Goal: Communication & Community: Answer question/provide support

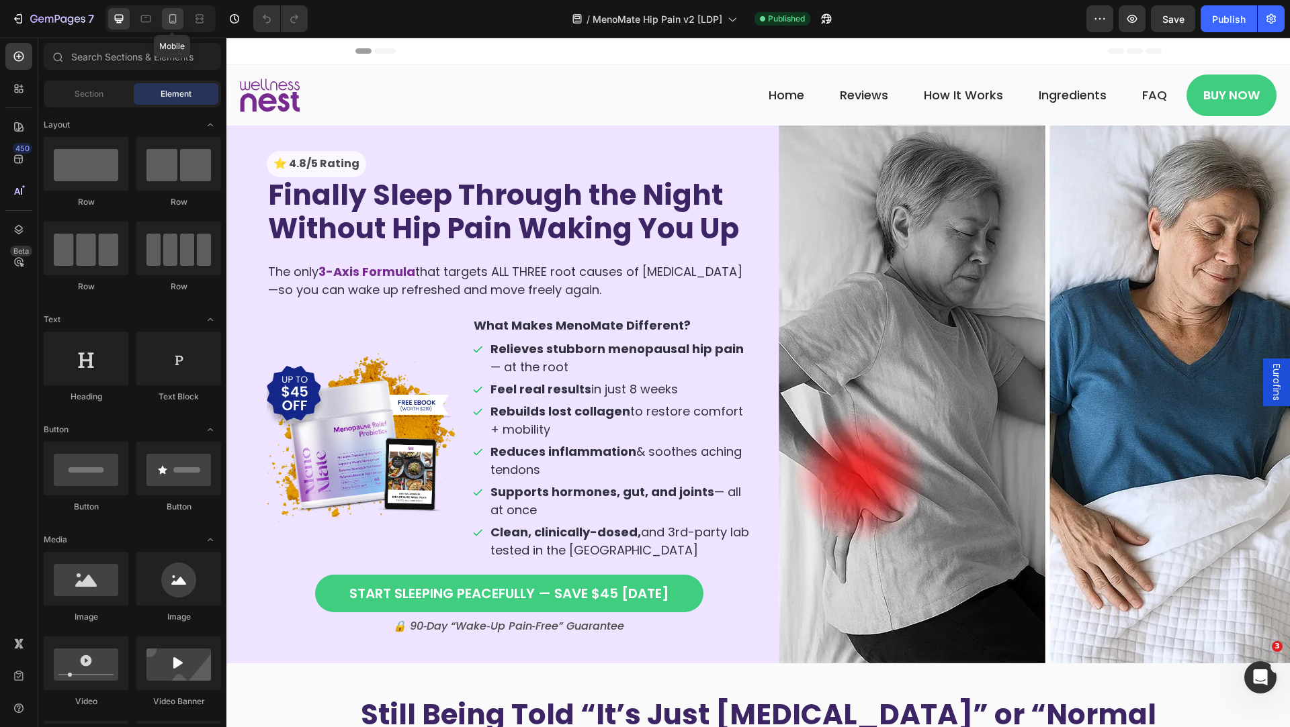
click at [173, 23] on icon at bounding box center [172, 18] width 7 height 9
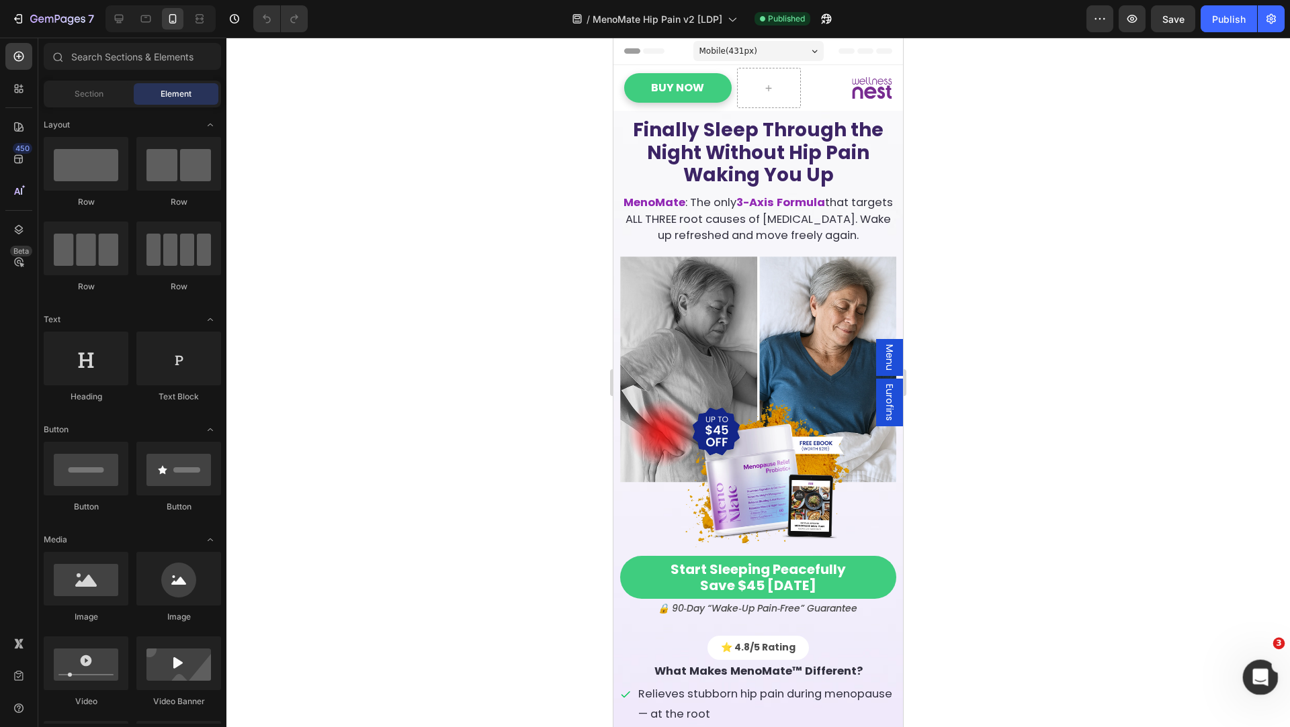
drag, startPoint x: 2260, startPoint y: 1024, endPoint x: 1255, endPoint y: 673, distance: 1065.1
click at [1255, 673] on icon "Mở Intercom Messenger" at bounding box center [1258, 676] width 22 height 22
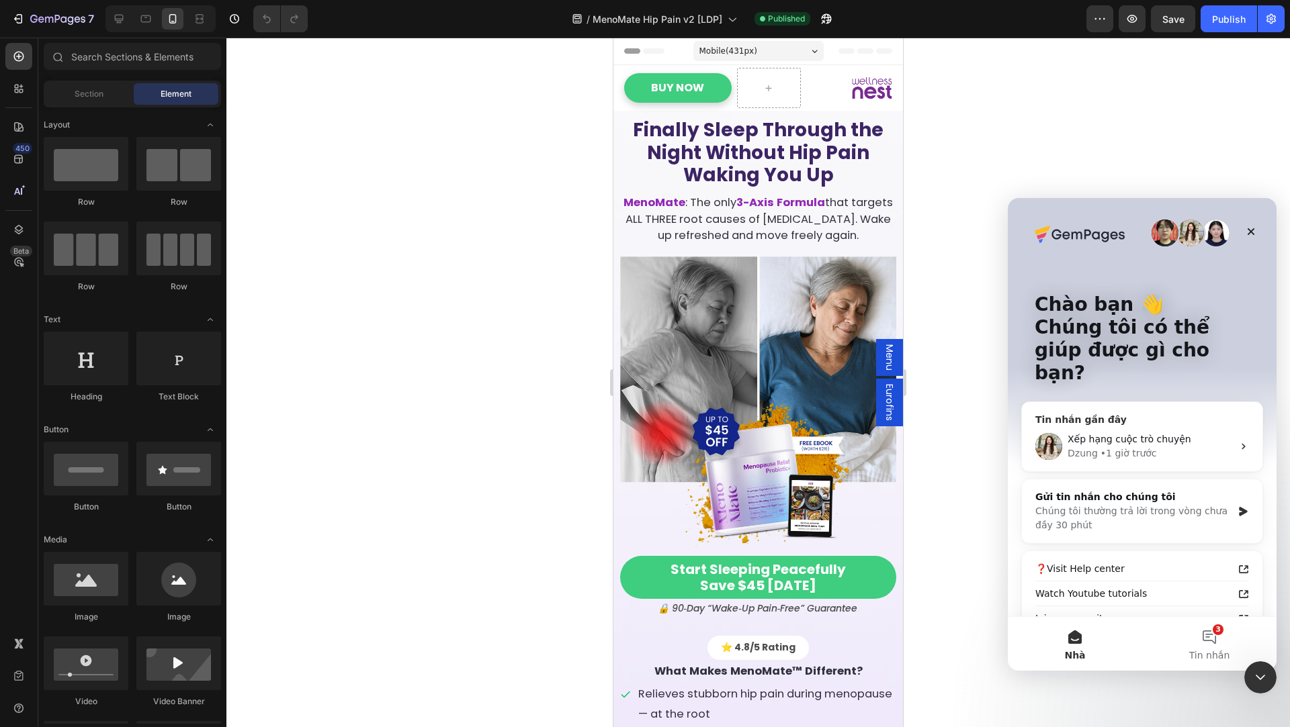
click at [1145, 437] on div "Xếp hạng cuộc trò chuyện Dzung • 1 giờ trước" at bounding box center [1142, 447] width 240 height 50
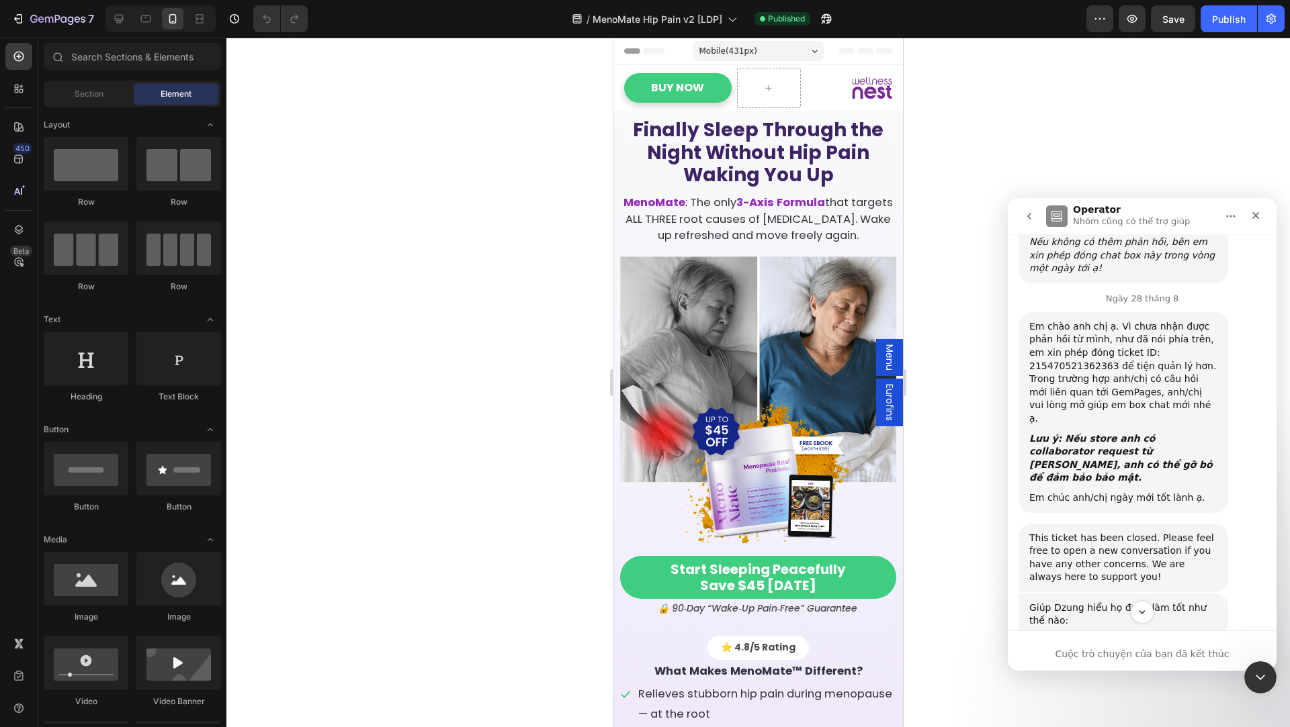
scroll to position [1580, 0]
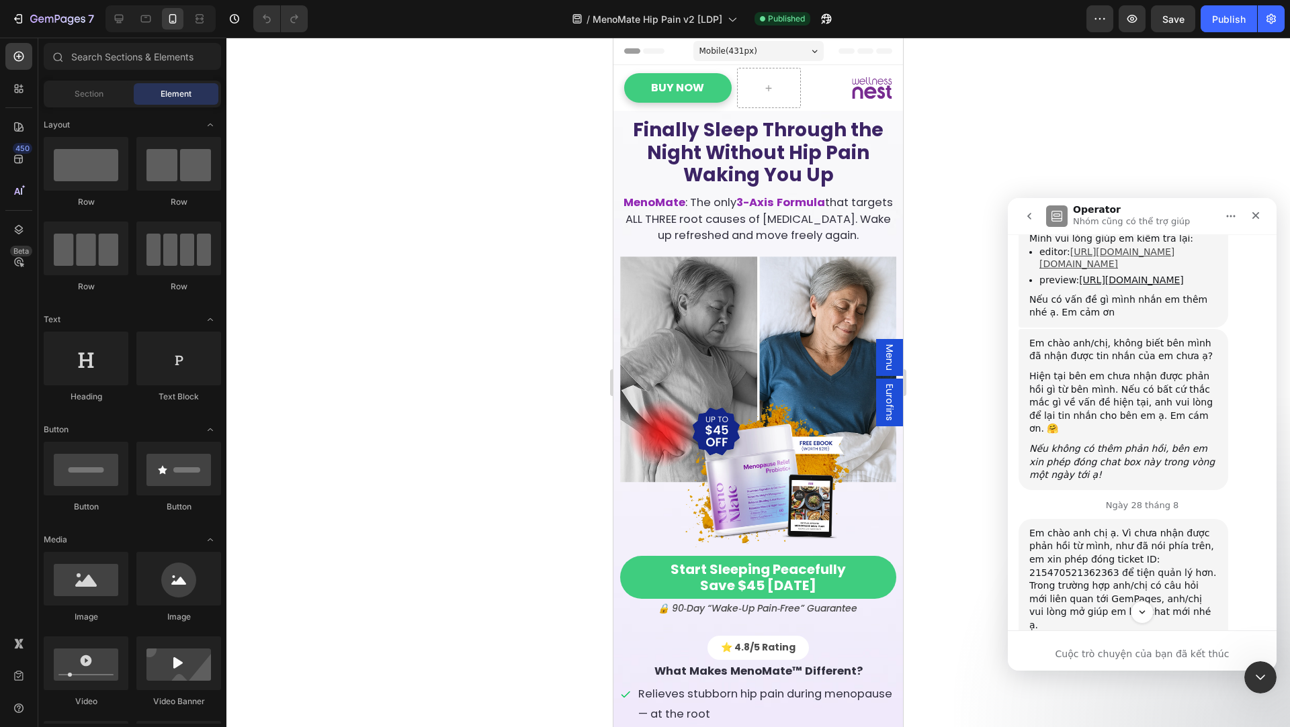
click at [1087, 270] on link "[URL][DOMAIN_NAME][DOMAIN_NAME]" at bounding box center [1106, 259] width 135 height 24
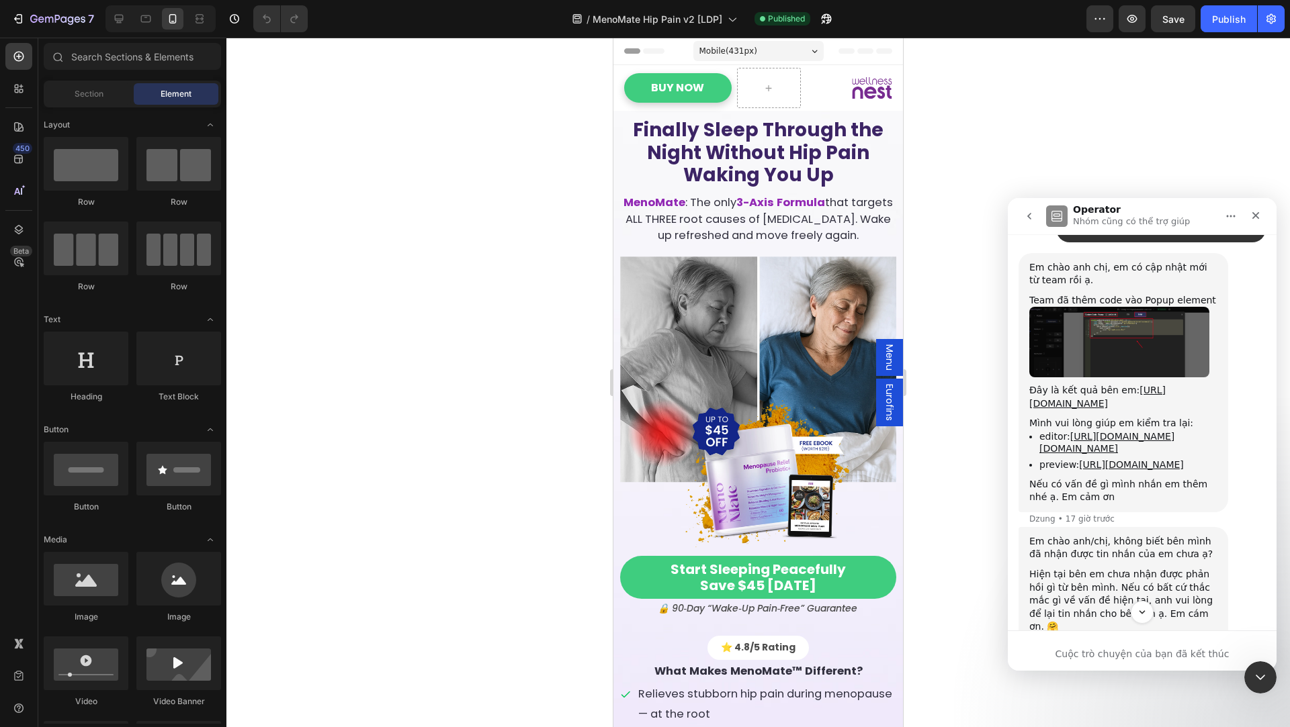
scroll to position [1429, 0]
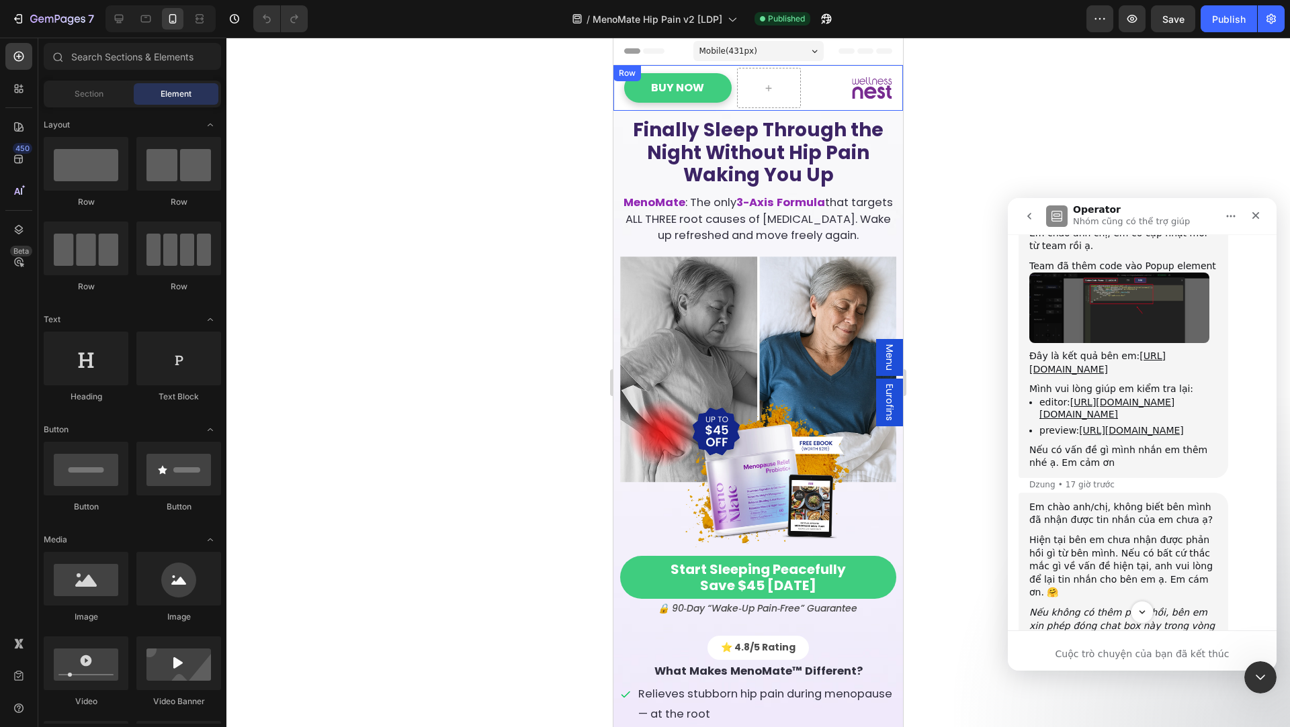
click at [803, 69] on div "Buy Now Button Icon Row" at bounding box center [757, 88] width 289 height 46
click at [620, 86] on div "Buy Now Button Icon Row" at bounding box center [757, 88] width 289 height 46
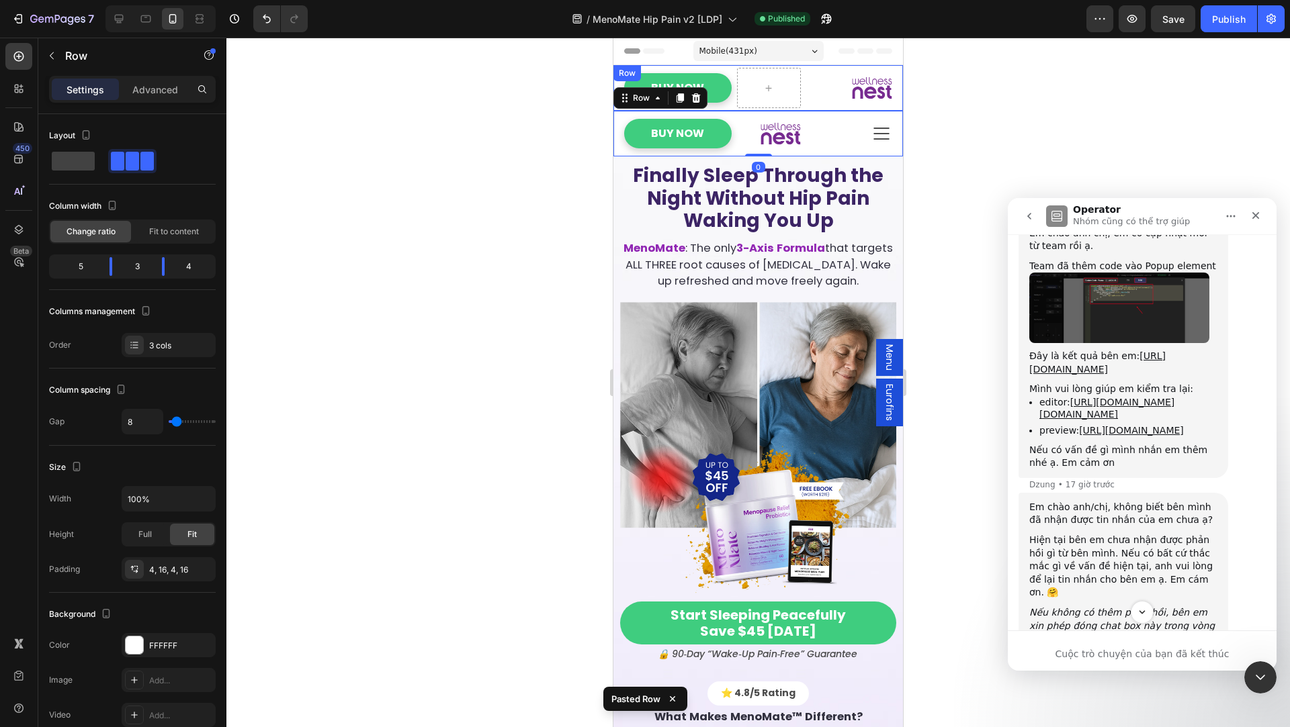
click at [732, 103] on div "Buy Now Button Icon Row" at bounding box center [757, 88] width 289 height 46
click at [698, 76] on icon at bounding box center [696, 78] width 9 height 9
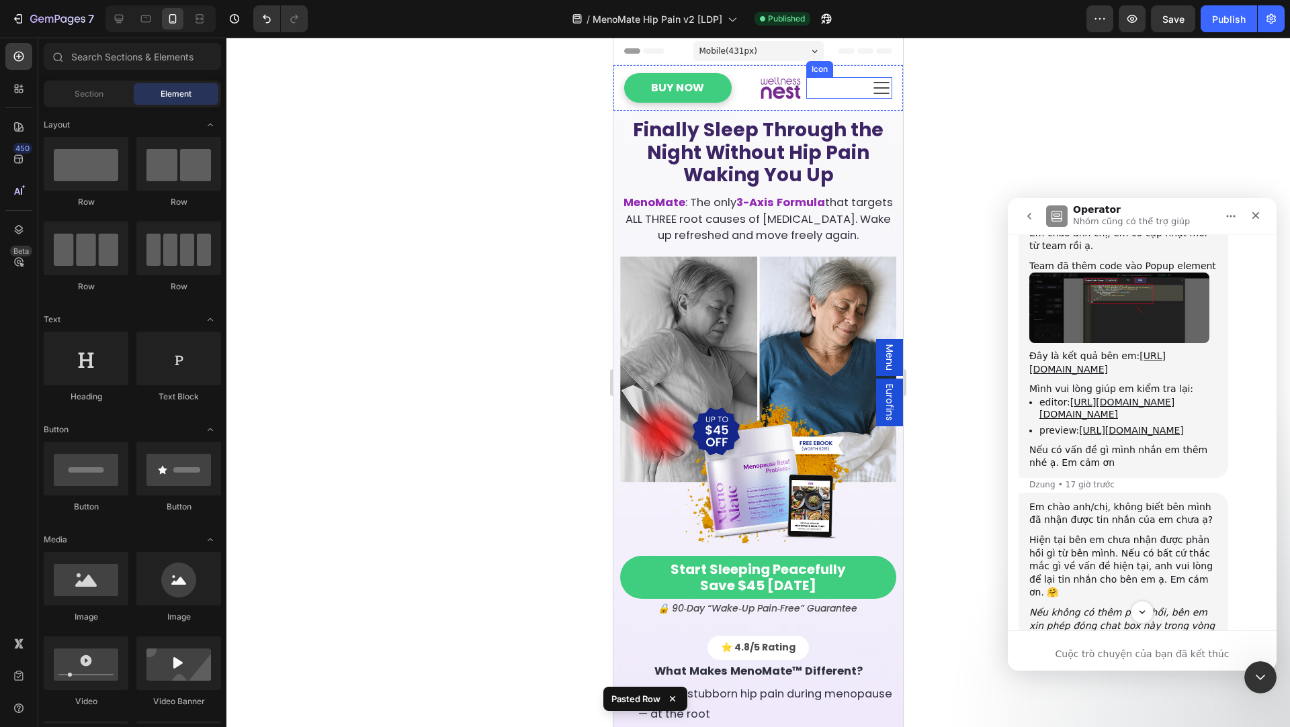
click at [851, 89] on div "Icon" at bounding box center [849, 87] width 86 height 21
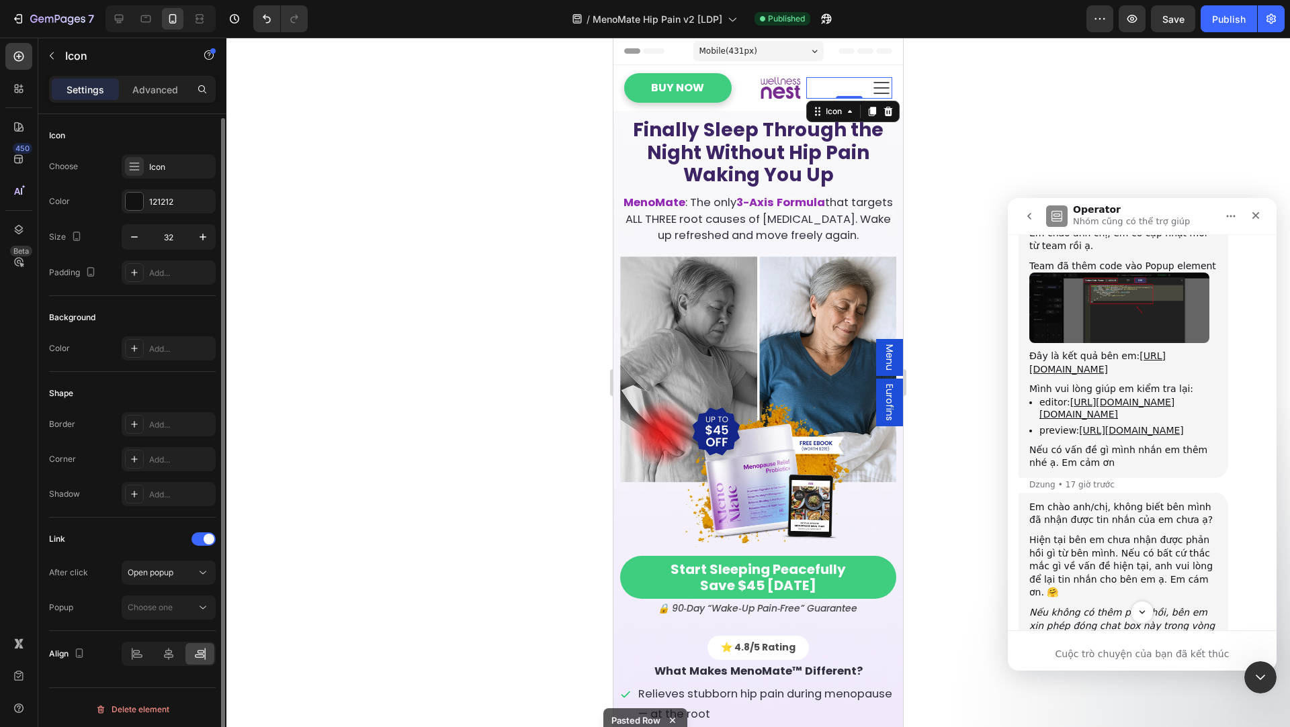
scroll to position [2, 0]
click at [150, 596] on button "Choose one" at bounding box center [169, 606] width 94 height 24
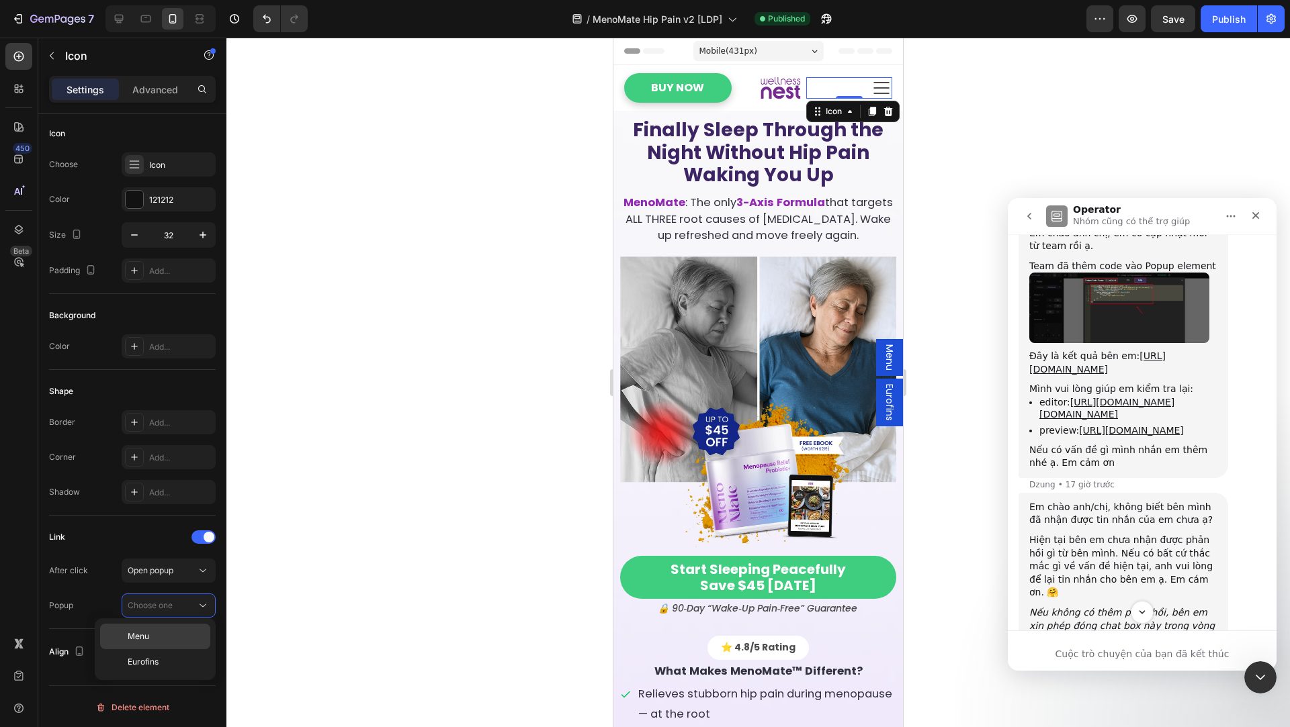
click at [170, 636] on p "Menu" at bounding box center [166, 637] width 77 height 12
click at [888, 349] on span "Menu" at bounding box center [889, 358] width 13 height 26
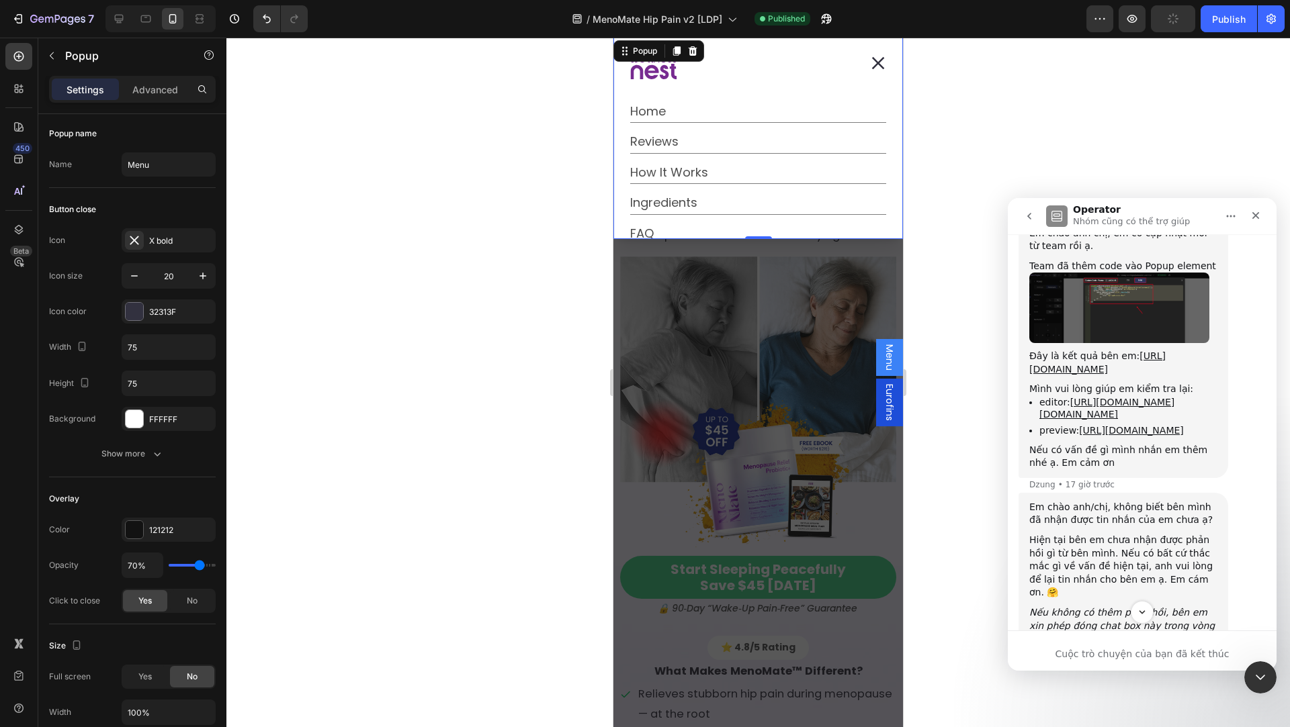
scroll to position [0, 0]
click at [879, 65] on icon "Dialog content" at bounding box center [877, 62] width 13 height 13
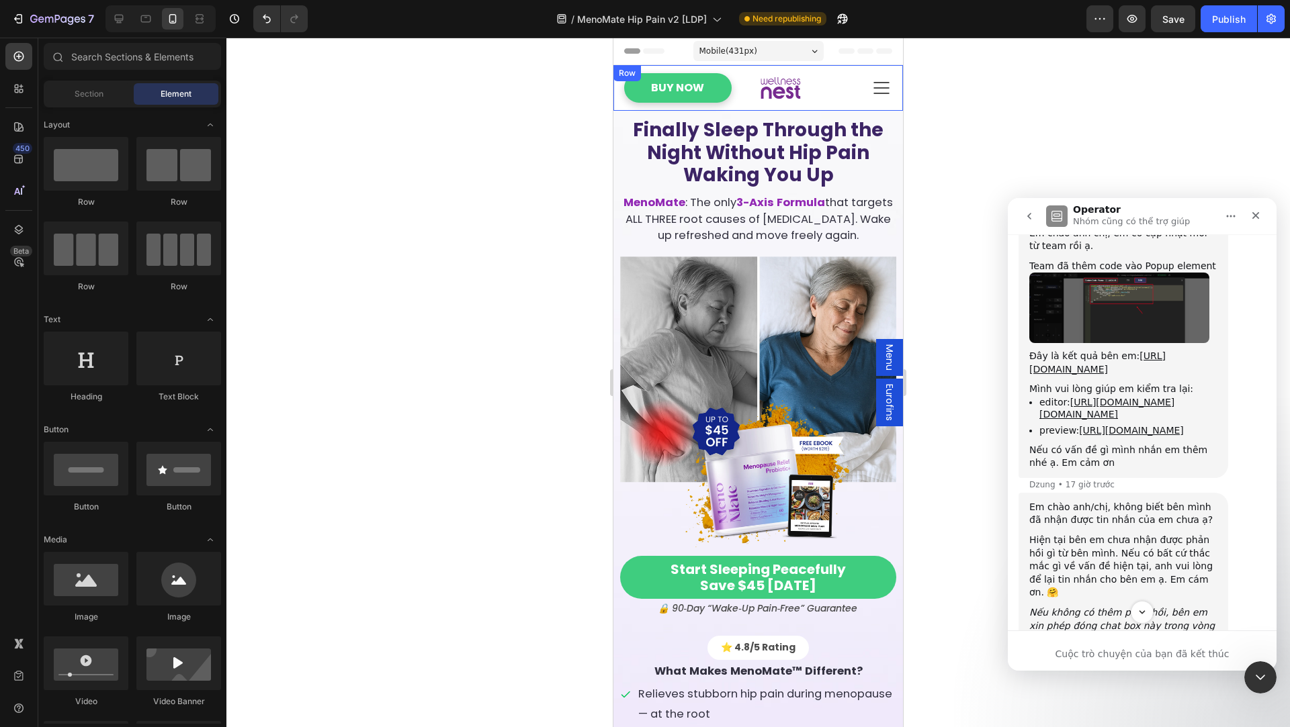
click at [875, 60] on div "Header" at bounding box center [758, 51] width 268 height 27
click at [872, 82] on icon at bounding box center [880, 87] width 21 height 21
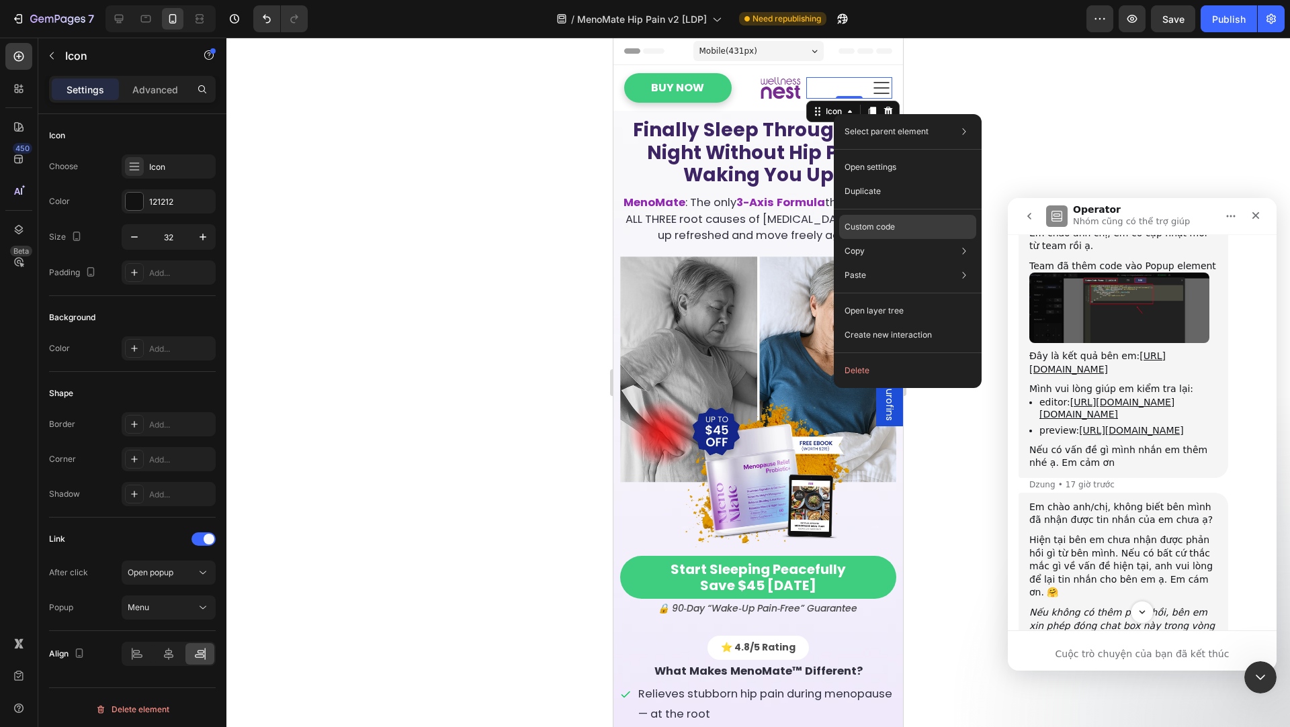
click at [873, 263] on div "Custom code" at bounding box center [907, 275] width 137 height 24
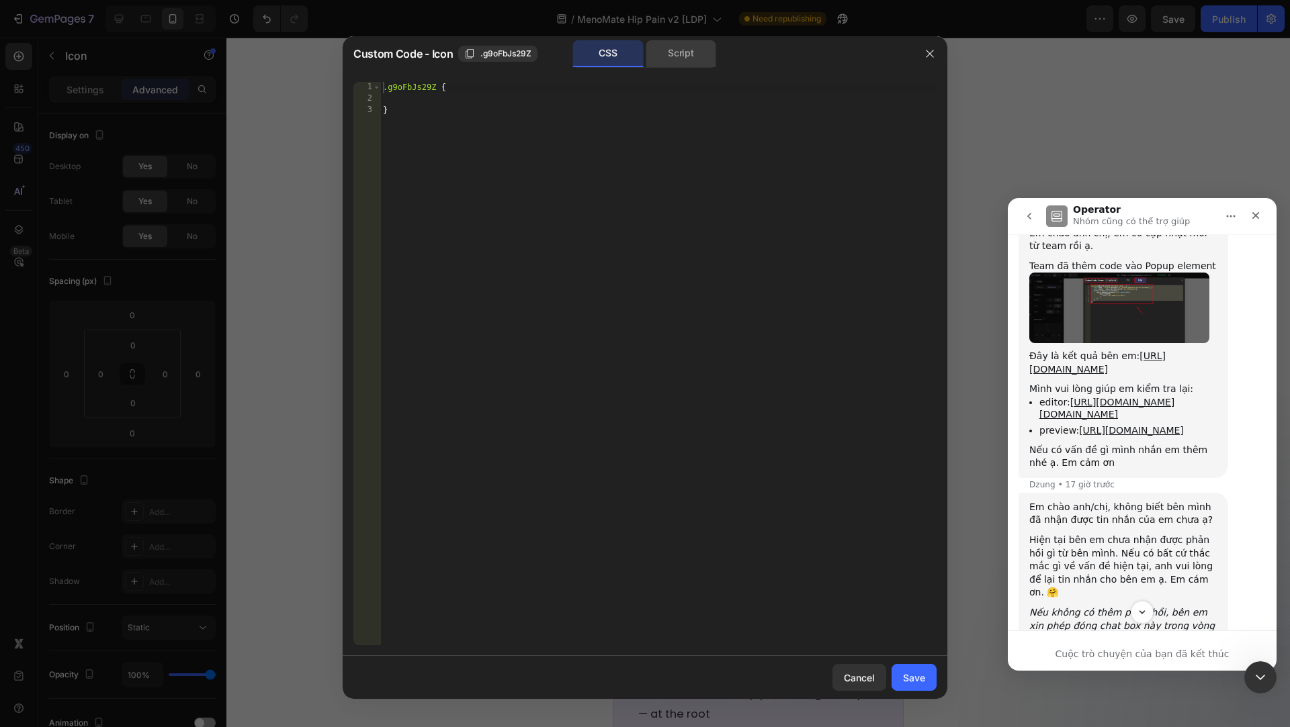
click at [694, 62] on div "Script" at bounding box center [680, 53] width 71 height 27
click at [631, 62] on div "CSS" at bounding box center [608, 53] width 71 height 27
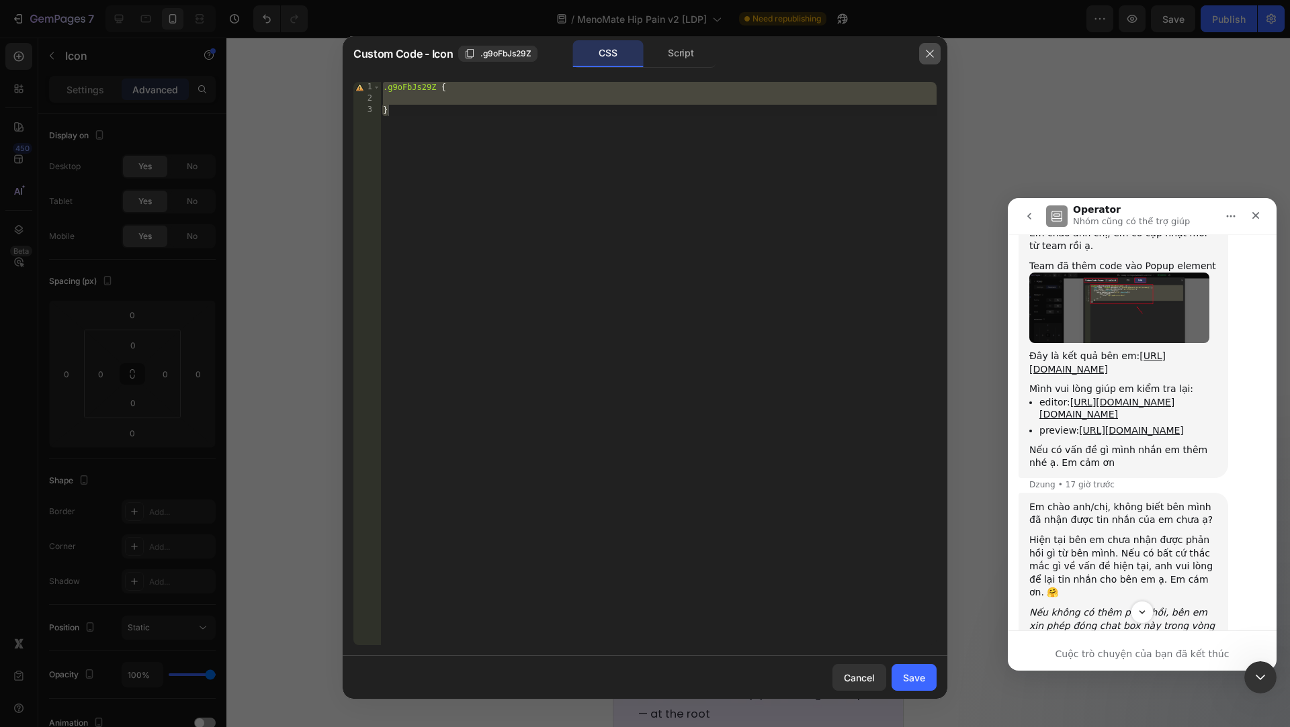
click at [920, 44] on button "button" at bounding box center [929, 53] width 21 height 21
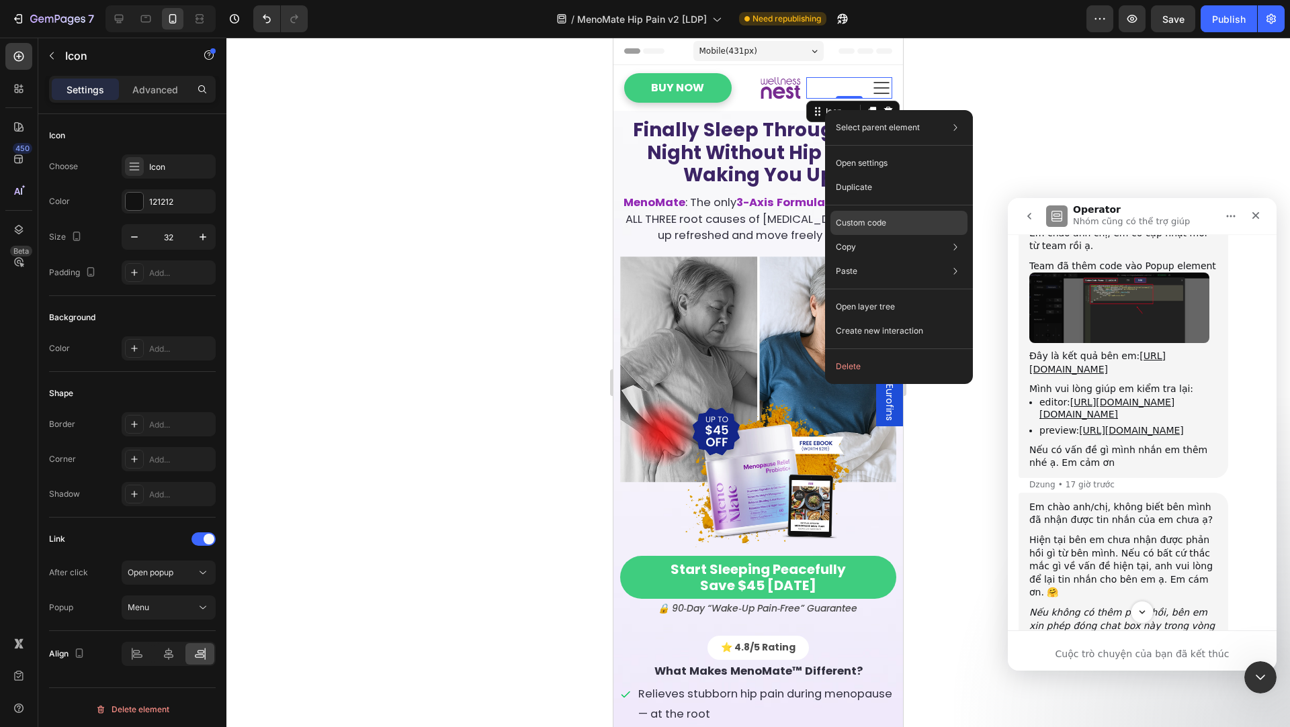
click at [862, 221] on p "Custom code" at bounding box center [861, 223] width 50 height 12
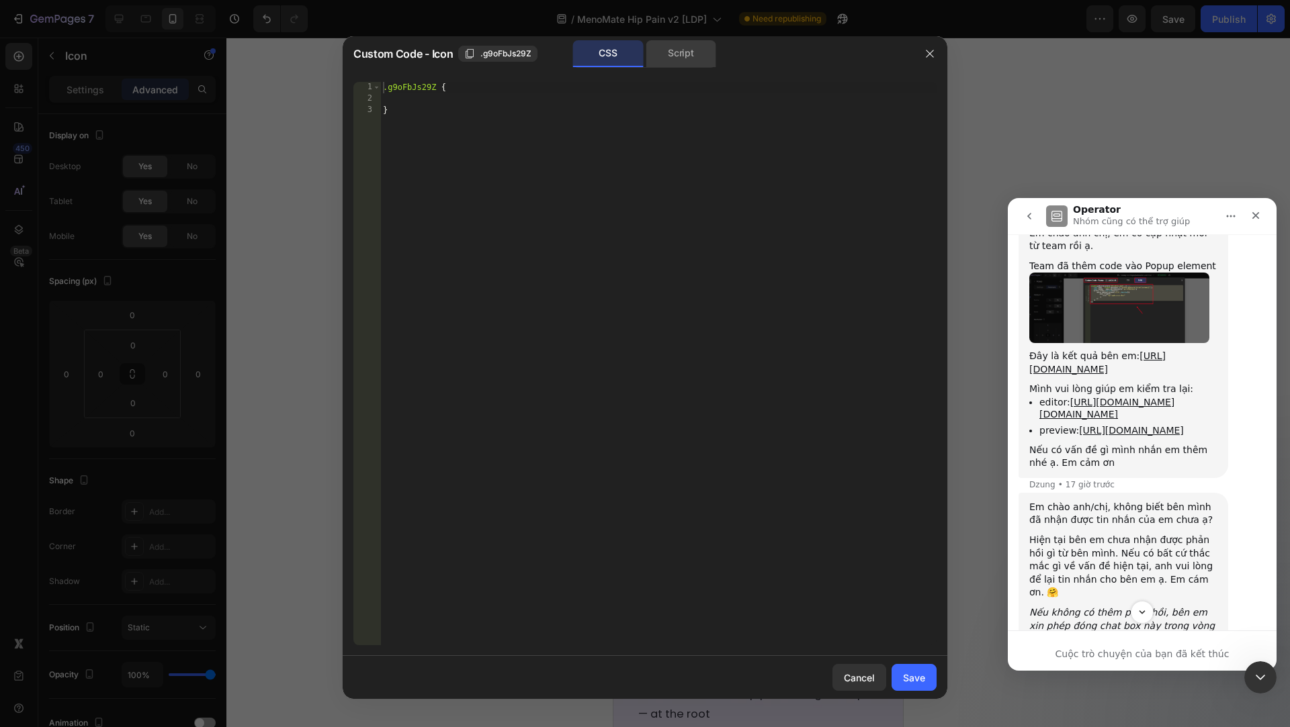
click at [661, 55] on div "Script" at bounding box center [680, 53] width 71 height 27
click at [615, 43] on div "CSS" at bounding box center [608, 53] width 71 height 27
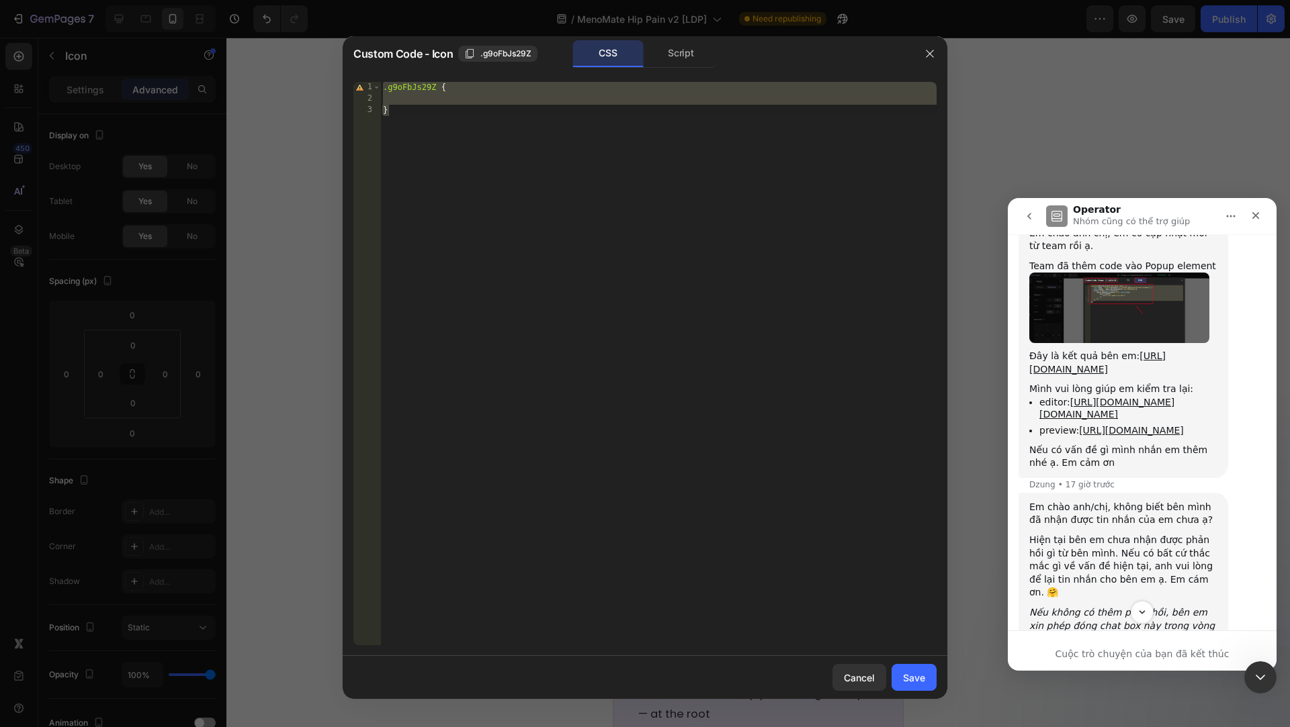
click at [942, 51] on div at bounding box center [929, 53] width 35 height 35
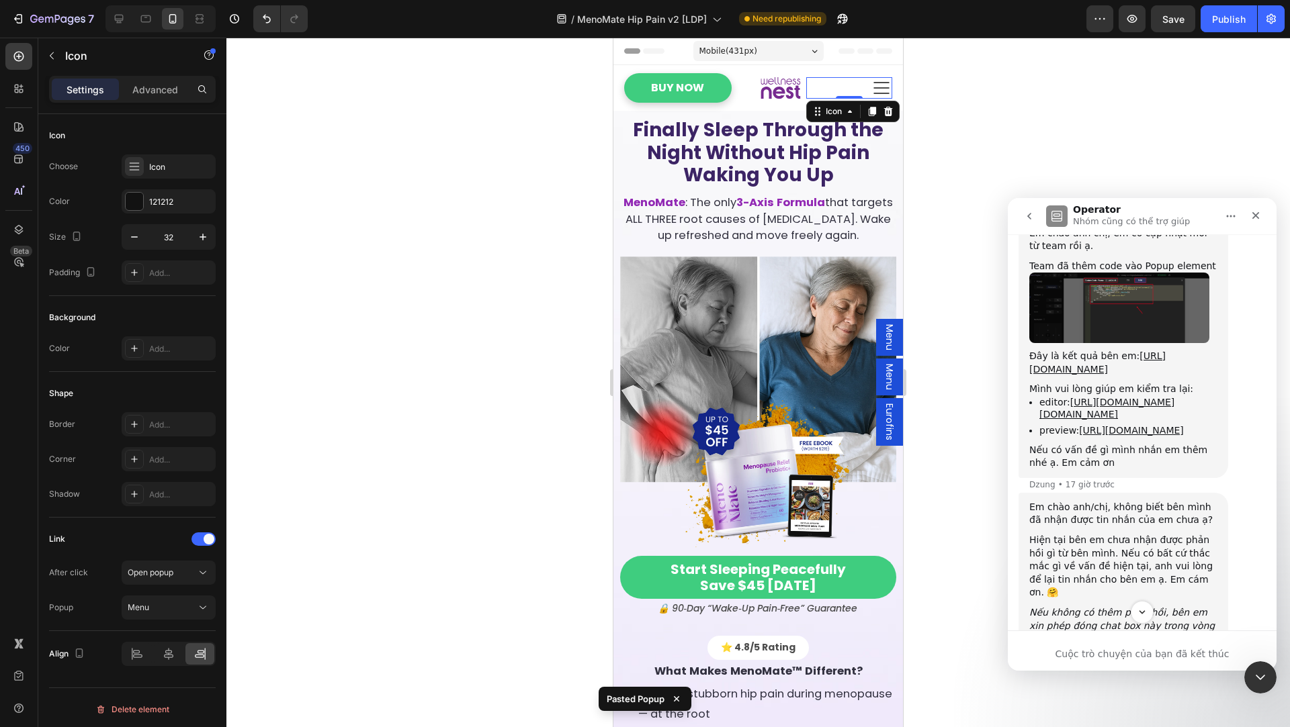
click at [891, 375] on span "Menu" at bounding box center [889, 377] width 13 height 26
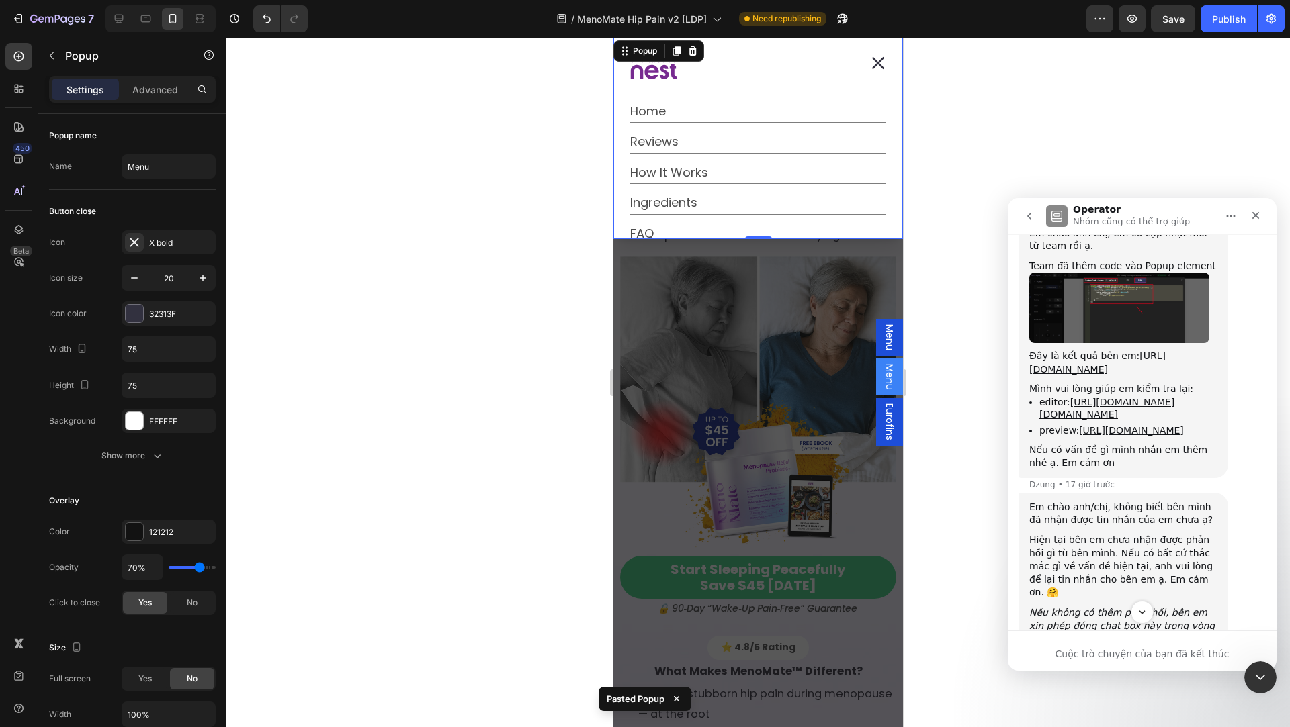
click at [892, 334] on span "Menu" at bounding box center [889, 337] width 13 height 26
click at [892, 381] on span "Menu" at bounding box center [889, 377] width 13 height 26
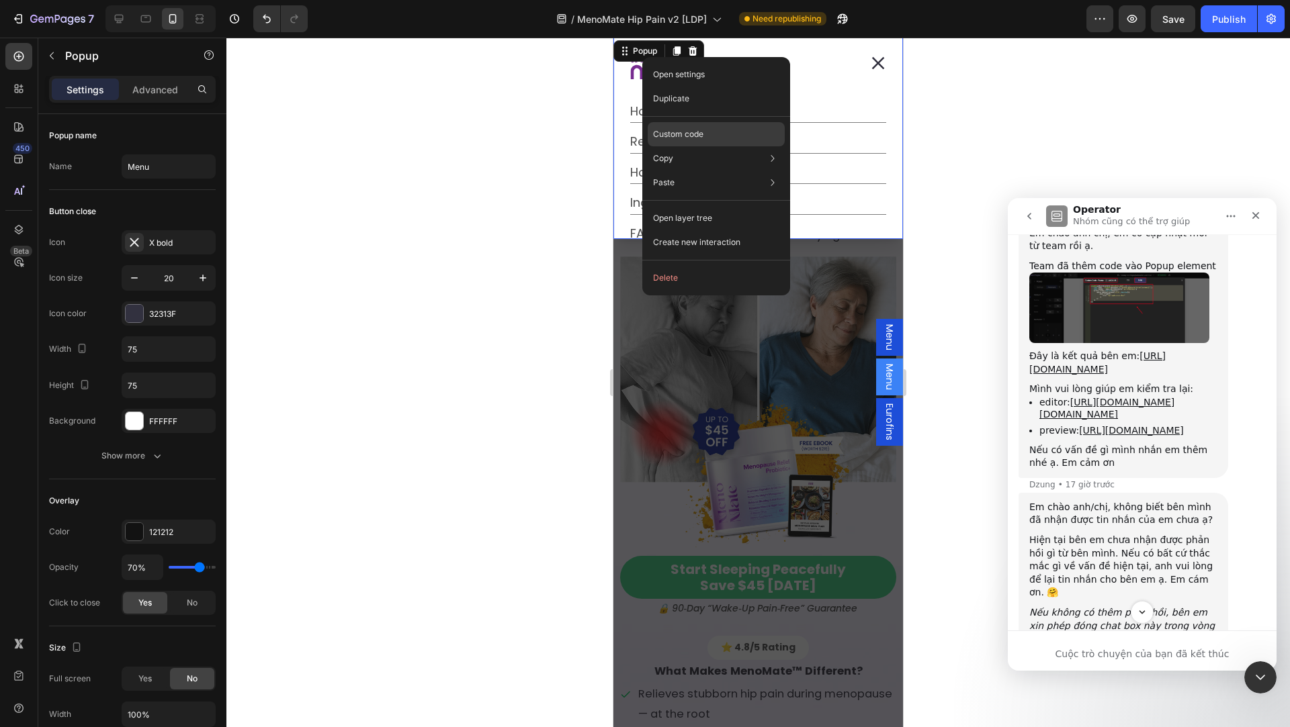
click at [718, 171] on div "Custom code" at bounding box center [715, 183] width 137 height 24
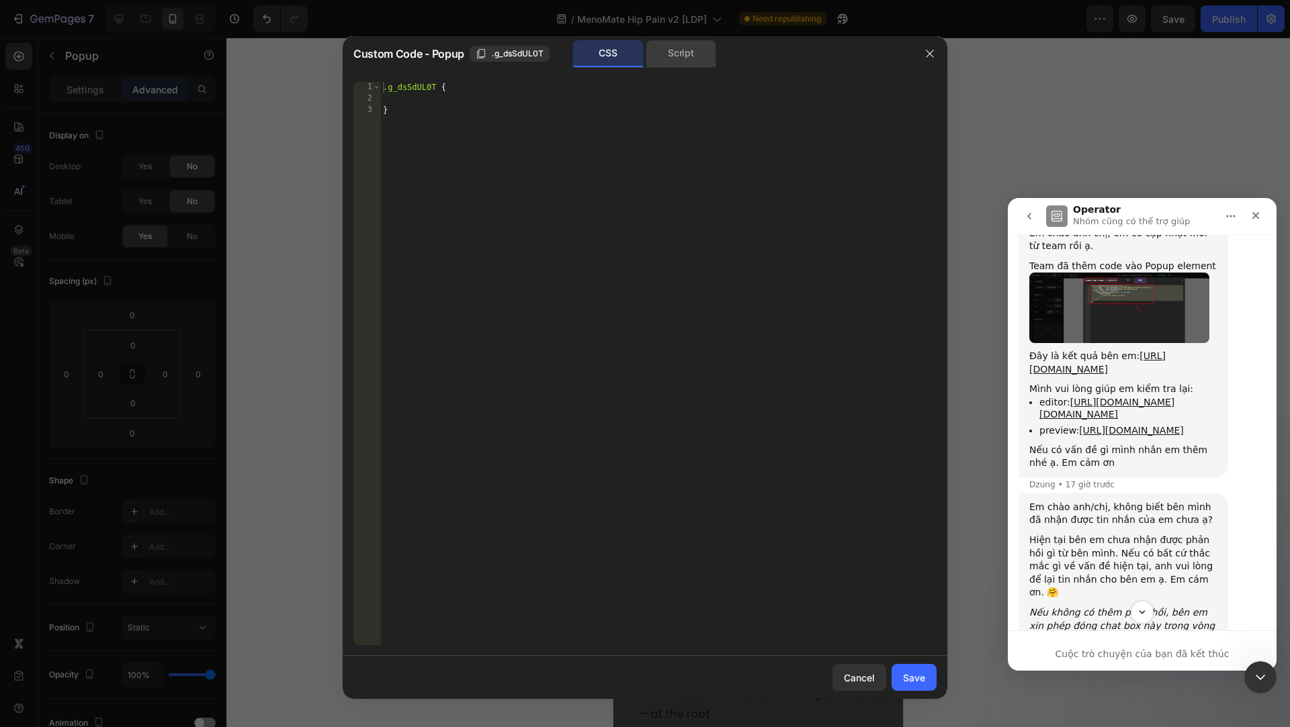
click at [667, 46] on div "Script" at bounding box center [680, 53] width 71 height 27
click at [928, 55] on icon "button" at bounding box center [929, 53] width 11 height 11
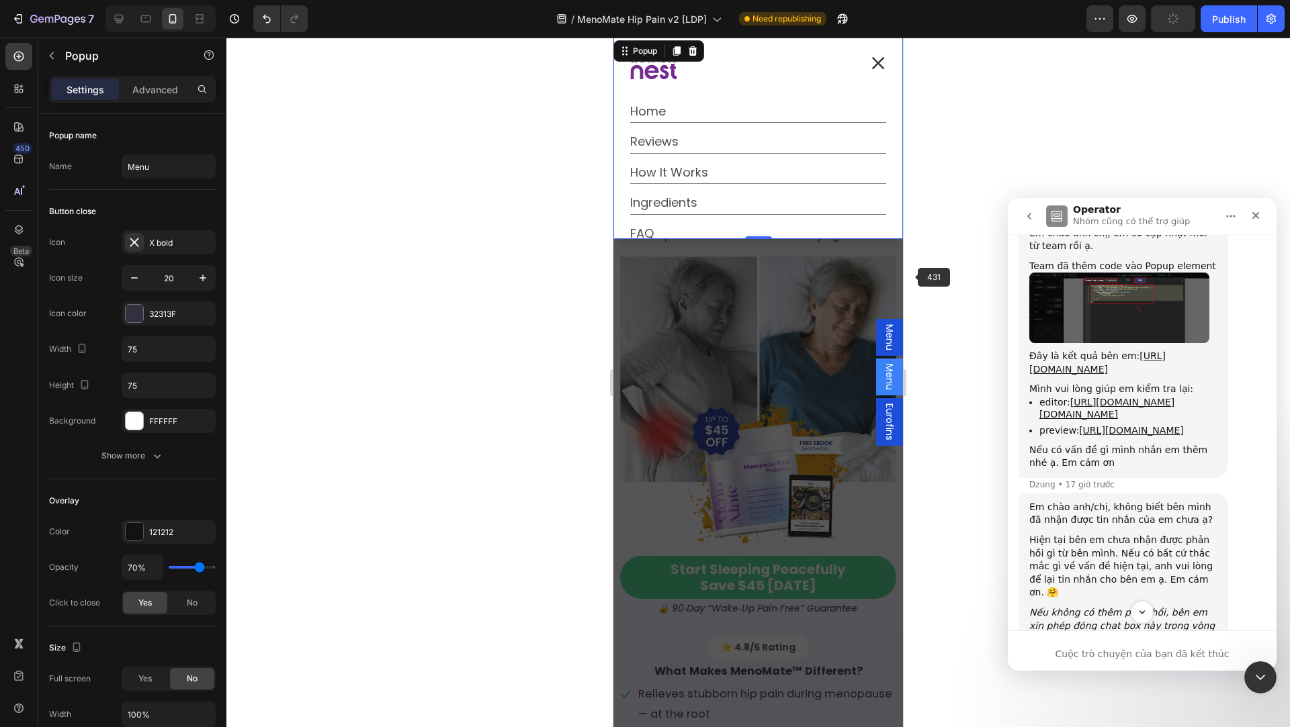
click at [891, 337] on span "Menu" at bounding box center [889, 337] width 13 height 26
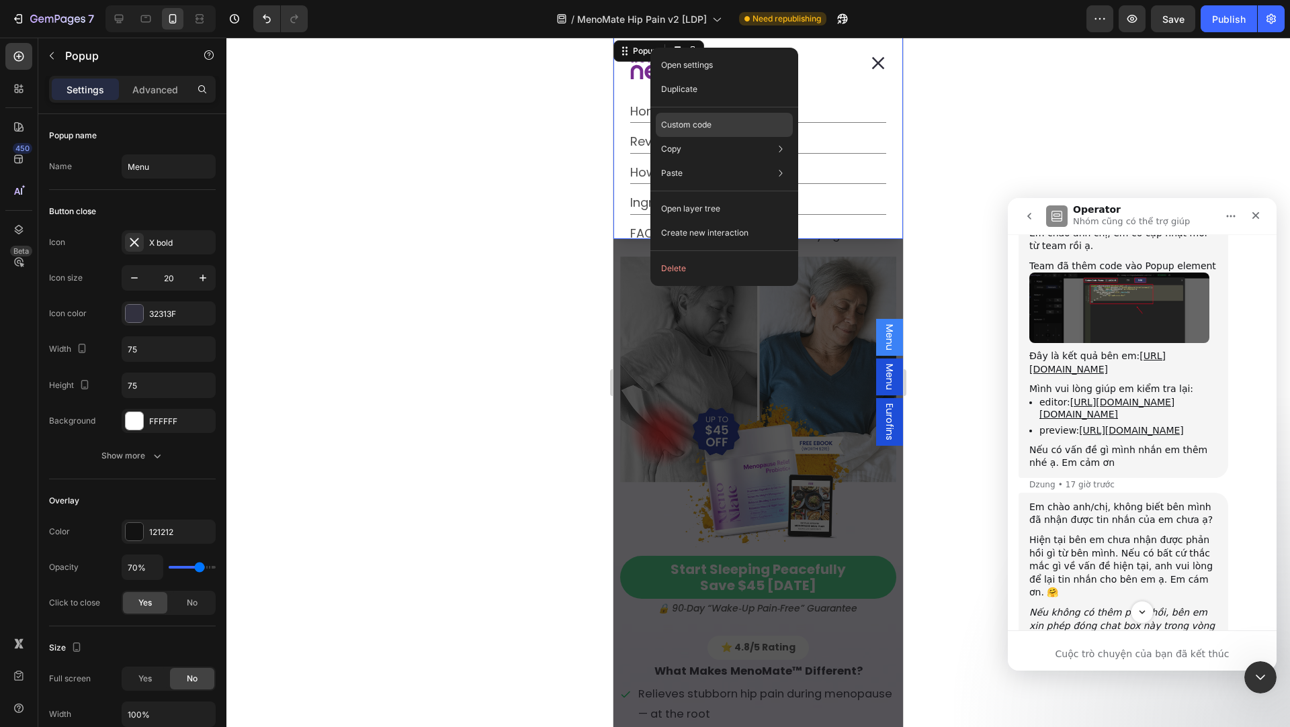
click at [700, 161] on div "Custom code" at bounding box center [724, 173] width 137 height 24
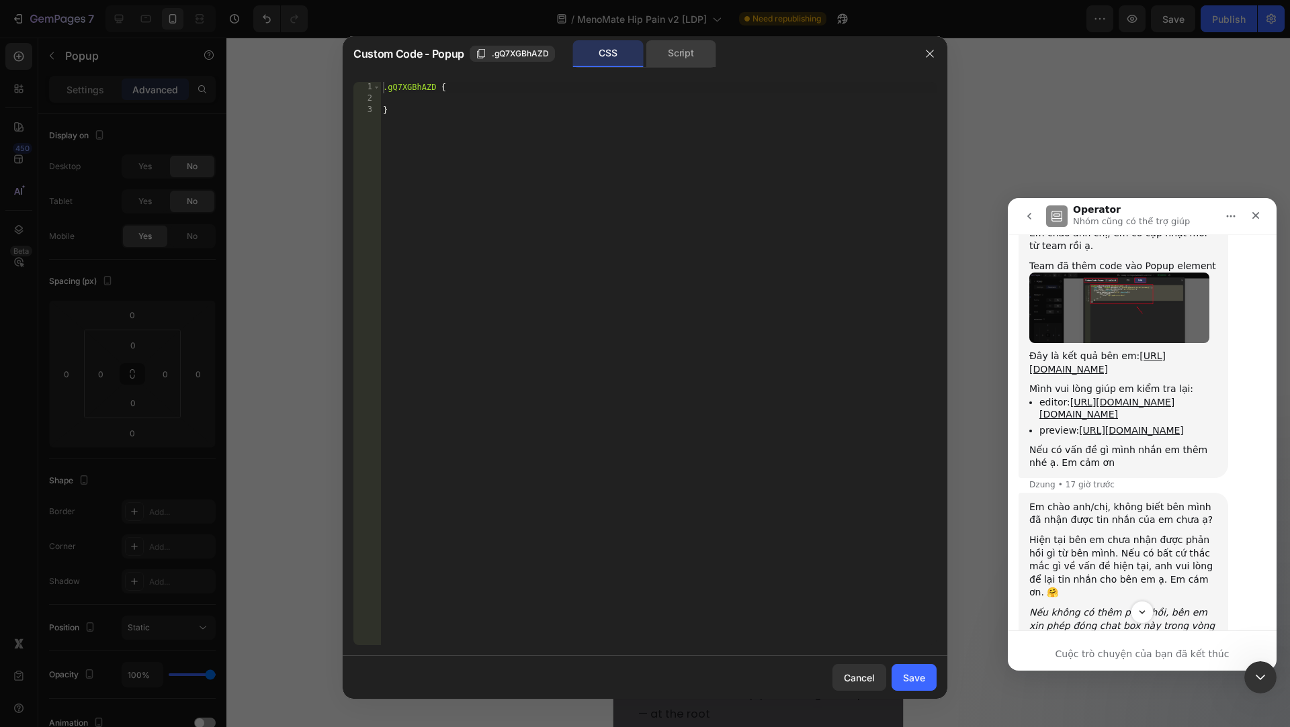
click at [676, 47] on div "Script" at bounding box center [680, 53] width 71 height 27
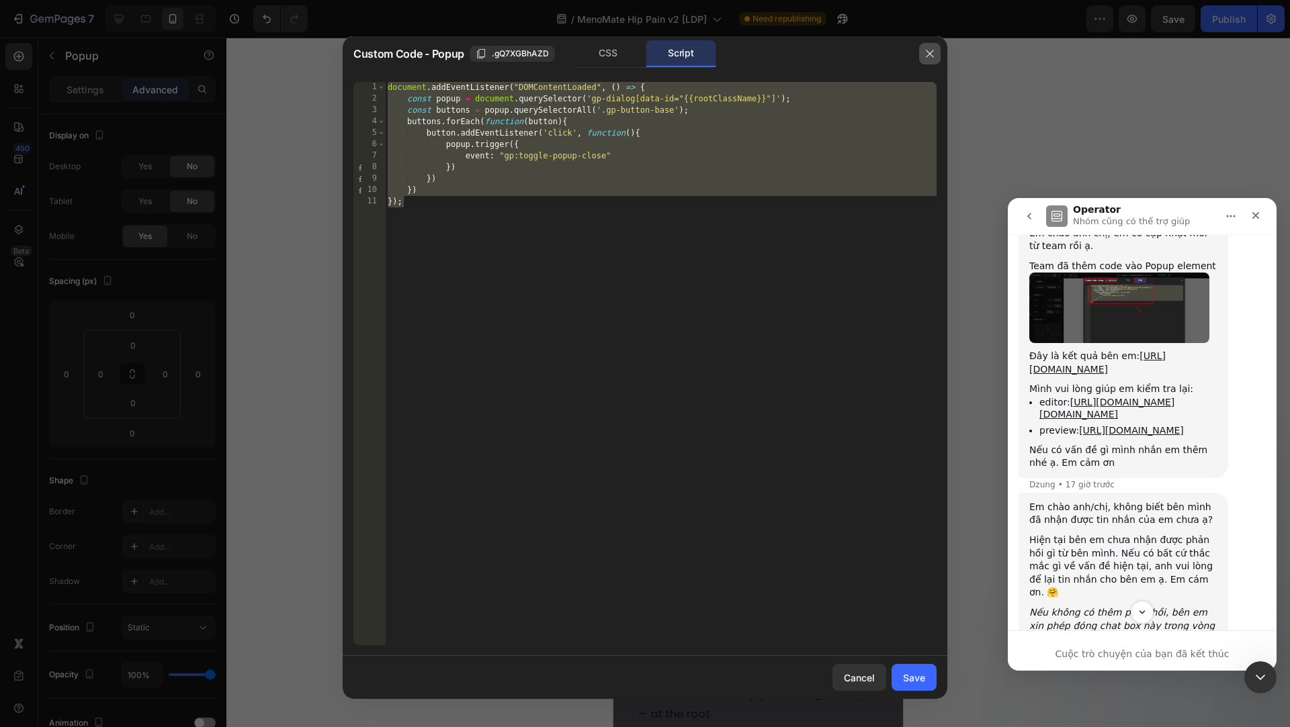
click at [920, 50] on button "button" at bounding box center [929, 53] width 21 height 21
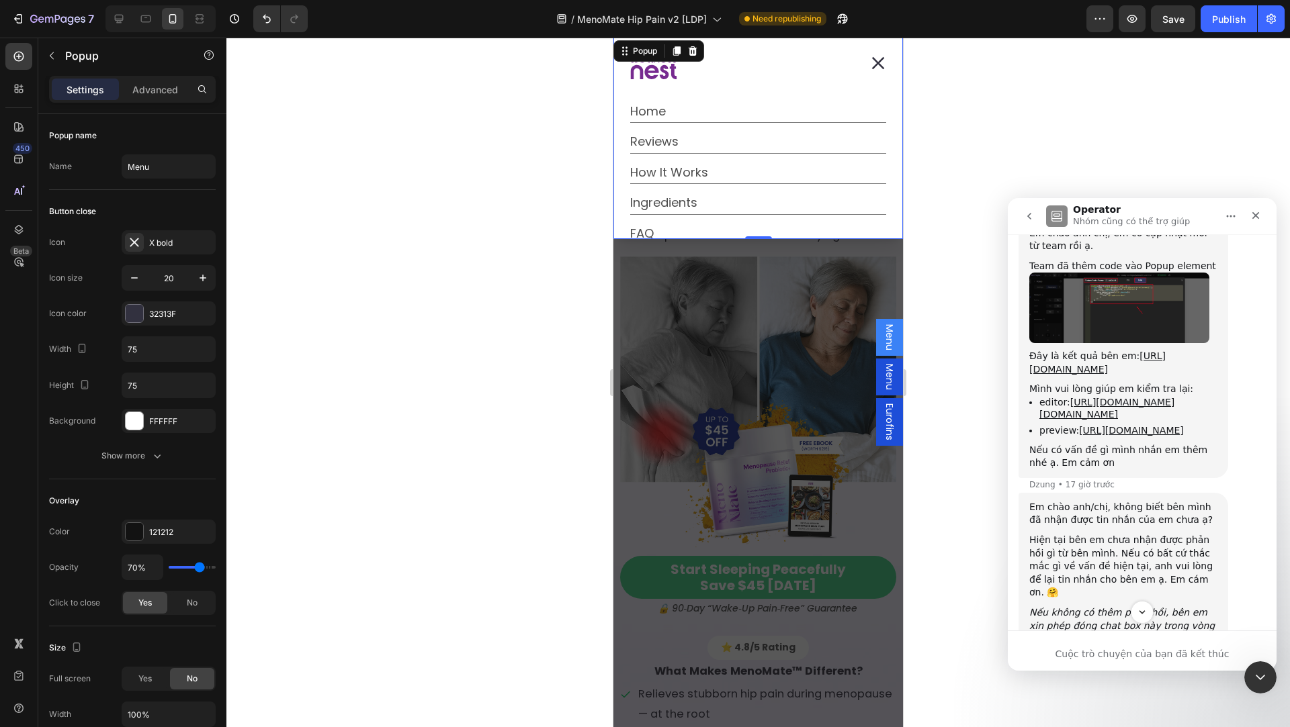
click at [890, 377] on span "Menu" at bounding box center [889, 377] width 13 height 26
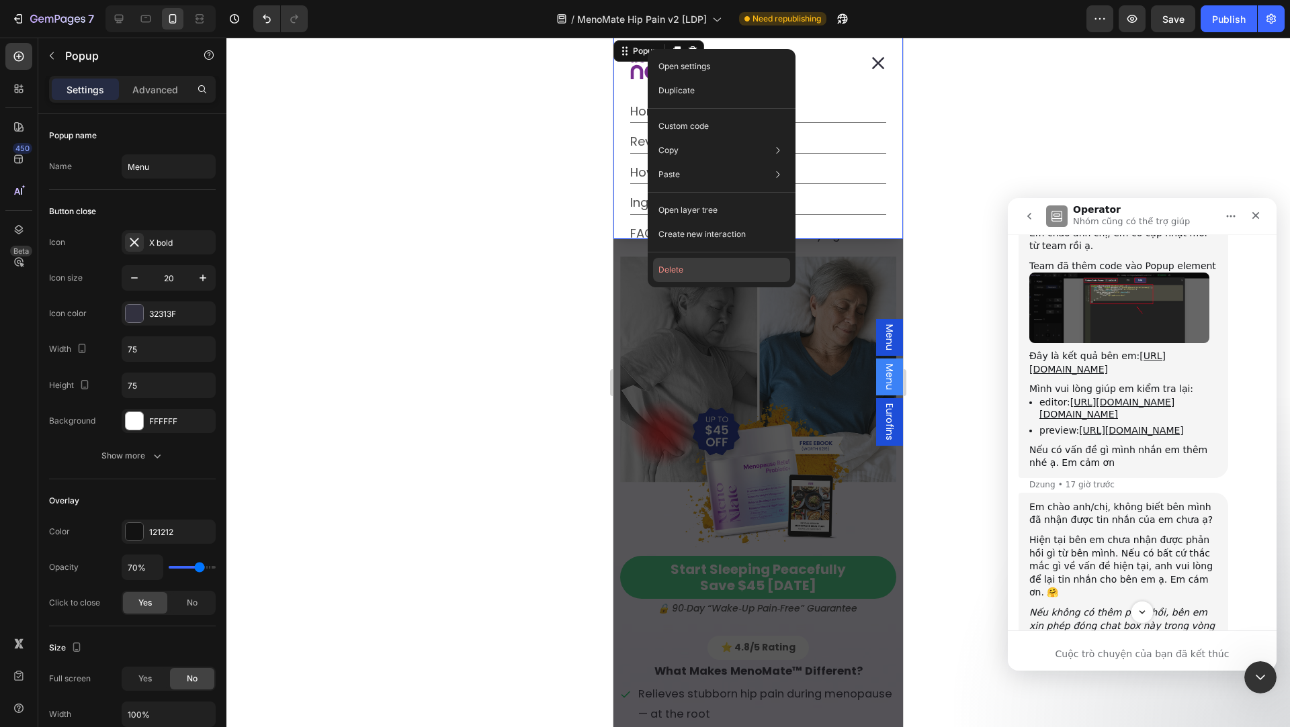
click at [746, 265] on button "Delete" at bounding box center [721, 270] width 137 height 24
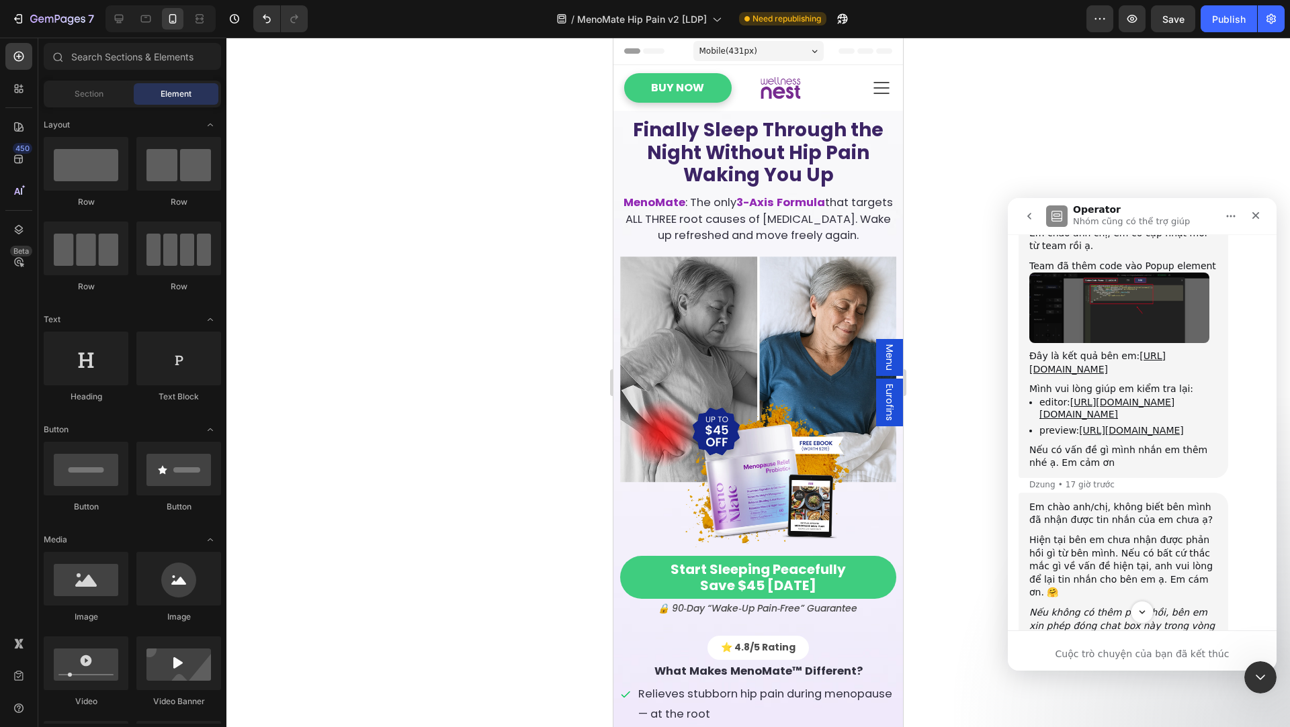
click at [894, 351] on span "Menu" at bounding box center [889, 358] width 13 height 26
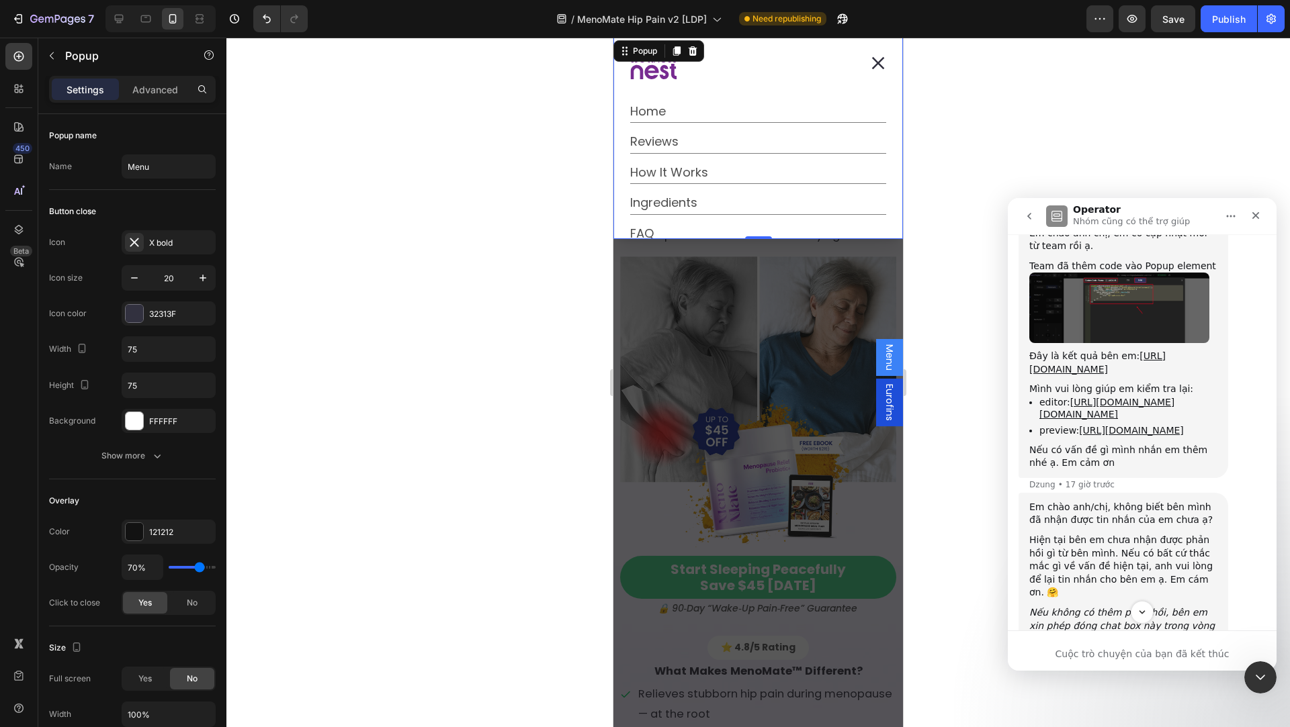
click at [889, 63] on button "Dialog content" at bounding box center [877, 63] width 50 height 50
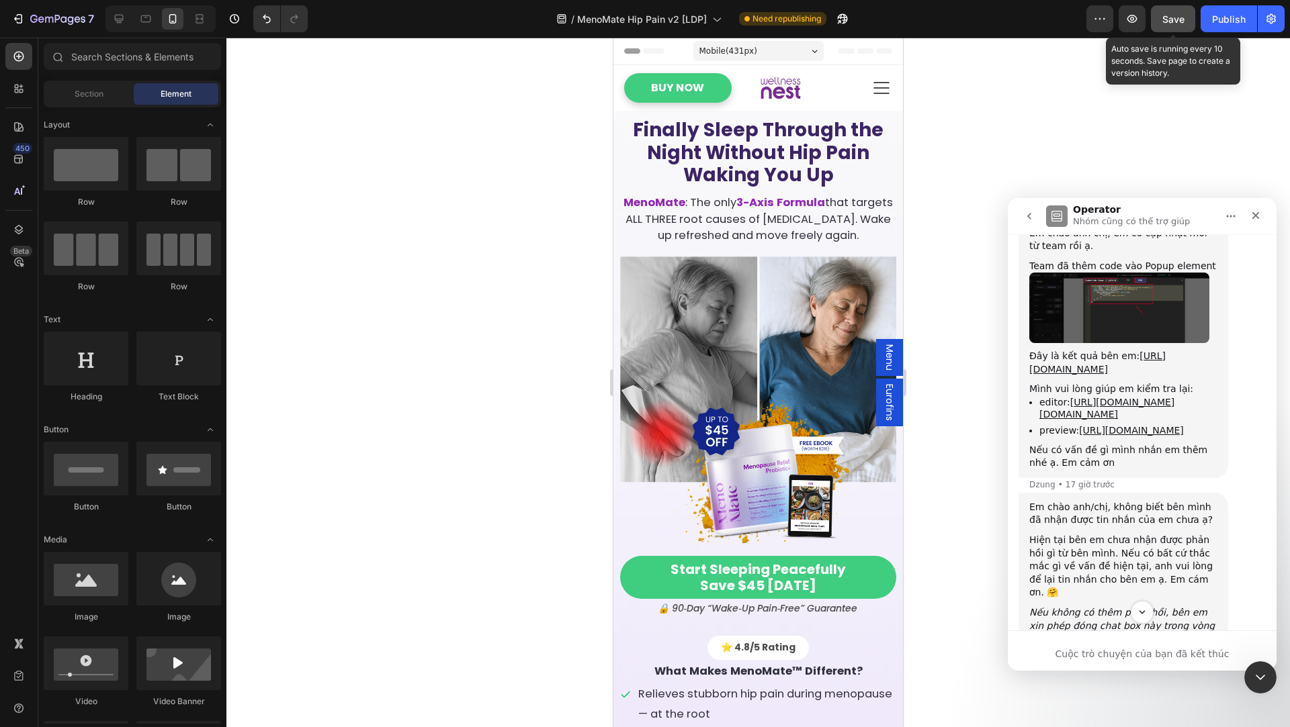
click at [1173, 22] on span "Save" at bounding box center [1173, 18] width 22 height 11
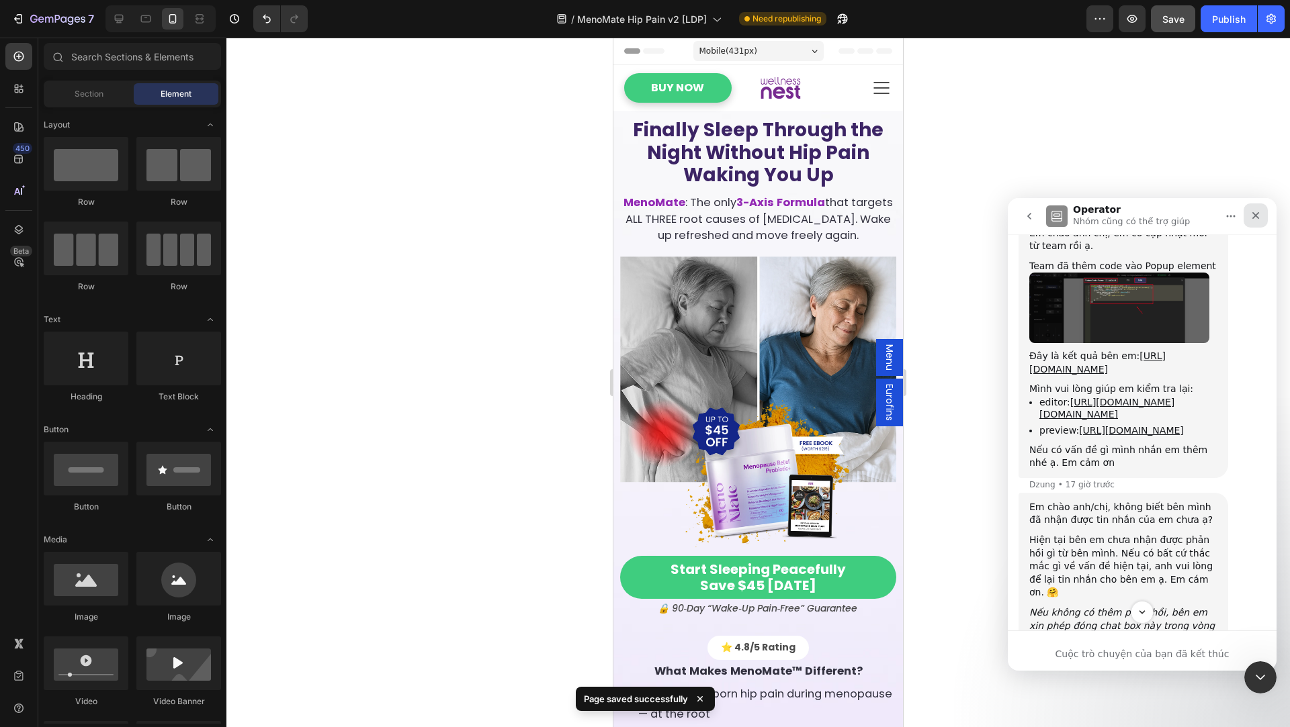
click at [1257, 214] on icon "Đóng" at bounding box center [1255, 215] width 7 height 7
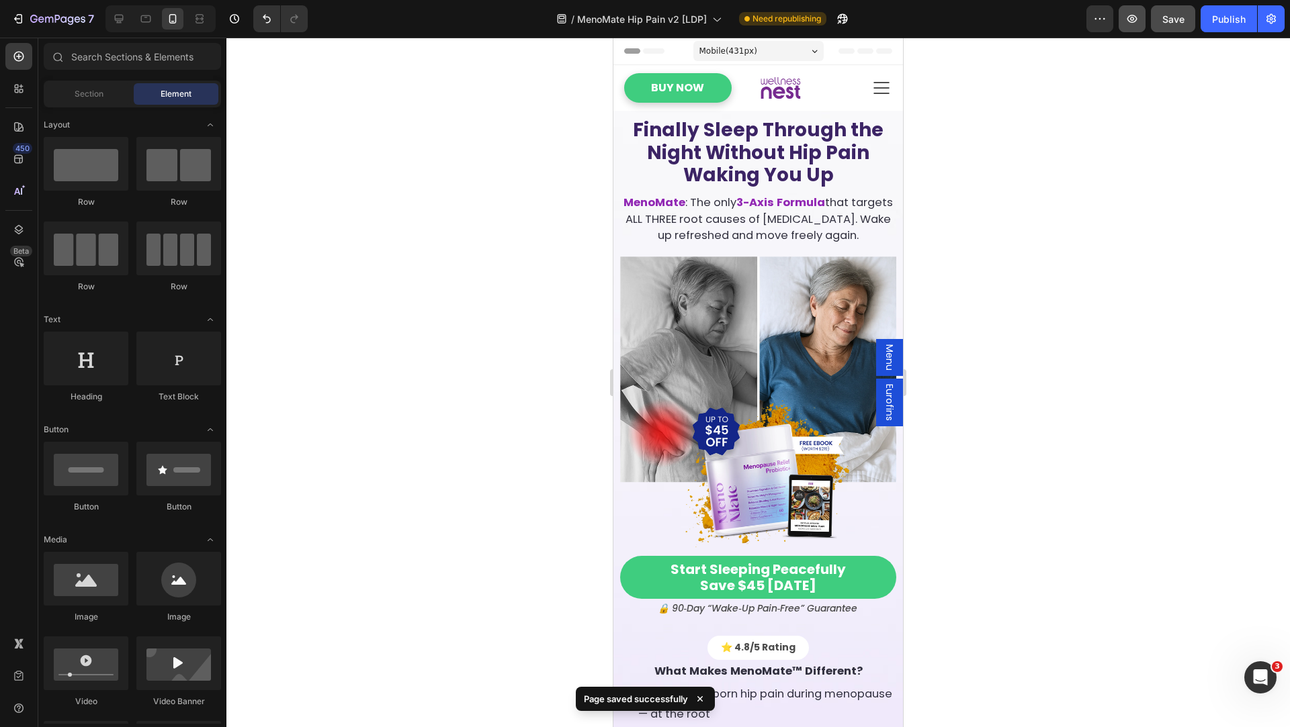
scroll to position [2008, 0]
click at [1134, 16] on icon "button" at bounding box center [1131, 18] width 13 height 13
click at [1242, 24] on div "Publish" at bounding box center [1229, 19] width 34 height 14
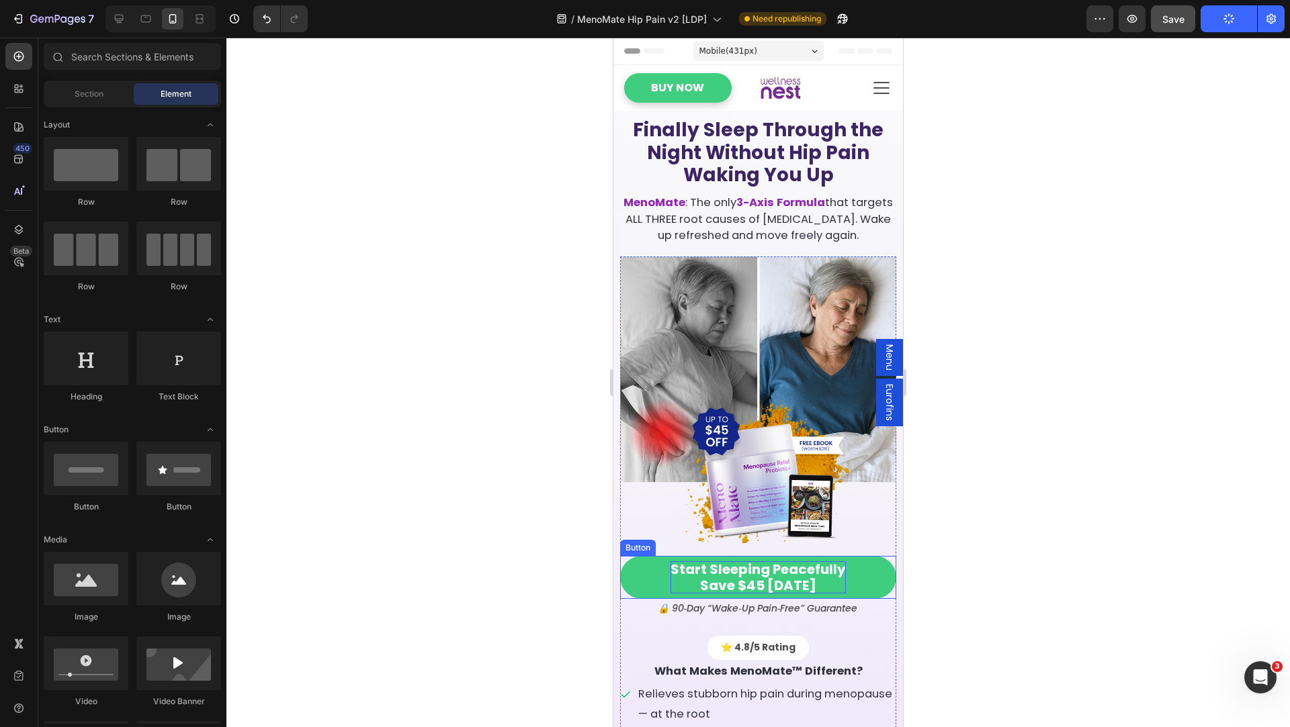
click at [741, 584] on p "Start sleeping peacefully save $45 today" at bounding box center [757, 578] width 175 height 32
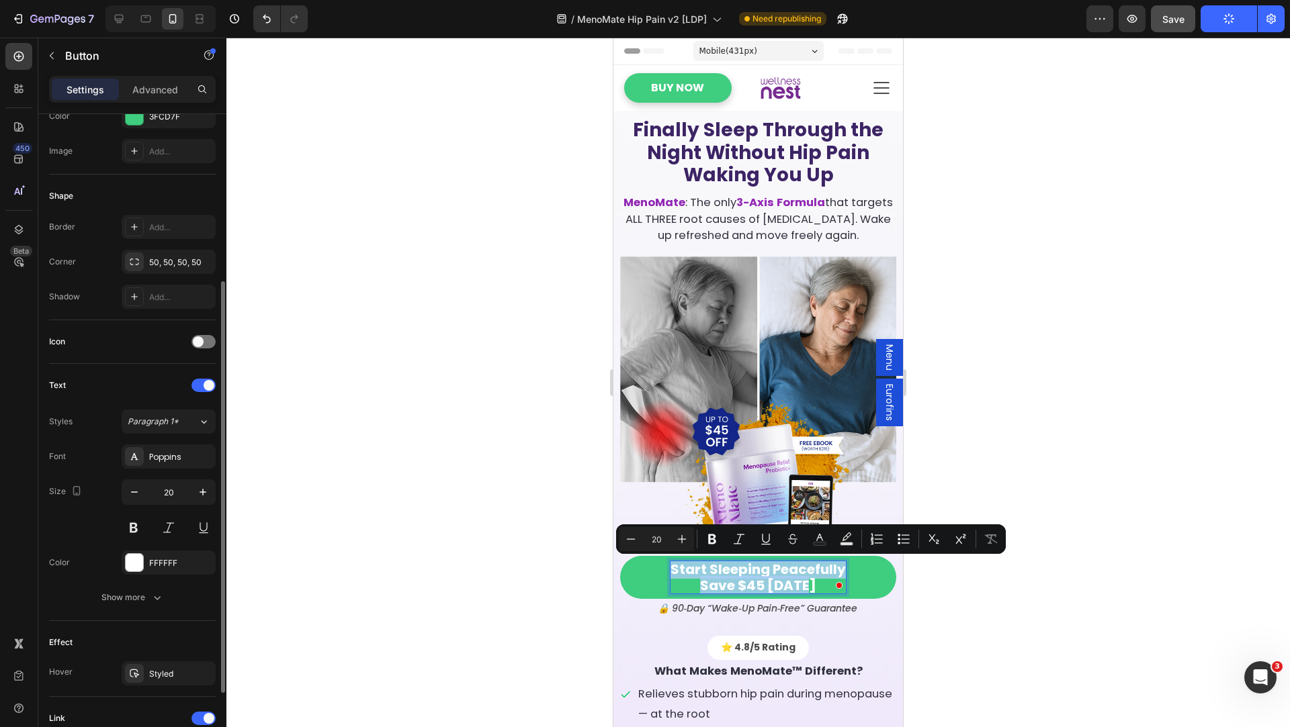
scroll to position [224, 0]
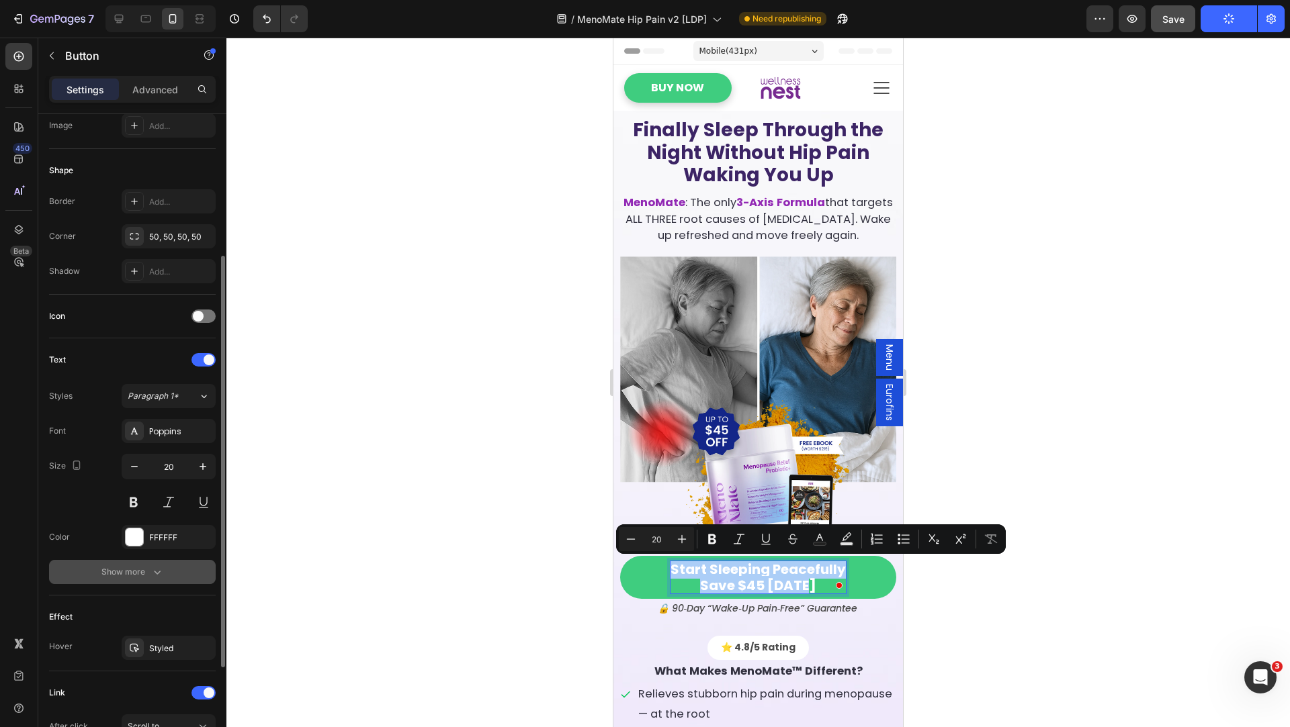
click at [163, 575] on icon "button" at bounding box center [156, 572] width 13 height 13
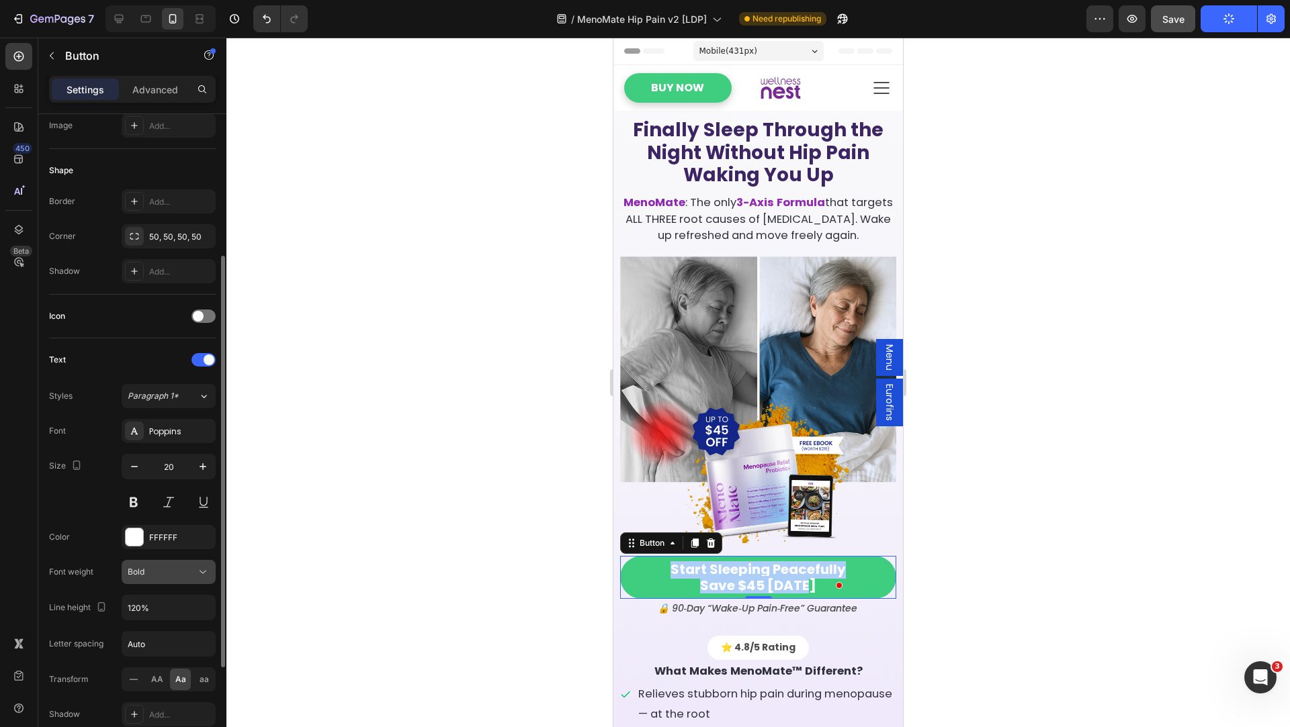
click at [162, 578] on button "Bold" at bounding box center [169, 572] width 94 height 24
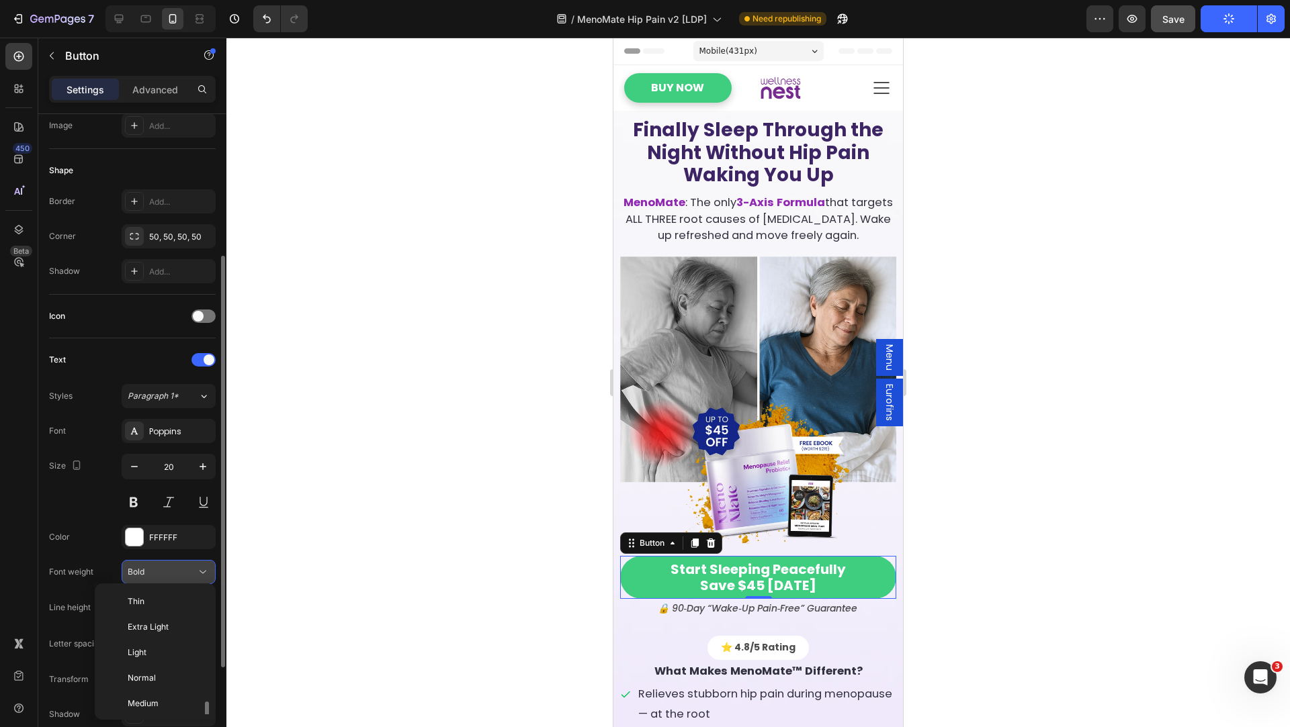
scroll to position [73, 0]
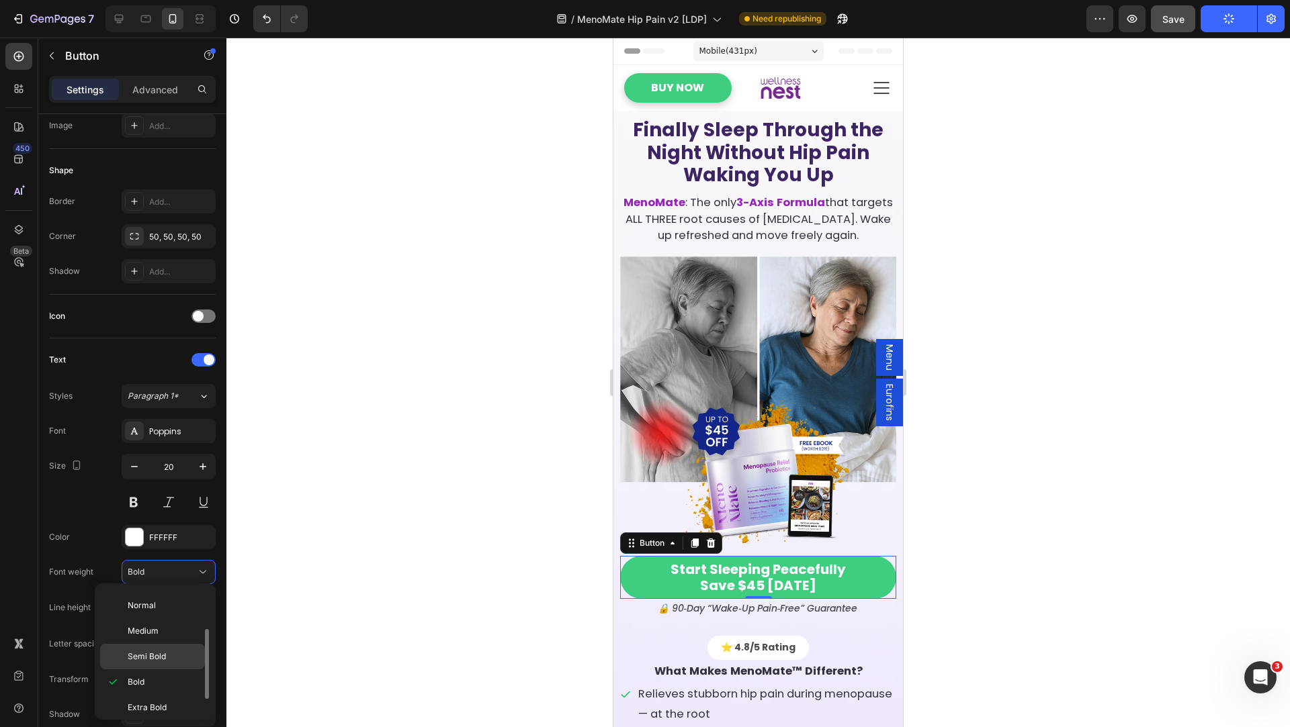
click at [161, 651] on span "Semi Bold" at bounding box center [147, 657] width 38 height 12
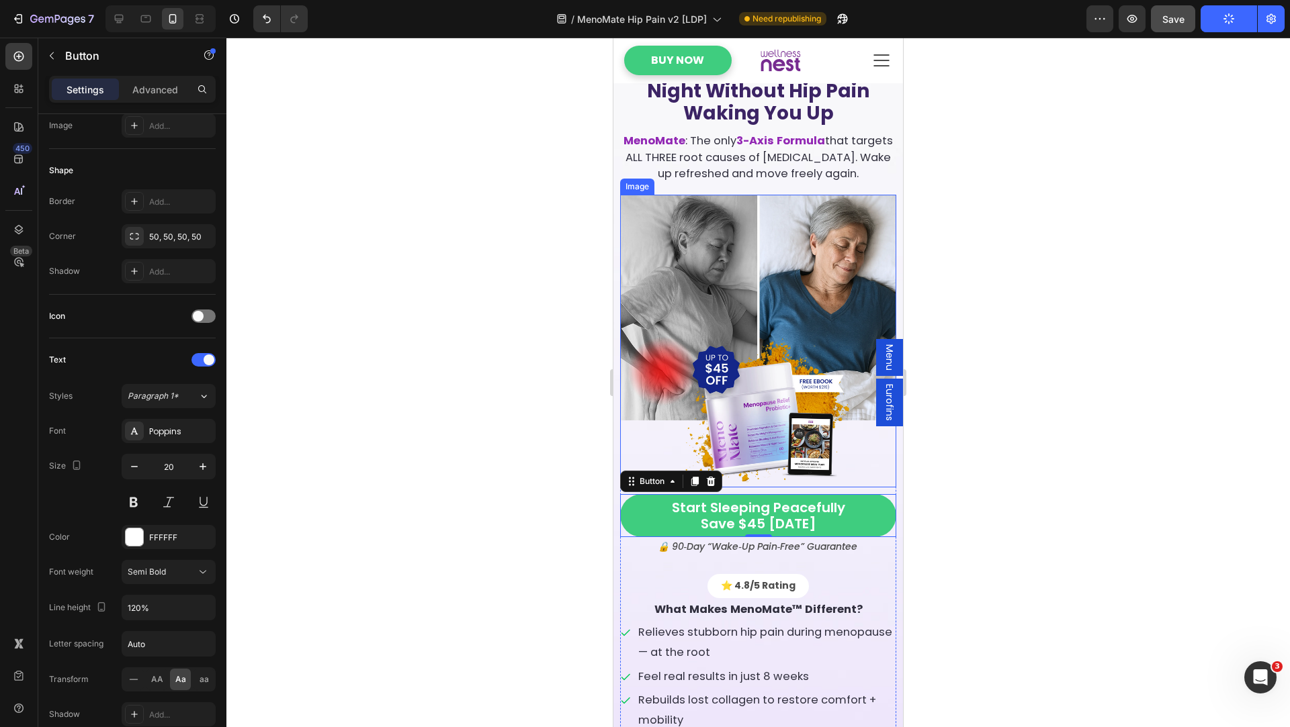
scroll to position [49, 0]
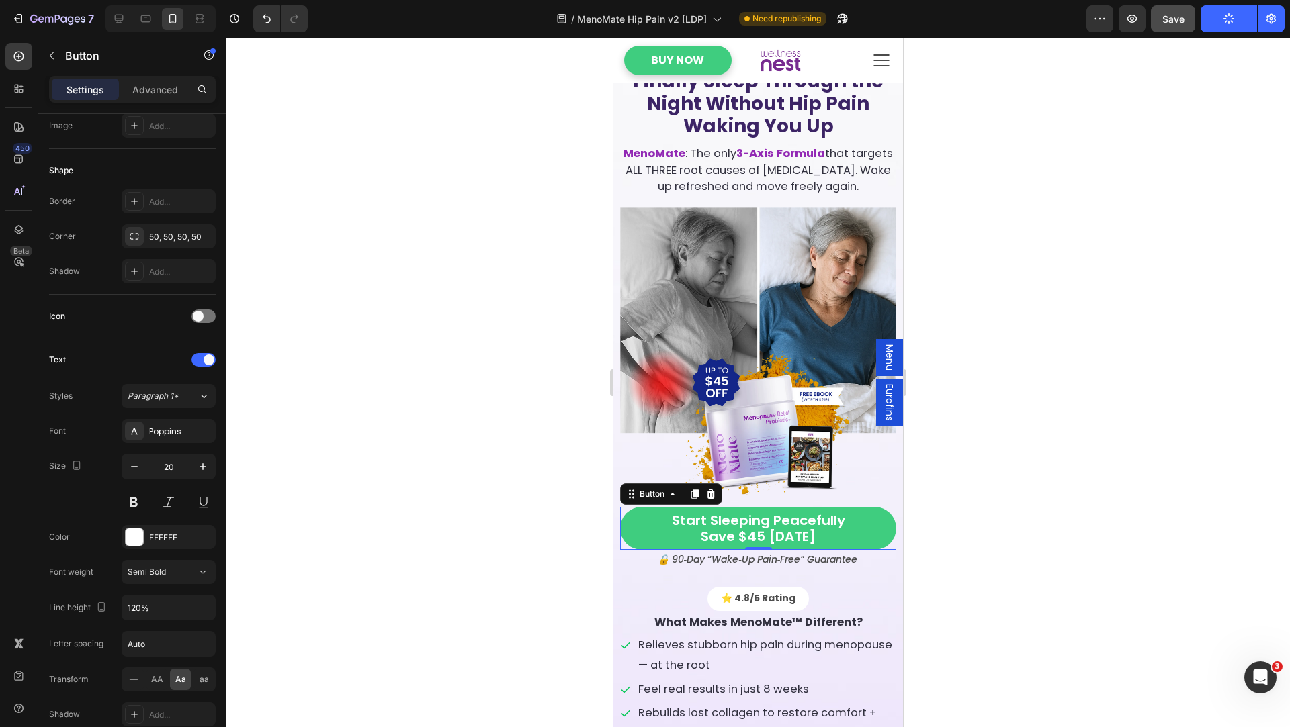
click at [1096, 132] on div at bounding box center [757, 383] width 1063 height 690
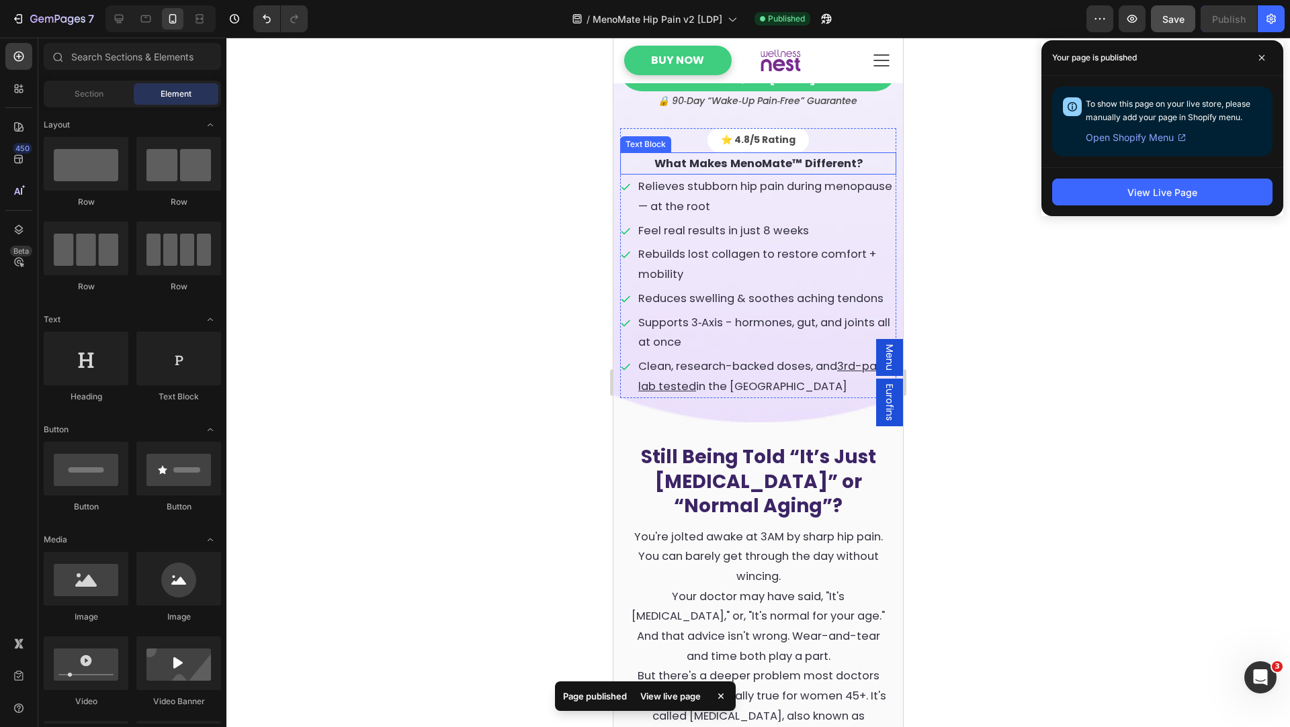
scroll to position [0, 0]
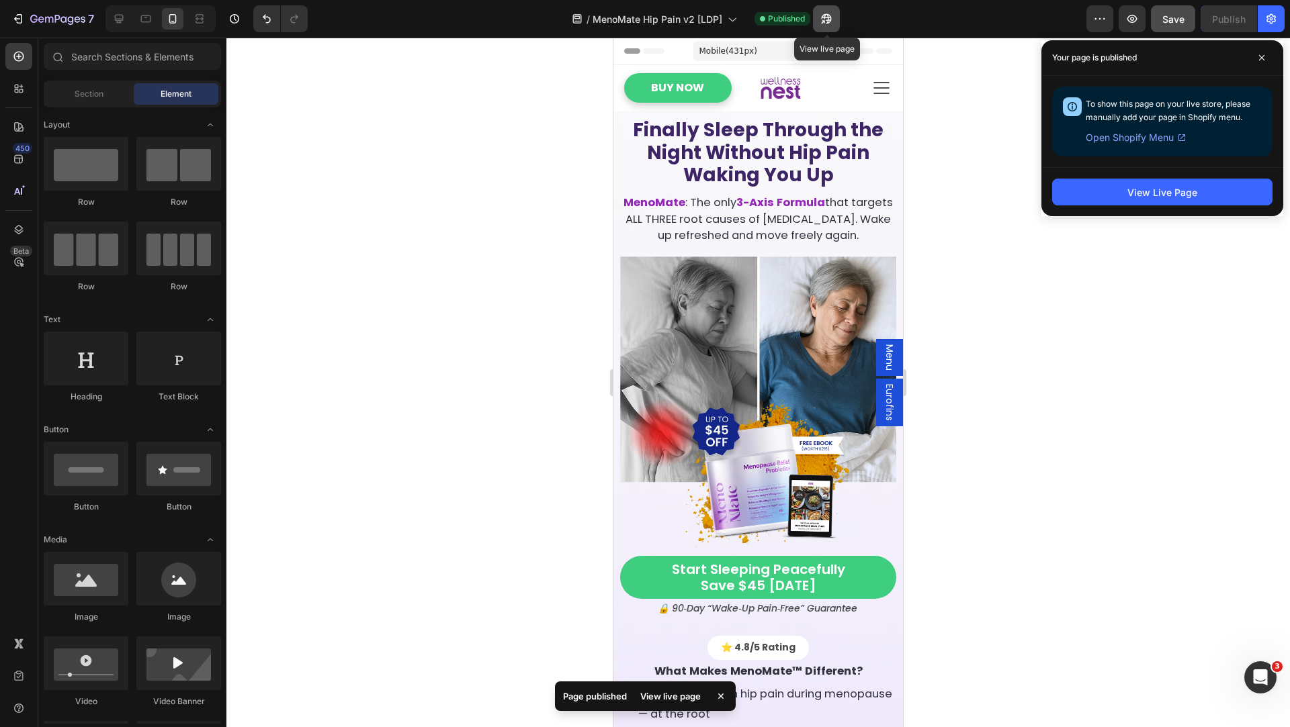
click at [824, 23] on icon "button" at bounding box center [822, 21] width 3 height 3
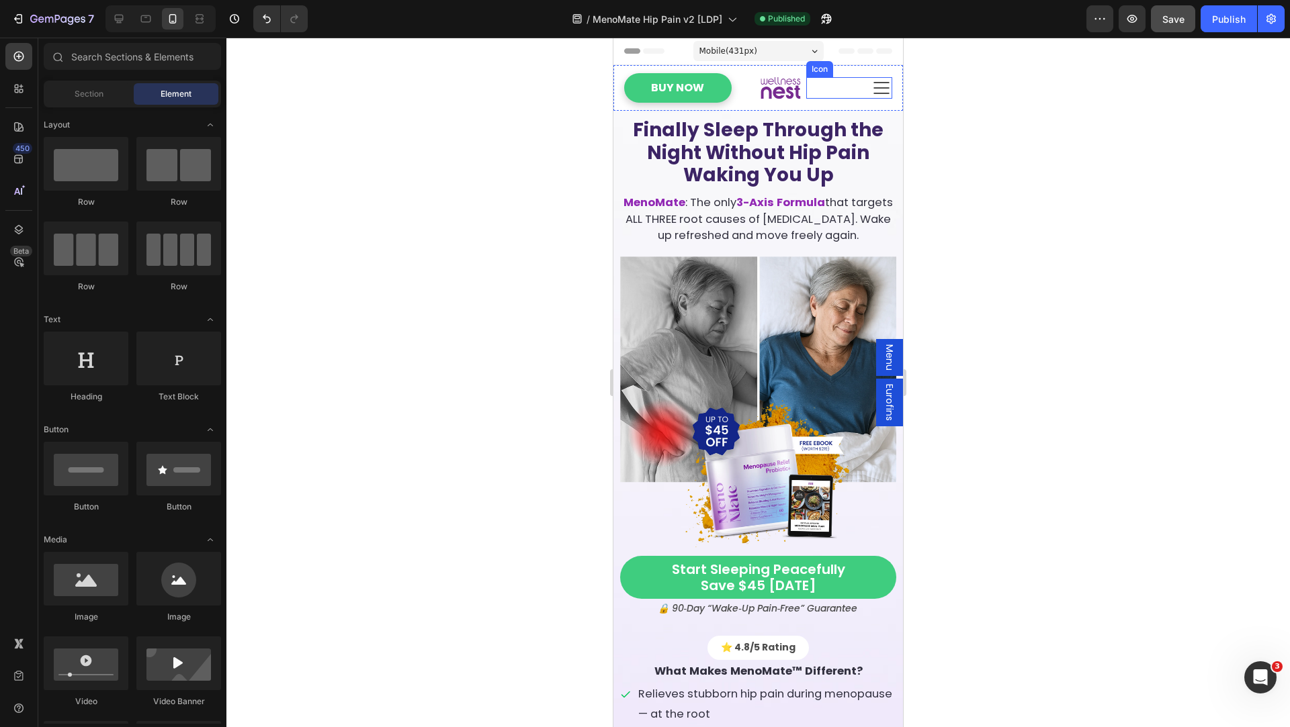
click at [865, 93] on div "Icon" at bounding box center [849, 87] width 86 height 21
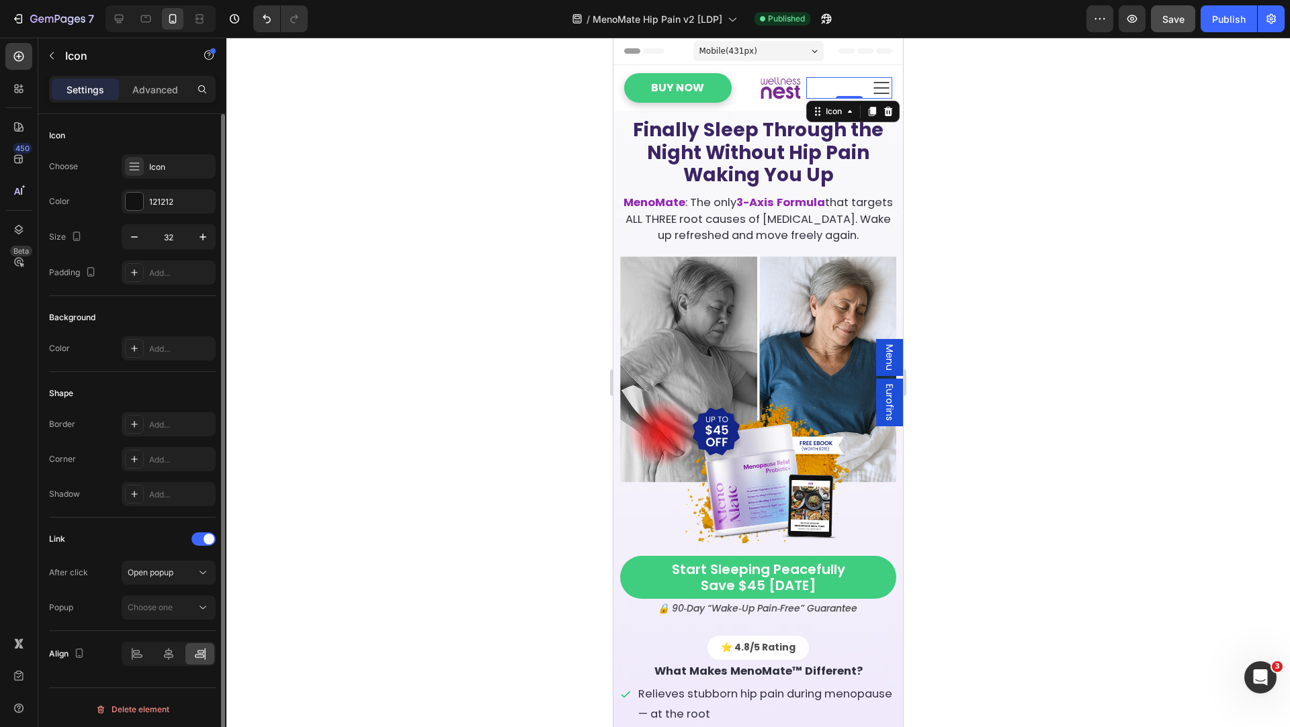
scroll to position [2, 0]
click at [166, 591] on div "After click Open popup Popup Choose one" at bounding box center [132, 588] width 167 height 59
click at [168, 596] on button "Choose one" at bounding box center [169, 606] width 94 height 24
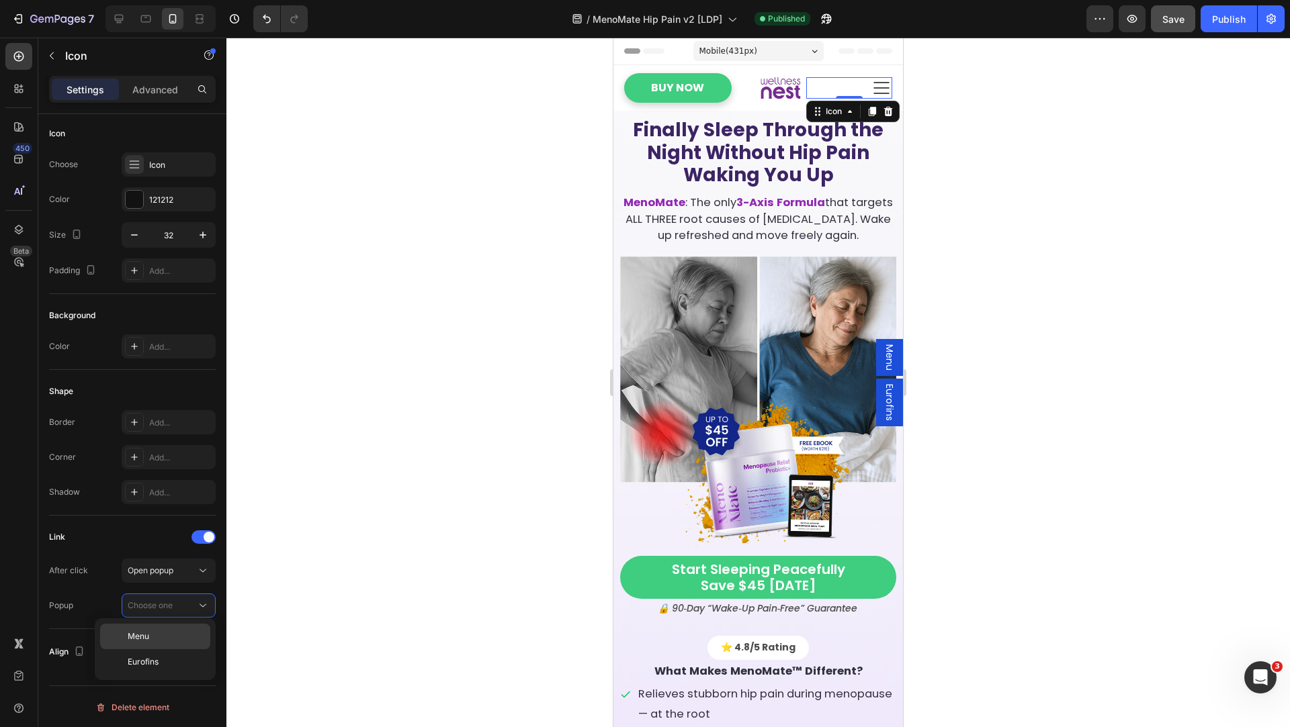
click at [167, 650] on div "Menu" at bounding box center [155, 663] width 110 height 26
click at [1222, 28] on button "Publish" at bounding box center [1228, 18] width 56 height 27
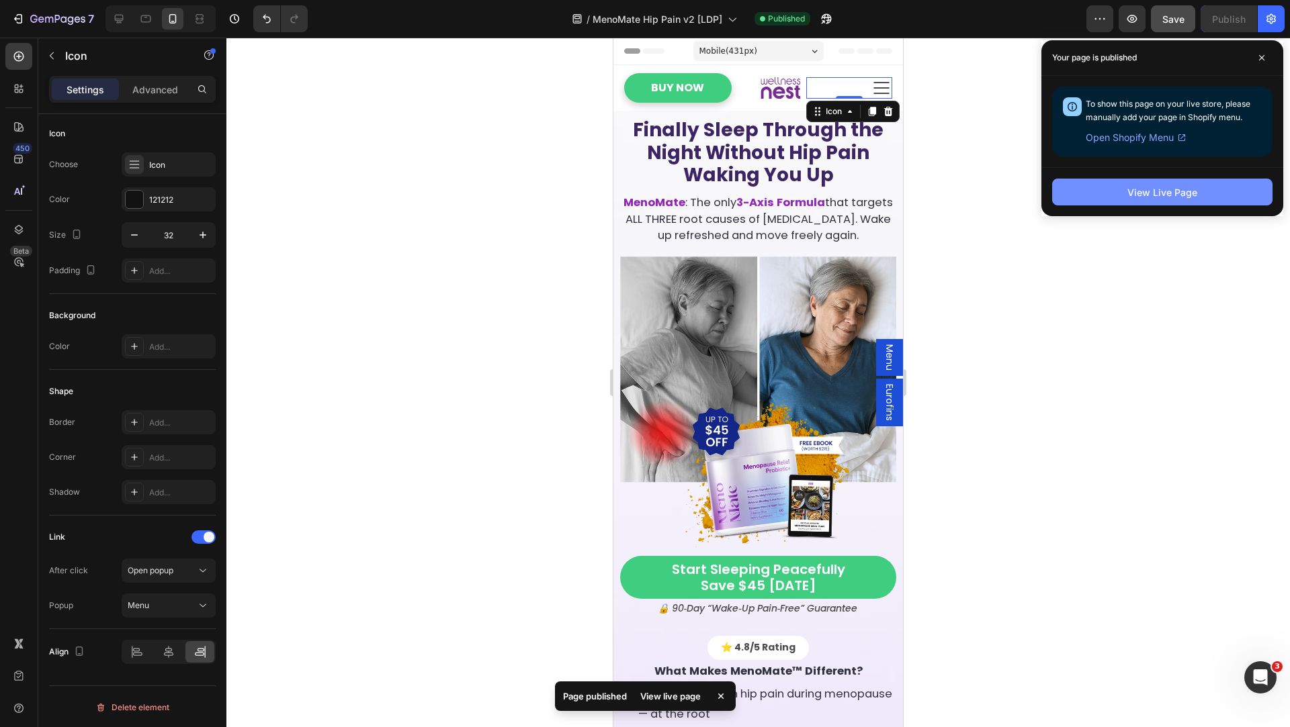
click at [1147, 195] on div "View Live Page" at bounding box center [1162, 192] width 70 height 14
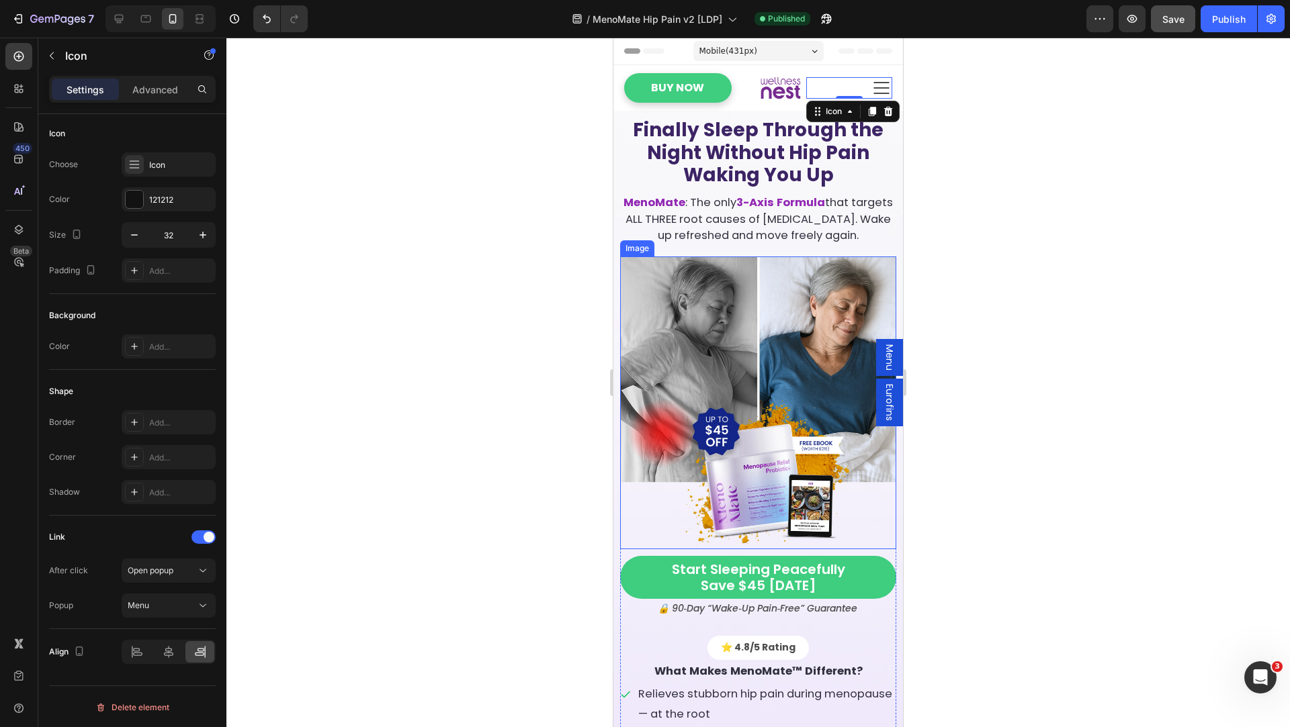
scroll to position [2020, 0]
click at [883, 361] on span "Menu" at bounding box center [889, 358] width 13 height 26
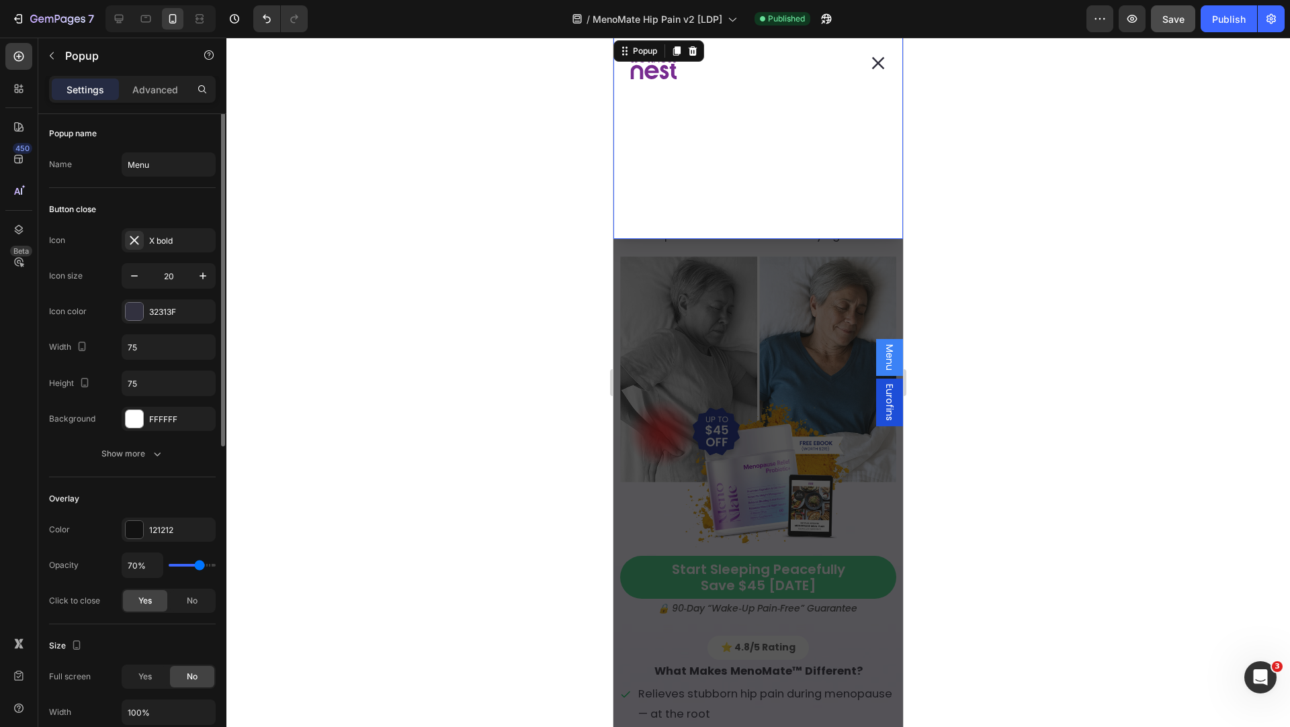
scroll to position [0, 0]
click at [623, 93] on div "Dialog body" at bounding box center [758, 67] width 288 height 58
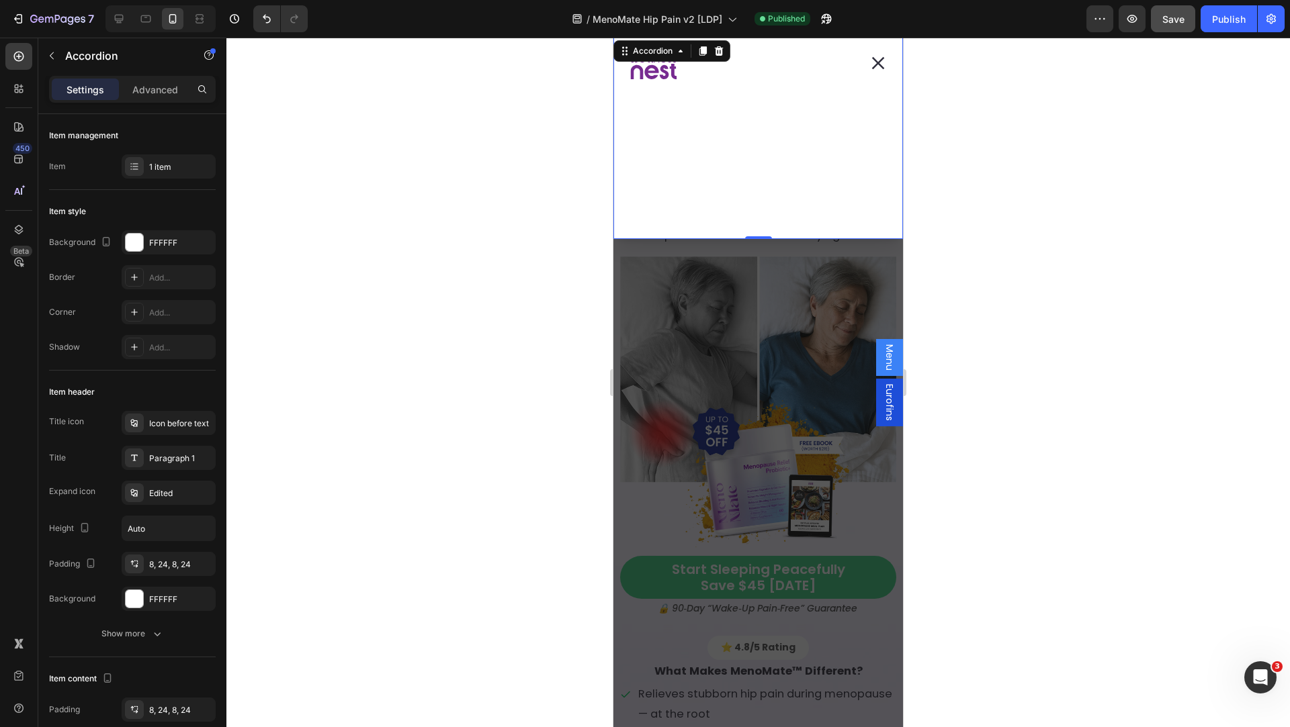
click at [623, 93] on div "Dialog body" at bounding box center [758, 67] width 288 height 58
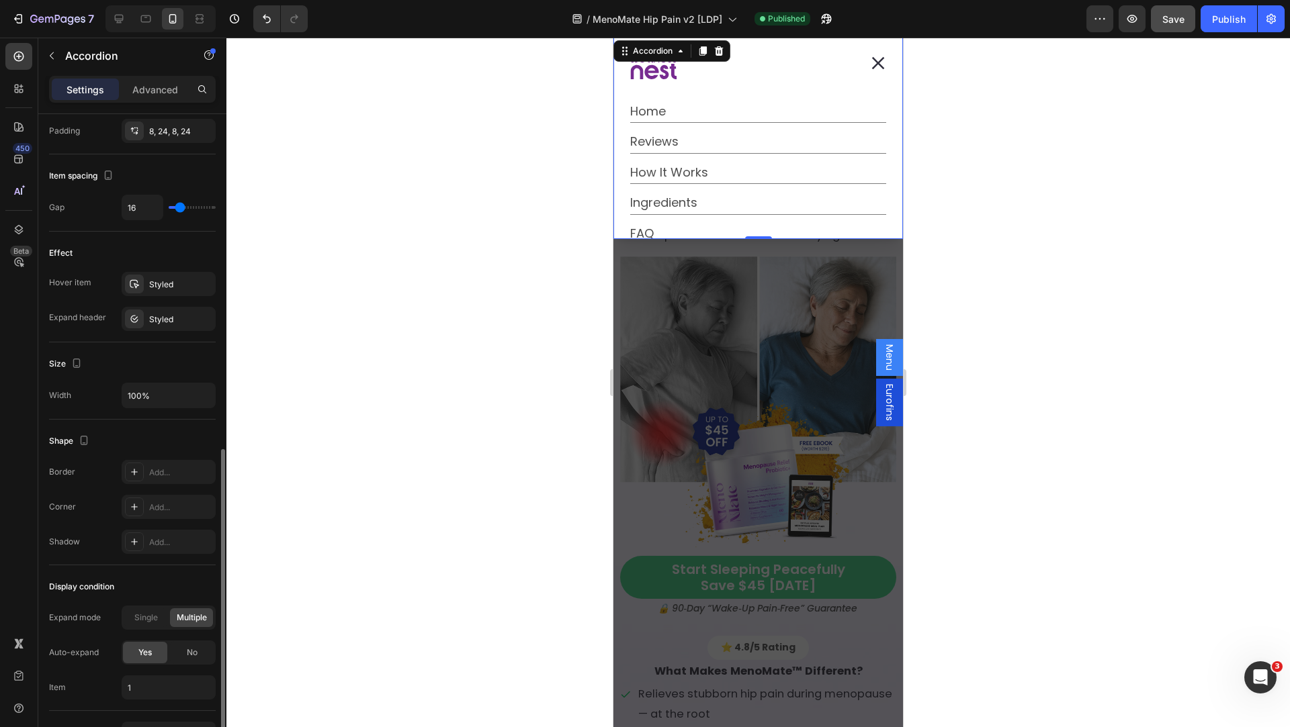
scroll to position [659, 0]
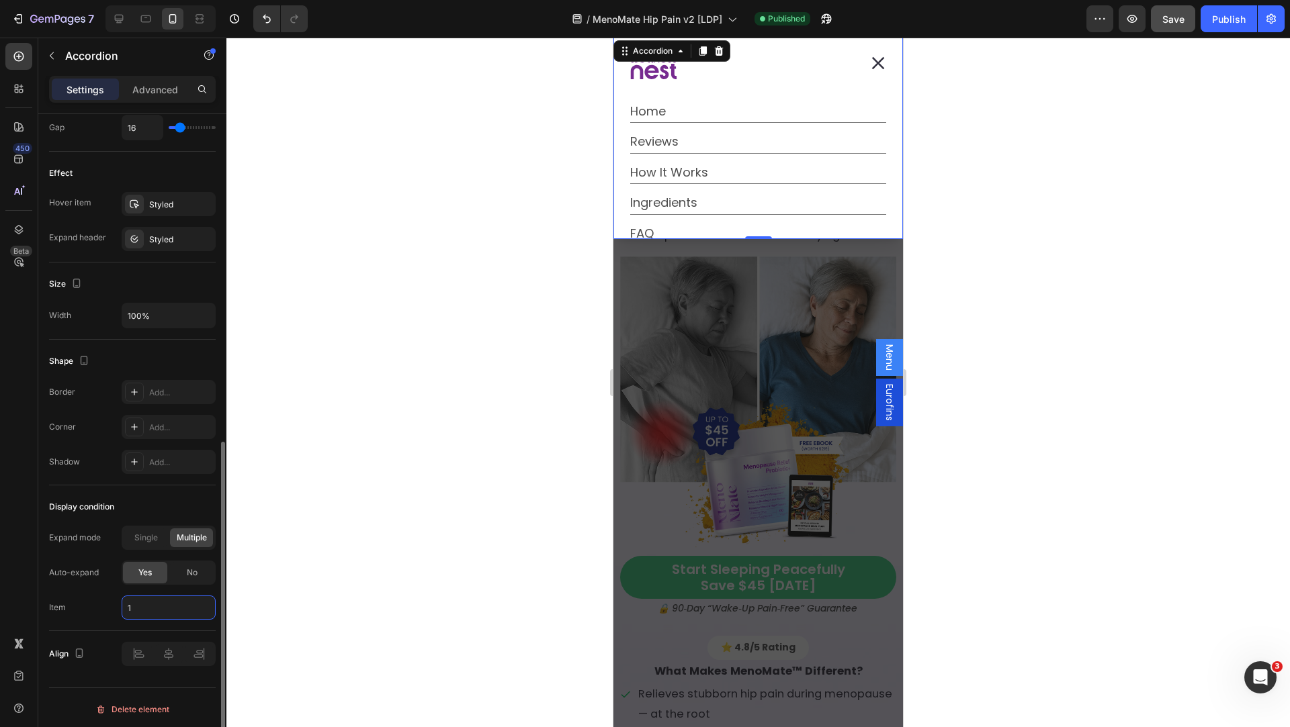
click at [170, 605] on input "1" at bounding box center [169, 608] width 94 height 24
click at [175, 645] on span "Accordion 1, 2" at bounding box center [159, 637] width 109 height 24
type input "1,2"
click at [1264, 685] on div "Mở Intercom Messenger" at bounding box center [1258, 676] width 44 height 44
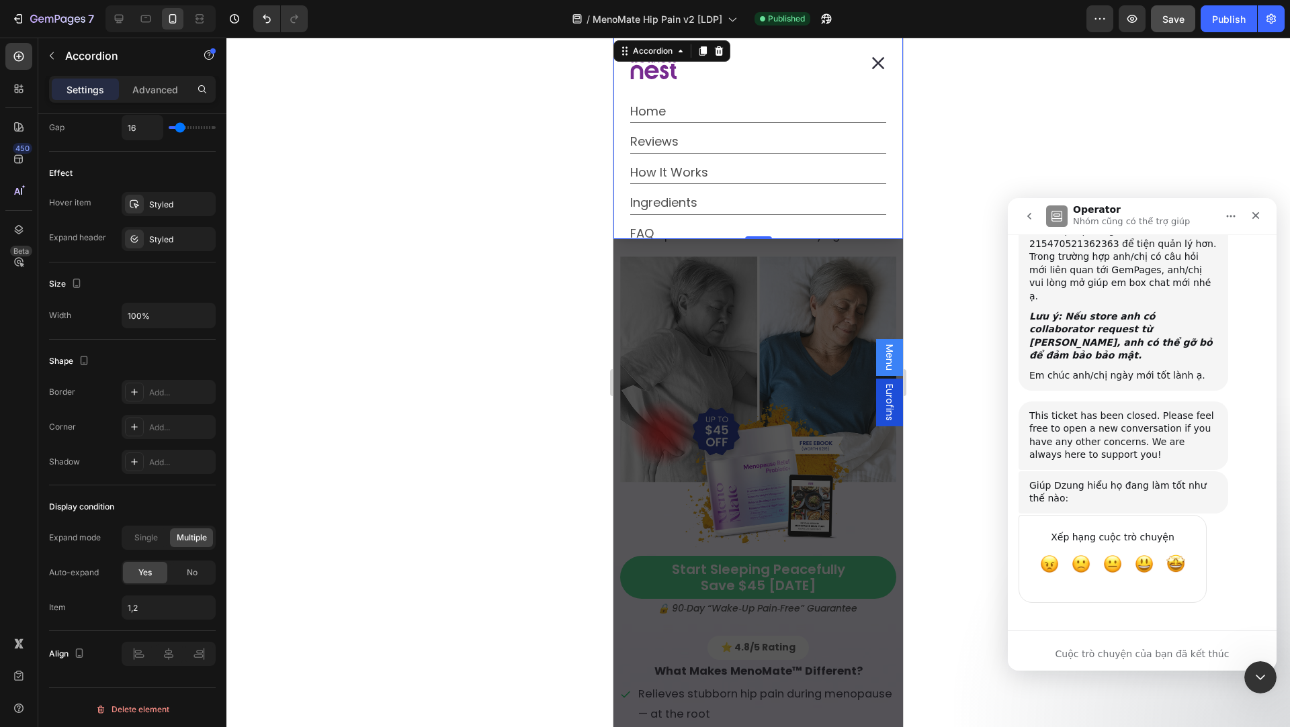
scroll to position [2020, 0]
click at [1029, 221] on icon "go back" at bounding box center [1029, 216] width 11 height 11
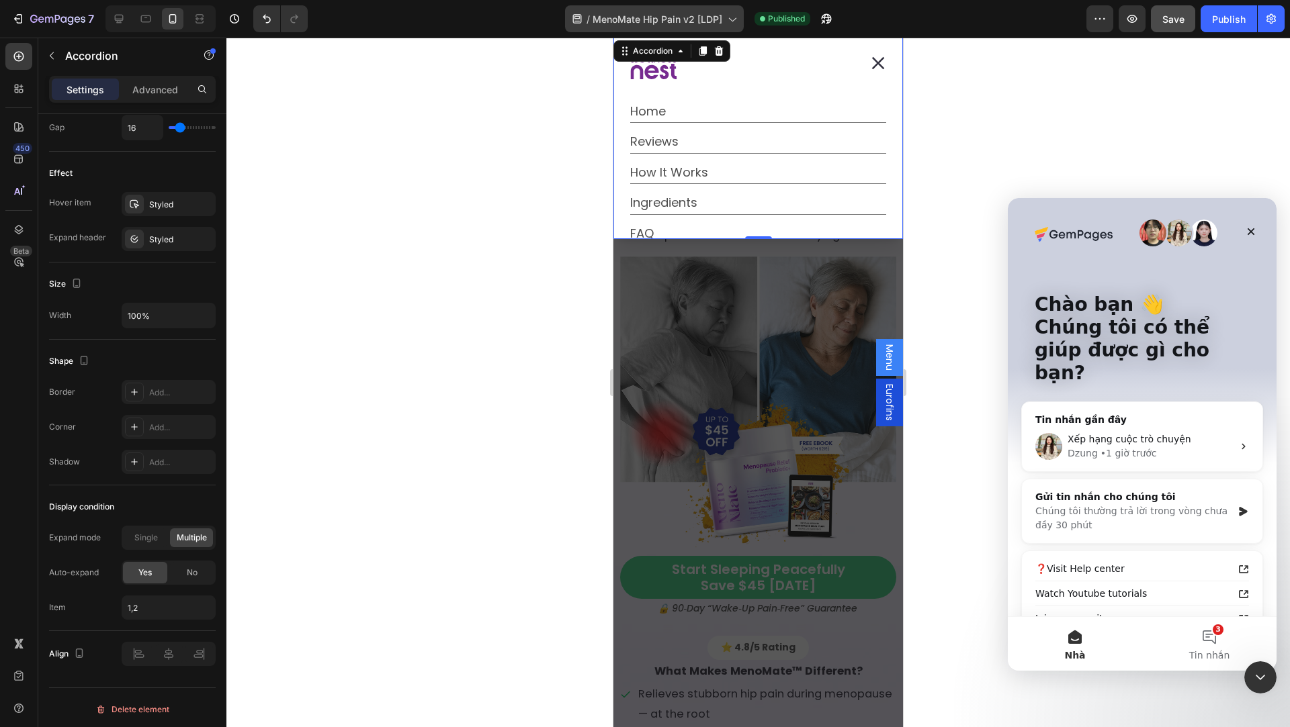
scroll to position [0, 0]
click at [1219, 645] on button "3 Tin nhắn" at bounding box center [1209, 644] width 134 height 54
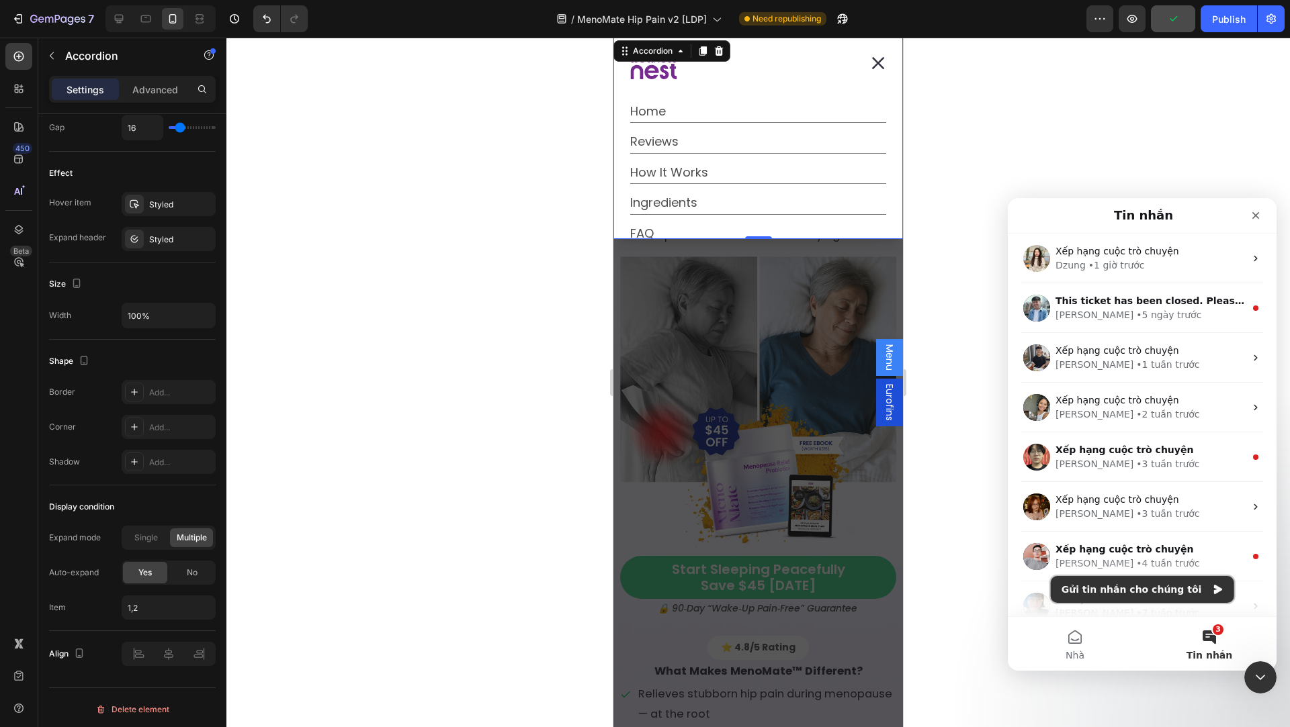
click at [1145, 597] on button "Gửi tin nhắn cho chúng tôi" at bounding box center [1141, 589] width 183 height 27
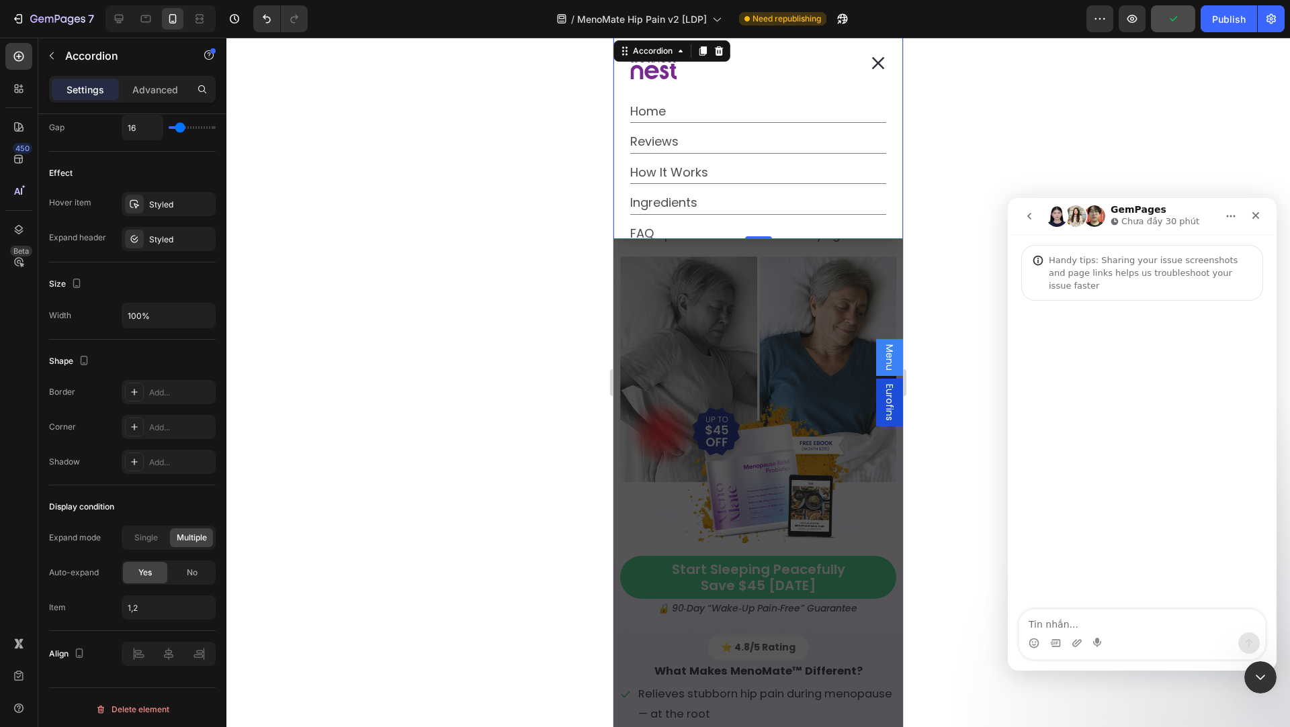
click at [1104, 620] on textarea "Tin nhắn..." at bounding box center [1142, 621] width 246 height 23
type textarea "c"
type textarea "shop ơi, có cách nào để khi mình nhấn"
click at [871, 65] on icon "Dialog content" at bounding box center [877, 62] width 13 height 13
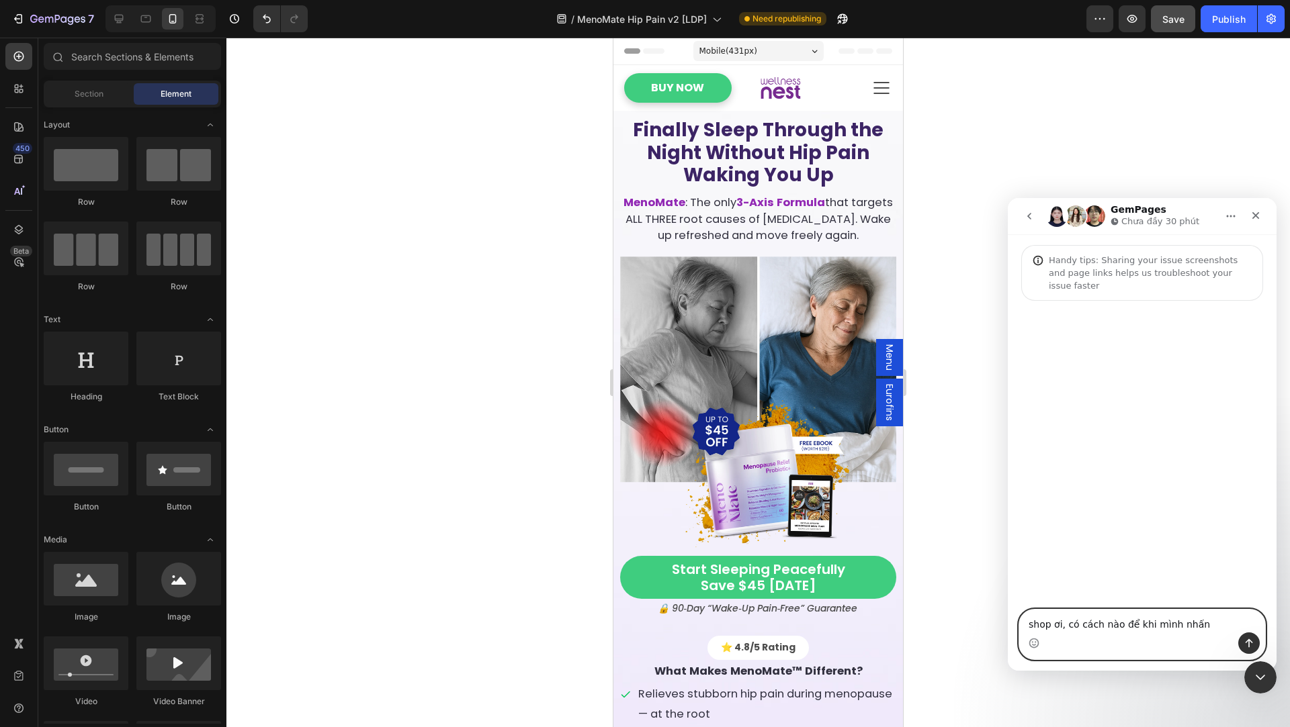
click at [1205, 627] on textarea "shop ơi, có cách nào để khi mình nhấn" at bounding box center [1142, 621] width 246 height 23
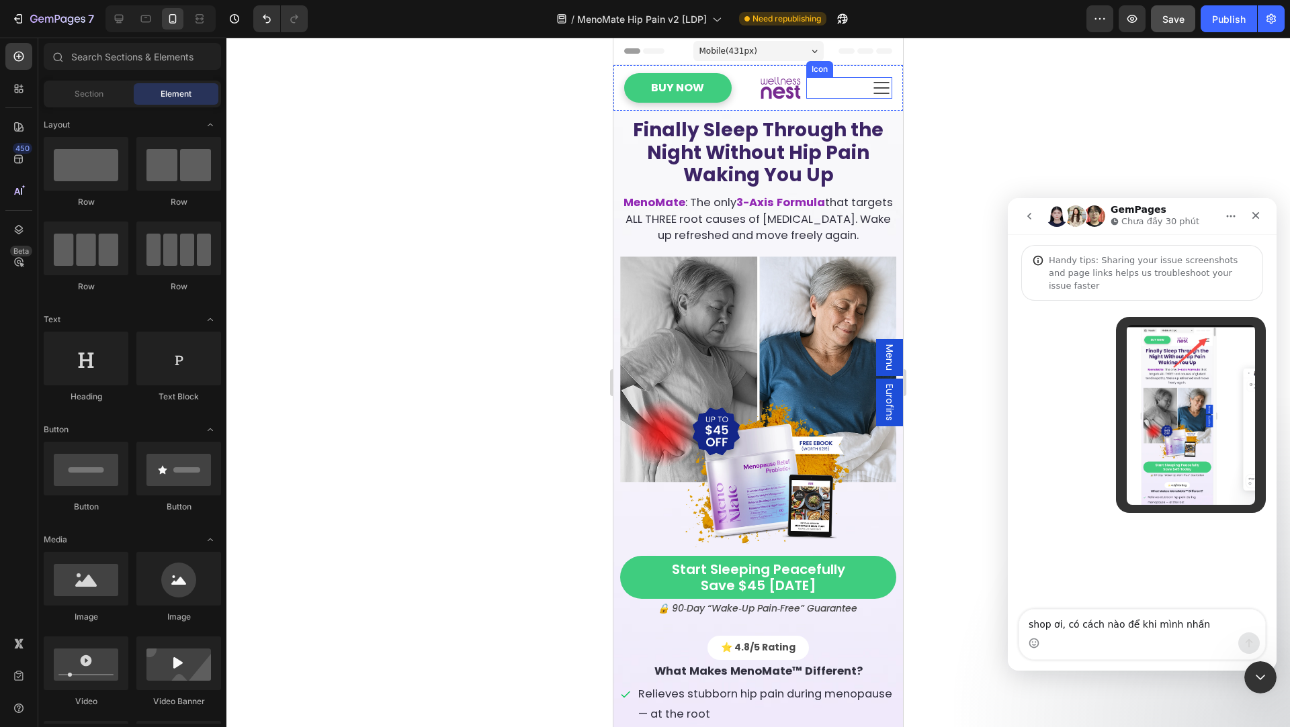
click at [873, 83] on icon at bounding box center [881, 88] width 16 height 12
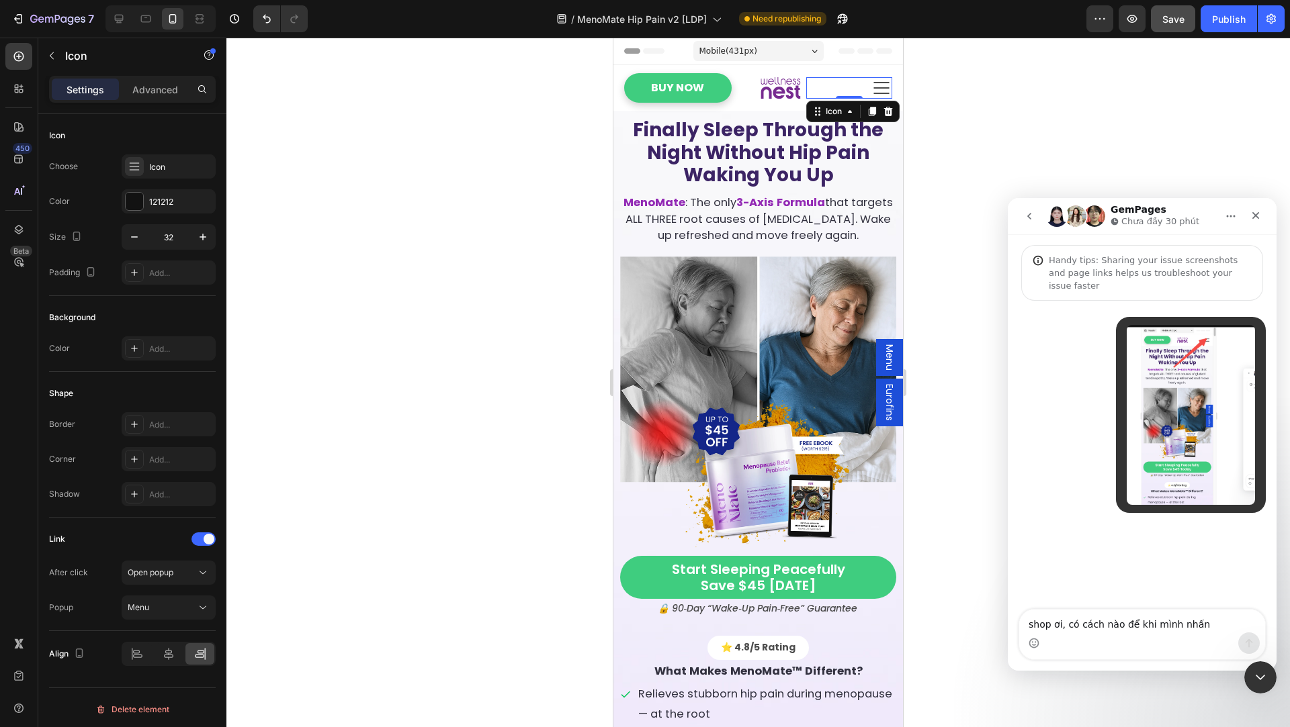
click at [883, 350] on span "Menu" at bounding box center [889, 358] width 13 height 26
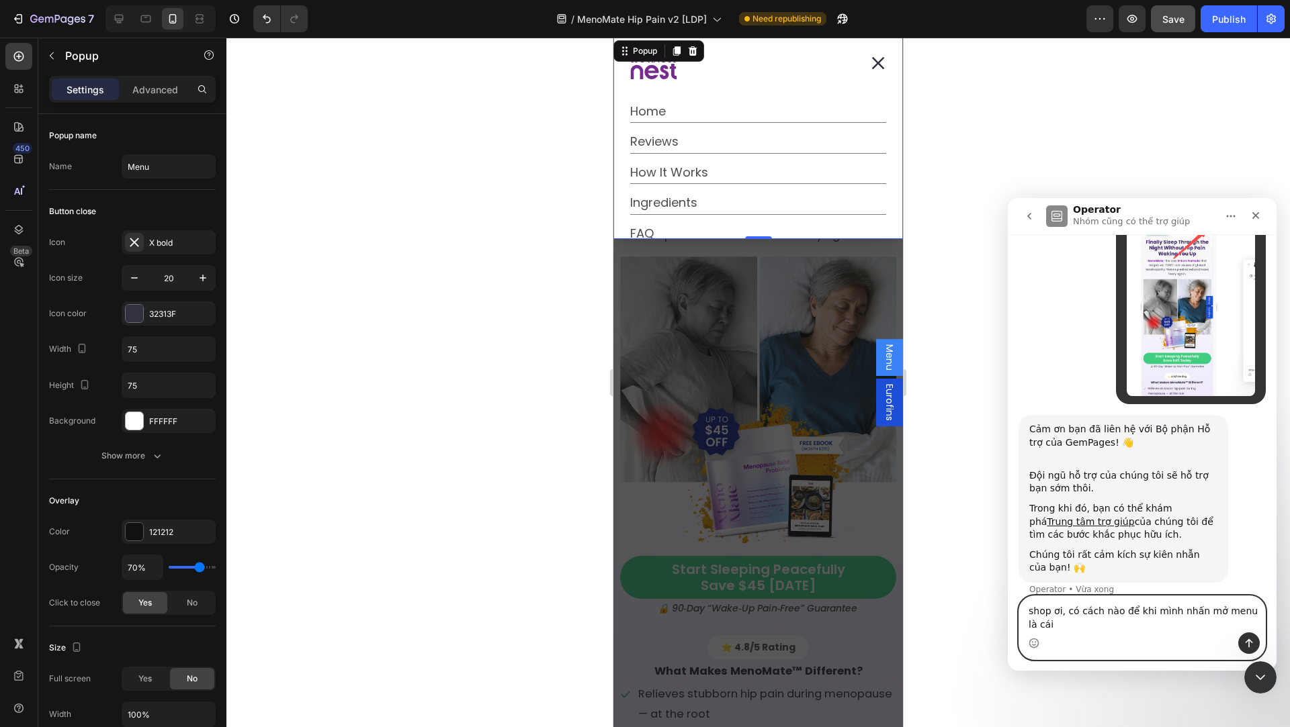
scroll to position [122, 0]
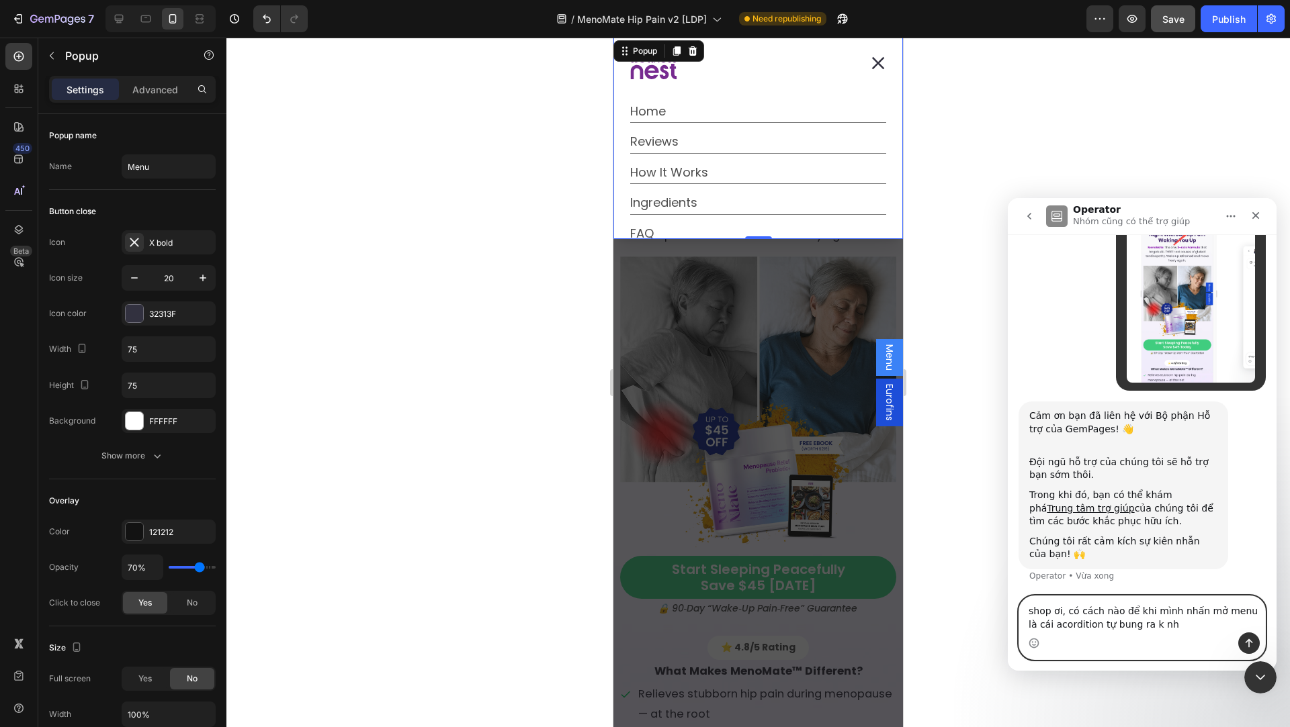
type textarea "shop ơi, có cách nào để khi mình nhấn mở menu là cái acordition tự bung ra k nhỉ"
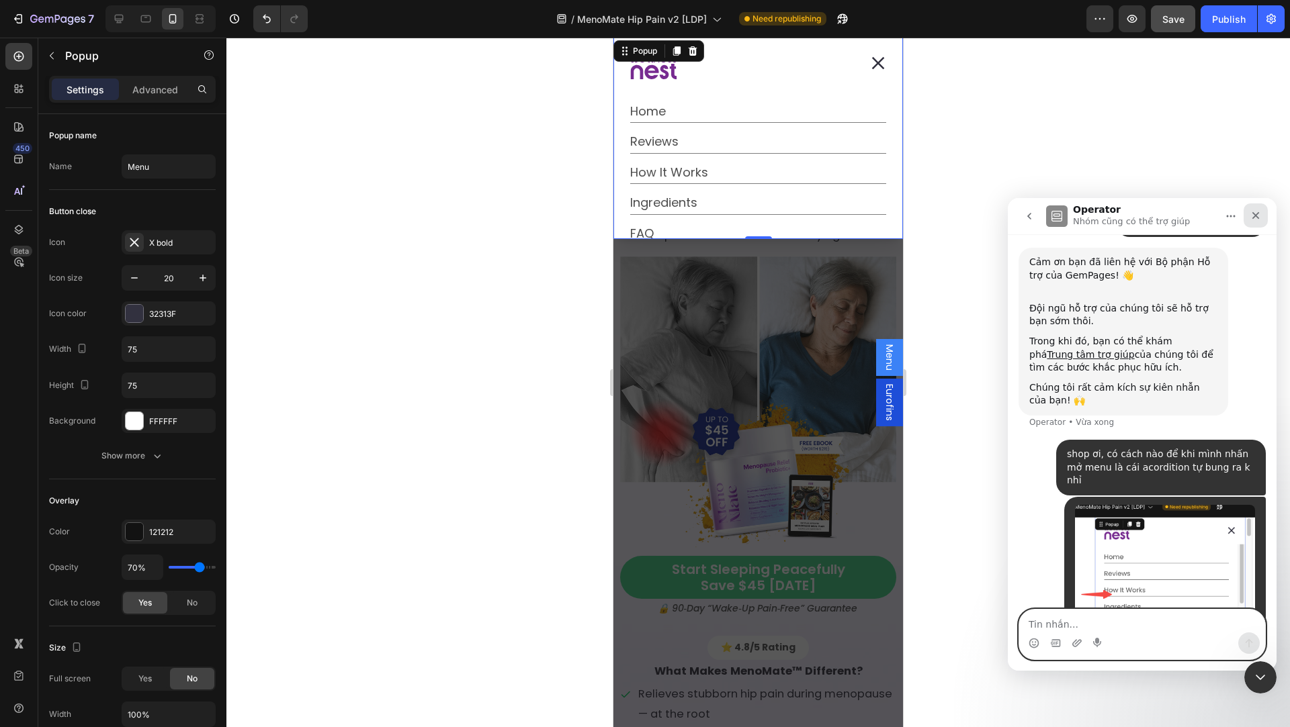
scroll to position [312, 0]
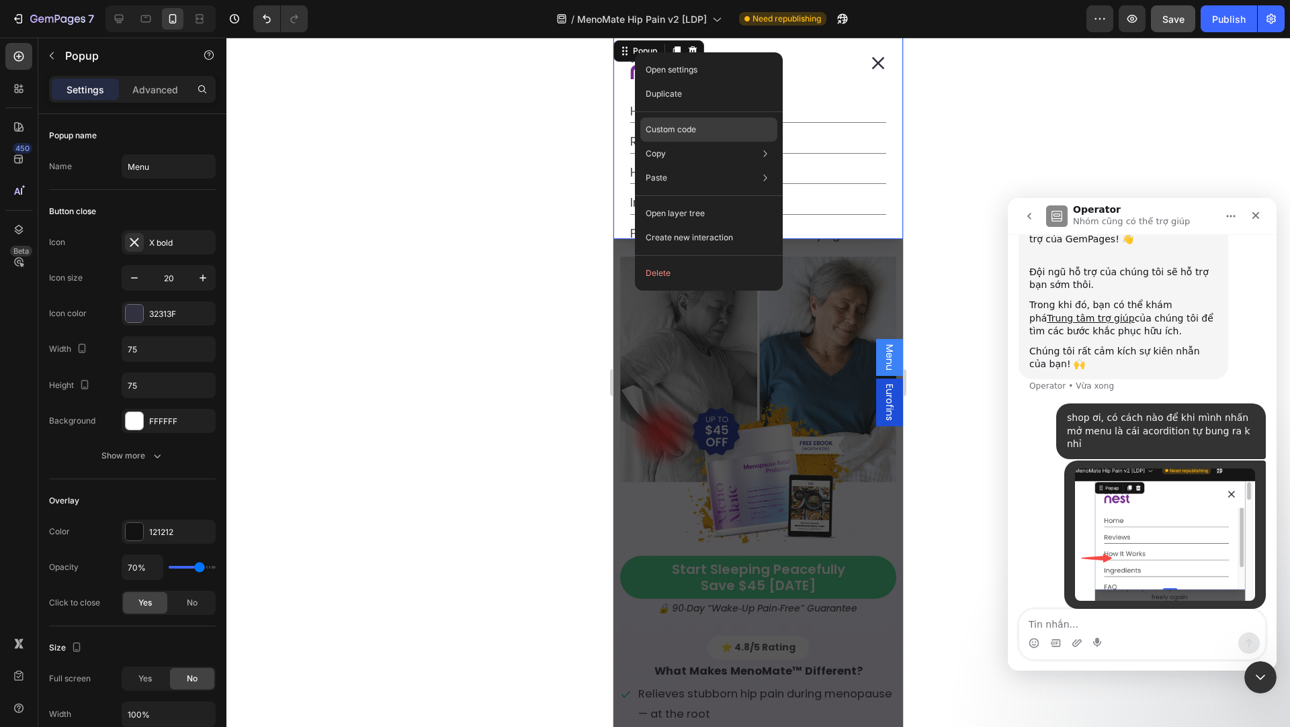
click at [714, 166] on div "Custom code" at bounding box center [708, 178] width 137 height 24
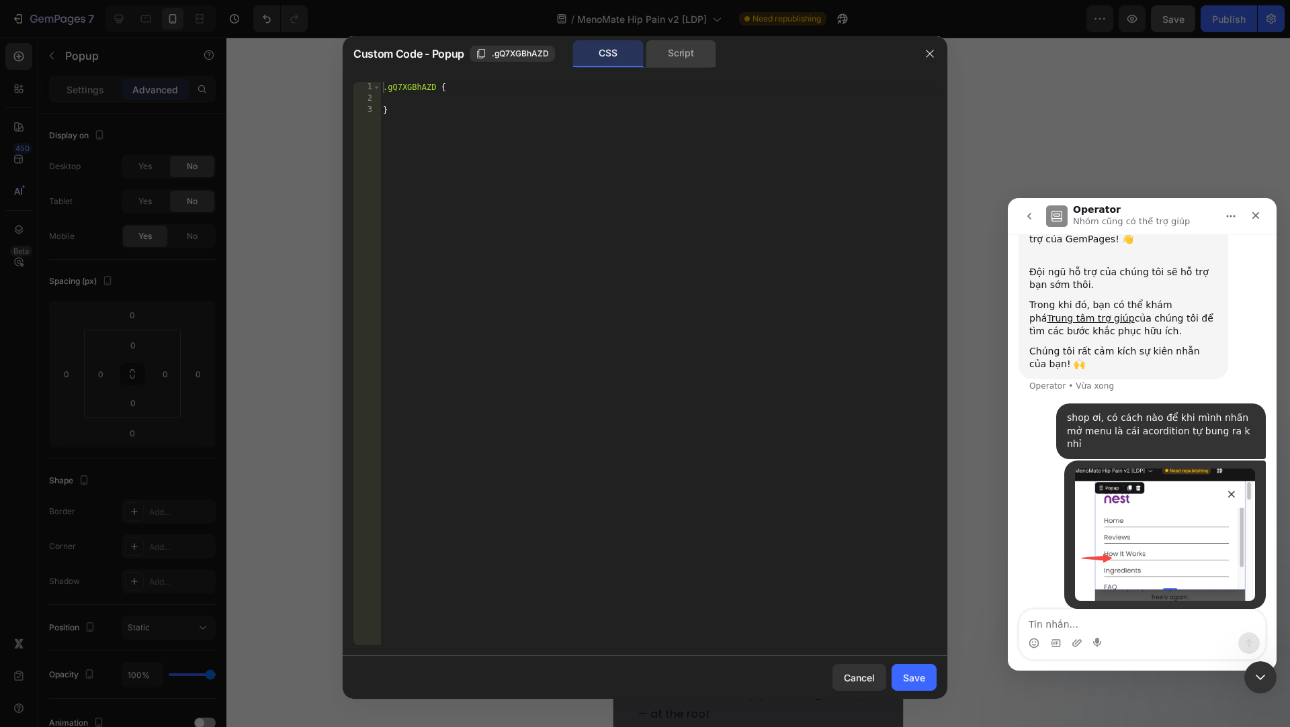
click at [686, 49] on div "Script" at bounding box center [680, 53] width 71 height 27
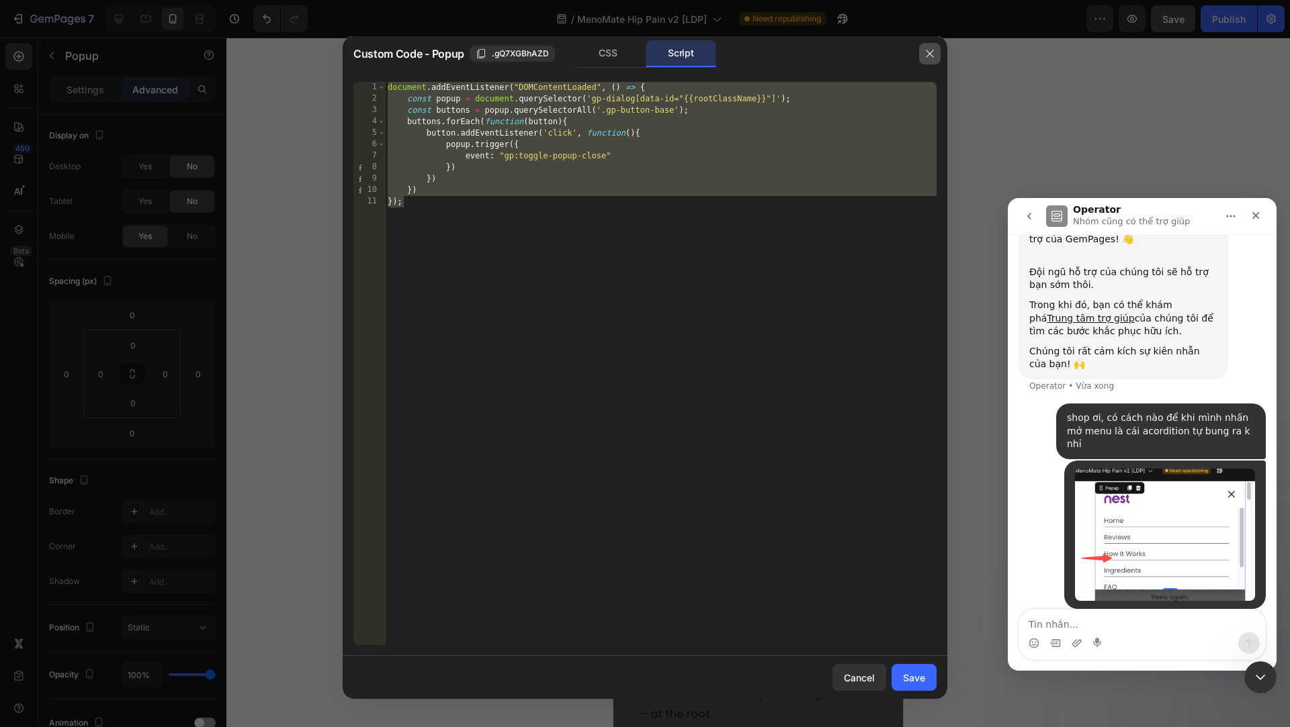
click at [920, 55] on button "button" at bounding box center [929, 53] width 21 height 21
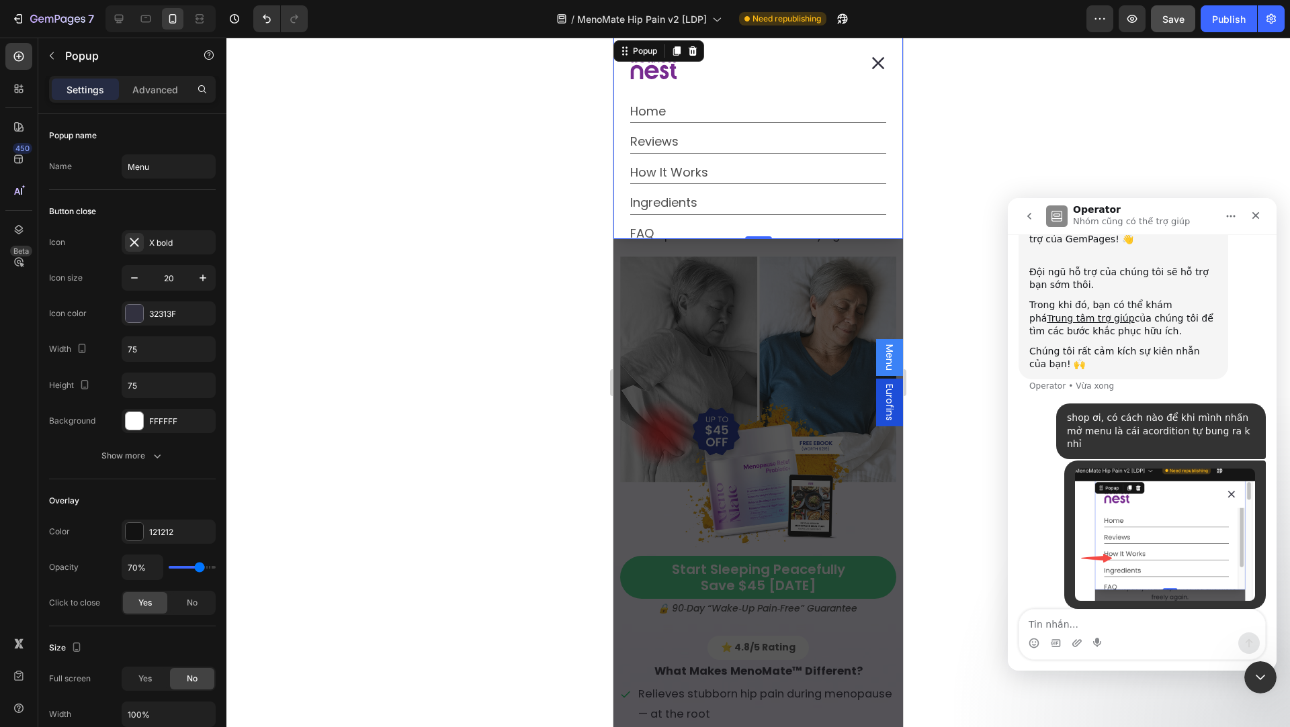
click at [883, 358] on span "Menu" at bounding box center [889, 358] width 13 height 26
click at [868, 77] on button "Dialog content" at bounding box center [877, 63] width 50 height 50
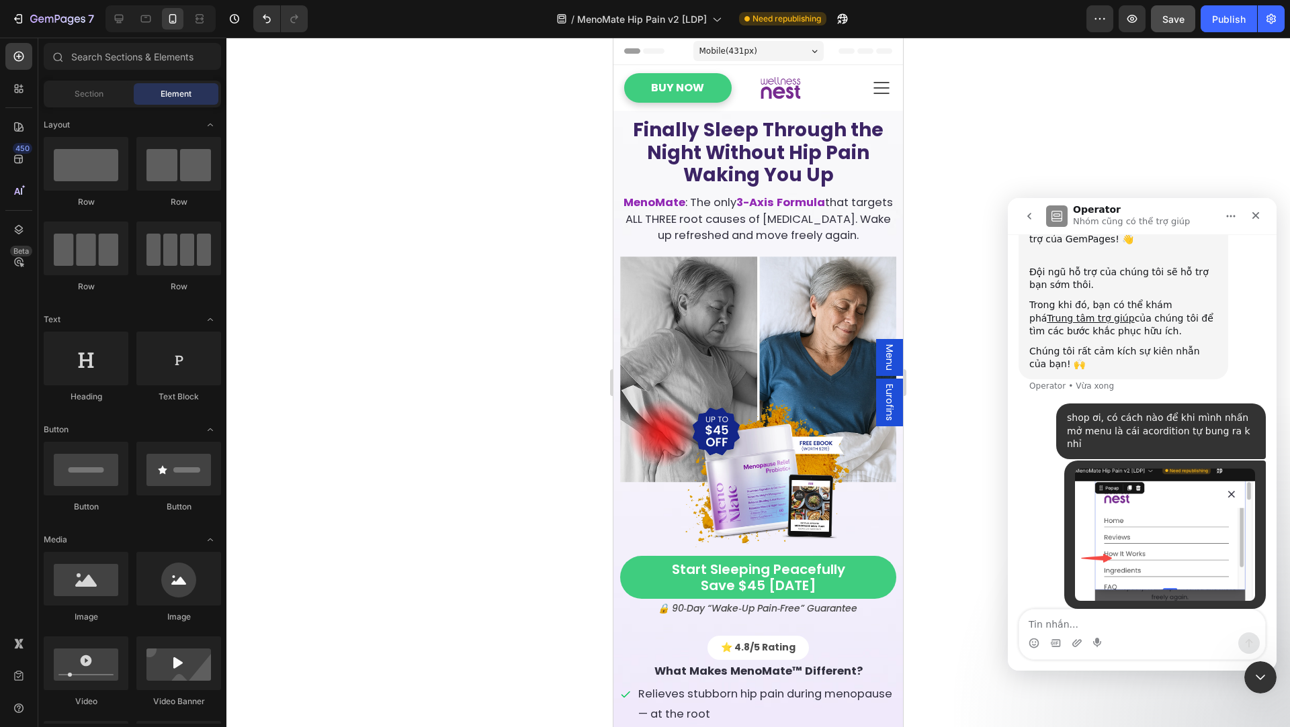
click at [883, 416] on span "Eurofins" at bounding box center [889, 402] width 13 height 37
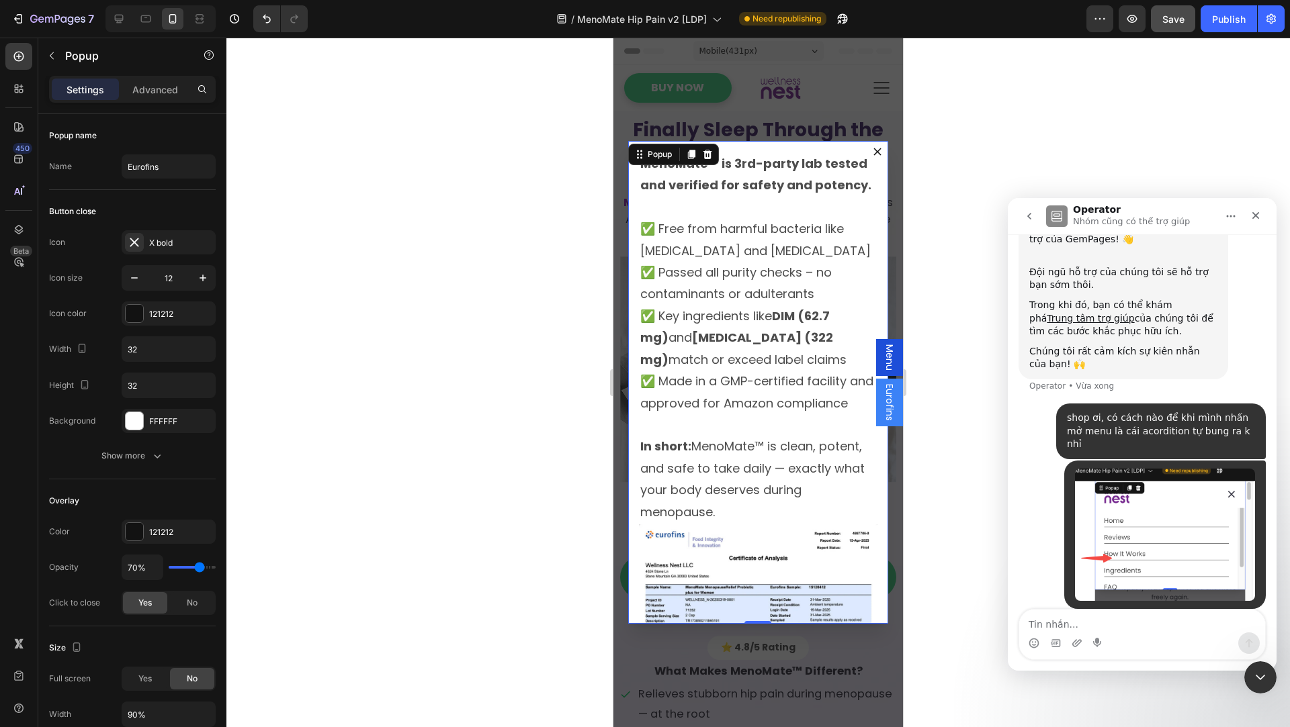
click at [866, 148] on button "Dialog content" at bounding box center [876, 151] width 21 height 21
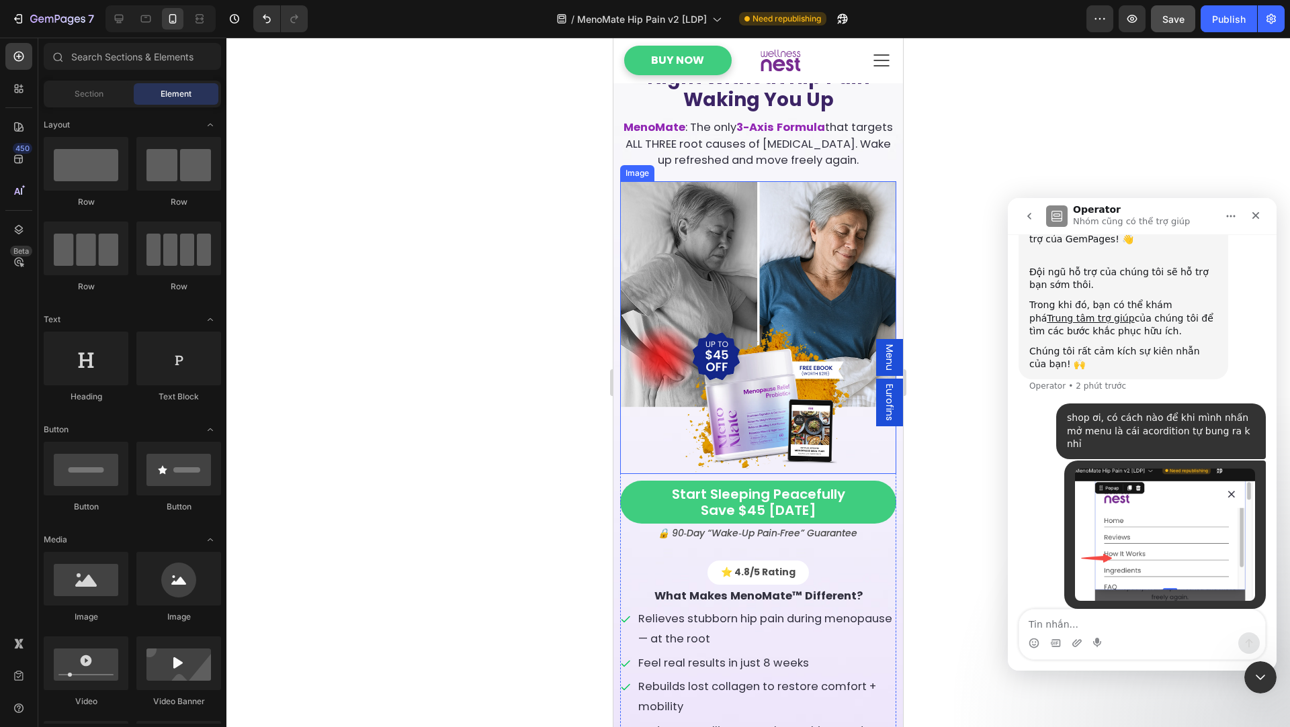
scroll to position [0, 0]
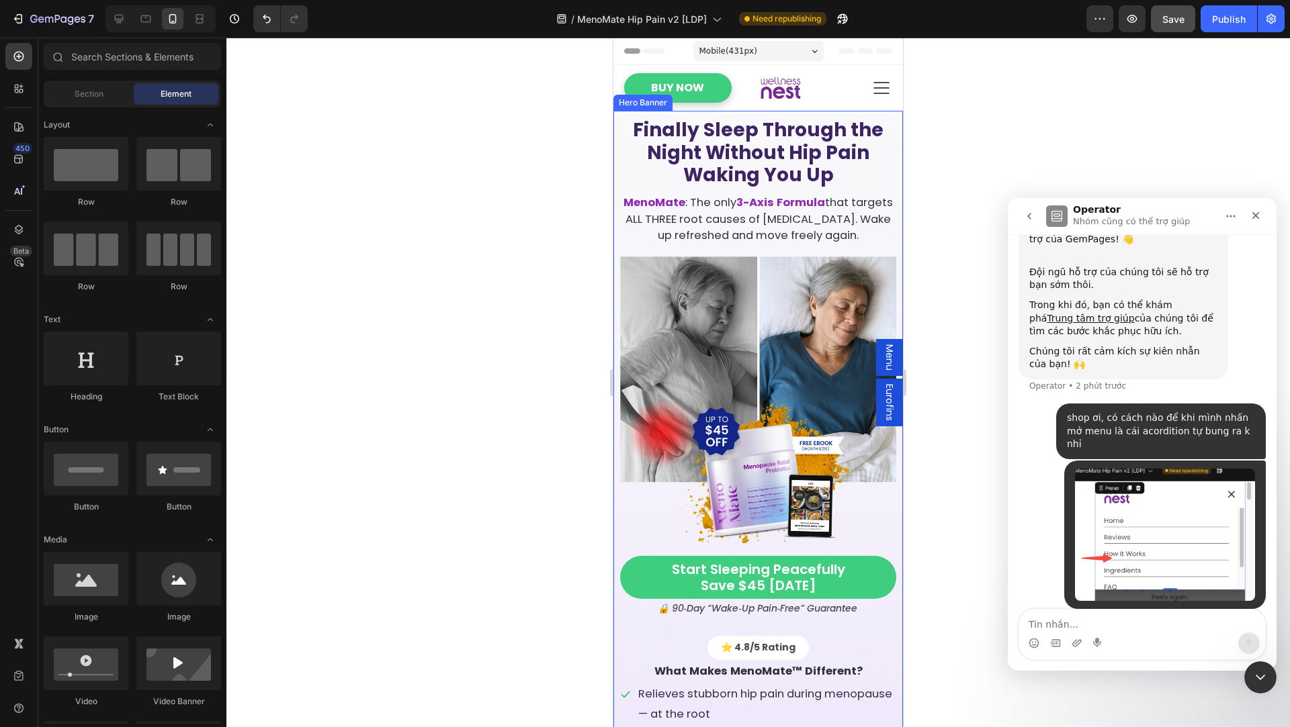
click at [885, 116] on div "Finally Sleep Through the Night Without Hip Pain Waking You Up Heading MenoMate…" at bounding box center [757, 515] width 289 height 809
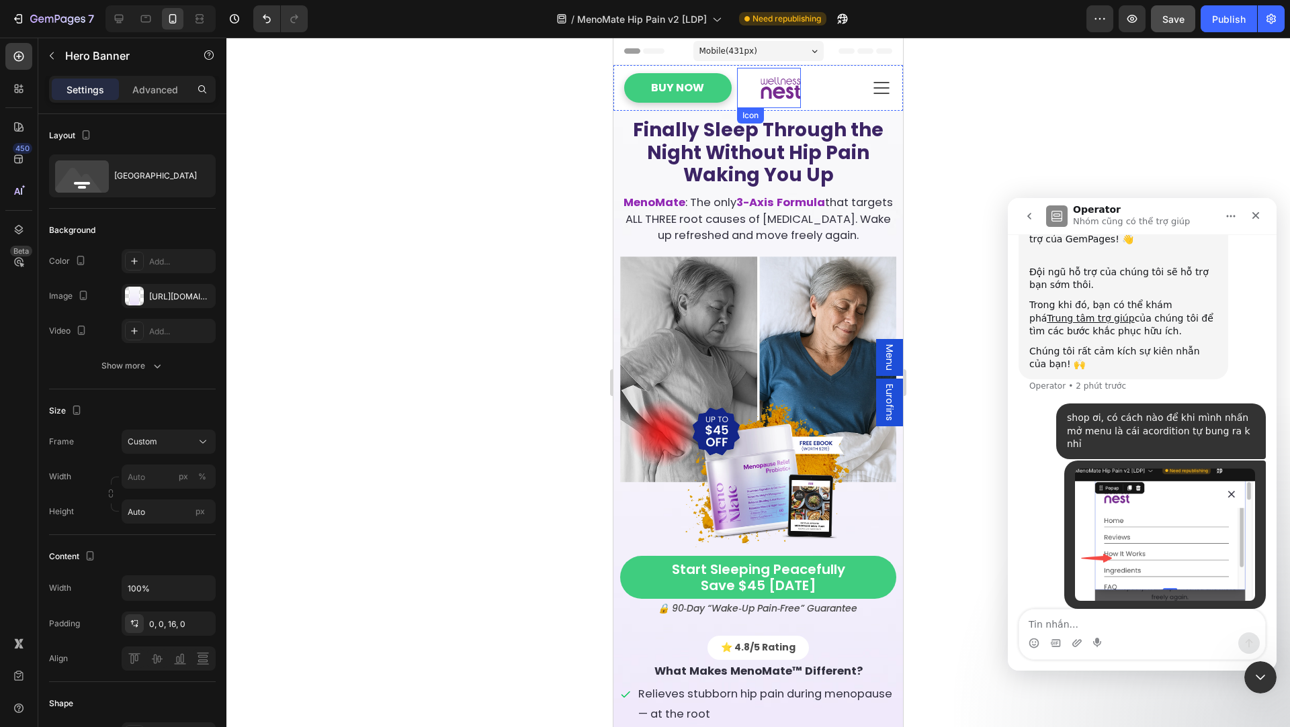
click at [761, 88] on icon "Section" at bounding box center [766, 93] width 11 height 12
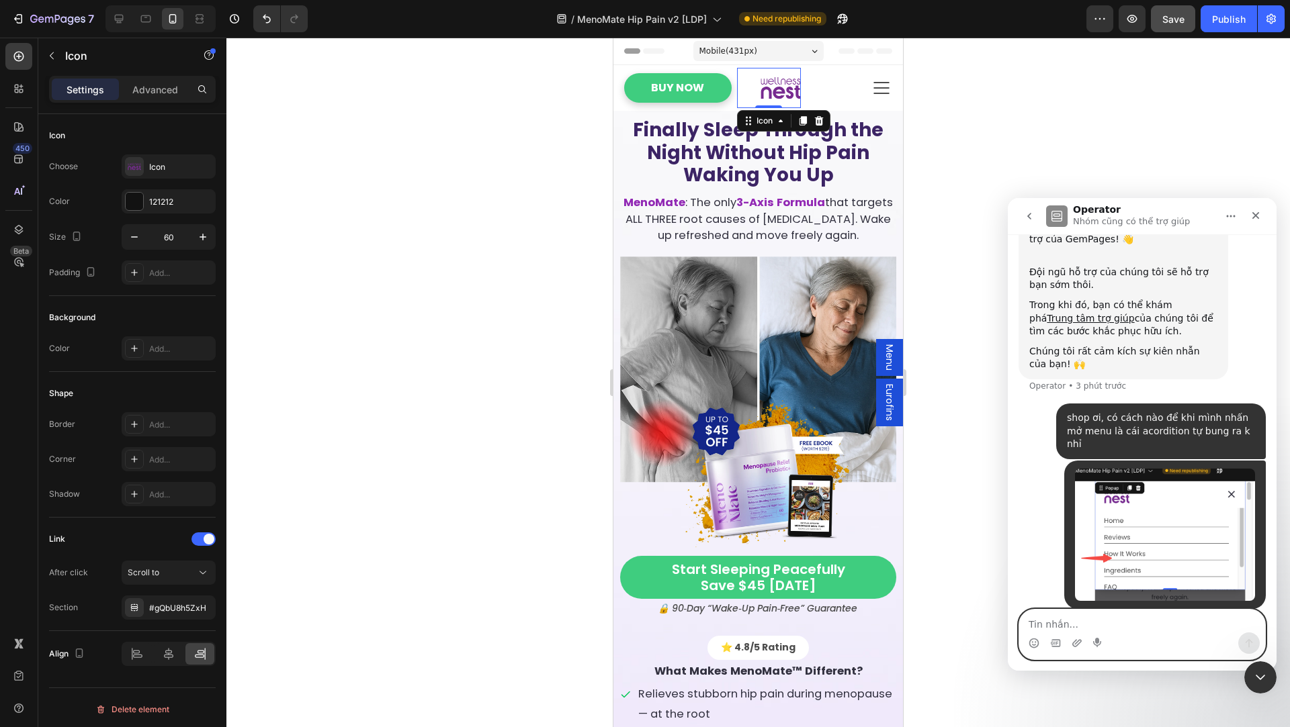
click at [1071, 627] on textarea "Tin nhắn..." at bounding box center [1142, 621] width 246 height 23
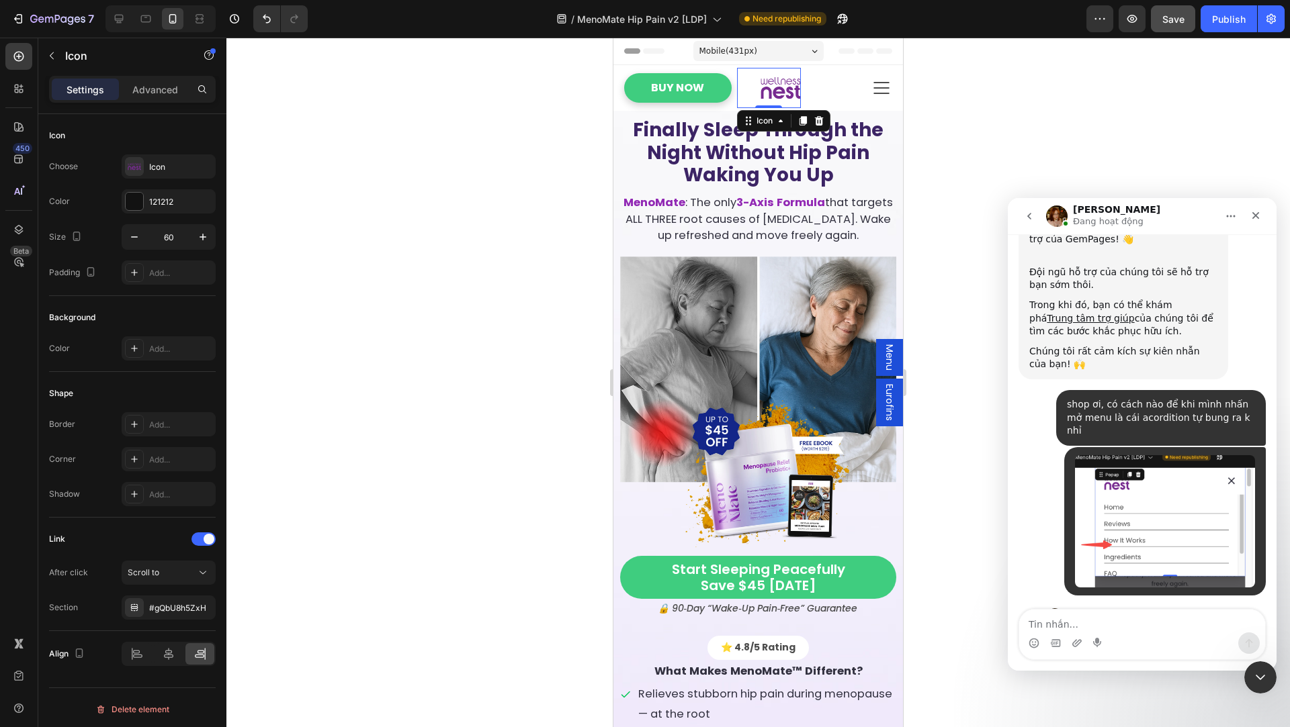
scroll to position [430, 0]
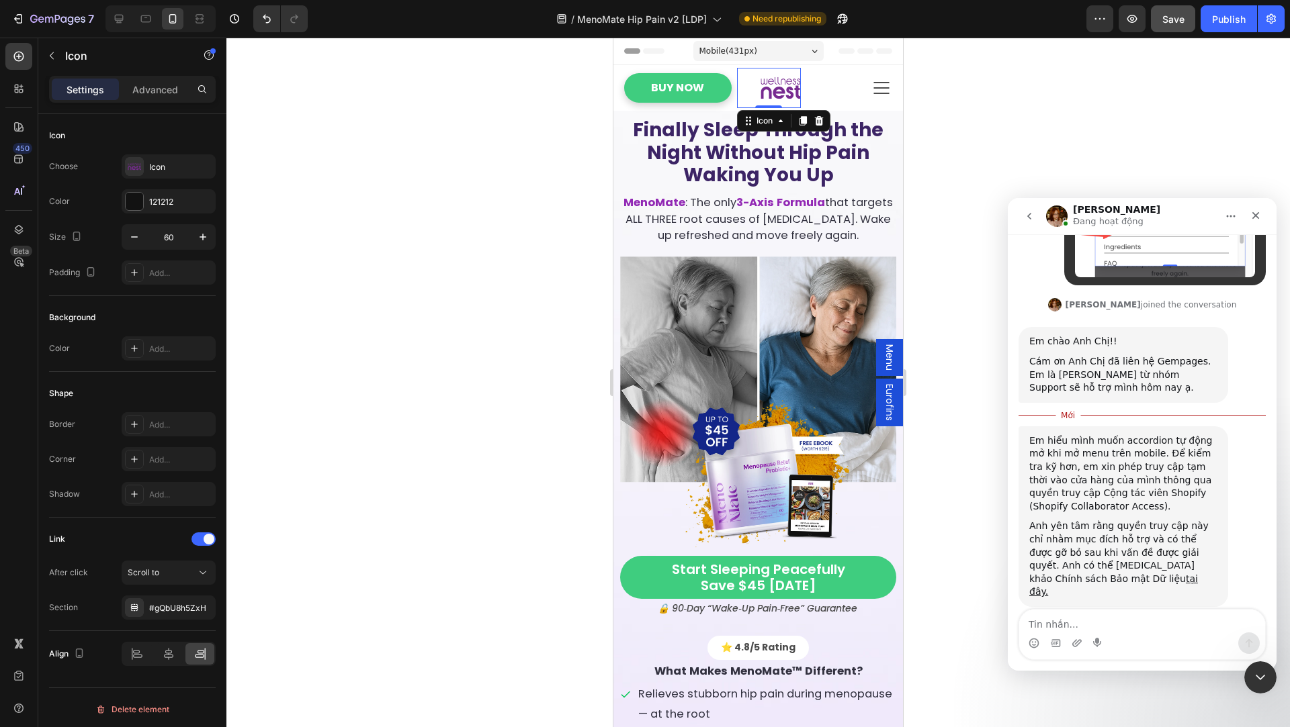
scroll to position [621, 0]
click at [1140, 459] on div "Em hiểu mình muốn accordion tự động mở khi mở menu trên mobile. Để kiểm tra kỹ …" at bounding box center [1123, 474] width 188 height 79
click at [1104, 611] on textarea "Tin nhắn..." at bounding box center [1142, 621] width 246 height 23
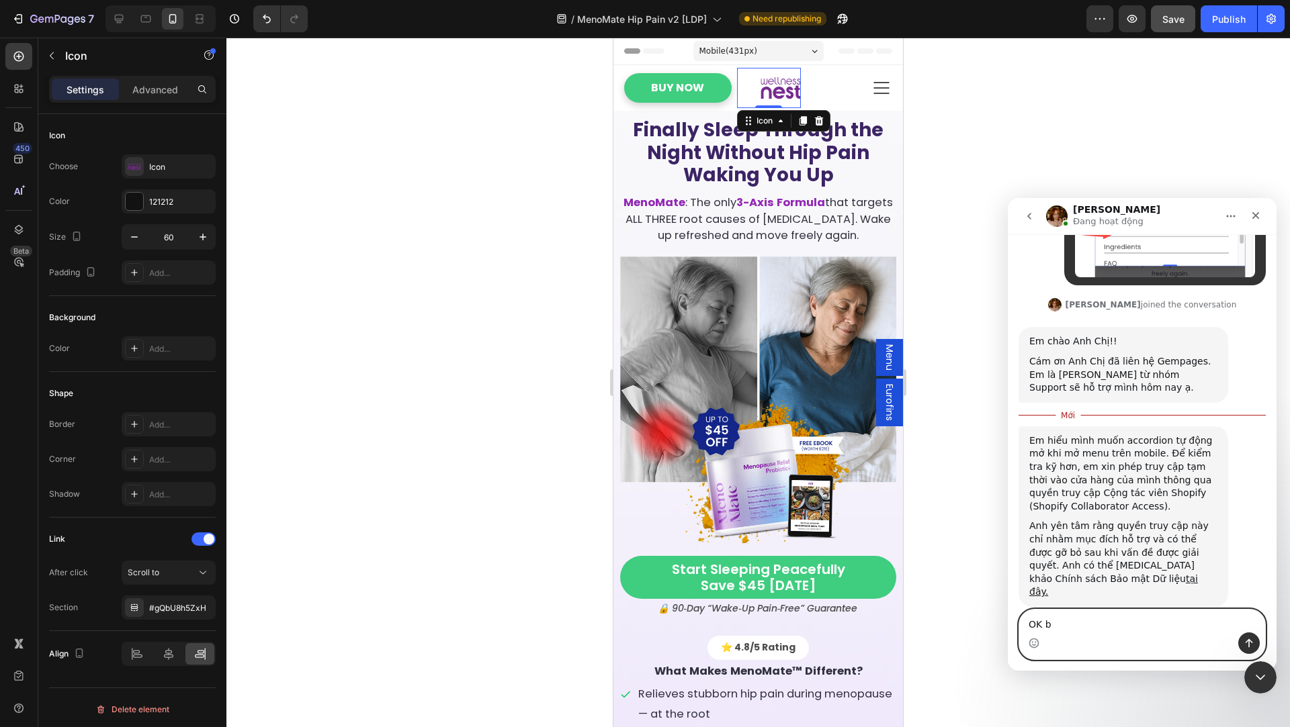
type textarea "OK bạn"
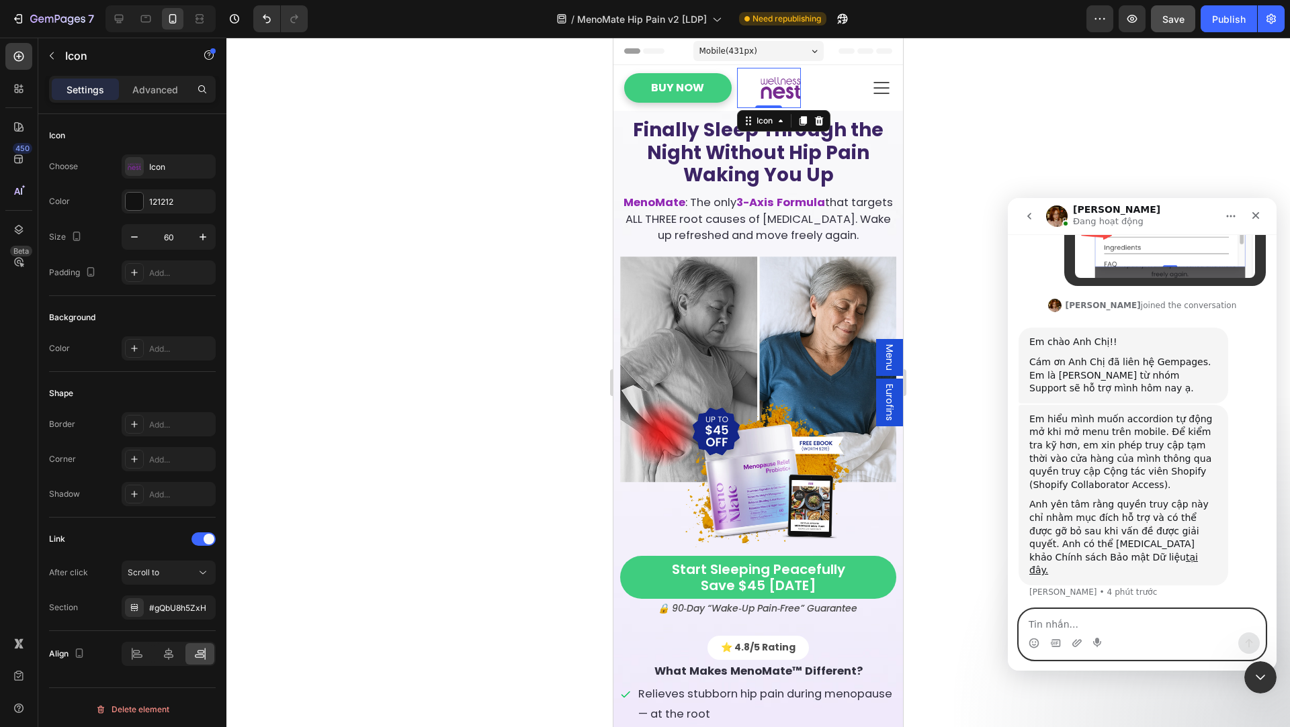
scroll to position [639, 0]
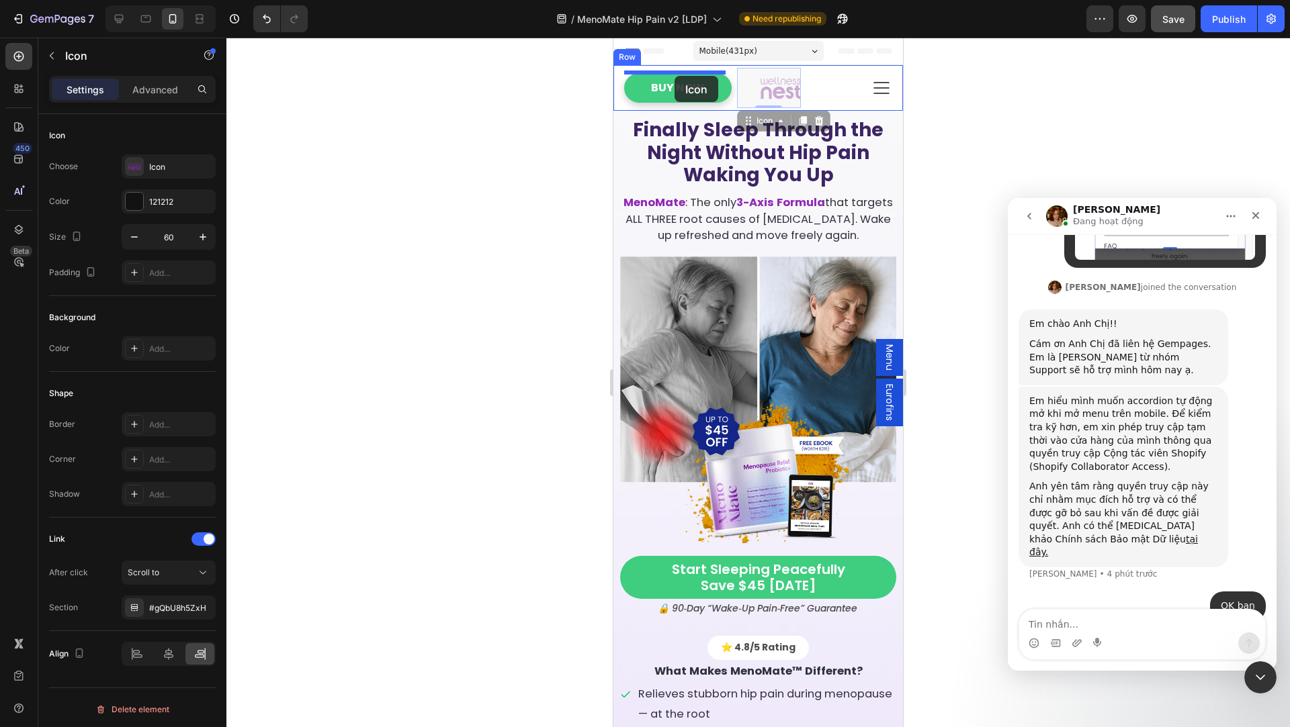
drag, startPoint x: 758, startPoint y: 96, endPoint x: 674, endPoint y: 76, distance: 85.7
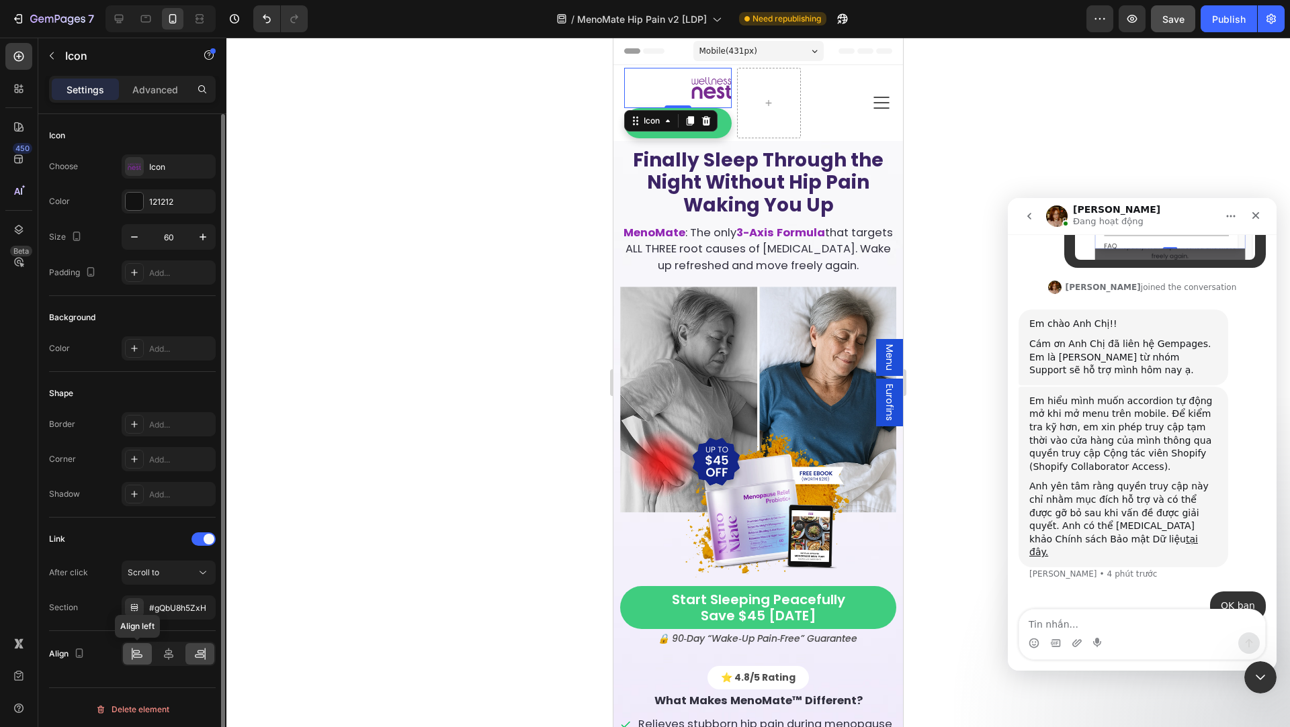
click at [142, 652] on icon at bounding box center [136, 653] width 13 height 13
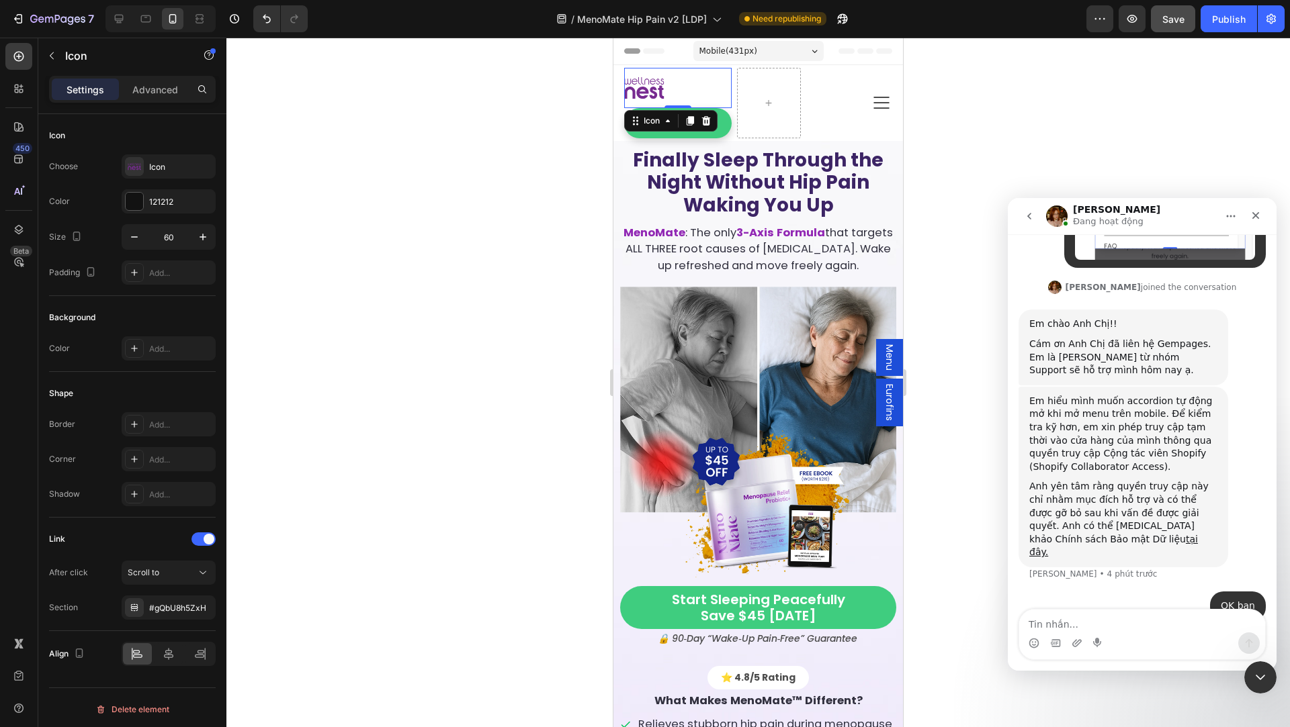
click at [568, 118] on div at bounding box center [757, 383] width 1063 height 690
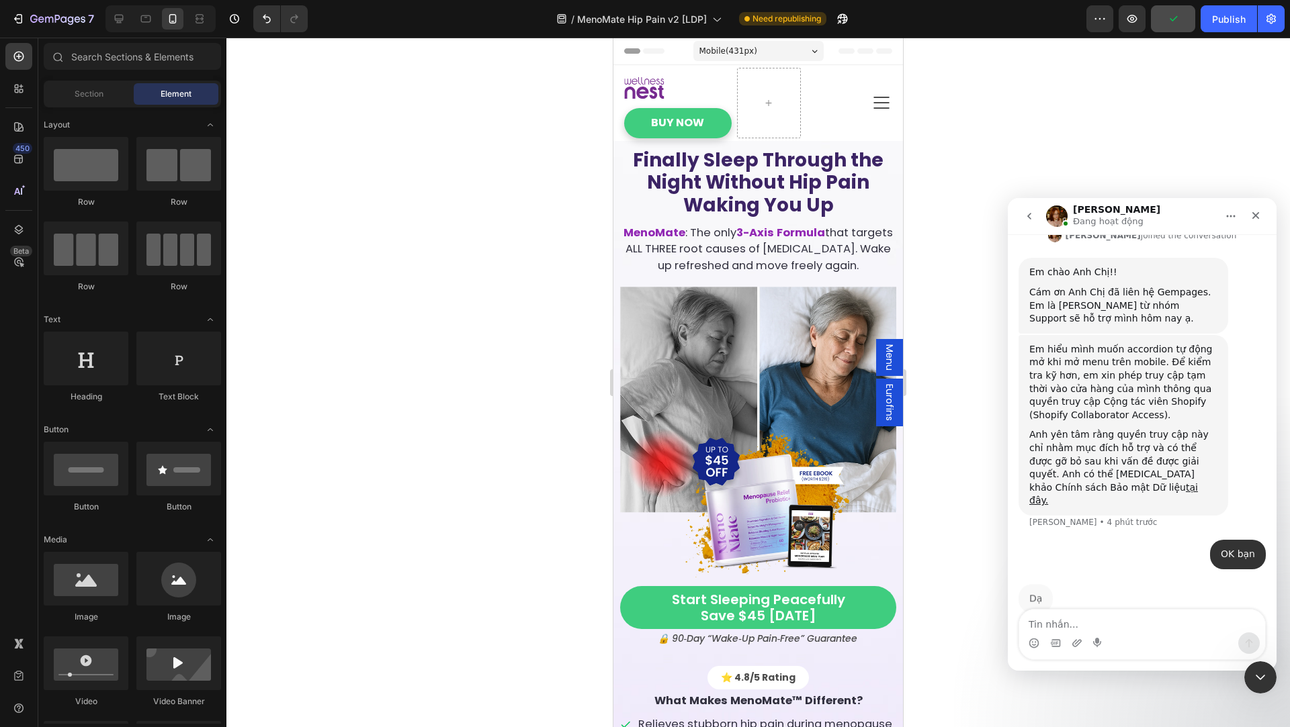
scroll to position [692, 0]
click at [1068, 629] on textarea "Tin nhắn..." at bounding box center [1142, 621] width 246 height 23
paste textarea "v"
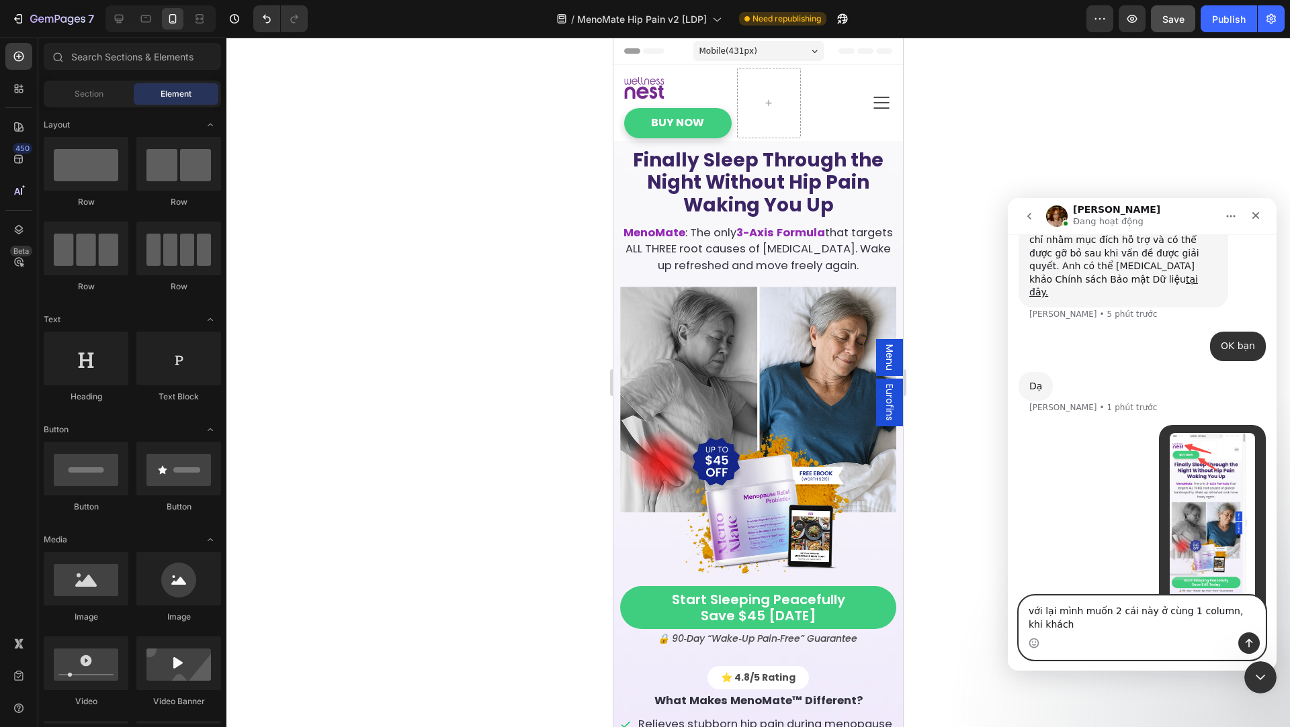
scroll to position [912, 0]
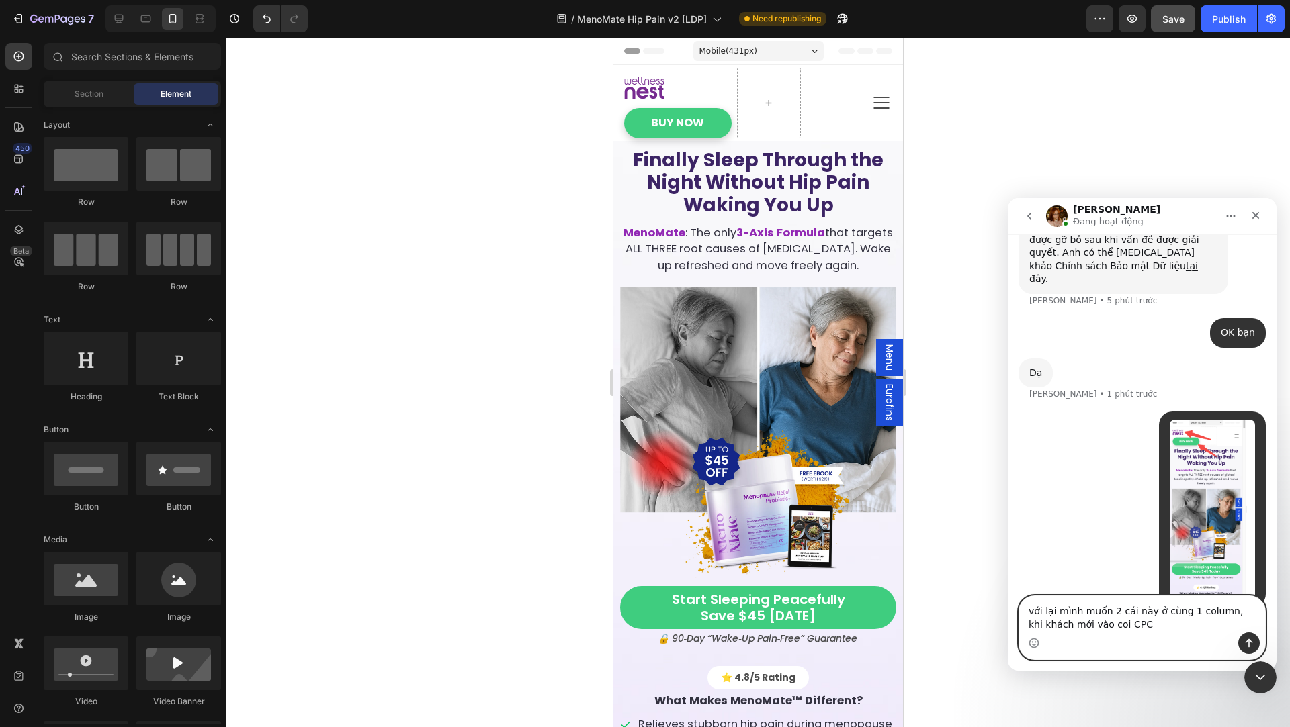
type textarea "với lại mình muốn 2 cái này ở cùng 1 column, khi khách mới vào coi CPC"
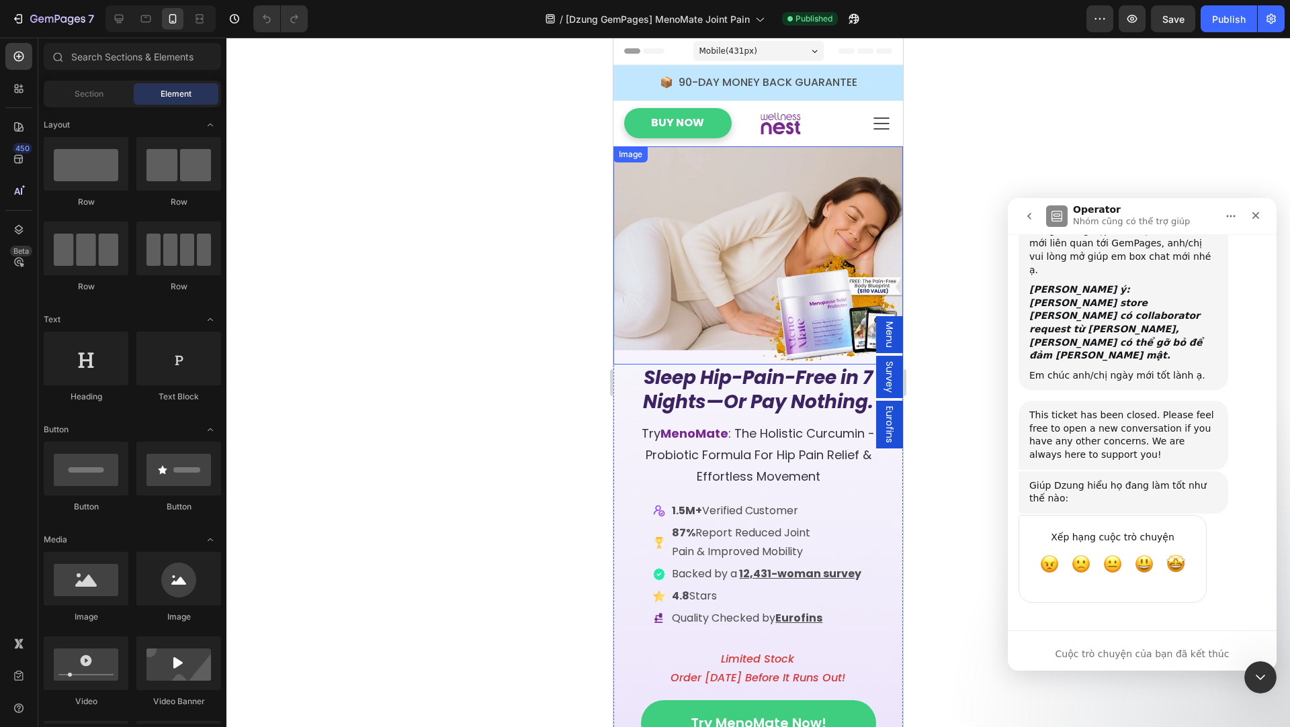
scroll to position [2008, 0]
click at [873, 123] on icon at bounding box center [880, 123] width 21 height 21
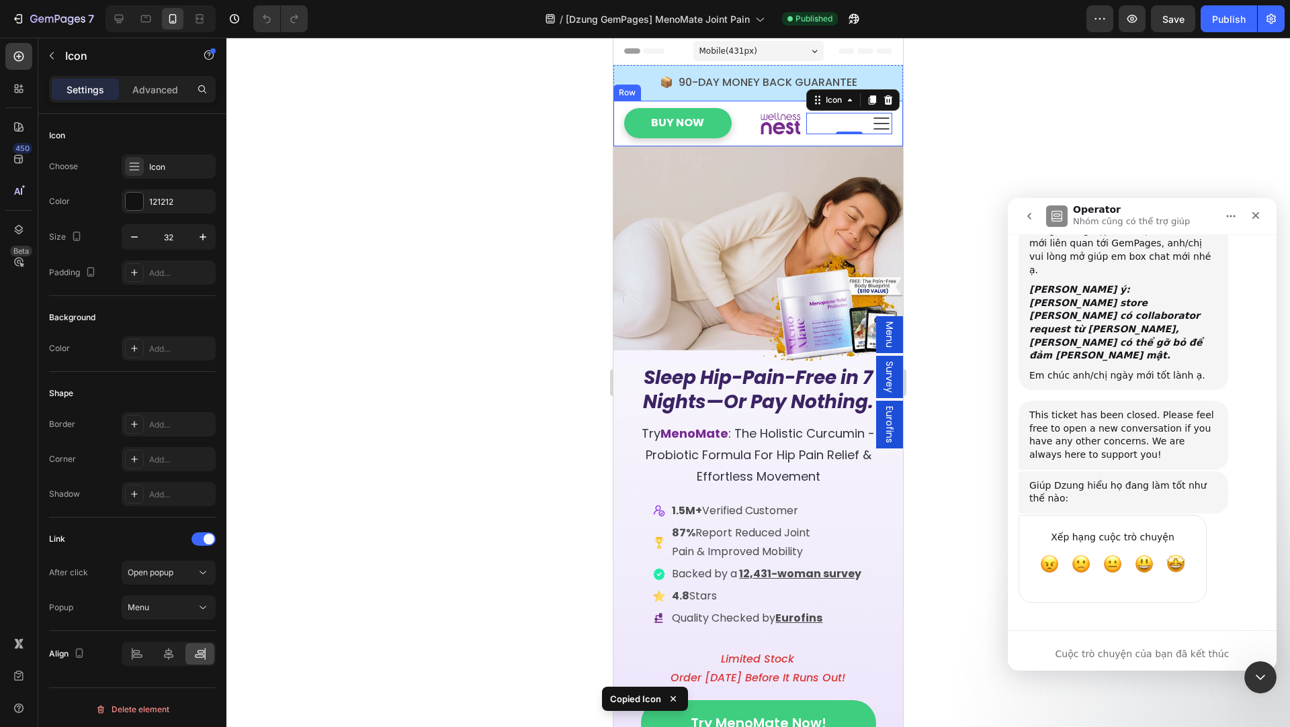
click at [798, 102] on div "Buy Now Button Icon Icon 0 Row" at bounding box center [757, 124] width 289 height 46
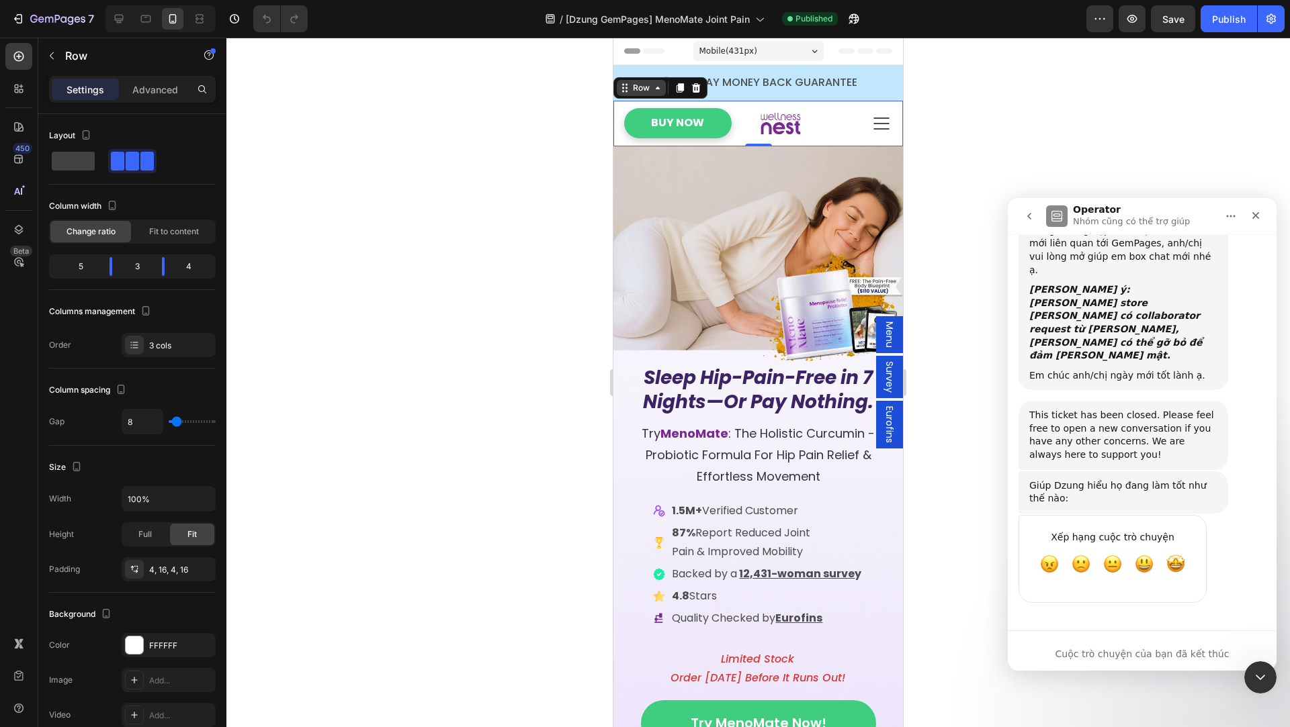
click at [641, 83] on div "Row" at bounding box center [641, 88] width 22 height 12
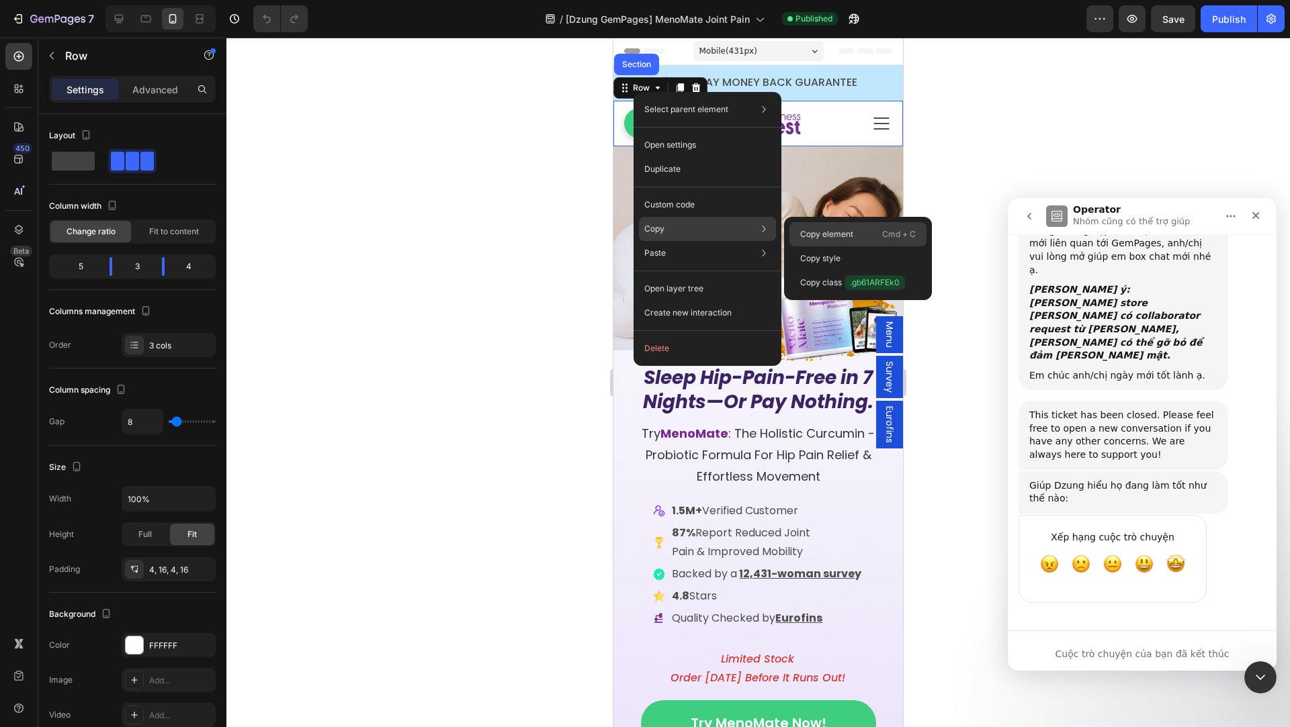
click at [855, 247] on div "Copy element Cmd + C" at bounding box center [857, 259] width 137 height 24
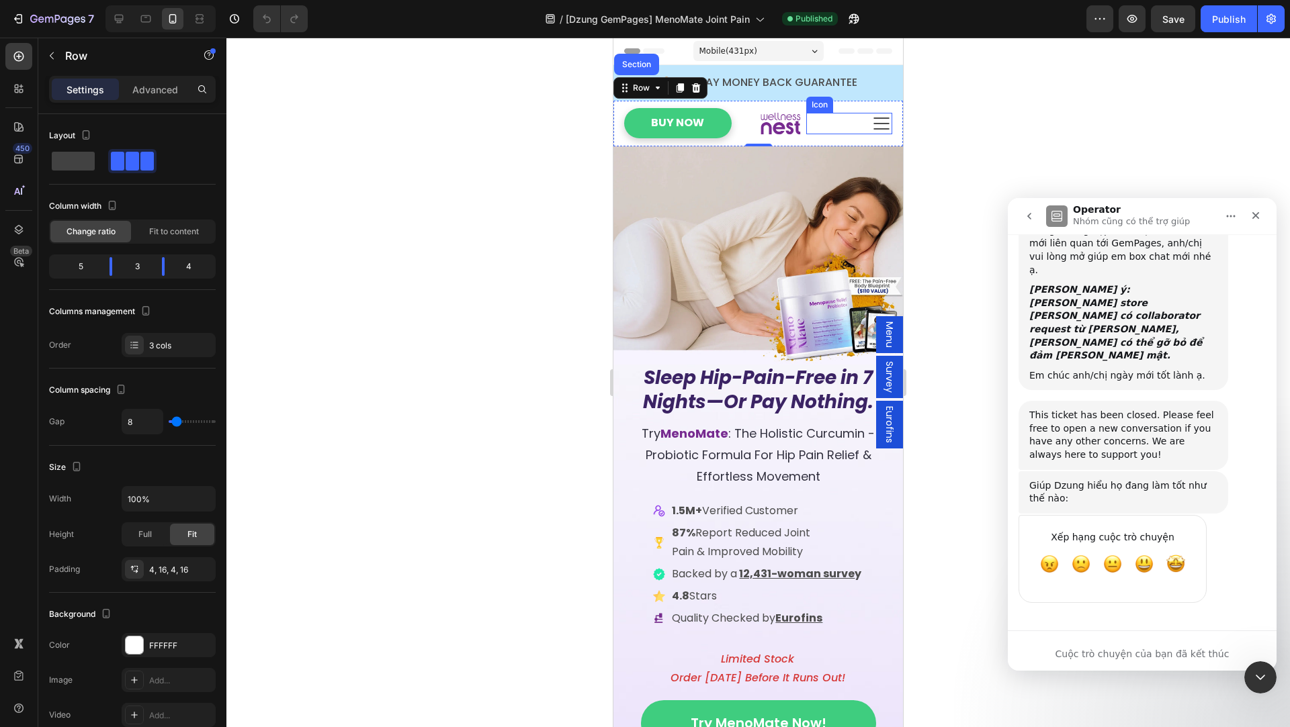
click at [868, 122] on div "Icon" at bounding box center [849, 123] width 86 height 21
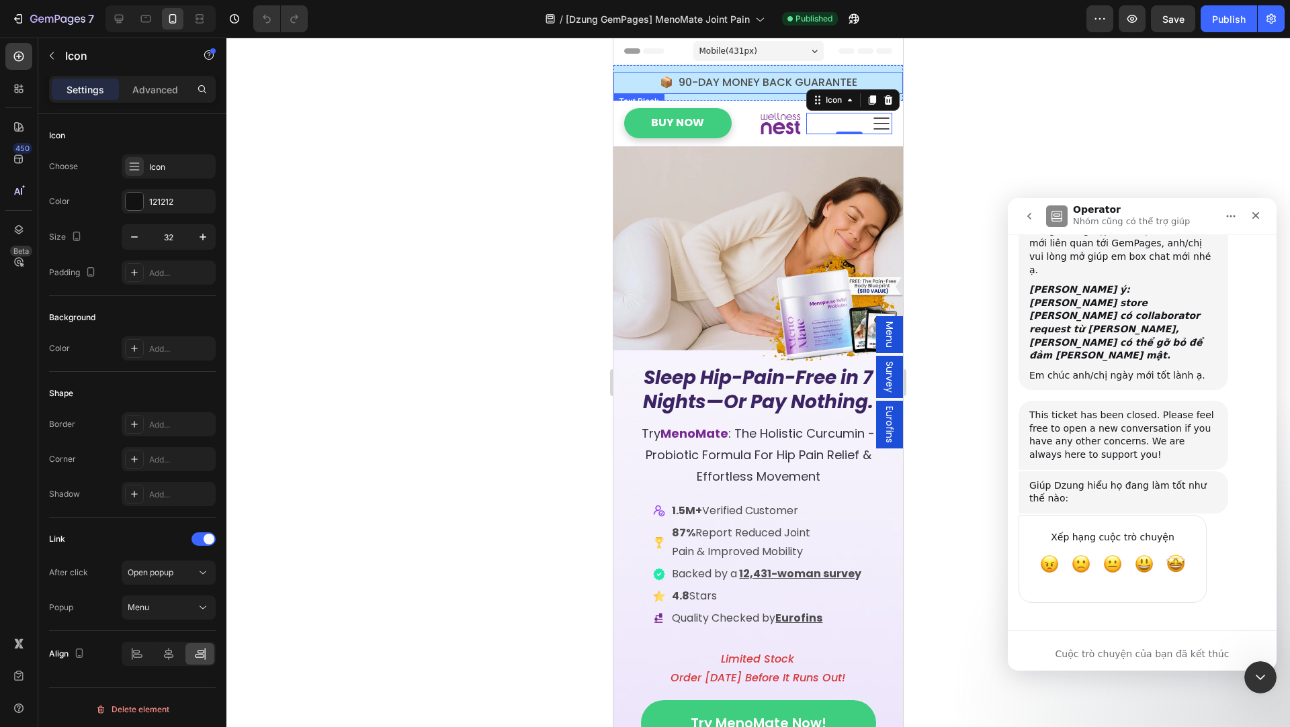
click at [1014, 95] on div at bounding box center [757, 383] width 1063 height 690
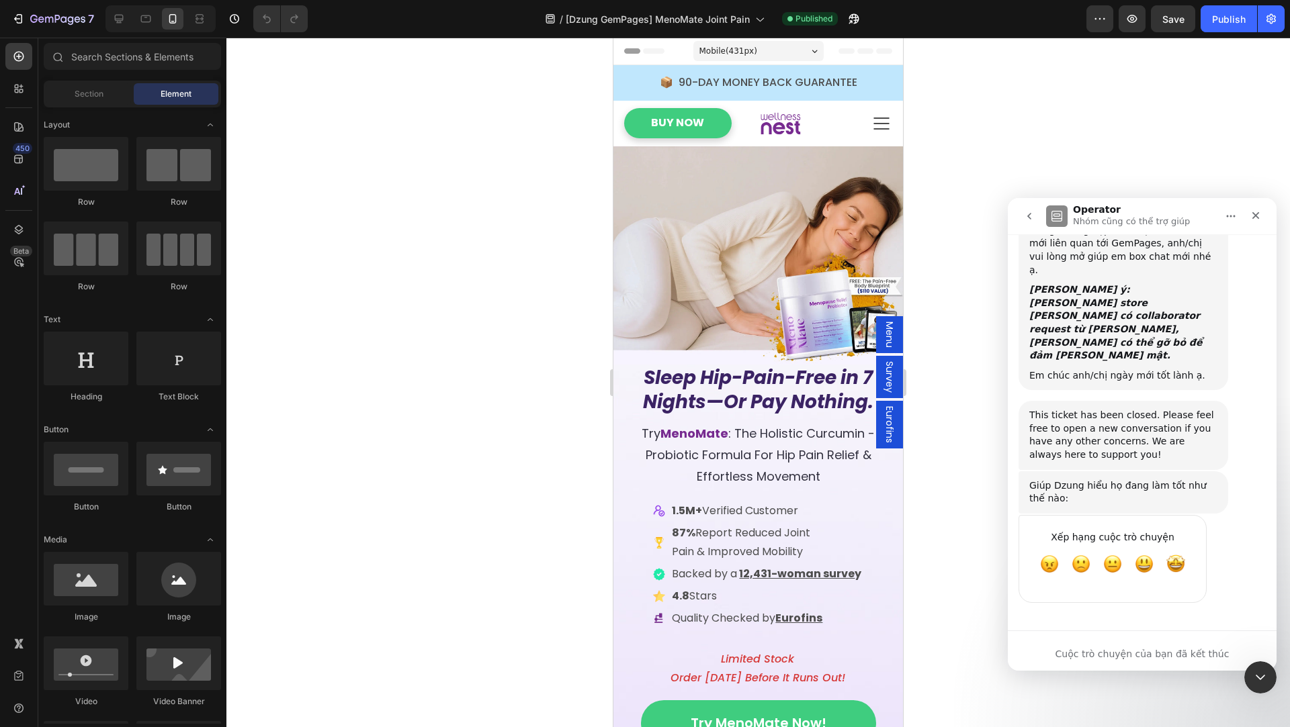
click at [886, 342] on span "Menu" at bounding box center [889, 335] width 13 height 26
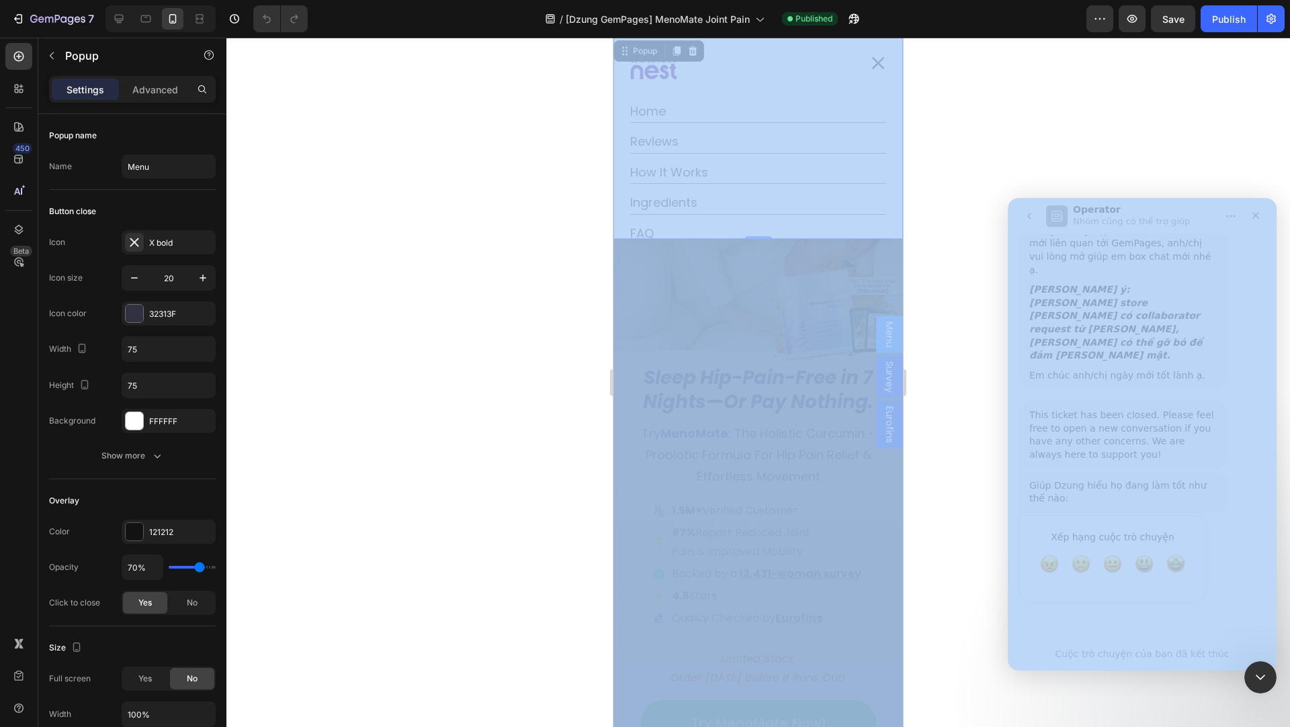
drag, startPoint x: 2008, startPoint y: 642, endPoint x: 2020, endPoint y: 653, distance: 15.7
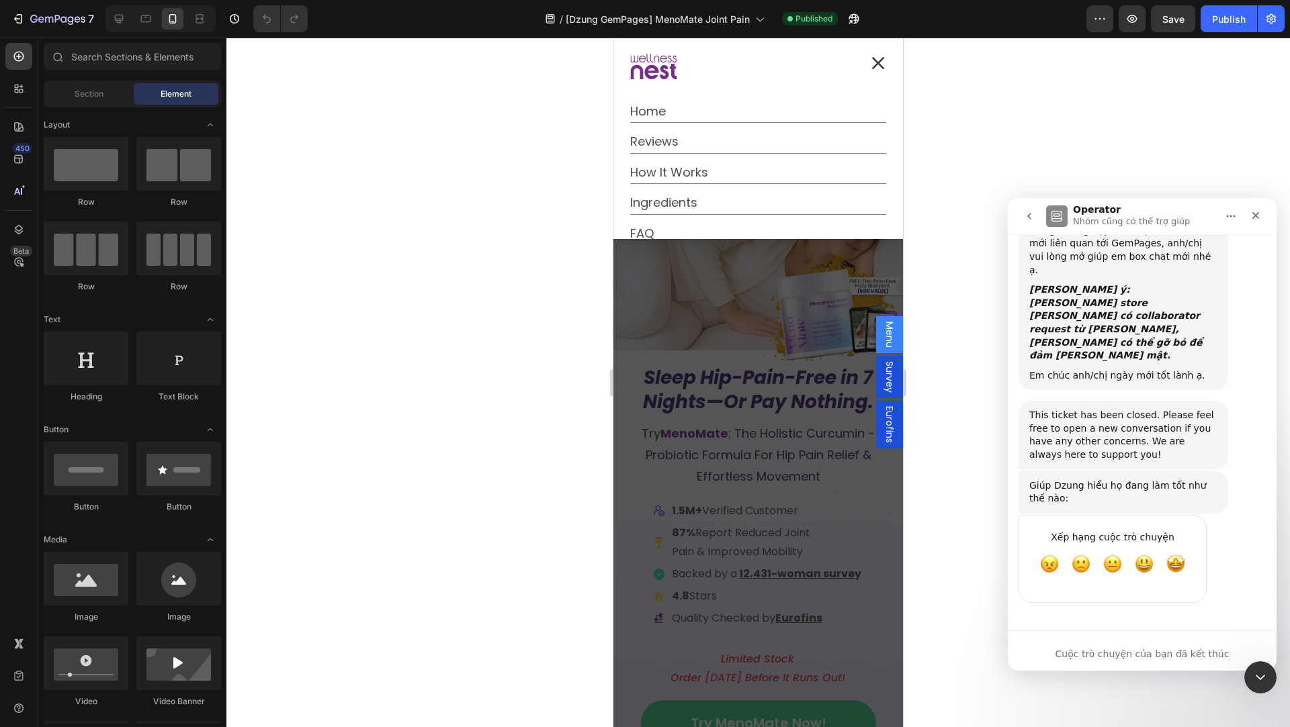
drag, startPoint x: 751, startPoint y: 727, endPoint x: 899, endPoint y: 461, distance: 303.7
click at [899, 461] on div "Backdrop" at bounding box center [757, 383] width 289 height 690
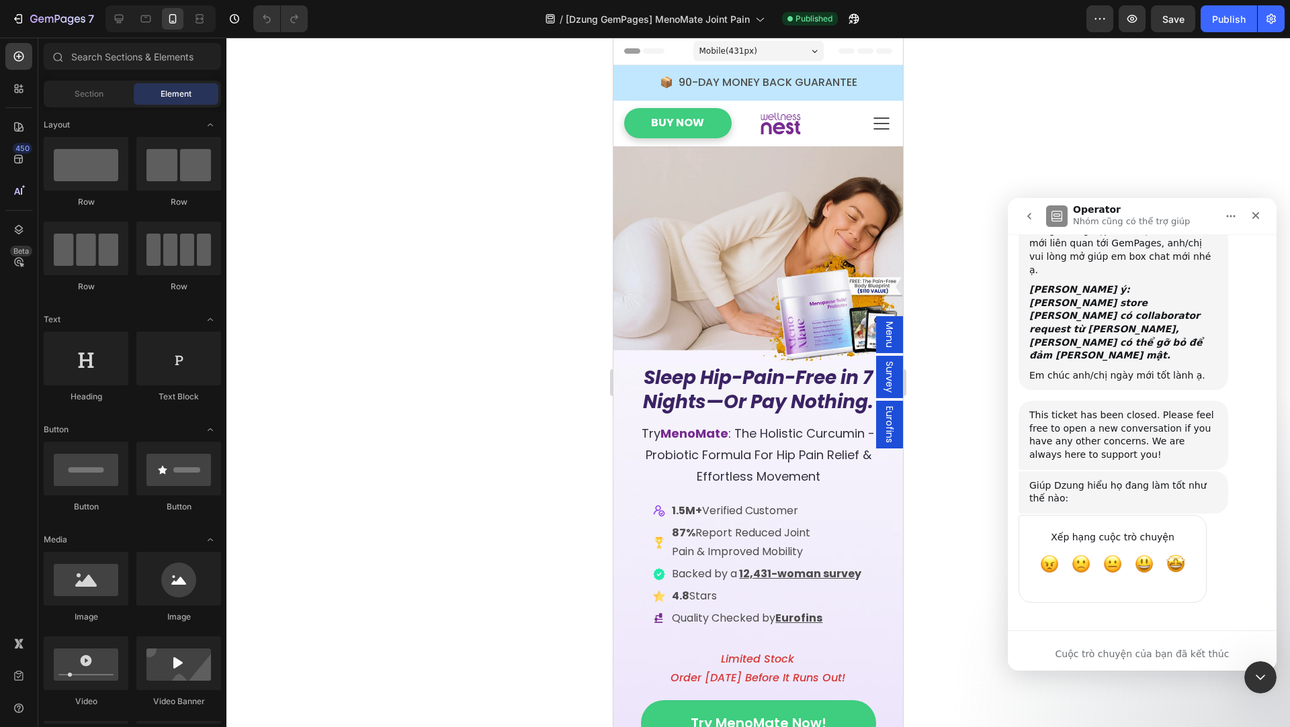
click at [890, 326] on span "Menu" at bounding box center [889, 335] width 13 height 26
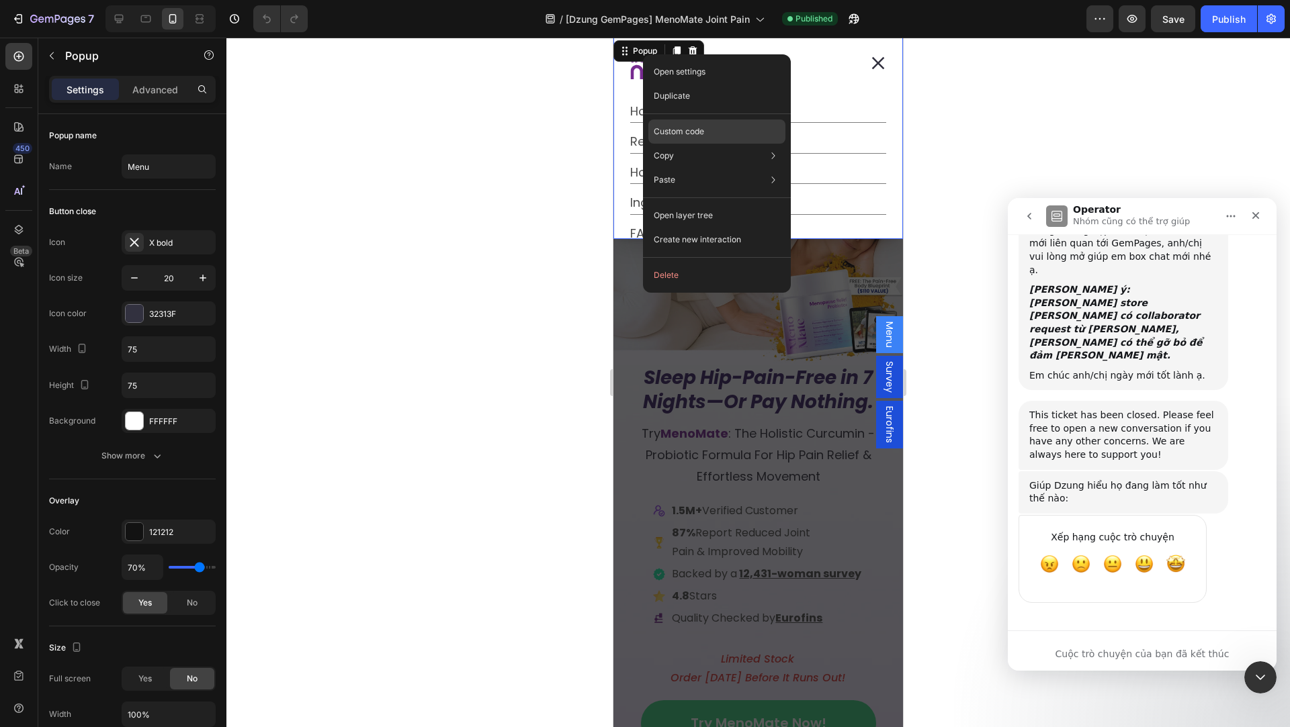
click at [695, 133] on p "Custom code" at bounding box center [679, 132] width 50 height 12
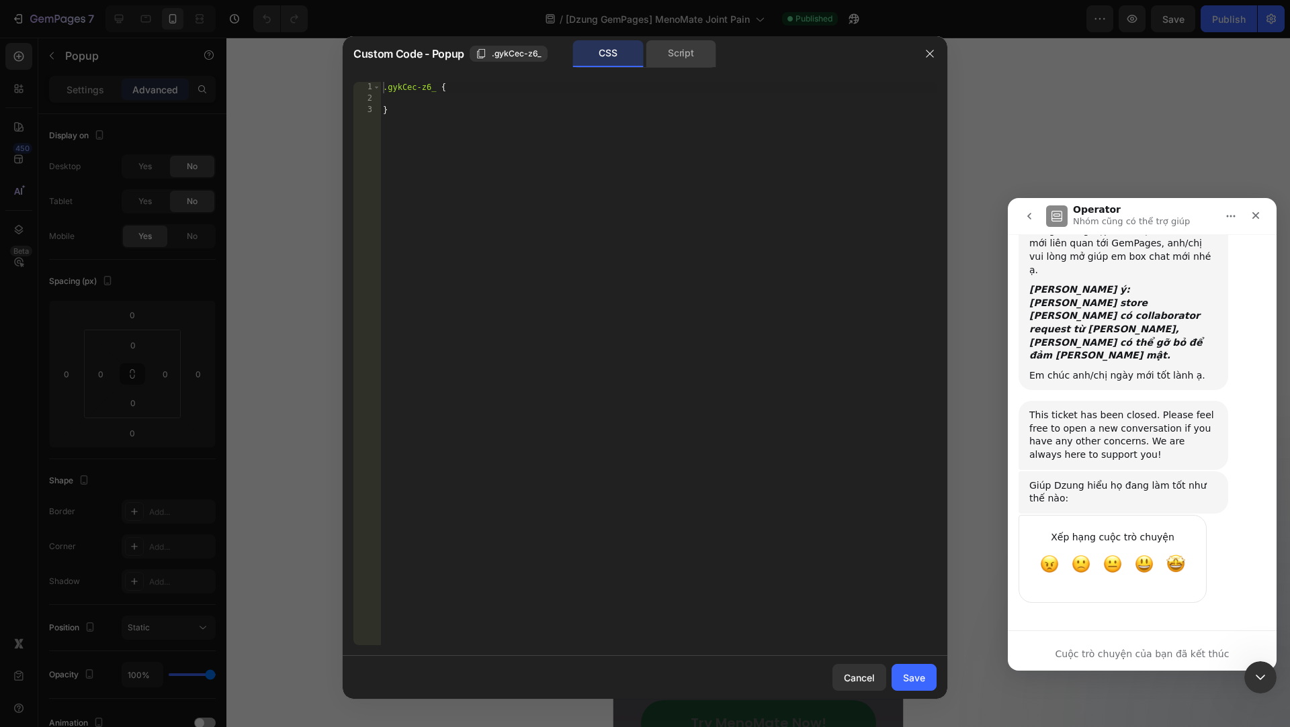
click at [680, 42] on div "Script" at bounding box center [680, 53] width 71 height 27
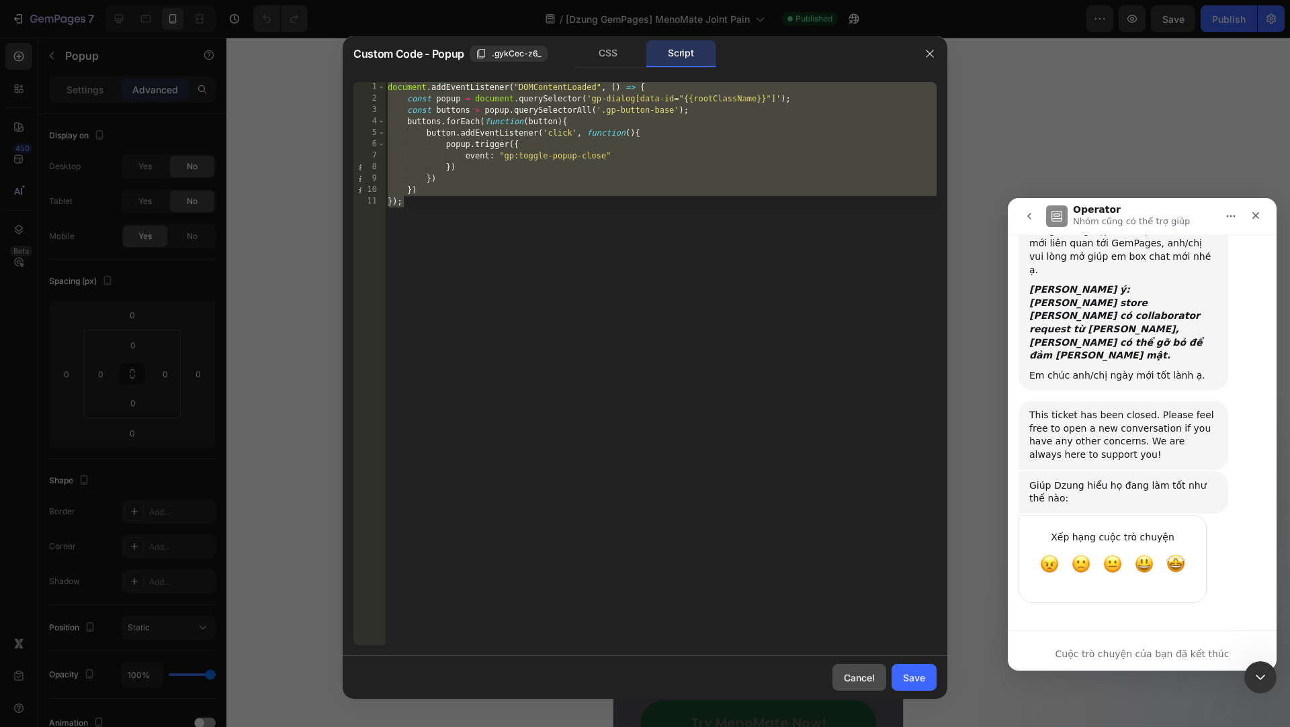
click at [860, 676] on div "Cancel" at bounding box center [859, 678] width 31 height 14
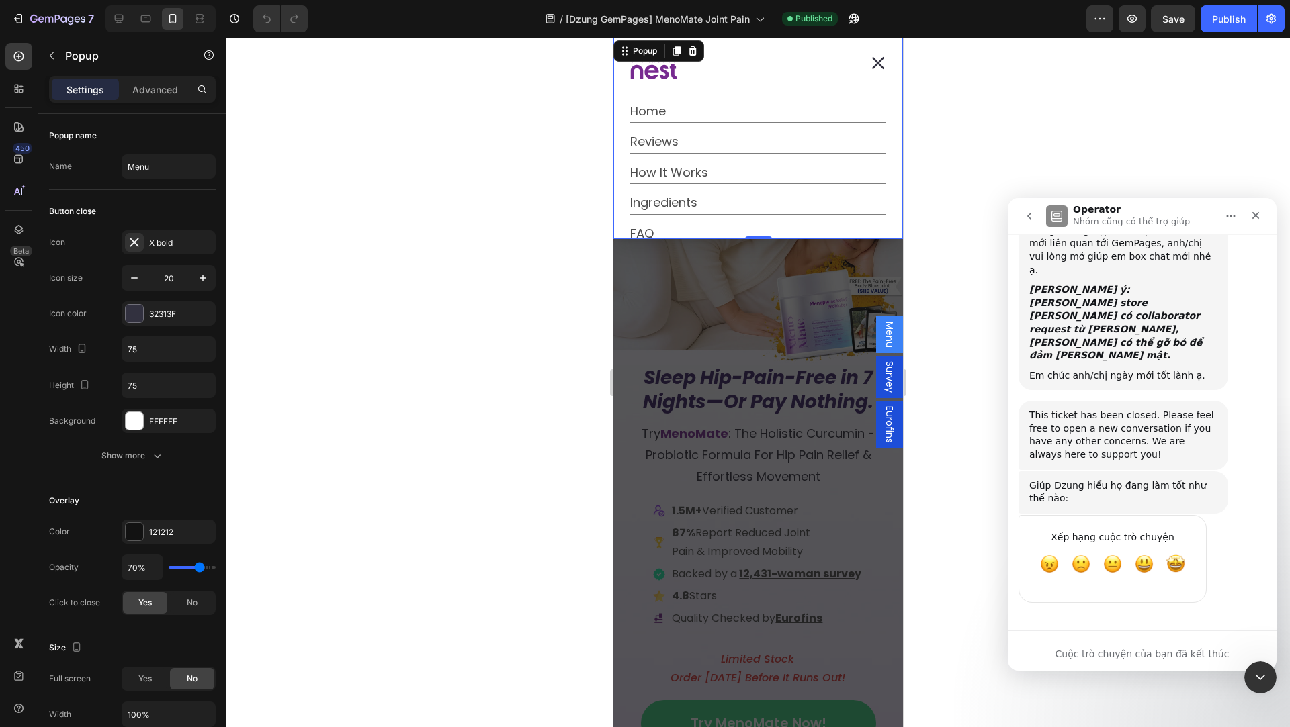
click at [879, 65] on icon "Dialog content" at bounding box center [877, 62] width 13 height 13
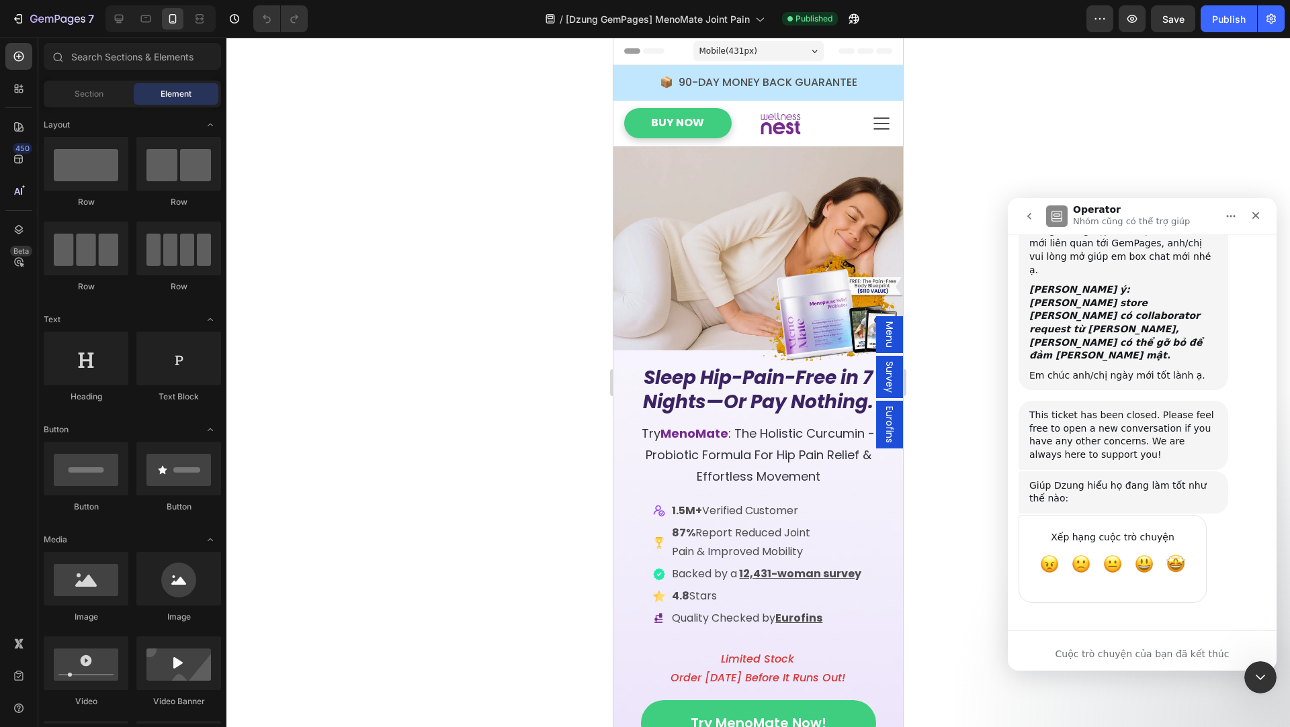
click at [891, 335] on span "Menu" at bounding box center [889, 335] width 13 height 26
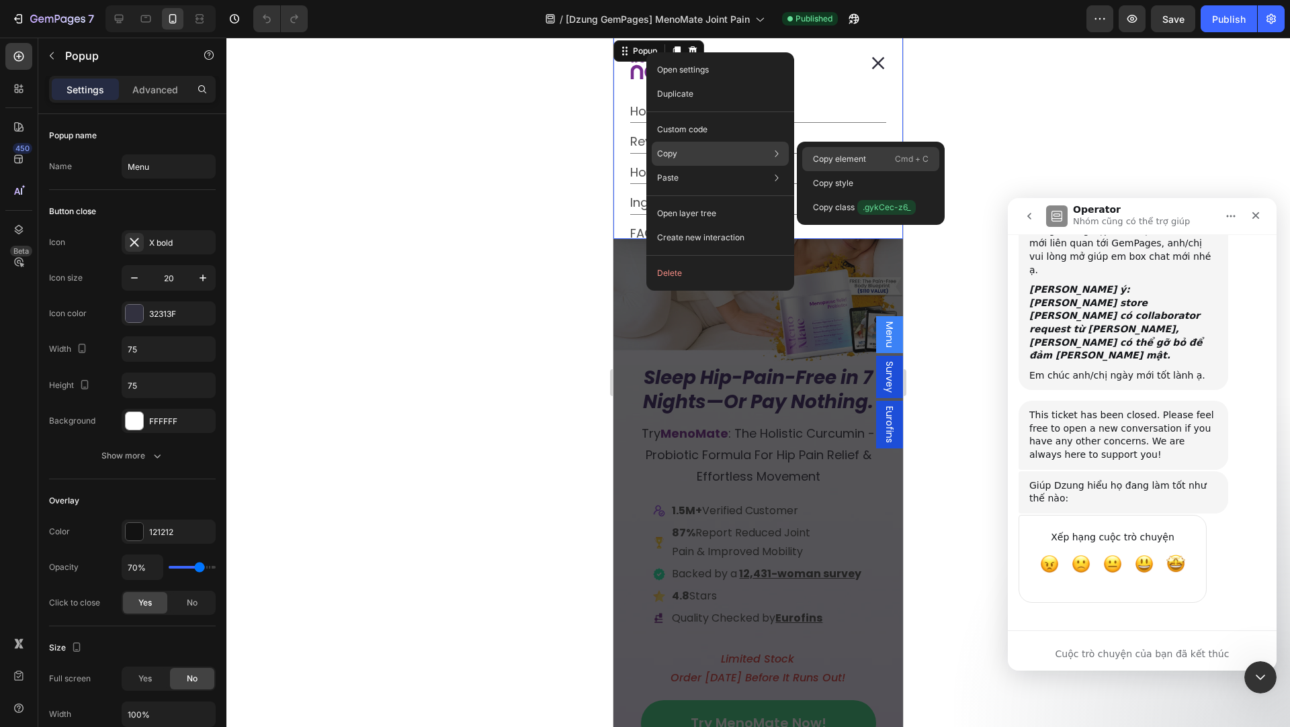
click at [857, 153] on p "Copy element" at bounding box center [839, 159] width 53 height 12
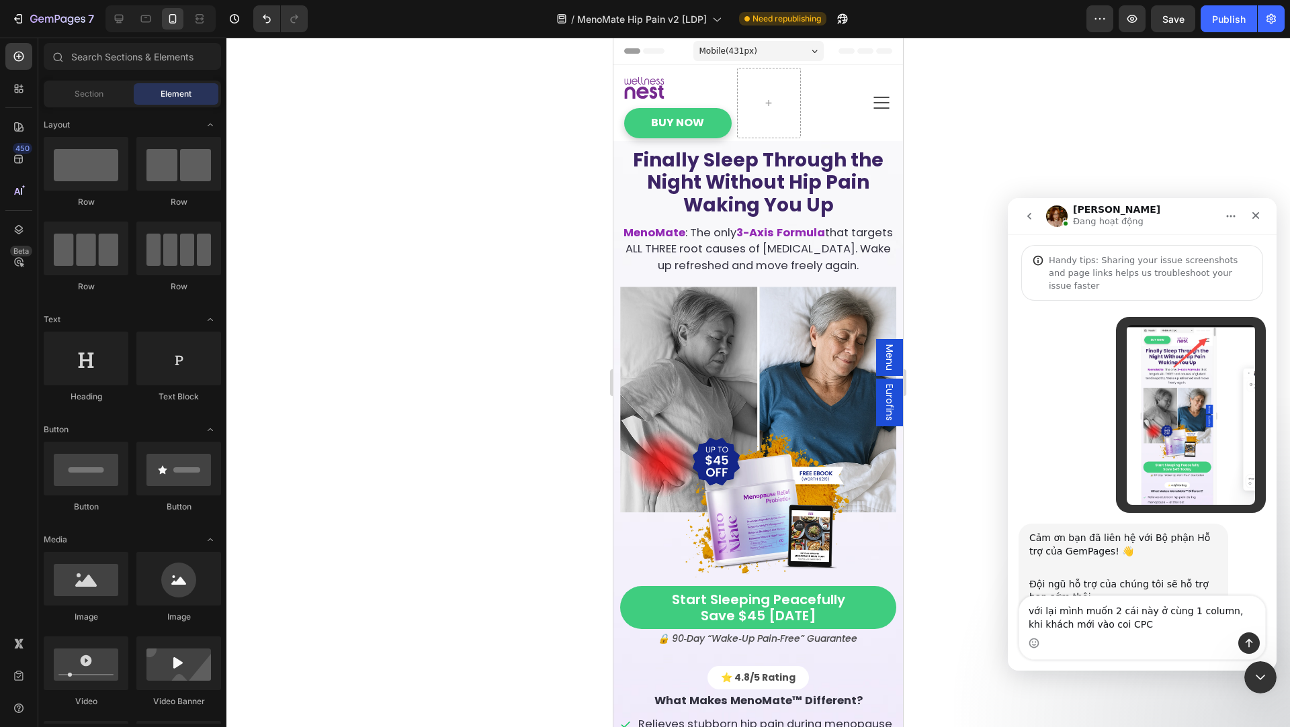
scroll to position [1, 0]
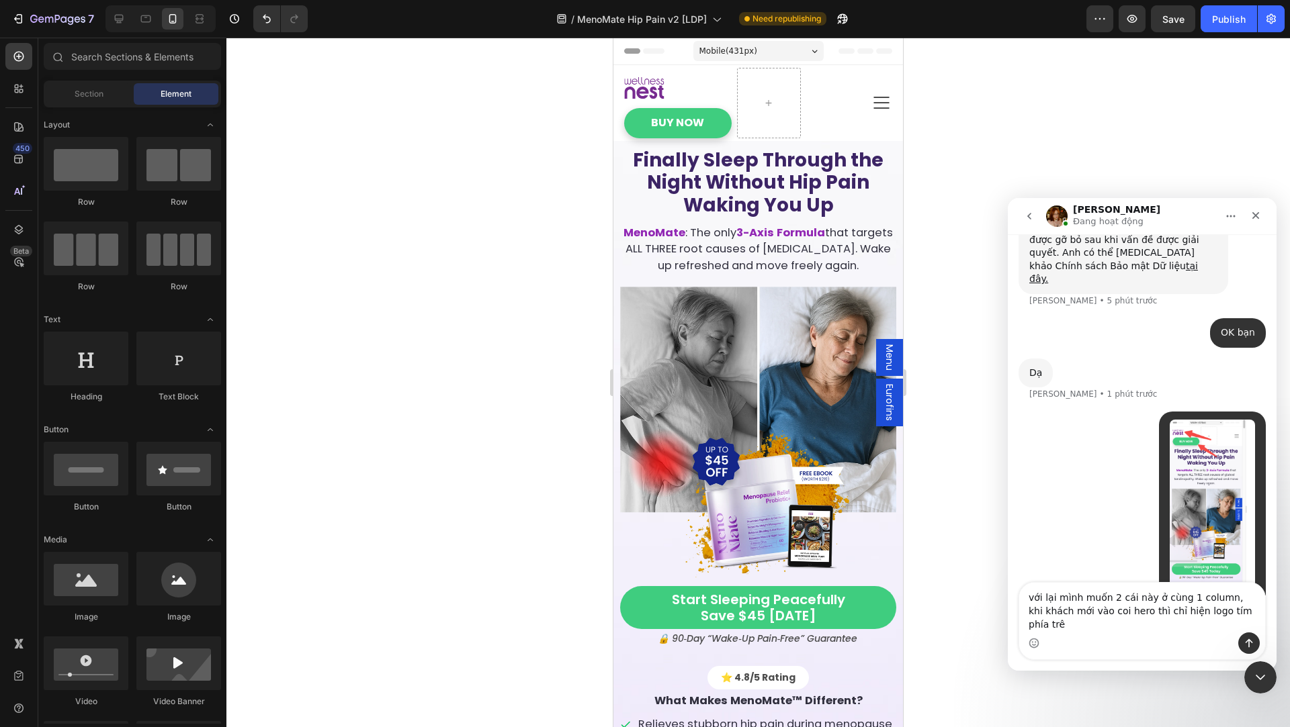
type textarea "với lại mình muốn 2 cái này ở cùng 1 column, khi khách mới vào coi hero thì chỉ…"
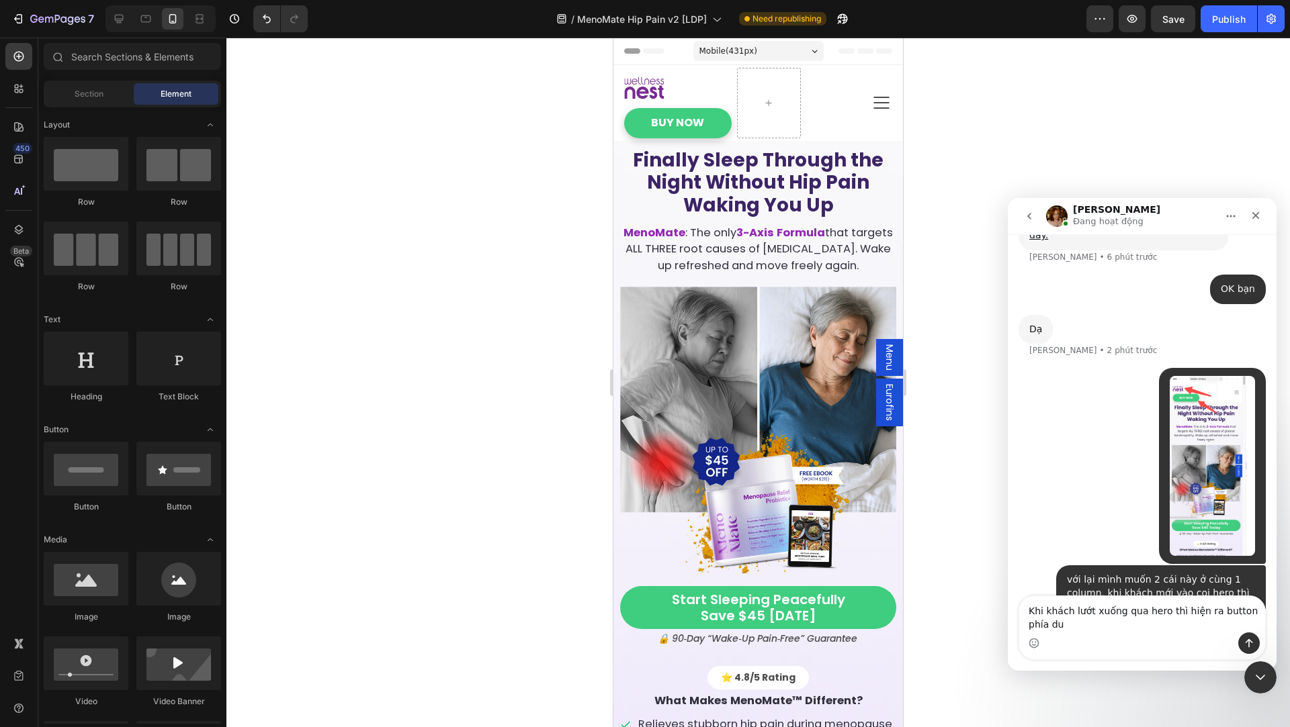
scroll to position [969, 0]
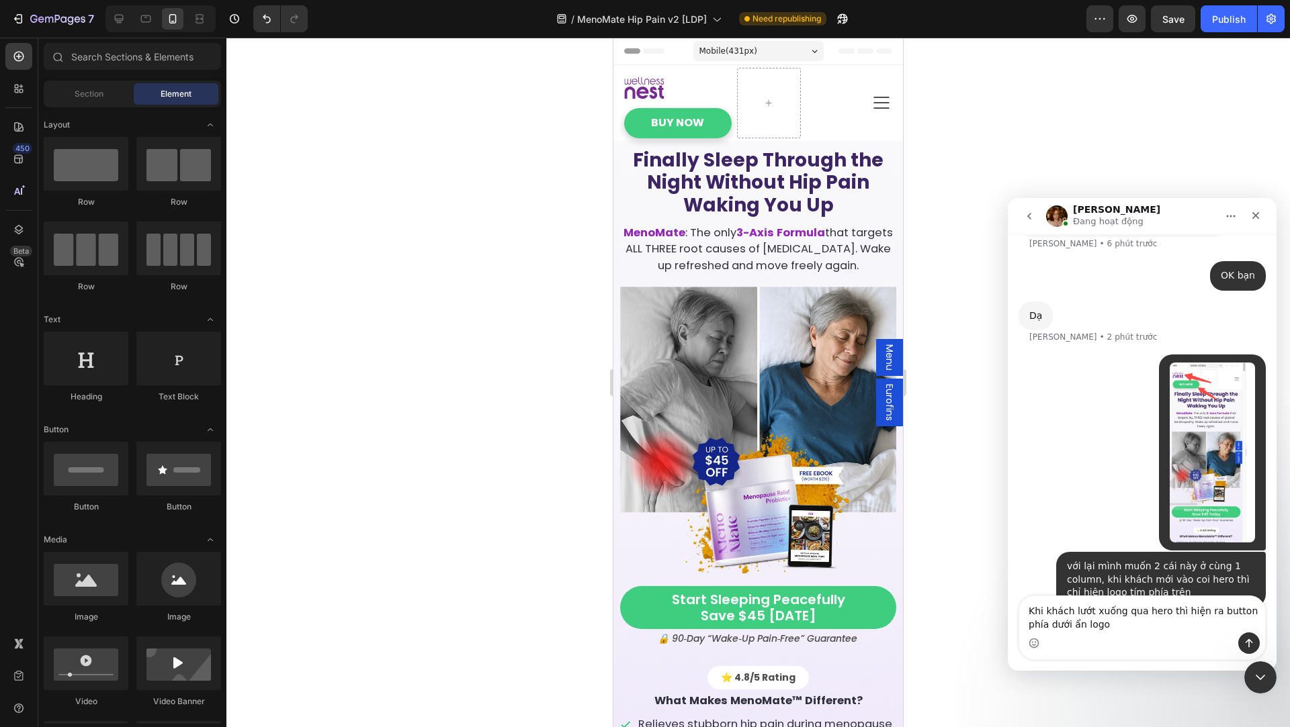
type textarea "Khi khách lướt xuống qua hero thì hiện ra button phía dưới ẩn logo á"
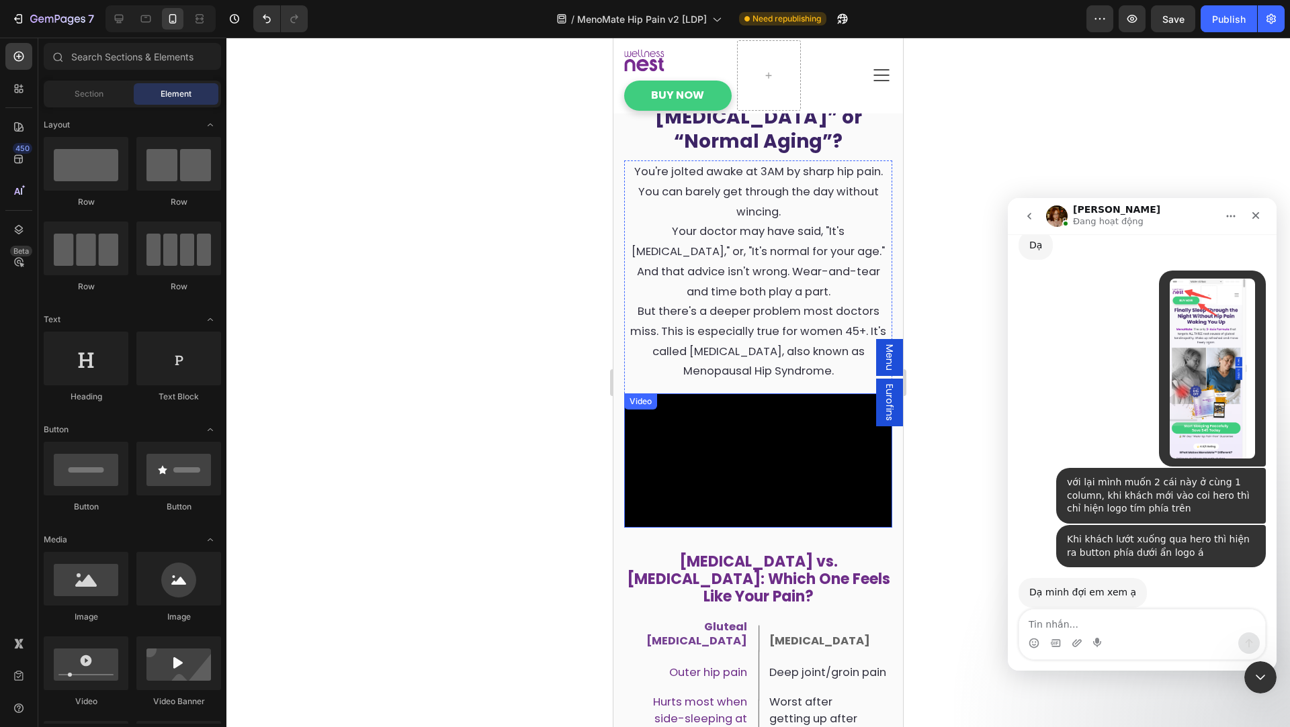
scroll to position [1027, 0]
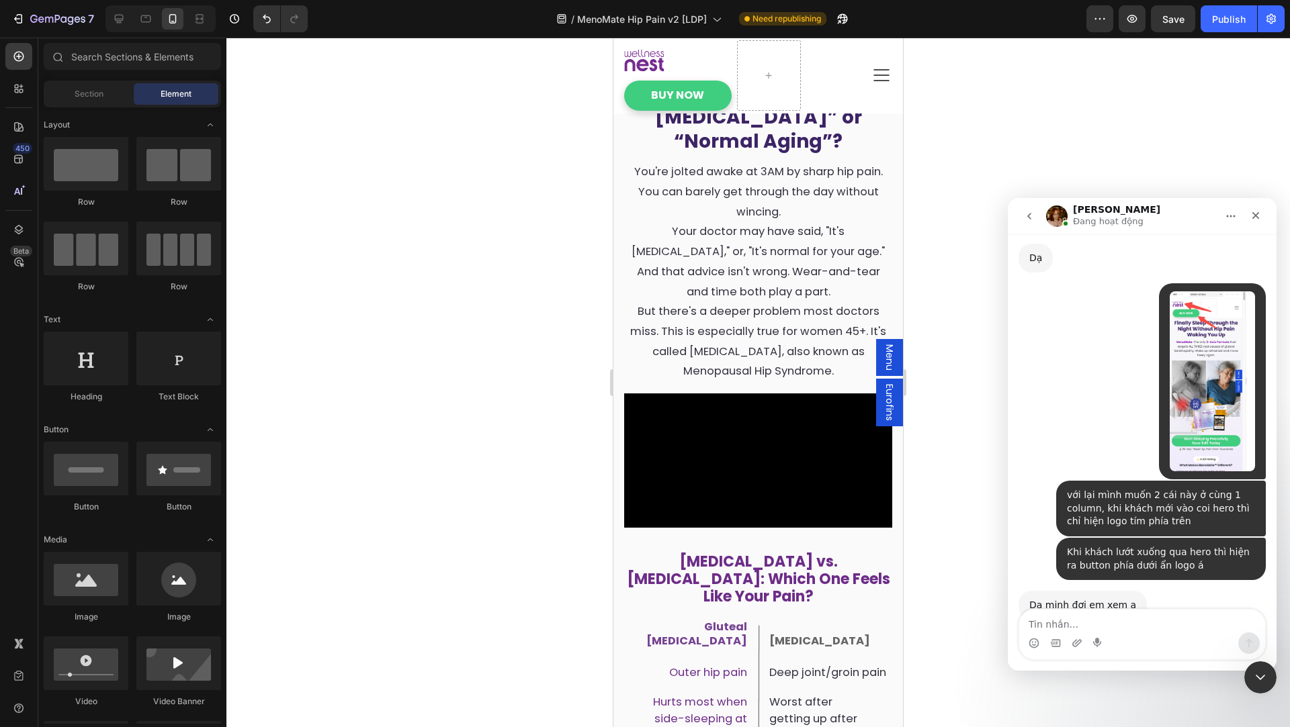
click at [1121, 489] on div "với lại mình muốn 2 cái này ở cùng 1 column, khi khách mới vào coi hero thì chỉ…" at bounding box center [1161, 509] width 188 height 40
click at [1130, 546] on div "Khi khách lướt xuống qua hero thì hiện ra button phía dưới ẩn logo á" at bounding box center [1161, 559] width 188 height 26
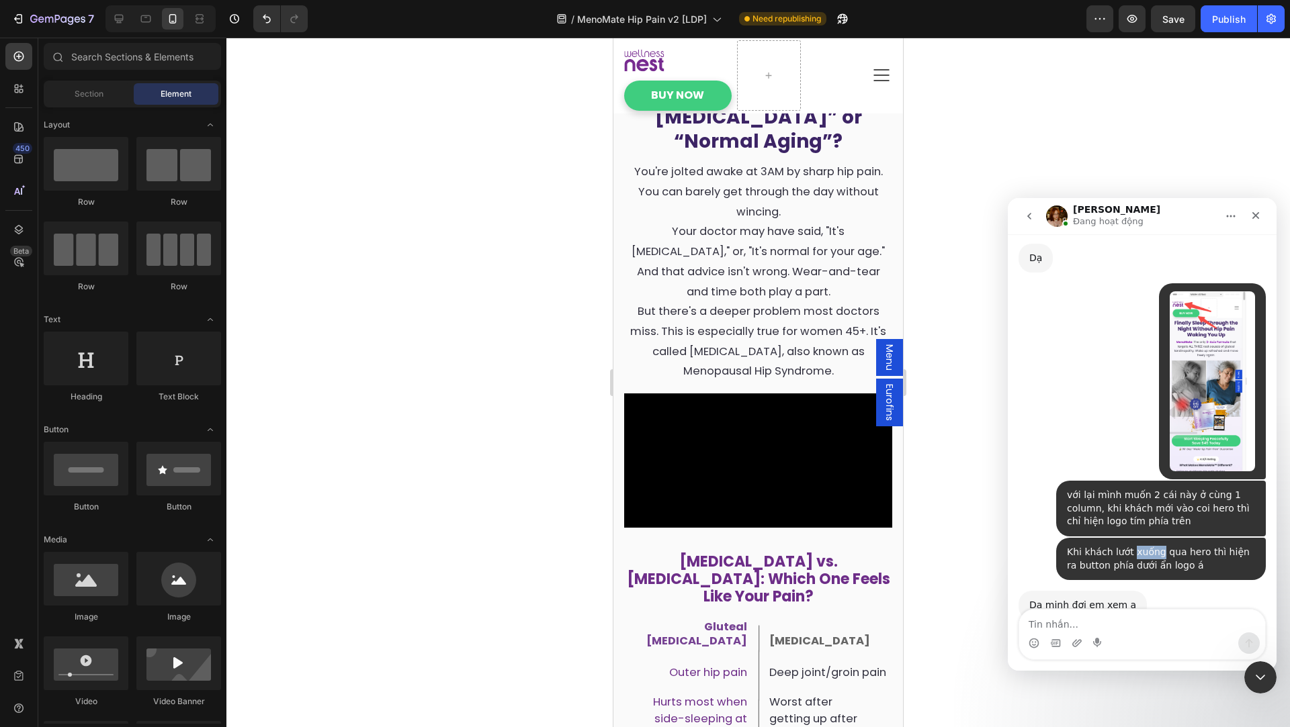
click at [1130, 546] on div "Khi khách lướt xuống qua hero thì hiện ra button phía dưới ẩn logo á" at bounding box center [1161, 559] width 188 height 26
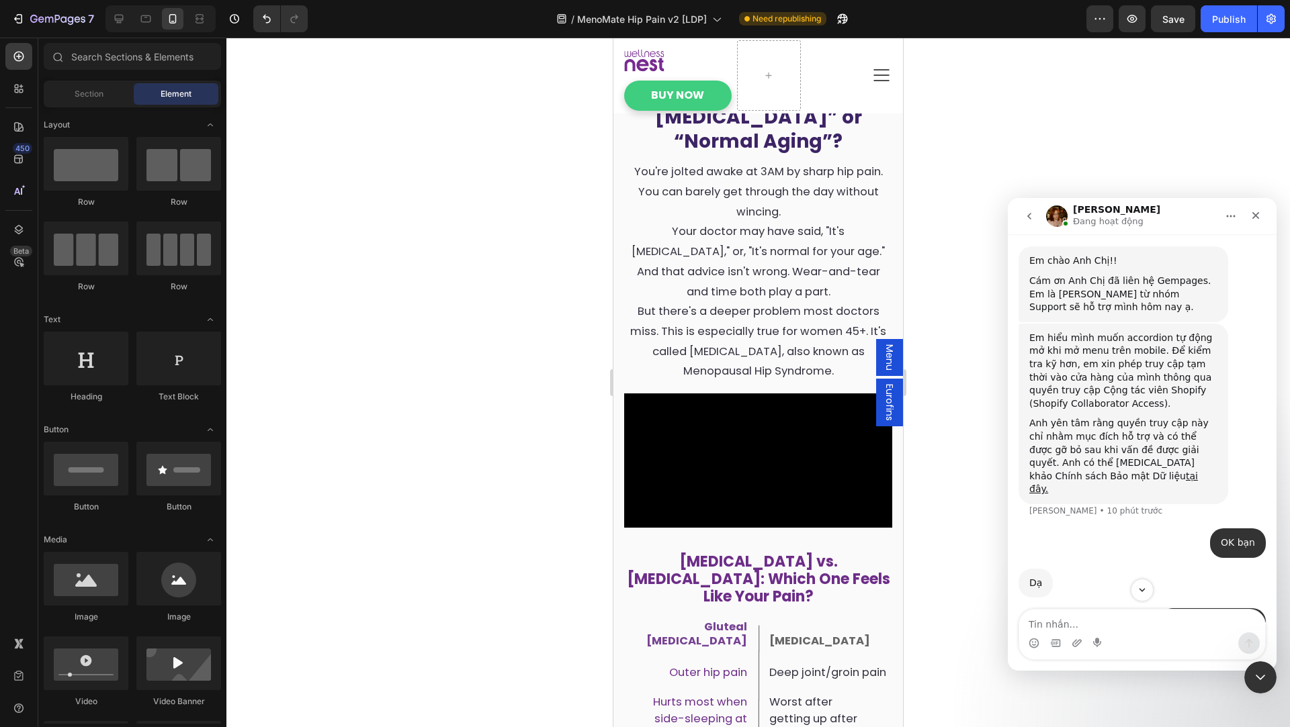
scroll to position [707, 0]
click at [1113, 412] on div "Anh yên tâm rằng quyền truy cập này chỉ nhằm mục đích hỗ trợ và có thể được gỡ …" at bounding box center [1123, 451] width 188 height 79
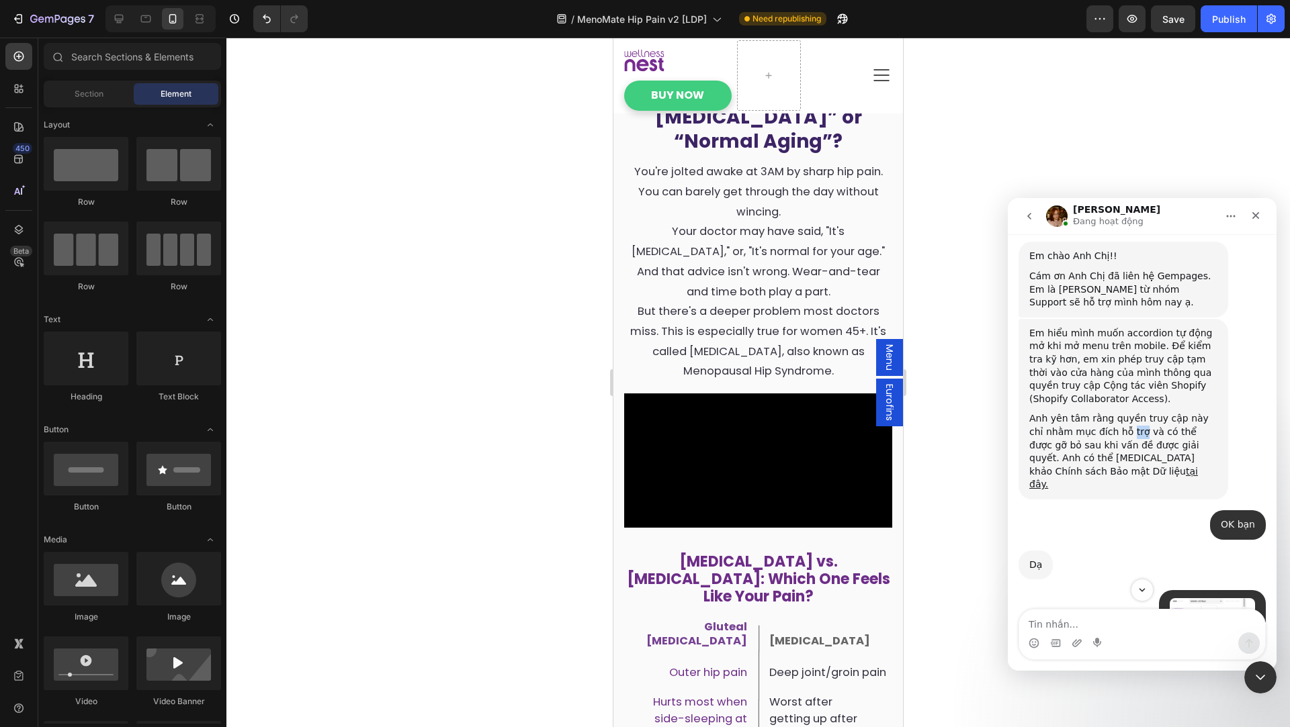
click at [1113, 412] on div "Anh yên tâm rằng quyền truy cập này chỉ nhằm mục đích hỗ trợ và có thể được gỡ …" at bounding box center [1123, 451] width 188 height 79
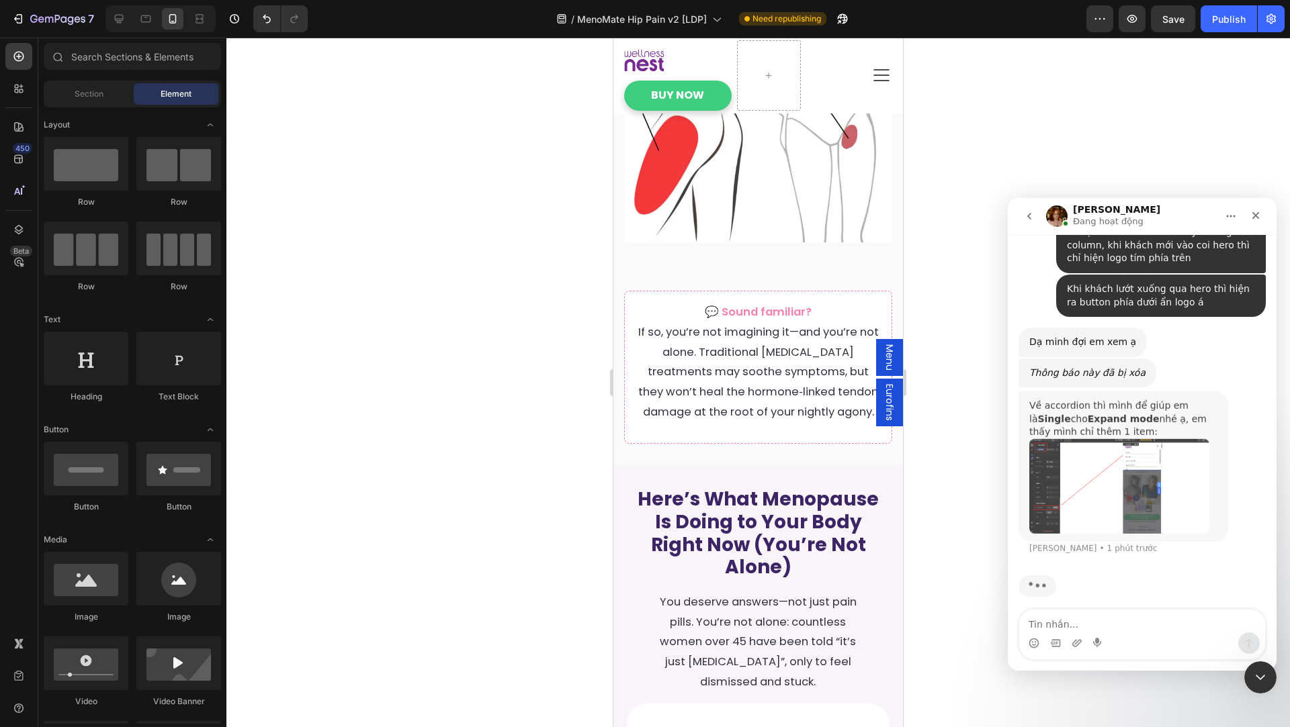
scroll to position [1247, 0]
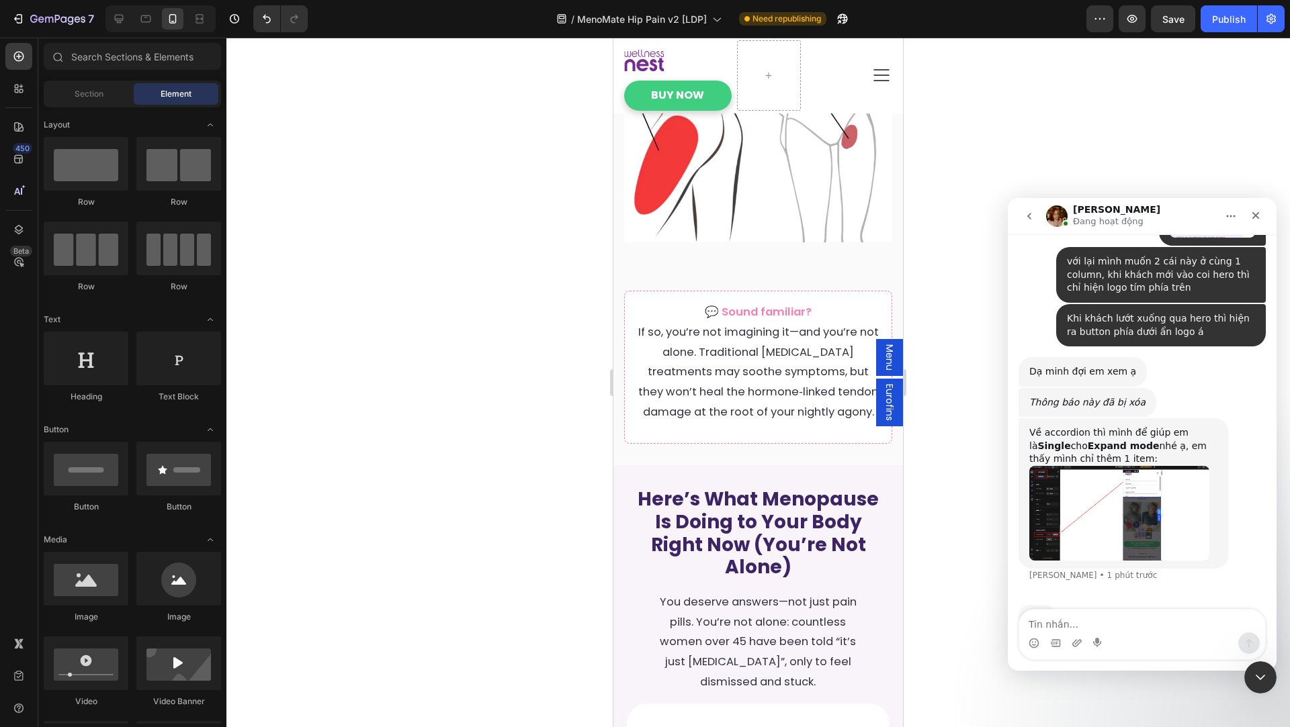
click at [1126, 427] on div "Về accordion thì mình để giúp em là Single cho Expand mode nhé ạ, em thấy mình …" at bounding box center [1123, 447] width 188 height 40
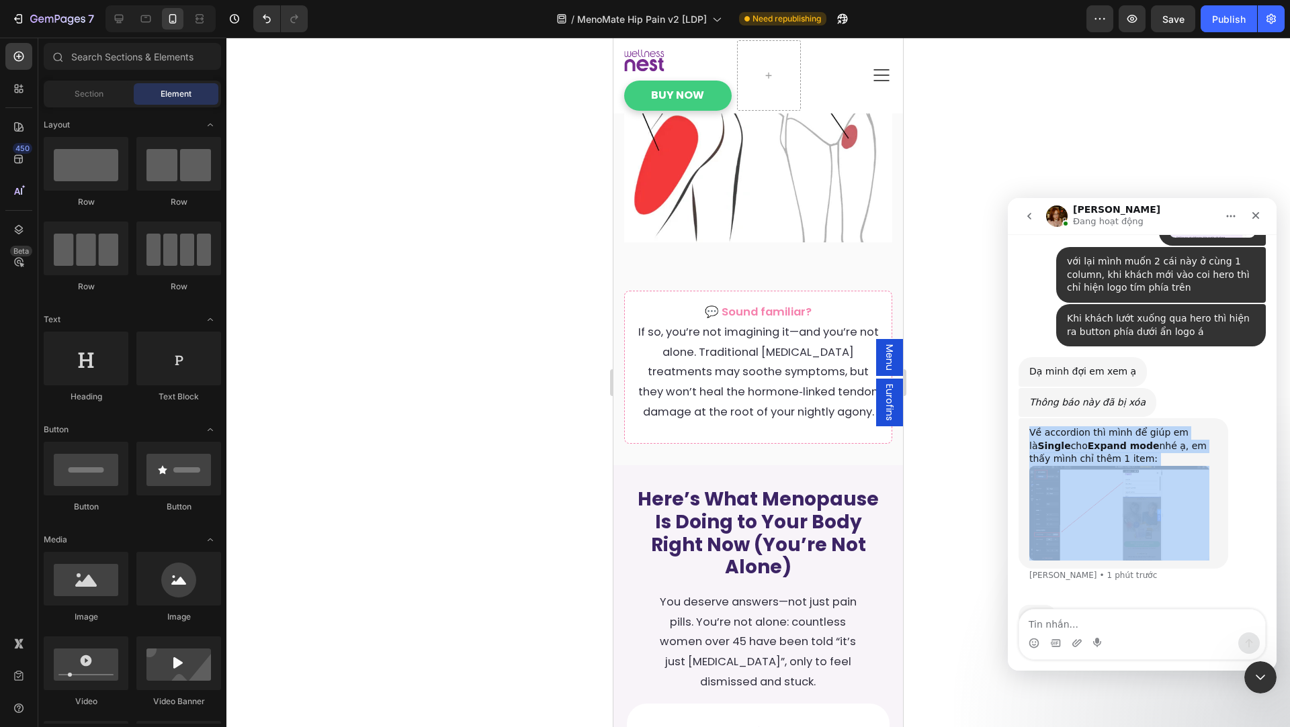
click at [1140, 480] on img "Jamie nói…" at bounding box center [1119, 513] width 180 height 95
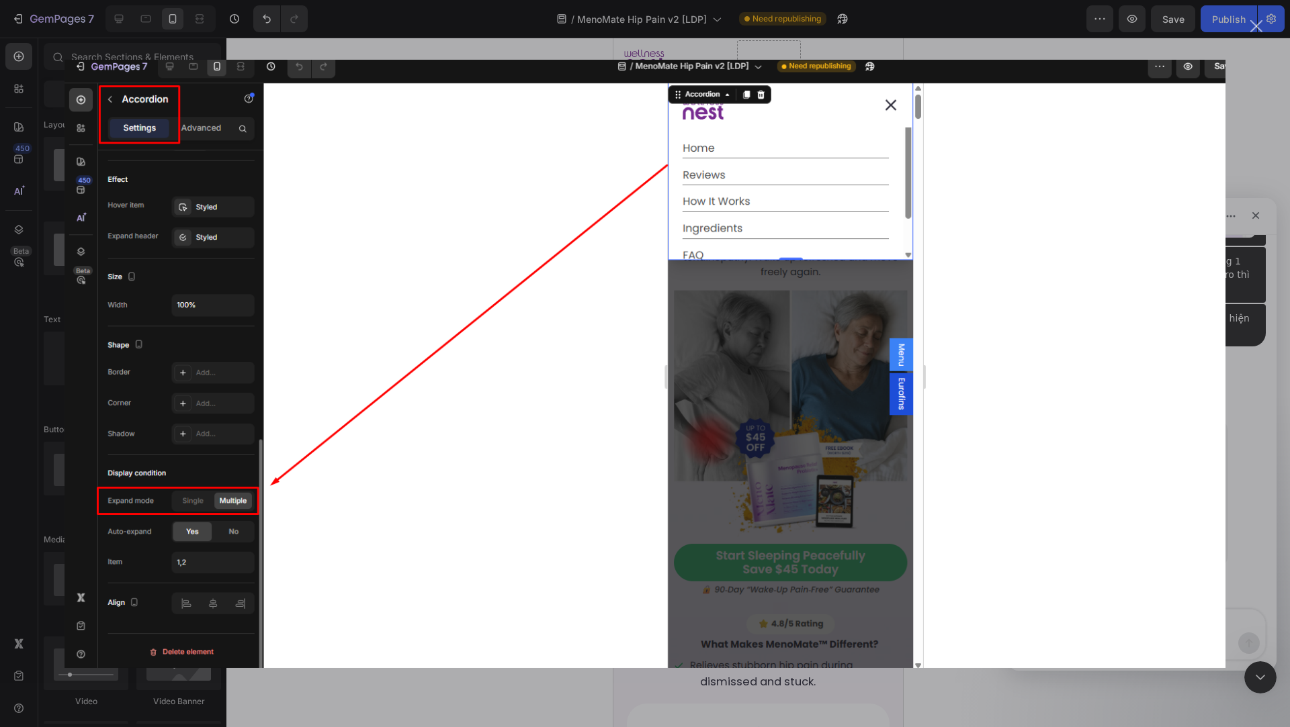
scroll to position [0, 0]
click at [1258, 28] on button "button" at bounding box center [1270, 18] width 27 height 27
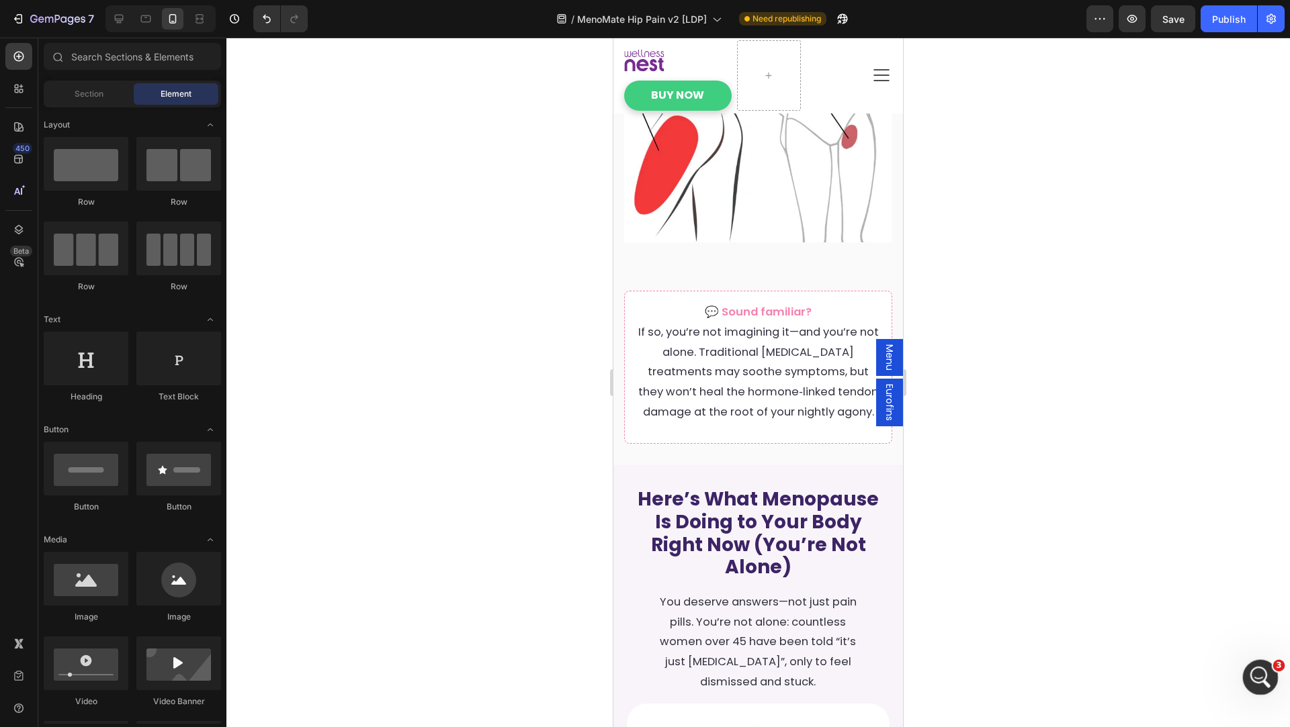
click at [1255, 668] on icon "Mở Intercom Messenger" at bounding box center [1258, 676] width 22 height 22
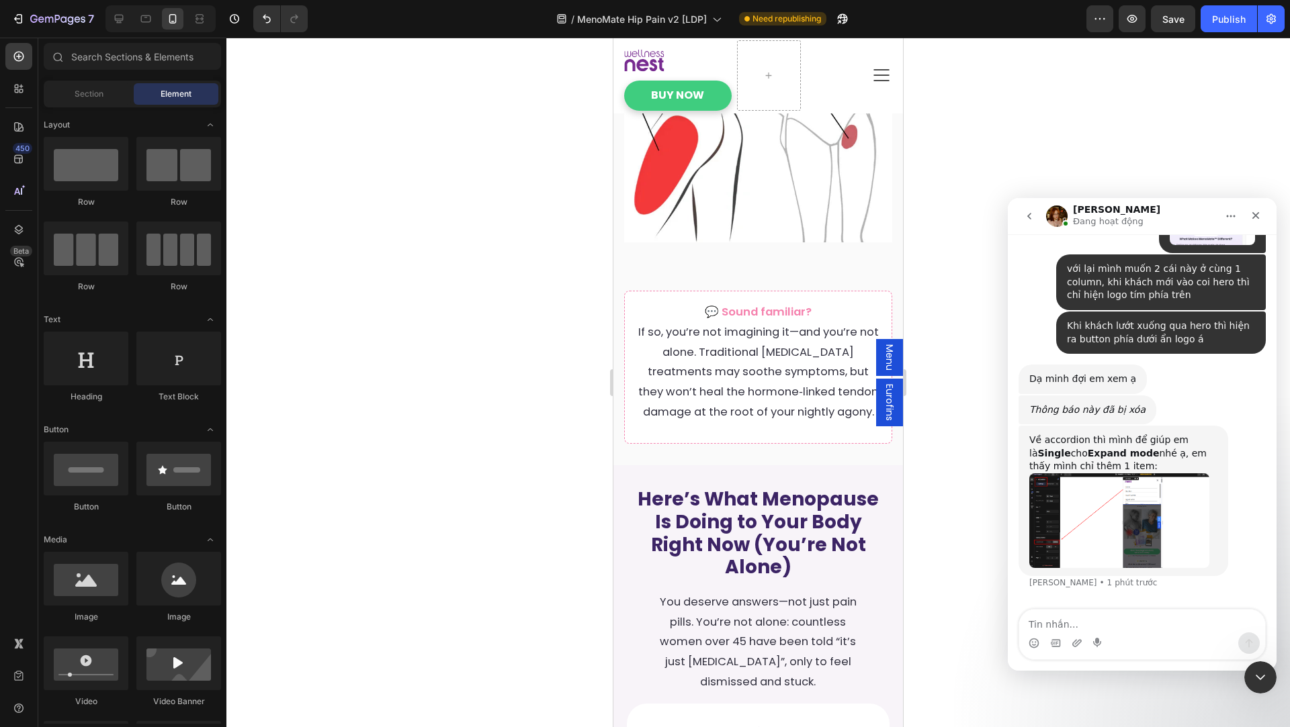
scroll to position [1247, 0]
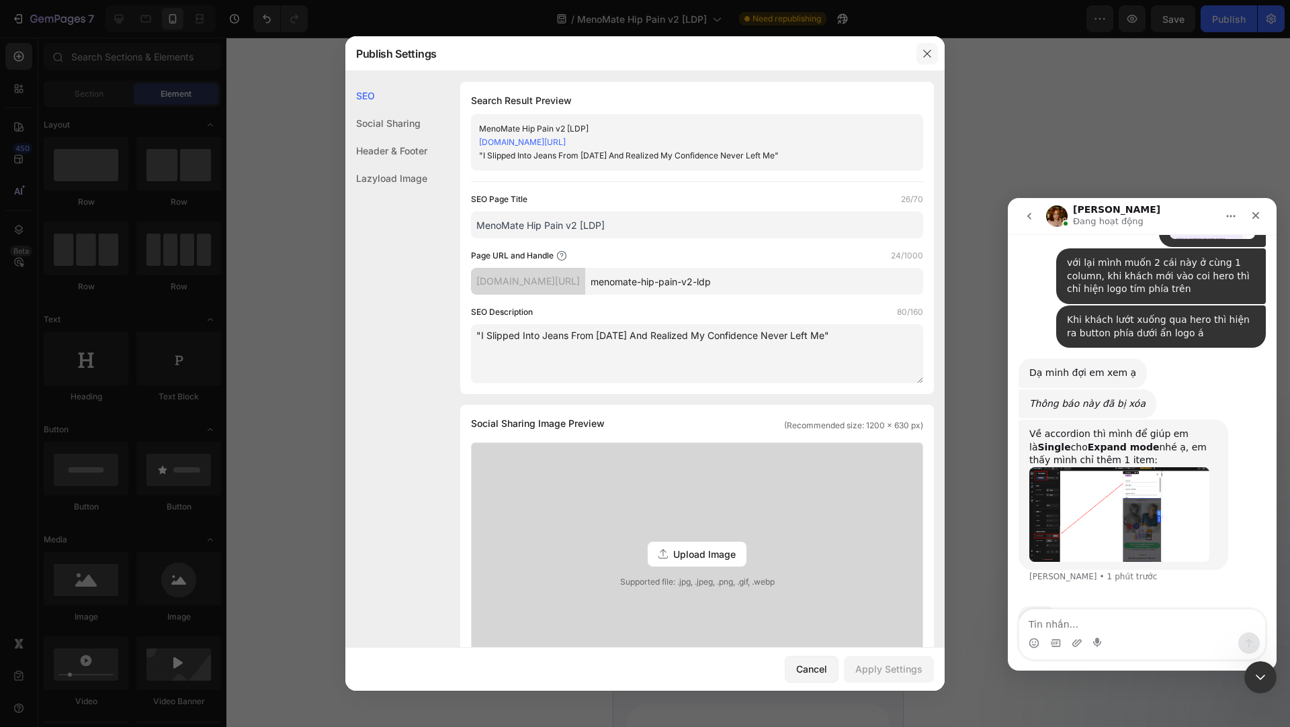
click at [922, 49] on icon "button" at bounding box center [927, 53] width 11 height 11
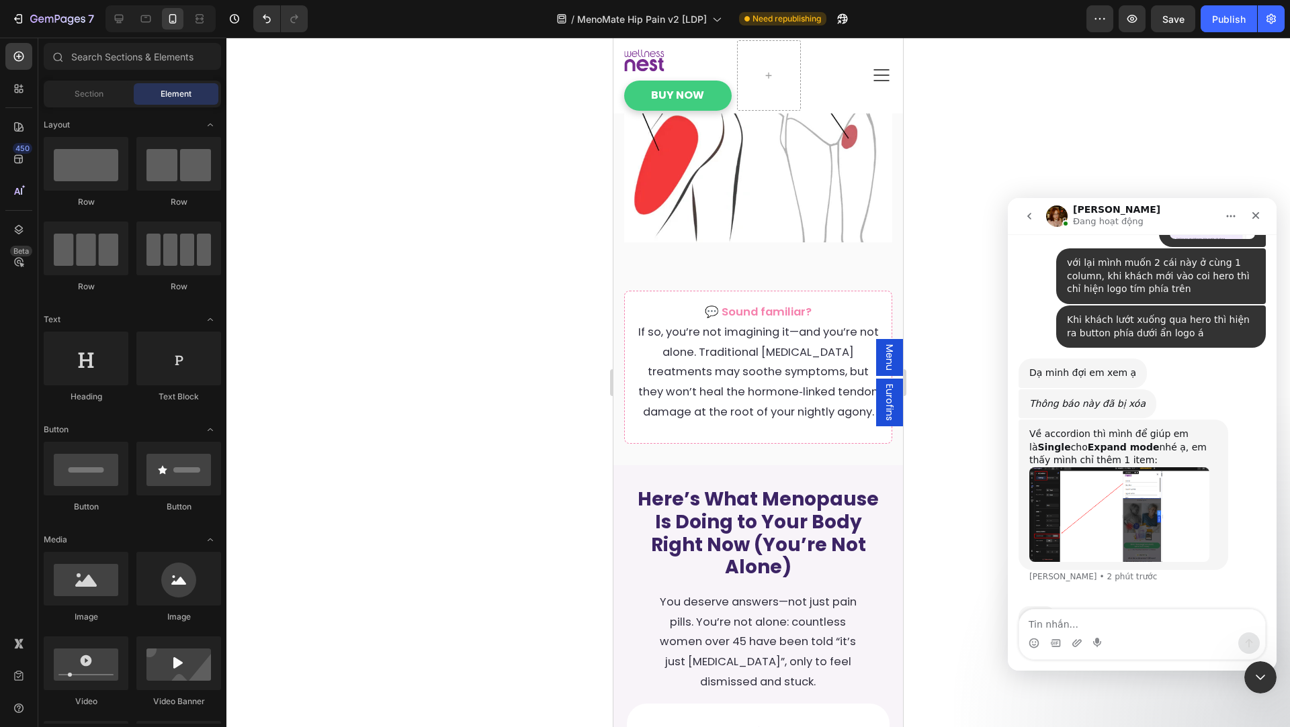
click at [1114, 428] on div "Về accordion thì mình để giúp em là Single cho Expand mode nhé ạ, em thấy mình …" at bounding box center [1123, 448] width 188 height 40
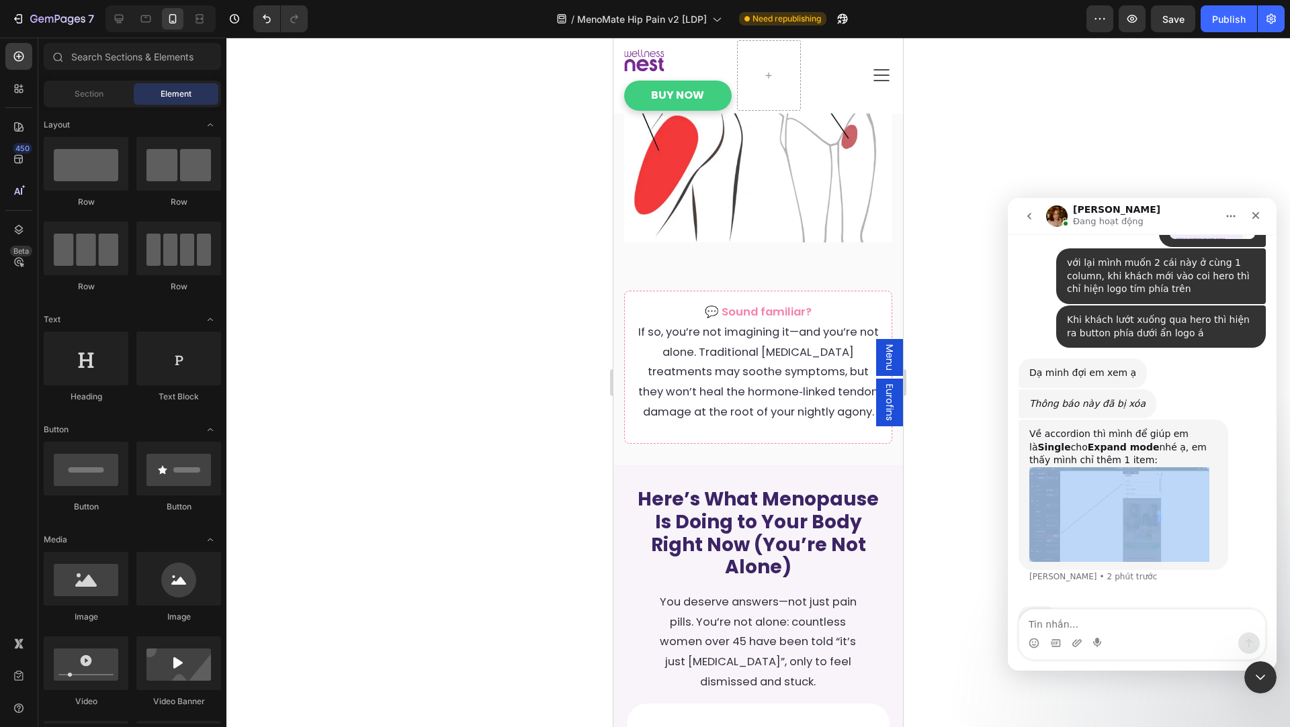
click at [1114, 428] on div "Về accordion thì mình để giúp em là Single cho Expand mode nhé ạ, em thấy mình …" at bounding box center [1123, 448] width 188 height 40
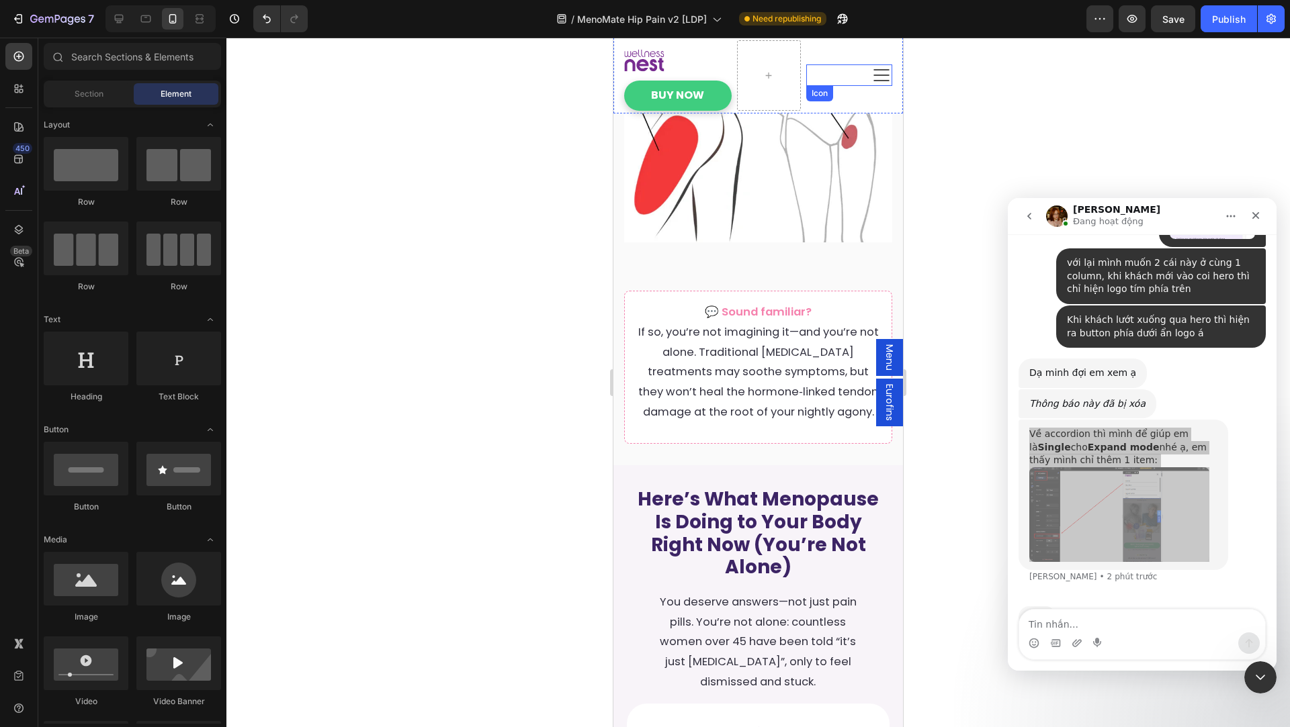
click at [852, 74] on div "Icon" at bounding box center [849, 74] width 86 height 21
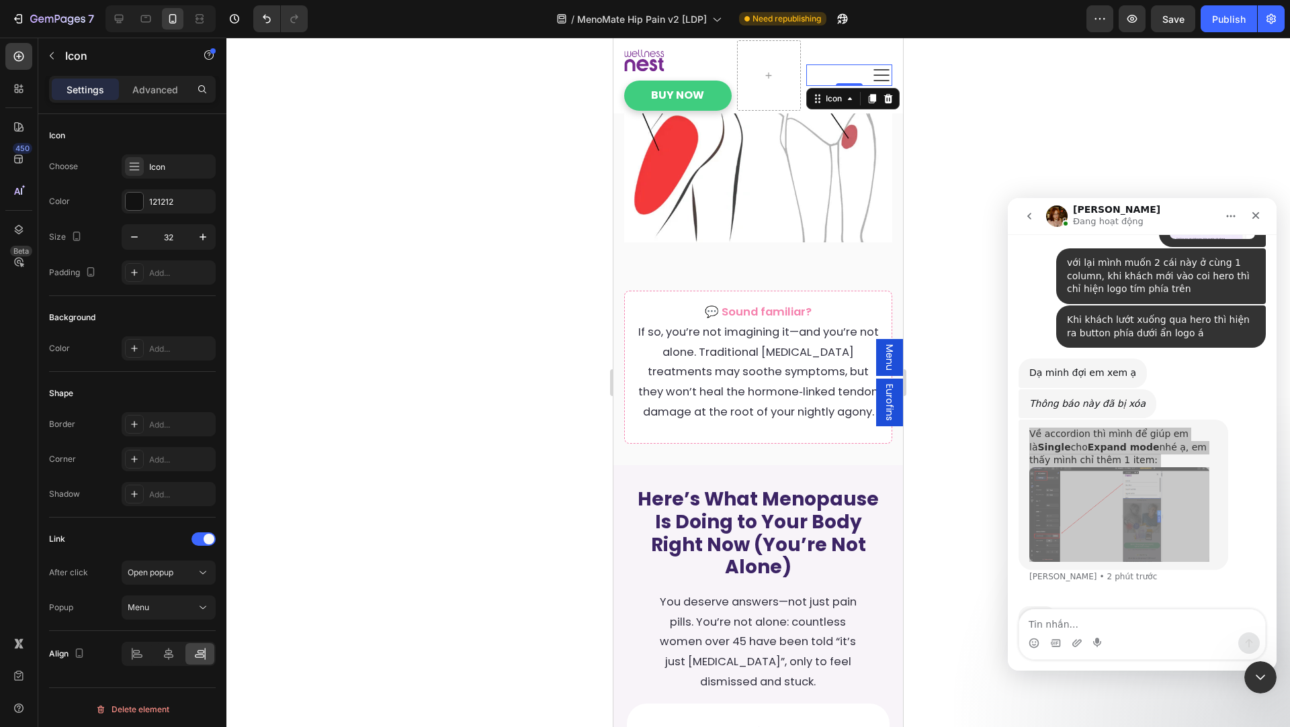
click at [887, 361] on span "Menu" at bounding box center [889, 358] width 13 height 26
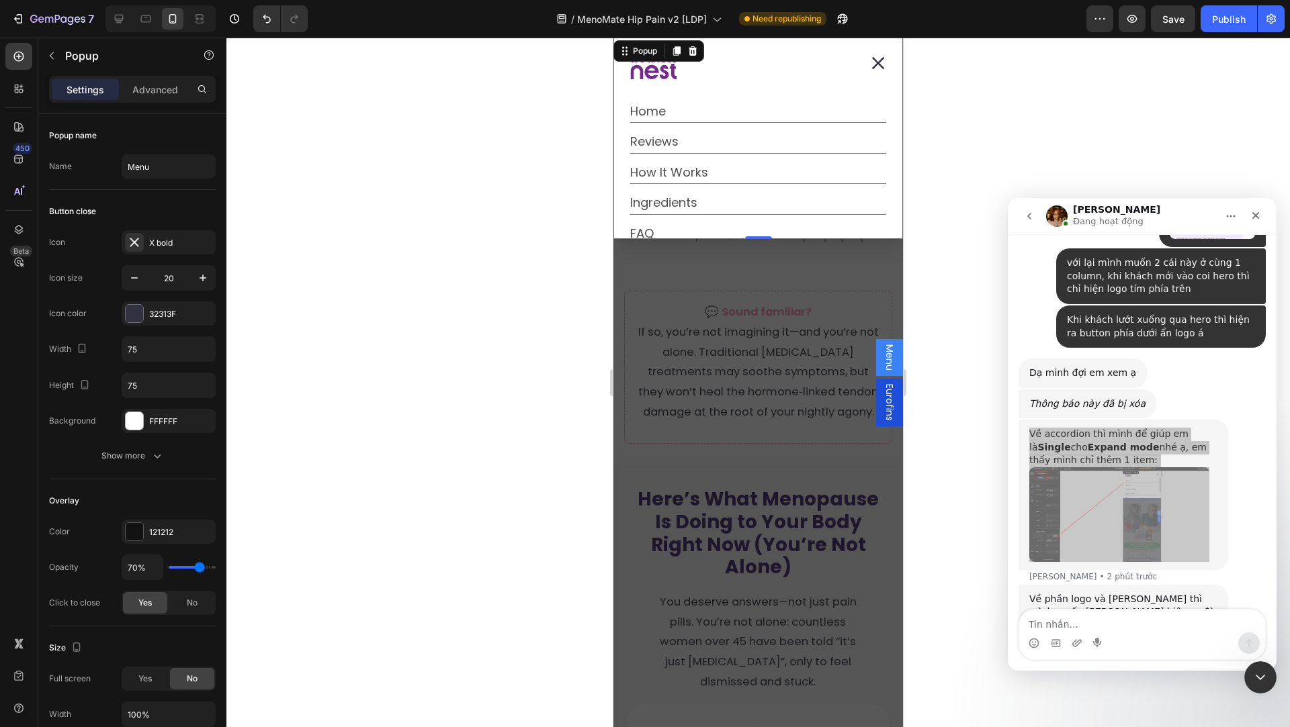
scroll to position [1265, 0]
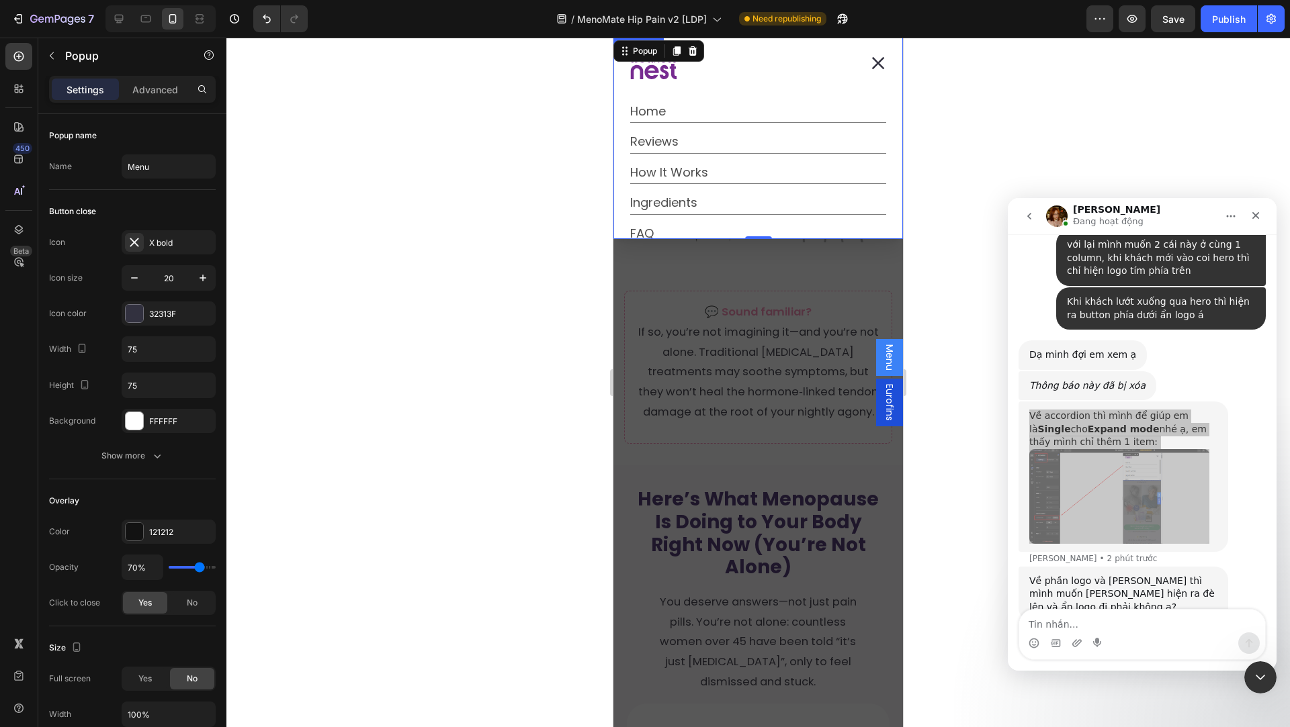
click at [621, 112] on div "Home Button Title Line Reviews Button Title Line How It Works Button Title Line…" at bounding box center [758, 190] width 288 height 191
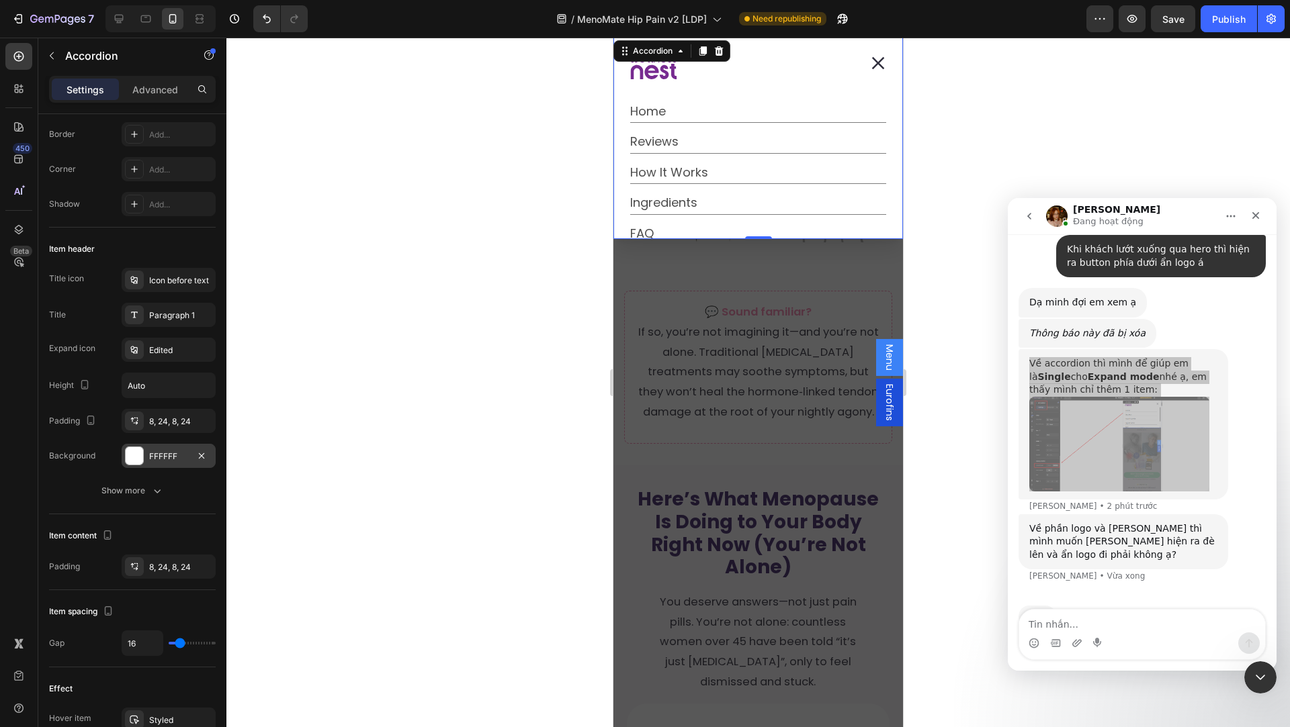
scroll to position [659, 0]
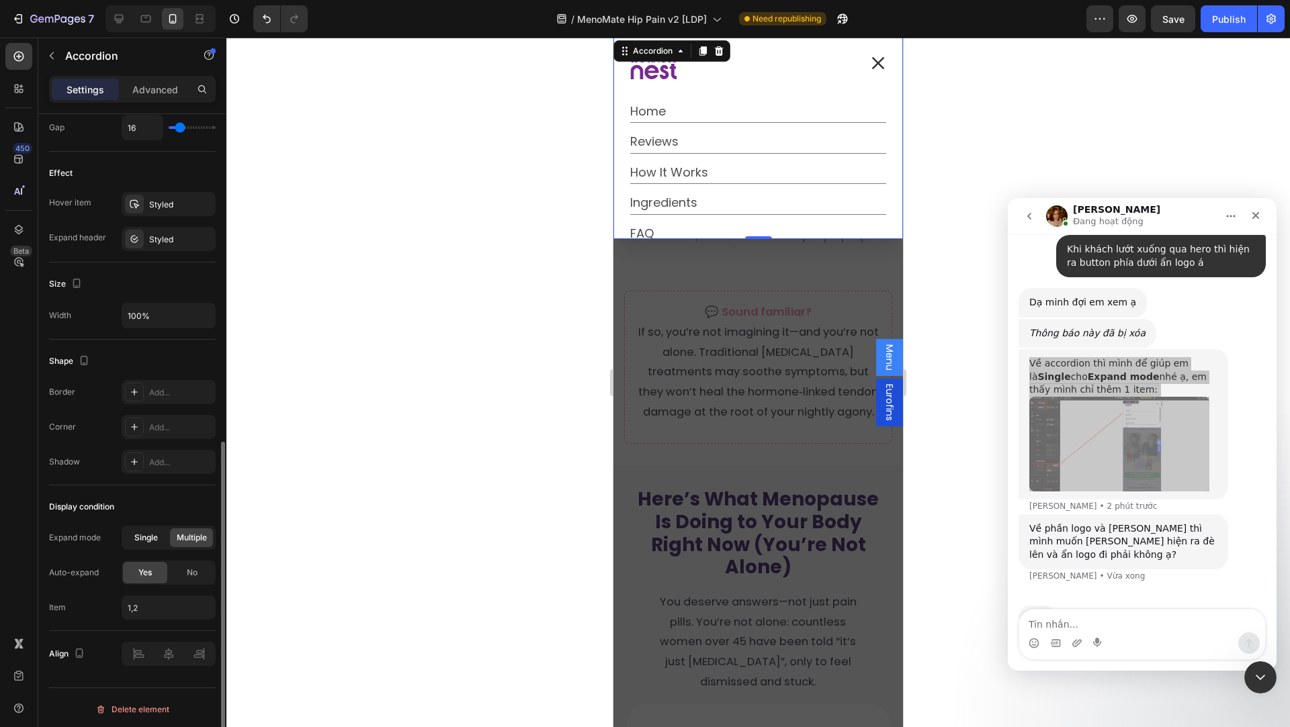
click at [146, 537] on span "Single" at bounding box center [146, 538] width 24 height 12
type input "1"
click at [165, 607] on input "1" at bounding box center [169, 608] width 94 height 24
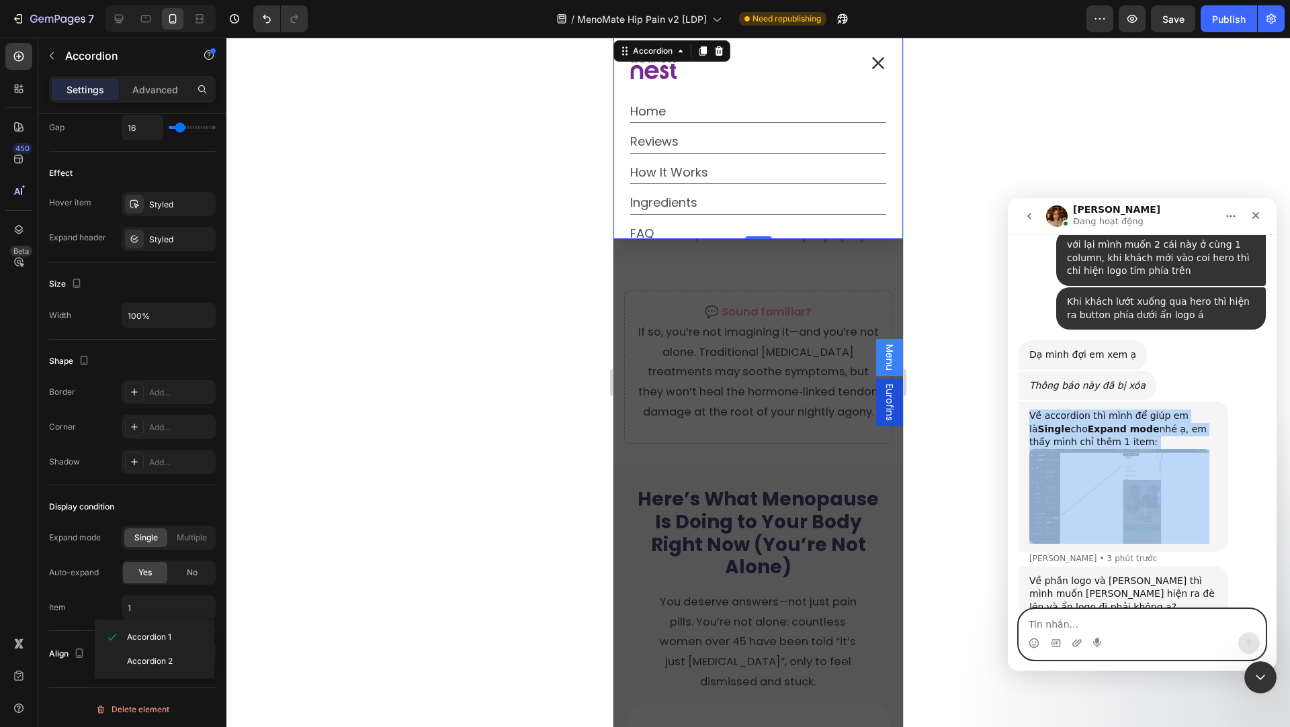
click at [1051, 626] on textarea "Tin nhắn..." at bounding box center [1142, 621] width 246 height 23
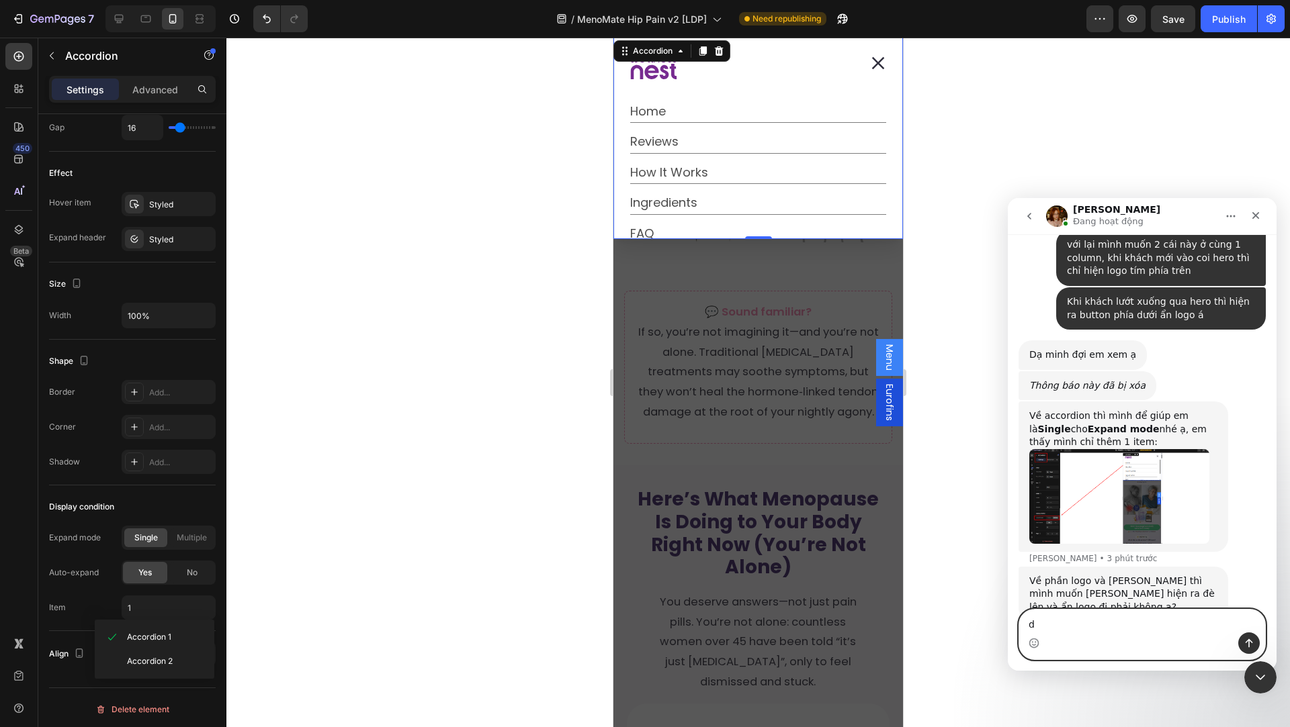
type textarea "d"
type textarea "đúng rồi"
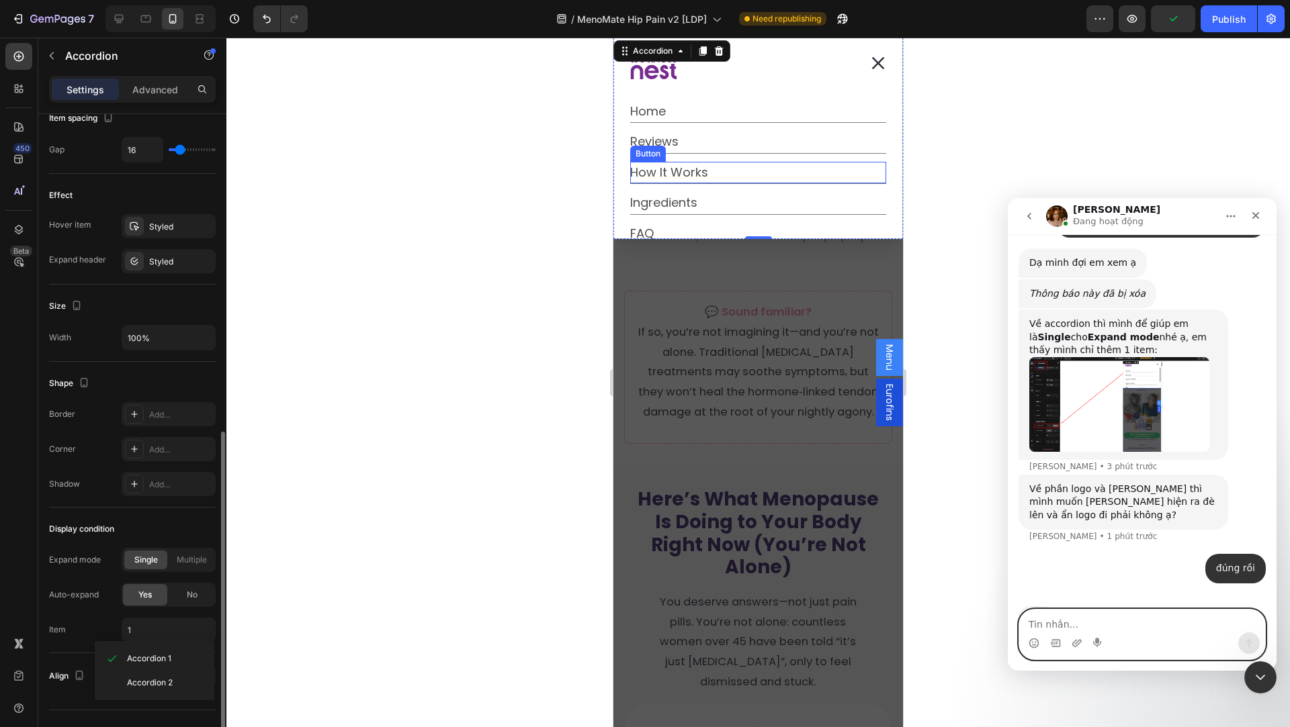
scroll to position [659, 0]
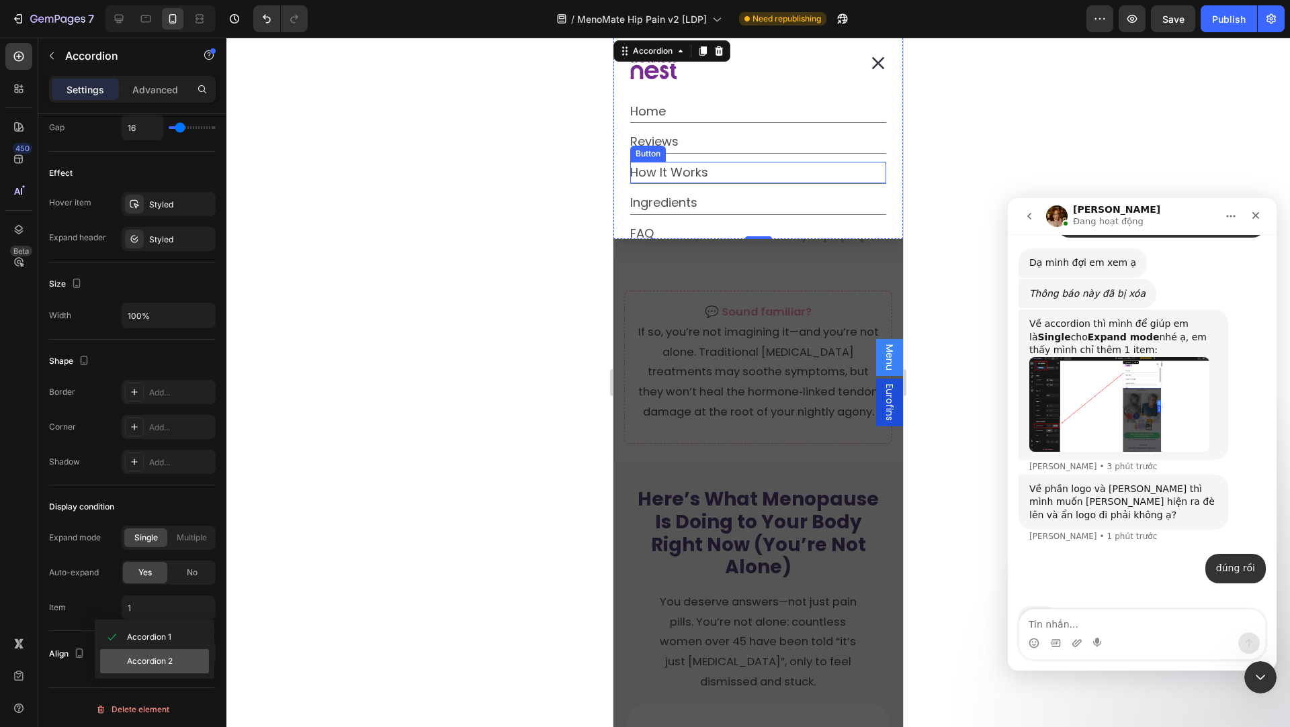
click at [165, 667] on span "Accordion 2" at bounding box center [150, 662] width 46 height 12
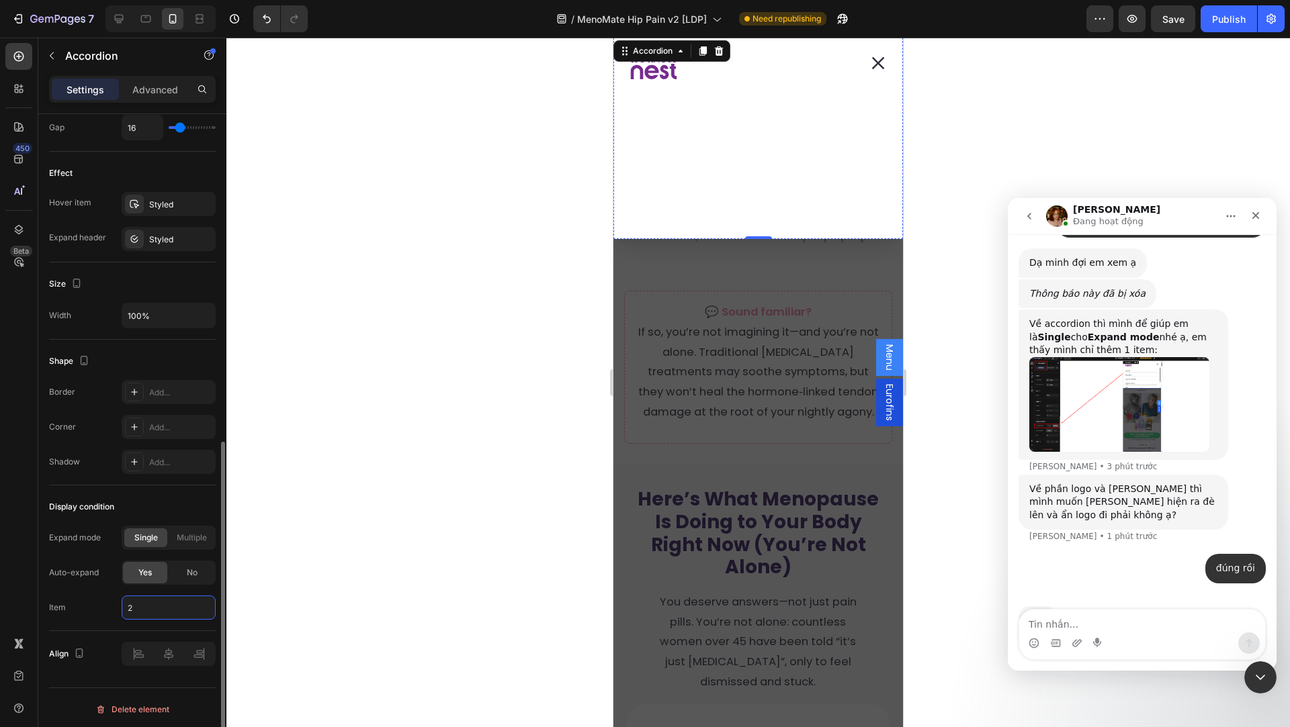
click at [148, 612] on input "2" at bounding box center [169, 608] width 94 height 24
click at [160, 635] on span "Accordion 1" at bounding box center [149, 637] width 44 height 12
type input "1"
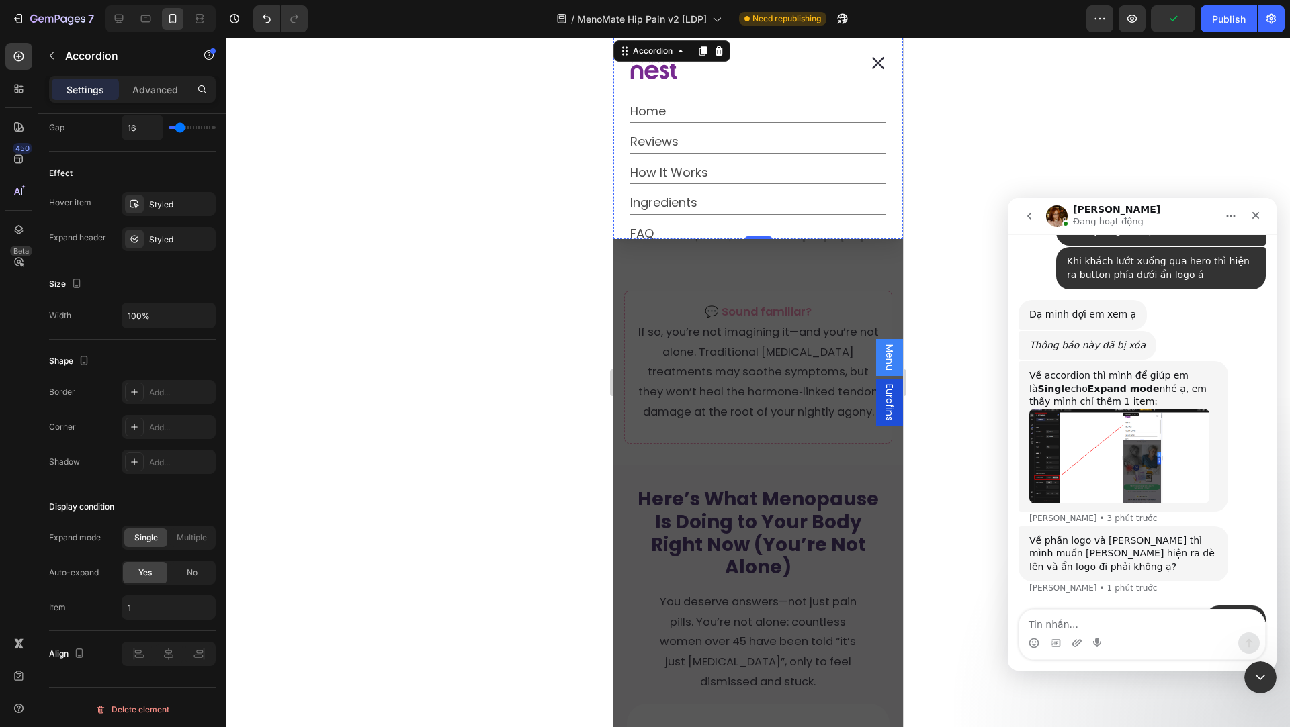
click at [1059, 418] on img "Jamie nói…" at bounding box center [1119, 456] width 180 height 95
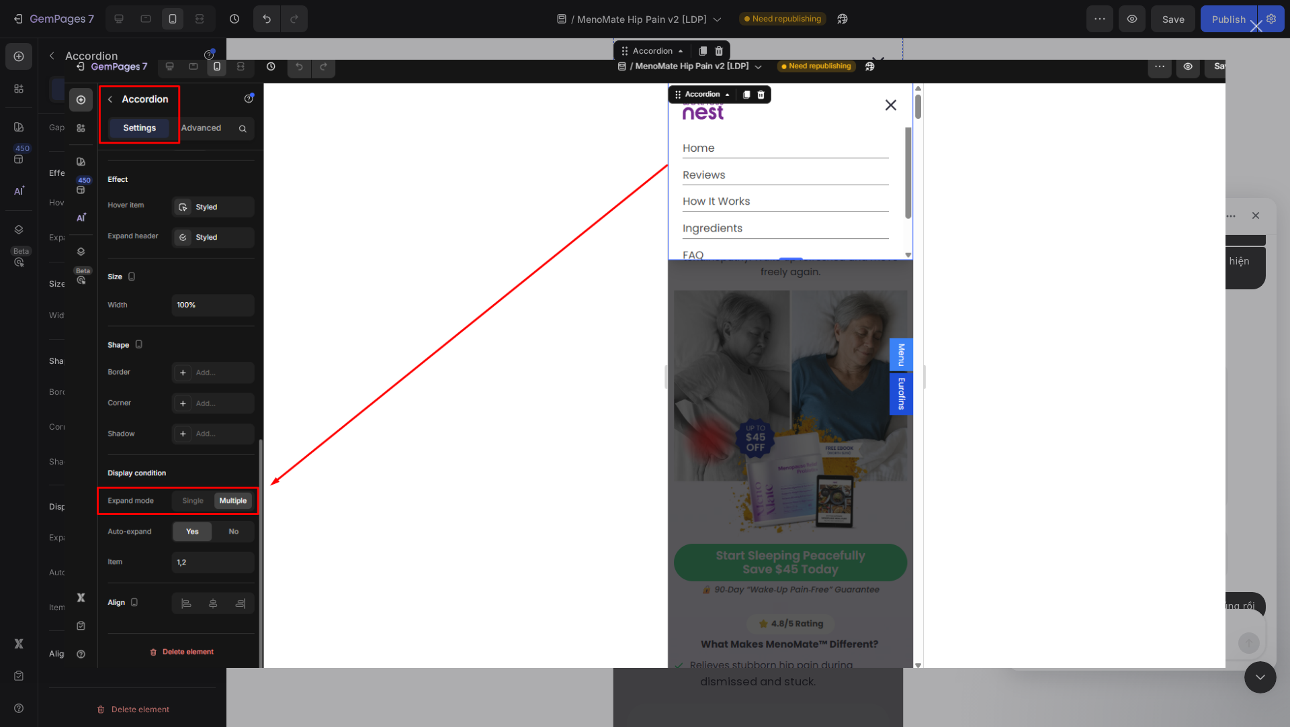
scroll to position [1359, 0]
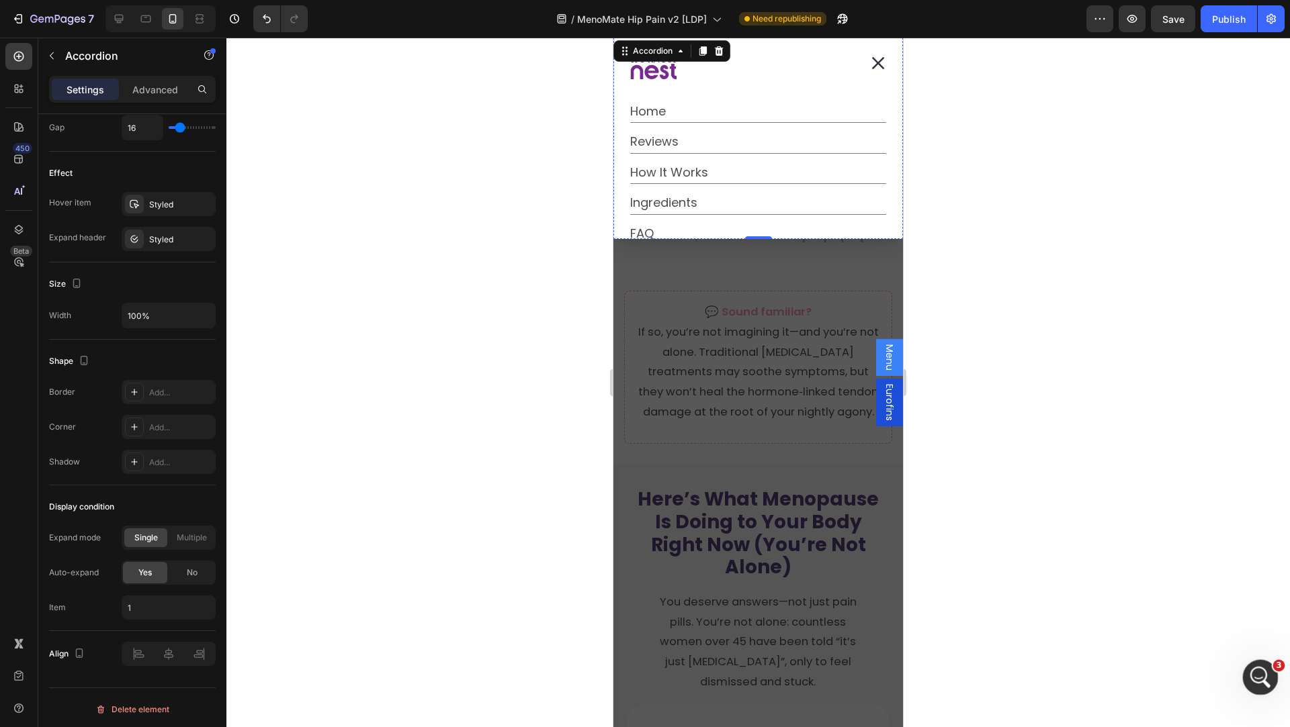
click at [1245, 674] on div "Mở Intercom Messenger" at bounding box center [1258, 676] width 44 height 44
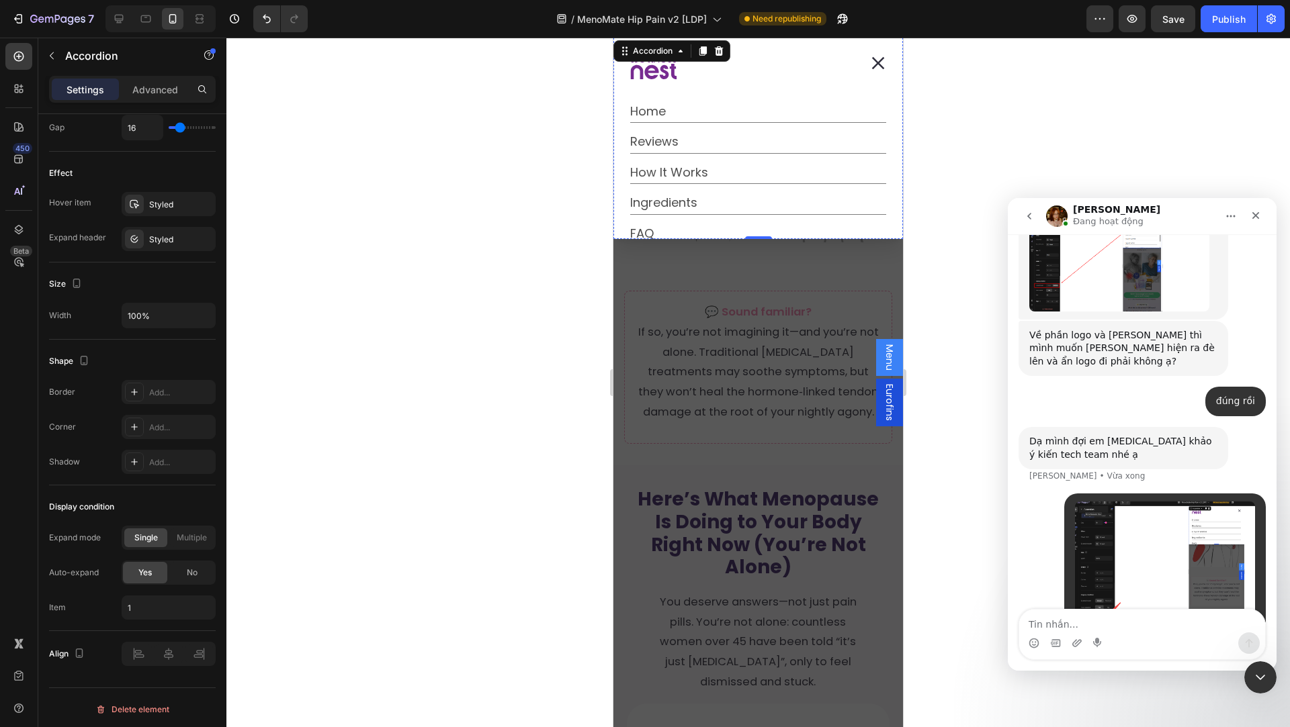
scroll to position [1505, 0]
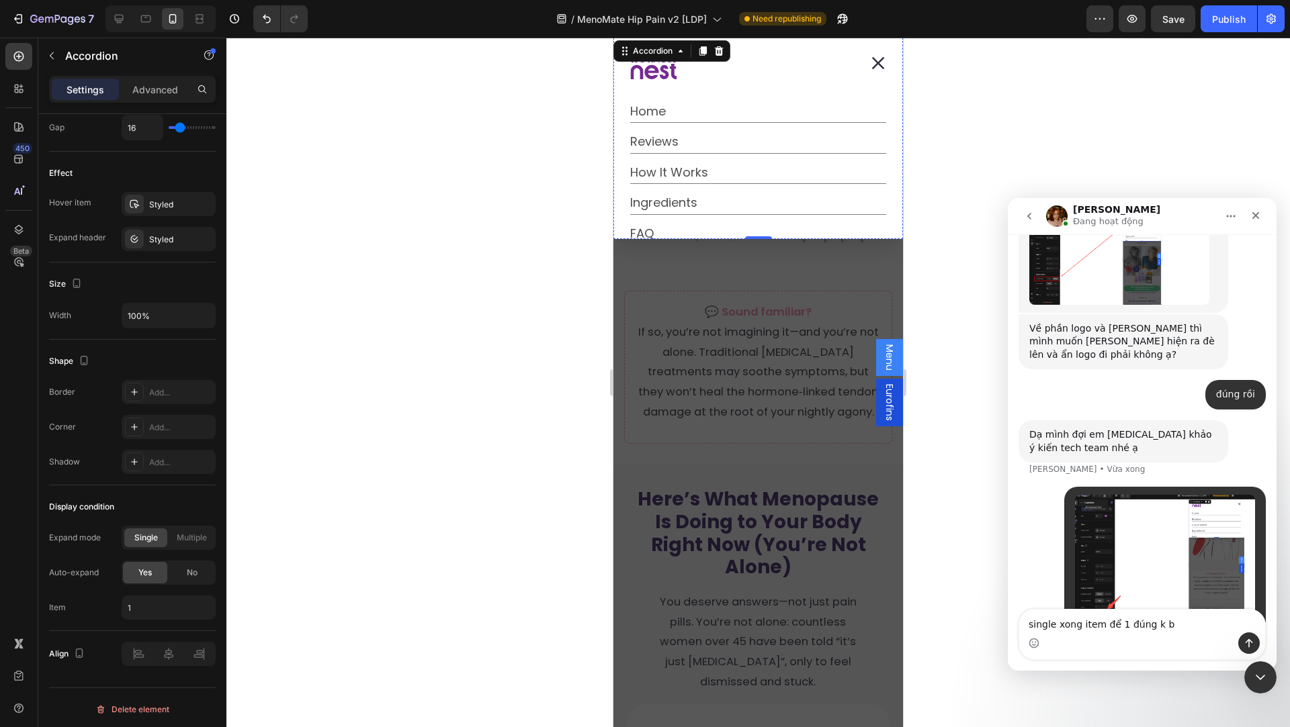
type textarea "single xong item để 1 đúng k bạn"
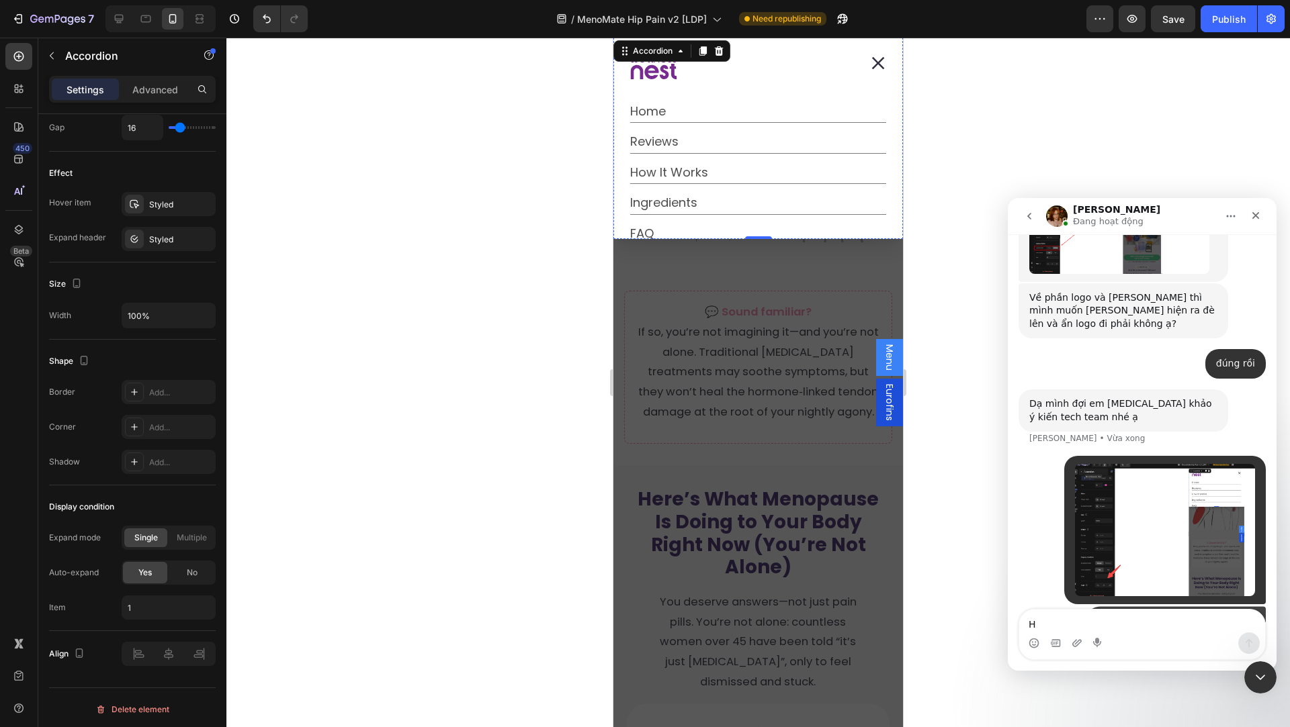
scroll to position [1535, 0]
type textarea "Hay là 2"
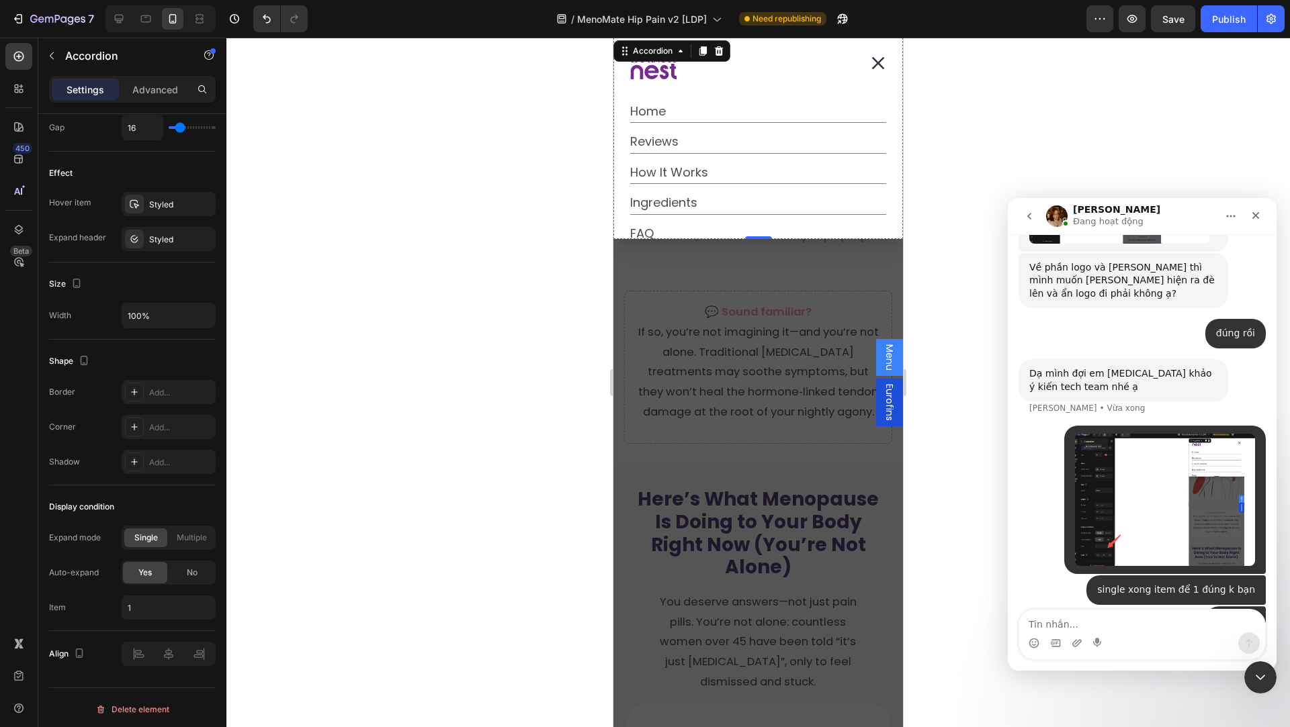
scroll to position [1566, 0]
click at [159, 611] on input "1" at bounding box center [169, 608] width 94 height 24
click at [1232, 10] on button "Publish" at bounding box center [1228, 18] width 56 height 27
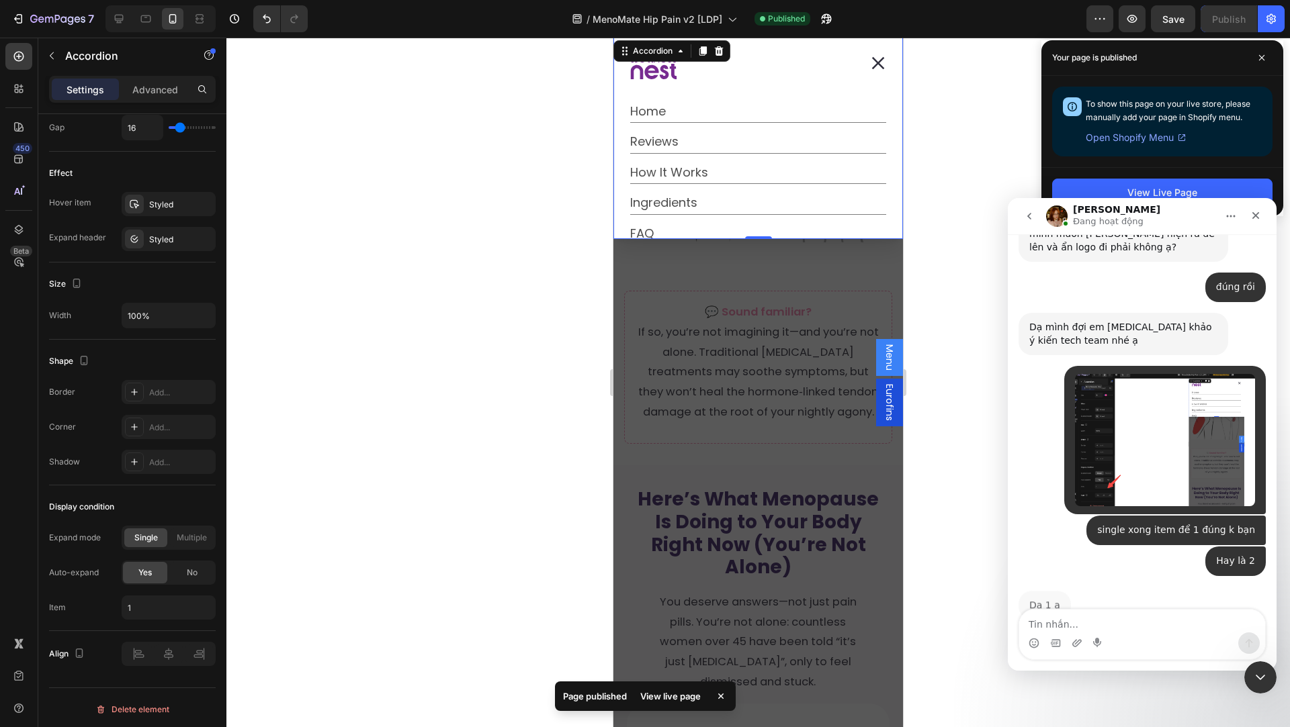
scroll to position [1606, 0]
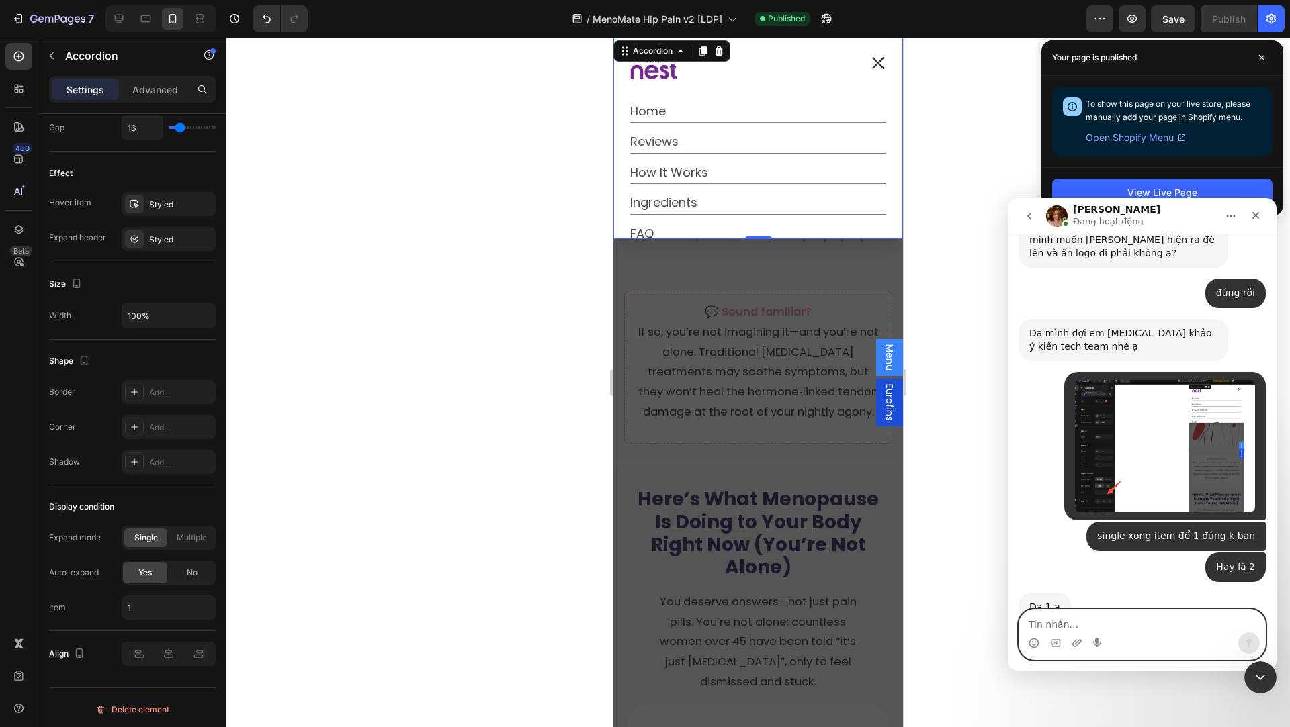
click at [1061, 628] on textarea "Tin nhắn..." at bounding box center [1142, 621] width 246 height 23
type textarea "mình vừa thử xong"
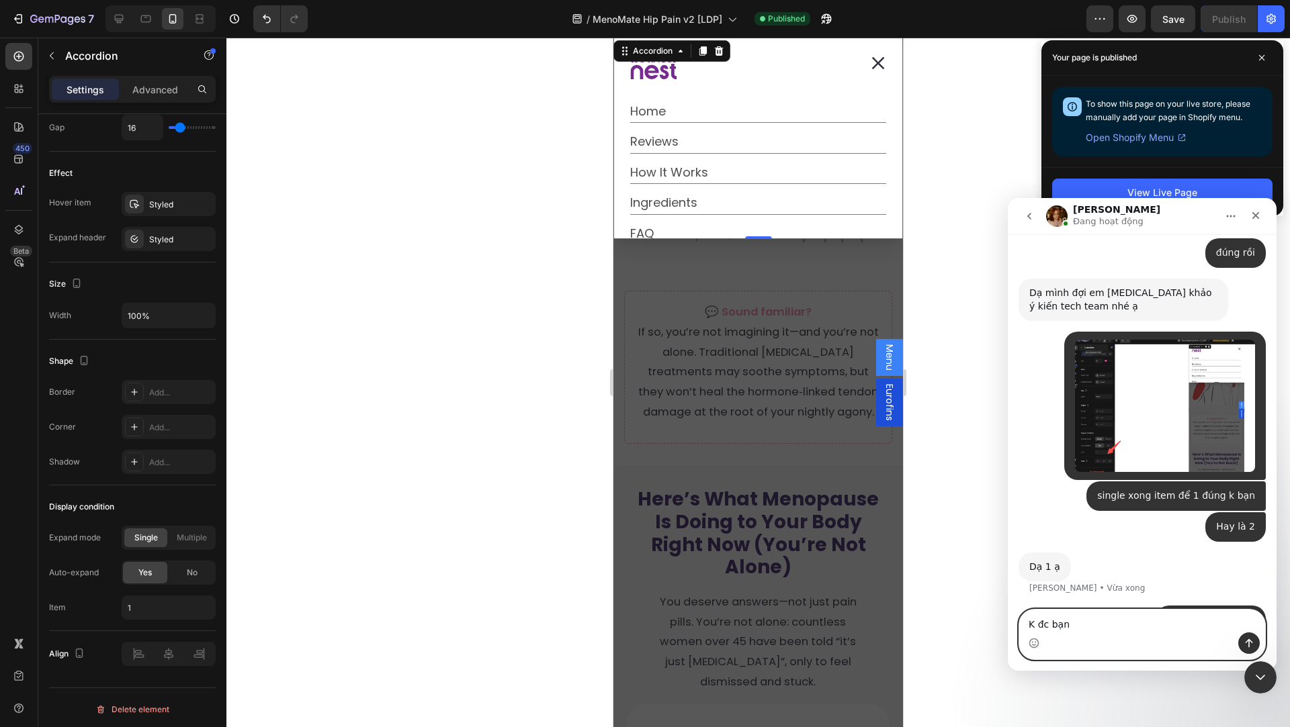
type textarea "K đc bạn ơi"
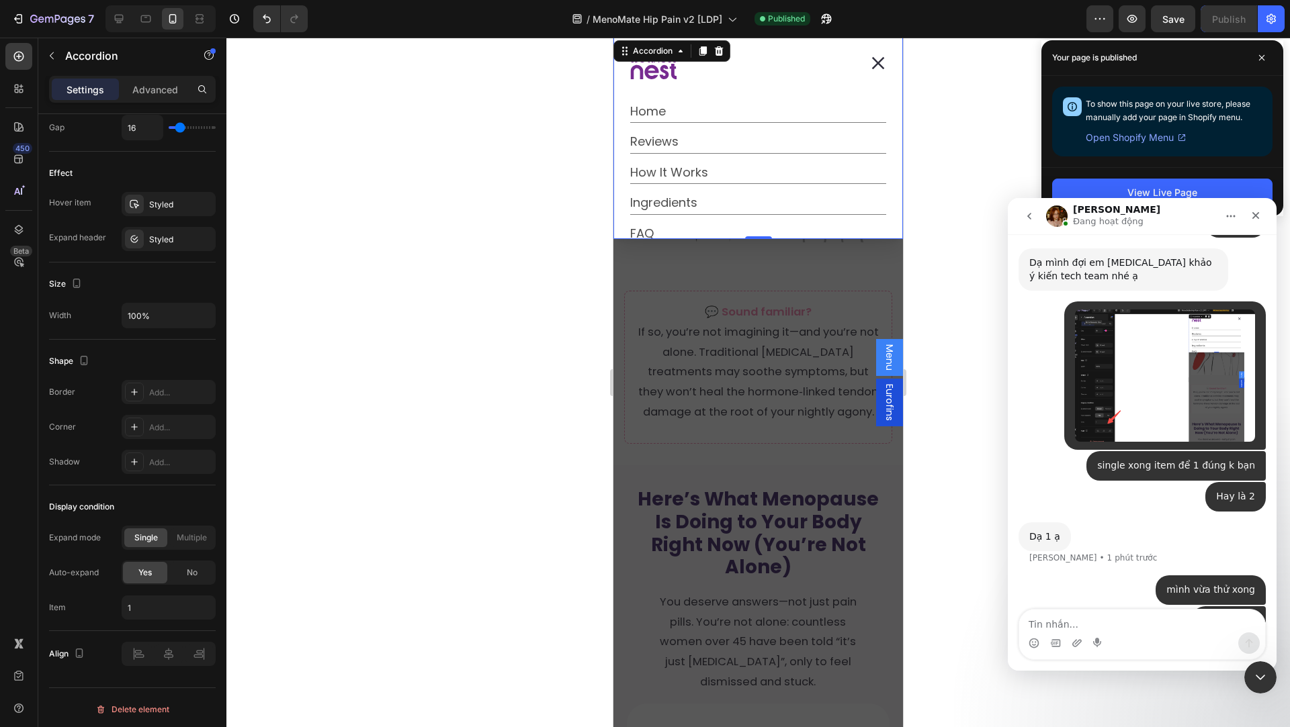
click at [664, 75] on icon "Dialog body" at bounding box center [653, 67] width 47 height 26
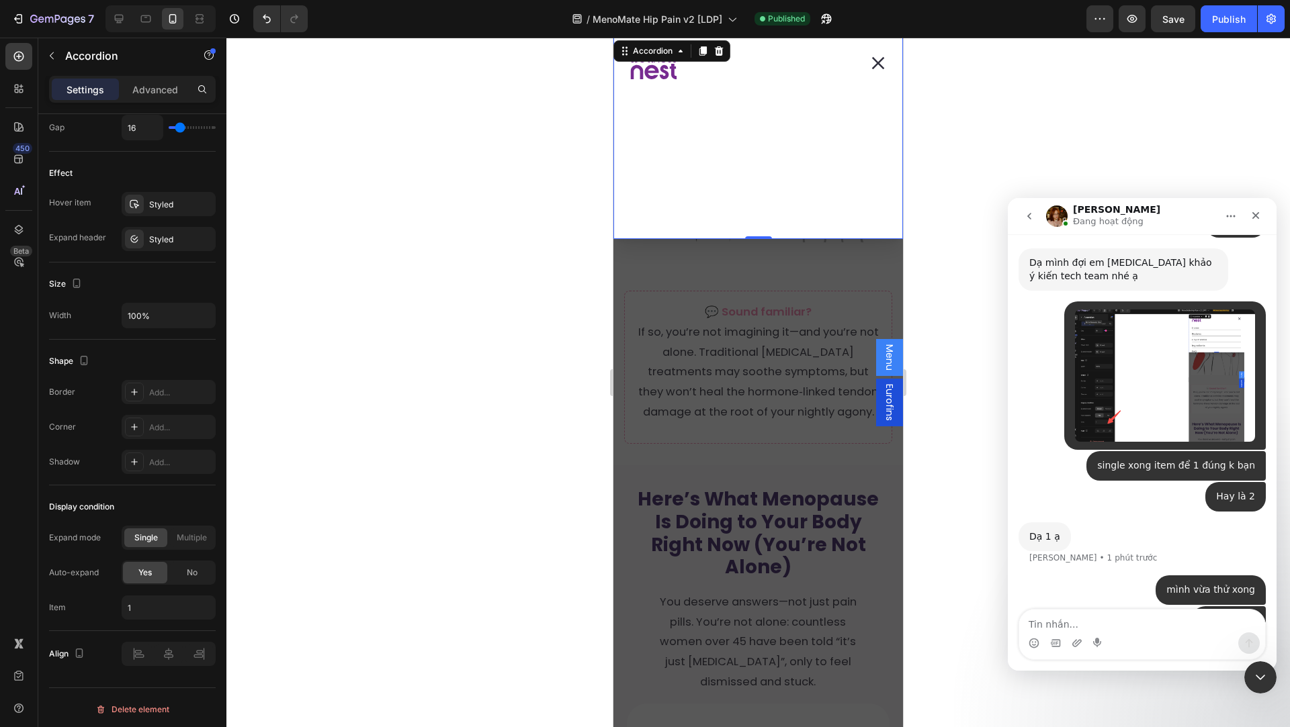
click at [664, 75] on icon "Dialog body" at bounding box center [653, 67] width 47 height 26
click at [1064, 627] on textarea "Tin nhắn..." at bounding box center [1142, 621] width 246 height 23
click at [880, 64] on icon "Dialog content" at bounding box center [877, 62] width 13 height 13
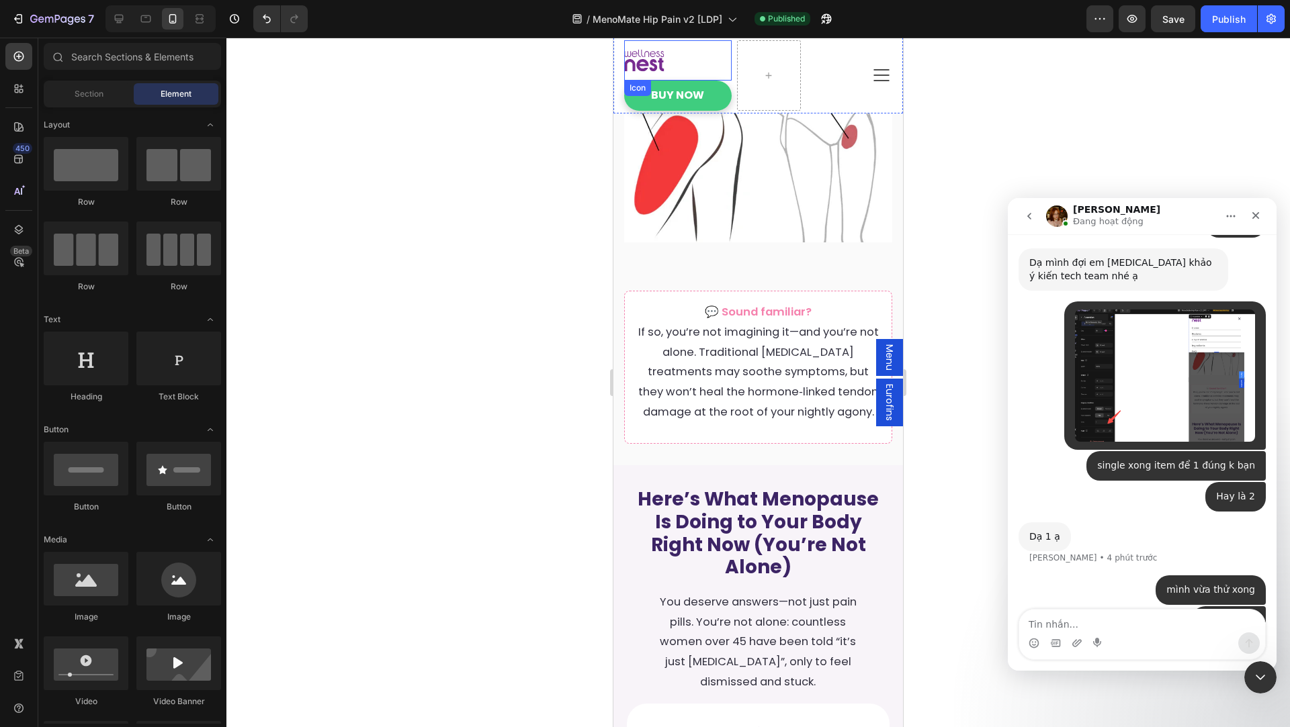
click at [689, 54] on div "Icon" at bounding box center [677, 60] width 107 height 40
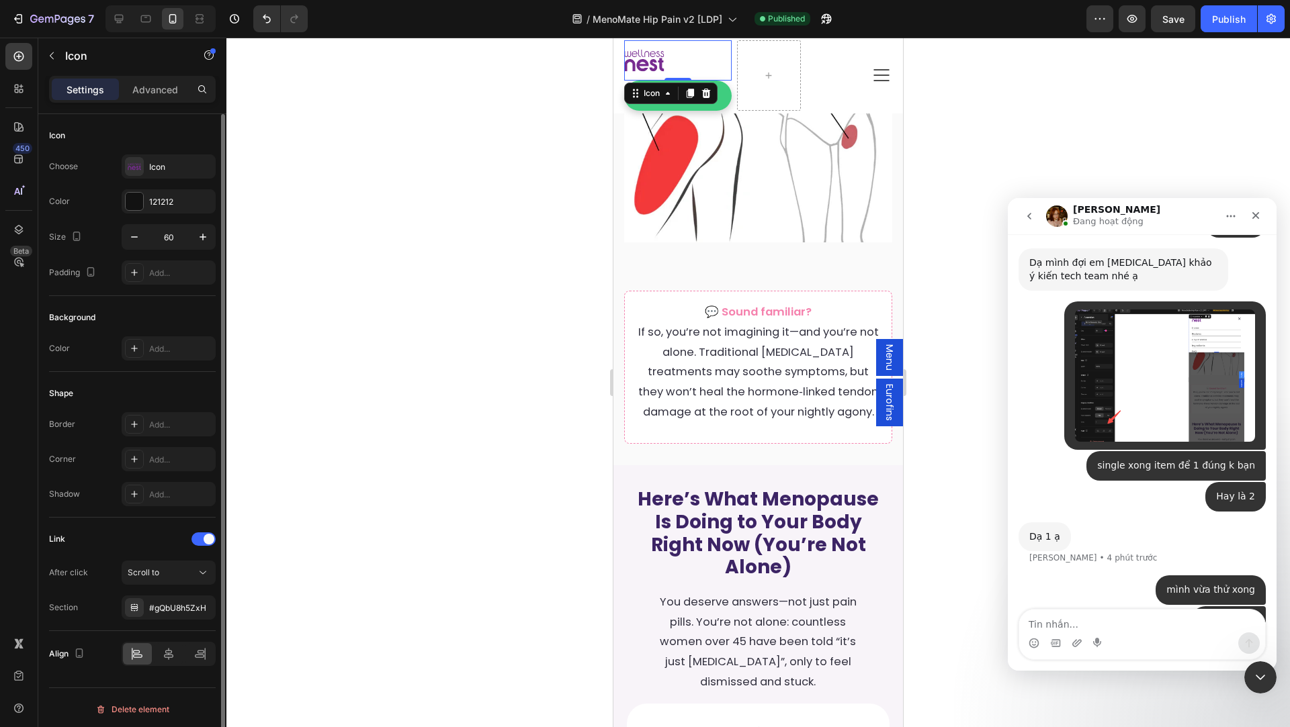
scroll to position [2, 0]
click at [163, 602] on div "#gQbU8h5ZxH" at bounding box center [168, 606] width 39 height 12
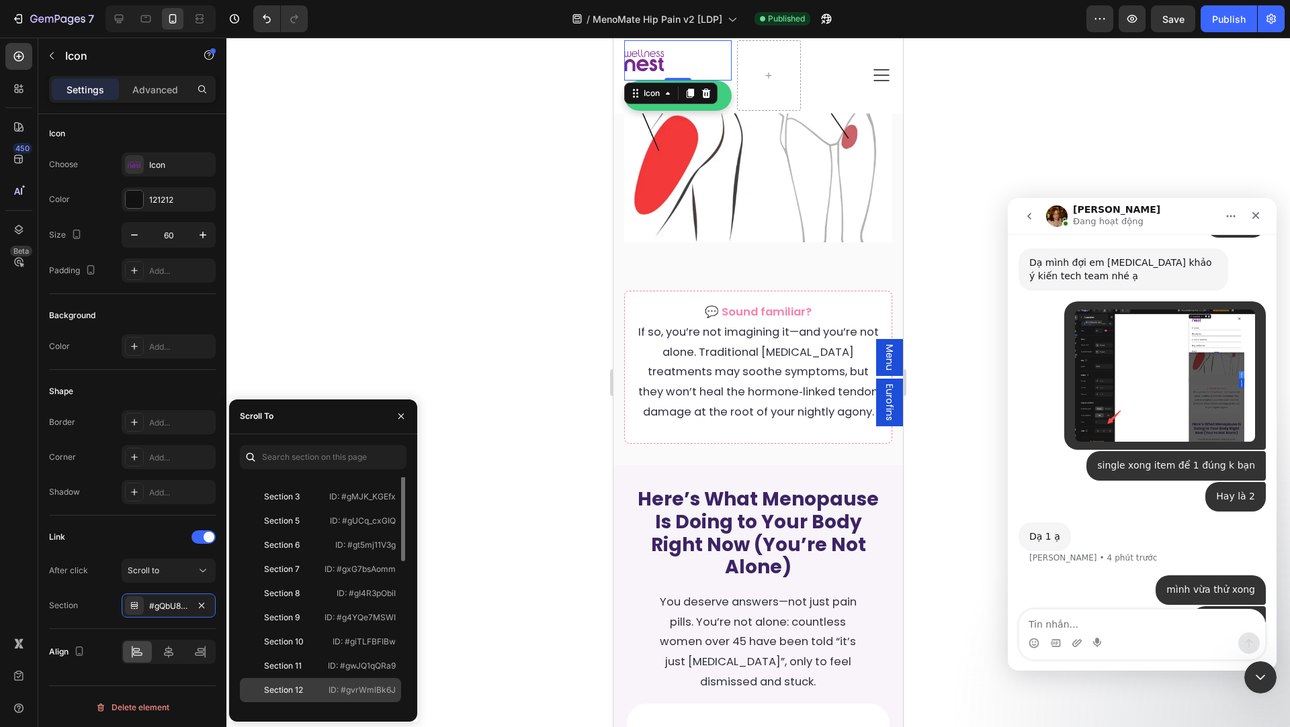
scroll to position [0, 0]
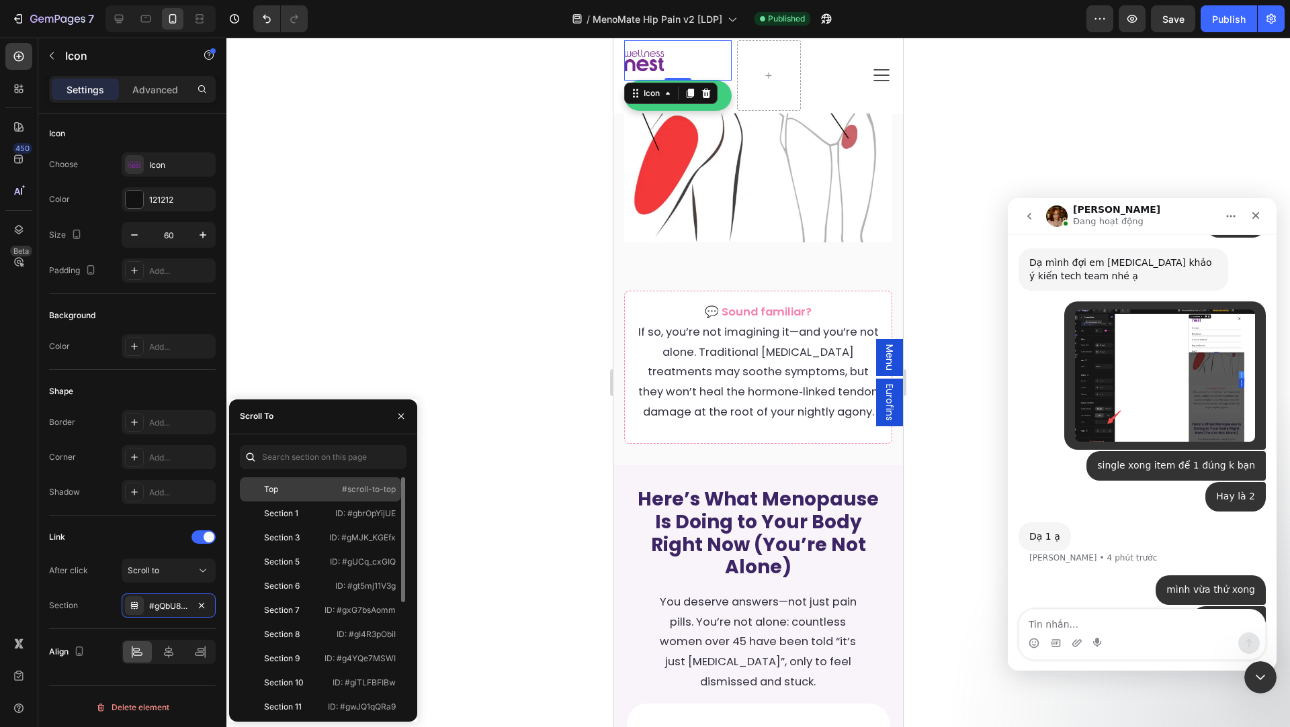
click at [296, 494] on div "Top" at bounding box center [284, 490] width 78 height 12
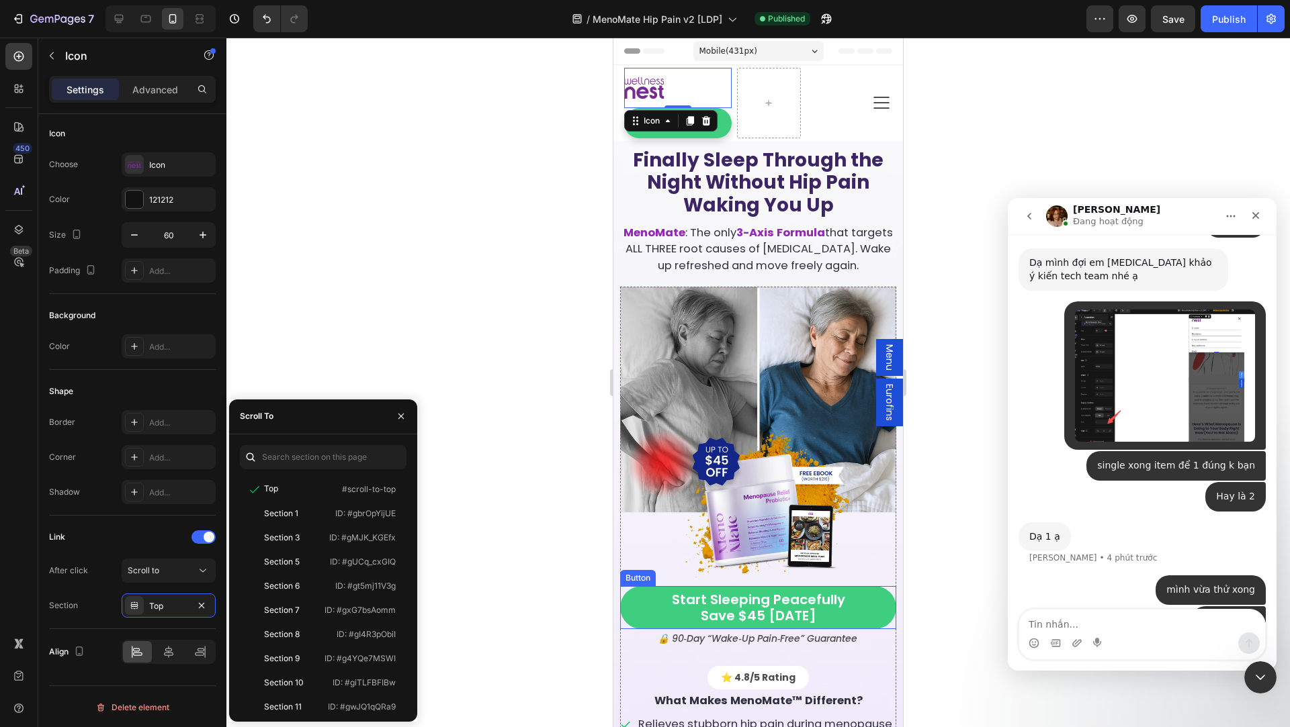
click at [656, 605] on link "Start sleeping peacefully save $45 today" at bounding box center [758, 607] width 276 height 43
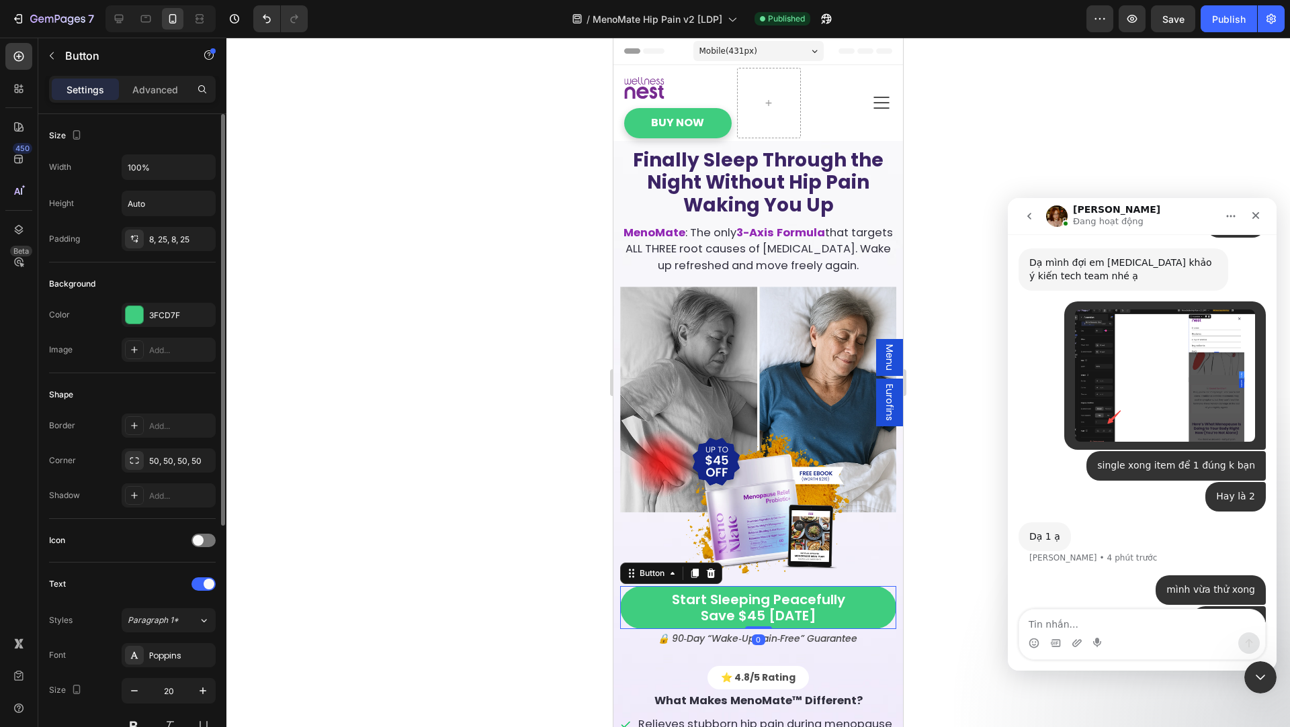
scroll to position [379, 0]
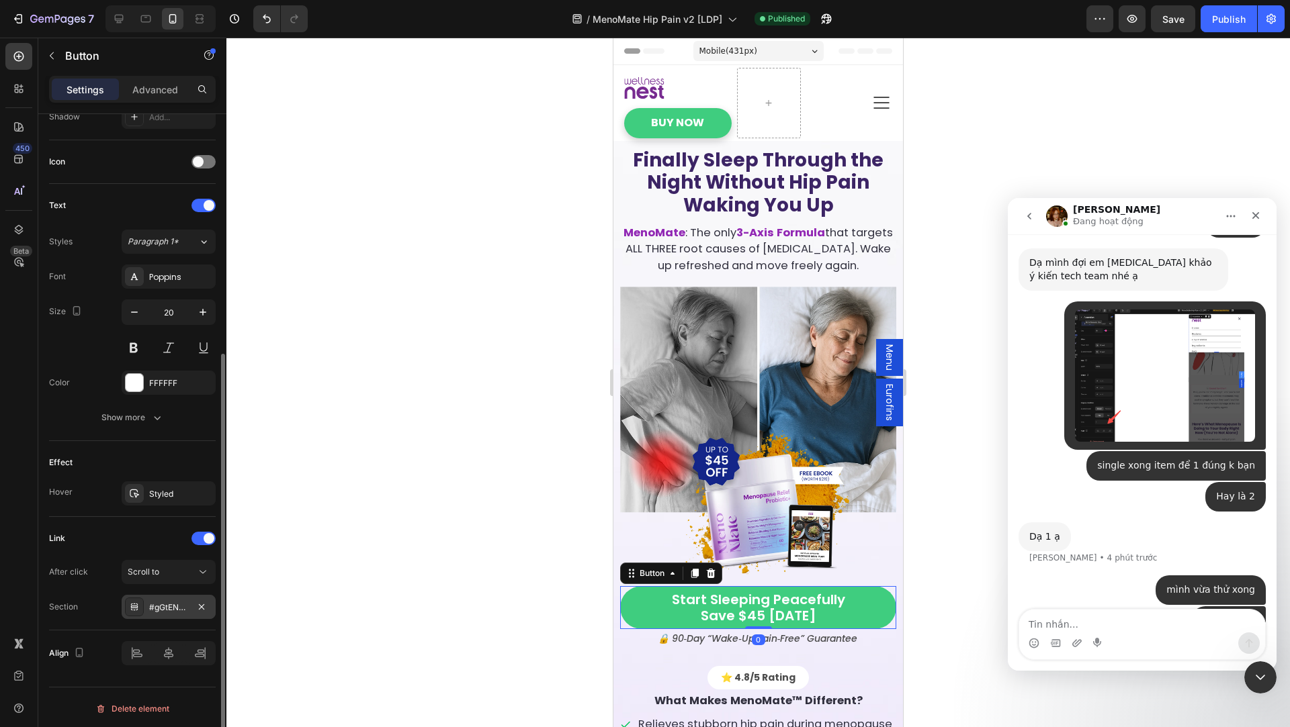
click at [169, 613] on div "#gGtENbNCoM" at bounding box center [169, 607] width 94 height 24
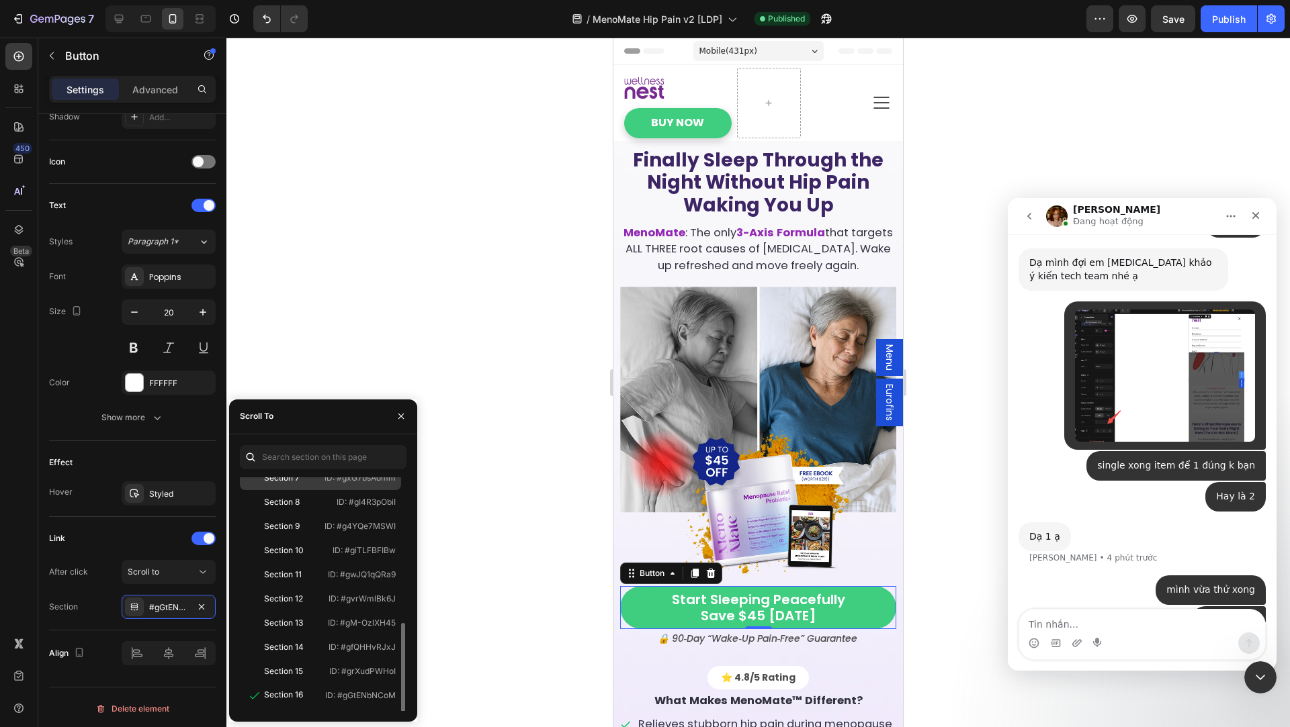
scroll to position [202, 0]
click at [296, 628] on div "Section 16" at bounding box center [283, 626] width 39 height 12
click at [315, 602] on div "Section 15" at bounding box center [284, 602] width 78 height 12
click at [306, 622] on div "Section 16" at bounding box center [282, 627] width 75 height 12
click at [401, 415] on icon "button" at bounding box center [401, 416] width 11 height 11
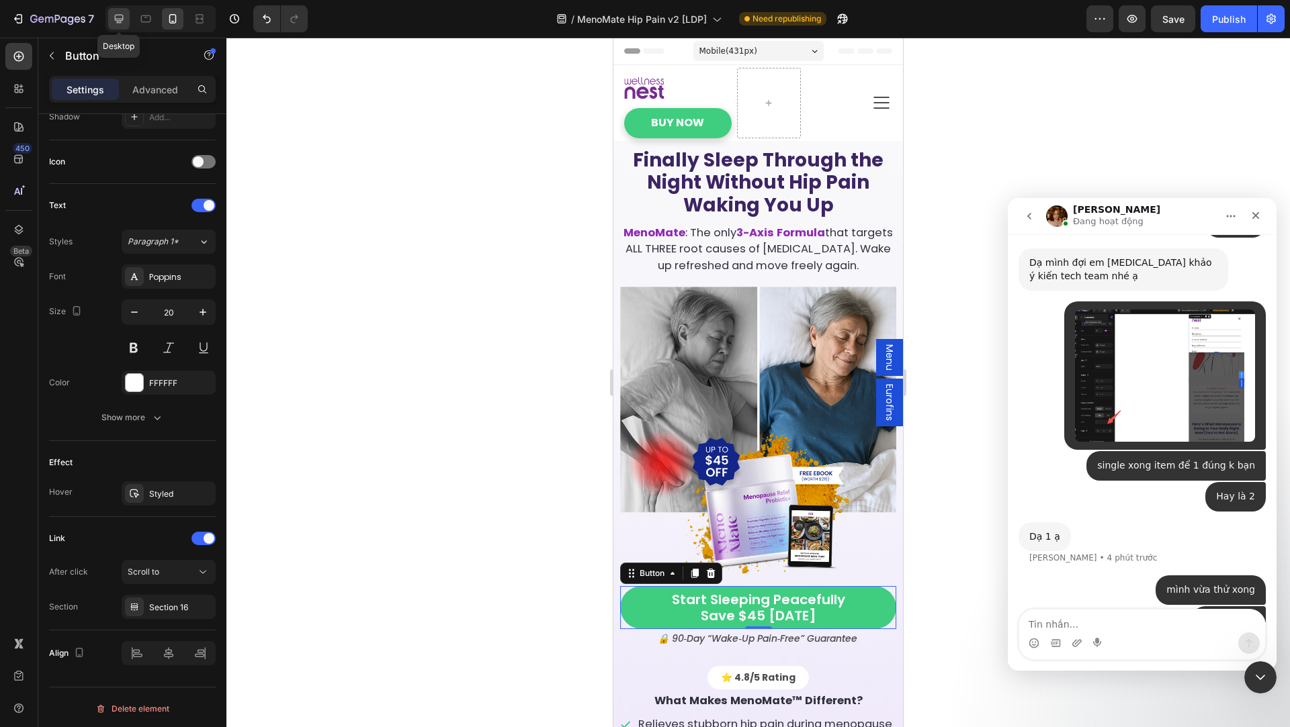
click at [112, 21] on icon at bounding box center [118, 18] width 13 height 13
type input "500"
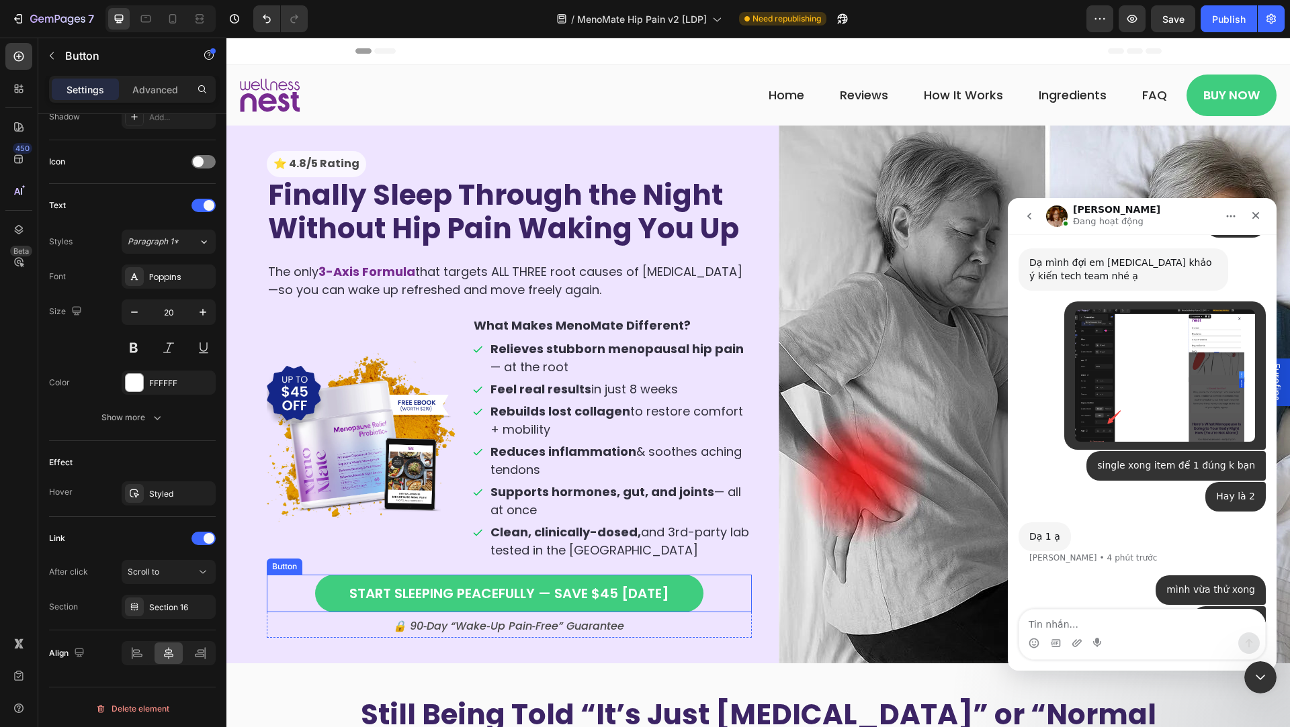
click at [334, 592] on link "START SLEEPING PEACEFULLY — SAVE $45 TODAY" at bounding box center [509, 594] width 388 height 38
click at [1226, 23] on div "Publish" at bounding box center [1229, 19] width 34 height 14
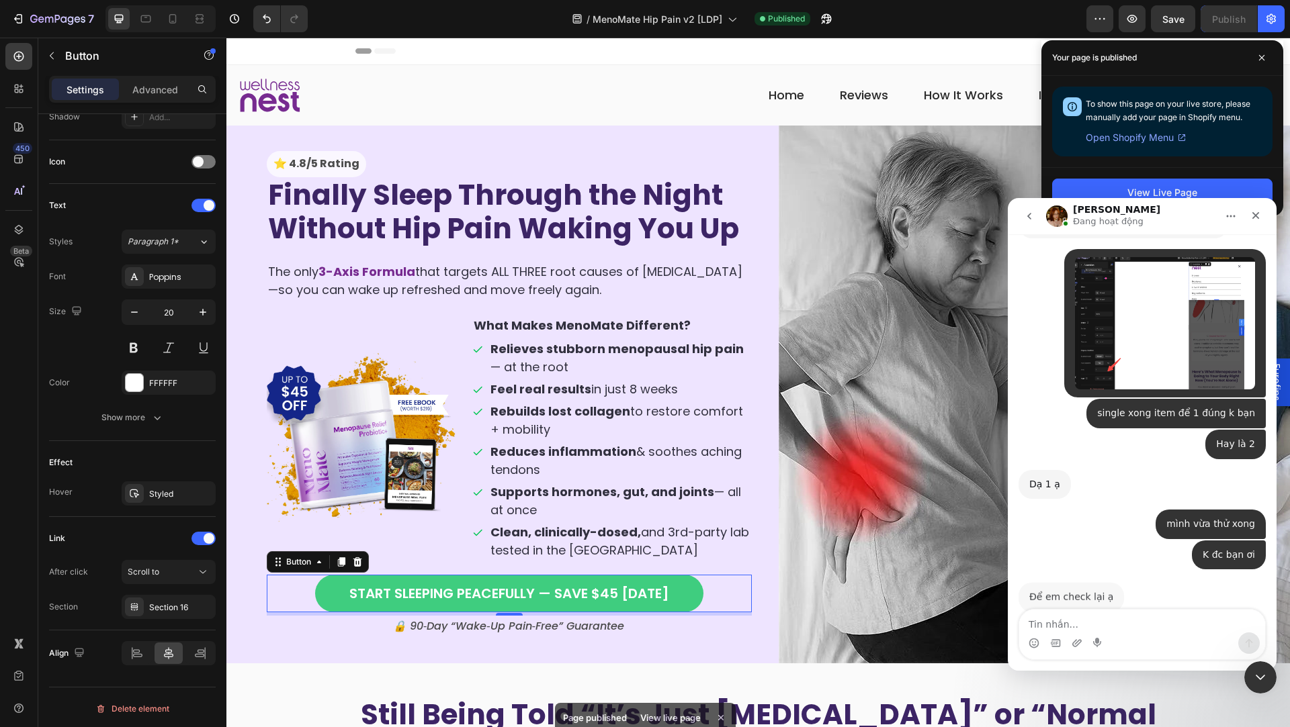
scroll to position [1717, 0]
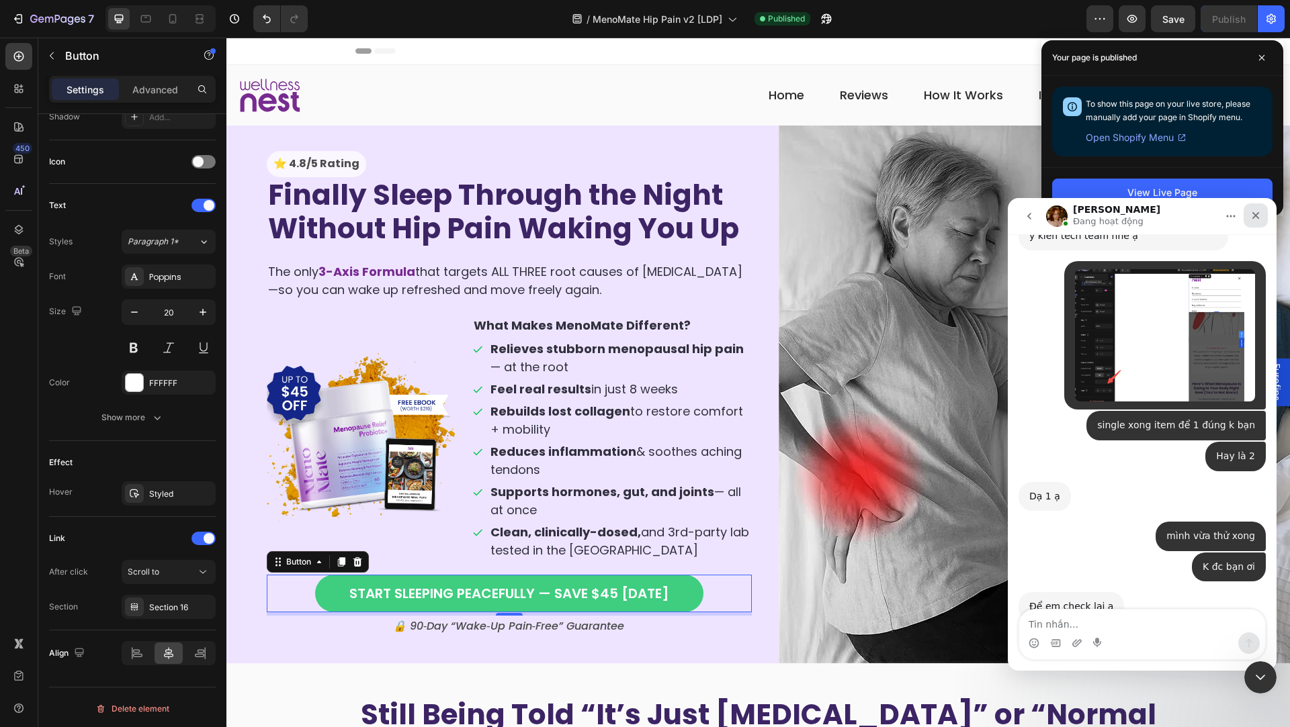
click at [1253, 212] on icon "Đóng" at bounding box center [1255, 215] width 7 height 7
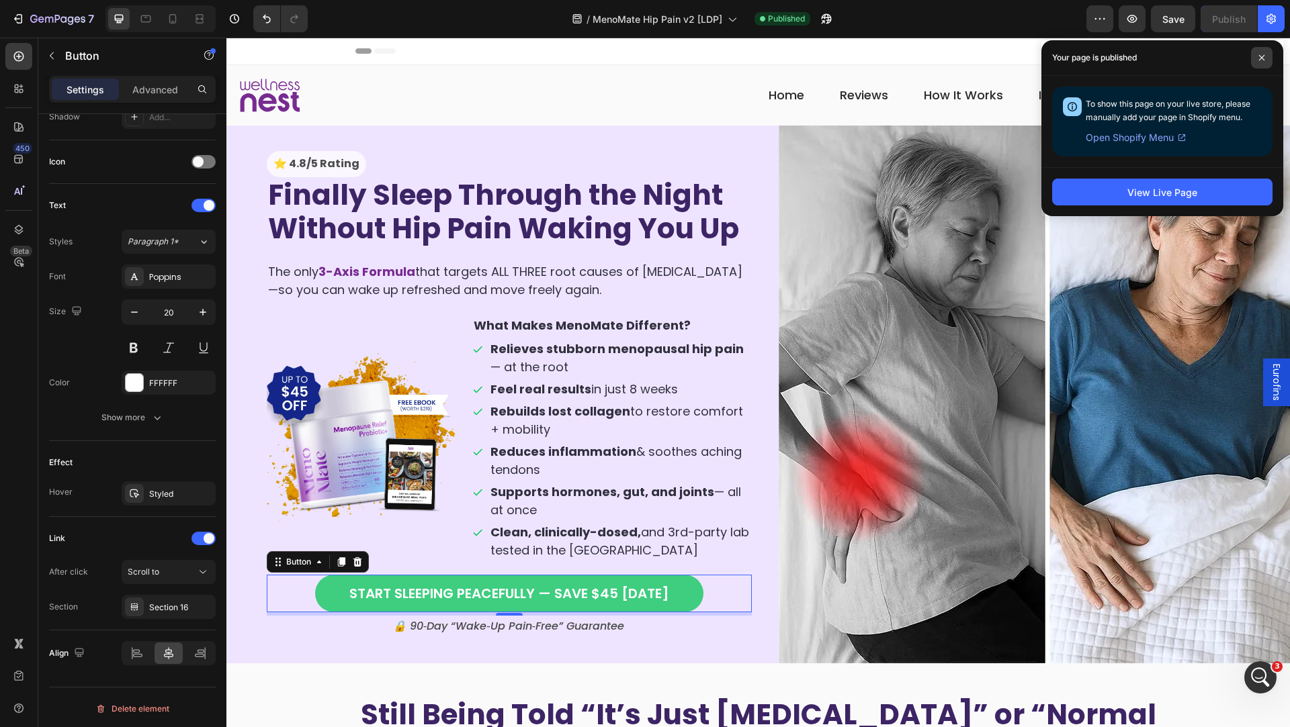
click at [1260, 64] on span at bounding box center [1261, 57] width 21 height 21
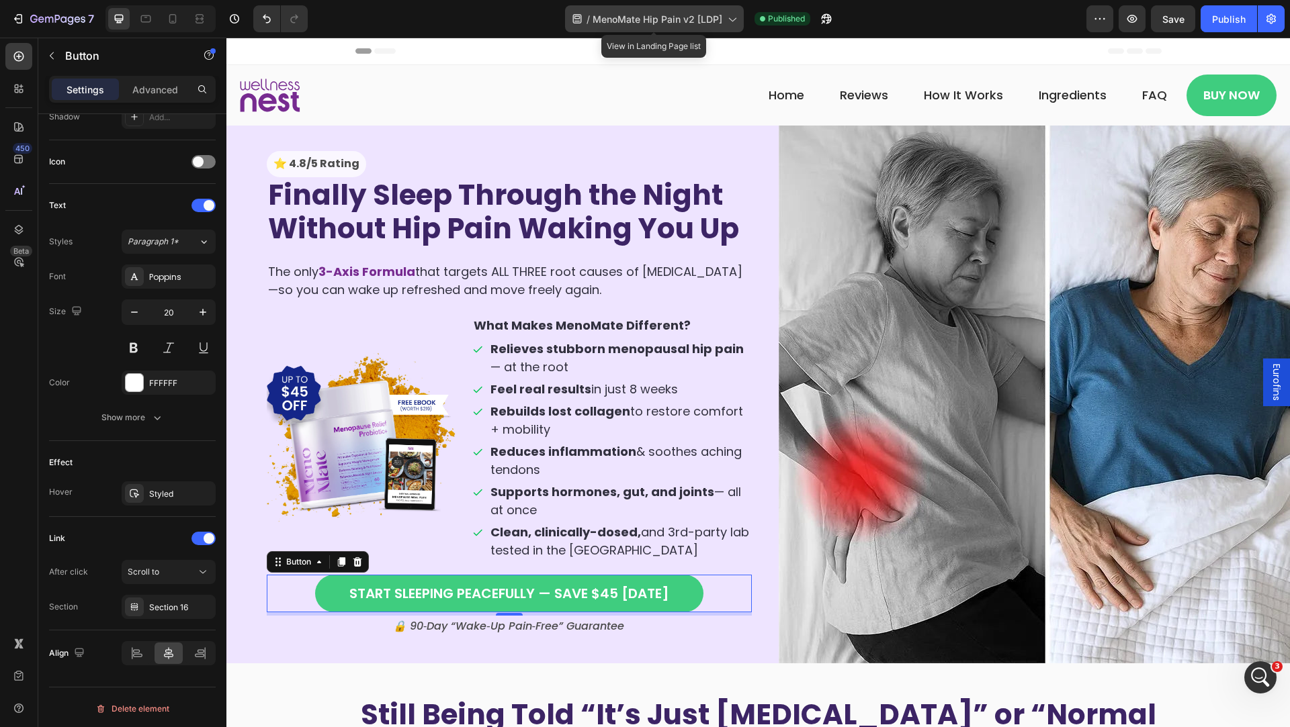
click at [648, 21] on span "MenoMate Hip Pain v2 [LDP]" at bounding box center [657, 19] width 130 height 14
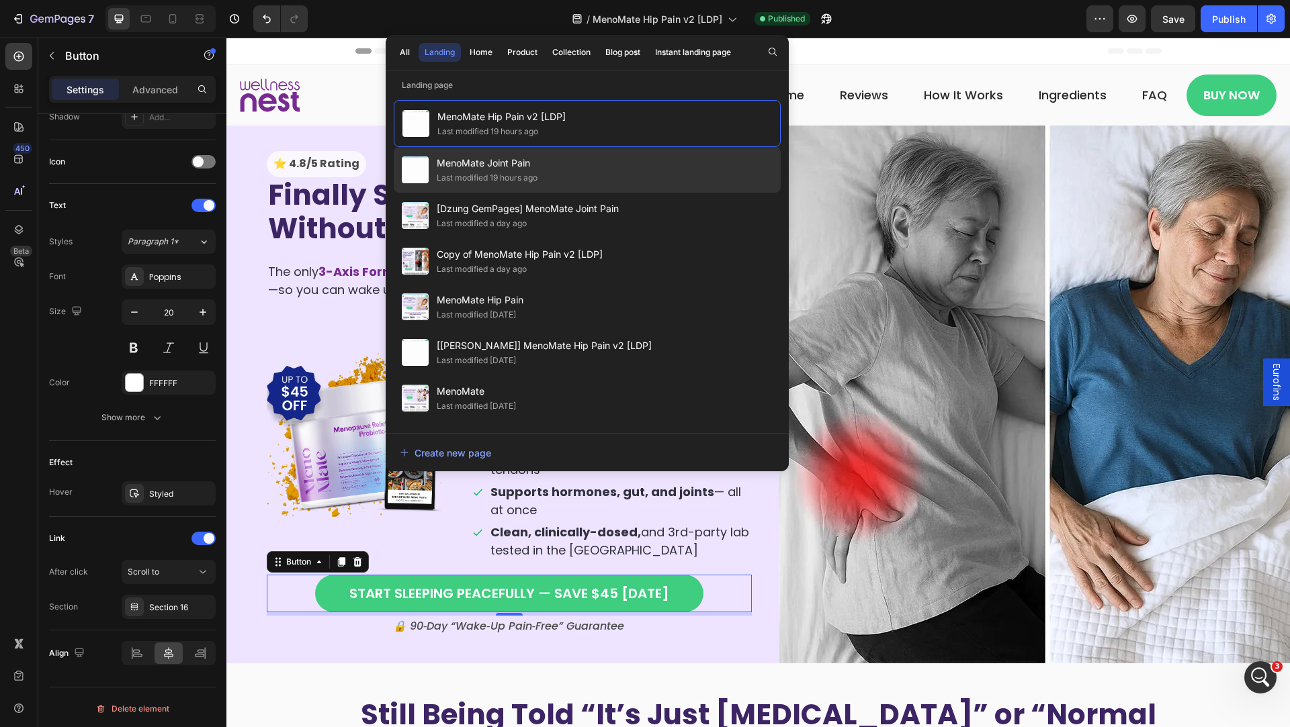
click at [610, 193] on div "MenoMate Joint Pain Last modified 19 hours ago" at bounding box center [587, 216] width 387 height 46
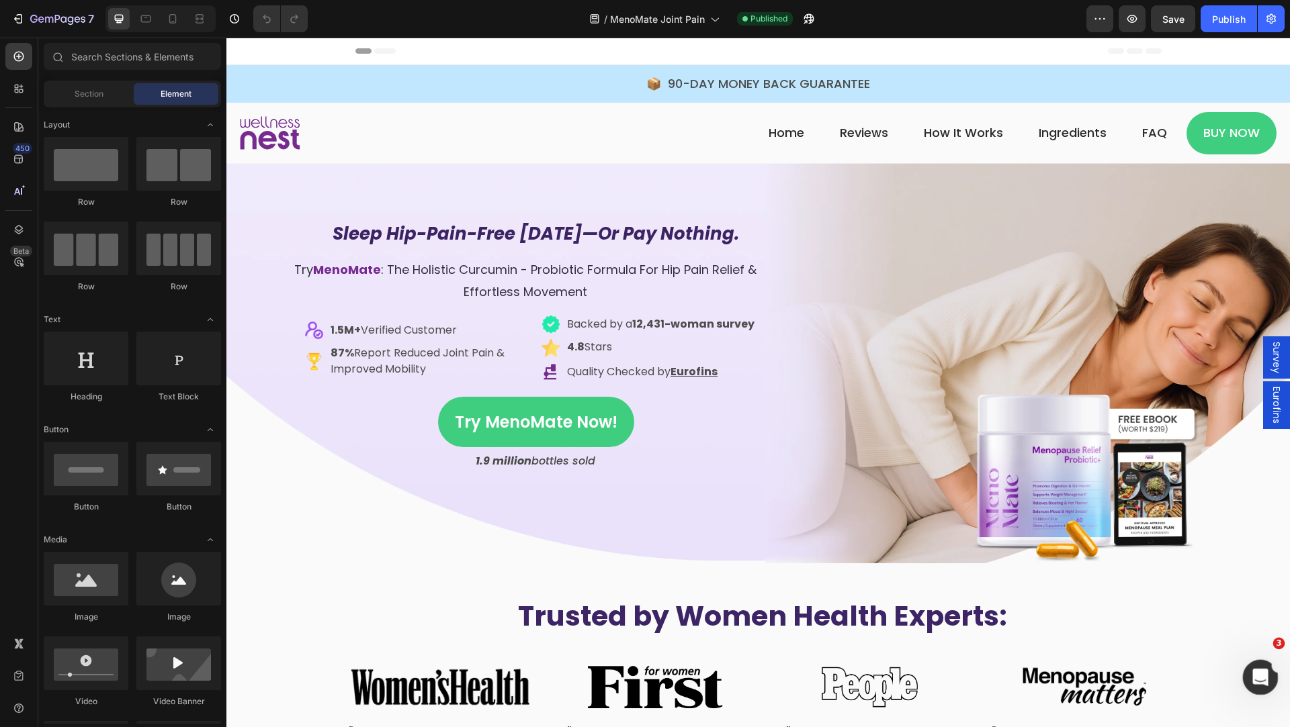
click at [1261, 676] on icon "Mở Intercom Messenger" at bounding box center [1258, 676] width 22 height 22
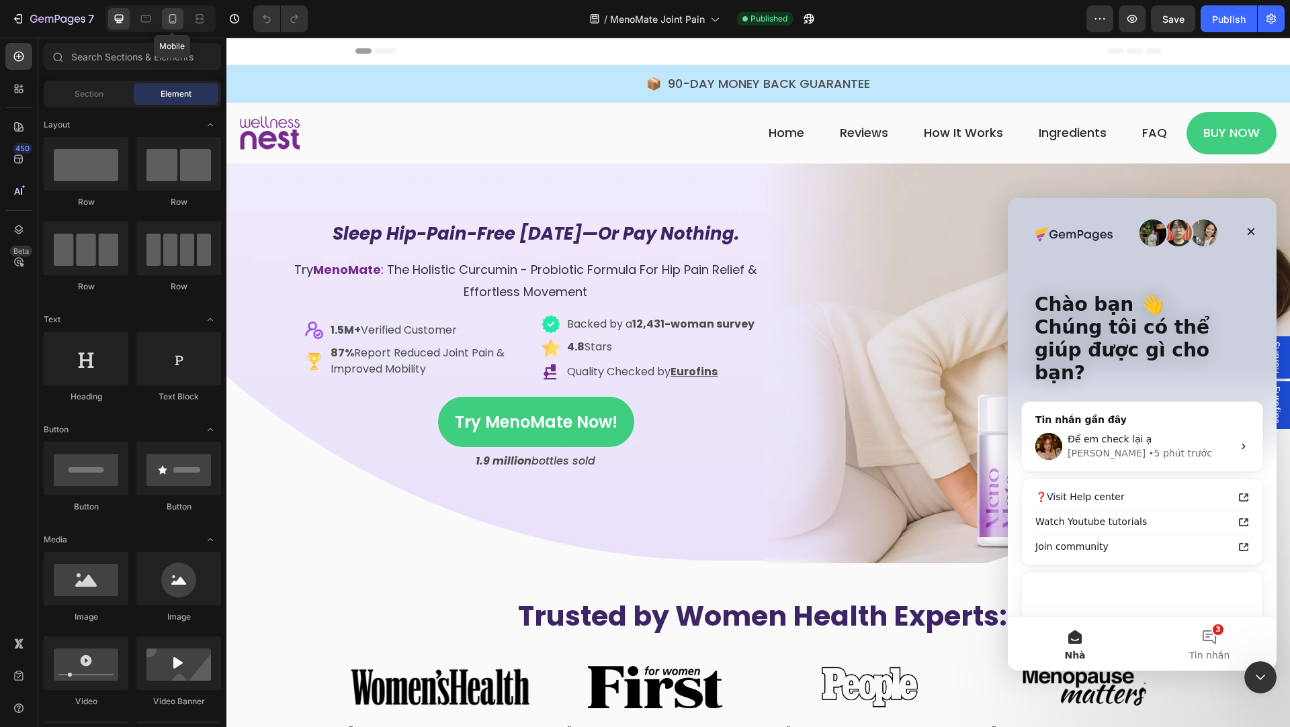
click at [177, 21] on icon at bounding box center [172, 18] width 13 height 13
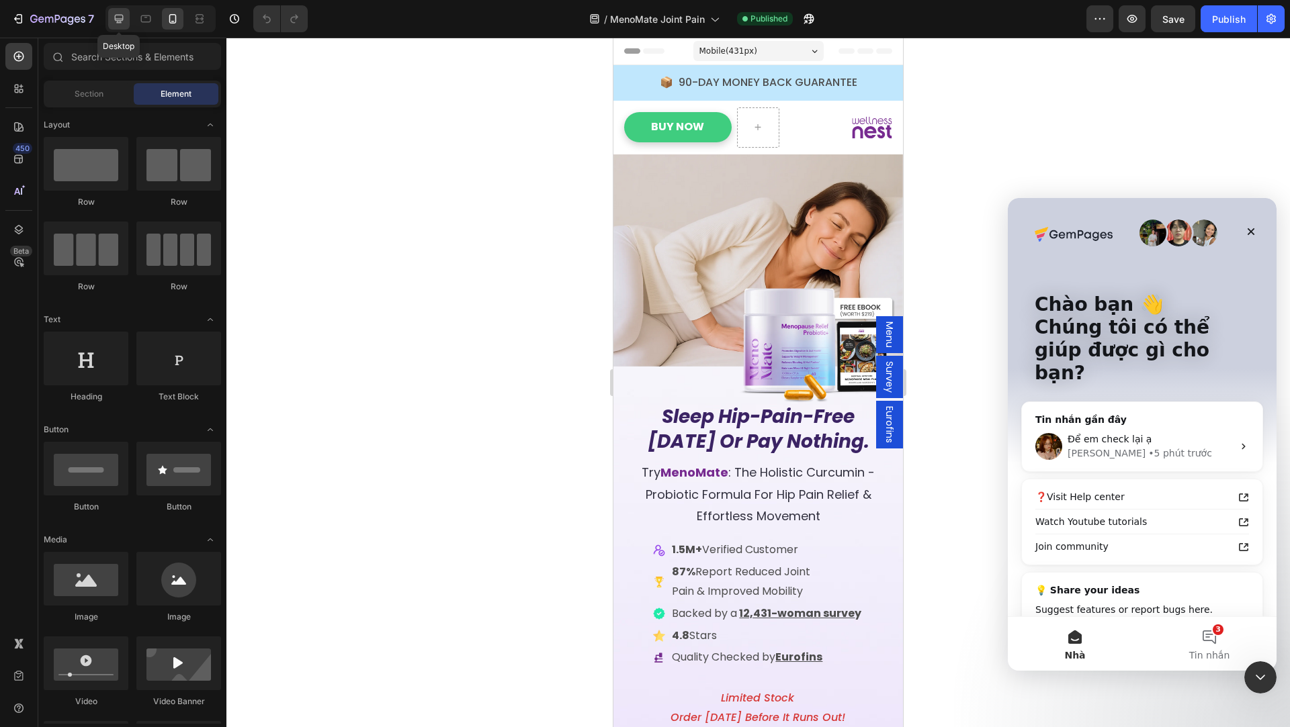
click at [116, 15] on icon at bounding box center [118, 18] width 13 height 13
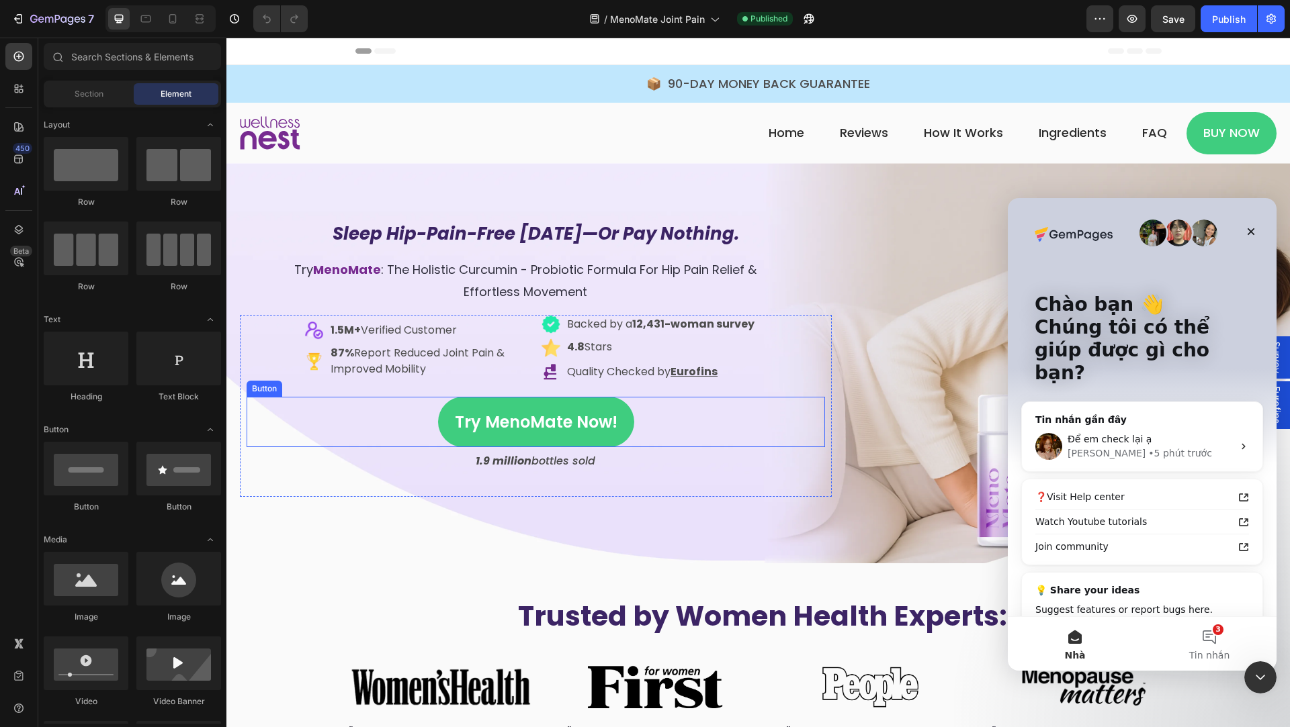
click at [443, 430] on link "Try MenoMate Now!" at bounding box center [536, 422] width 196 height 50
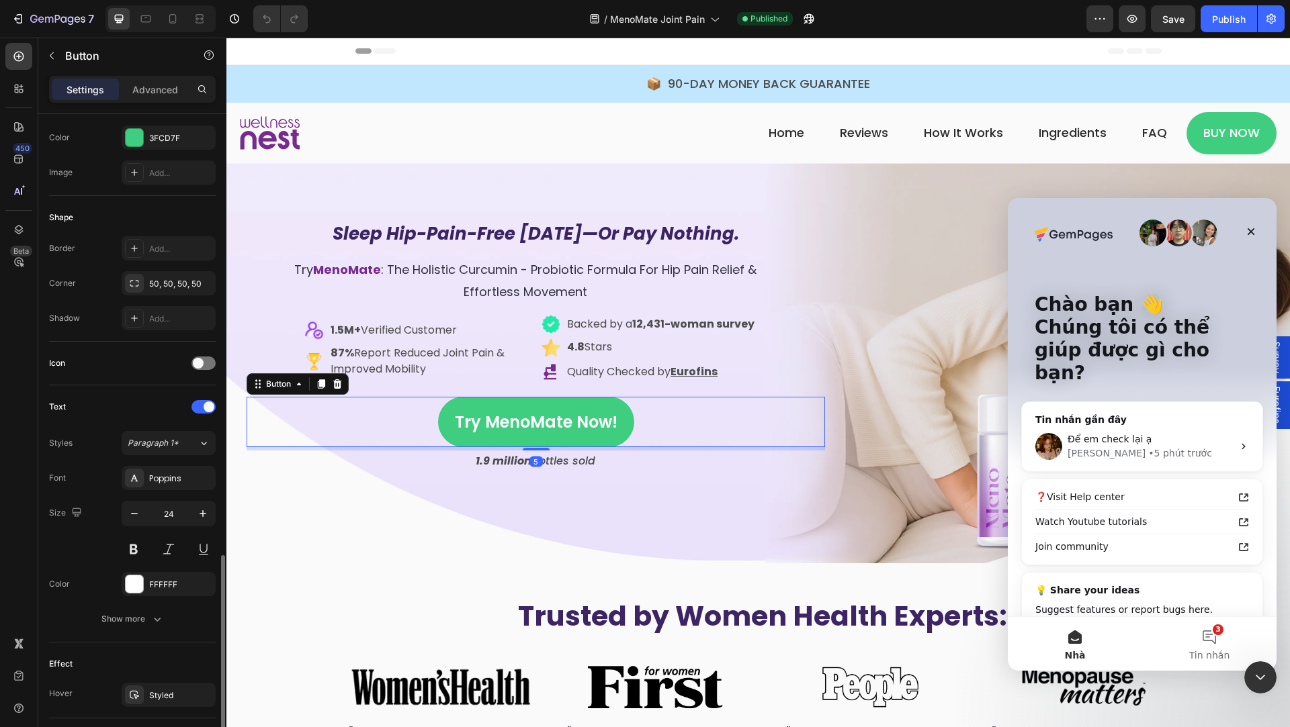
scroll to position [379, 0]
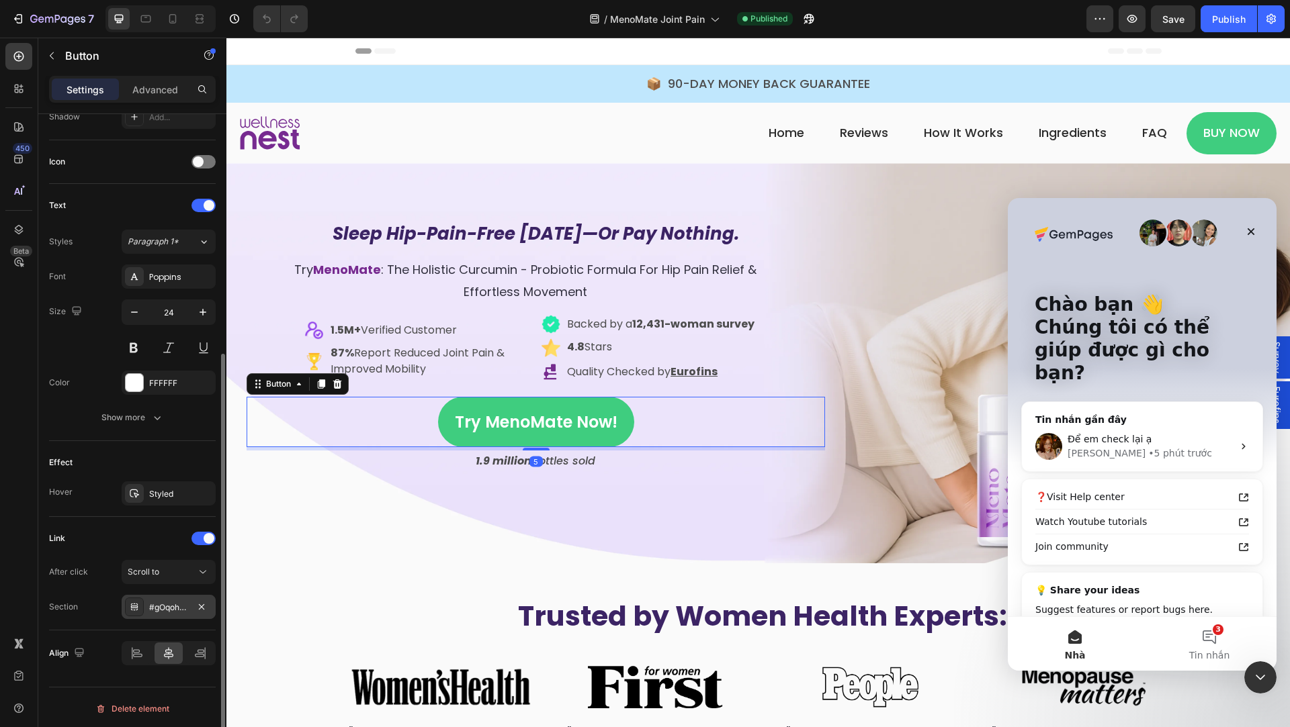
click at [154, 609] on div "#gOqohHP_zF" at bounding box center [168, 608] width 39 height 12
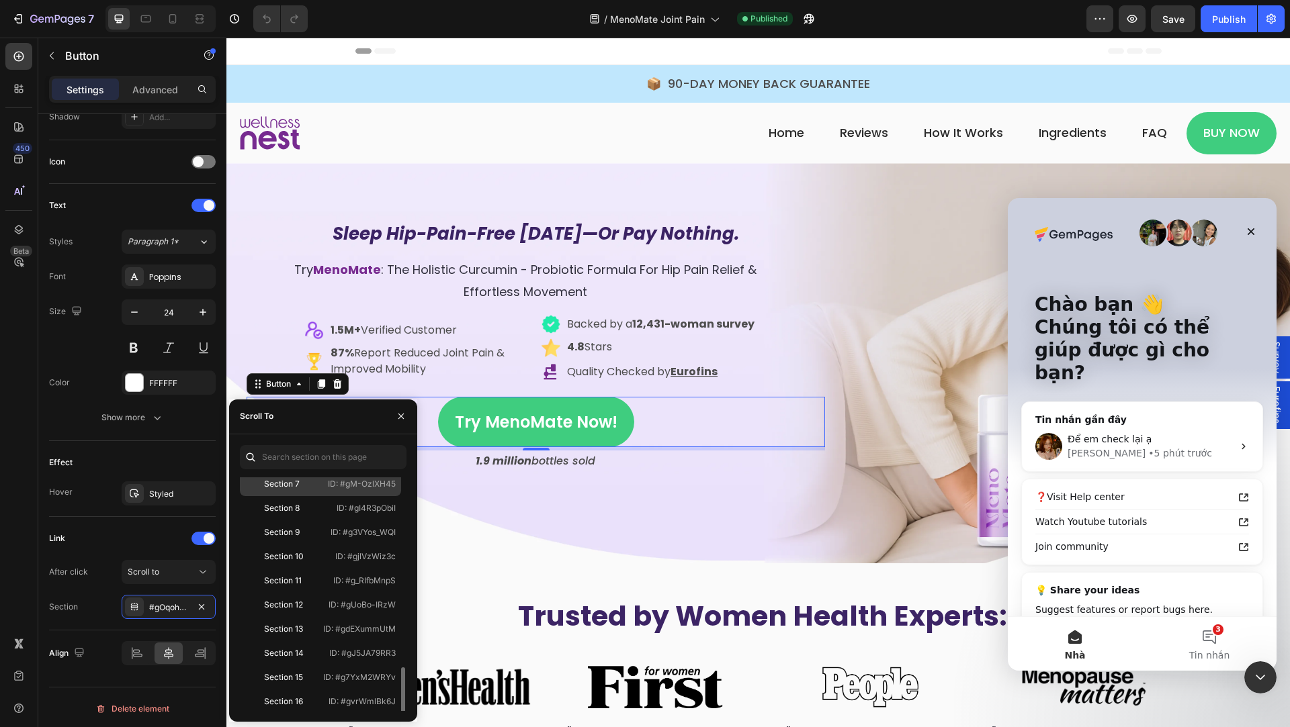
scroll to position [226, 0]
click at [320, 629] on div "Section 16" at bounding box center [284, 627] width 78 height 12
click at [403, 415] on icon "button" at bounding box center [401, 416] width 11 height 11
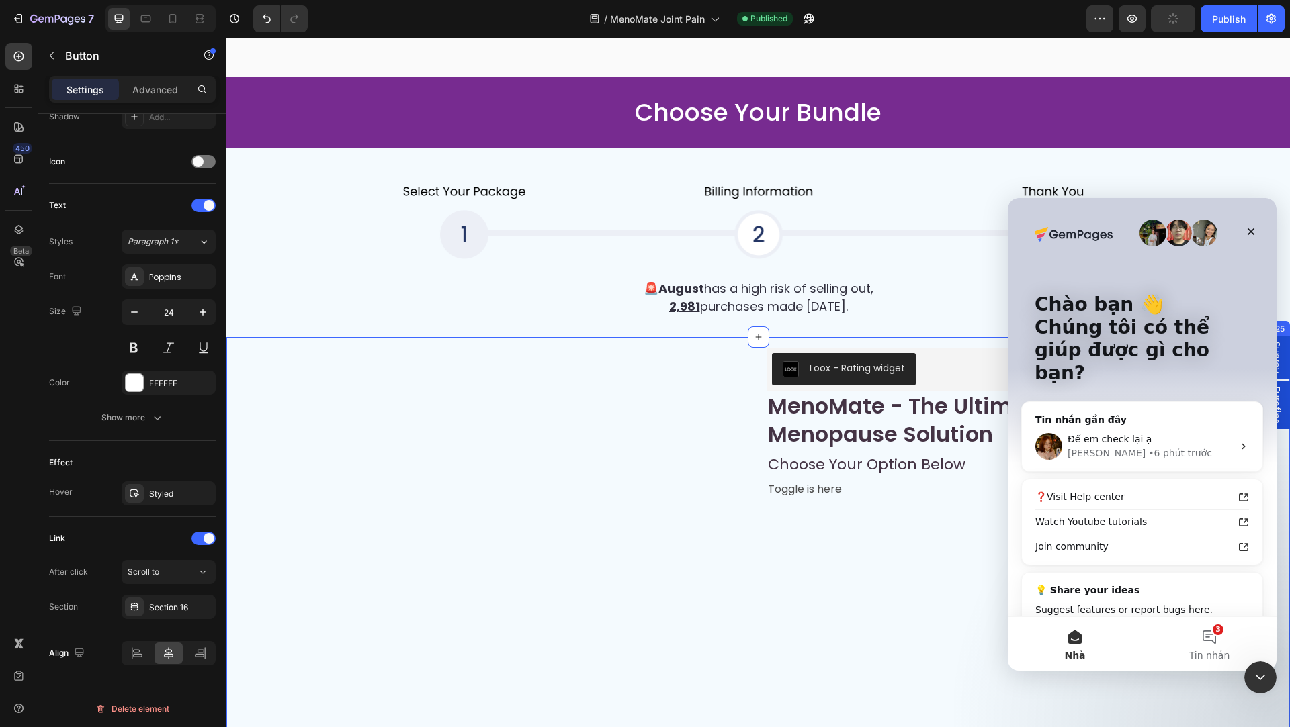
scroll to position [7454, 0]
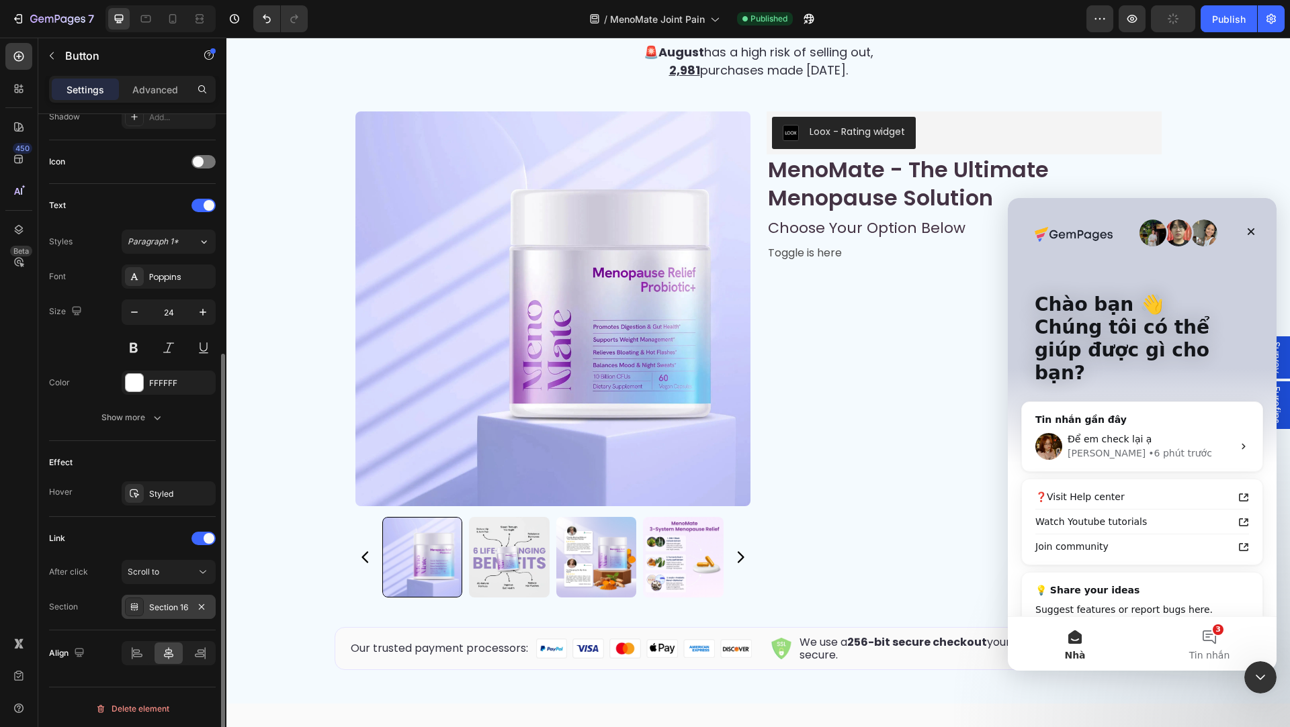
click at [182, 611] on div "Section 16" at bounding box center [169, 607] width 94 height 24
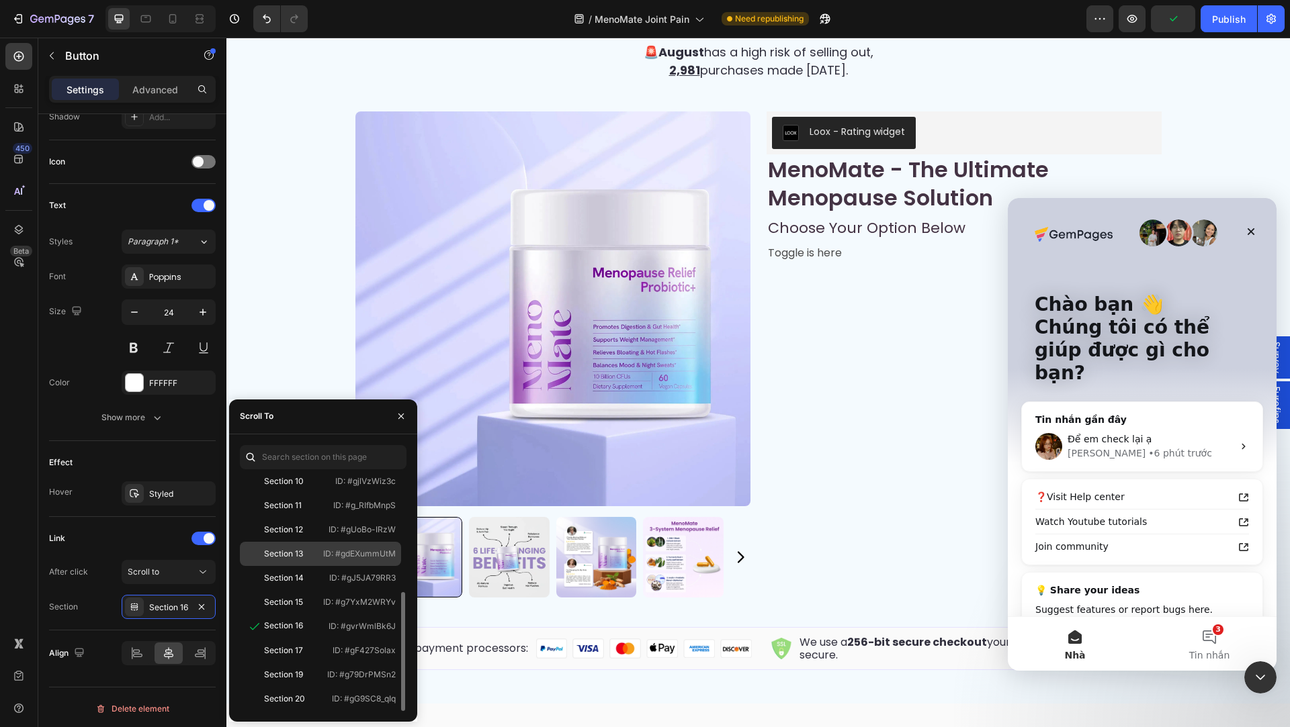
click at [299, 566] on div "Section 13 ID: #gdEXummUtM" at bounding box center [320, 578] width 161 height 24
click at [405, 418] on icon "button" at bounding box center [401, 416] width 11 height 11
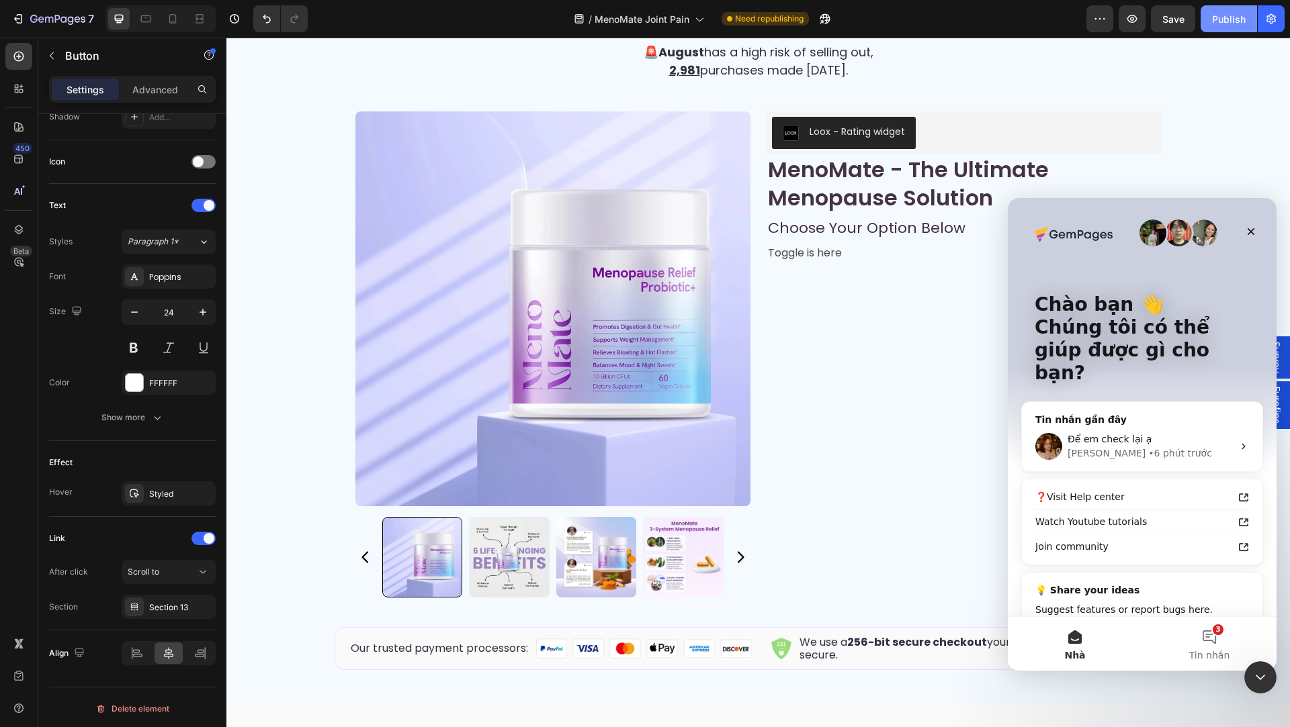
click at [1219, 21] on div "Publish" at bounding box center [1229, 19] width 34 height 14
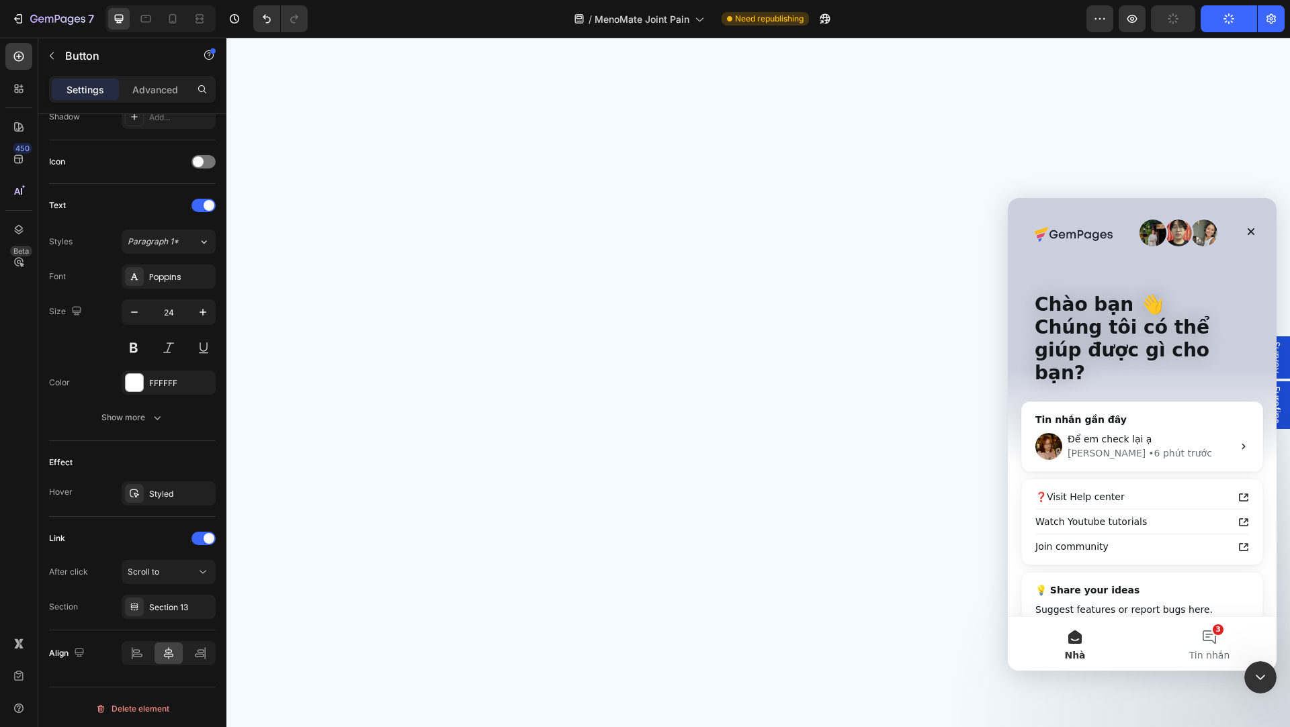
scroll to position [2784, 0]
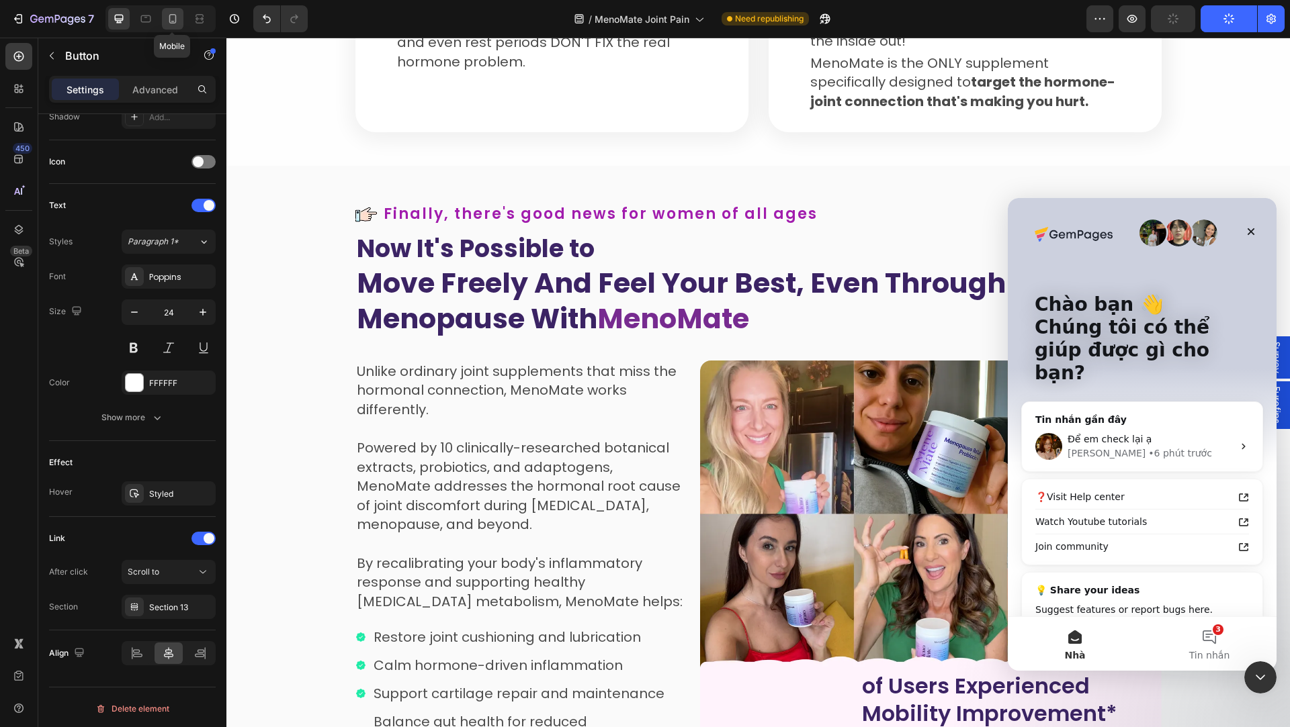
click at [168, 15] on icon at bounding box center [172, 18] width 13 height 13
type input "350"
type input "20"
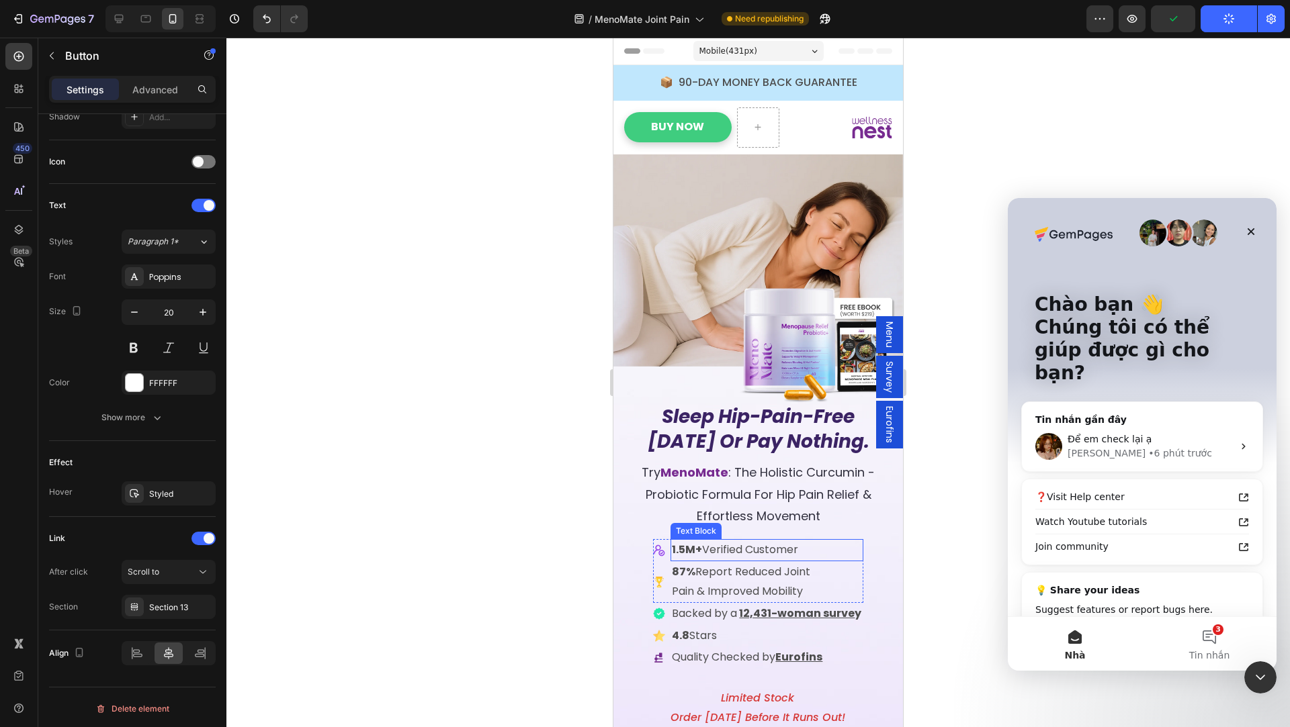
scroll to position [361, 0]
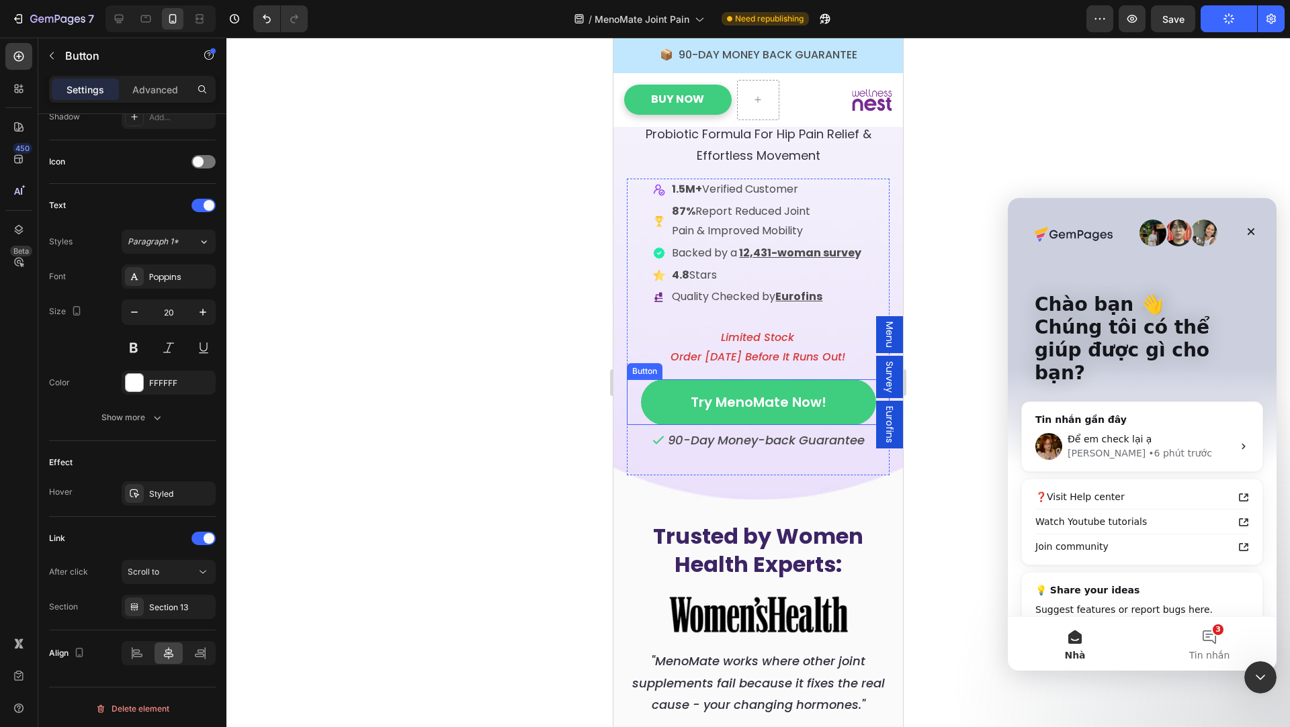
click at [654, 390] on link "Try MenoMate Now!" at bounding box center [758, 402] width 235 height 46
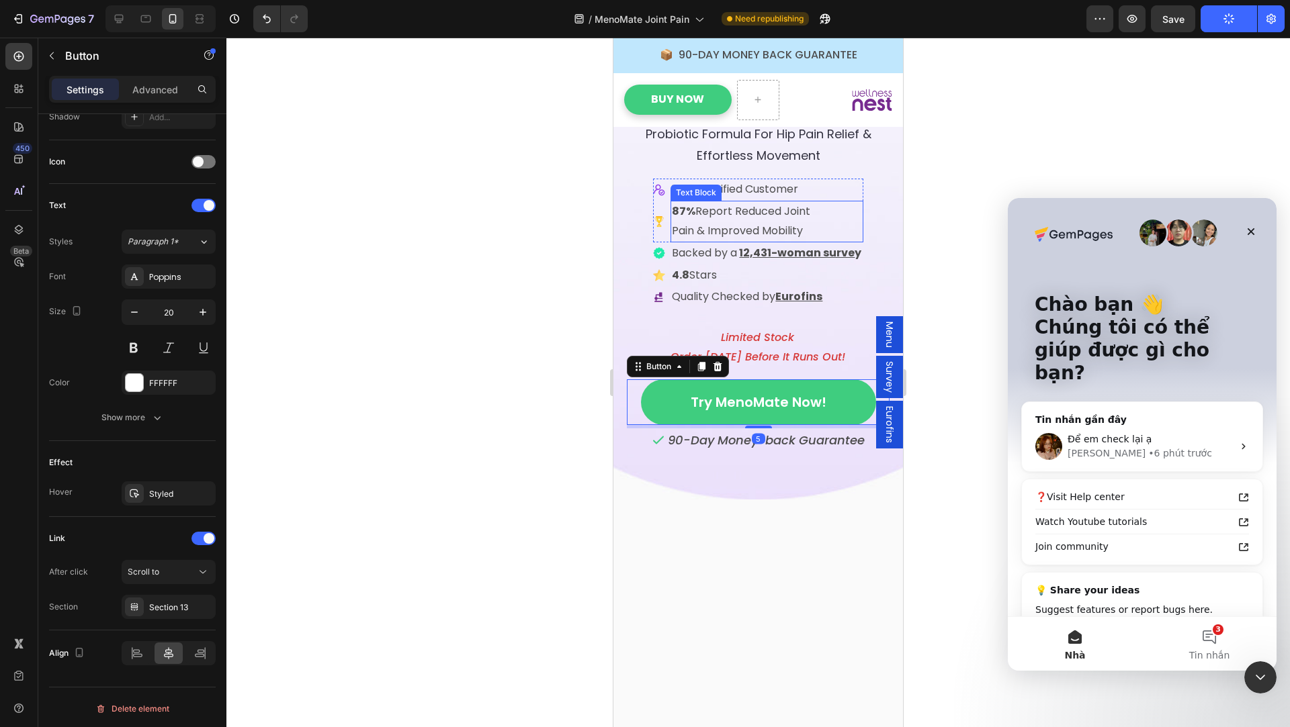
scroll to position [27, 0]
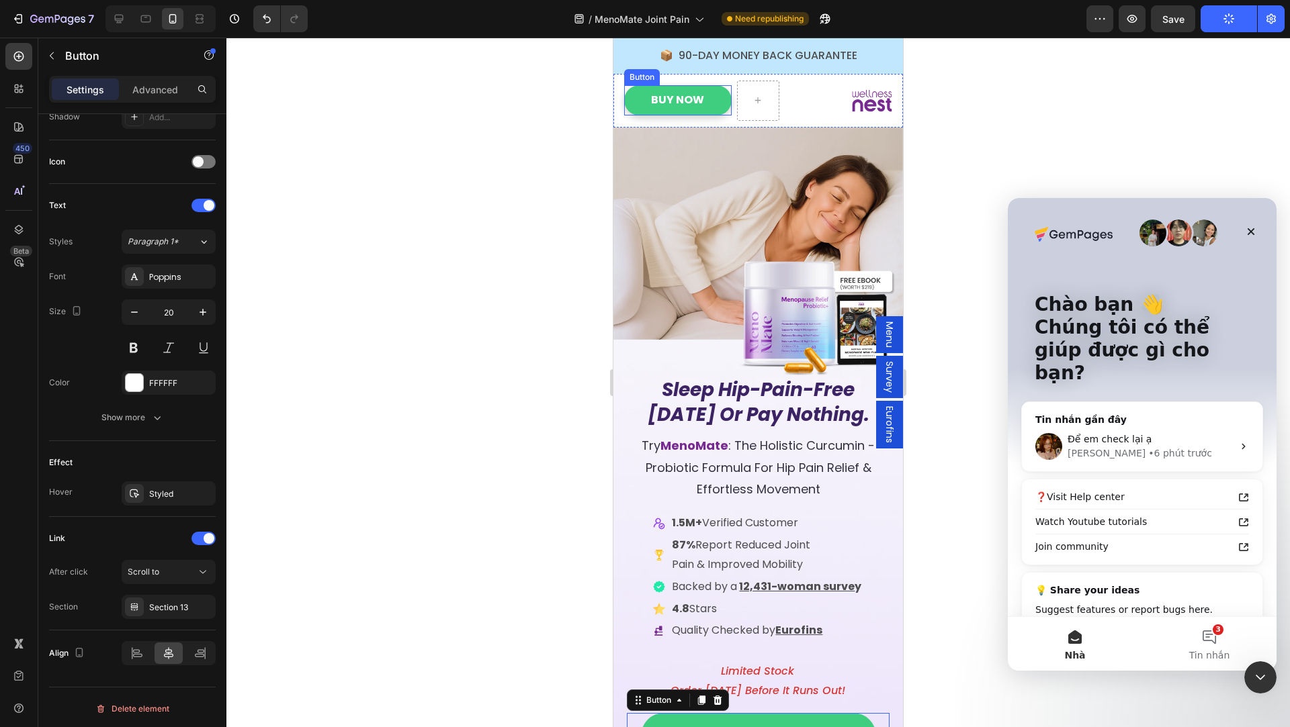
click at [631, 89] on link "Buy Now" at bounding box center [677, 100] width 107 height 30
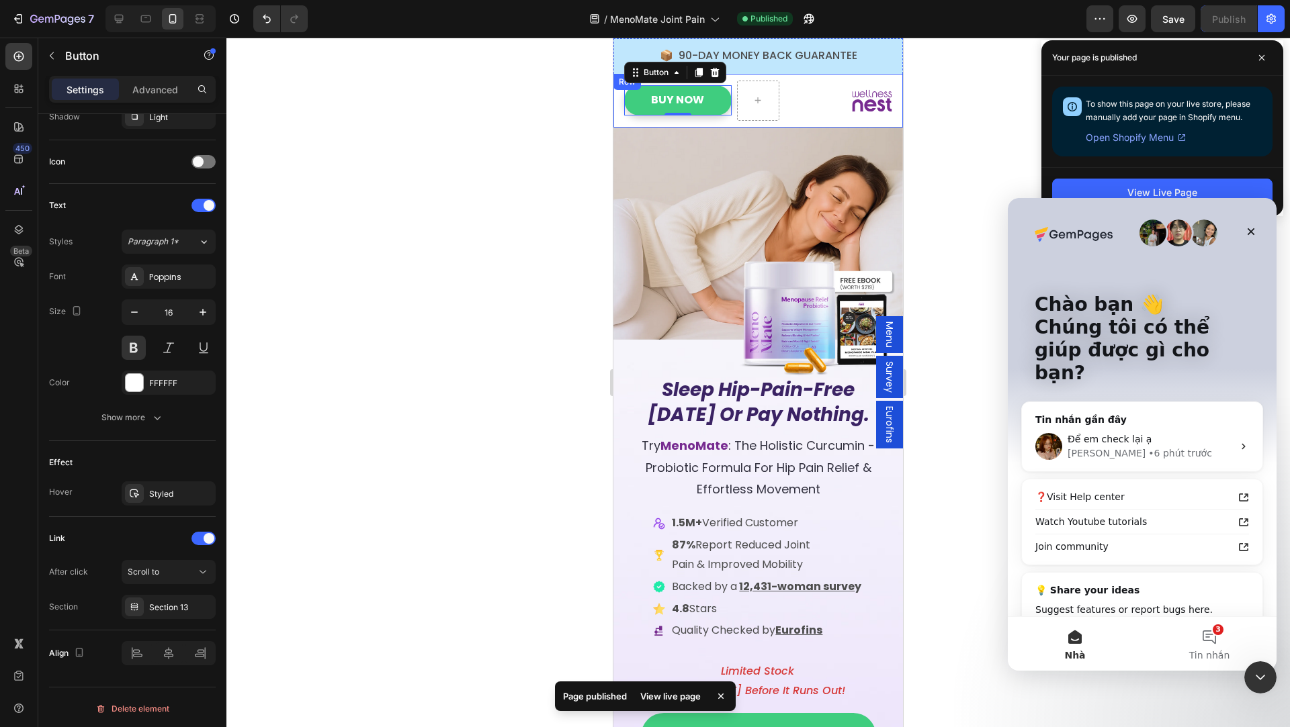
click at [784, 116] on div "Buy Now Button 0 Icon Row" at bounding box center [757, 101] width 289 height 54
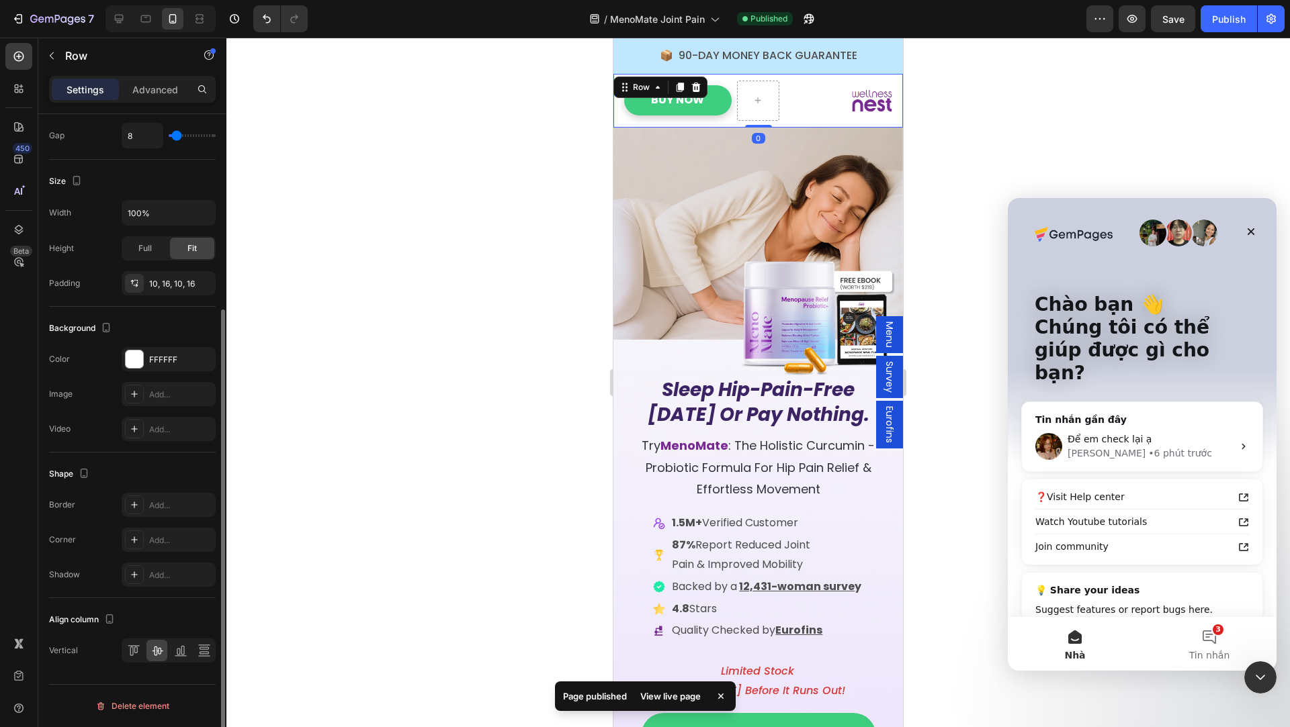
scroll to position [0, 0]
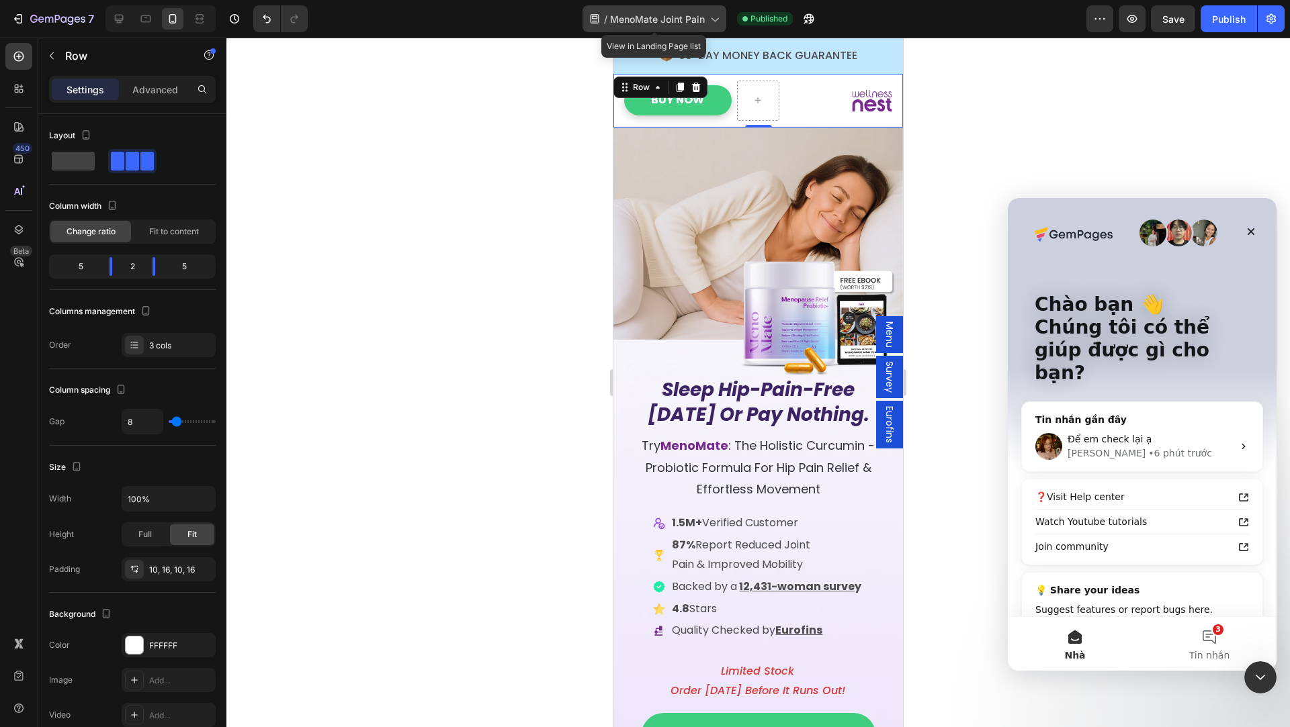
click at [653, 17] on span "MenoMate Joint Pain" at bounding box center [657, 19] width 95 height 14
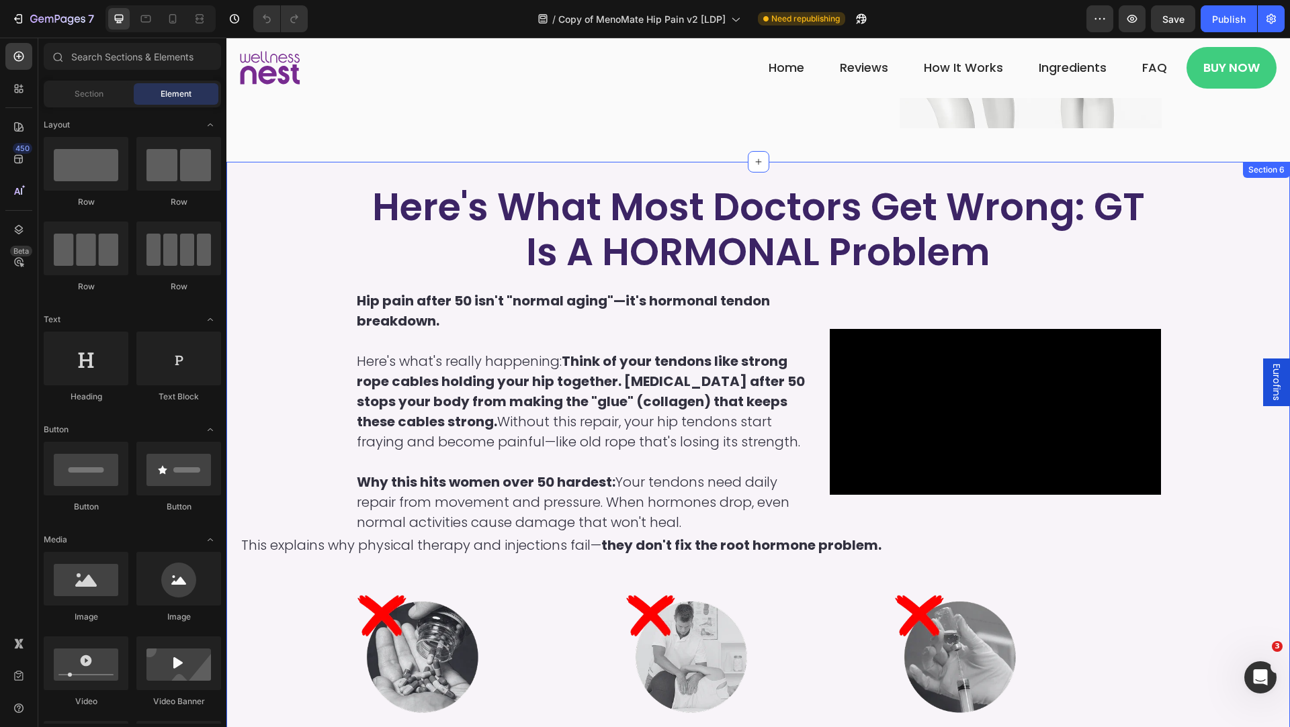
scroll to position [1380, 0]
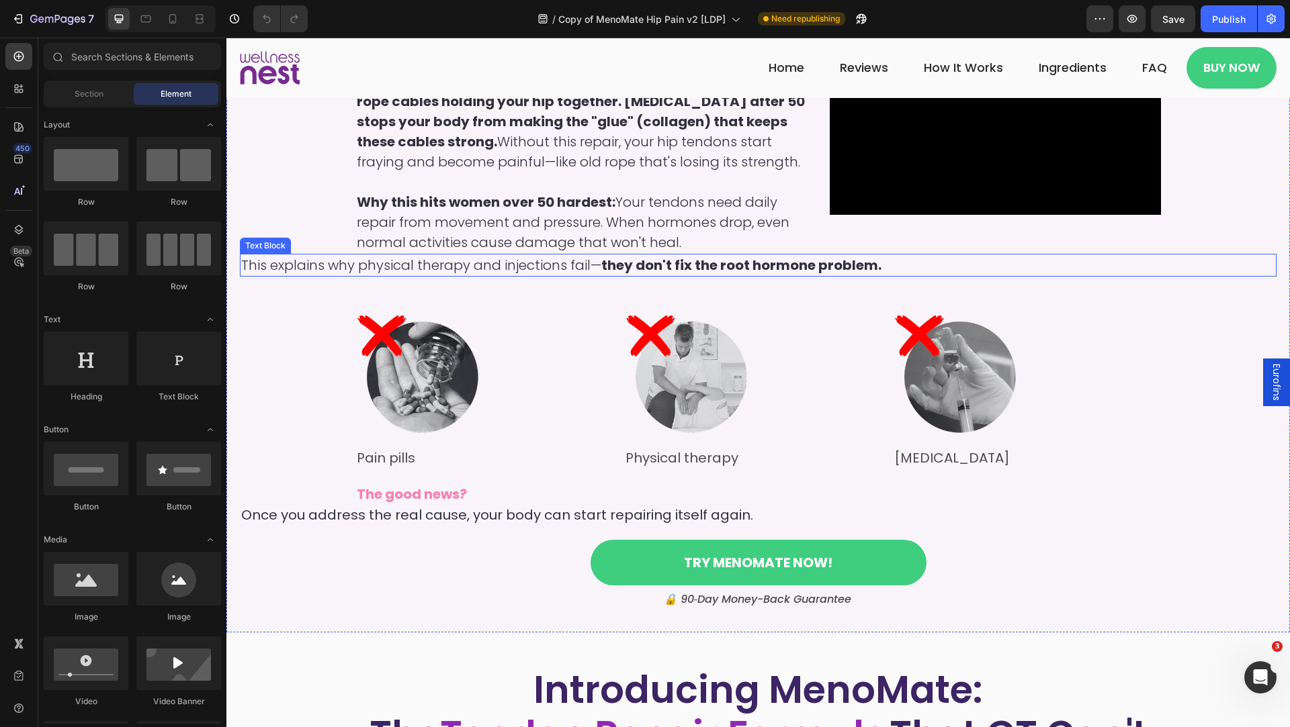
click at [705, 275] on strong "they don't fix the root hormone problem." at bounding box center [741, 265] width 280 height 19
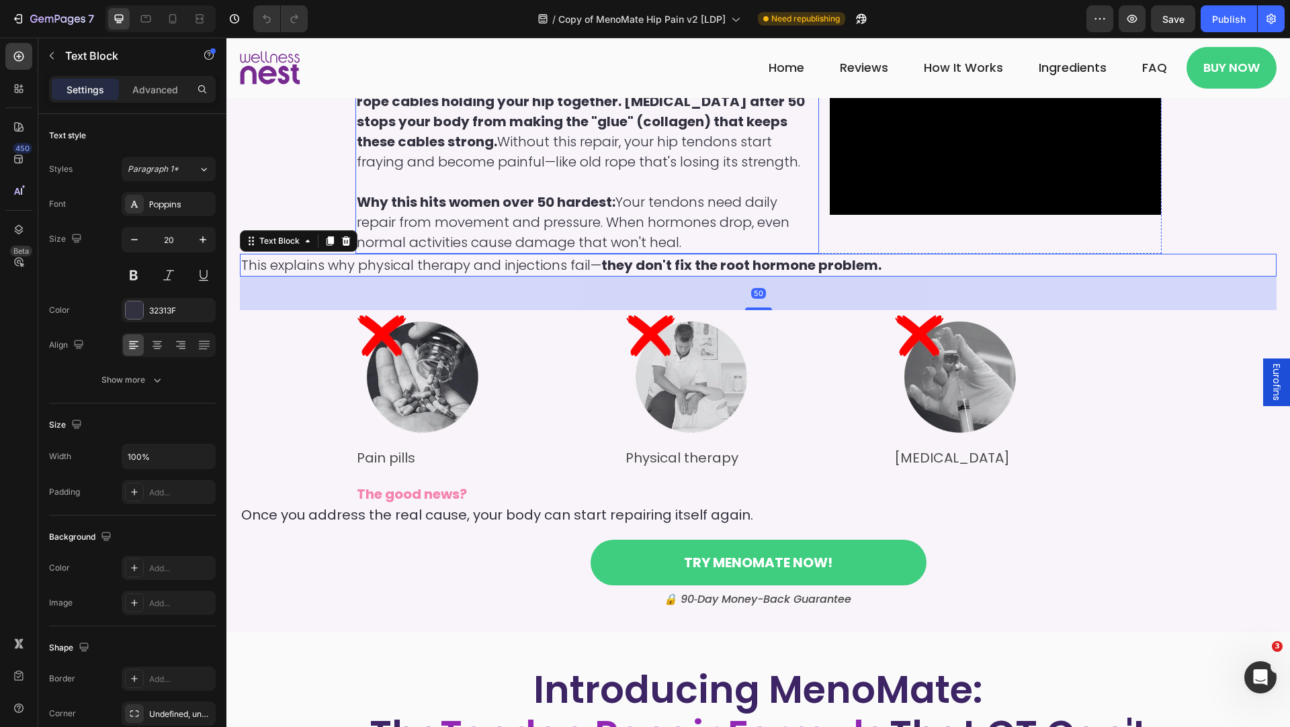
click at [384, 212] on strong "Why this hits women over 50 hardest:" at bounding box center [486, 202] width 259 height 19
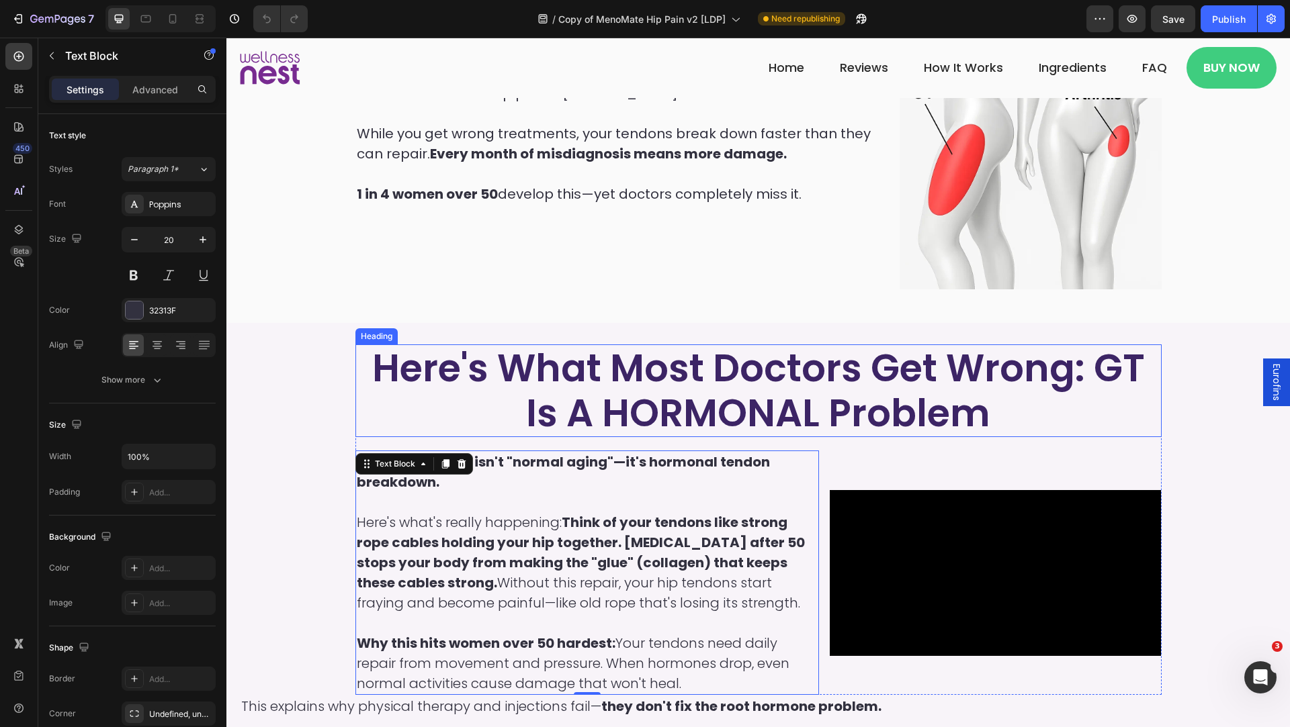
scroll to position [1296, 0]
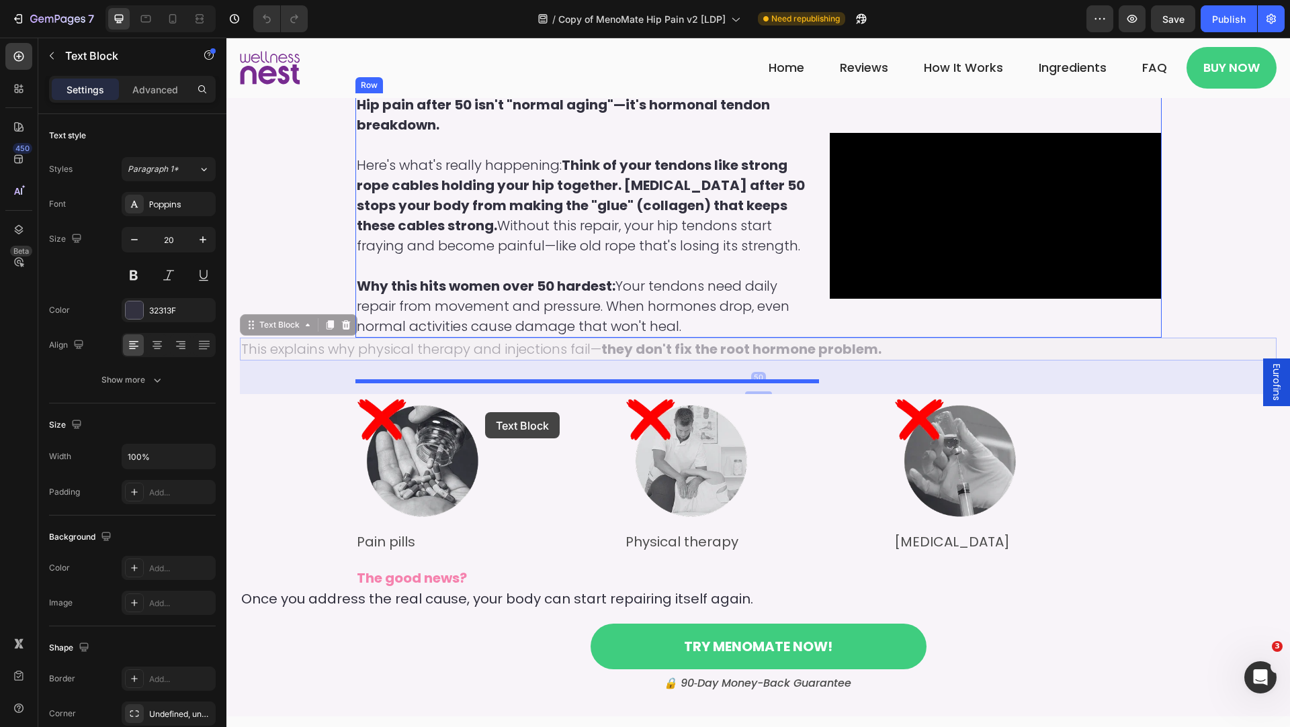
drag, startPoint x: 339, startPoint y: 433, endPoint x: 485, endPoint y: 412, distance: 147.9
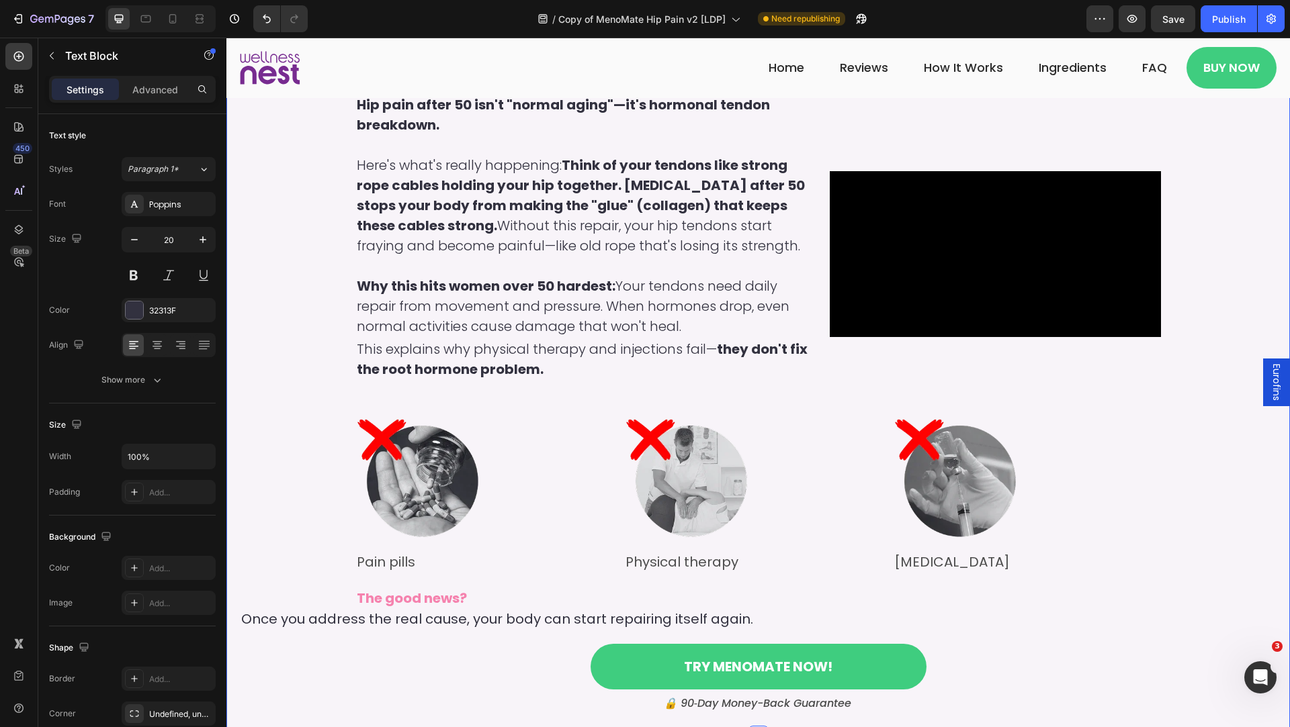
click at [280, 435] on div "Here's What Most Doctors Get Wrong: GT Is A HORMONAL Problem Heading Hip pain a…" at bounding box center [758, 351] width 1036 height 728
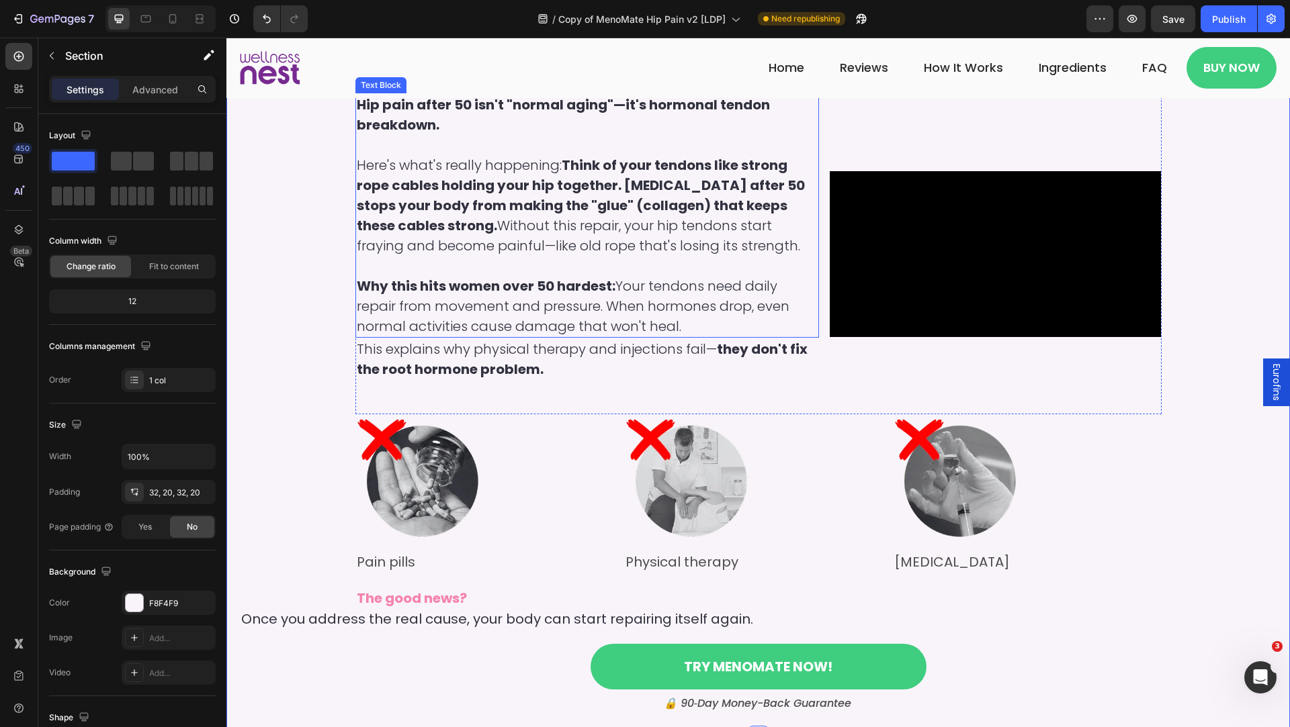
click at [425, 318] on p "Why this hits women over 50 hardest: Your tendons need daily repair from moveme…" at bounding box center [587, 306] width 461 height 60
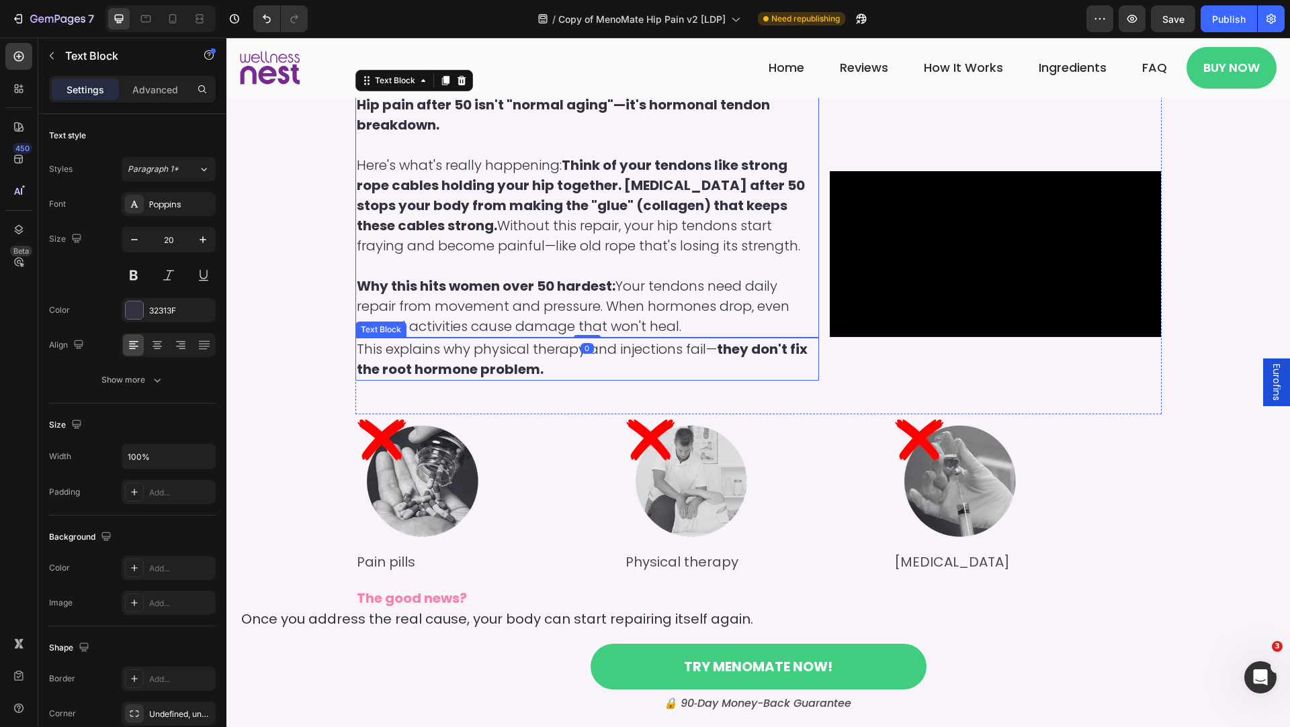
click at [451, 361] on p "This explains why physical therapy and injections fail— they don't fix the root…" at bounding box center [587, 359] width 461 height 40
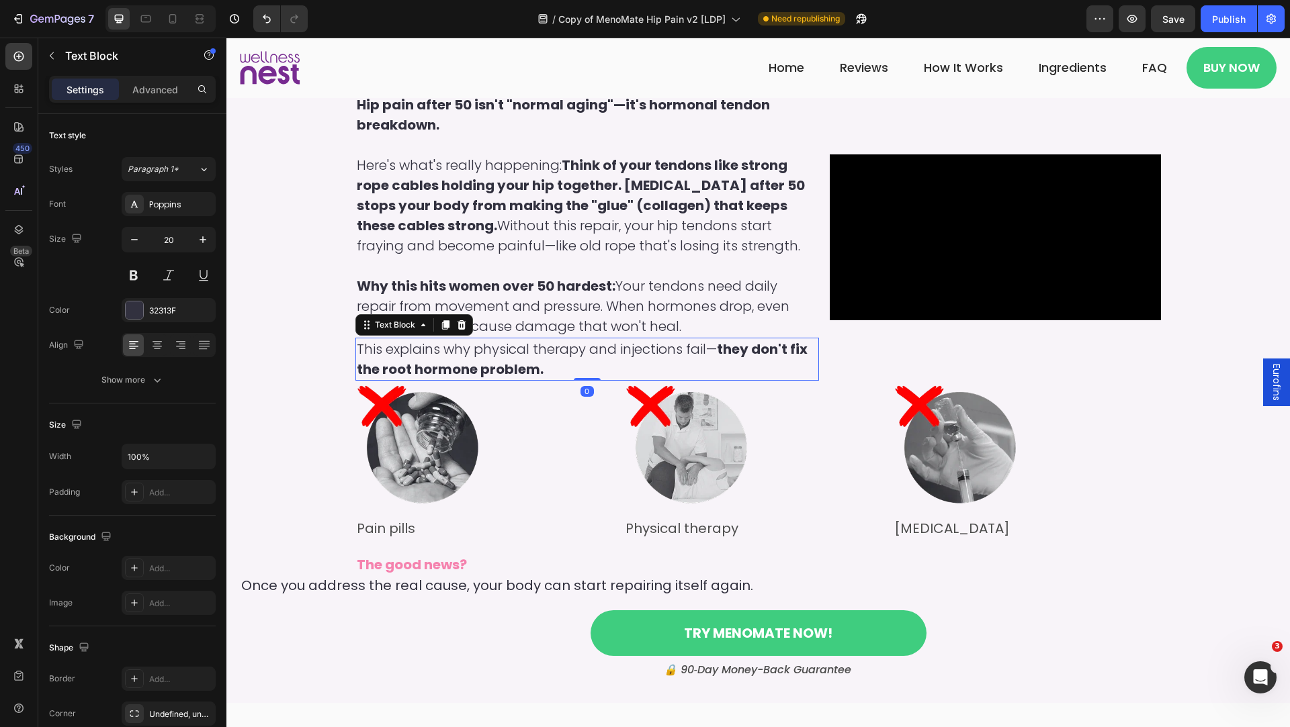
drag, startPoint x: 586, startPoint y: 418, endPoint x: 582, endPoint y: 351, distance: 66.6
click at [582, 351] on div "Hip pain after 50 isn't "normal aging"—it's hormonal tendon breakdown. Here's w…" at bounding box center [587, 236] width 464 height 287
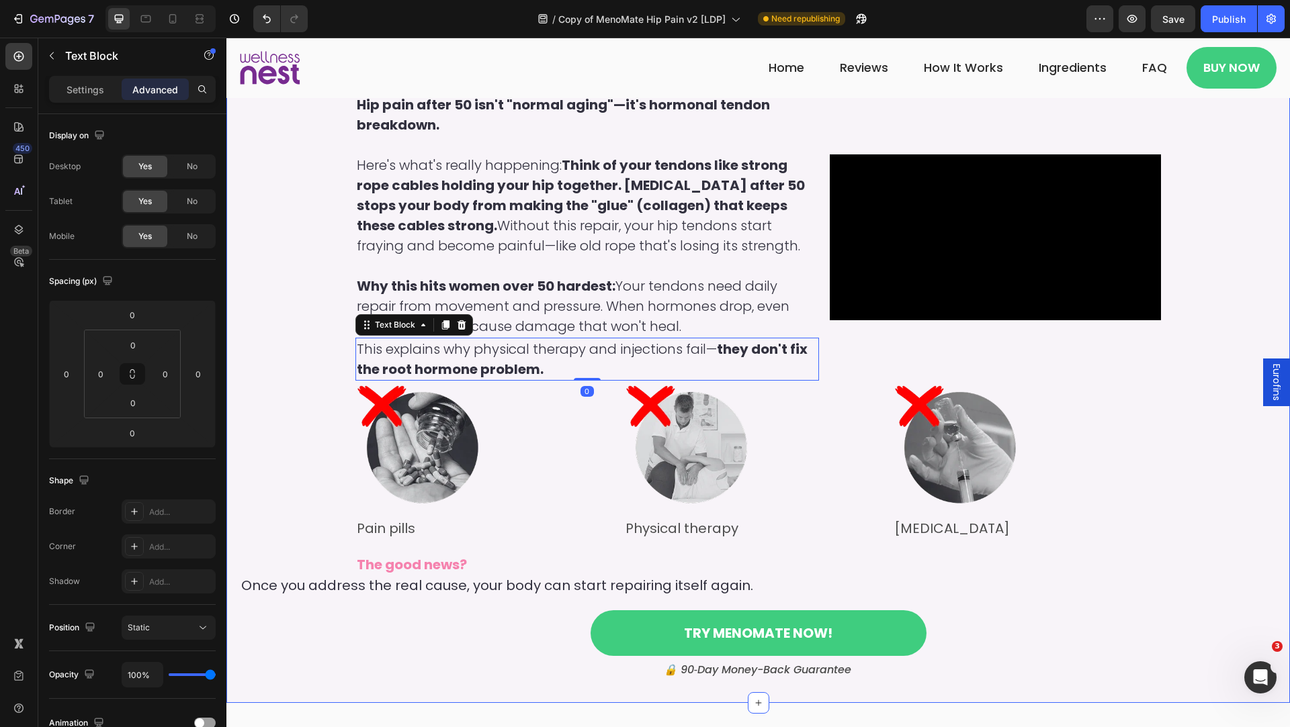
click at [294, 371] on div "Here's What Most Doctors Get Wrong: GT Is A HORMONAL Problem Heading Hip pain a…" at bounding box center [758, 334] width 1036 height 695
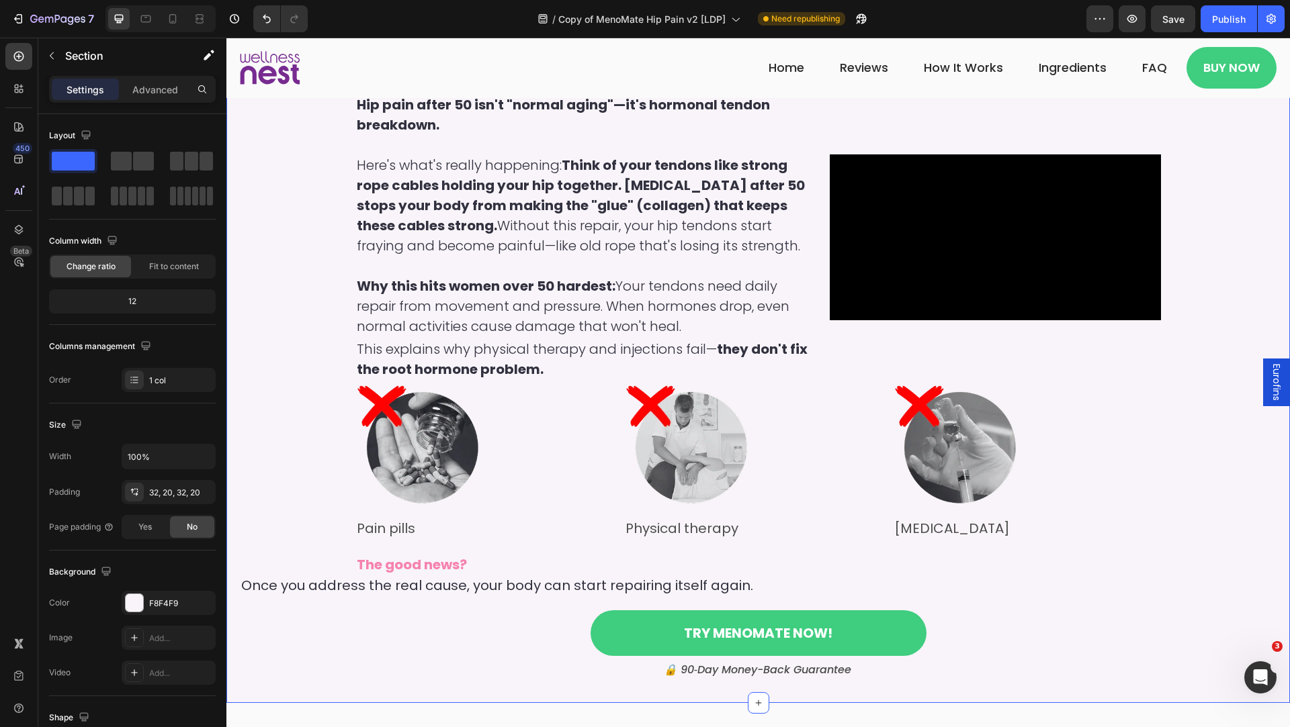
scroll to position [1400, 0]
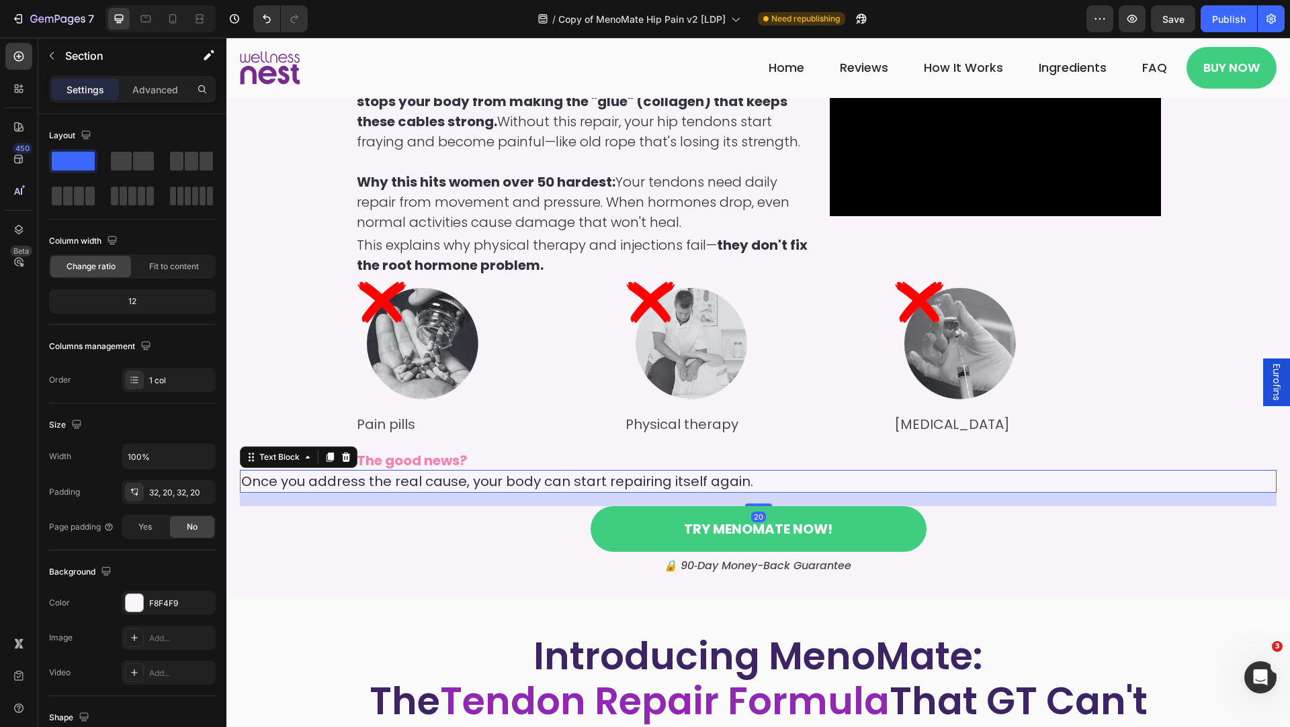
click at [411, 492] on p "Once you address the real cause, your body can start repairing itself again." at bounding box center [758, 482] width 1034 height 20
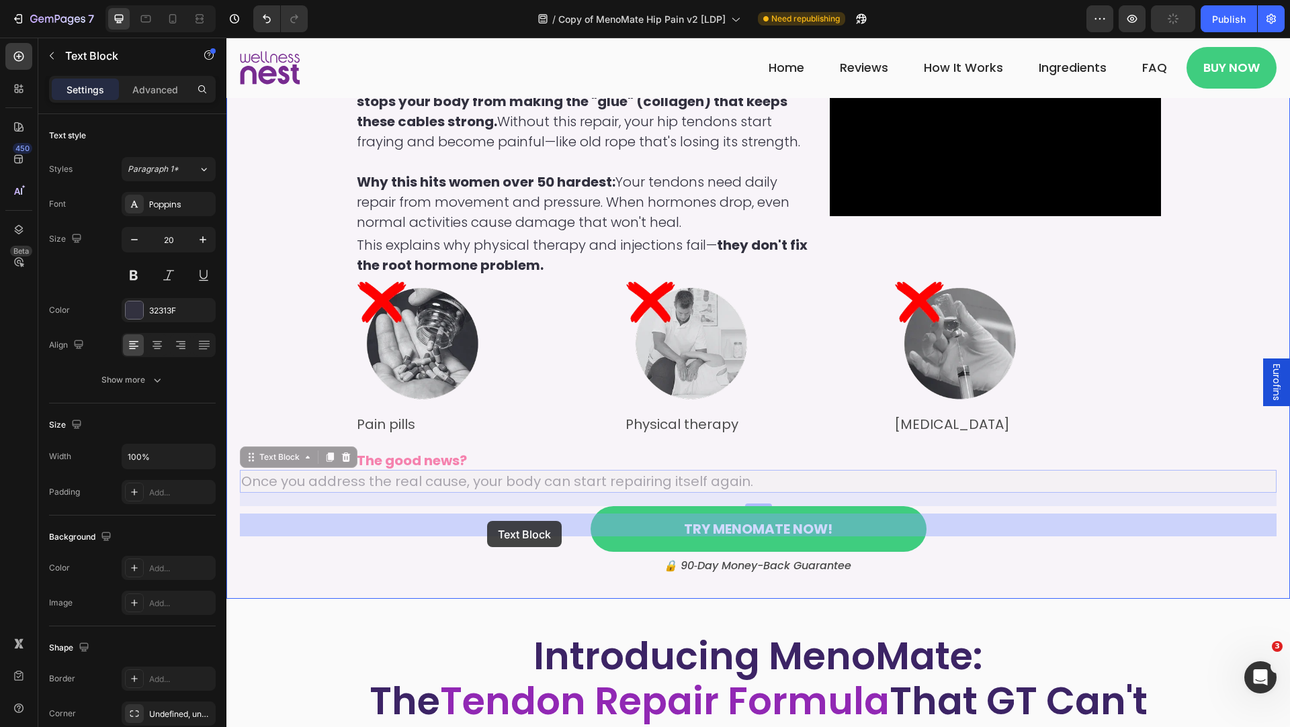
drag, startPoint x: 414, startPoint y: 521, endPoint x: 487, endPoint y: 521, distance: 72.5
drag, startPoint x: 269, startPoint y: 502, endPoint x: 415, endPoint y: 517, distance: 146.5
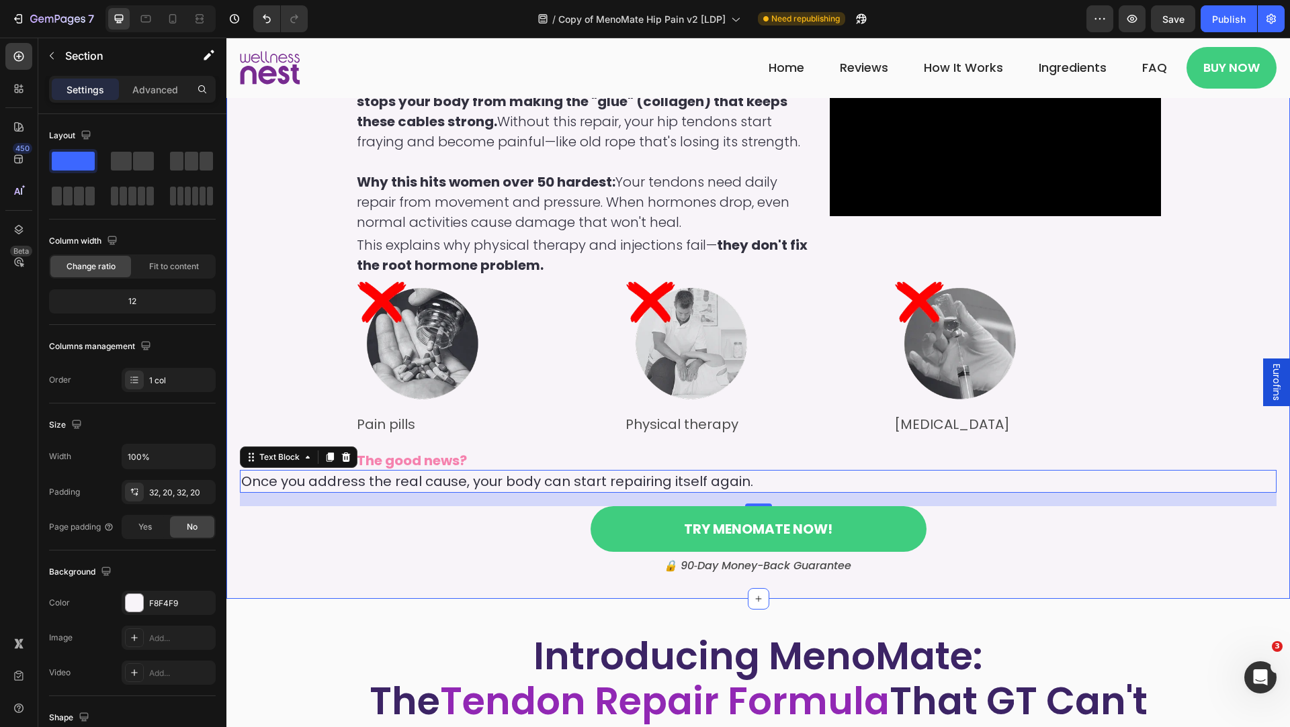
click at [403, 494] on div "Here's What Most Doctors Get Wrong: GT Is A HORMONAL Problem Heading Hip pain a…" at bounding box center [758, 230] width 1036 height 695
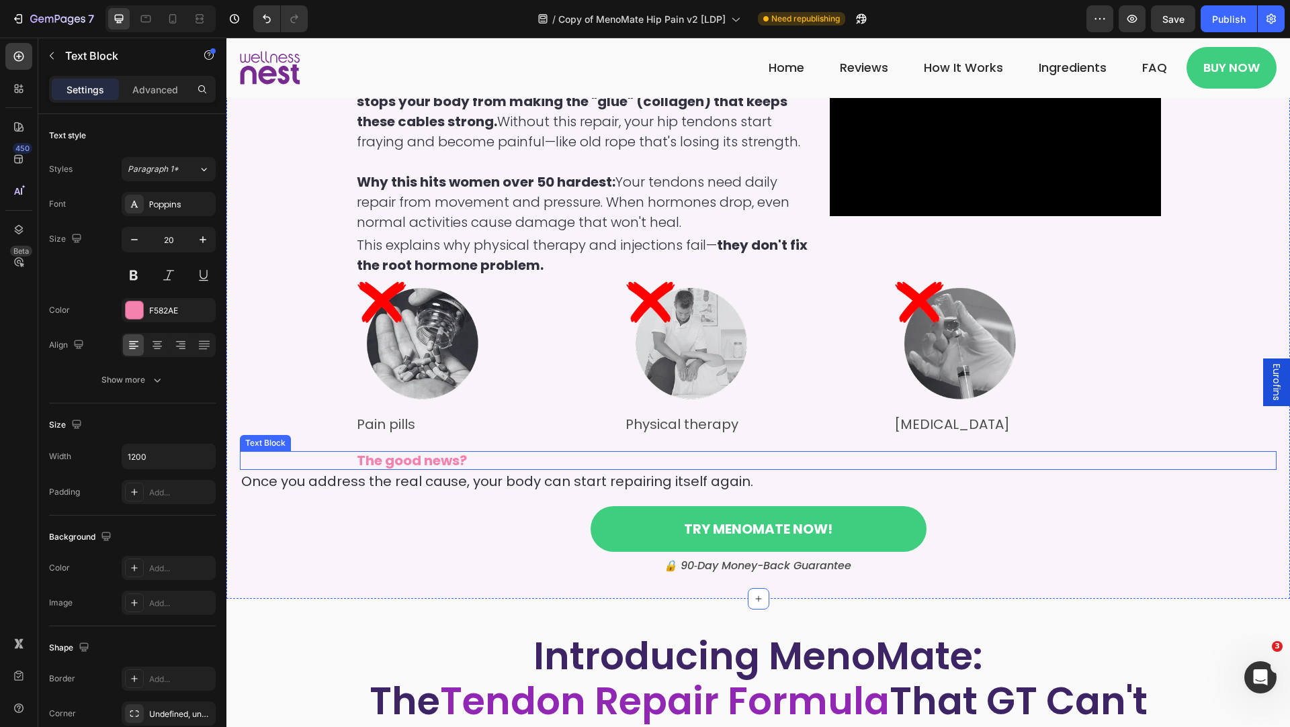
click at [449, 470] on strong "The good news?" at bounding box center [412, 460] width 110 height 19
click at [167, 89] on p "Advanced" at bounding box center [155, 90] width 46 height 14
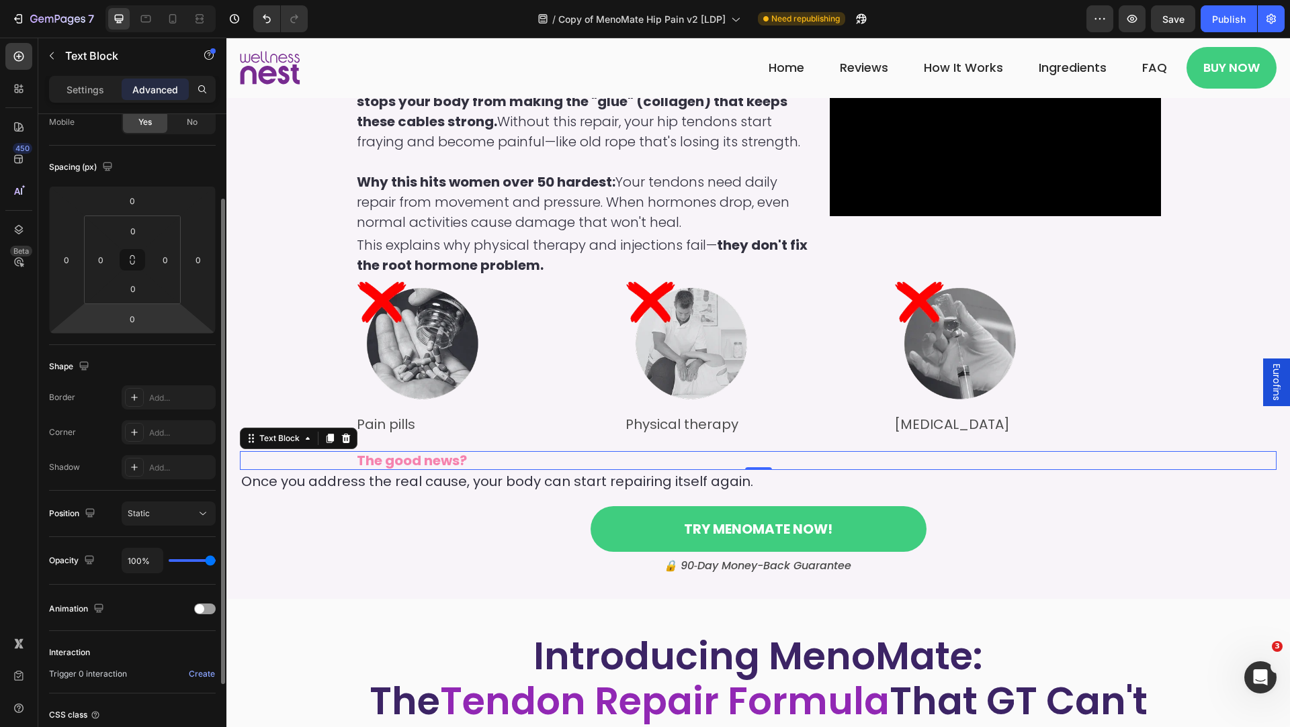
scroll to position [0, 0]
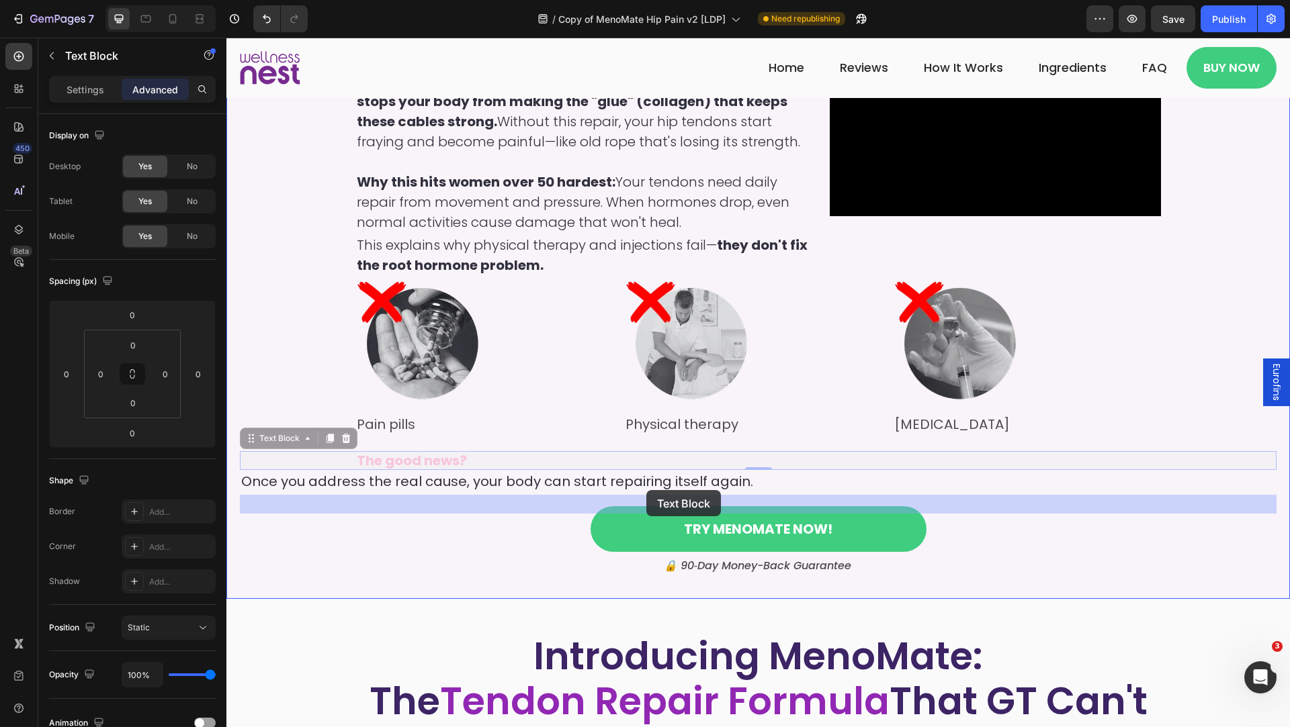
drag, startPoint x: 276, startPoint y: 481, endPoint x: 647, endPoint y: 491, distance: 370.9
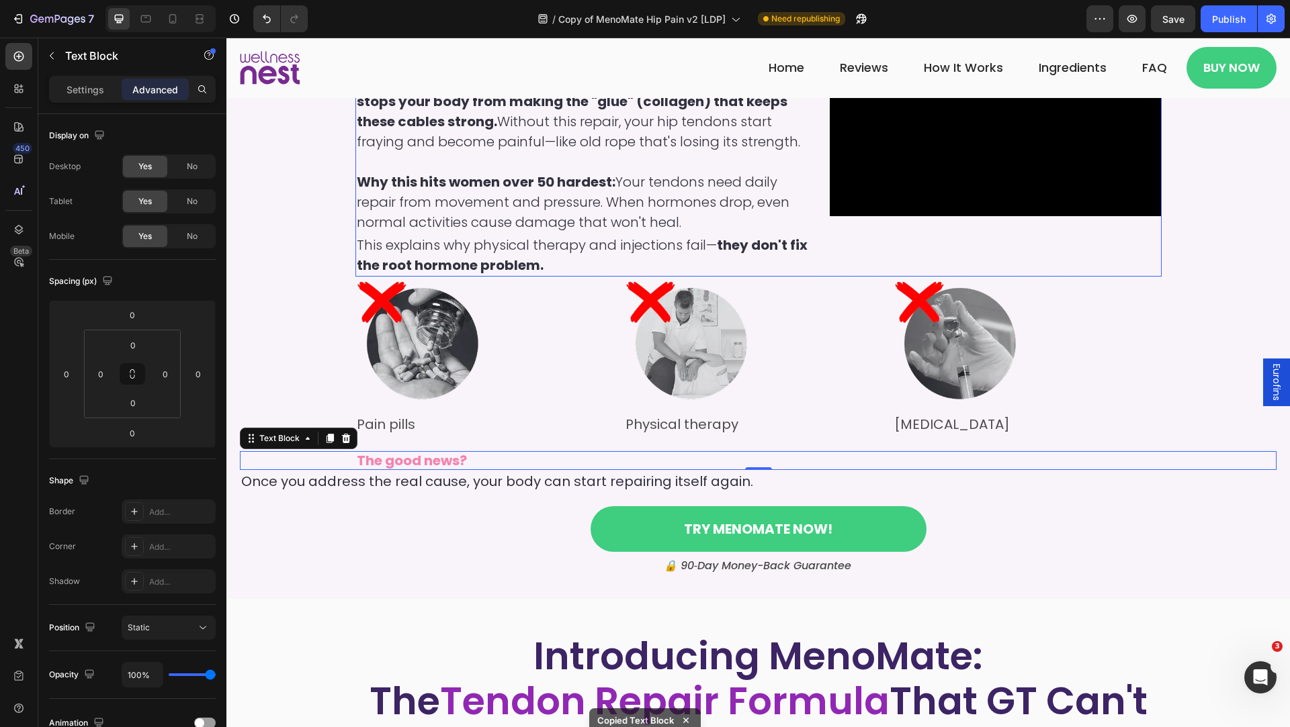
click at [384, 320] on div "Image" at bounding box center [489, 344] width 269 height 134
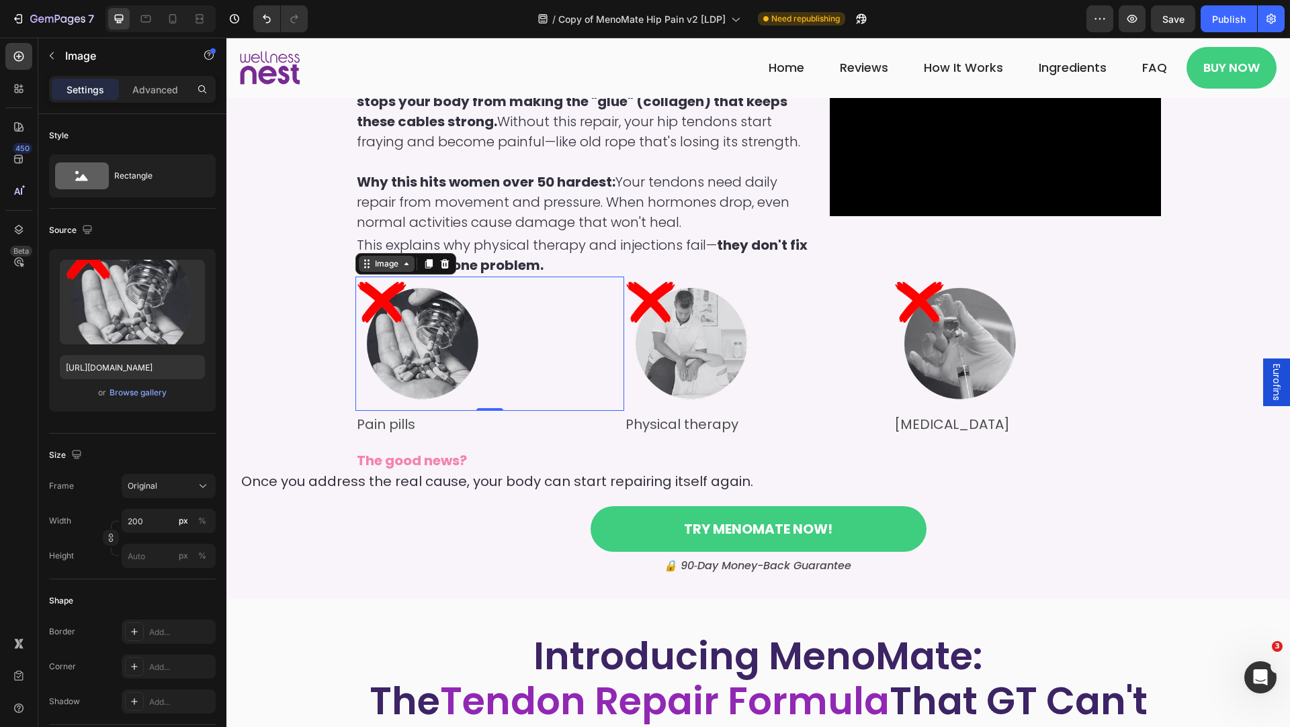
click at [382, 270] on div "Image" at bounding box center [386, 264] width 29 height 12
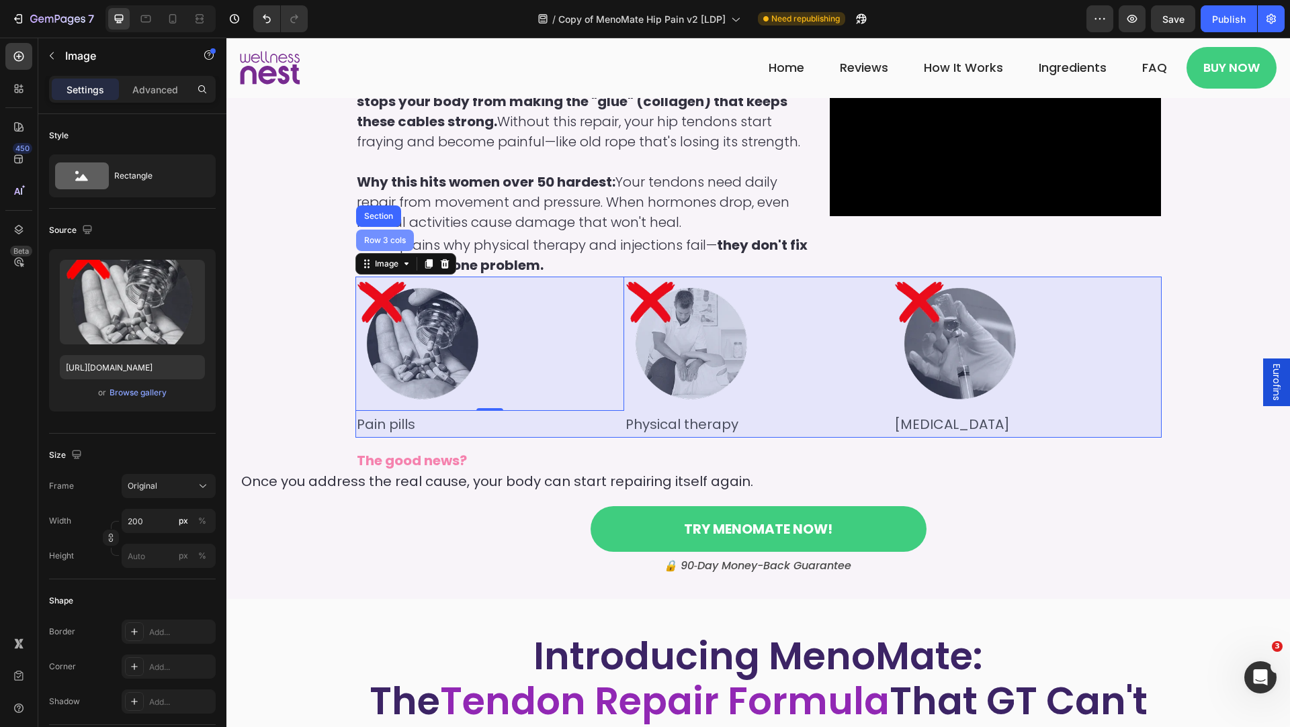
click at [378, 244] on div "Row 3 cols" at bounding box center [384, 240] width 47 height 8
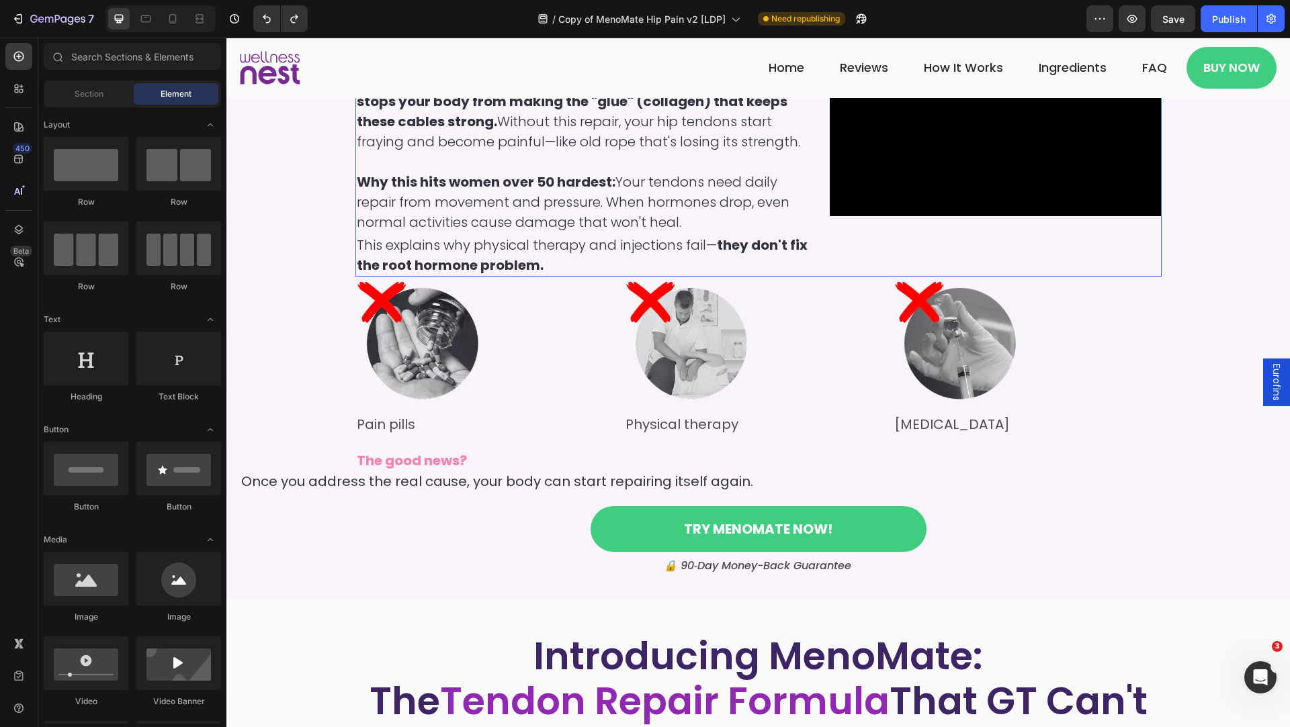
click at [631, 277] on div "Hip pain after 50 isn't "normal aging"—it's hormonal tendon breakdown. Here's w…" at bounding box center [587, 132] width 464 height 287
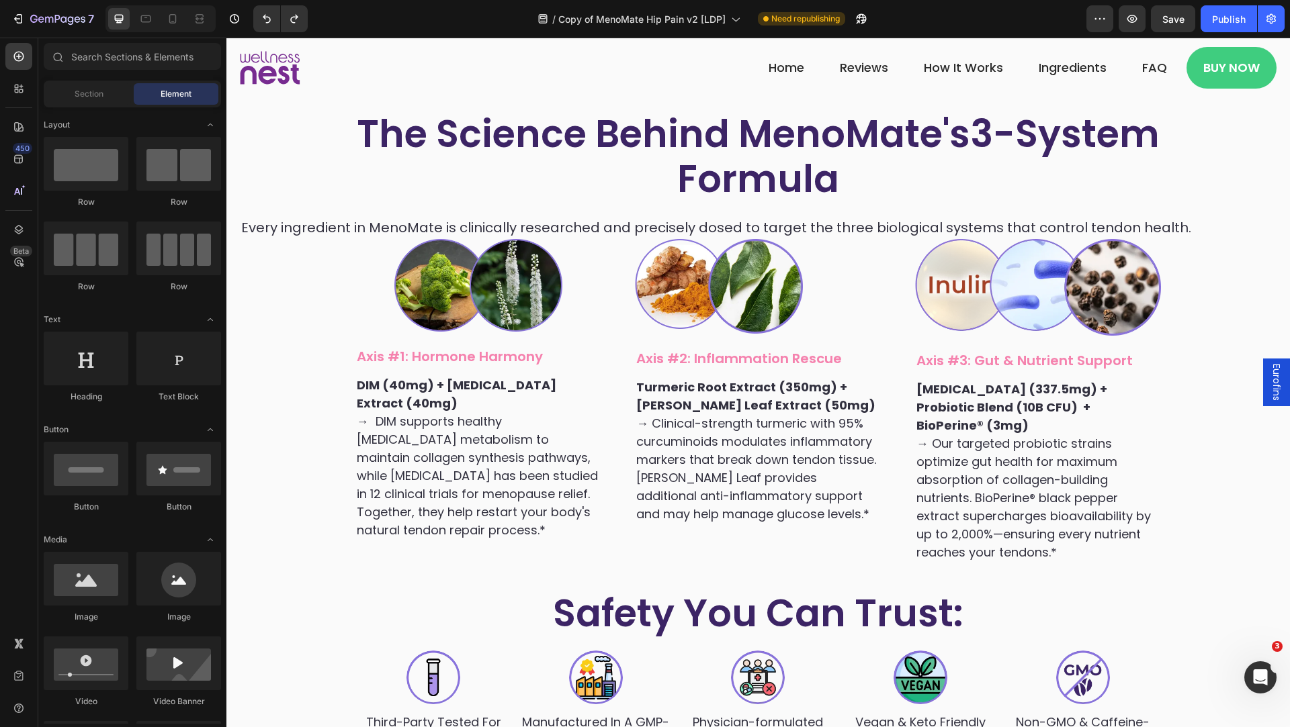
scroll to position [2781, 0]
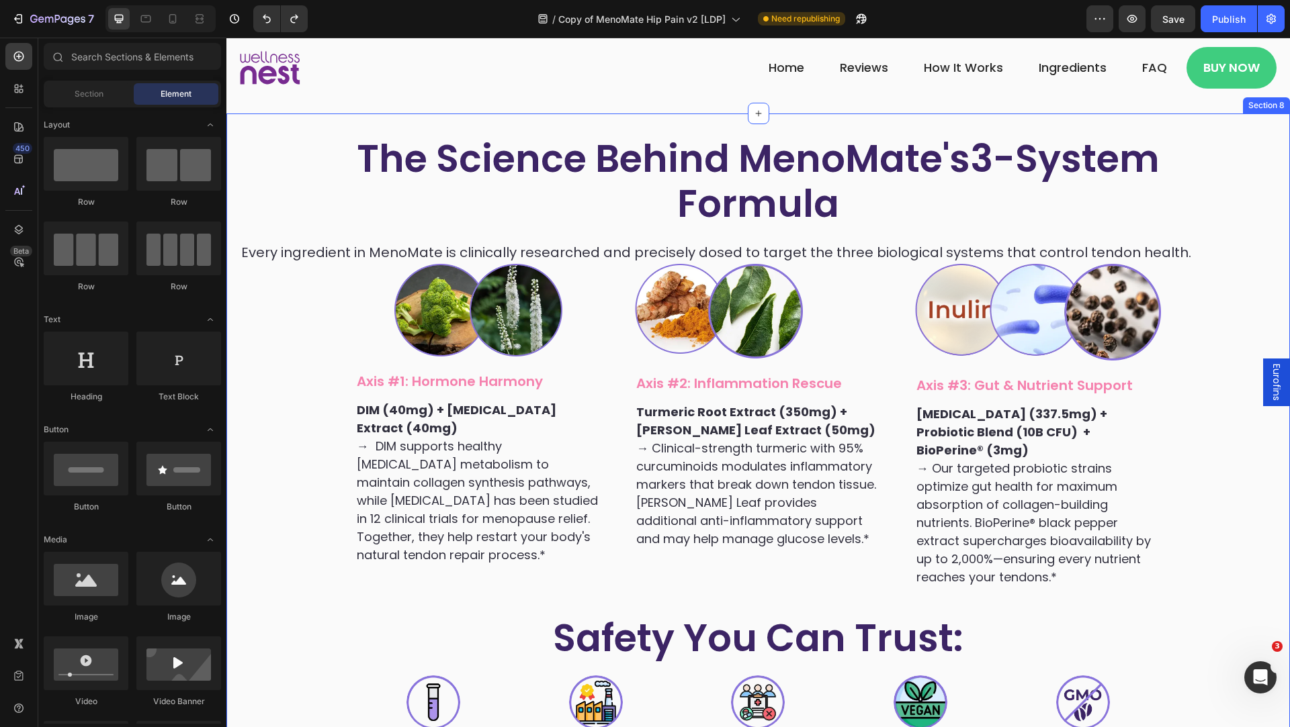
click at [337, 165] on div "The Science Behind MenoMate's 3-System Formula Heading Row Every ingredient in …" at bounding box center [758, 521] width 1036 height 773
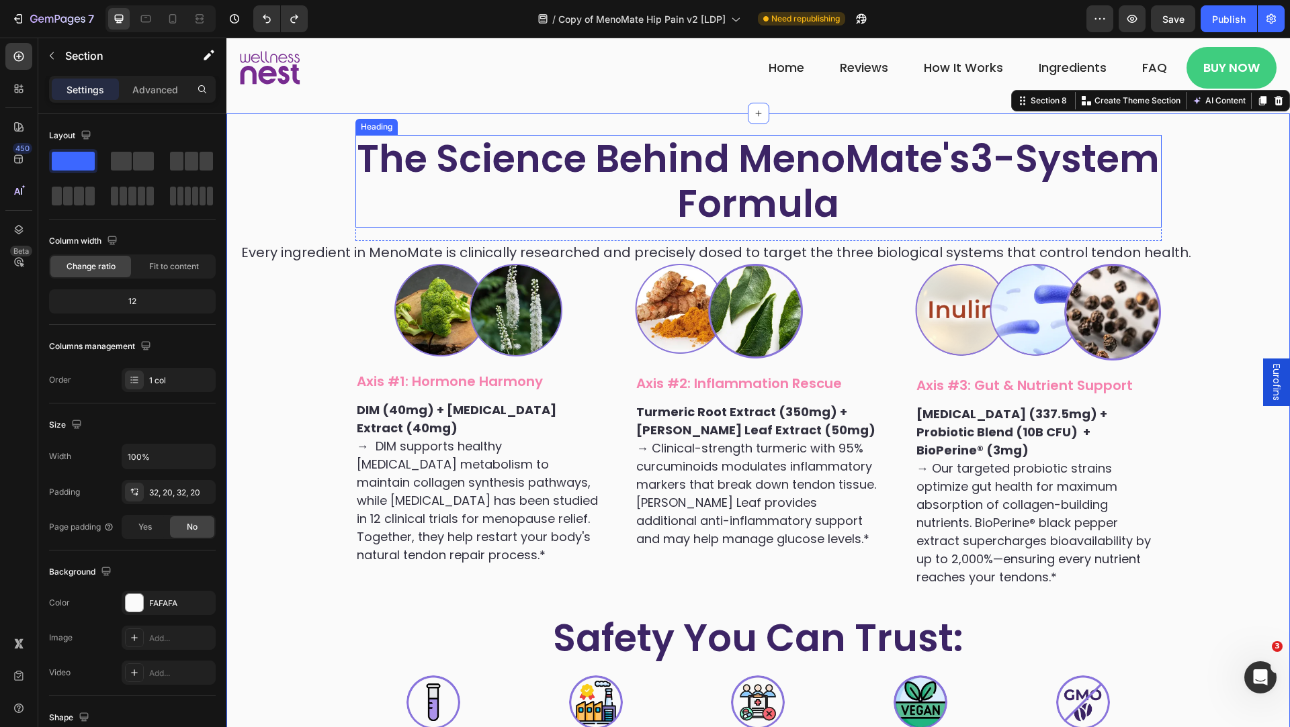
click at [390, 182] on h2 "The Science Behind MenoMate's 3-System Formula" at bounding box center [758, 181] width 806 height 93
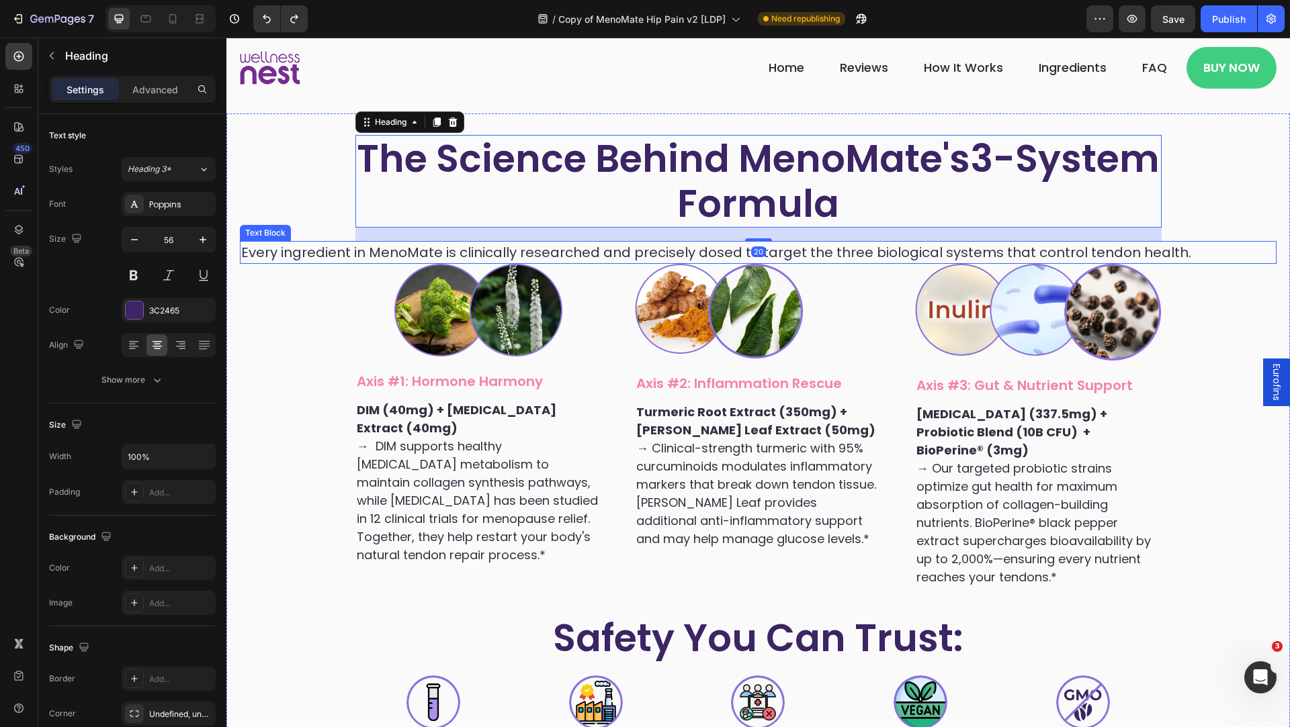
click at [369, 249] on p "Every ingredient in MenoMate is clinically researched and precisely dosed to ta…" at bounding box center [758, 252] width 1034 height 20
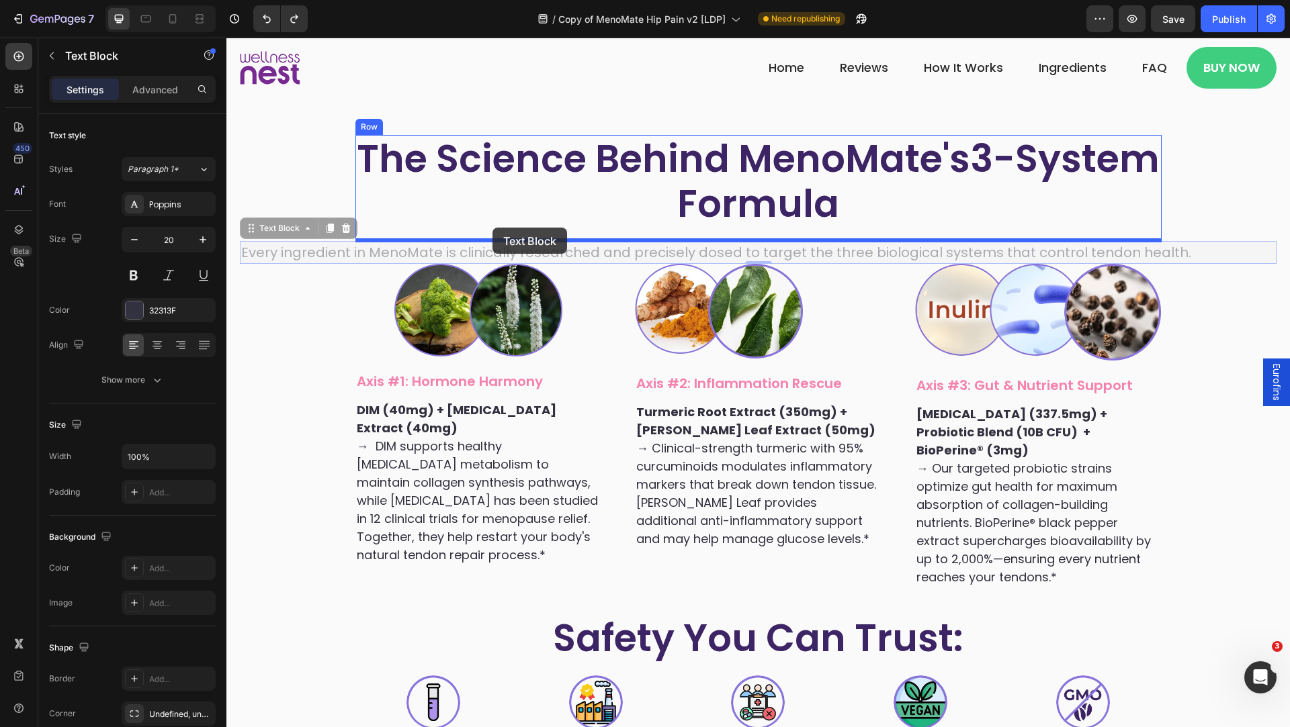
drag, startPoint x: 278, startPoint y: 230, endPoint x: 492, endPoint y: 228, distance: 214.3
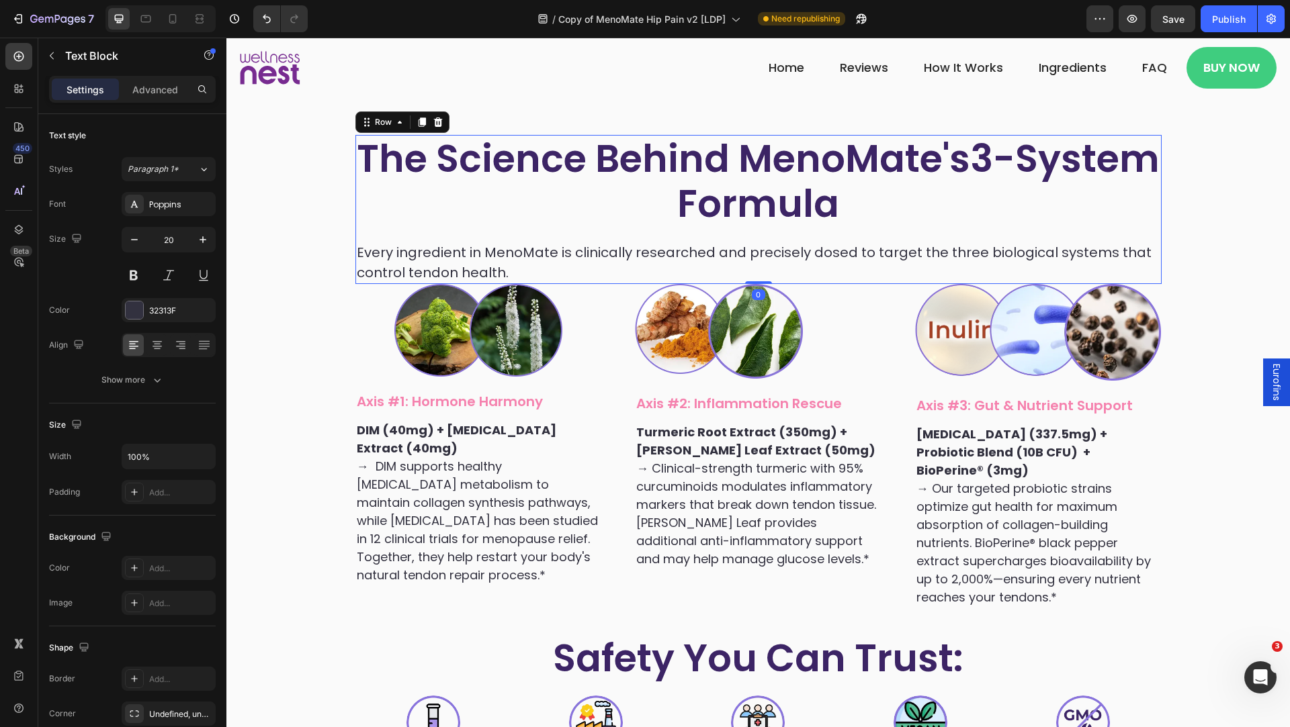
click at [547, 232] on div "The Science Behind MenoMate's 3-System Formula Heading Every ingredient in Meno…" at bounding box center [758, 209] width 806 height 149
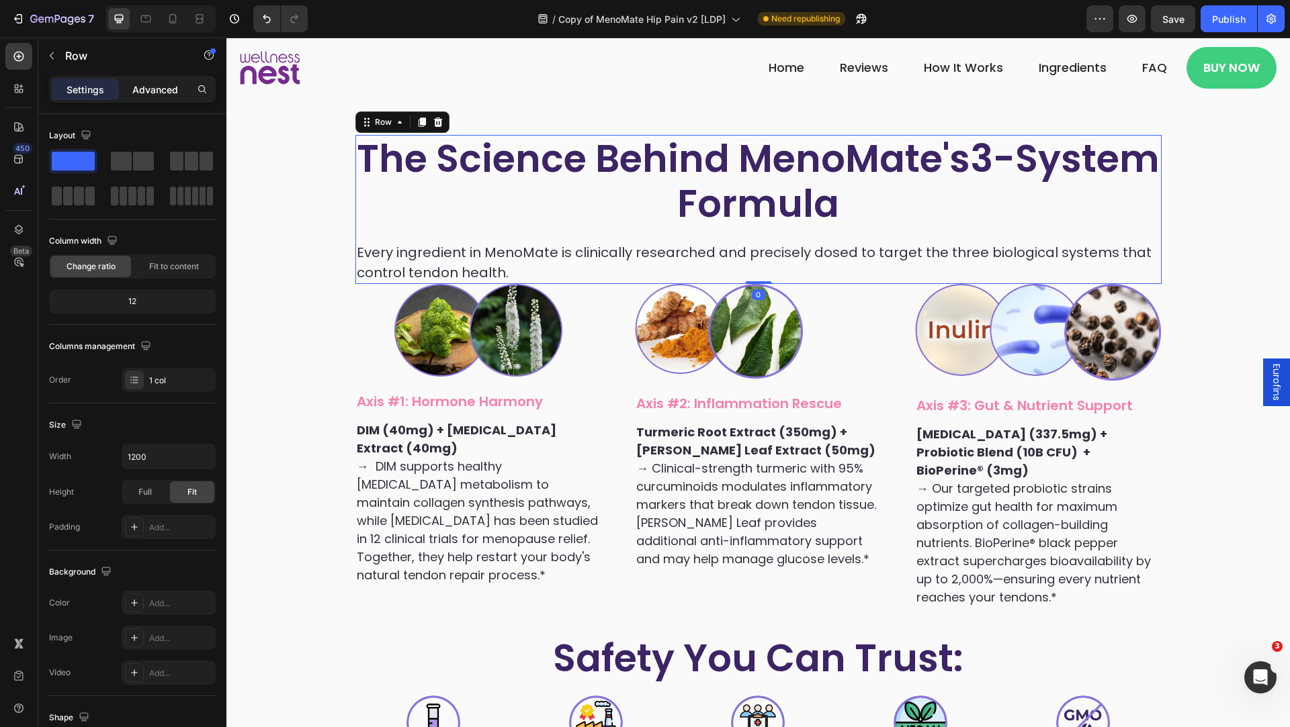
click at [155, 96] on div "Advanced" at bounding box center [155, 89] width 67 height 21
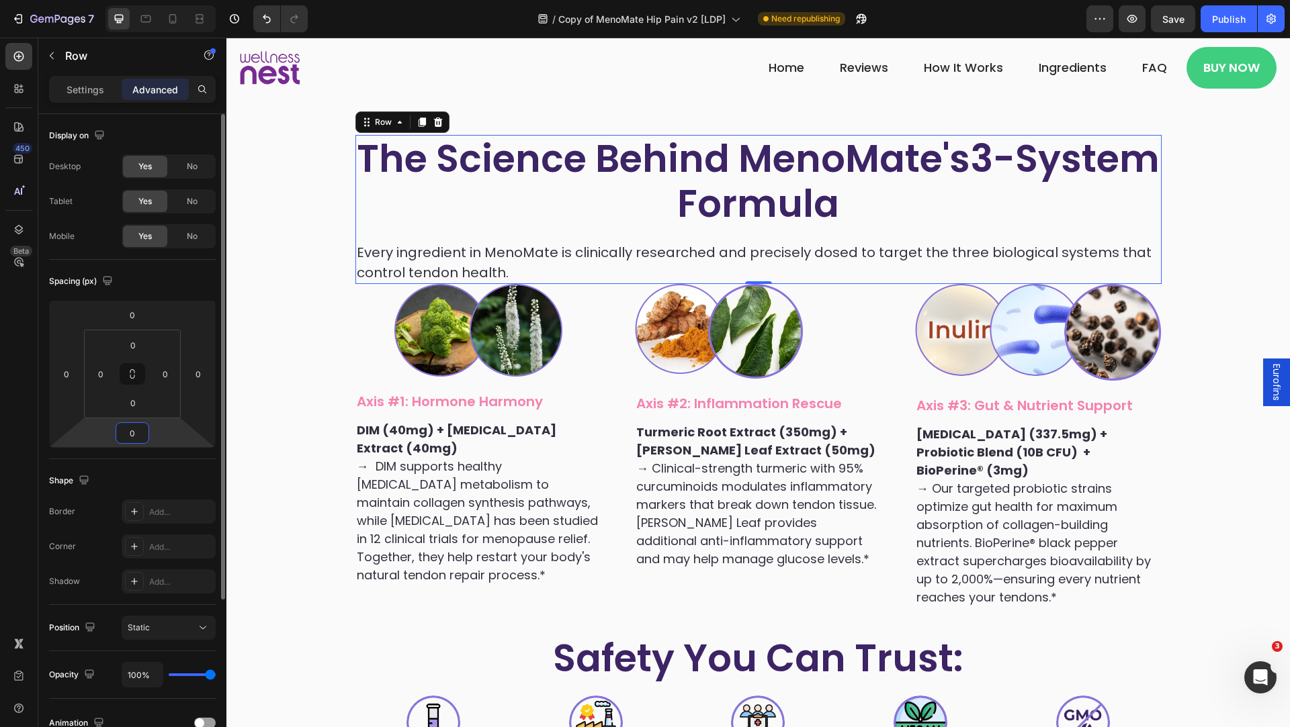
click at [134, 438] on input "0" at bounding box center [132, 433] width 27 height 20
type input "1"
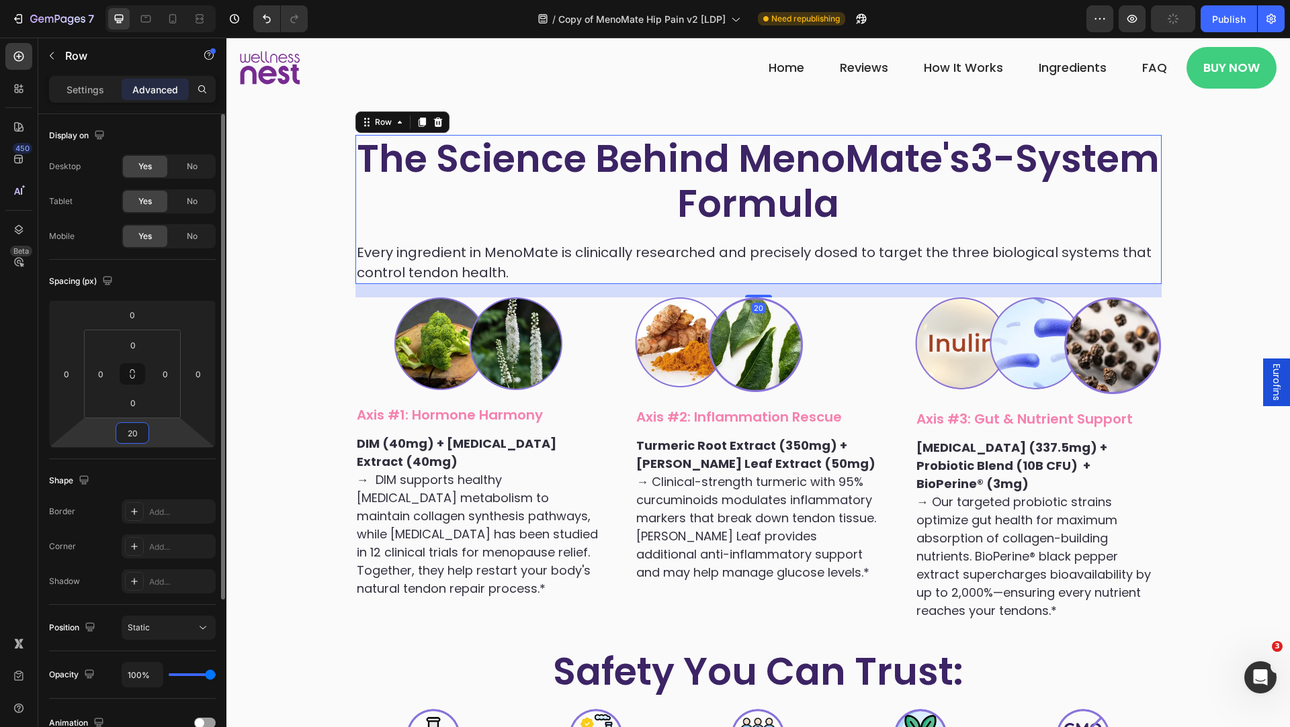
click at [127, 431] on input "20" at bounding box center [132, 433] width 27 height 20
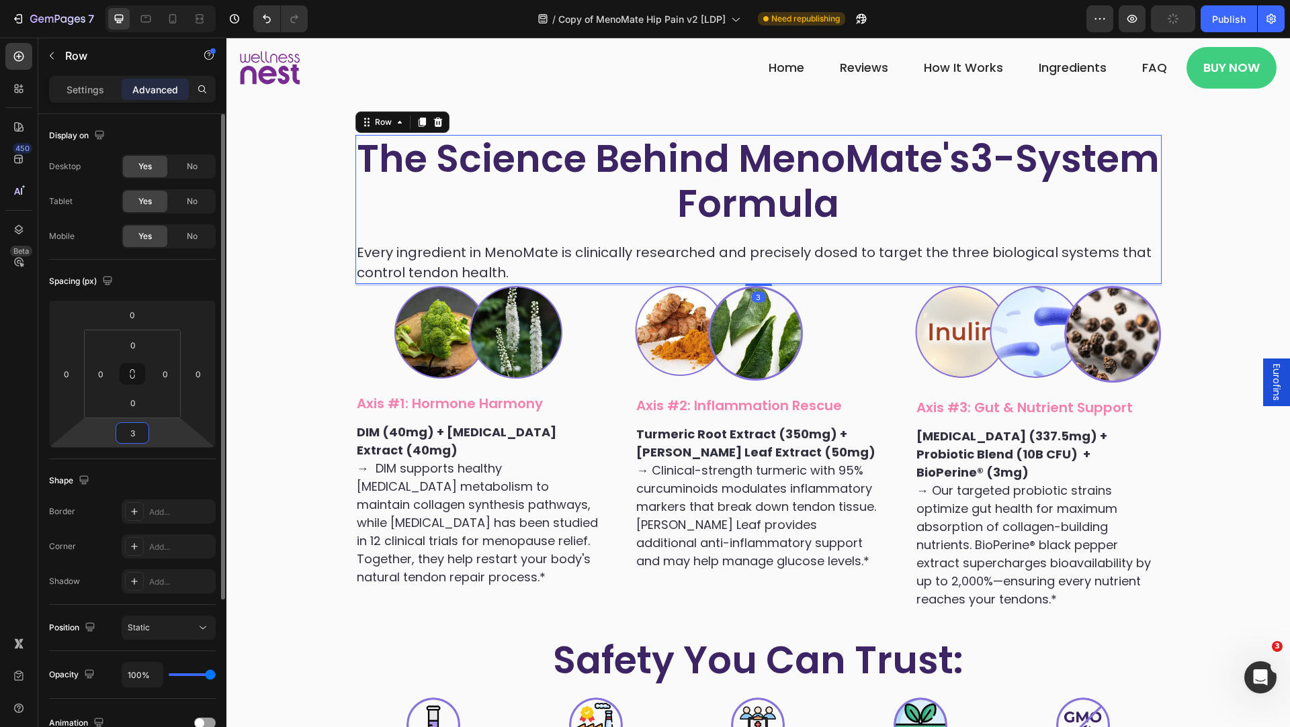
type input "30"
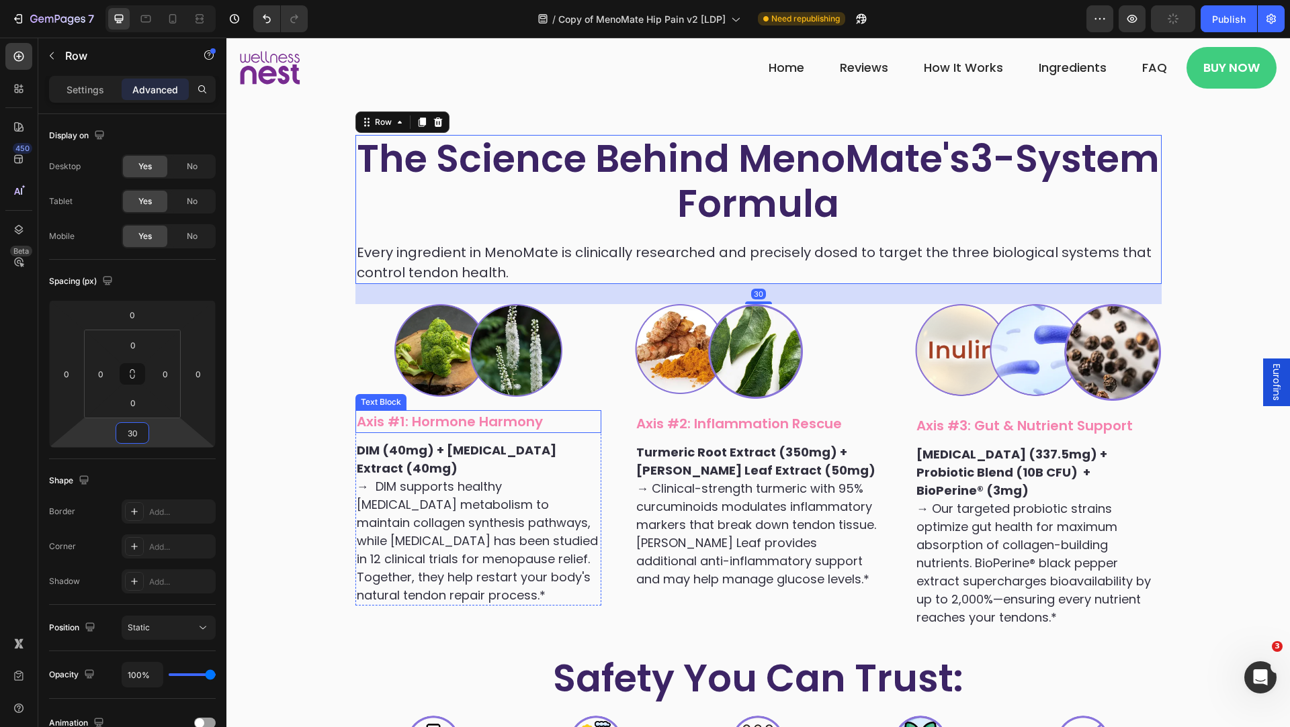
click at [298, 379] on div "The Science Behind MenoMate's 3-System Formula Heading Every ingredient in Meno…" at bounding box center [758, 541] width 1036 height 813
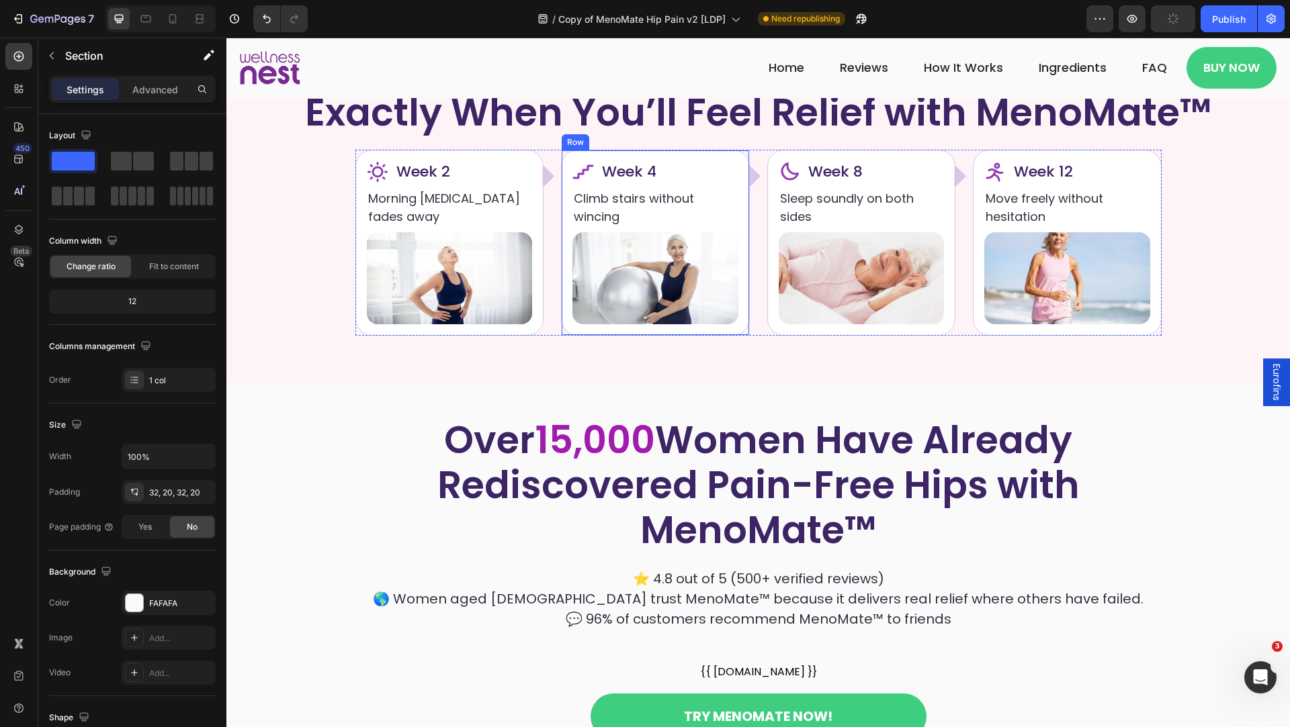
scroll to position [4355, 0]
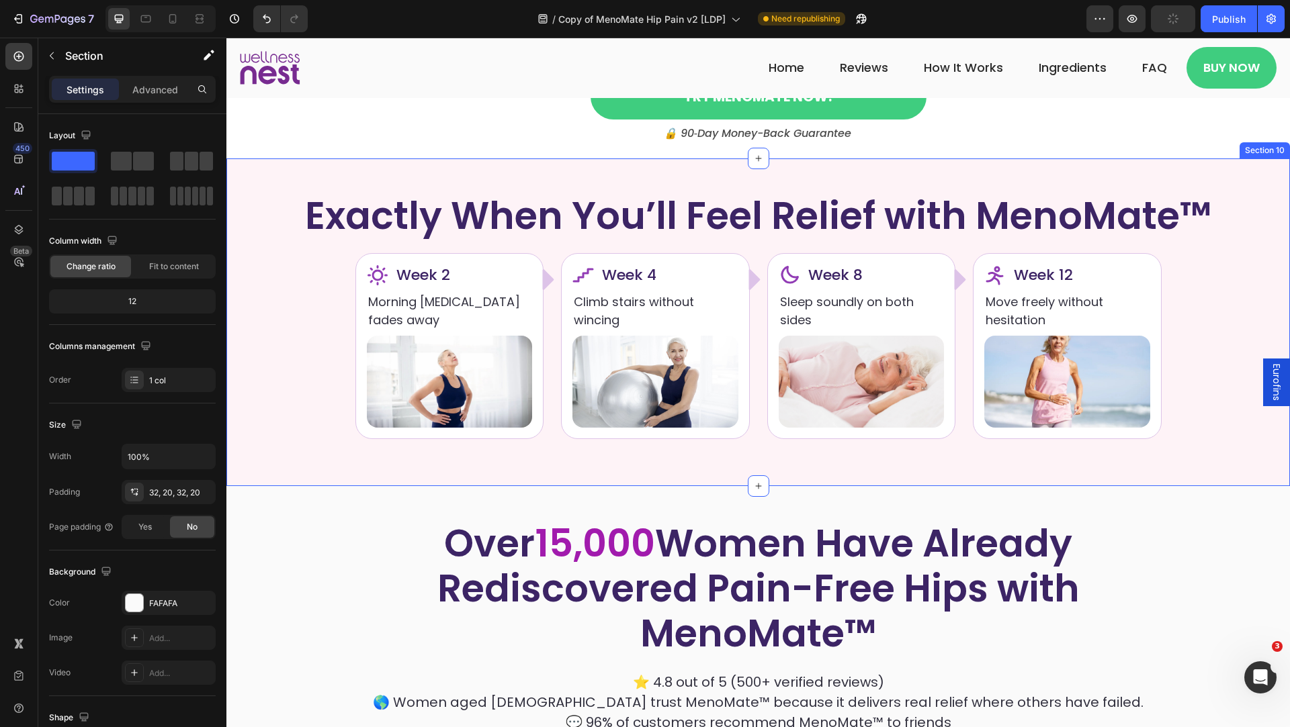
click at [631, 435] on div "Exactly When You’ll Feel Relief with MenoMate™ Heading Icon Week 2 Heading Row …" at bounding box center [757, 323] width 1063 height 328
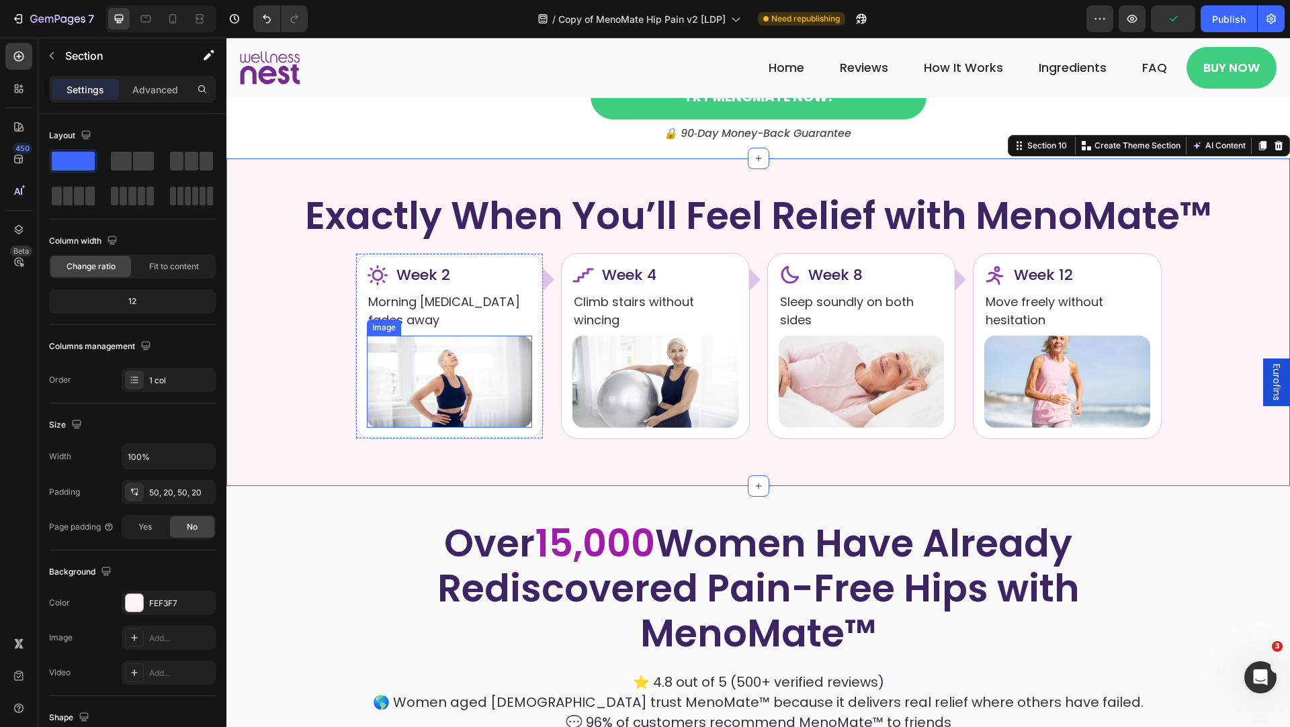
click at [465, 386] on img at bounding box center [450, 382] width 166 height 92
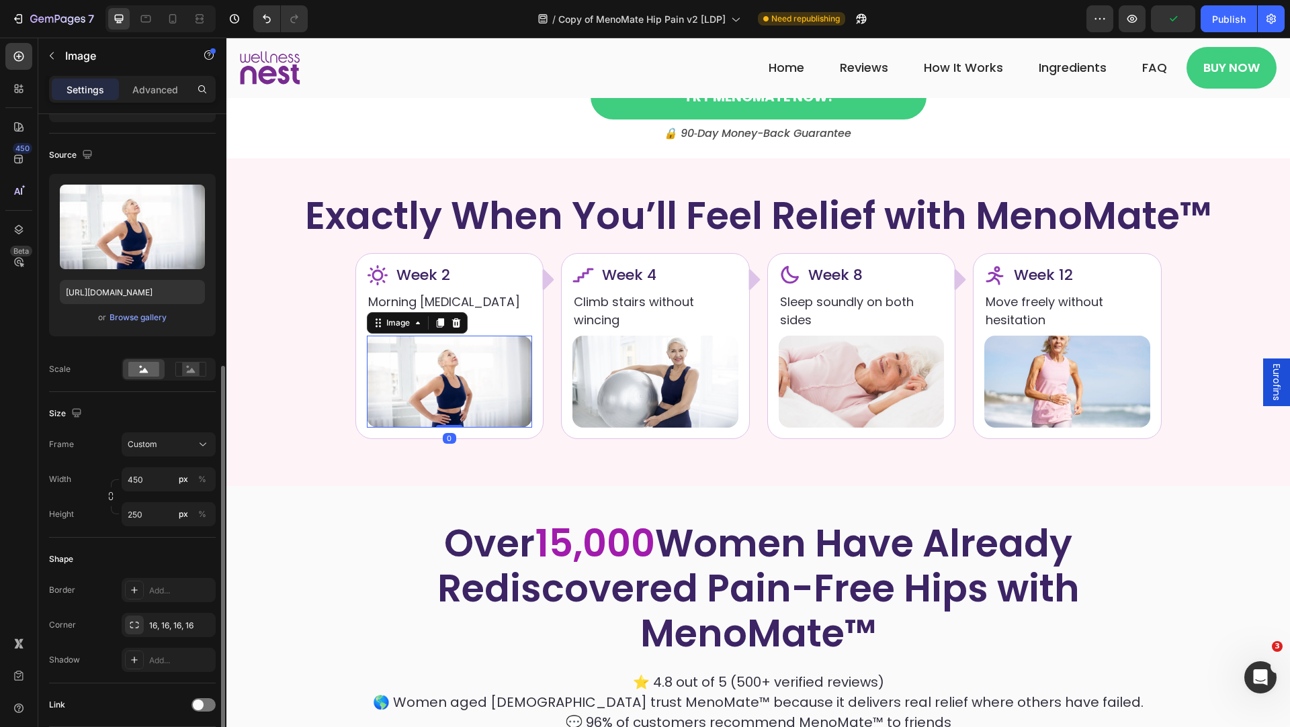
scroll to position [202, 0]
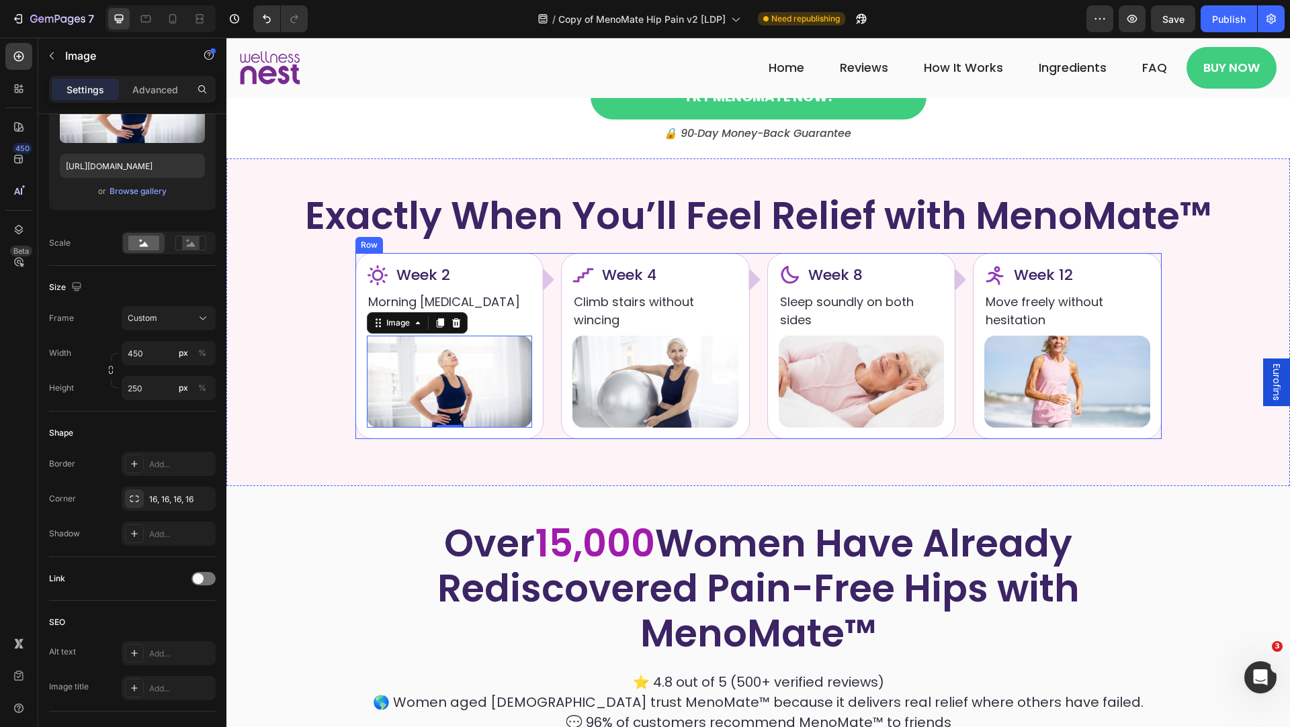
click at [556, 310] on div "Icon Week 2 Heading Row Morning stiffness fades away Text Block Image 0 Icon Ro…" at bounding box center [758, 346] width 806 height 186
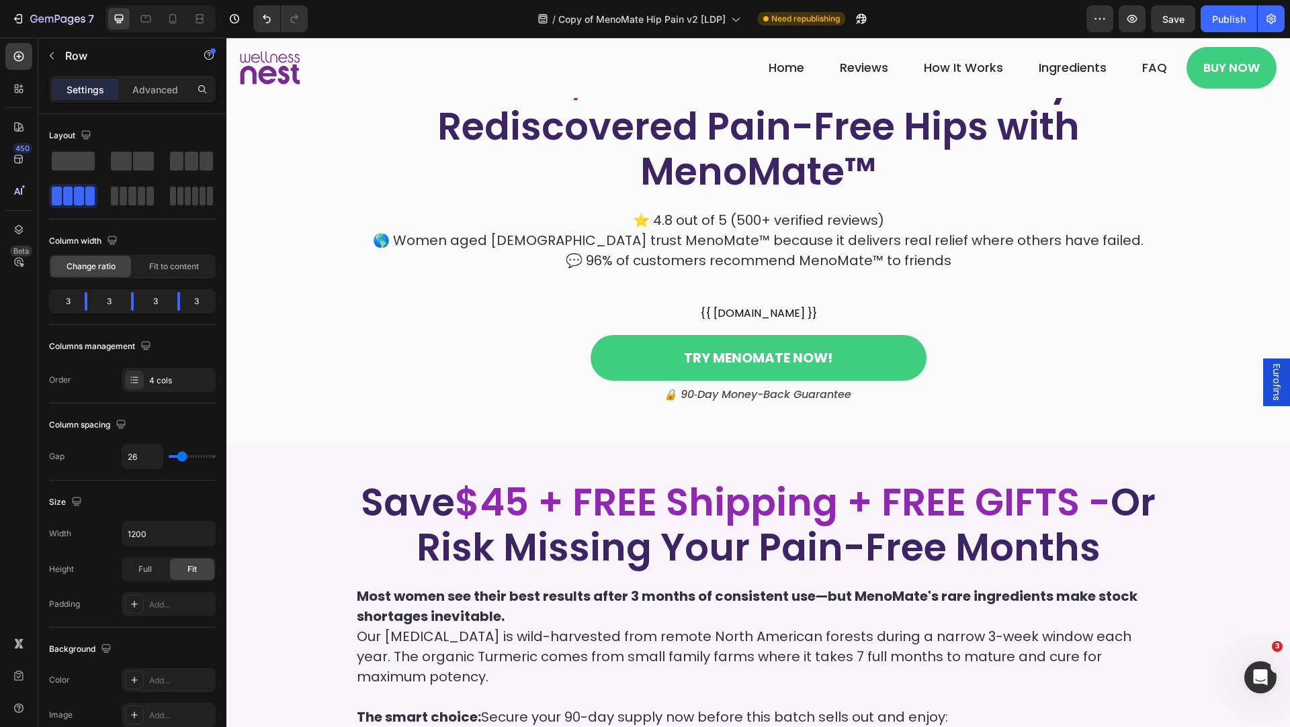
scroll to position [4667, 0]
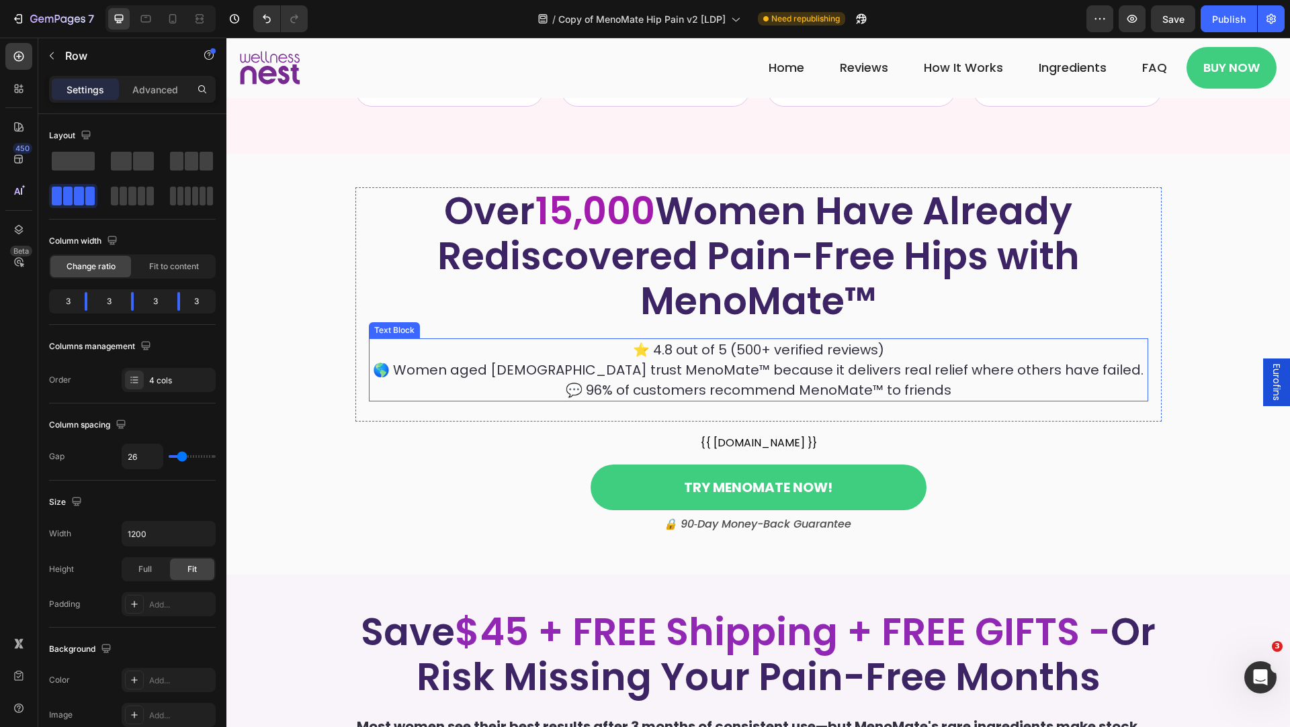
click at [563, 360] on p "⭐ 4.8 out of 5 (500+ verified reviews) 🌎 Women aged 45–65 trust MenoMate™ becau…" at bounding box center [758, 370] width 776 height 60
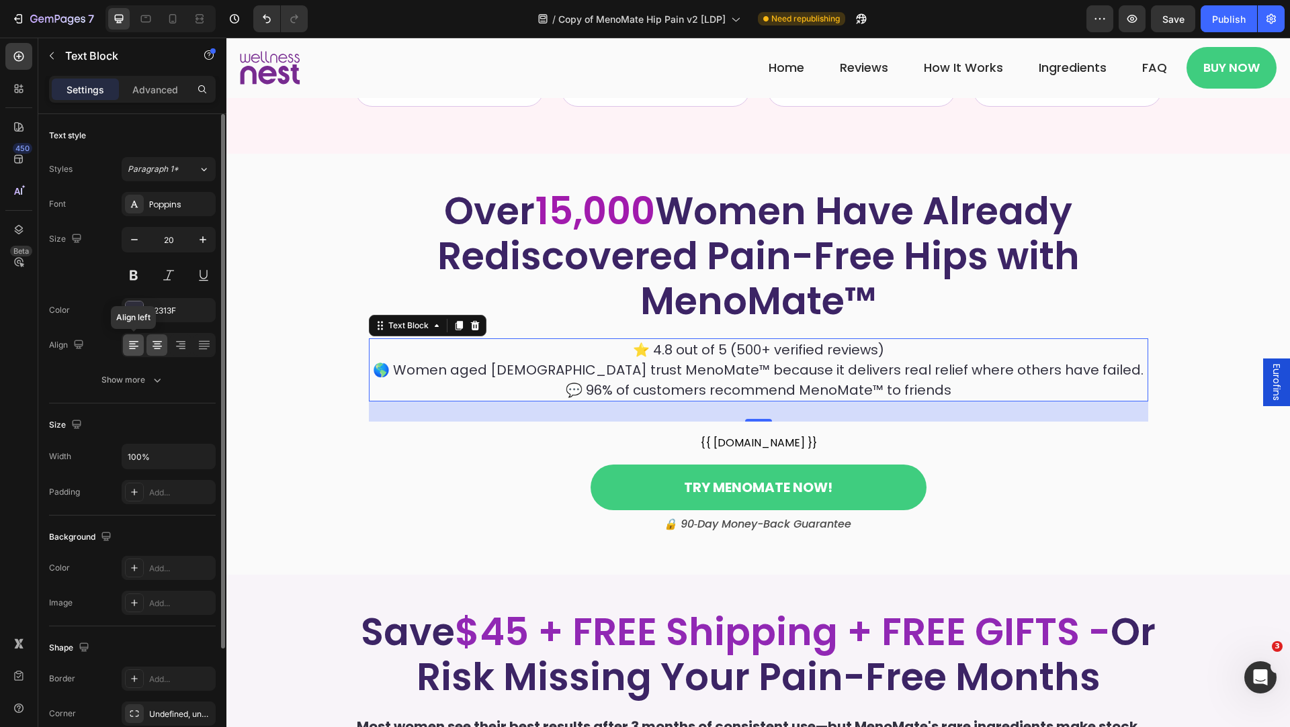
click at [134, 346] on icon at bounding box center [133, 345] width 13 height 13
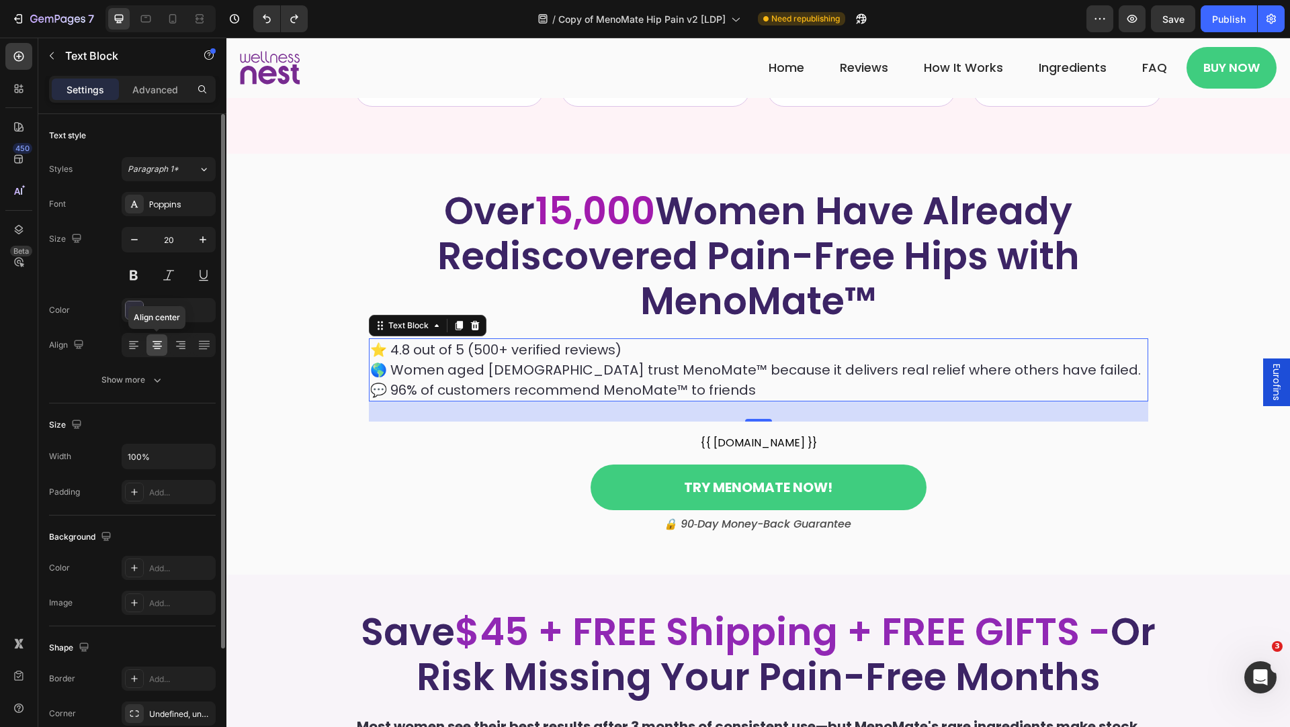
click at [156, 344] on icon at bounding box center [157, 344] width 7 height 1
click at [179, 346] on icon at bounding box center [180, 345] width 13 height 13
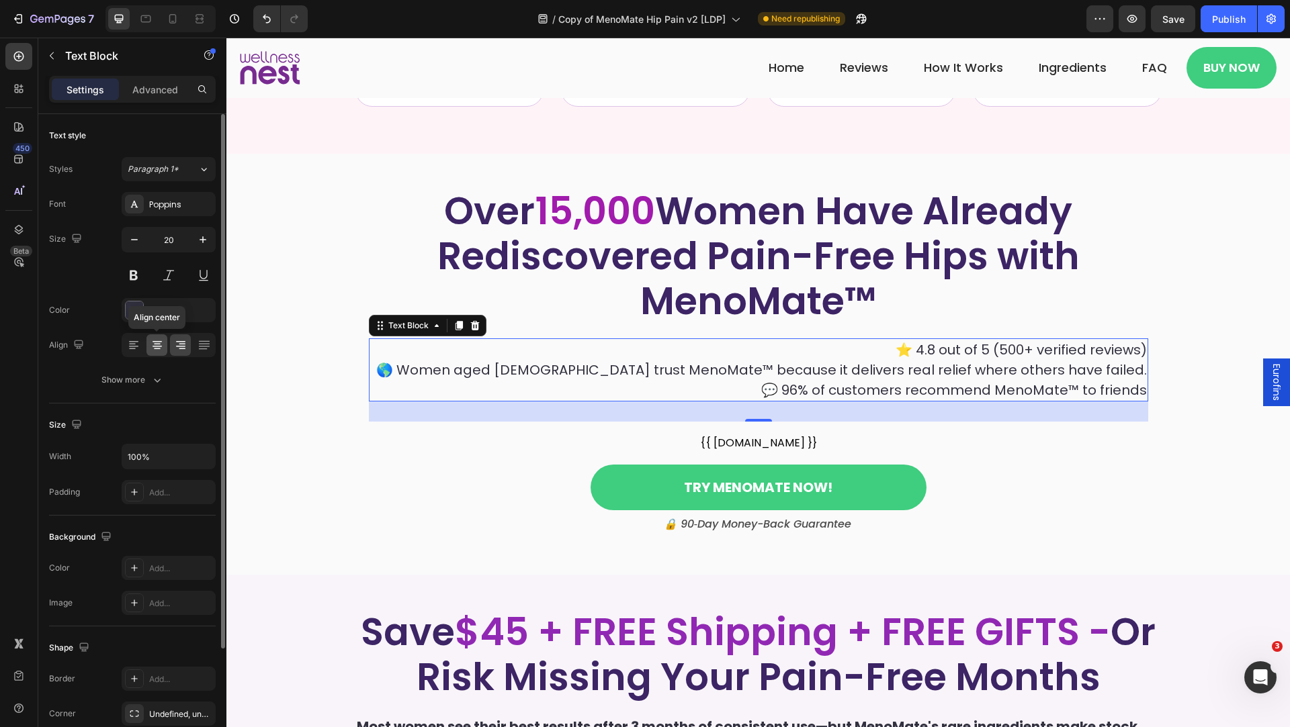
click at [158, 346] on icon at bounding box center [156, 346] width 9 height 1
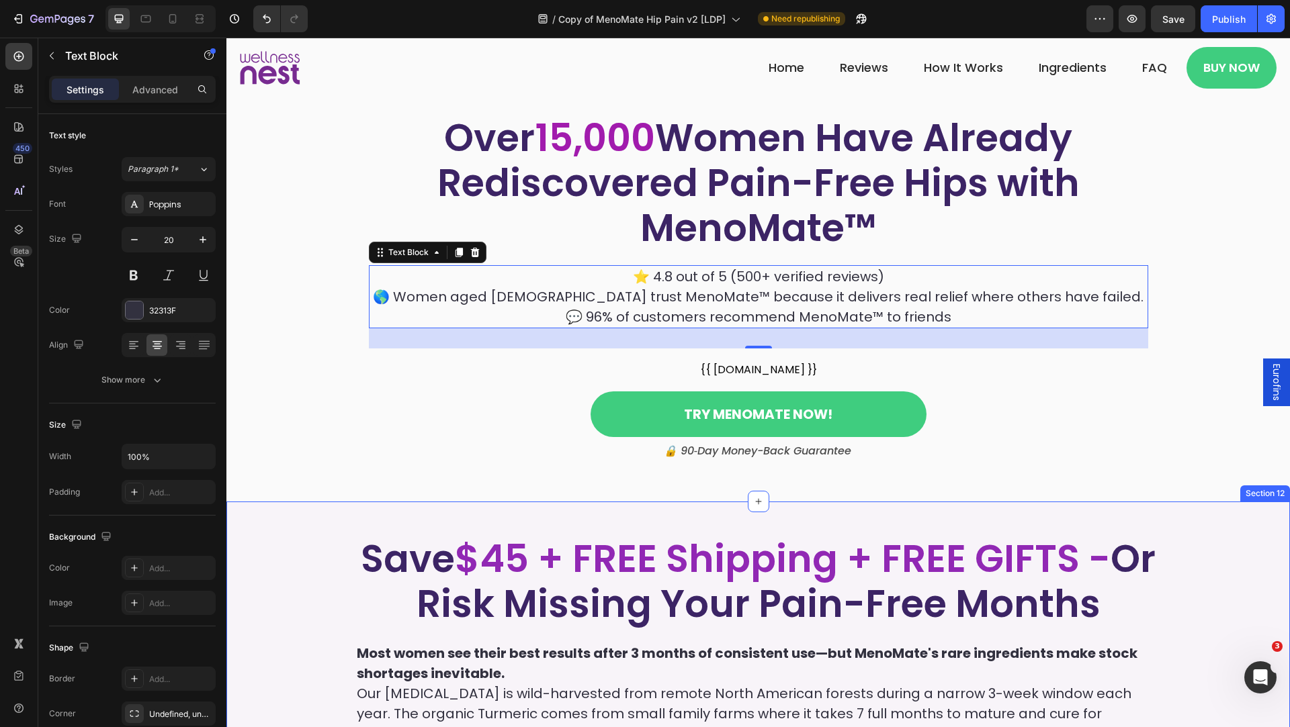
click at [551, 578] on h2 "Save $45 + FREE Shipping + FREE GIFTS - Or Risk Missing Your Pain-Free Months" at bounding box center [758, 581] width 806 height 93
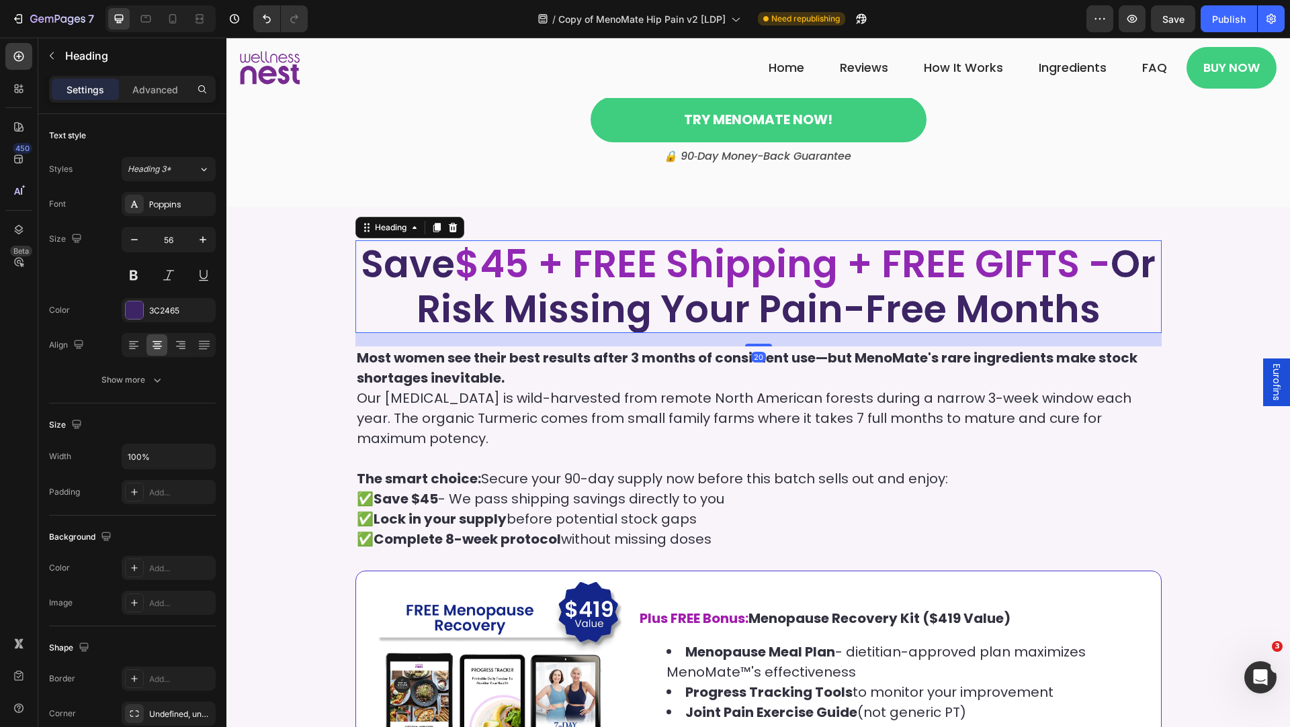
scroll to position [5081, 0]
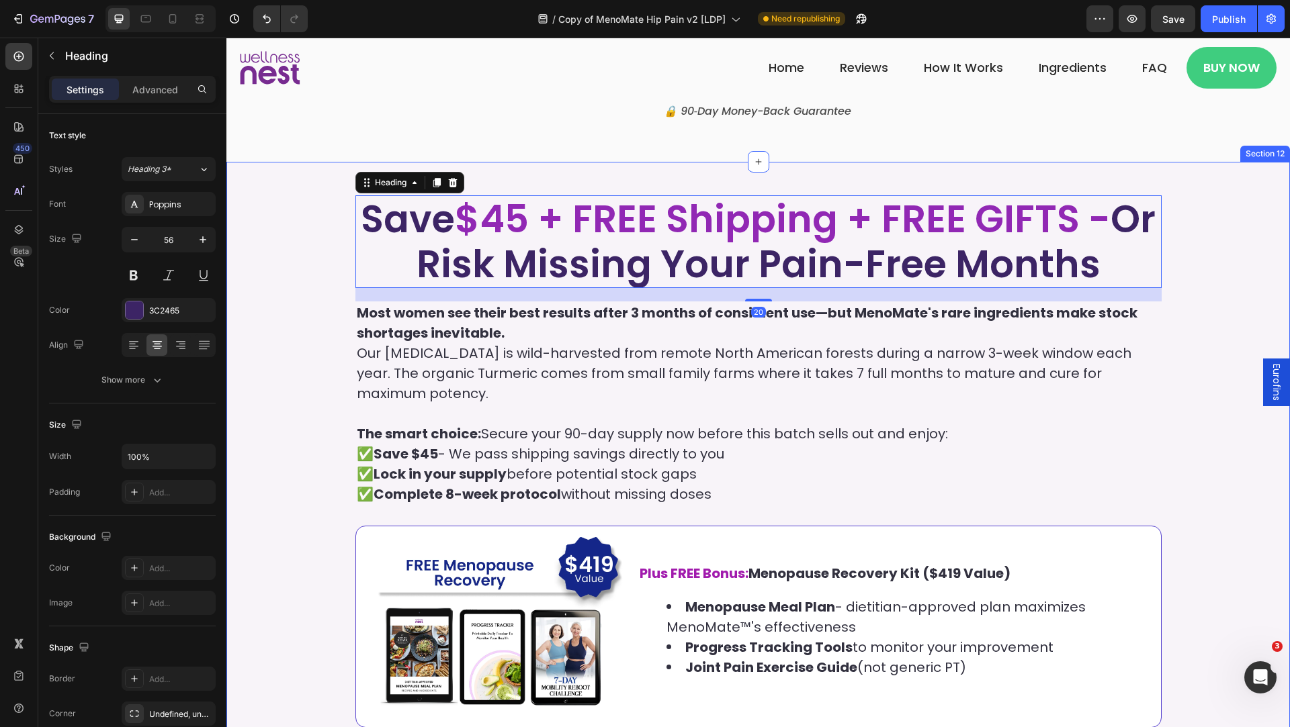
click at [289, 427] on div "Save $45 + FREE Shipping + FREE GIFTS - Or Risk Missing Your Pain-Free Months H…" at bounding box center [758, 512] width 1036 height 634
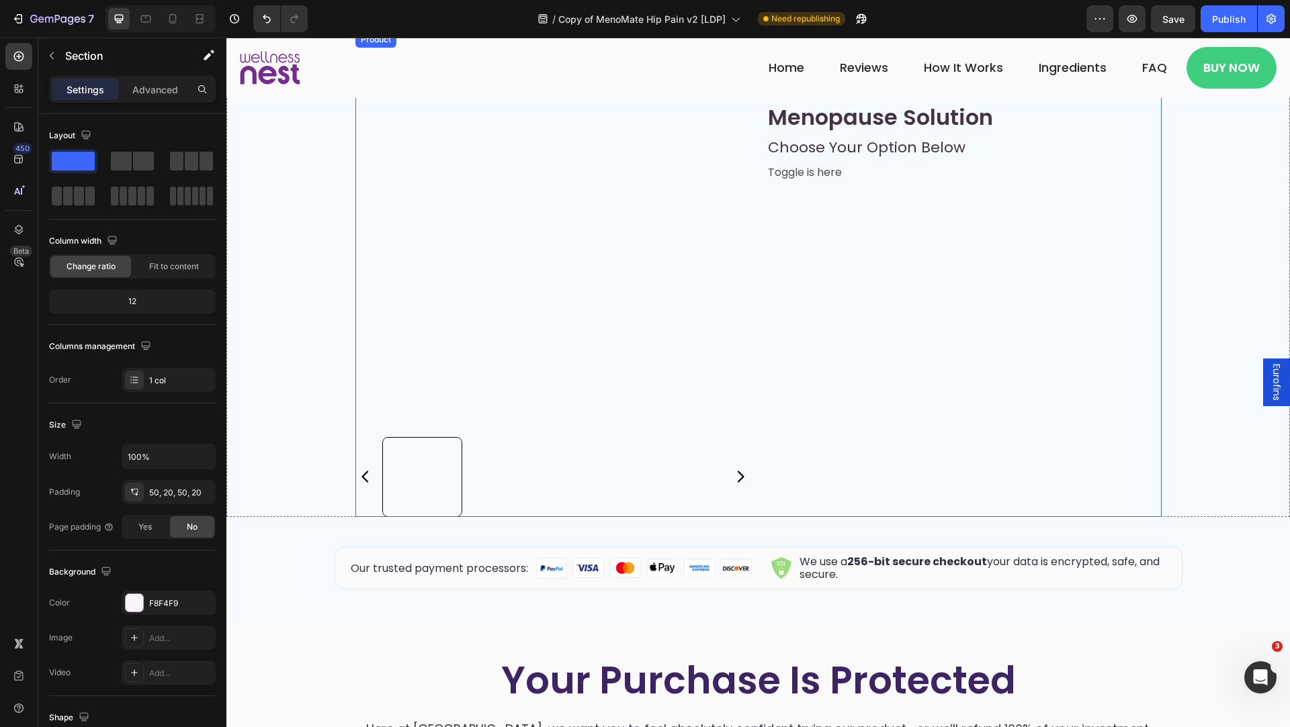
scroll to position [6662, 0]
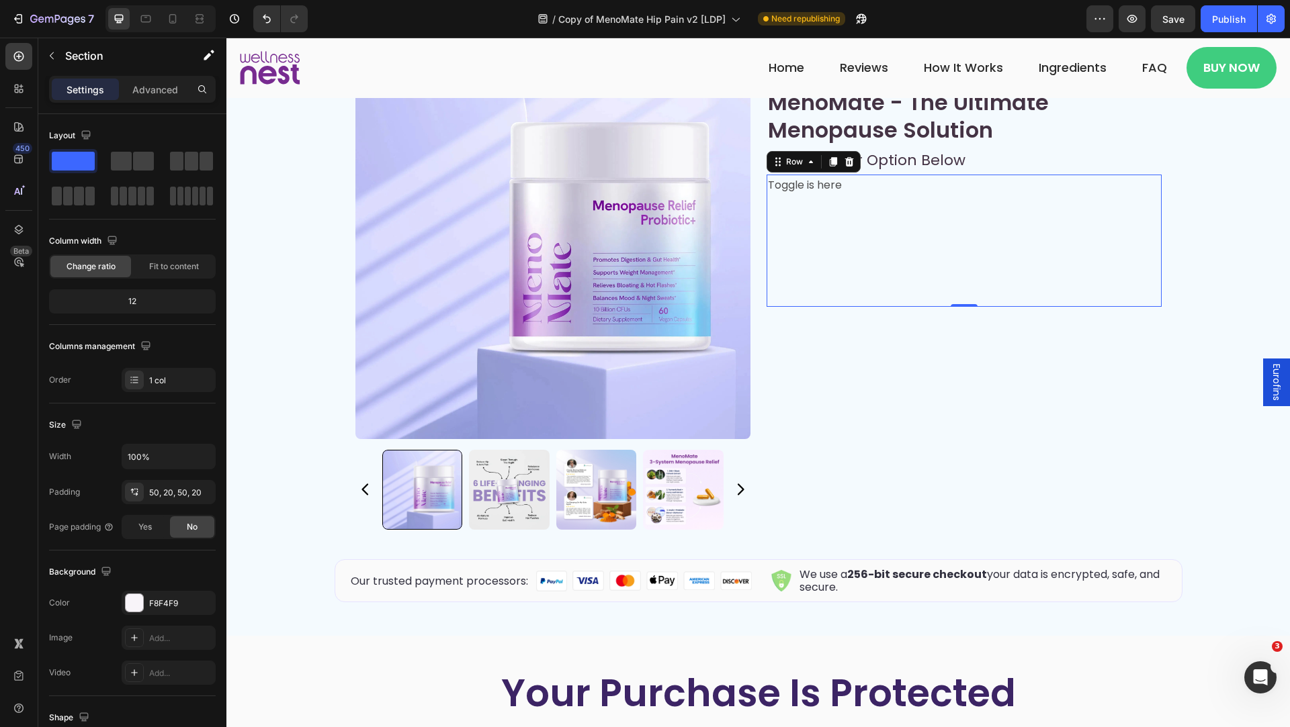
click at [819, 277] on div "Toggle is here Text Block" at bounding box center [963, 241] width 395 height 132
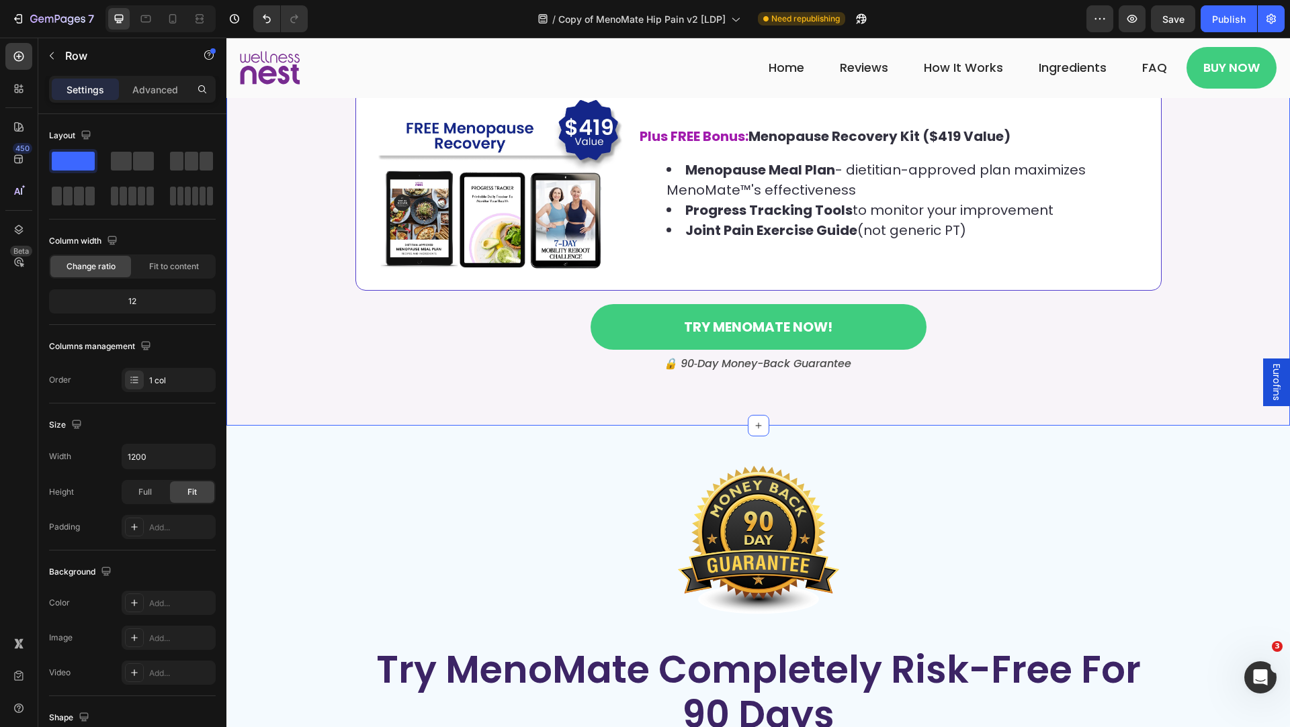
scroll to position [5435, 0]
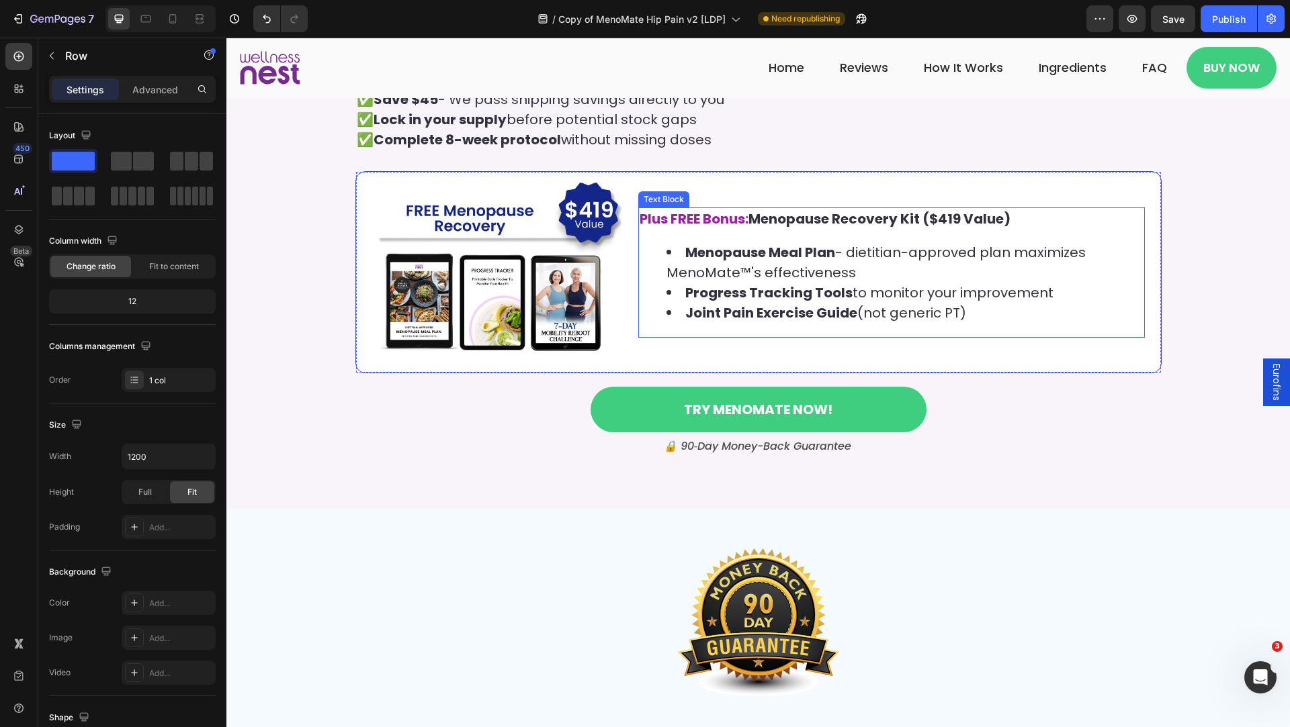
click at [774, 304] on strong "Joint Pain Exercise Guide" at bounding box center [771, 313] width 172 height 19
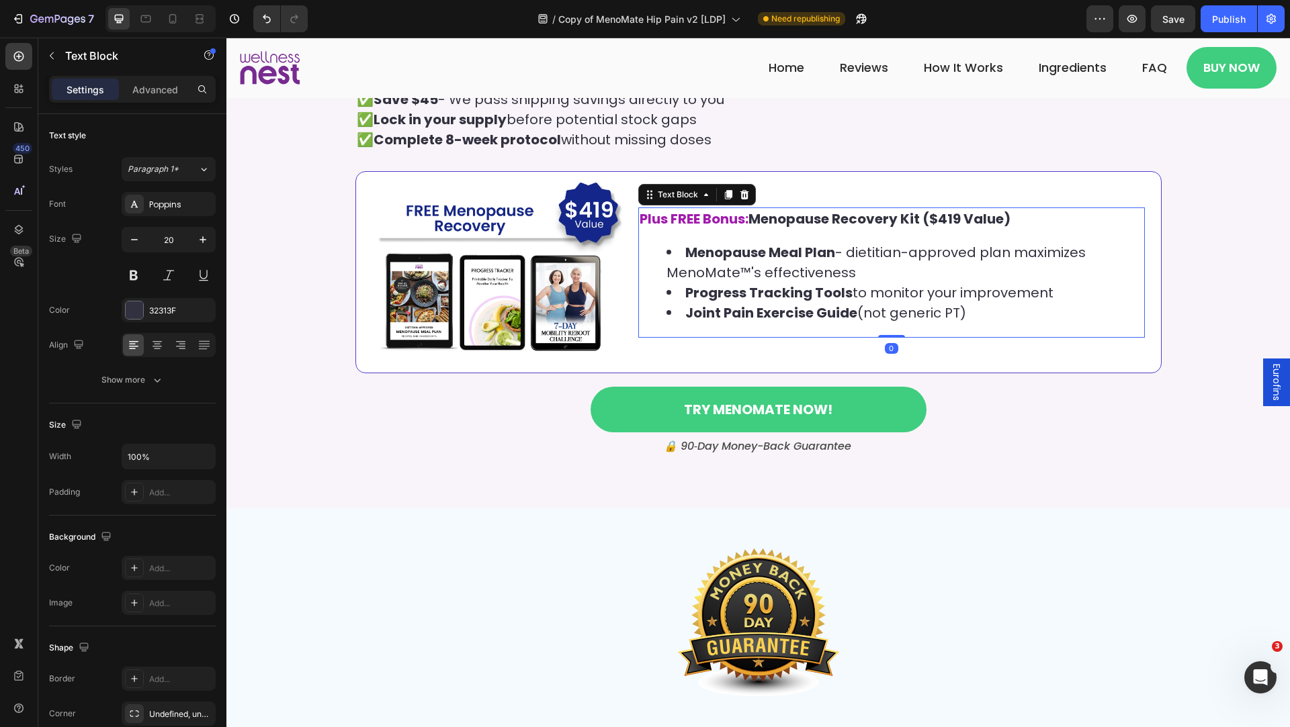
click at [774, 304] on strong "Joint Pain Exercise Guide" at bounding box center [771, 313] width 172 height 19
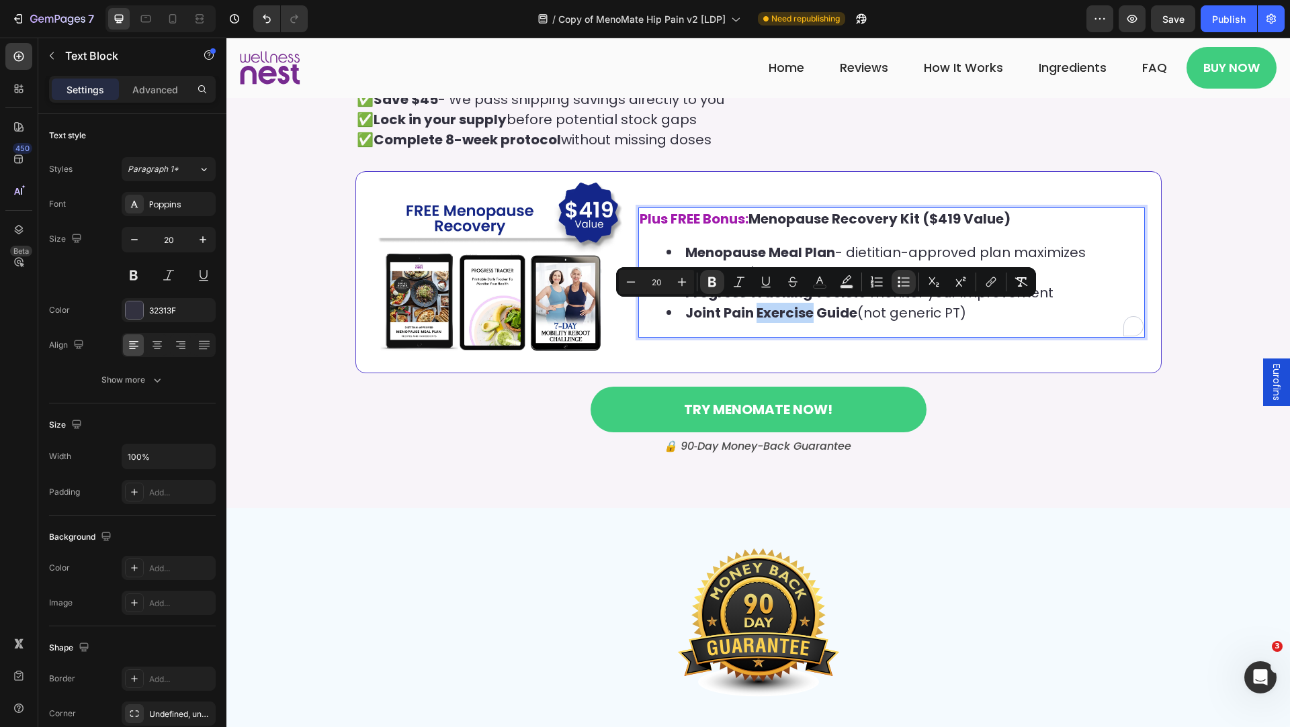
click at [774, 304] on strong "Joint Pain Exercise Guide" at bounding box center [771, 313] width 172 height 19
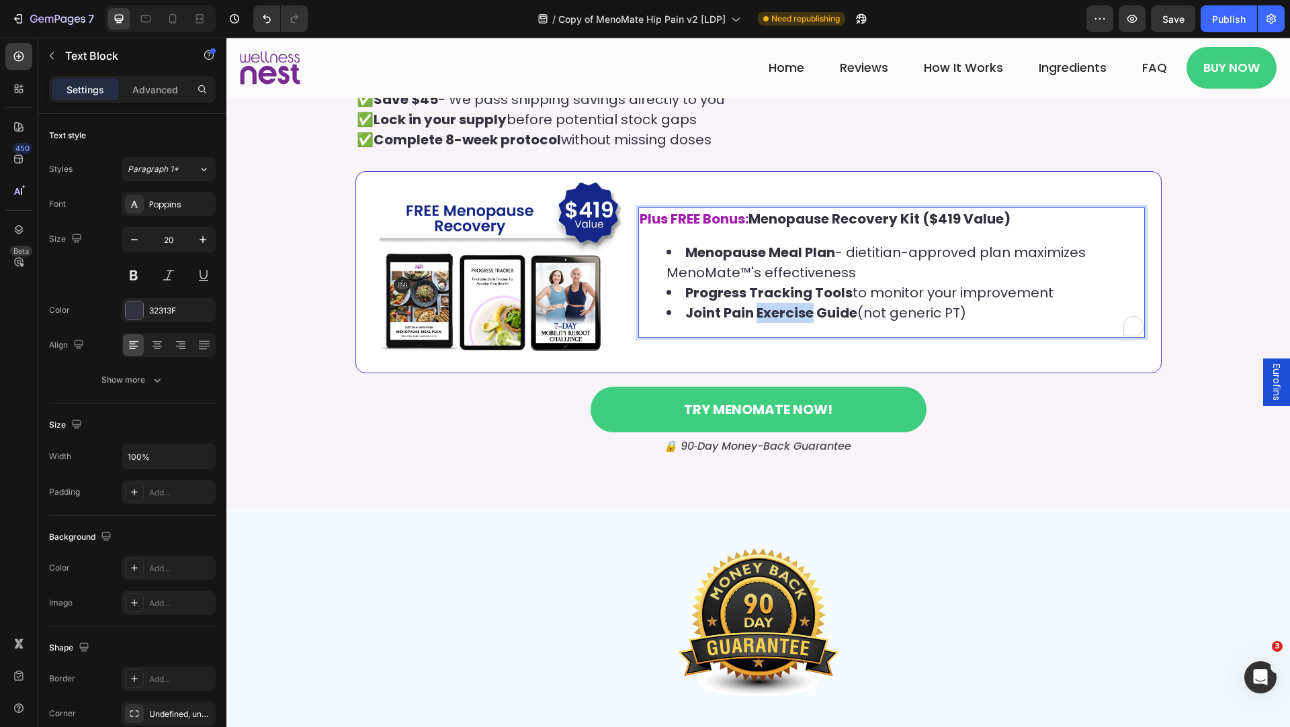
click at [774, 304] on strong "Joint Pain Exercise Guide" at bounding box center [771, 313] width 172 height 19
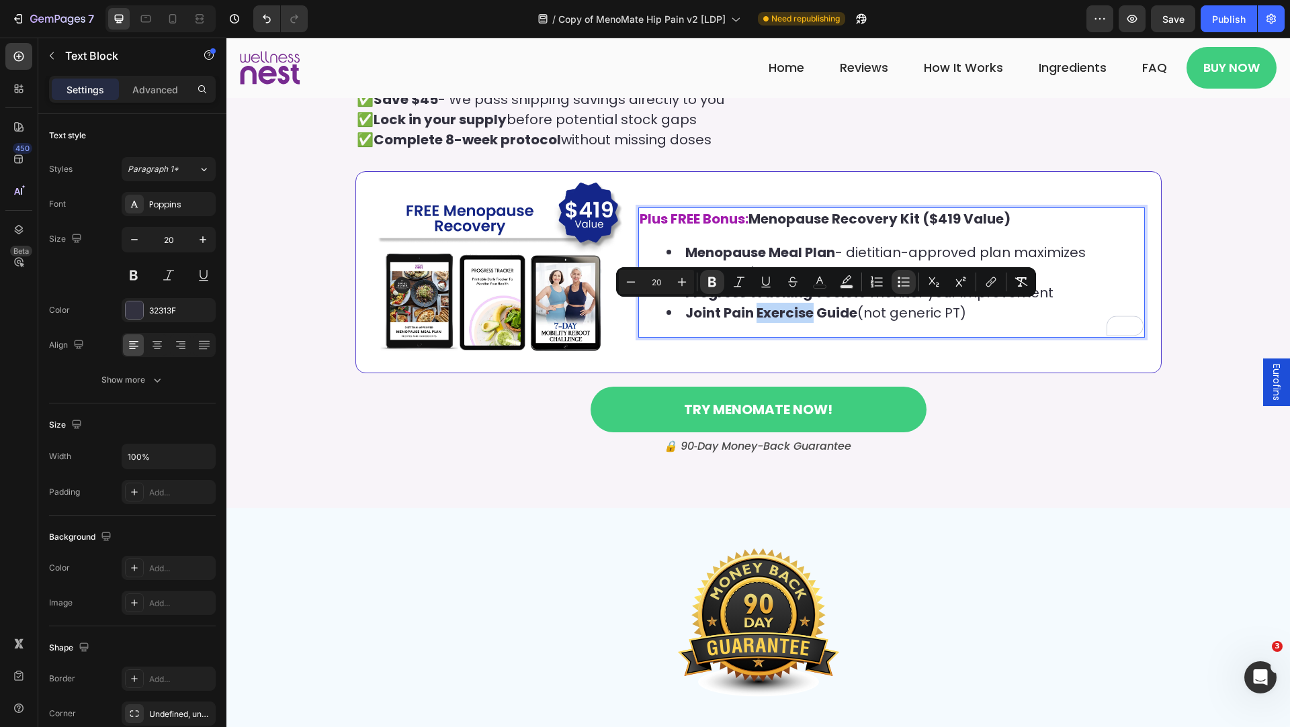
click at [752, 306] on strong "Joint Pain Exercise Guide" at bounding box center [771, 313] width 172 height 19
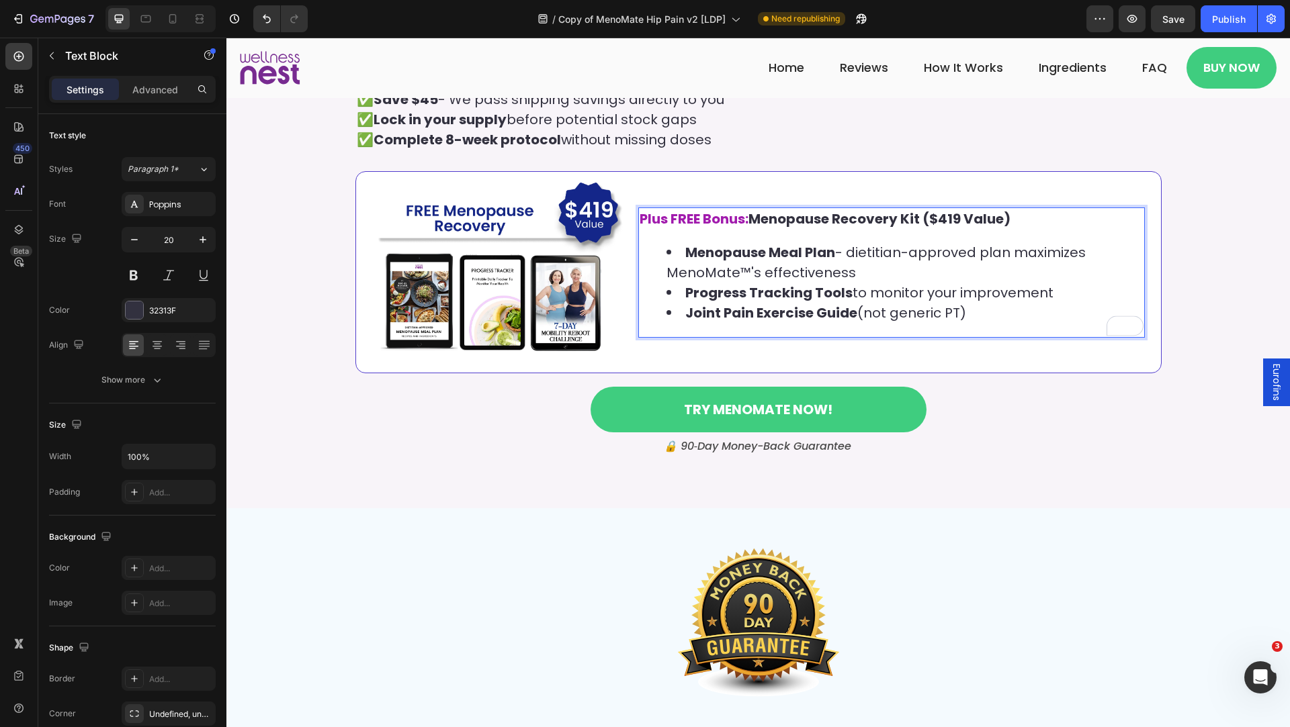
click at [718, 287] on strong "Progress Tracking Tools" at bounding box center [768, 292] width 167 height 19
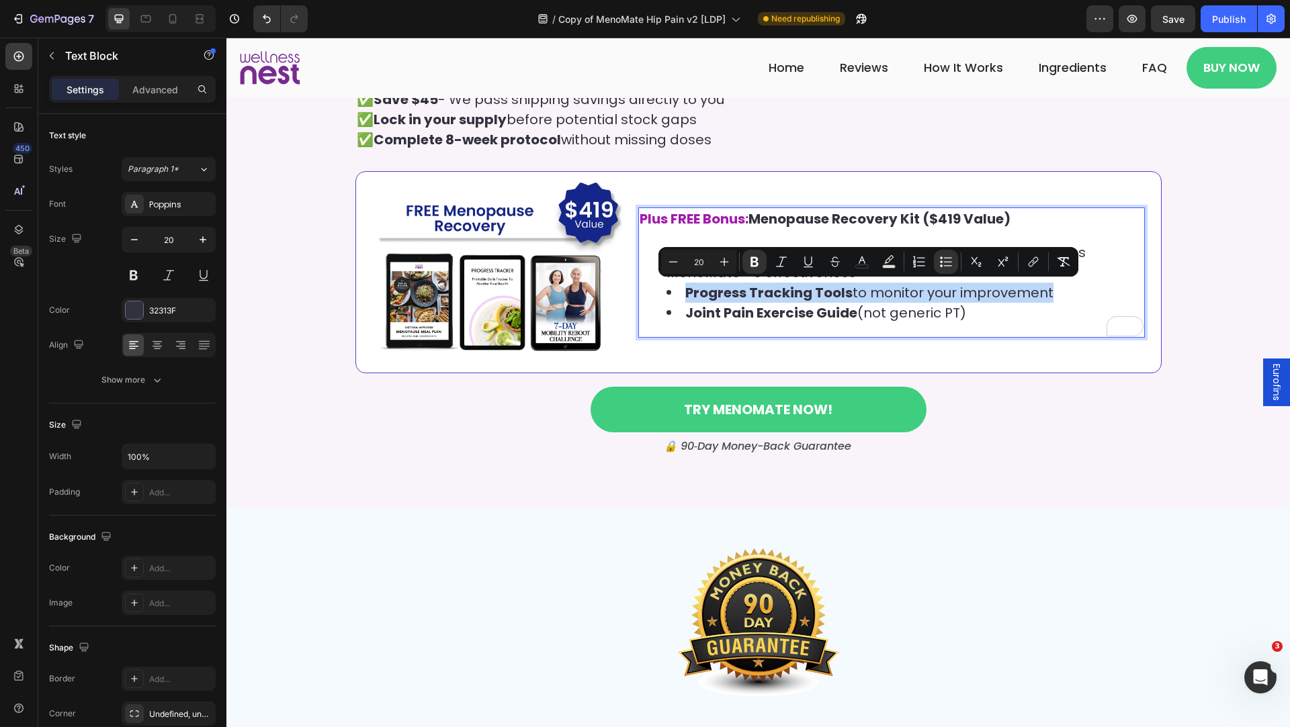
copy li "Progress Tracking Tools to monitor your improvement"
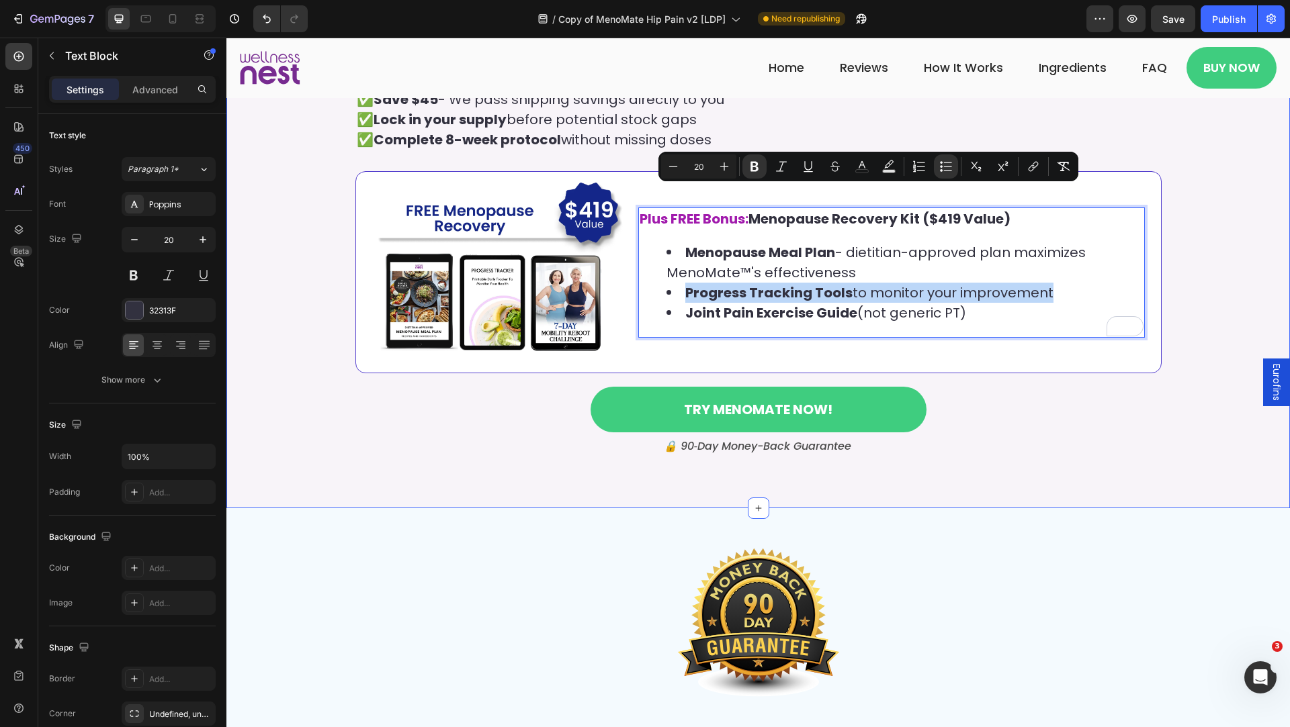
scroll to position [5571, 0]
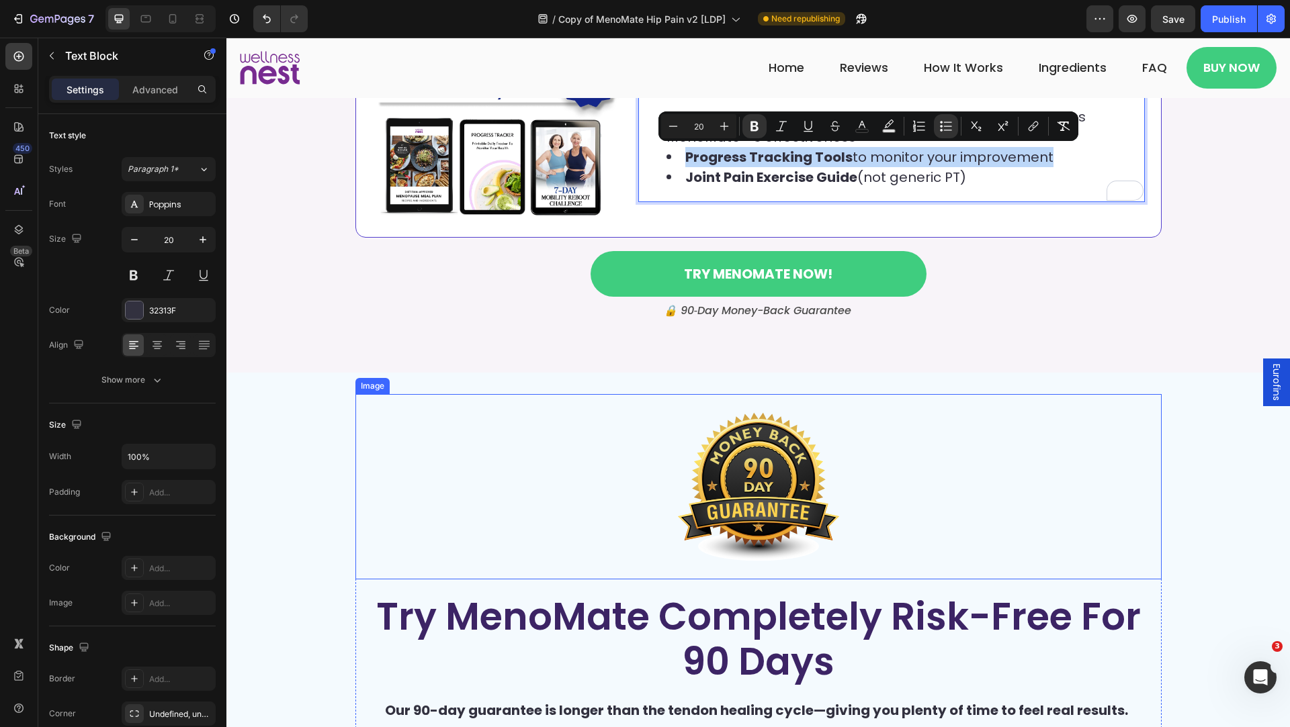
click at [942, 369] on div "Save $45 + FREE Shipping + FREE GIFTS - Or Risk Missing Your Pain-Free Months H…" at bounding box center [757, 22] width 1063 height 701
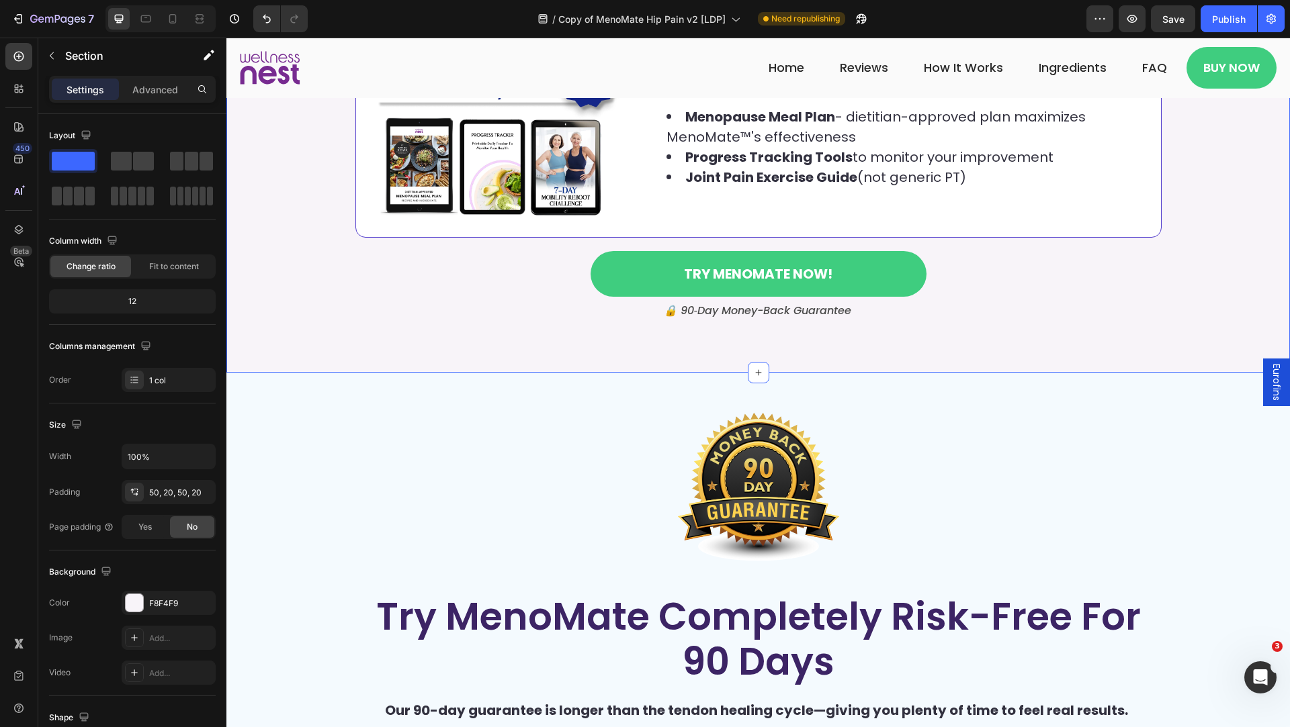
click at [942, 364] on div "Save $45 + FREE Shipping + FREE GIFTS - Or Risk Missing Your Pain-Free Months H…" at bounding box center [757, 22] width 1063 height 701
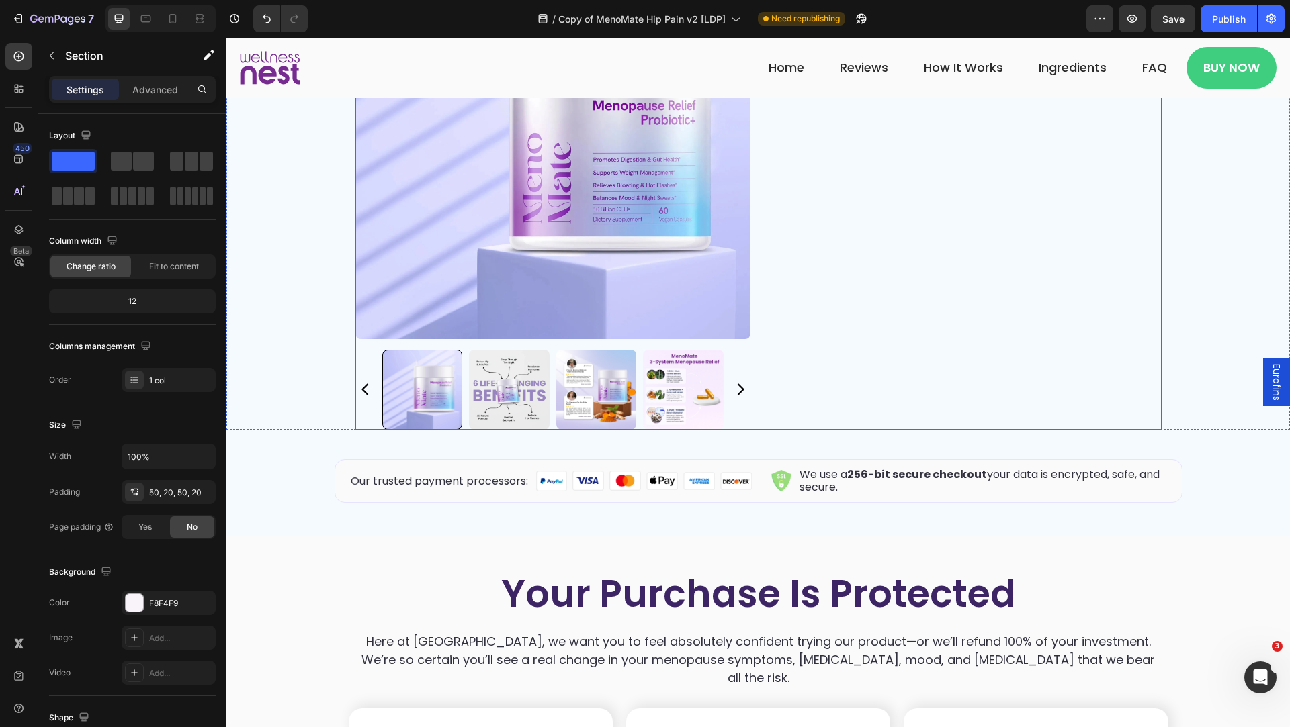
scroll to position [6598, 0]
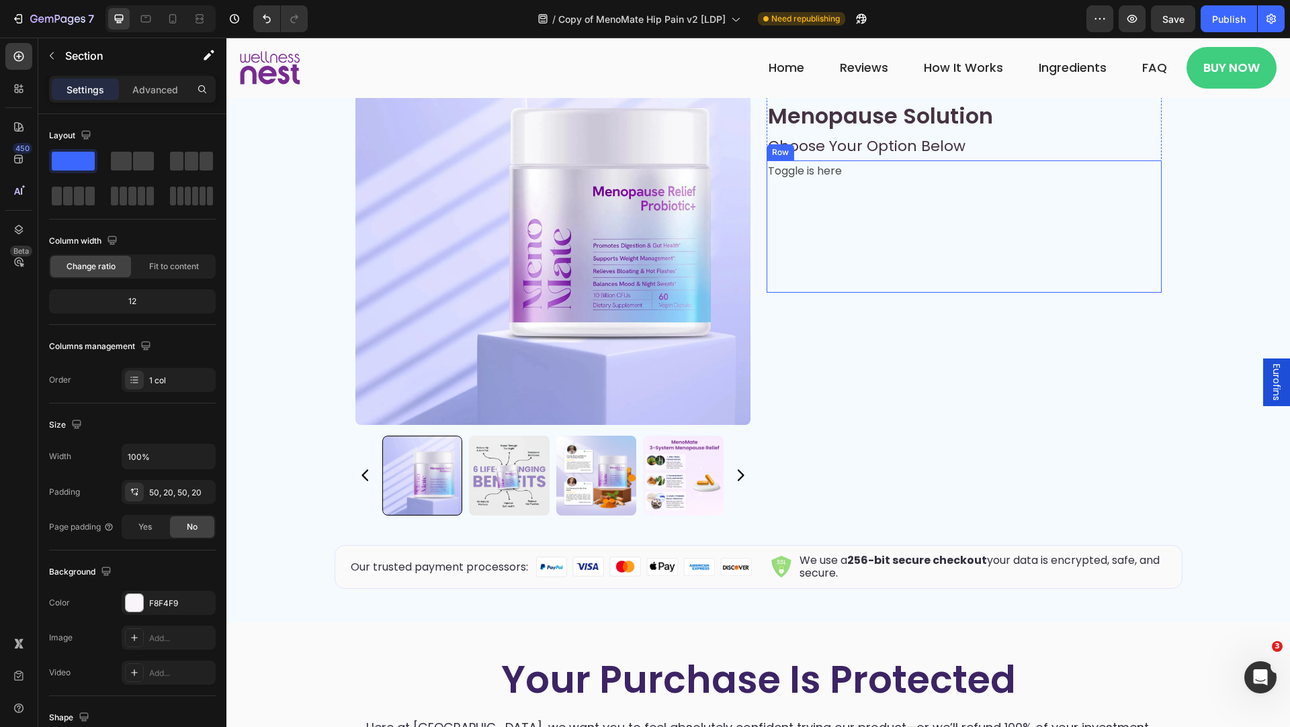
click at [807, 176] on p "Toggle is here" at bounding box center [964, 171] width 392 height 19
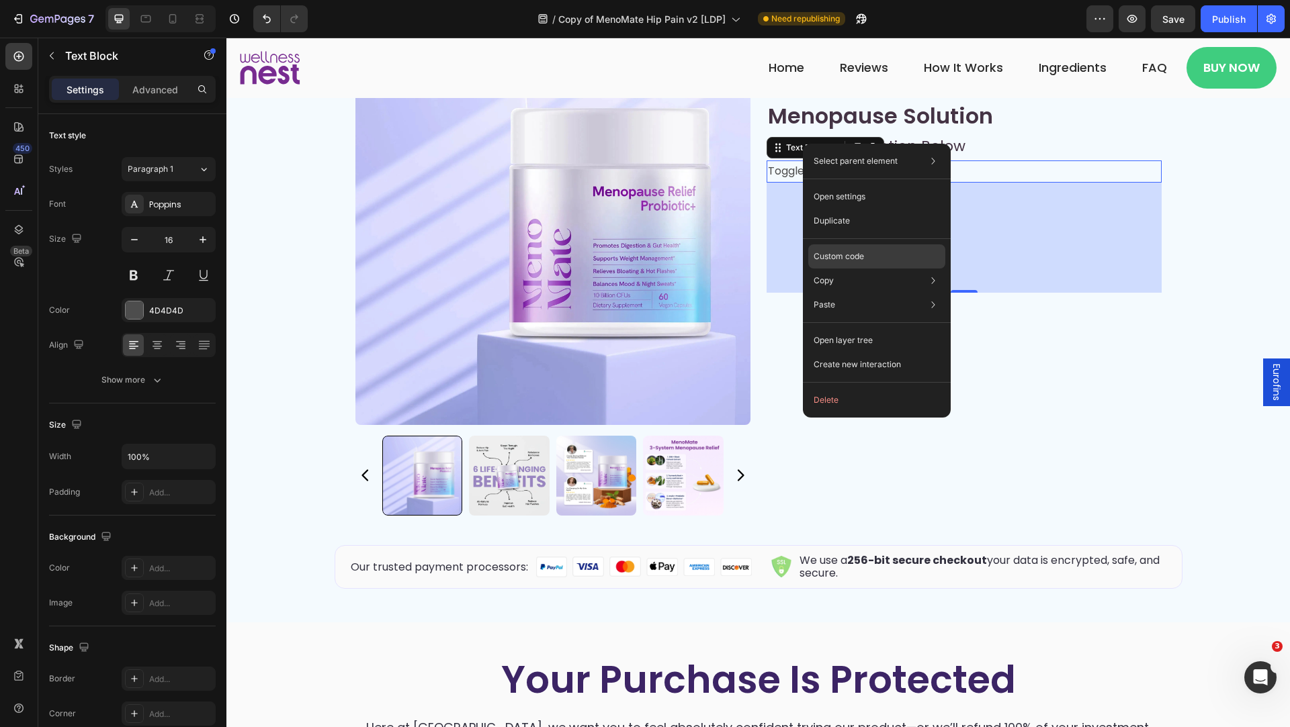
click at [843, 253] on p "Custom code" at bounding box center [838, 257] width 50 height 12
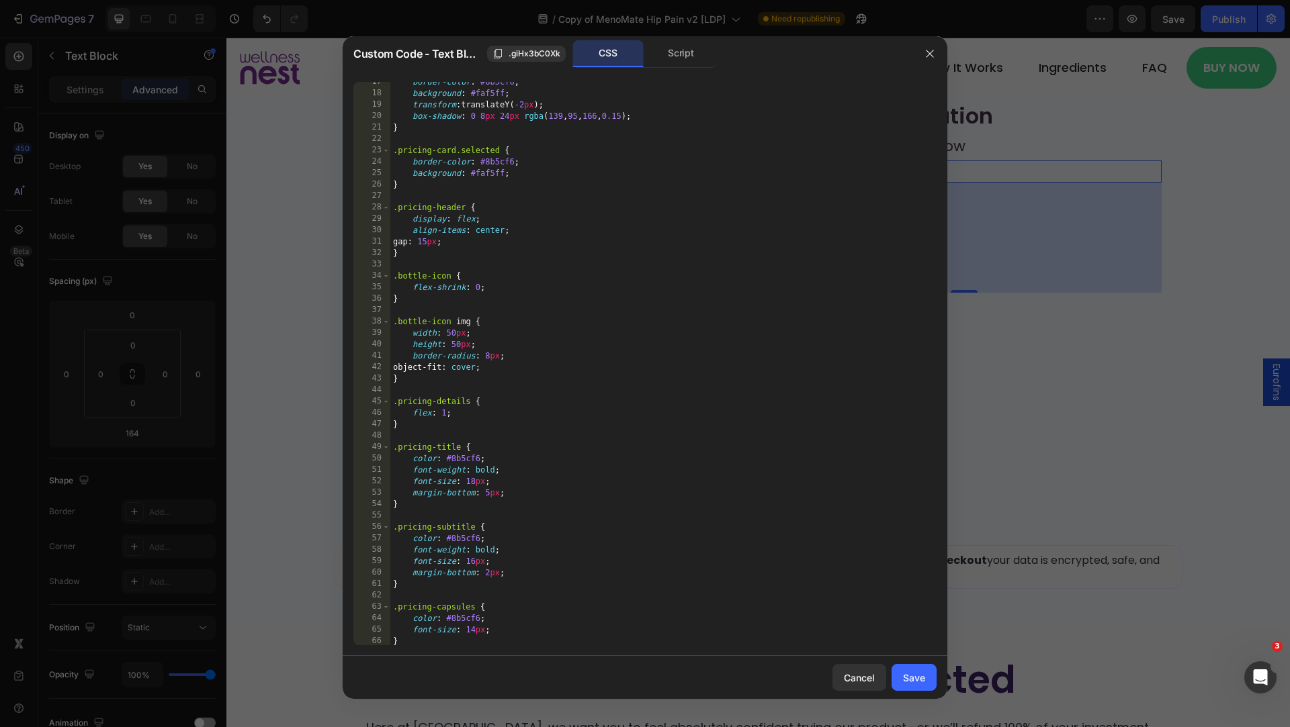
scroll to position [0, 0]
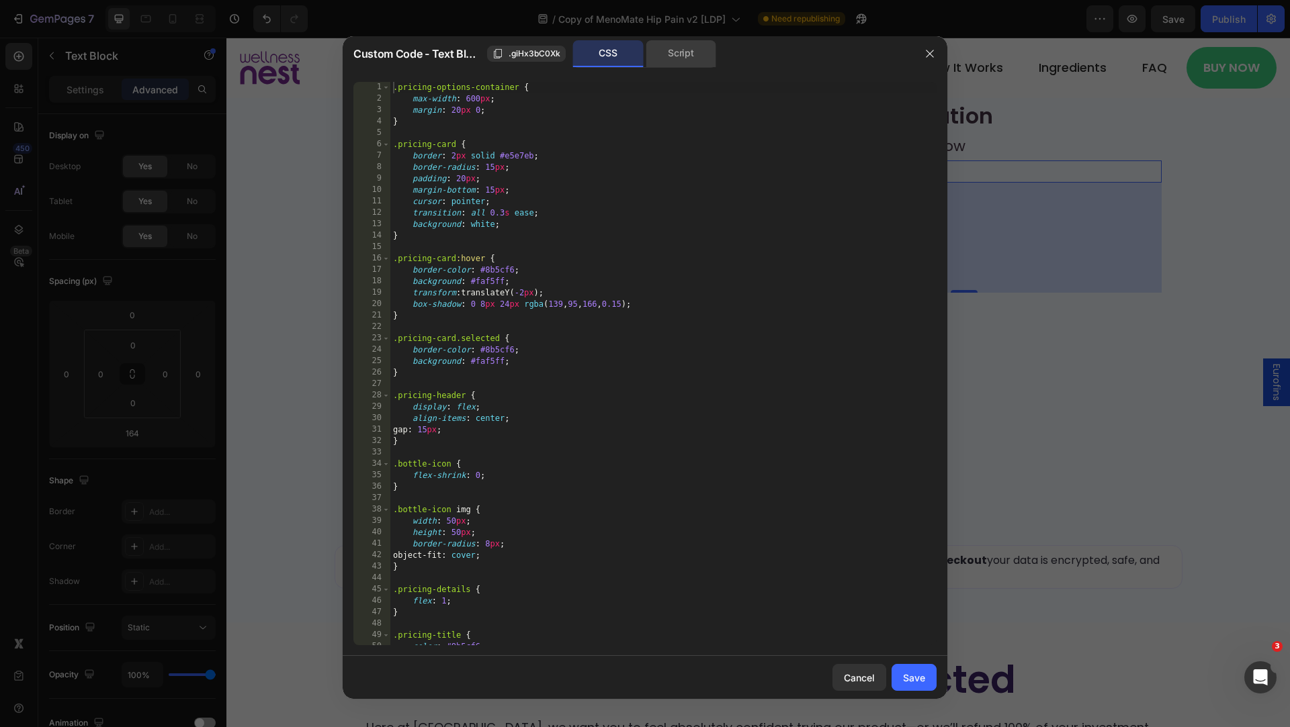
click at [682, 45] on div "Script" at bounding box center [680, 53] width 71 height 27
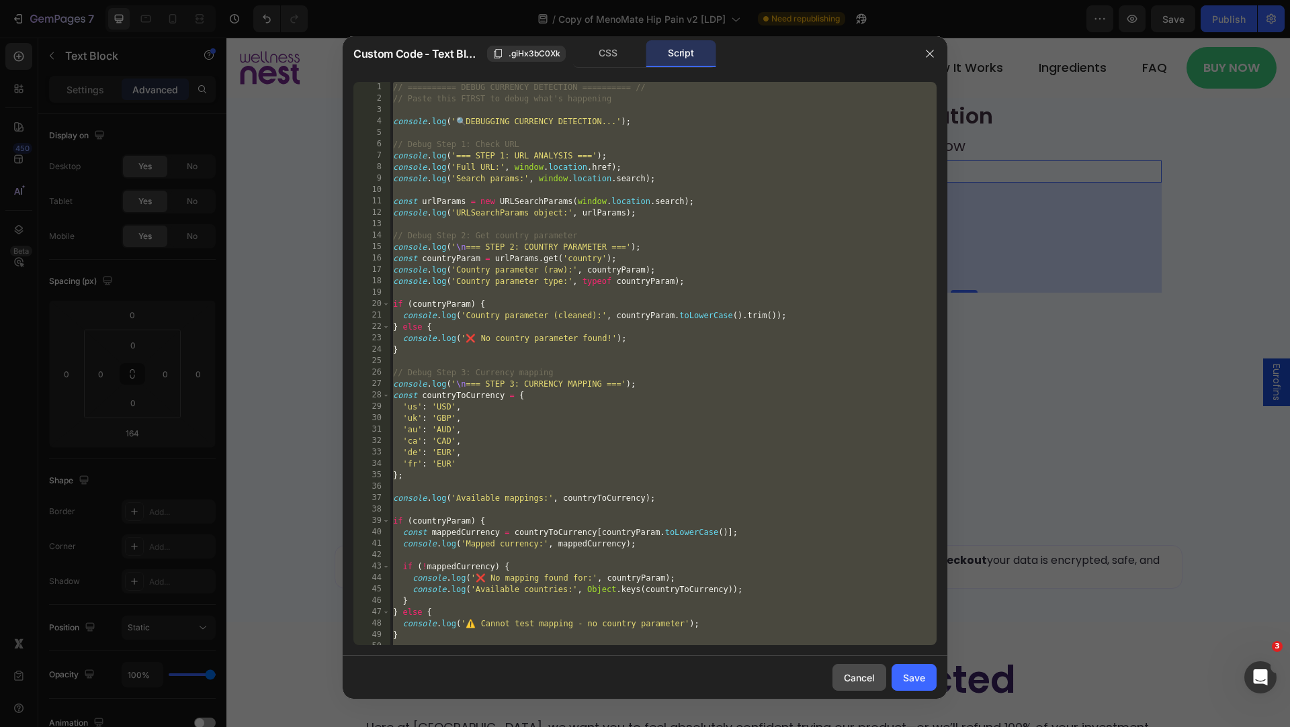
click at [866, 682] on div "Cancel" at bounding box center [859, 678] width 31 height 14
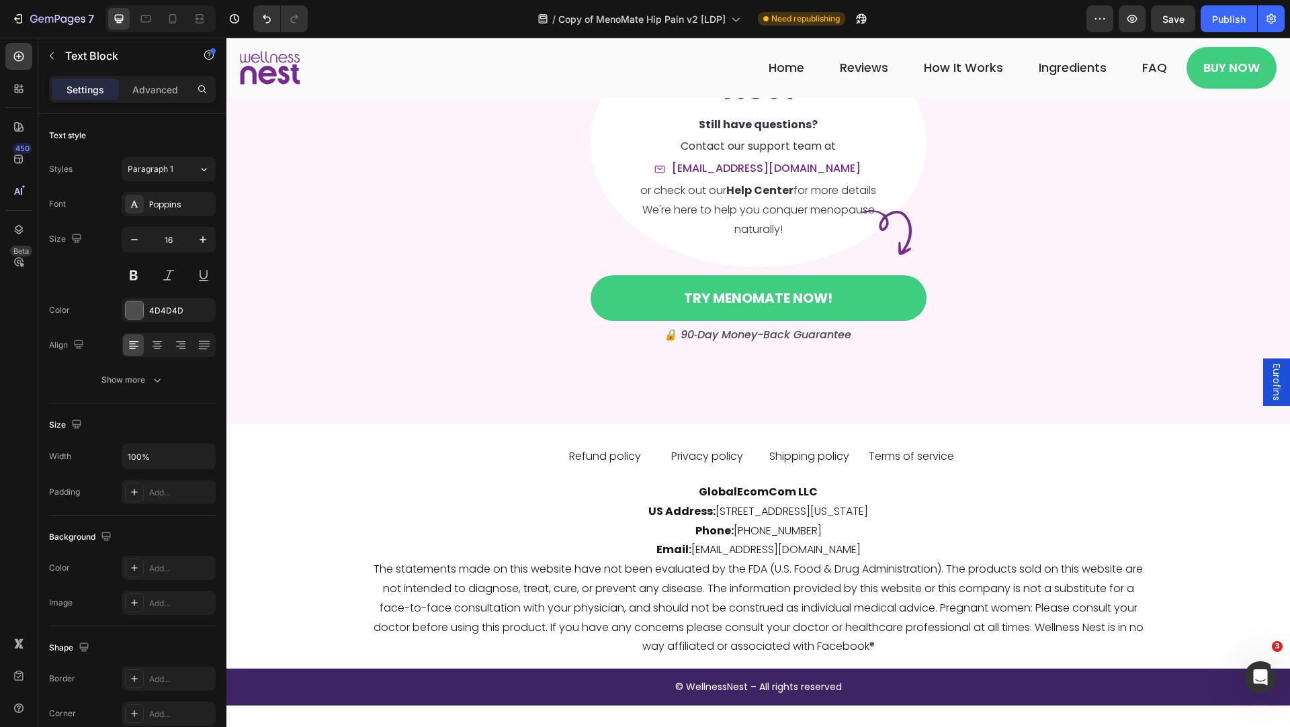
scroll to position [8489, 0]
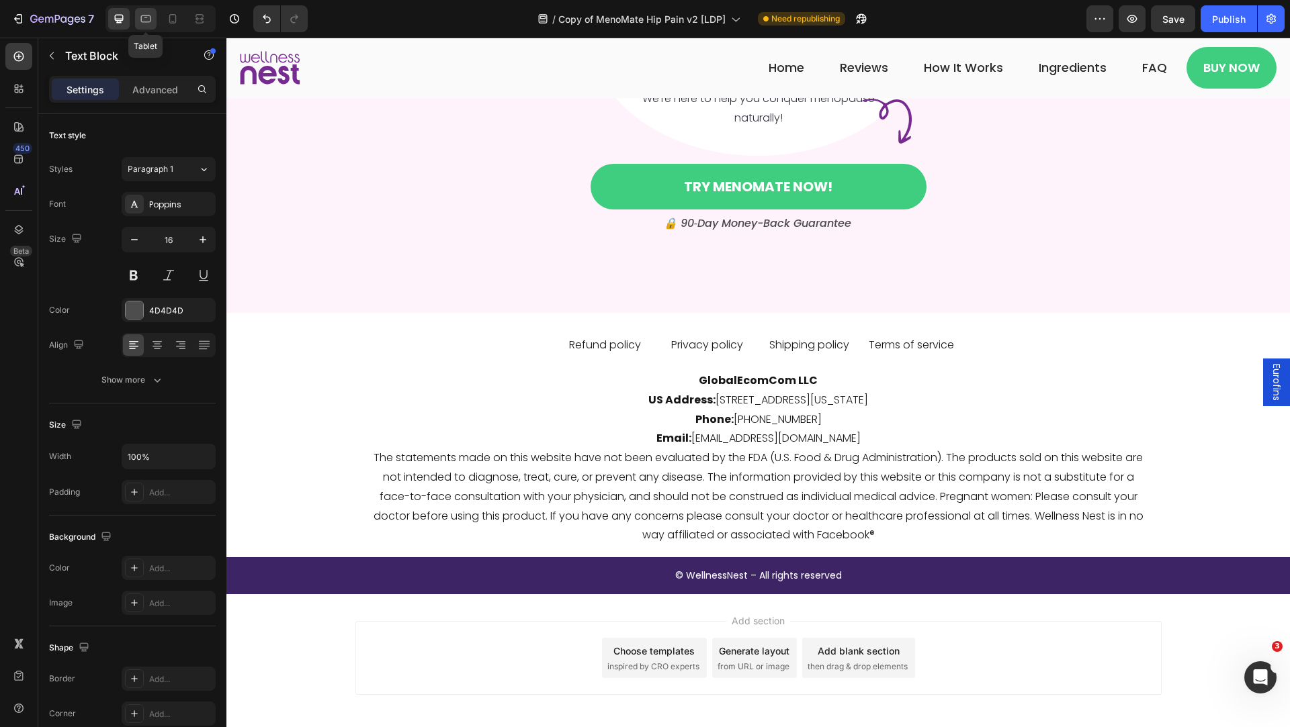
click at [150, 9] on div at bounding box center [145, 18] width 21 height 21
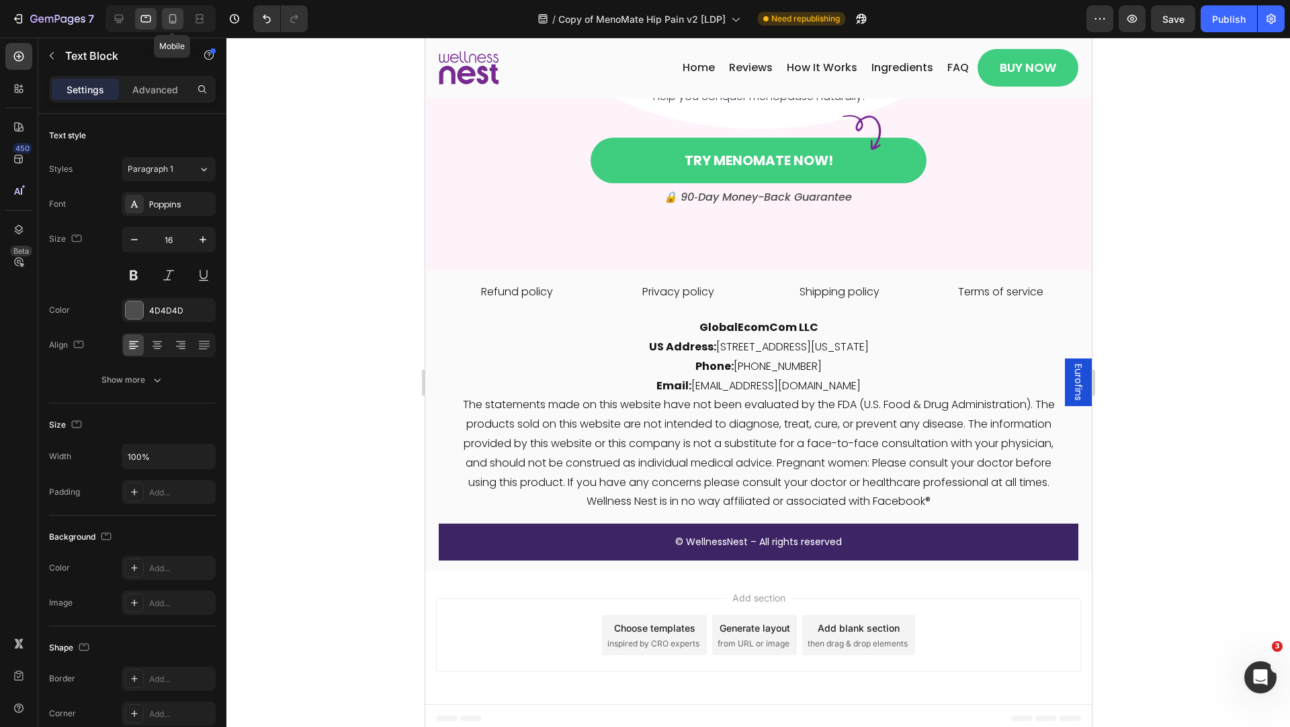
click at [173, 21] on icon at bounding box center [172, 18] width 7 height 9
type input "14"
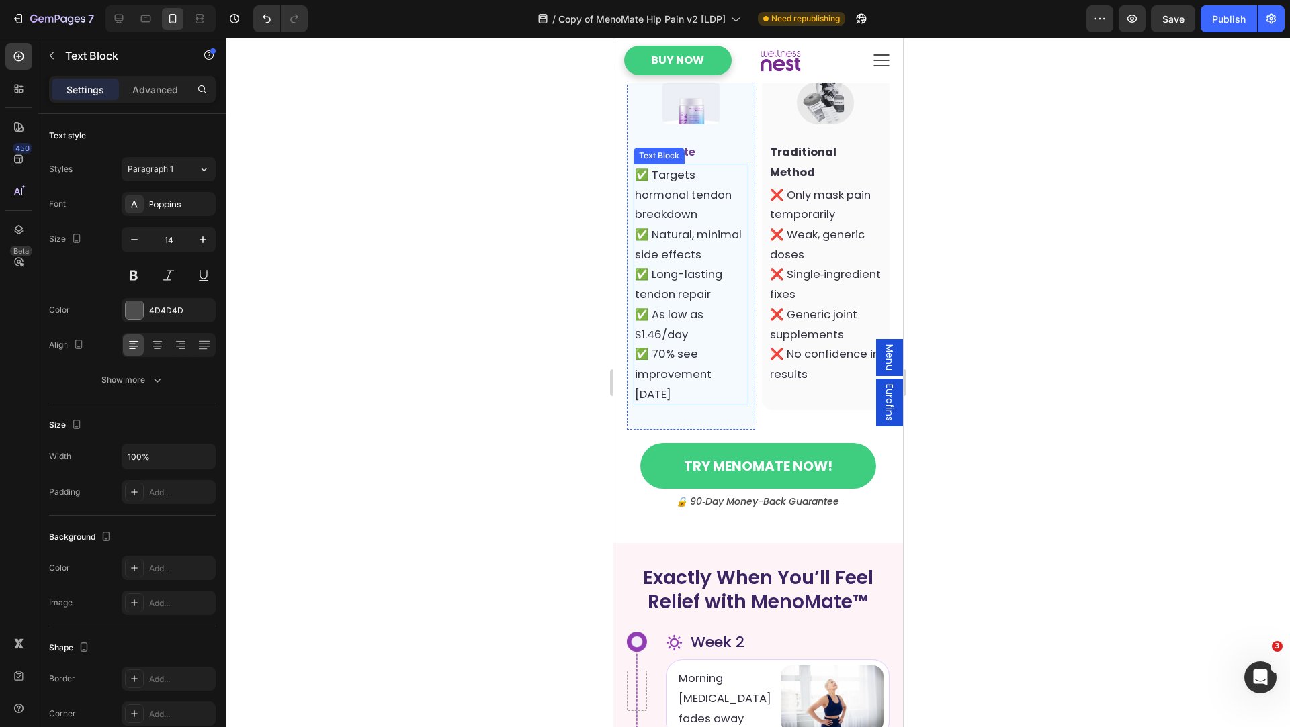
scroll to position [3848, 0]
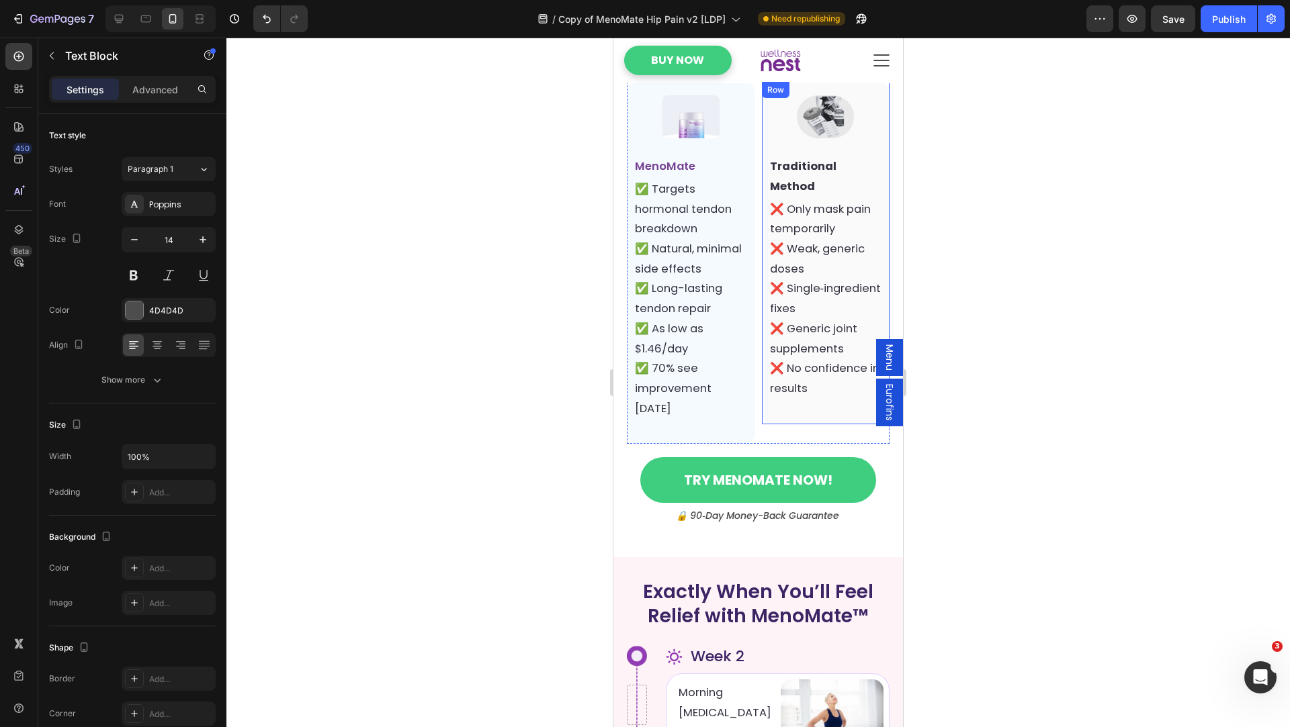
click at [776, 373] on div "Image Traditional Method Text Block ❌ Only mask pain temporarily ❌ Weak, generi…" at bounding box center [826, 253] width 128 height 342
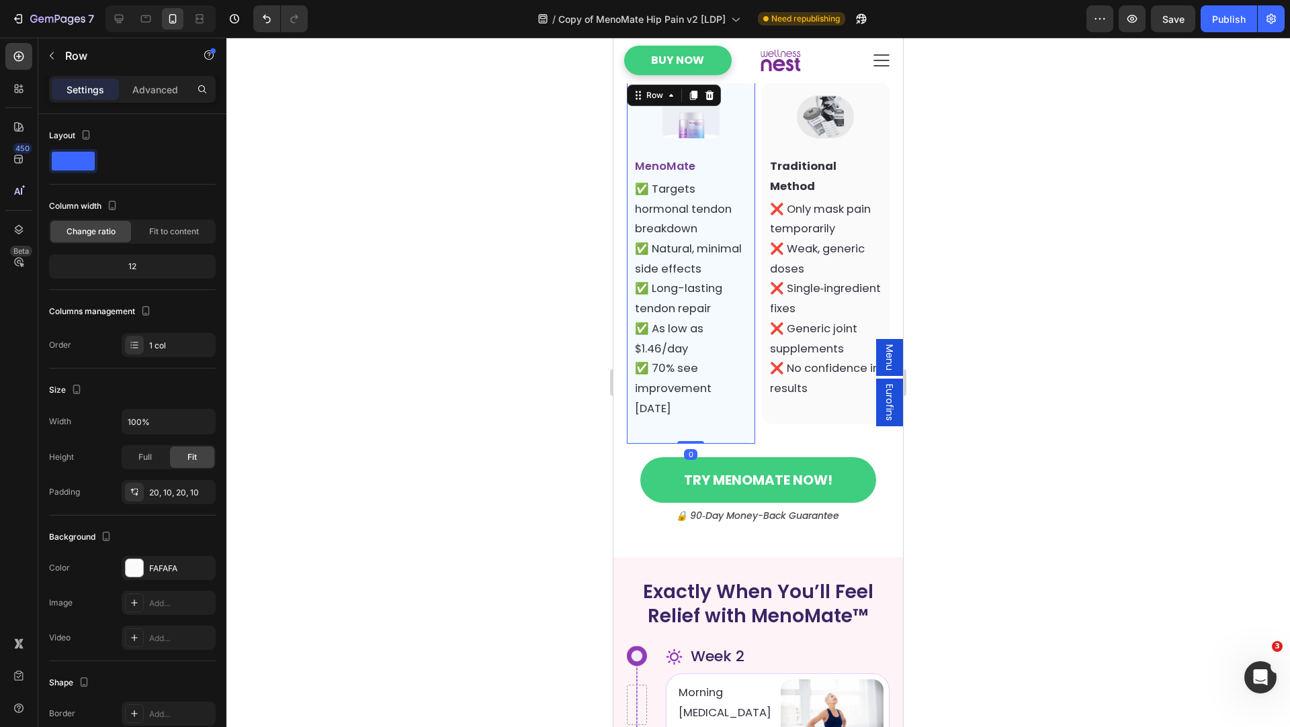
click at [733, 409] on div "Image MenoMate Text Block ✅ Targets hormonal tendon breakdown ✅ Natural, minima…" at bounding box center [691, 263] width 128 height 362
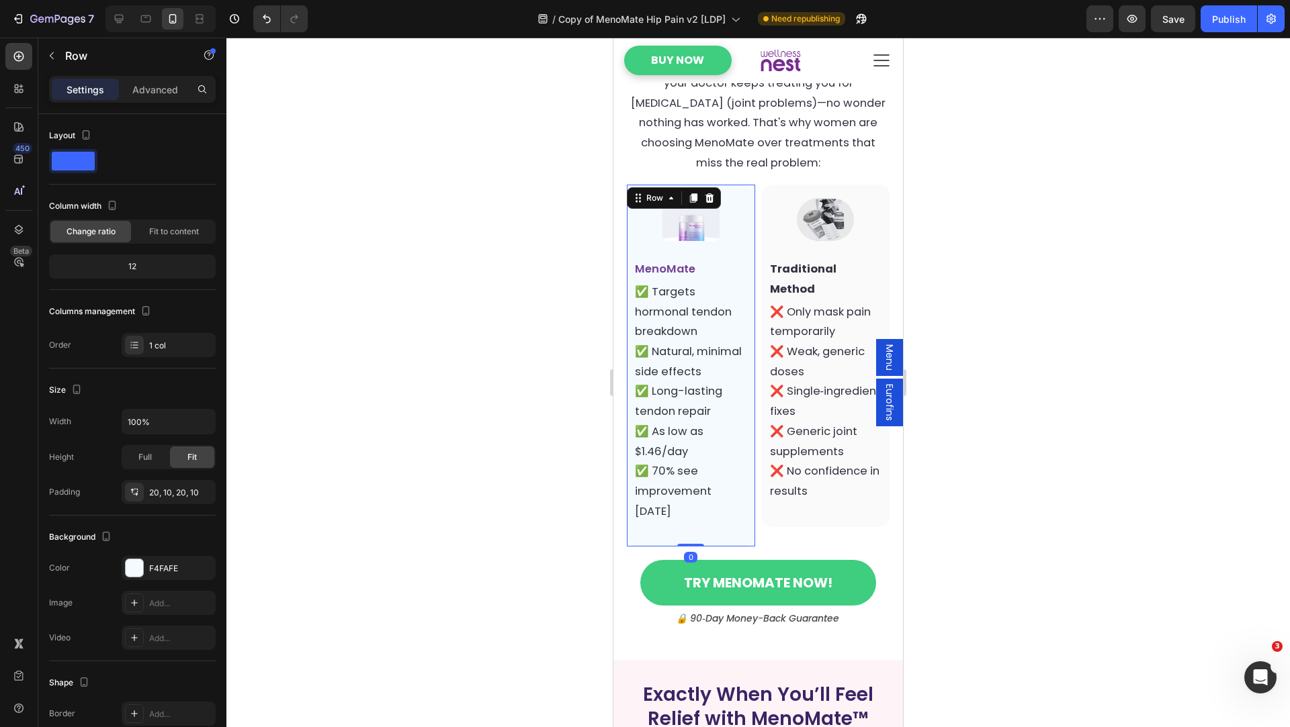
scroll to position [3724, 0]
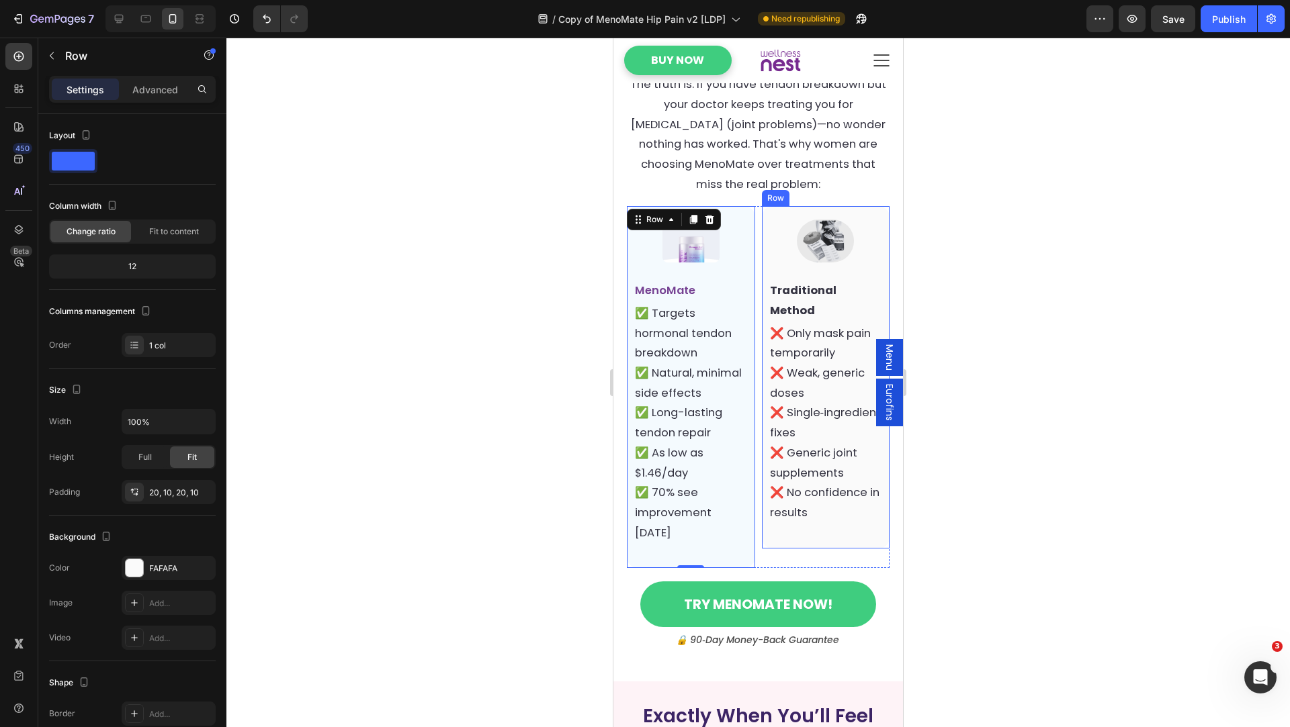
click at [830, 490] on div "Image Traditional Method Text Block ❌ Only mask pain temporarily ❌ Weak, generi…" at bounding box center [825, 377] width 115 height 315
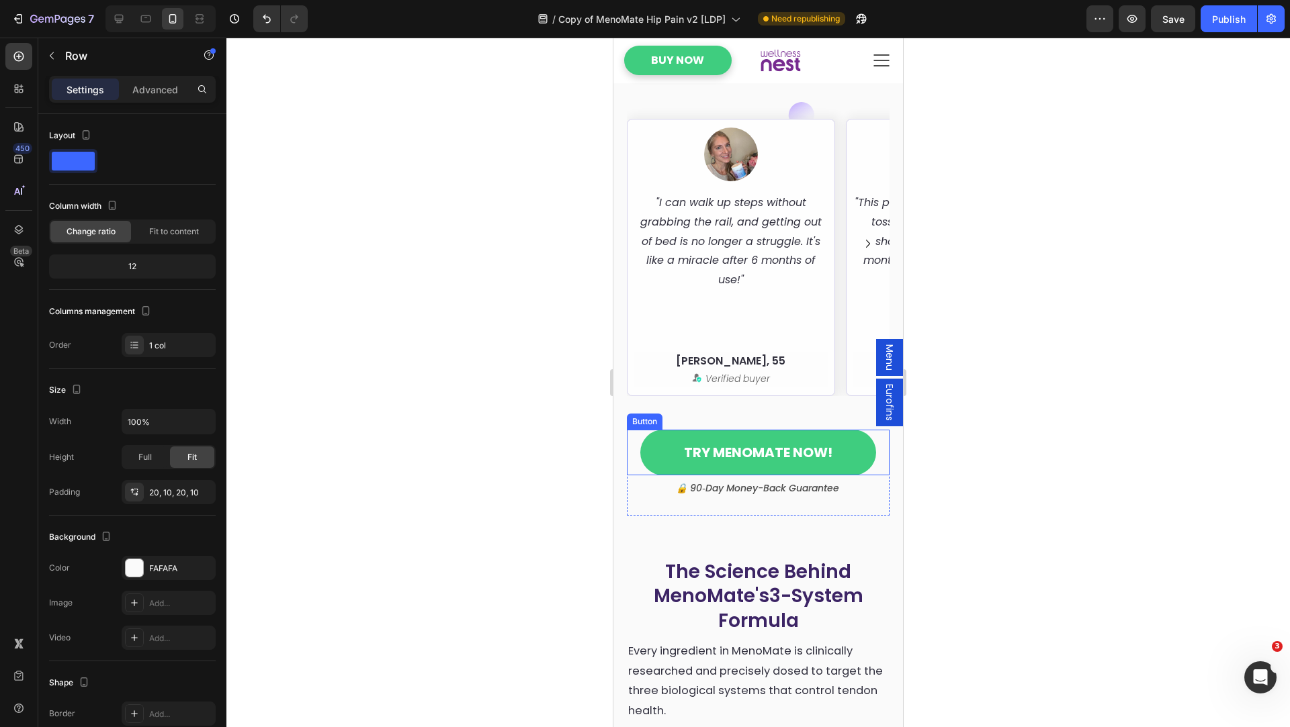
scroll to position [2109, 0]
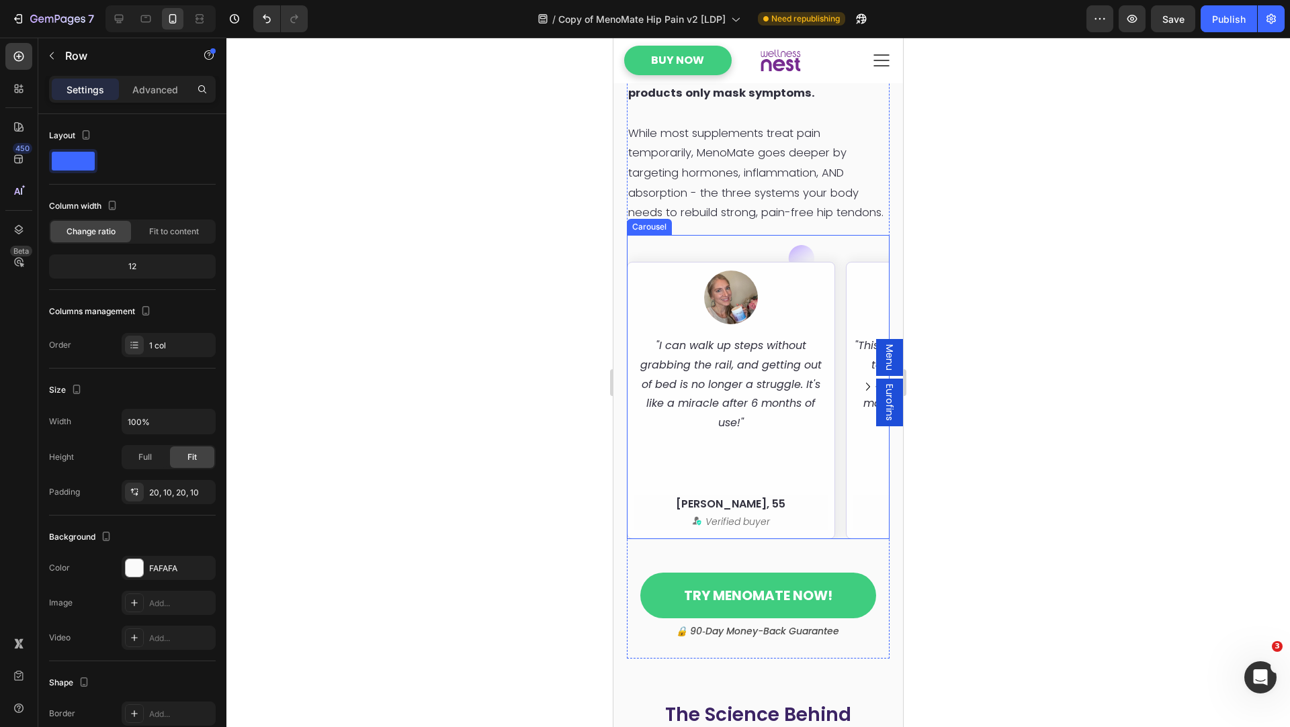
click at [864, 383] on icon "Carousel Next Arrow" at bounding box center [868, 387] width 16 height 16
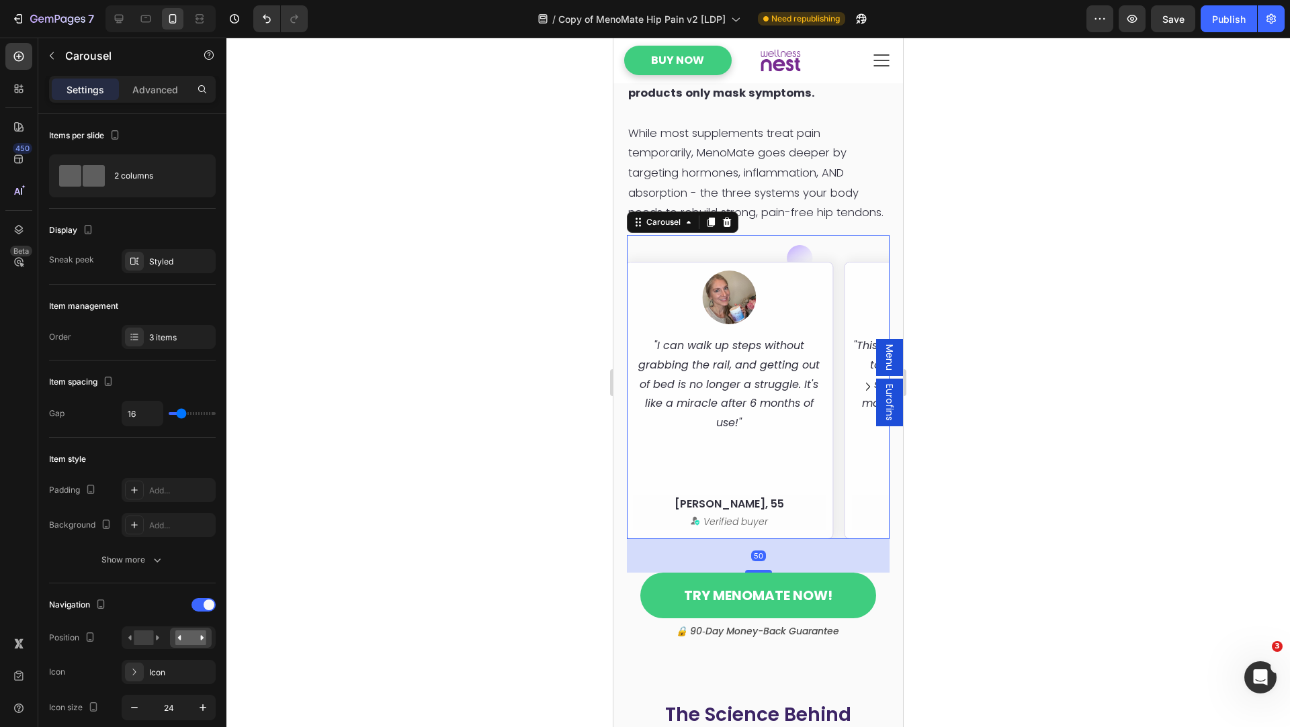
click at [864, 383] on icon "Carousel Next Arrow" at bounding box center [868, 387] width 16 height 16
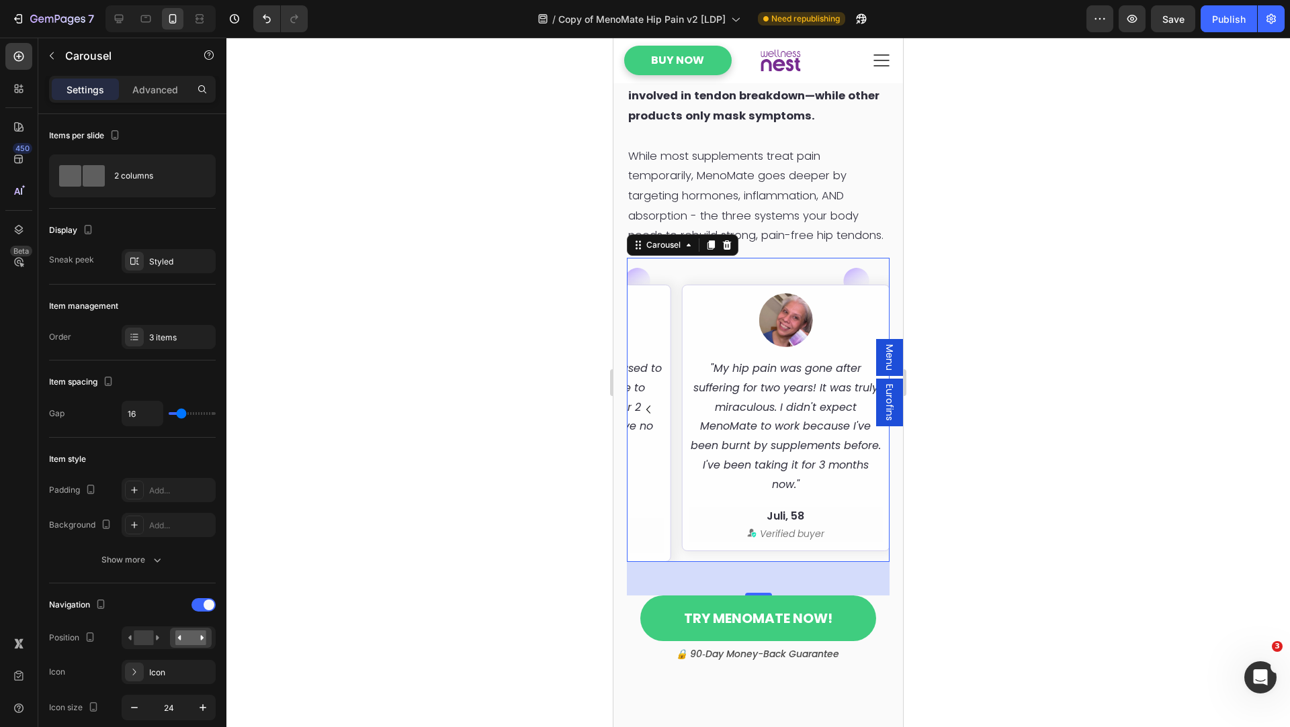
scroll to position [2082, 0]
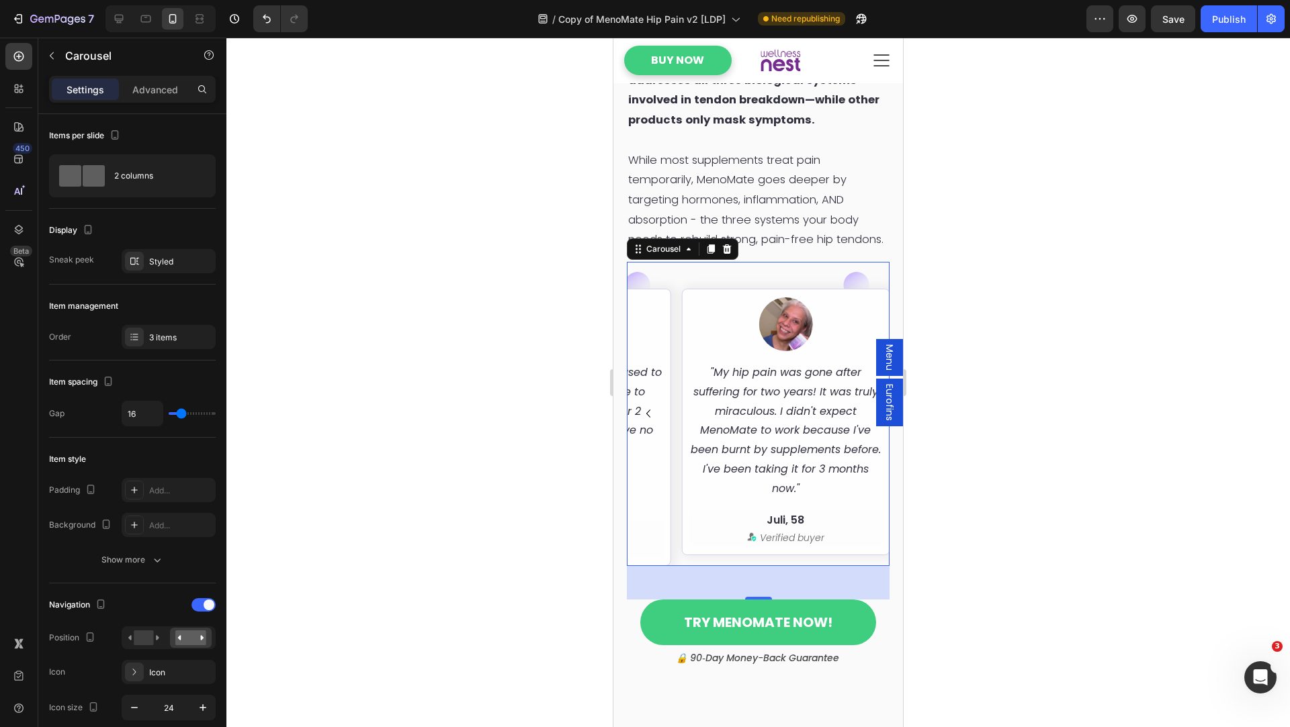
click at [648, 406] on icon "Carousel Back Arrow" at bounding box center [648, 414] width 16 height 16
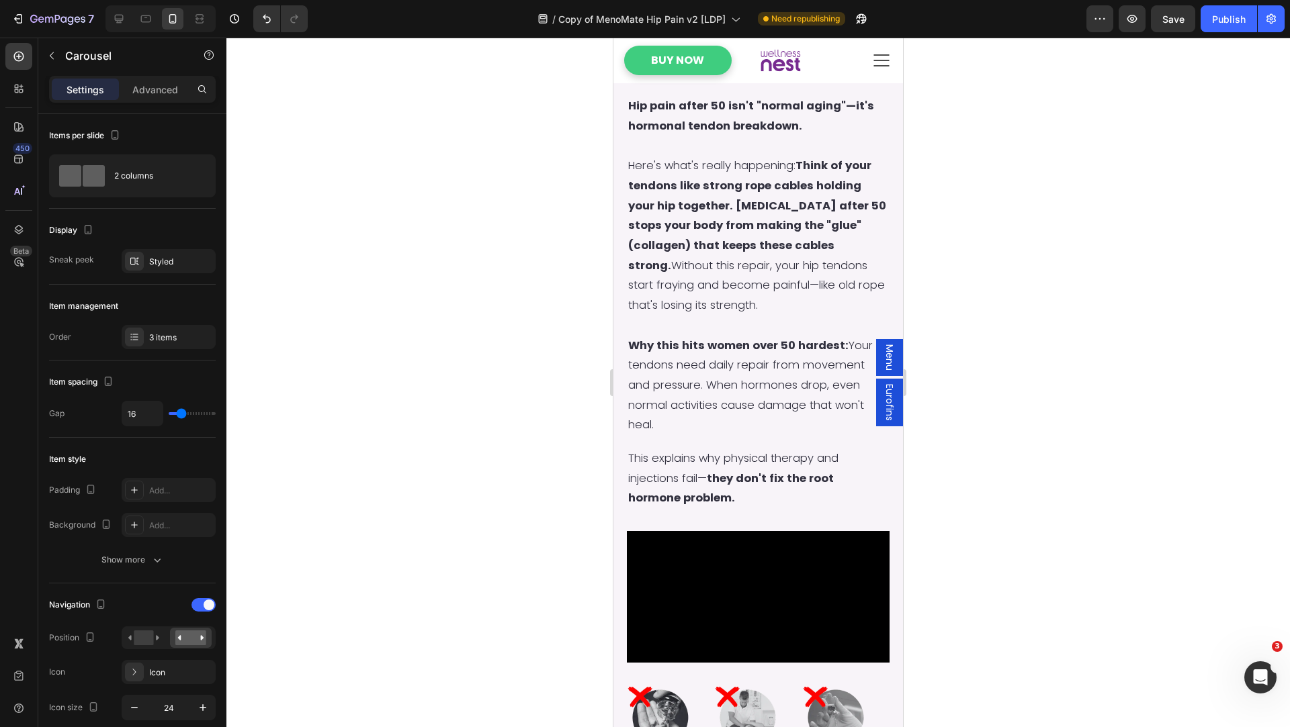
scroll to position [1226, 0]
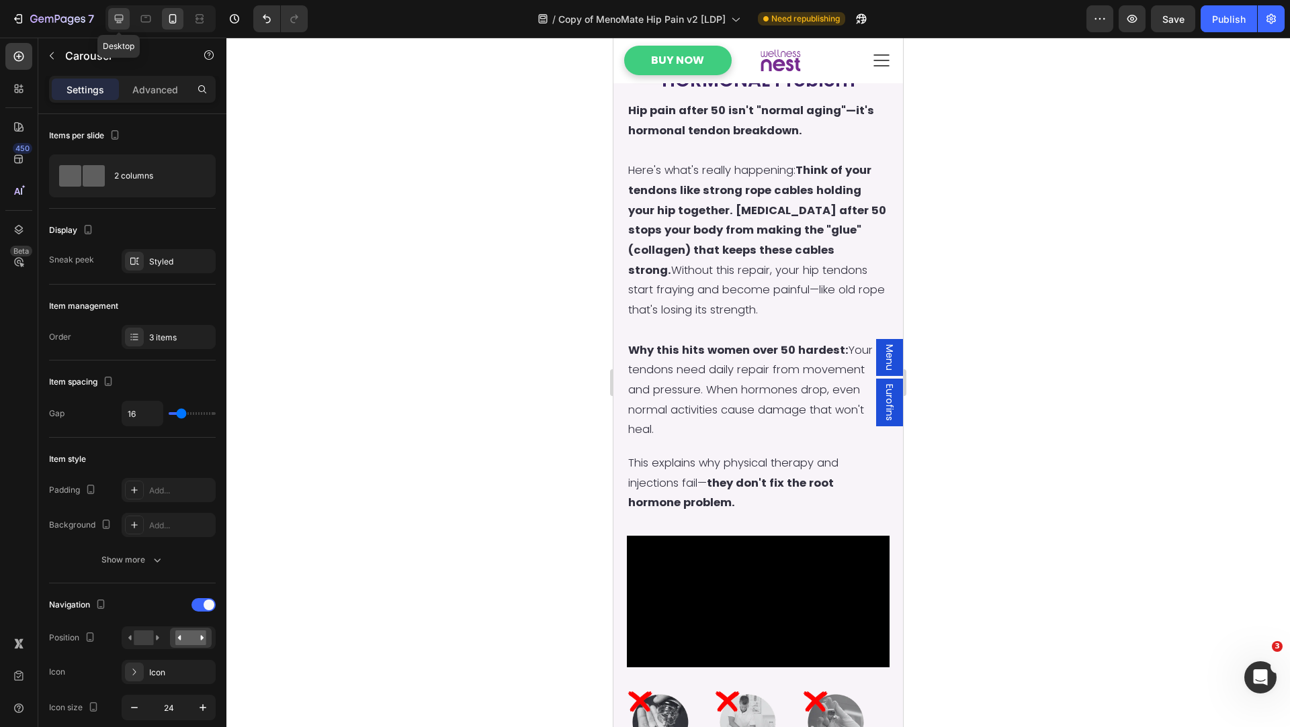
click at [119, 19] on icon at bounding box center [118, 18] width 13 height 13
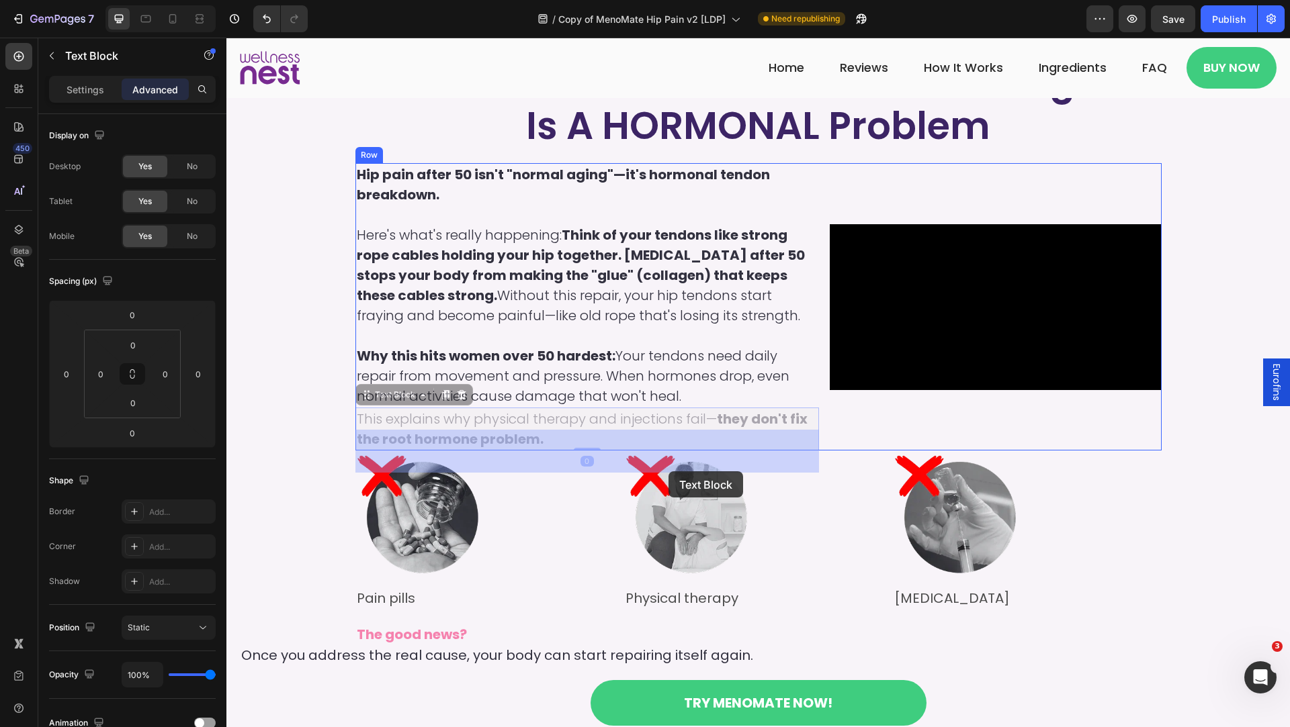
drag, startPoint x: 478, startPoint y: 449, endPoint x: 667, endPoint y: 469, distance: 189.9
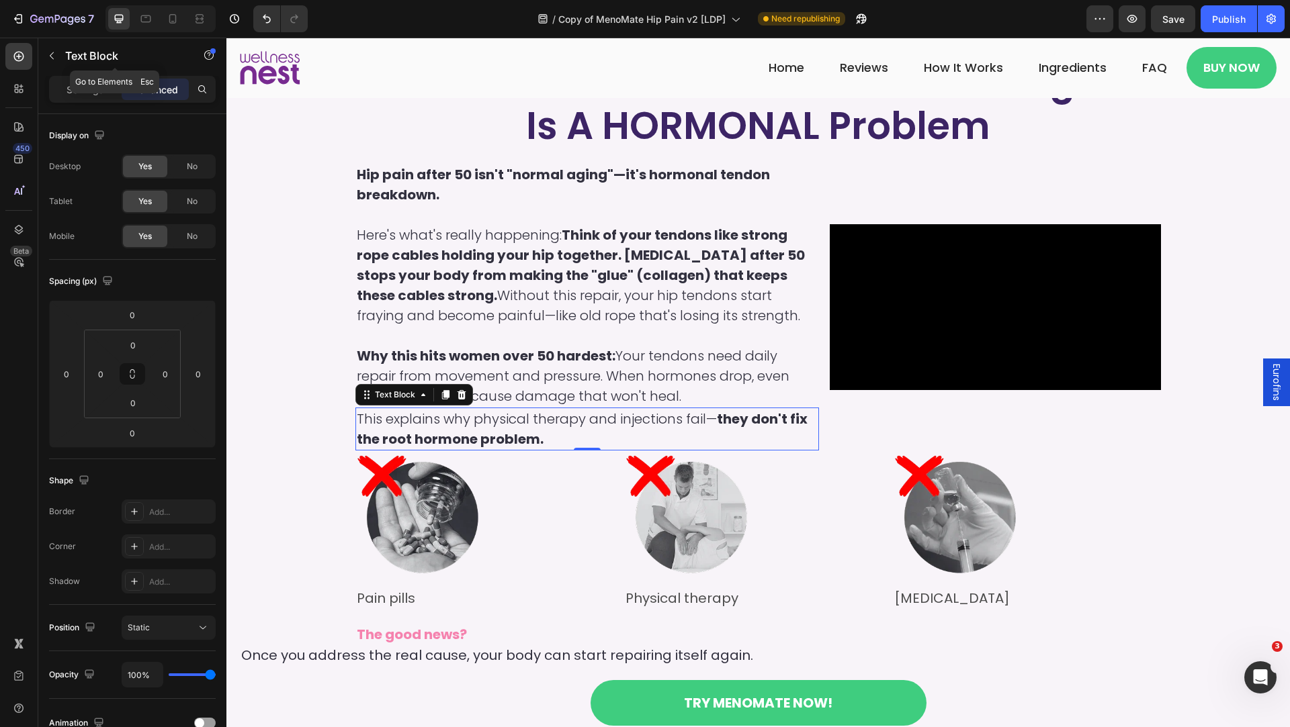
click at [61, 34] on div "7 Version history / Copy of MenoMate Hip Pain v2 [LDP] Need republishing Previe…" at bounding box center [645, 19] width 1290 height 38
click at [60, 45] on button "button" at bounding box center [51, 55] width 21 height 21
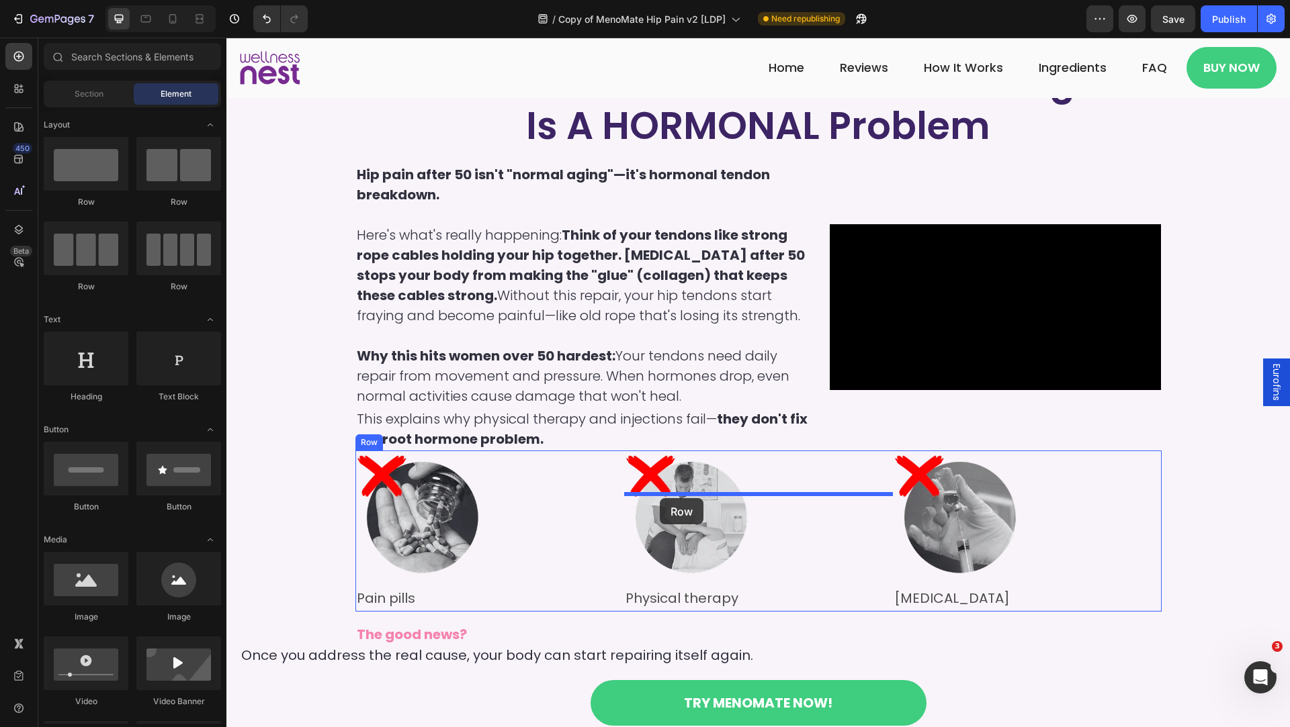
drag, startPoint x: 323, startPoint y: 218, endPoint x: 660, endPoint y: 498, distance: 438.2
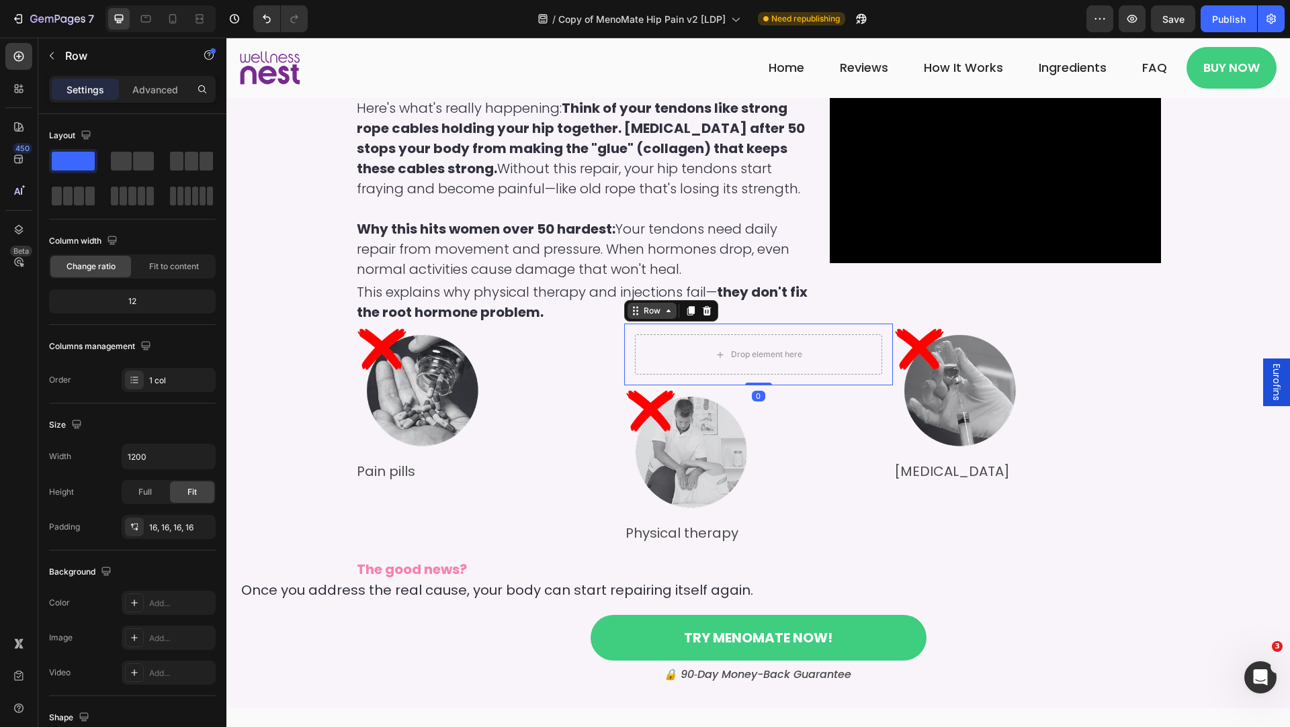
scroll to position [1508, 0]
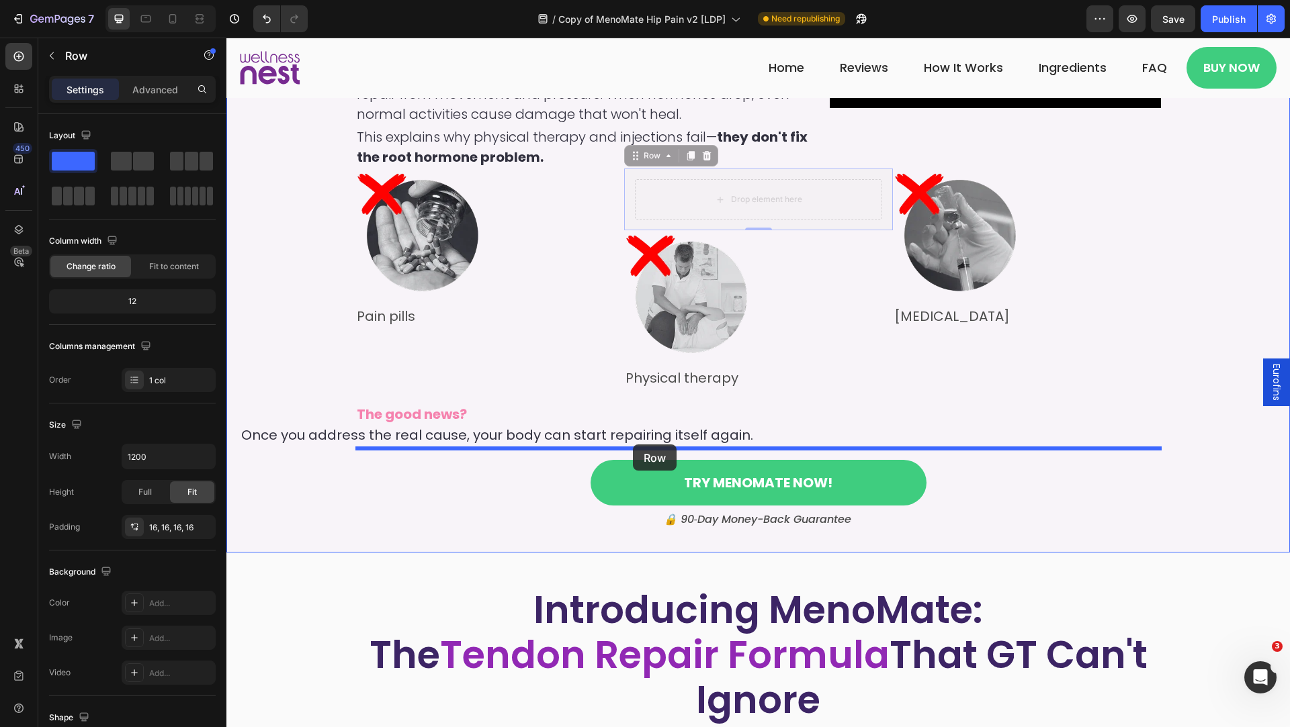
drag, startPoint x: 649, startPoint y: 204, endPoint x: 633, endPoint y: 445, distance: 241.7
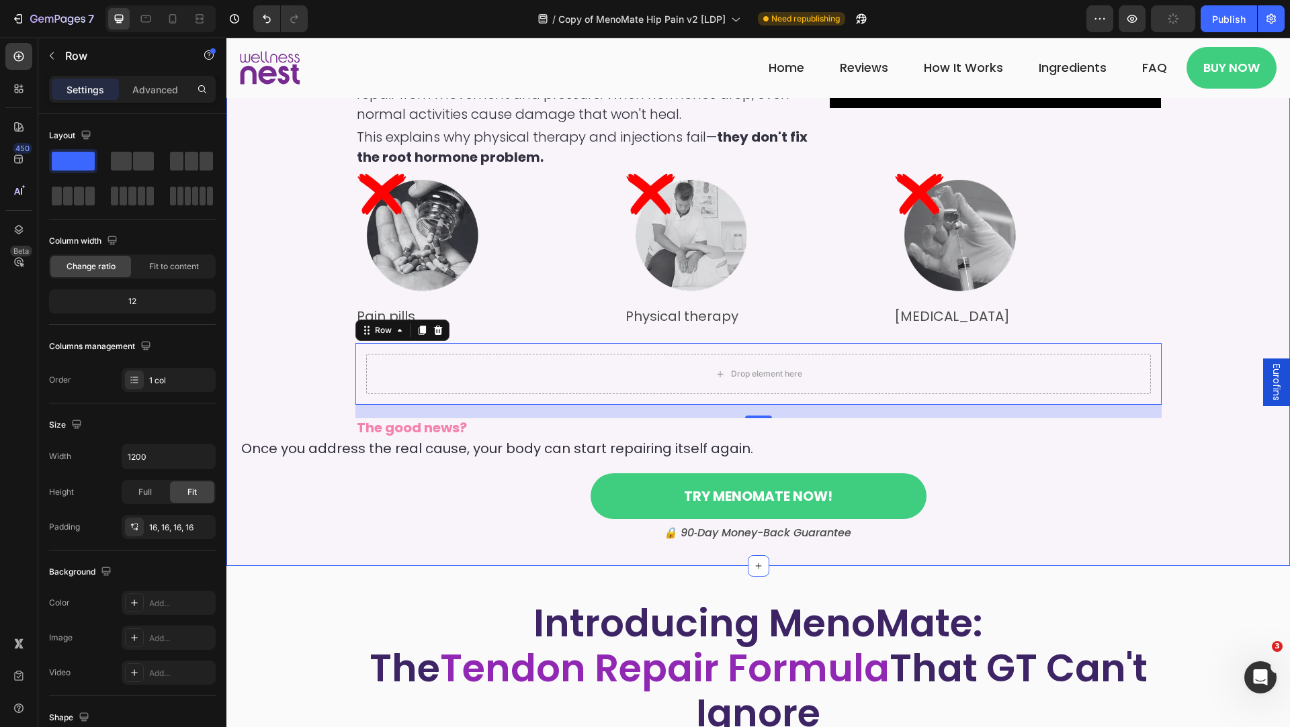
click at [625, 378] on div "Here's What Most Doctors Get Wrong: GT Is A HORMONAL Problem Heading Hip pain a…" at bounding box center [758, 160] width 1036 height 770
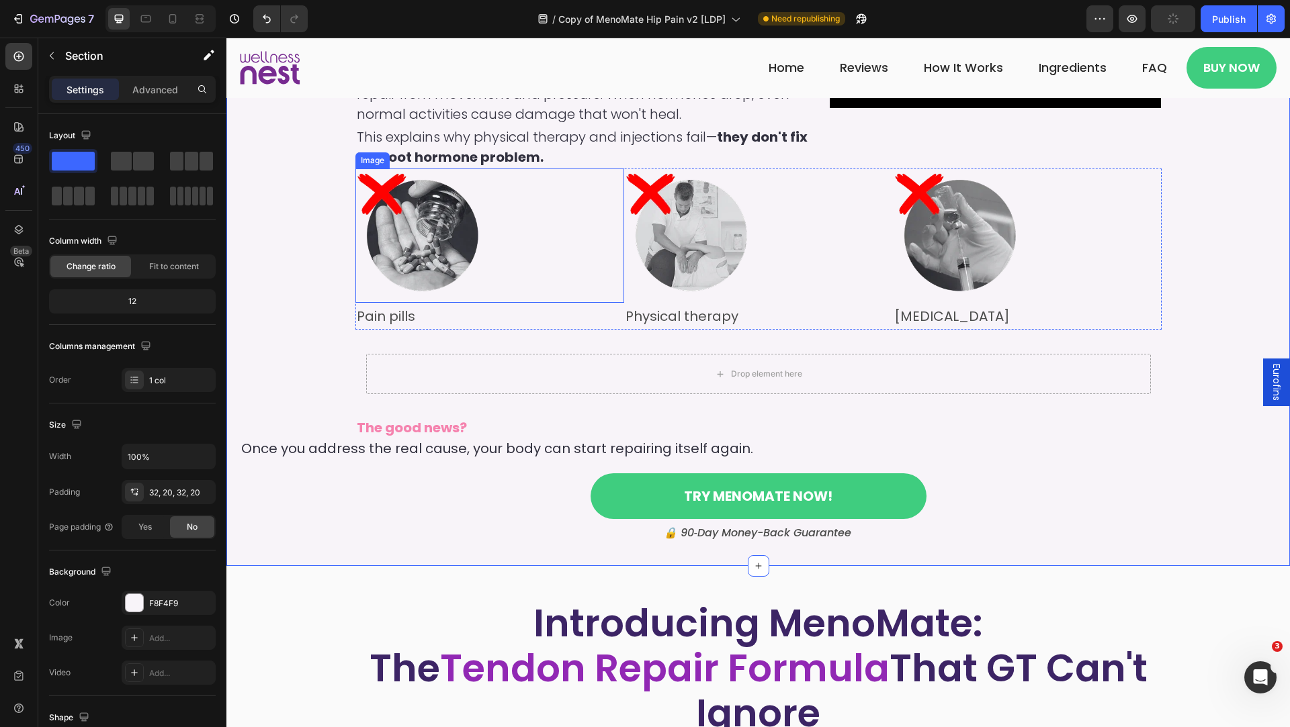
click at [502, 237] on div at bounding box center [489, 236] width 269 height 134
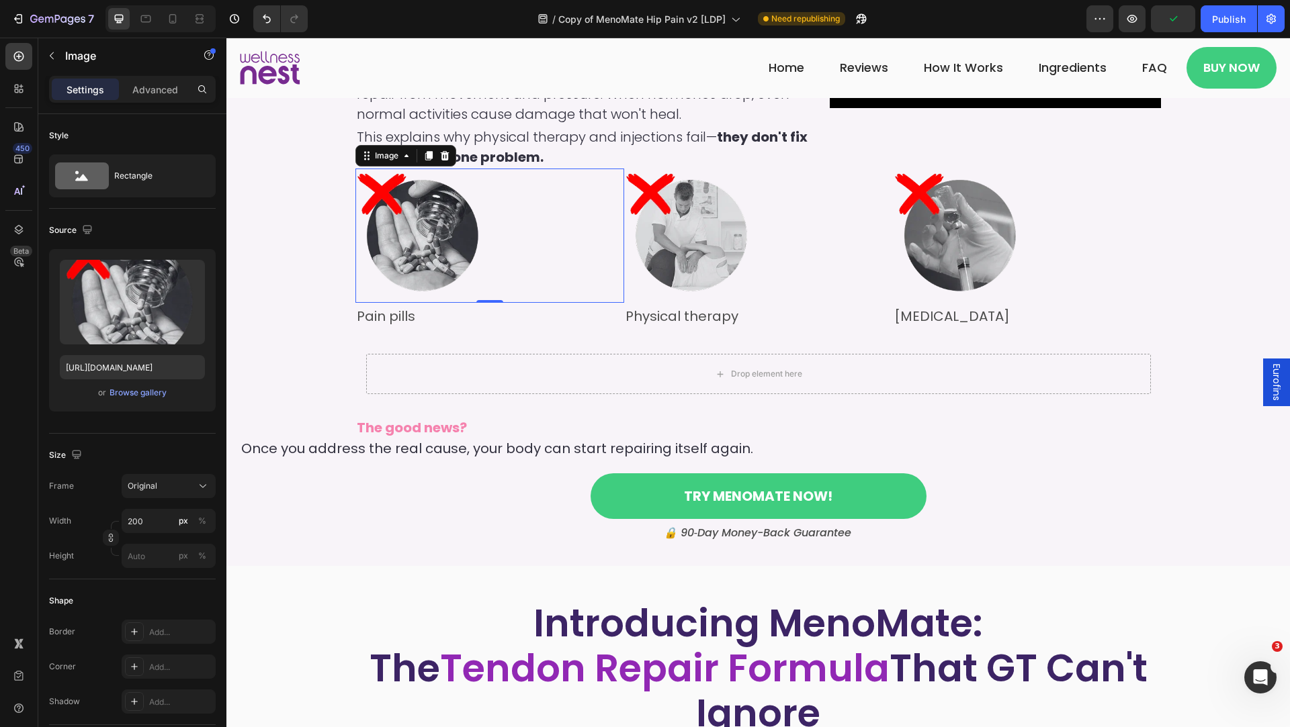
click at [394, 167] on div "Image" at bounding box center [405, 155] width 101 height 21
click at [394, 162] on div "Image" at bounding box center [386, 156] width 29 height 12
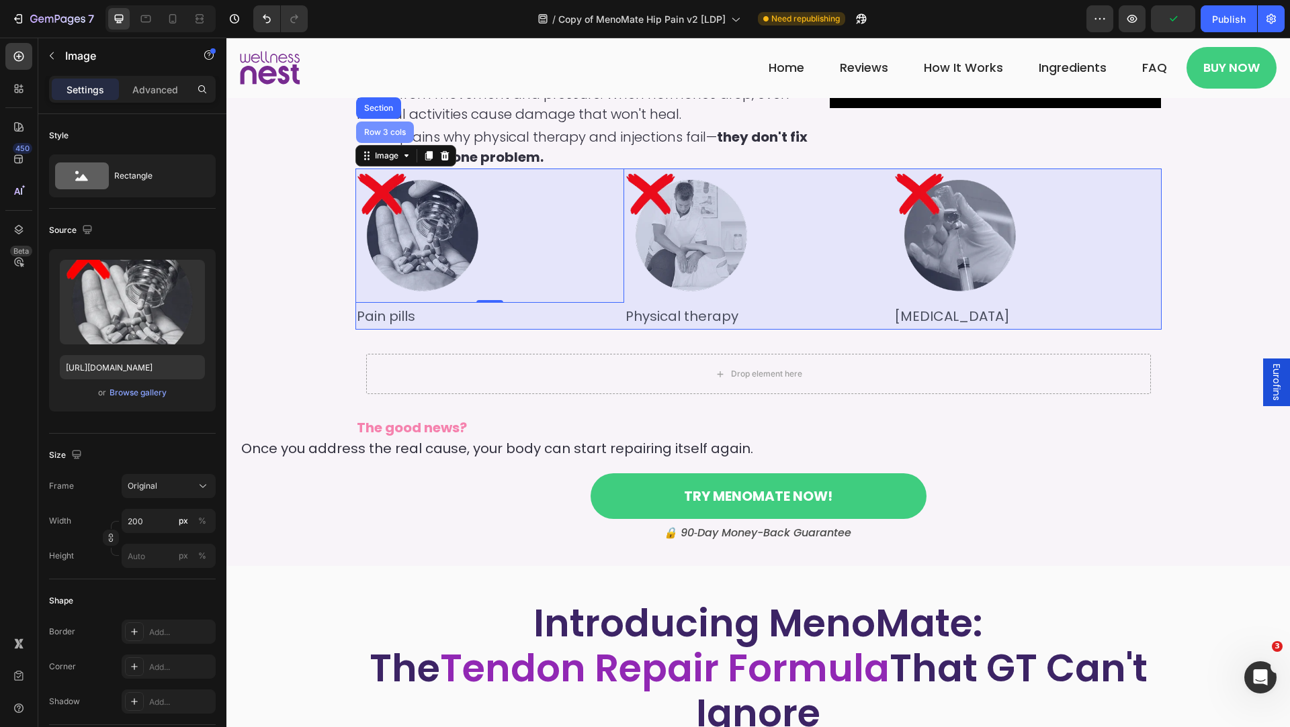
click at [377, 136] on div "Row 3 cols" at bounding box center [384, 132] width 47 height 8
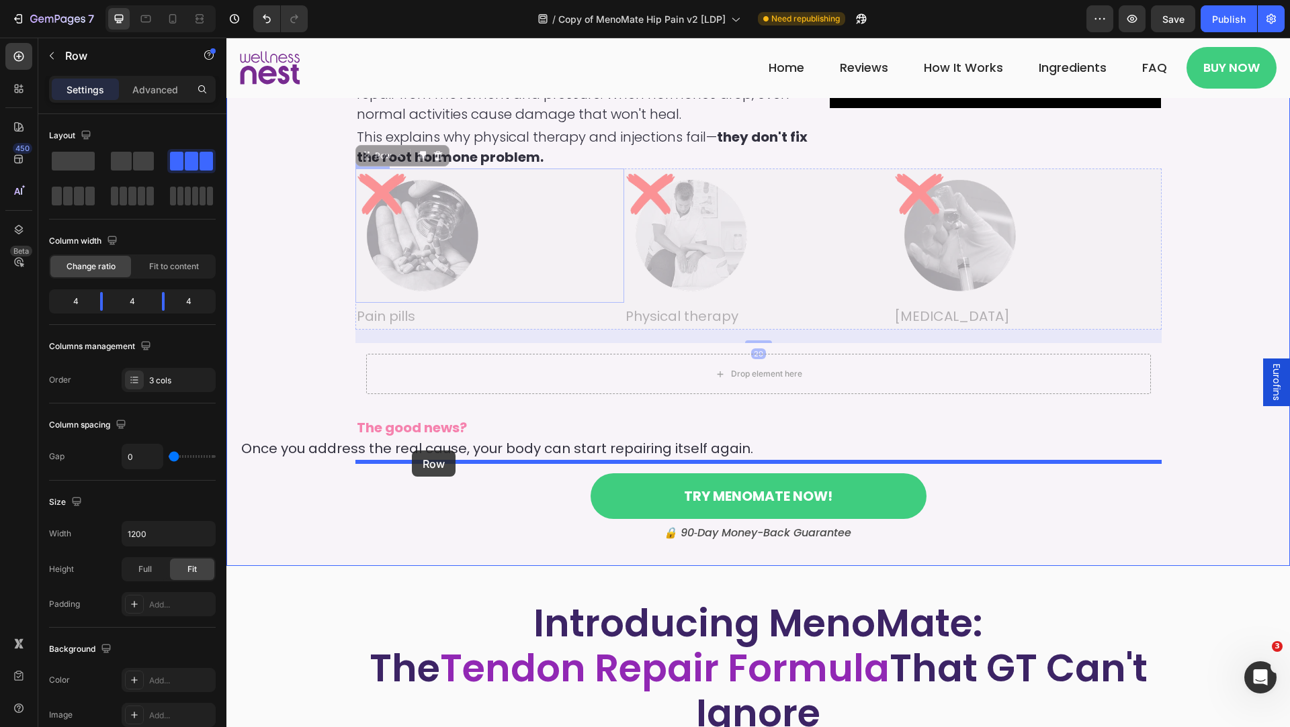
drag, startPoint x: 387, startPoint y: 199, endPoint x: 412, endPoint y: 451, distance: 252.4
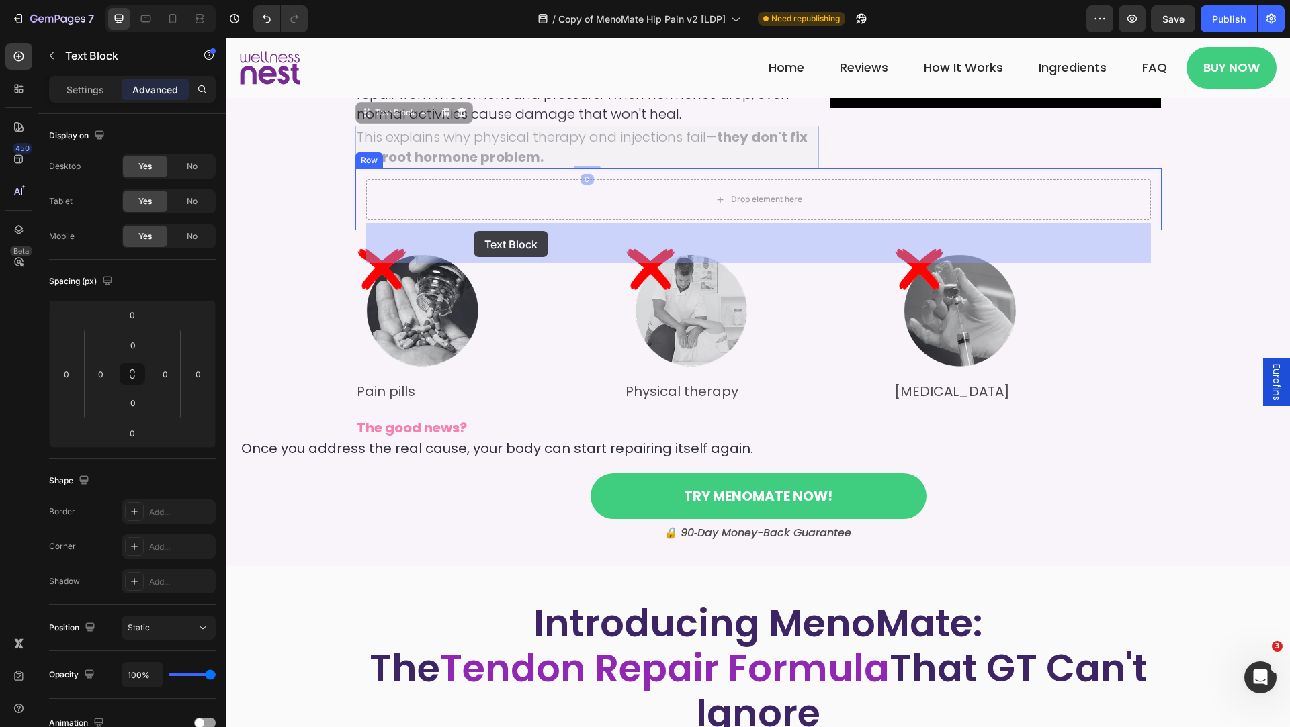
drag, startPoint x: 435, startPoint y: 163, endPoint x: 474, endPoint y: 231, distance: 78.2
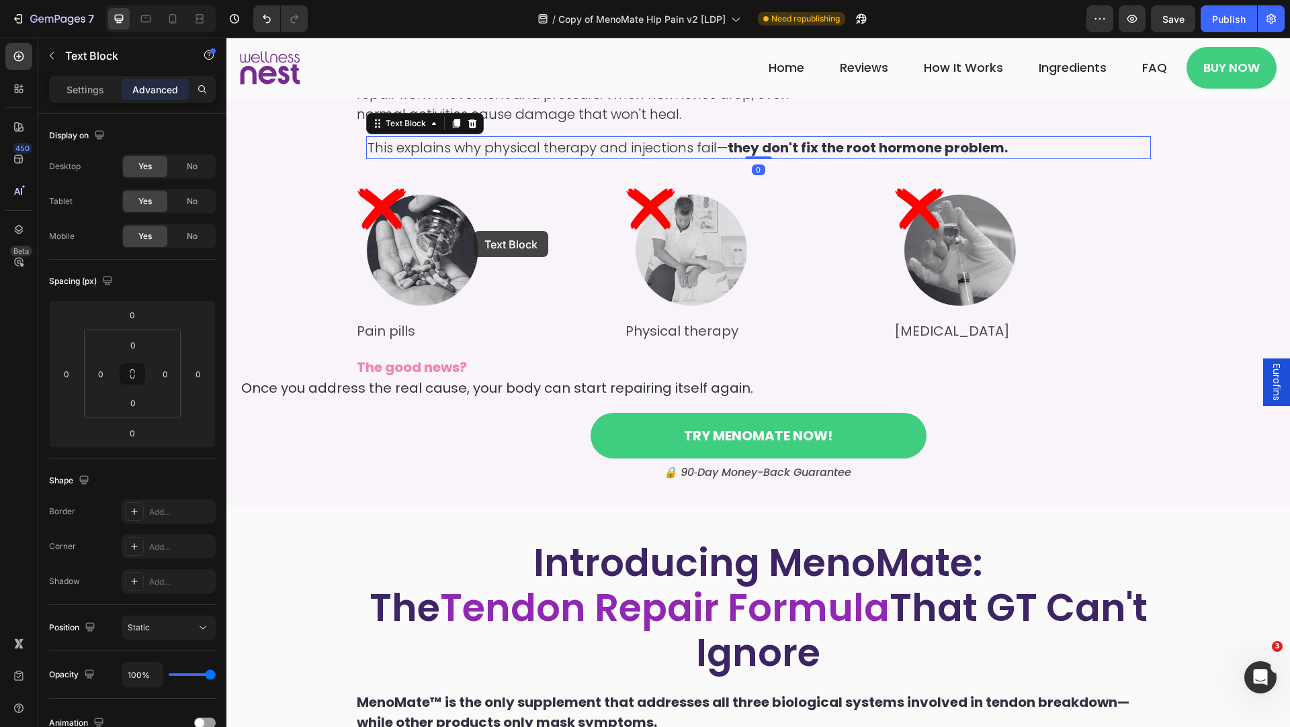
scroll to position [1529, 0]
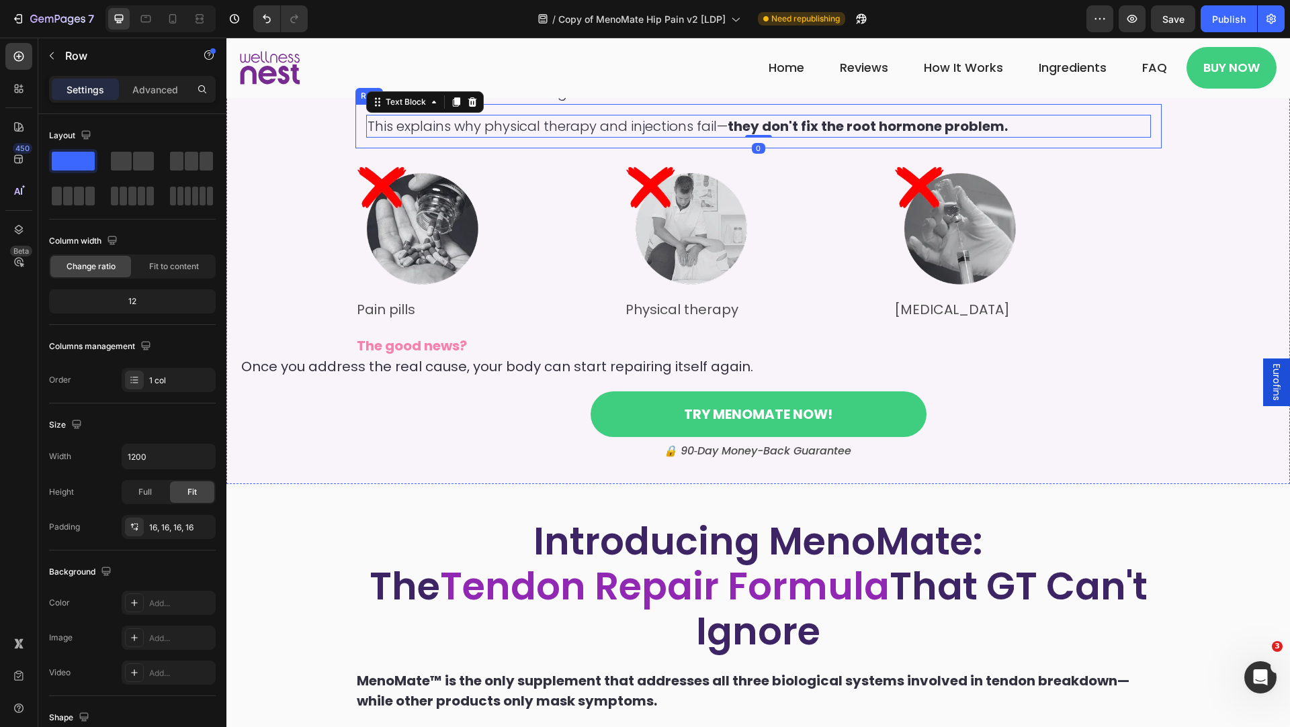
click at [360, 148] on div "This explains why physical therapy and injections fail— they don't fix the root…" at bounding box center [758, 126] width 806 height 44
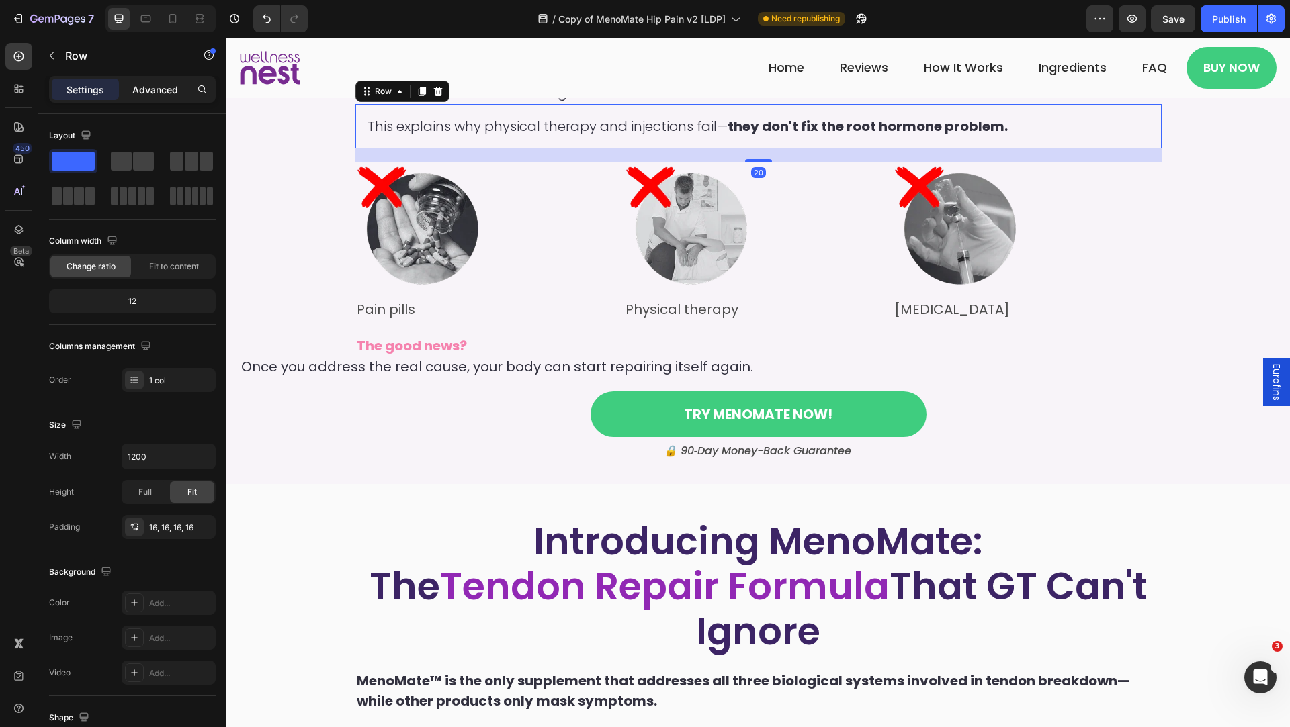
click at [147, 89] on p "Advanced" at bounding box center [155, 90] width 46 height 14
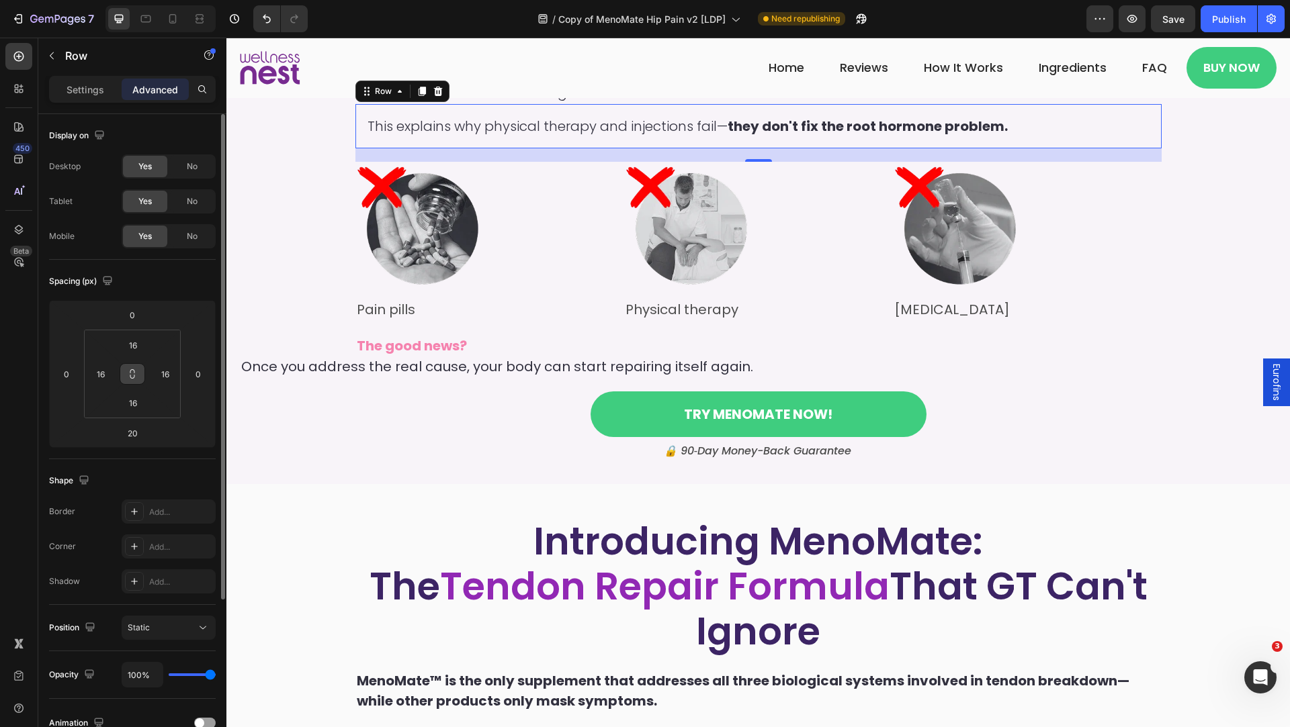
click at [136, 369] on icon at bounding box center [132, 374] width 11 height 11
click at [136, 336] on input "16" at bounding box center [133, 345] width 27 height 20
type input "0"
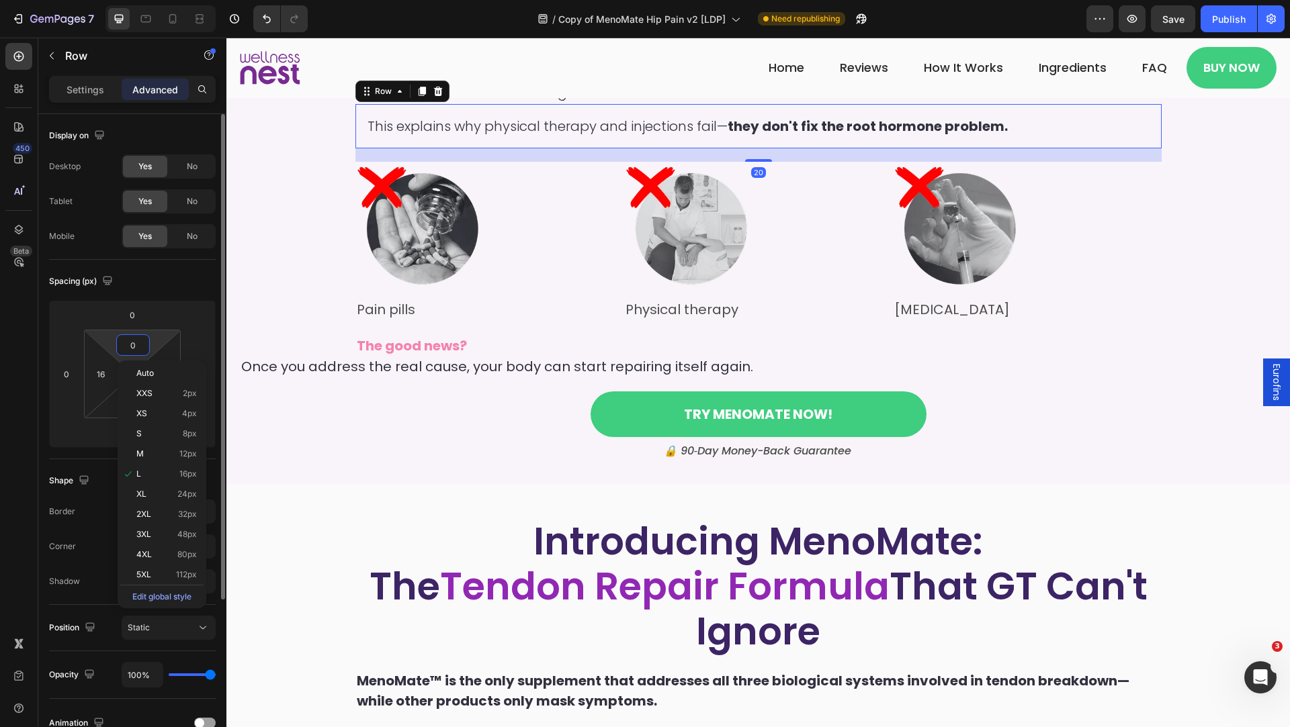
type input "0"
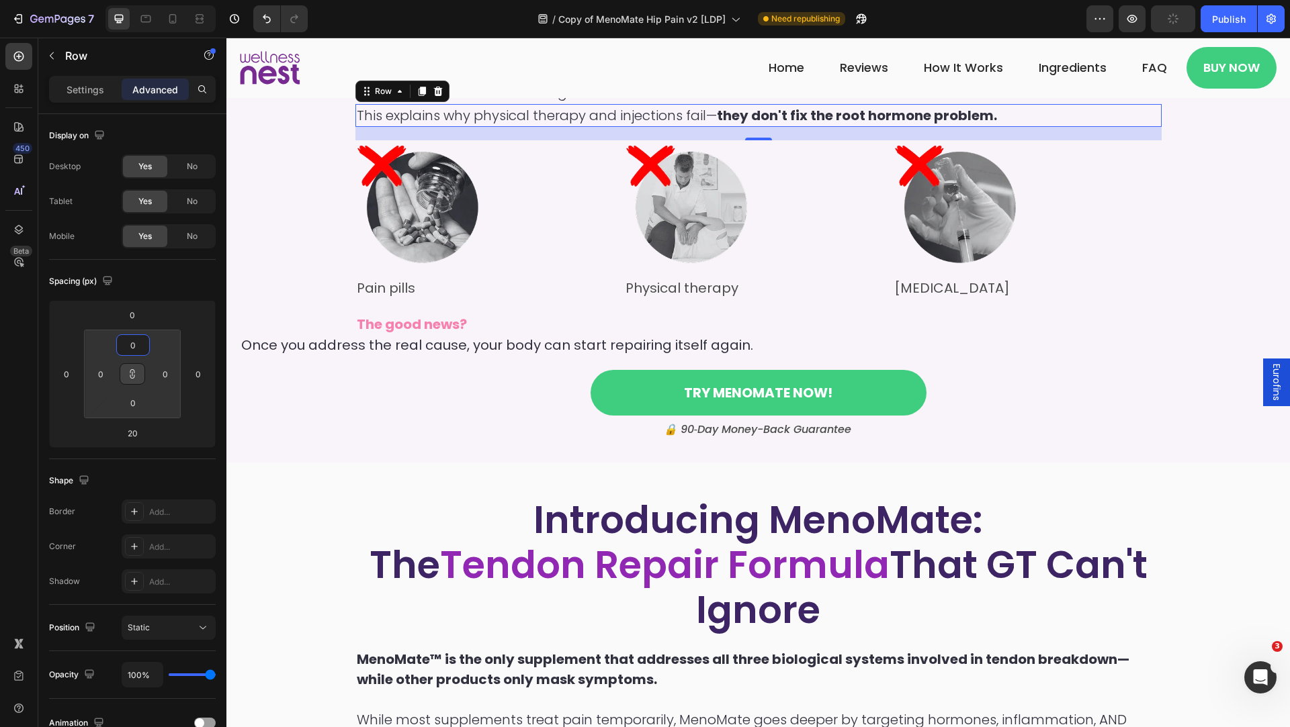
type input "0"
click at [155, 89] on p "Advanced" at bounding box center [155, 90] width 46 height 14
click at [133, 343] on input "0" at bounding box center [133, 345] width 27 height 20
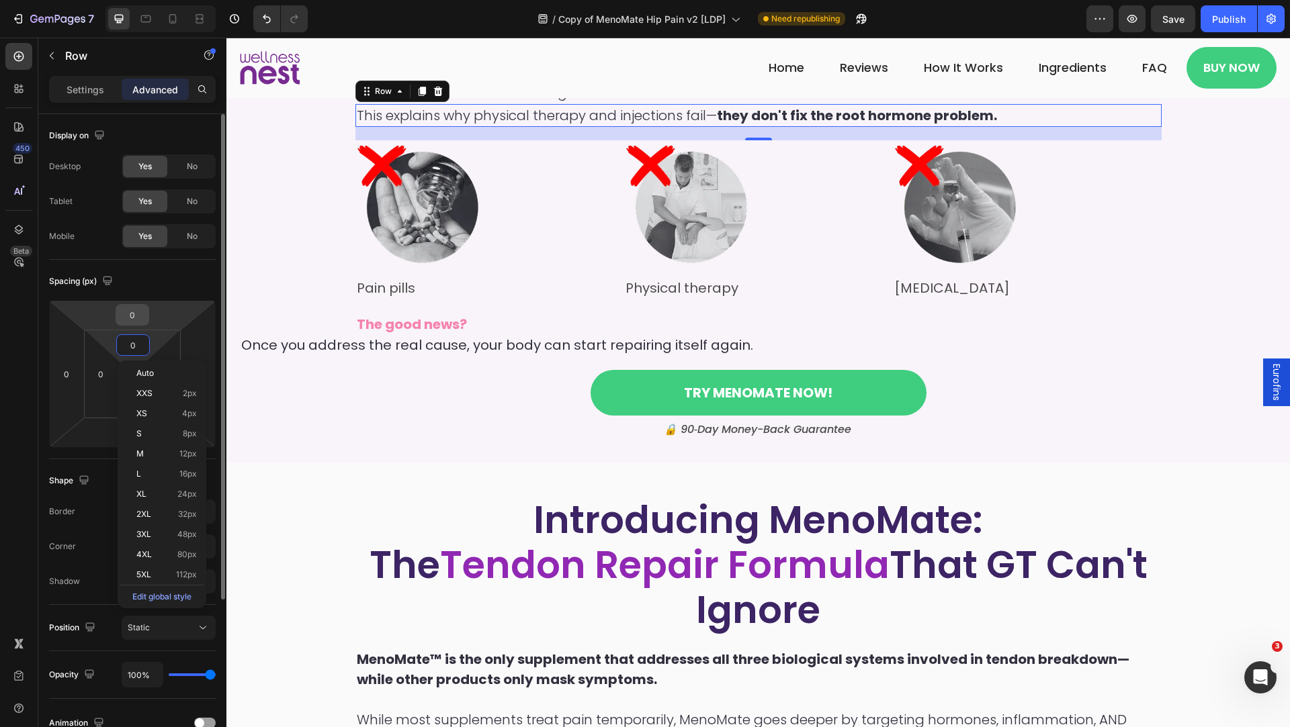
click at [134, 314] on input "0" at bounding box center [132, 315] width 27 height 20
type input "0"
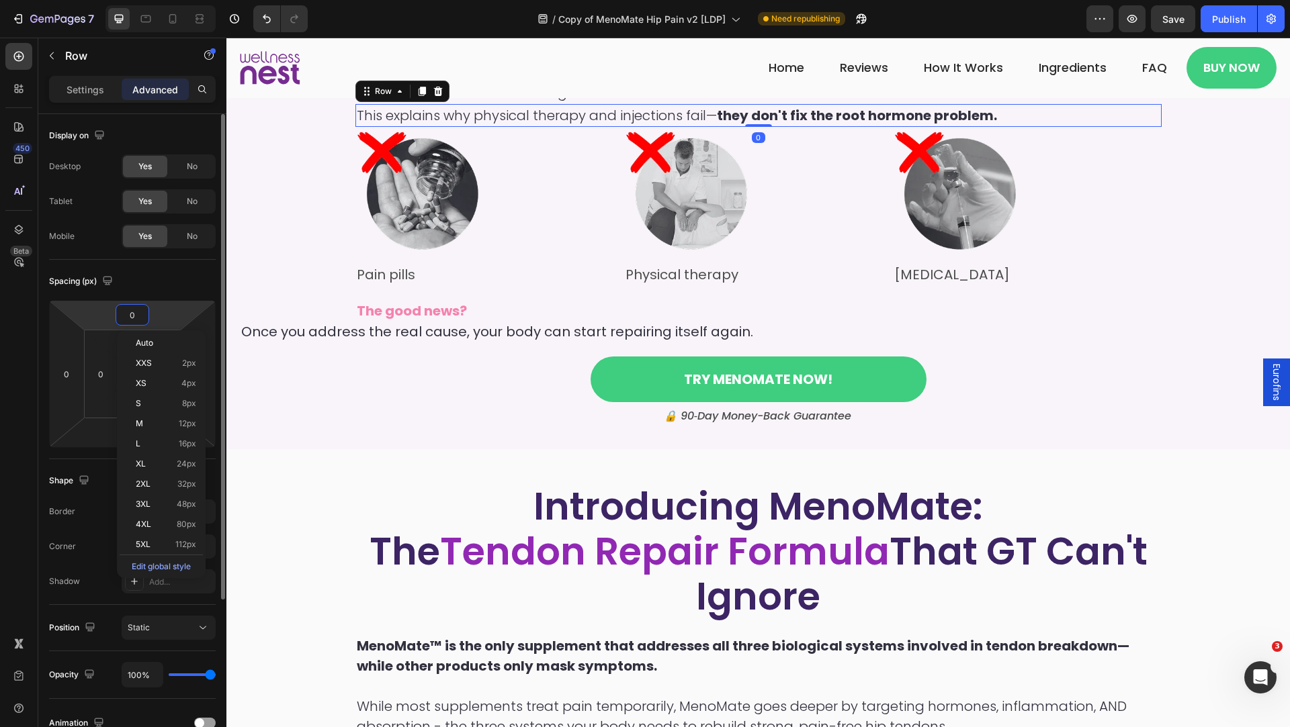
click at [156, 273] on div "Spacing (px)" at bounding box center [132, 281] width 167 height 21
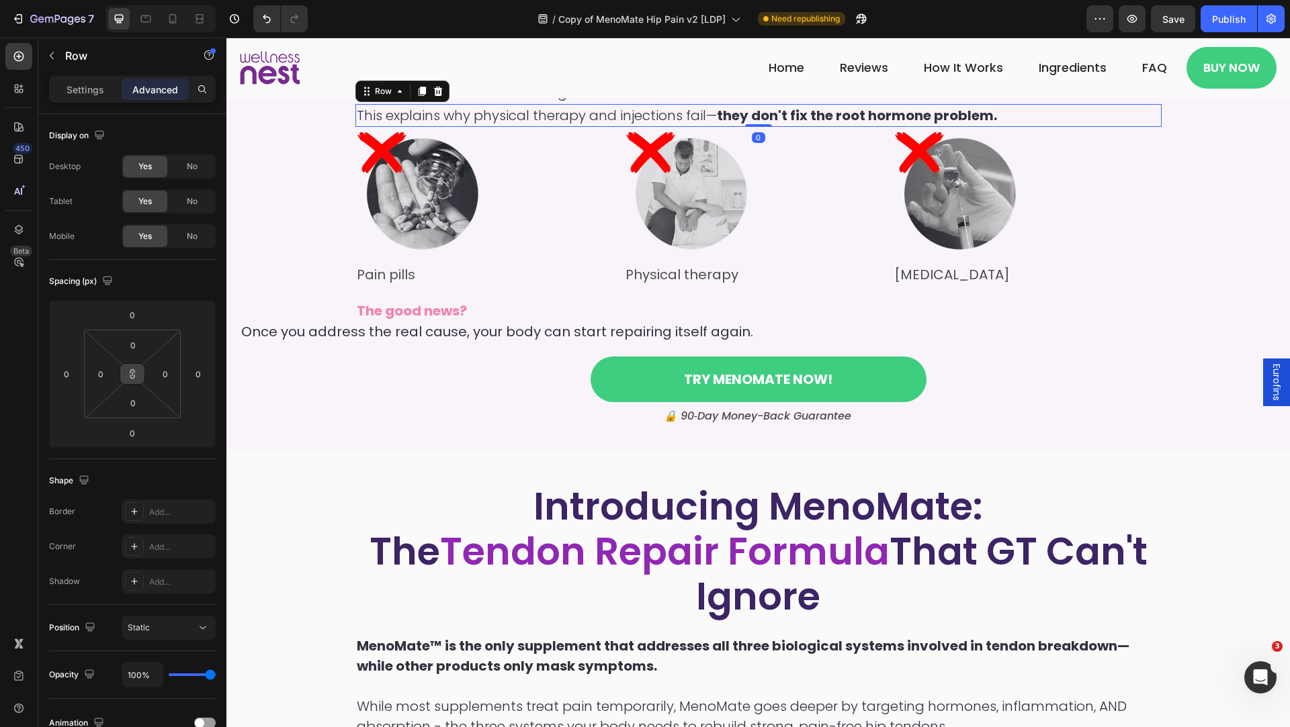
click at [133, 376] on icon at bounding box center [132, 374] width 1 height 5
click at [134, 321] on input "0" at bounding box center [132, 315] width 27 height 20
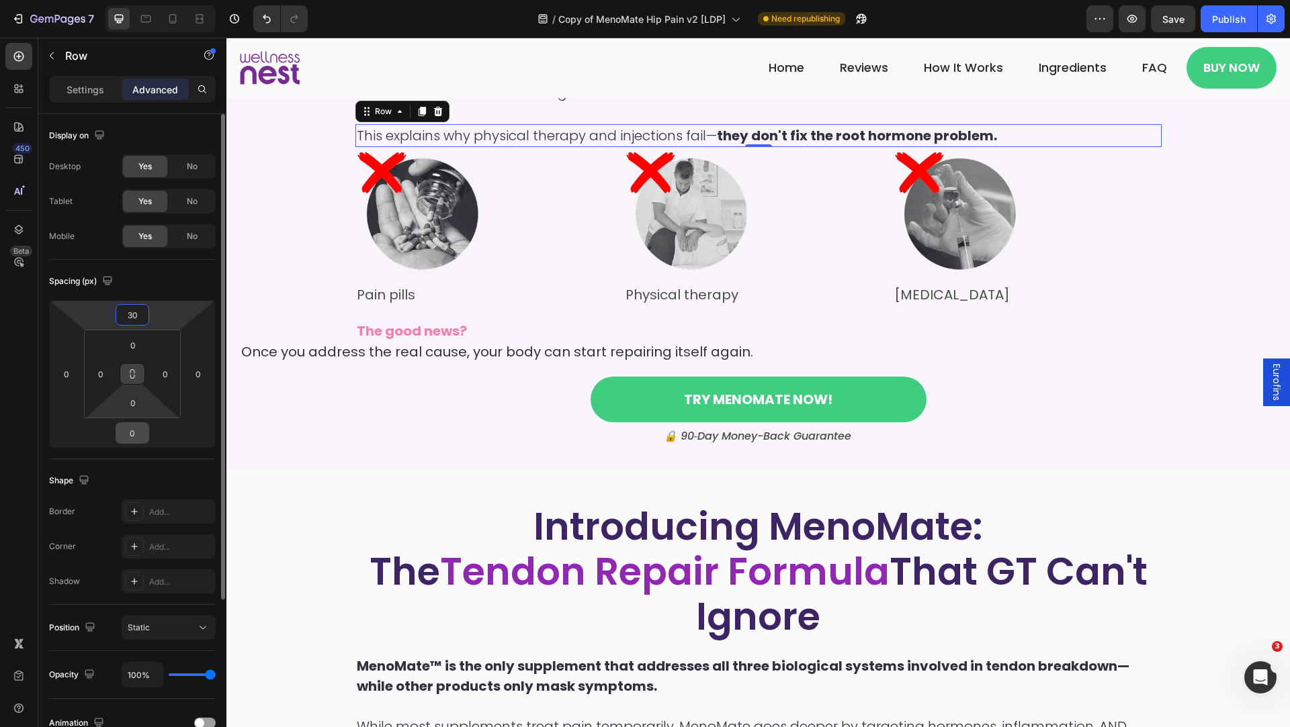
type input "30"
click at [132, 433] on input "0" at bounding box center [132, 433] width 27 height 20
type input "30"
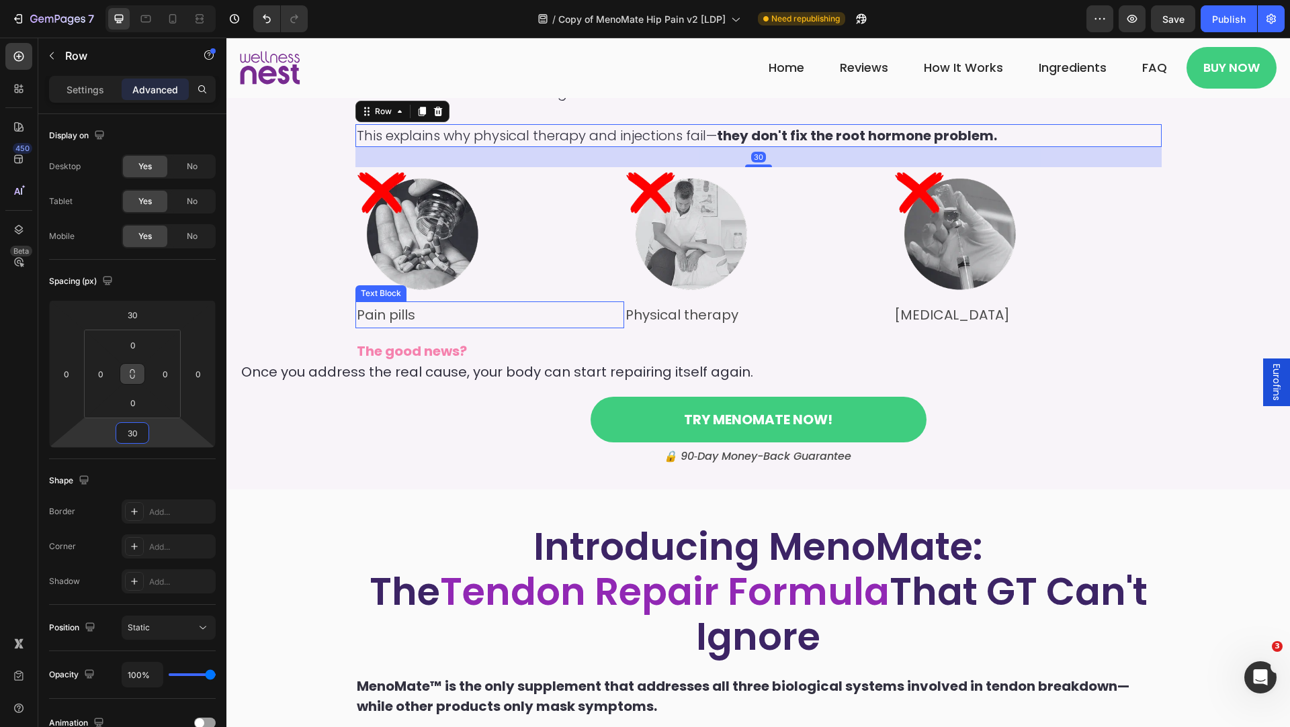
click at [498, 443] on div "Try MenoMate Now! Button" at bounding box center [758, 420] width 1036 height 46
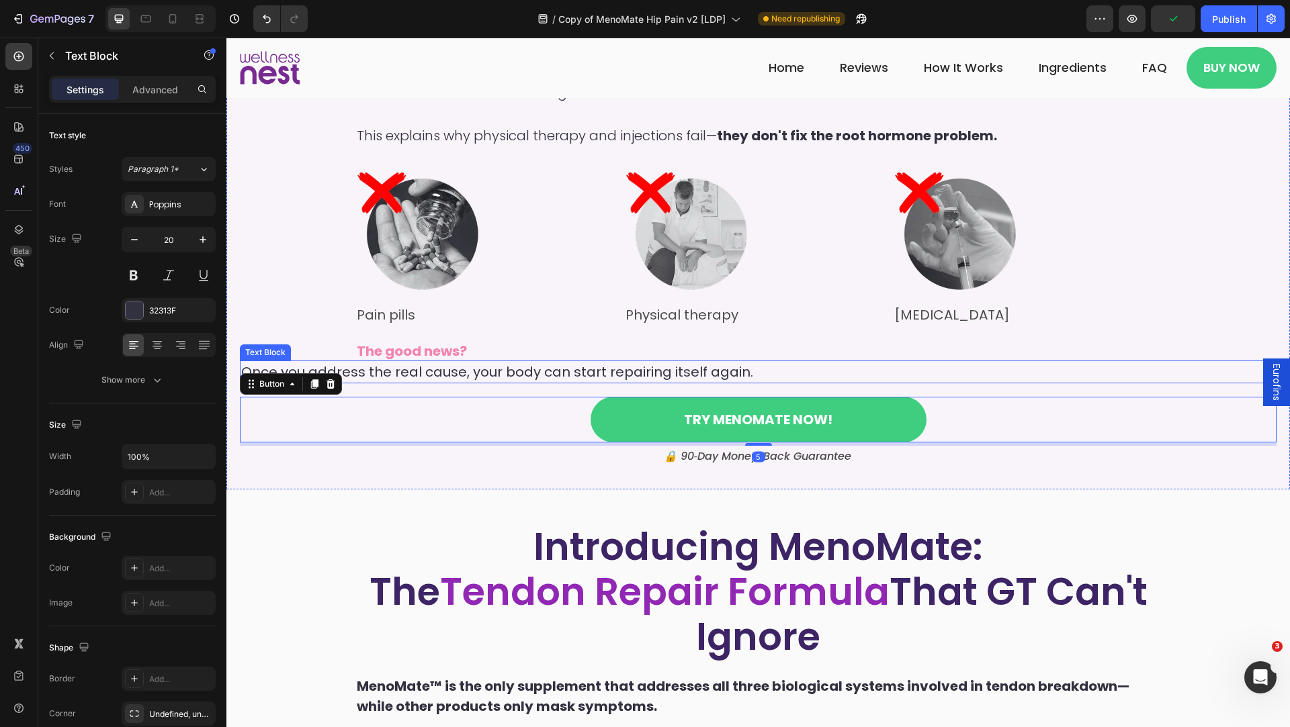
click at [422, 382] on p "Once you address the real cause, your body can start repairing itself again." at bounding box center [758, 372] width 1034 height 20
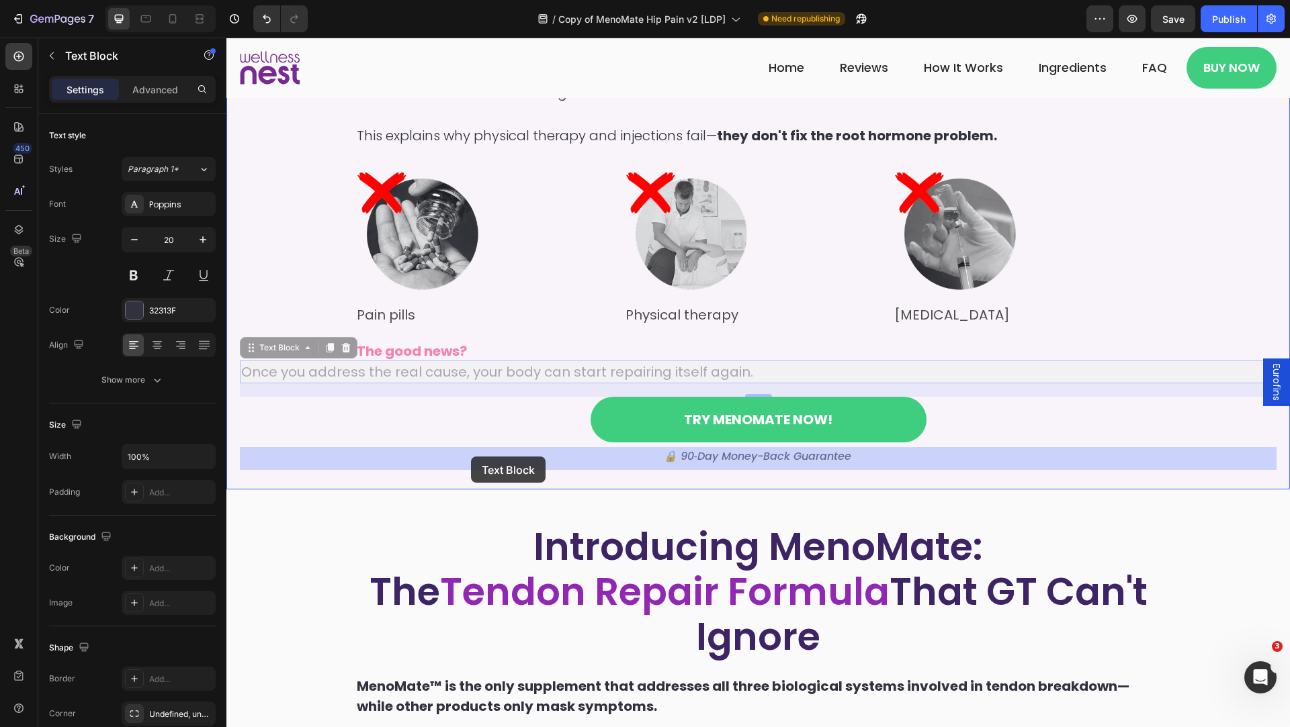
drag, startPoint x: 278, startPoint y: 437, endPoint x: 471, endPoint y: 457, distance: 193.8
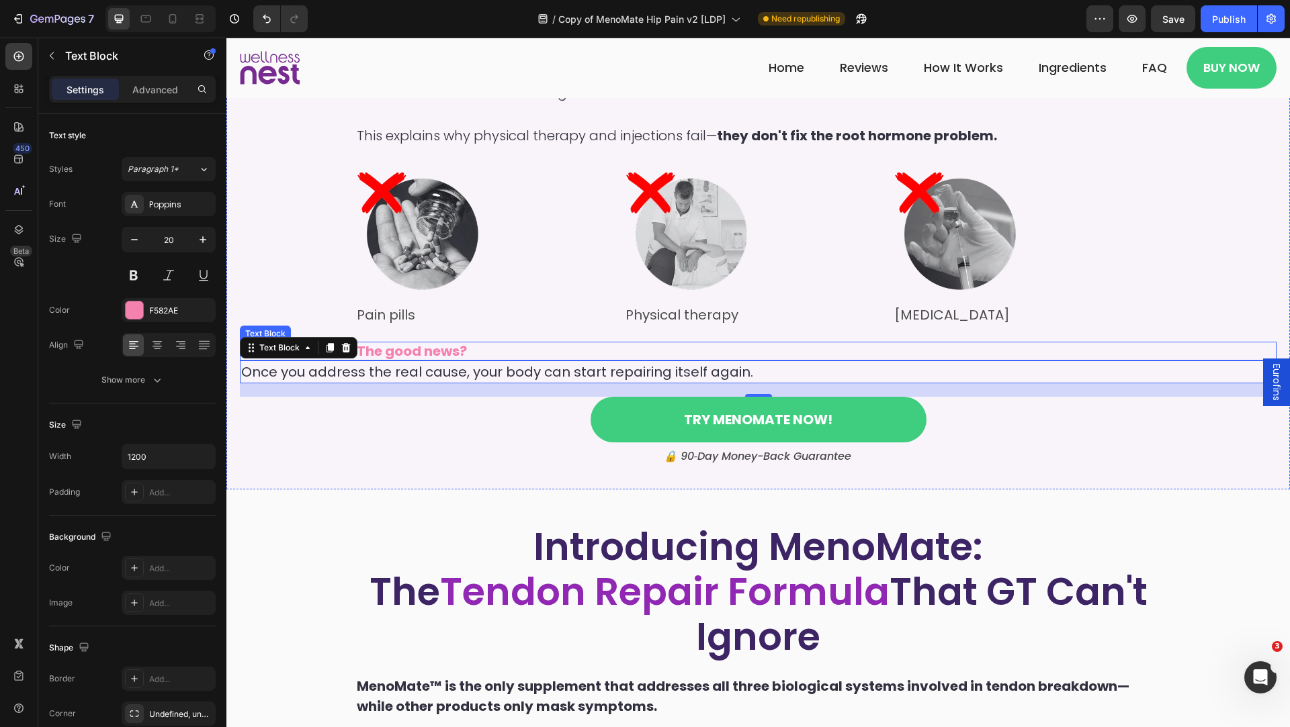
click at [477, 359] on p "The good news?" at bounding box center [758, 351] width 803 height 16
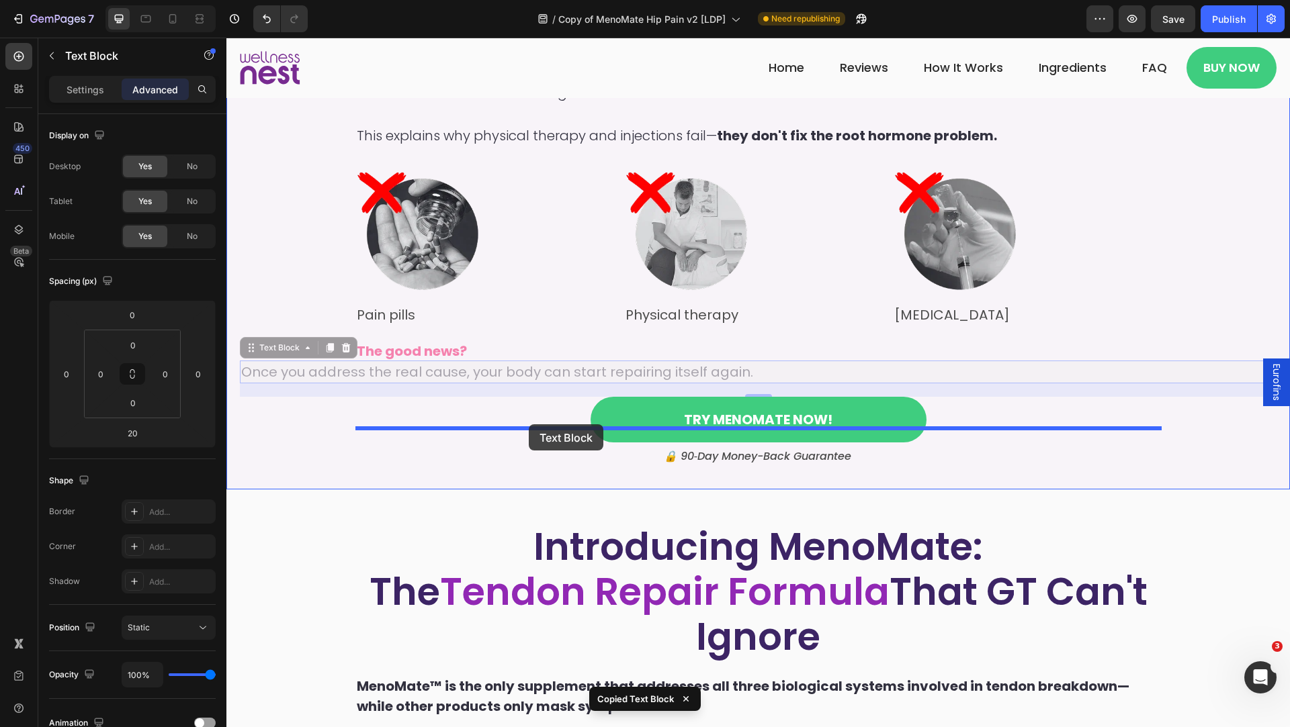
drag, startPoint x: 487, startPoint y: 457, endPoint x: 529, endPoint y: 425, distance: 52.8
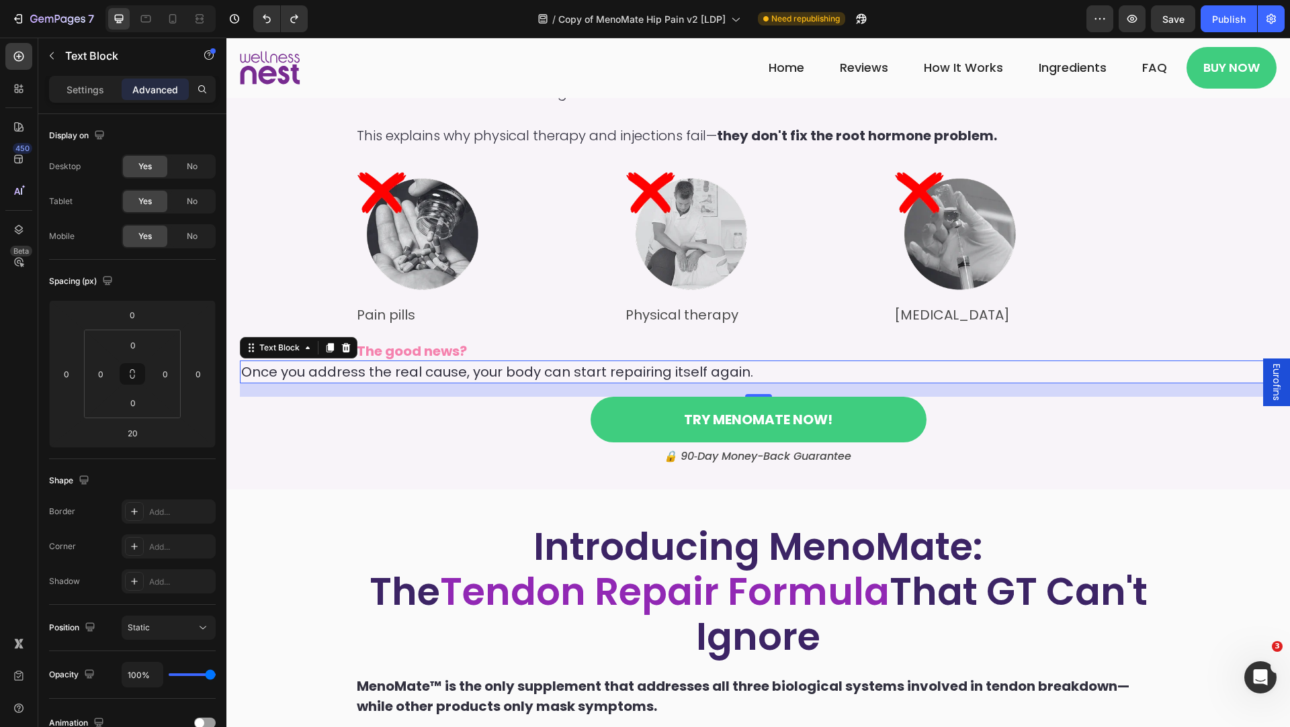
click at [417, 397] on div "20" at bounding box center [758, 390] width 1036 height 13
click at [408, 361] on strong "The good news?" at bounding box center [412, 351] width 110 height 19
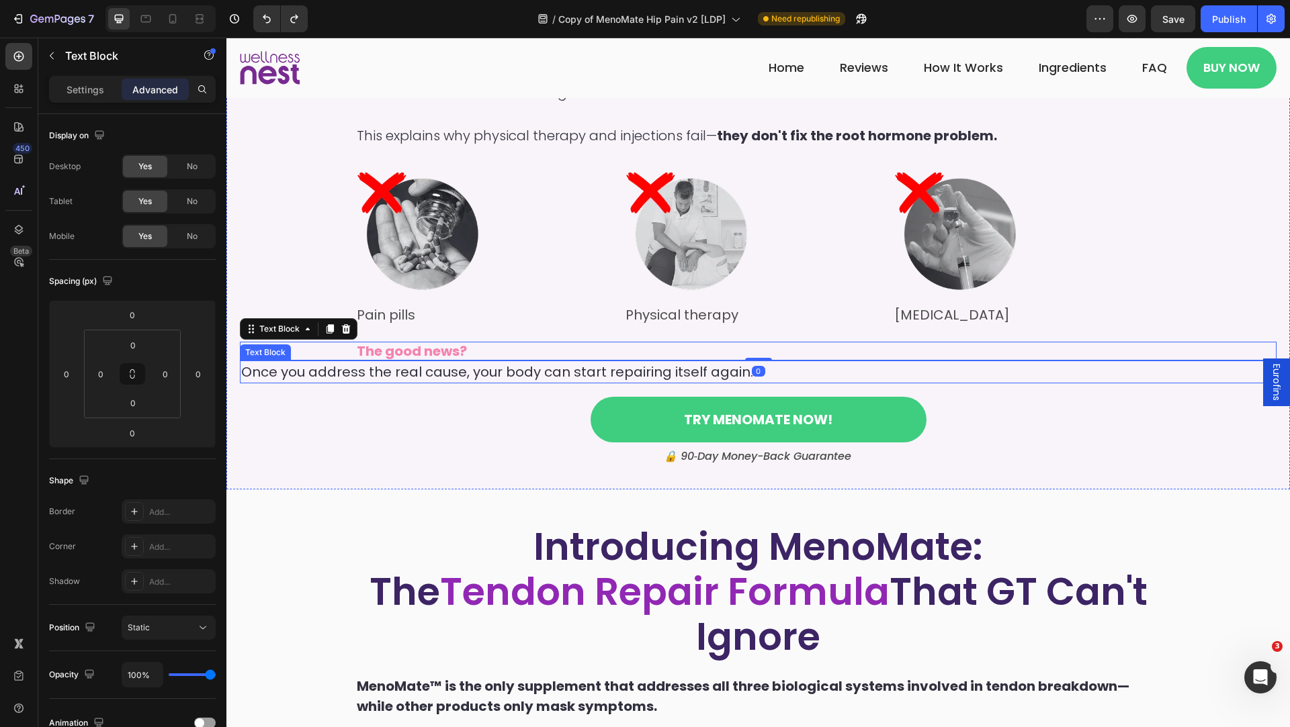
click at [404, 382] on p "Once you address the real cause, your body can start repairing itself again." at bounding box center [758, 372] width 1034 height 20
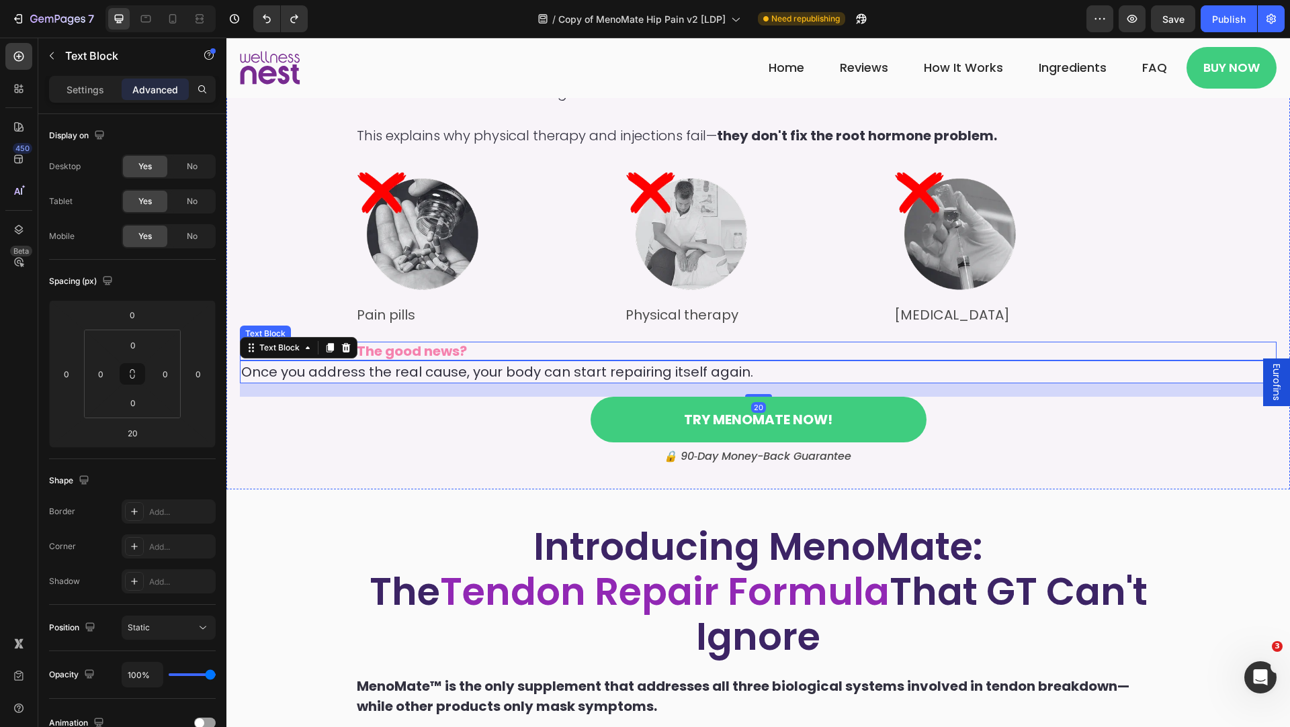
click at [414, 361] on strong "The good news?" at bounding box center [412, 351] width 110 height 19
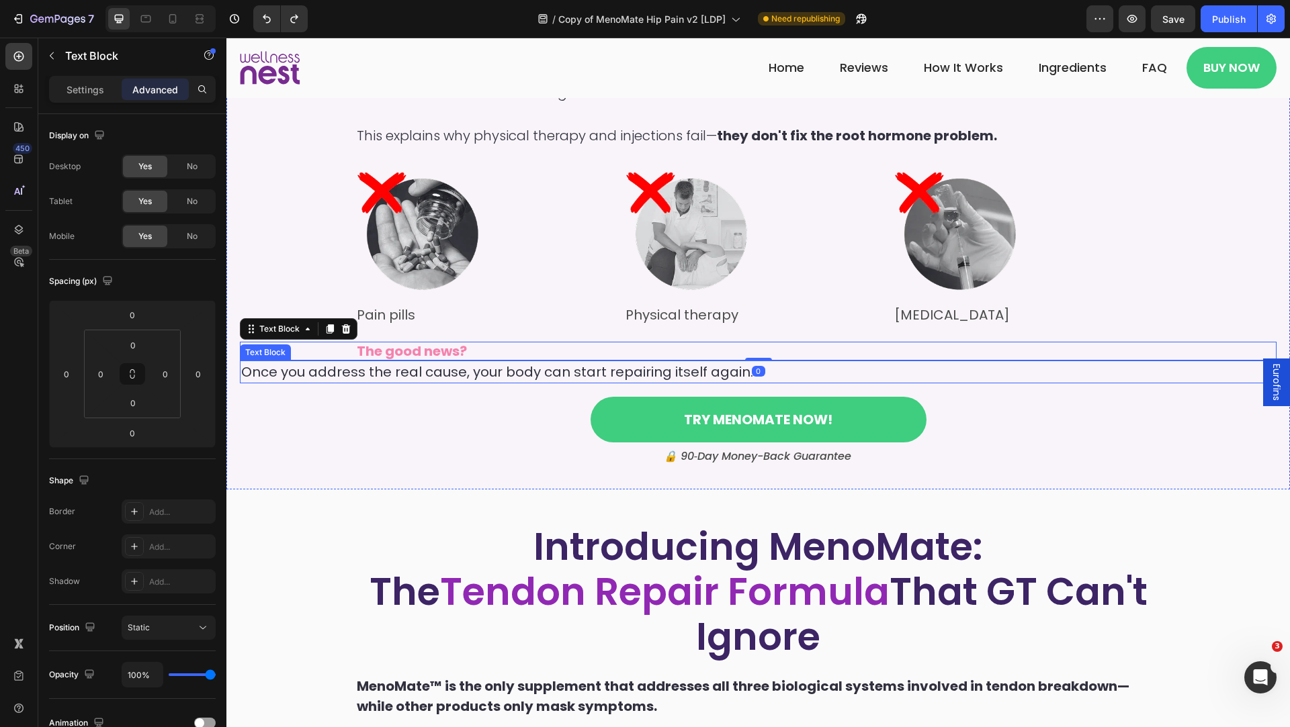
click at [416, 382] on p "Once you address the real cause, your body can start repairing itself again." at bounding box center [758, 372] width 1034 height 20
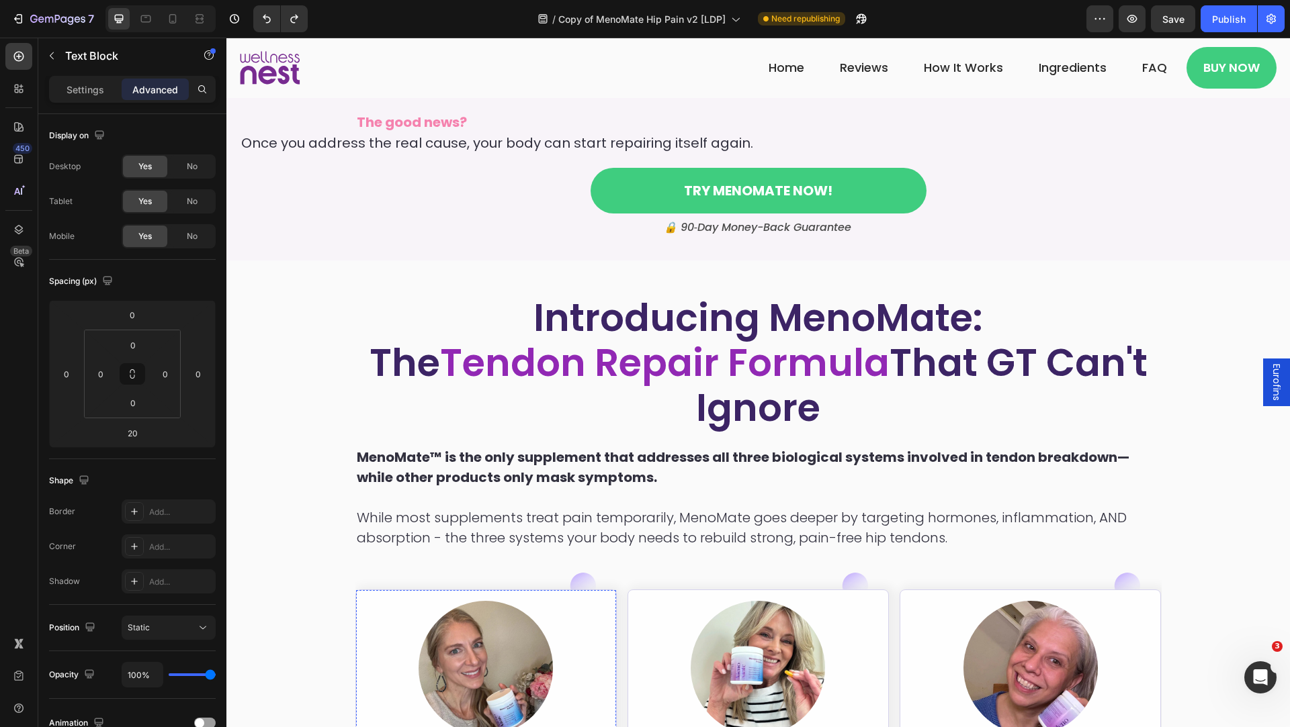
scroll to position [1754, 0]
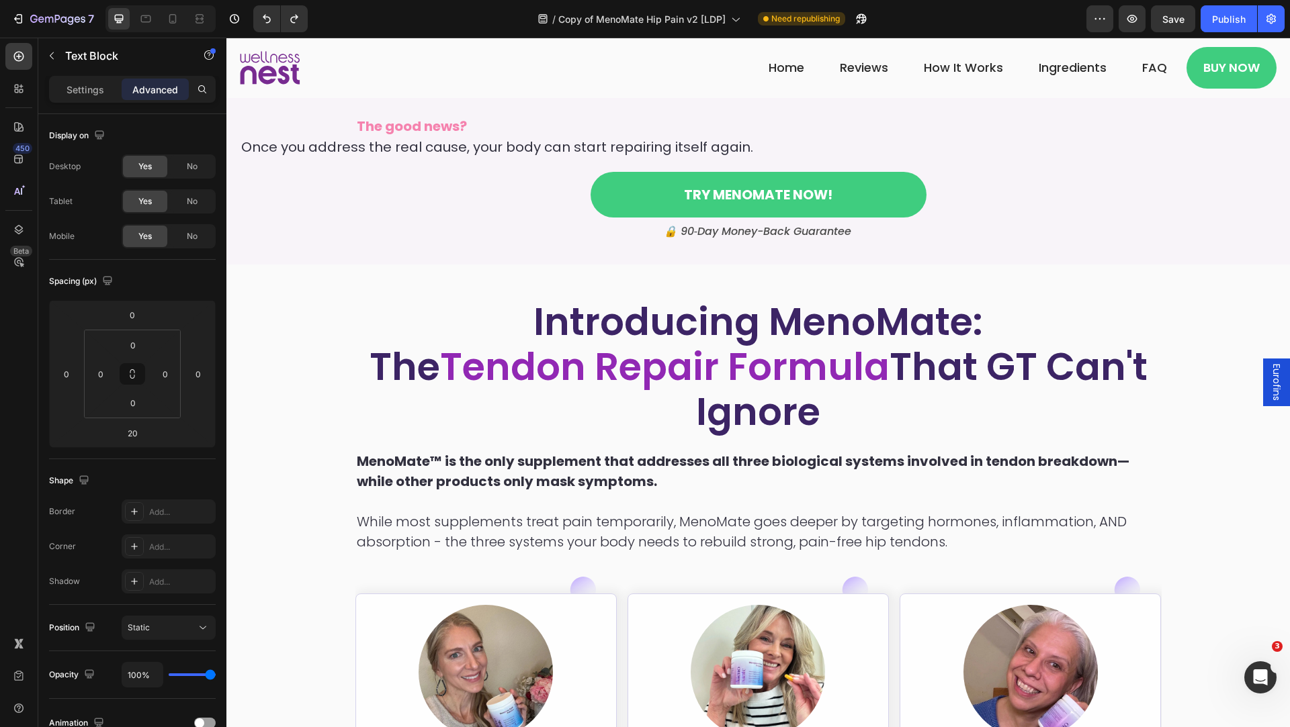
click at [451, 157] on p "Once you address the real cause, your body can start repairing itself again." at bounding box center [758, 147] width 1034 height 20
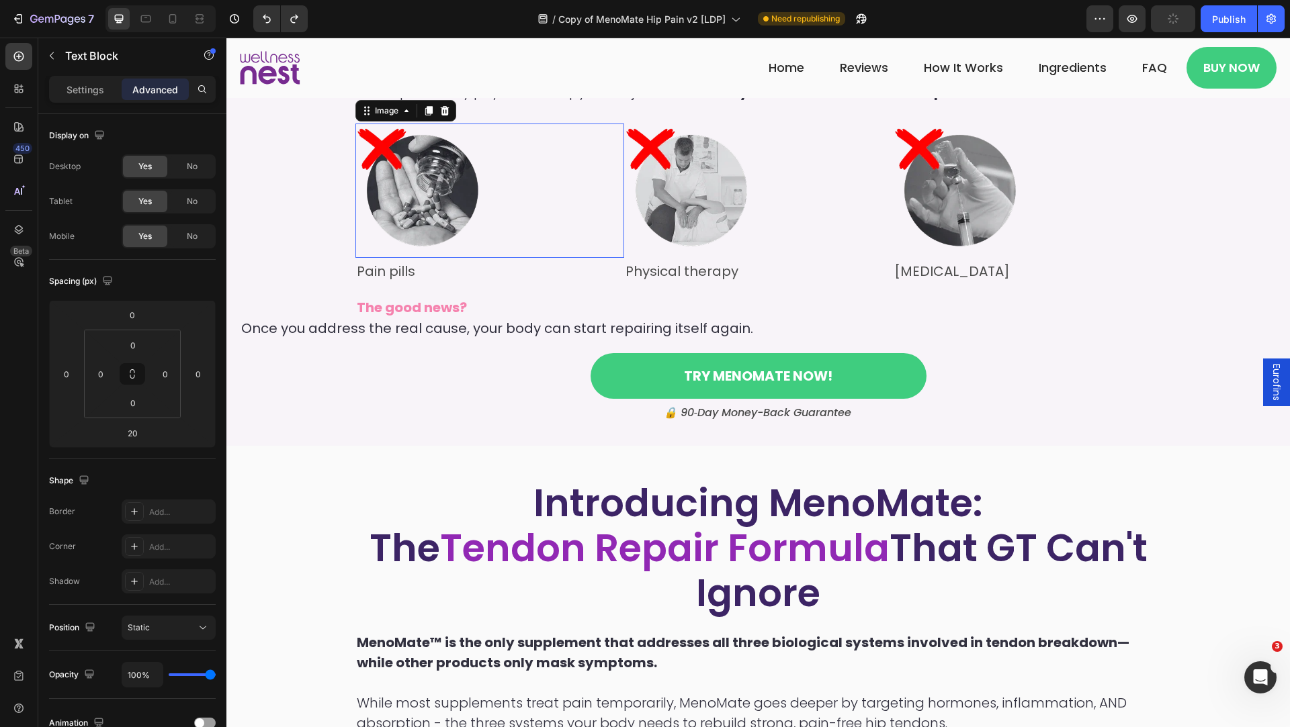
click at [538, 237] on div at bounding box center [489, 191] width 269 height 134
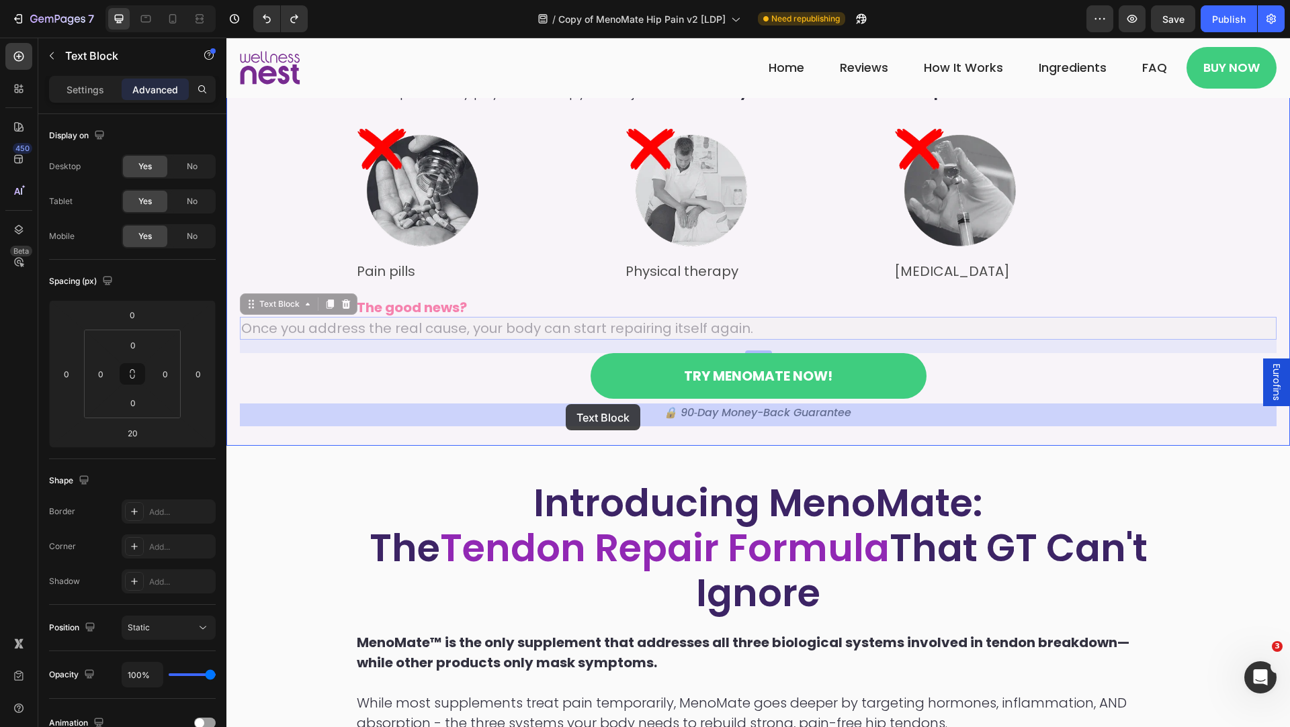
drag, startPoint x: 441, startPoint y: 416, endPoint x: 566, endPoint y: 404, distance: 124.8
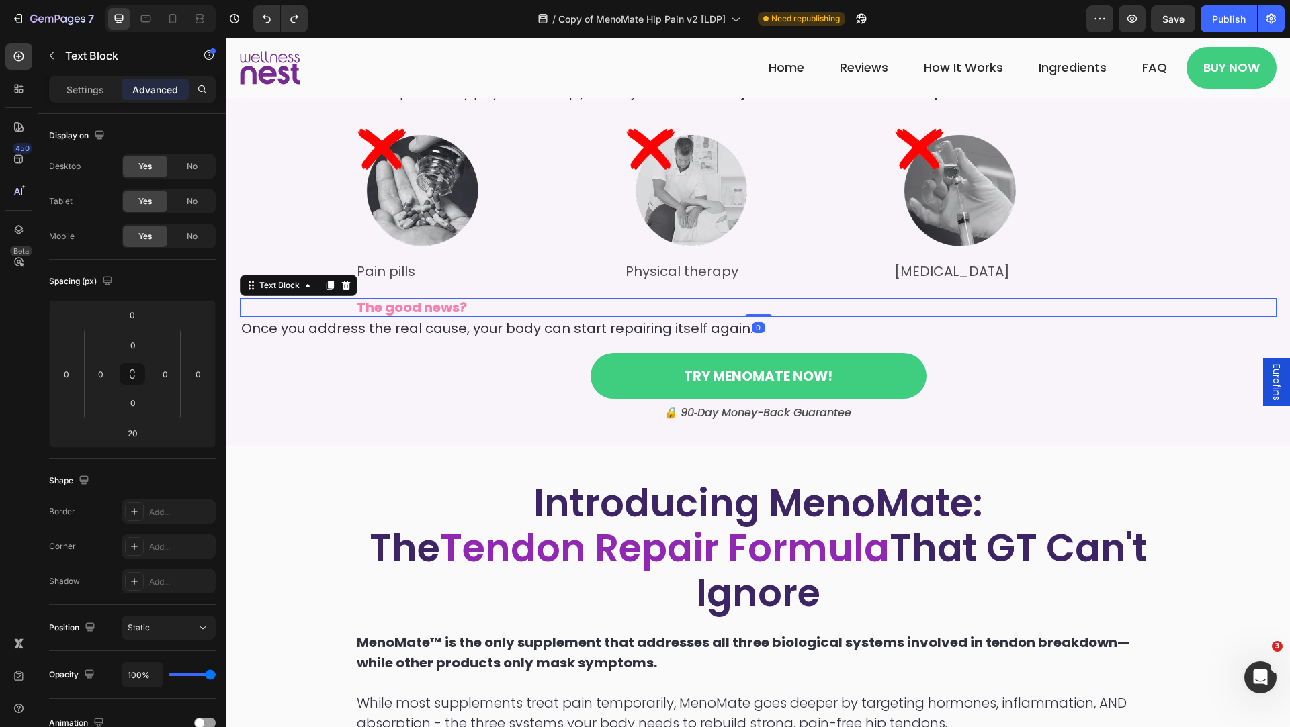
click at [533, 316] on p "The good news?" at bounding box center [758, 308] width 803 height 16
click at [303, 339] on p "Once you address the real cause, your body can start repairing itself again." at bounding box center [758, 328] width 1034 height 20
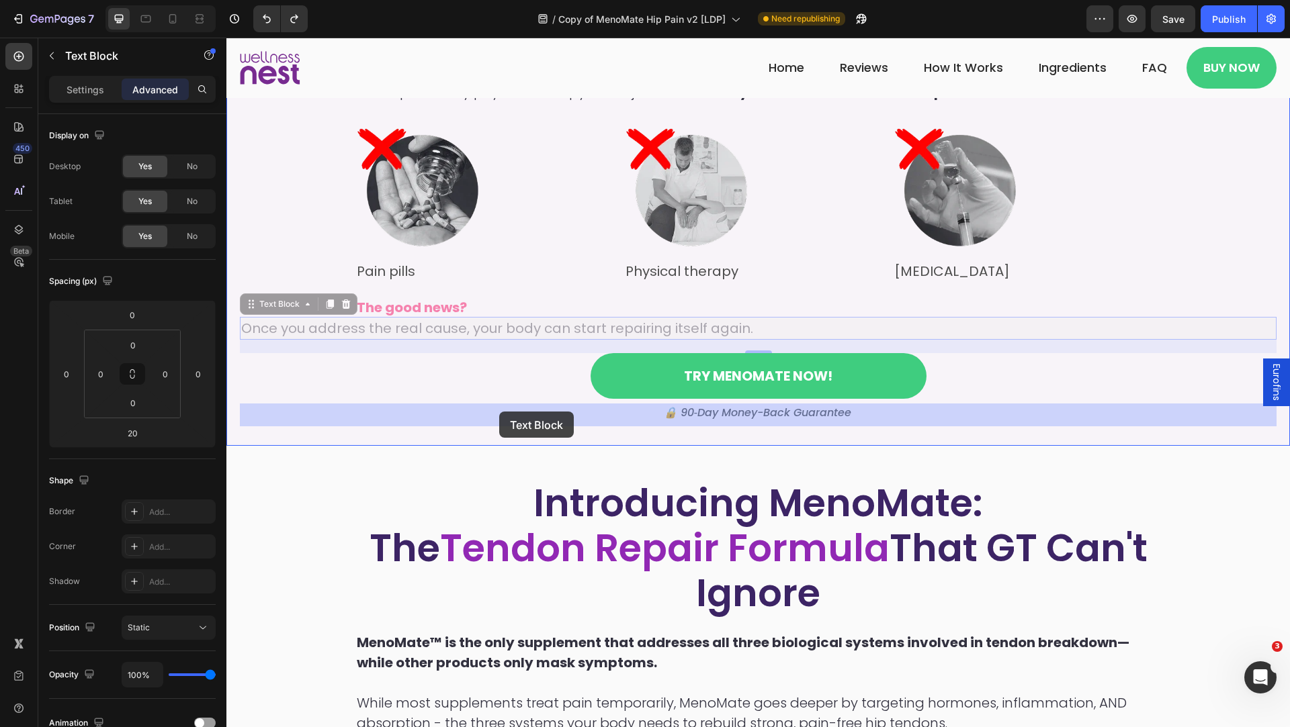
drag, startPoint x: 271, startPoint y: 388, endPoint x: 500, endPoint y: 412, distance: 229.6
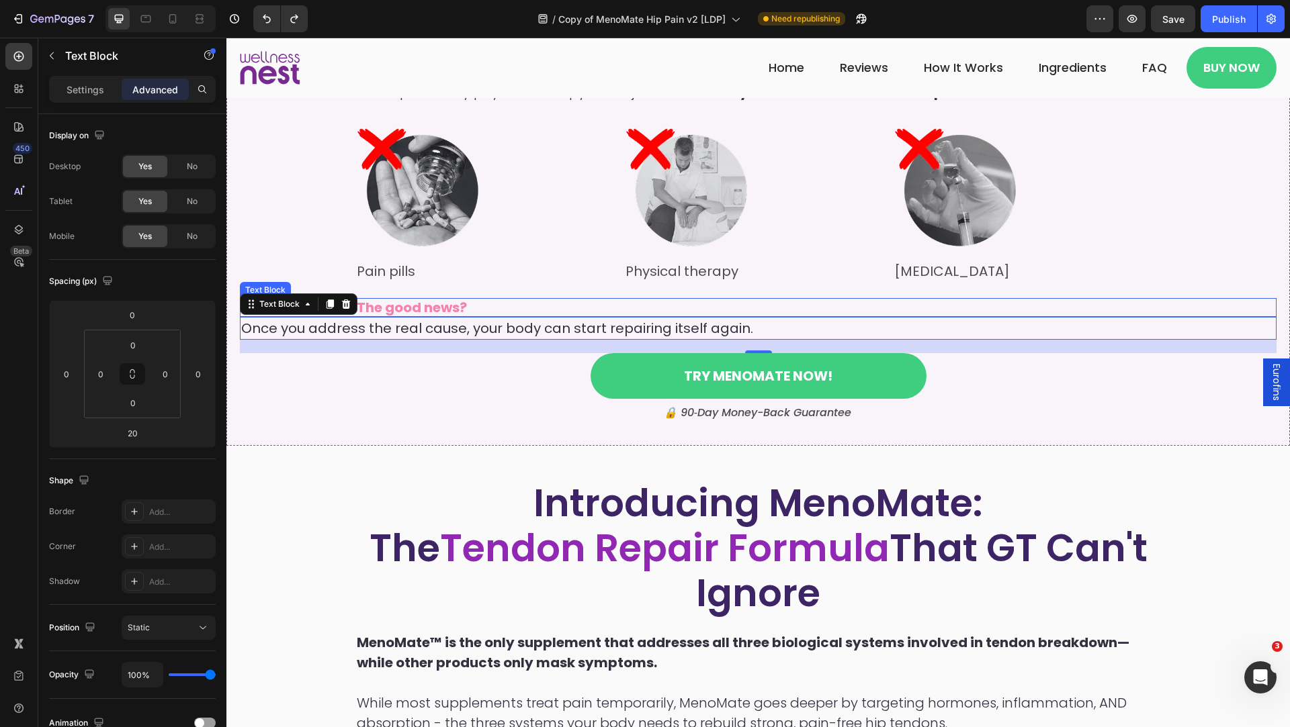
click at [484, 316] on p "The good news?" at bounding box center [758, 308] width 803 height 16
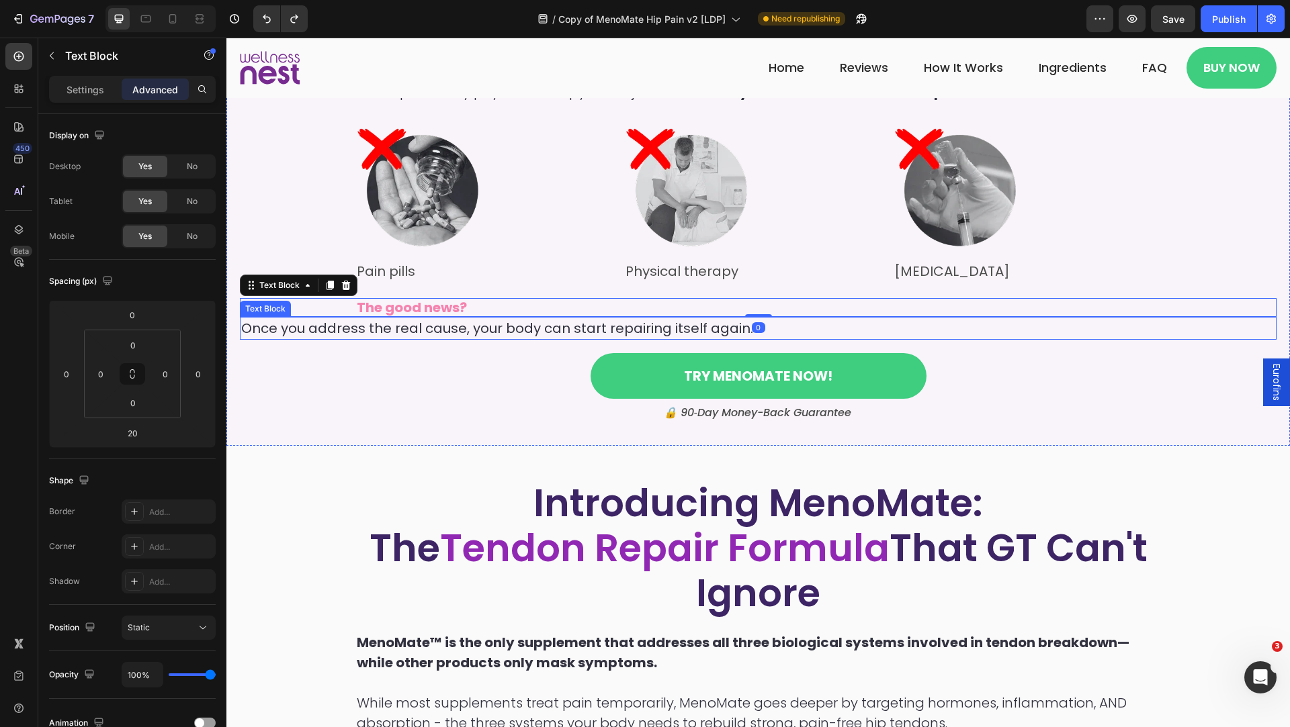
click at [484, 339] on p "Once you address the real cause, your body can start repairing itself again." at bounding box center [758, 328] width 1034 height 20
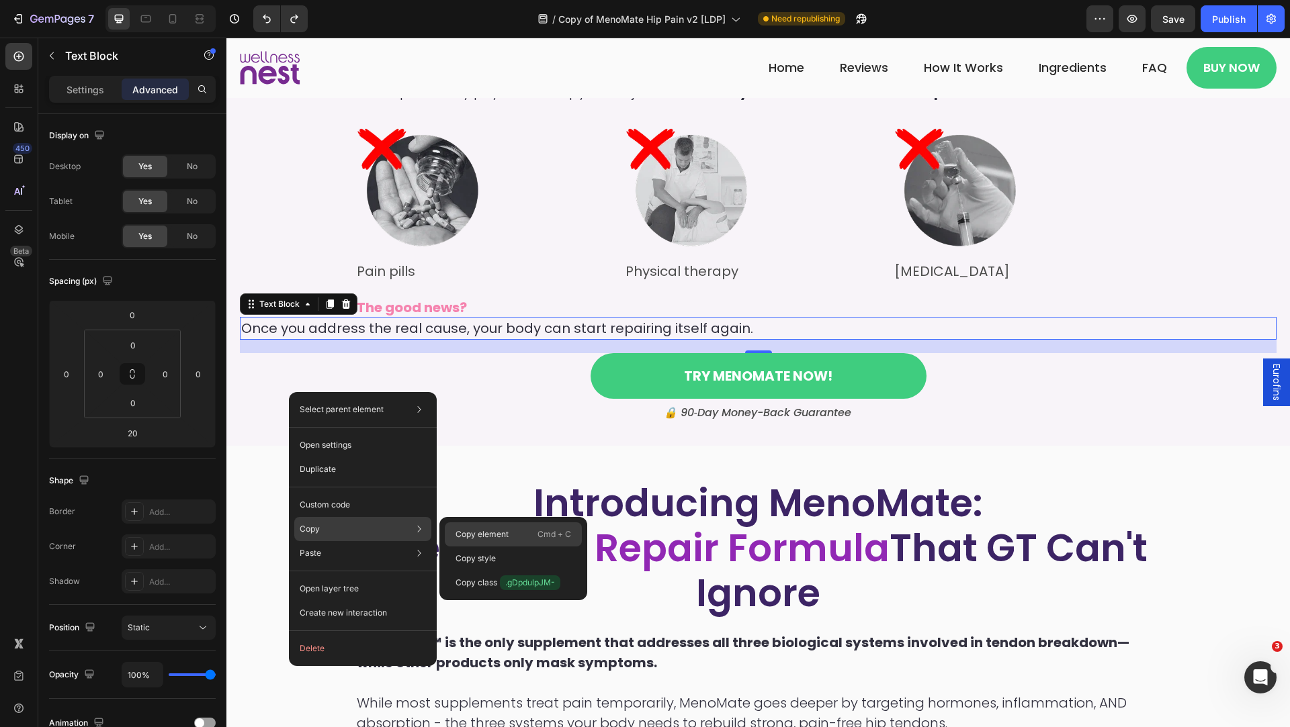
click at [484, 547] on div "Copy element Cmd + C" at bounding box center [513, 559] width 137 height 24
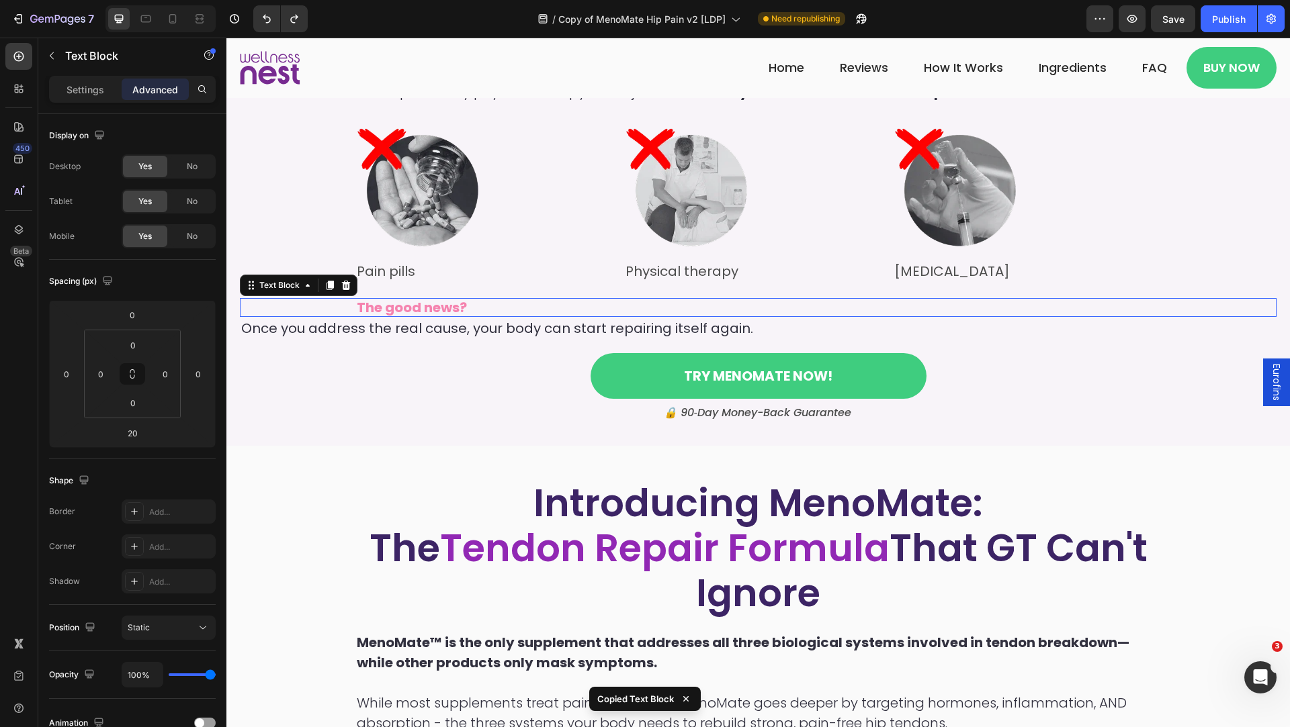
click at [484, 316] on p "The good news?" at bounding box center [758, 308] width 803 height 16
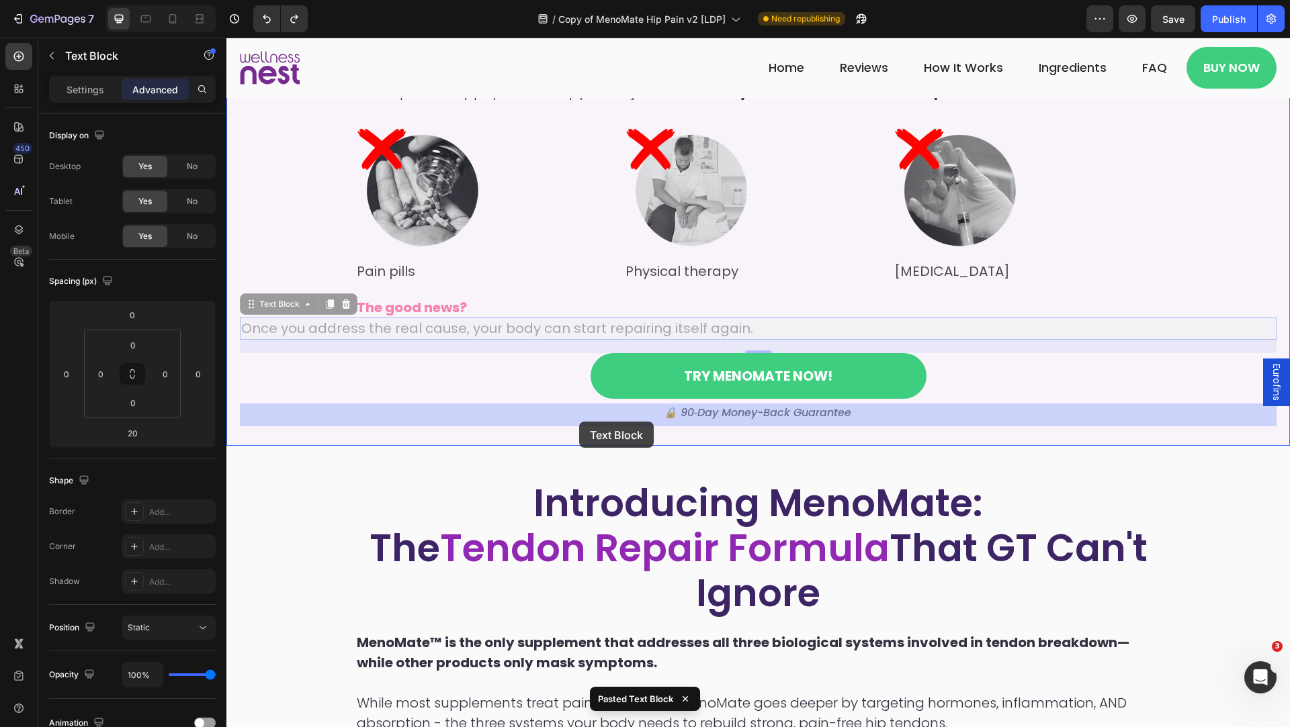
drag, startPoint x: 414, startPoint y: 417, endPoint x: 579, endPoint y: 422, distance: 164.6
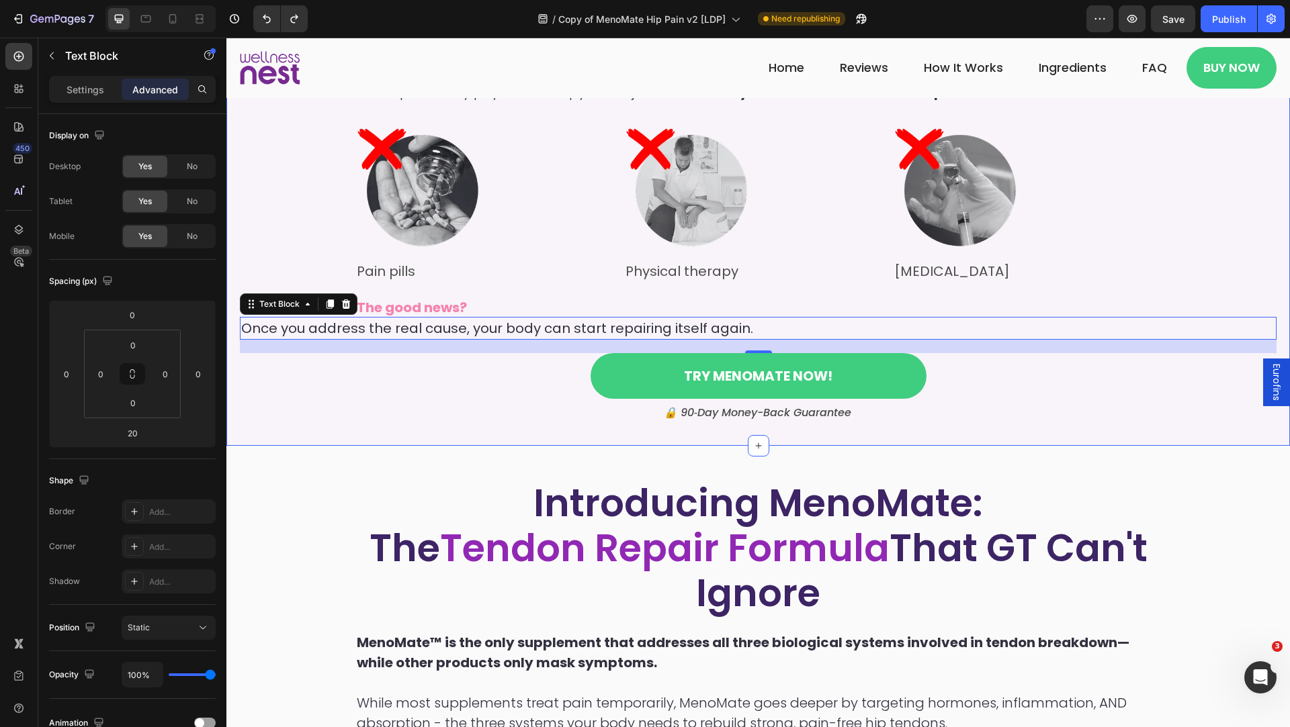
click at [473, 166] on div "Here's What Most Doctors Get Wrong: GT Is A HORMONAL Problem Heading Hip pain a…" at bounding box center [758, 67] width 1036 height 715
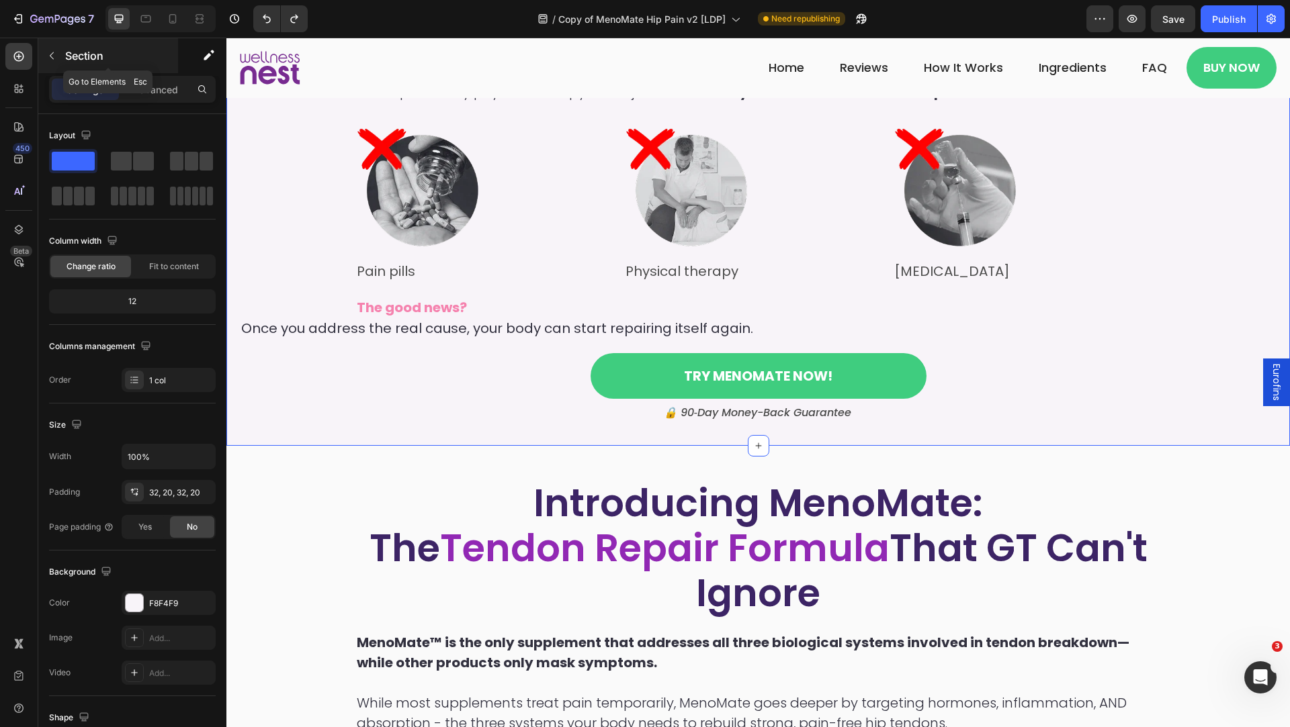
click at [81, 58] on p "Section" at bounding box center [120, 56] width 110 height 16
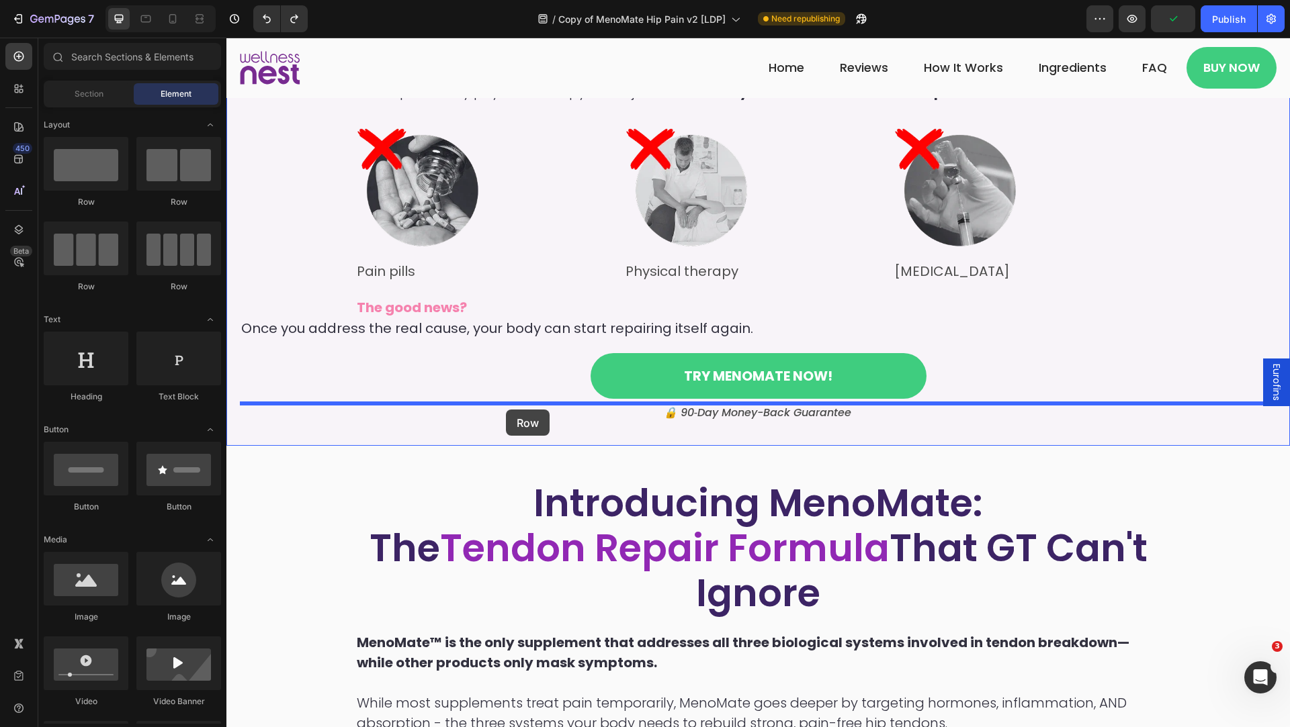
drag, startPoint x: 341, startPoint y: 225, endPoint x: 506, endPoint y: 410, distance: 247.8
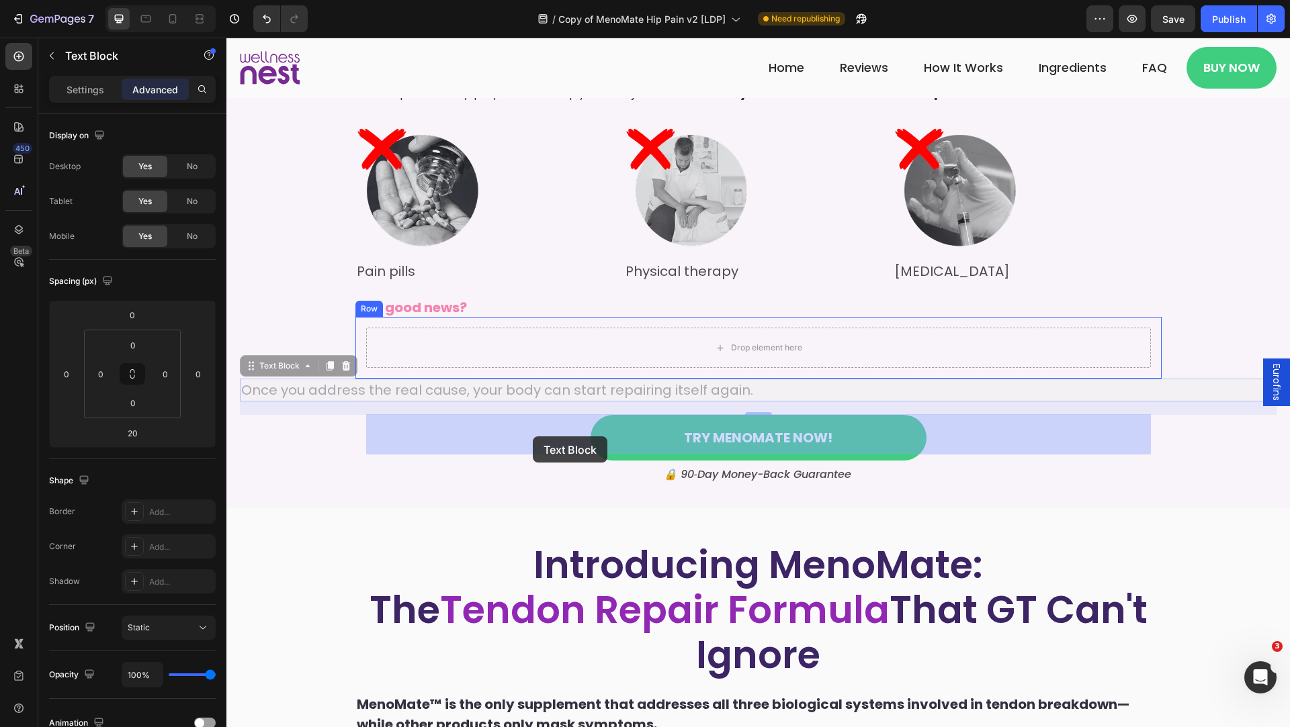
drag, startPoint x: 435, startPoint y: 480, endPoint x: 533, endPoint y: 437, distance: 106.5
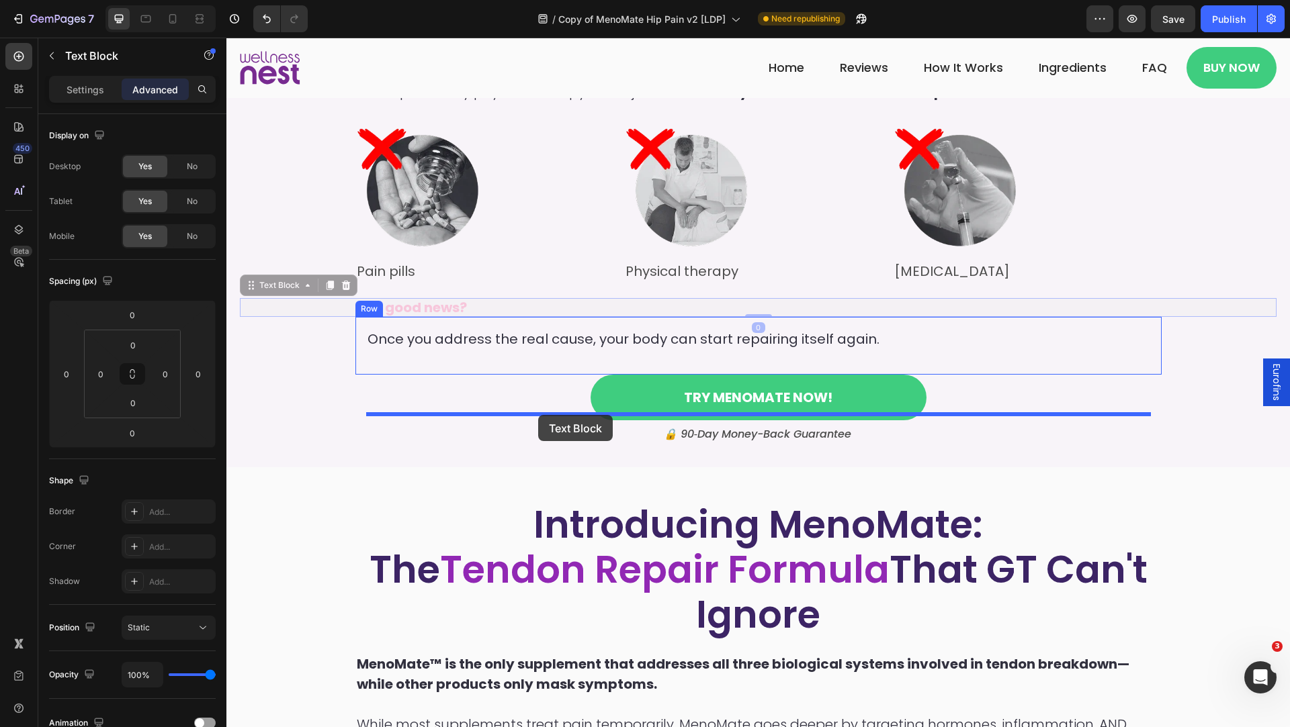
drag, startPoint x: 495, startPoint y: 394, endPoint x: 538, endPoint y: 415, distance: 48.1
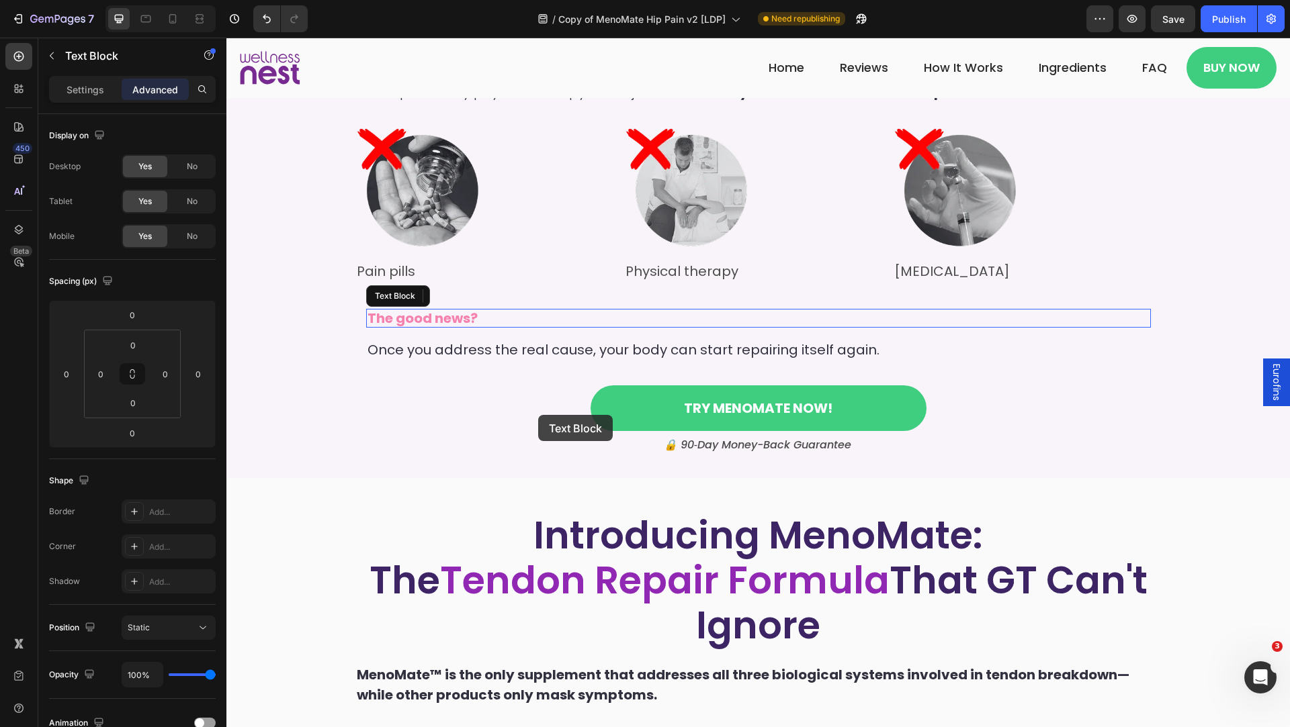
type input "16"
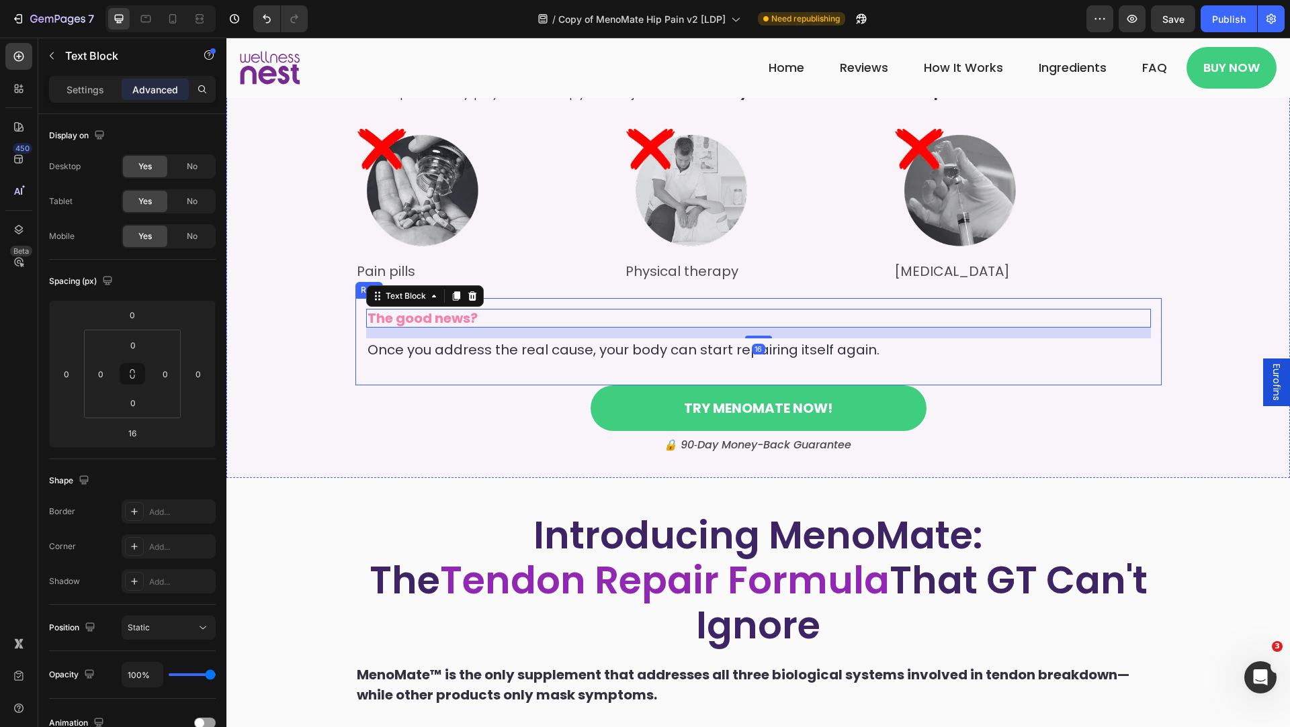
click at [366, 375] on div "The good news? Text Block 16 Once you address the real cause, your body can sta…" at bounding box center [758, 342] width 785 height 66
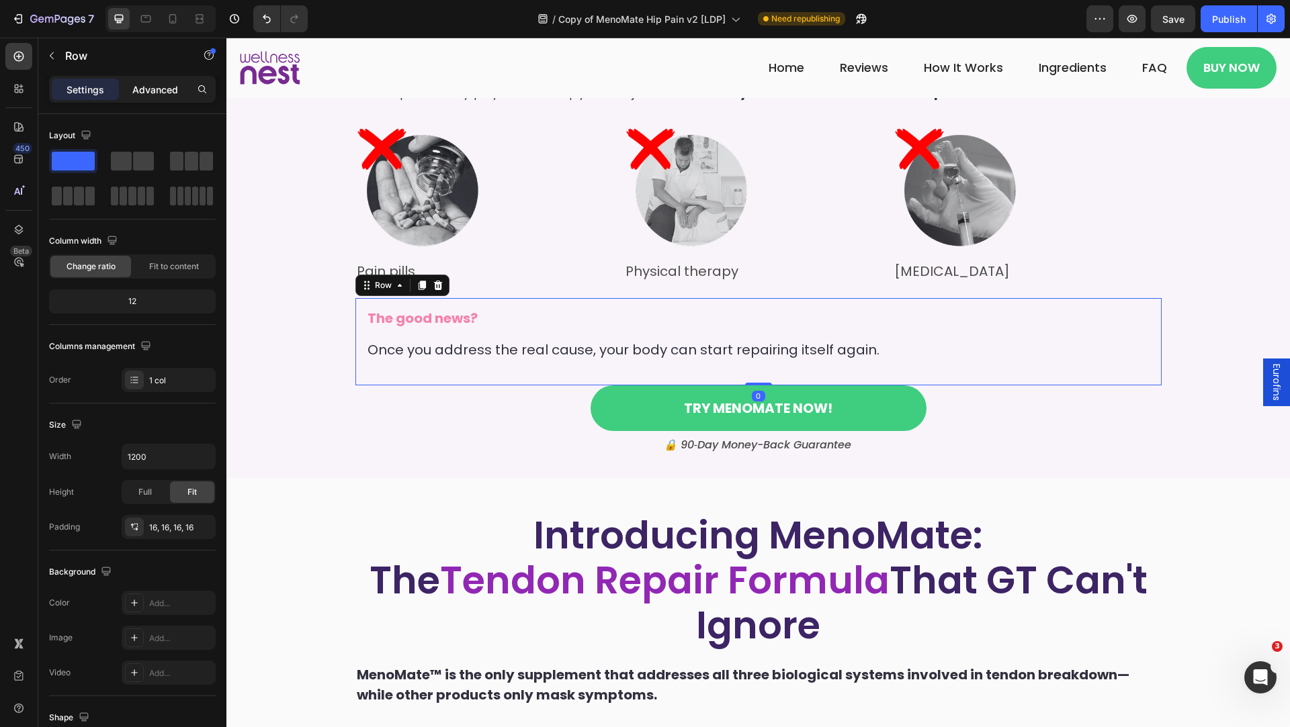
click at [150, 90] on p "Advanced" at bounding box center [155, 90] width 46 height 14
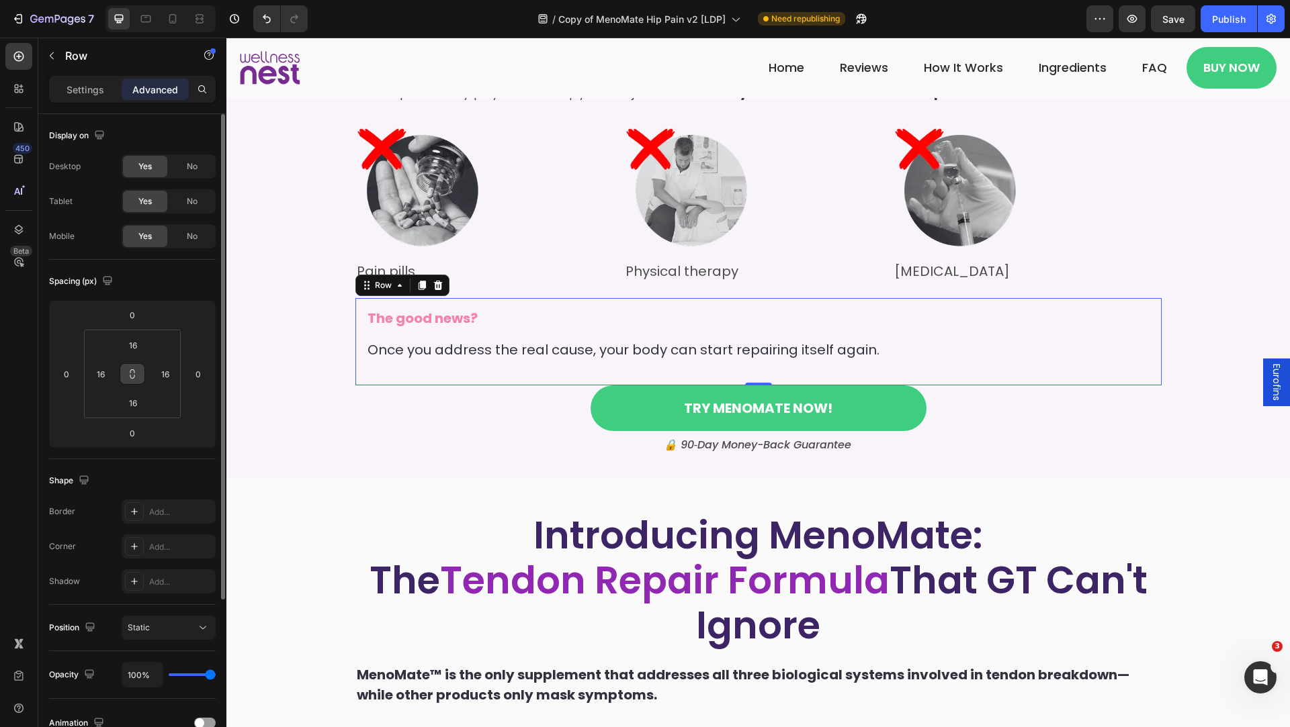
click at [132, 379] on button at bounding box center [133, 373] width 26 height 21
click at [130, 343] on input "16" at bounding box center [133, 345] width 27 height 20
type input "0"
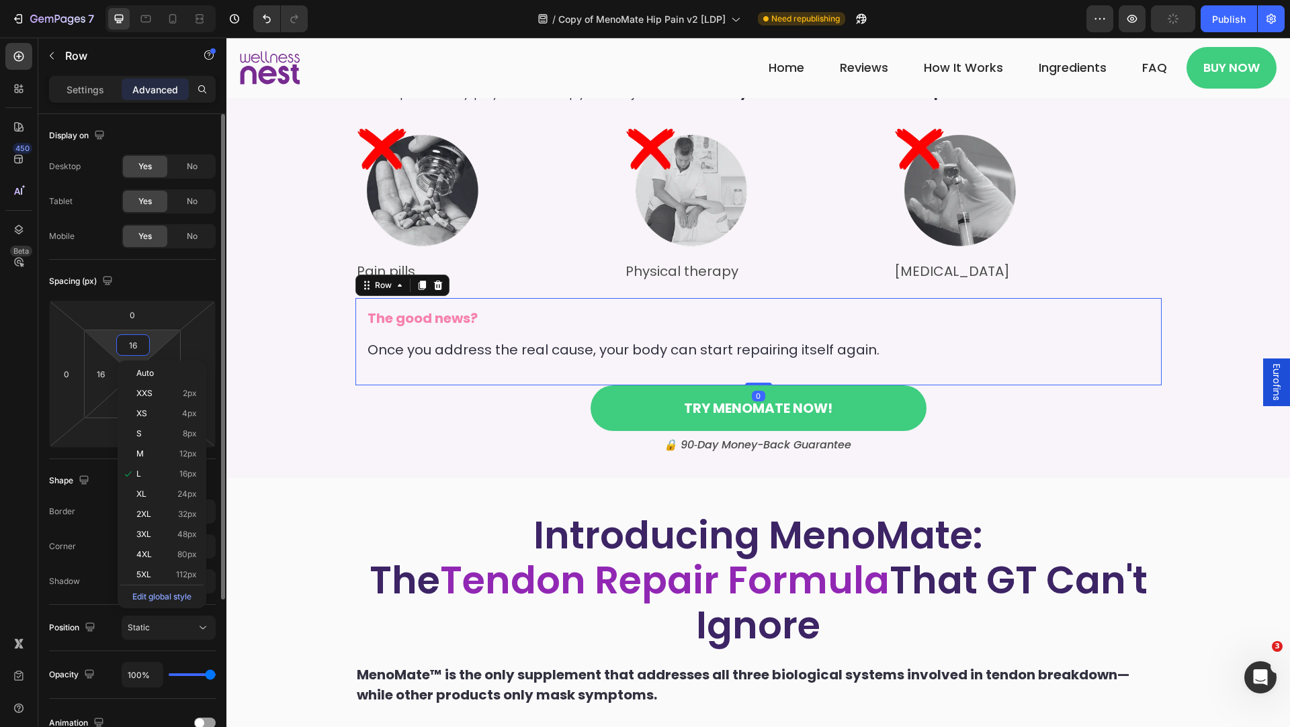
type input "0"
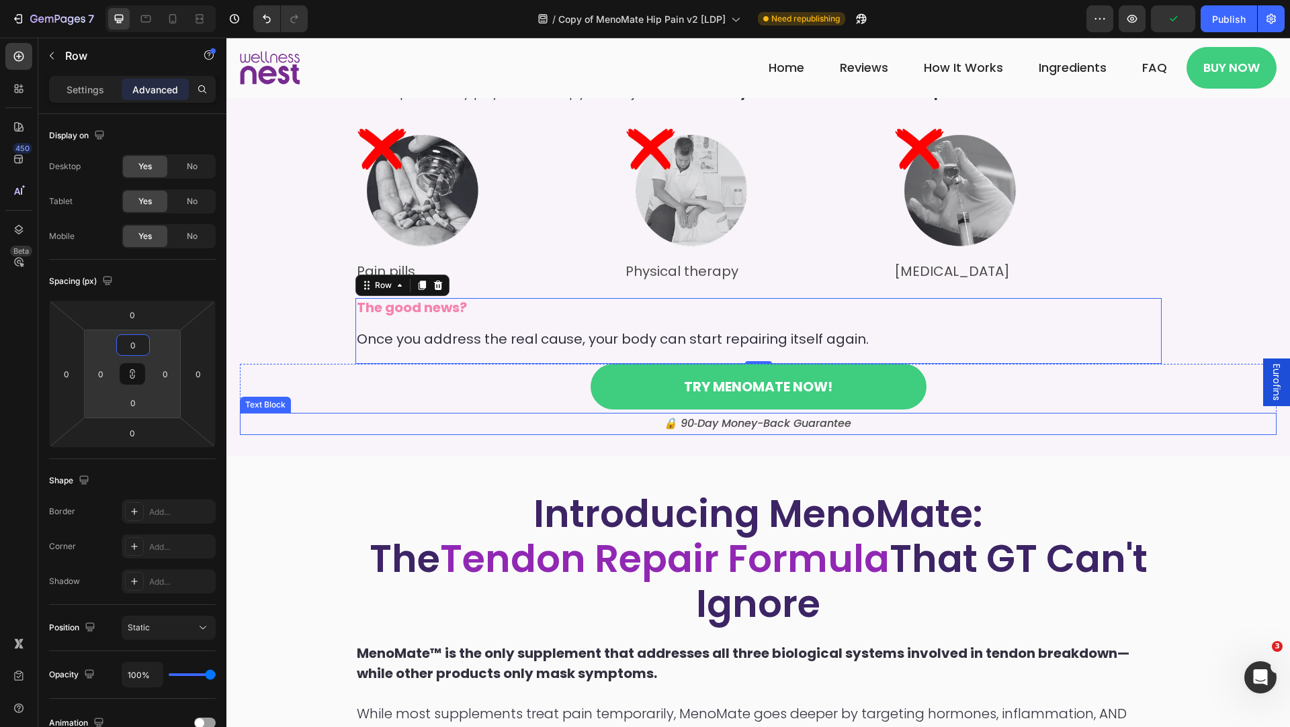
click at [530, 578] on h2 "Introducing MenoMate: The Tendon Repair Formula That GT Can't Ignore" at bounding box center [758, 559] width 806 height 138
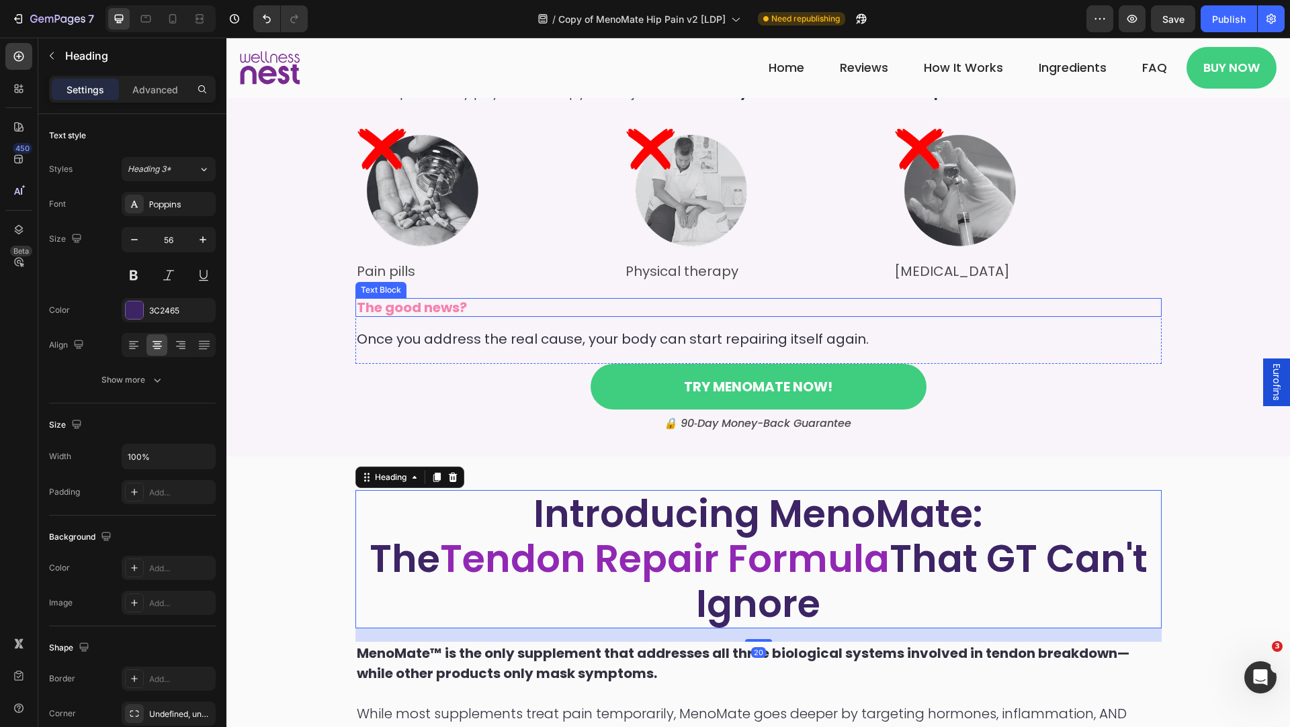
scroll to position [1583, 0]
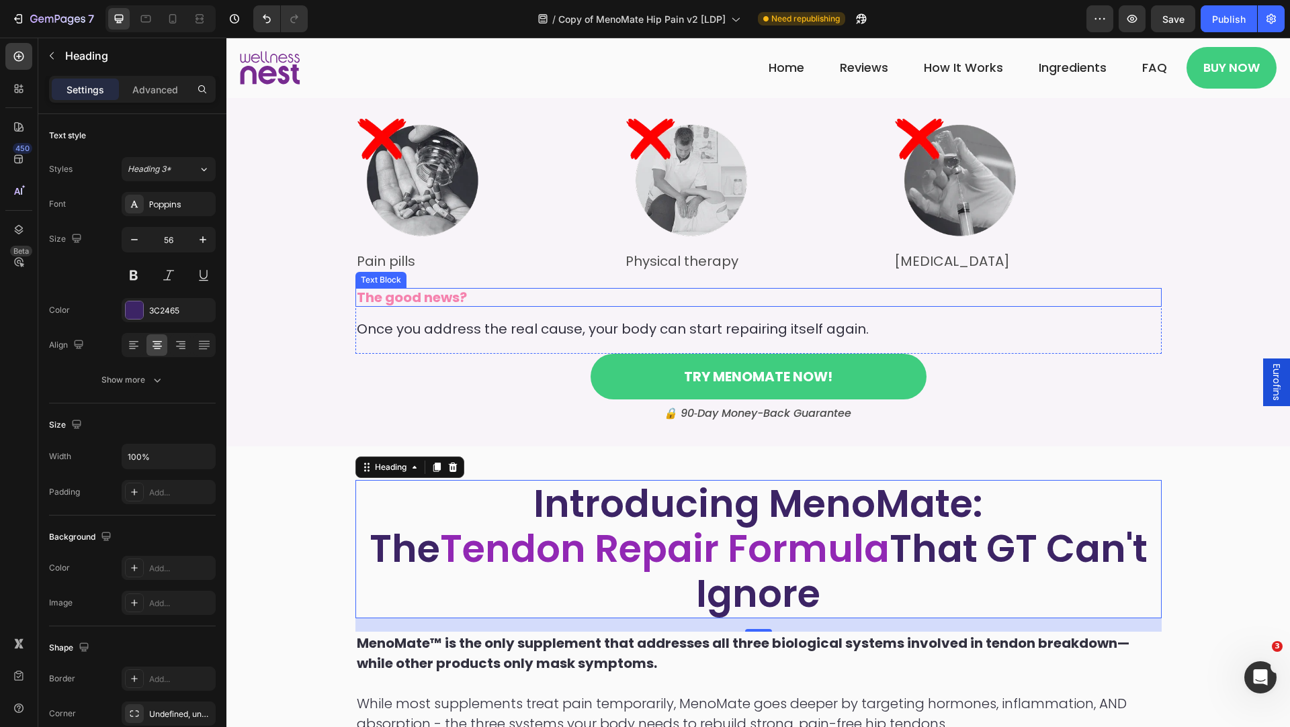
click at [672, 306] on p "The good news?" at bounding box center [758, 297] width 803 height 16
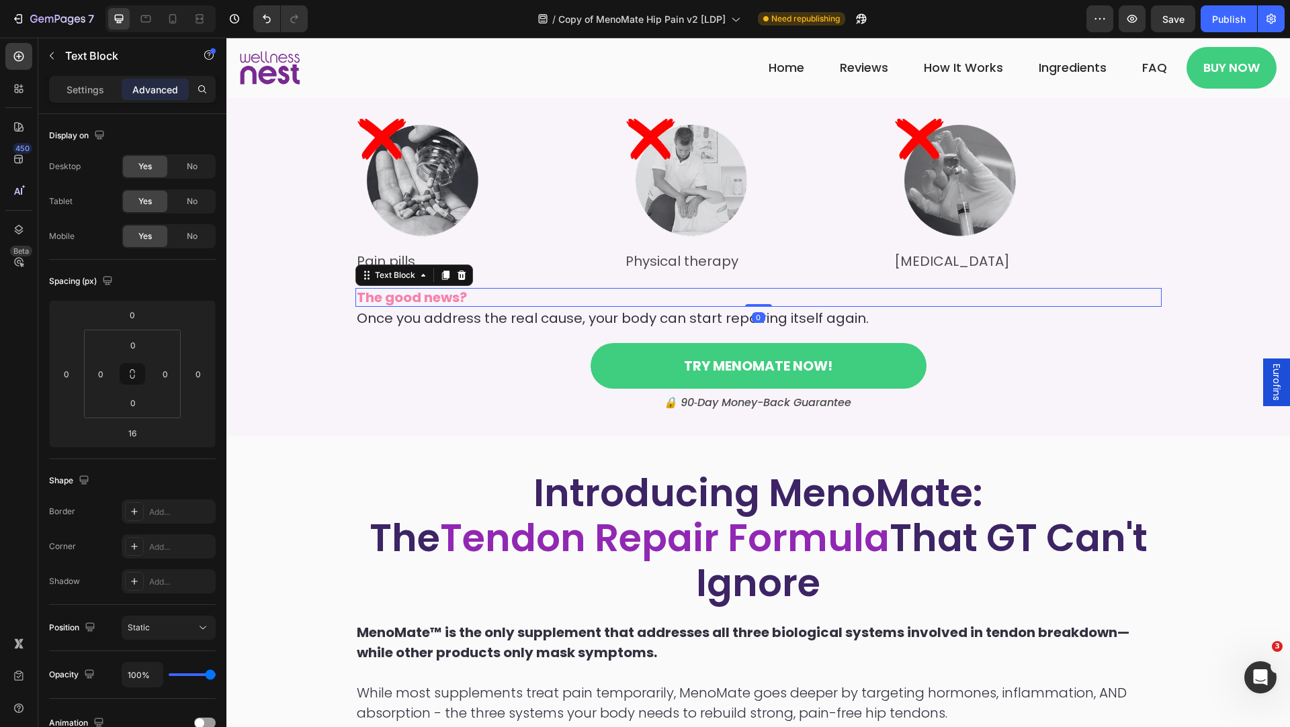
drag, startPoint x: 752, startPoint y: 402, endPoint x: 744, endPoint y: 359, distance: 43.9
click at [744, 359] on div "Here's What Most Doctors Get Wrong: GT Is A HORMONAL Problem Heading Hip pain a…" at bounding box center [758, 57] width 1036 height 715
type input "0"
click at [1065, 389] on div "Try MenoMate Now! Button" at bounding box center [758, 366] width 1036 height 46
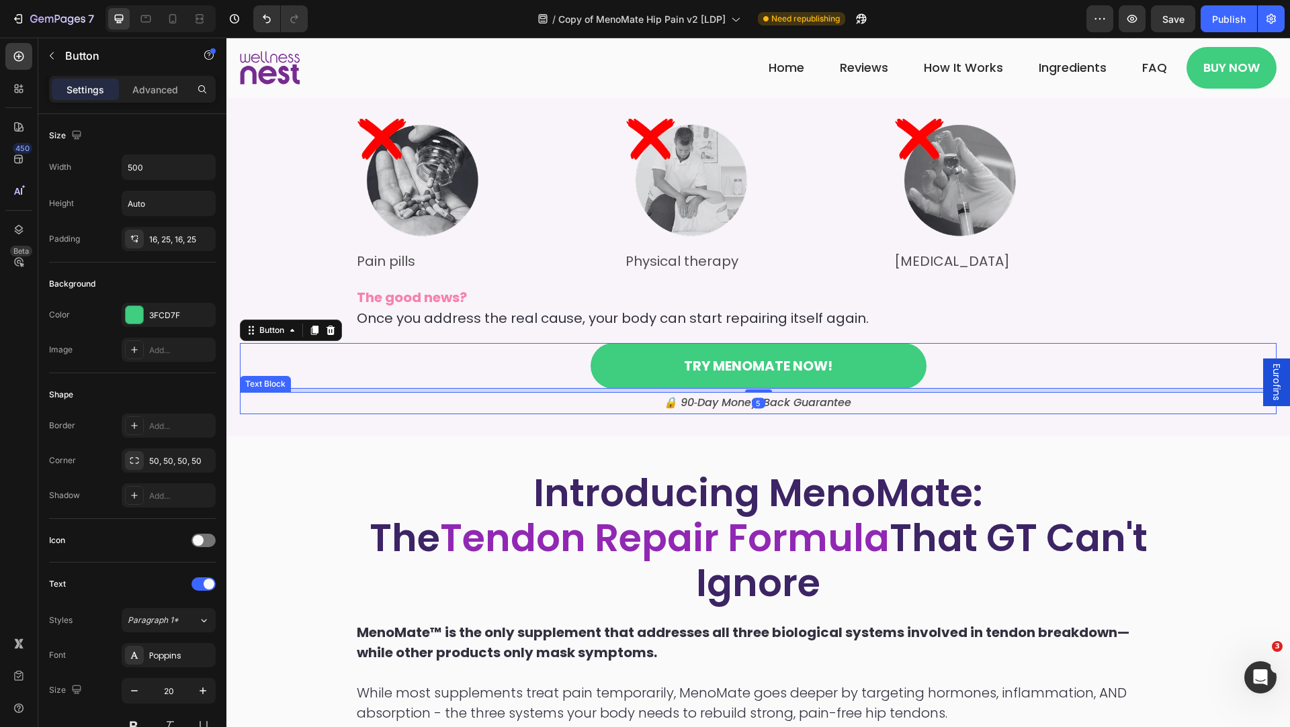
click at [1125, 436] on div "Here's What Most Doctors Get Wrong: GT Is A HORMONAL Problem Heading Hip pain a…" at bounding box center [757, 57] width 1063 height 758
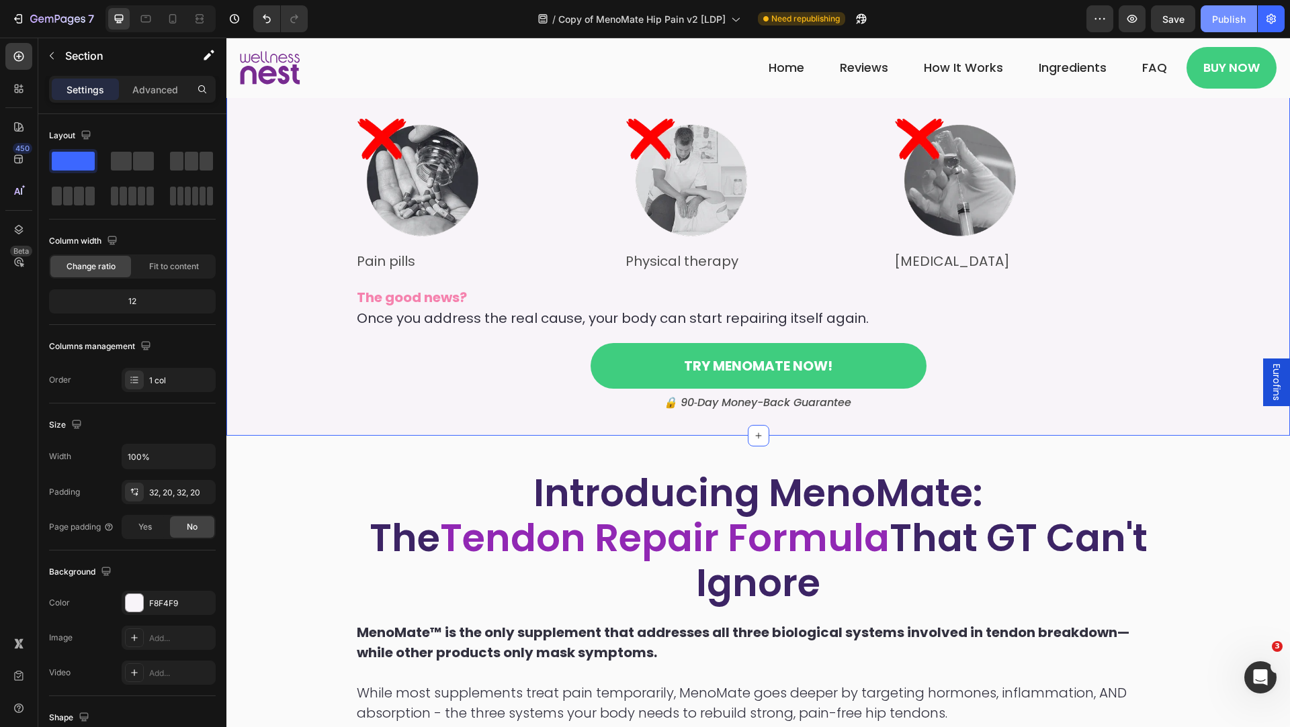
click at [1231, 24] on div "Publish" at bounding box center [1229, 19] width 34 height 14
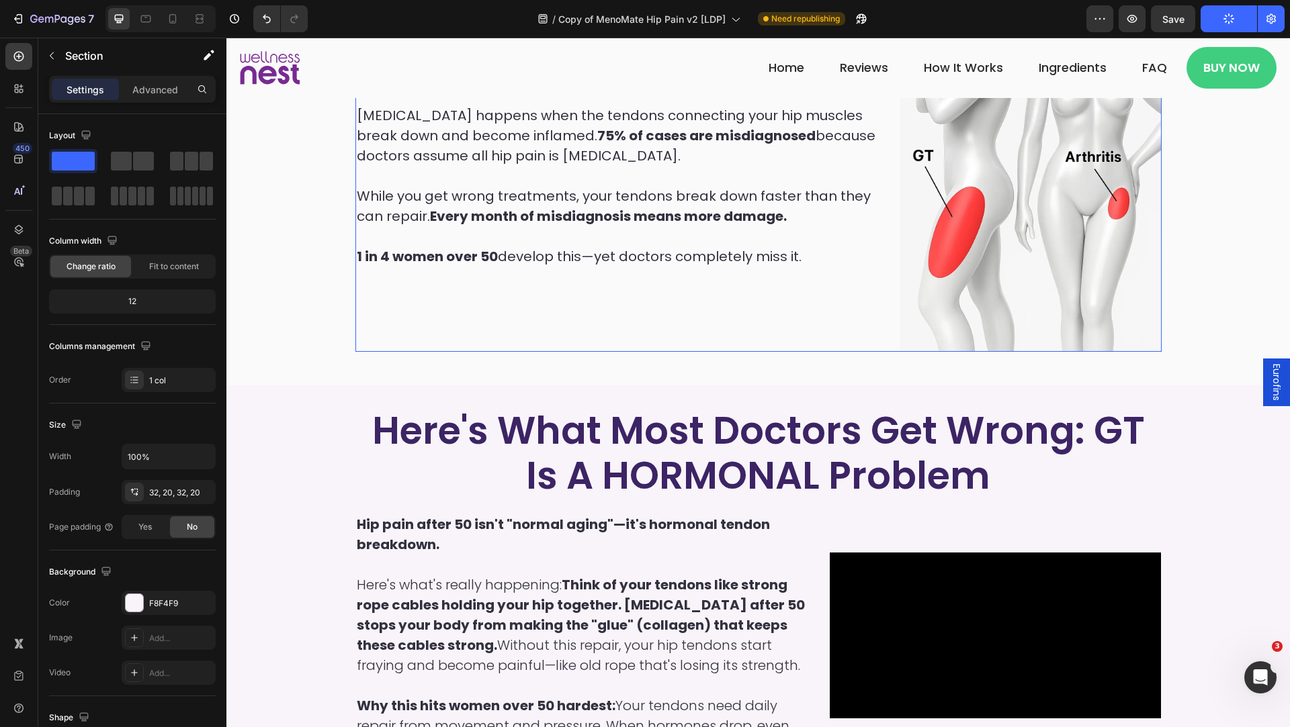
scroll to position [971, 0]
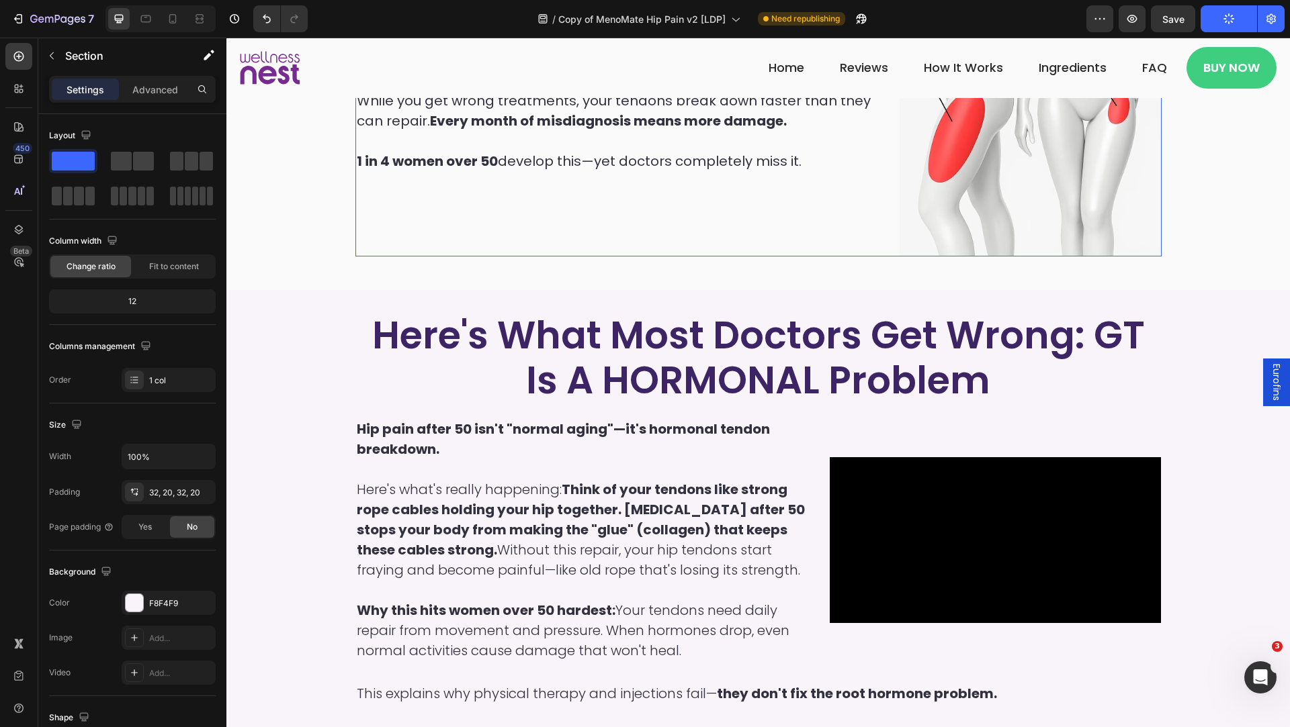
click at [809, 193] on div "If your hip pain is on the outer side —not deep in your groin—you likely have […" at bounding box center [616, 60] width 523 height 392
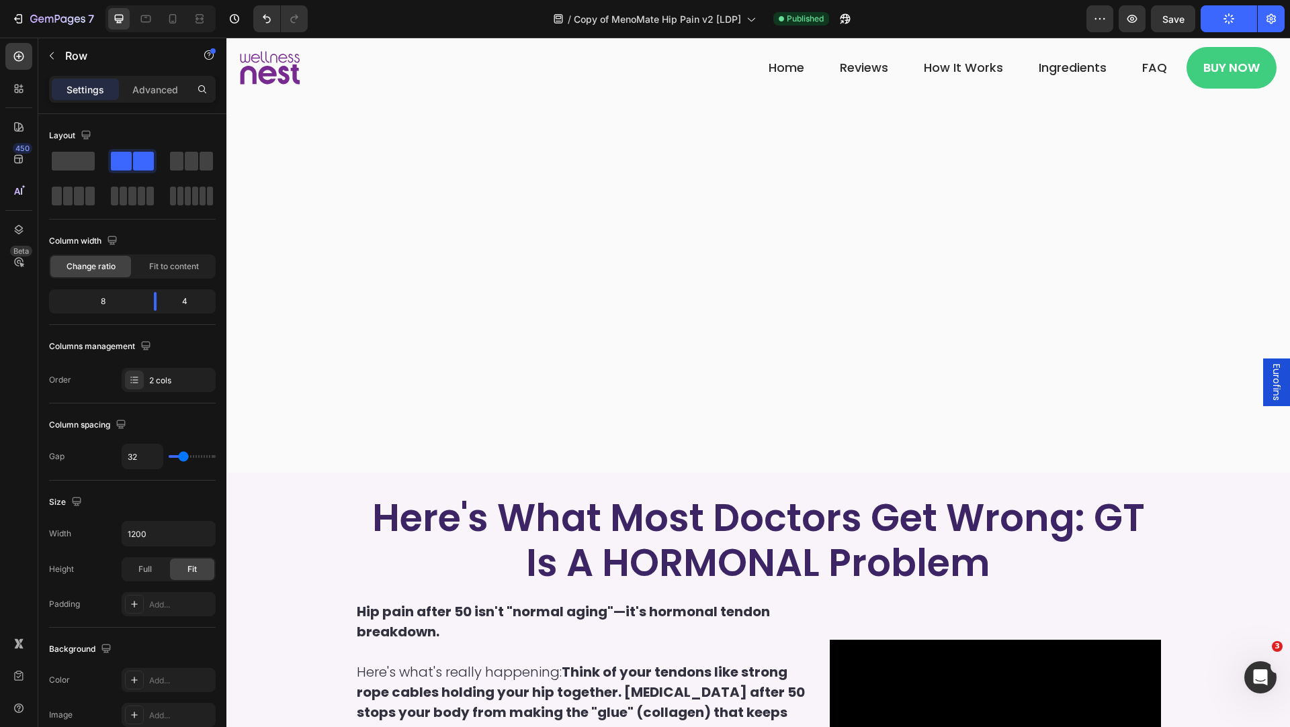
scroll to position [1476, 0]
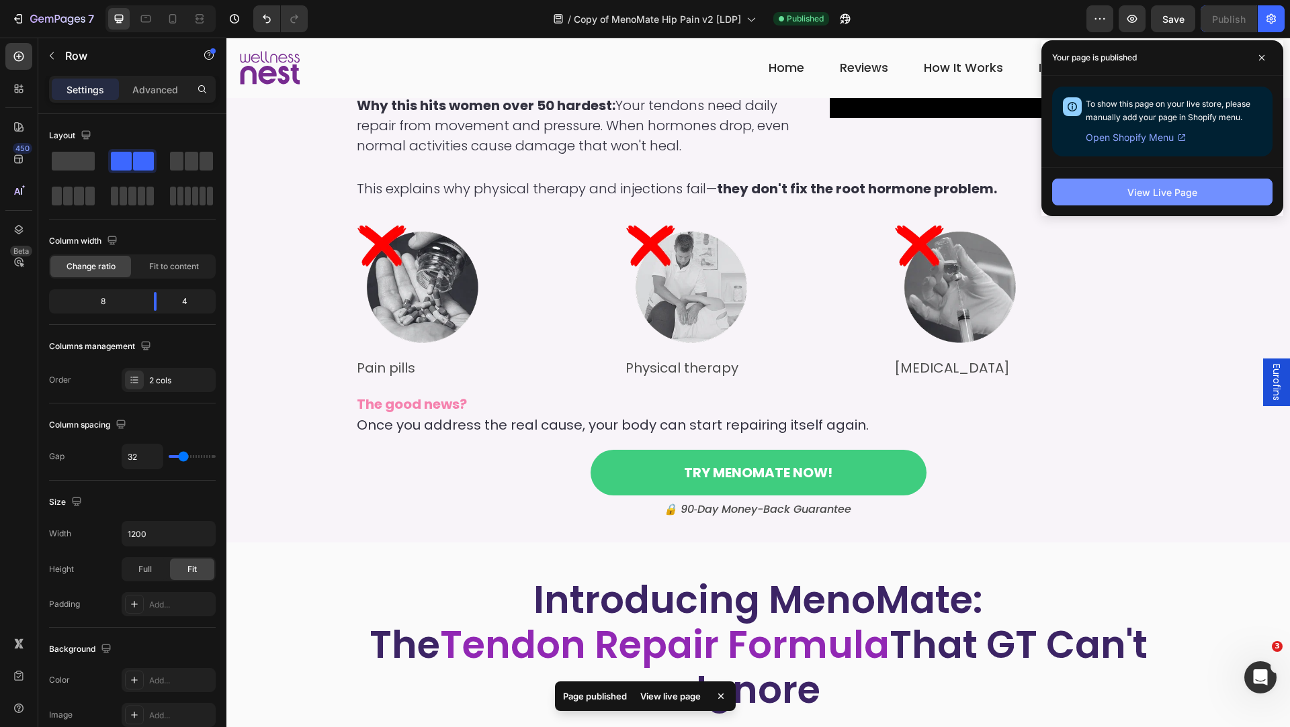
click at [1081, 194] on button "View Live Page" at bounding box center [1162, 192] width 220 height 27
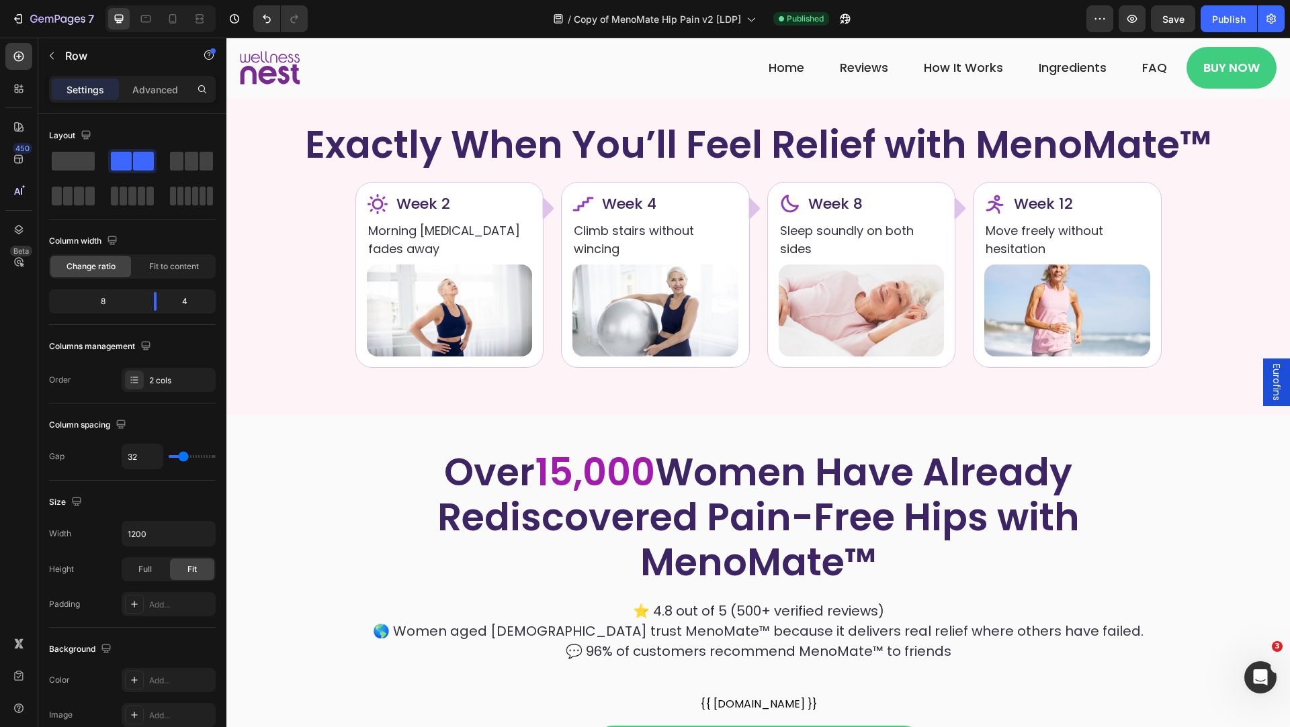
scroll to position [5418, 0]
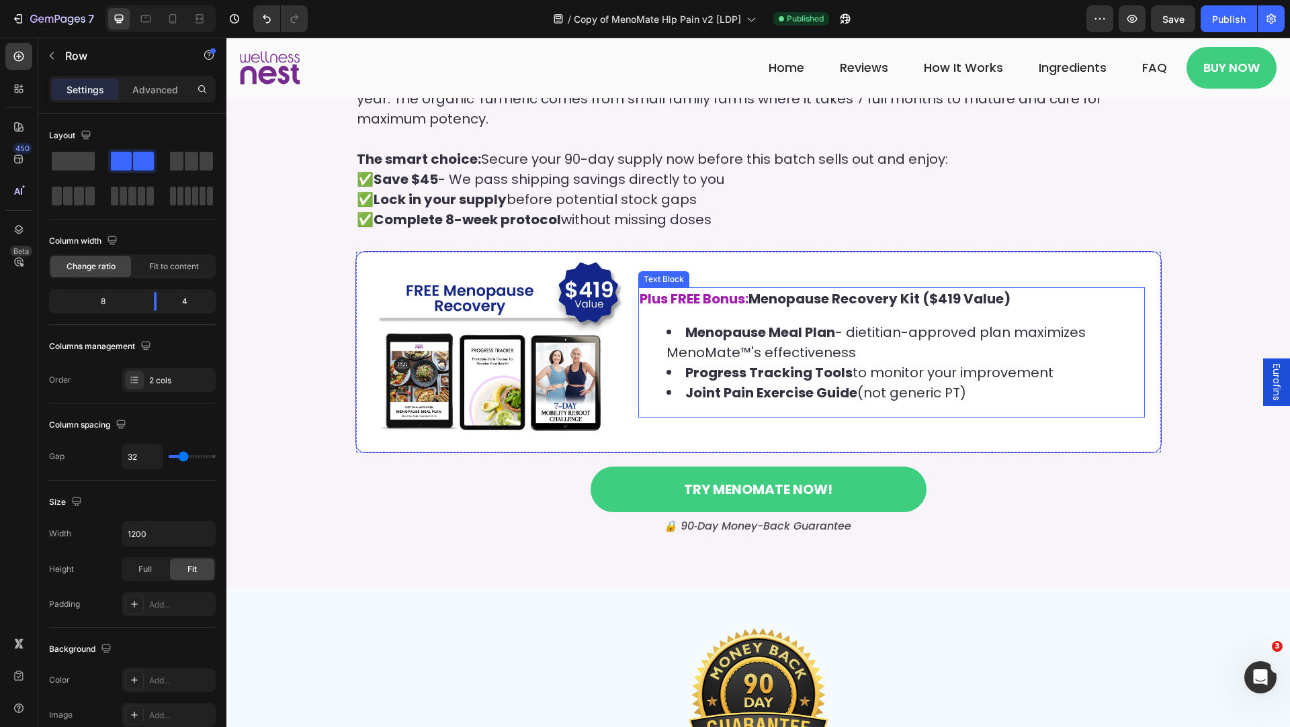
click at [752, 380] on strong "Progress Tracking Tools" at bounding box center [768, 372] width 167 height 19
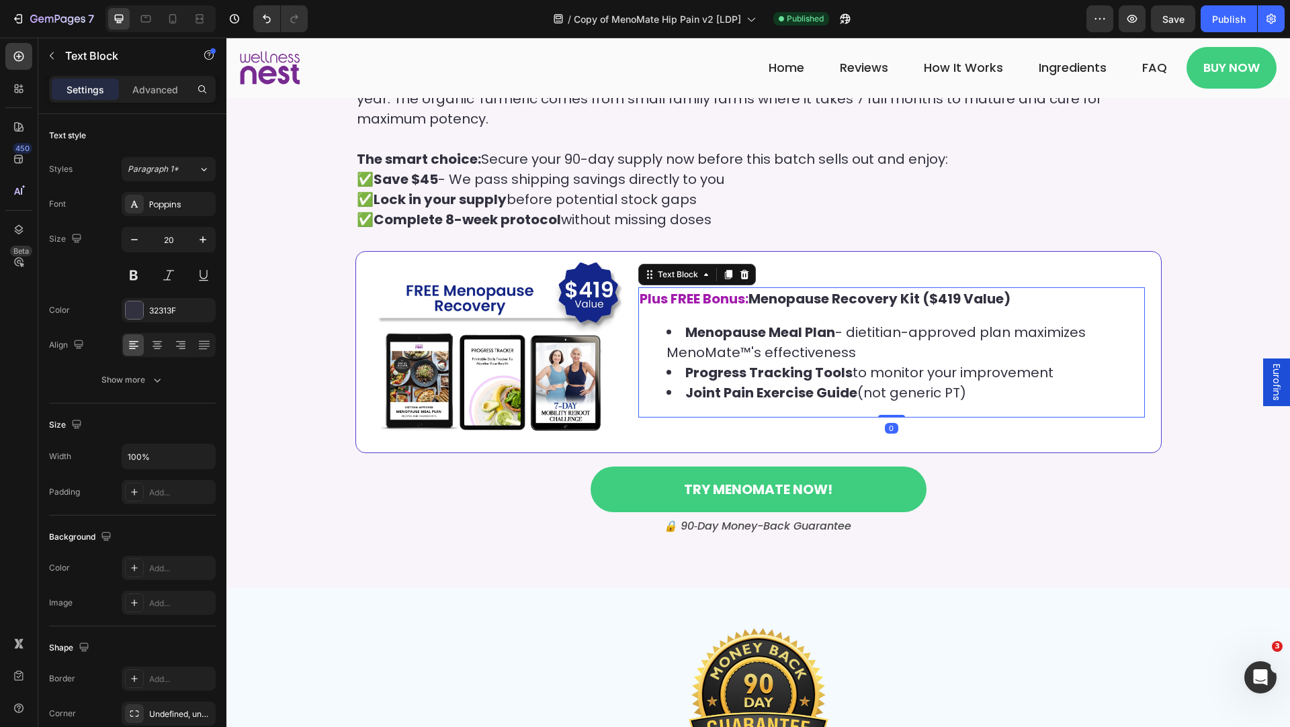
click at [752, 380] on strong "Progress Tracking Tools" at bounding box center [768, 372] width 167 height 19
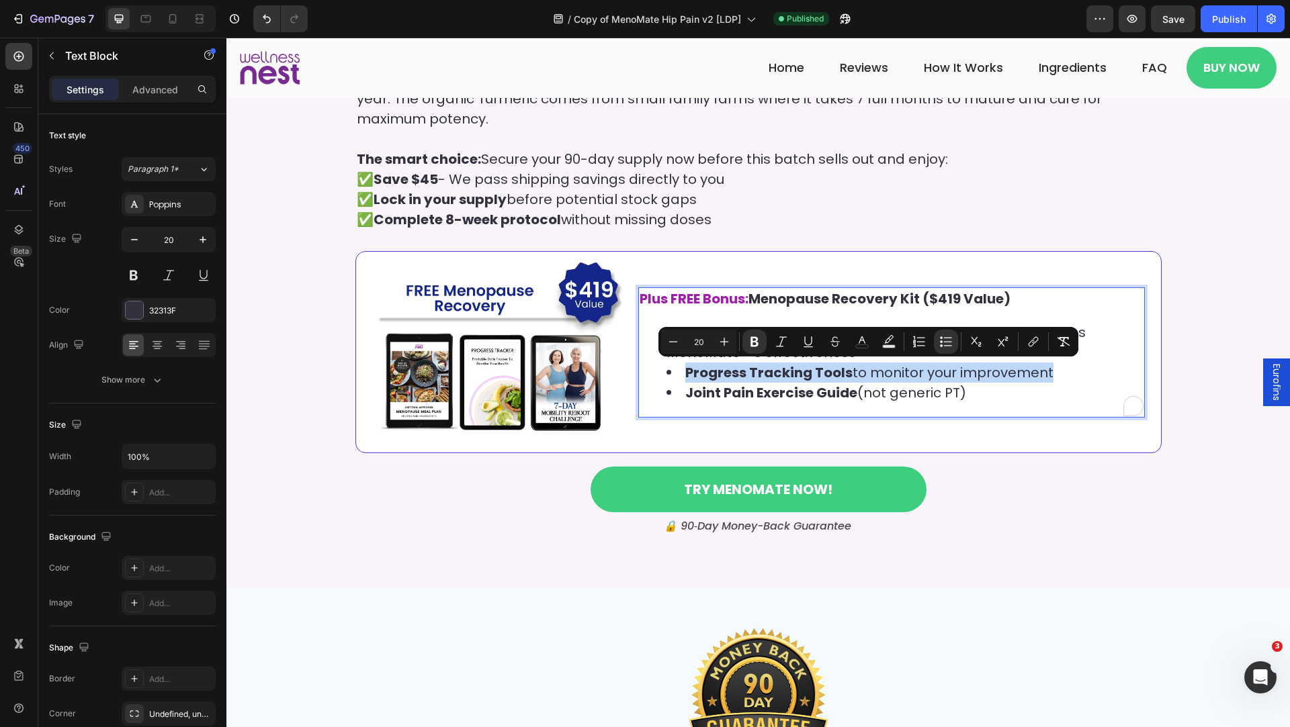
click at [752, 380] on strong "Progress Tracking Tools" at bounding box center [768, 372] width 167 height 19
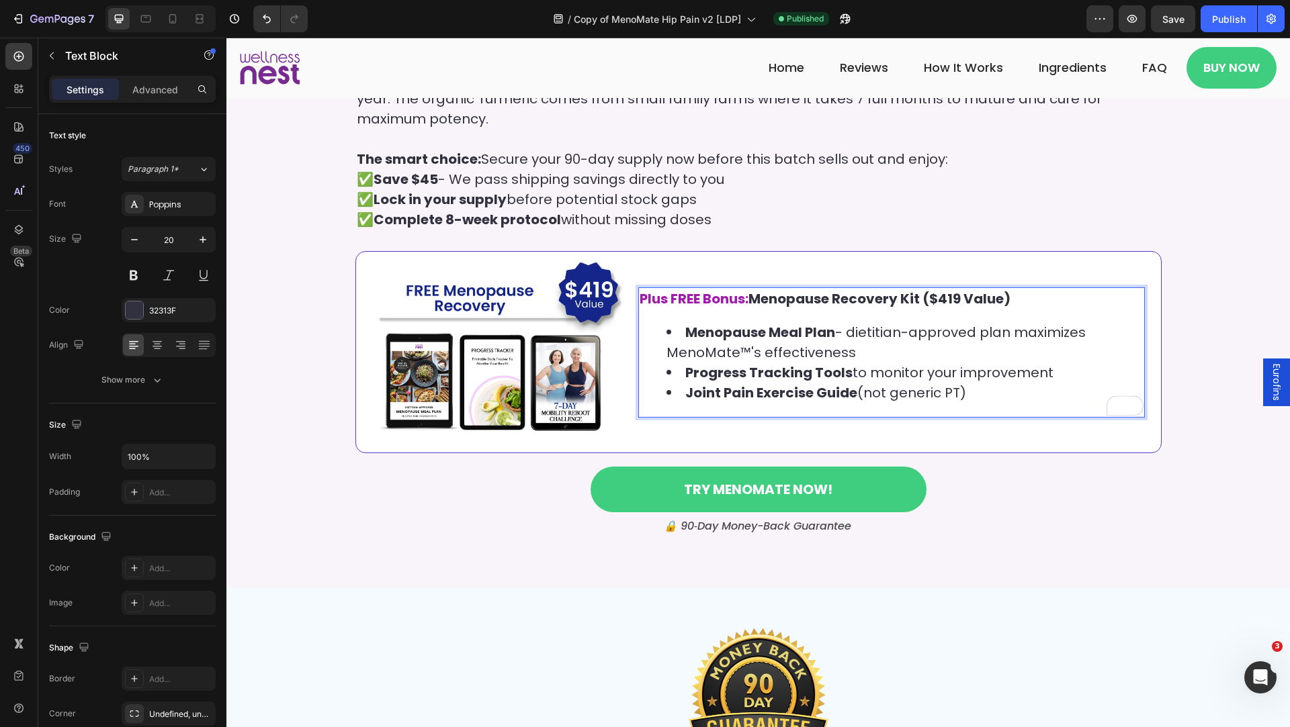
click at [754, 397] on strong "Joint Pain Exercise Guide" at bounding box center [771, 393] width 172 height 19
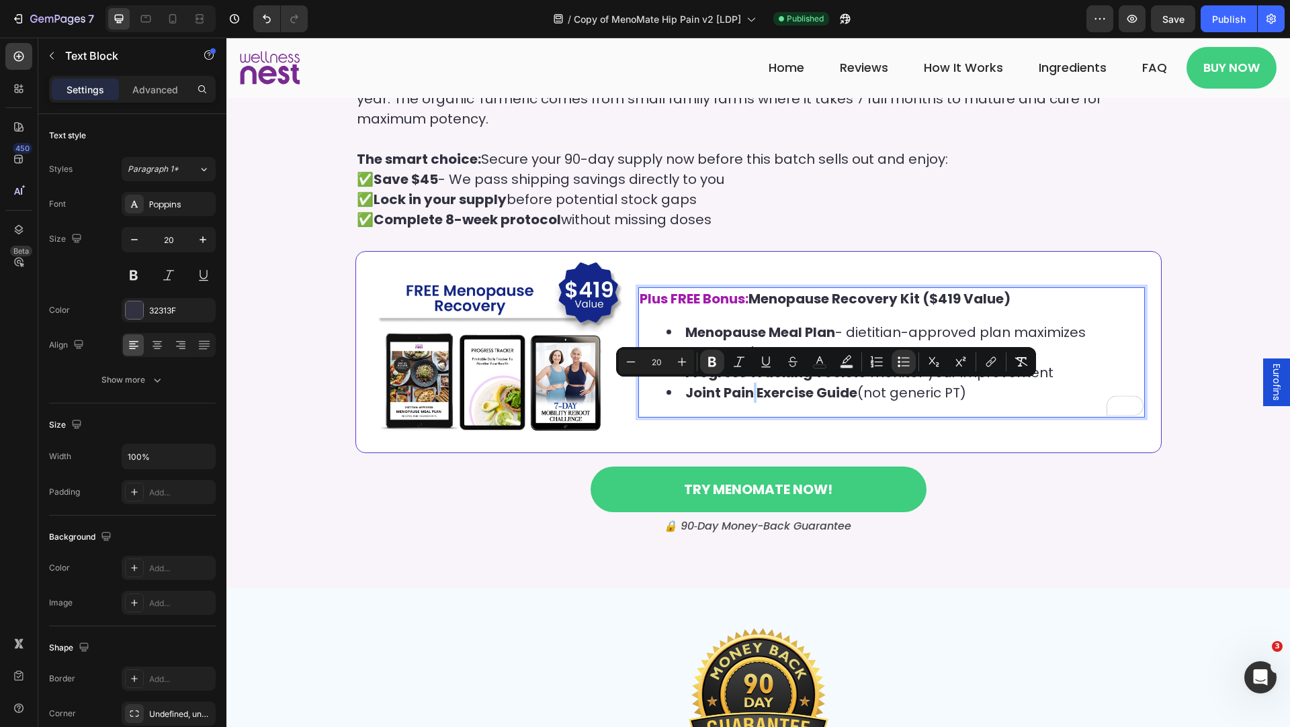
click at [754, 397] on strong "Joint Pain Exercise Guide" at bounding box center [771, 393] width 172 height 19
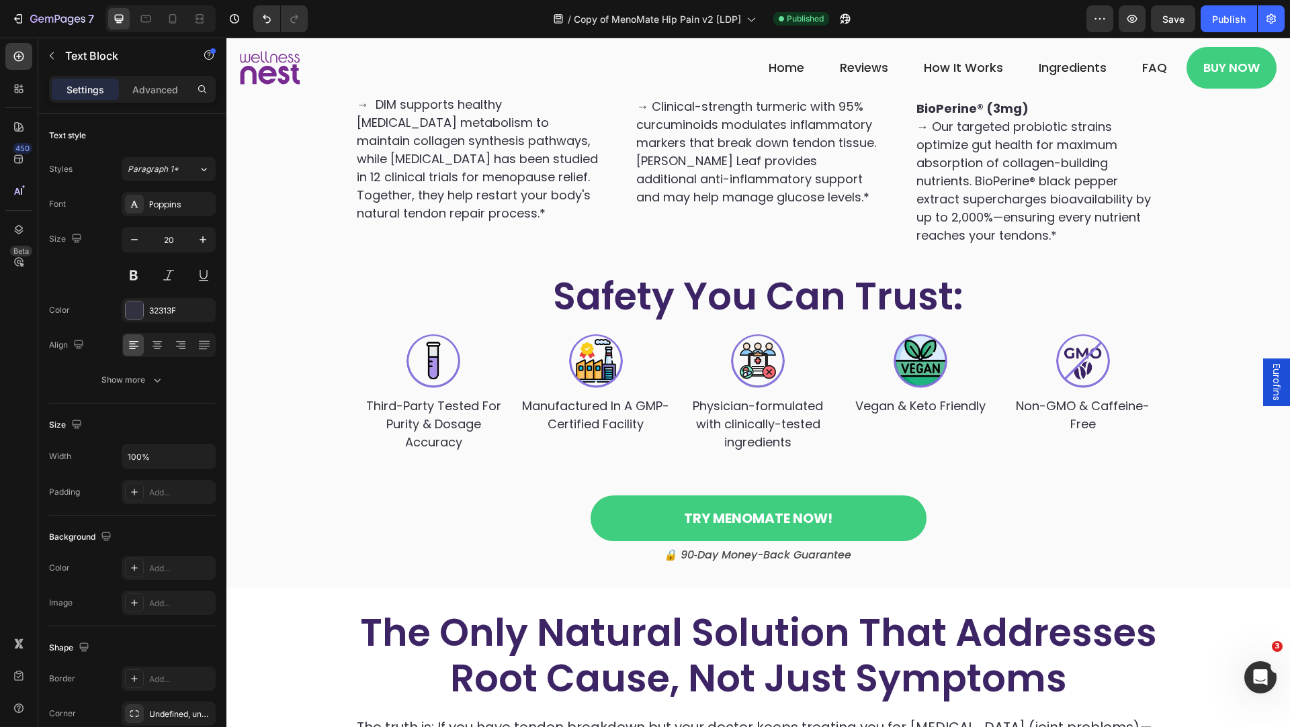
scroll to position [3245, 0]
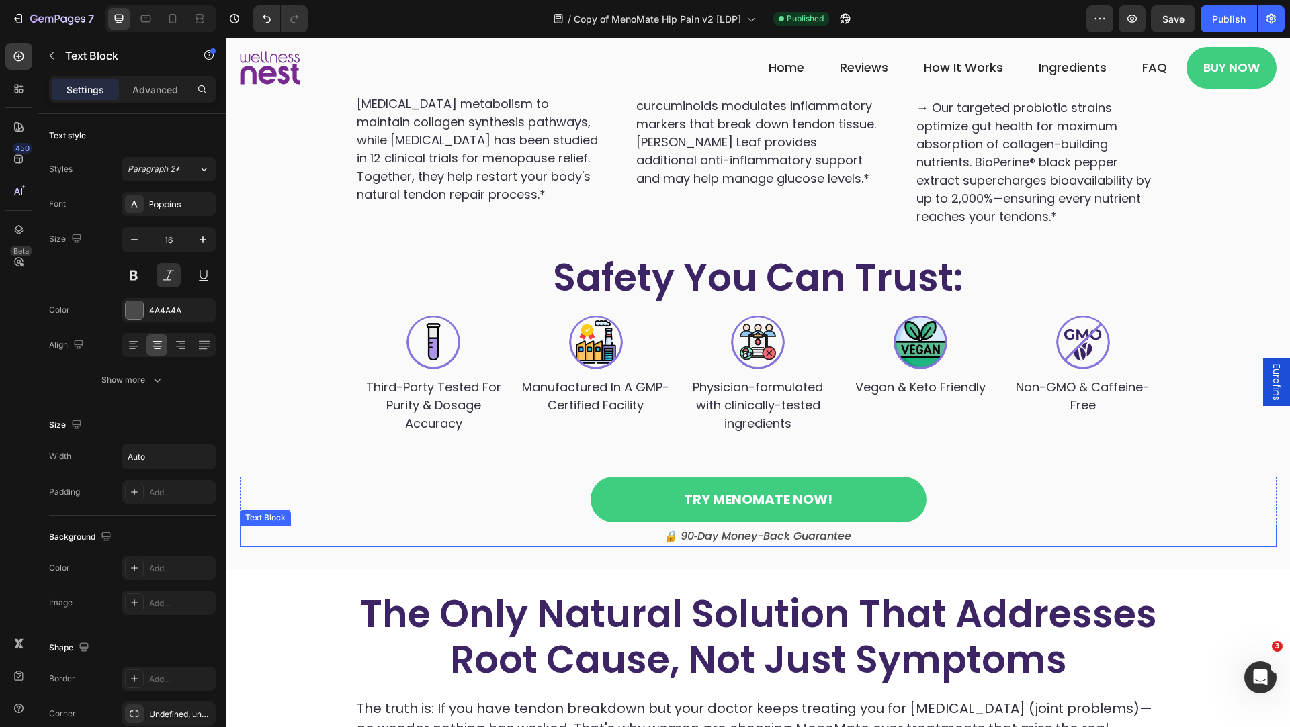
click at [701, 527] on p "🔒 90‑Day Money-Back Guarantee" at bounding box center [757, 536] width 187 height 19
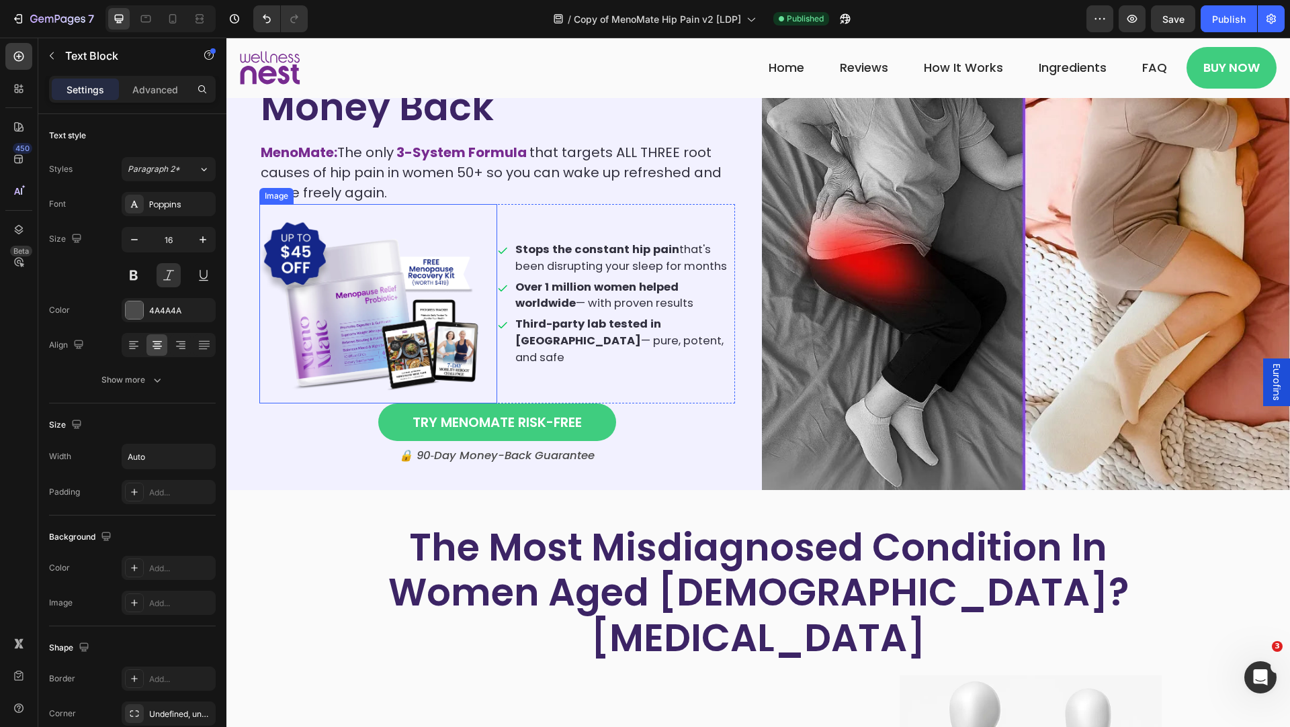
scroll to position [0, 0]
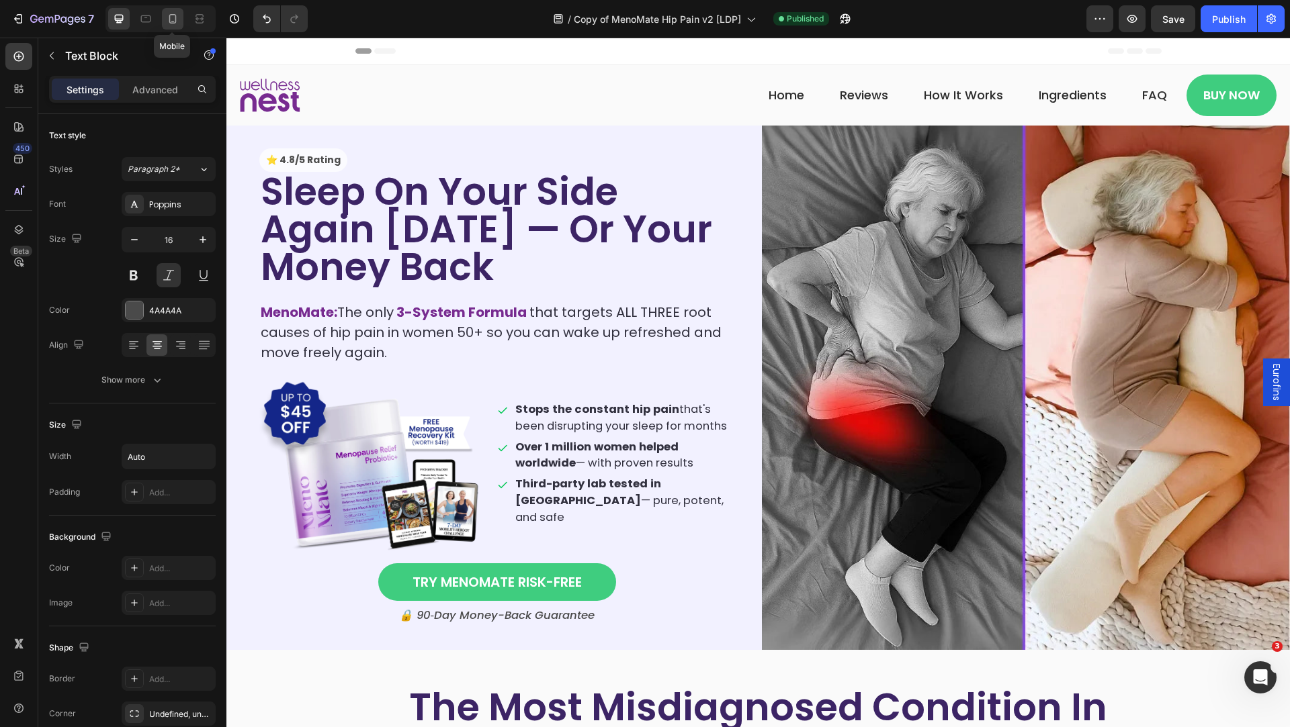
click at [173, 9] on div at bounding box center [172, 18] width 21 height 21
type input "14"
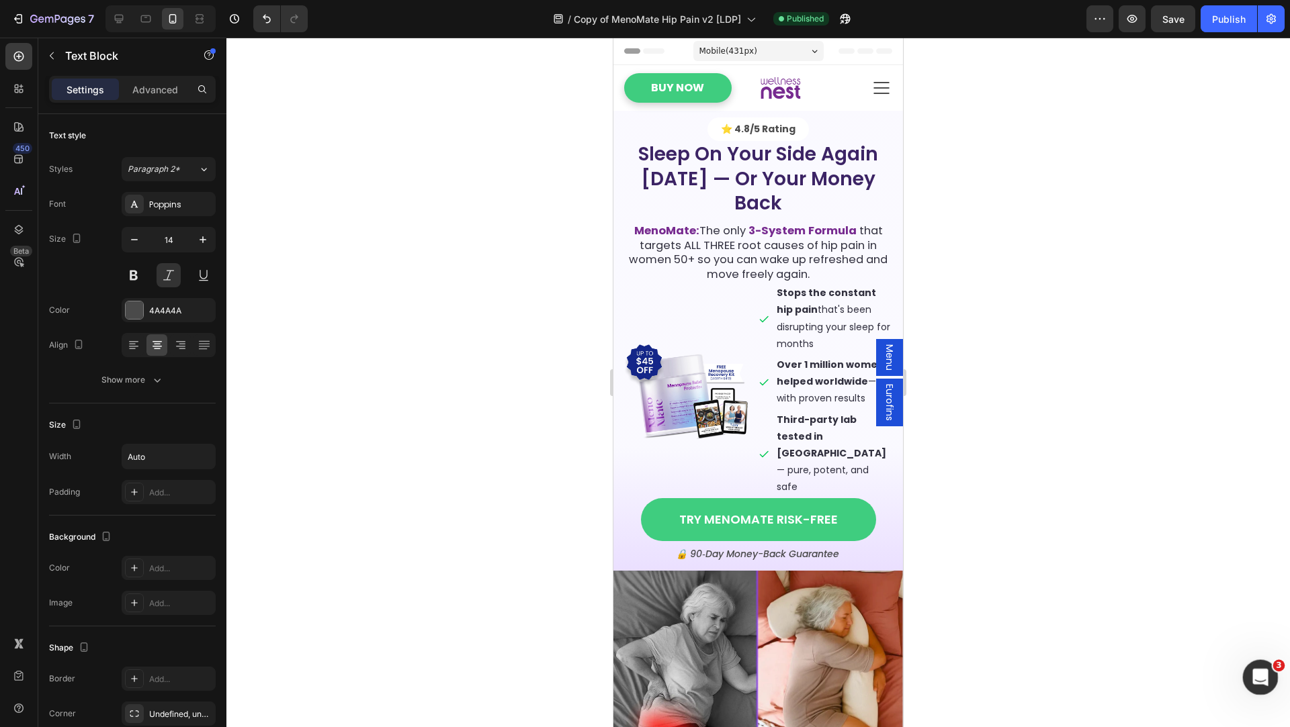
click at [1249, 685] on div "Mở Intercom Messenger" at bounding box center [1258, 676] width 44 height 44
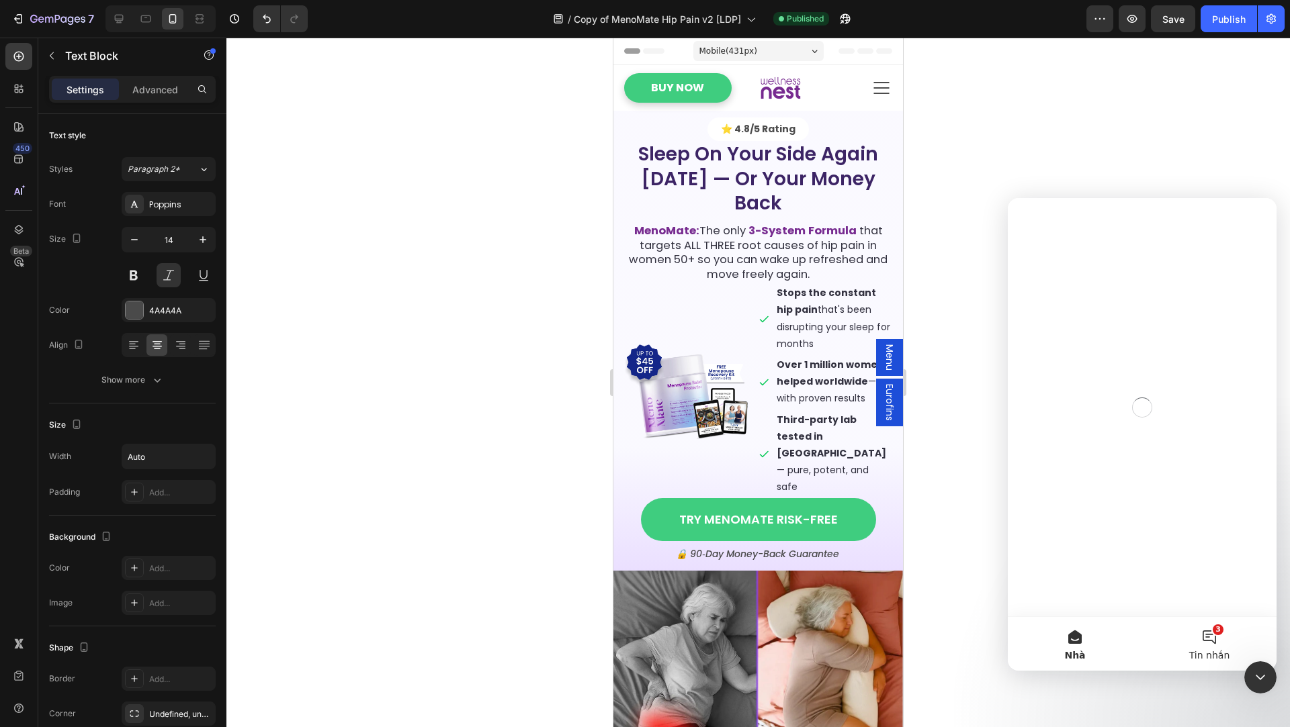
click at [1216, 634] on button "3 Tin nhắn" at bounding box center [1209, 644] width 134 height 54
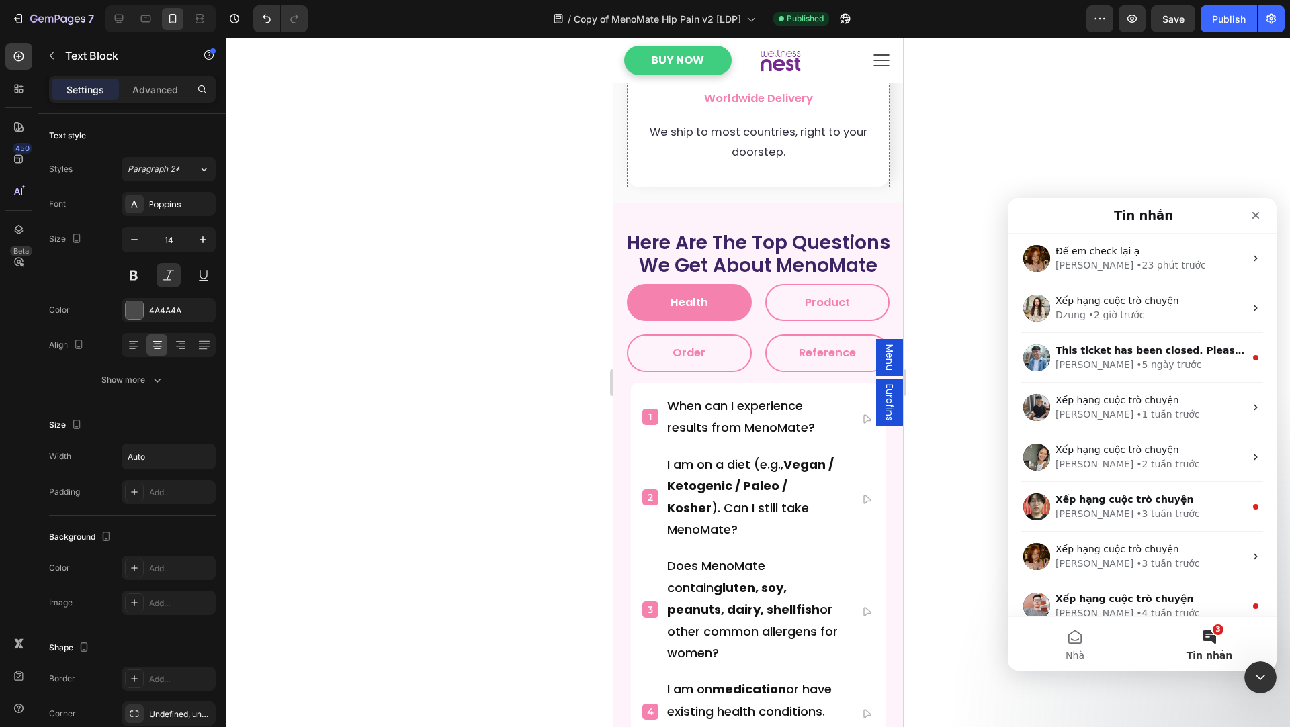
scroll to position [9733, 0]
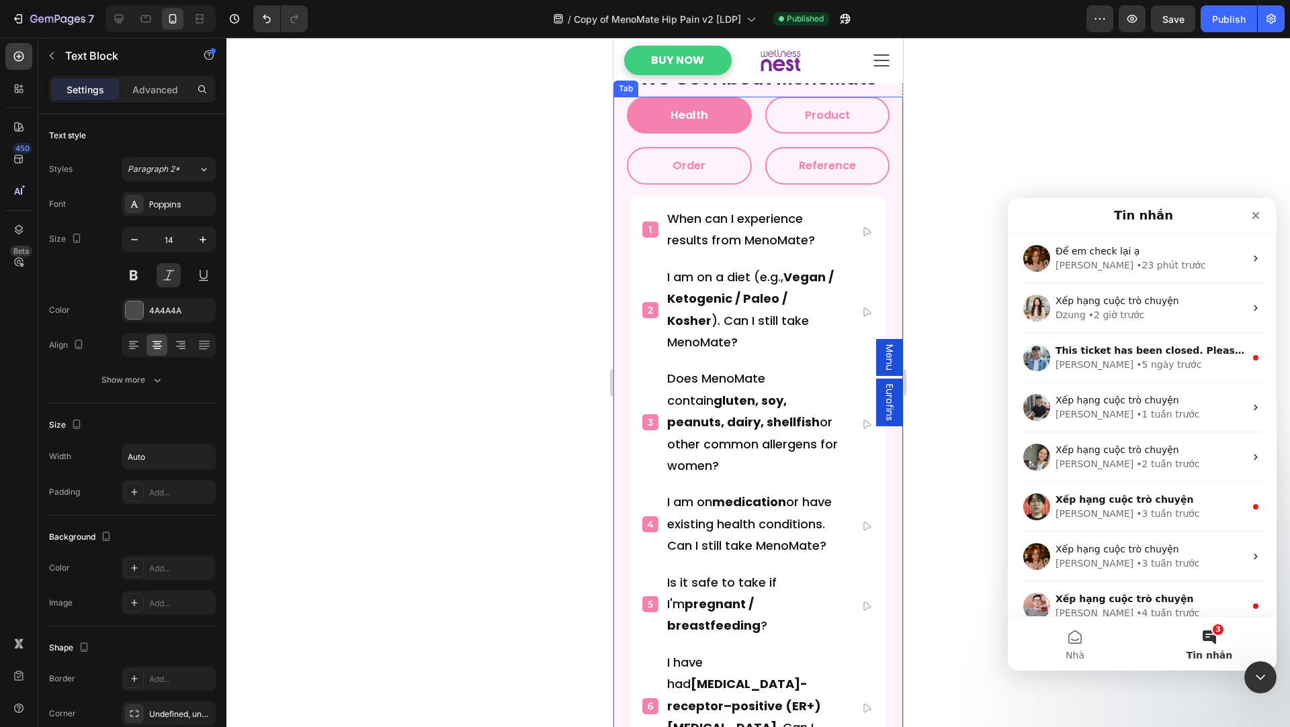
click at [620, 185] on ul "Health Product Order Reference" at bounding box center [758, 141] width 276 height 88
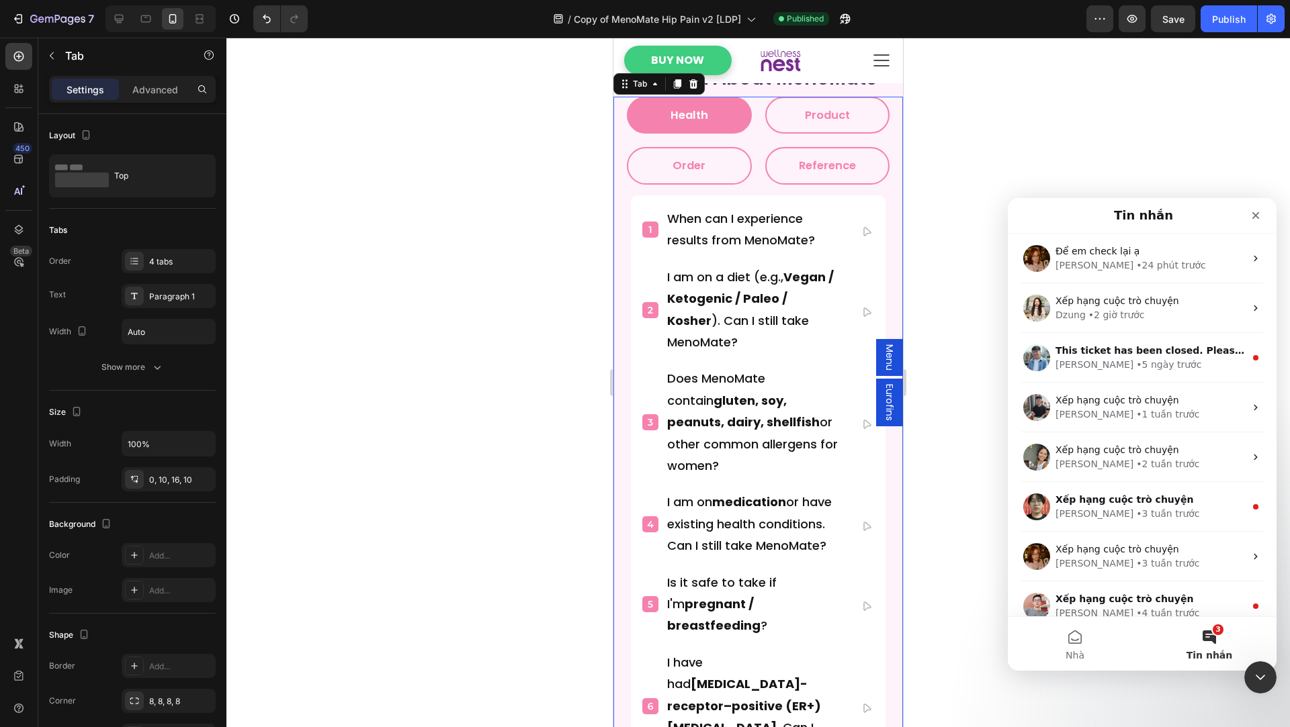
click at [620, 238] on div "When can I experience results from MenoMate? I am on a diet (e.g., Vegan / Keto…" at bounding box center [758, 585] width 276 height 801
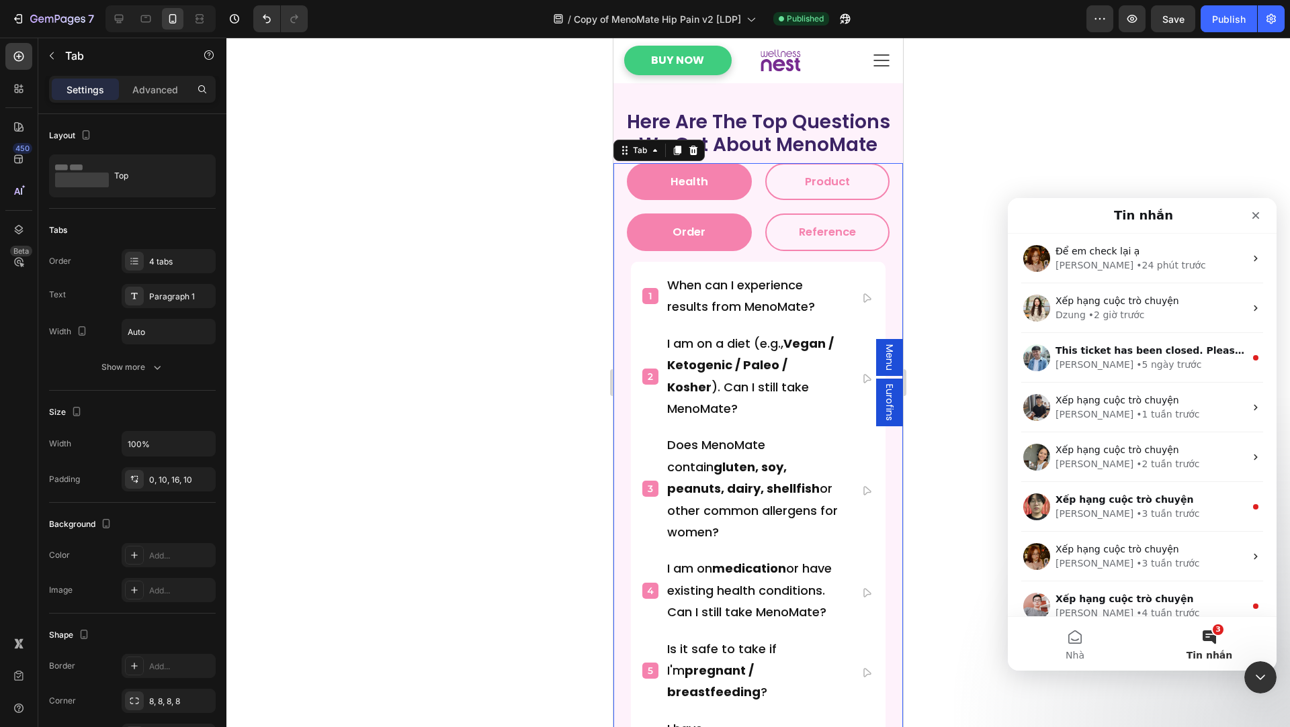
scroll to position [9649, 0]
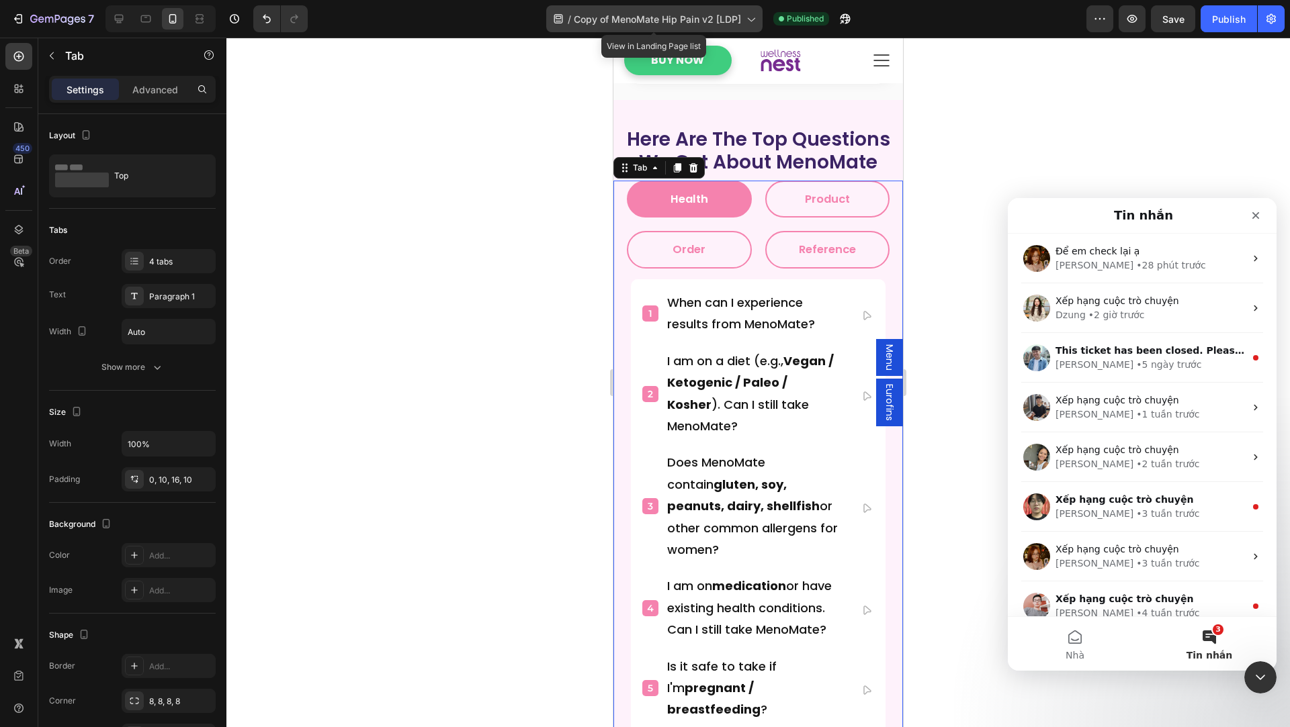
click at [625, 29] on div "/ Copy of MenoMate Hip Pain v2 [LDP]" at bounding box center [654, 18] width 216 height 27
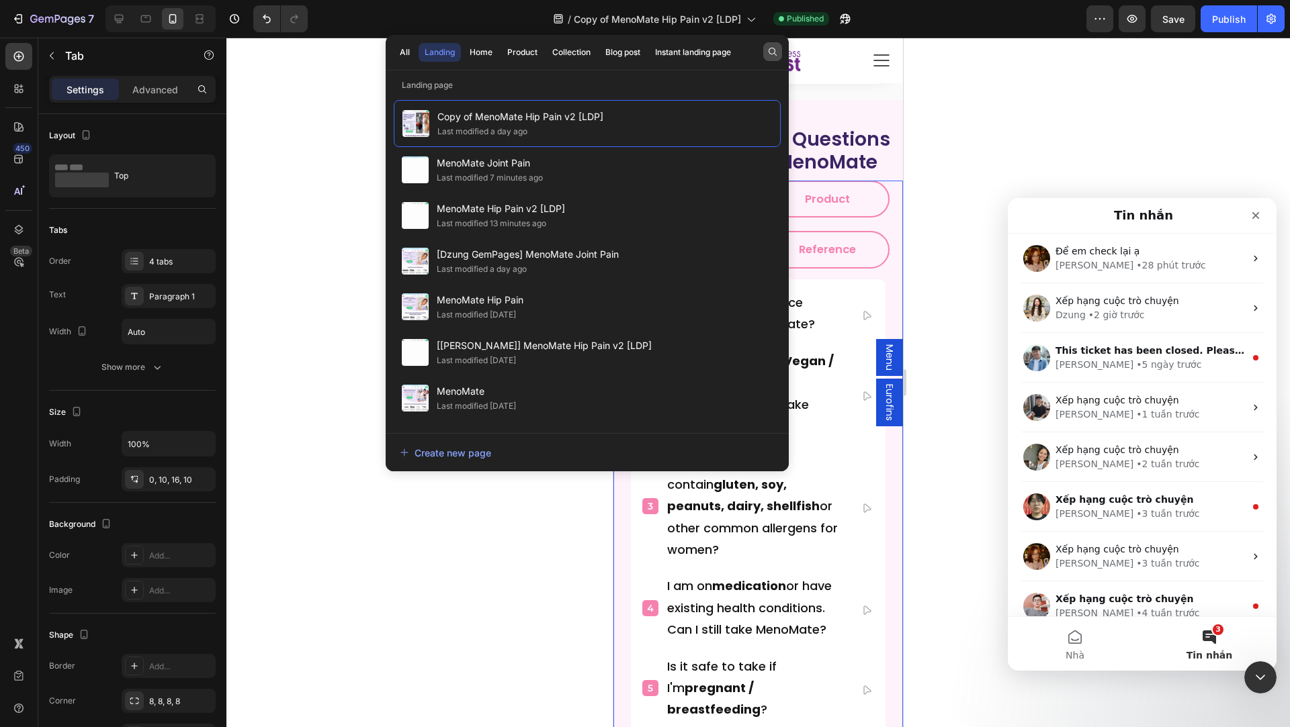
click at [777, 44] on button "button" at bounding box center [772, 51] width 19 height 19
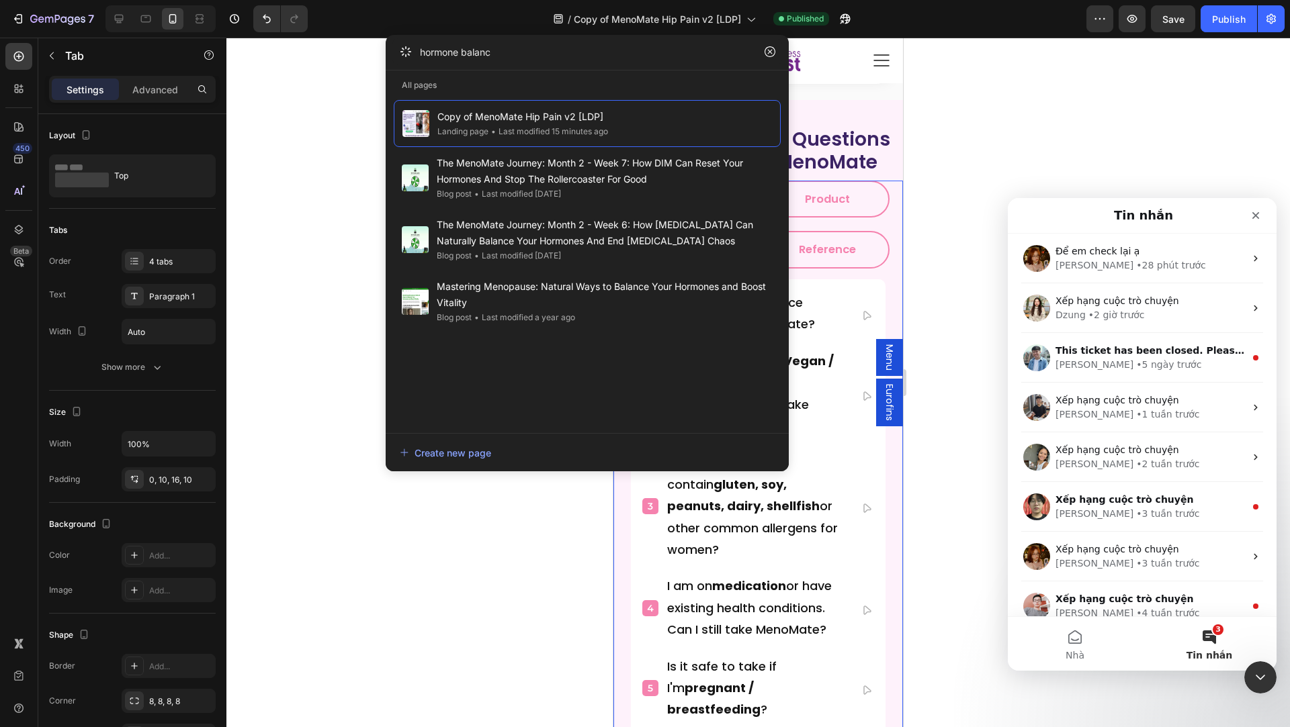
type input "hormone balance"
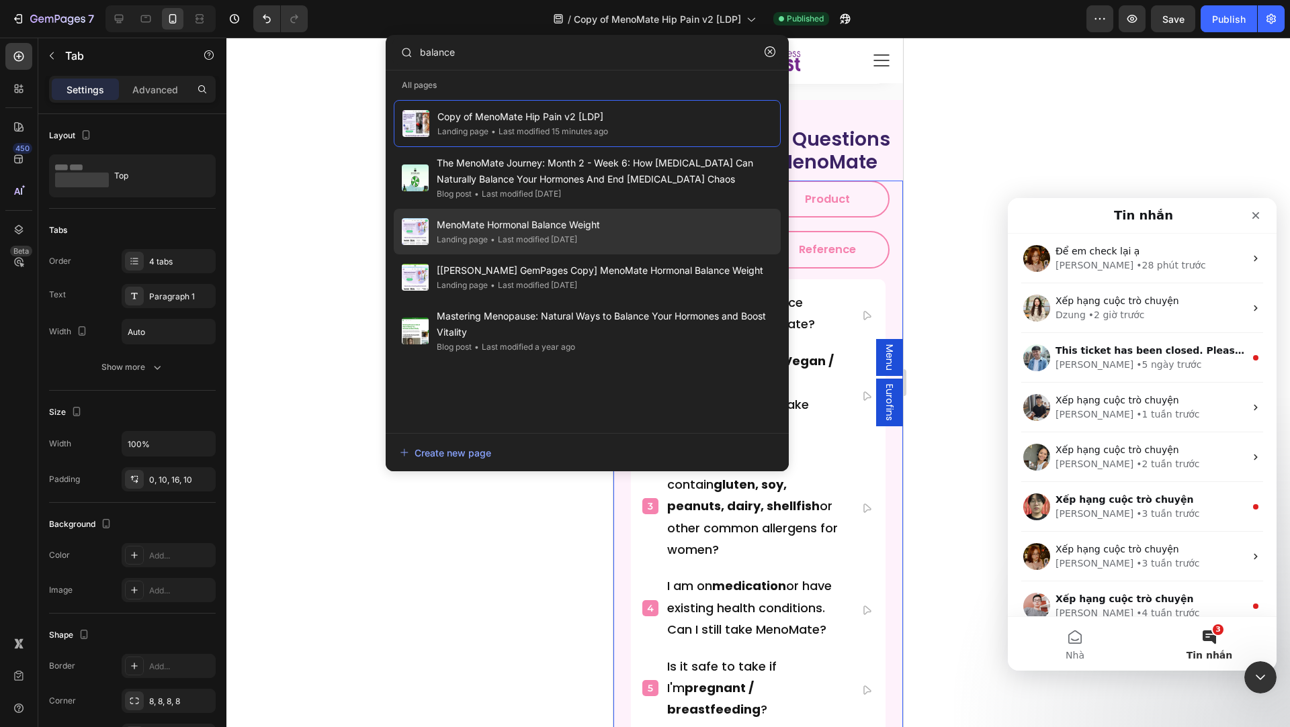
type input "balance"
click at [527, 226] on span "MenoMate Hormonal Balance Weight" at bounding box center [518, 225] width 163 height 16
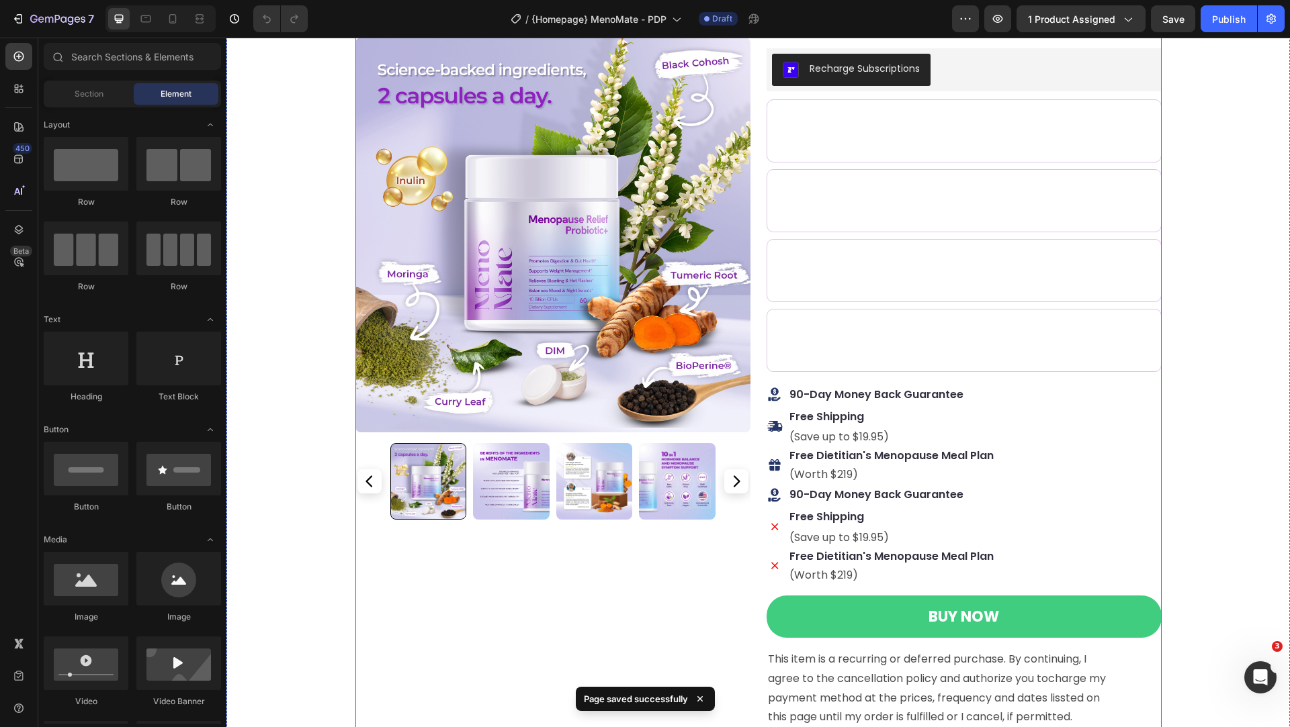
scroll to position [310, 0]
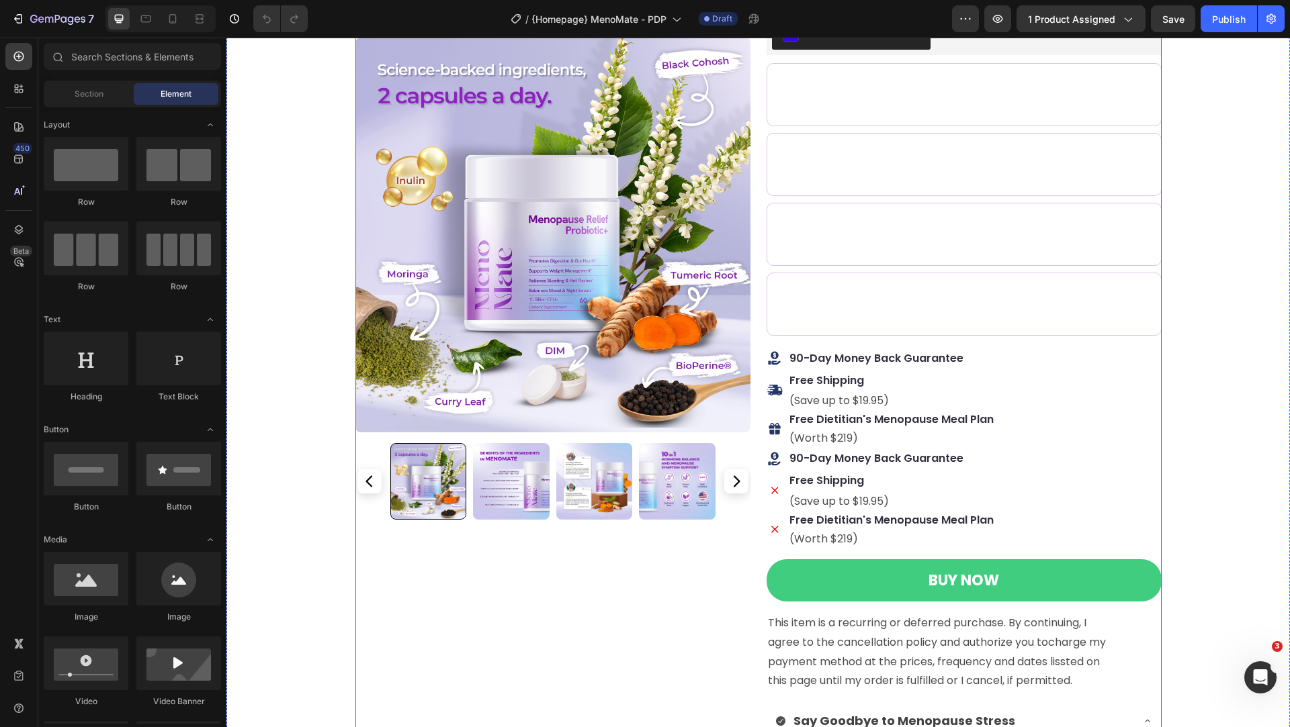
click at [720, 616] on div "Product Images Row" at bounding box center [552, 493] width 395 height 1413
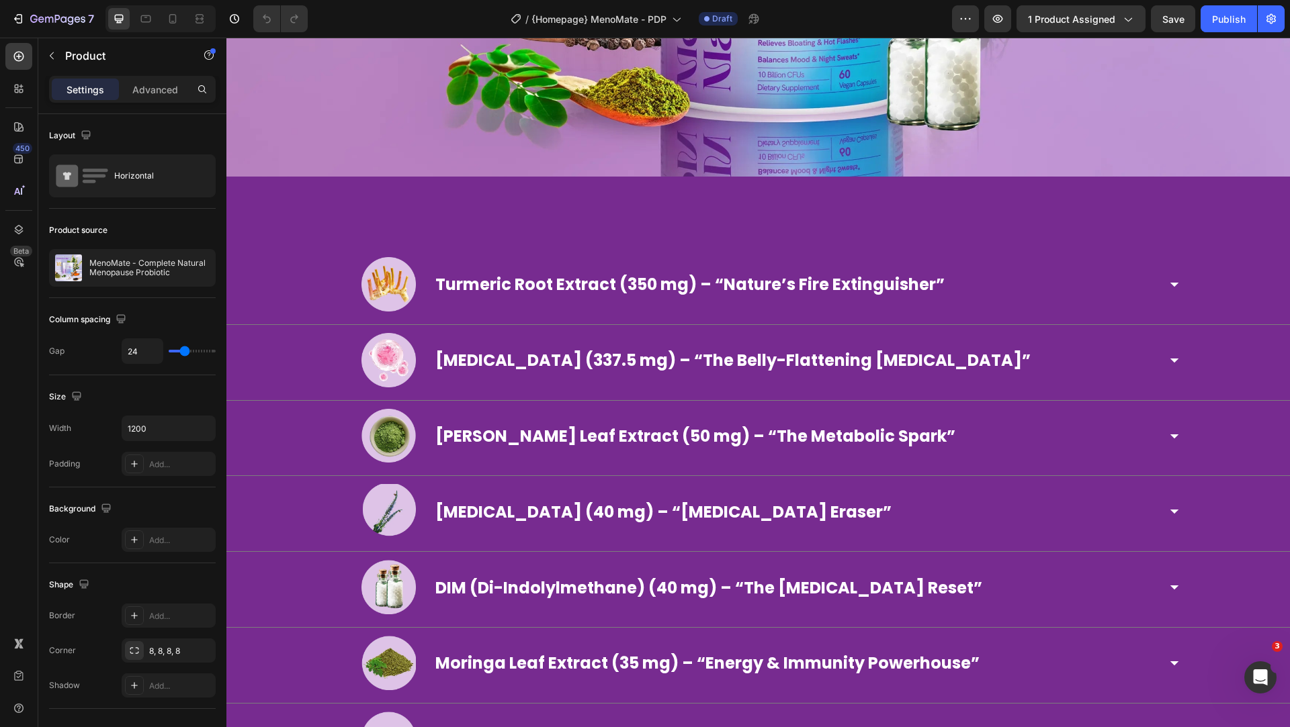
scroll to position [4856, 0]
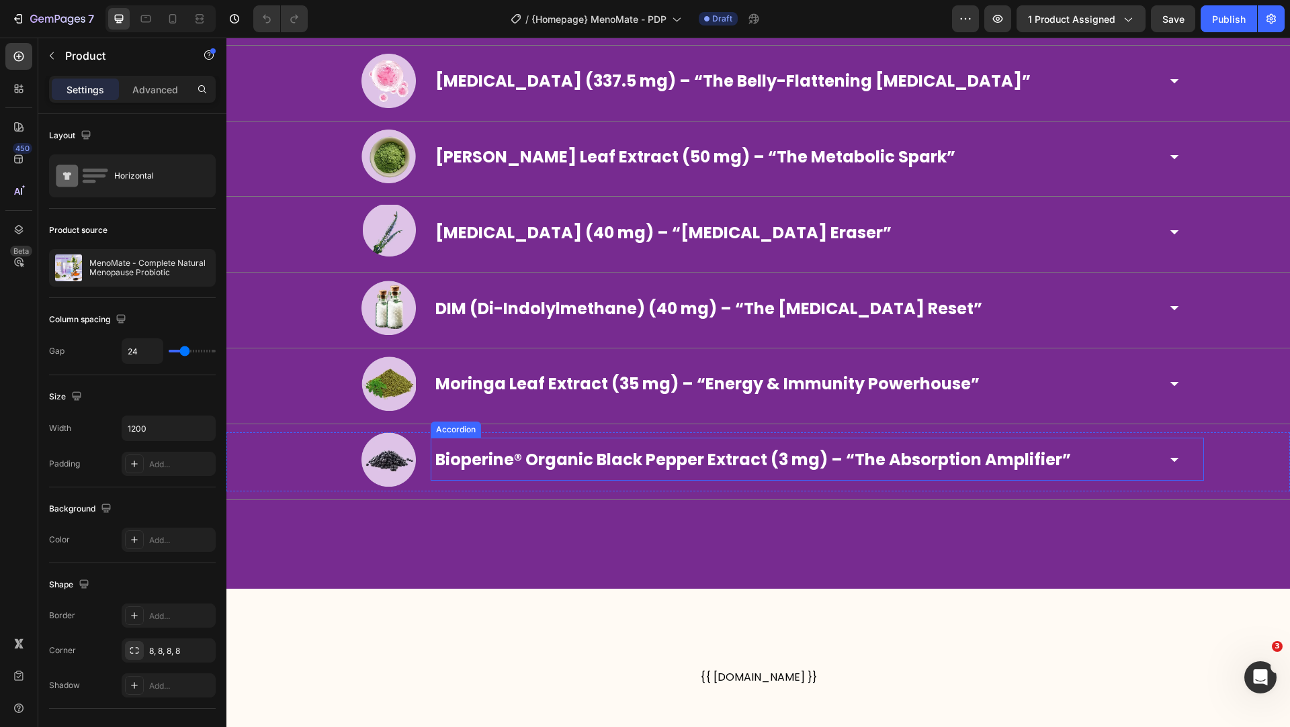
click at [641, 463] on p "Bioperine® Organic Black Pepper Extract (3 mg) – “The Absorption Amplifier”" at bounding box center [752, 459] width 635 height 29
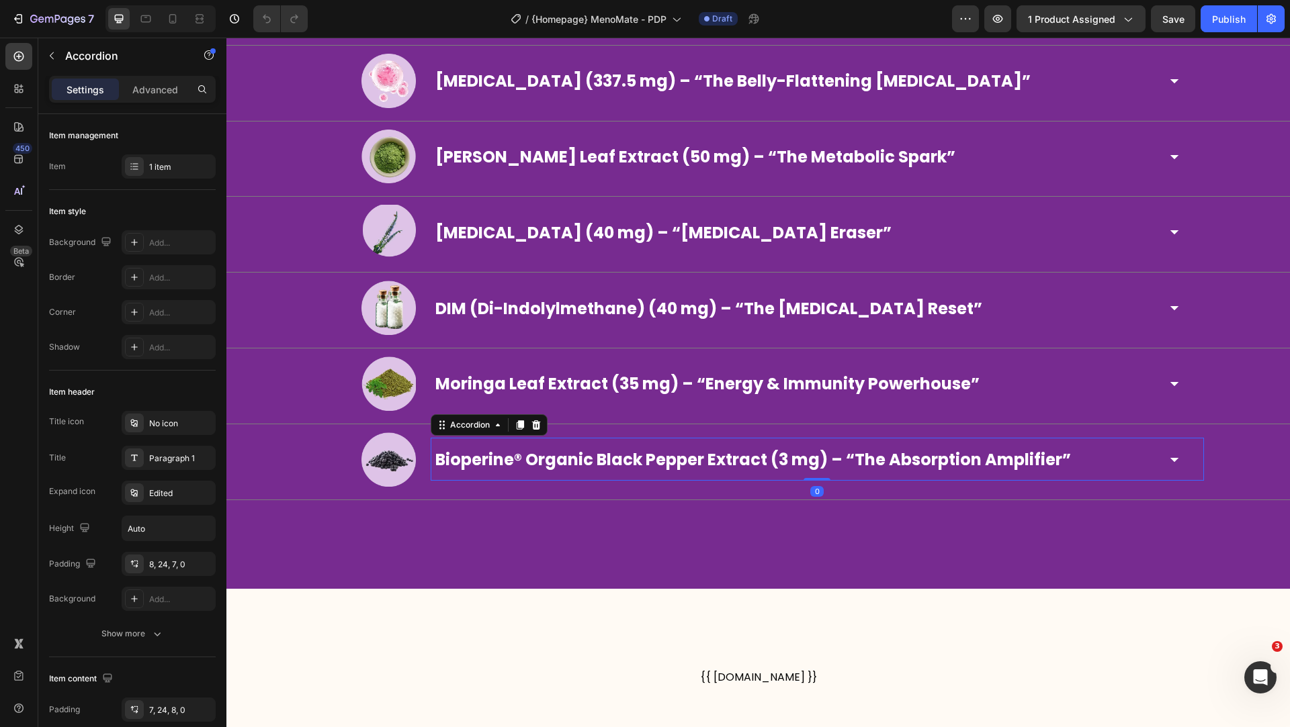
click at [1175, 450] on icon at bounding box center [1174, 460] width 20 height 20
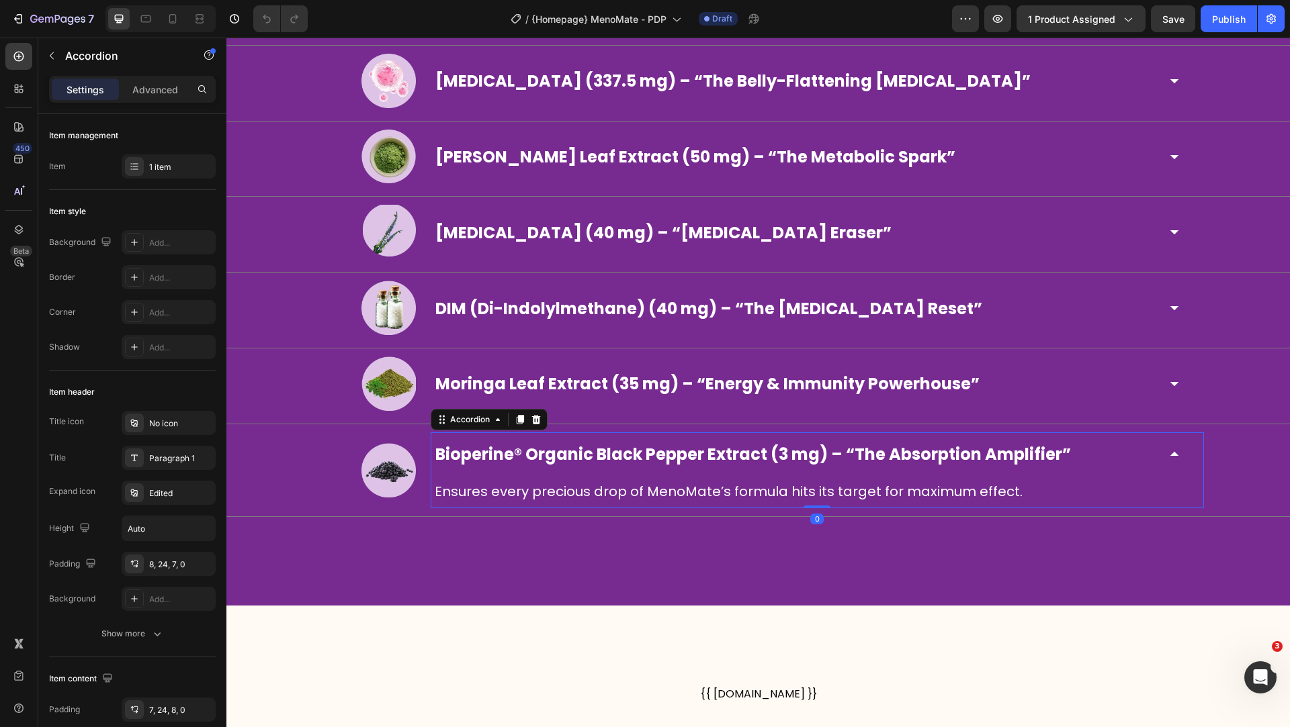
click at [1175, 449] on icon at bounding box center [1174, 454] width 20 height 20
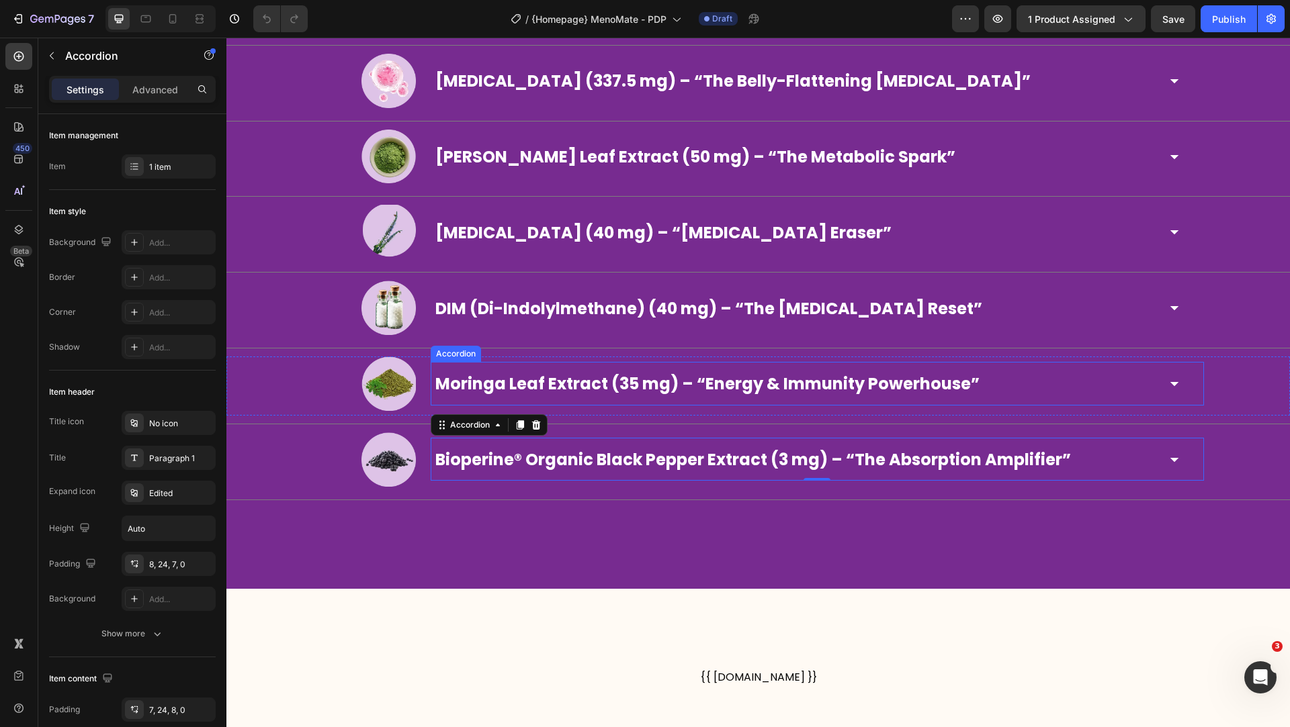
click at [1175, 378] on icon at bounding box center [1174, 384] width 20 height 20
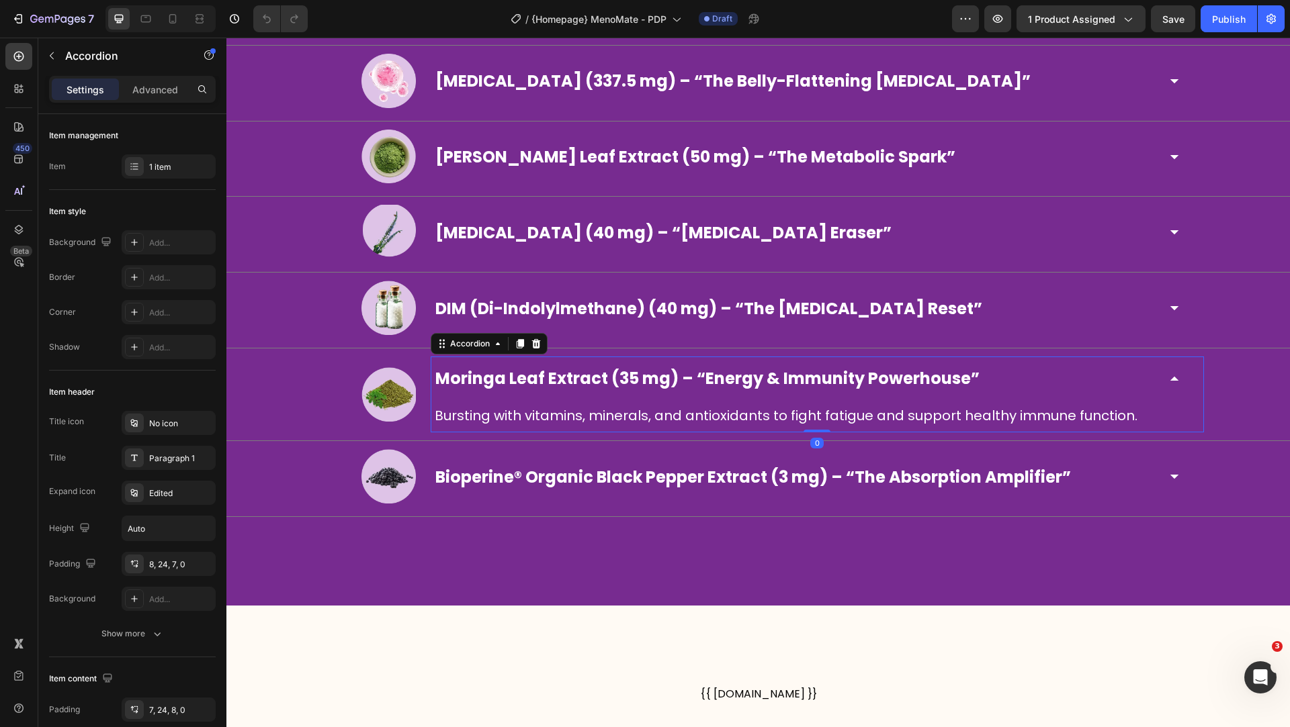
click at [1175, 378] on icon at bounding box center [1174, 379] width 20 height 20
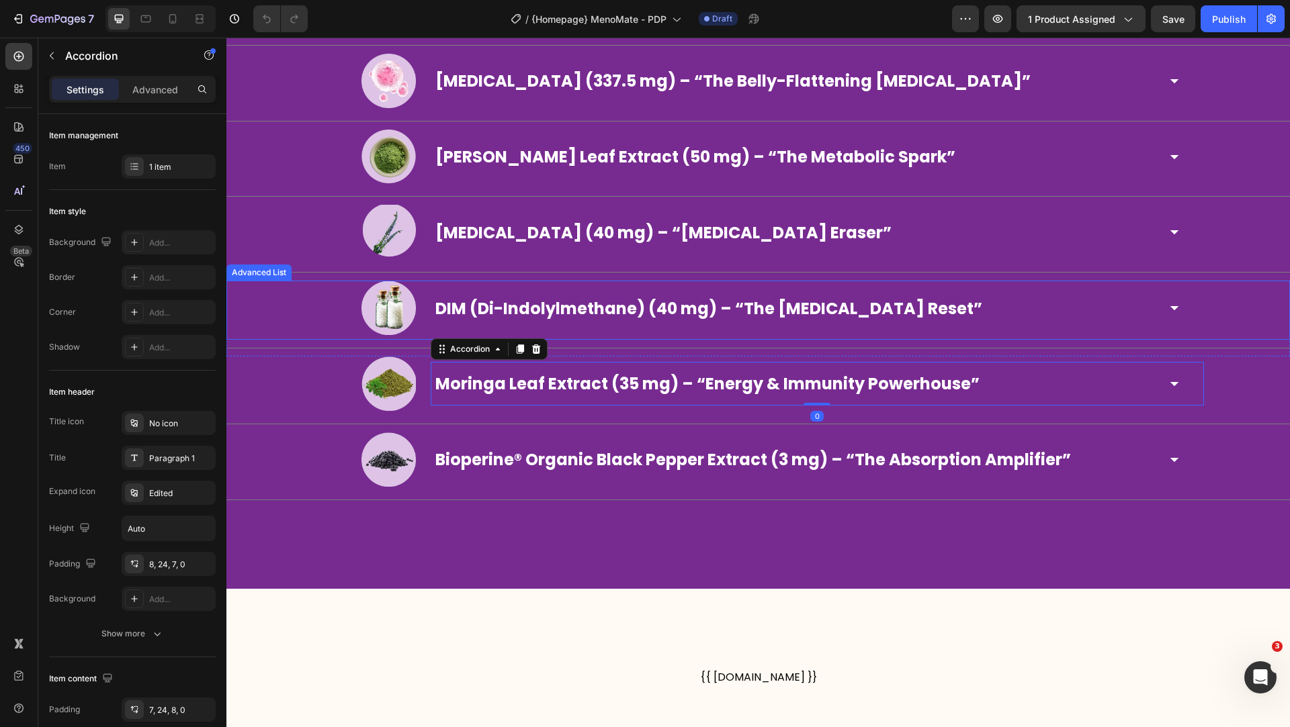
click at [1171, 306] on icon at bounding box center [1174, 308] width 20 height 20
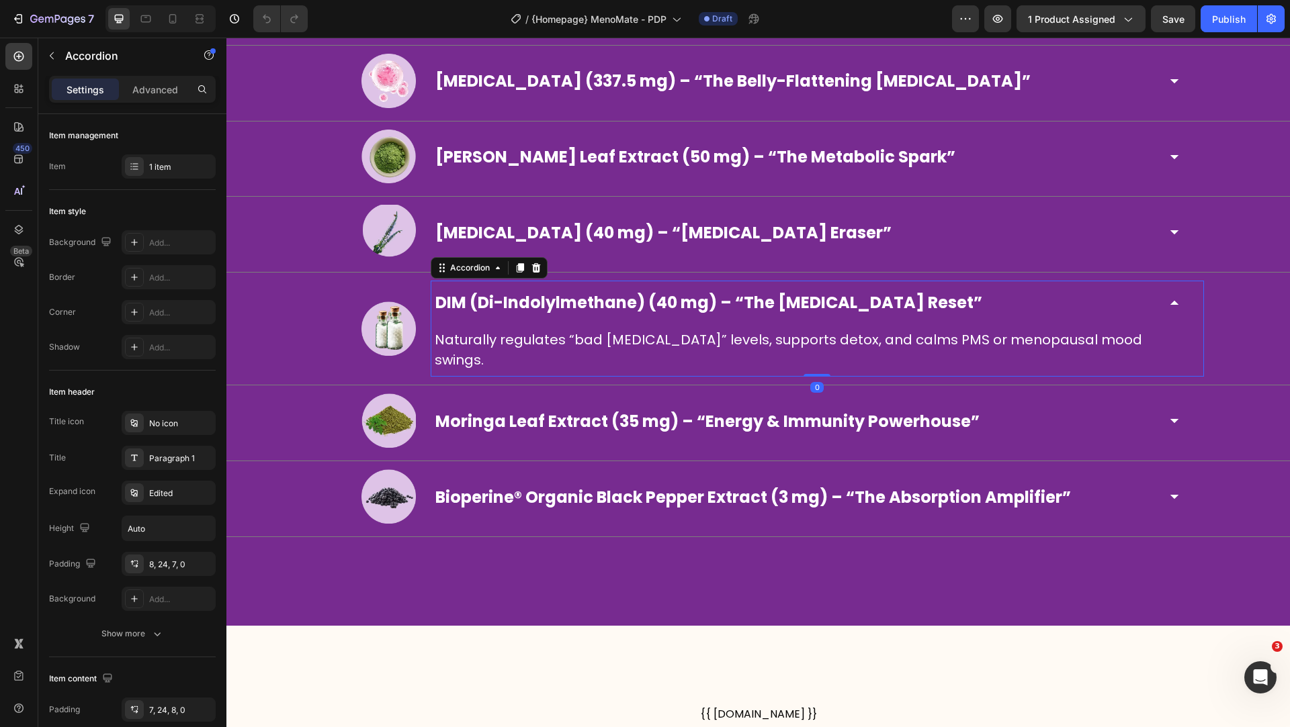
click at [1171, 306] on icon at bounding box center [1174, 303] width 20 height 20
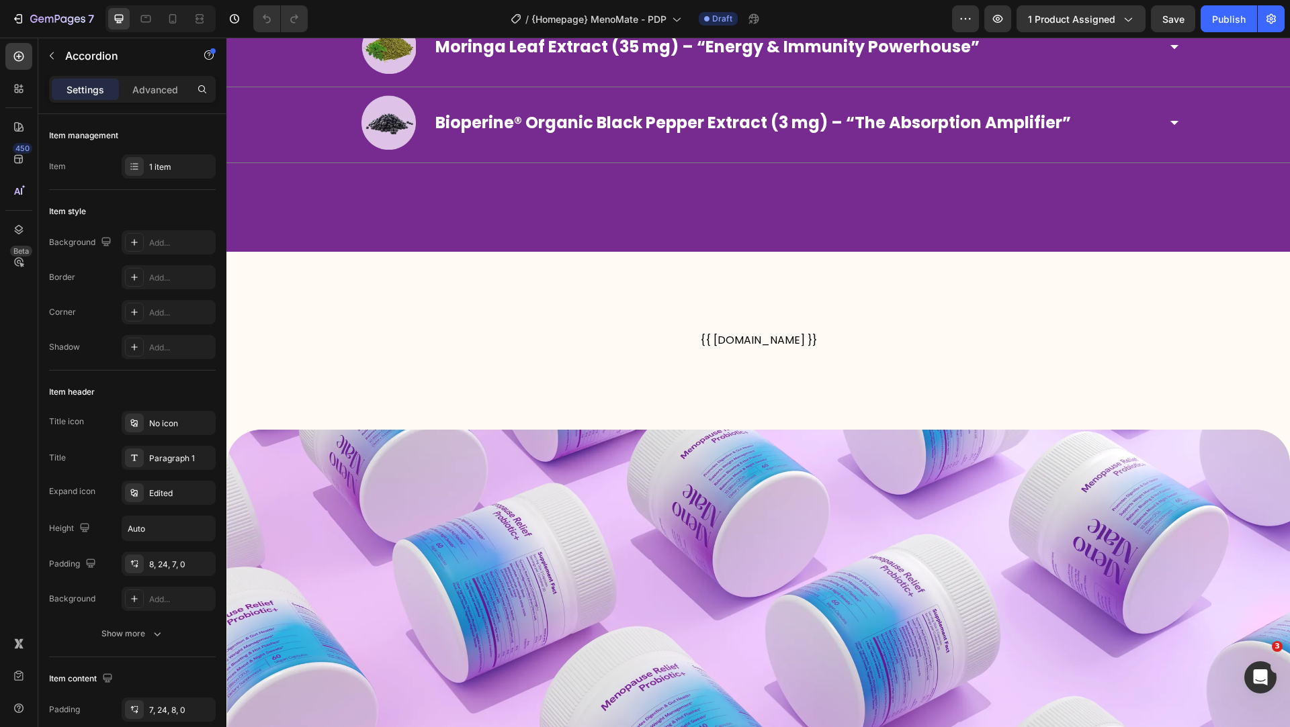
scroll to position [5269, 0]
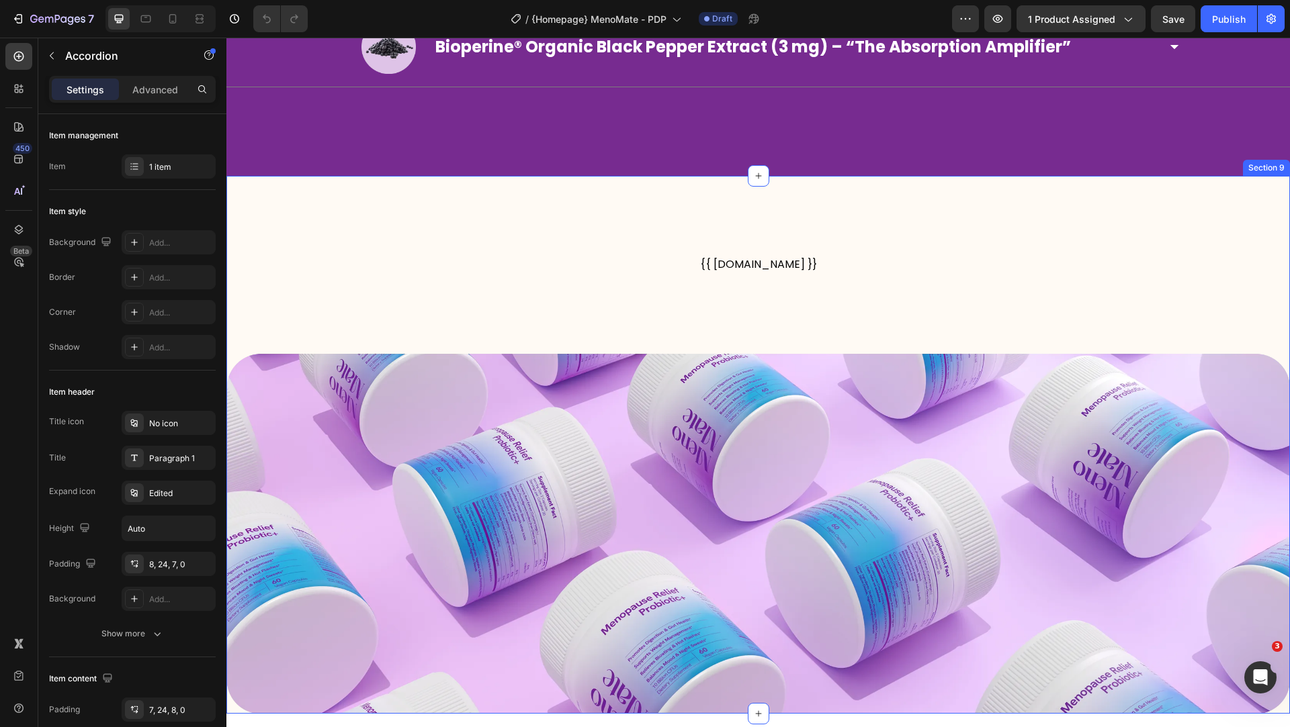
click at [1202, 369] on img at bounding box center [757, 533] width 1063 height 361
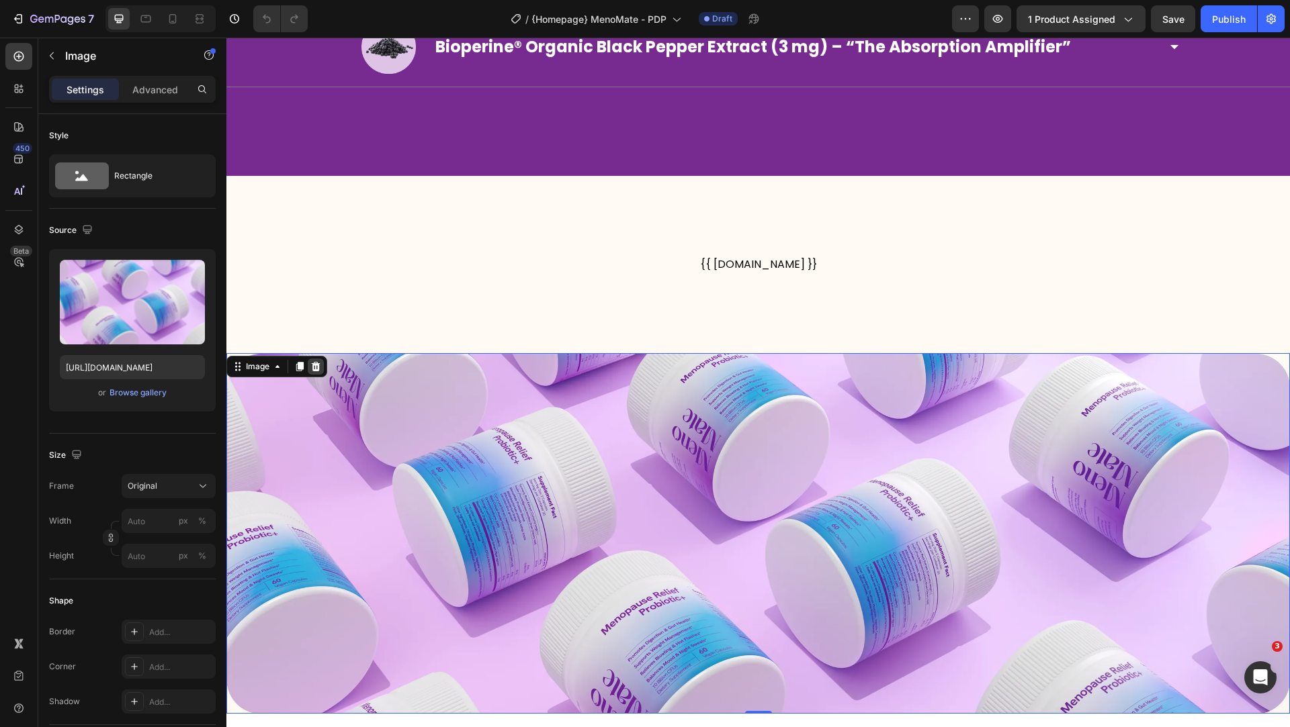
click at [314, 361] on icon at bounding box center [315, 366] width 11 height 11
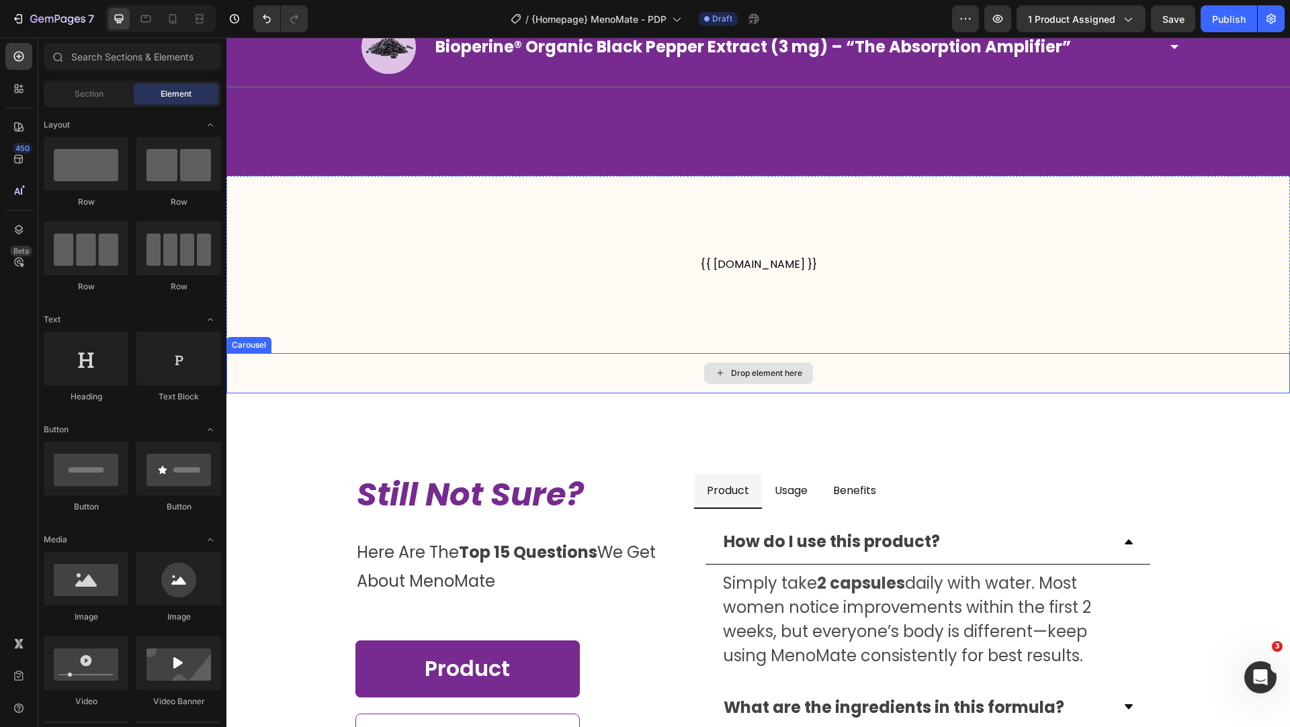
click at [325, 384] on div "Drop element here" at bounding box center [757, 373] width 1063 height 40
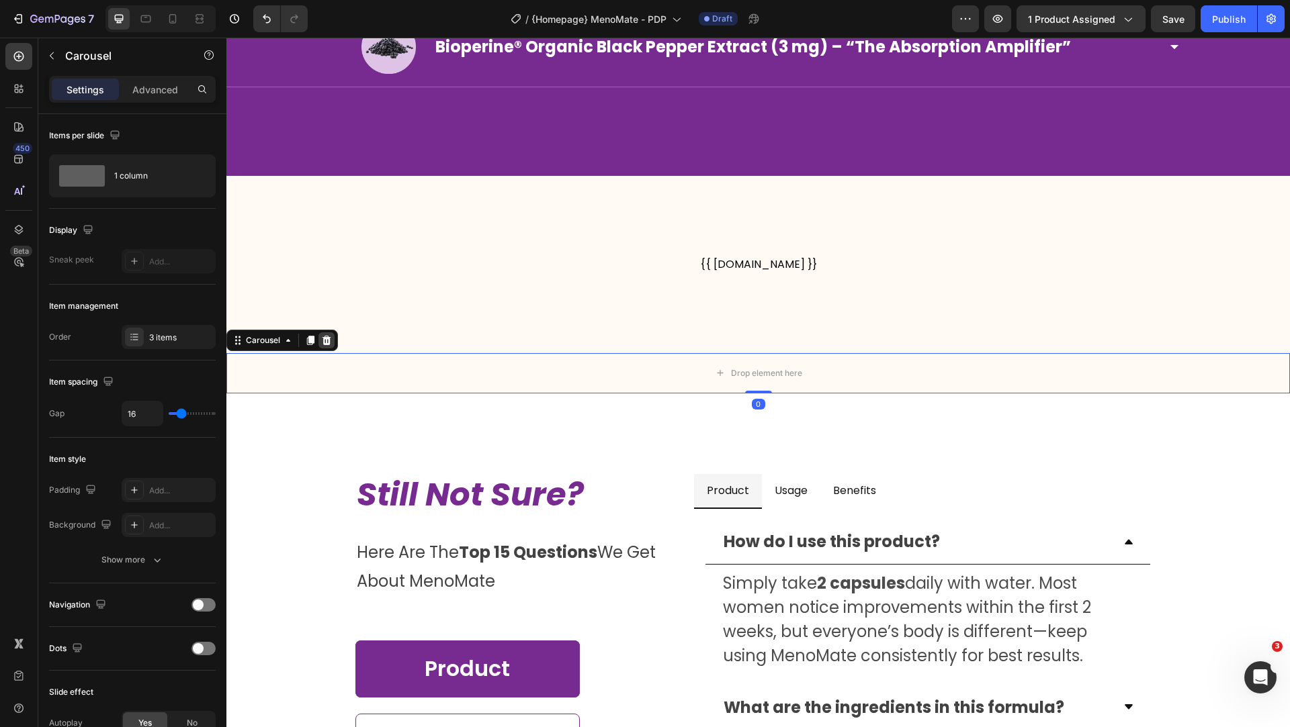
click at [326, 337] on icon at bounding box center [326, 339] width 9 height 9
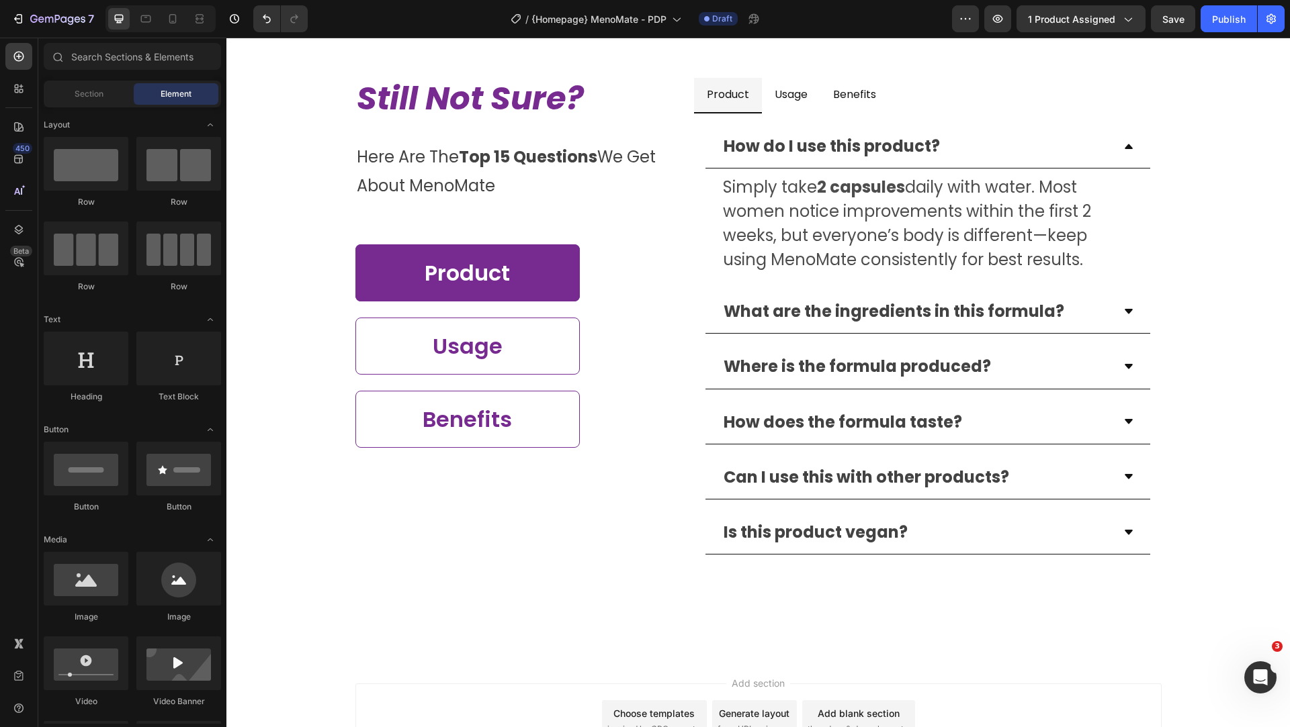
scroll to position [5625, 0]
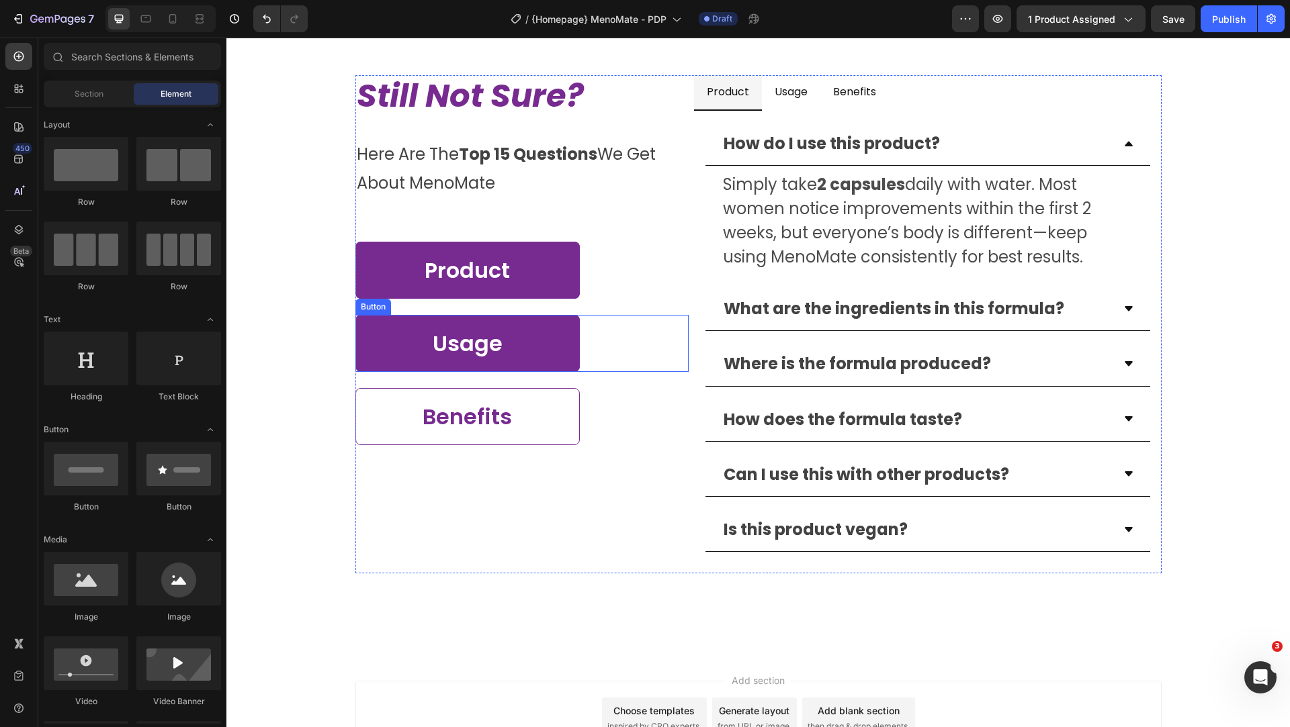
click at [560, 333] on button "Usage" at bounding box center [467, 343] width 224 height 57
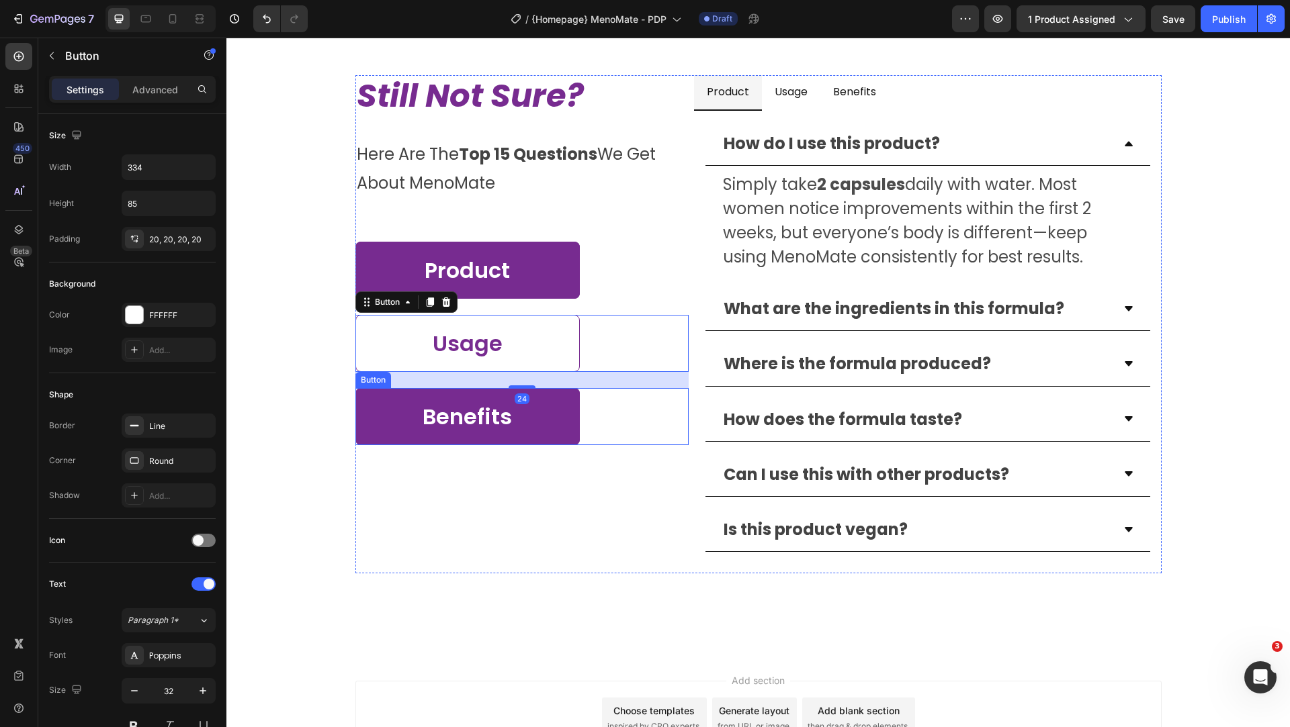
click at [555, 429] on button "Benefits" at bounding box center [467, 416] width 224 height 57
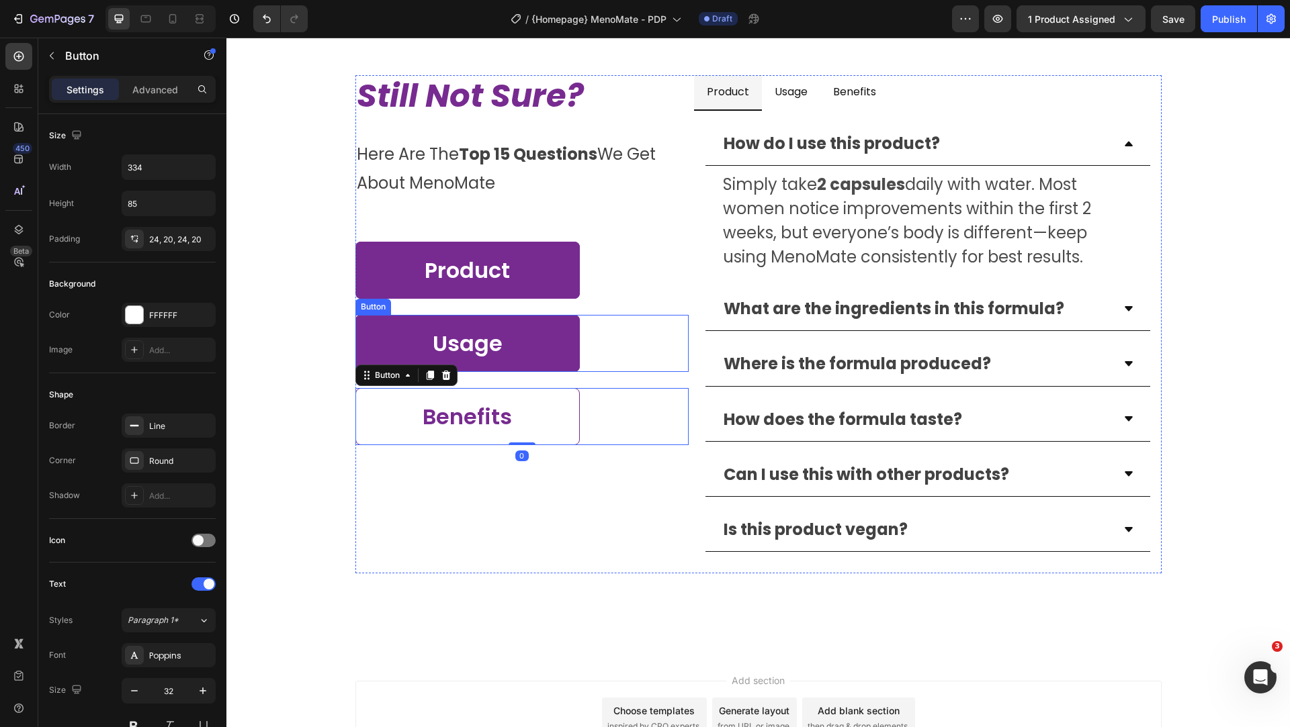
click at [540, 362] on button "Usage" at bounding box center [467, 343] width 224 height 57
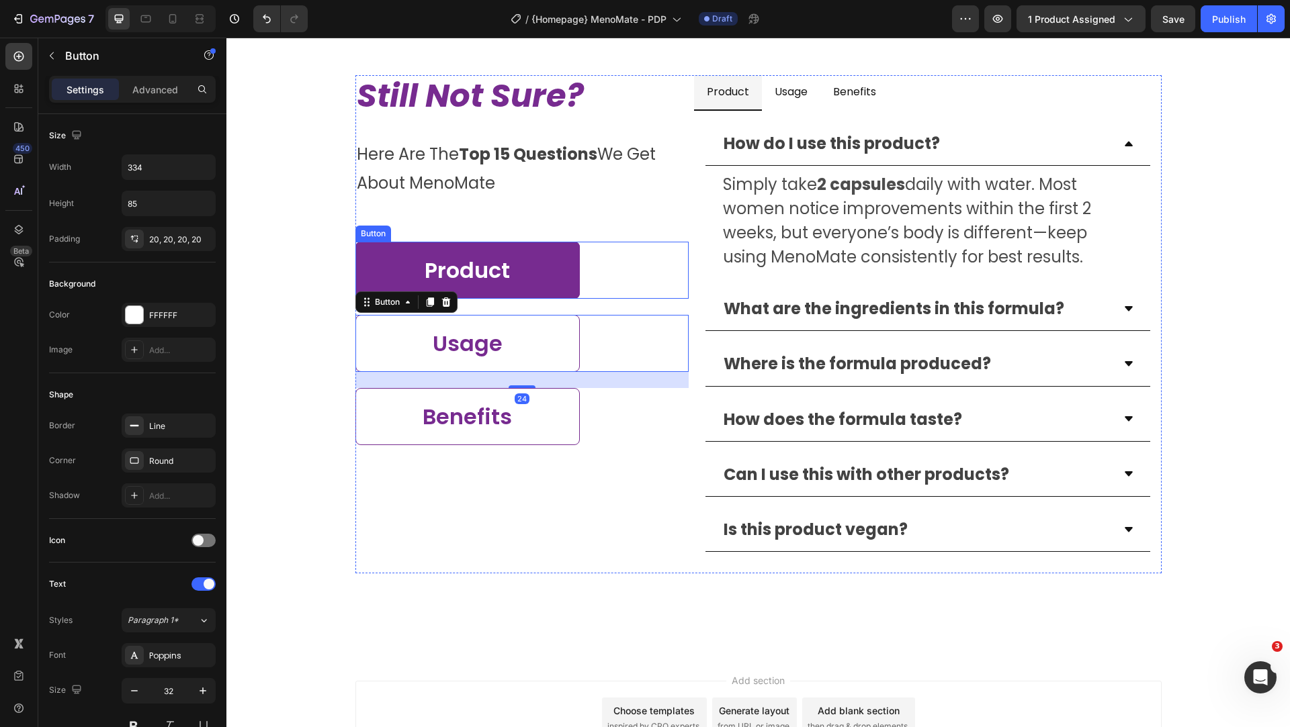
click at [529, 272] on button "Product" at bounding box center [467, 270] width 224 height 57
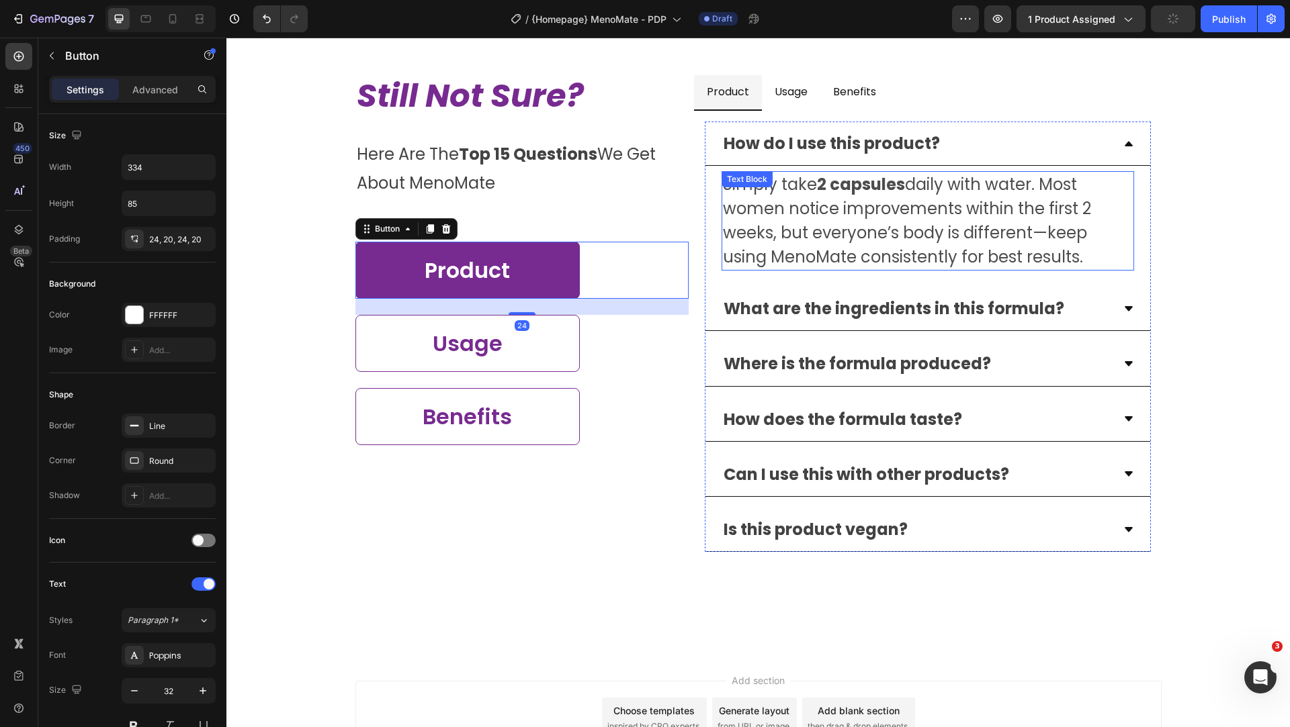
click at [815, 232] on p "Simply take 2 capsules daily with water. Most women notice improvements within …" at bounding box center [927, 221] width 409 height 97
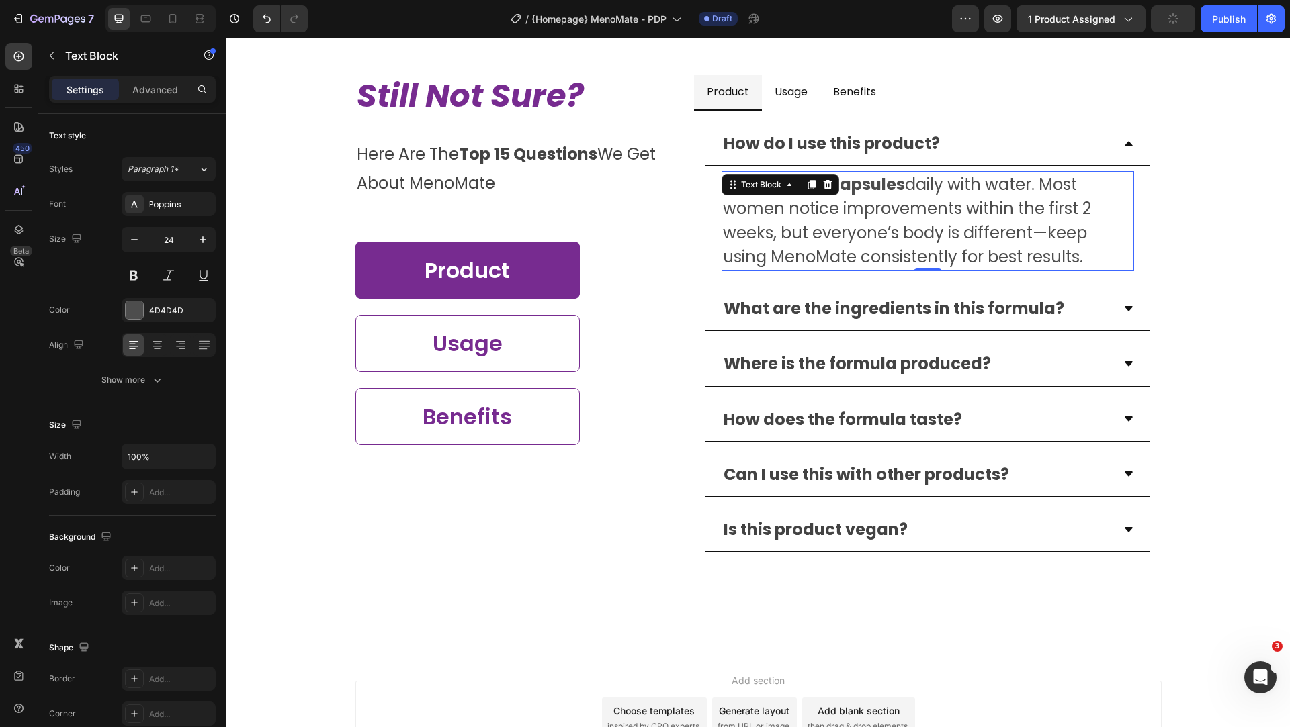
click at [815, 232] on p "Simply take 2 capsules daily with water. Most women notice improvements within …" at bounding box center [927, 221] width 409 height 97
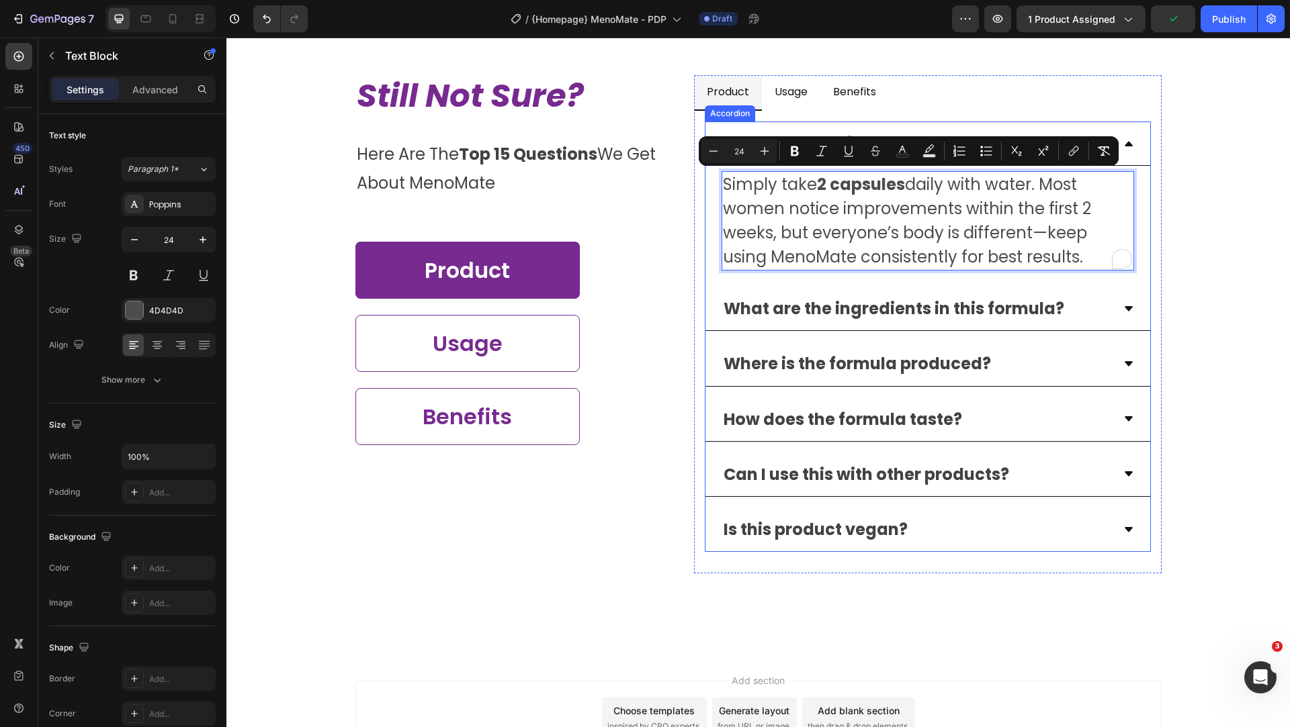
click at [694, 341] on div "How do I use this product? Simply take 2 capsules daily with water. Most women …" at bounding box center [927, 337] width 467 height 452
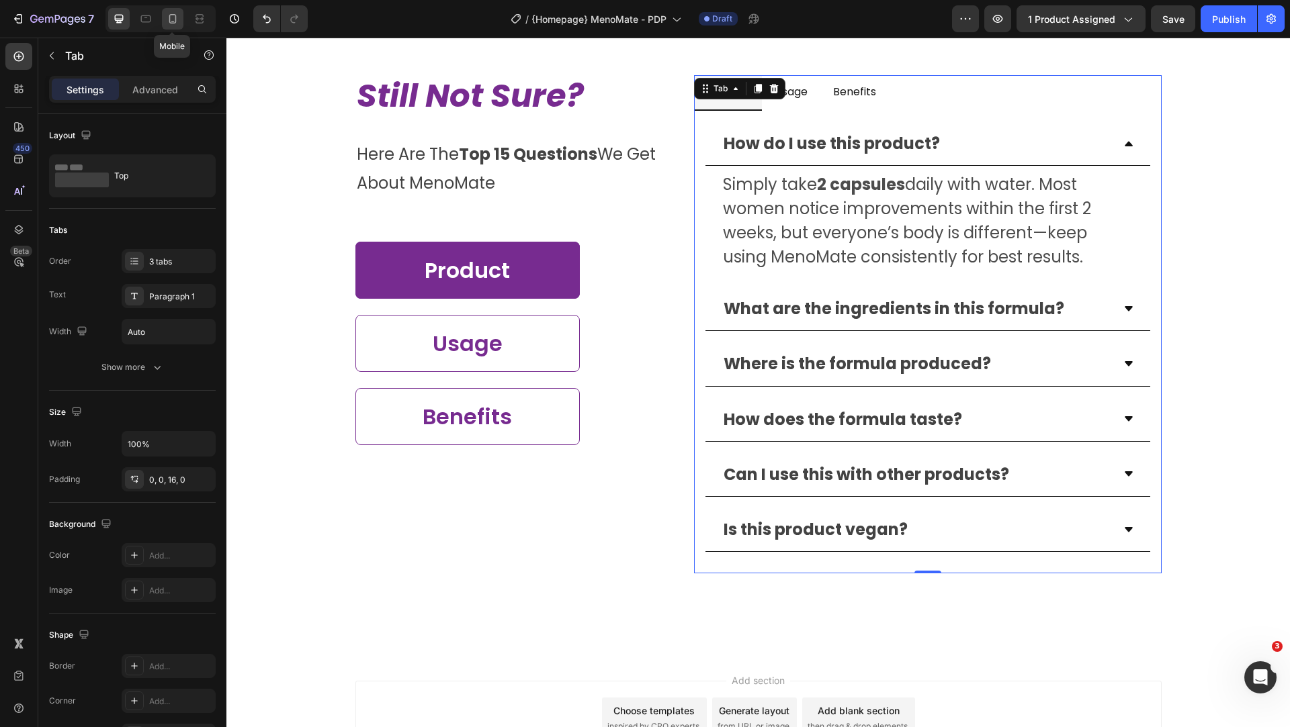
click at [175, 20] on icon at bounding box center [172, 18] width 7 height 9
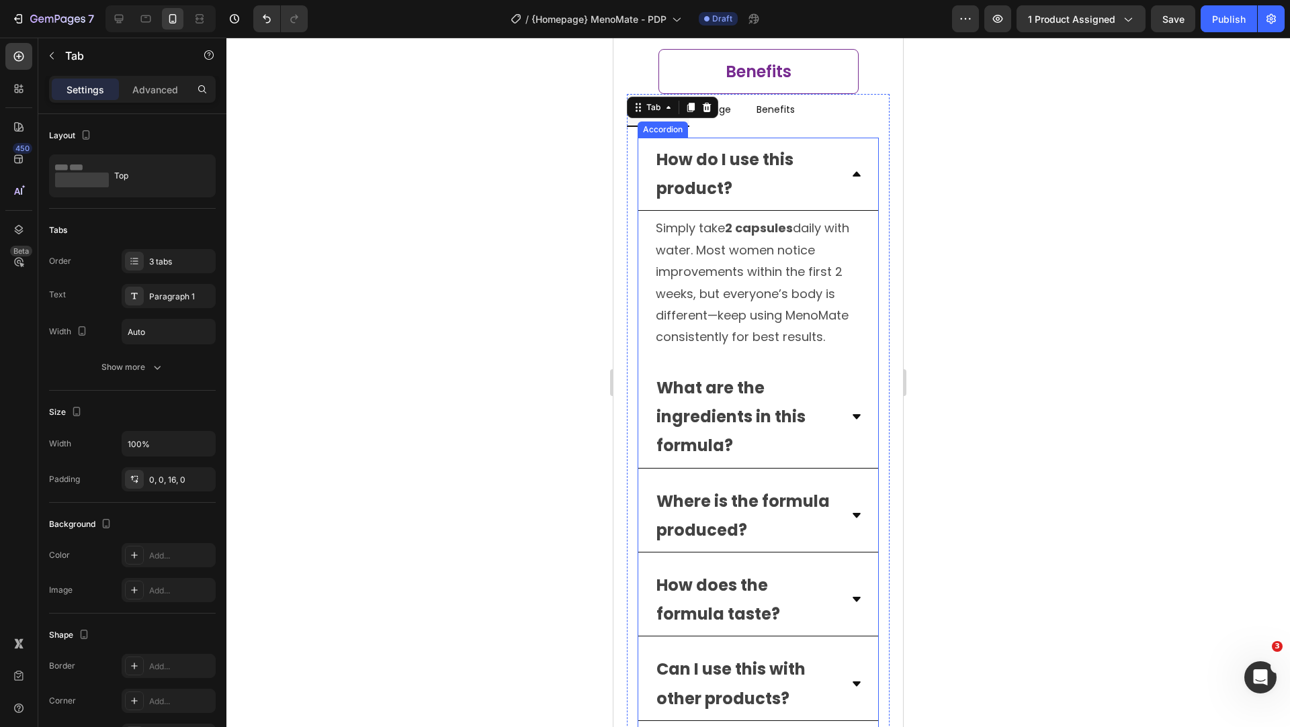
scroll to position [5620, 0]
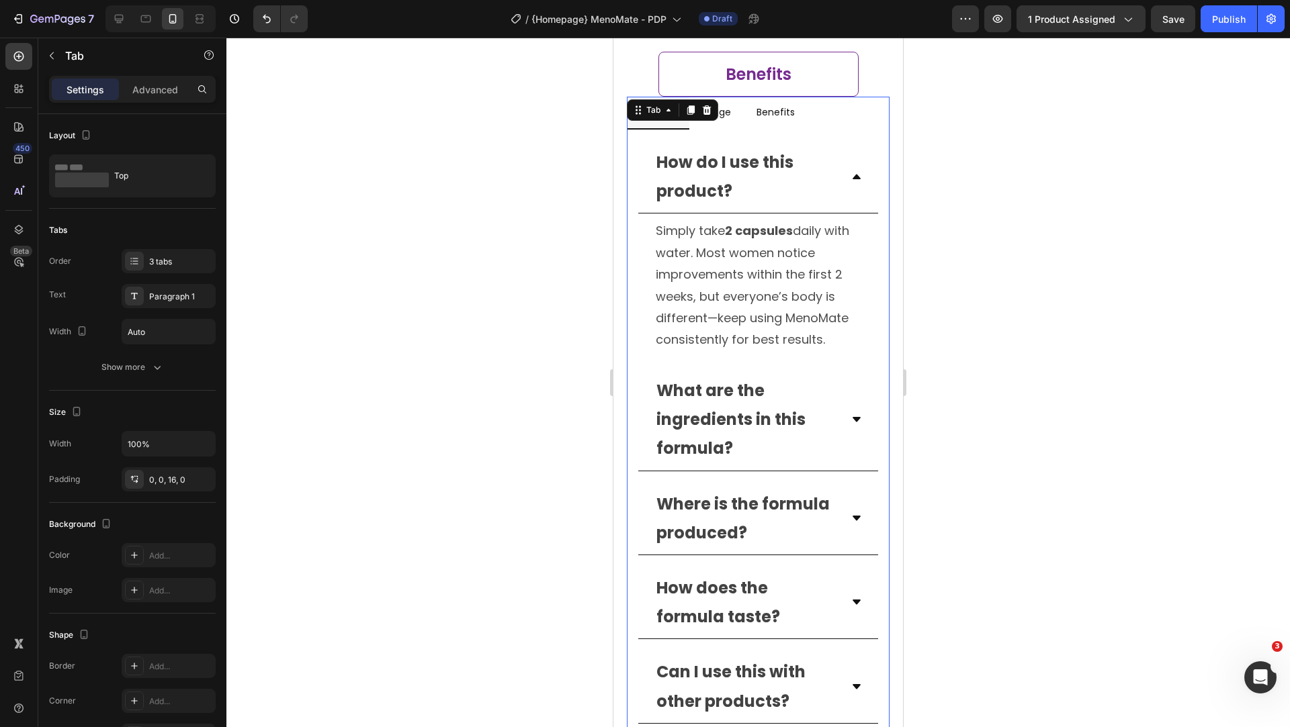
click at [758, 130] on div "How do I use this product? Simply take 2 capsules daily with water. Most women …" at bounding box center [758, 474] width 263 height 689
click at [762, 150] on p "How do I use this product?" at bounding box center [747, 177] width 182 height 58
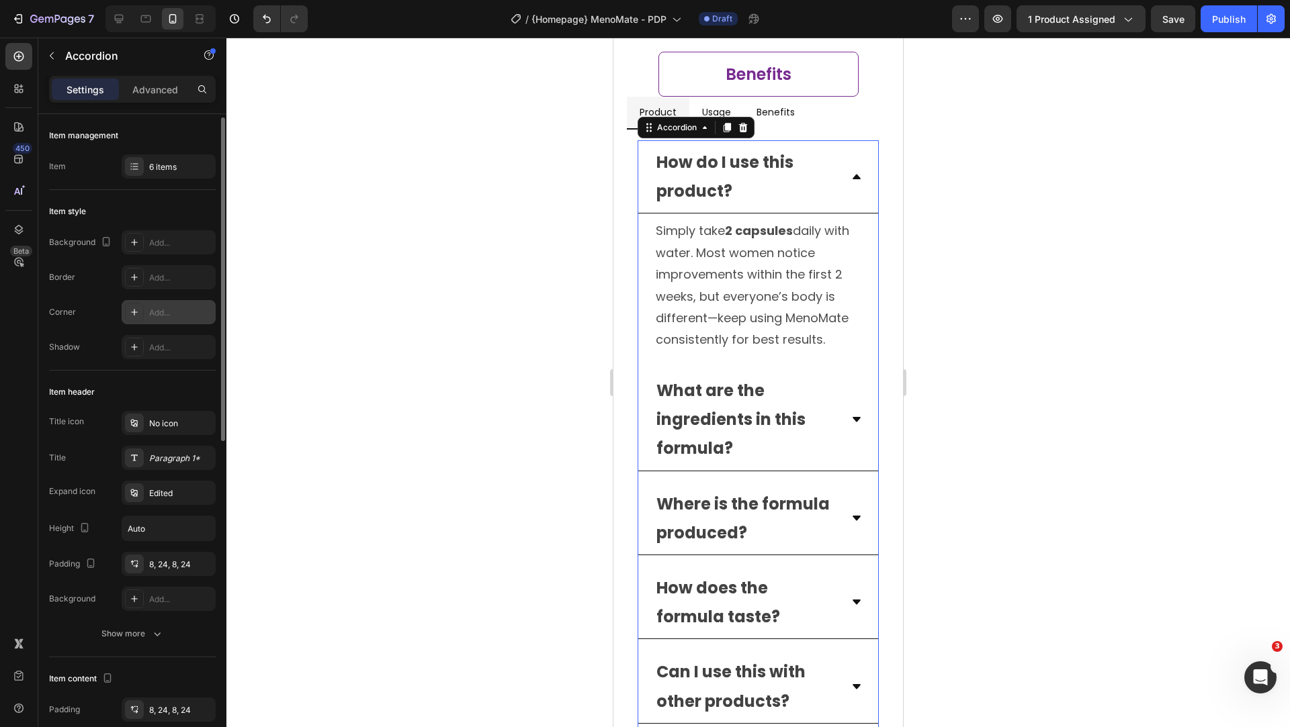
scroll to position [3, 0]
click at [168, 491] on div "Edited" at bounding box center [180, 491] width 63 height 12
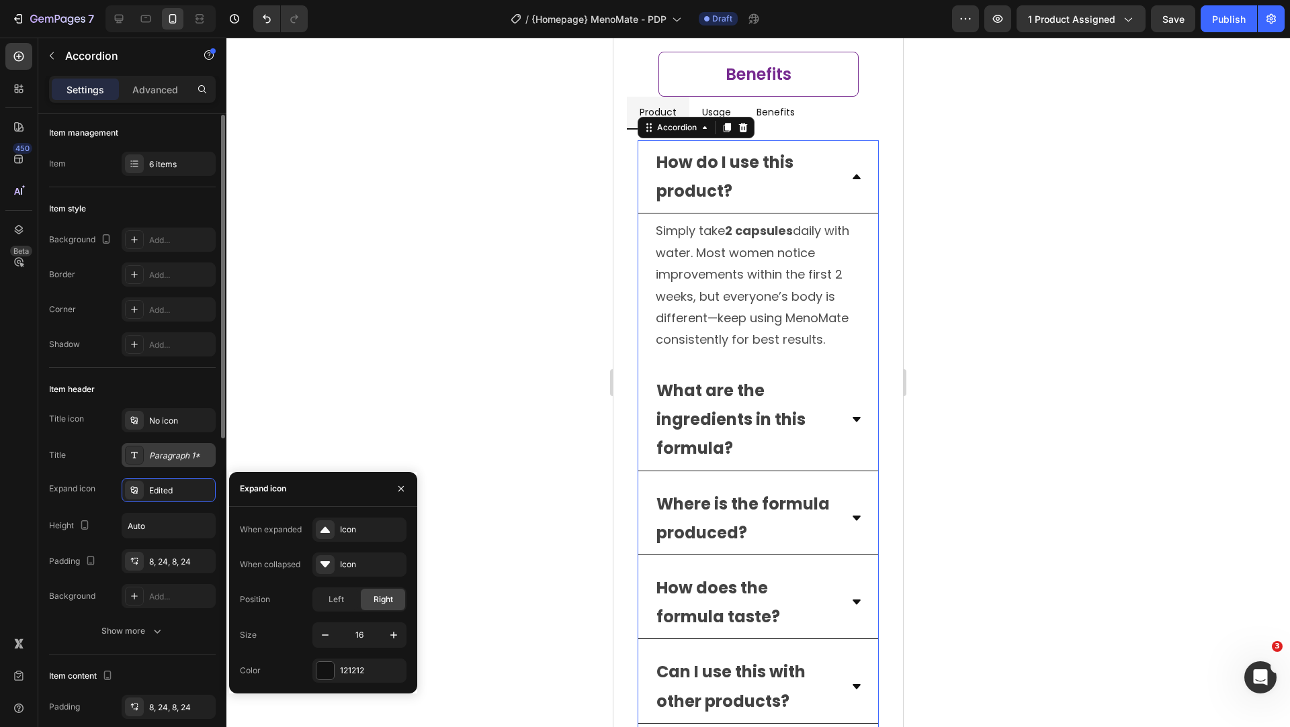
click at [184, 455] on div "Paragraph 1*" at bounding box center [180, 456] width 63 height 12
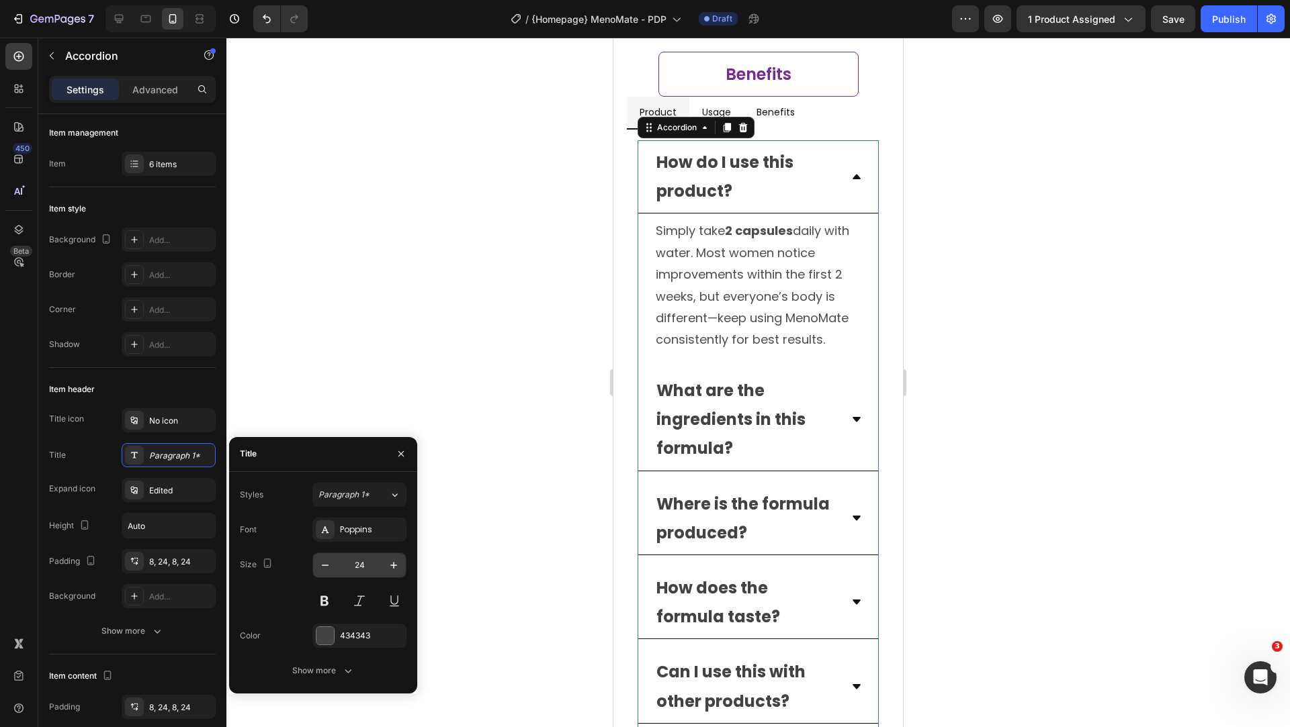
click at [373, 566] on input "24" at bounding box center [359, 565] width 44 height 24
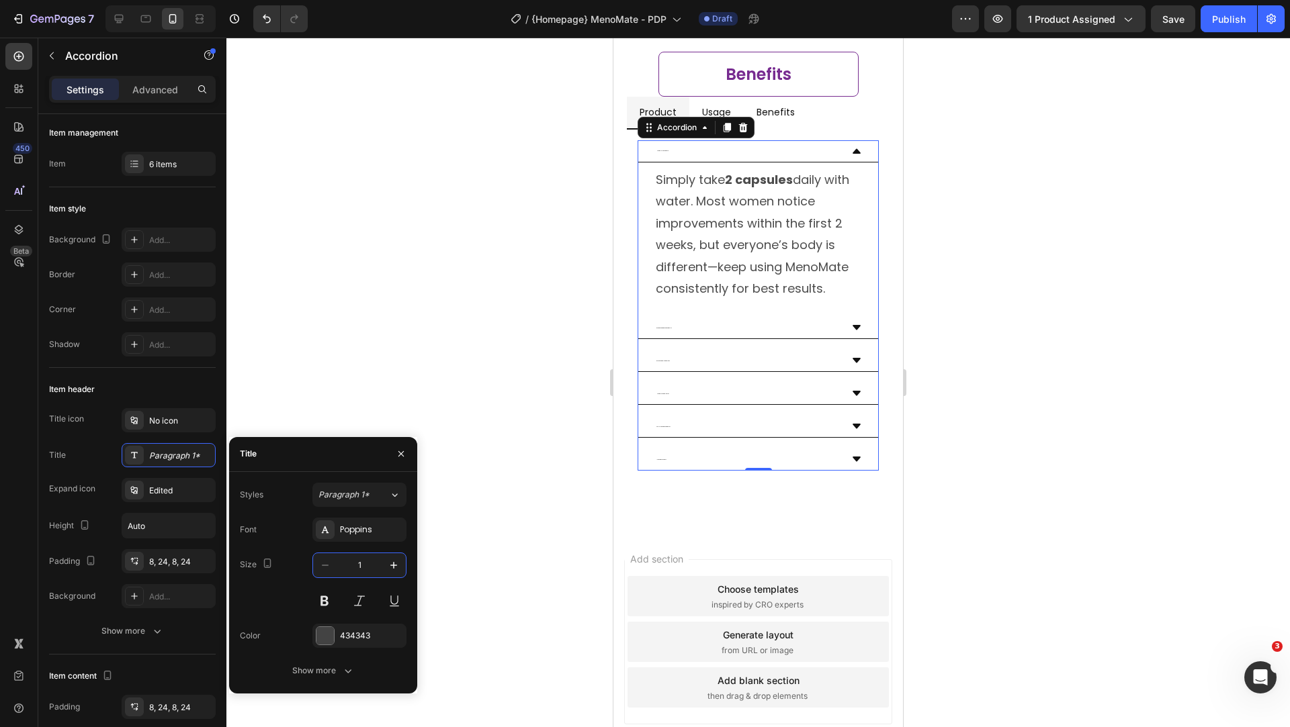
type input "18"
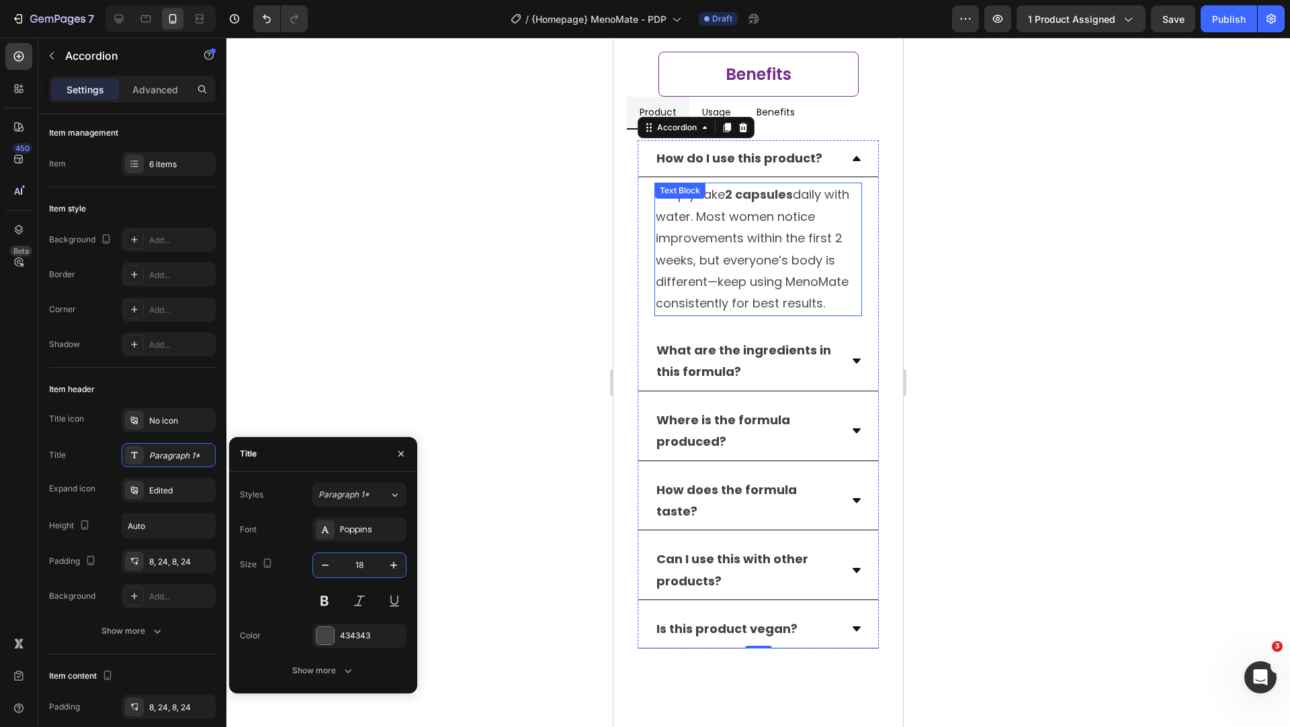
click at [780, 273] on p "Simply take 2 capsules daily with water. Most women notice improvements within …" at bounding box center [758, 249] width 205 height 130
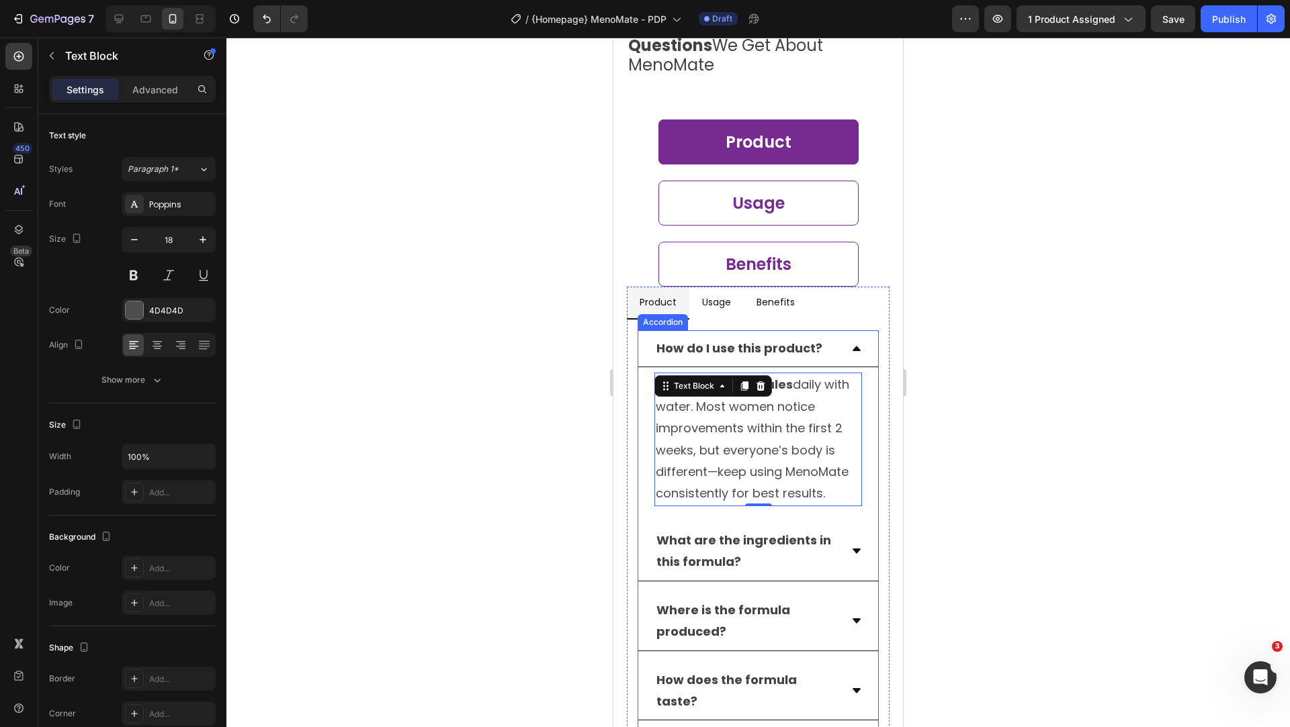
scroll to position [5428, 0]
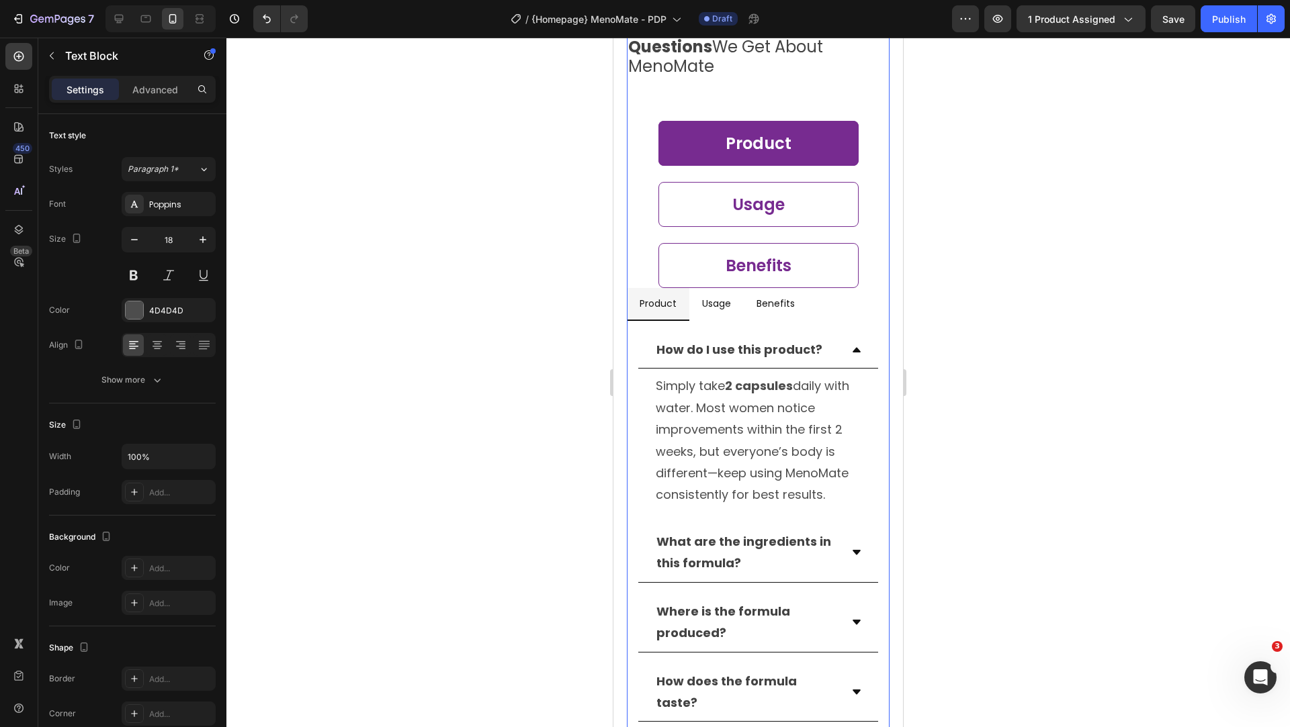
click at [875, 214] on div "Usage Button" at bounding box center [758, 212] width 263 height 61
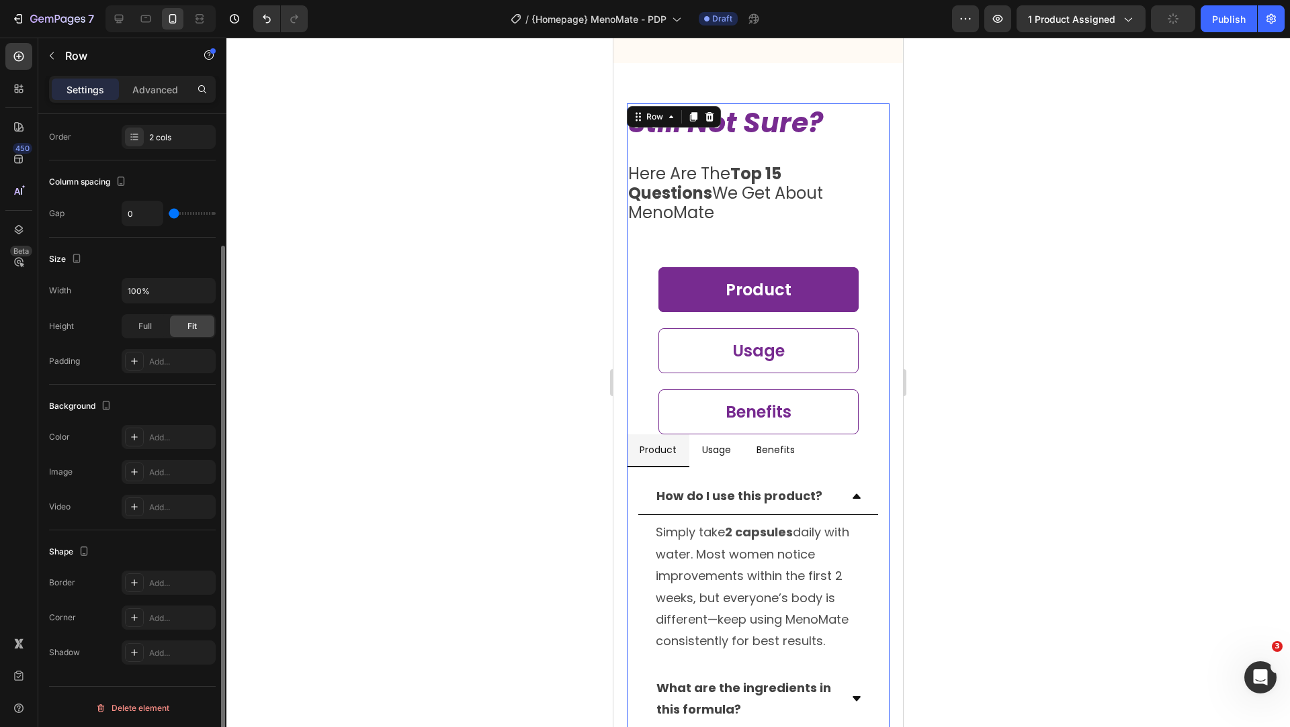
scroll to position [0, 0]
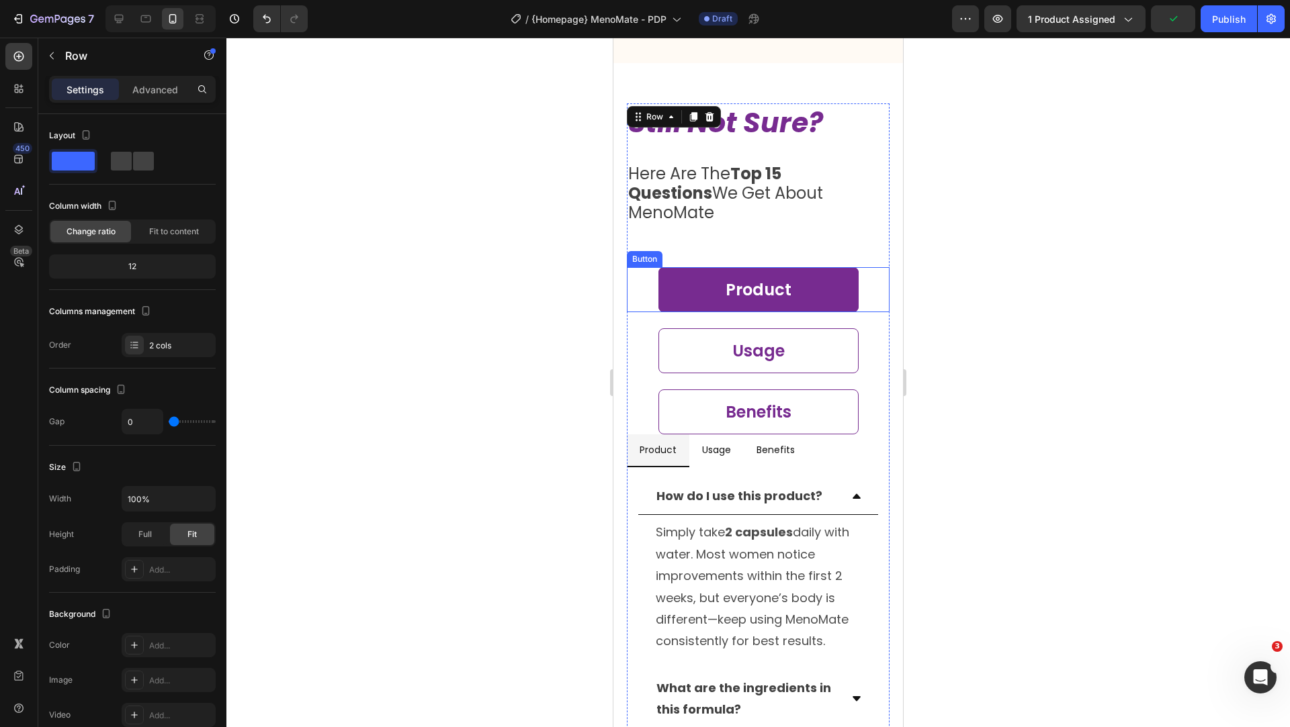
click at [646, 273] on div "Product Button" at bounding box center [758, 289] width 263 height 45
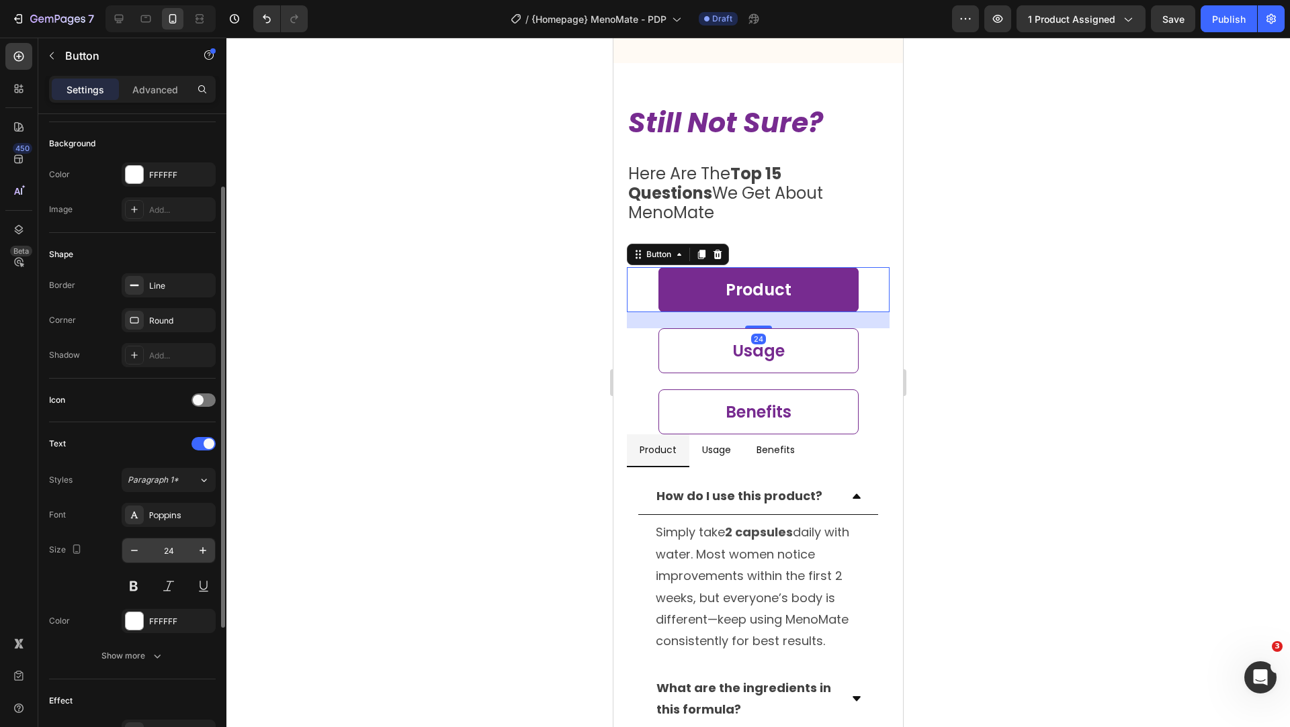
scroll to position [157, 0]
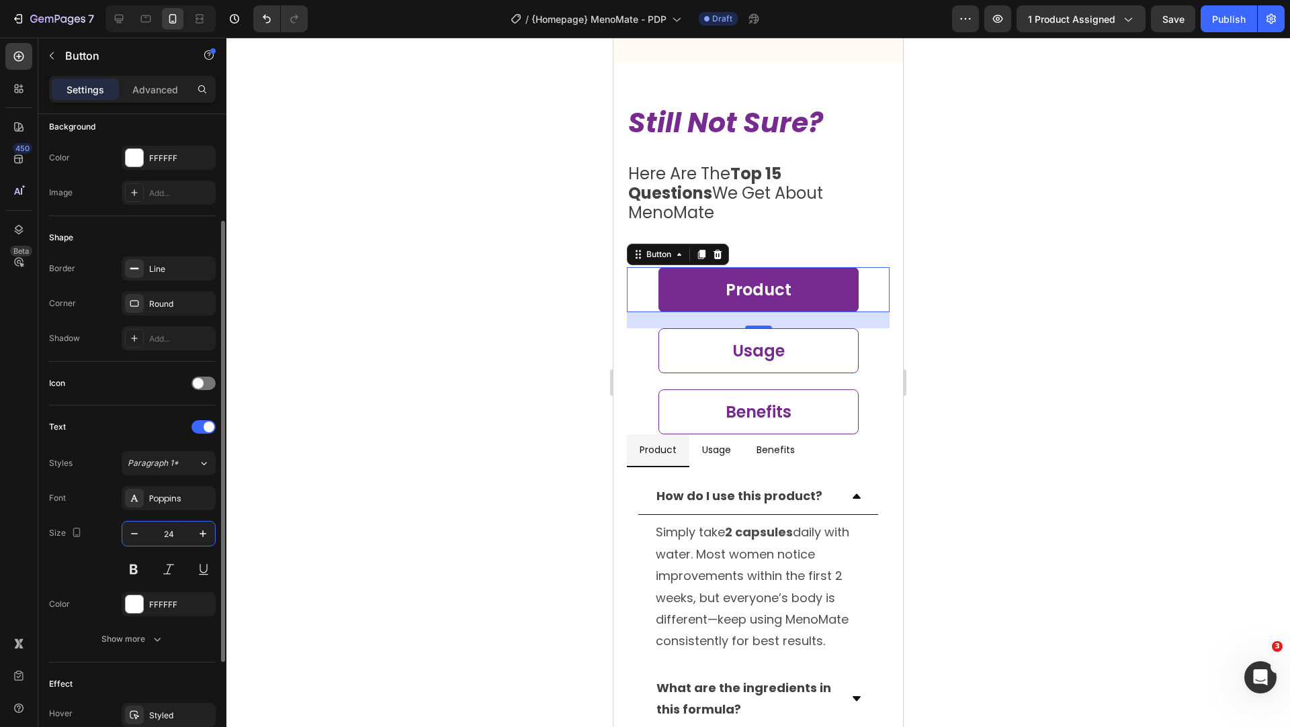
click at [177, 537] on input "24" at bounding box center [168, 534] width 44 height 24
type input "24"
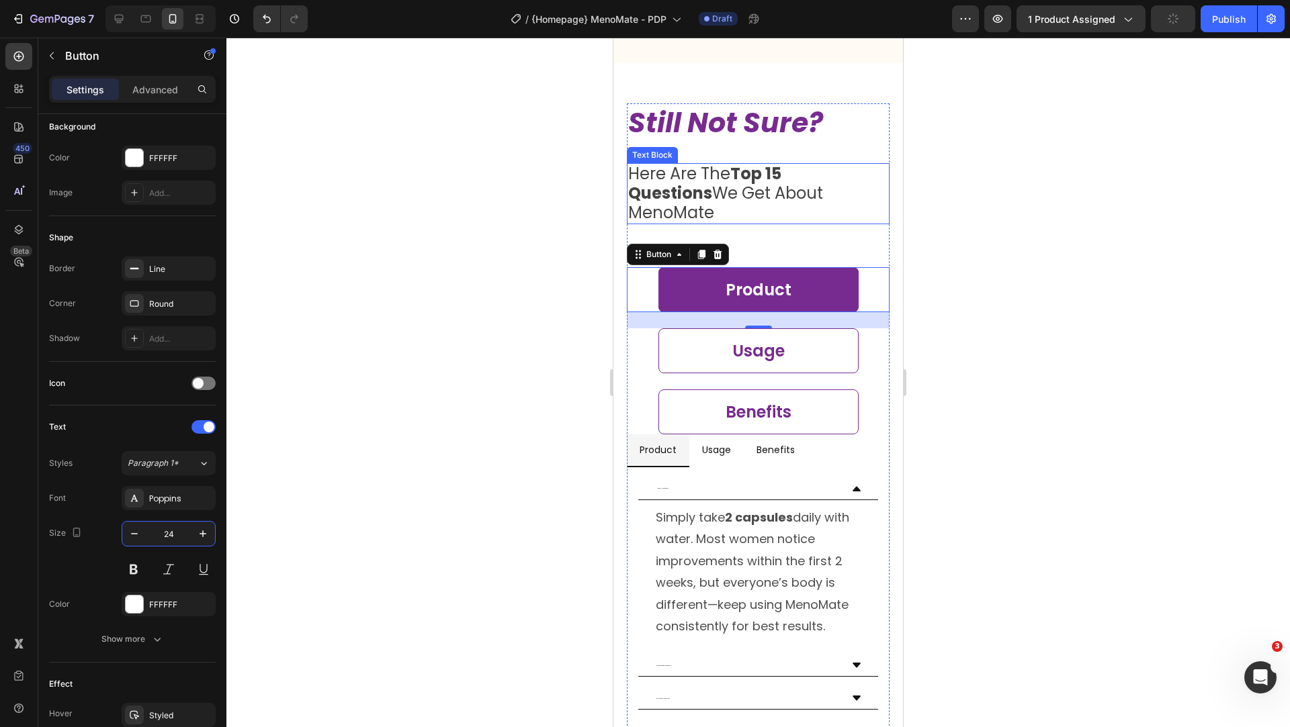
click at [641, 197] on p "Here Are The Top 15 Questions We Get About MenoMate" at bounding box center [758, 194] width 260 height 58
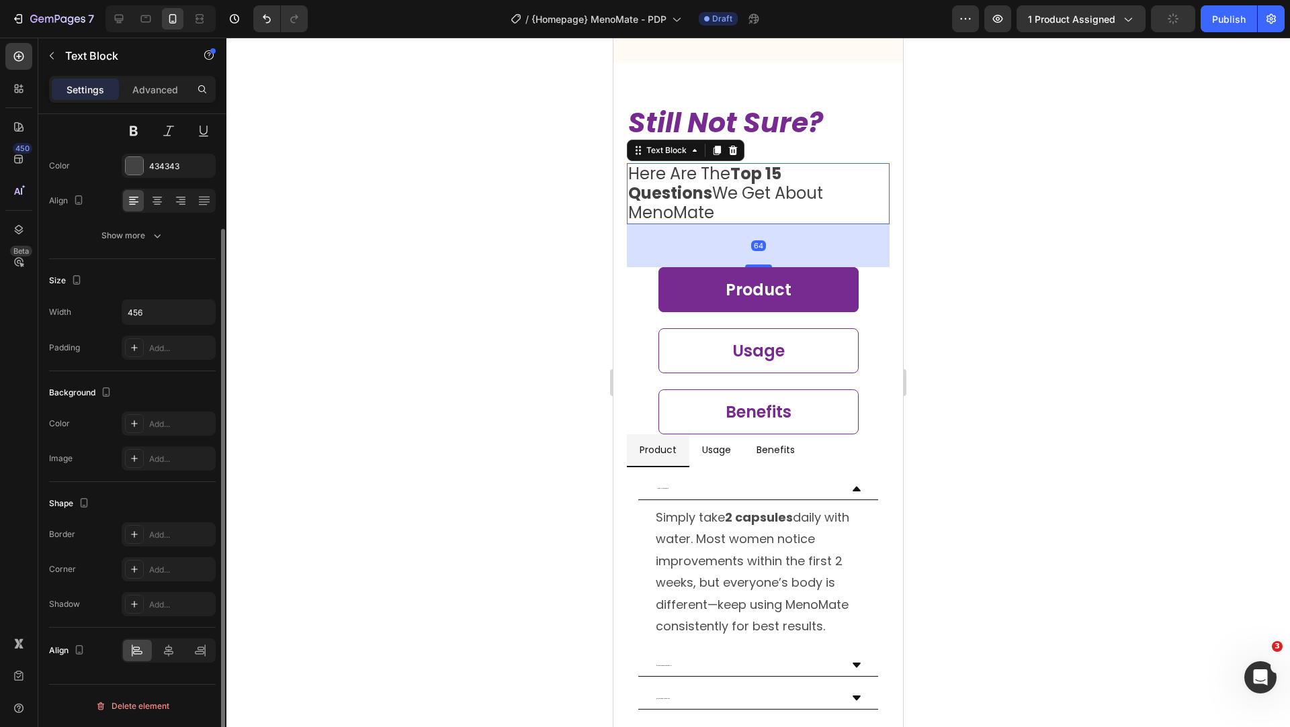
scroll to position [0, 0]
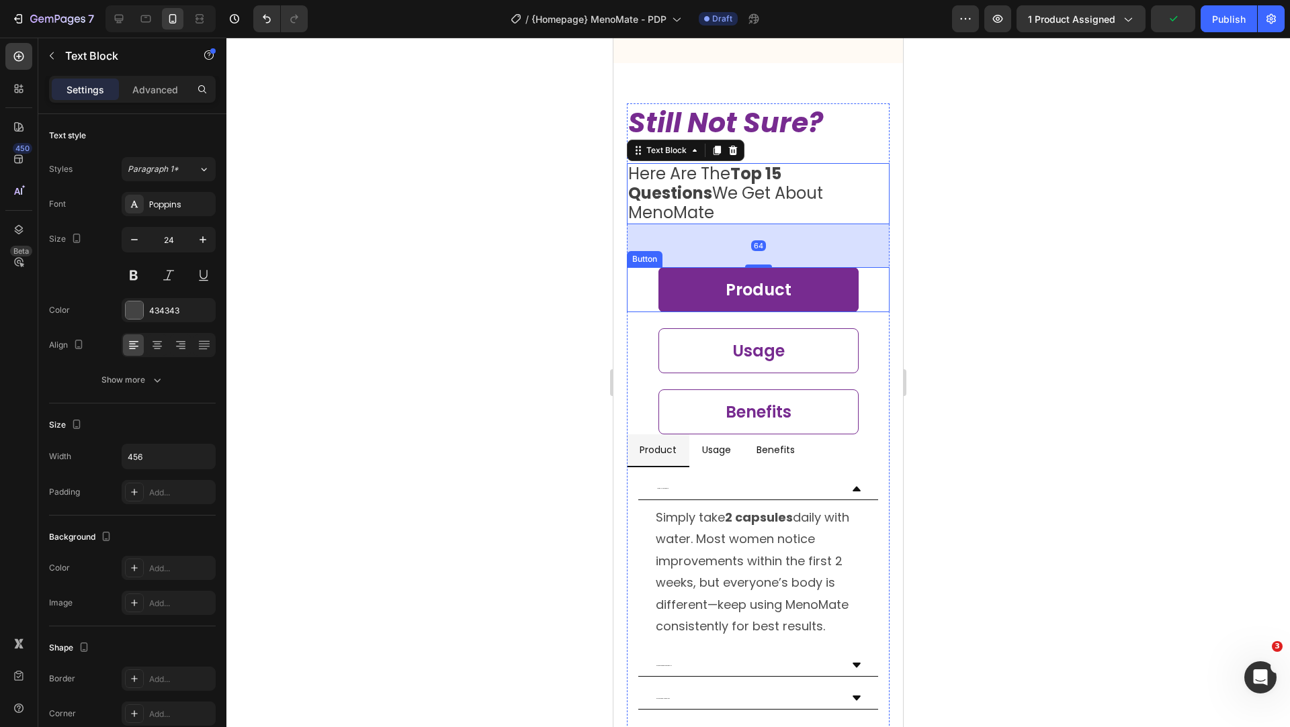
click at [638, 274] on div "Product Button" at bounding box center [758, 289] width 263 height 45
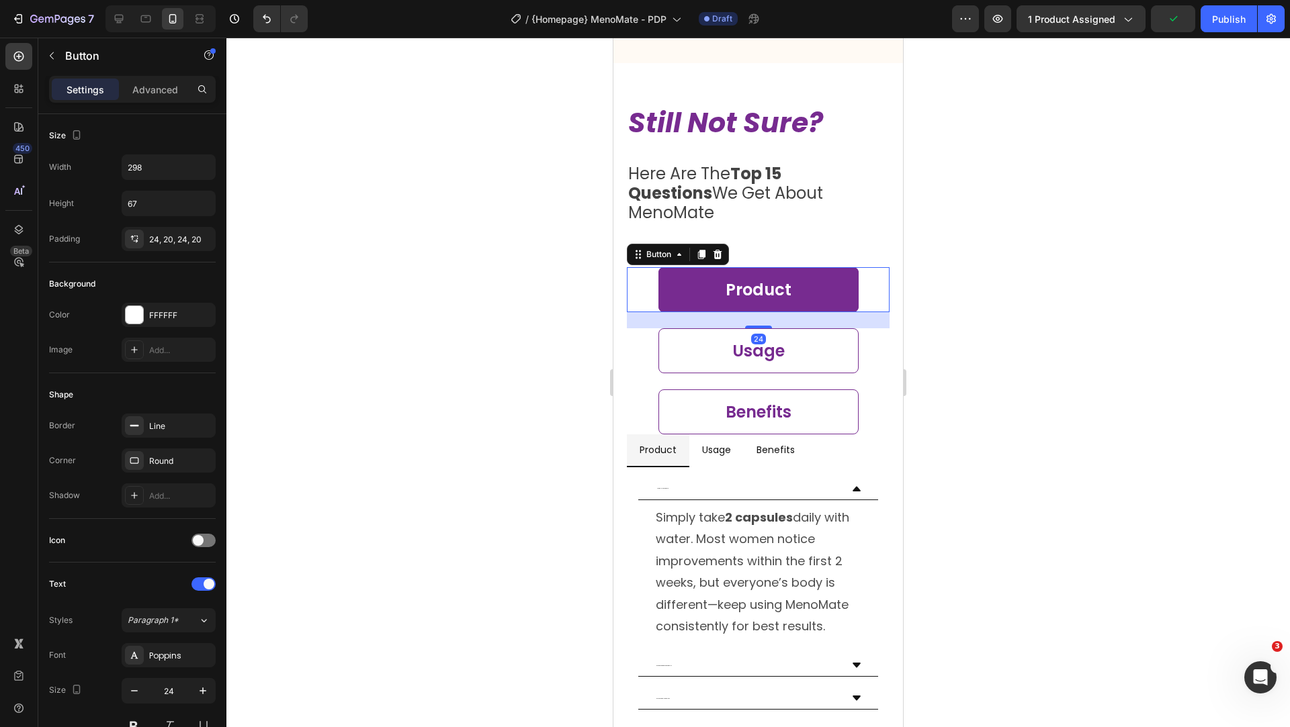
click at [648, 244] on div "Button" at bounding box center [678, 254] width 102 height 21
click at [648, 249] on div "Button" at bounding box center [658, 255] width 30 height 12
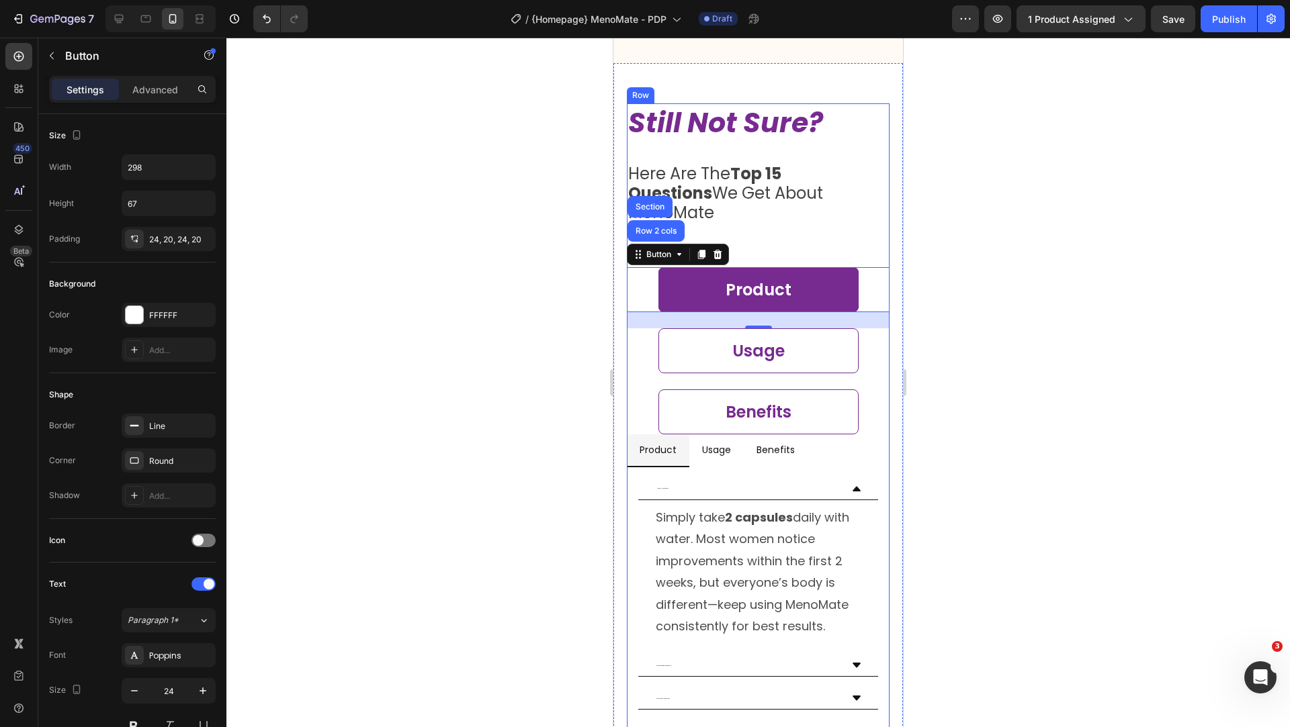
click at [724, 210] on div "Still Not Sure? Heading Here Are The Top 15 Questions We Get About MenoMate Tex…" at bounding box center [758, 268] width 263 height 331
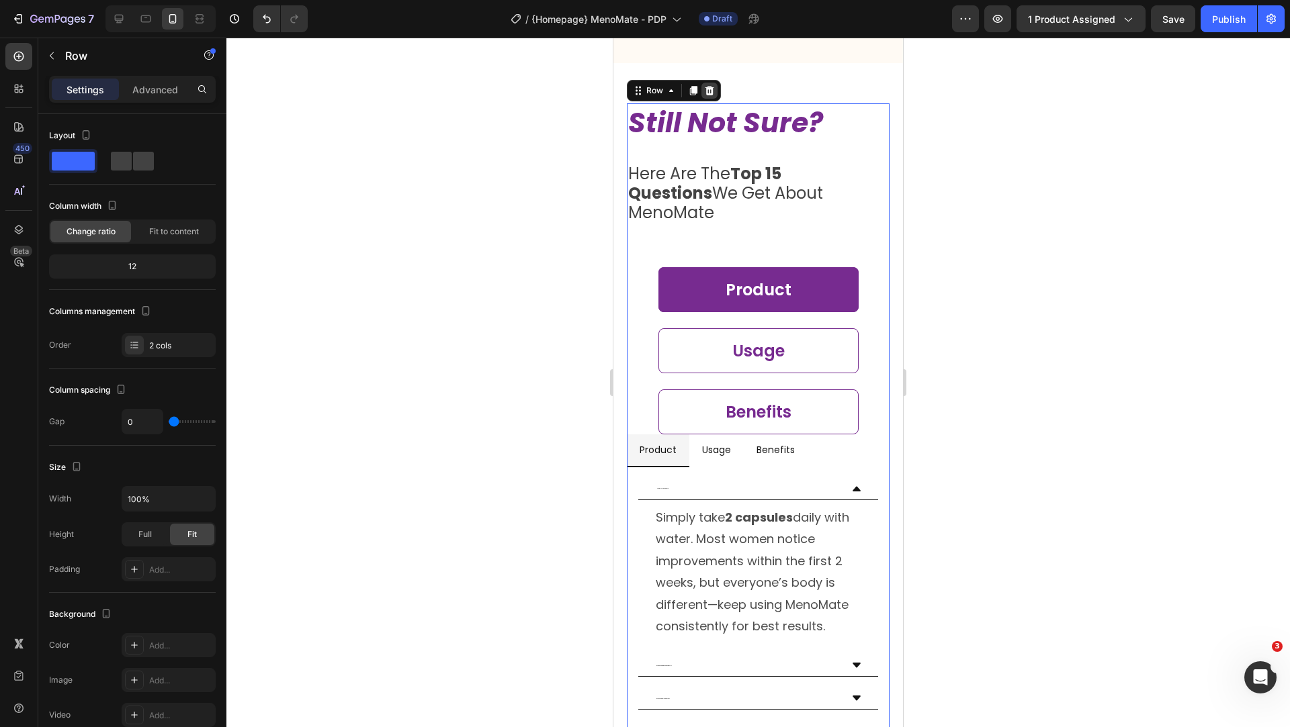
click at [709, 86] on icon at bounding box center [709, 90] width 11 height 11
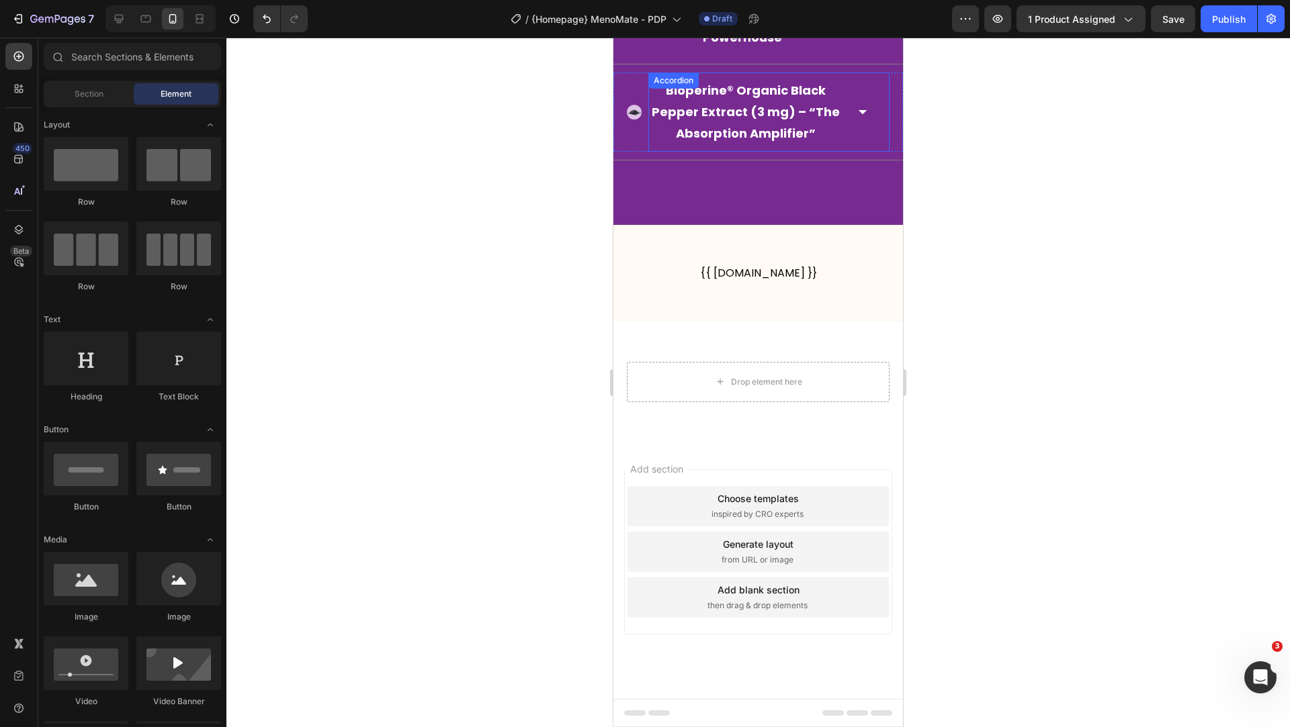
scroll to position [4761, 0]
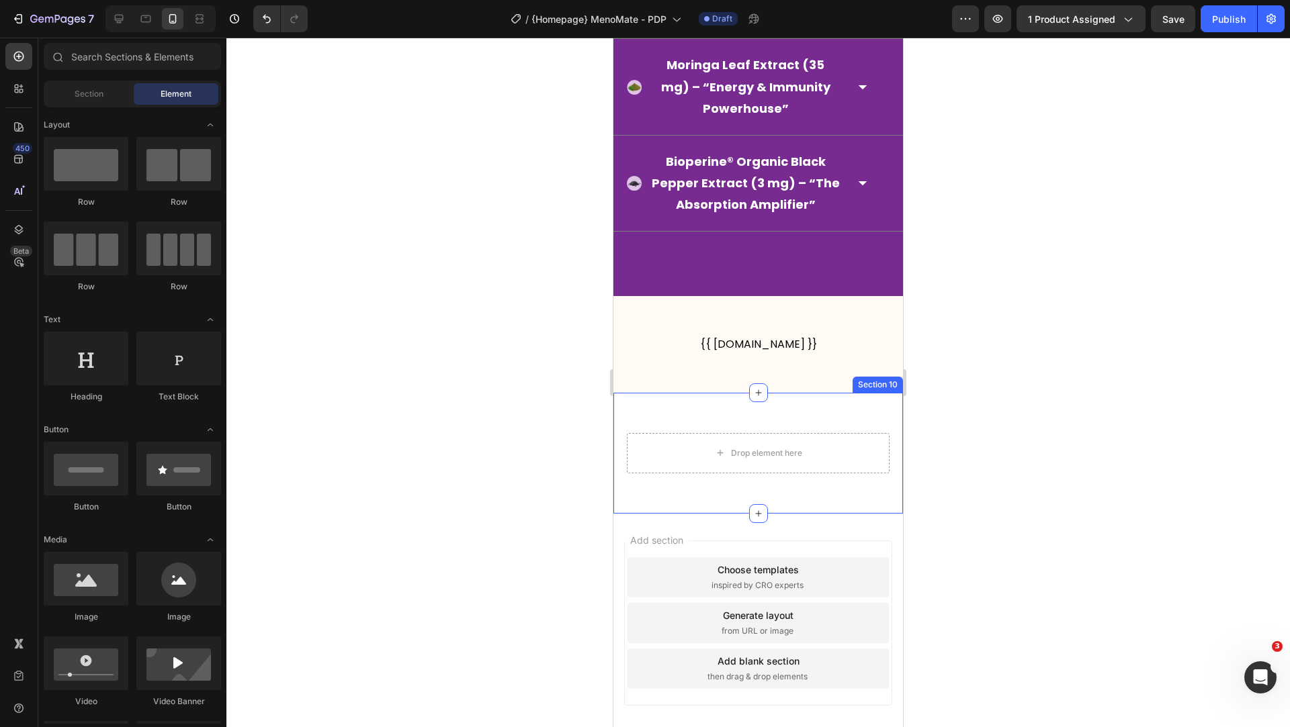
click at [639, 393] on div "Drop element here Section 10" at bounding box center [757, 453] width 289 height 121
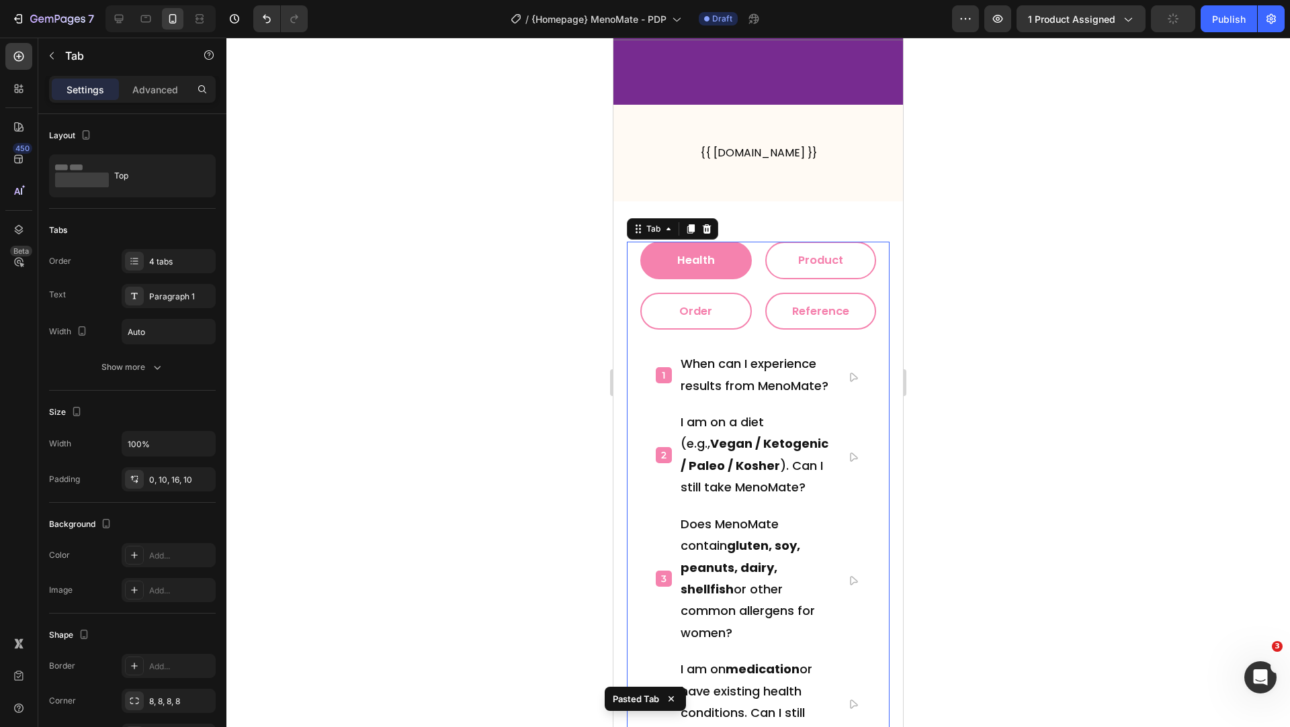
scroll to position [4798, 0]
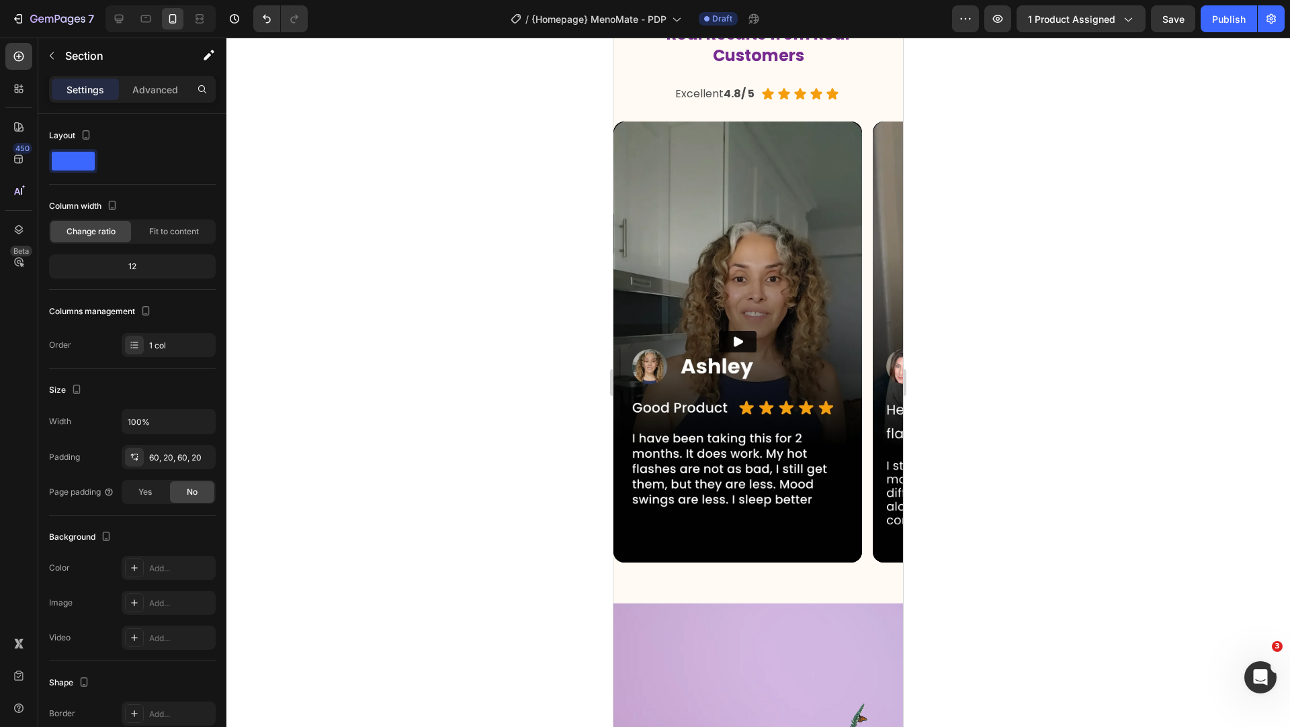
scroll to position [3373, 0]
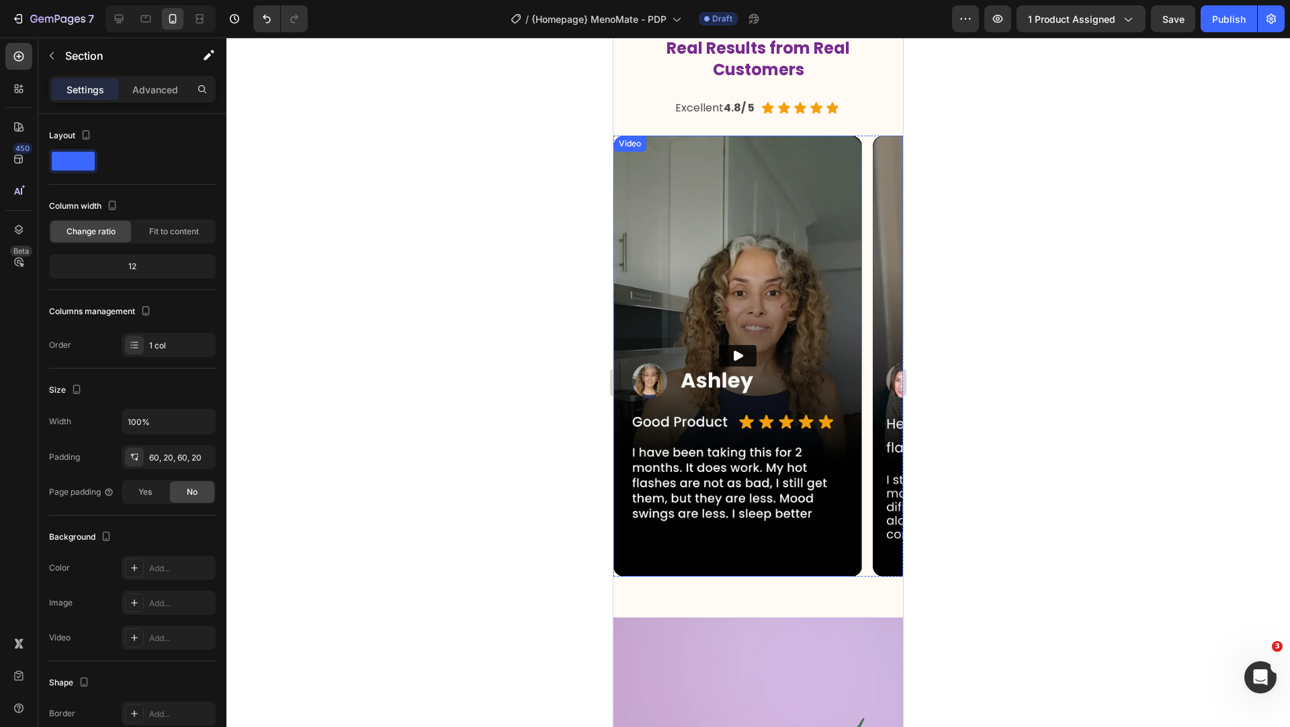
click at [739, 357] on icon "Play" at bounding box center [737, 356] width 9 height 10
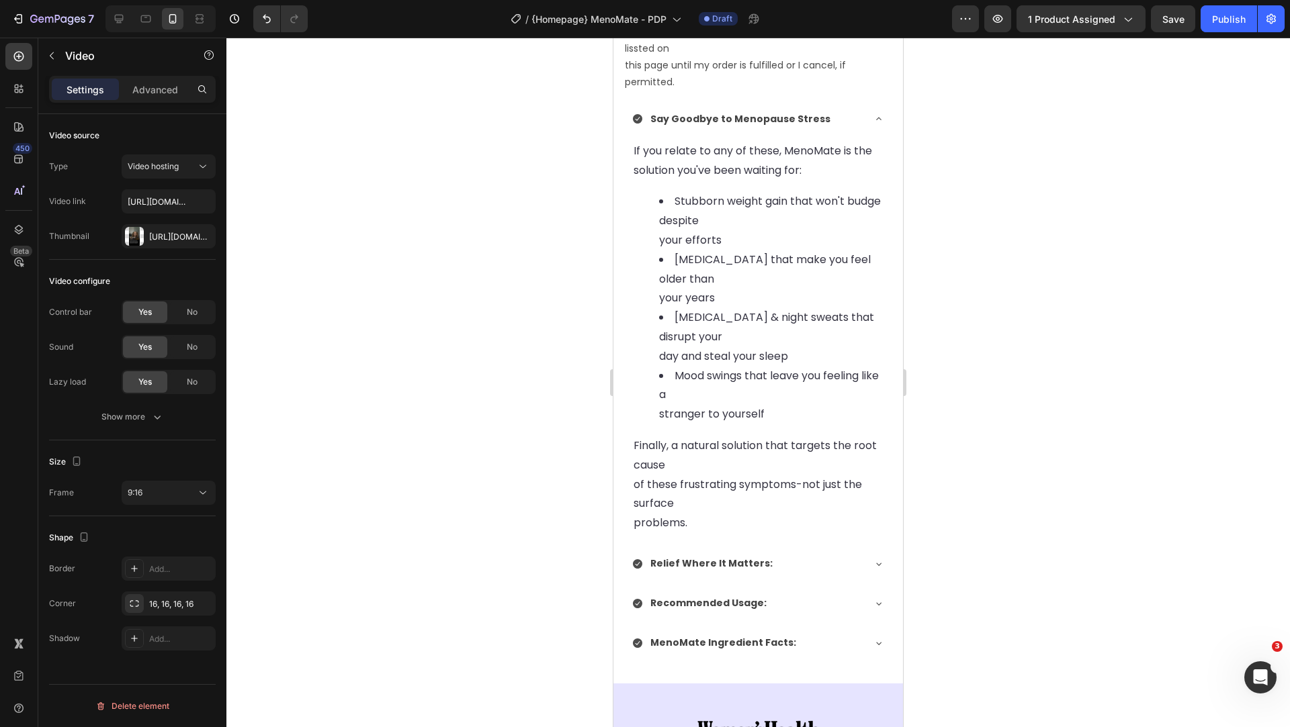
scroll to position [1407, 0]
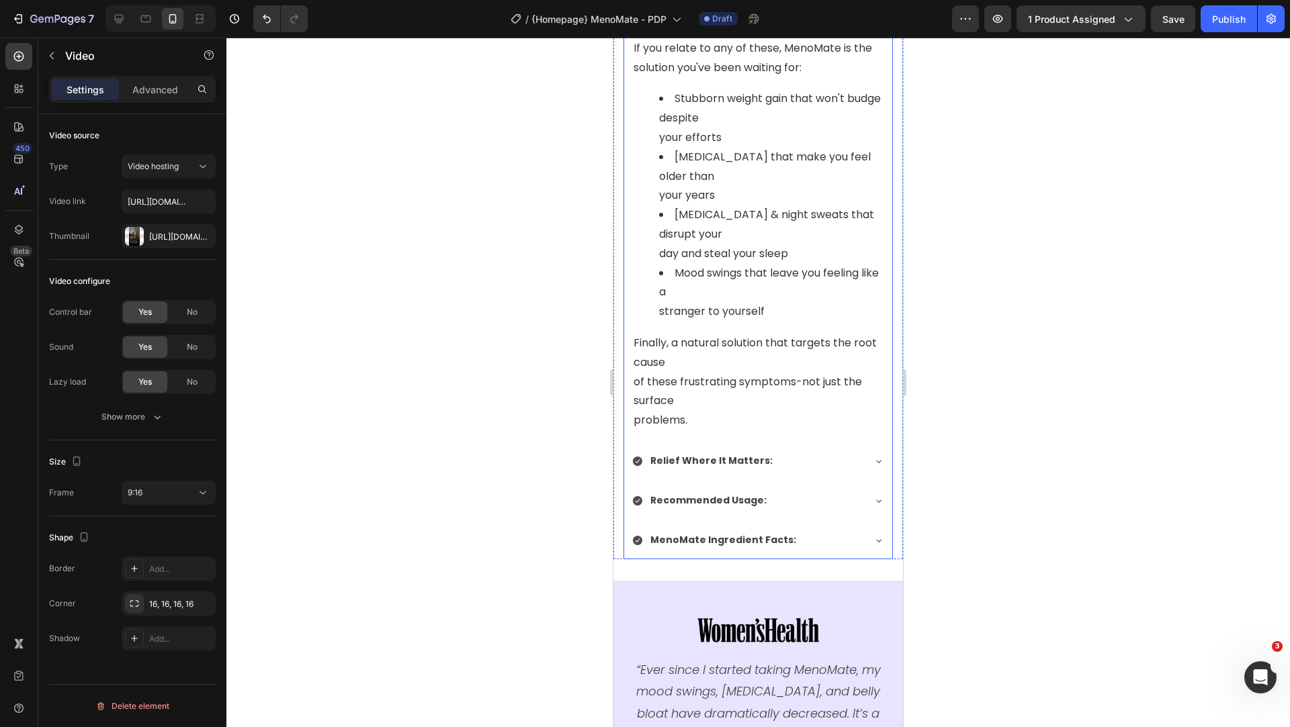
click at [799, 455] on div "Relief Where It Matters:" at bounding box center [747, 461] width 230 height 21
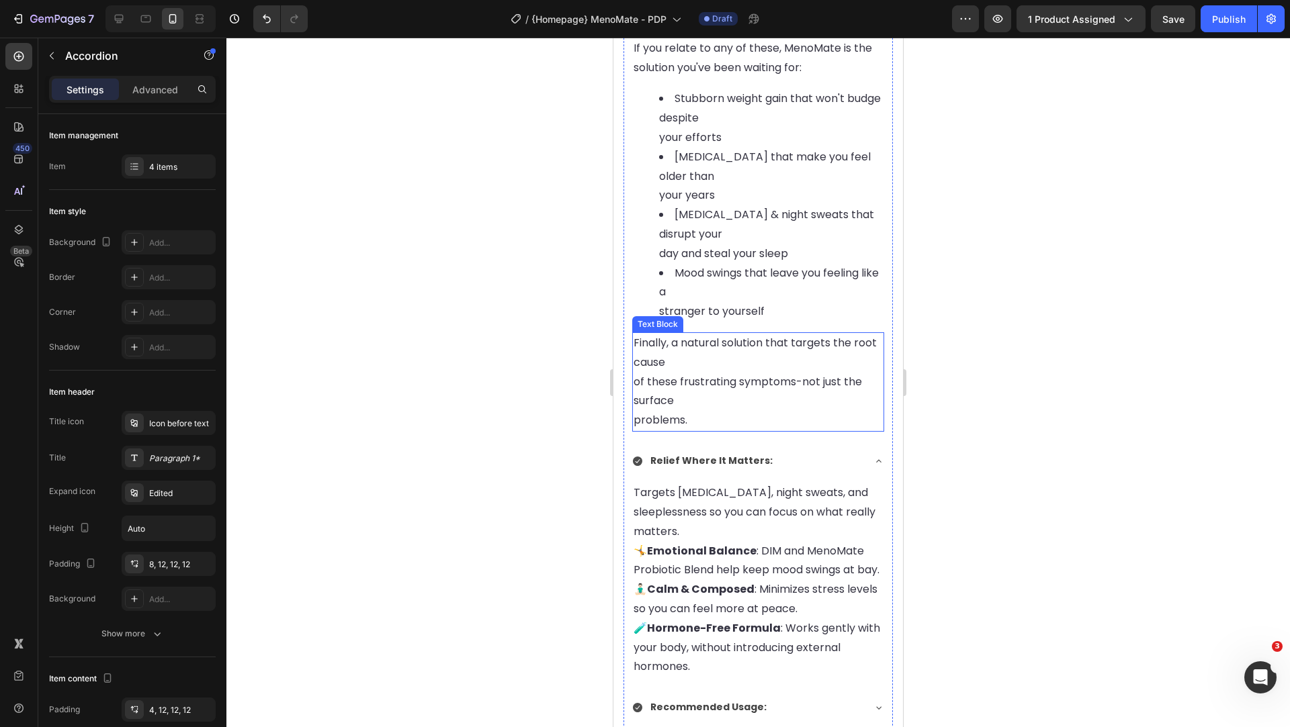
click at [686, 429] on p "Finally, a natural solution that targets the root cause of these frustrating sy…" at bounding box center [757, 382] width 249 height 97
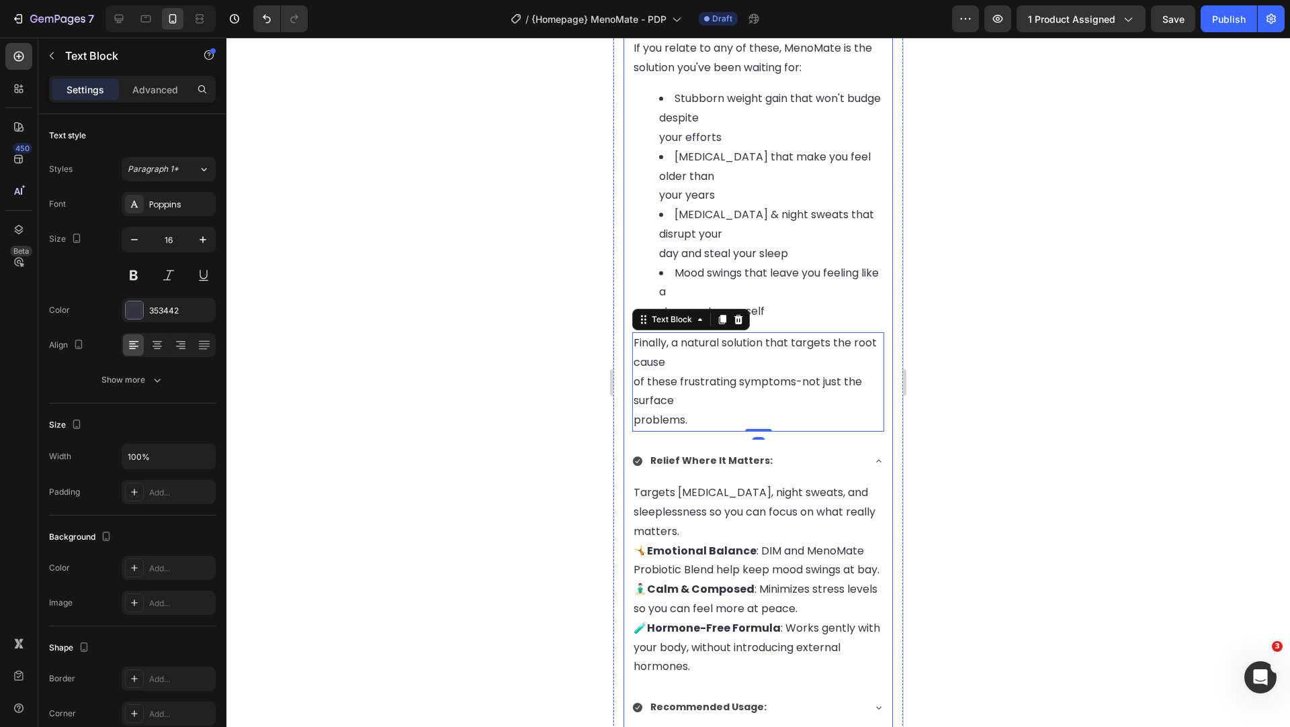
click at [787, 462] on div "Relief Where It Matters:" at bounding box center [747, 461] width 230 height 21
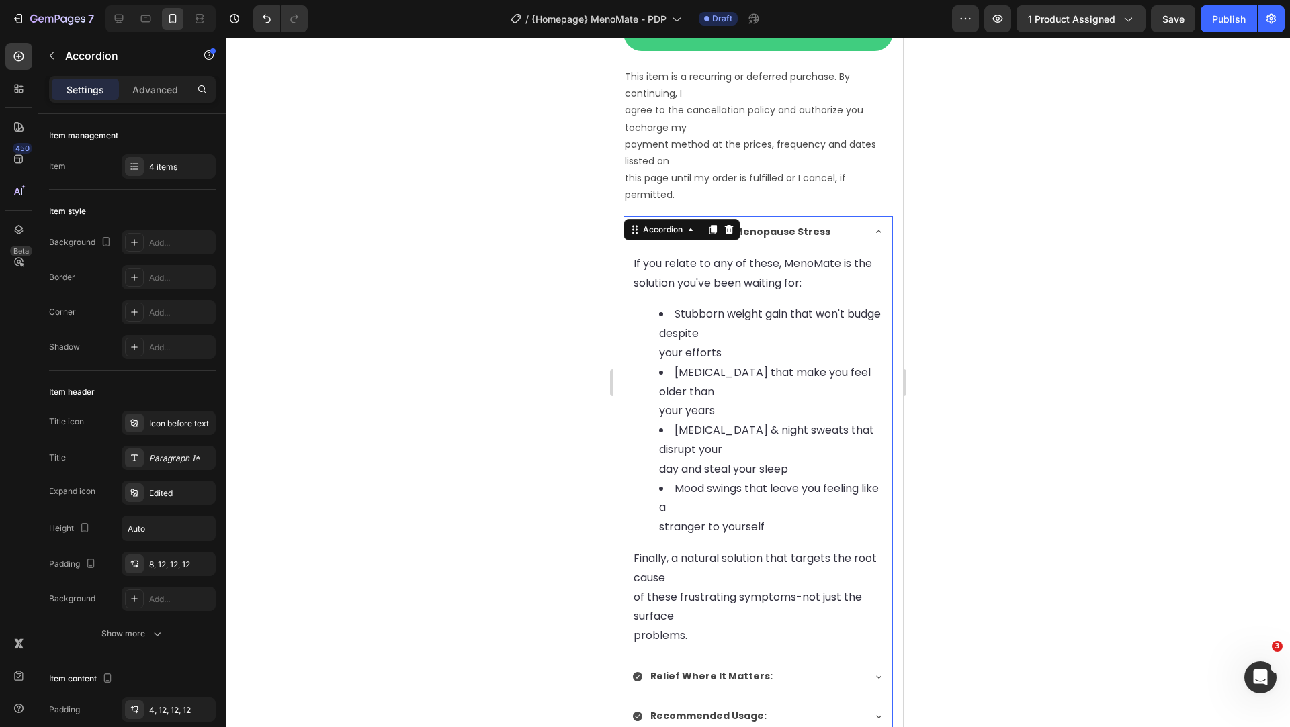
scroll to position [1063, 0]
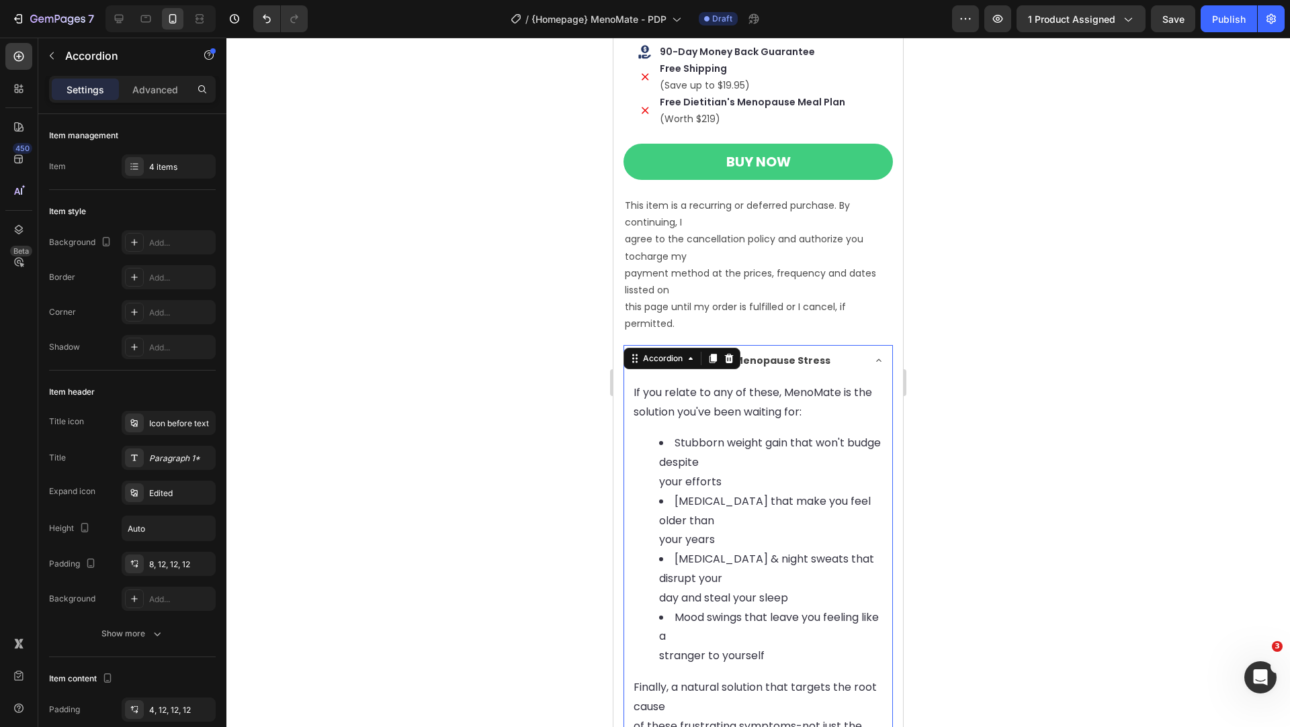
click at [861, 352] on div "Say Goodbye to Menopause Stress" at bounding box center [747, 361] width 230 height 21
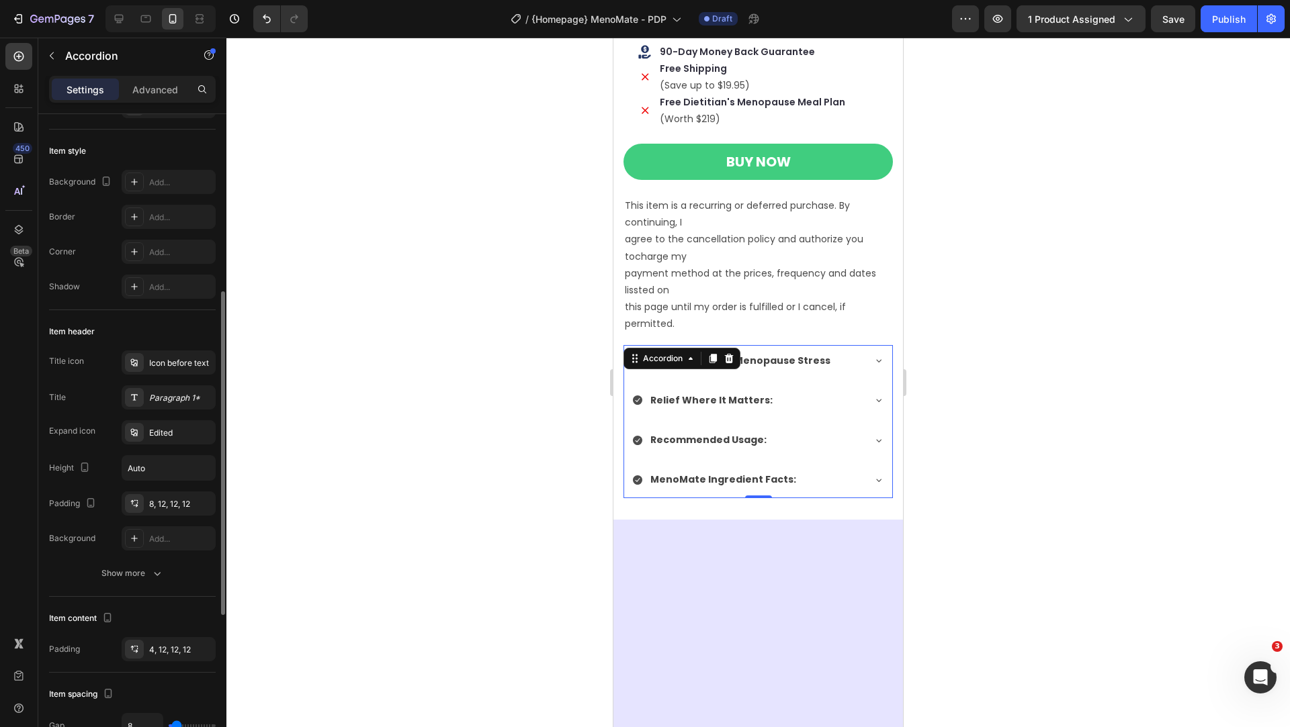
scroll to position [159, 0]
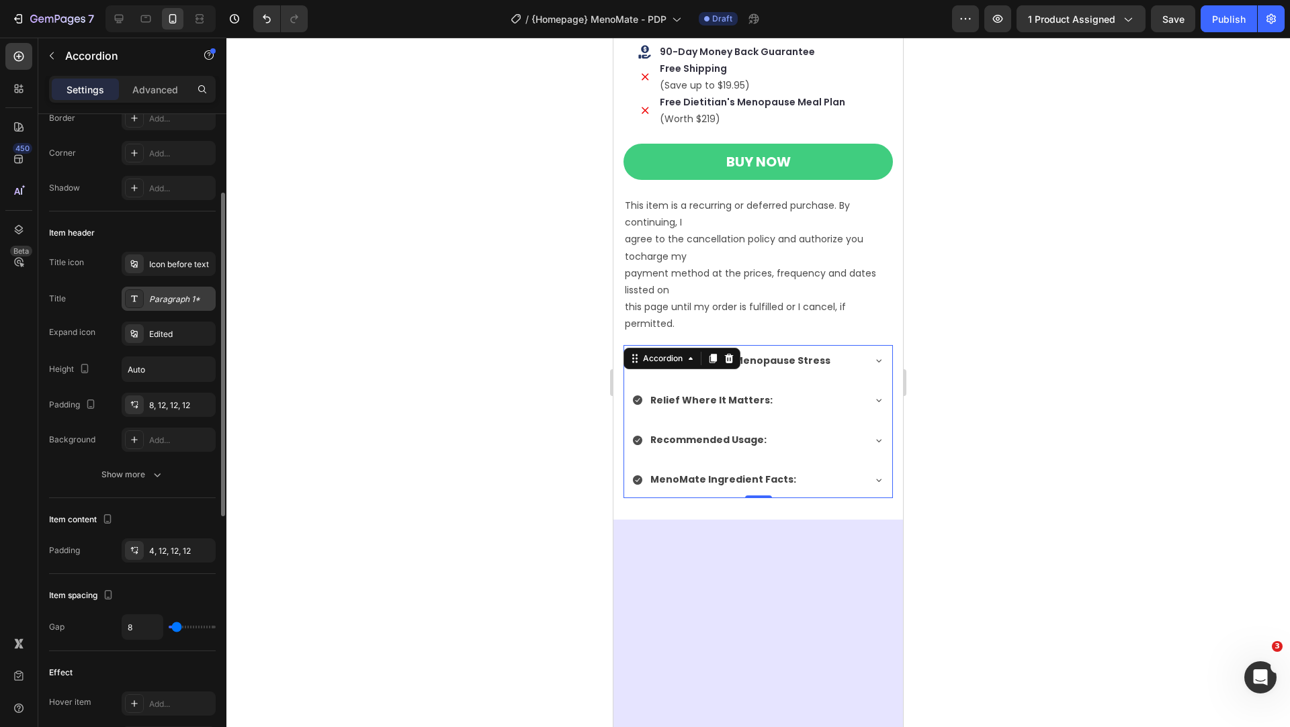
click at [156, 304] on div "Paragraph 1*" at bounding box center [180, 300] width 63 height 12
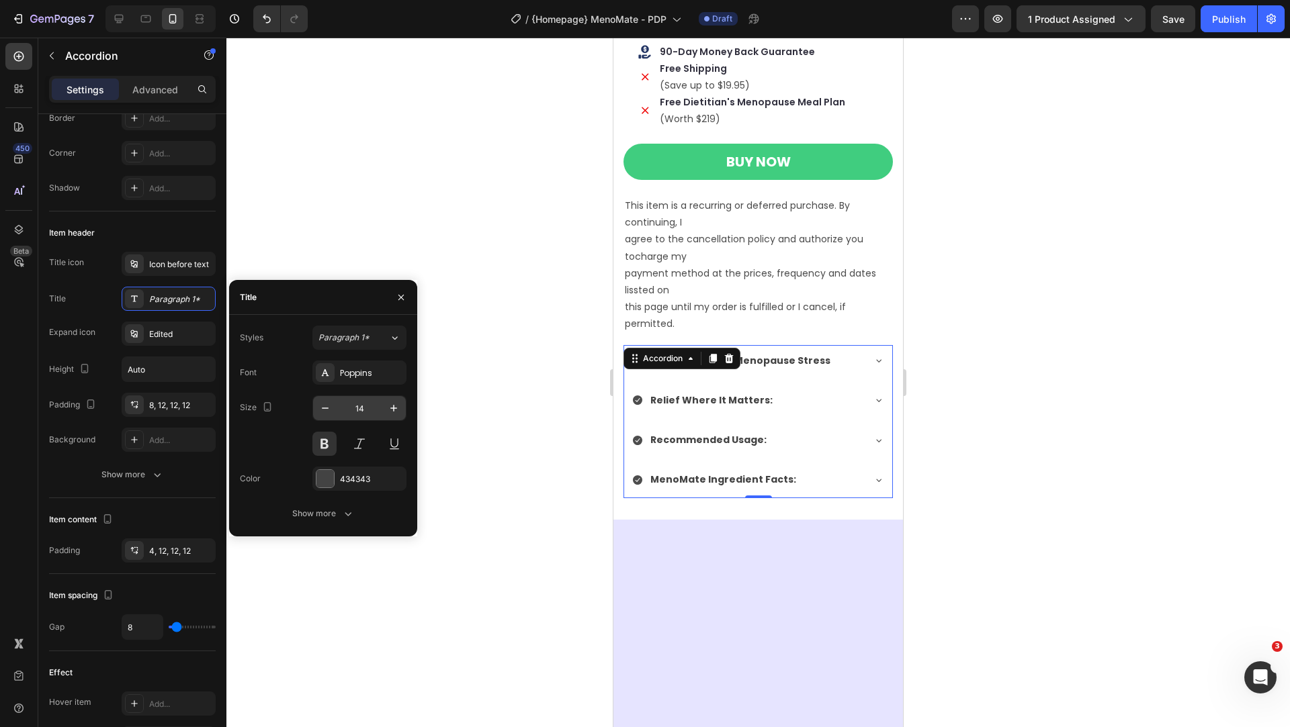
click at [367, 405] on input "14" at bounding box center [359, 408] width 44 height 24
click at [406, 405] on div "14" at bounding box center [359, 409] width 94 height 26
click at [398, 406] on icon "button" at bounding box center [393, 408] width 13 height 13
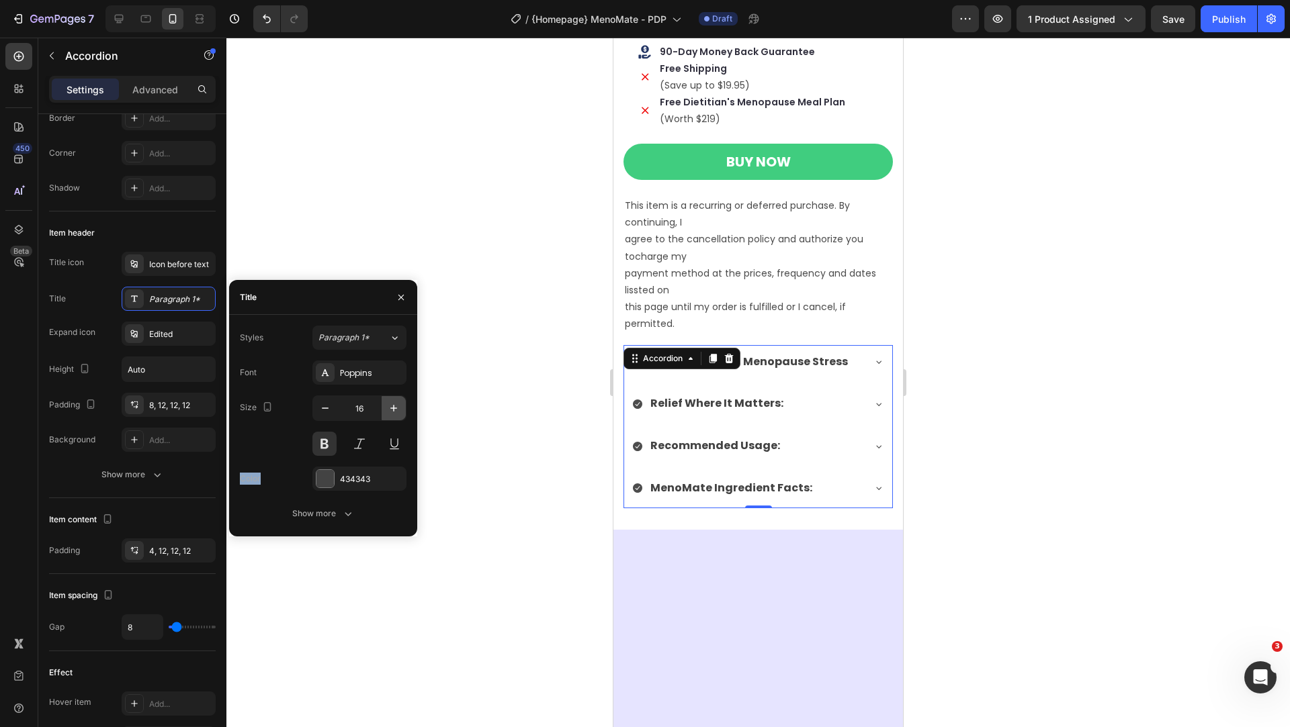
click at [398, 406] on icon "button" at bounding box center [393, 408] width 13 height 13
click at [373, 408] on input "17" at bounding box center [359, 408] width 44 height 24
type input "18"
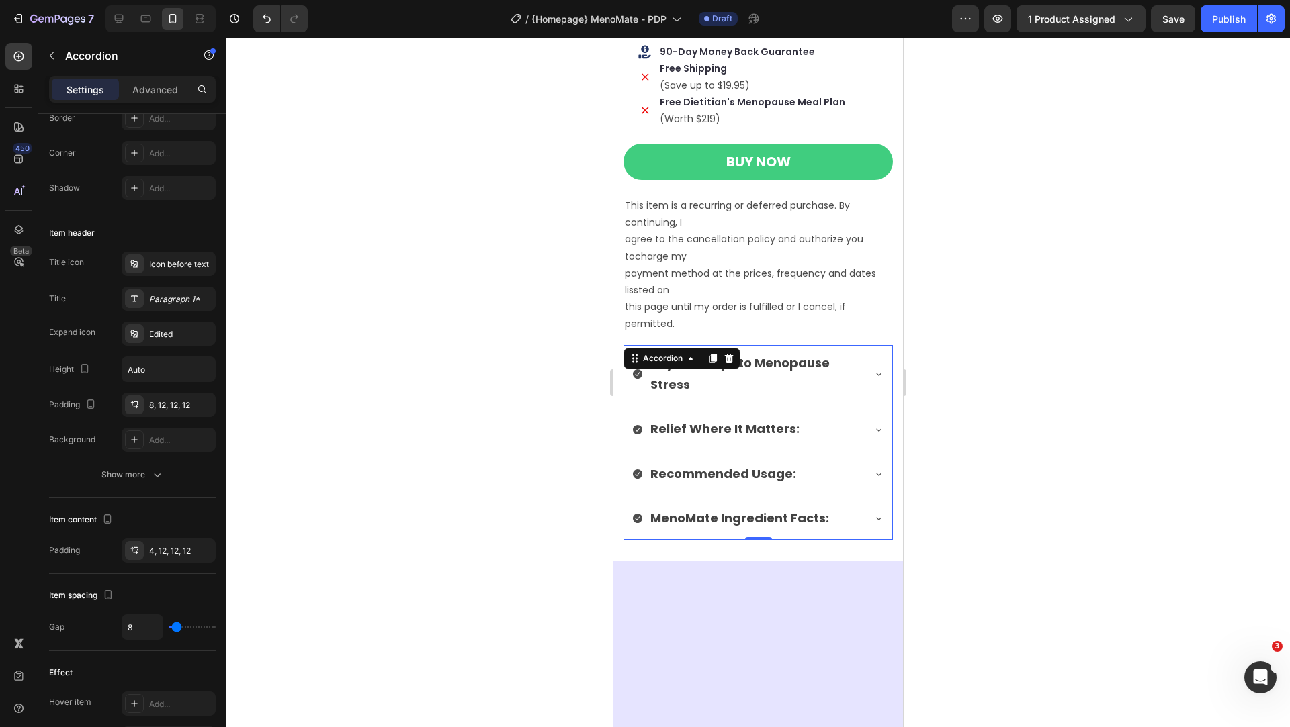
click at [799, 428] on div "Relief Where It Matters:" at bounding box center [747, 429] width 230 height 26
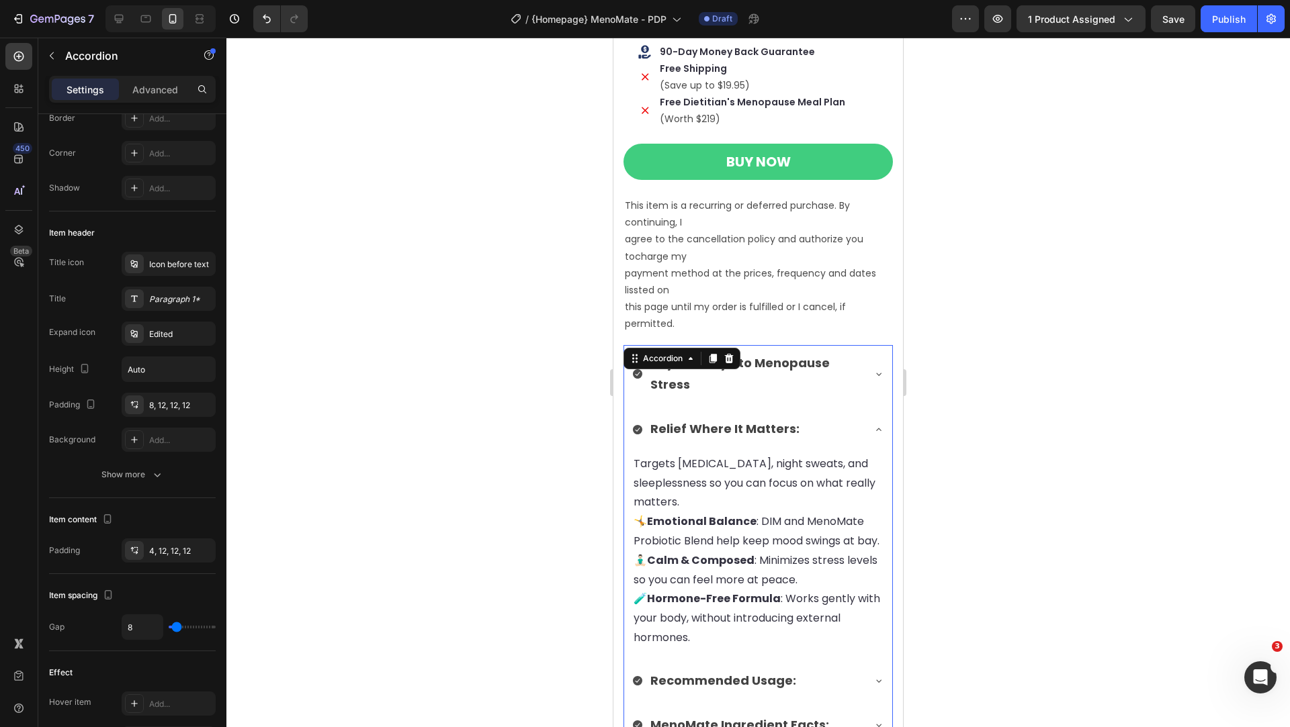
click at [799, 428] on div "Relief Where It Matters:" at bounding box center [747, 429] width 230 height 26
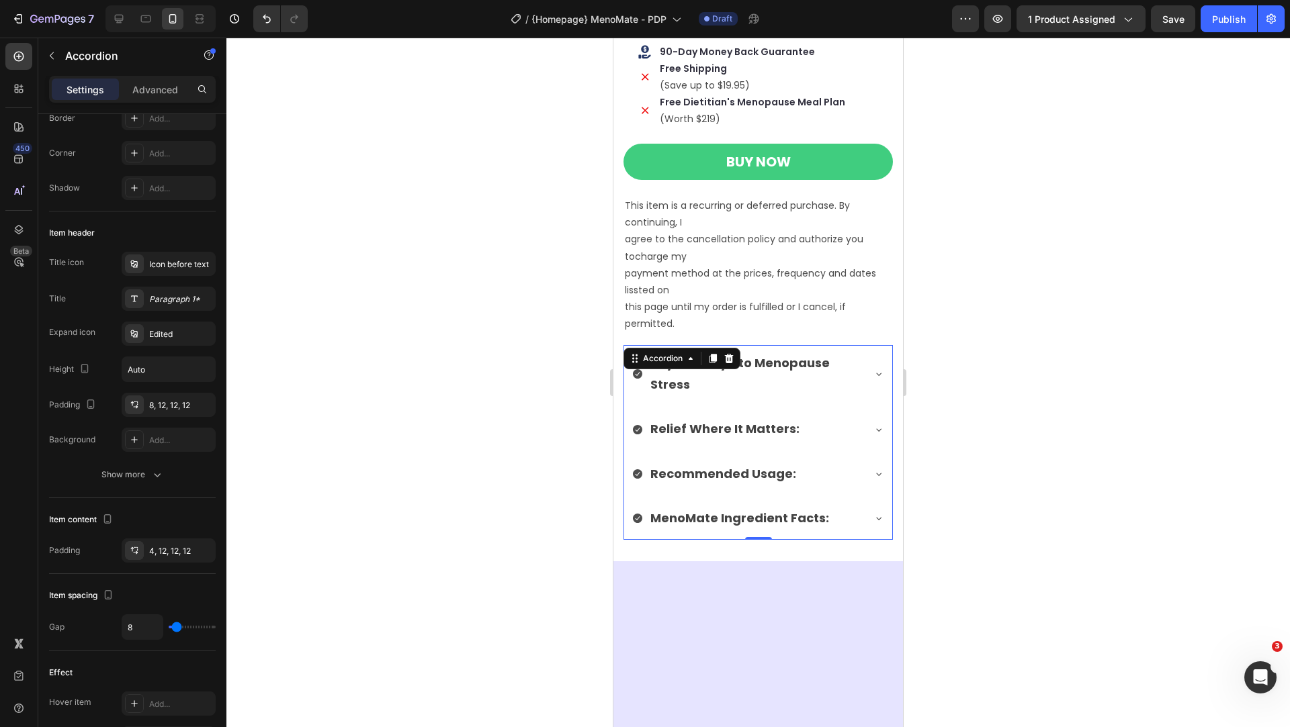
click at [799, 428] on div "Relief Where It Matters:" at bounding box center [747, 429] width 230 height 26
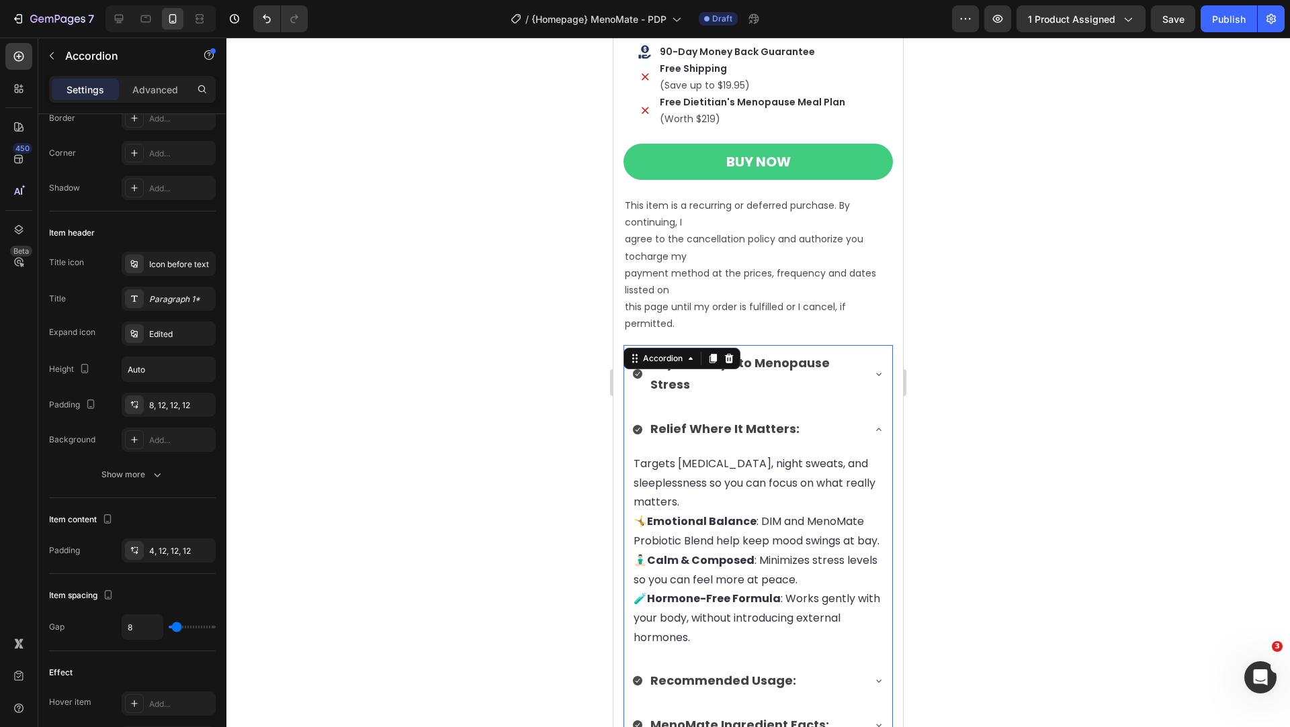
click at [799, 428] on div "Relief Where It Matters:" at bounding box center [747, 429] width 230 height 26
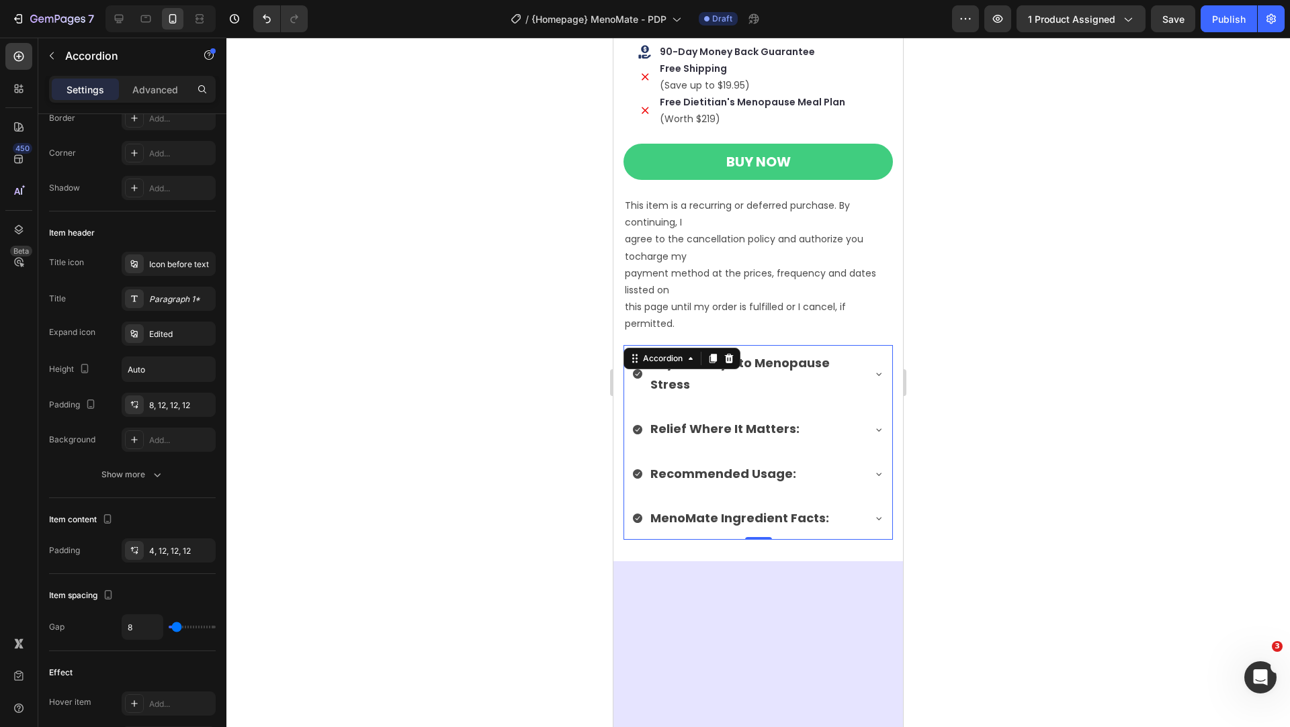
click at [799, 428] on div "Relief Where It Matters:" at bounding box center [747, 429] width 230 height 26
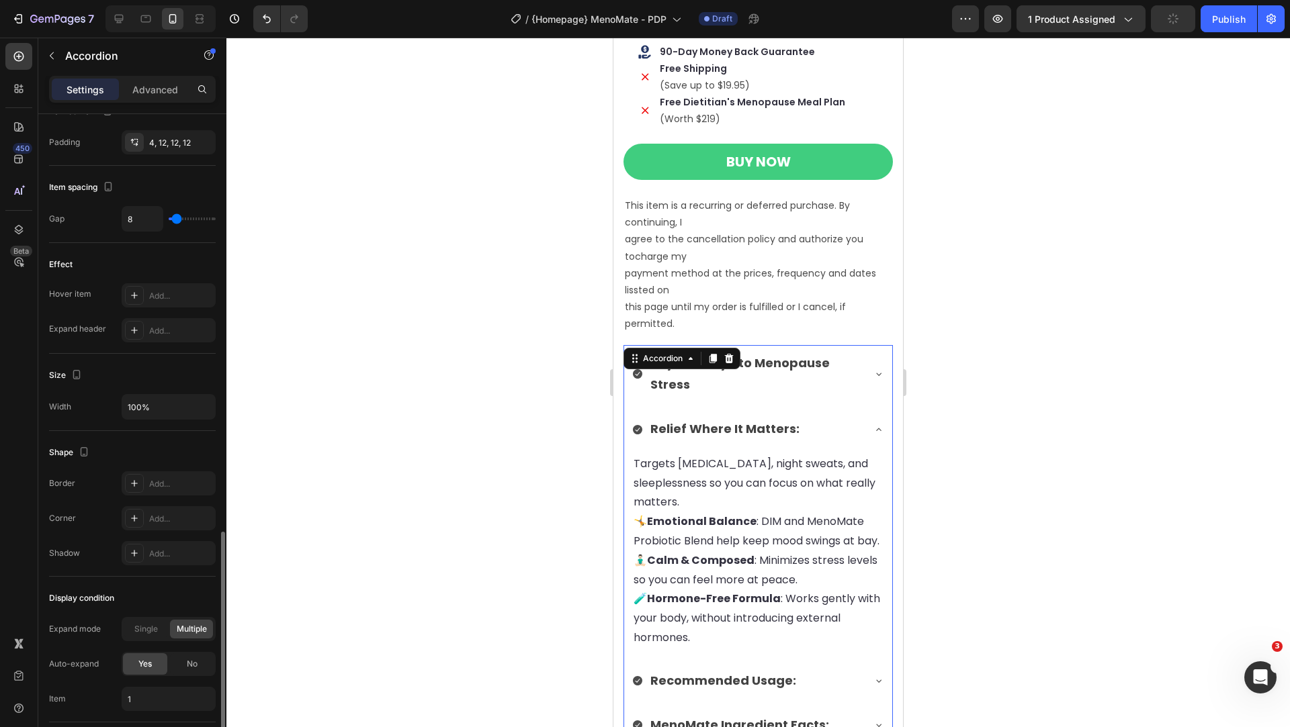
scroll to position [0, 0]
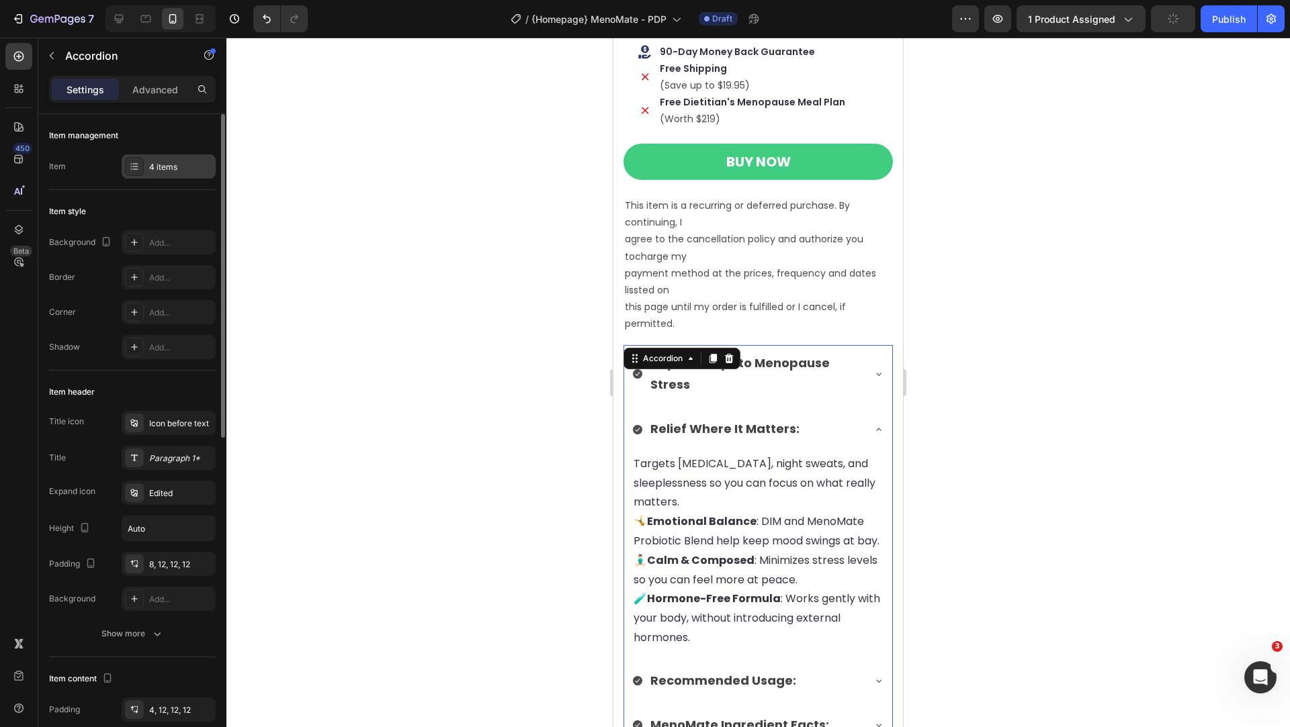
click at [149, 169] on div "4 items" at bounding box center [180, 167] width 63 height 12
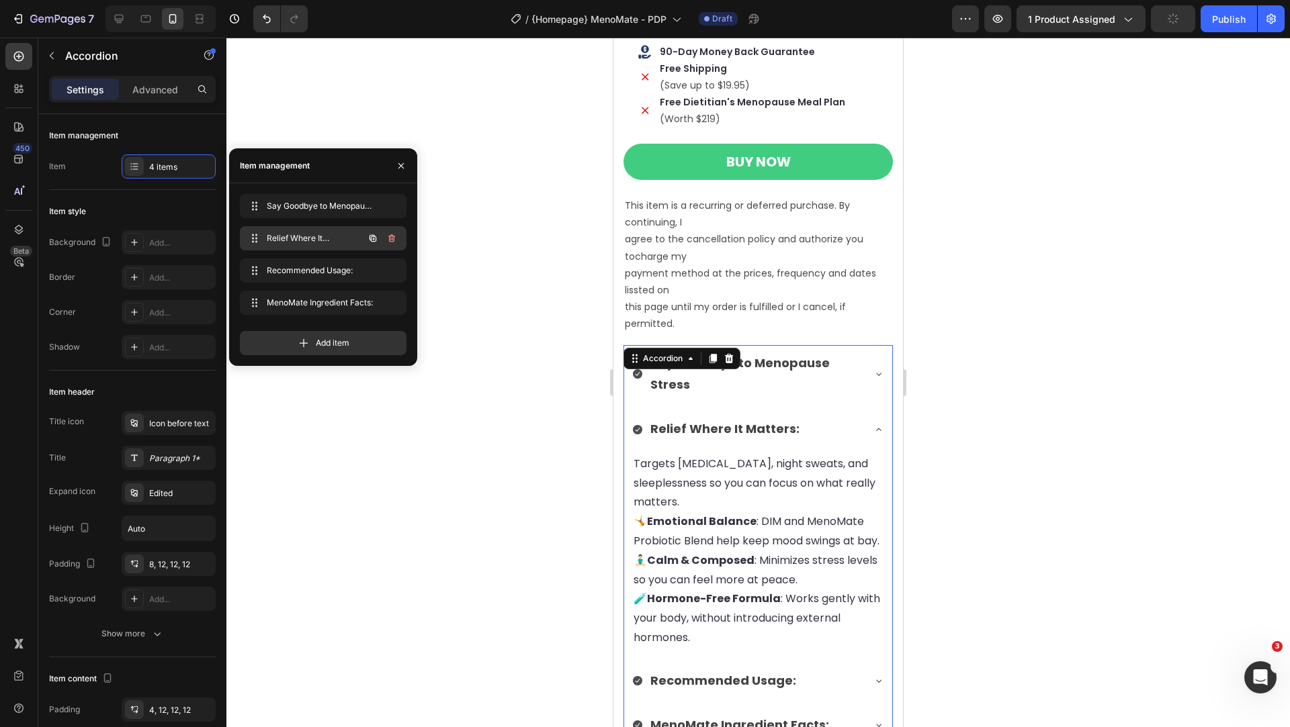
click at [342, 242] on span "Relief Where It Matters:" at bounding box center [305, 238] width 76 height 12
click at [776, 422] on p "Relief Where It Matters:" at bounding box center [724, 428] width 149 height 21
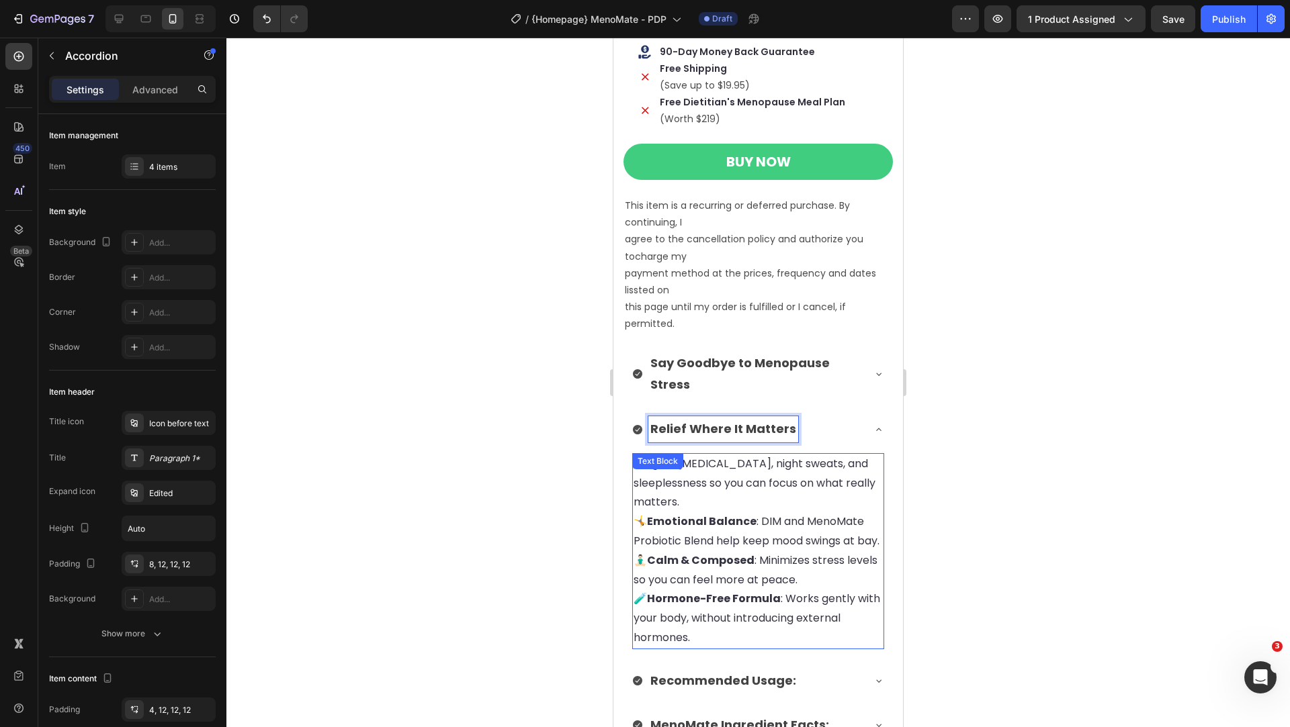
scroll to position [1290, 0]
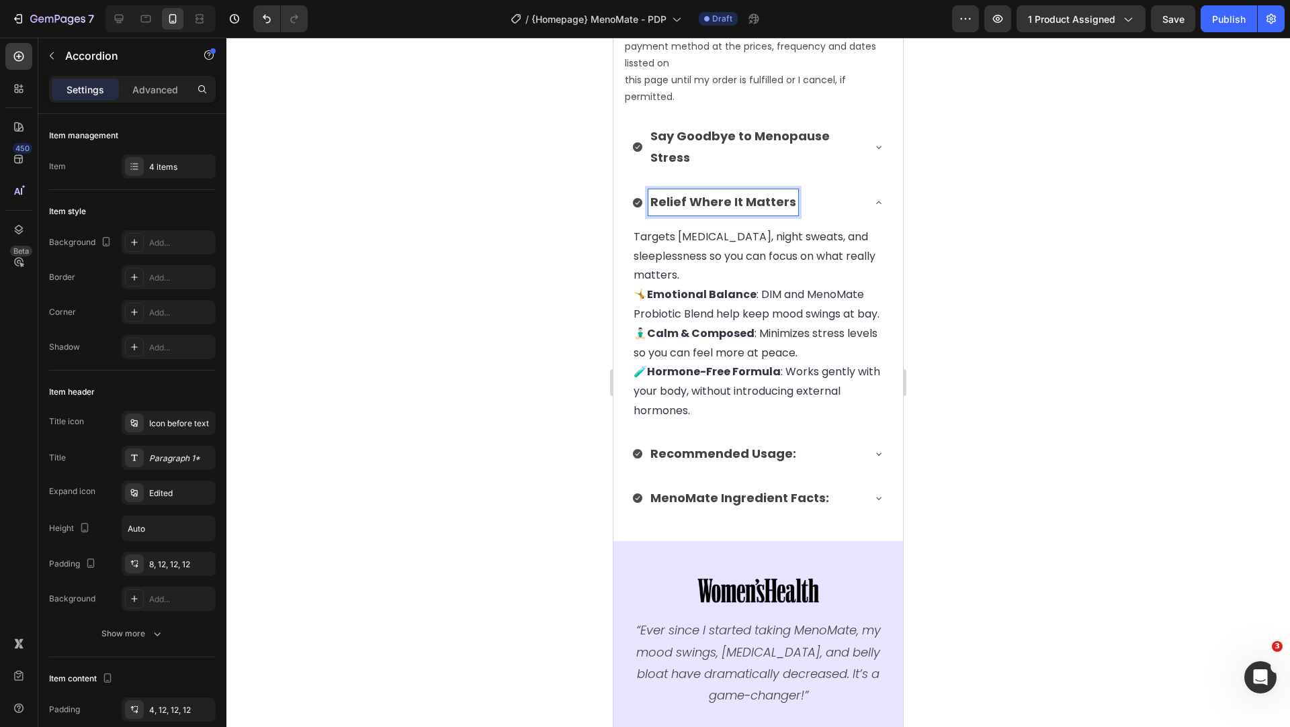
click at [770, 465] on p "Recommended Usage:" at bounding box center [723, 453] width 146 height 21
click at [790, 509] on p "MenoMate Ingredient Facts:" at bounding box center [739, 498] width 179 height 21
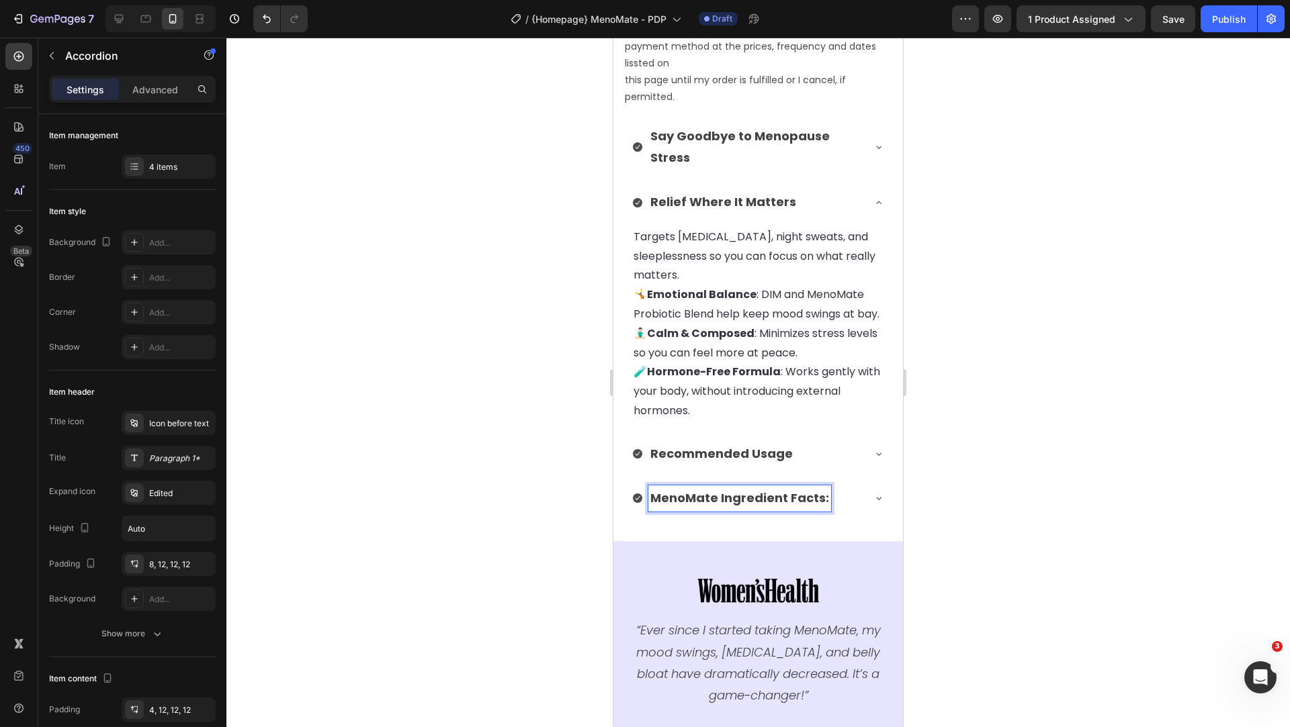
click at [790, 509] on p "MenoMate Ingredient Facts:" at bounding box center [739, 498] width 179 height 21
click at [866, 519] on div "MenoMate Ingredient Facts" at bounding box center [758, 499] width 268 height 39
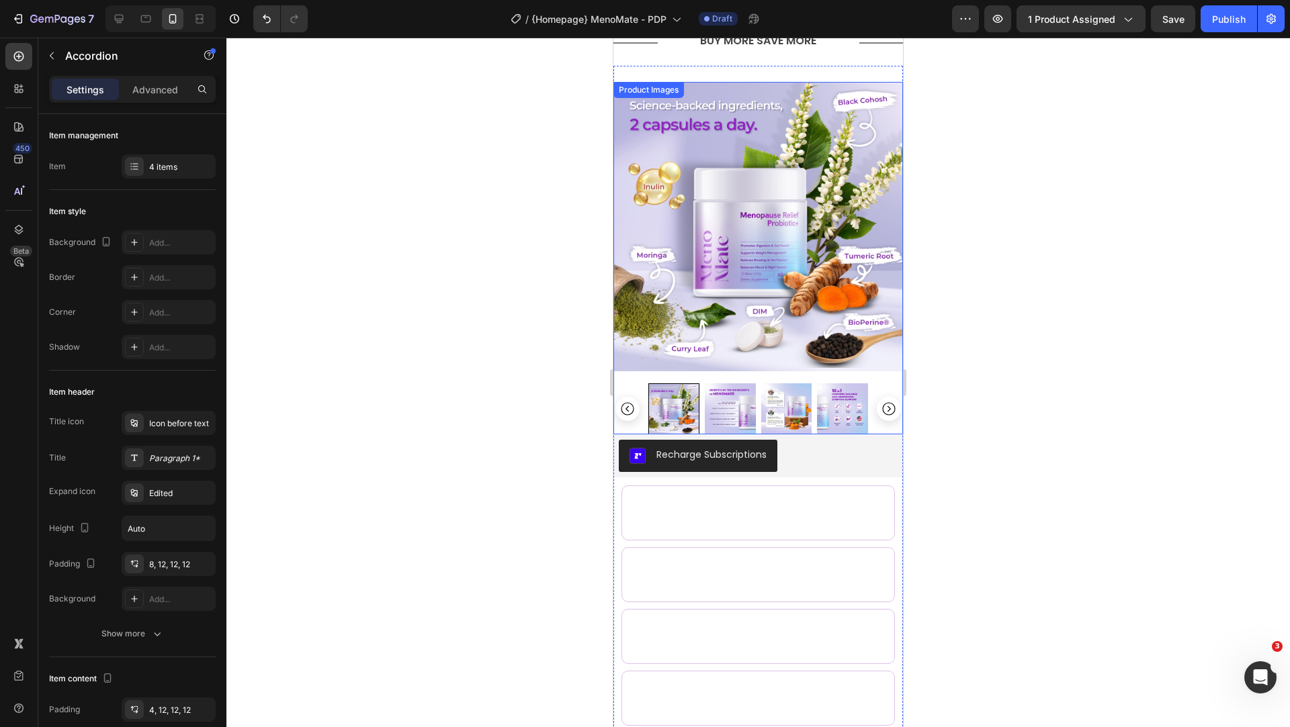
scroll to position [228, 0]
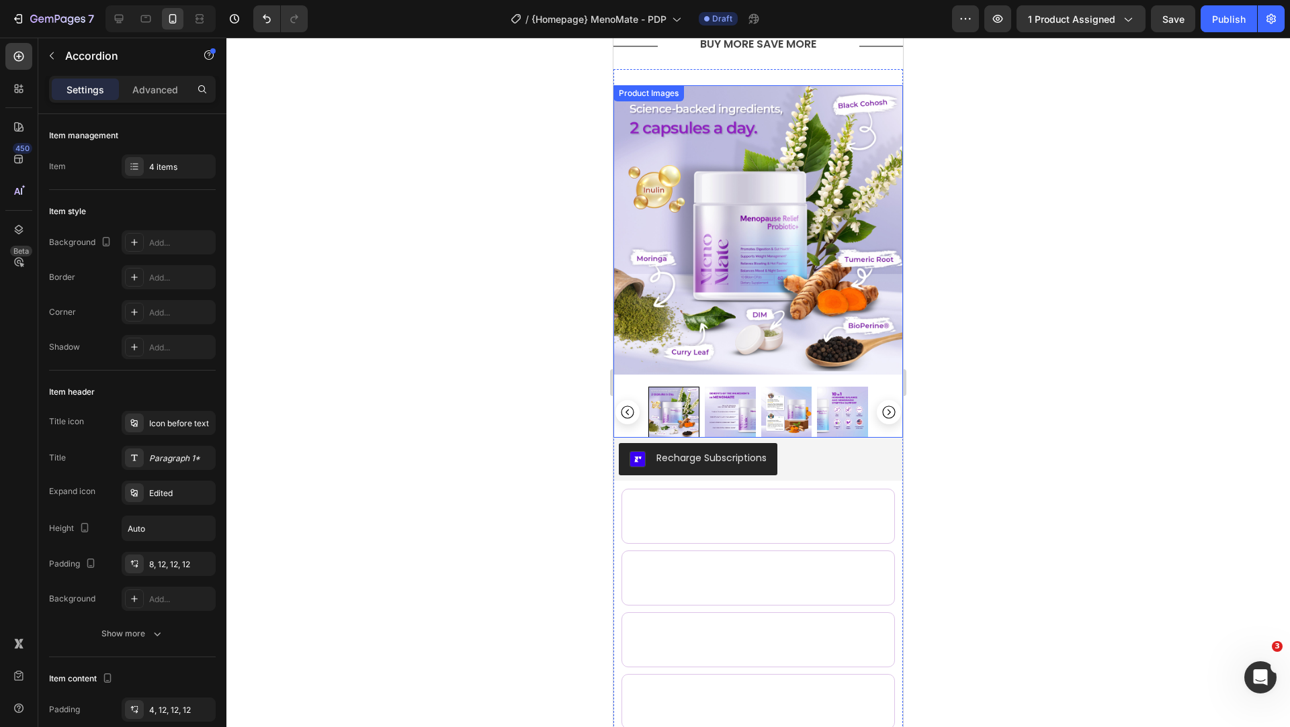
click at [633, 385] on div at bounding box center [757, 261] width 289 height 353
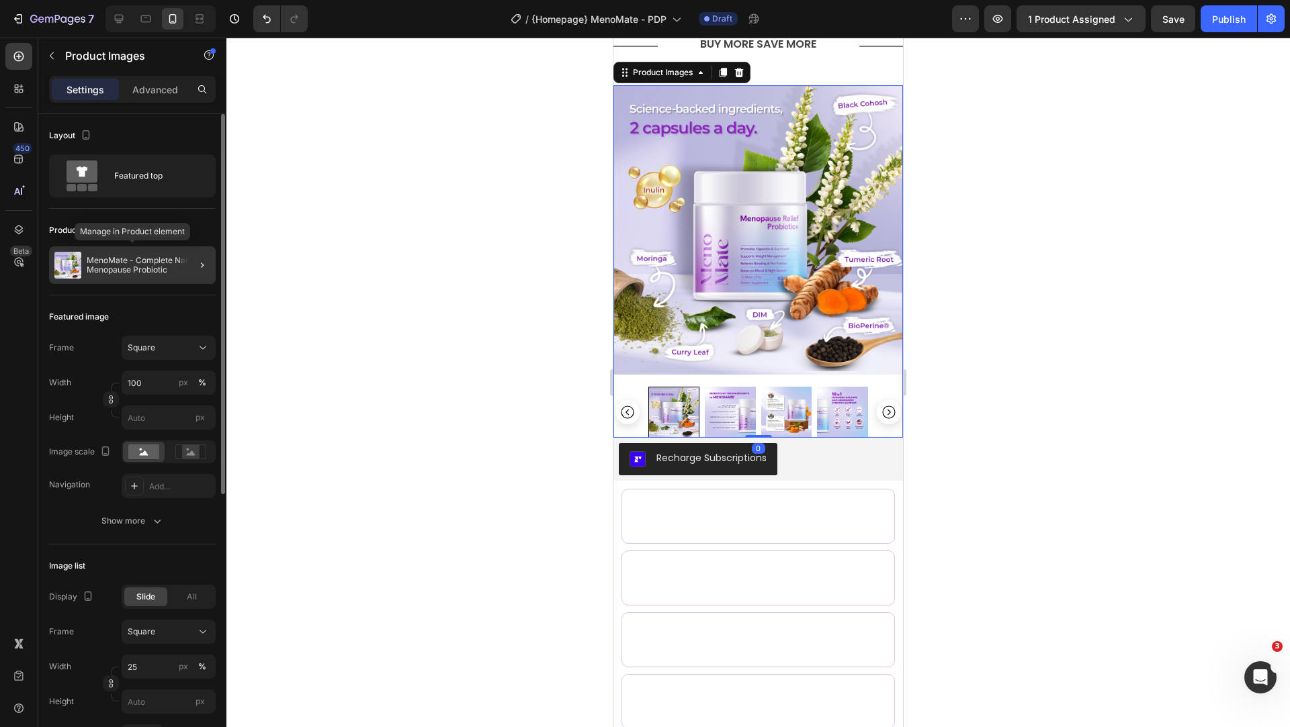
click at [135, 265] on p "MenoMate - Complete Natural Menopause Probiotic" at bounding box center [149, 265] width 124 height 19
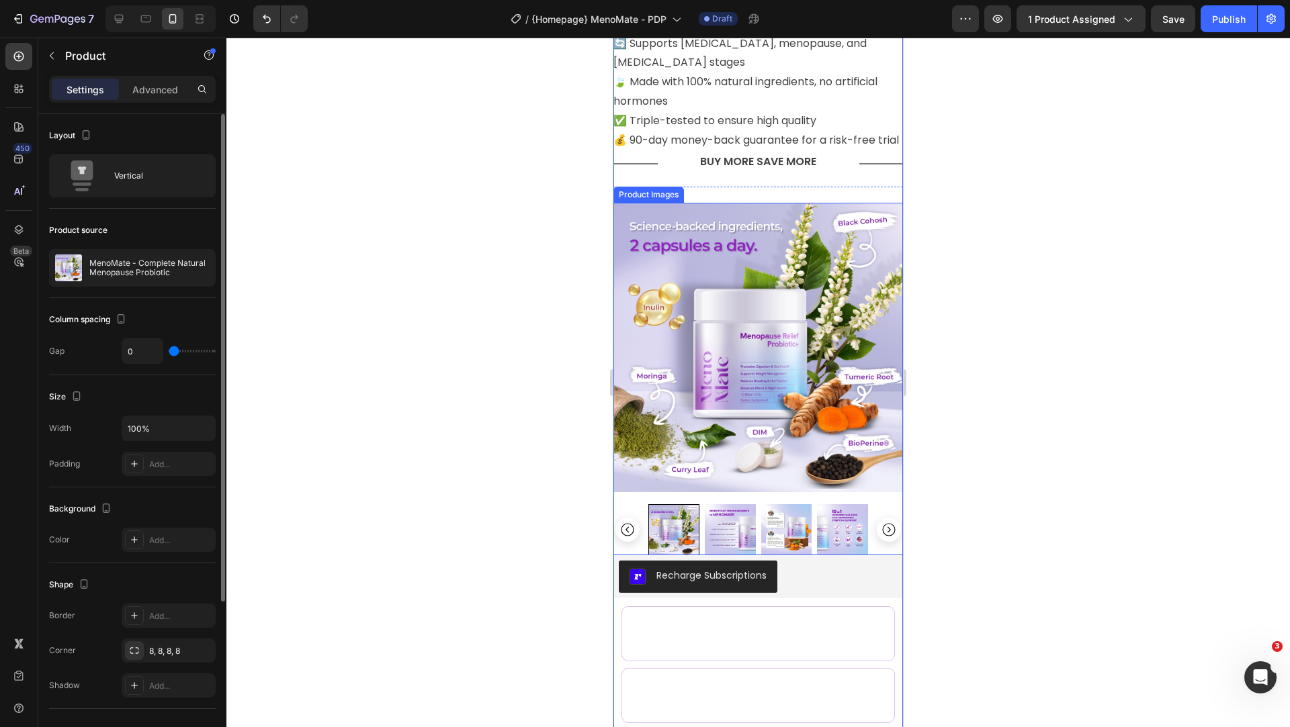
scroll to position [0, 0]
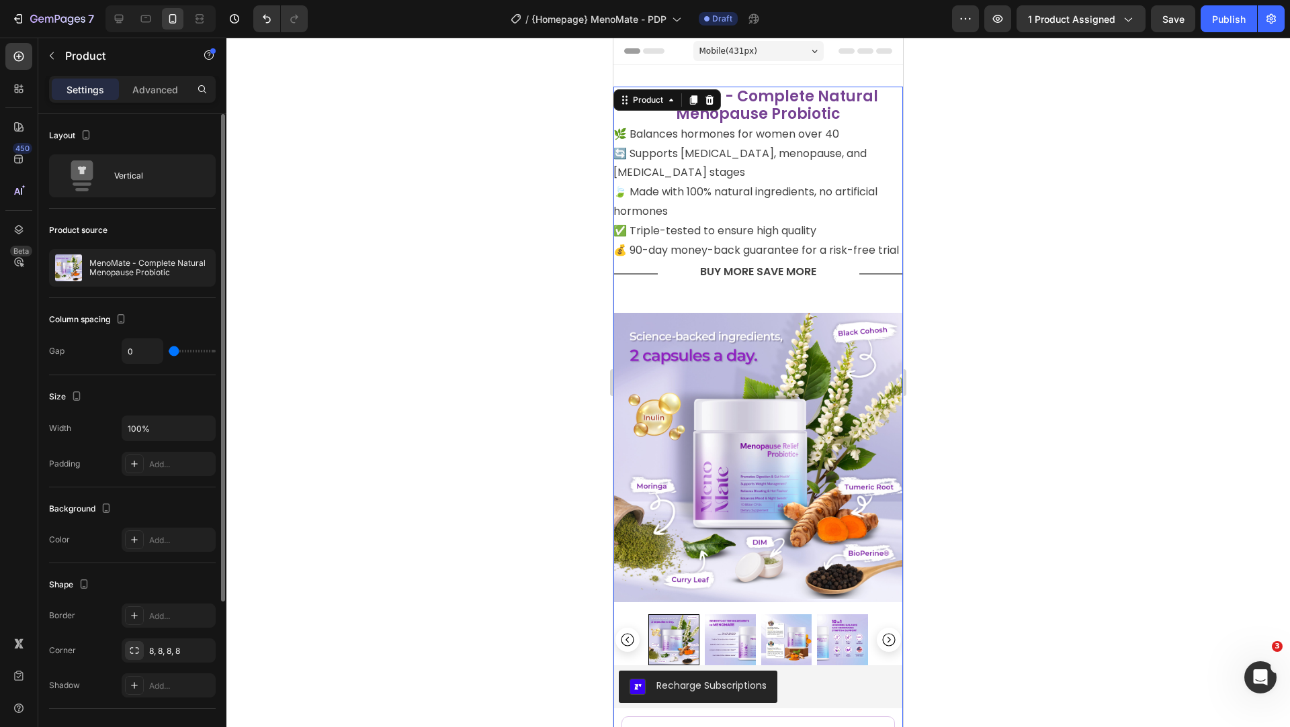
click at [1047, 195] on div at bounding box center [757, 383] width 1063 height 690
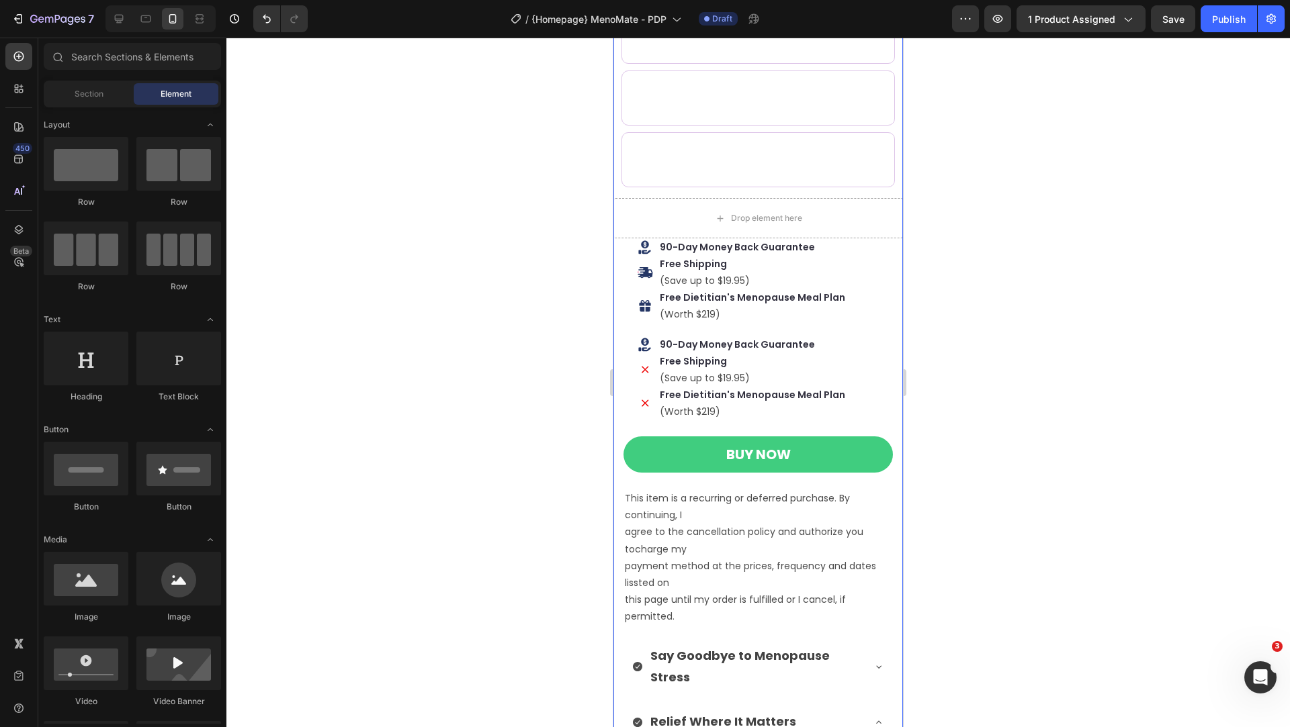
scroll to position [1026, 0]
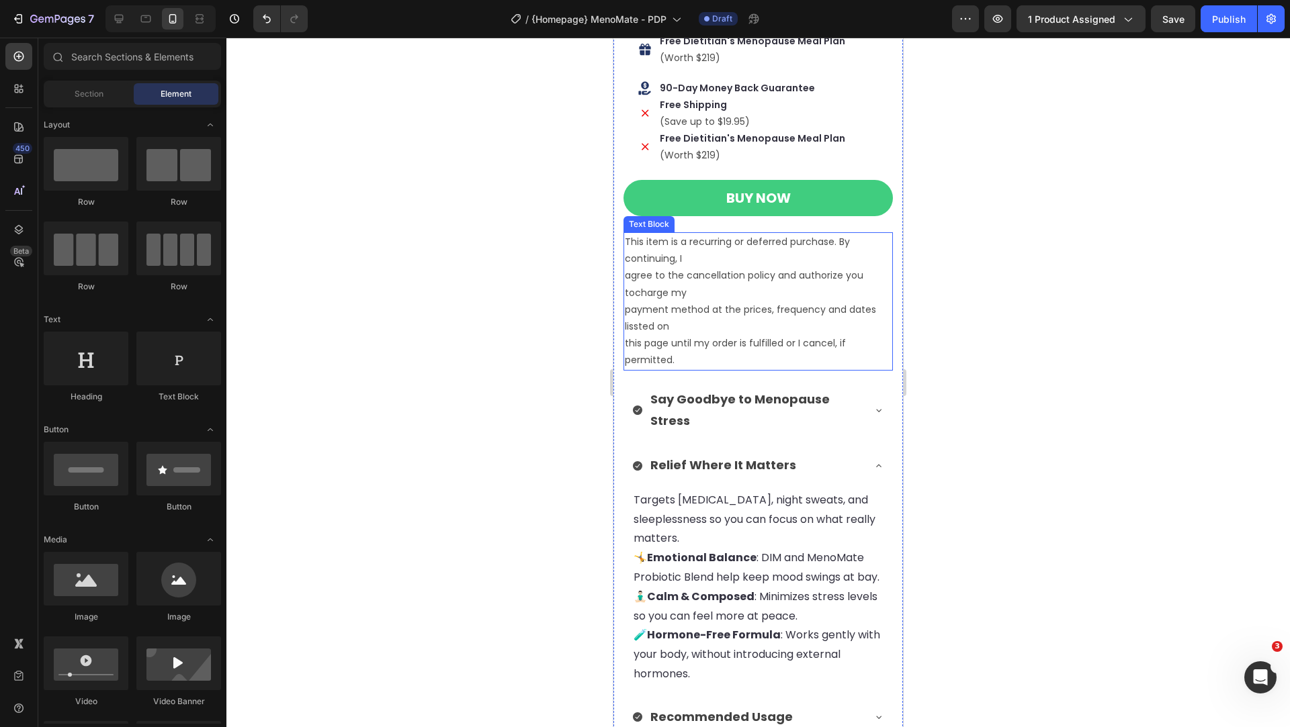
click at [723, 275] on p "This item is a recurring or deferred purchase. By continuing, I agree to the ca…" at bounding box center [758, 302] width 267 height 136
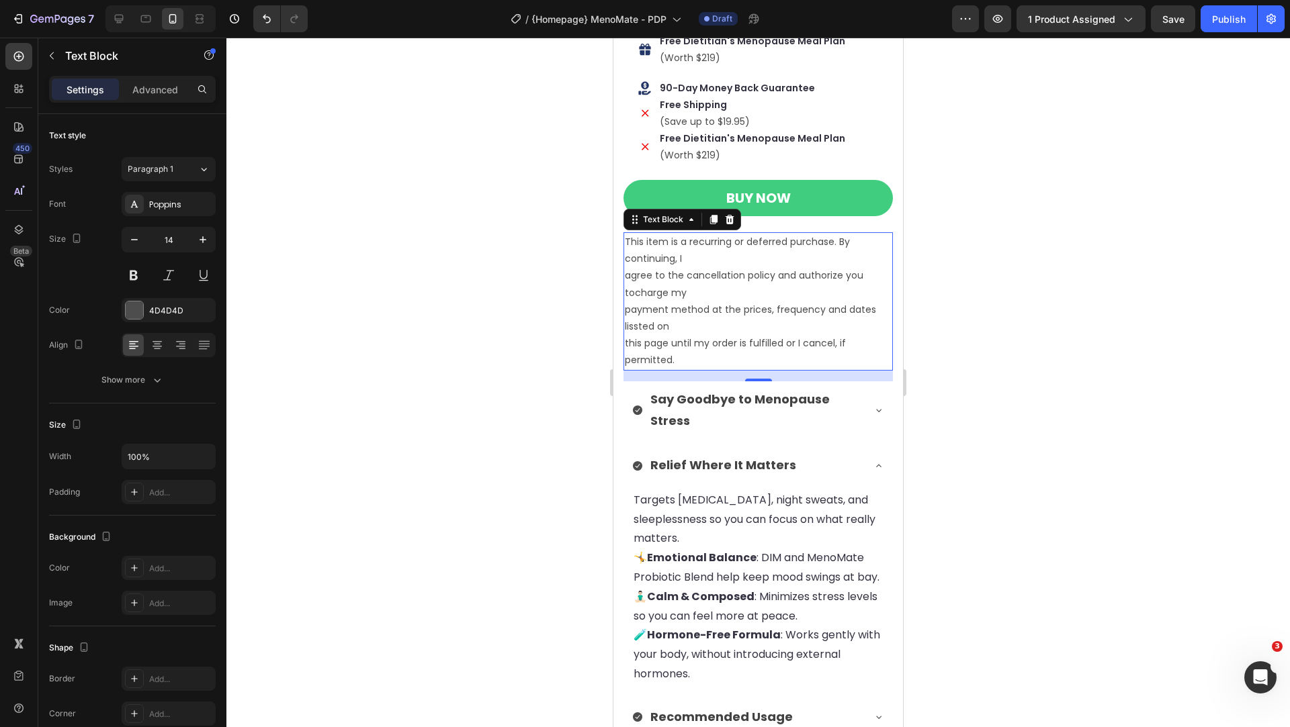
click at [578, 359] on div at bounding box center [757, 383] width 1063 height 690
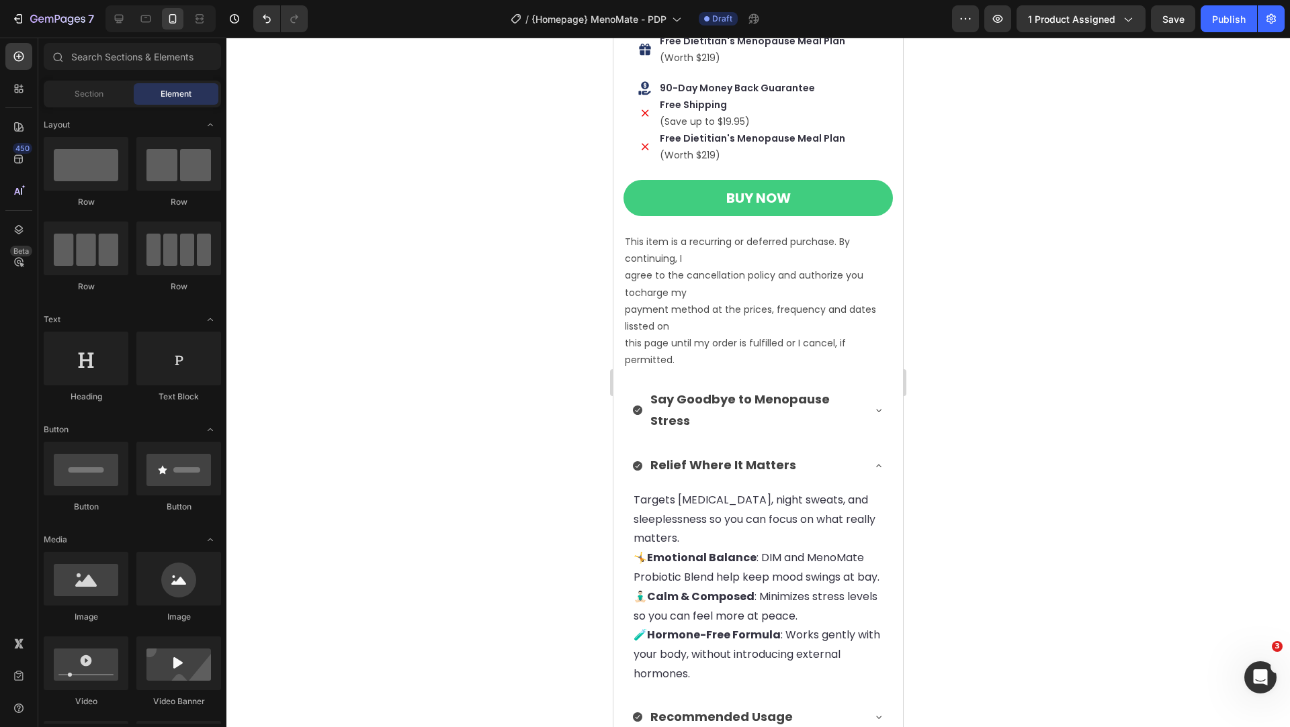
click at [664, 304] on p "This item is a recurring or deferred purchase. By continuing, I agree to the ca…" at bounding box center [758, 302] width 267 height 136
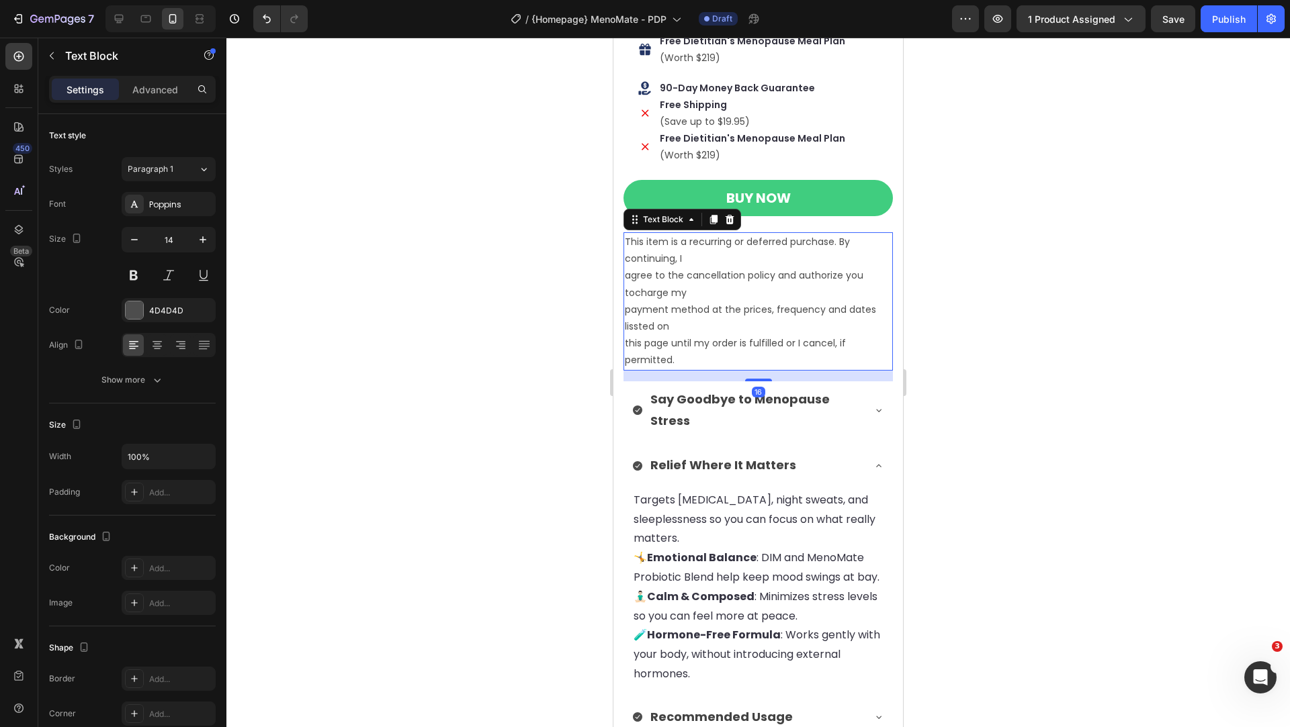
click at [664, 304] on p "This item is a recurring or deferred purchase. By continuing, I agree to the ca…" at bounding box center [758, 302] width 267 height 136
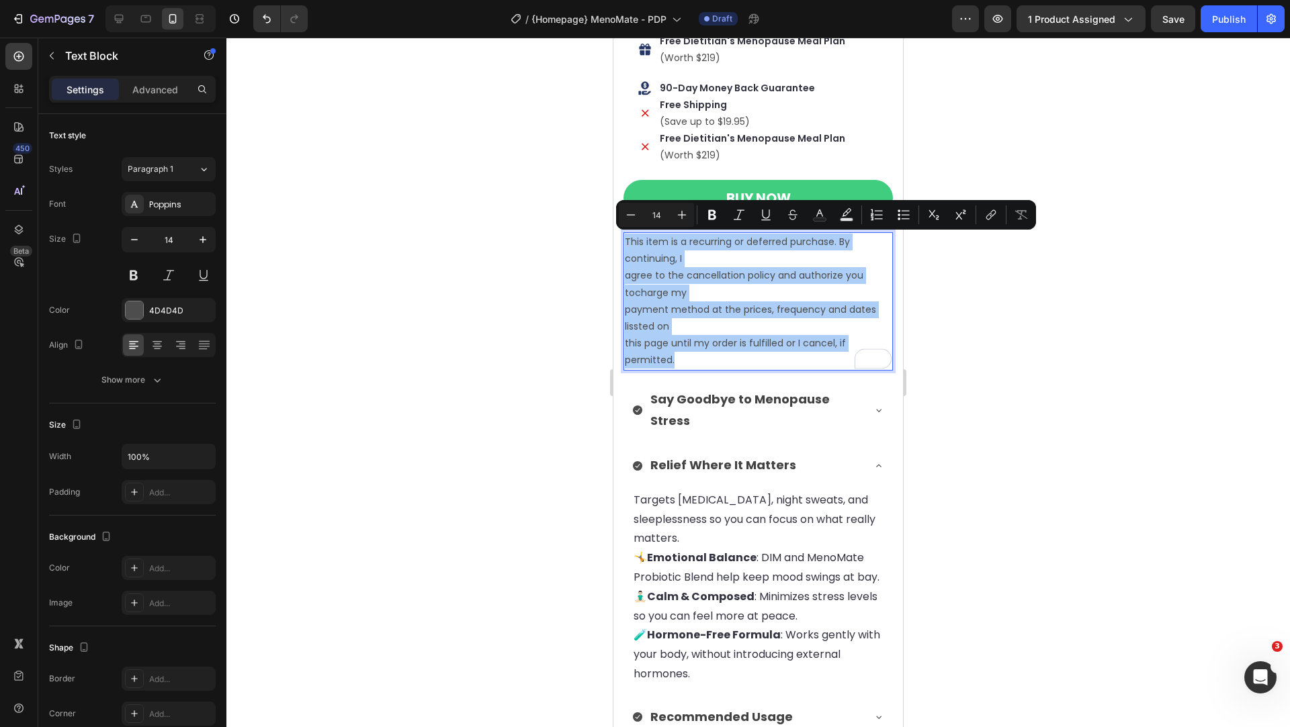
click at [540, 302] on div at bounding box center [757, 383] width 1063 height 690
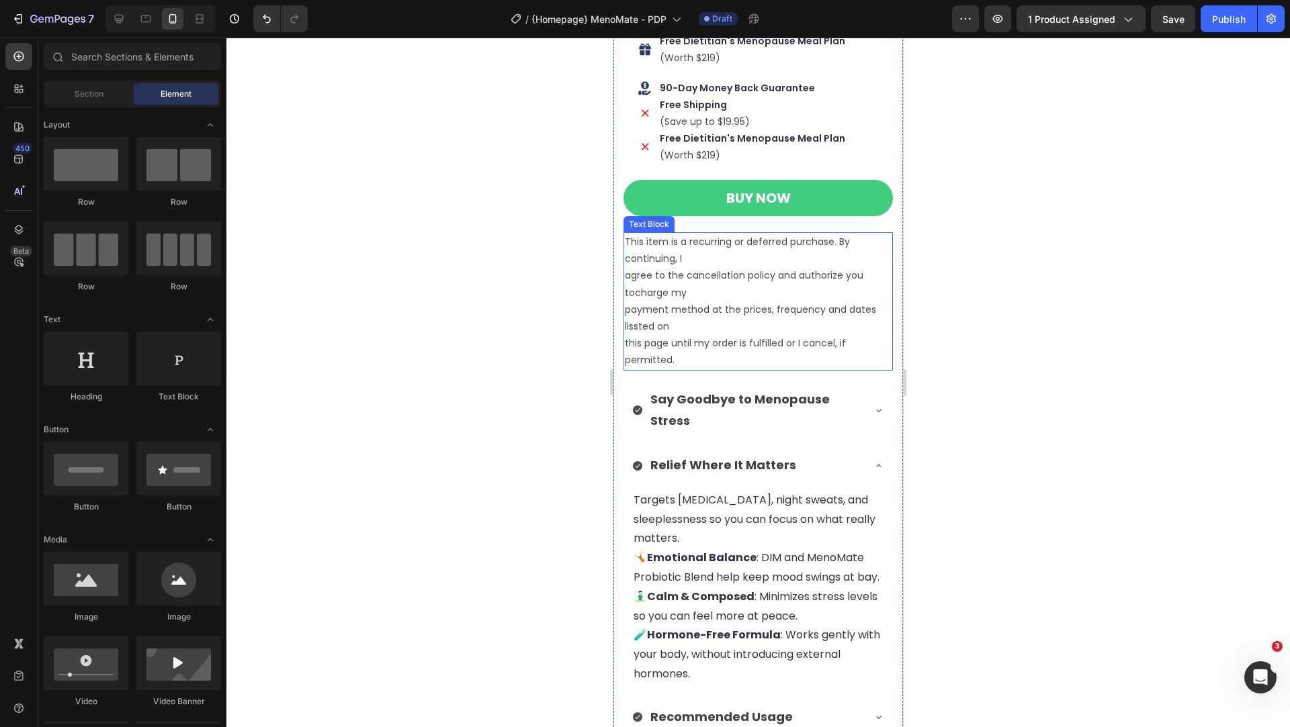
click at [635, 278] on p "This item is a recurring or deferred purchase. By continuing, I agree to the ca…" at bounding box center [758, 302] width 267 height 136
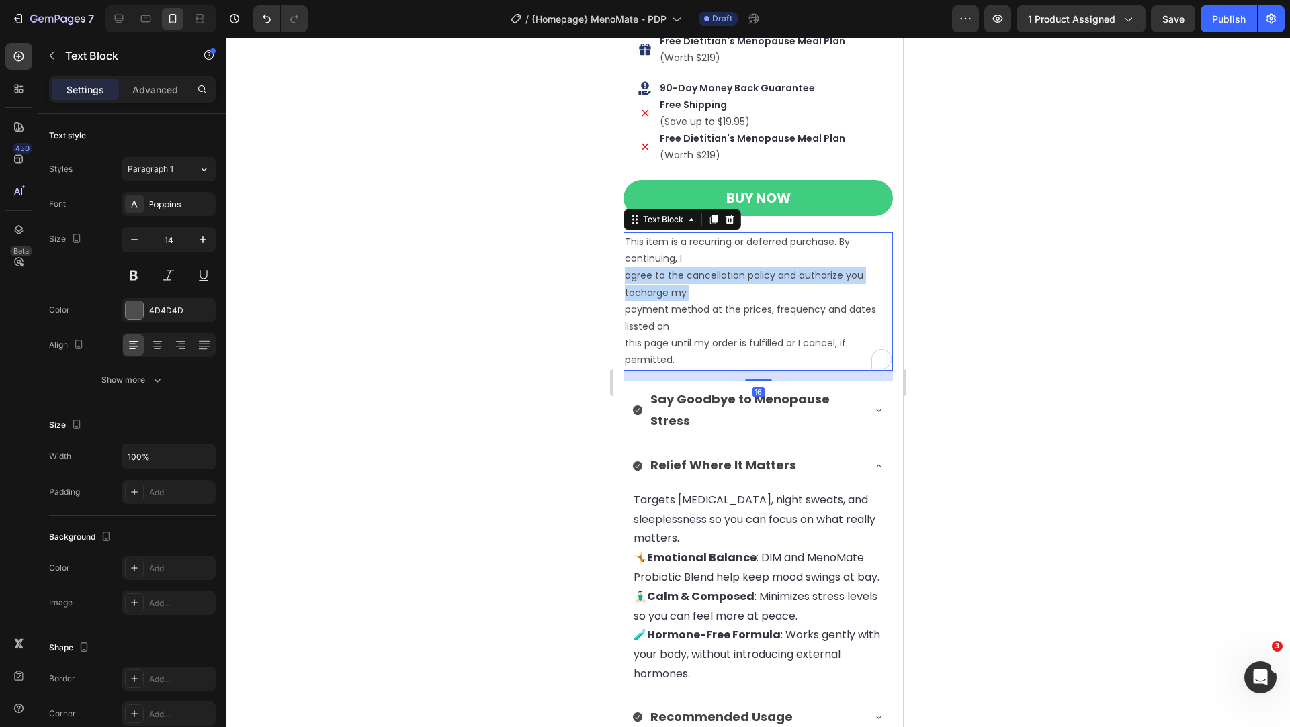
click at [635, 278] on p "This item is a recurring or deferred purchase. By continuing, I agree to the ca…" at bounding box center [758, 302] width 267 height 136
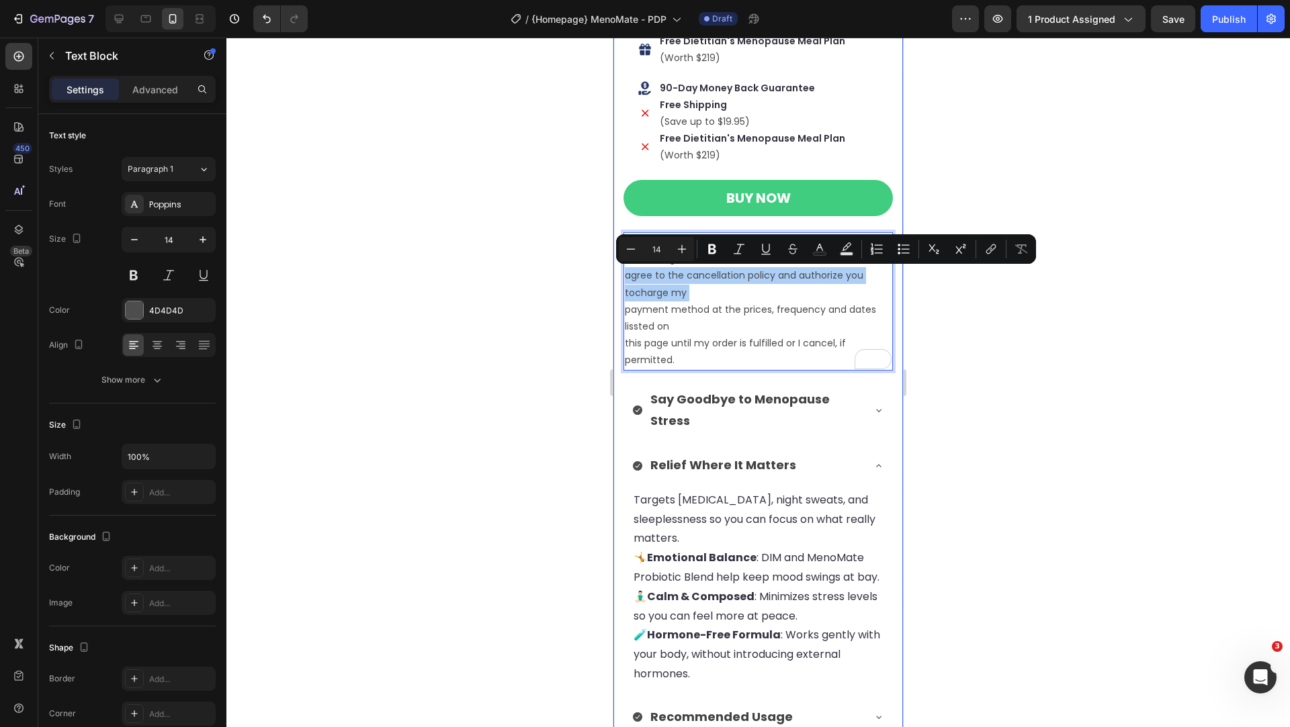
click at [574, 314] on div at bounding box center [757, 383] width 1063 height 690
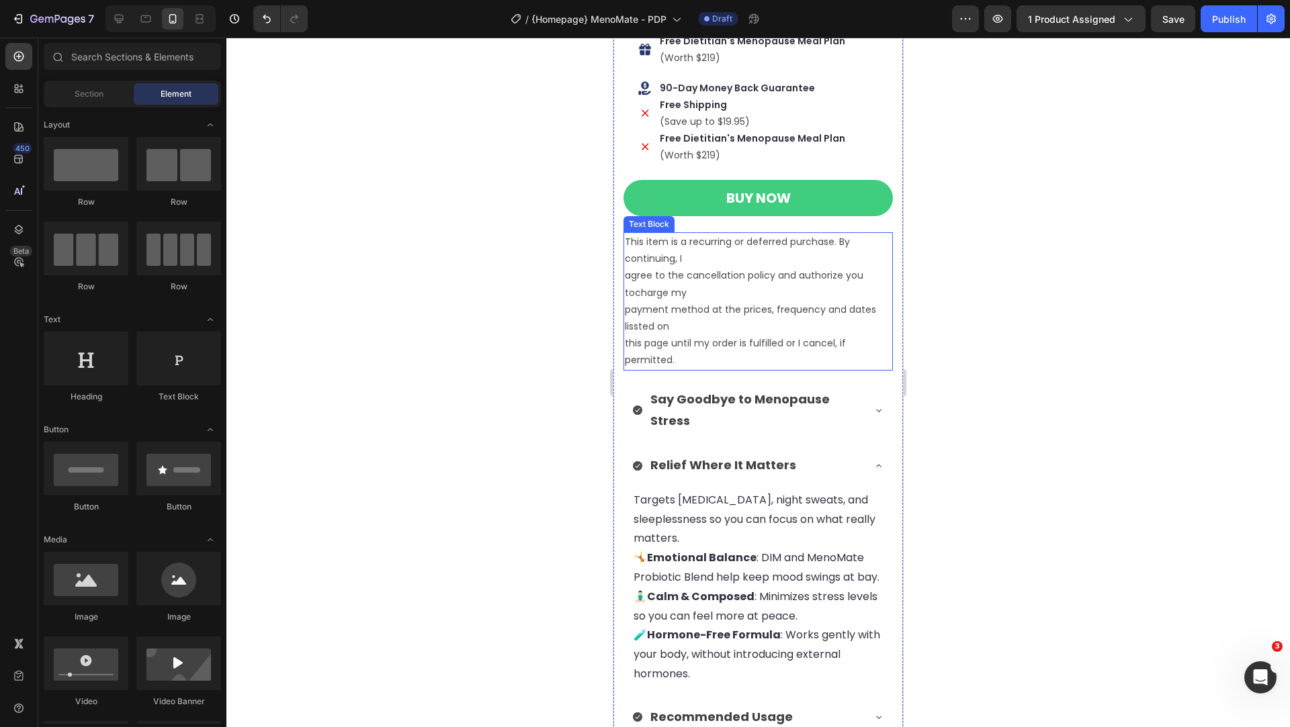
click at [648, 291] on p "This item is a recurring or deferred purchase. By continuing, I agree to the ca…" at bounding box center [758, 302] width 267 height 136
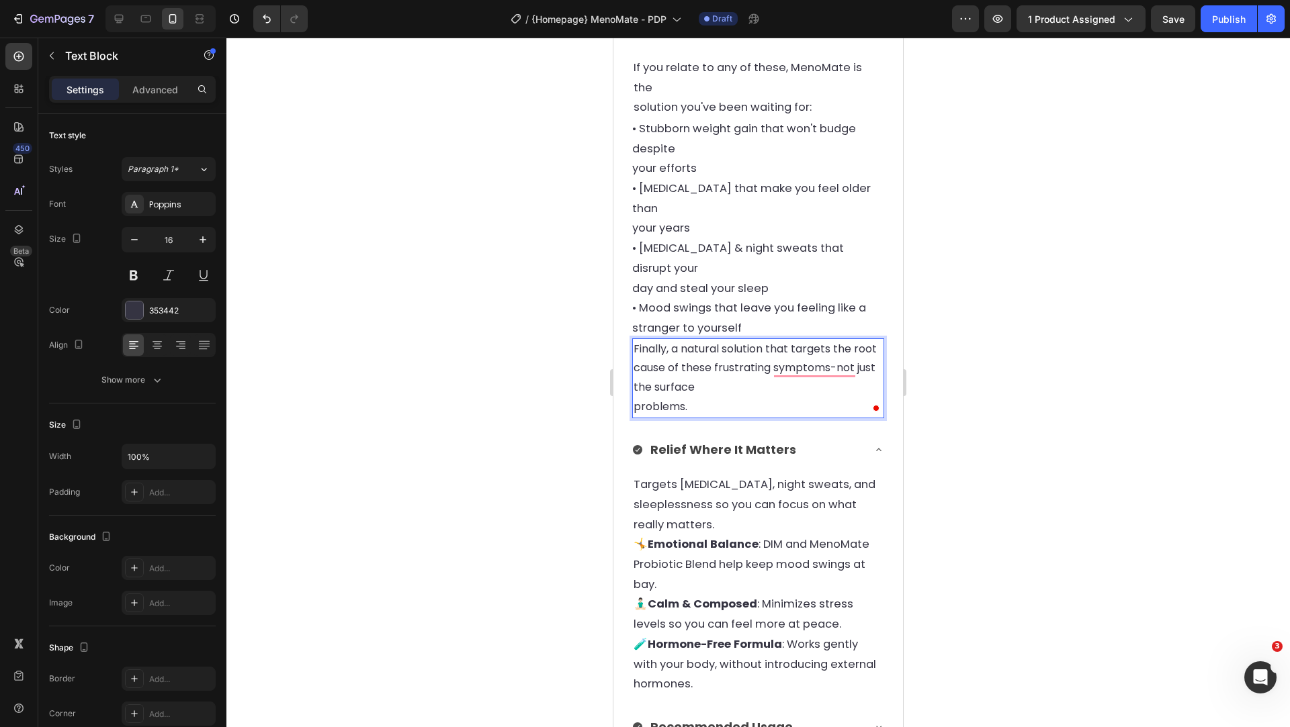
click at [647, 353] on p "Finally, a natural solution that targets the root cause of these frustrating sy…" at bounding box center [757, 378] width 249 height 77
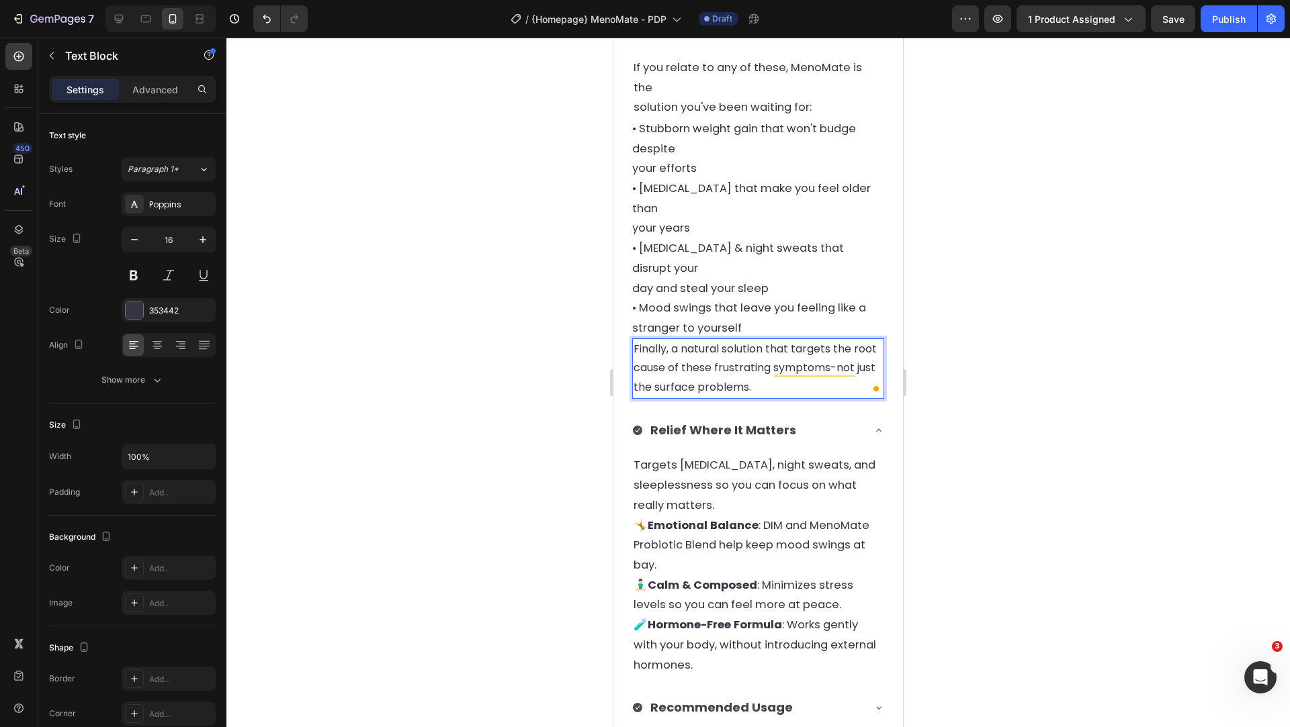
click at [555, 363] on div at bounding box center [757, 383] width 1063 height 690
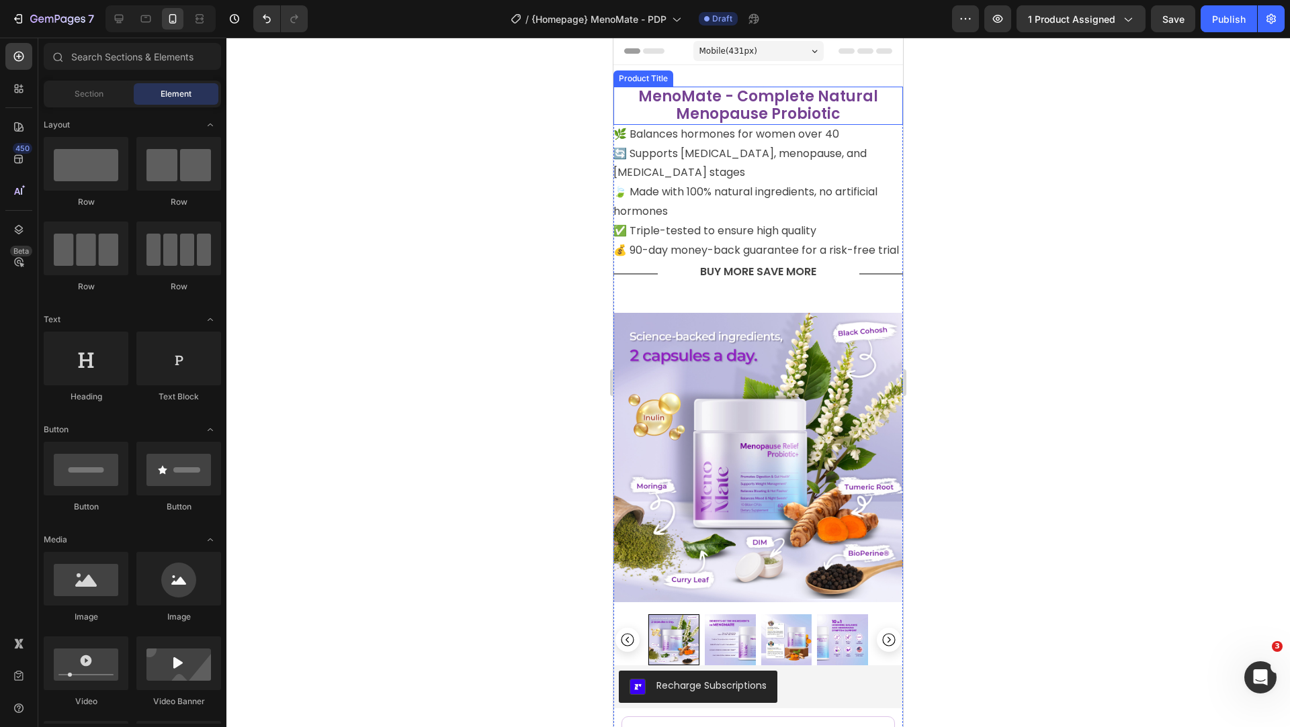
click at [784, 93] on h2 "MenoMate - Complete Natural Menopause Probiotic" at bounding box center [757, 106] width 289 height 38
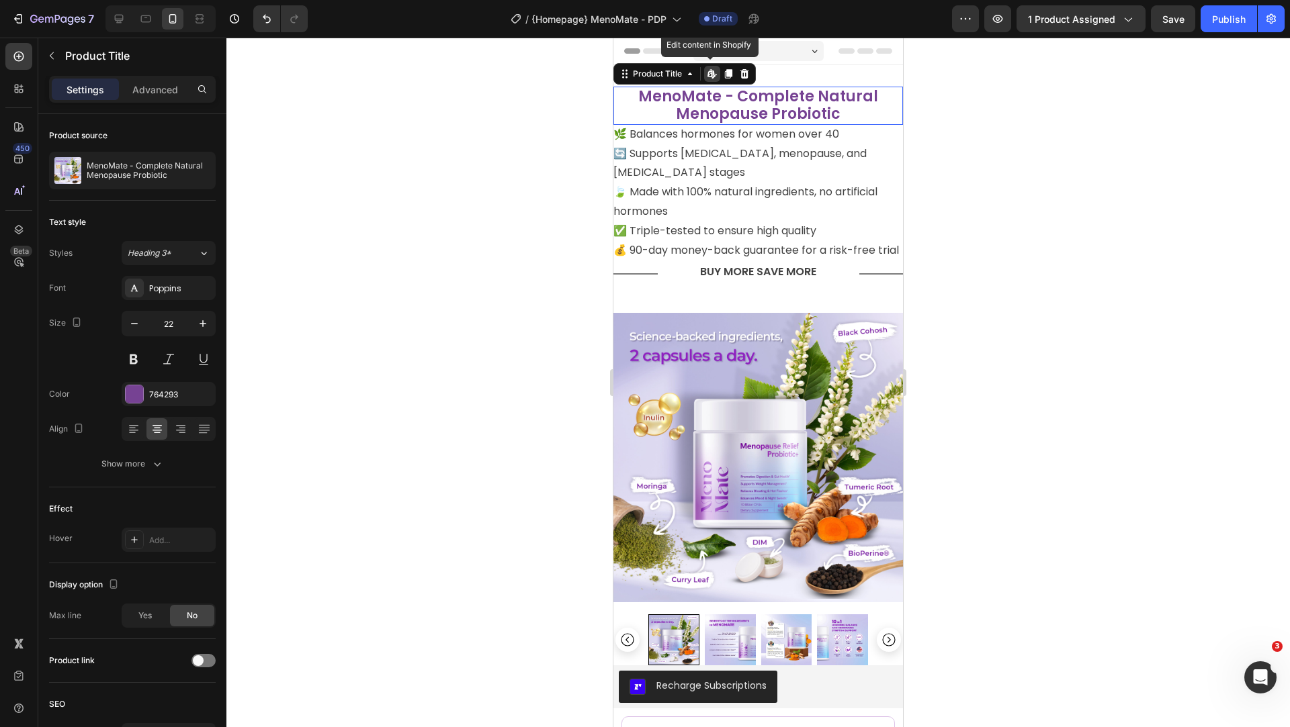
click at [784, 93] on h2 "MenoMate - Complete Natural Menopause Probiotic" at bounding box center [757, 106] width 289 height 38
click at [734, 619] on img at bounding box center [730, 640] width 51 height 51
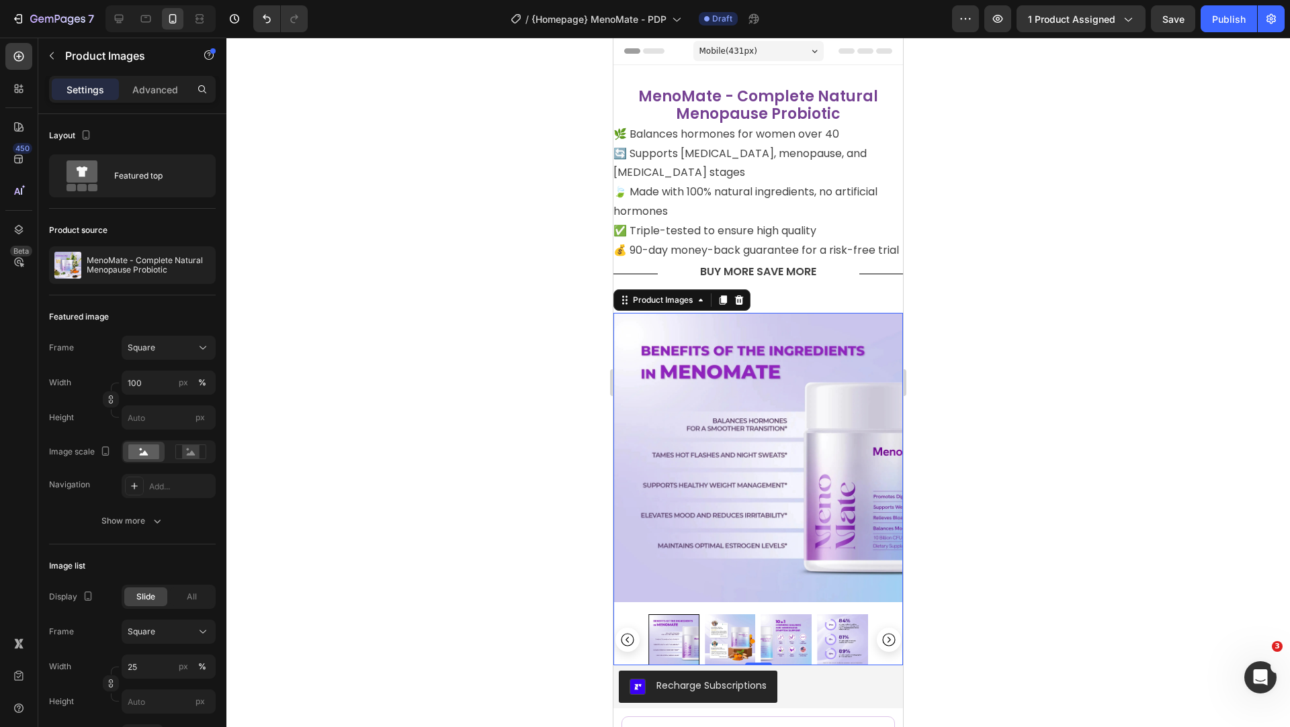
click at [729, 639] on img at bounding box center [730, 640] width 51 height 51
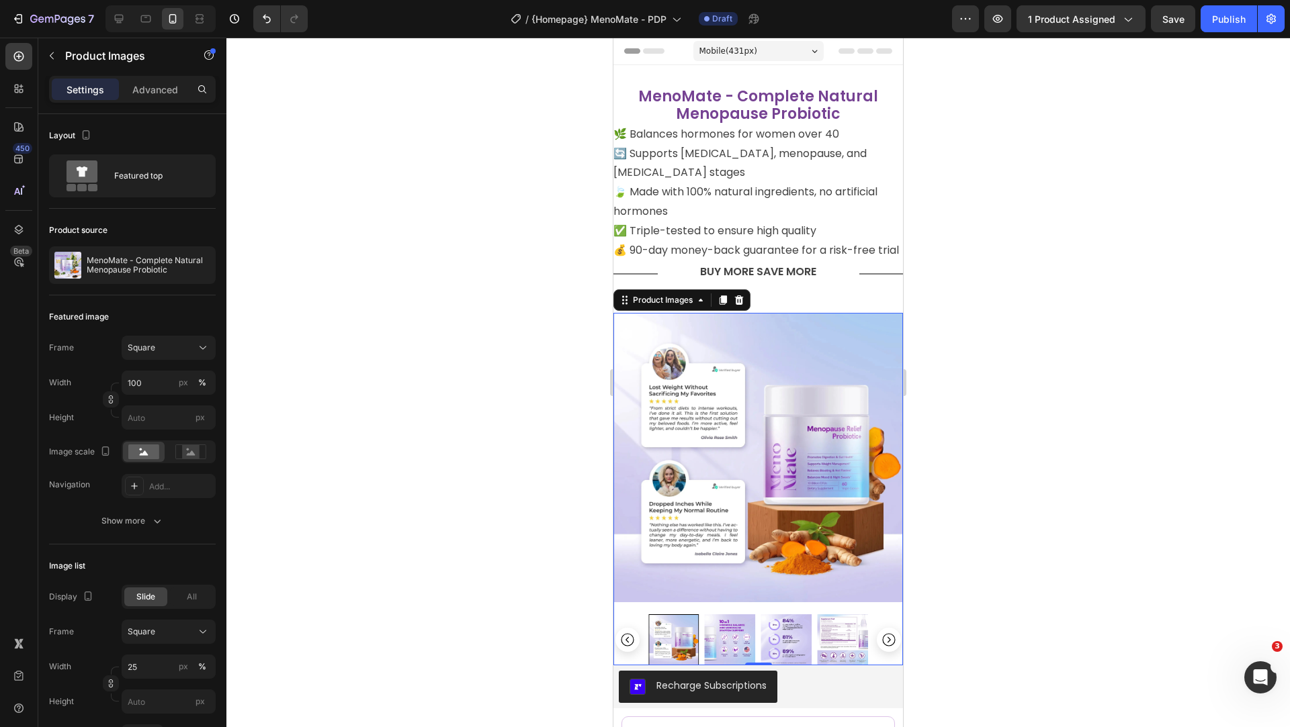
click at [729, 639] on img at bounding box center [730, 640] width 51 height 51
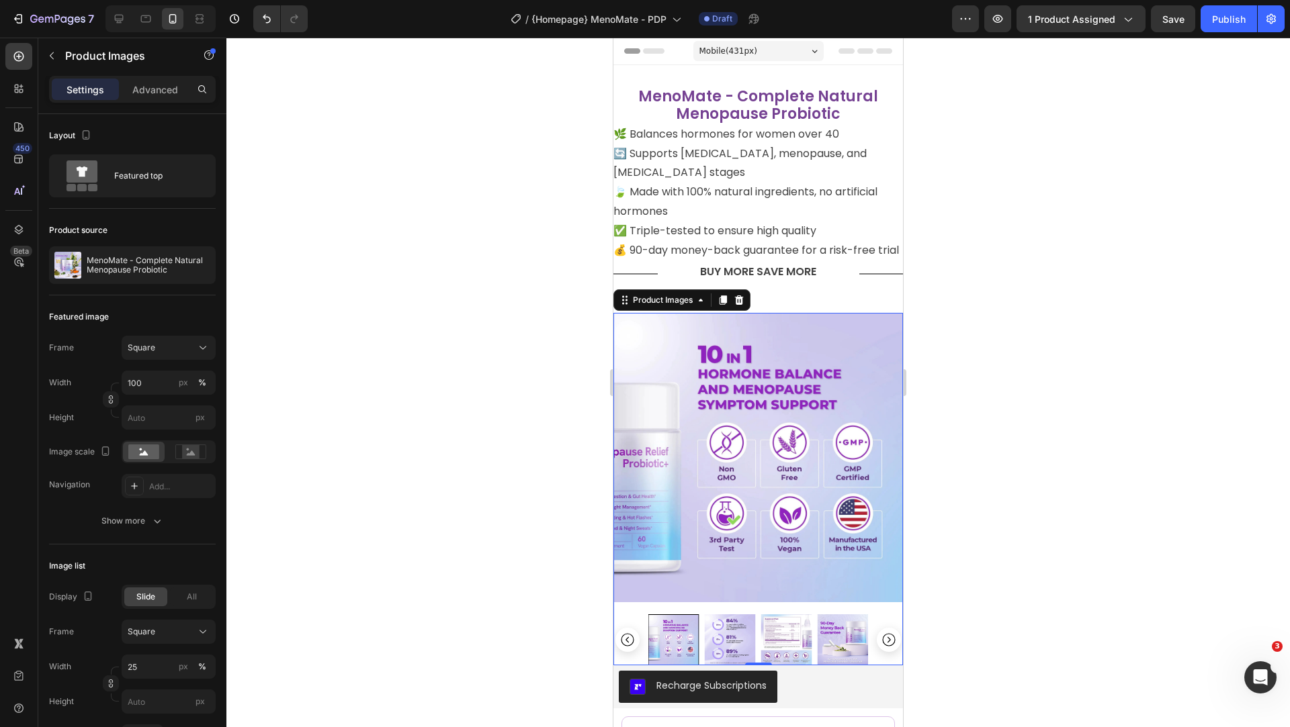
click at [748, 635] on img at bounding box center [730, 640] width 51 height 51
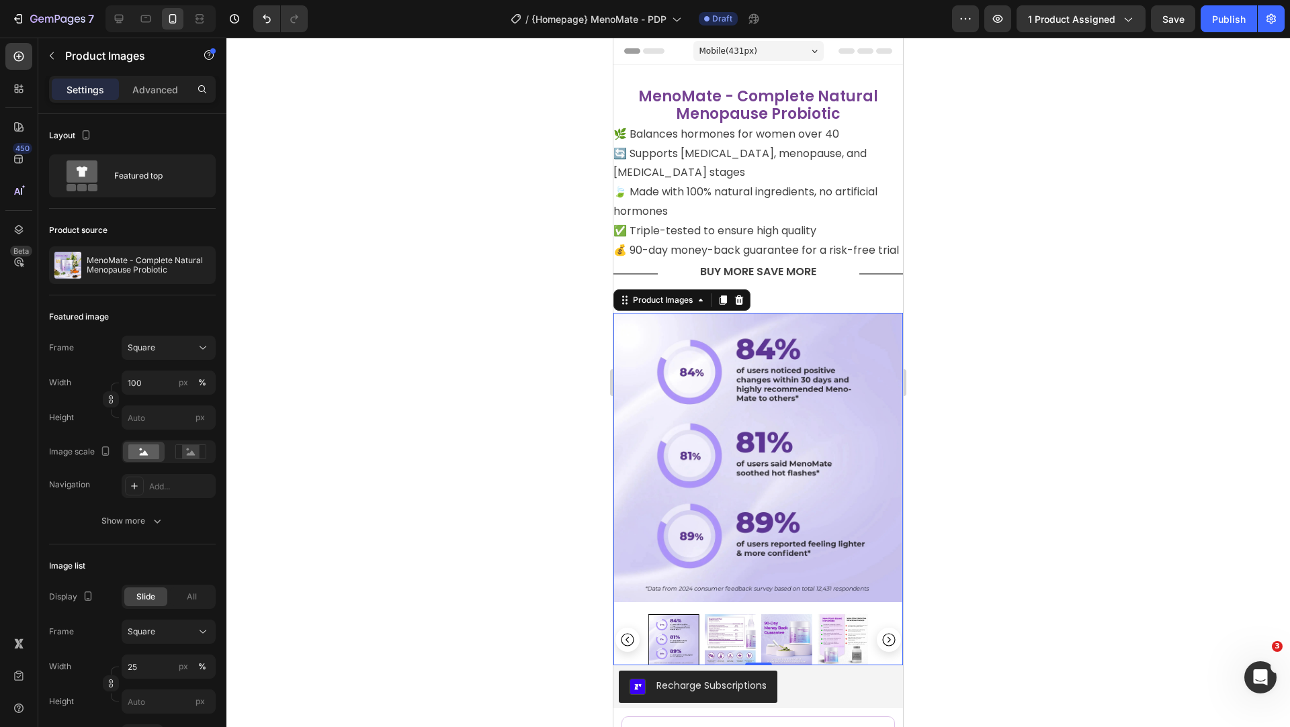
click at [748, 635] on img at bounding box center [730, 640] width 51 height 51
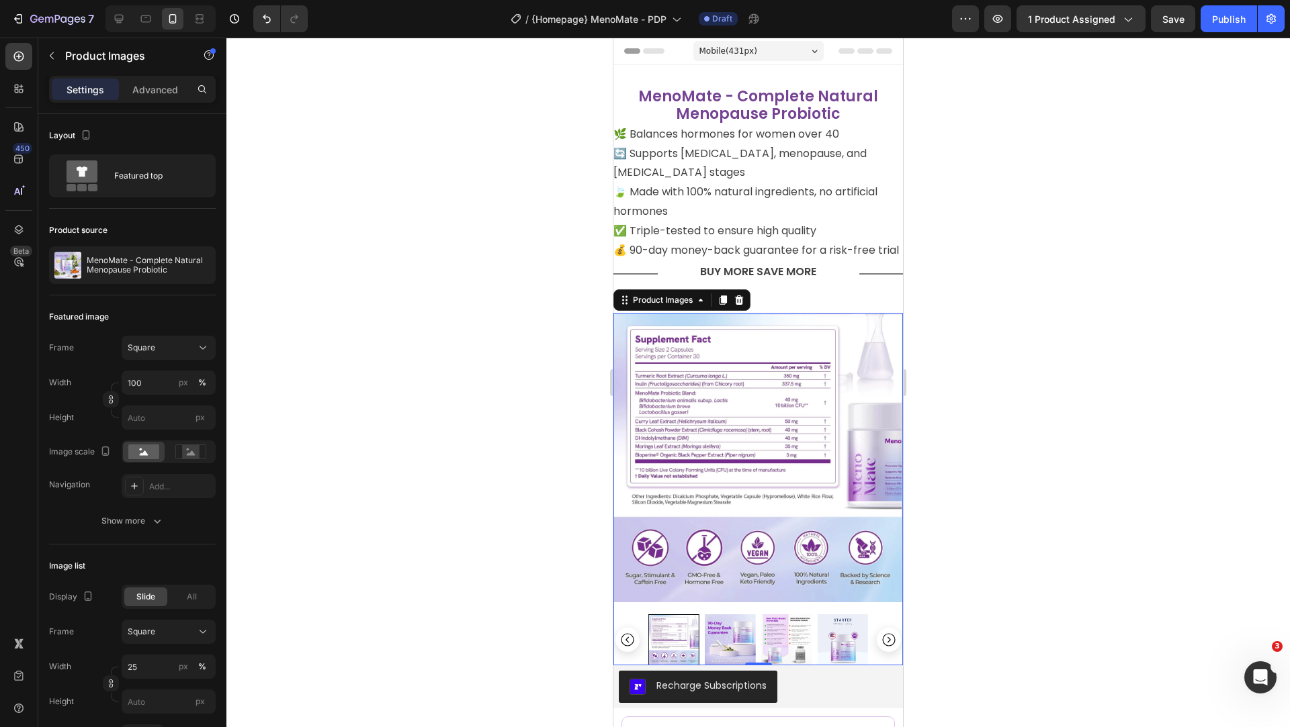
click at [748, 635] on img at bounding box center [730, 640] width 51 height 51
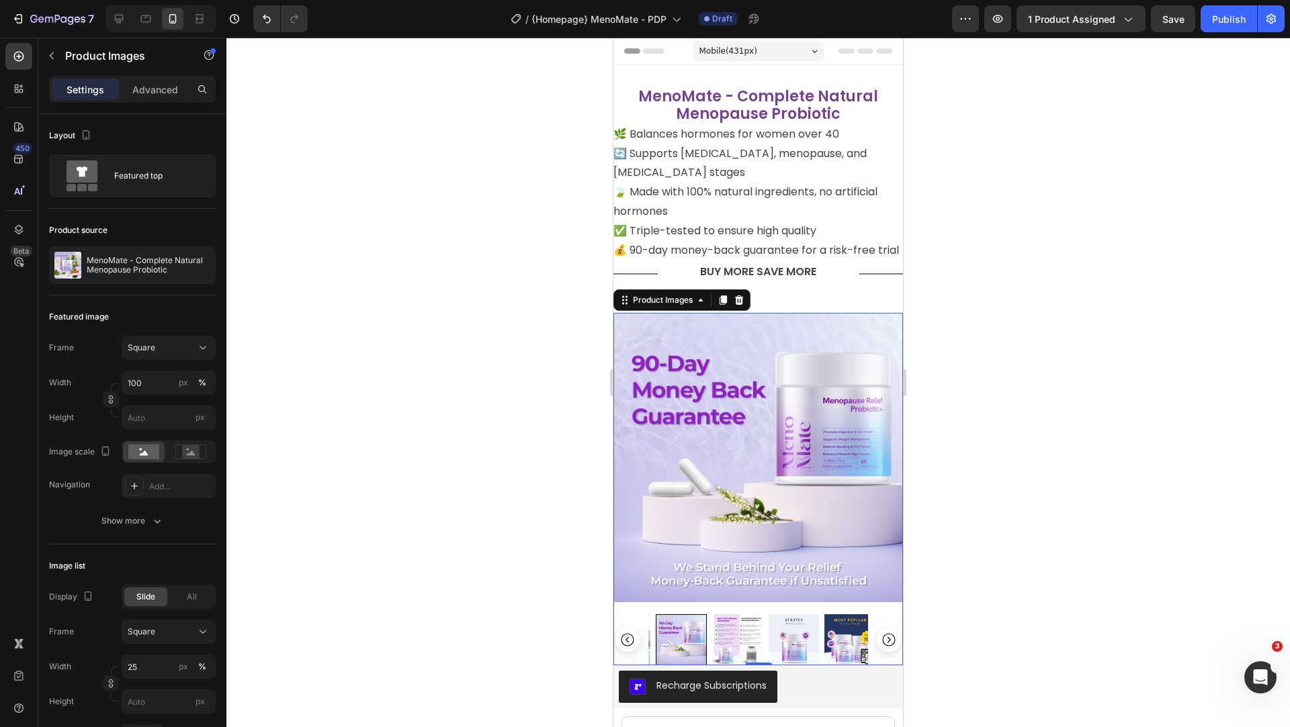
click at [748, 635] on img at bounding box center [737, 640] width 51 height 51
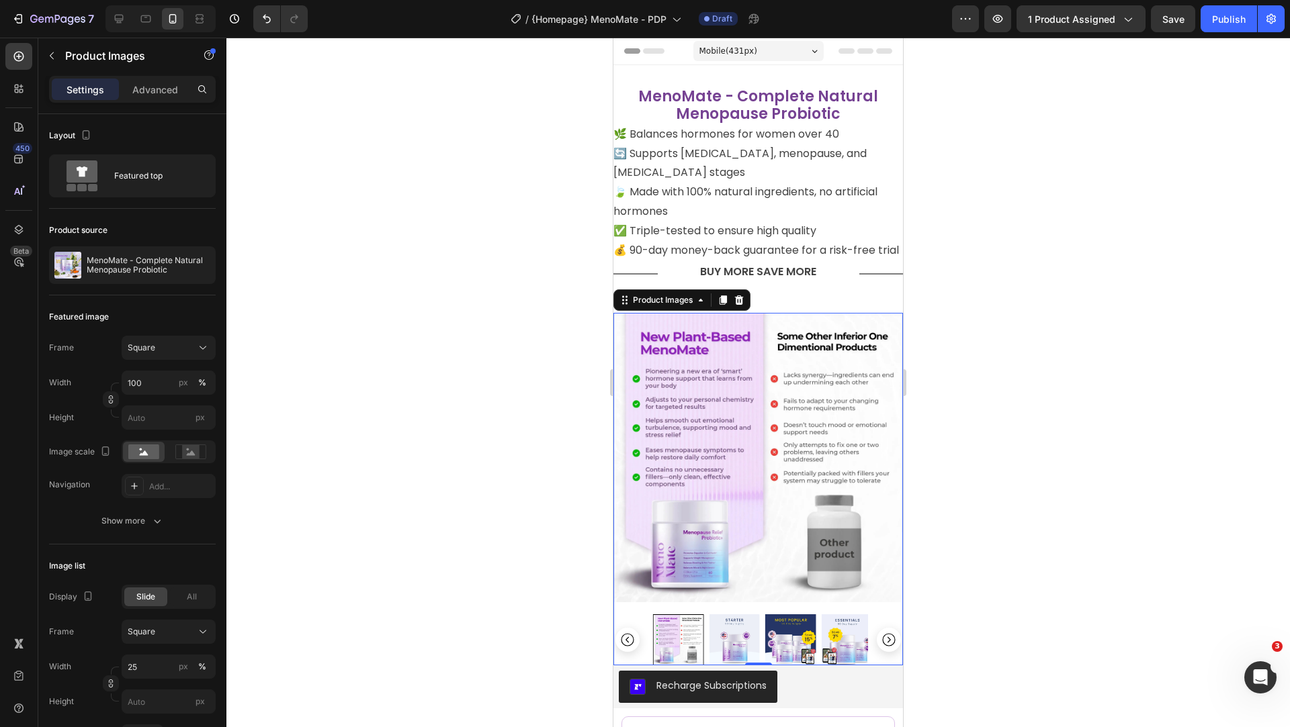
click at [366, 635] on img at bounding box center [340, 640] width 51 height 51
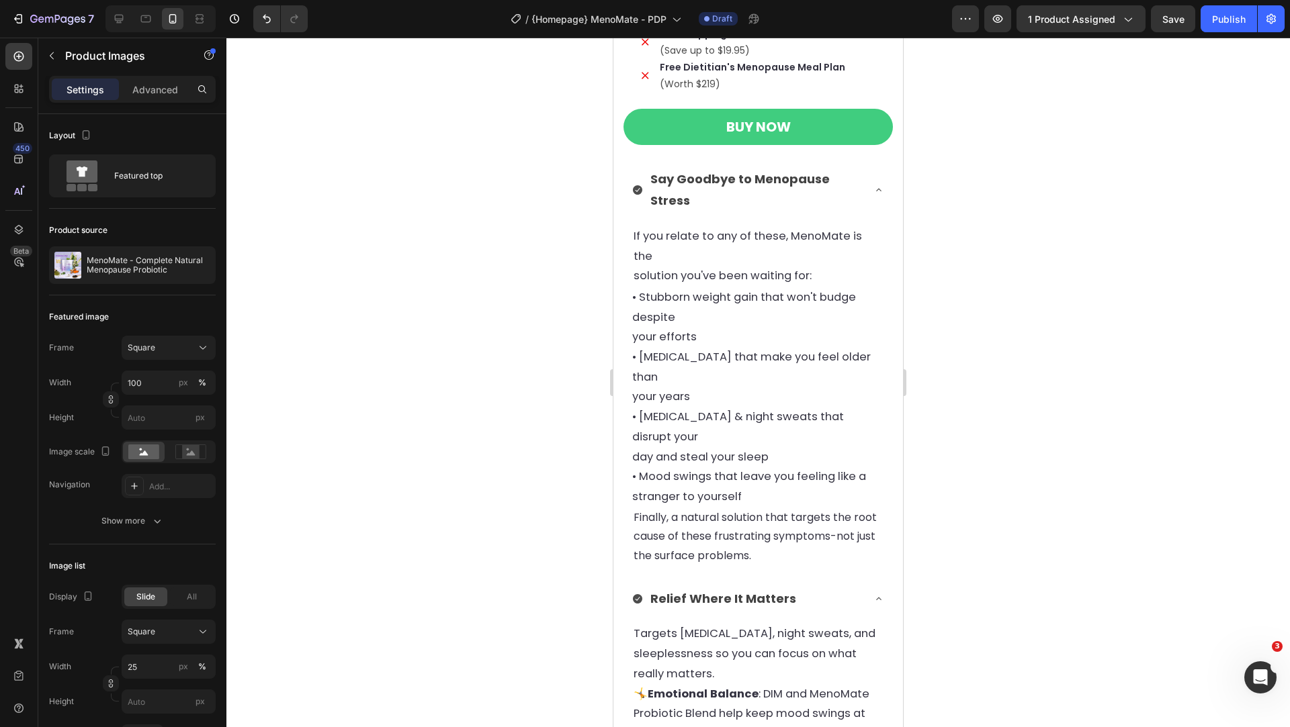
scroll to position [955, 0]
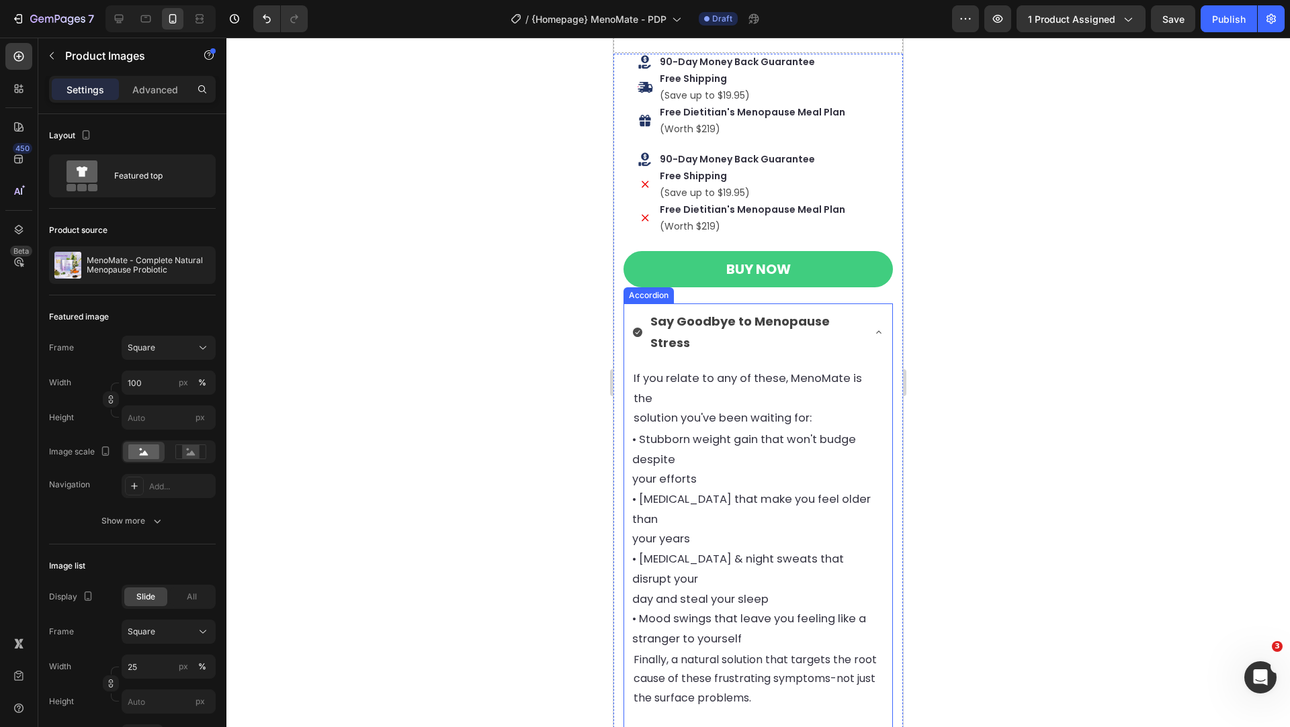
click at [877, 328] on icon at bounding box center [878, 332] width 11 height 11
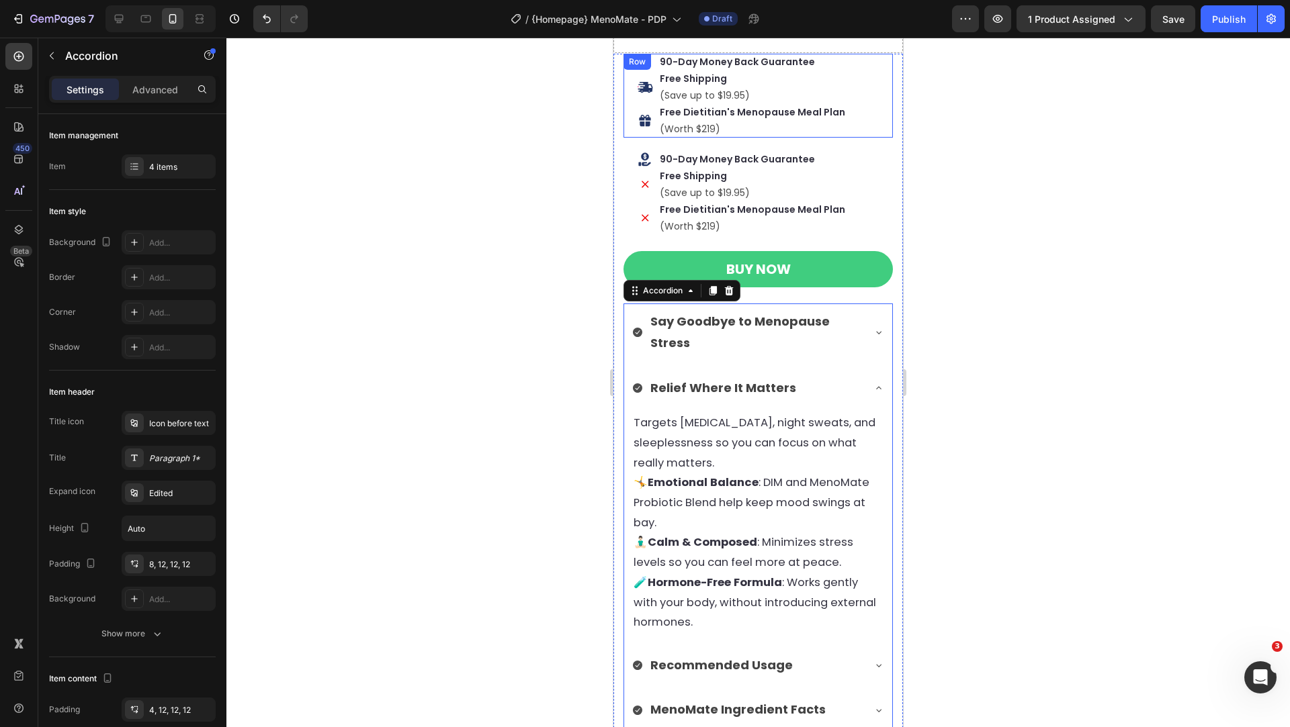
click at [626, 111] on div "Icon 90-Day Money Back Guarantee Text Block Row Icon Free Shipping Text Block (…" at bounding box center [757, 96] width 269 height 84
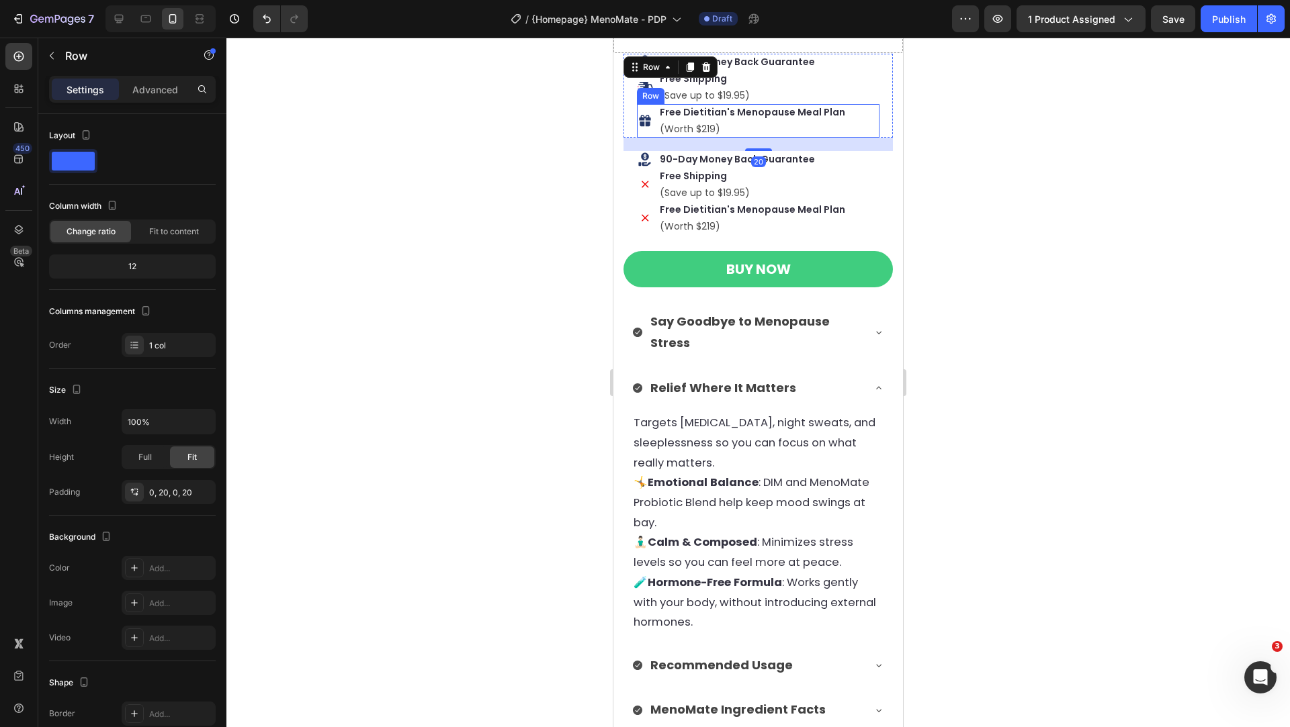
click at [656, 111] on div "Icon Free Dietitian's Menopause Meal Plan Text Block (Worth $219) Text Block Row" at bounding box center [758, 121] width 242 height 34
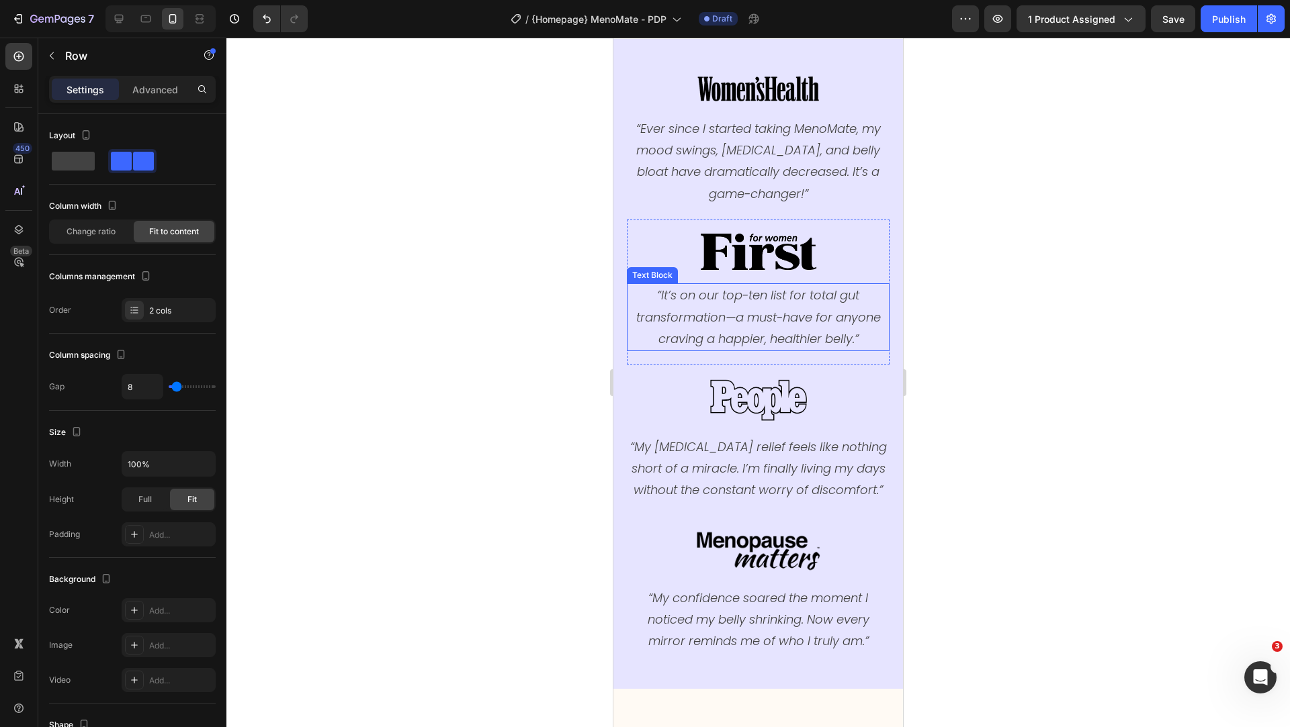
scroll to position [1593, 0]
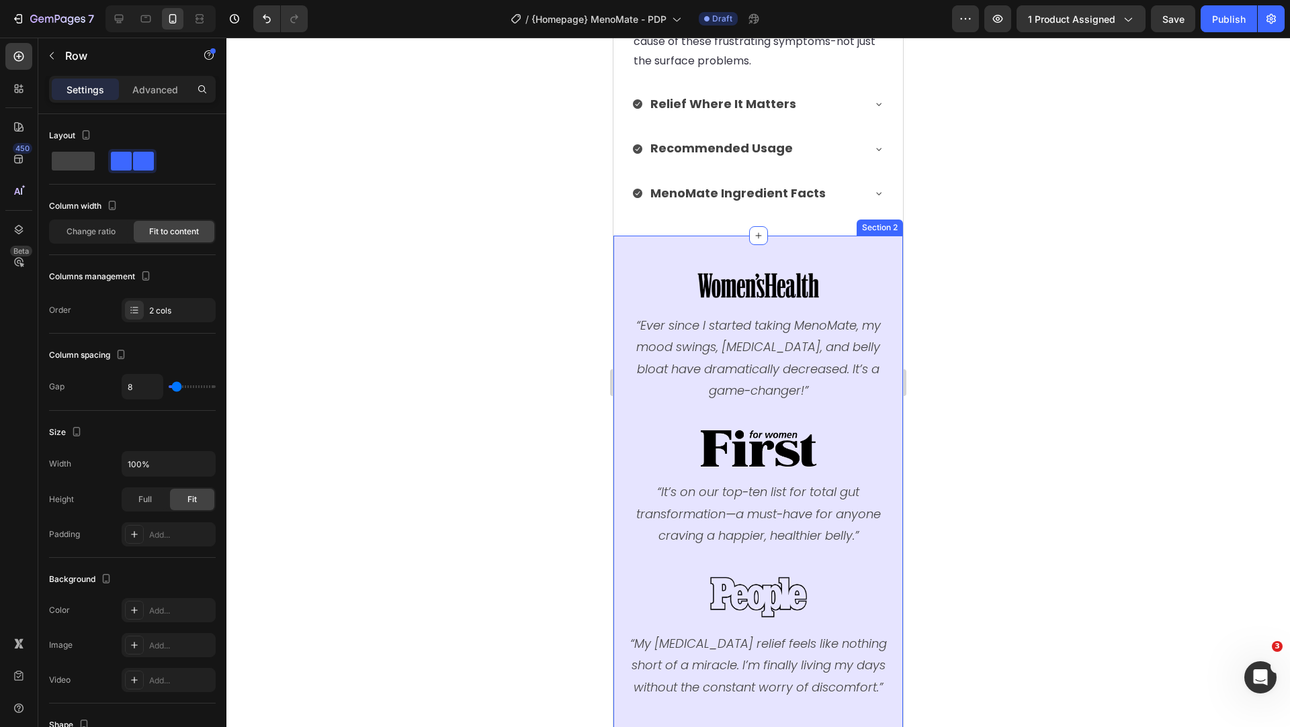
click at [619, 236] on div "Image “Ever since I started taking MenoMate, my mood swings, [MEDICAL_DATA], an…" at bounding box center [757, 561] width 289 height 650
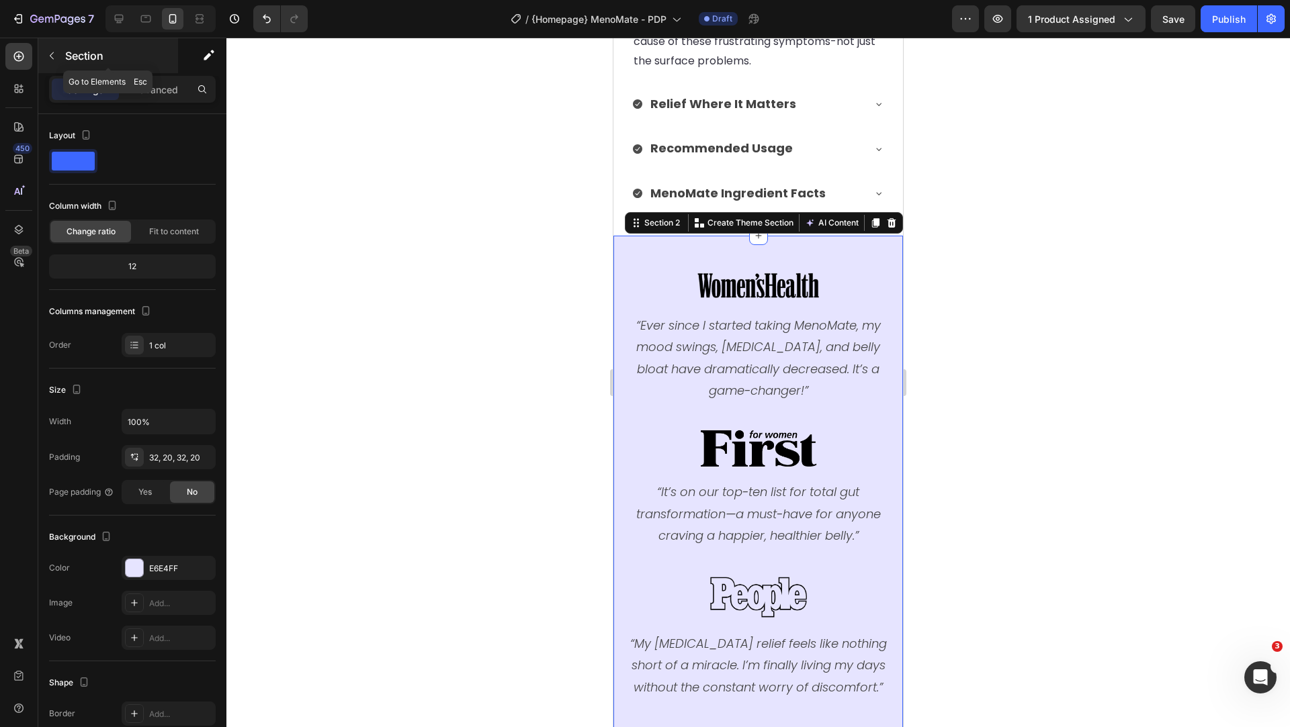
click at [58, 59] on button "button" at bounding box center [51, 55] width 21 height 21
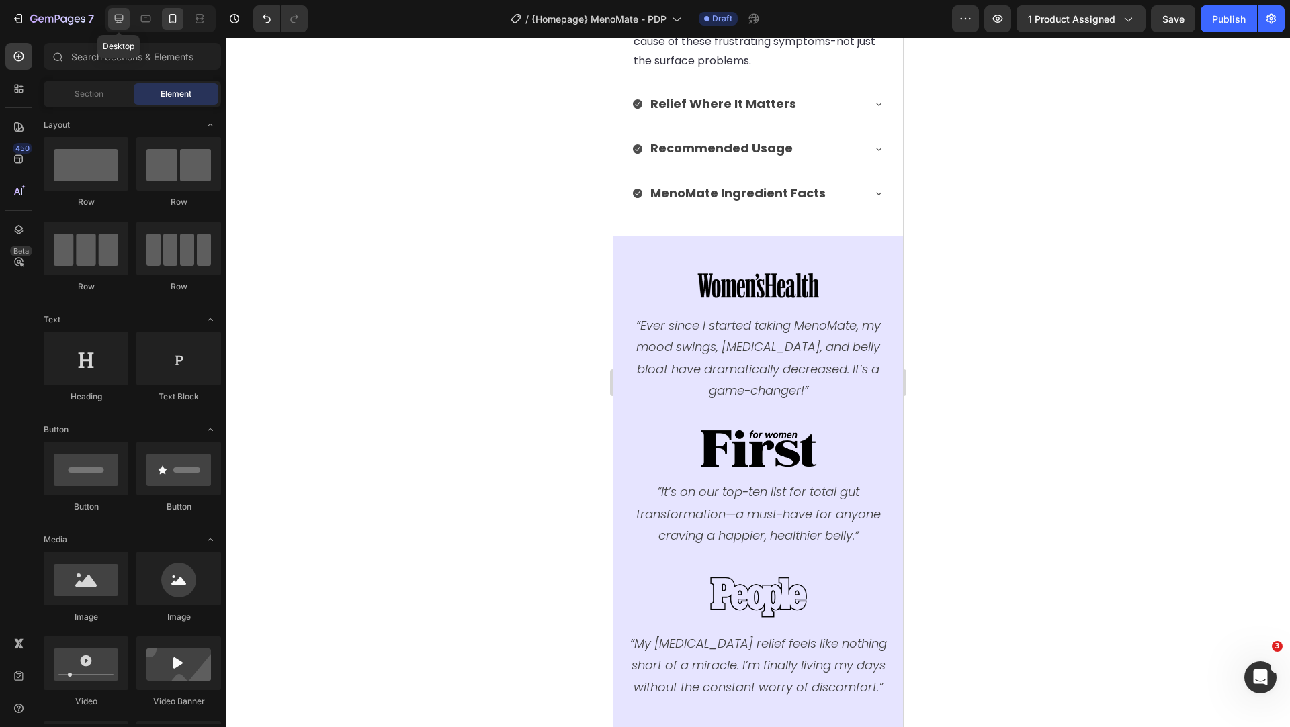
click at [118, 19] on icon at bounding box center [119, 19] width 9 height 9
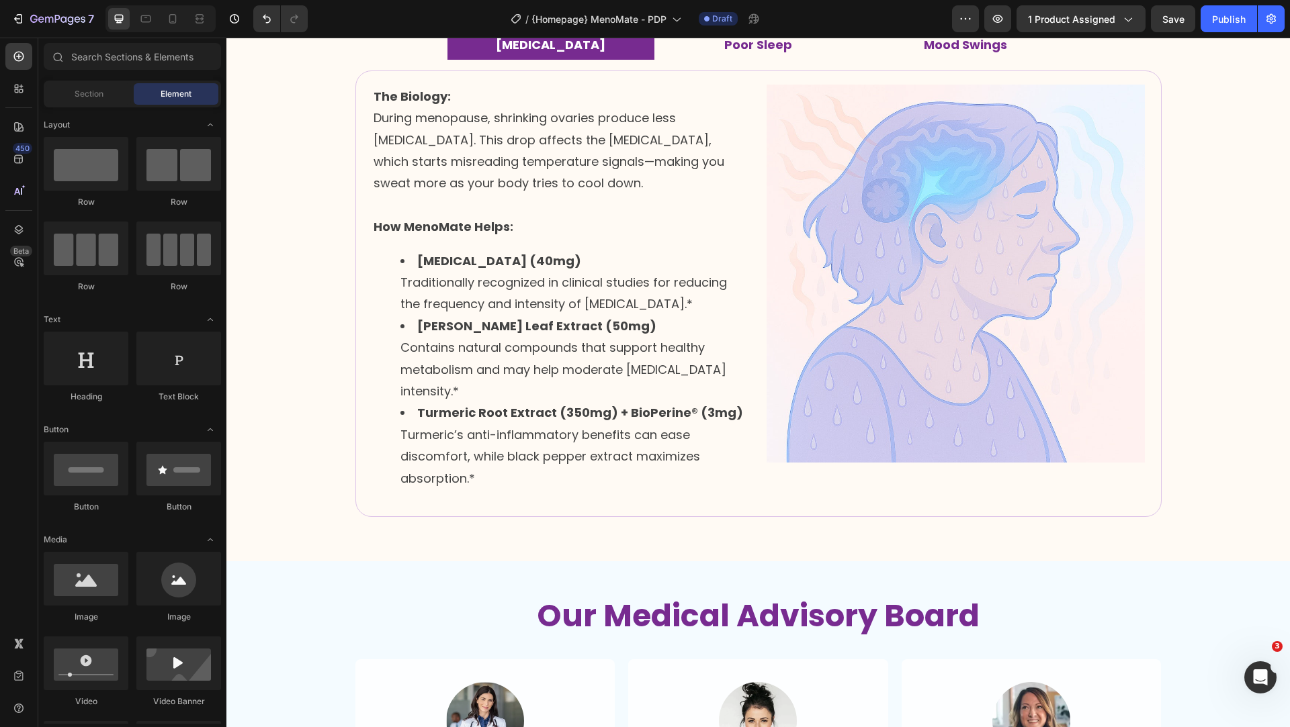
scroll to position [1533, 0]
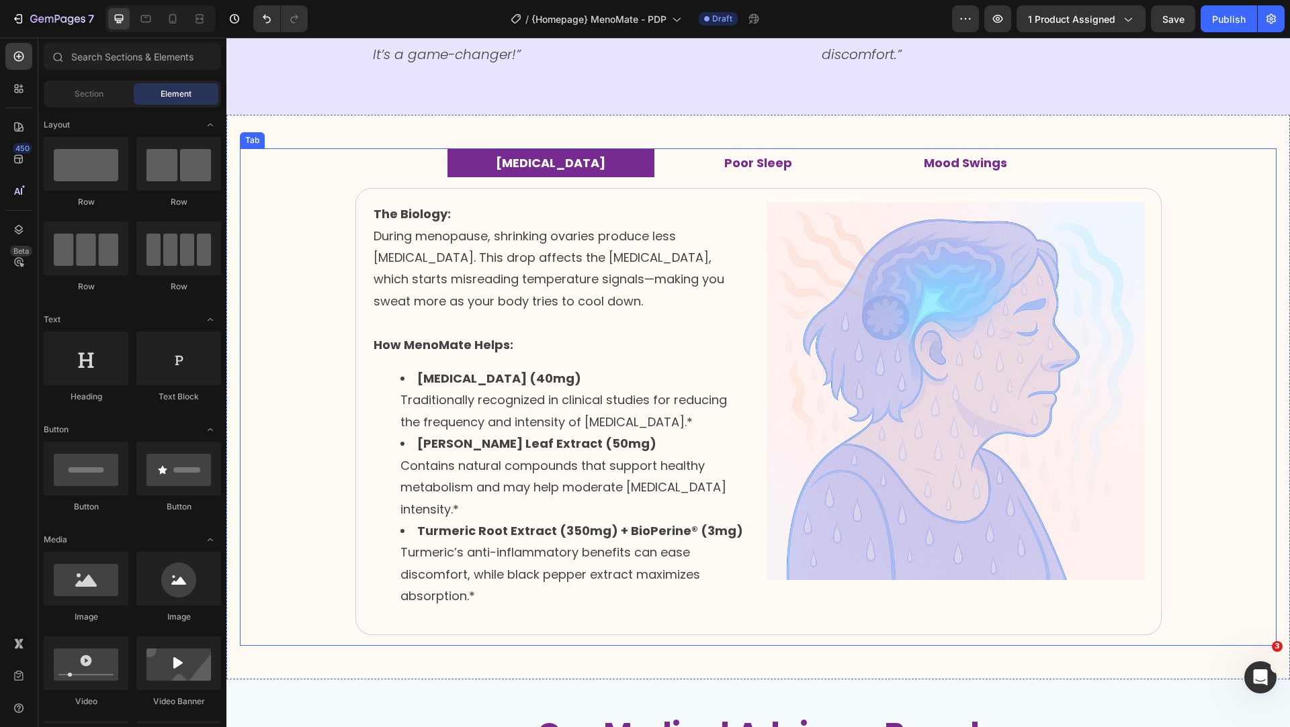
click at [731, 171] on strong "Poor Sleep" at bounding box center [758, 162] width 68 height 17
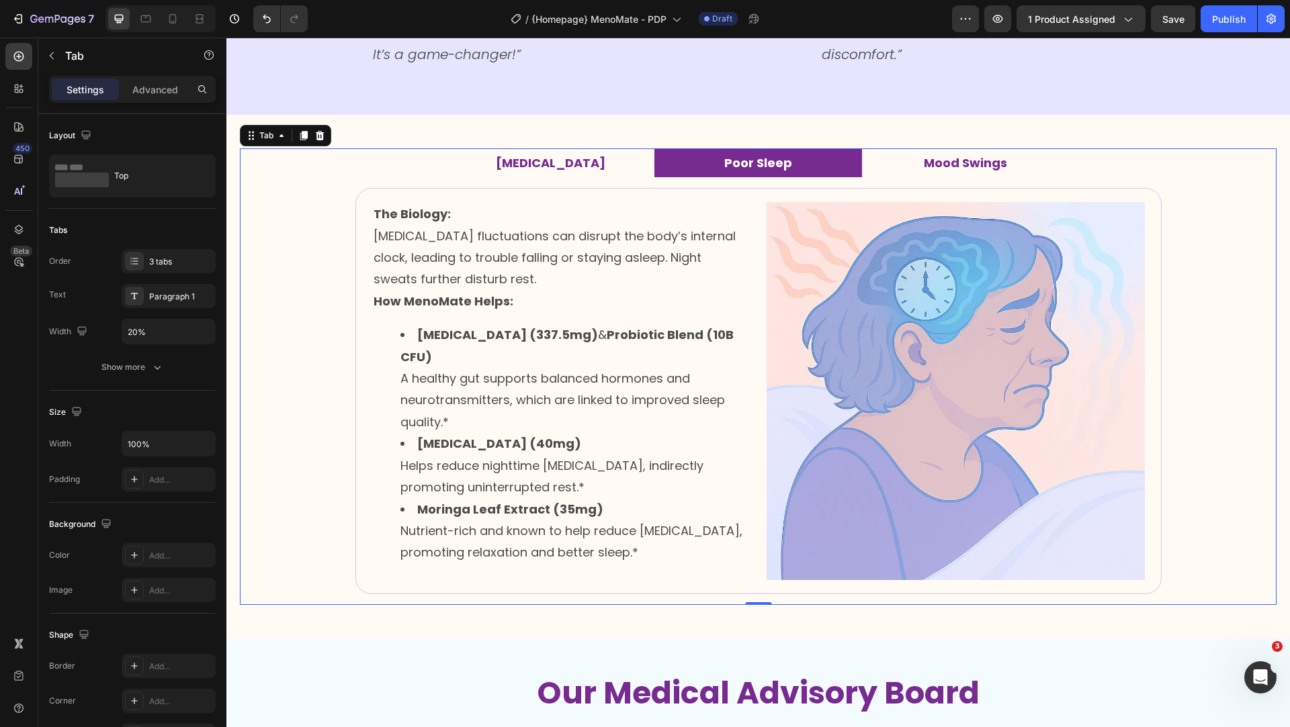
click at [928, 171] on p "Mood Swings" at bounding box center [965, 163] width 83 height 15
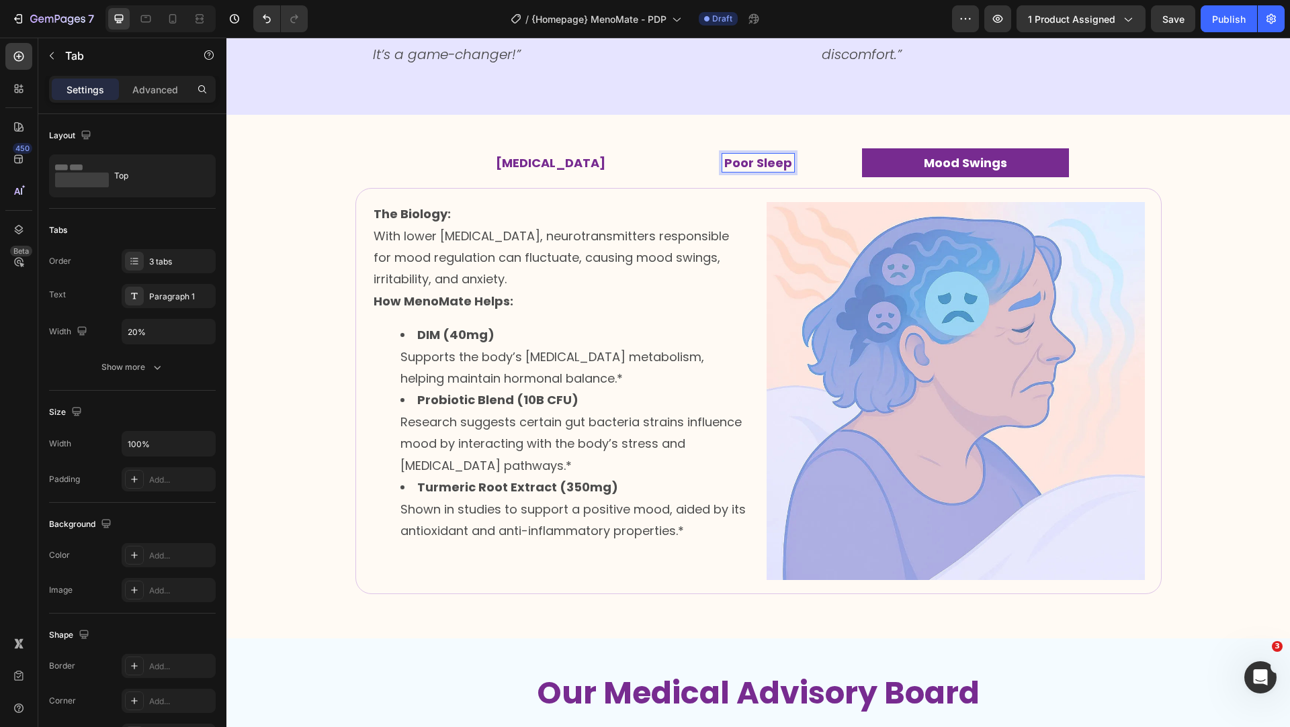
click at [789, 171] on strong "Poor Sleep" at bounding box center [758, 162] width 68 height 17
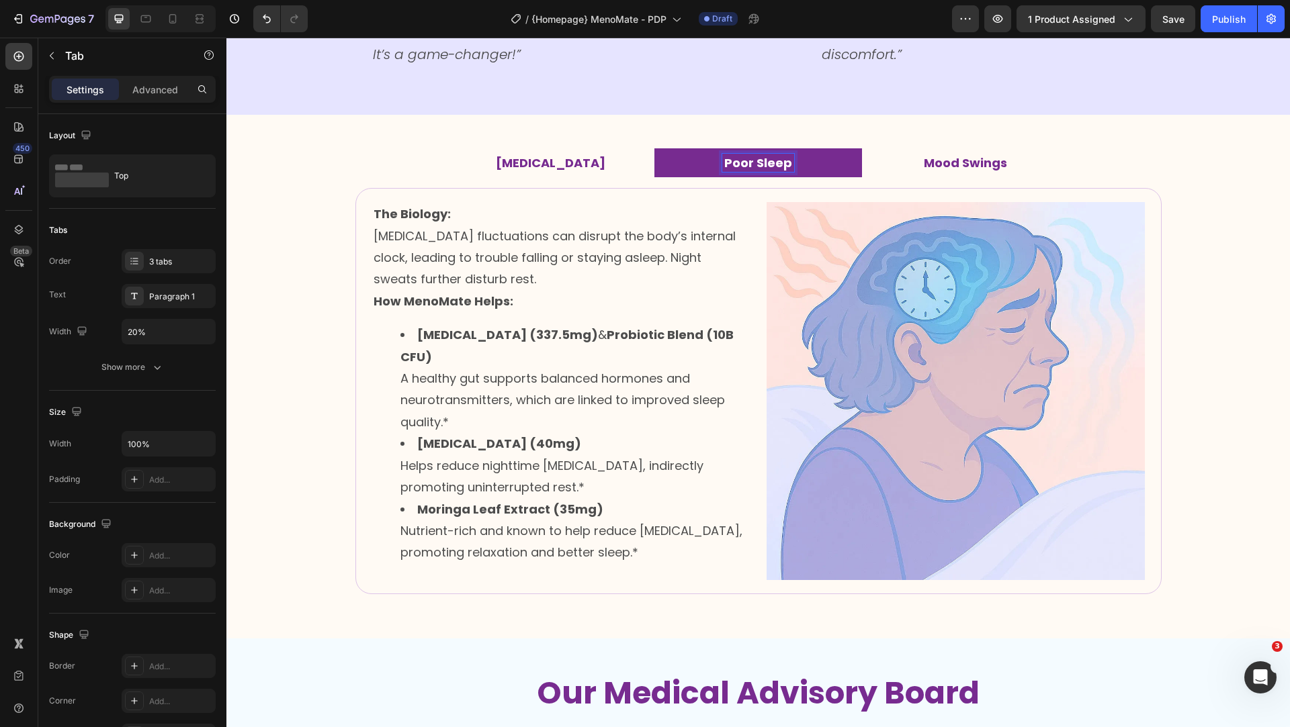
click at [564, 171] on strong "[MEDICAL_DATA]" at bounding box center [550, 162] width 109 height 17
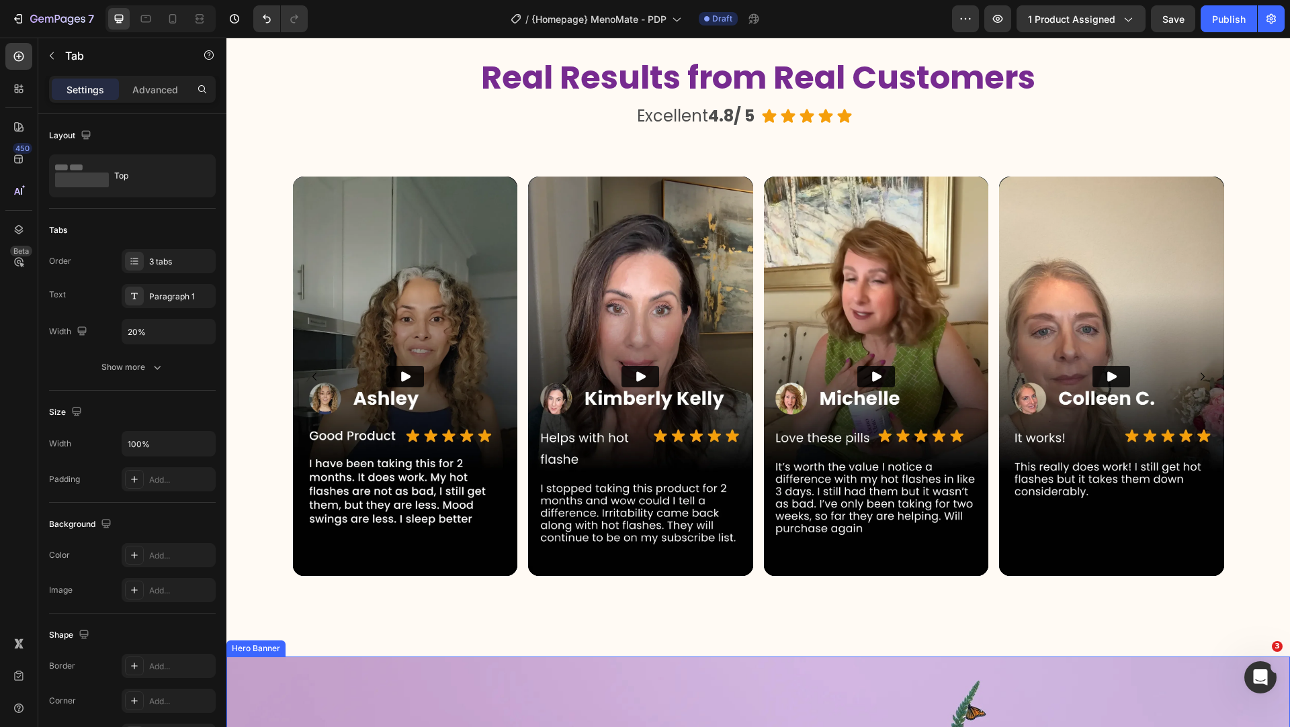
scroll to position [3522, 0]
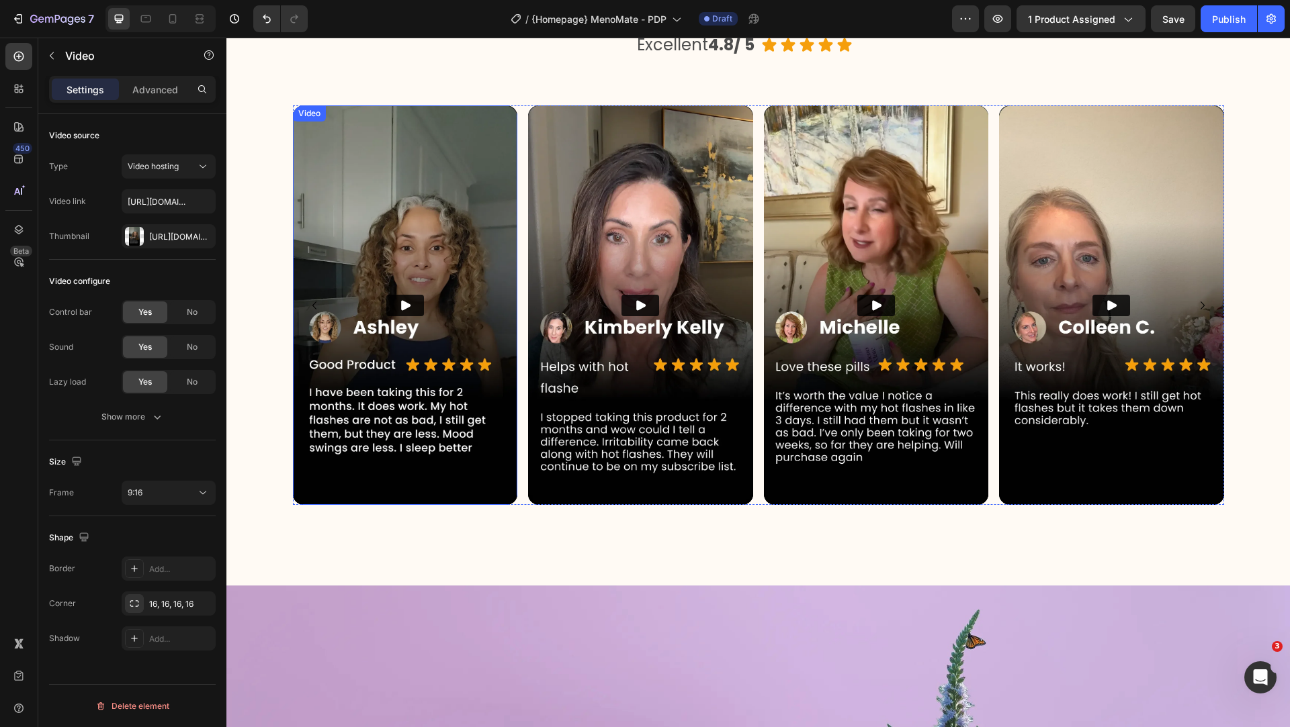
click at [400, 302] on icon "Play" at bounding box center [404, 305] width 13 height 13
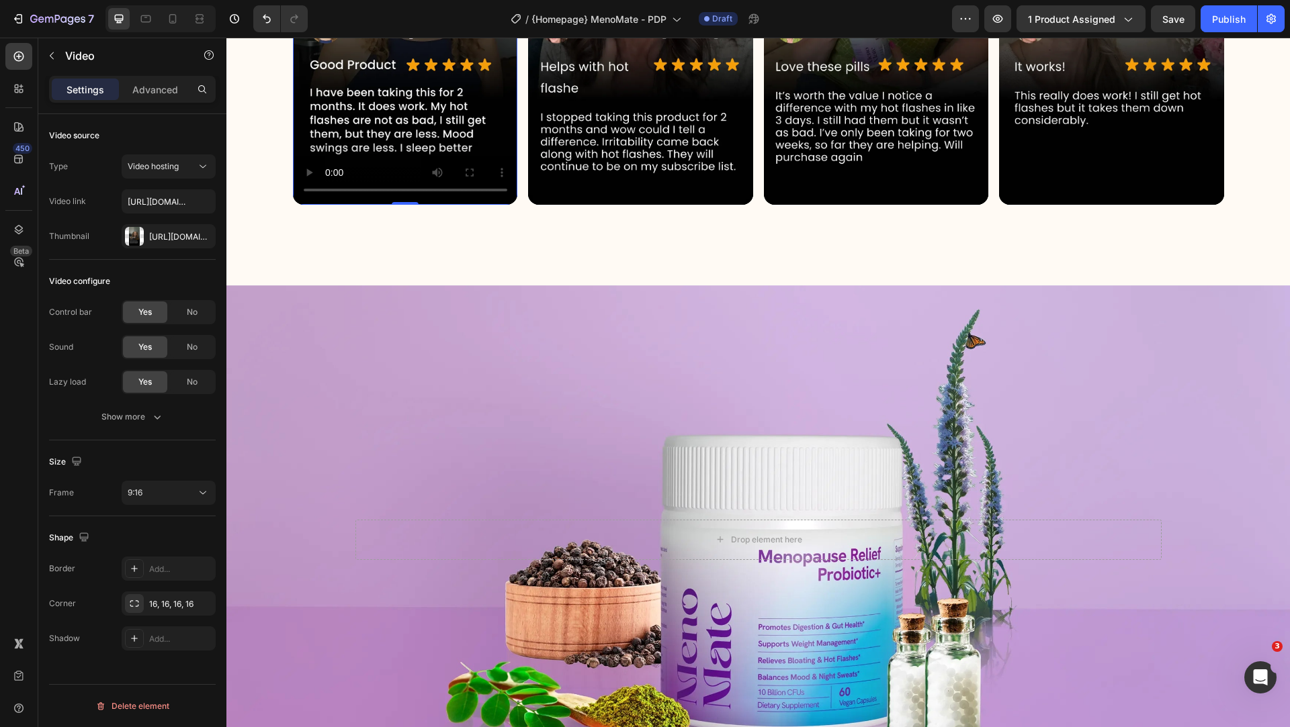
click at [341, 471] on div "Background Image" at bounding box center [757, 539] width 1063 height 508
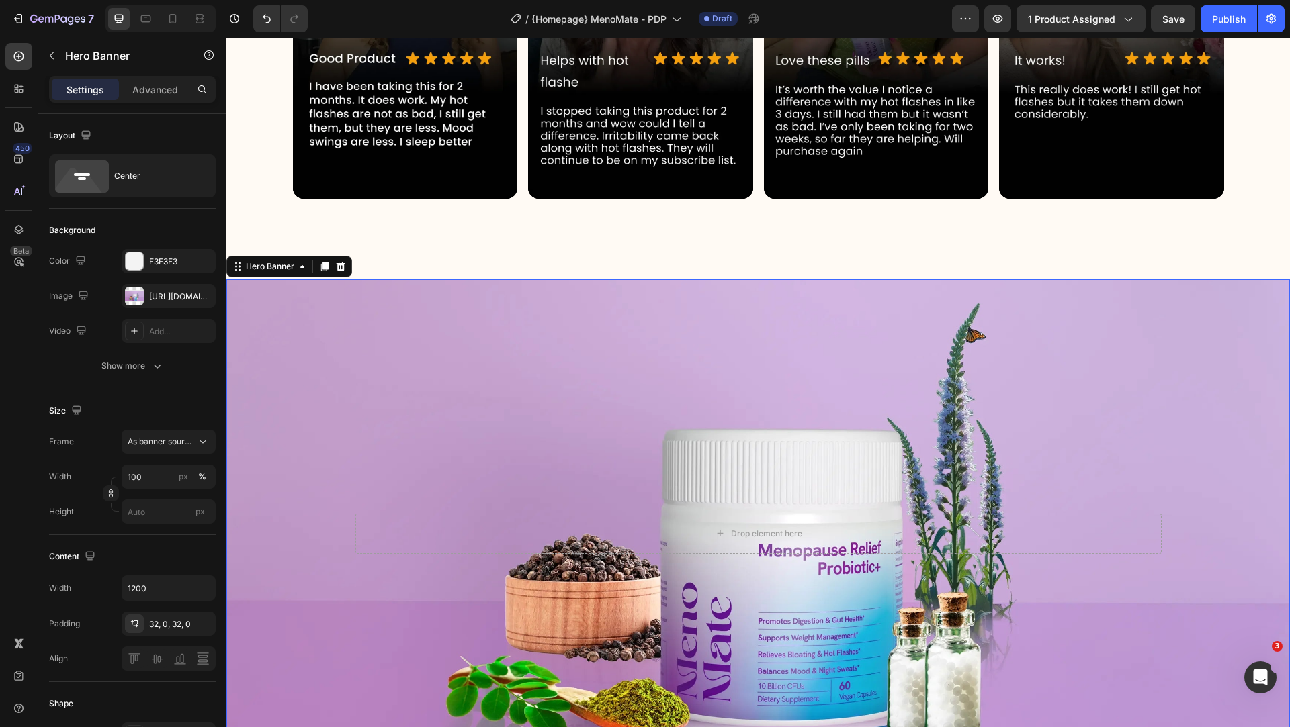
scroll to position [3799, 0]
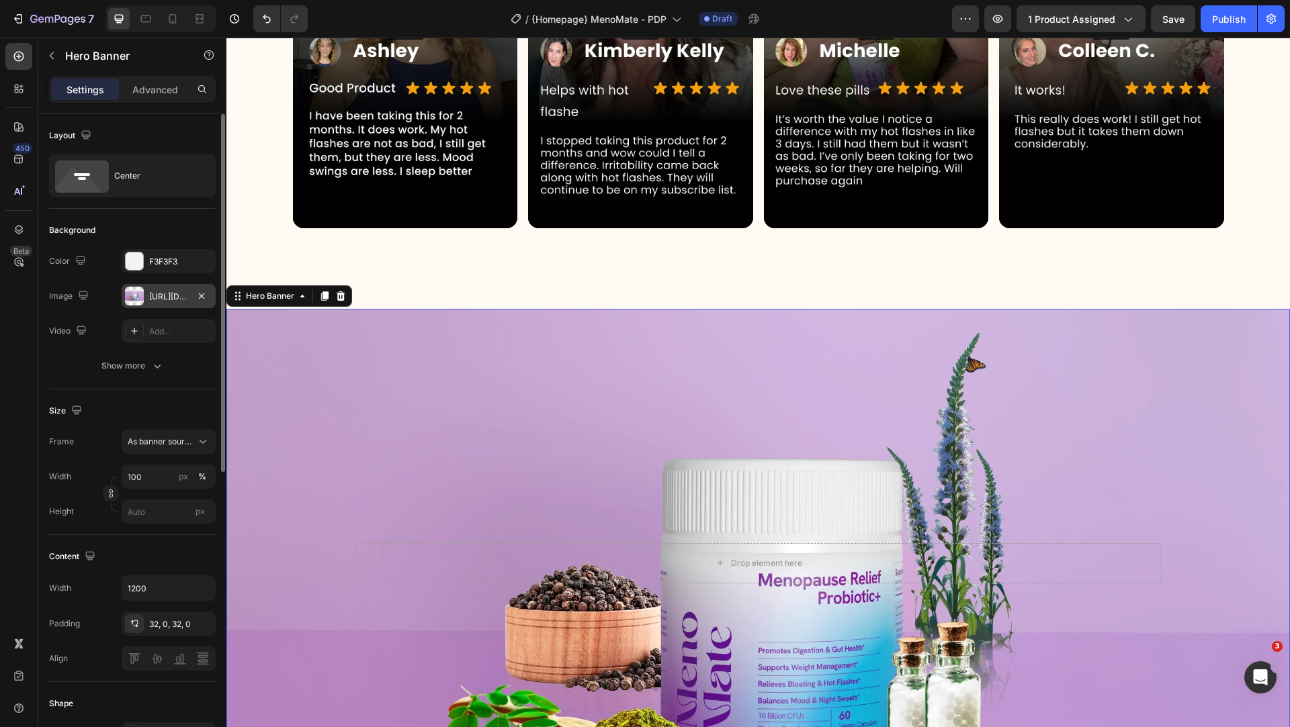
click at [153, 295] on div "[URL][DOMAIN_NAME]" at bounding box center [168, 297] width 39 height 12
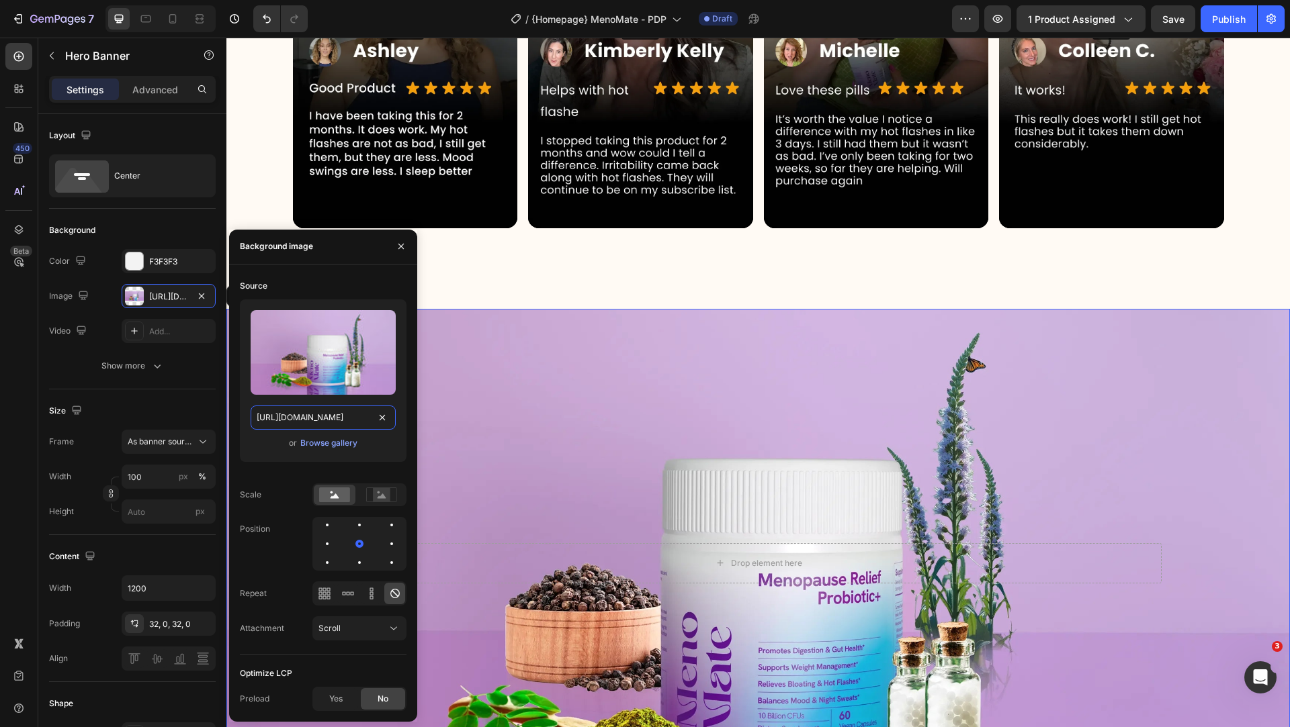
click at [341, 424] on input "[URL][DOMAIN_NAME]" at bounding box center [323, 418] width 145 height 24
paste input ".jpg?v=1744239557"
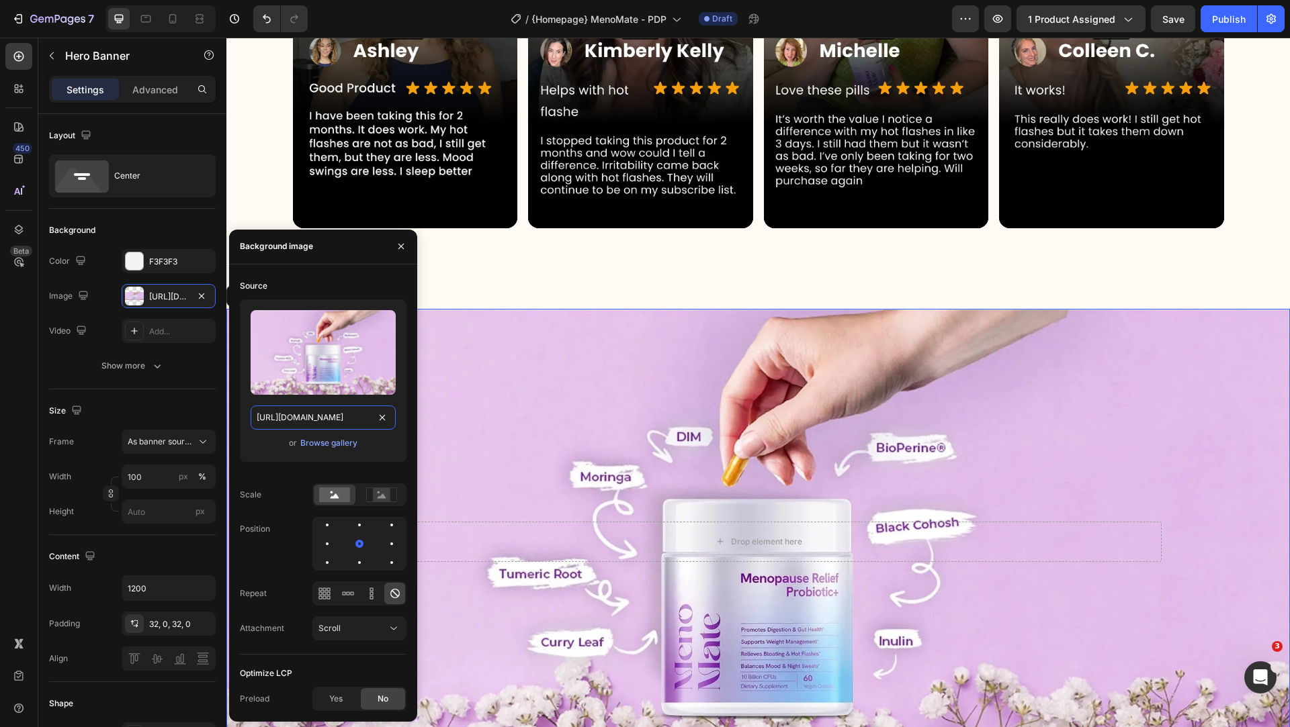
scroll to position [0, 198]
type input "[URL][DOMAIN_NAME]"
click at [400, 243] on icon "button" at bounding box center [401, 246] width 11 height 11
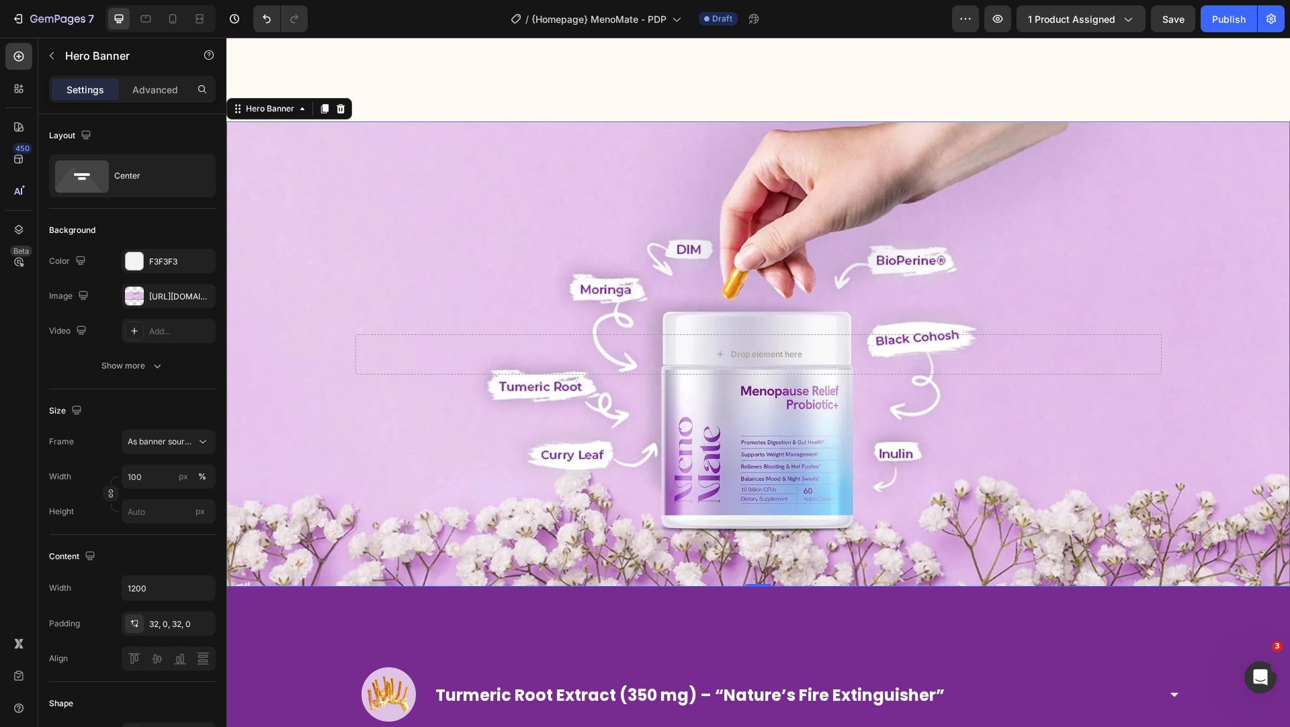
scroll to position [4082, 0]
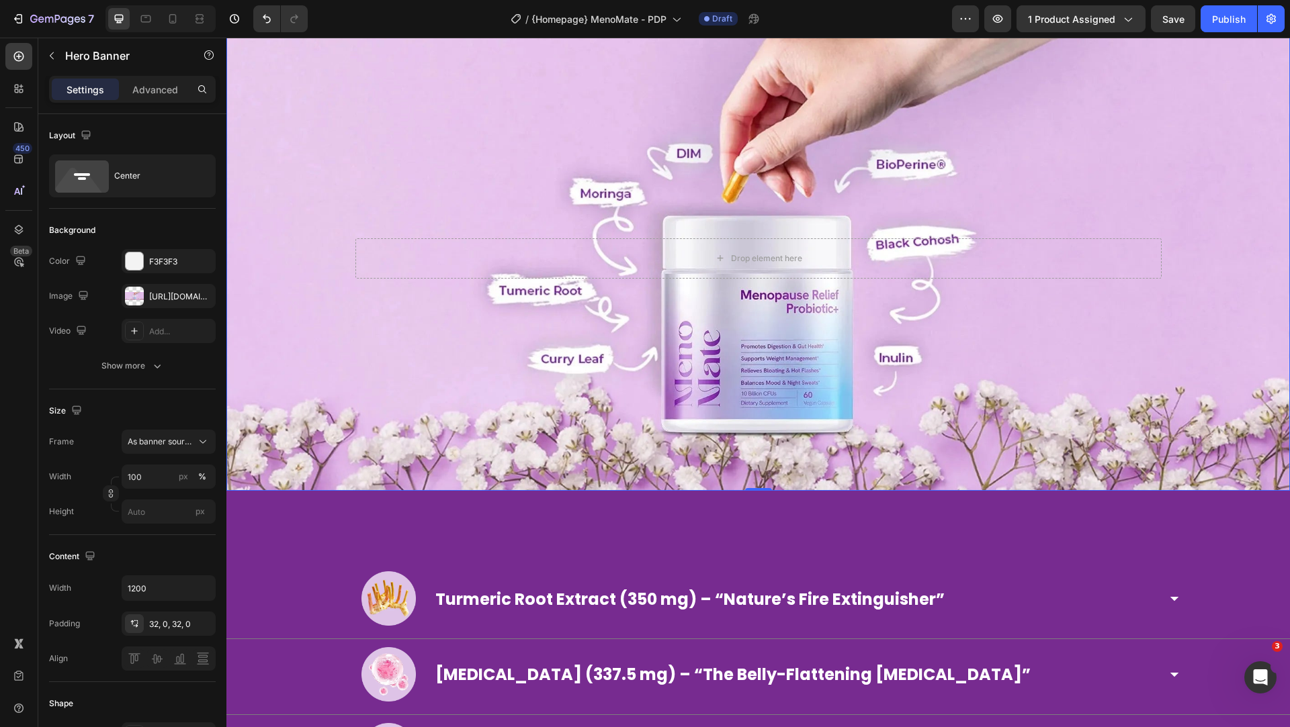
click at [576, 453] on div "Background Image" at bounding box center [757, 258] width 1063 height 465
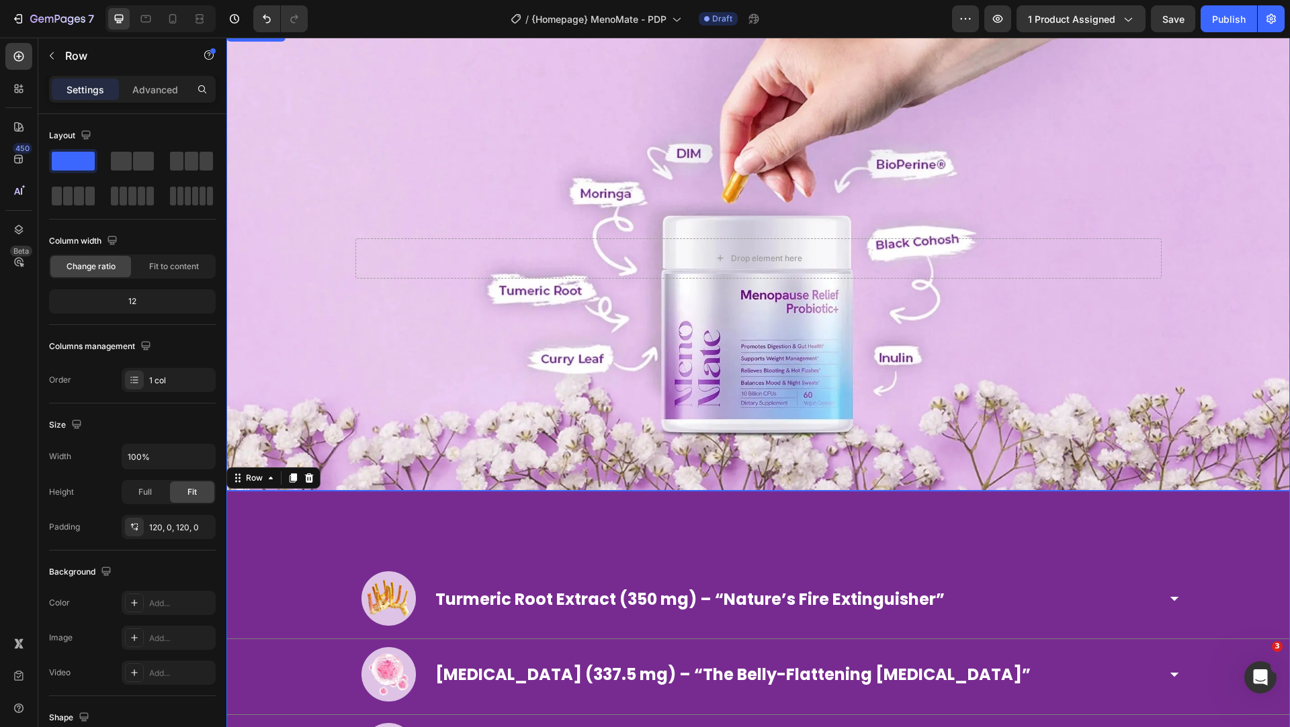
click at [531, 446] on div "Background Image" at bounding box center [757, 258] width 1063 height 465
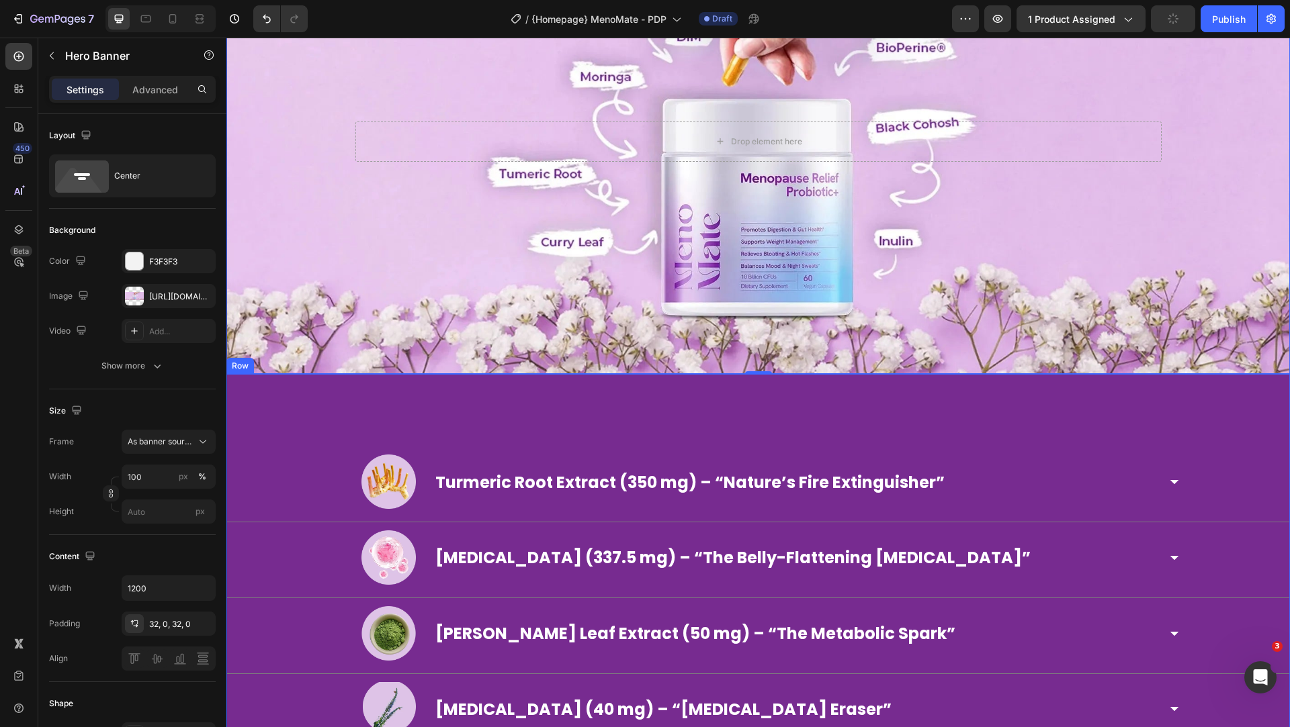
scroll to position [4298, 0]
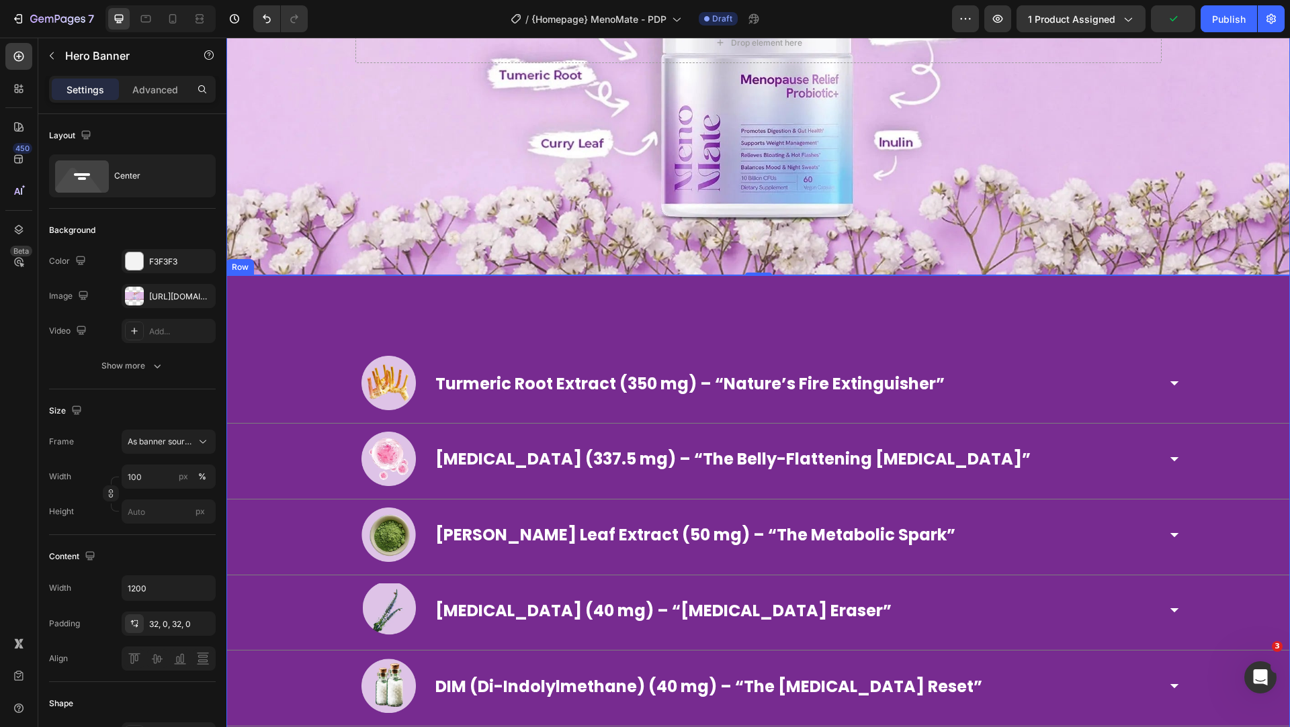
click at [332, 294] on div "Image Turmeric Root Extract (350 mg) – “Nature’s Fire Extinguisher” Accordion A…" at bounding box center [757, 620] width 1063 height 691
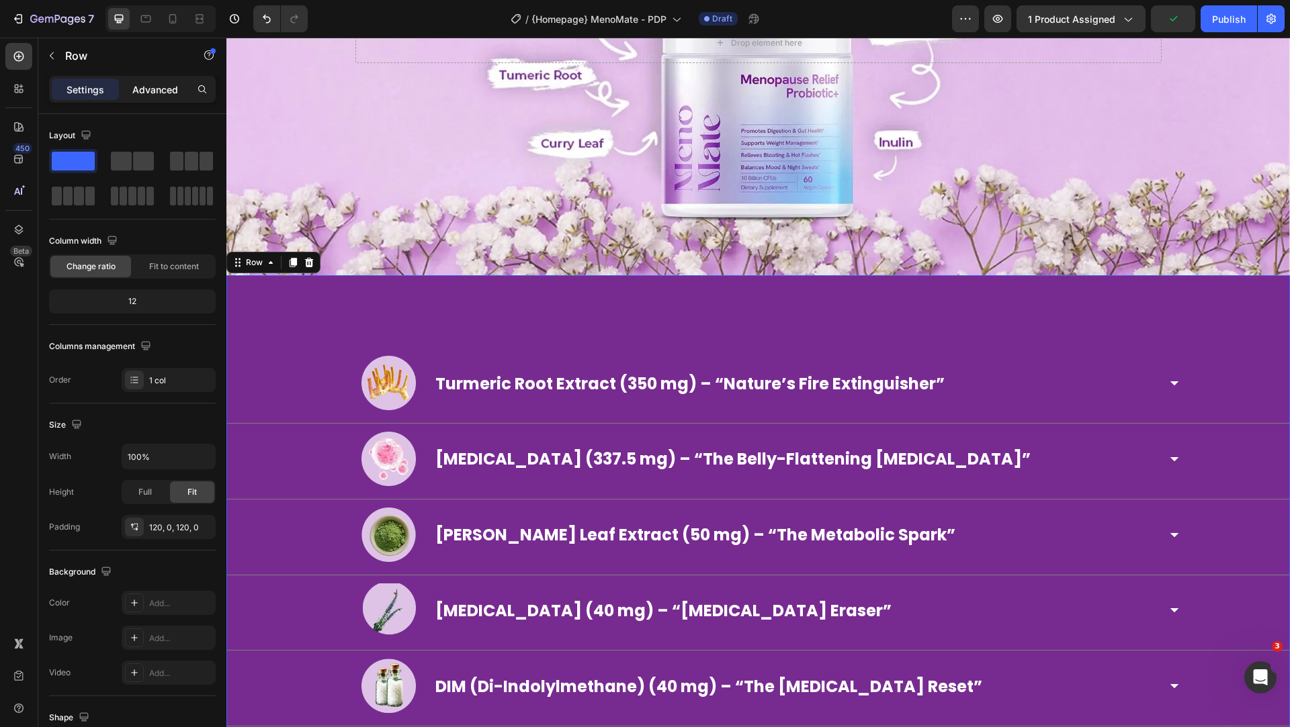
click at [150, 83] on p "Advanced" at bounding box center [155, 90] width 46 height 14
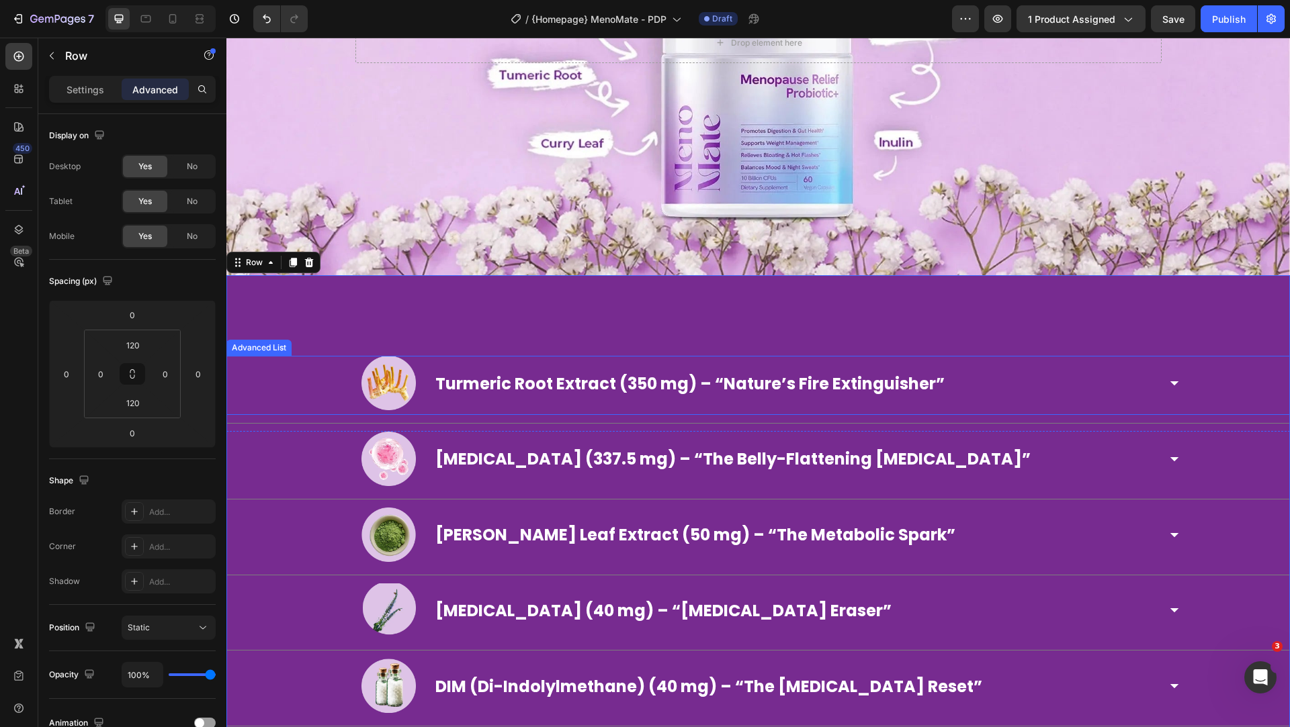
click at [339, 393] on div "Image Turmeric Root Extract (350 mg) – “Nature’s Fire Extinguisher” Accordion" at bounding box center [757, 385] width 1063 height 59
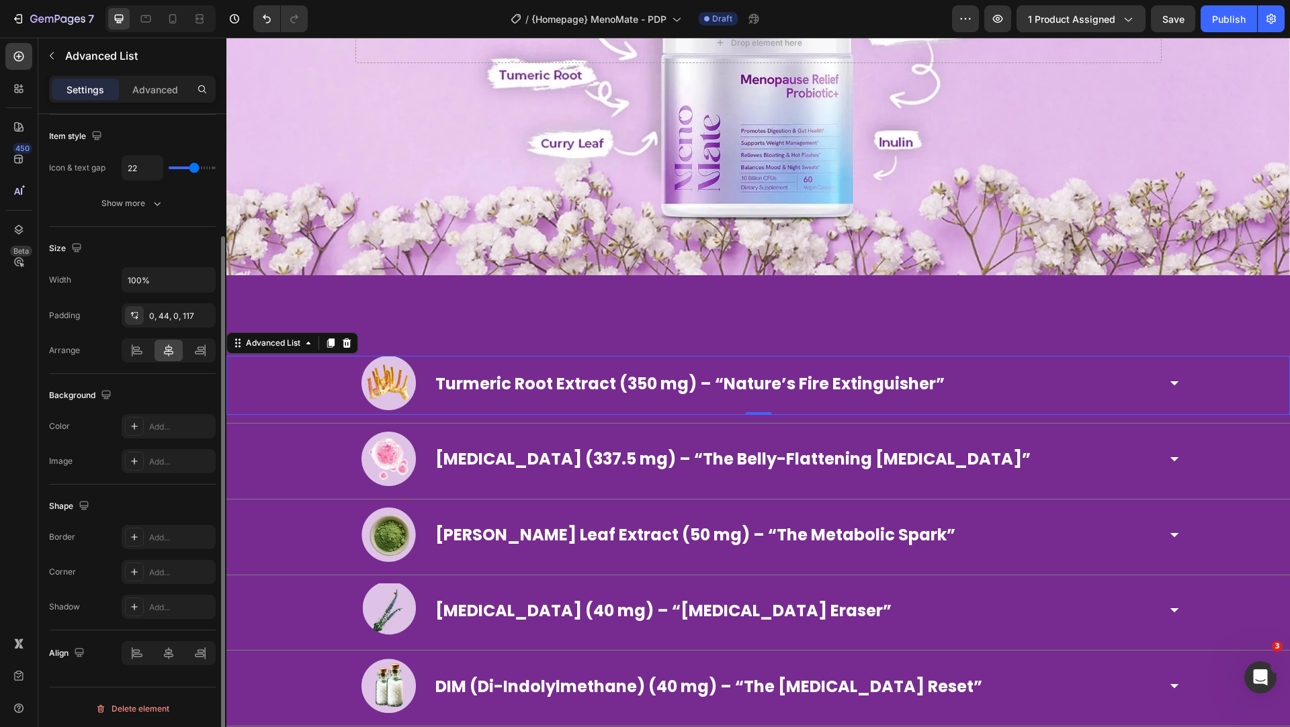
scroll to position [0, 0]
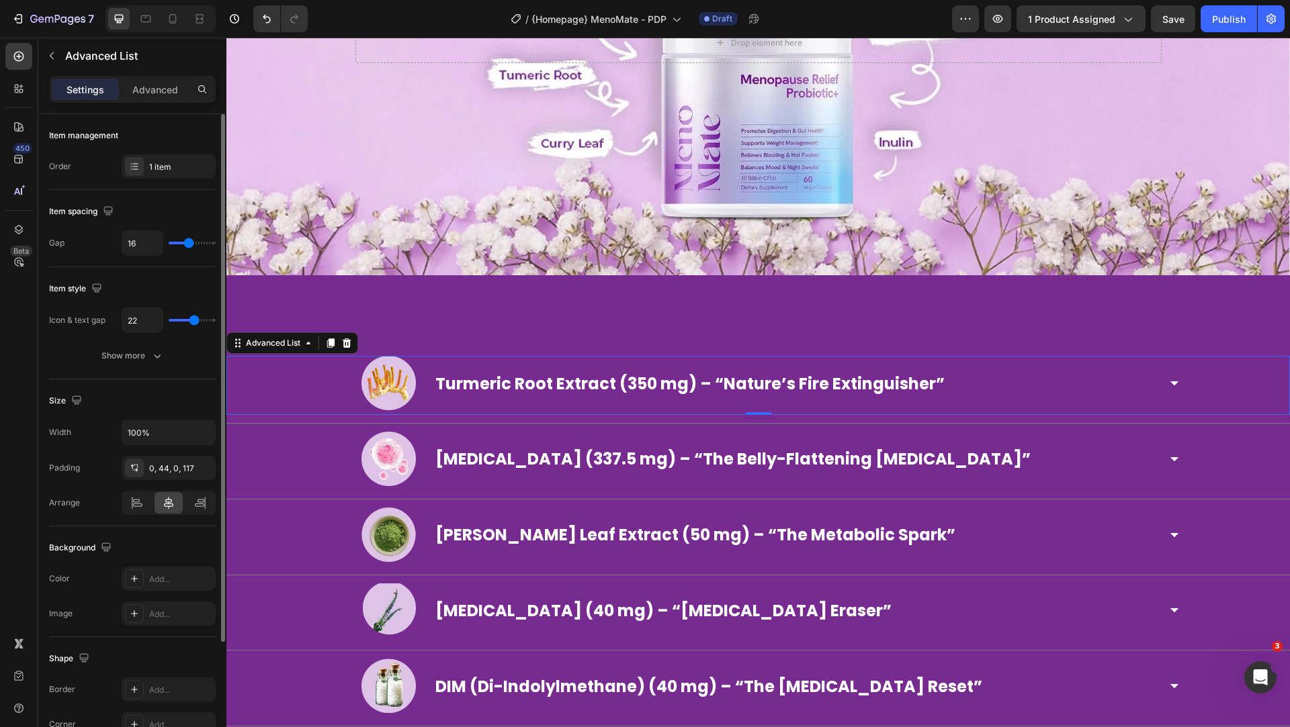
click at [147, 267] on div "Item management Order 1 item" at bounding box center [132, 323] width 167 height 112
click at [151, 163] on div "1 item" at bounding box center [180, 167] width 63 height 12
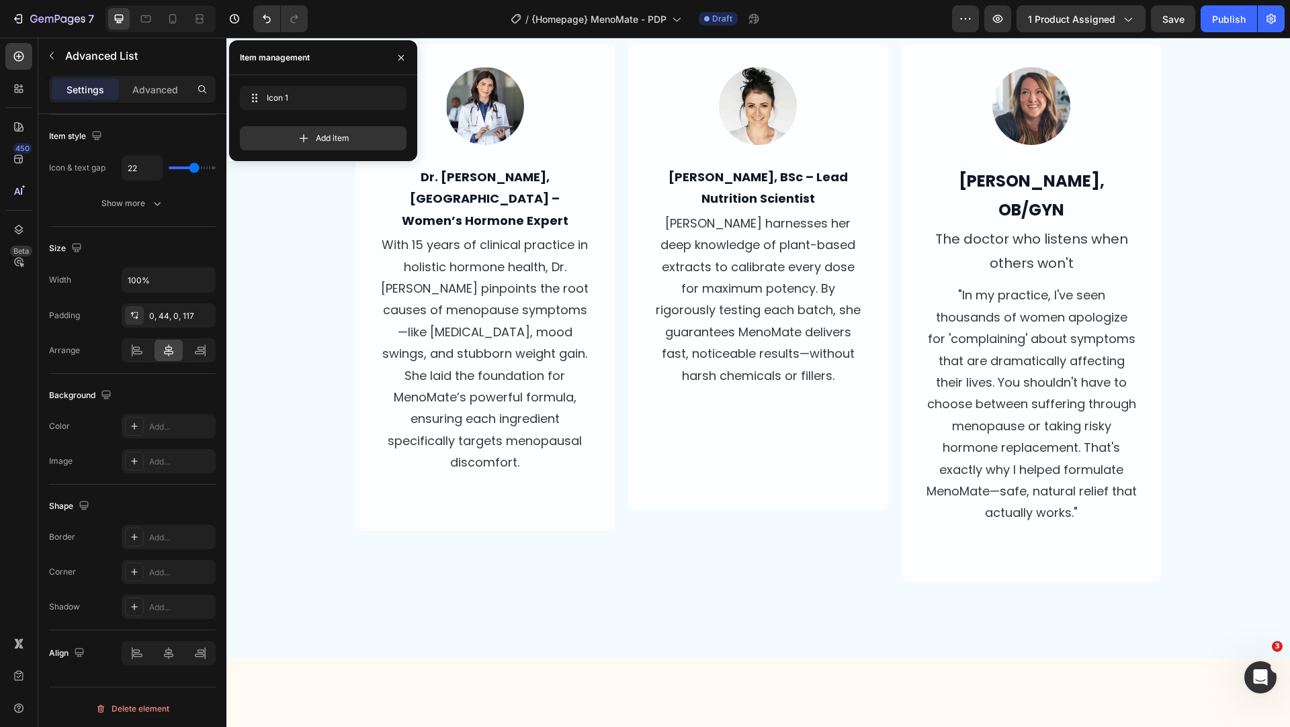
scroll to position [2260, 0]
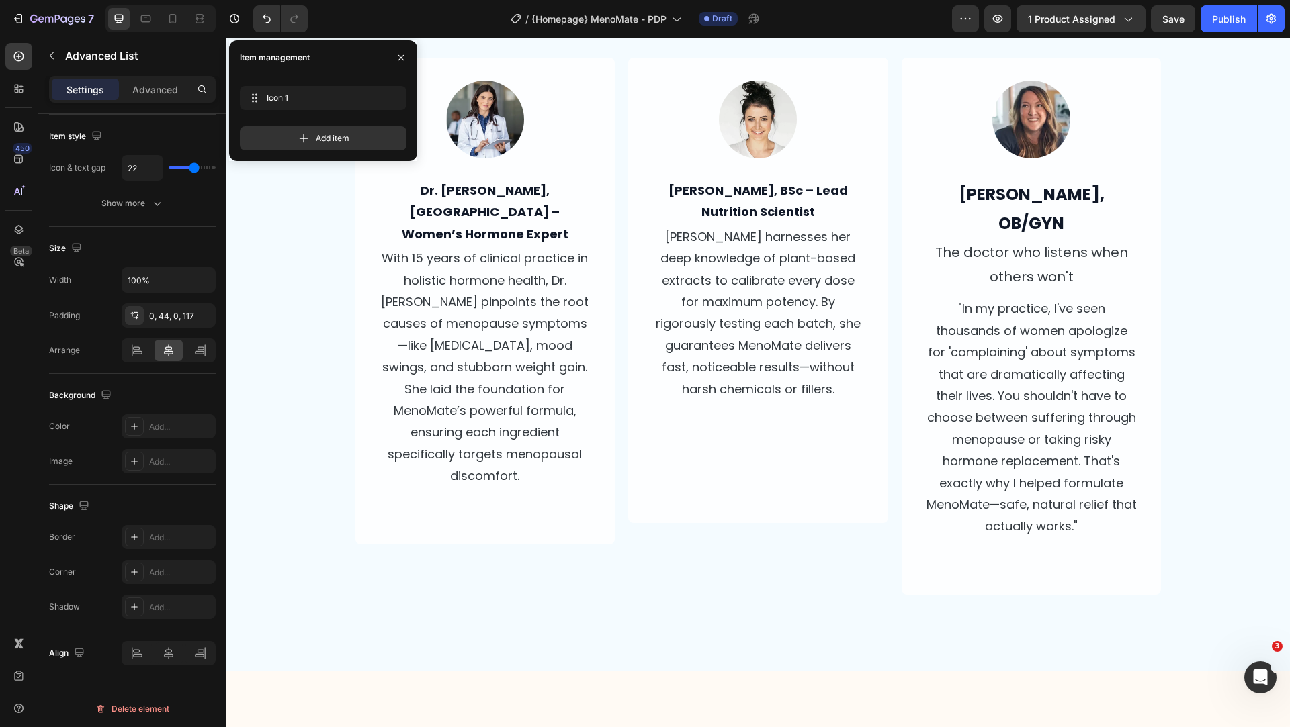
click at [403, 44] on div at bounding box center [401, 57] width 32 height 34
click at [403, 58] on icon "button" at bounding box center [401, 57] width 11 height 11
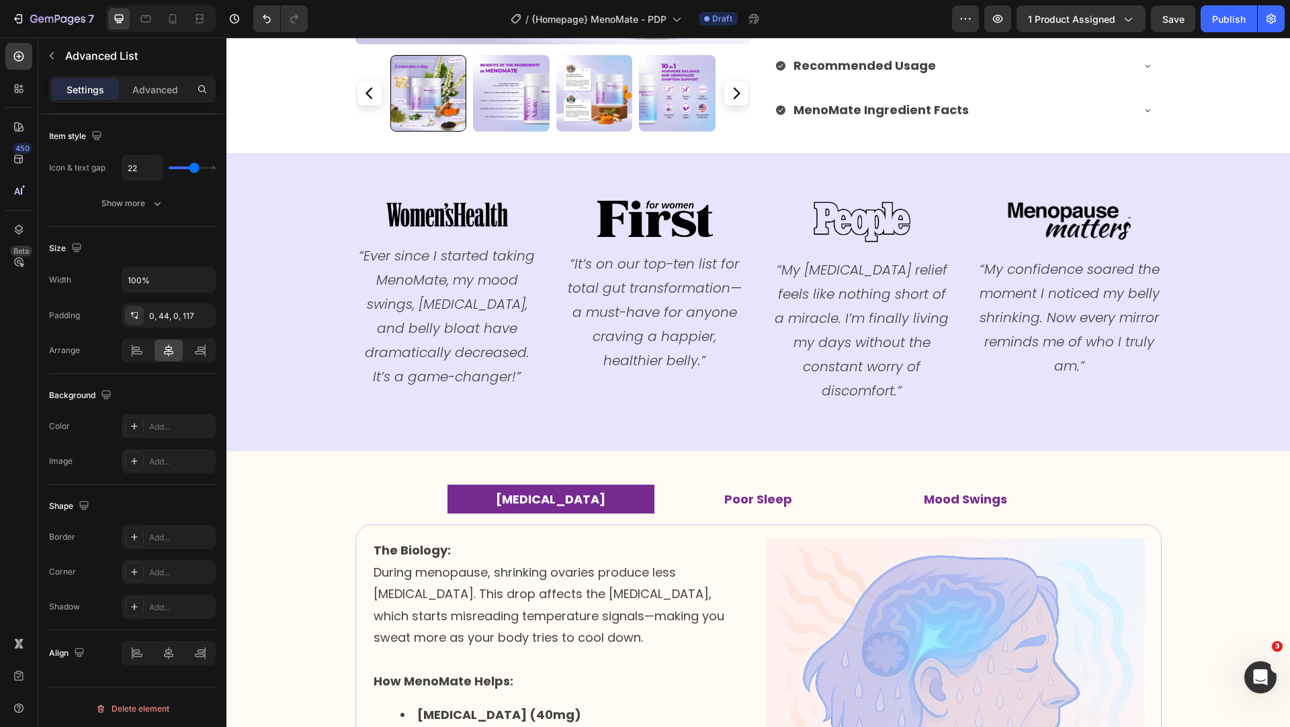
scroll to position [1287, 0]
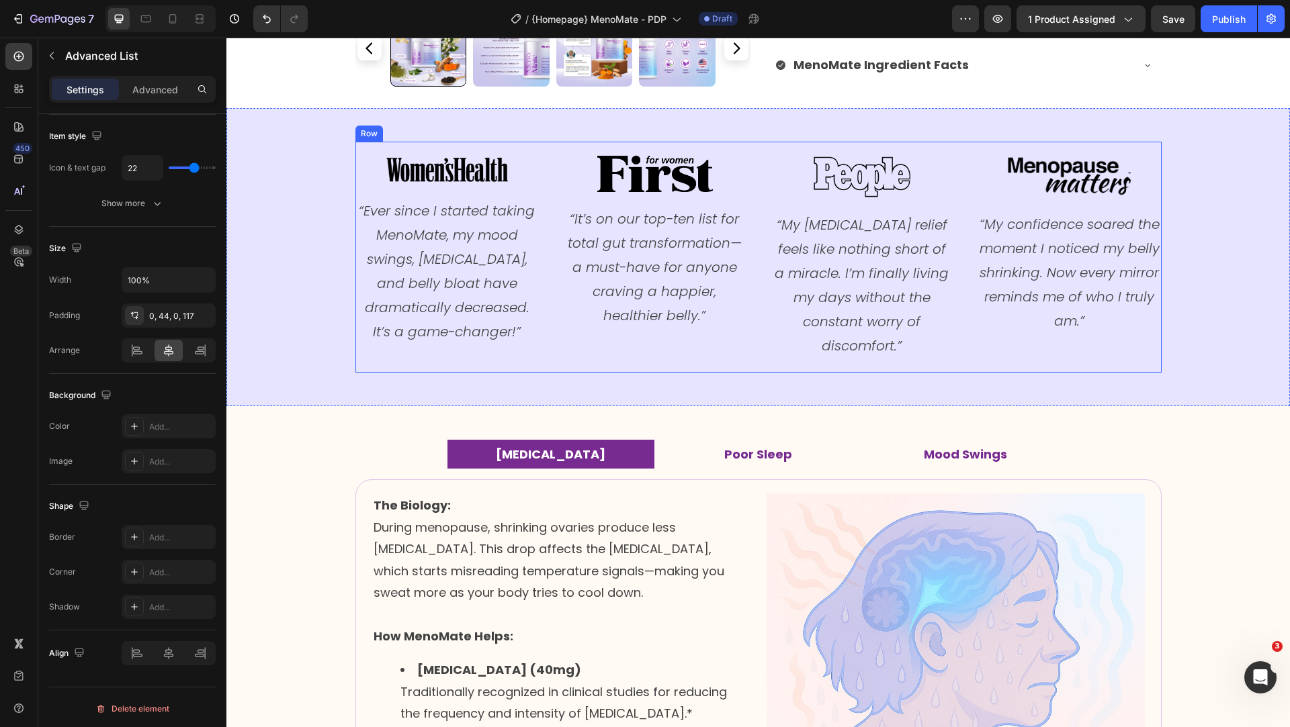
click at [577, 346] on div "Image “It’s on our top-ten list for total gut transformation—a must-have for an…" at bounding box center [654, 257] width 184 height 231
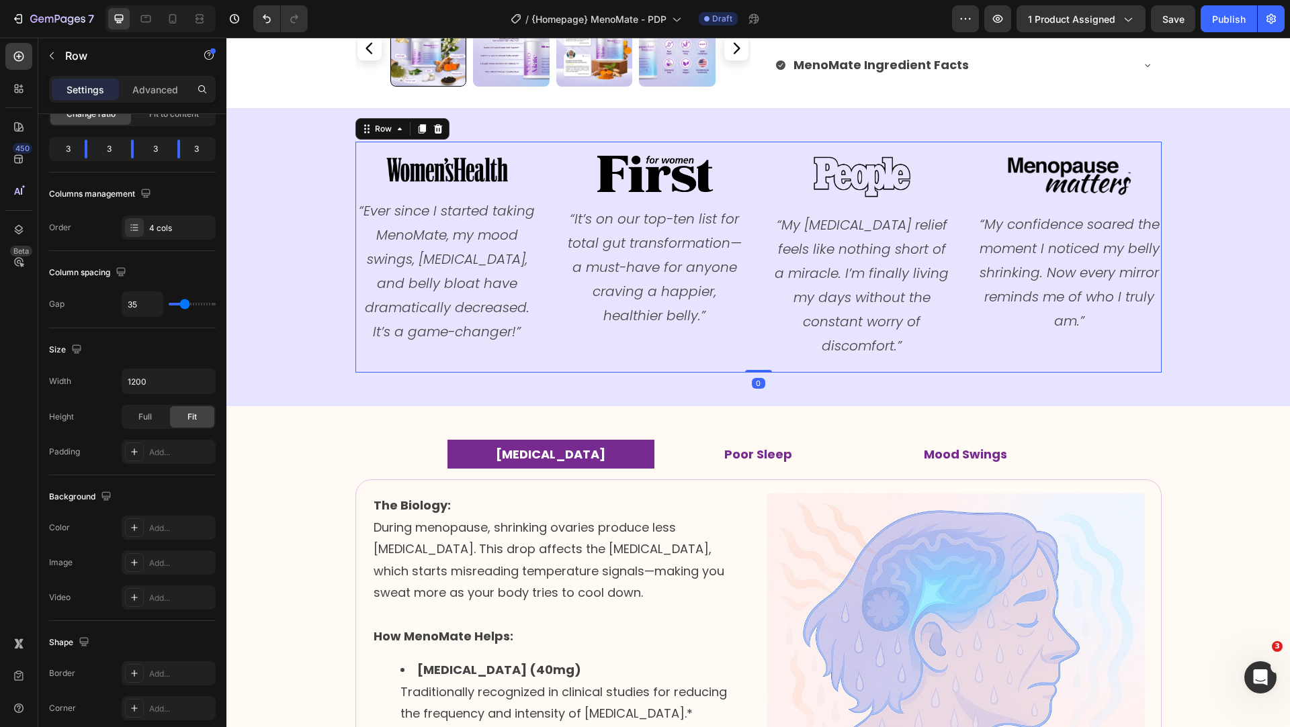
scroll to position [0, 0]
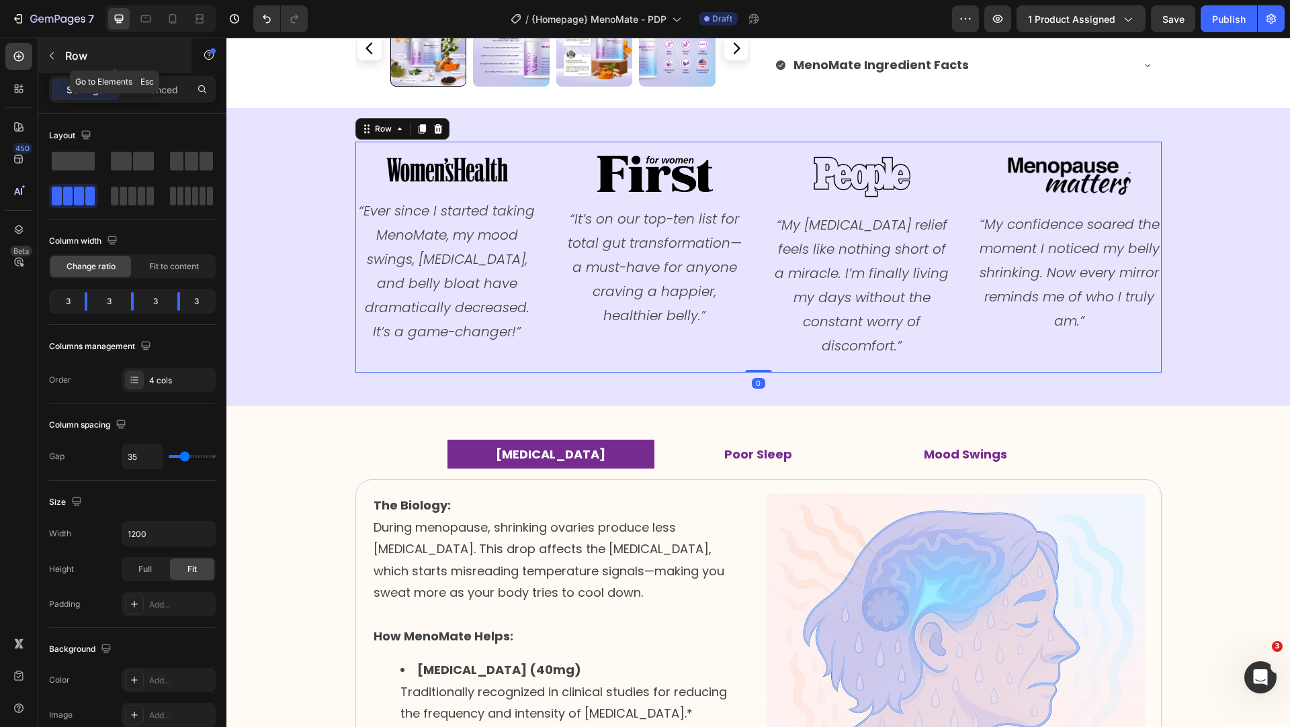
click at [60, 54] on button "button" at bounding box center [51, 55] width 21 height 21
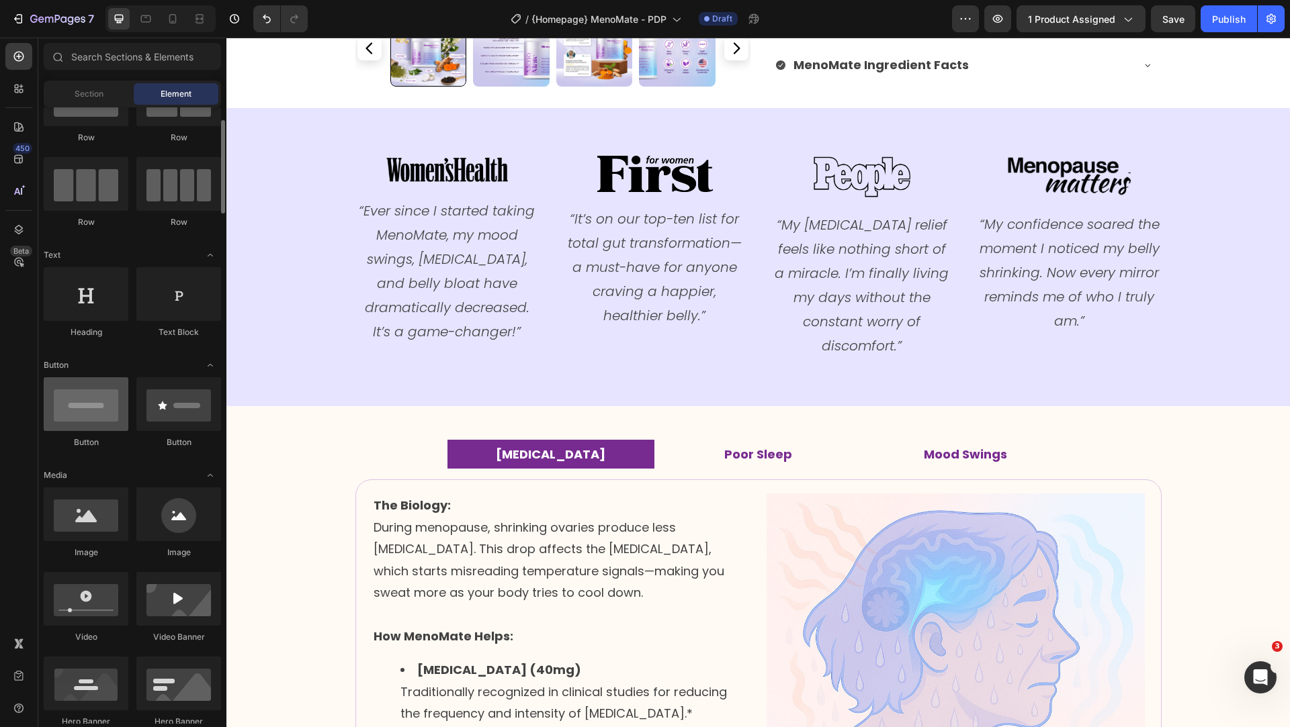
scroll to position [70, 0]
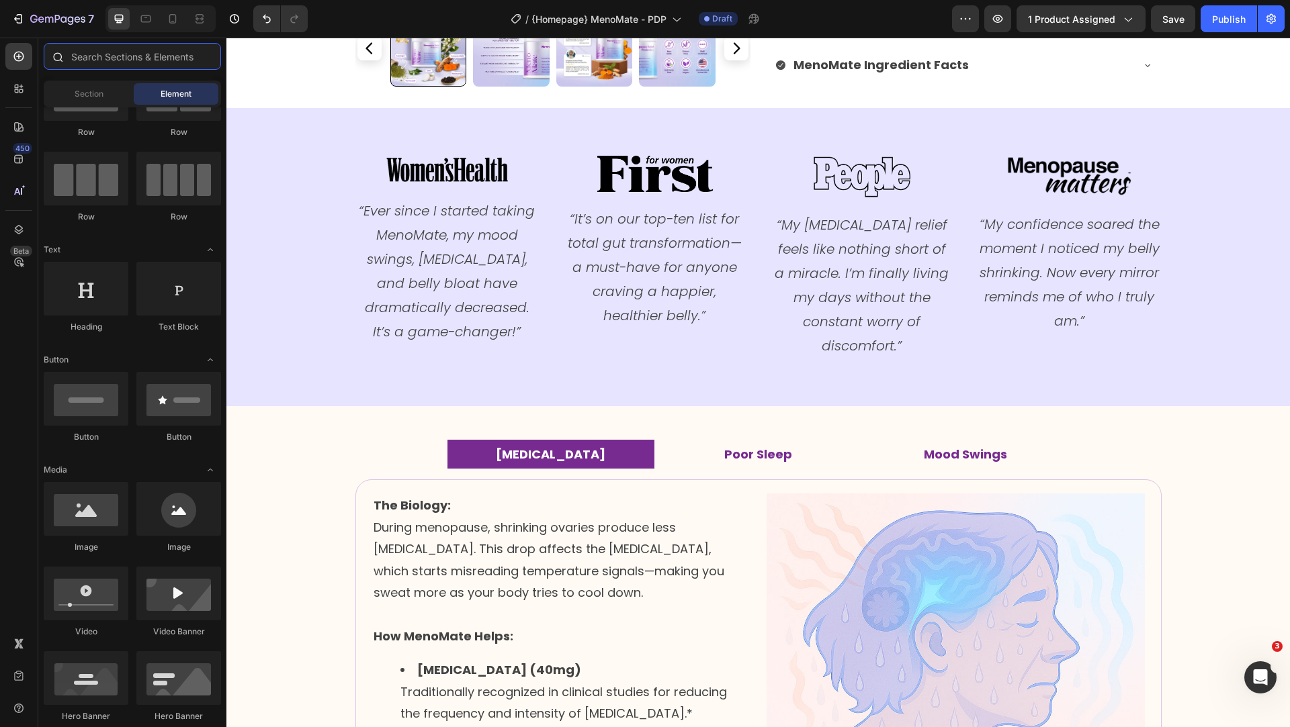
click at [95, 64] on input "text" at bounding box center [132, 56] width 177 height 27
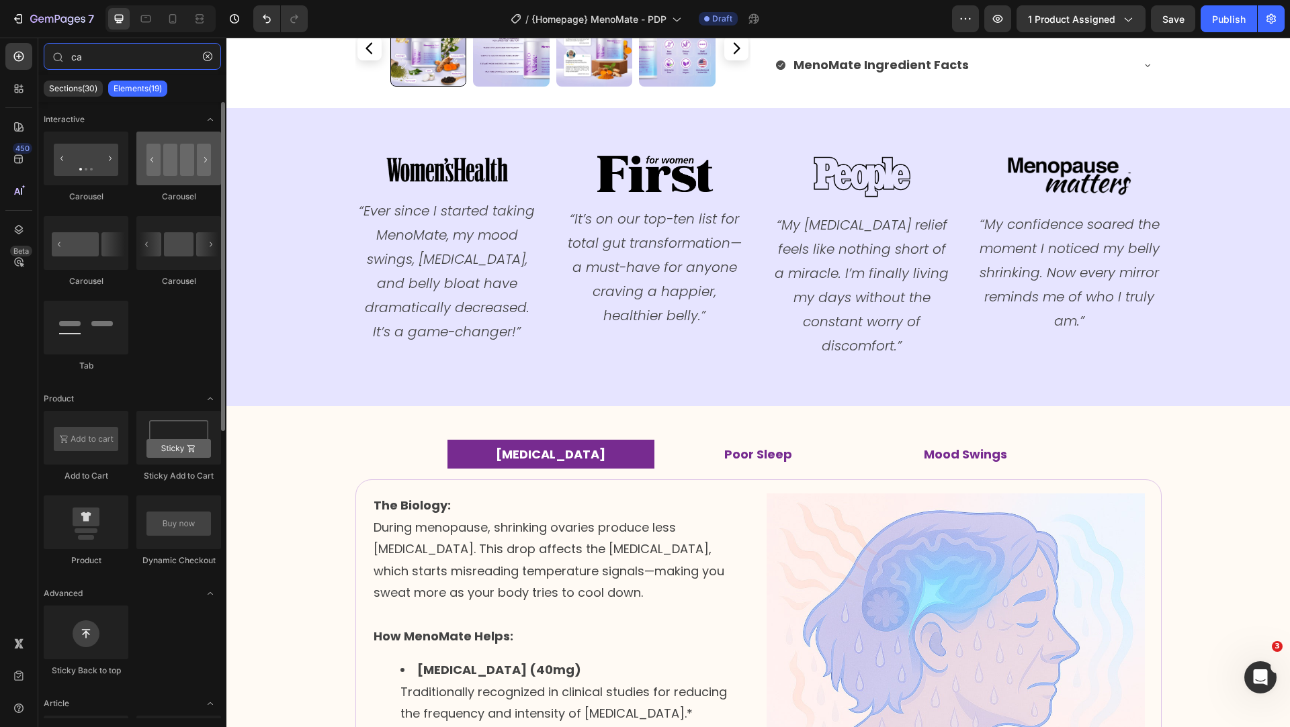
type input "ca"
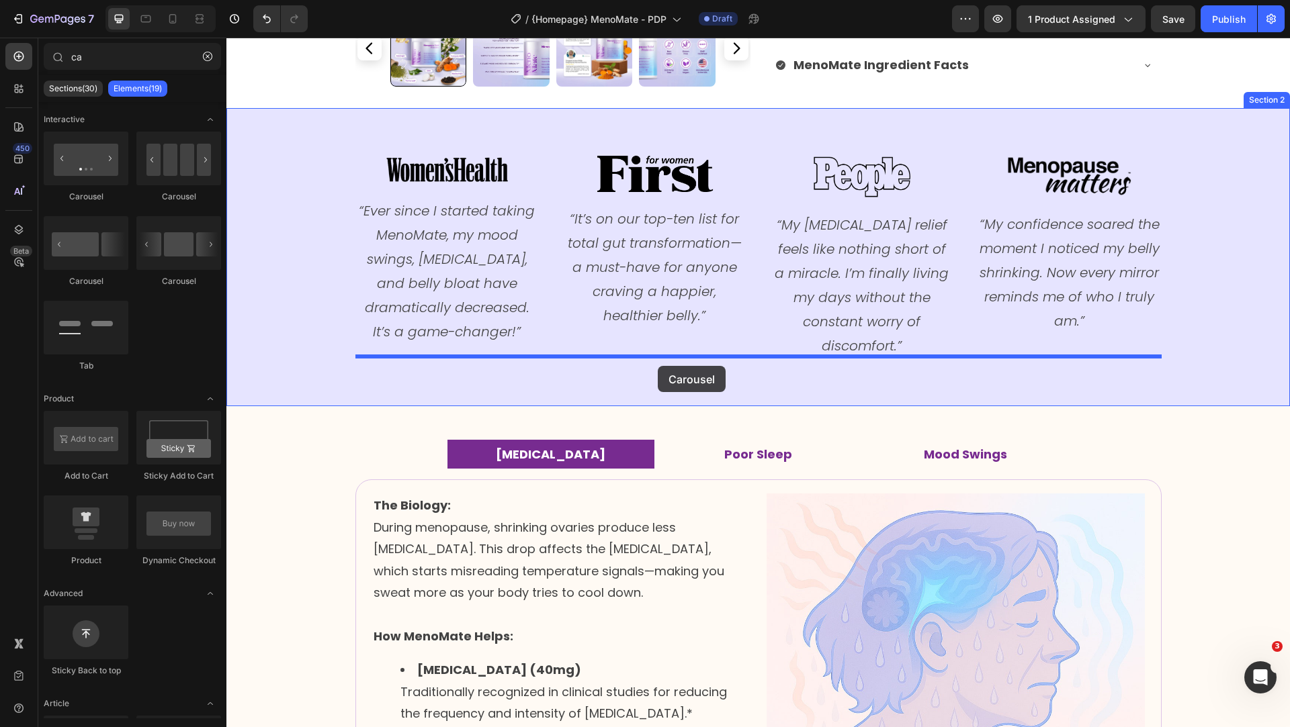
drag, startPoint x: 408, startPoint y: 191, endPoint x: 658, endPoint y: 366, distance: 305.2
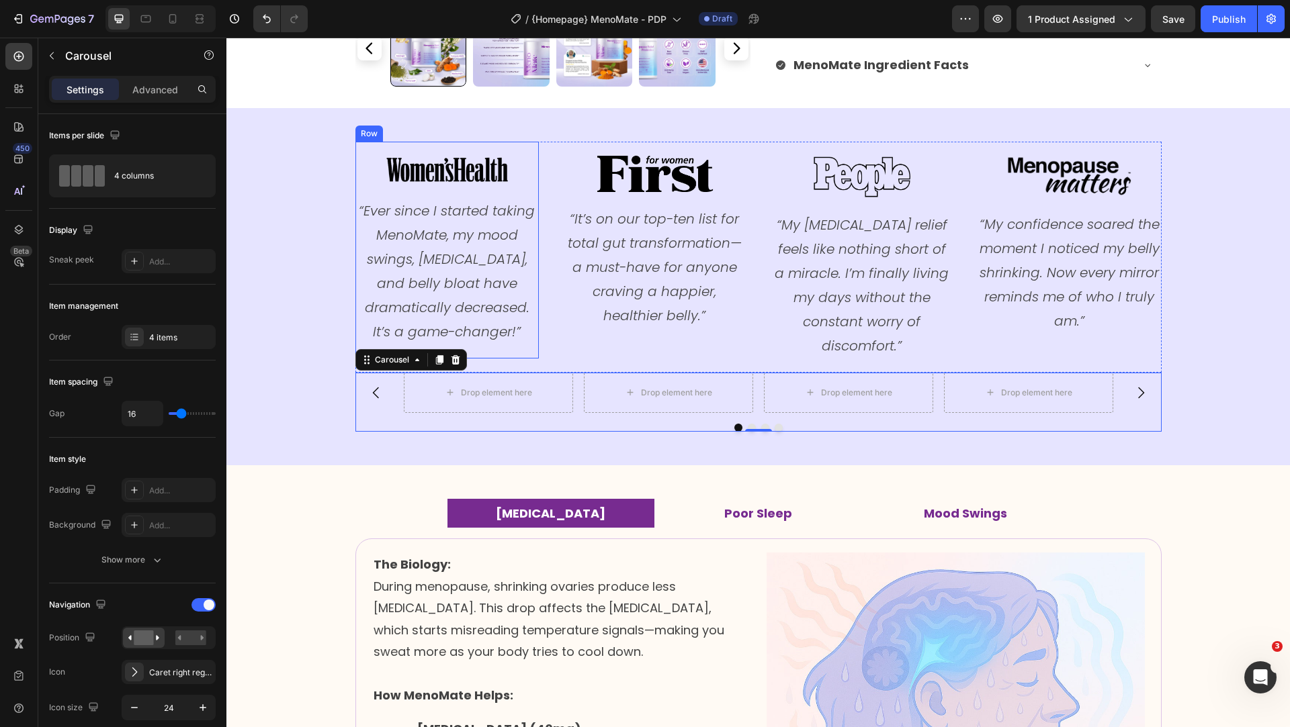
click at [531, 146] on div "Image “Ever since I started taking MenoMate, my mood swings, hot flashes, and b…" at bounding box center [447, 250] width 184 height 217
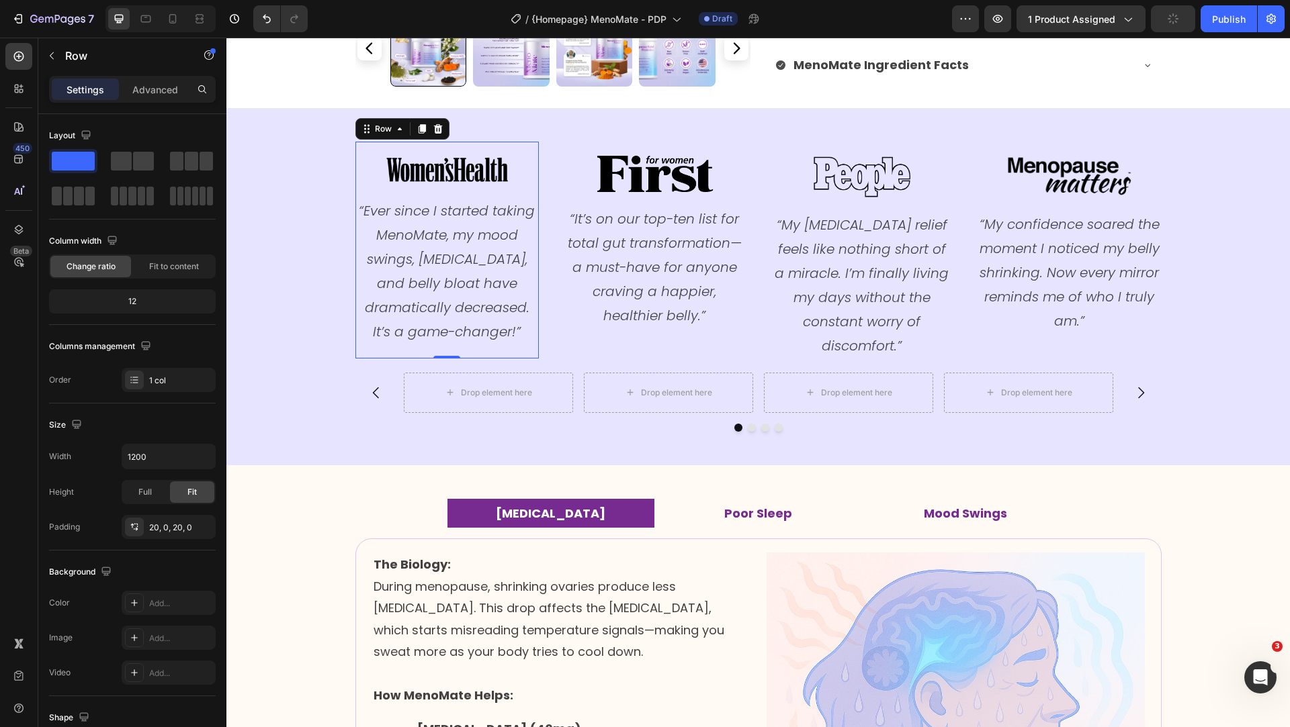
click at [574, 108] on div "Image “Ever since I started taking MenoMate, my mood swings, hot flashes, and b…" at bounding box center [757, 286] width 1063 height 357
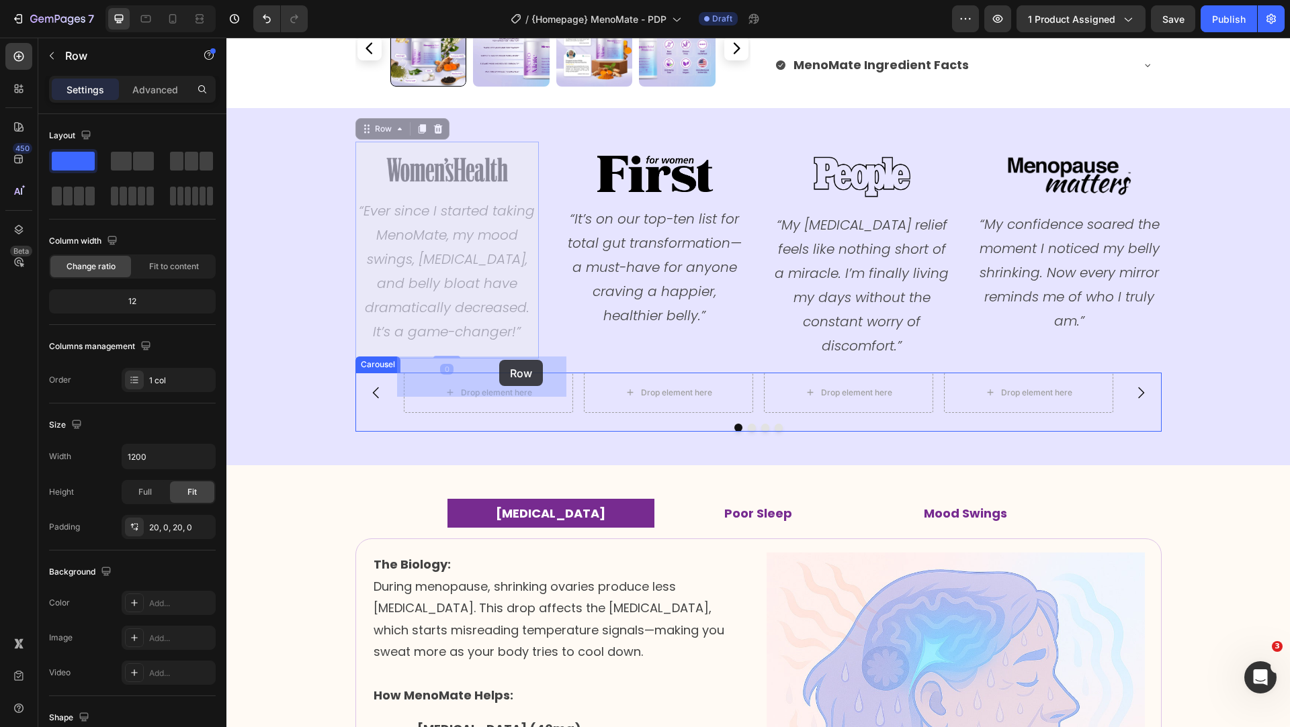
drag, startPoint x: 450, startPoint y: 151, endPoint x: 499, endPoint y: 360, distance: 214.6
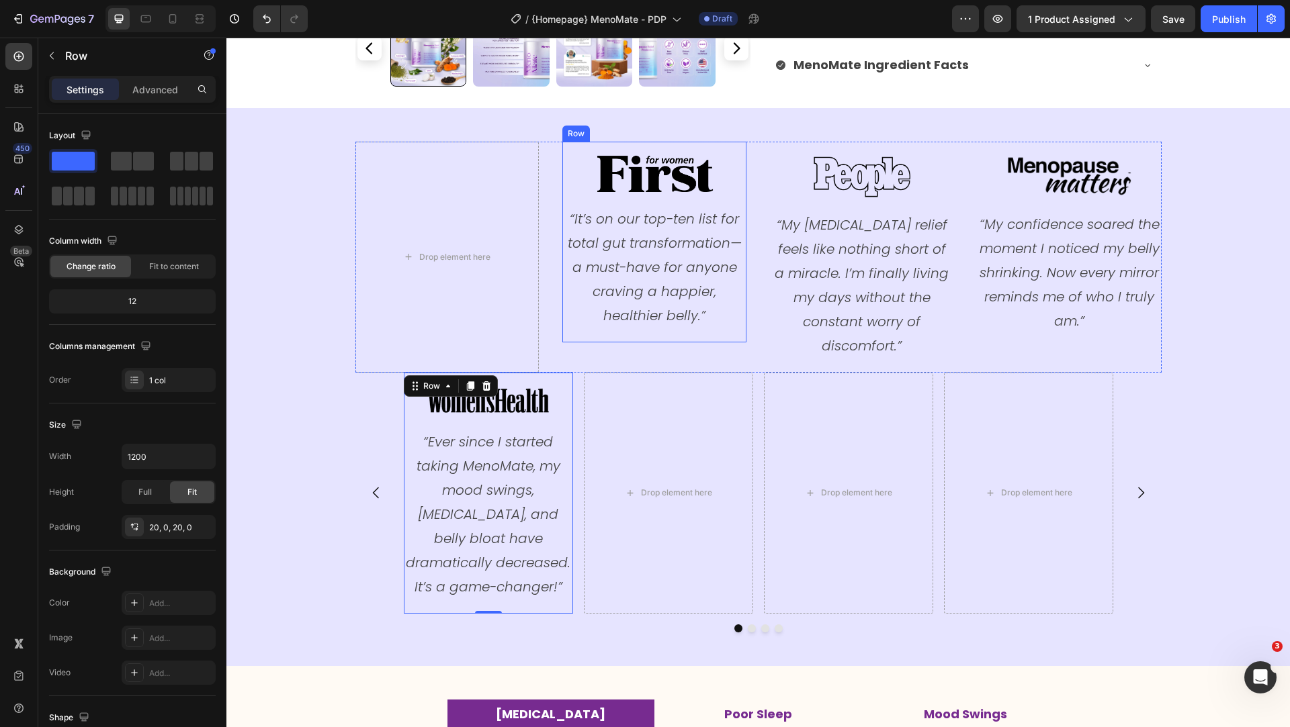
click at [637, 148] on div "Image “It’s on our top-ten list for total gut transformation—a must-have for an…" at bounding box center [654, 242] width 184 height 201
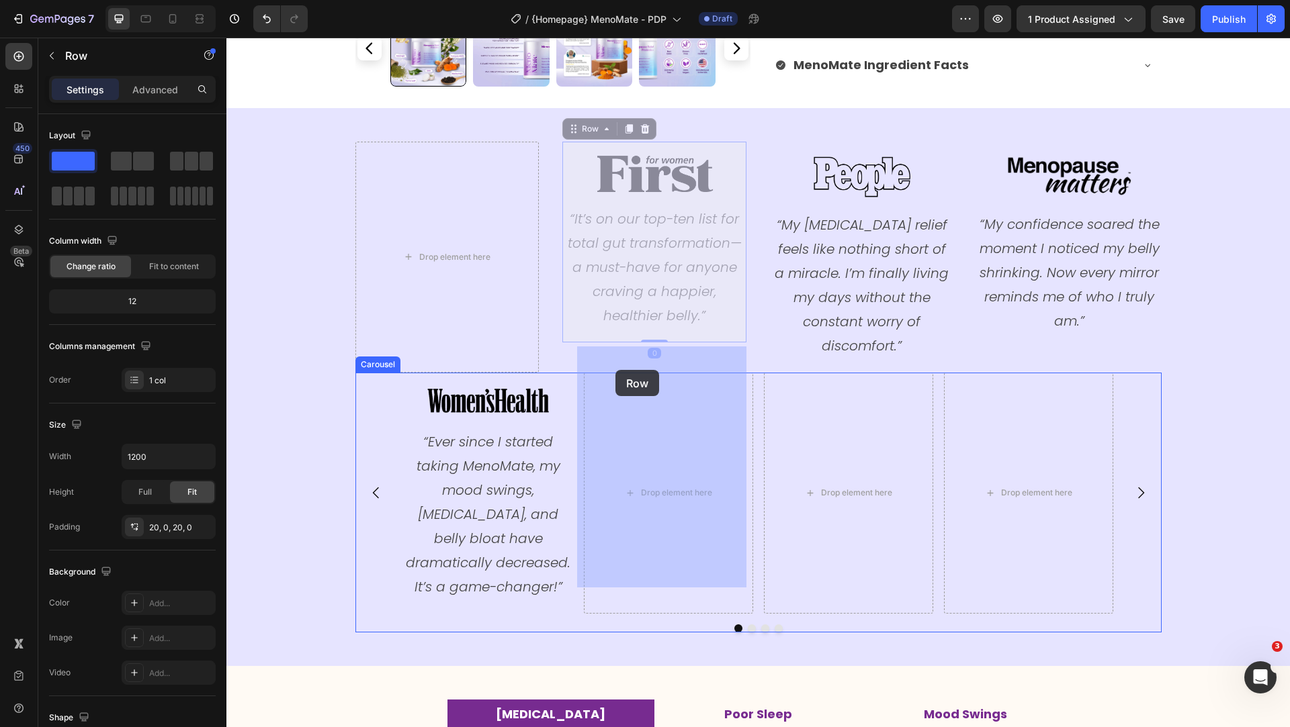
drag, startPoint x: 587, startPoint y: 131, endPoint x: 615, endPoint y: 370, distance: 240.8
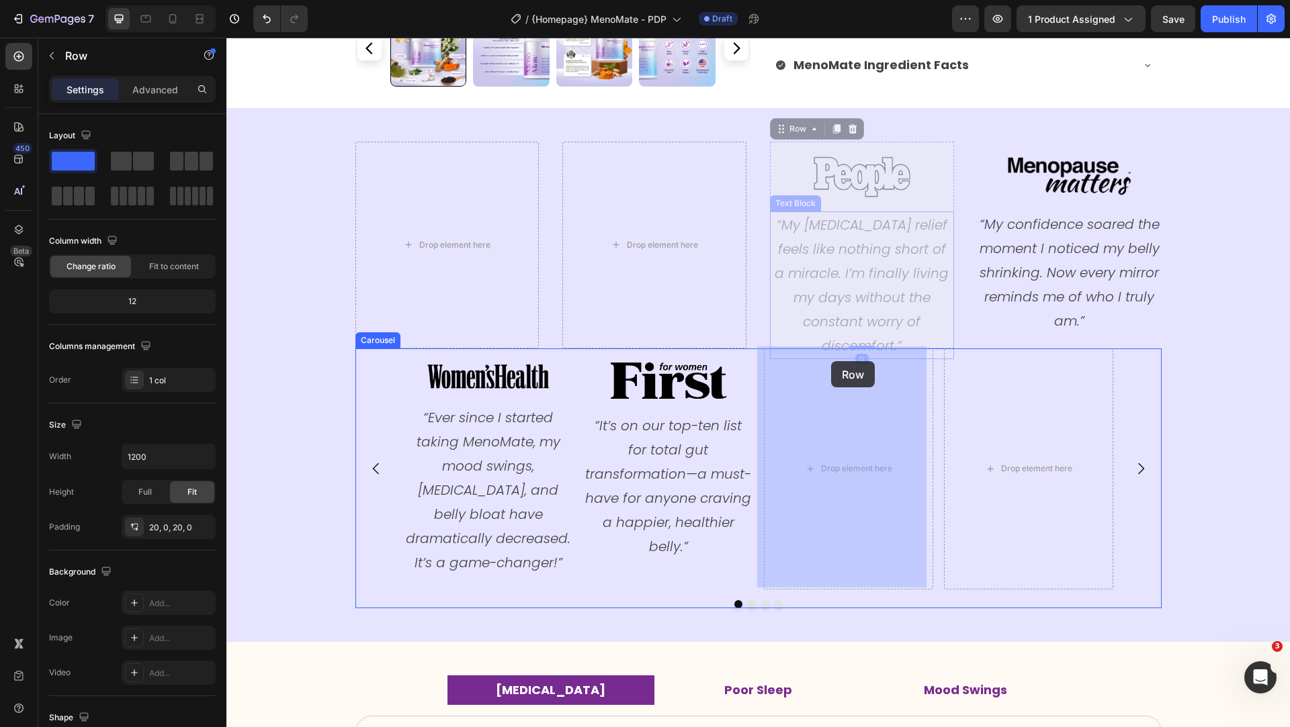
drag, startPoint x: 811, startPoint y: 150, endPoint x: 831, endPoint y: 361, distance: 212.5
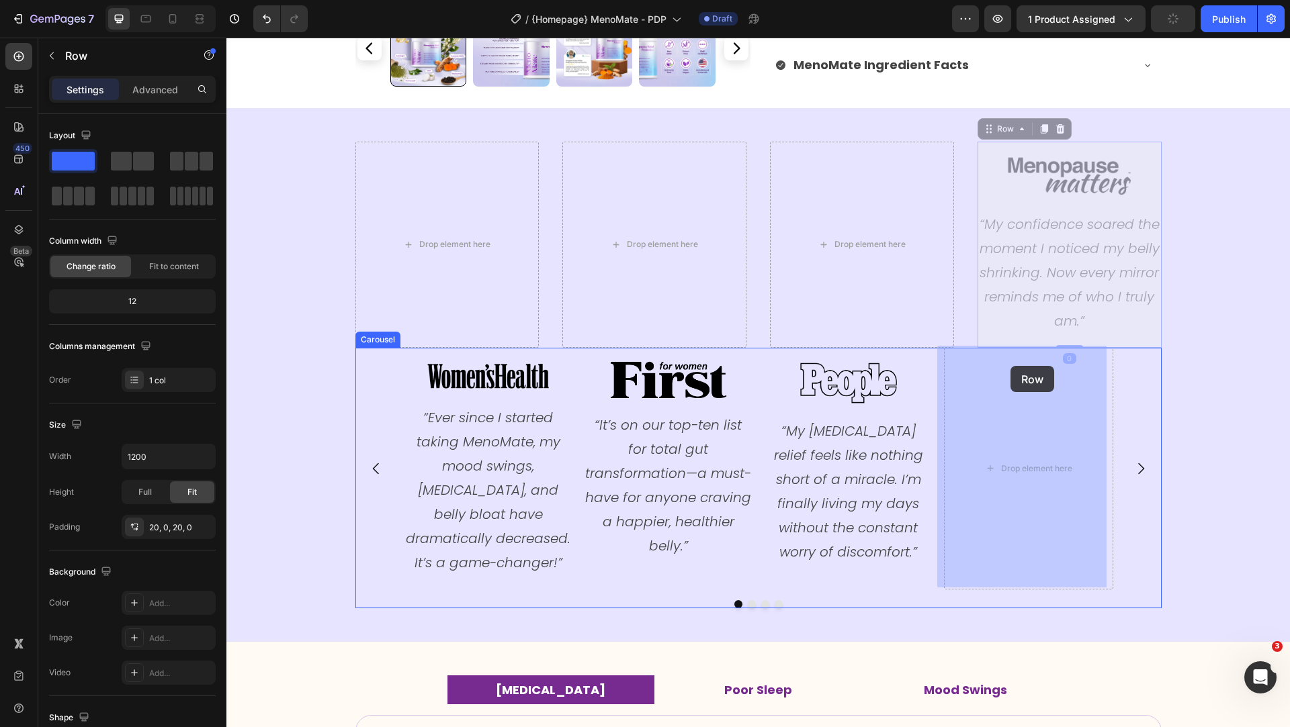
drag, startPoint x: 1010, startPoint y: 148, endPoint x: 920, endPoint y: 403, distance: 270.6
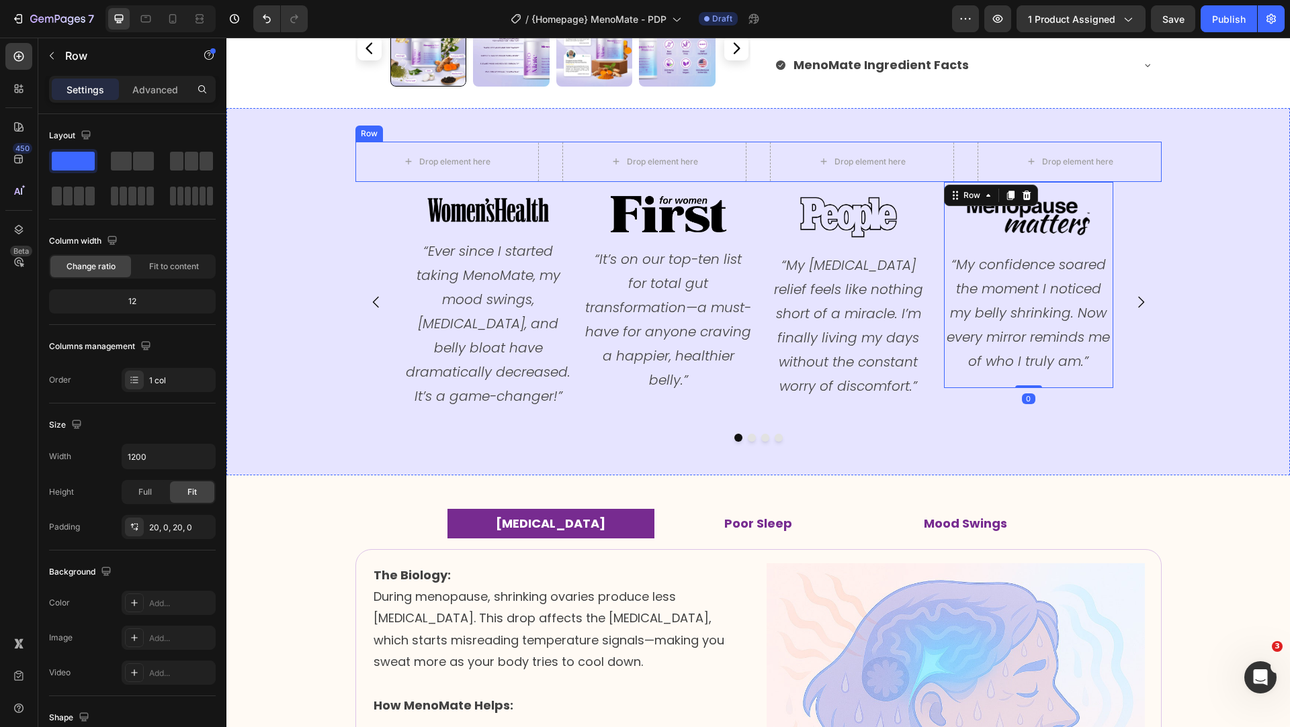
click at [541, 171] on div "Drop element here Drop element here Drop element here Drop element here Row" at bounding box center [758, 162] width 806 height 40
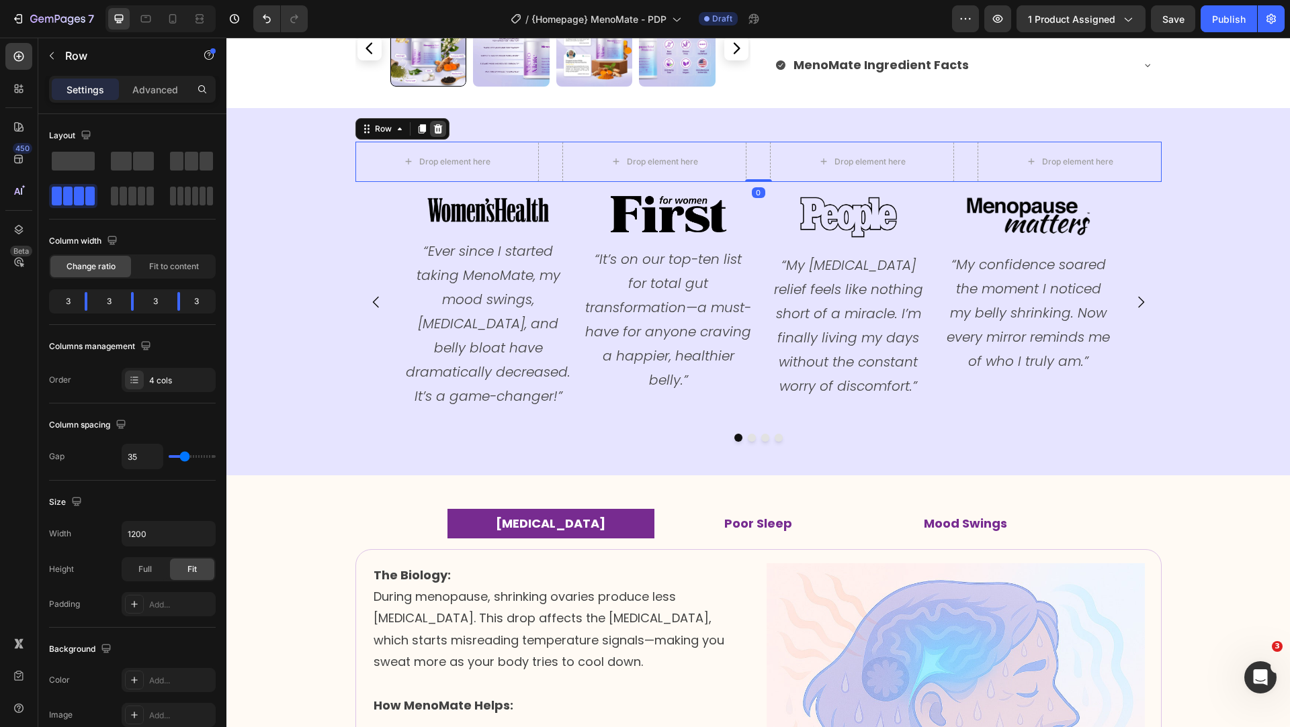
click at [436, 127] on div at bounding box center [438, 129] width 16 height 16
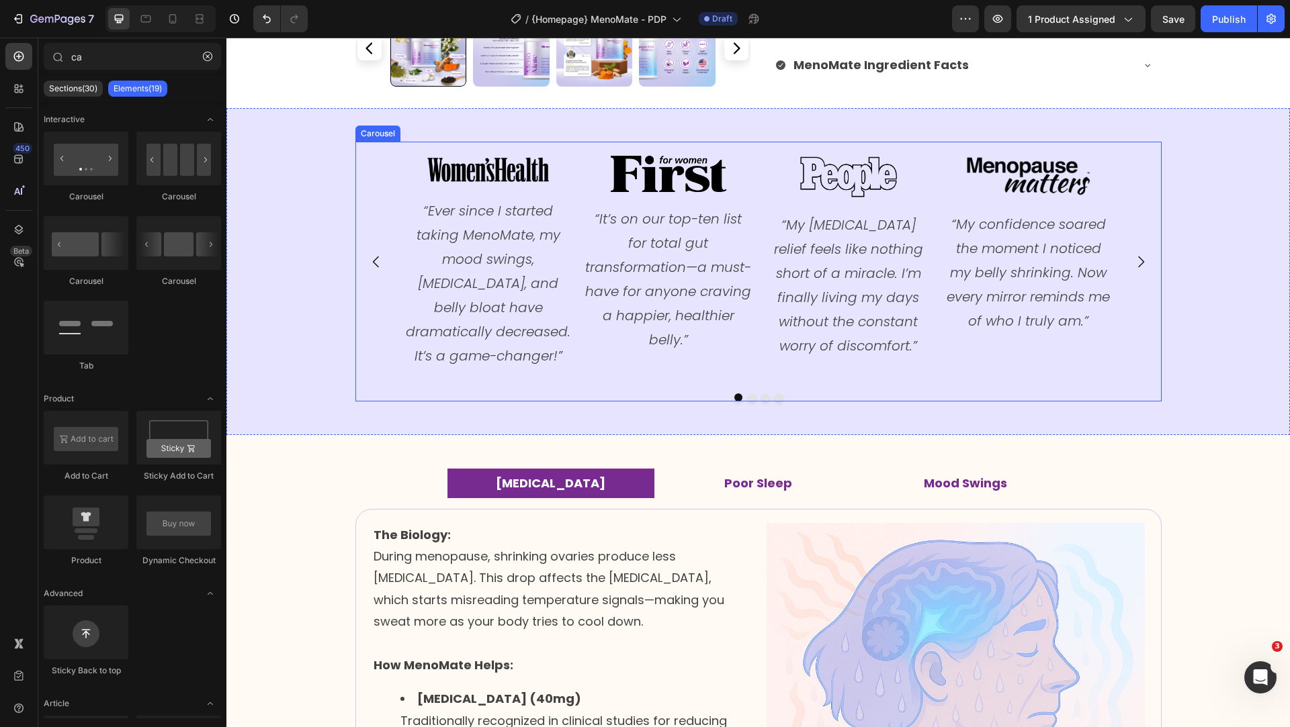
click at [382, 380] on div "Image “Ever since I started taking MenoMate, my mood swings, hot flashes, and b…" at bounding box center [758, 262] width 806 height 241
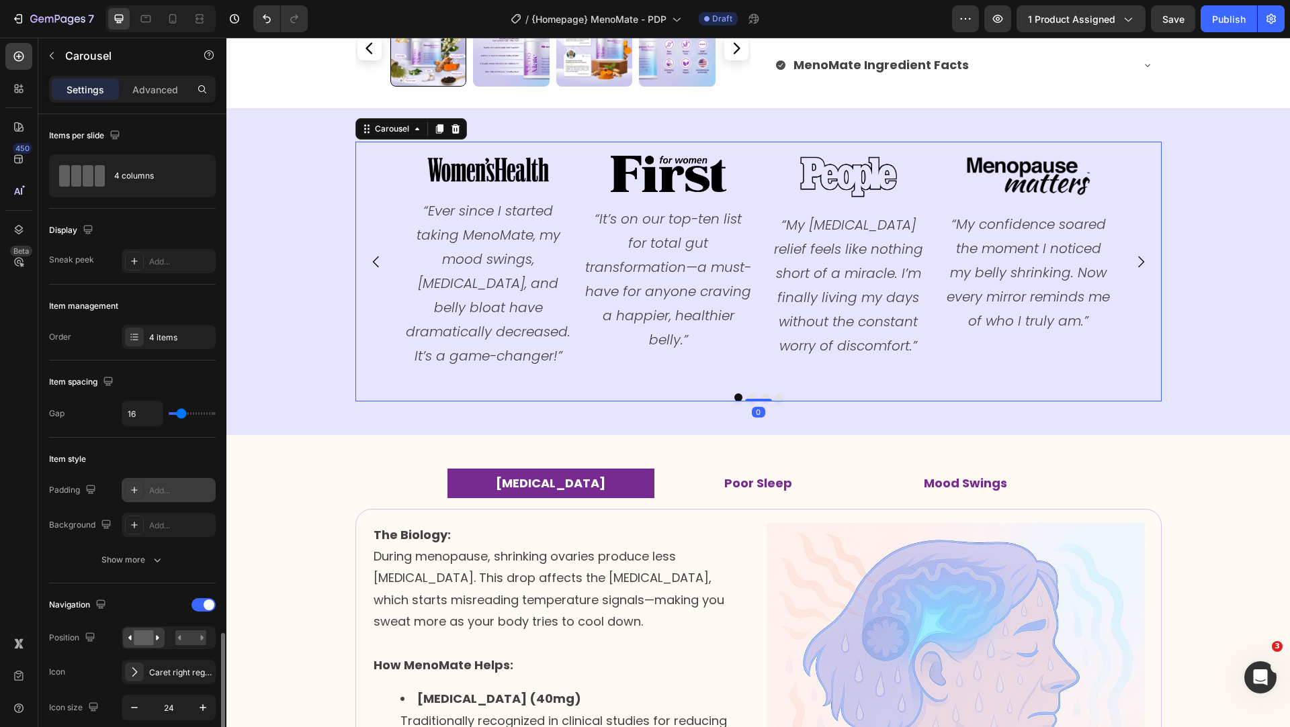
scroll to position [371, 0]
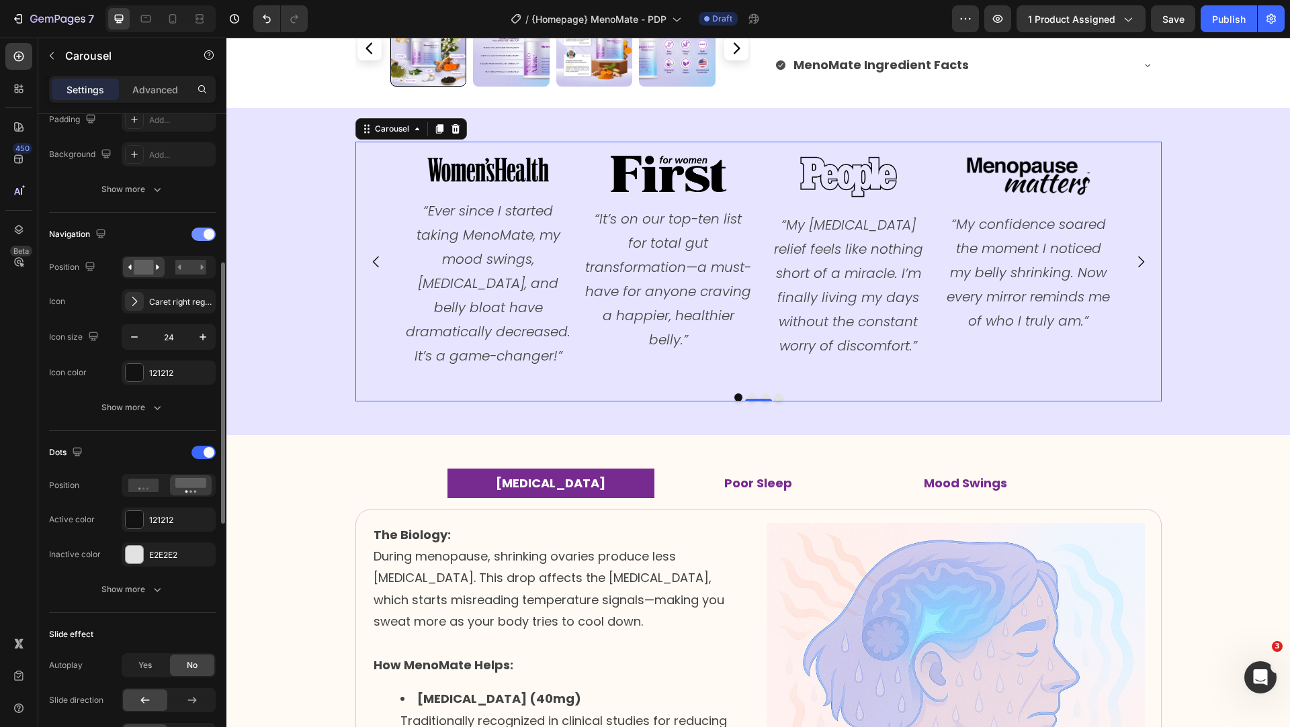
click at [197, 235] on div at bounding box center [203, 234] width 24 height 13
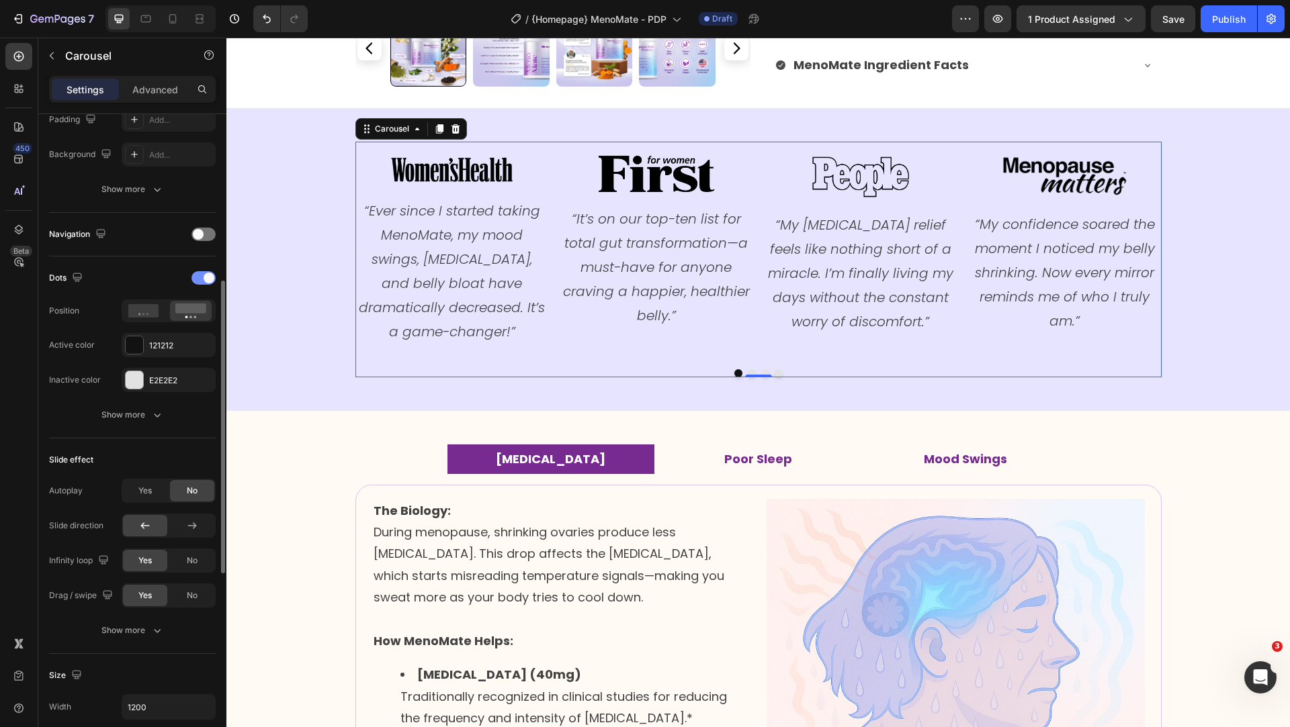
click at [199, 273] on div at bounding box center [203, 277] width 24 height 13
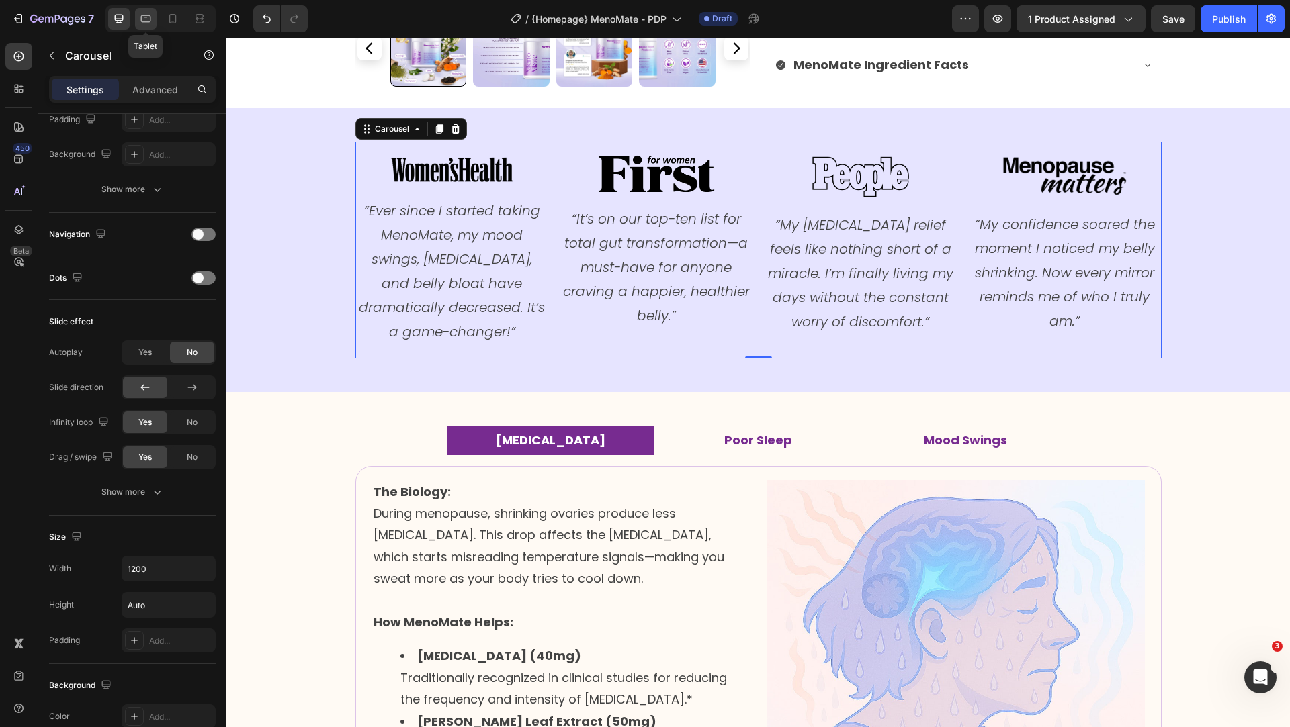
click at [148, 19] on icon at bounding box center [145, 18] width 13 height 13
type input "100%"
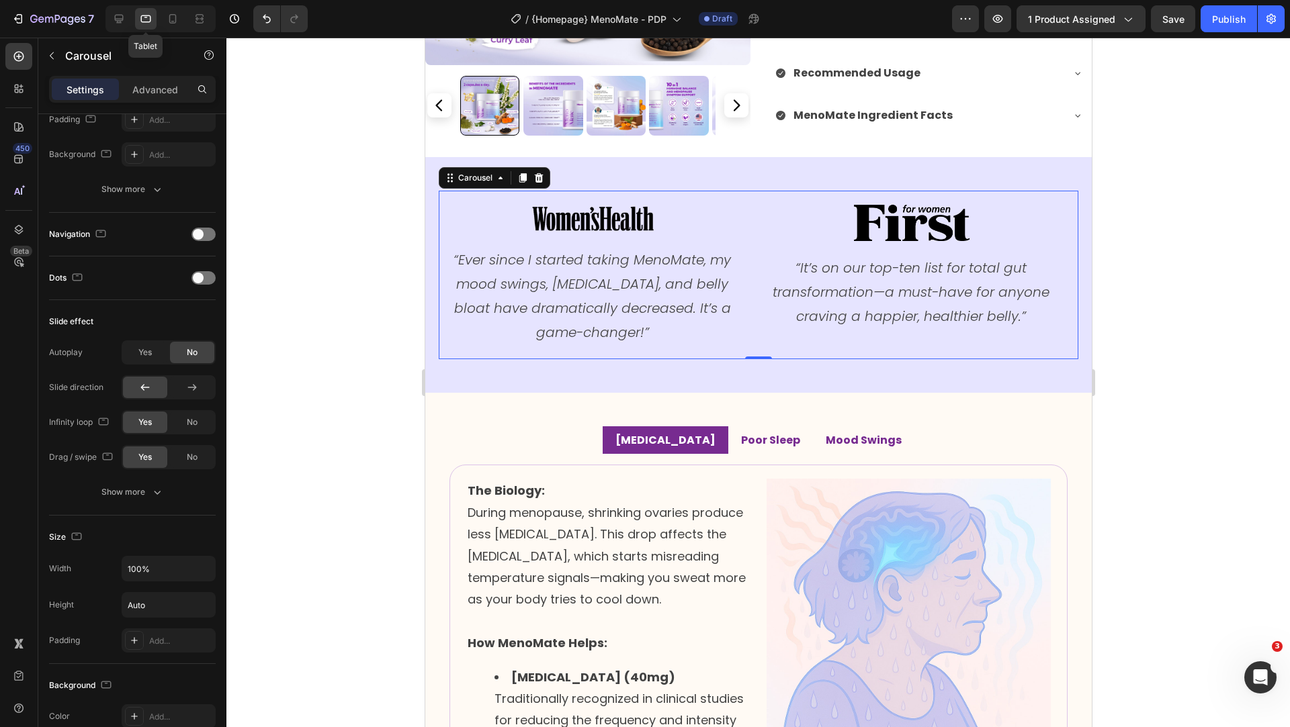
scroll to position [1412, 0]
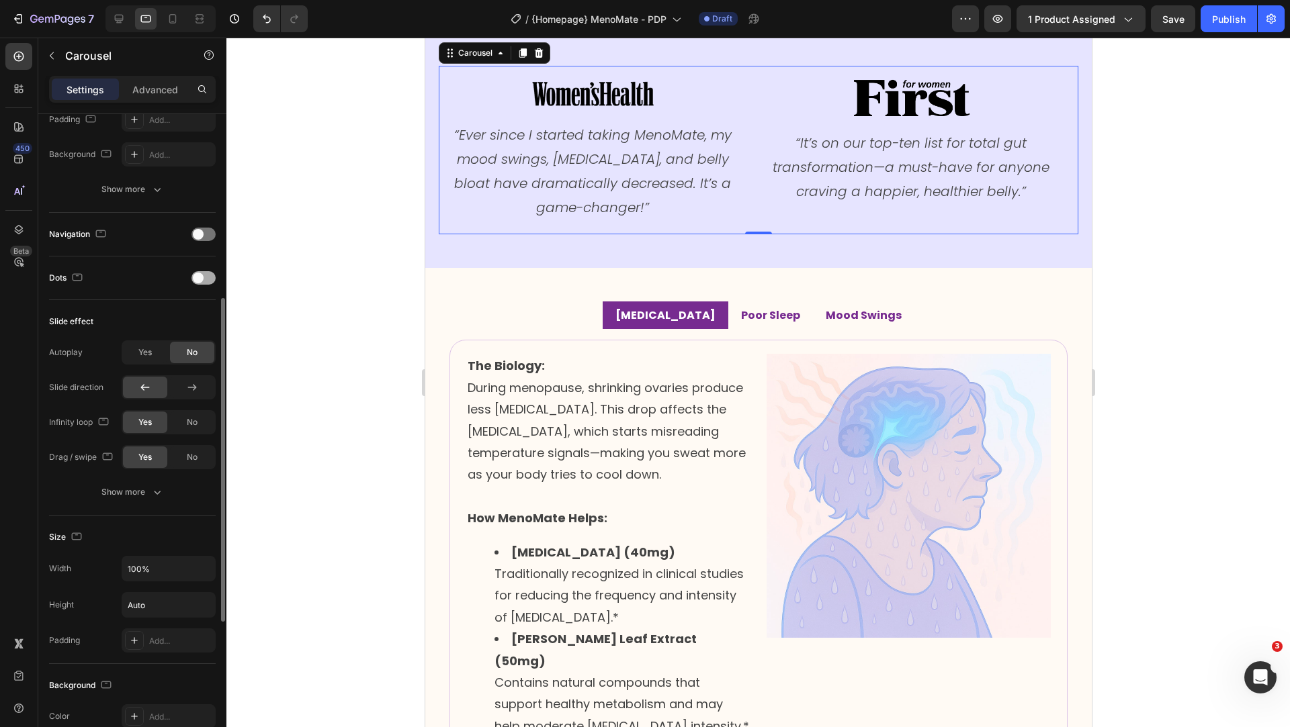
click at [207, 275] on div at bounding box center [203, 277] width 24 height 13
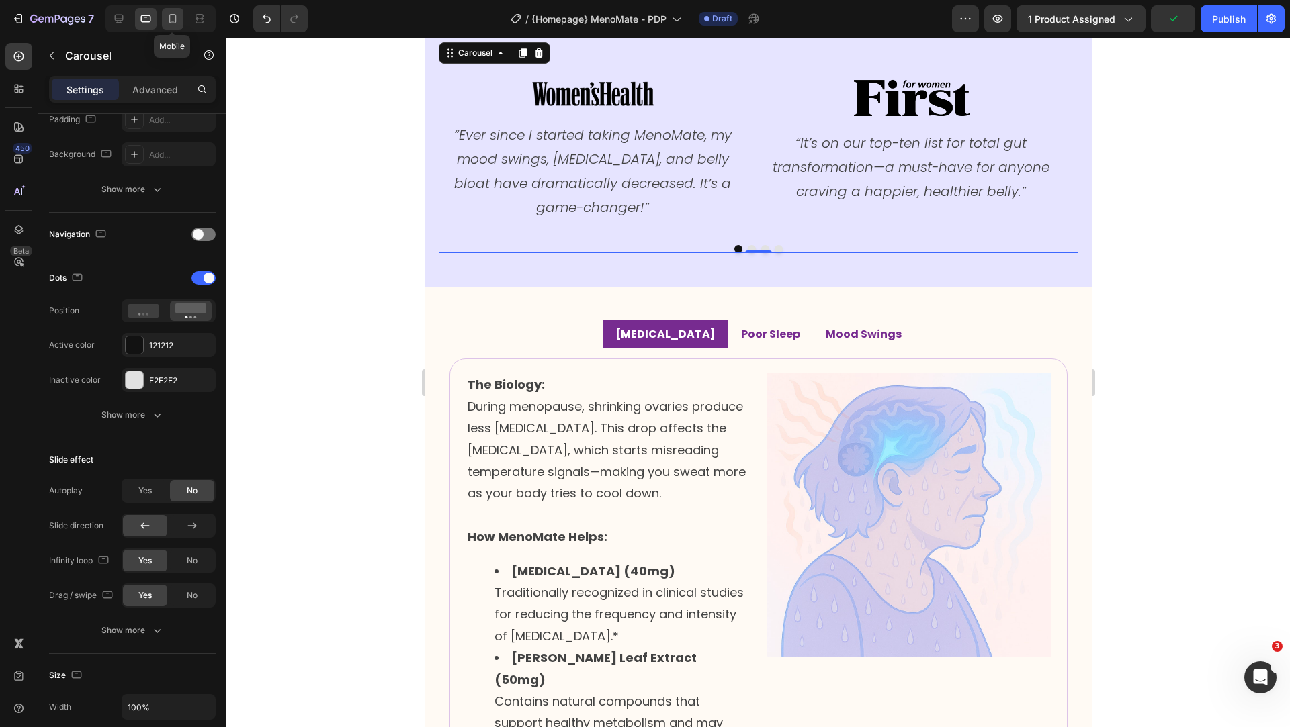
click at [175, 21] on icon at bounding box center [172, 18] width 7 height 9
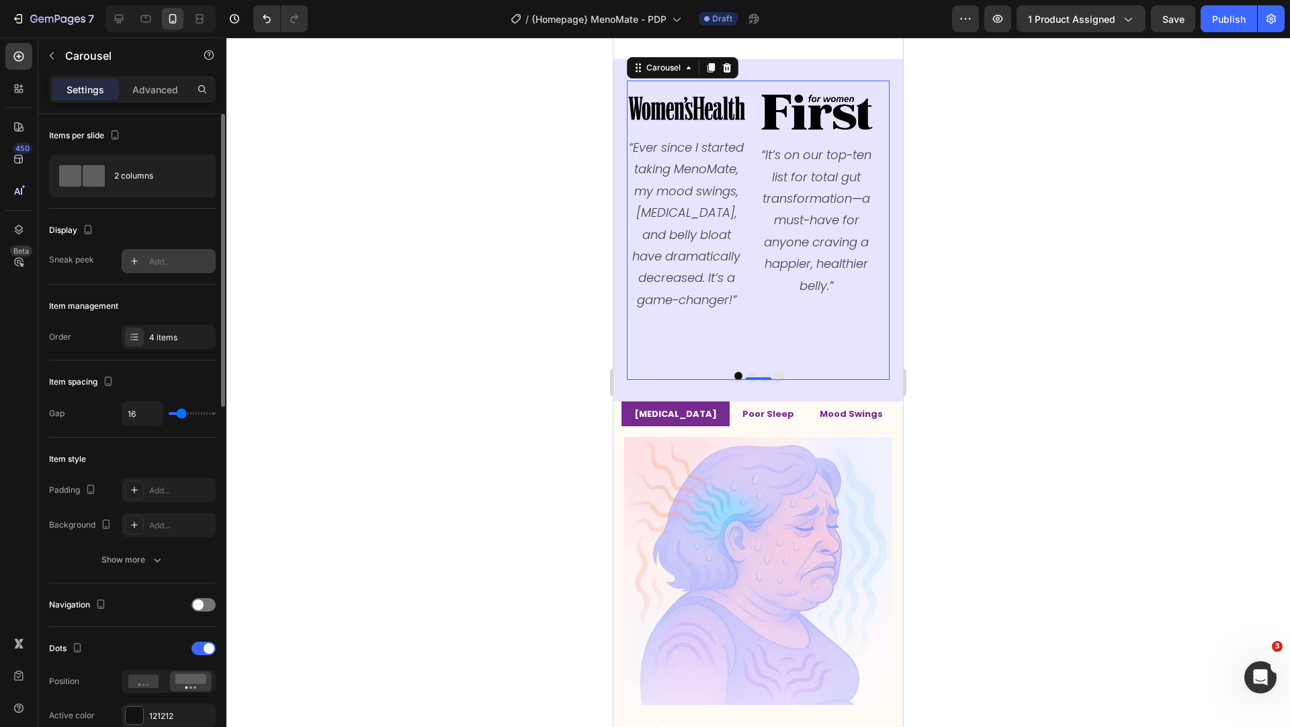
click at [159, 256] on div "Add..." at bounding box center [180, 262] width 63 height 12
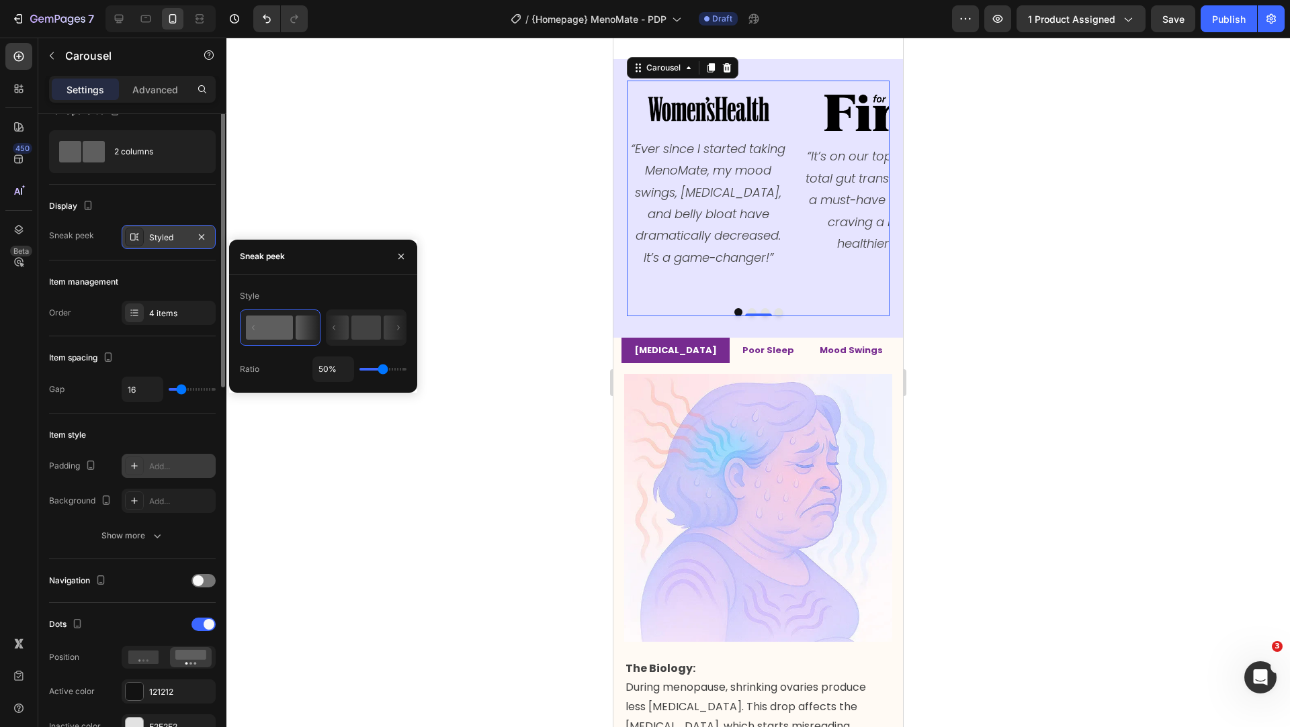
scroll to position [60, 0]
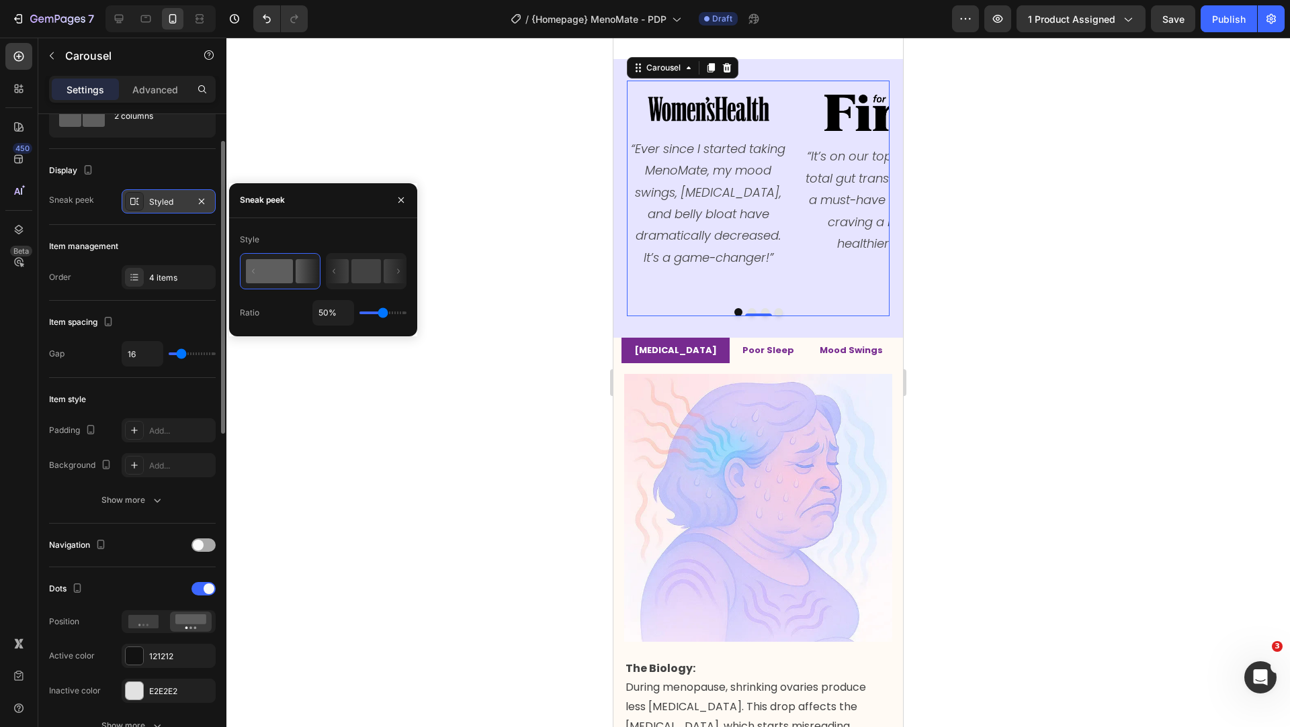
click at [203, 539] on div at bounding box center [203, 545] width 24 height 13
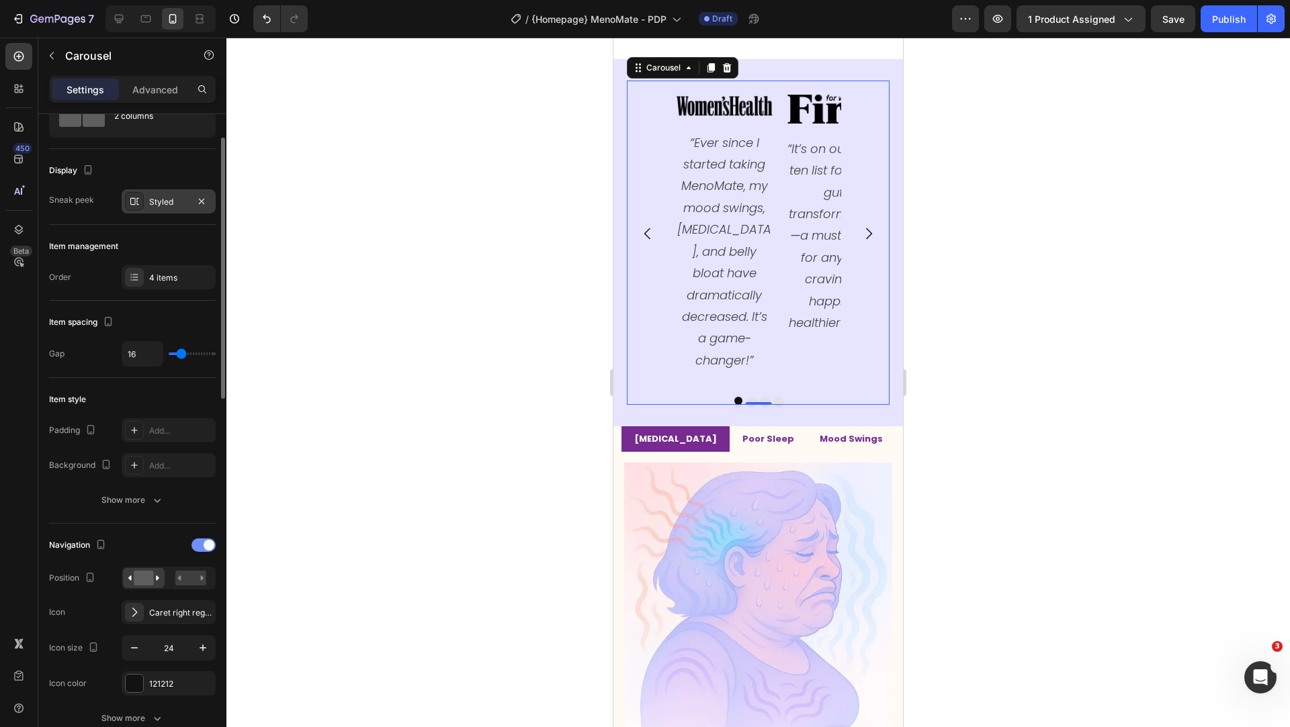
click at [203, 539] on div at bounding box center [203, 545] width 24 height 13
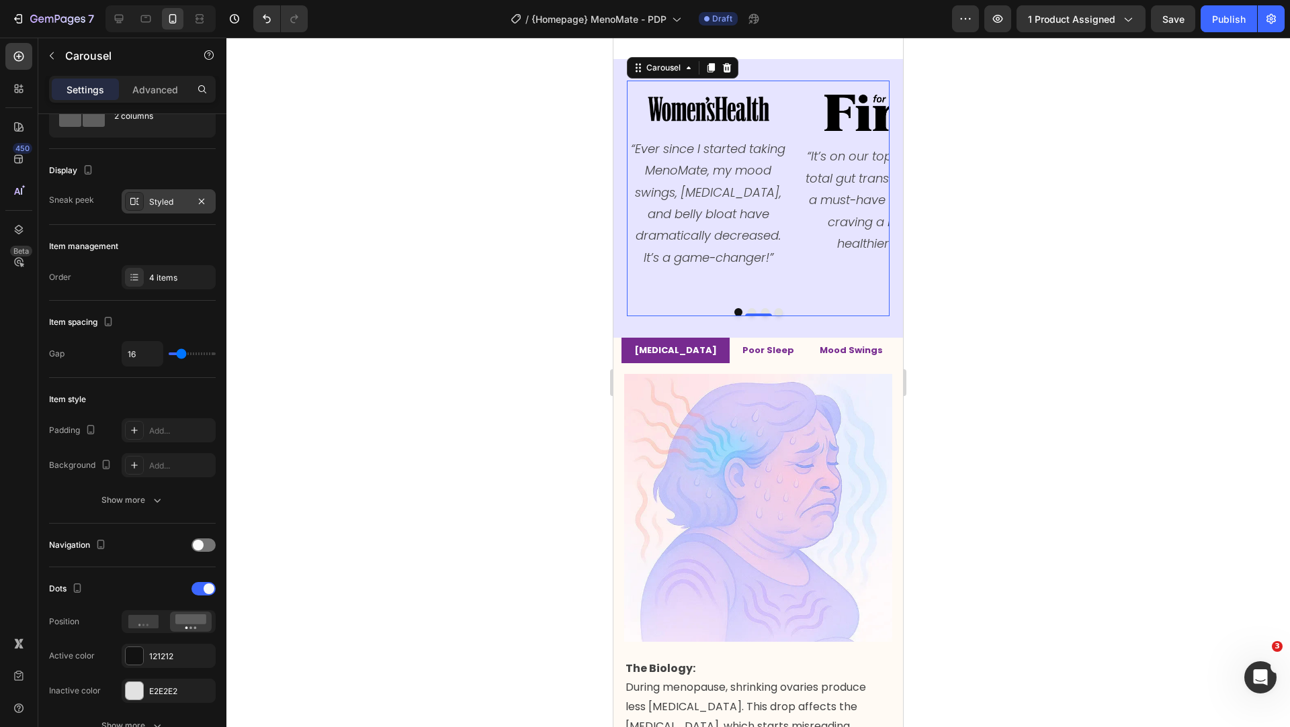
click at [388, 337] on div at bounding box center [757, 383] width 1063 height 690
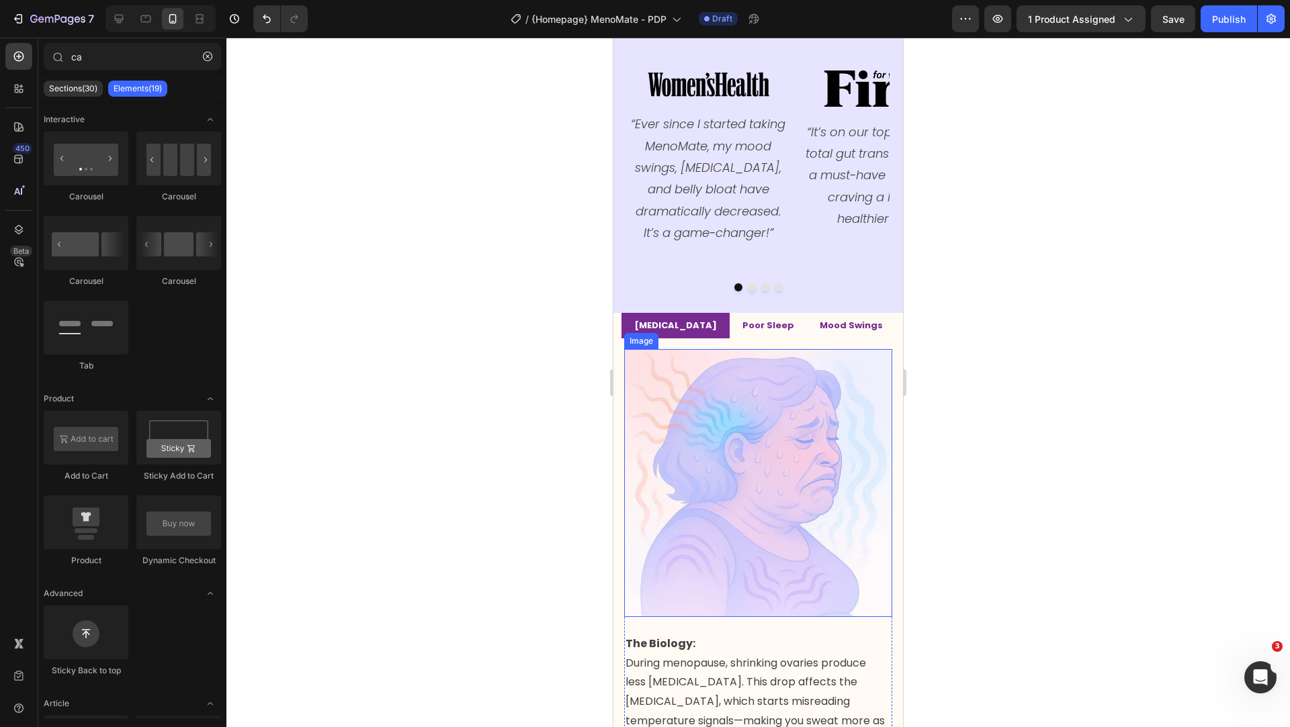
scroll to position [1856, 0]
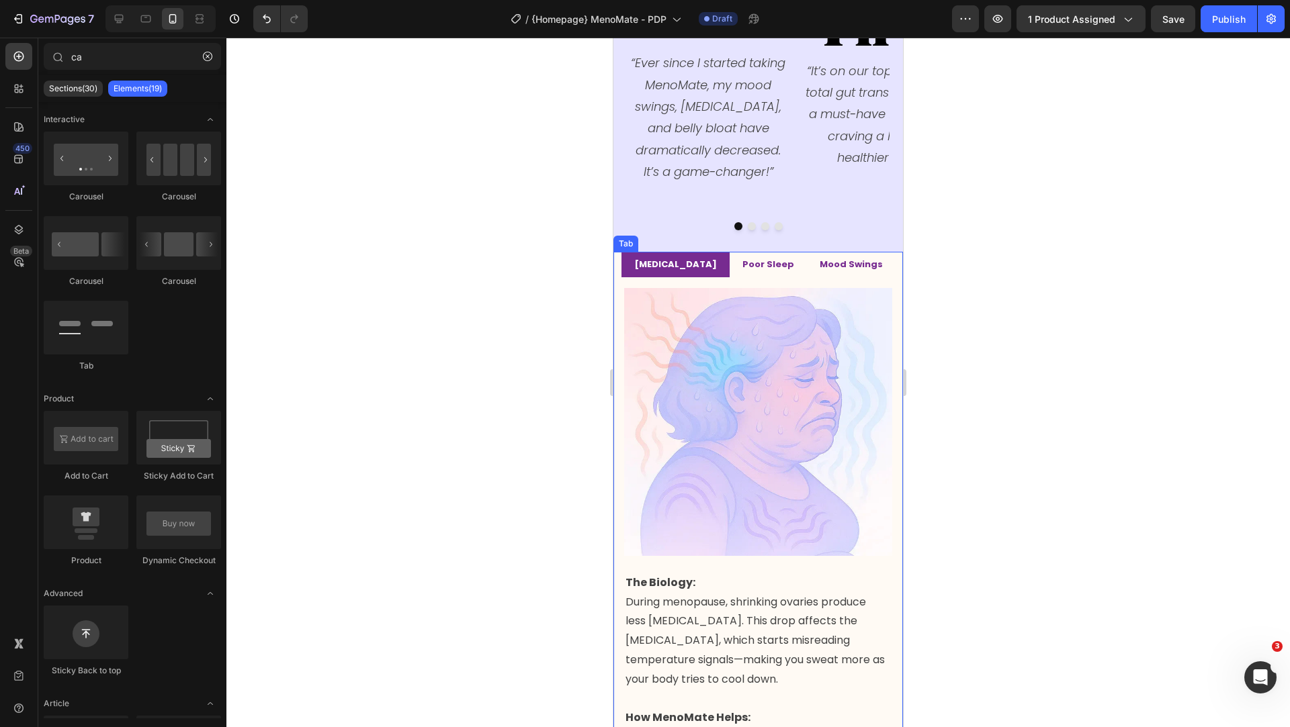
click at [618, 258] on ul "Hot Flashes Poor Sleep Mood Swings" at bounding box center [757, 265] width 289 height 26
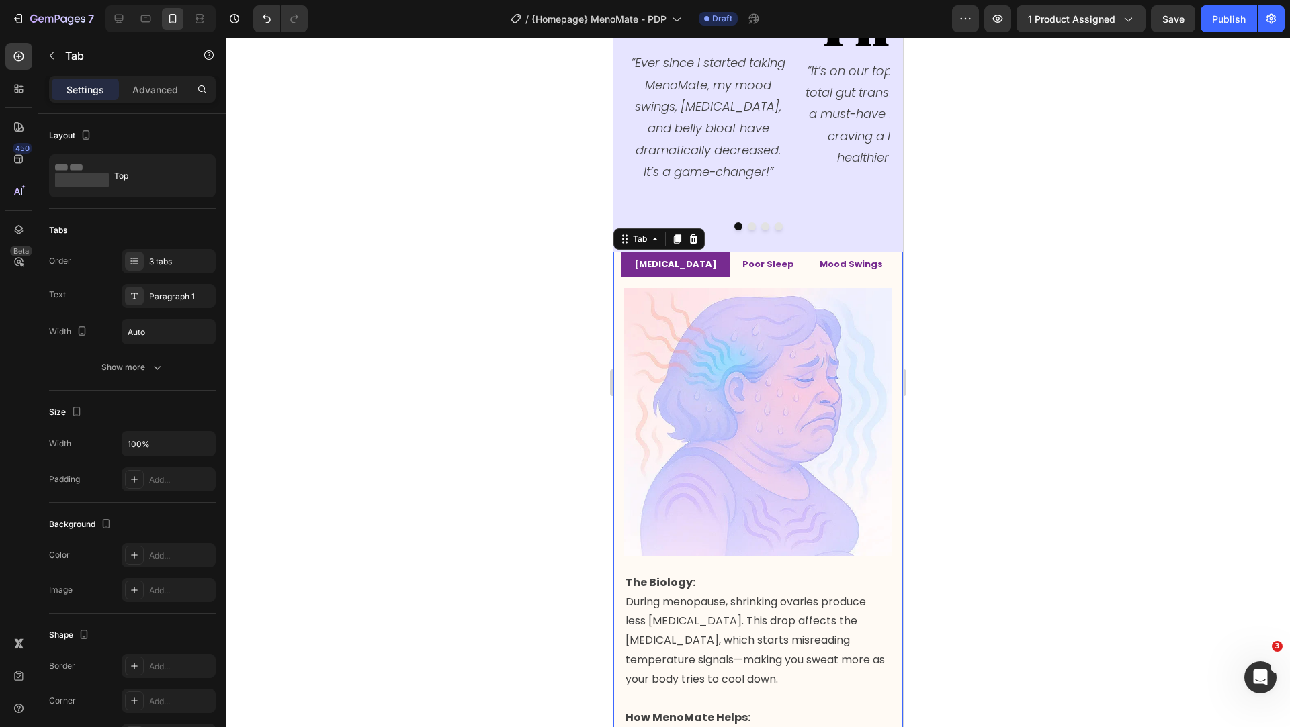
click at [699, 258] on strong "Hot Flashes" at bounding box center [675, 264] width 83 height 13
click at [670, 258] on strong "Hot Flashes" at bounding box center [675, 264] width 83 height 13
click at [670, 258] on strong "[MEDICAL_DATA]" at bounding box center [675, 264] width 83 height 13
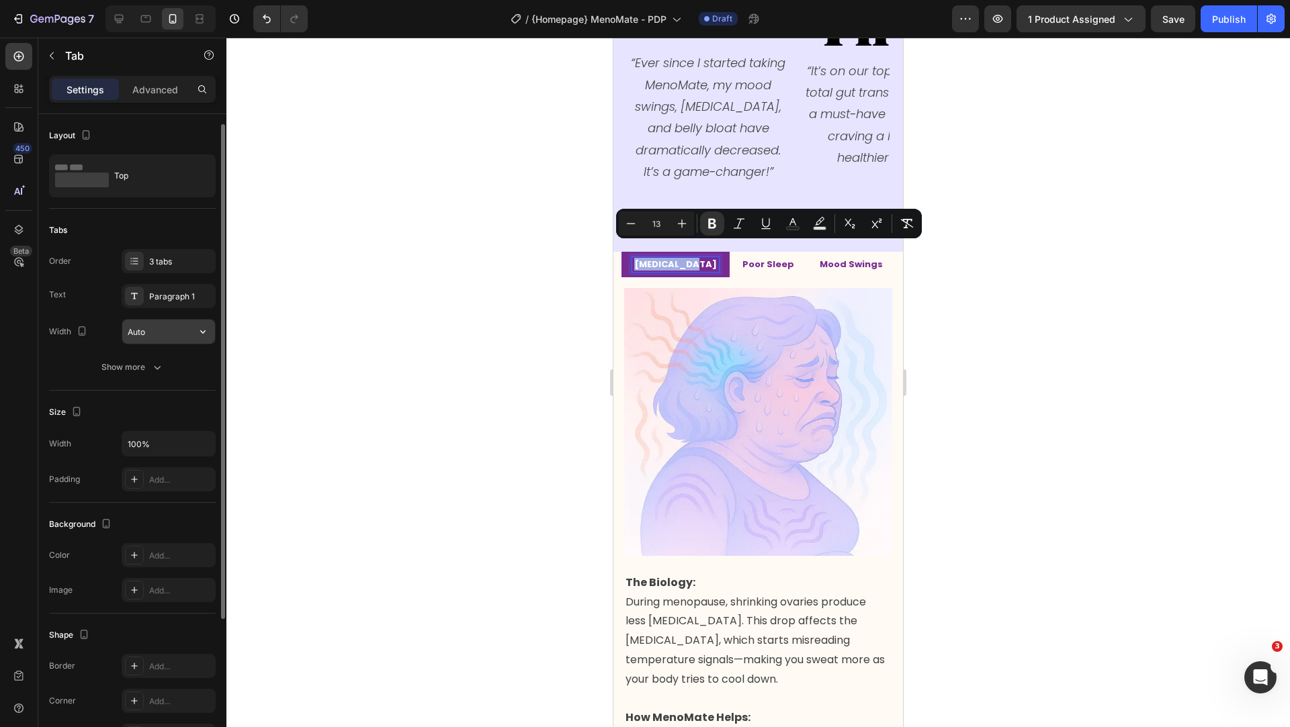
scroll to position [23, 0]
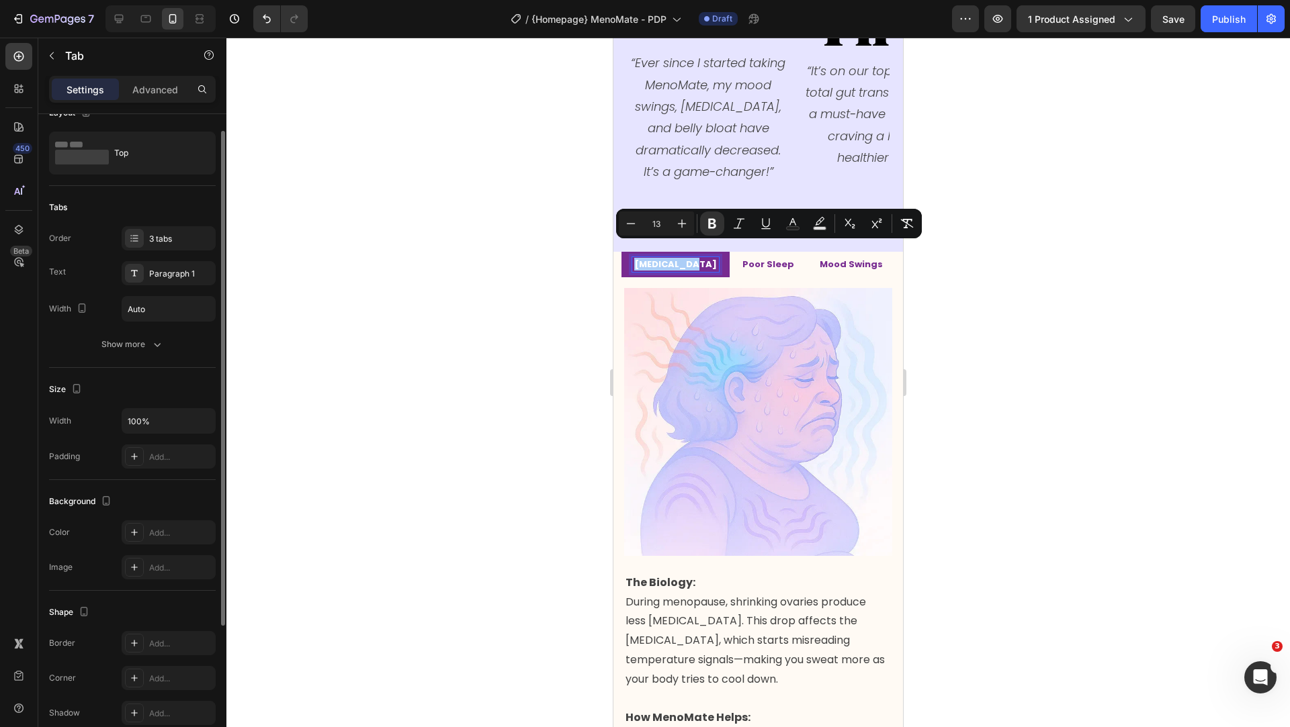
click at [157, 258] on div "Order 3 tabs Text Paragraph 1 Width Auto" at bounding box center [132, 273] width 167 height 95
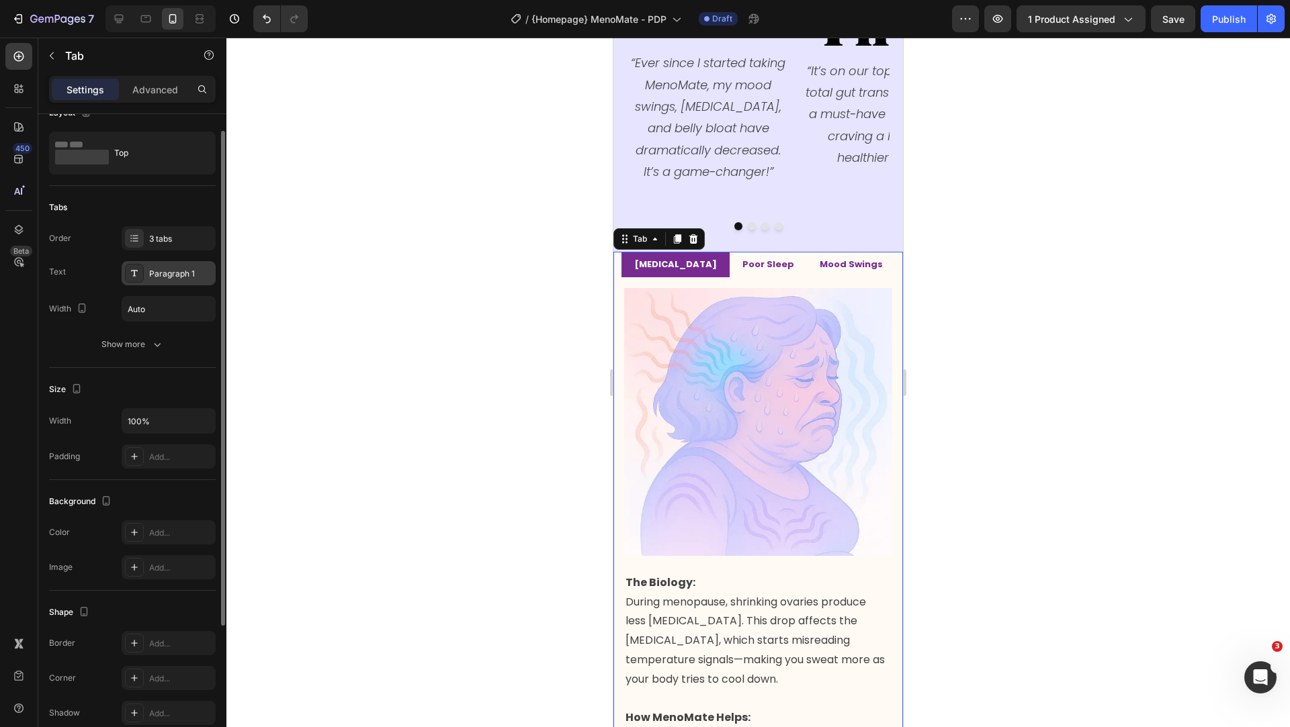
click at [171, 273] on div "Paragraph 1" at bounding box center [180, 274] width 63 height 12
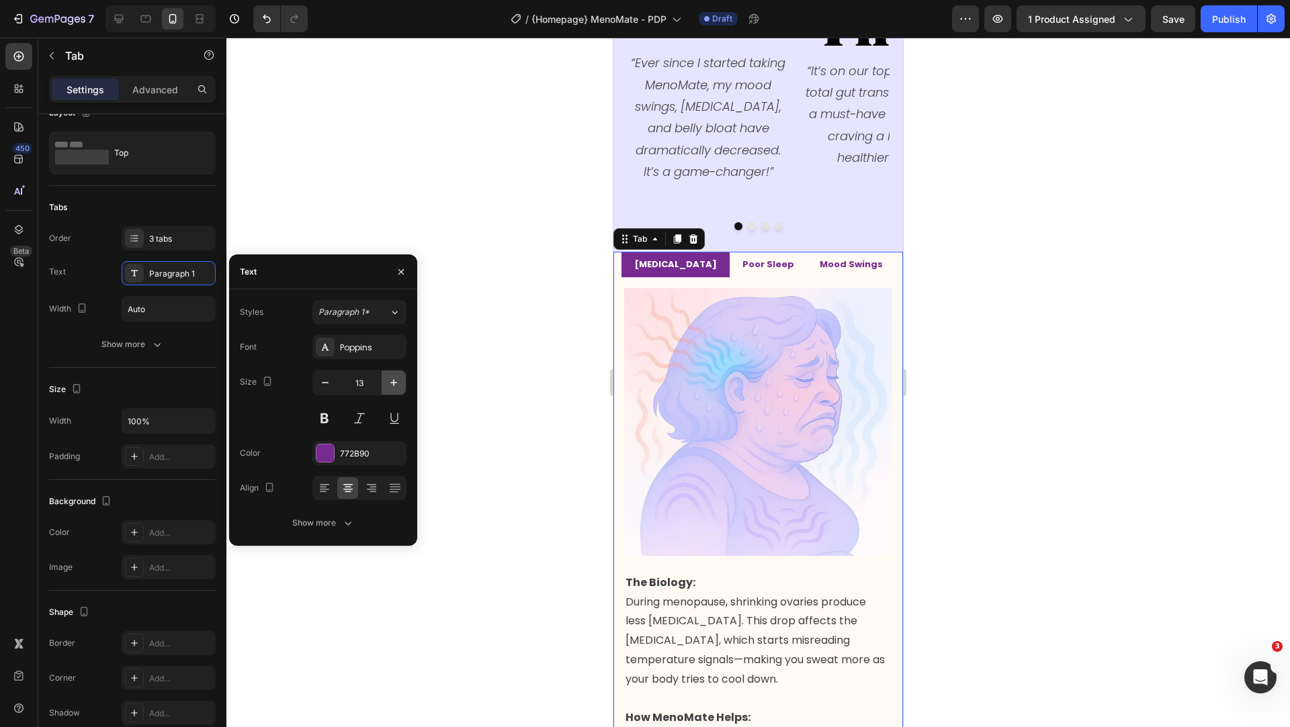
click at [394, 379] on icon "button" at bounding box center [393, 382] width 7 height 7
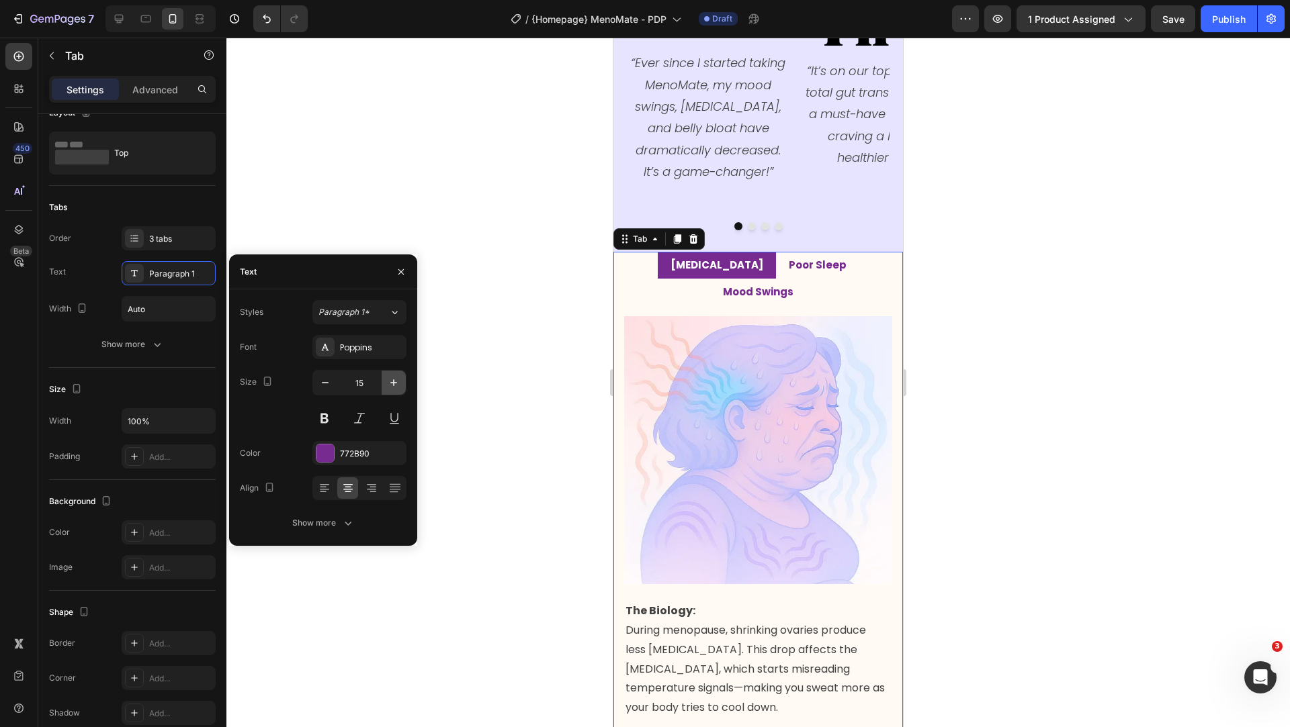
click at [394, 379] on icon "button" at bounding box center [393, 382] width 7 height 7
click at [363, 389] on input "16" at bounding box center [359, 383] width 44 height 24
type input "16.5"
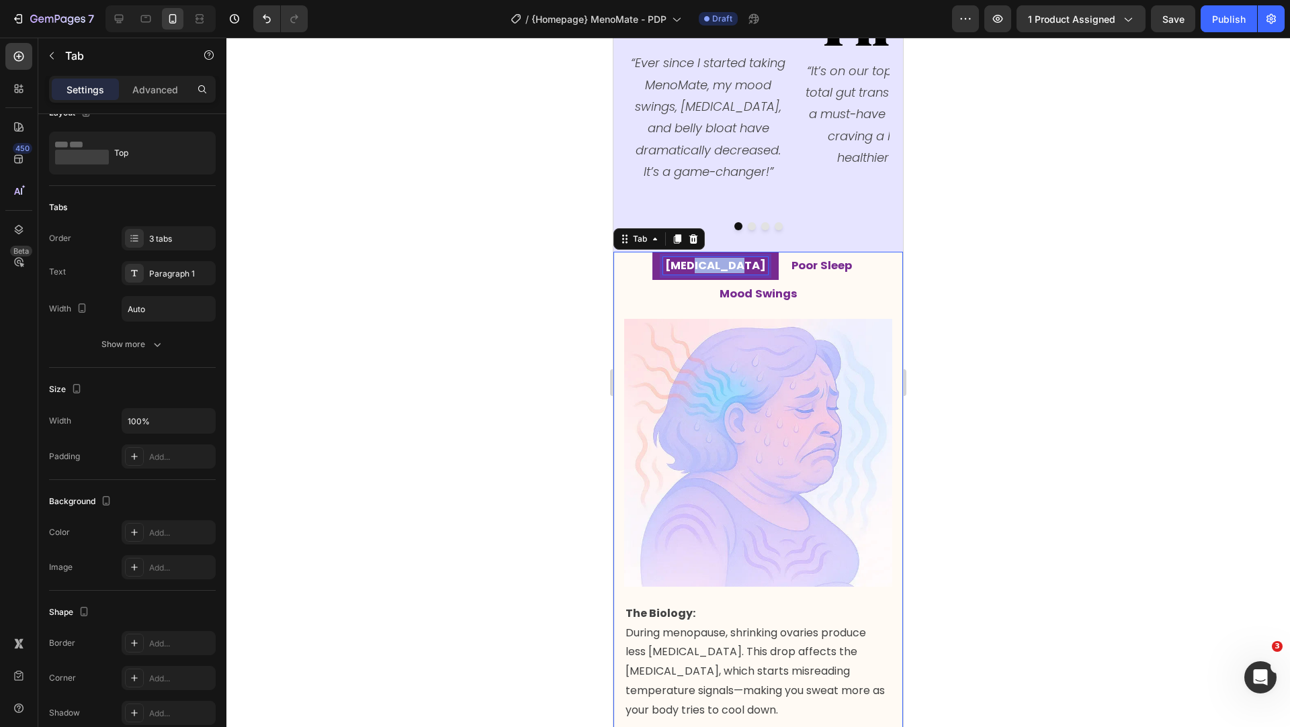
click at [665, 258] on strong "[MEDICAL_DATA]" at bounding box center [715, 265] width 101 height 15
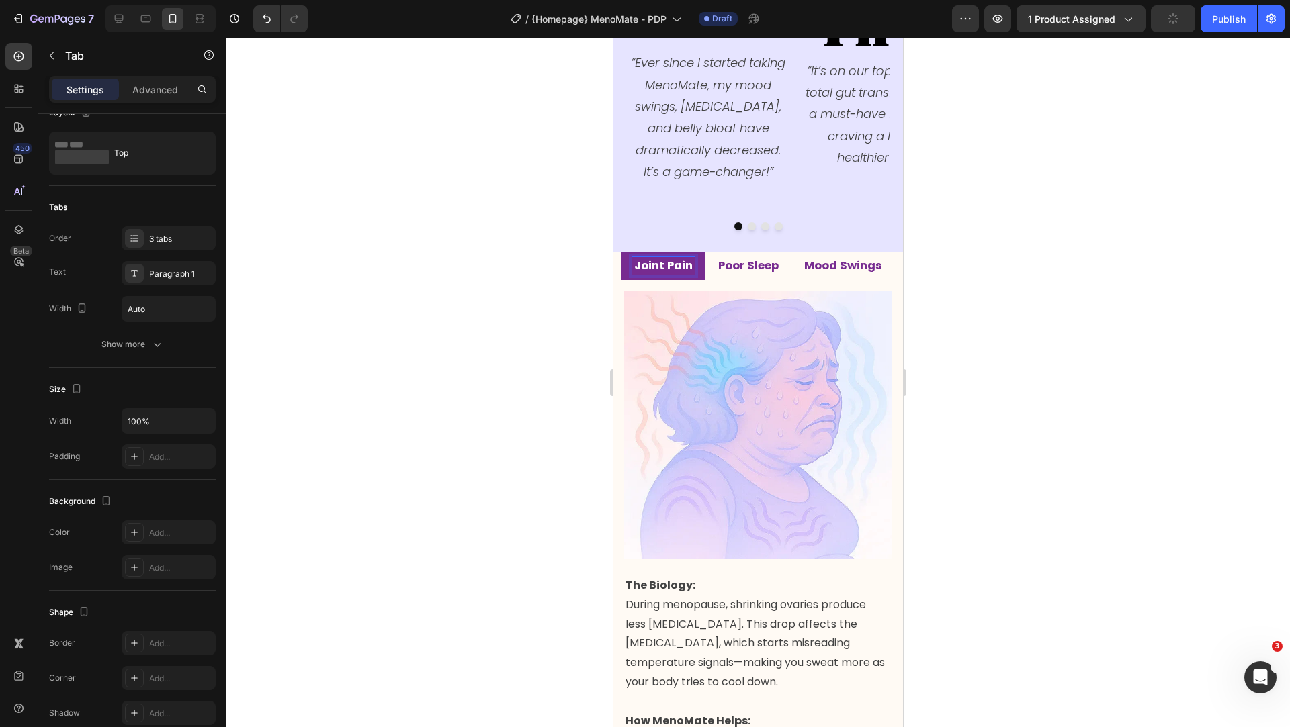
click at [764, 258] on strong "Poor Sleep" at bounding box center [748, 265] width 60 height 15
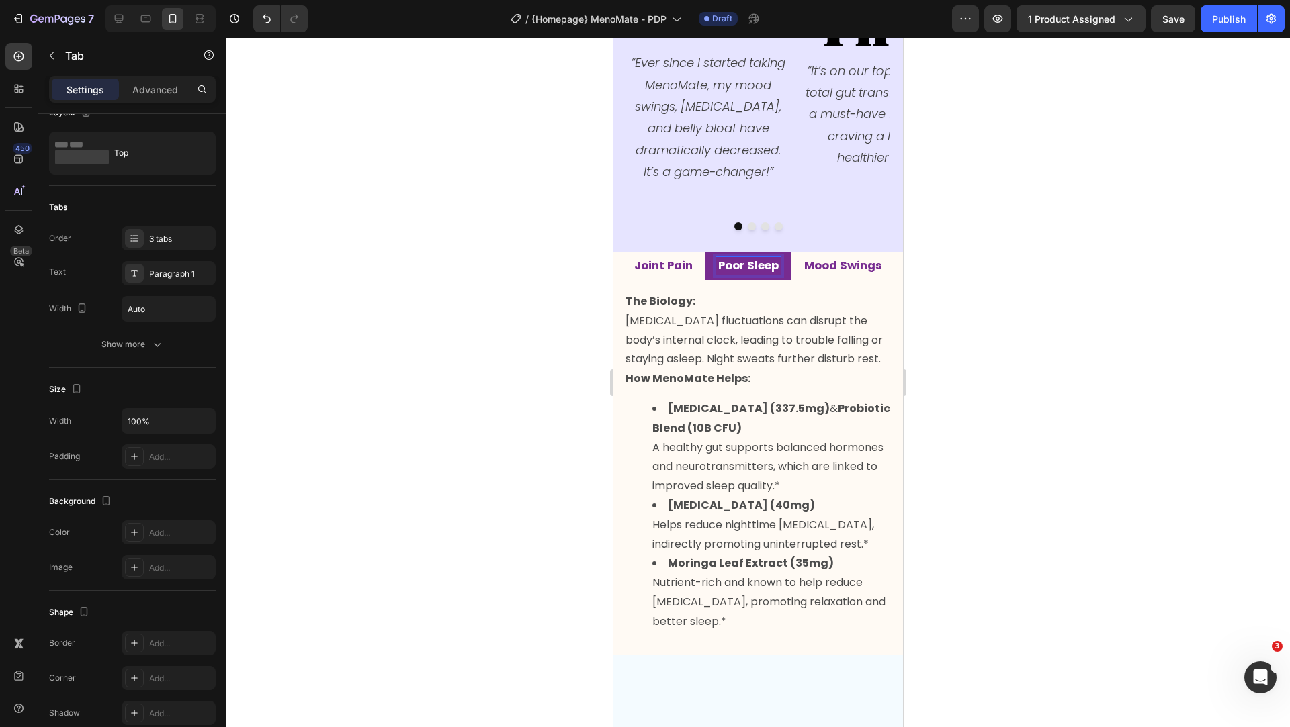
click at [670, 258] on strong "Joint Pain" at bounding box center [663, 265] width 58 height 15
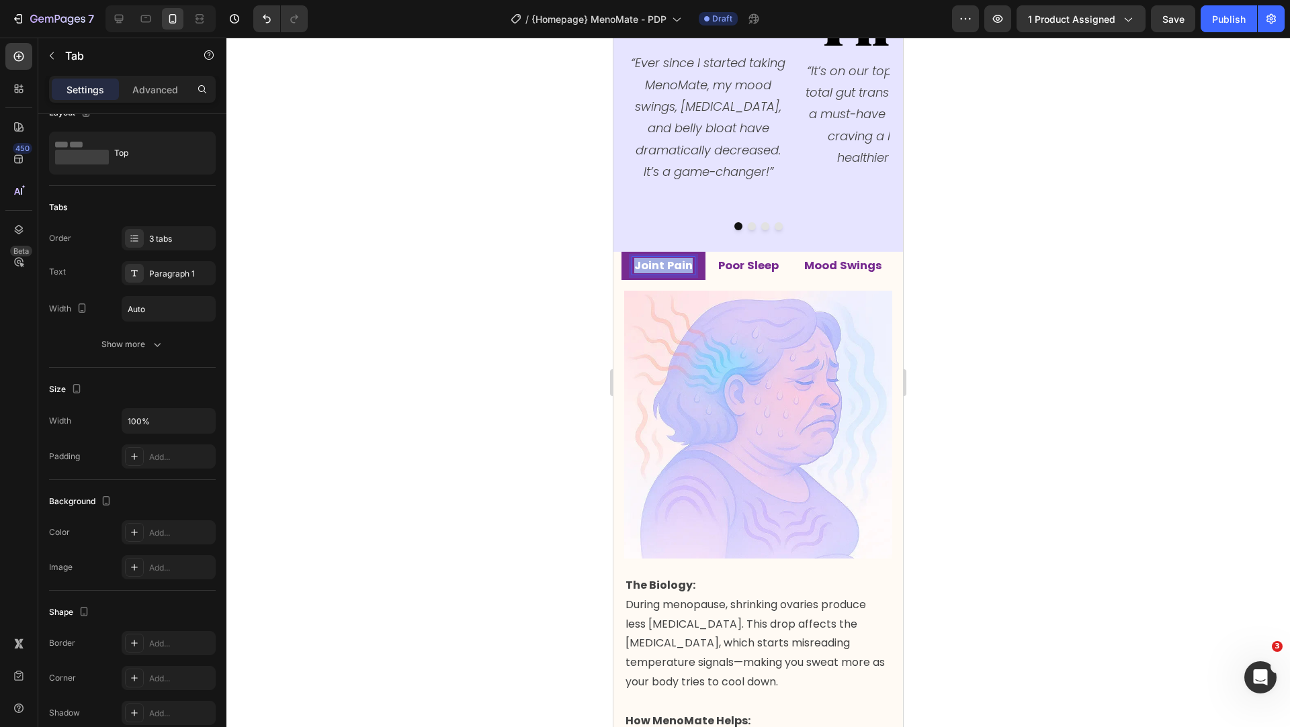
click at [670, 258] on strong "Joint Pain" at bounding box center [663, 265] width 58 height 15
click at [786, 258] on strong "Poor Sleep" at bounding box center [755, 265] width 60 height 15
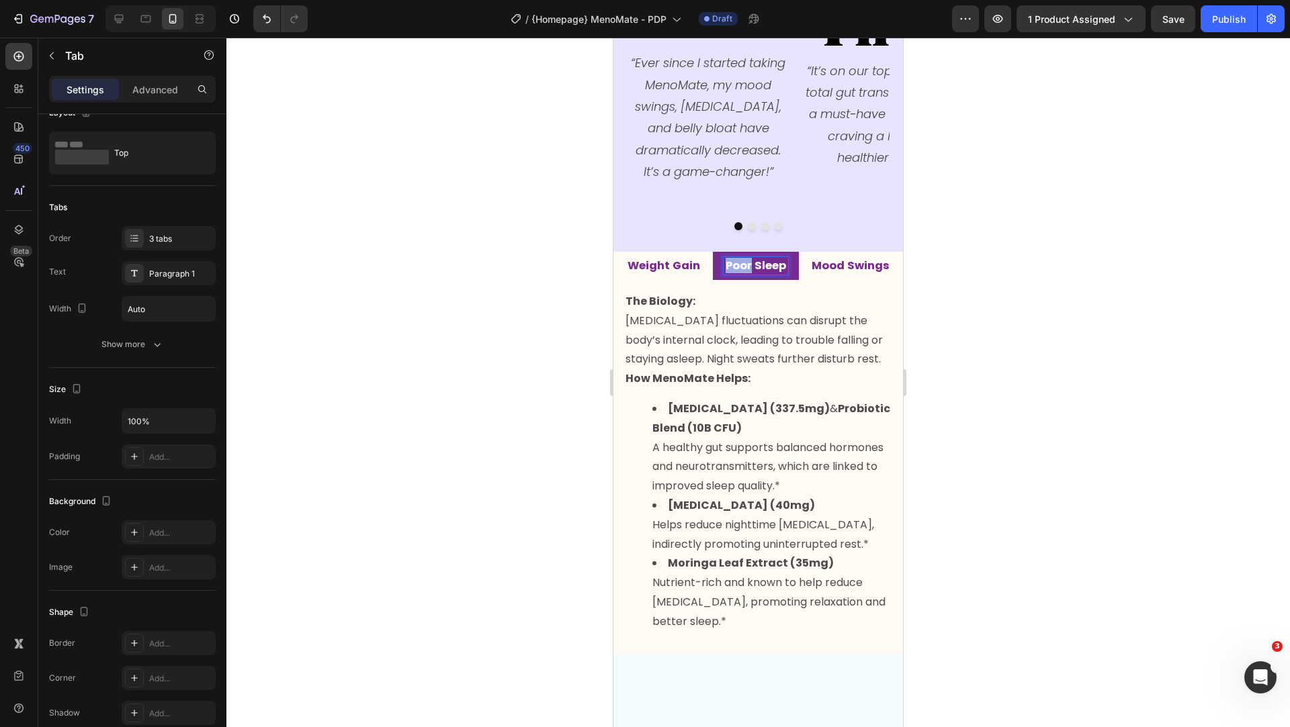
click at [786, 258] on strong "Poor Sleep" at bounding box center [755, 265] width 60 height 15
click at [810, 273] on p "Mood Swings" at bounding box center [849, 265] width 78 height 13
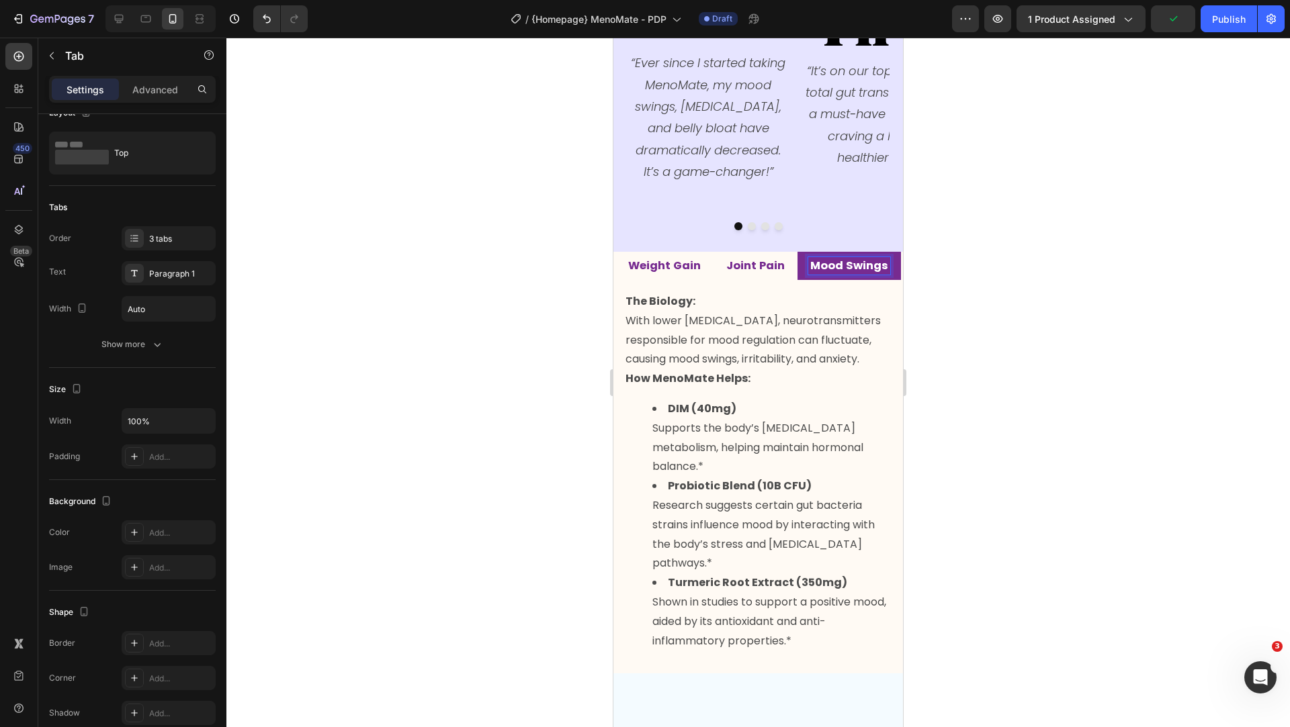
click at [810, 273] on p "Mood Swings" at bounding box center [849, 265] width 78 height 13
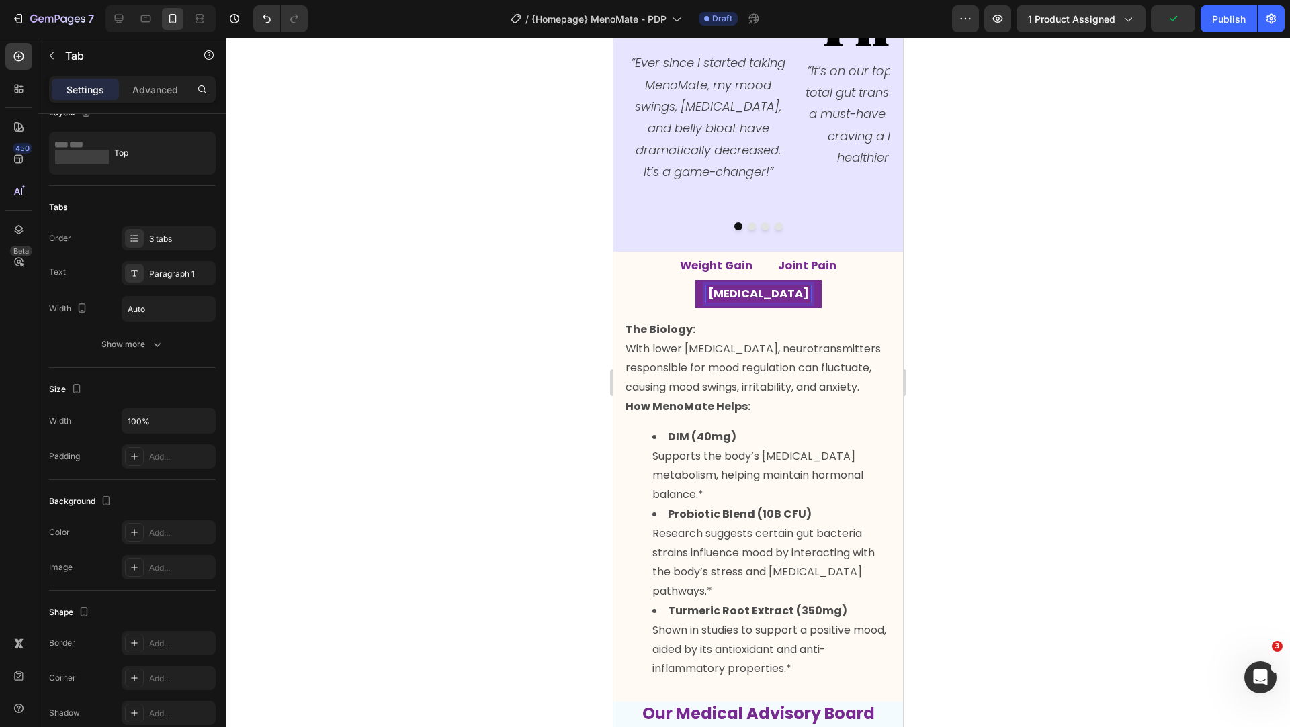
scroll to position [1828, 0]
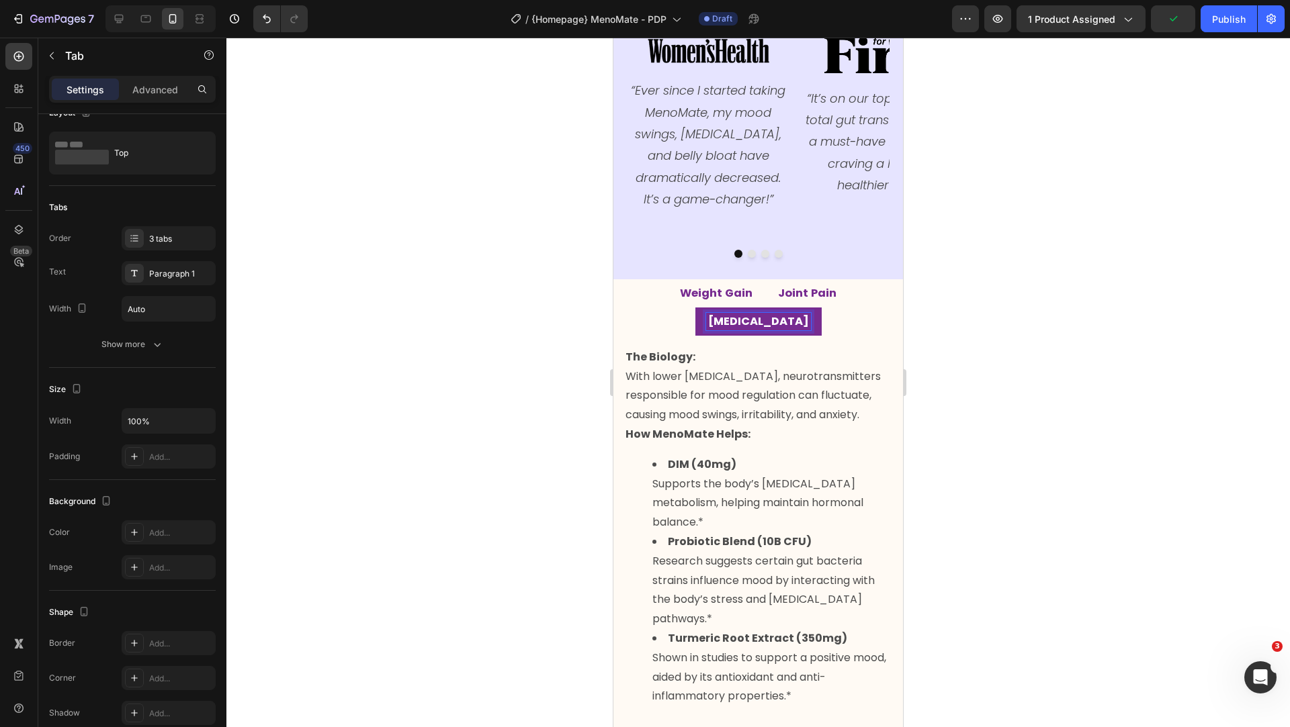
click at [789, 348] on p "The Biology: With lower estrogen, neurotransmitters responsible for mood regula…" at bounding box center [757, 386] width 265 height 77
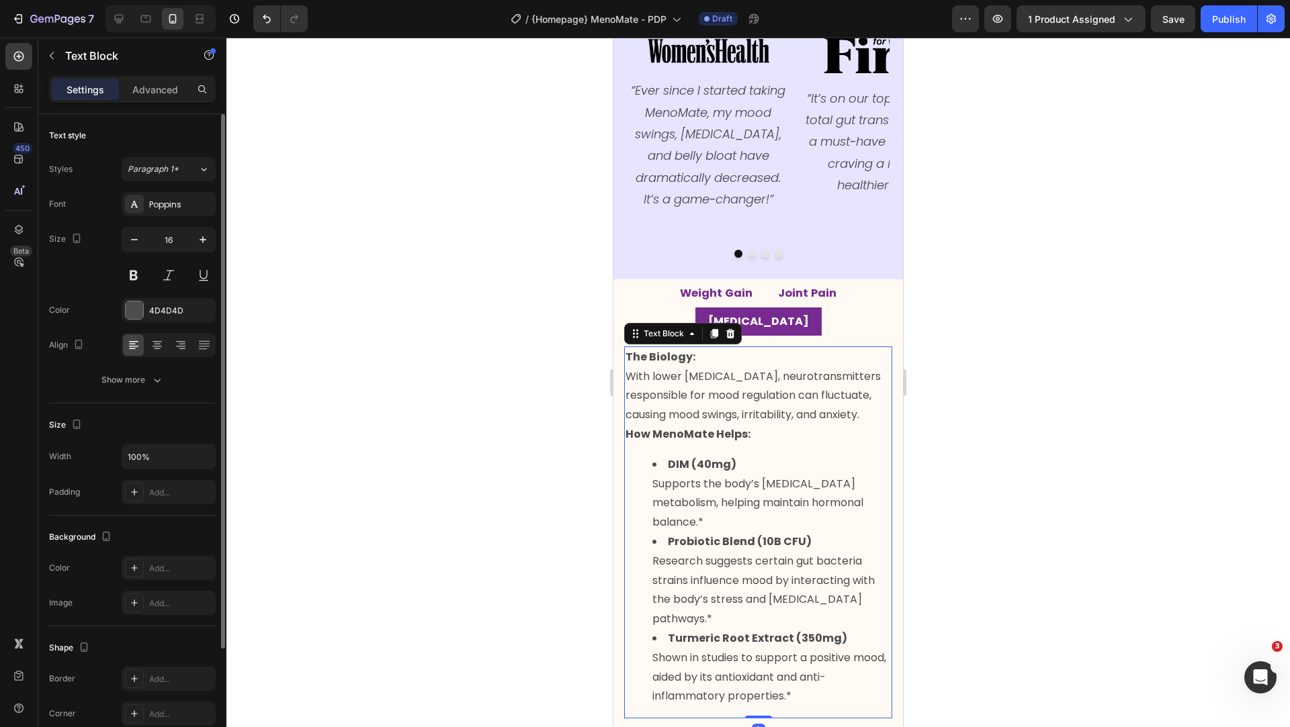
scroll to position [1947, 0]
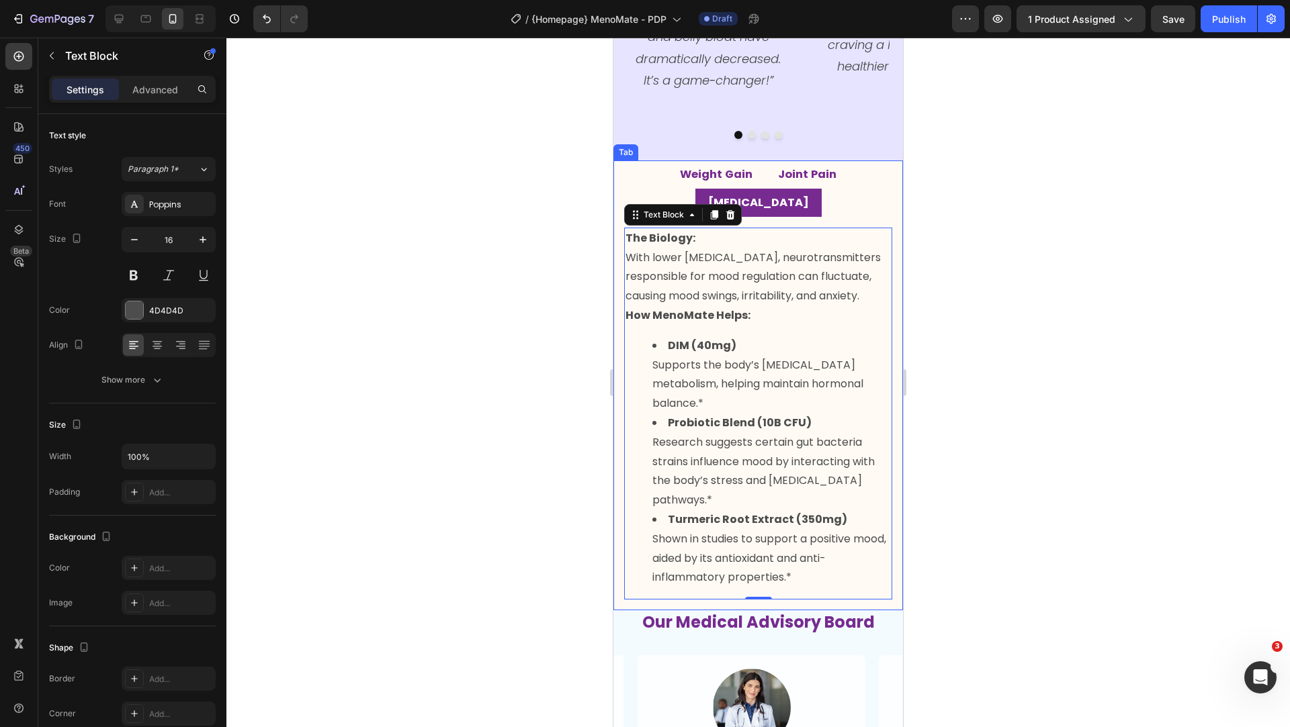
click at [667, 161] on li "Weight Gain" at bounding box center [716, 175] width 98 height 28
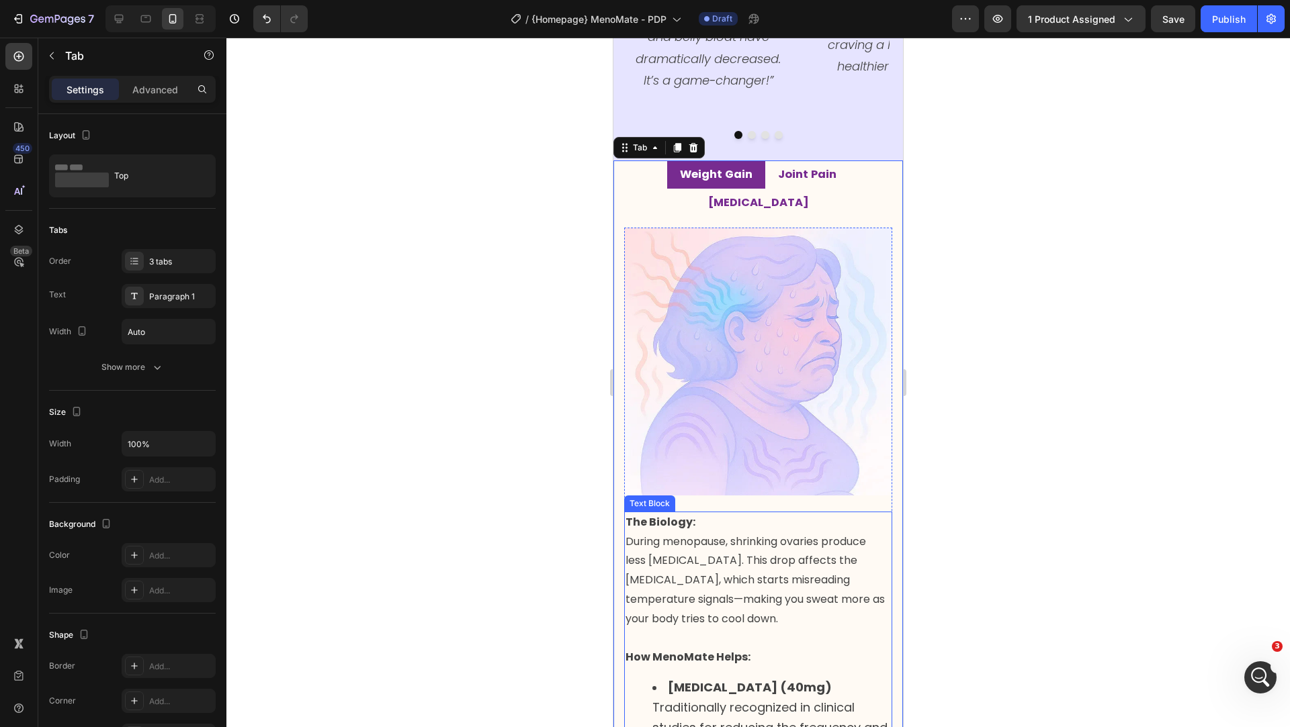
scroll to position [2011, 0]
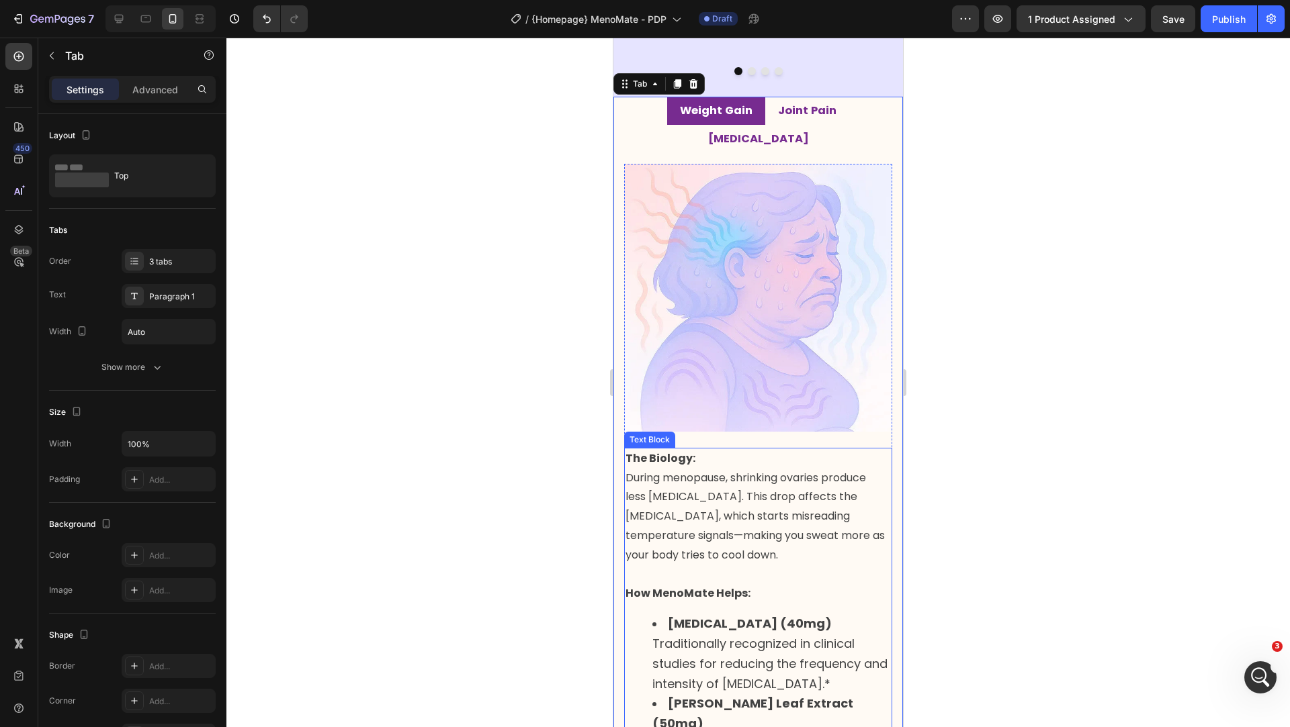
click at [716, 469] on p "During menopause, shrinking ovaries produce less estrogen. This drop affects th…" at bounding box center [757, 537] width 265 height 136
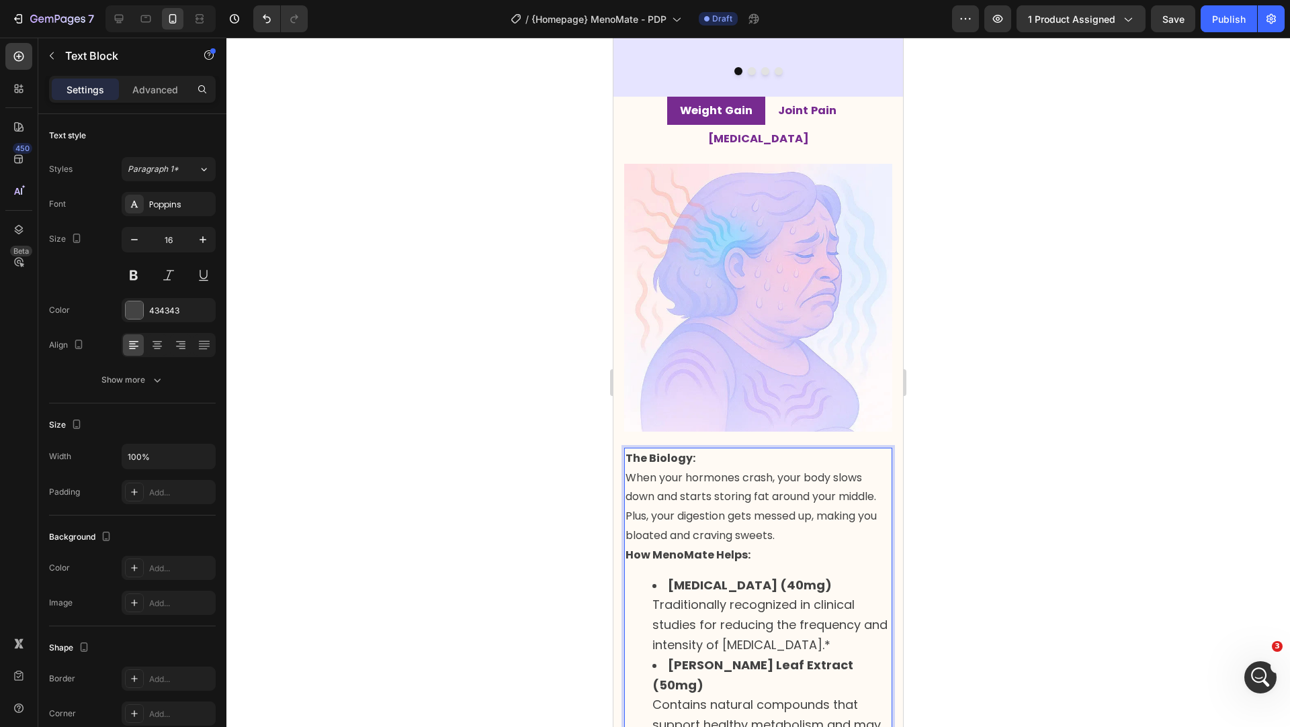
click at [657, 451] on strong "The Biology:" at bounding box center [660, 458] width 70 height 15
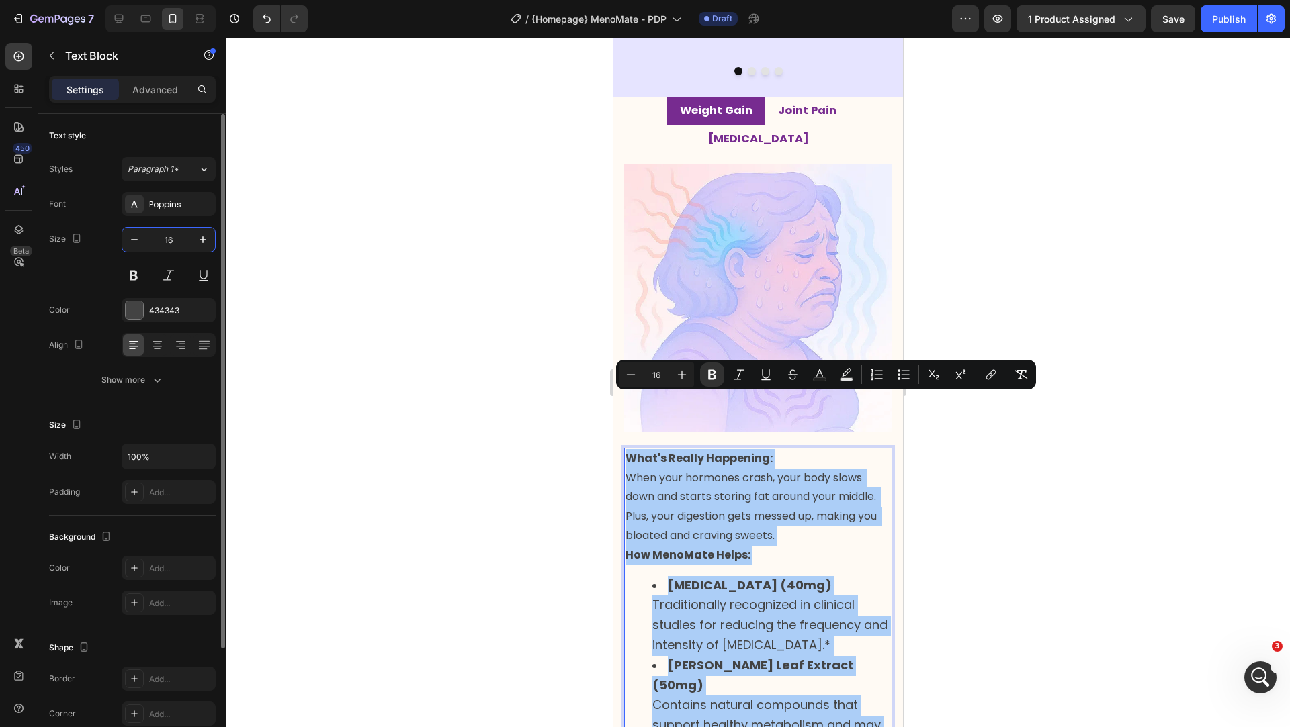
click at [180, 239] on input "16" at bounding box center [168, 240] width 44 height 24
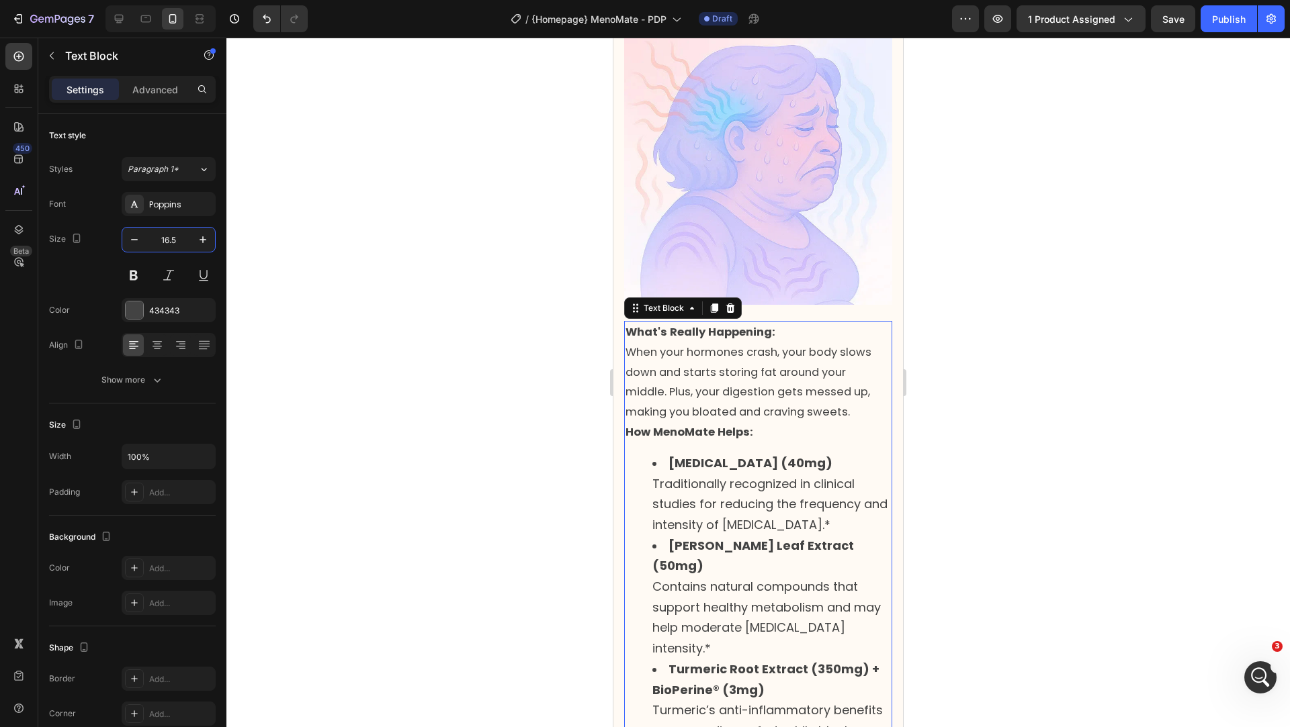
scroll to position [2207, 0]
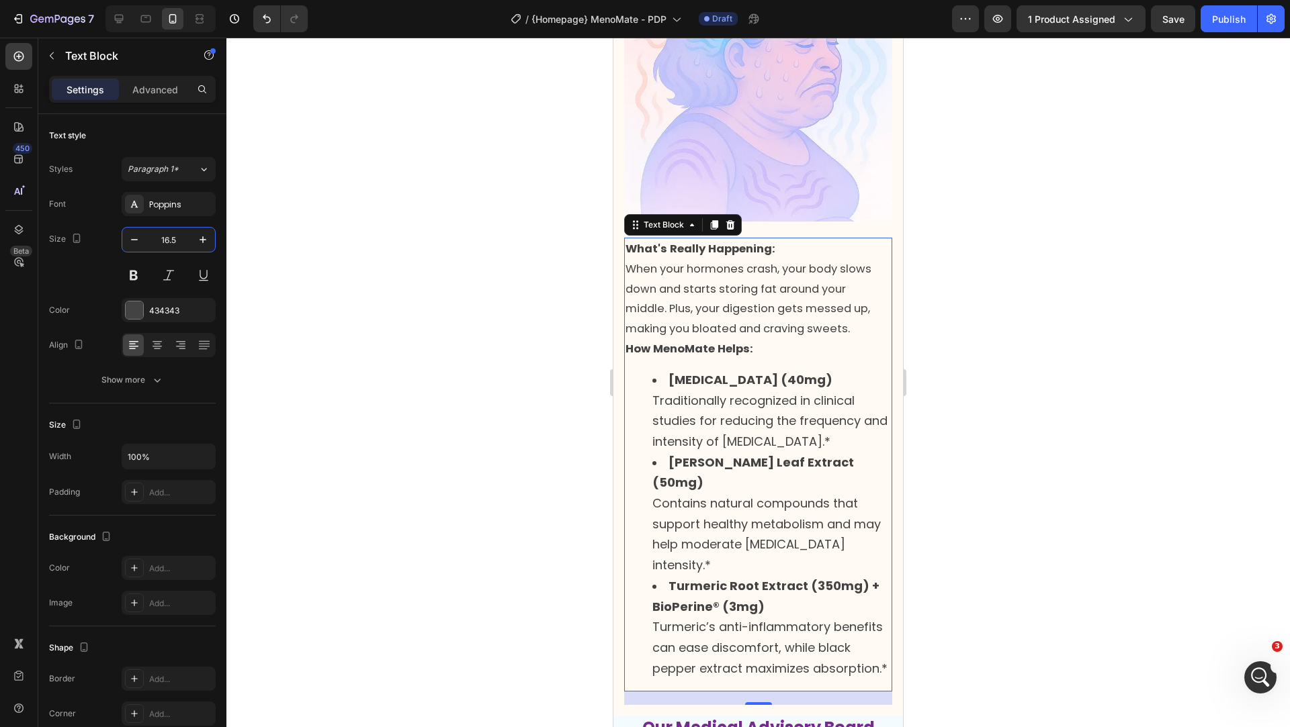
type input "16.5"
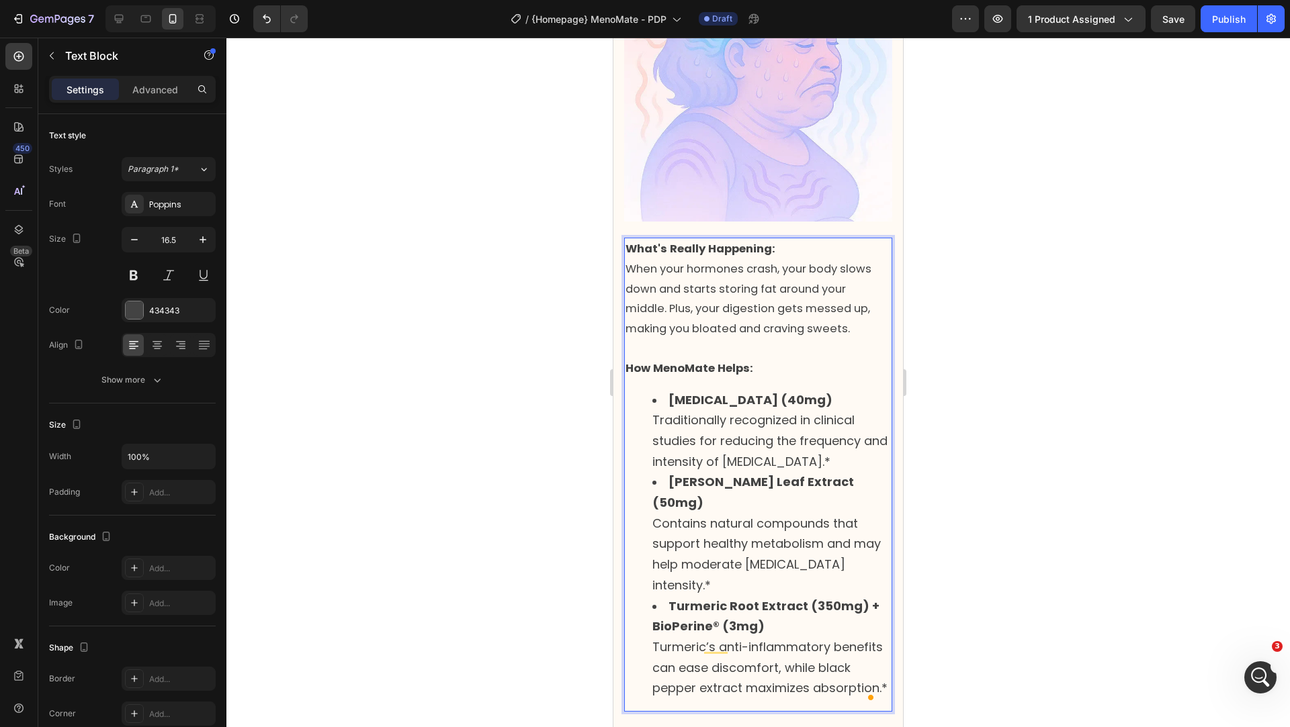
click at [674, 337] on div "What's Really Happening: When your hormones crash, your body slows down and sta…" at bounding box center [758, 475] width 268 height 474
click at [692, 339] on div "What's Really Happening: When your hormones crash, your body slows down and sta…" at bounding box center [758, 475] width 268 height 474
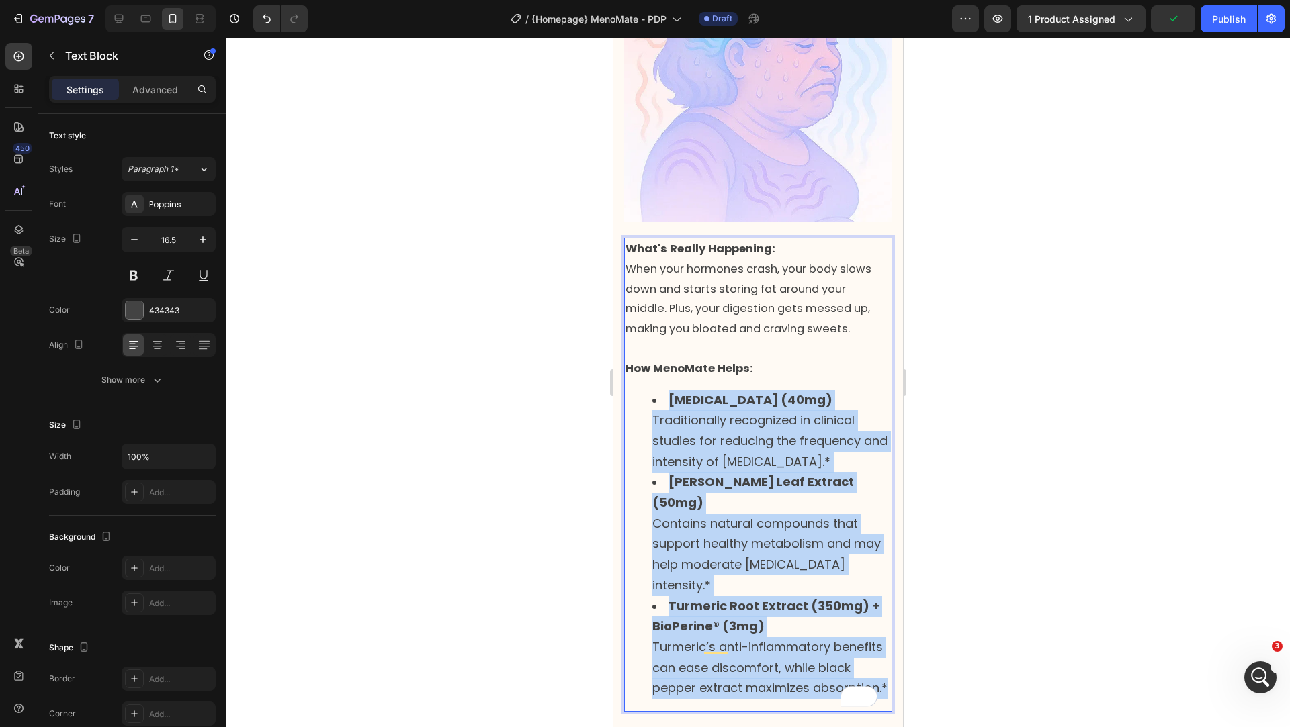
drag, startPoint x: 660, startPoint y: 349, endPoint x: 766, endPoint y: 645, distance: 314.0
click at [766, 645] on ul "Black Cohosh (40mg) Traditionally recognized in clinical studies for reducing t…" at bounding box center [757, 545] width 265 height 310
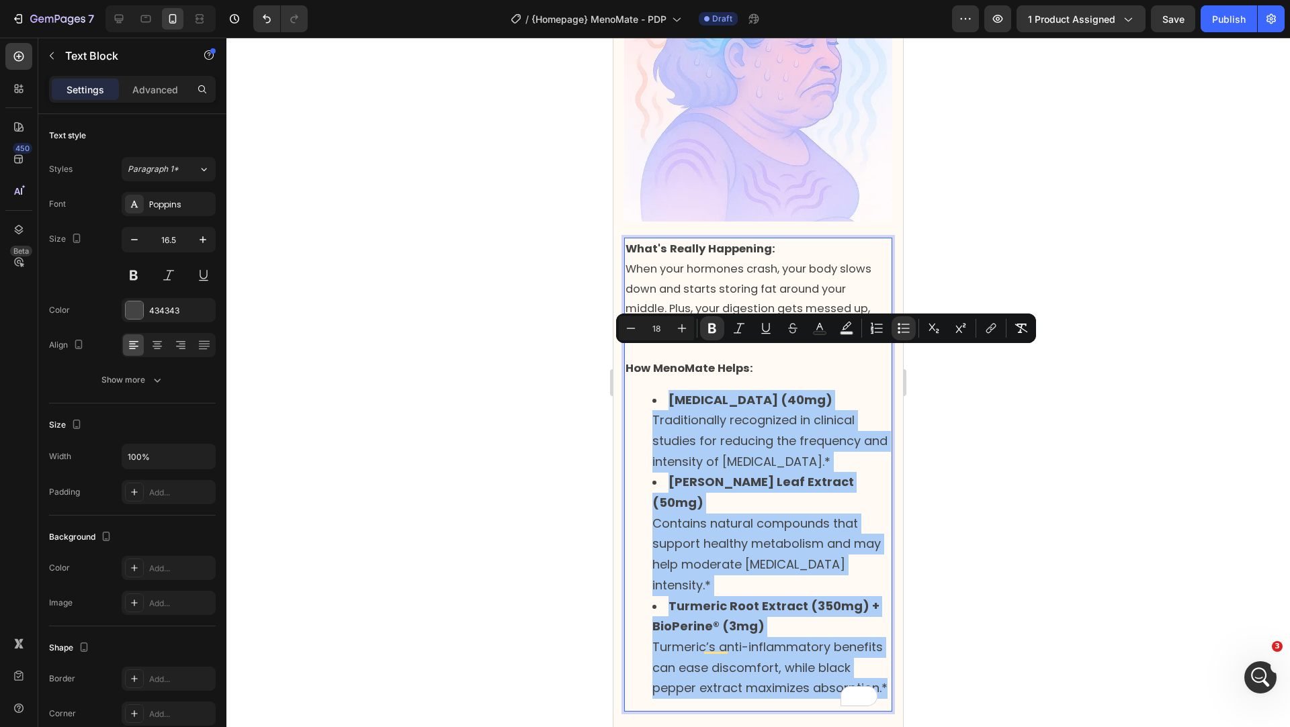
click at [654, 329] on input "18" at bounding box center [656, 328] width 27 height 16
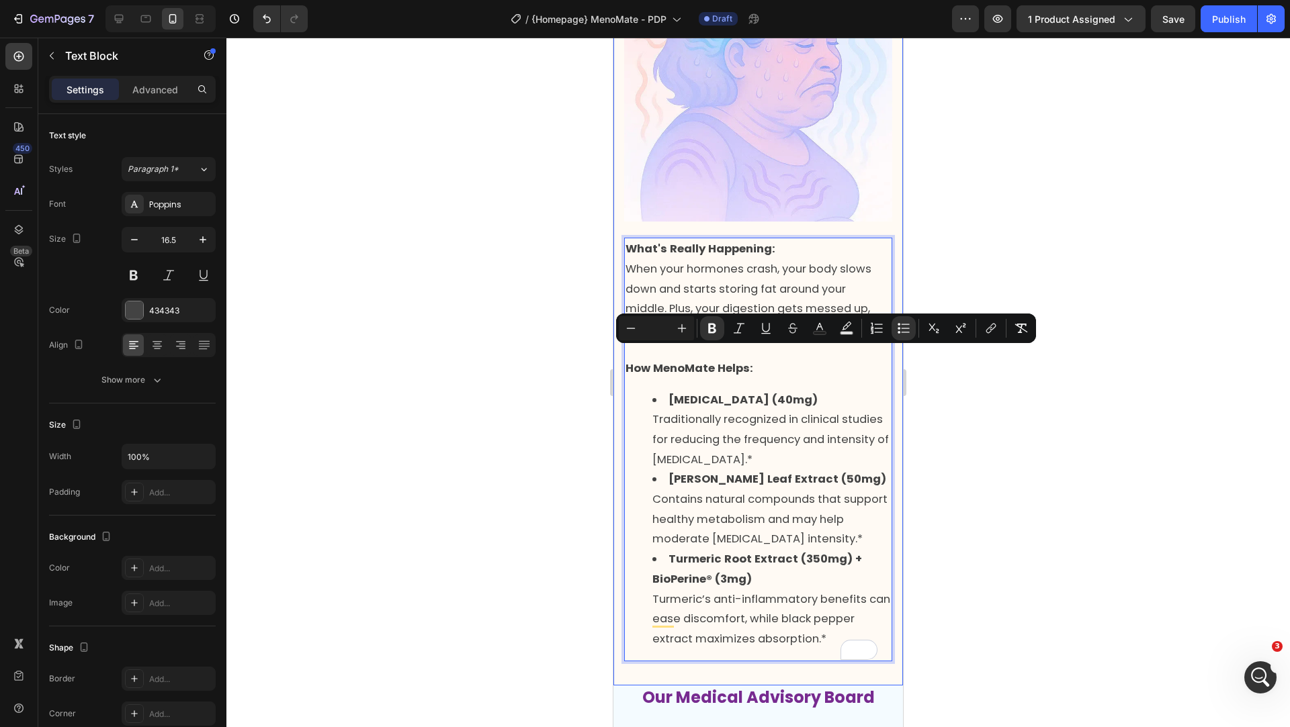
click at [561, 351] on div at bounding box center [757, 383] width 1063 height 690
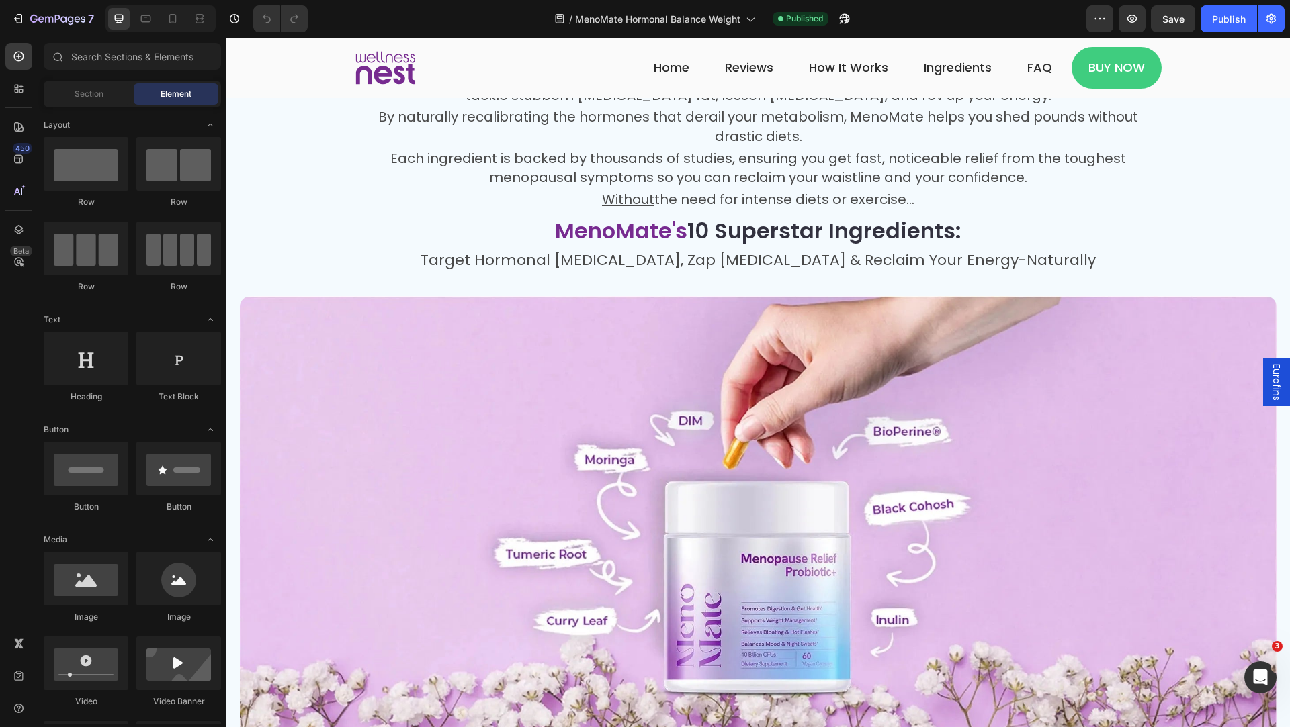
scroll to position [3459, 0]
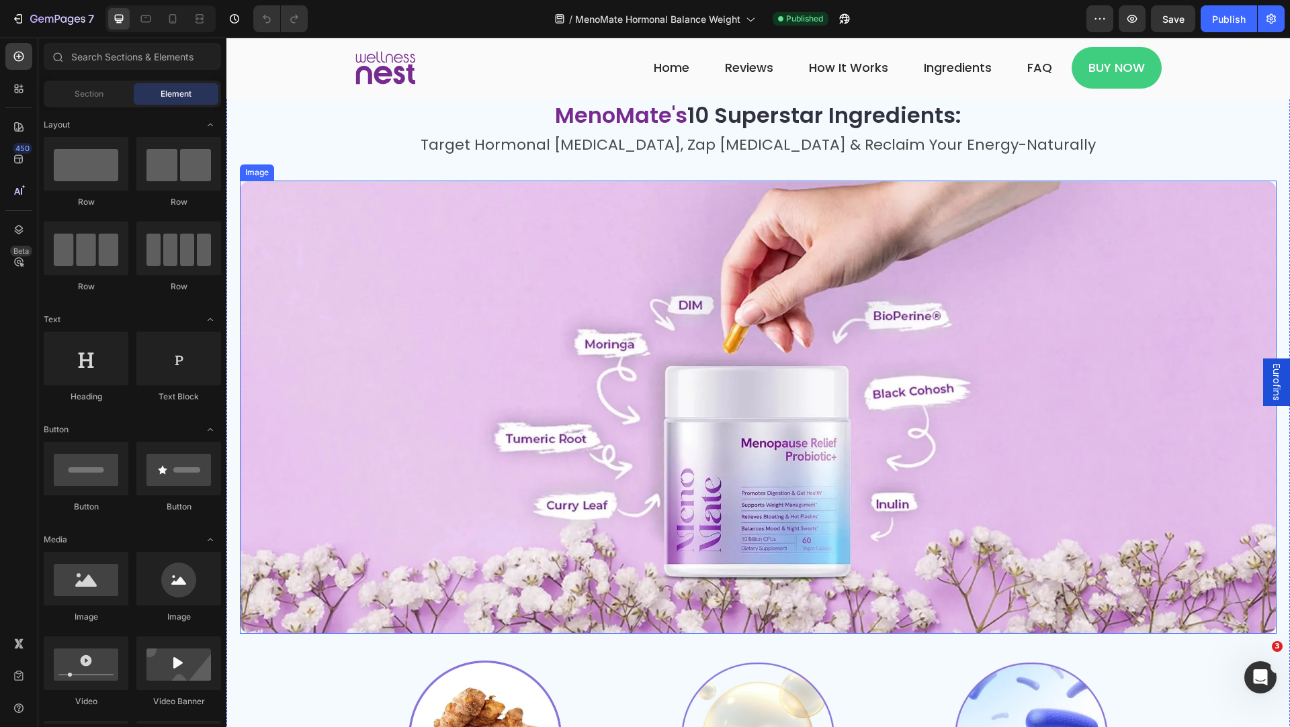
click at [483, 341] on img at bounding box center [758, 408] width 1036 height 454
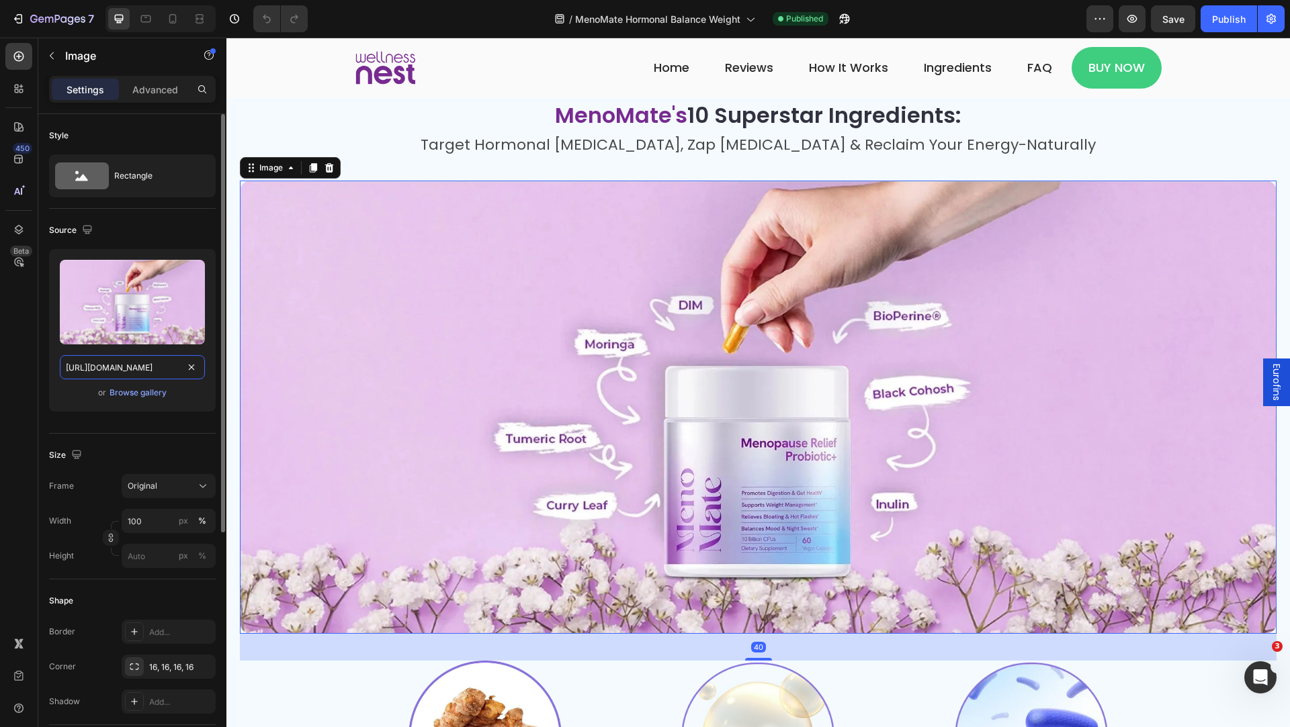
click at [150, 373] on input "[URL][DOMAIN_NAME]" at bounding box center [132, 367] width 145 height 24
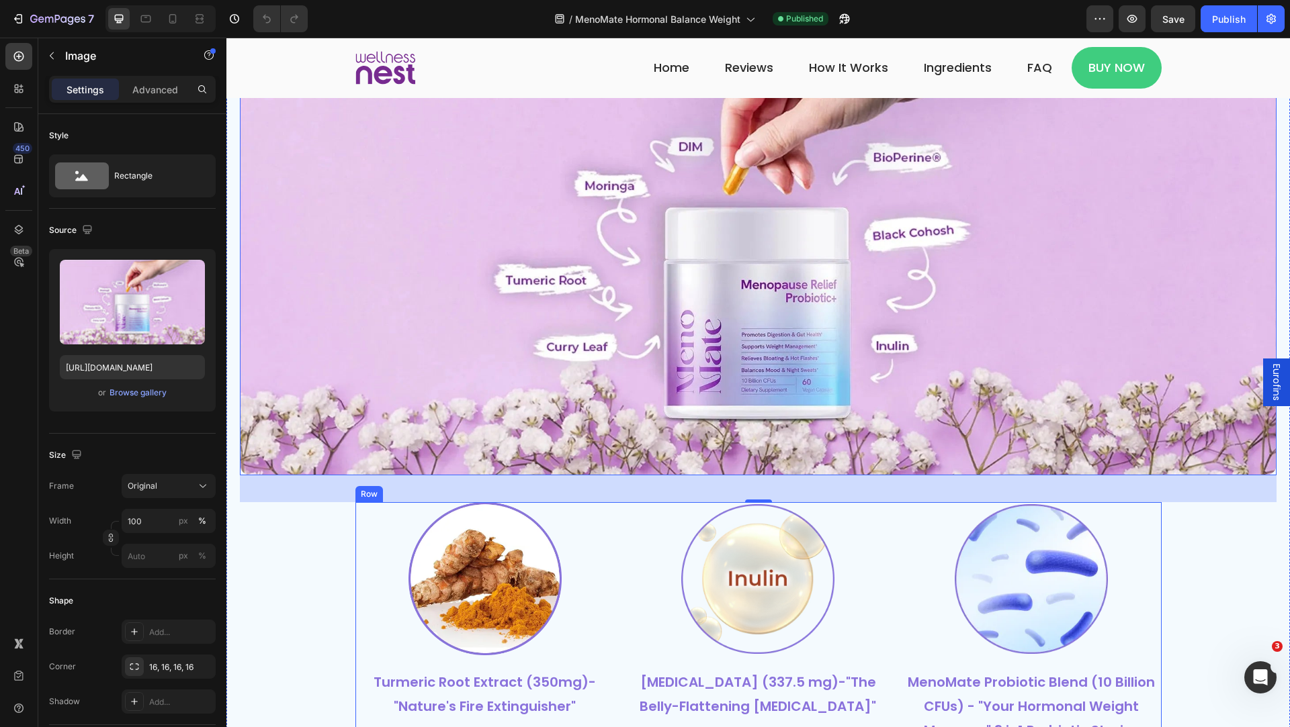
click at [617, 535] on div "Image Turmeric Root Extract (350mg)- "Nature's Fire Extinguisher" Text Block He…" at bounding box center [758, 711] width 806 height 418
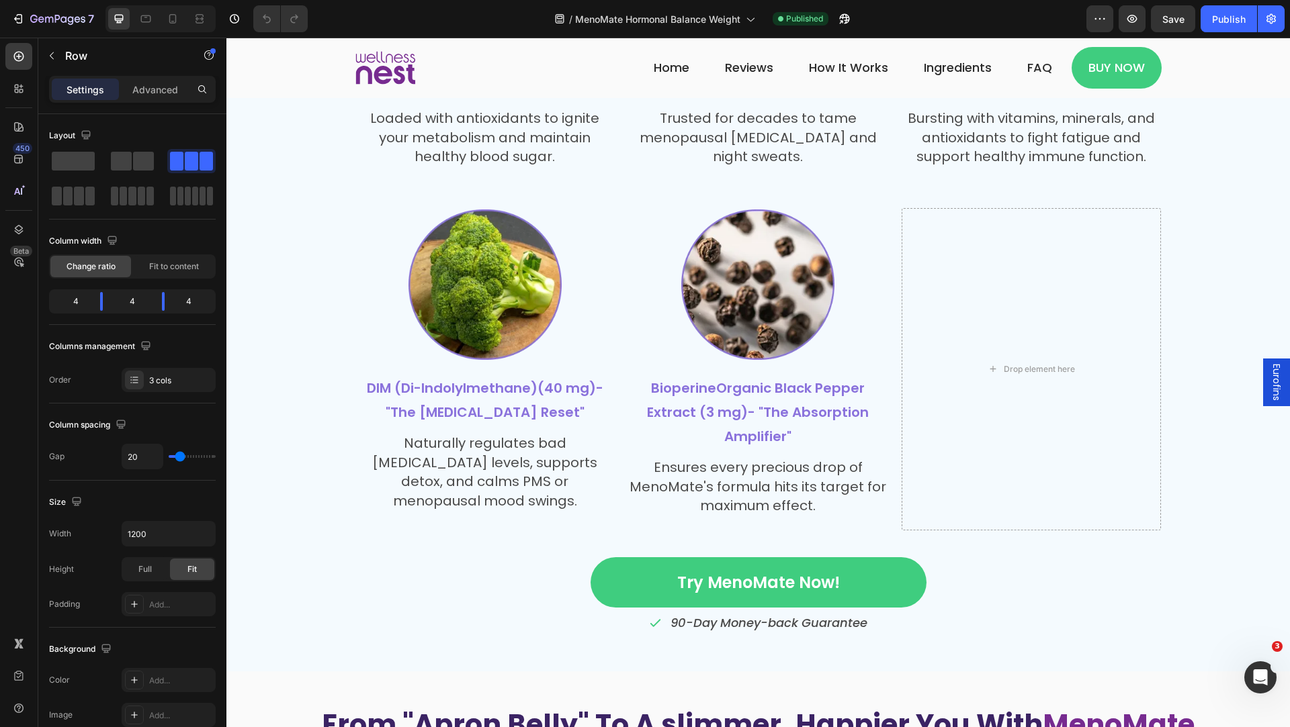
scroll to position [4683, 0]
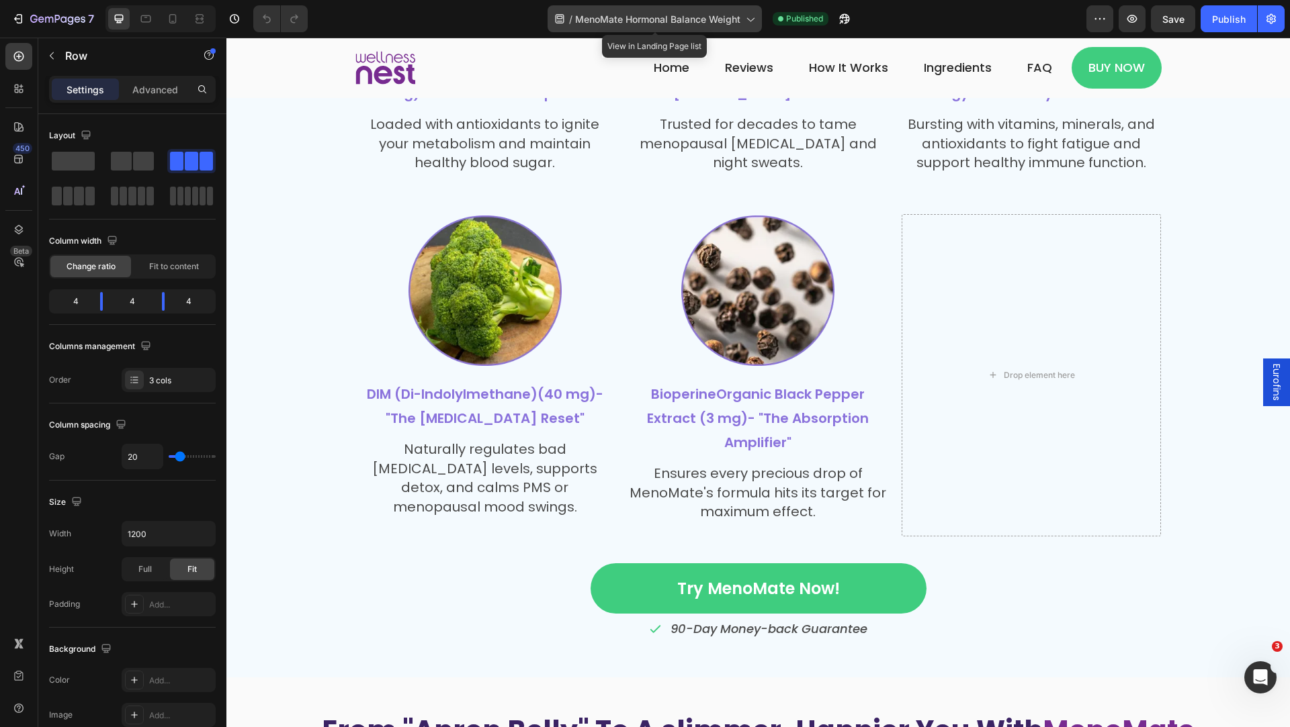
click at [594, 27] on div "/ MenoMate Hormonal Balance Weight" at bounding box center [654, 18] width 214 height 27
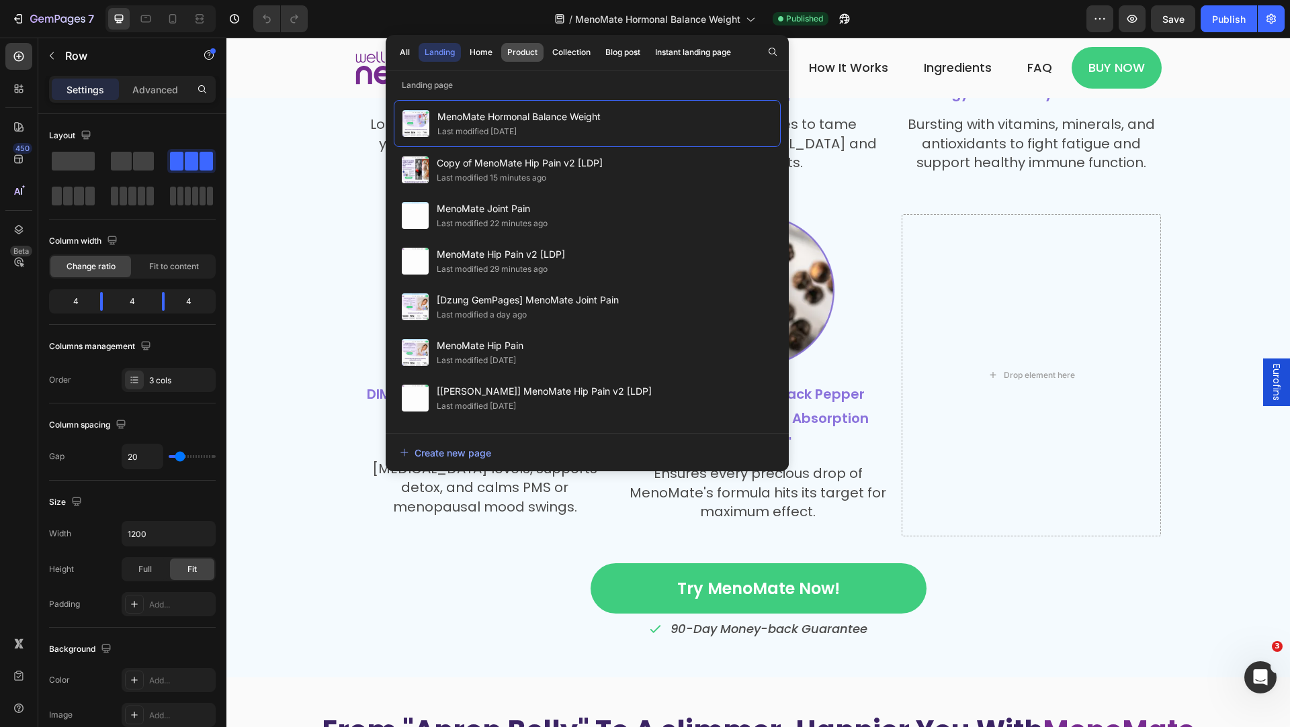
click at [527, 50] on div "Product" at bounding box center [522, 52] width 30 height 12
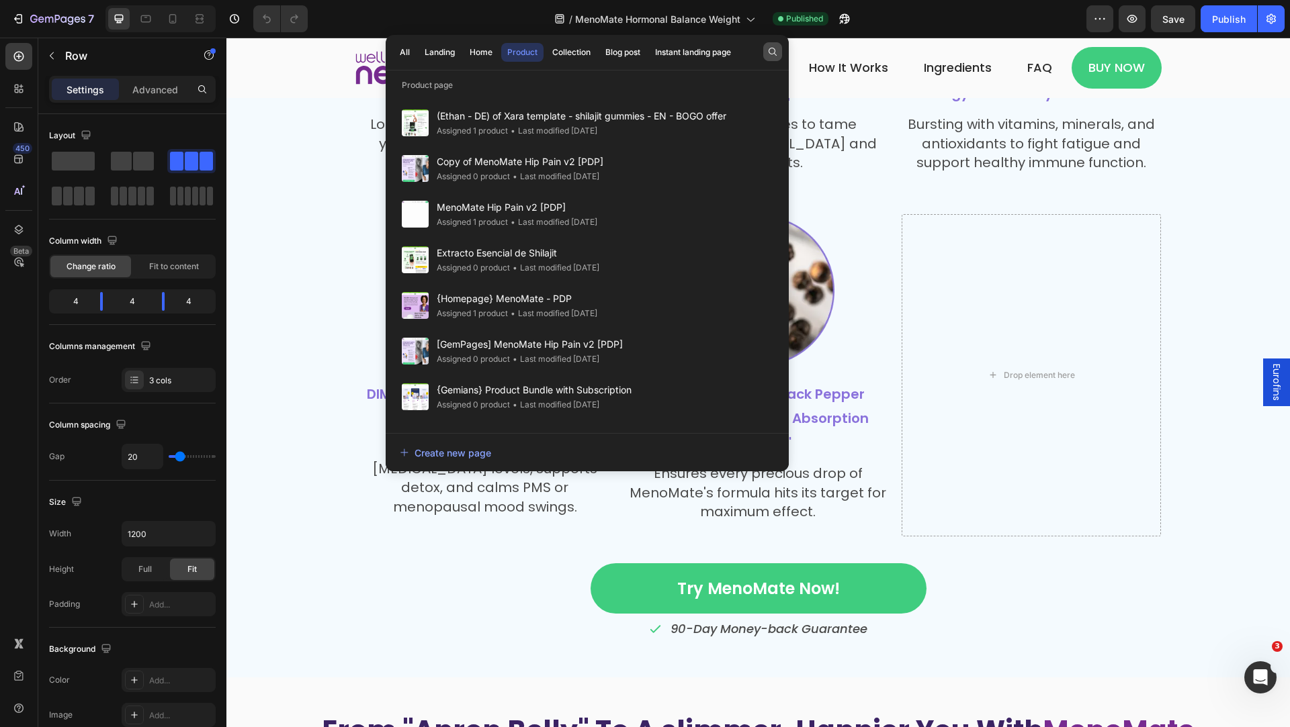
click at [768, 48] on icon "button" at bounding box center [772, 51] width 11 height 11
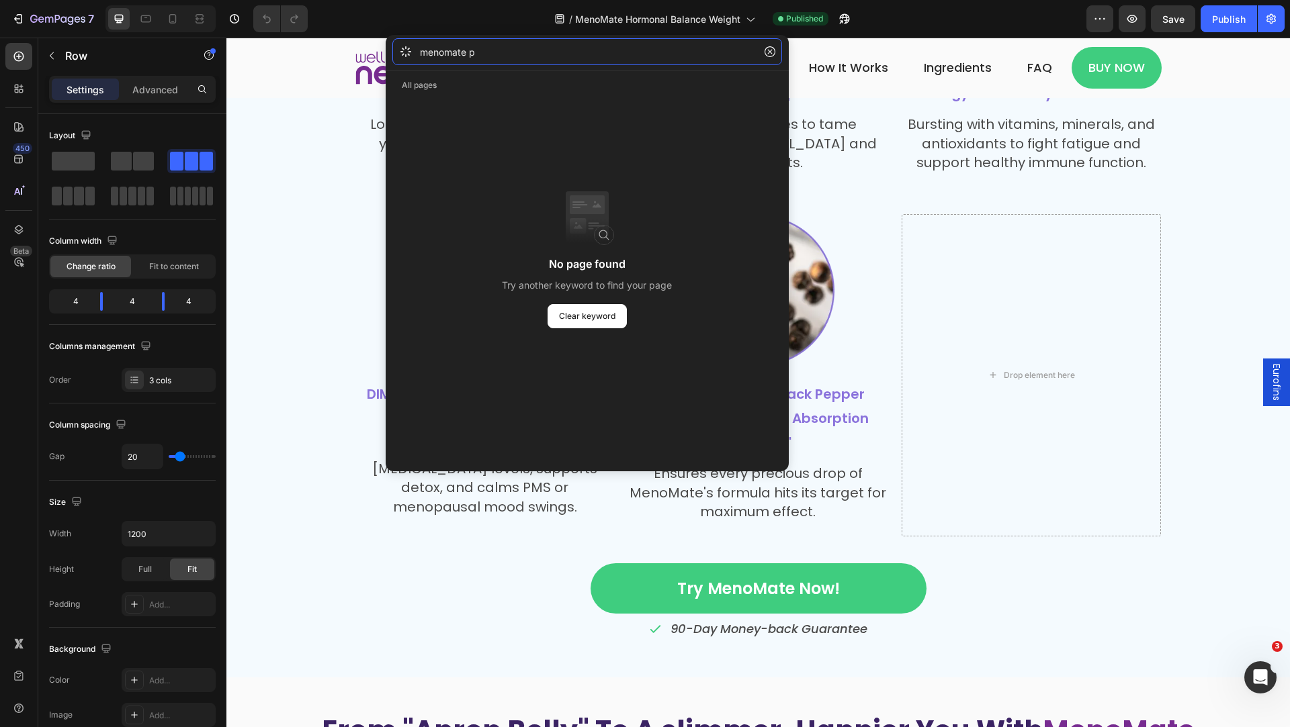
type input "menomate"
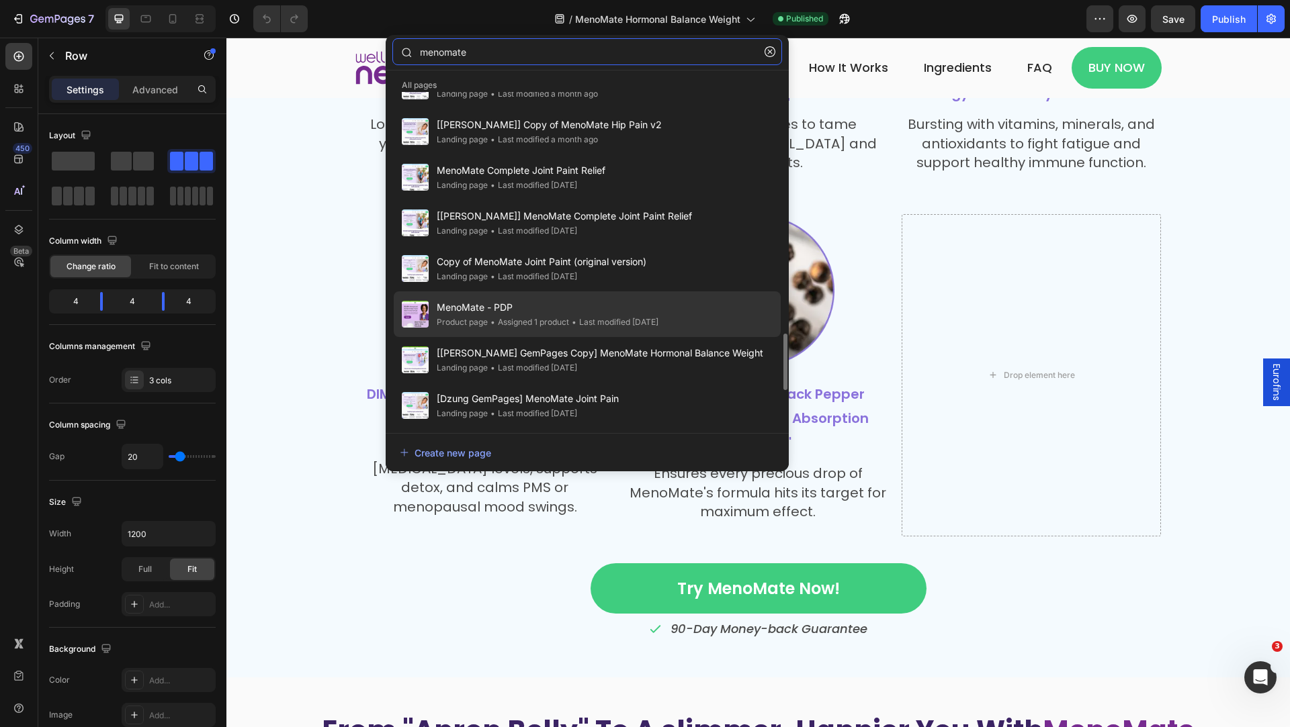
scroll to position [1482, 0]
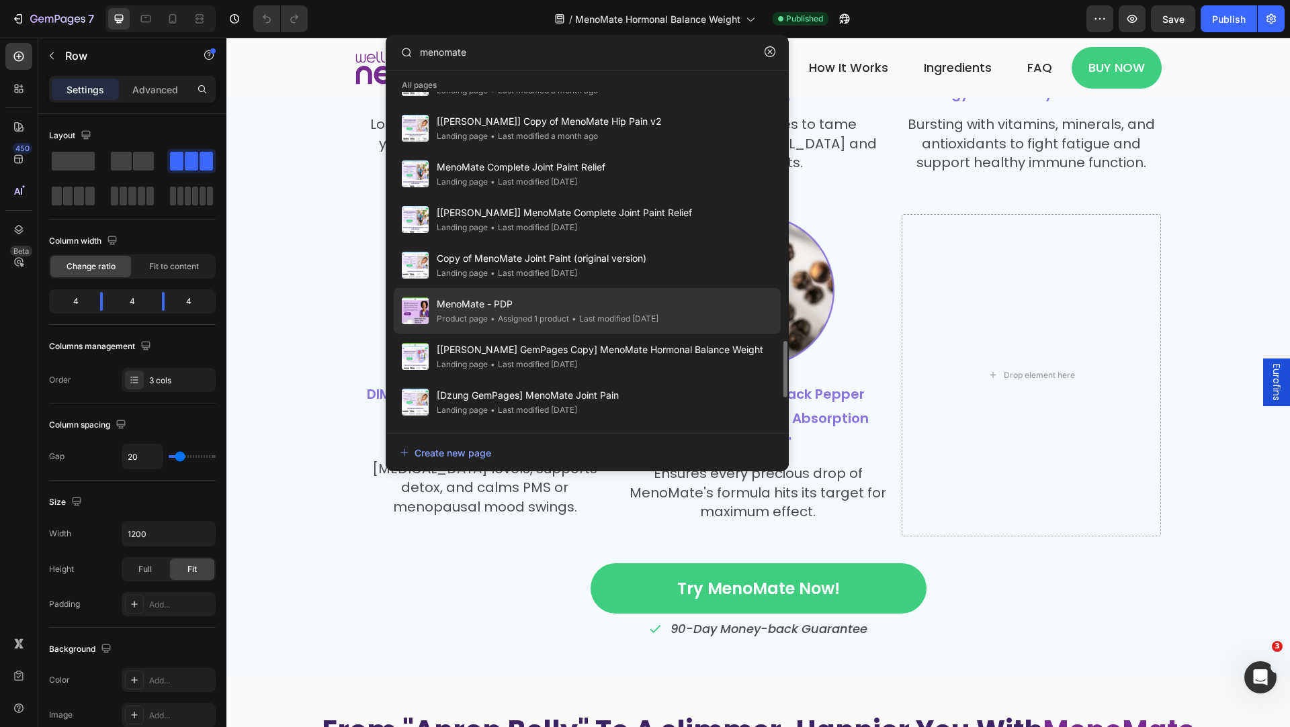
click at [624, 316] on div "• Last modified [DATE]" at bounding box center [613, 318] width 89 height 13
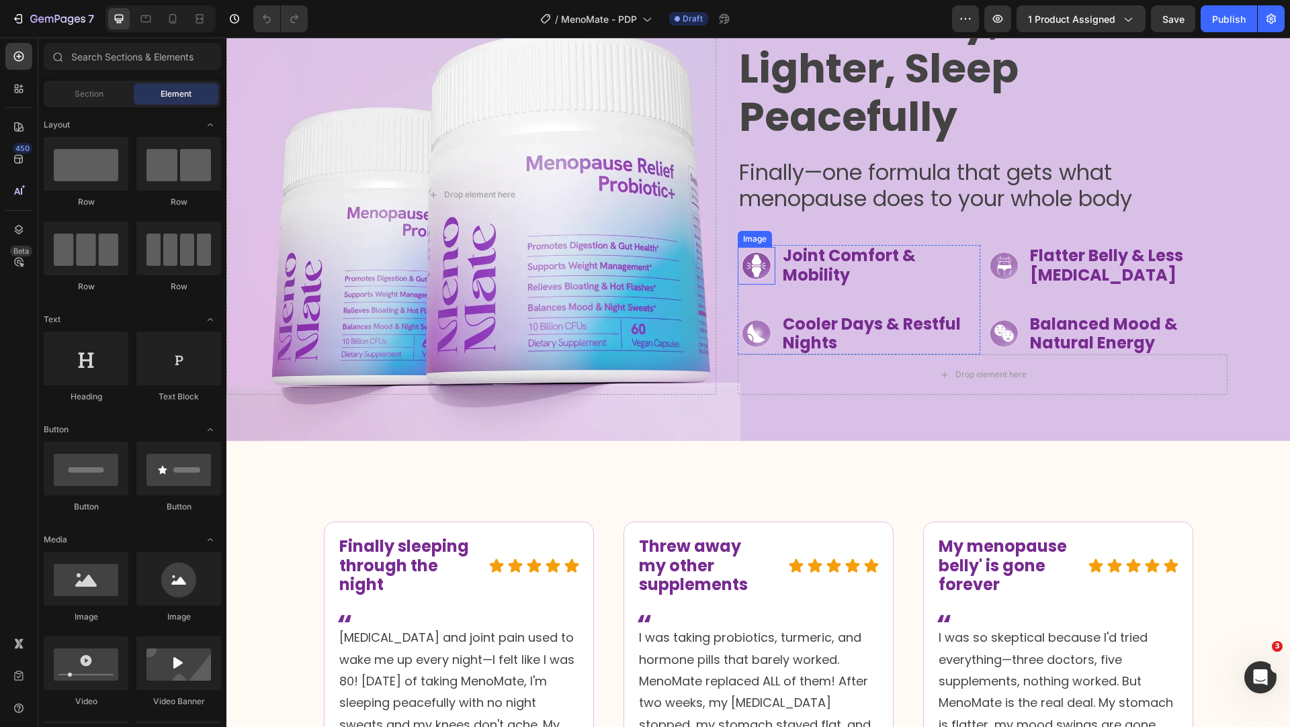
click at [752, 264] on img at bounding box center [756, 266] width 38 height 38
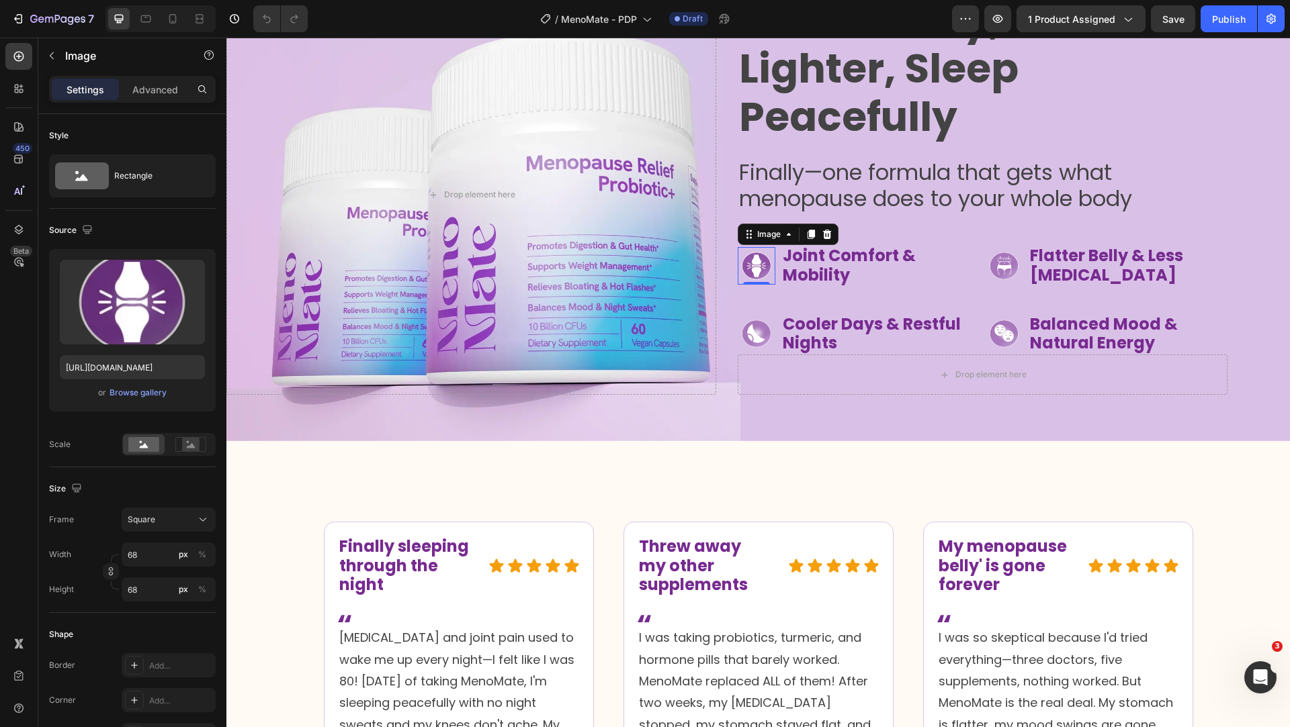
click at [843, 264] on p "Joint Comfort & Mobility" at bounding box center [880, 266] width 196 height 39
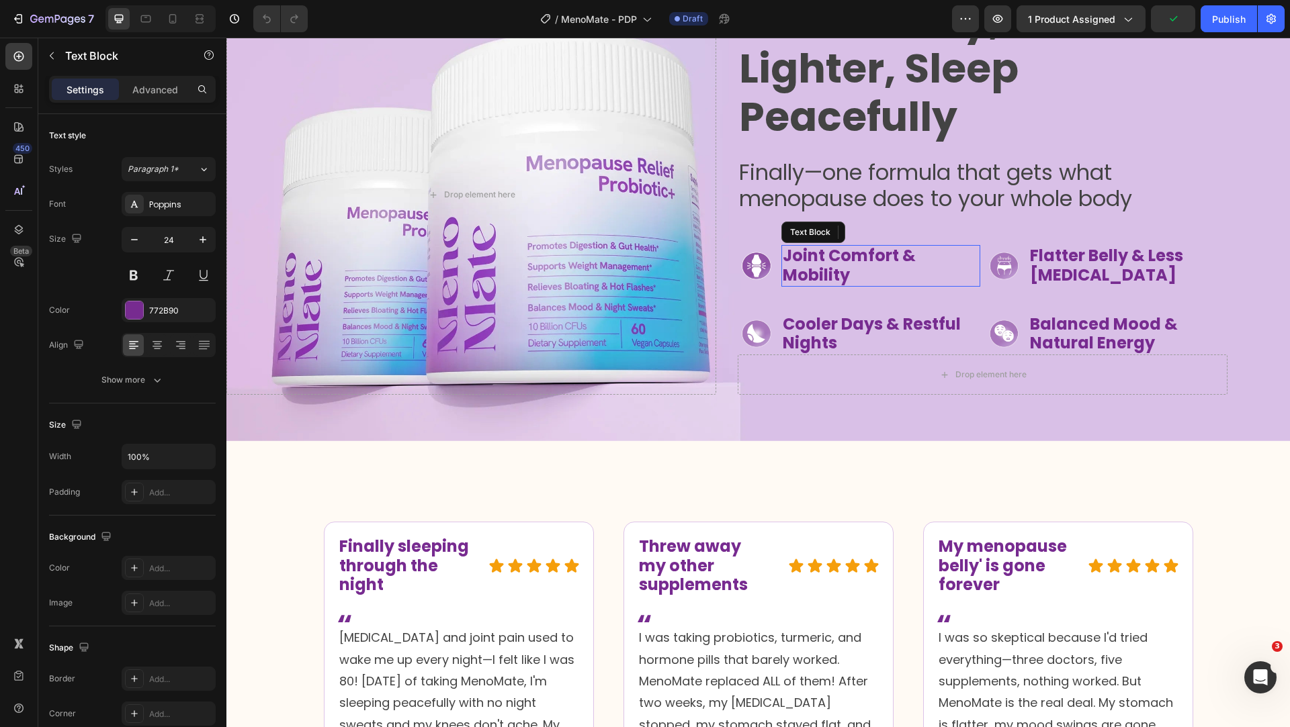
click at [843, 264] on p "Joint Comfort & Mobility" at bounding box center [880, 266] width 196 height 39
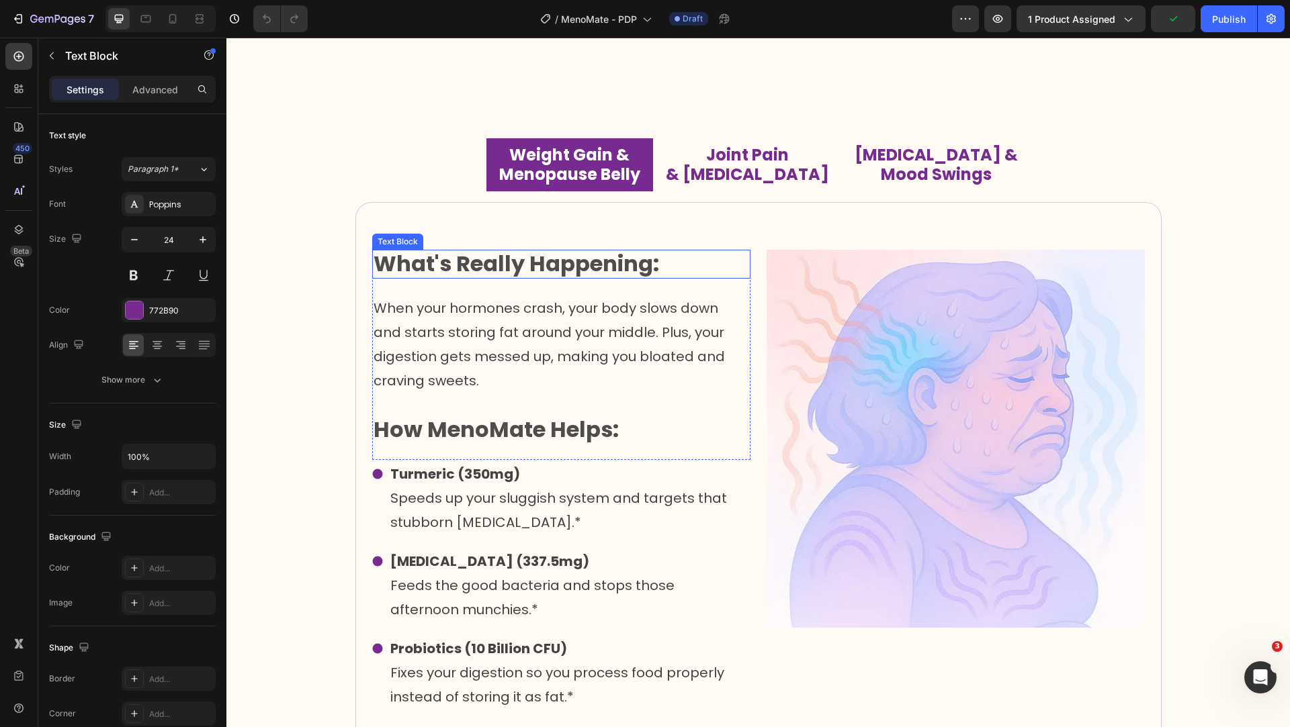
scroll to position [1515, 0]
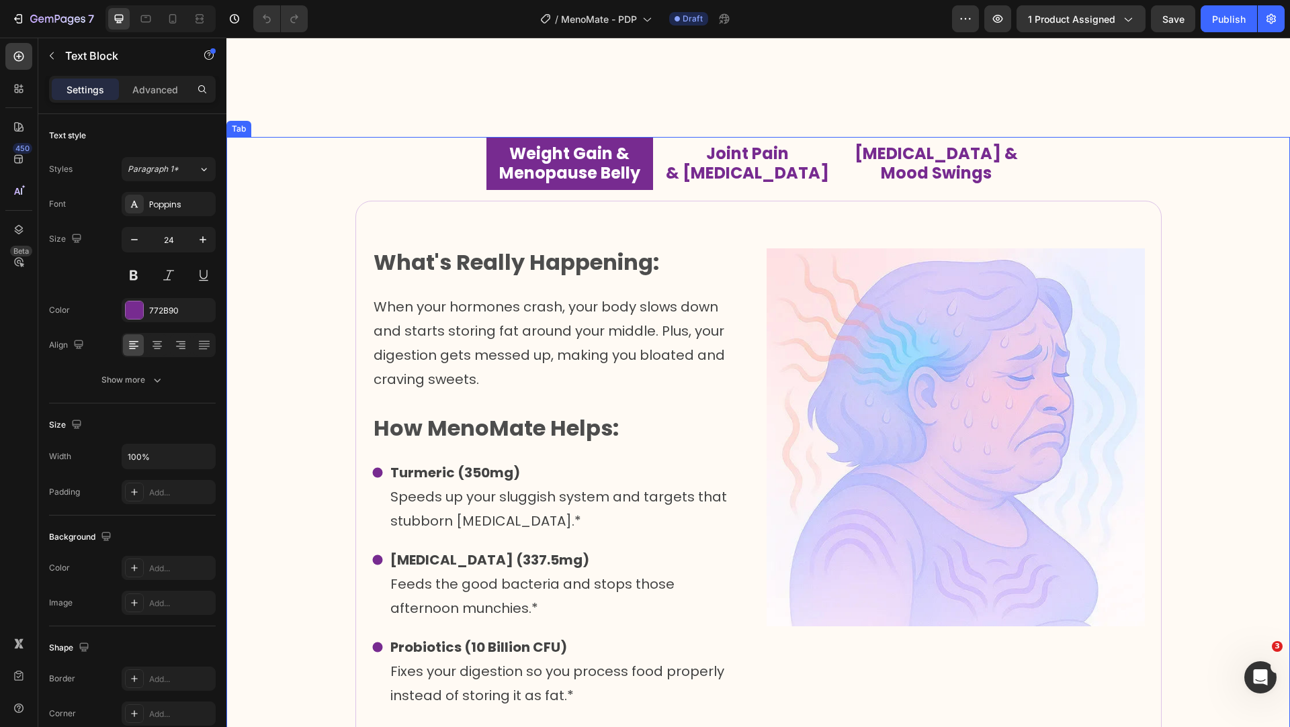
click at [611, 165] on p "Menopause Belly" at bounding box center [569, 173] width 141 height 19
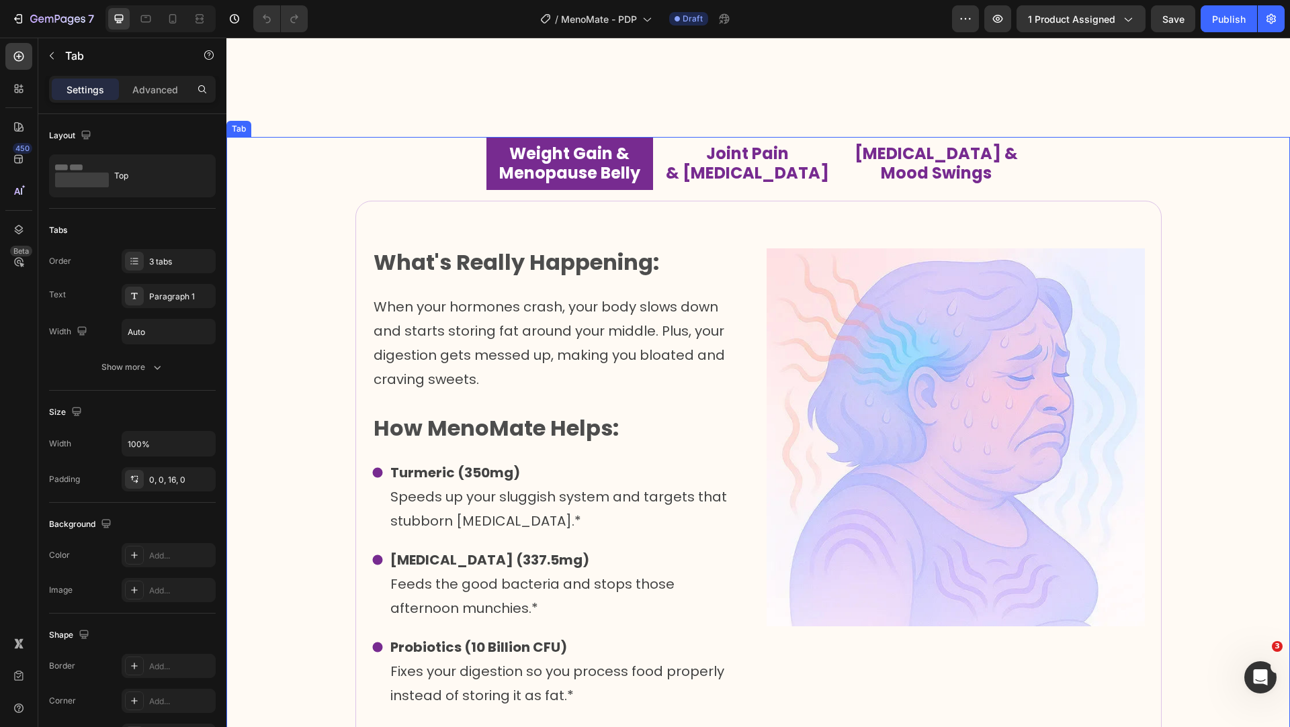
click at [611, 165] on p "Menopause Belly" at bounding box center [569, 173] width 141 height 19
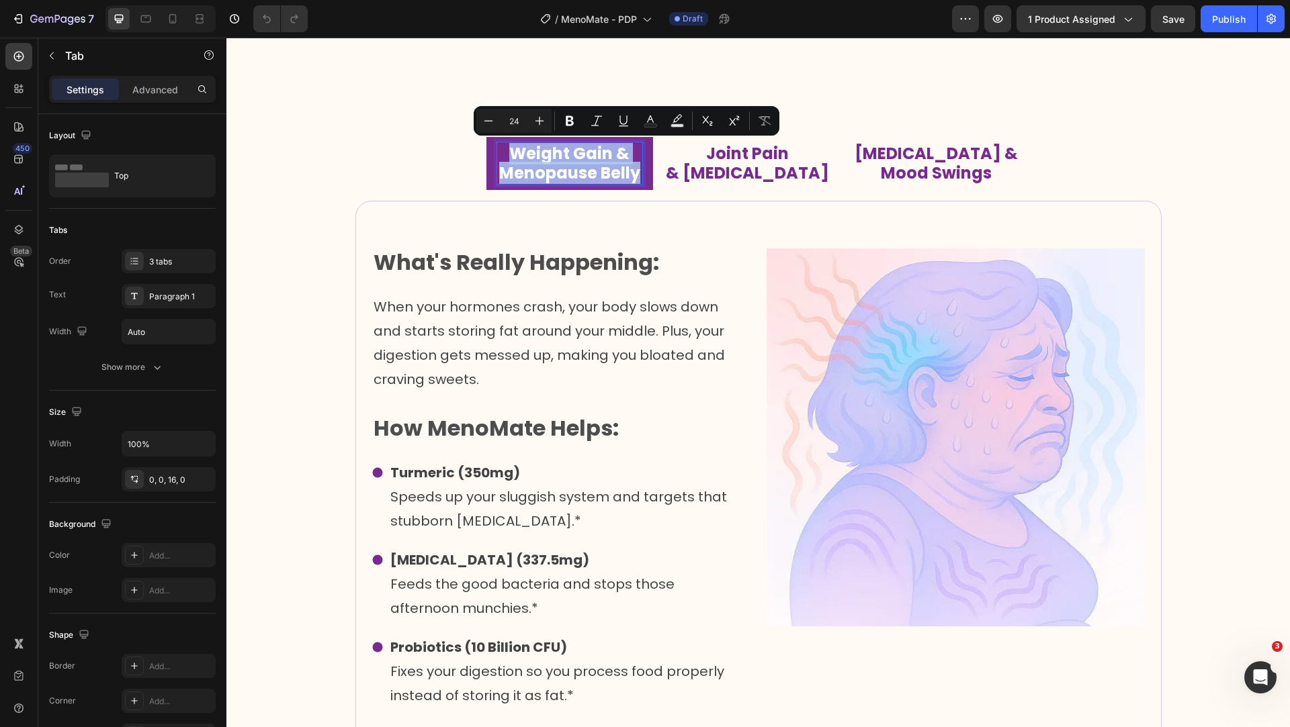
copy div "Weight Gain & Menopause Belly"
click at [574, 149] on p "Weight Gain &" at bounding box center [569, 153] width 141 height 19
drag, startPoint x: 574, startPoint y: 149, endPoint x: 644, endPoint y: 149, distance: 69.9
click at [640, 149] on p "Weight Gain &" at bounding box center [569, 153] width 141 height 19
copy p "Weight Gain"
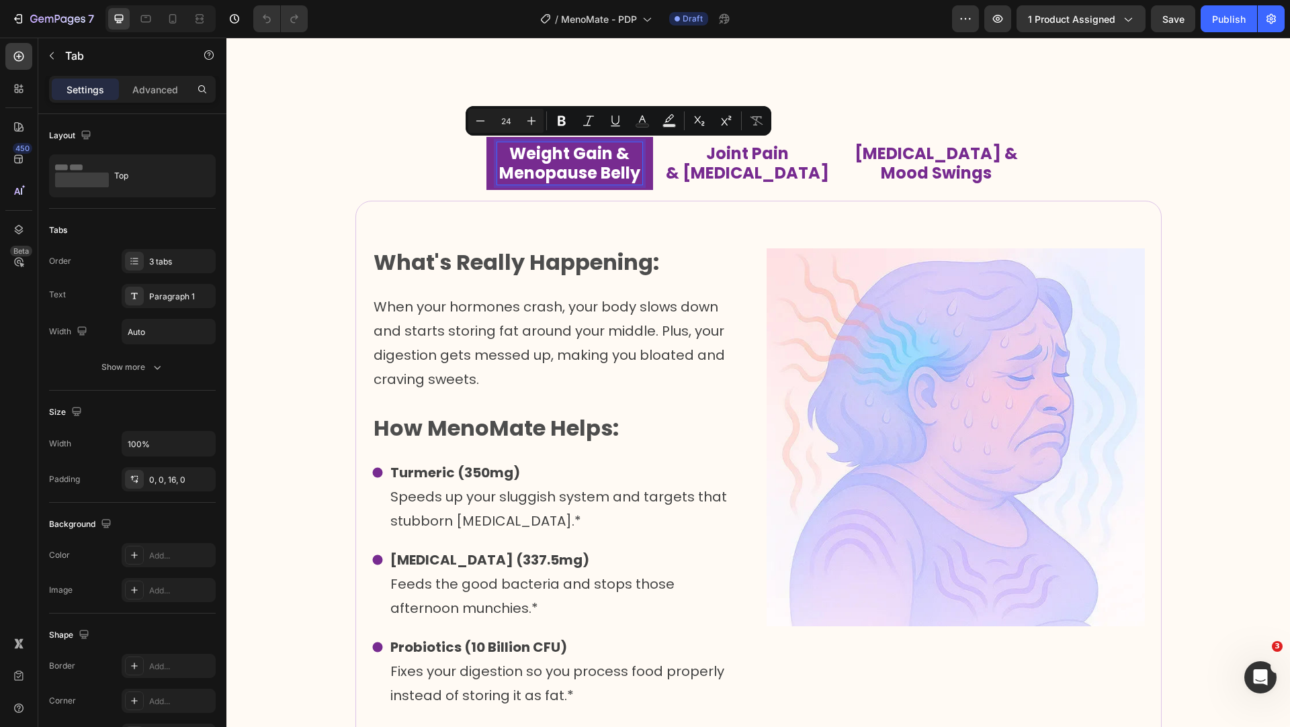
click at [746, 153] on p "Joint Pain" at bounding box center [747, 153] width 163 height 19
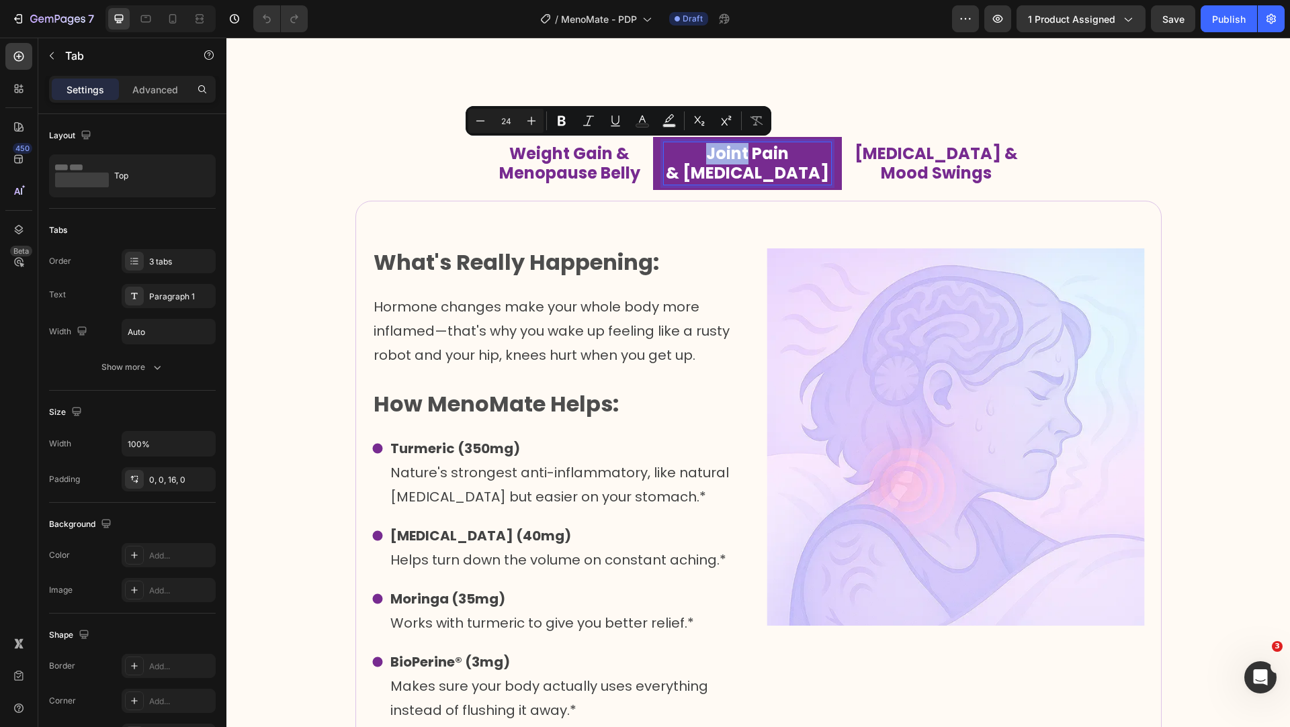
click at [746, 153] on p "Joint Pain" at bounding box center [747, 153] width 163 height 19
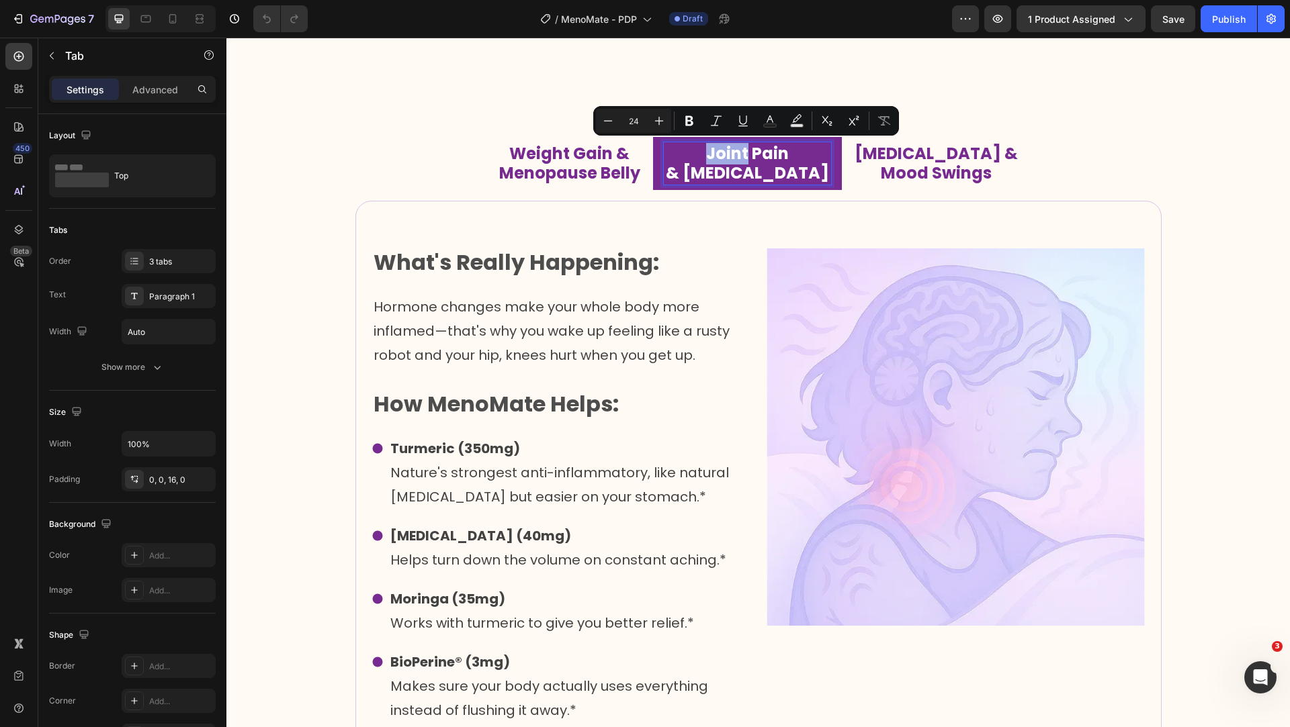
click at [731, 151] on p "Joint Pain" at bounding box center [747, 153] width 163 height 19
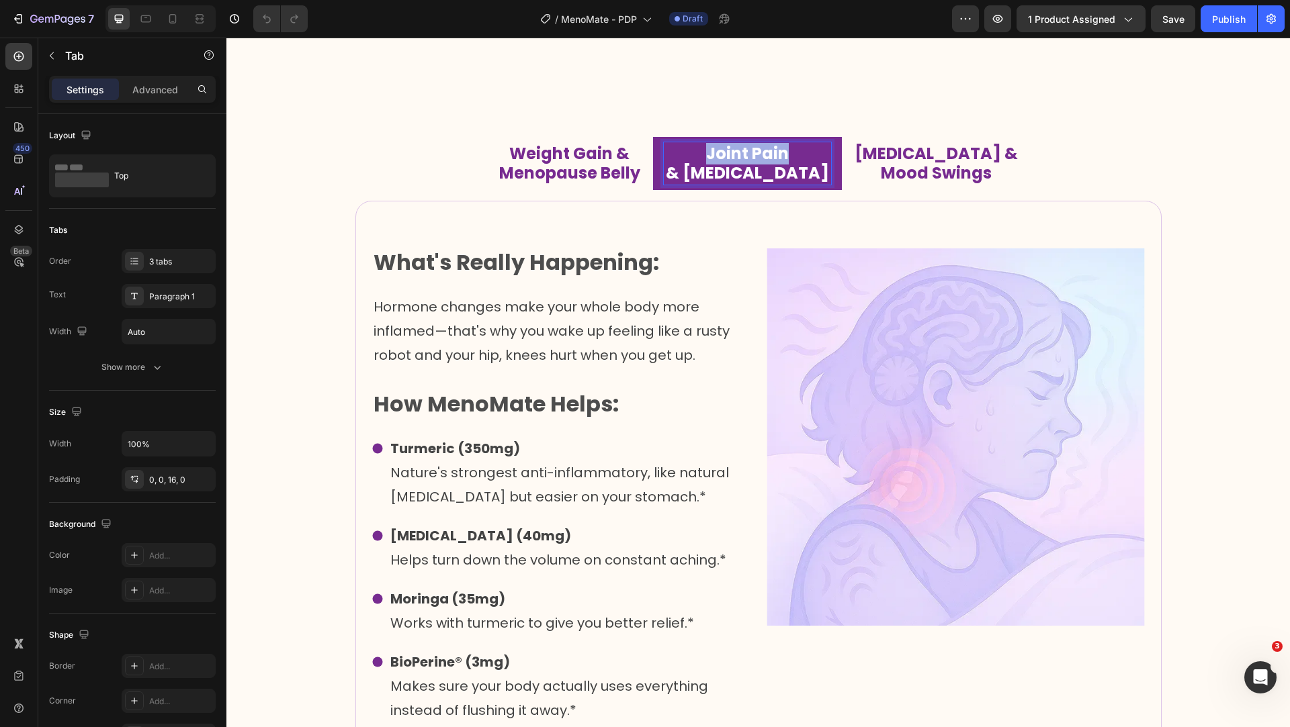
drag, startPoint x: 731, startPoint y: 151, endPoint x: 769, endPoint y: 151, distance: 38.3
click at [769, 151] on p "Joint Pain" at bounding box center [747, 153] width 163 height 19
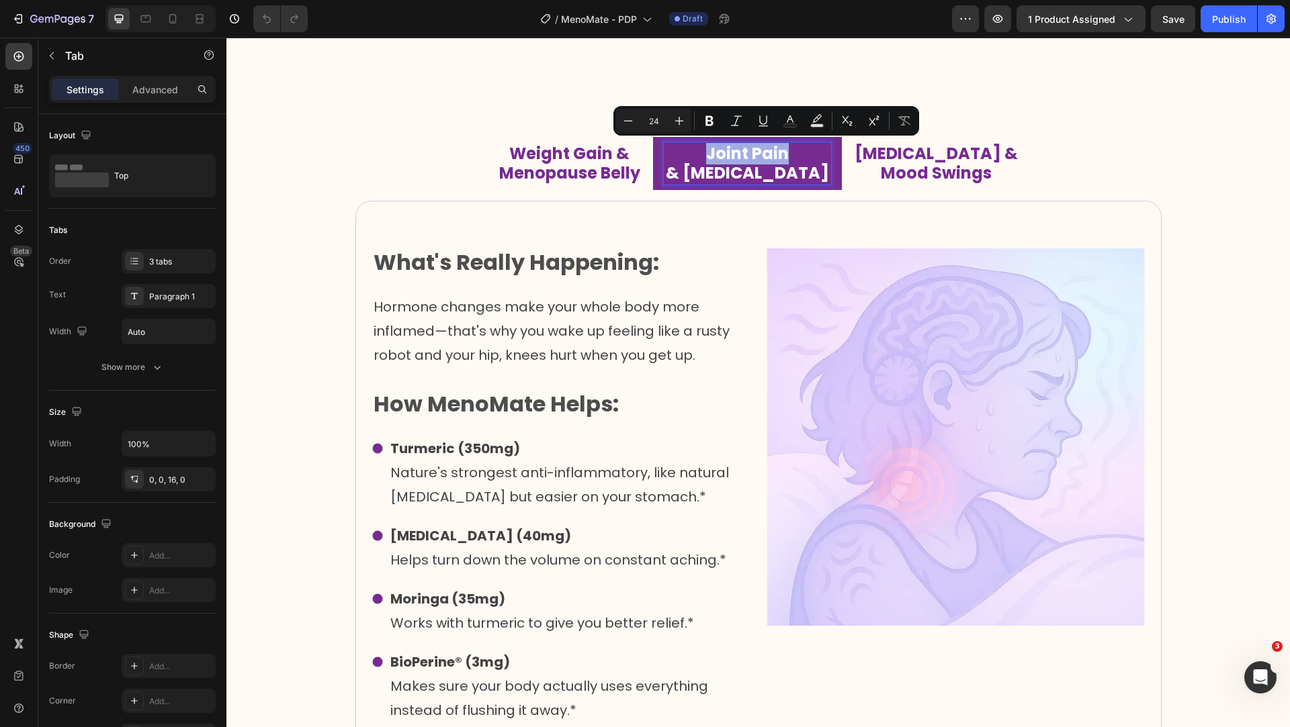
copy p "Joint Pain"
click at [859, 154] on p "Hot Flashes &" at bounding box center [935, 153] width 163 height 19
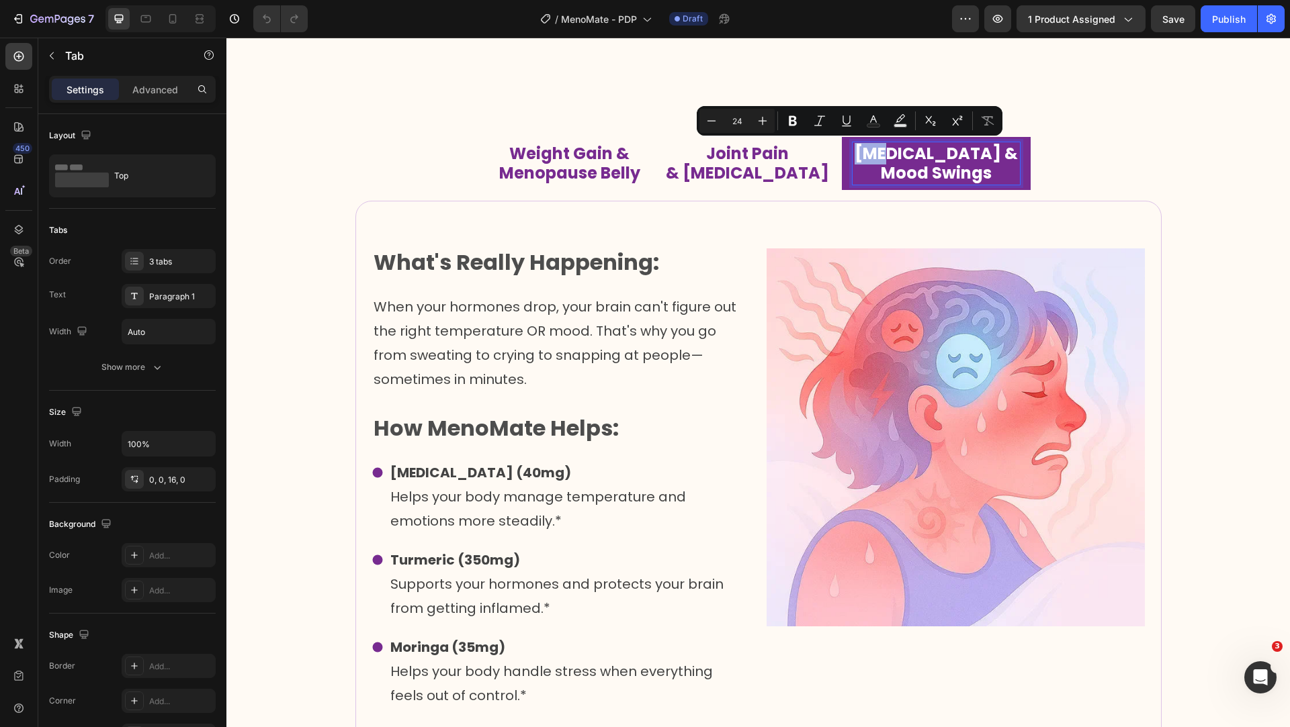
click at [854, 154] on p "Hot Flashes &" at bounding box center [935, 153] width 163 height 19
drag, startPoint x: 846, startPoint y: 154, endPoint x: 895, endPoint y: 154, distance: 49.7
click at [895, 154] on p "Hot Flashes &" at bounding box center [935, 153] width 163 height 19
copy p "[MEDICAL_DATA]"
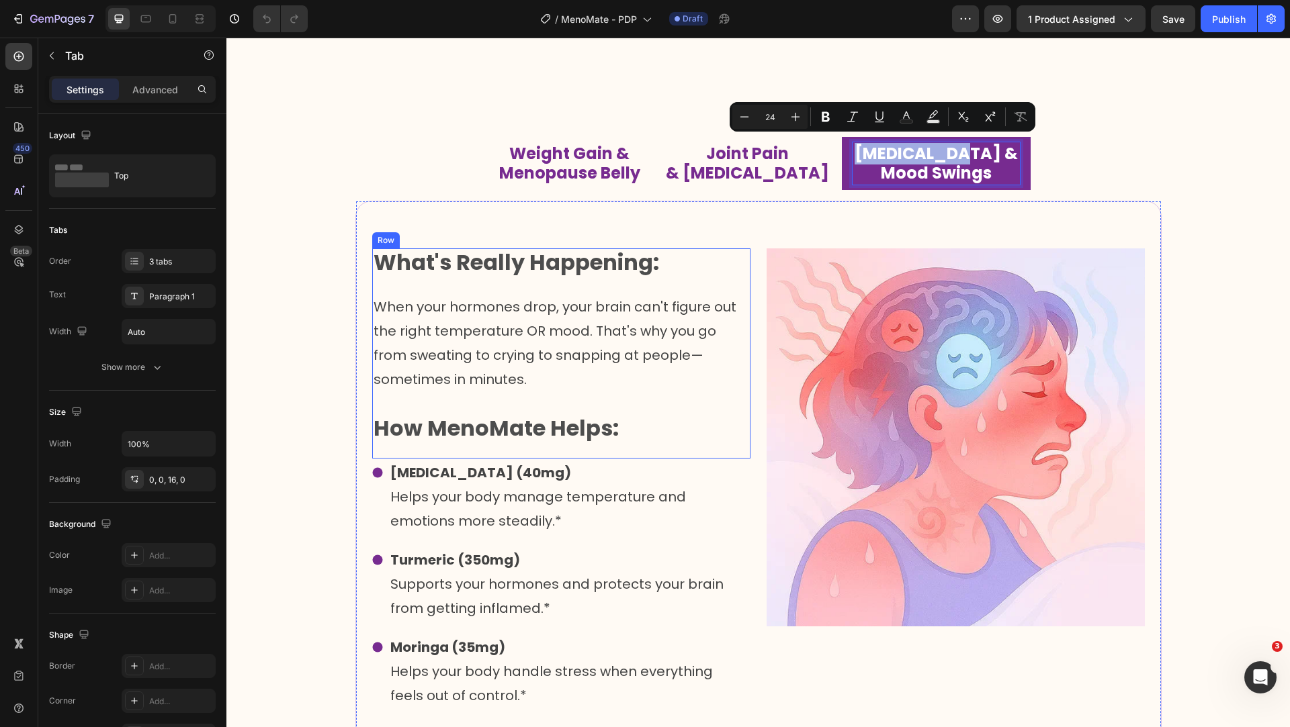
scroll to position [1535, 0]
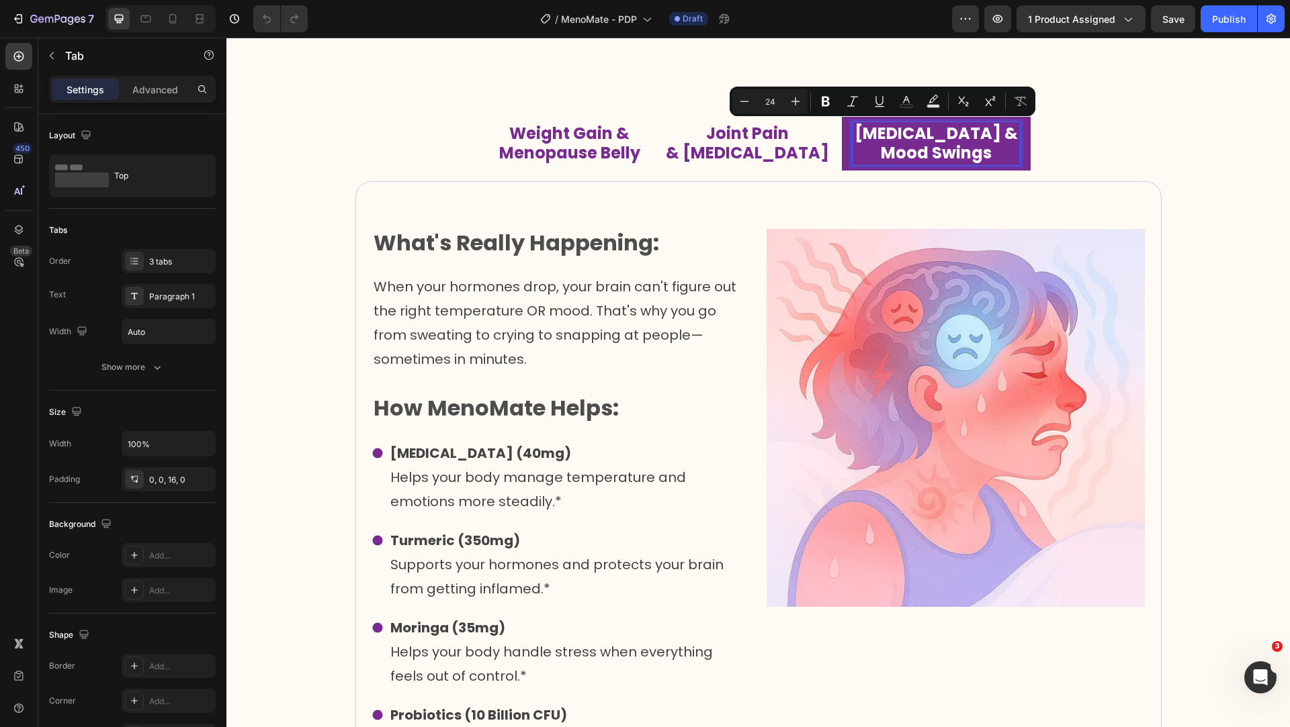
click at [608, 153] on p "Menopause Belly" at bounding box center [569, 153] width 141 height 19
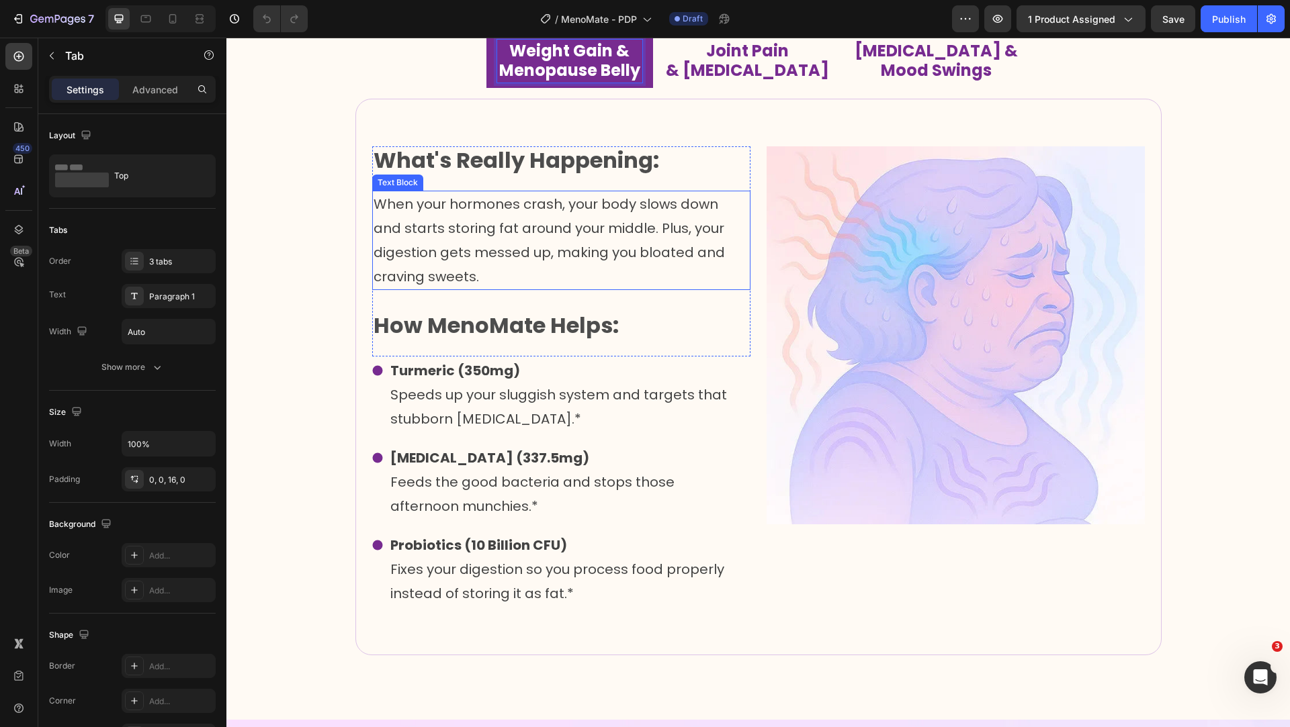
scroll to position [1618, 0]
click at [624, 209] on p "When your hormones crash, your body slows down and starts storing fat around yo…" at bounding box center [560, 239] width 375 height 97
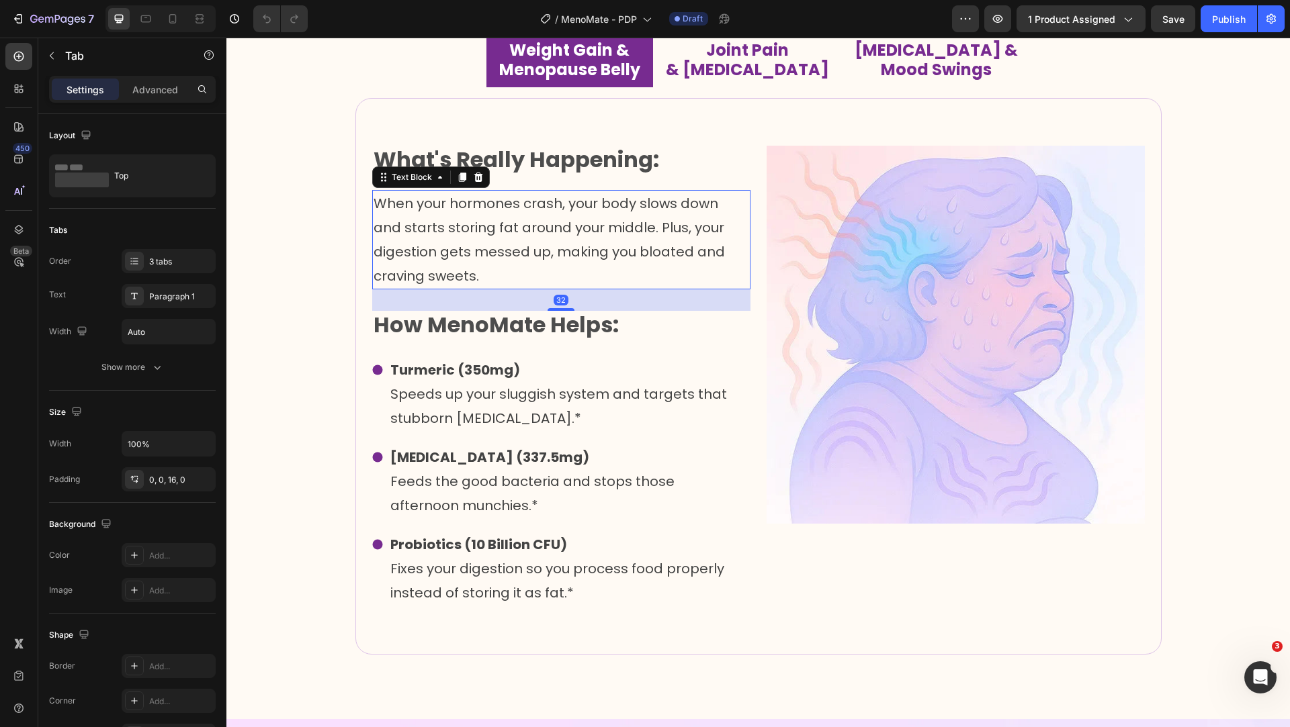
click at [624, 209] on p "When your hormones crash, your body slows down and starts storing fat around yo…" at bounding box center [560, 239] width 375 height 97
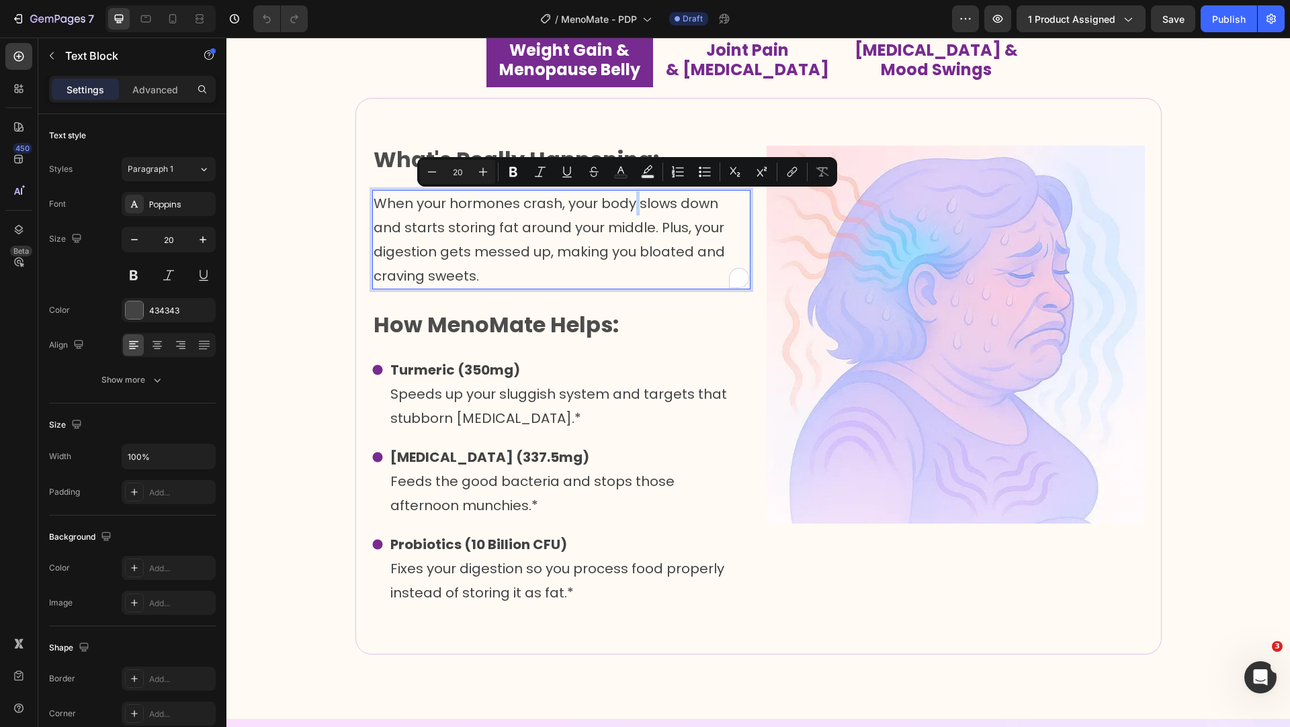
click at [541, 234] on p "When your hormones crash, your body slows down and starts storing fat around yo…" at bounding box center [560, 239] width 375 height 97
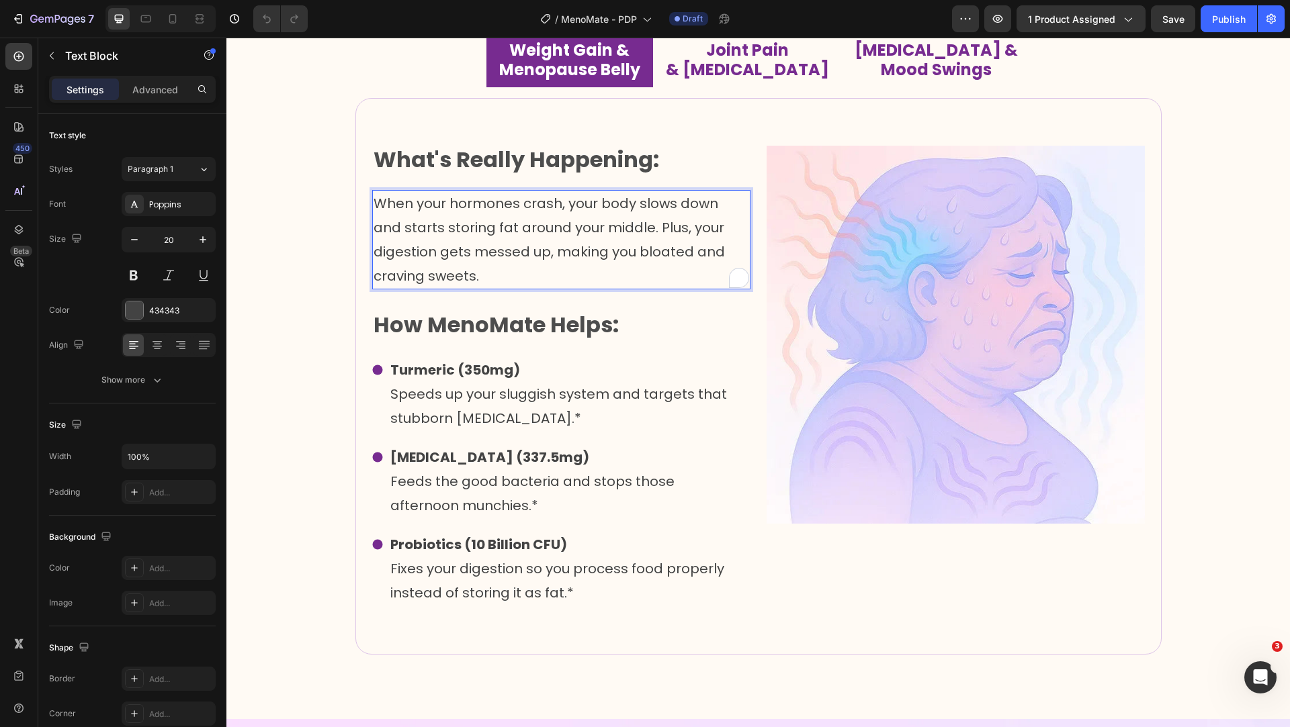
click at [541, 234] on p "When your hormones crash, your body slows down and starts storing fat around yo…" at bounding box center [560, 239] width 375 height 97
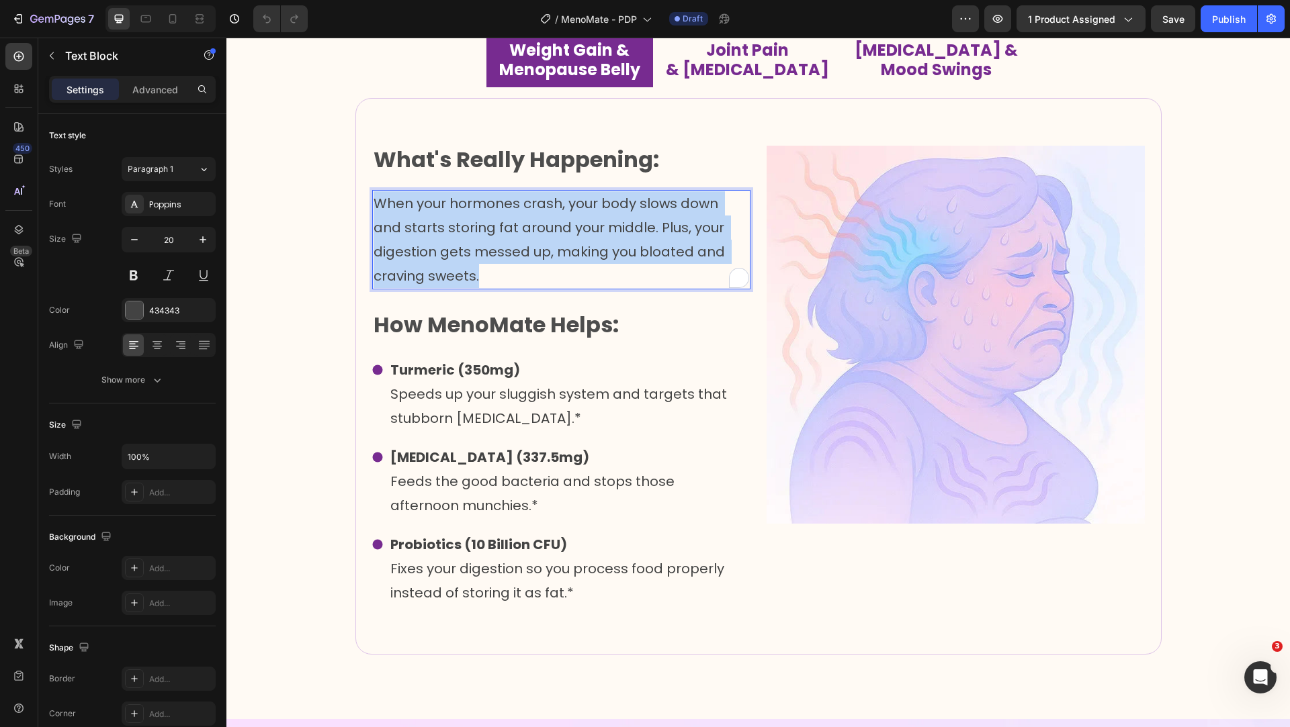
copy p "When your hormones crash, your body slows down and starts storing fat around yo…"
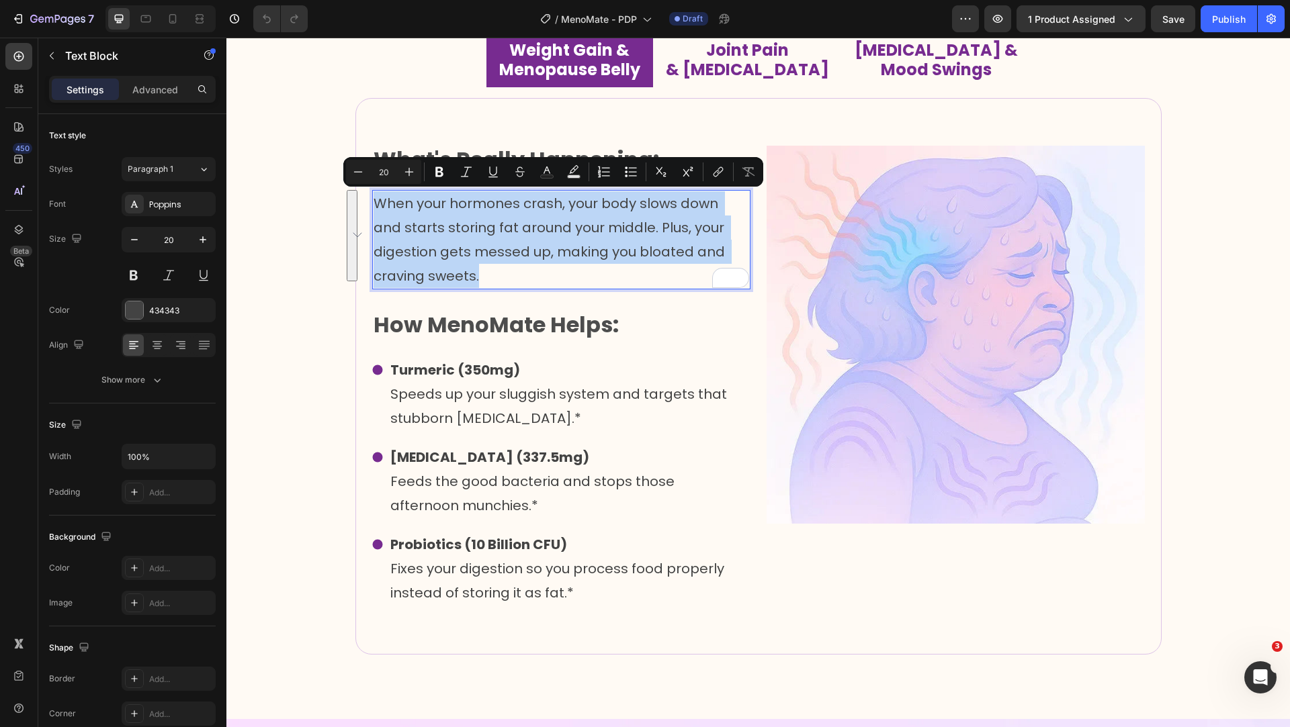
copy p "When your hormones crash, your body slows down and starts storing fat around yo…"
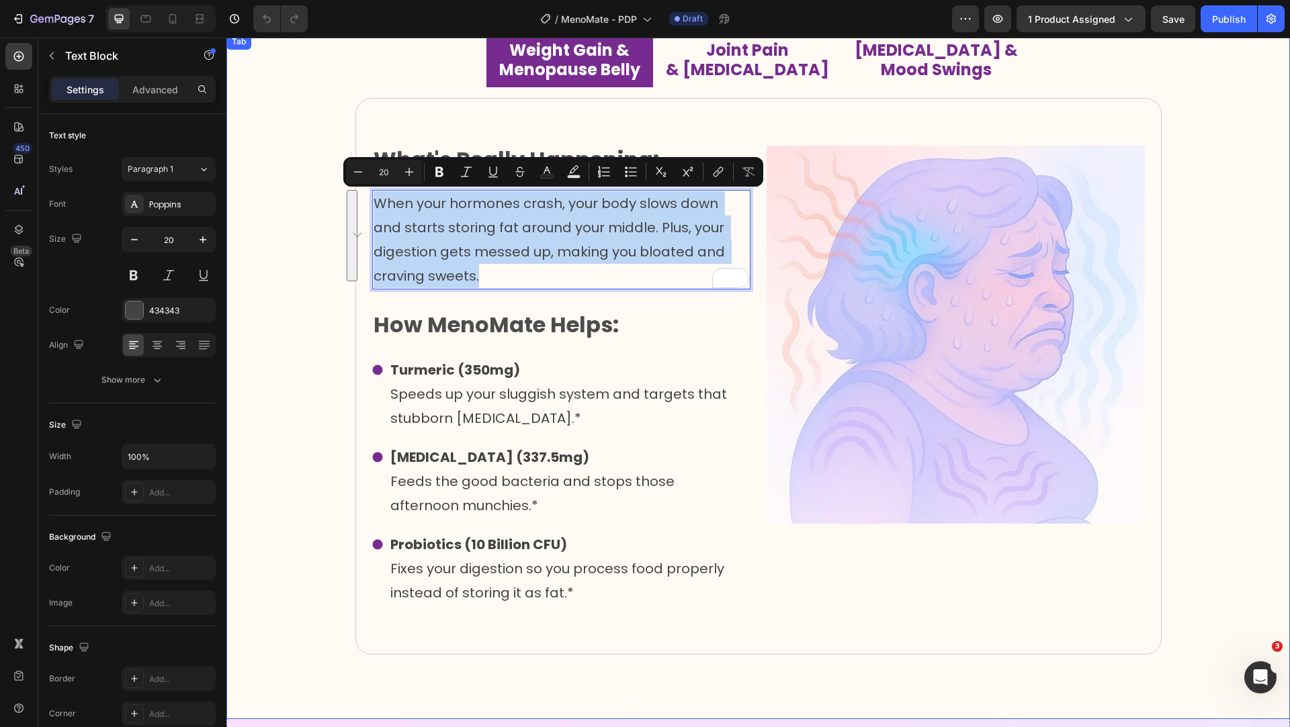
click at [292, 172] on div "Image What's Really Happening: Text Block When your hormones crash, your body s…" at bounding box center [758, 398] width 1042 height 600
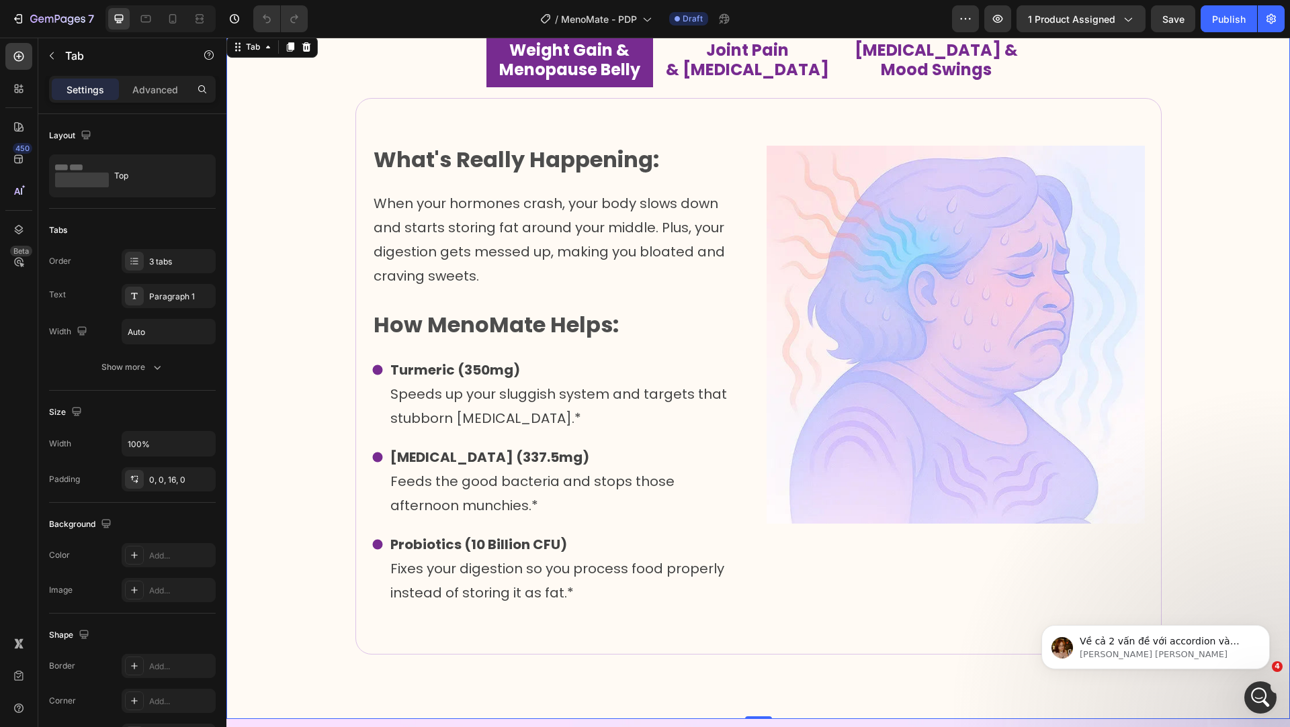
scroll to position [0, 0]
click at [1245, 685] on div "Mở Intercom Messenger" at bounding box center [1258, 696] width 44 height 44
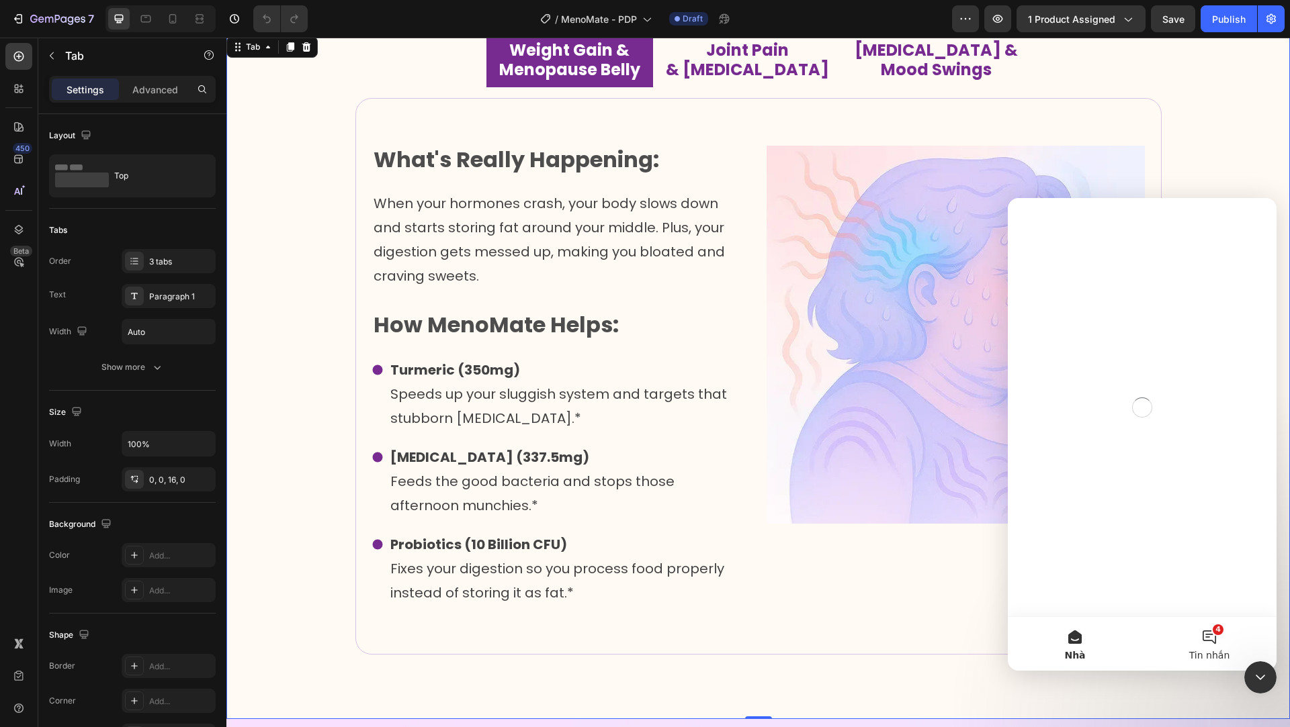
click at [1216, 641] on button "4 Tin nhắn" at bounding box center [1209, 644] width 134 height 54
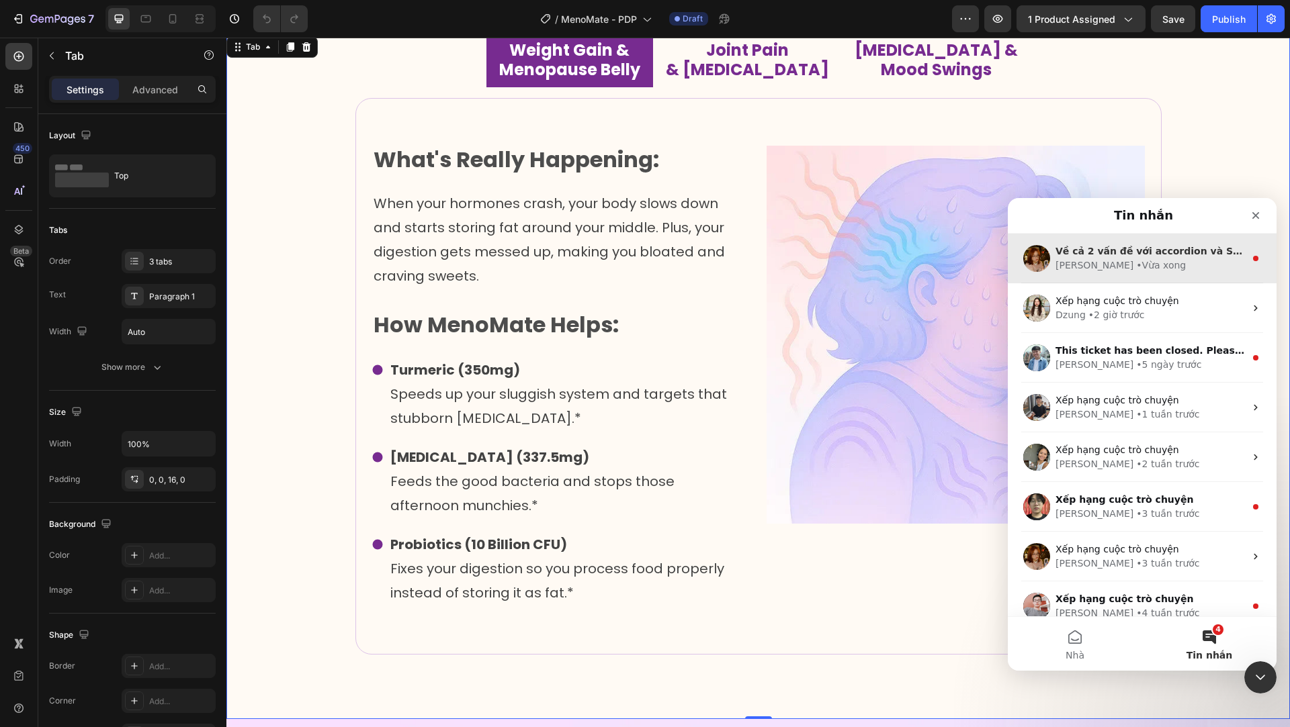
click at [1164, 267] on div "Jamie • Vừa xong" at bounding box center [1149, 266] width 189 height 14
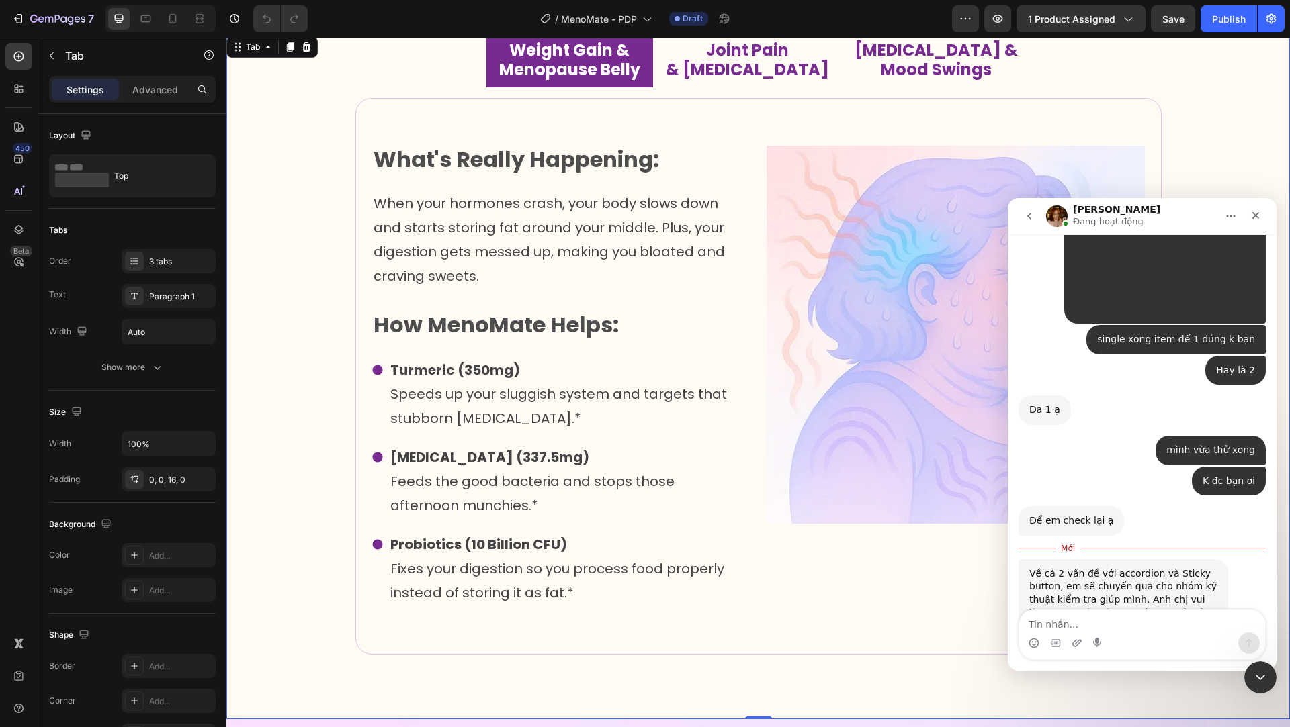
scroll to position [1868, 0]
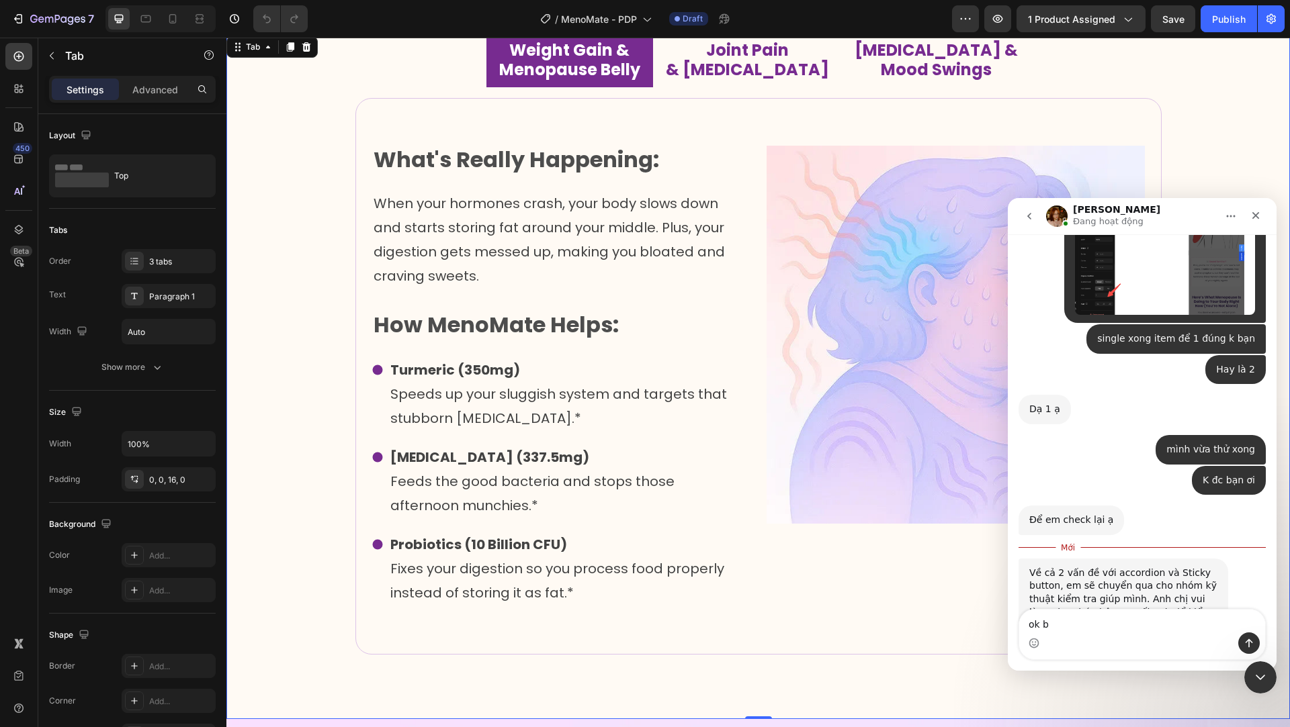
type textarea "ok bạn"
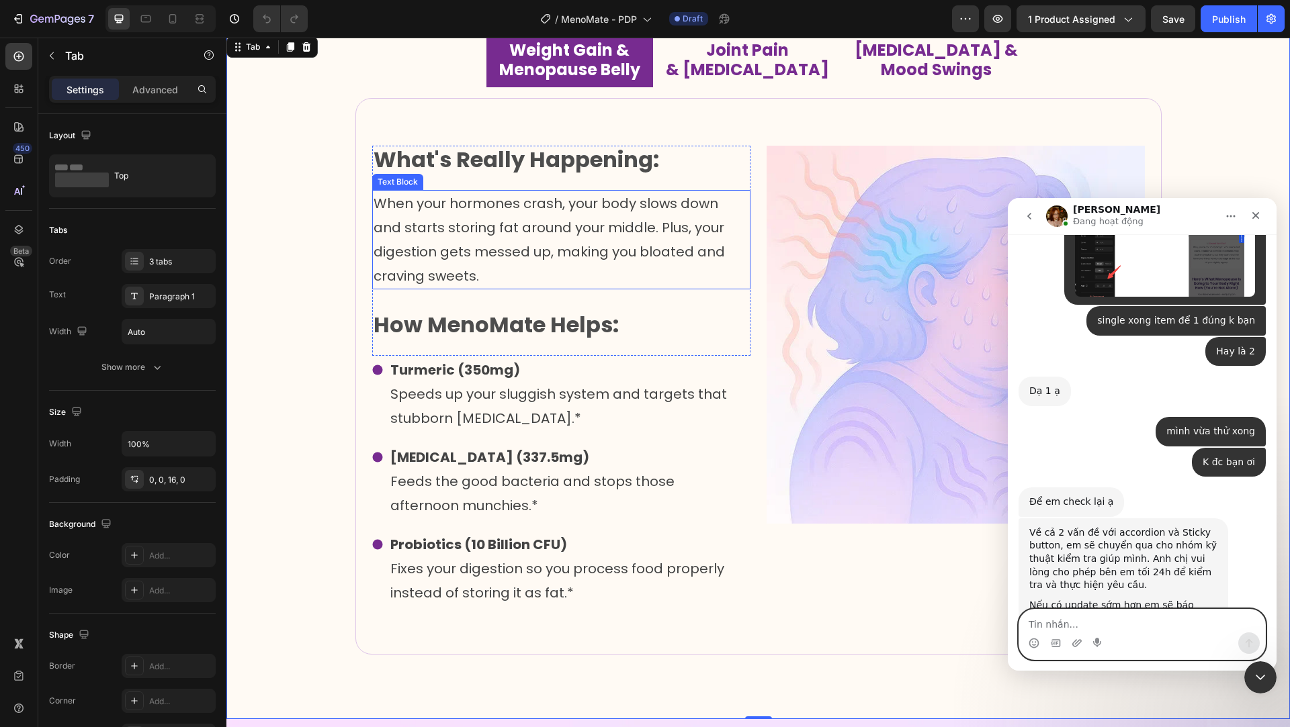
scroll to position [1938, 0]
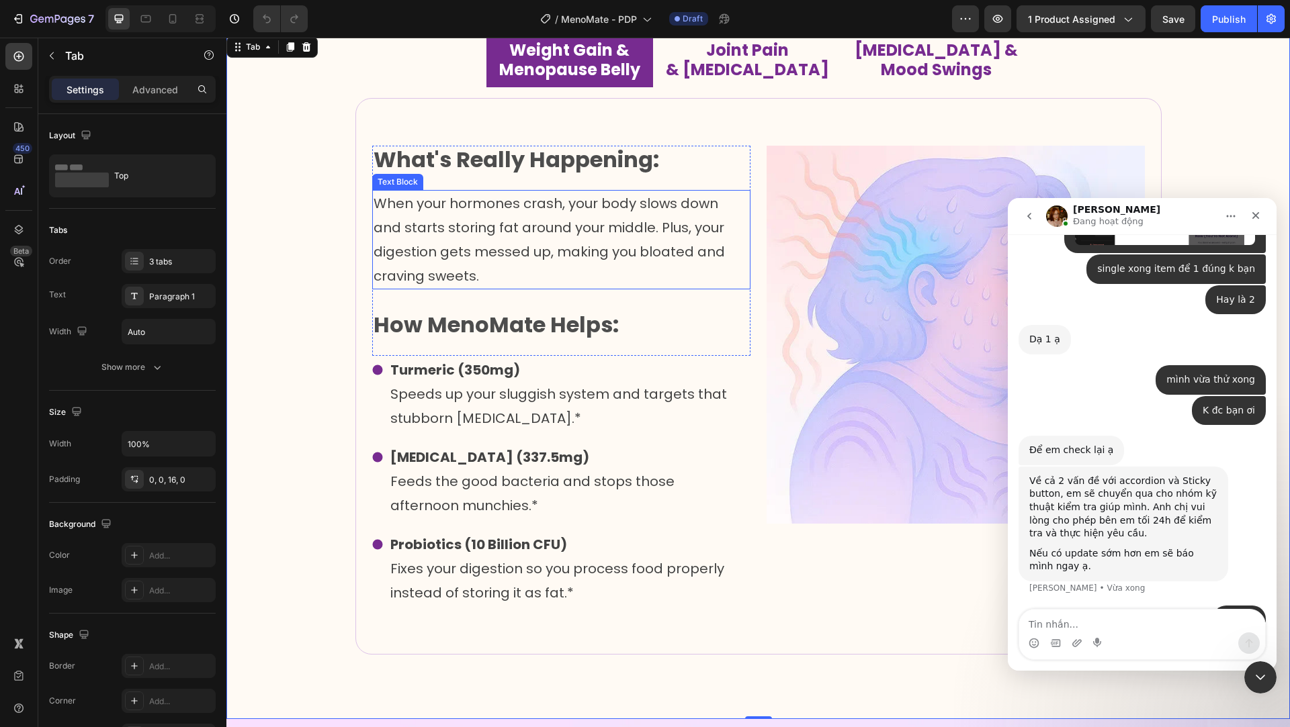
click at [453, 218] on p "When your hormones crash, your body slows down and starts storing fat around yo…" at bounding box center [560, 239] width 375 height 97
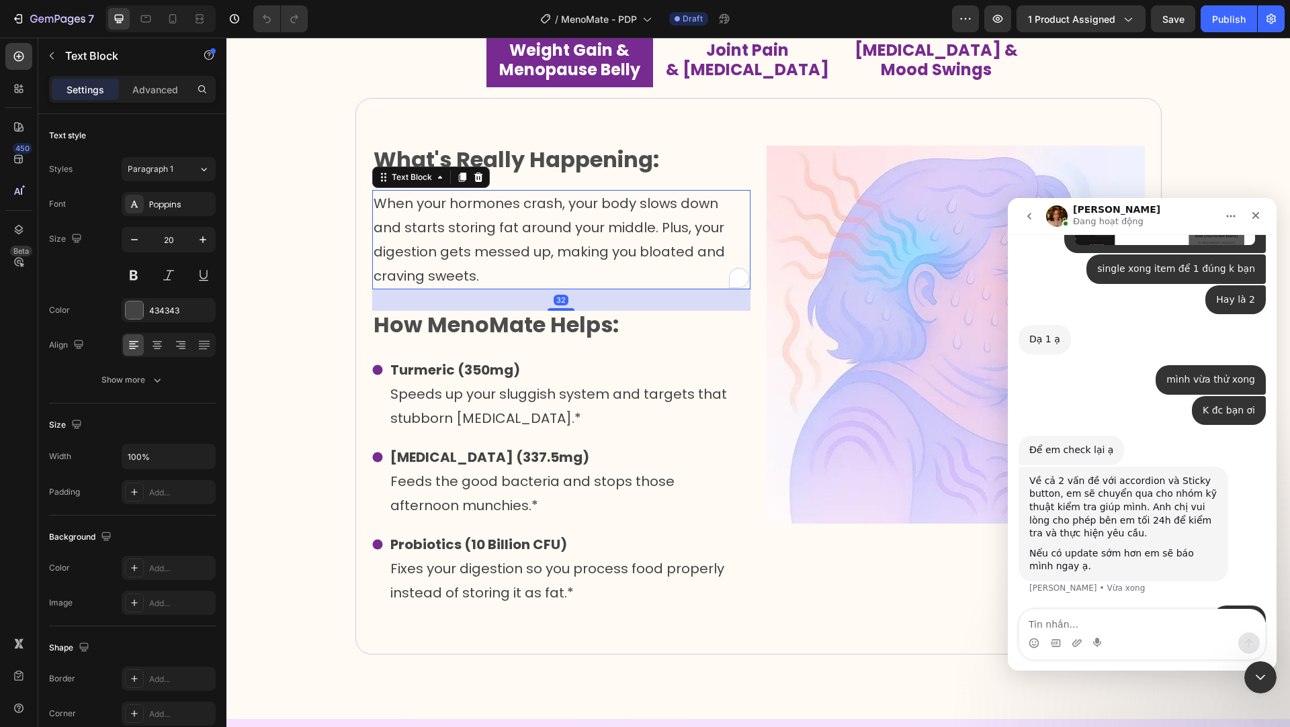
click at [453, 218] on p "When your hormones crash, your body slows down and starts storing fat around yo…" at bounding box center [560, 239] width 375 height 97
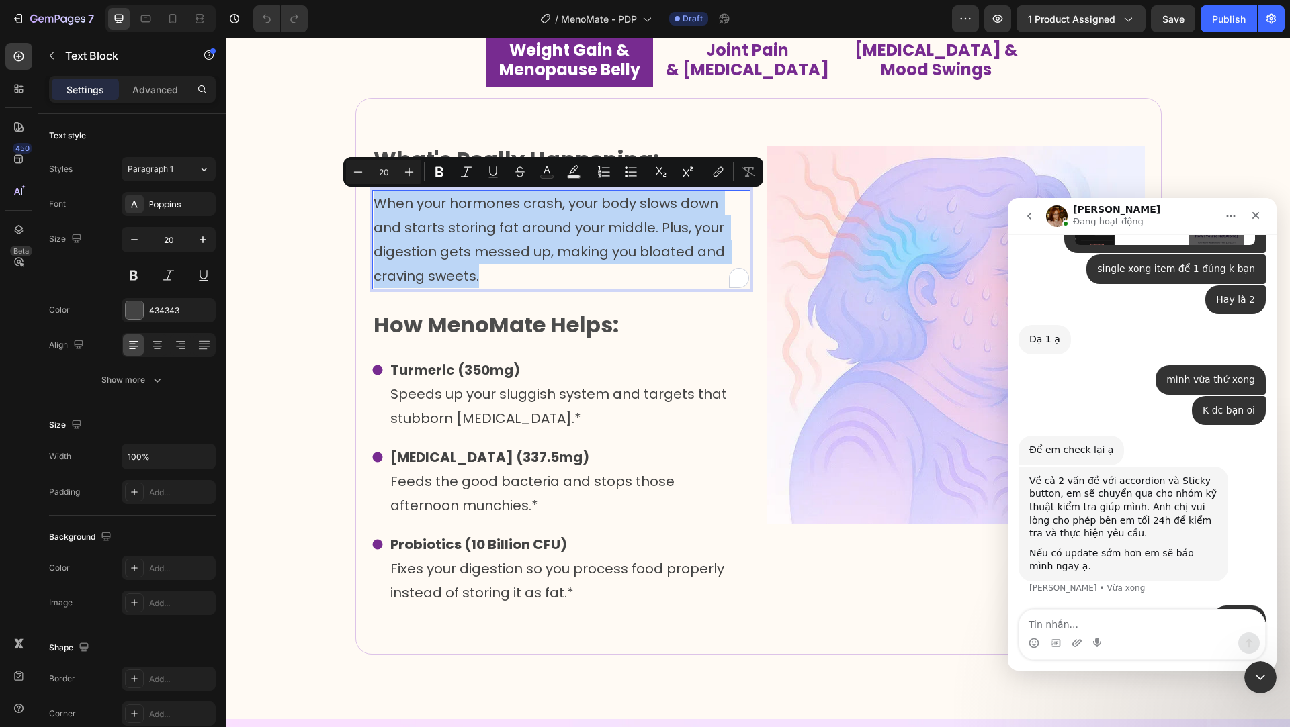
copy p "When your hormones crash, your body slows down and starts storing fat around yo…"
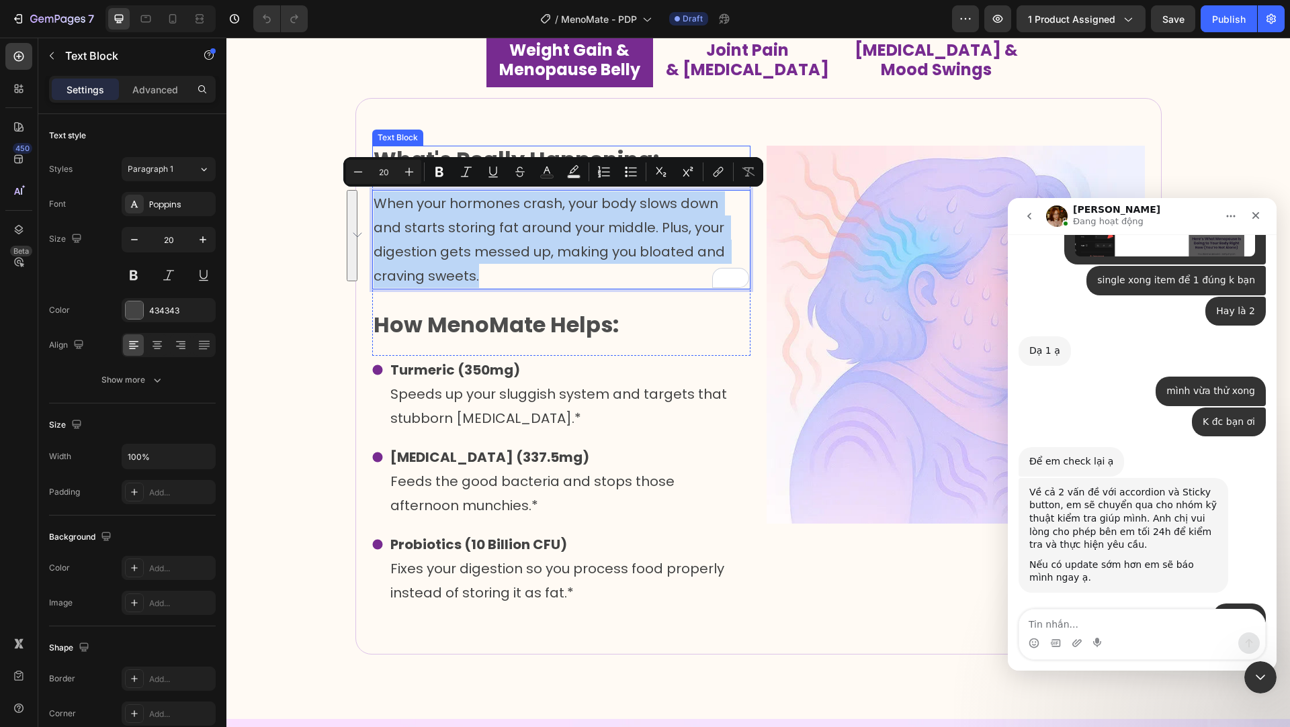
click at [445, 149] on p "What's Really Happening:" at bounding box center [560, 160] width 375 height 26
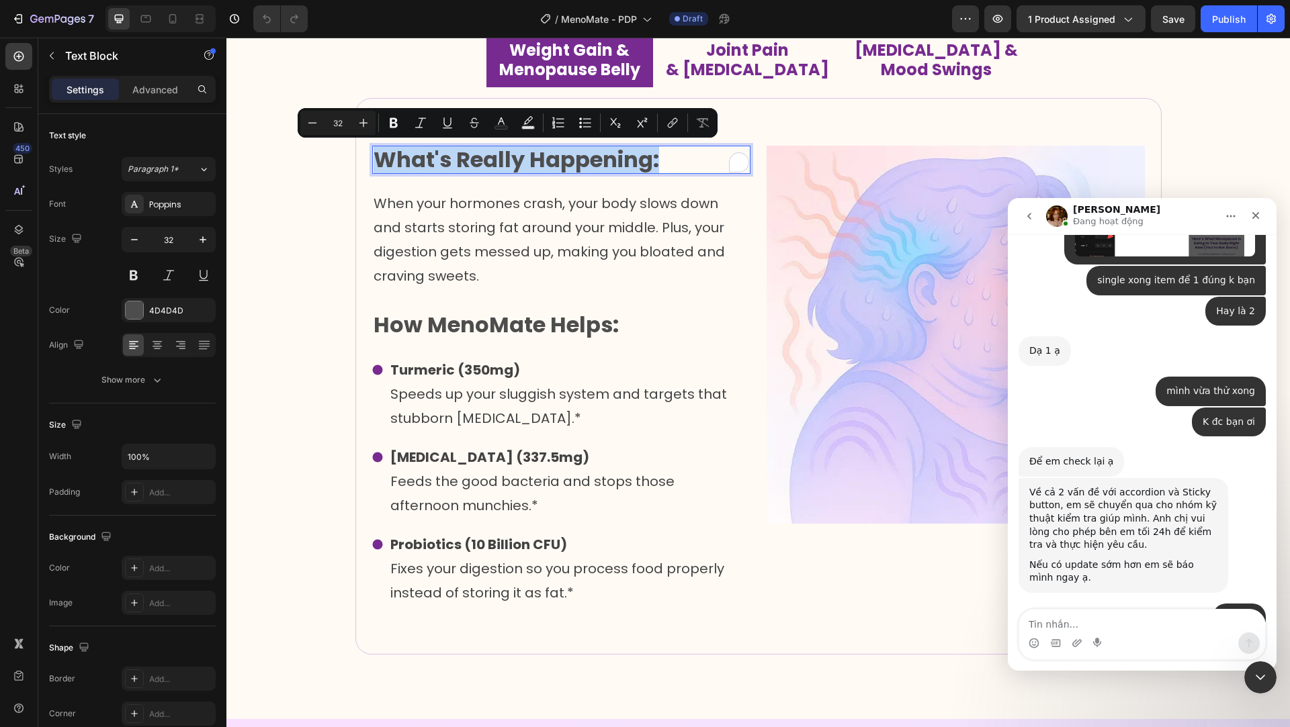
copy p "What's Really Happening:"
click at [428, 392] on p "Speeds up your sluggish system and targets that stubborn [MEDICAL_DATA].*" at bounding box center [569, 406] width 358 height 48
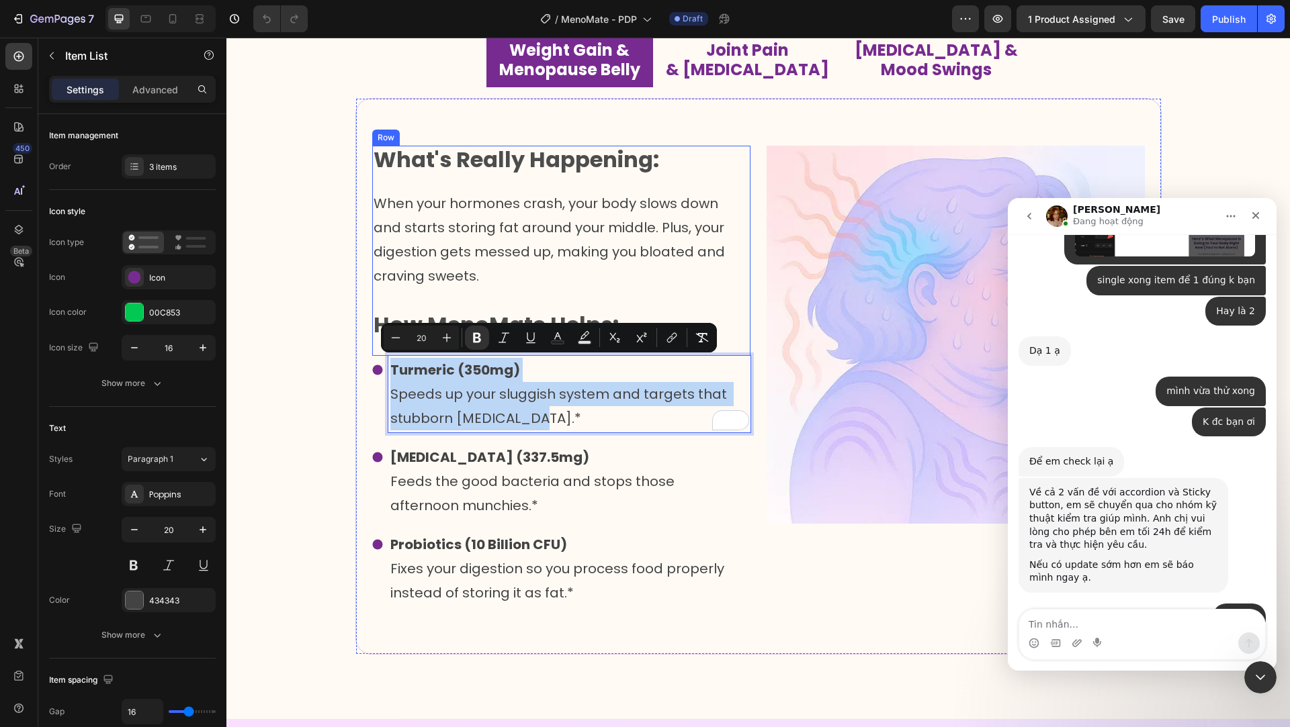
click at [606, 300] on div "Image What's Really Happening: Text Block When your hormones crash, your body s…" at bounding box center [561, 251] width 378 height 210
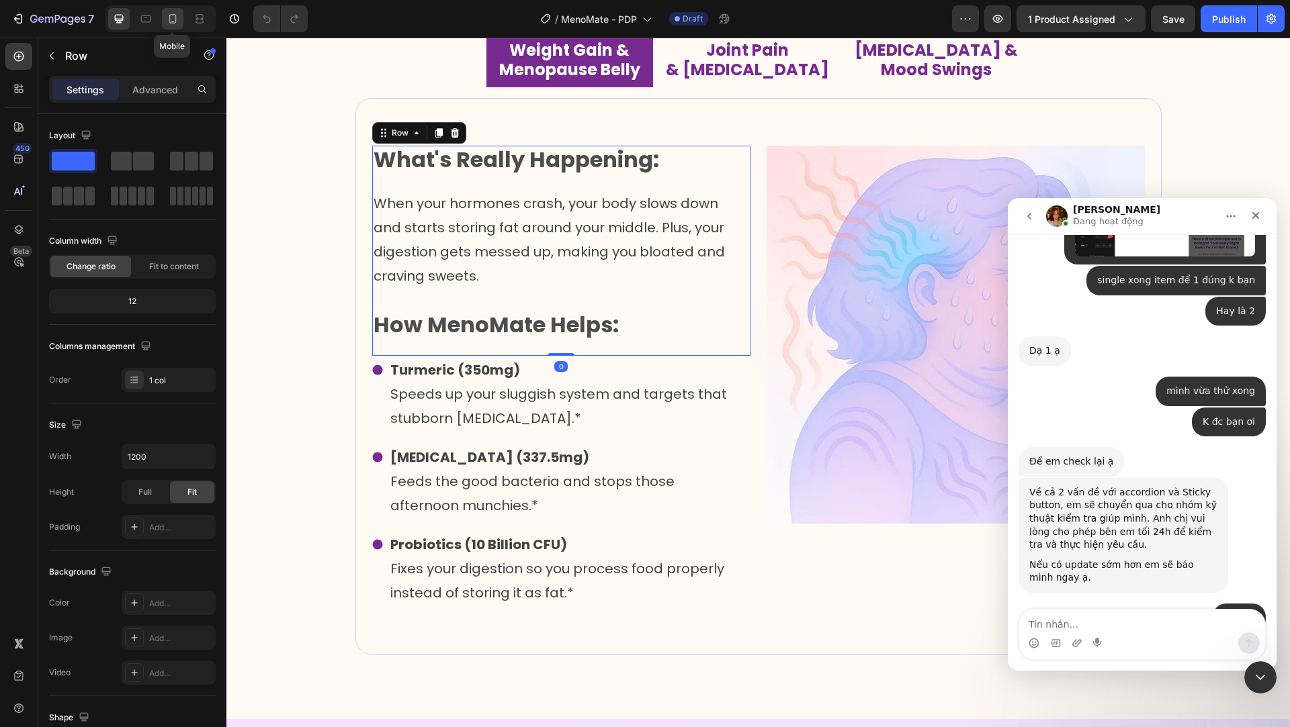
click at [174, 20] on icon at bounding box center [172, 18] width 13 height 13
type input "100%"
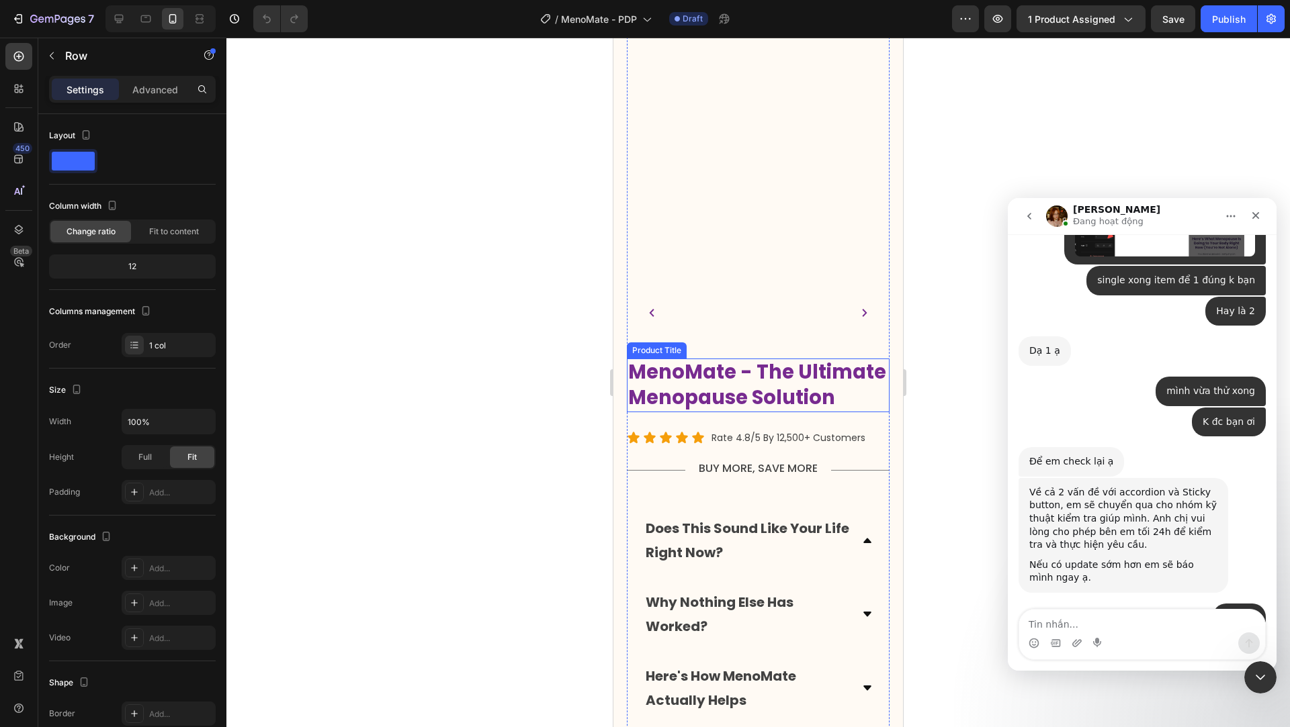
scroll to position [1497, 0]
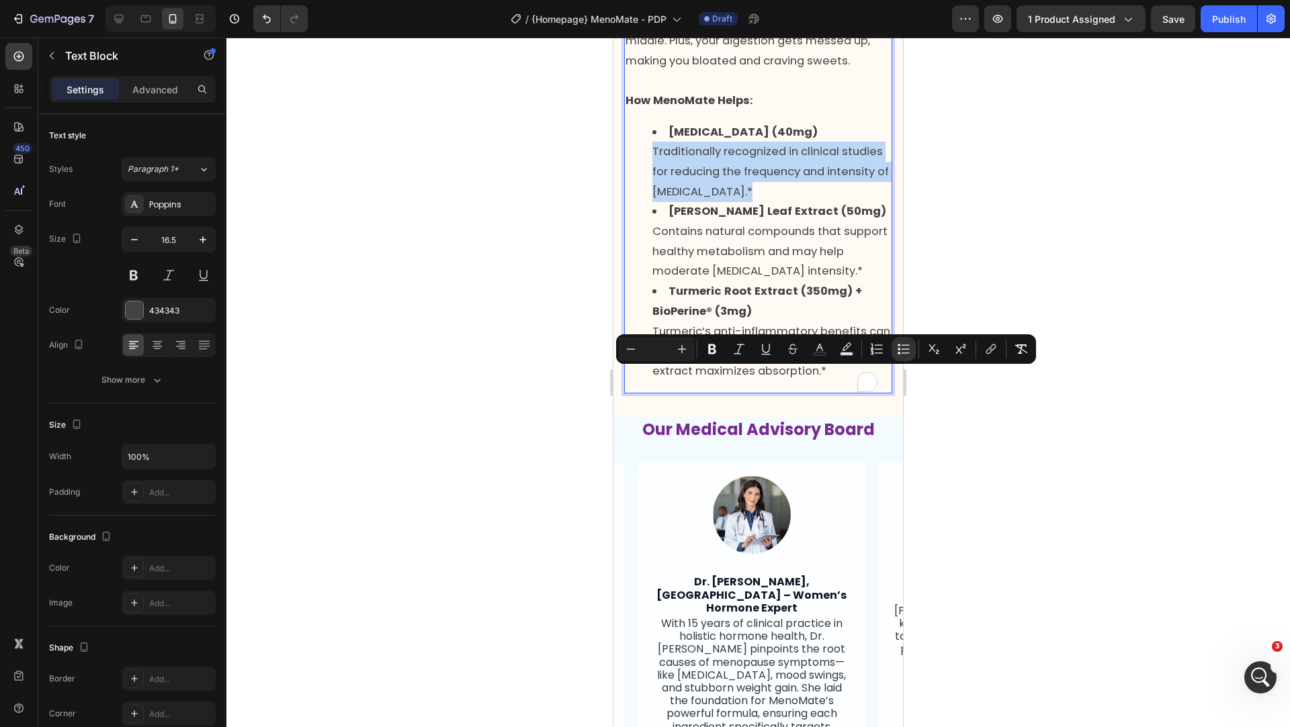
click at [701, 199] on span "Traditionally recognized in clinical studies for reducing the frequency and int…" at bounding box center [770, 171] width 236 height 55
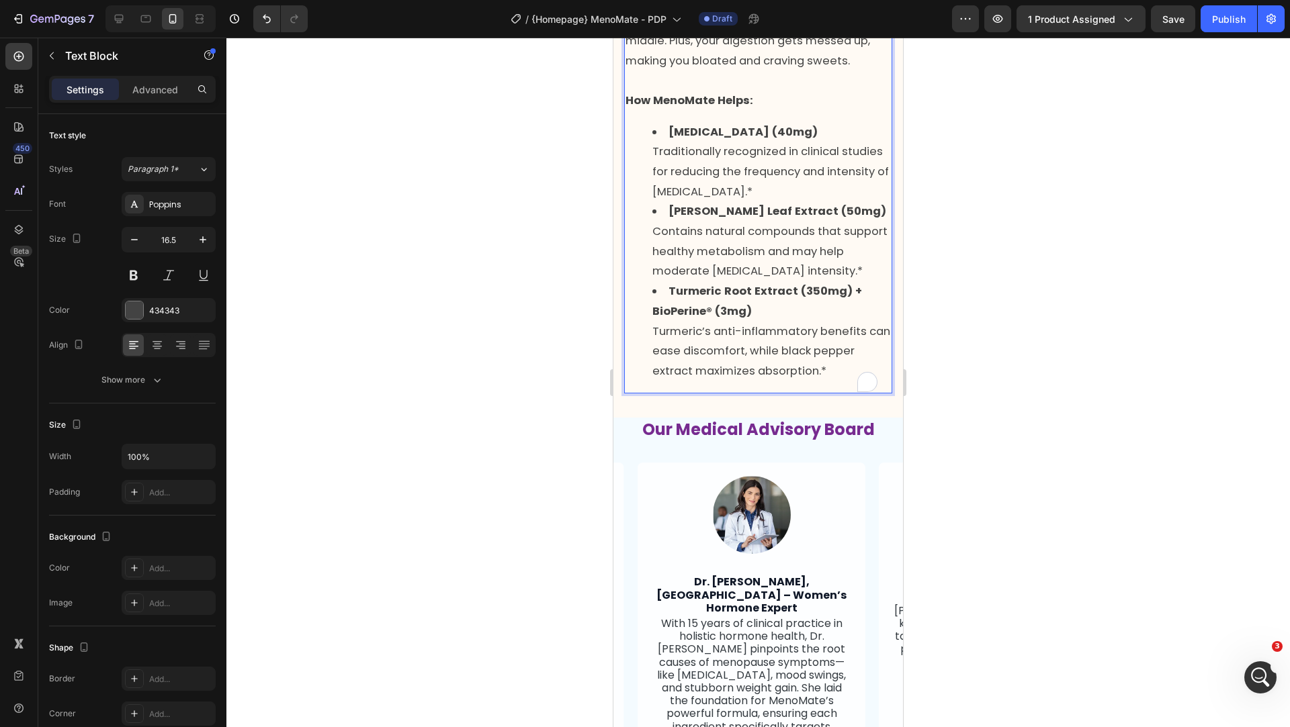
click at [676, 199] on span "Traditionally recognized in clinical studies for reducing the frequency and int…" at bounding box center [770, 171] width 236 height 55
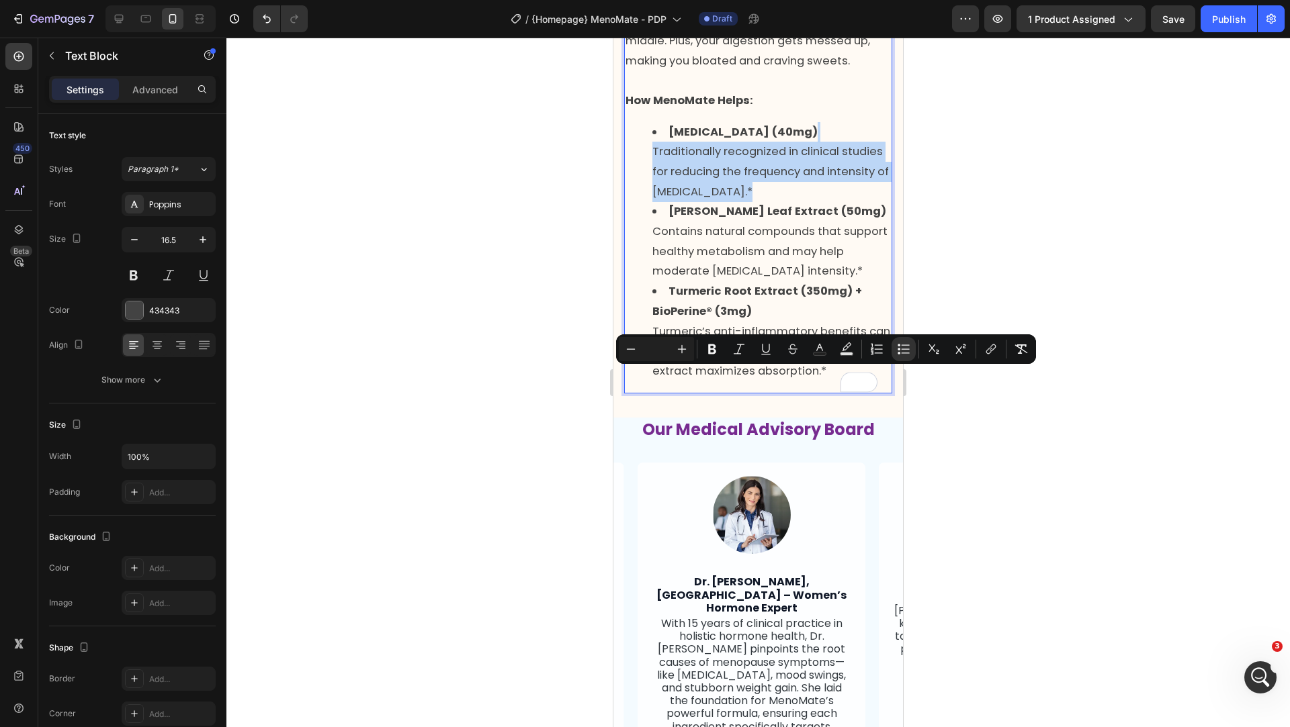
click at [684, 199] on span "Traditionally recognized in clinical studies for reducing the frequency and int…" at bounding box center [770, 171] width 236 height 55
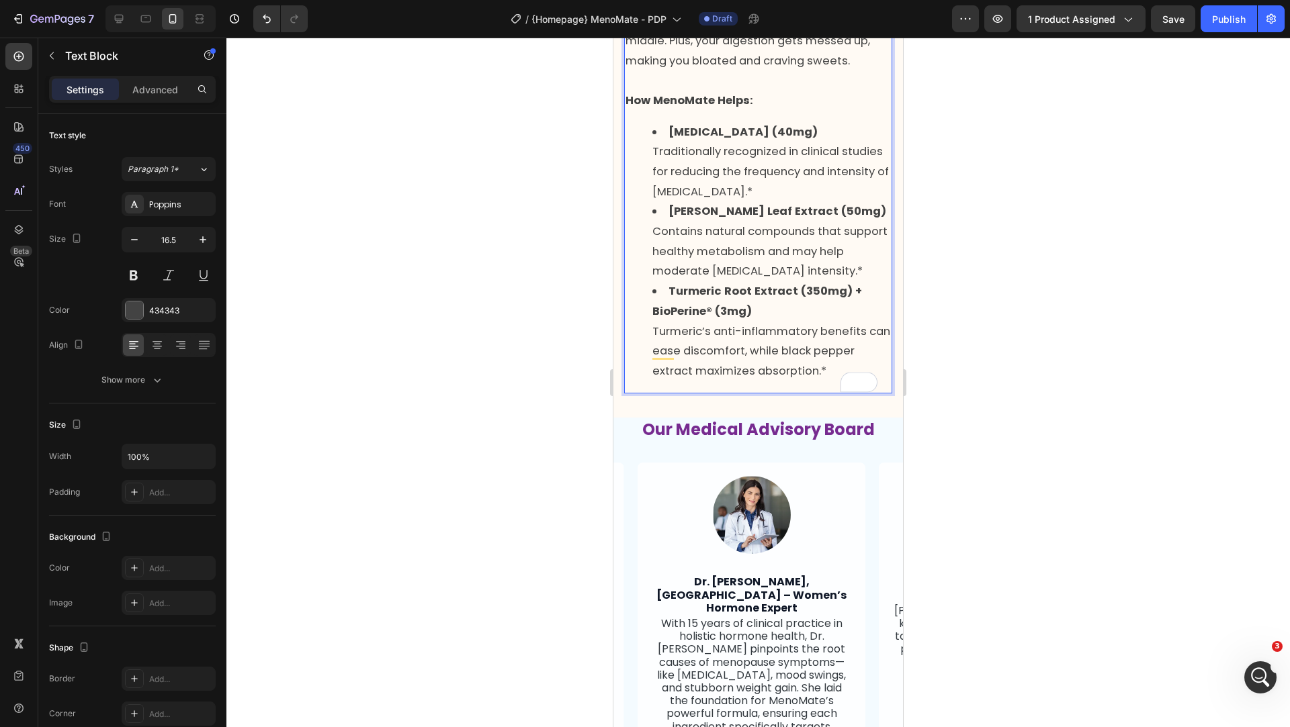
click at [684, 199] on span "Traditionally recognized in clinical studies for reducing the frequency and int…" at bounding box center [770, 171] width 236 height 55
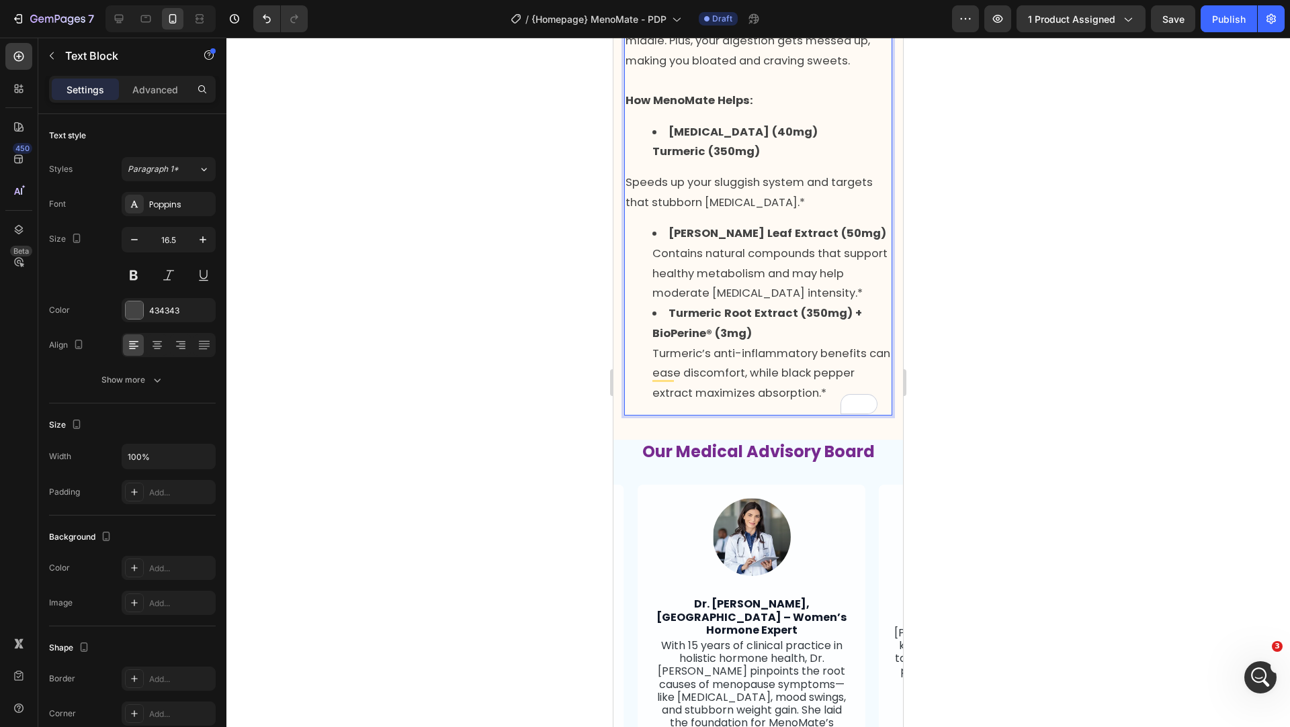
click at [521, 412] on div at bounding box center [757, 383] width 1063 height 690
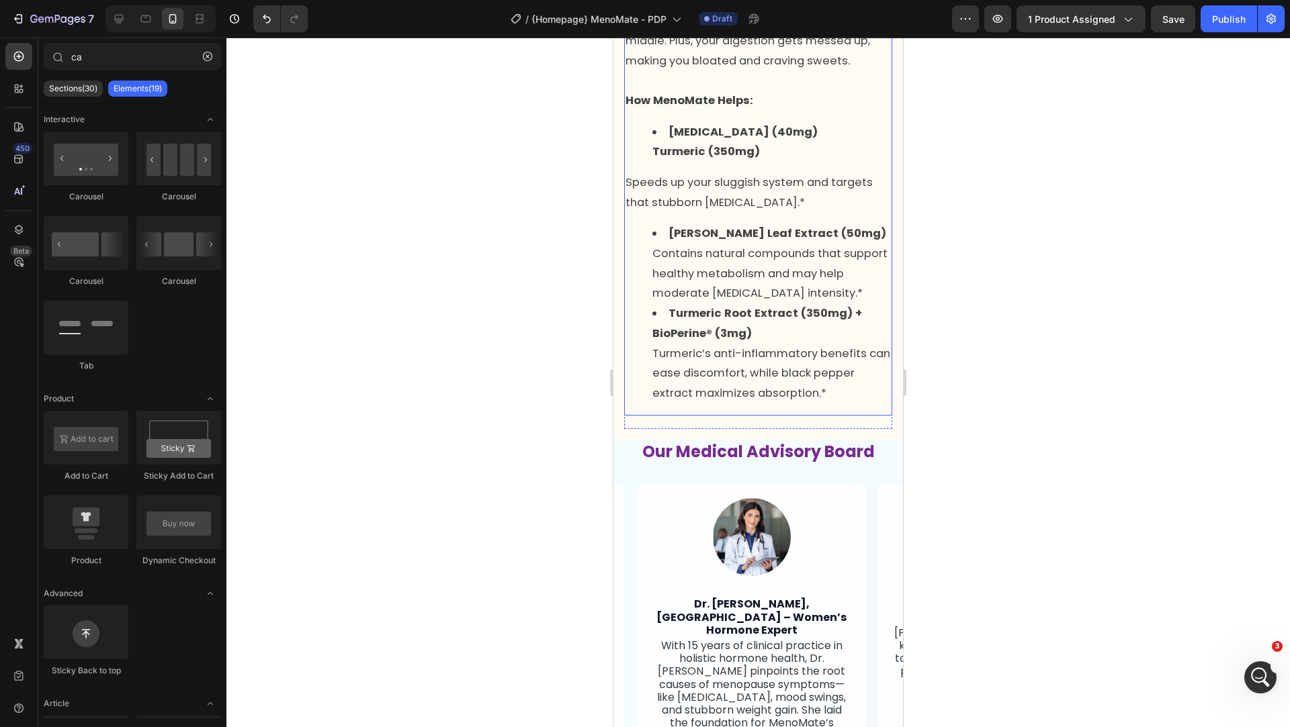
click at [755, 212] on p "Speeds up your sluggish system and targets that stubborn [MEDICAL_DATA].*" at bounding box center [757, 193] width 265 height 40
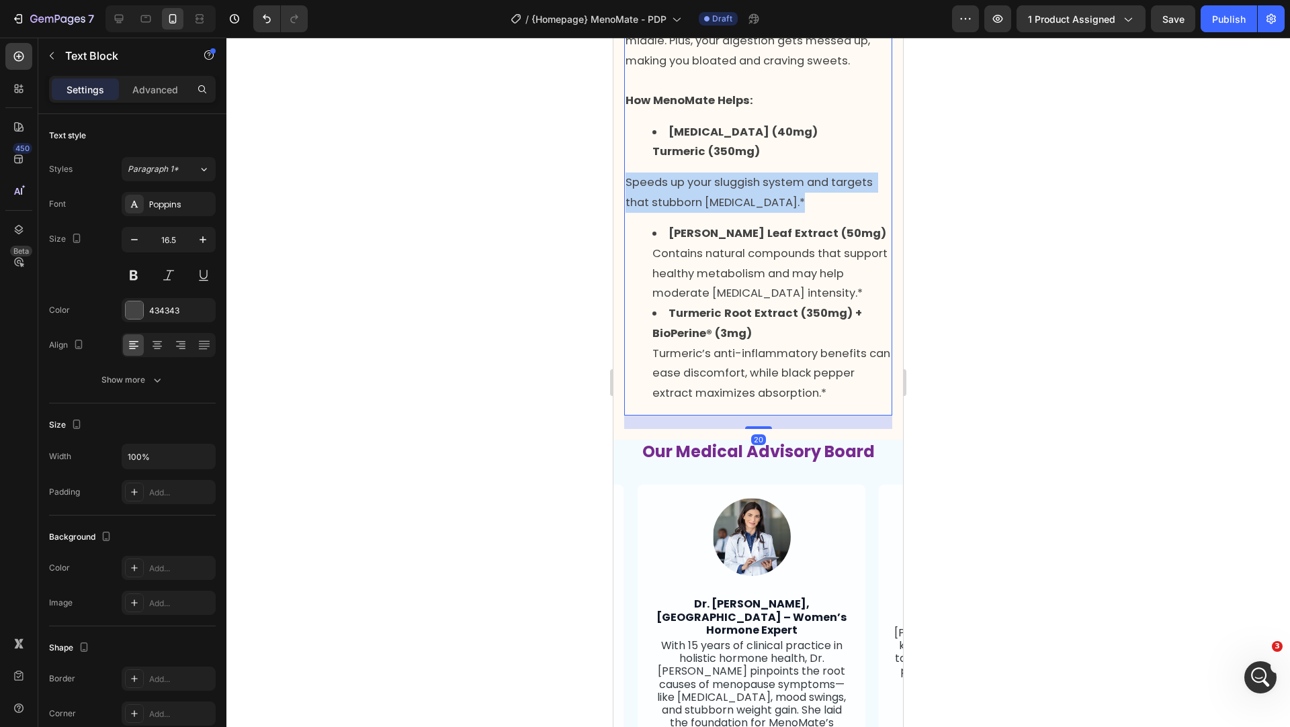
click at [755, 212] on p "Speeds up your sluggish system and targets that stubborn [MEDICAL_DATA].*" at bounding box center [757, 193] width 265 height 40
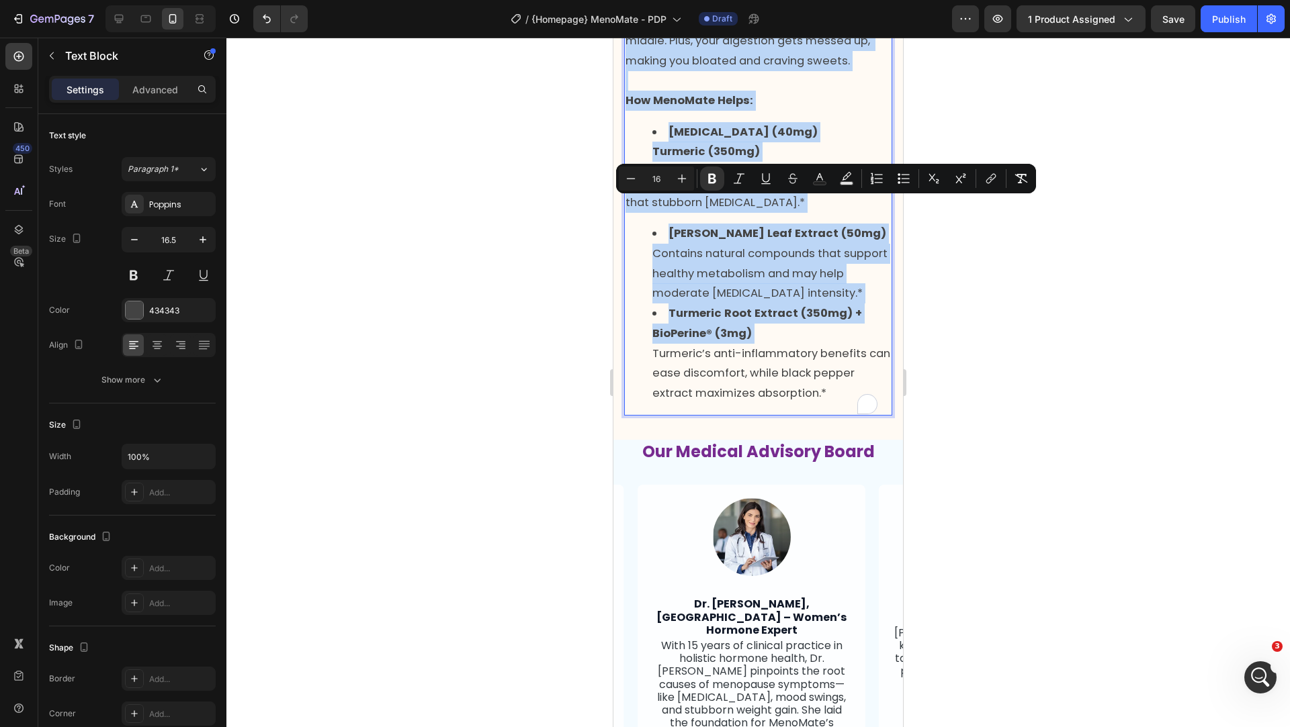
click at [662, 339] on div "What's Really Happening: When your hormones crash, your body slows down and sta…" at bounding box center [758, 193] width 268 height 446
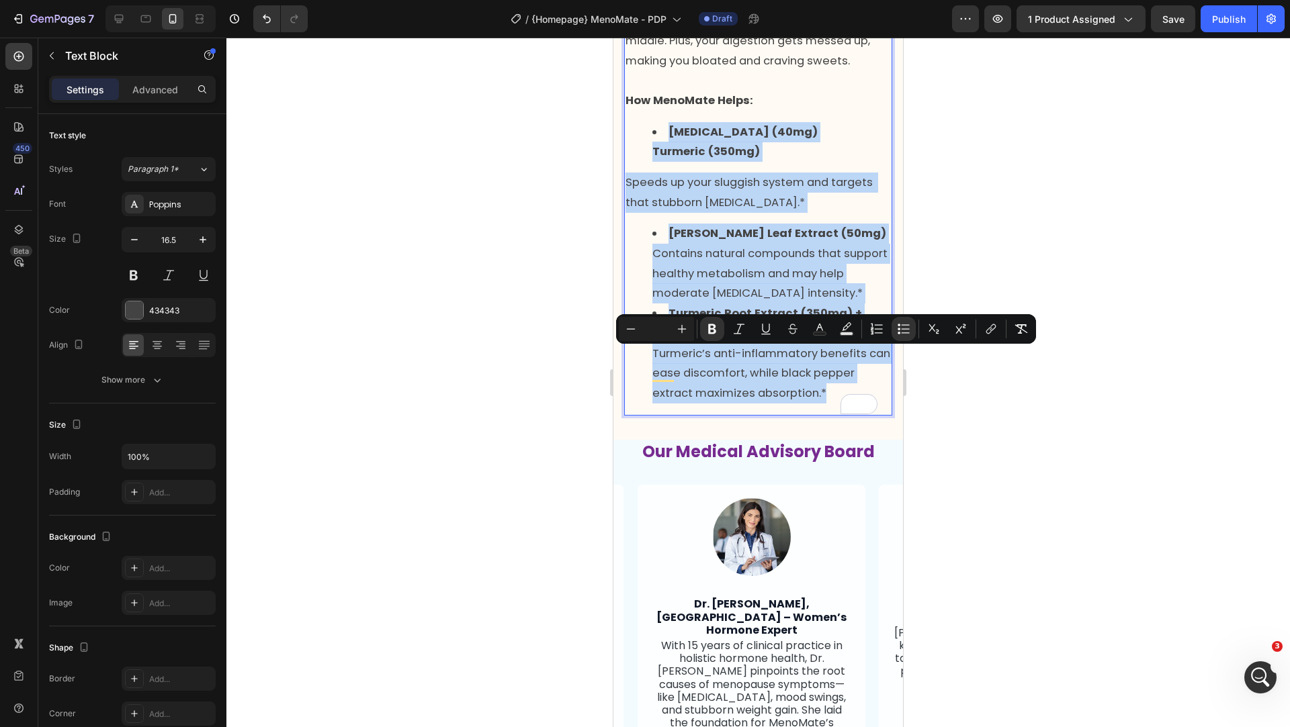
drag, startPoint x: 664, startPoint y: 349, endPoint x: 830, endPoint y: 617, distance: 315.0
click at [830, 416] on div "What's Really Happening: When your hormones crash, your body slows down and sta…" at bounding box center [758, 193] width 268 height 446
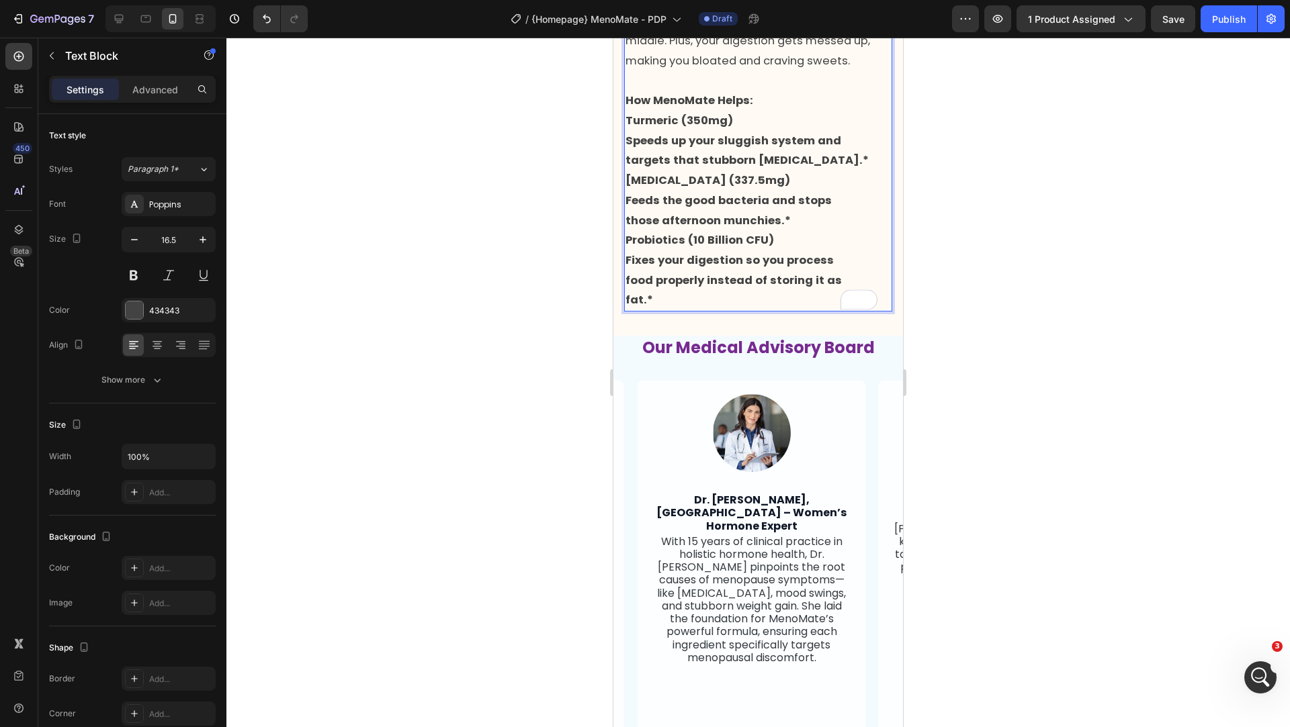
click at [639, 168] on strong "targets that stubborn [MEDICAL_DATA].*" at bounding box center [746, 159] width 243 height 15
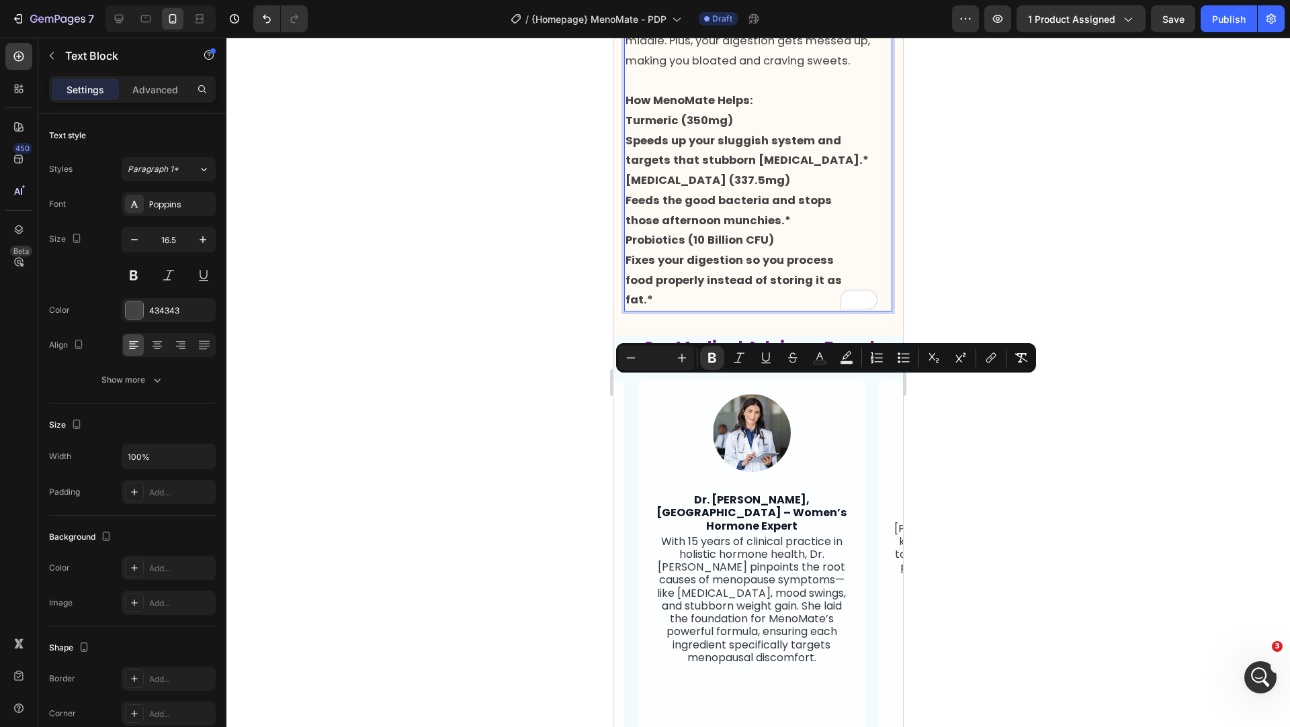
click at [676, 208] on strong "Feeds the good bacteria and stops" at bounding box center [728, 200] width 206 height 15
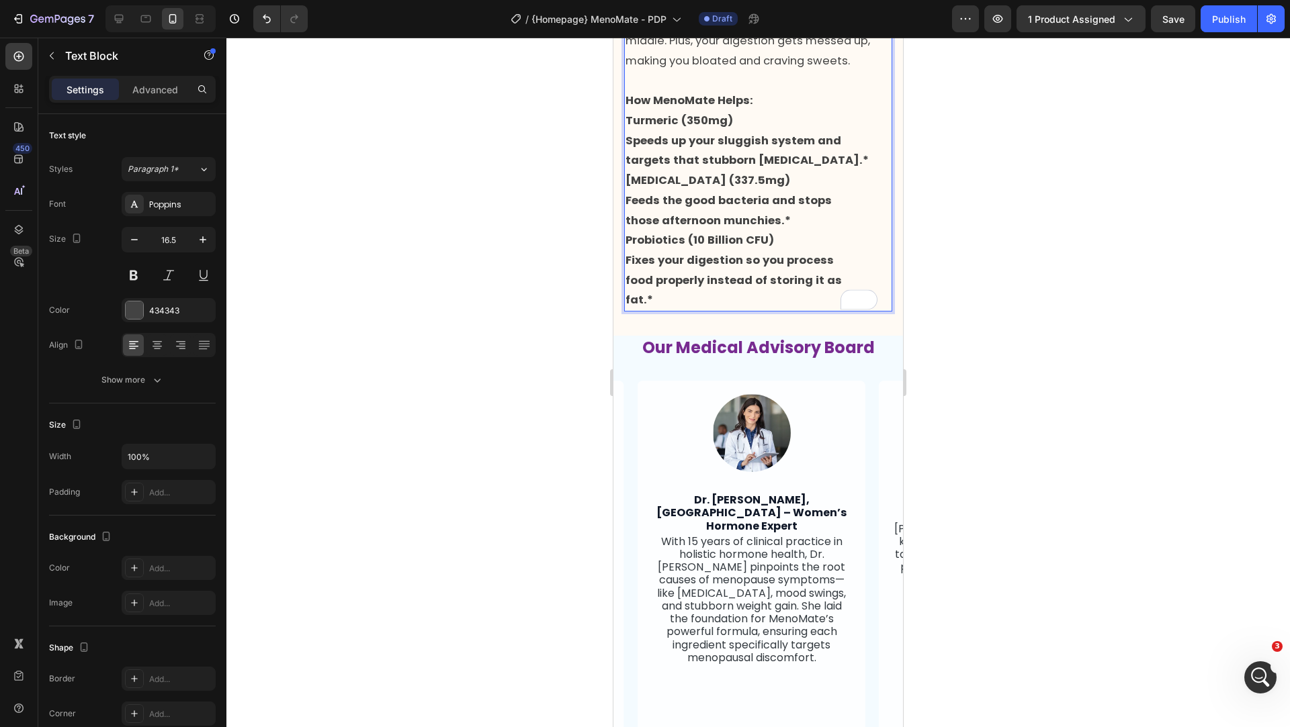
click at [636, 169] on strong "Speeds up your sluggish system and targets that stubborn [MEDICAL_DATA].*" at bounding box center [746, 151] width 243 height 36
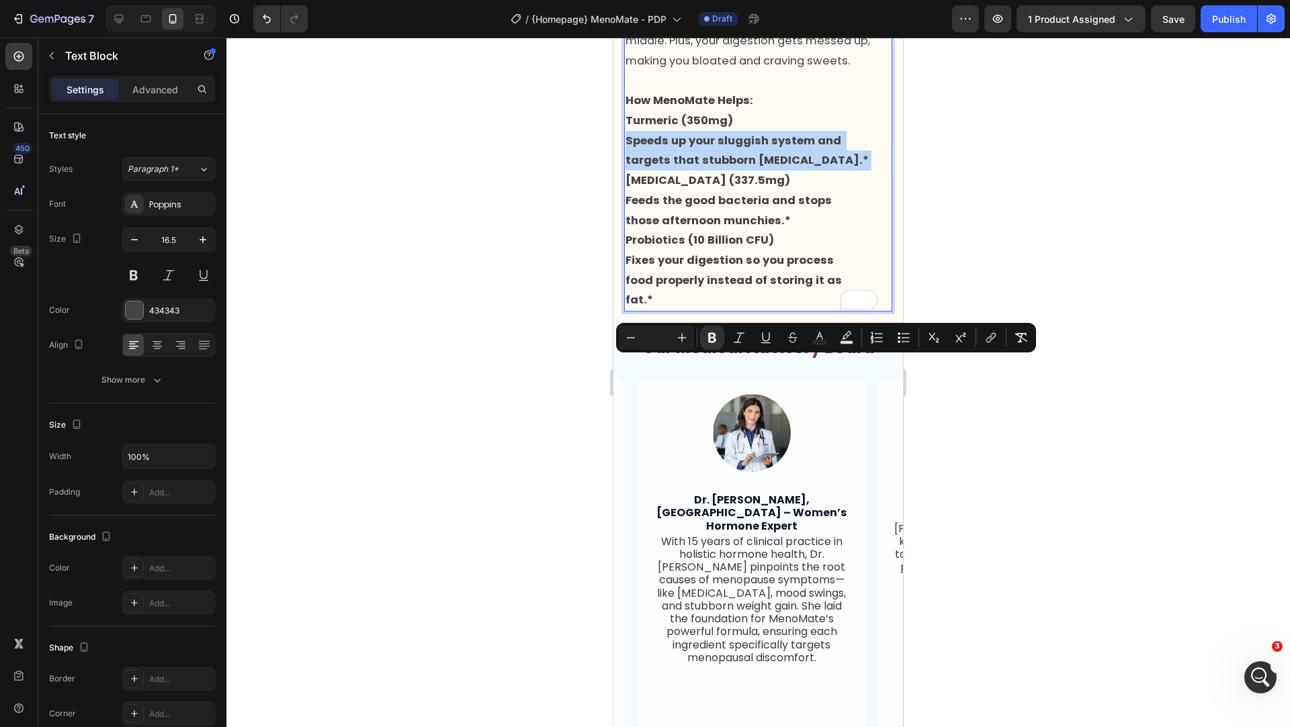
click at [656, 169] on strong "Speeds up your sluggish system and targets that stubborn [MEDICAL_DATA].*" at bounding box center [746, 151] width 243 height 36
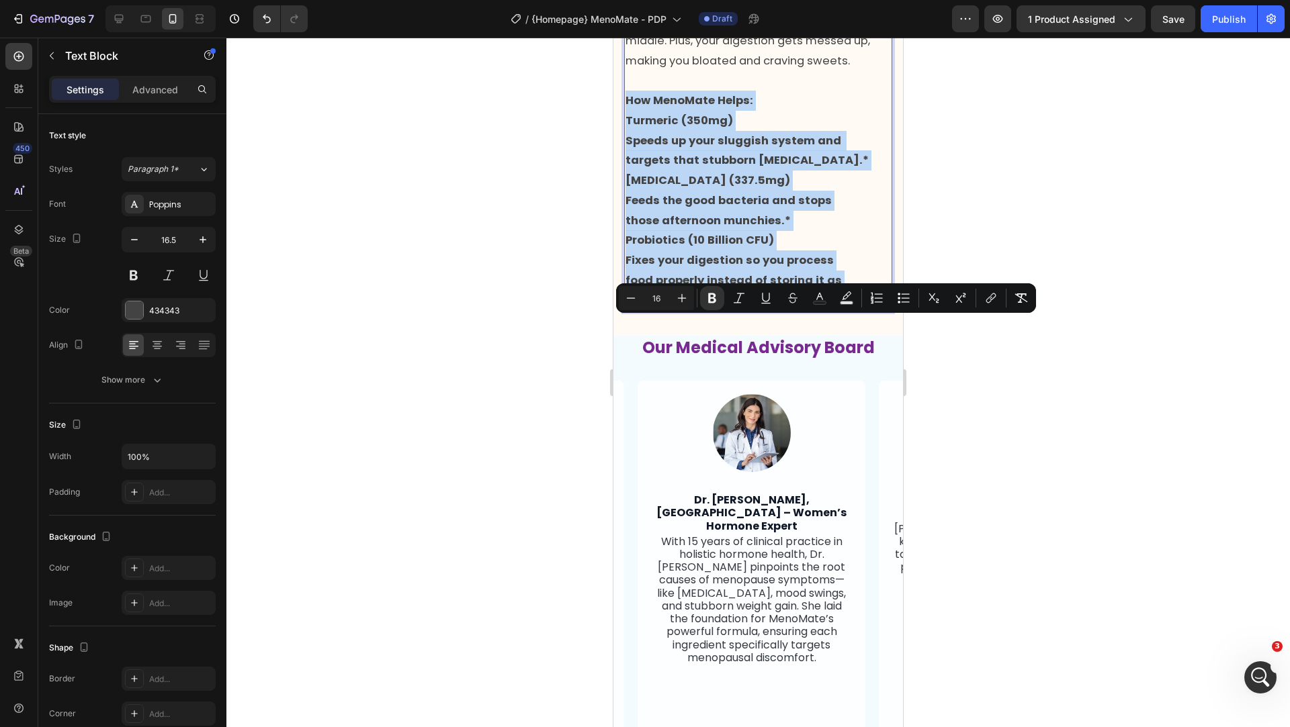
drag, startPoint x: 626, startPoint y: 325, endPoint x: 685, endPoint y: 521, distance: 204.8
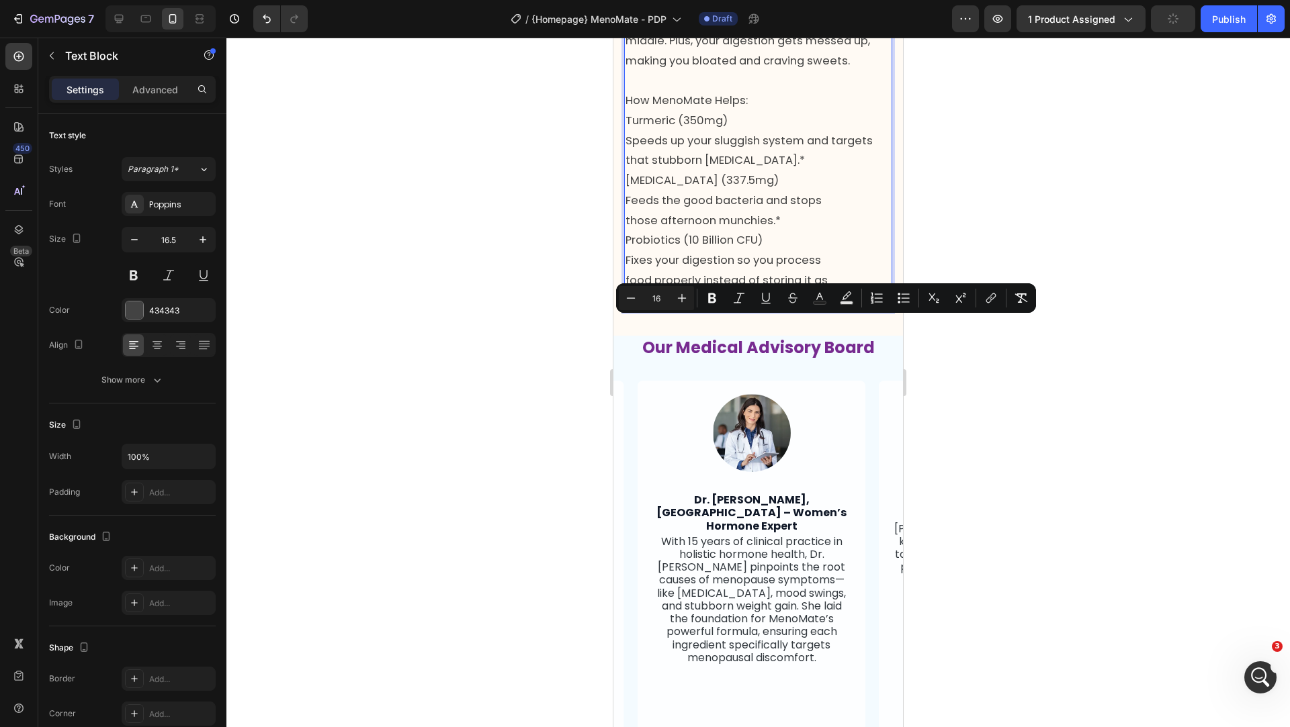
click at [645, 111] on p "How MenoMate Helps:" at bounding box center [757, 101] width 265 height 20
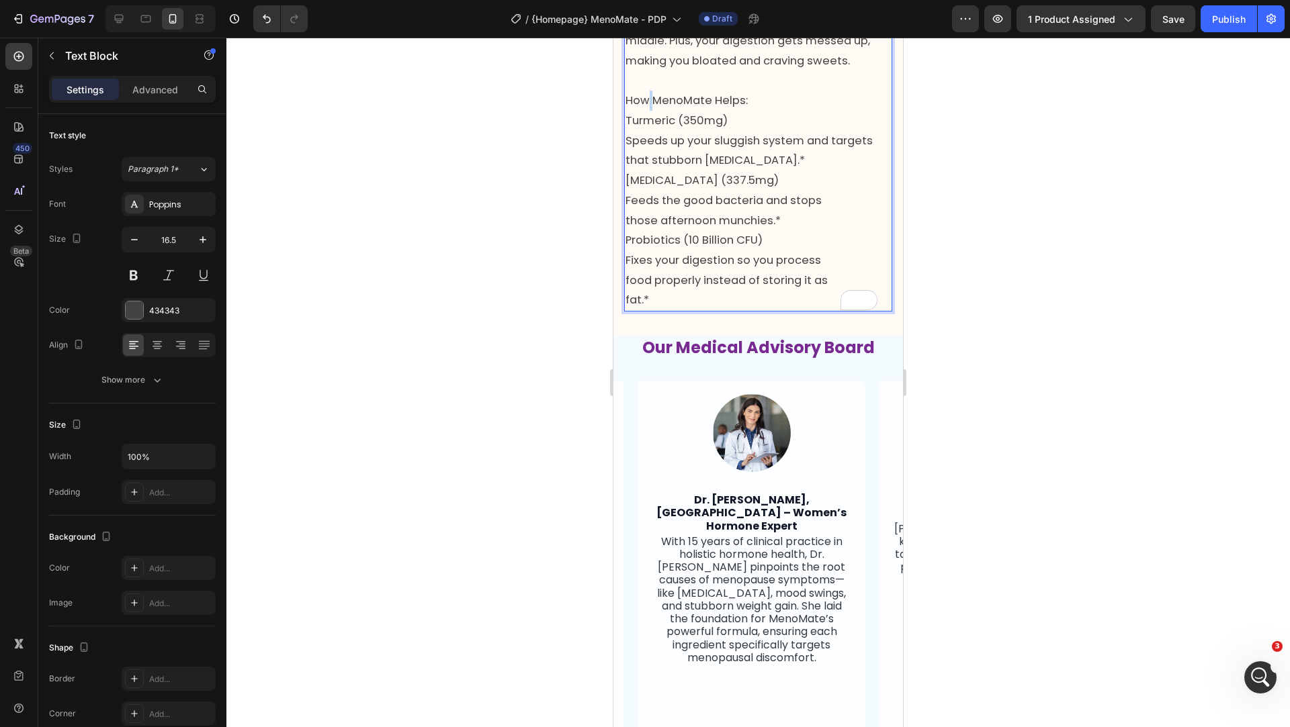
click at [645, 111] on p "How MenoMate Helps:" at bounding box center [757, 101] width 265 height 20
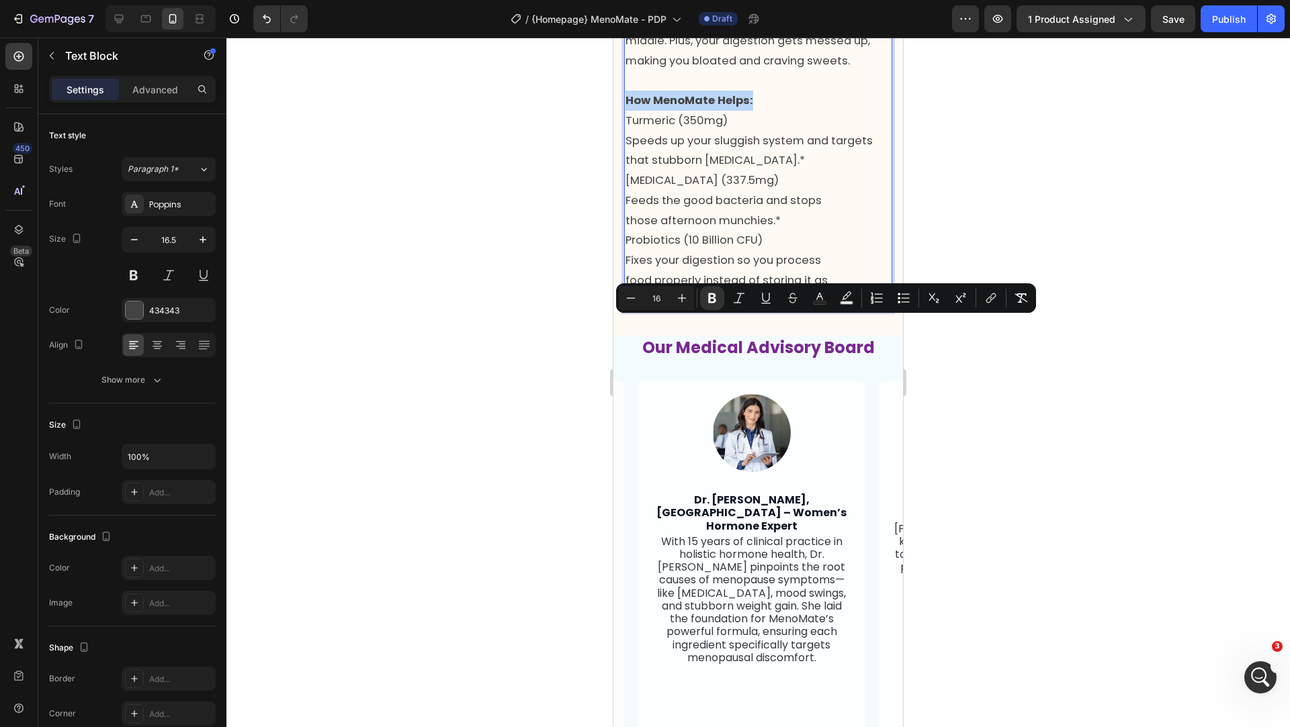
click at [656, 310] on p "Turmeric (350mg) Speeds up your sluggish system and targets that stubborn [MEDI…" at bounding box center [757, 210] width 265 height 199
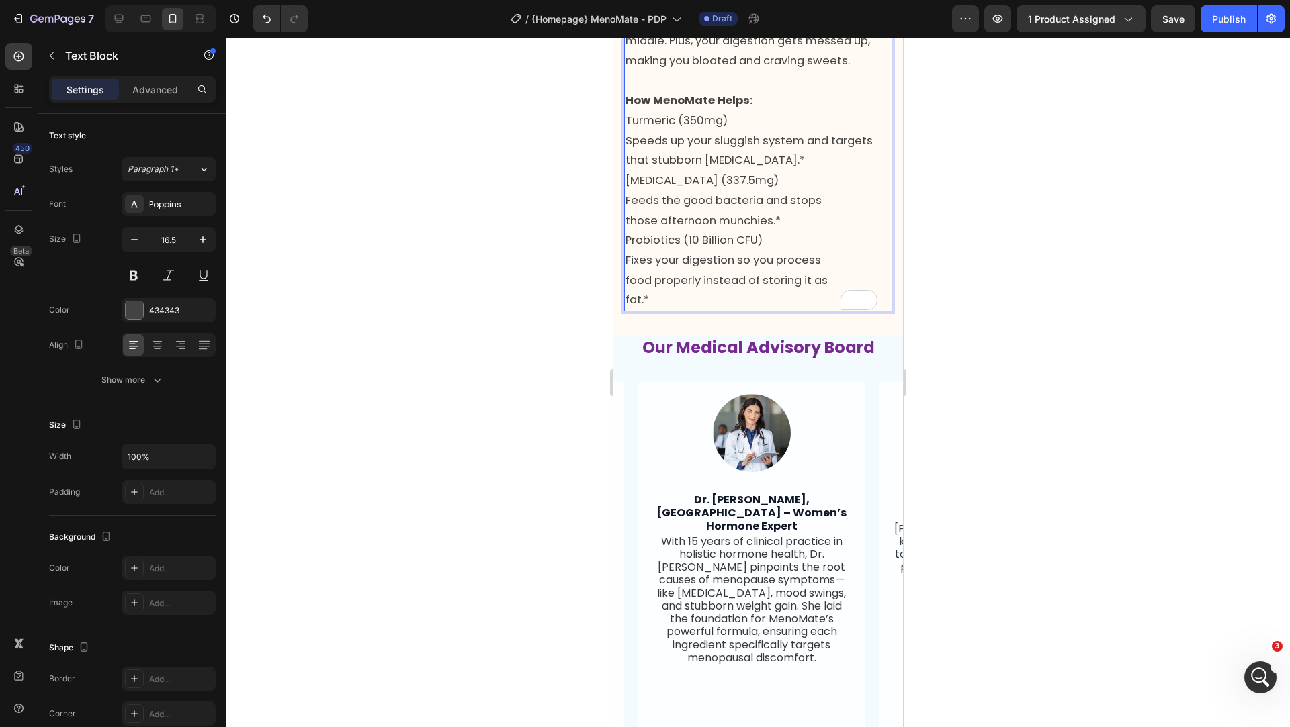
click at [656, 310] on p "Turmeric (350mg) Speeds up your sluggish system and targets that stubborn [MEDI…" at bounding box center [757, 210] width 265 height 199
click at [647, 355] on div at bounding box center [647, 355] width 0 height 0
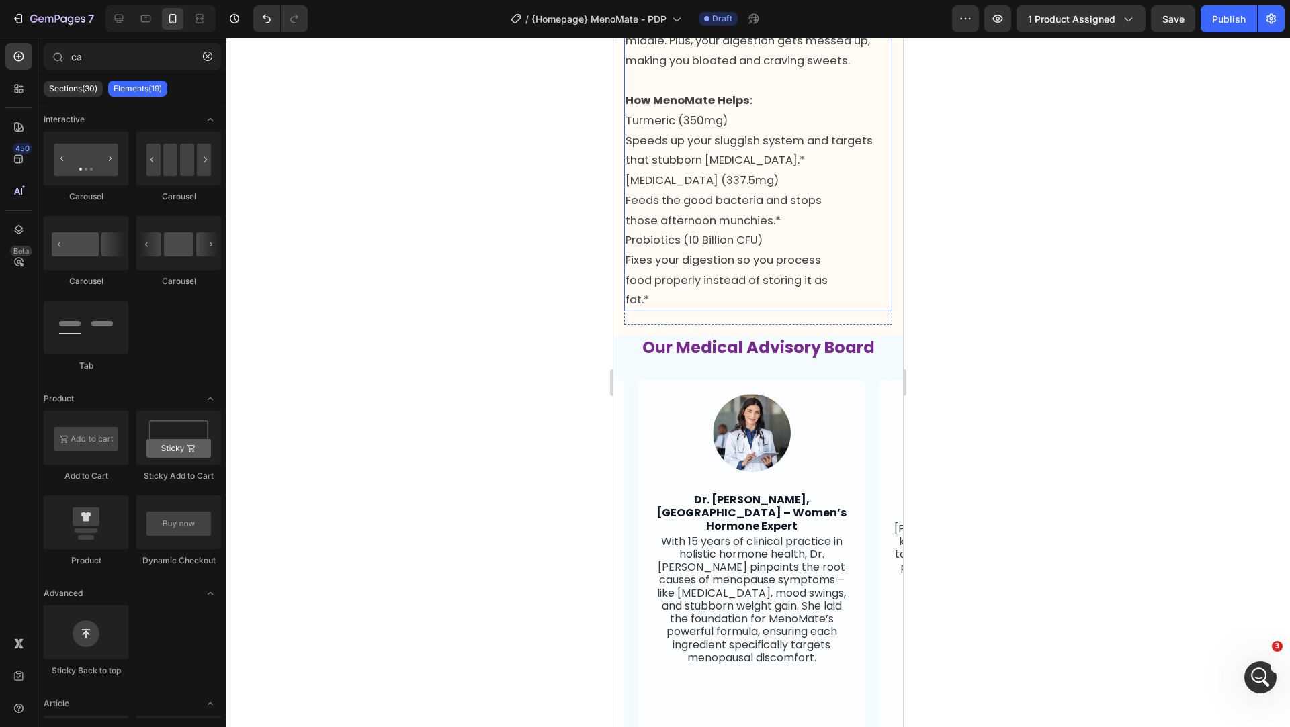
click at [668, 128] on span "Turmeric (350mg)" at bounding box center [676, 120] width 102 height 15
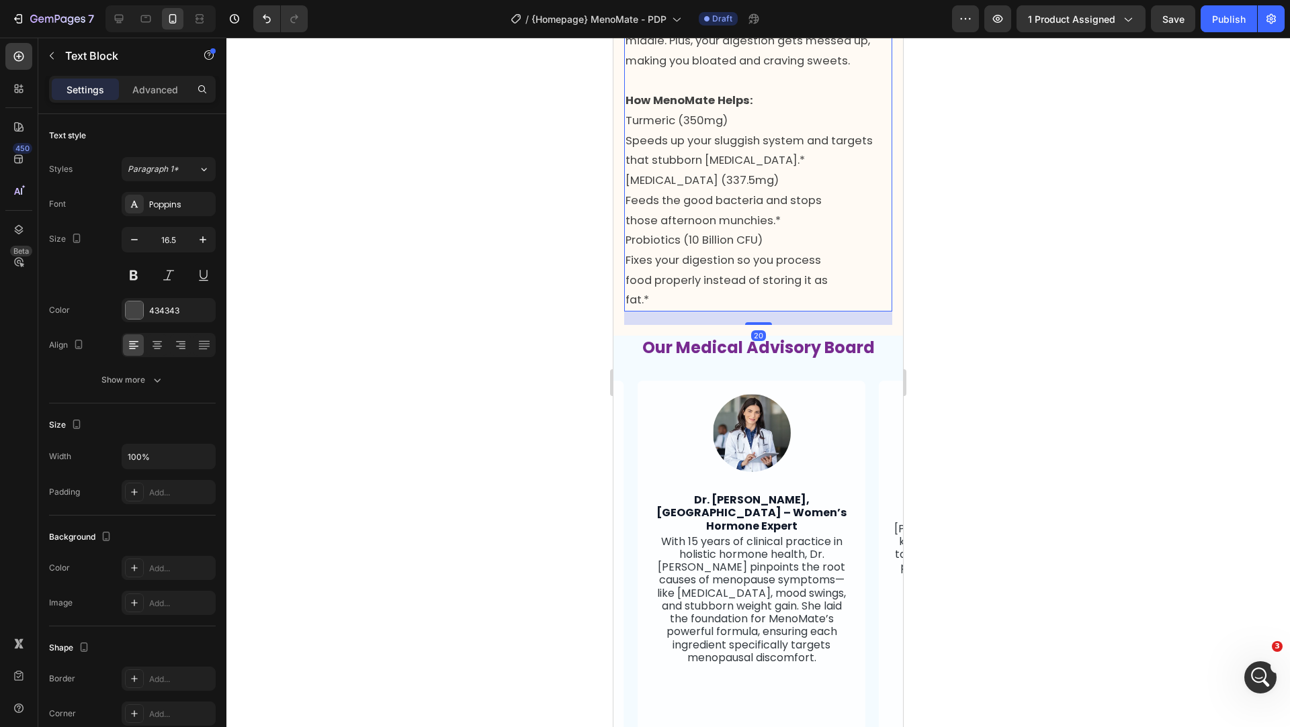
click at [668, 128] on span "Turmeric (350mg)" at bounding box center [676, 120] width 102 height 15
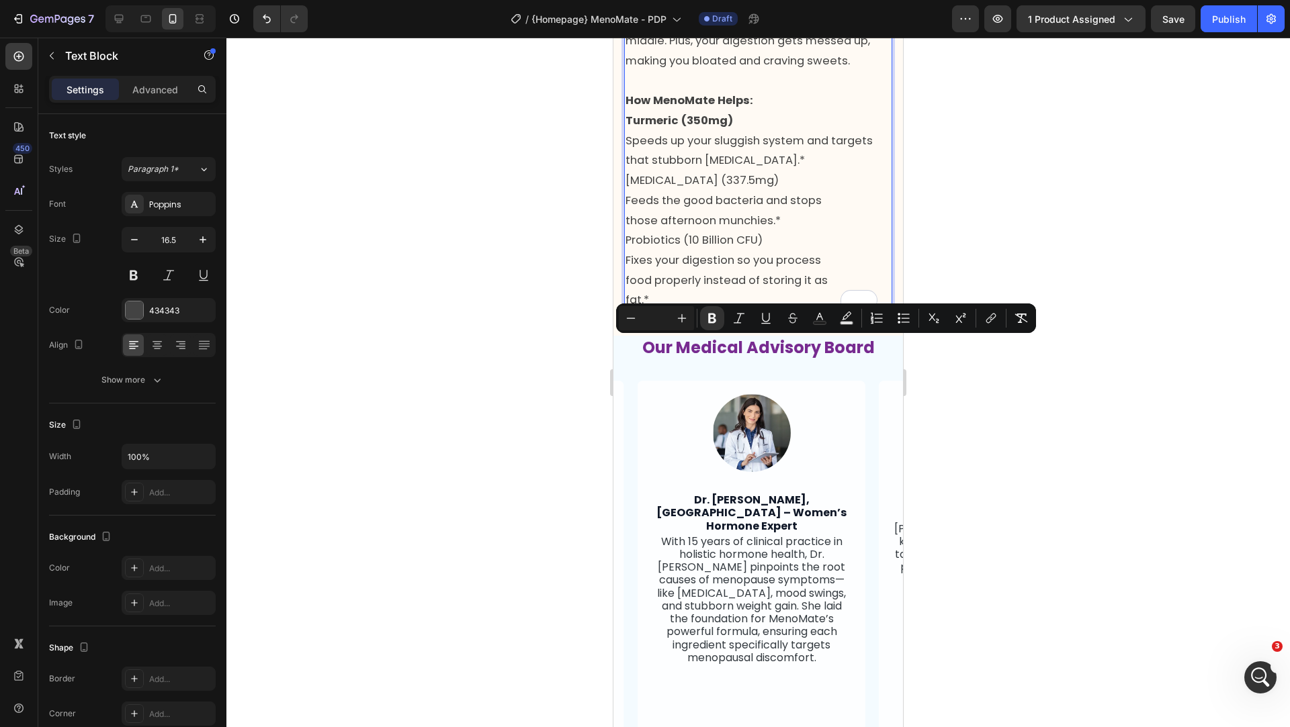
click at [668, 188] on span "[MEDICAL_DATA] (337.5mg)" at bounding box center [701, 180] width 153 height 15
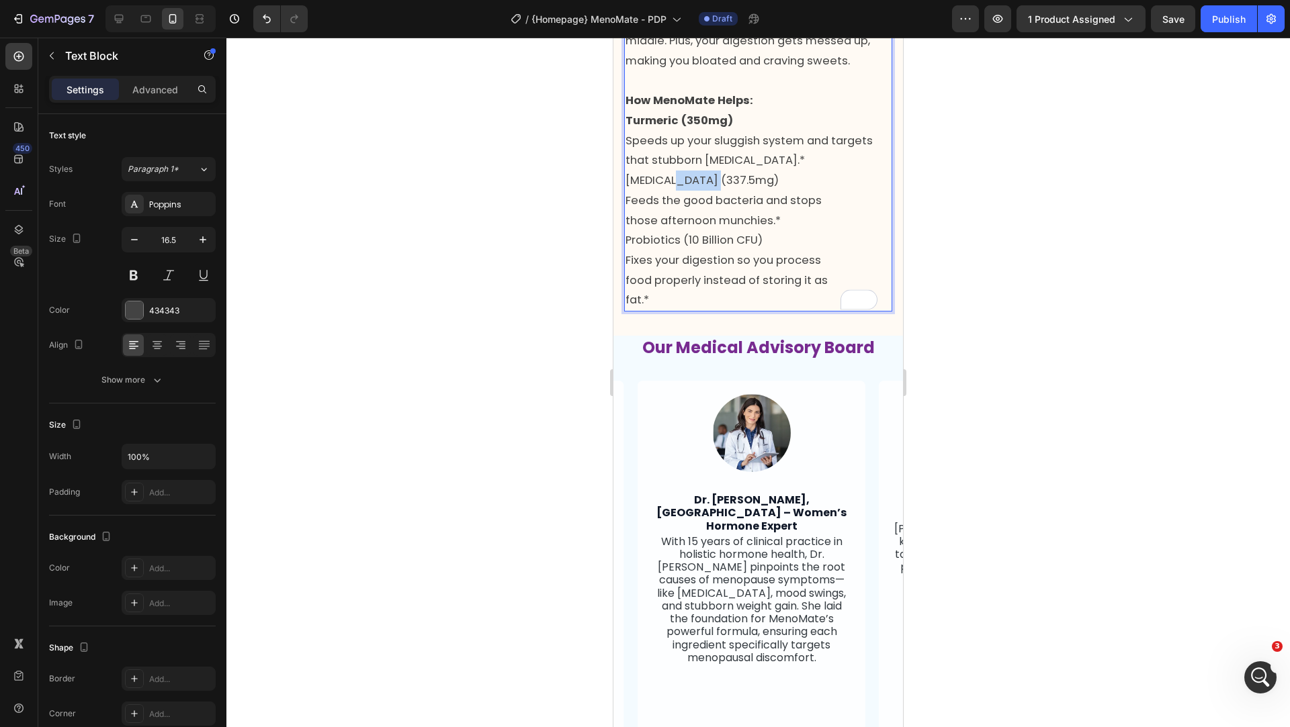
click at [668, 188] on span "[MEDICAL_DATA] (337.5mg)" at bounding box center [701, 180] width 153 height 15
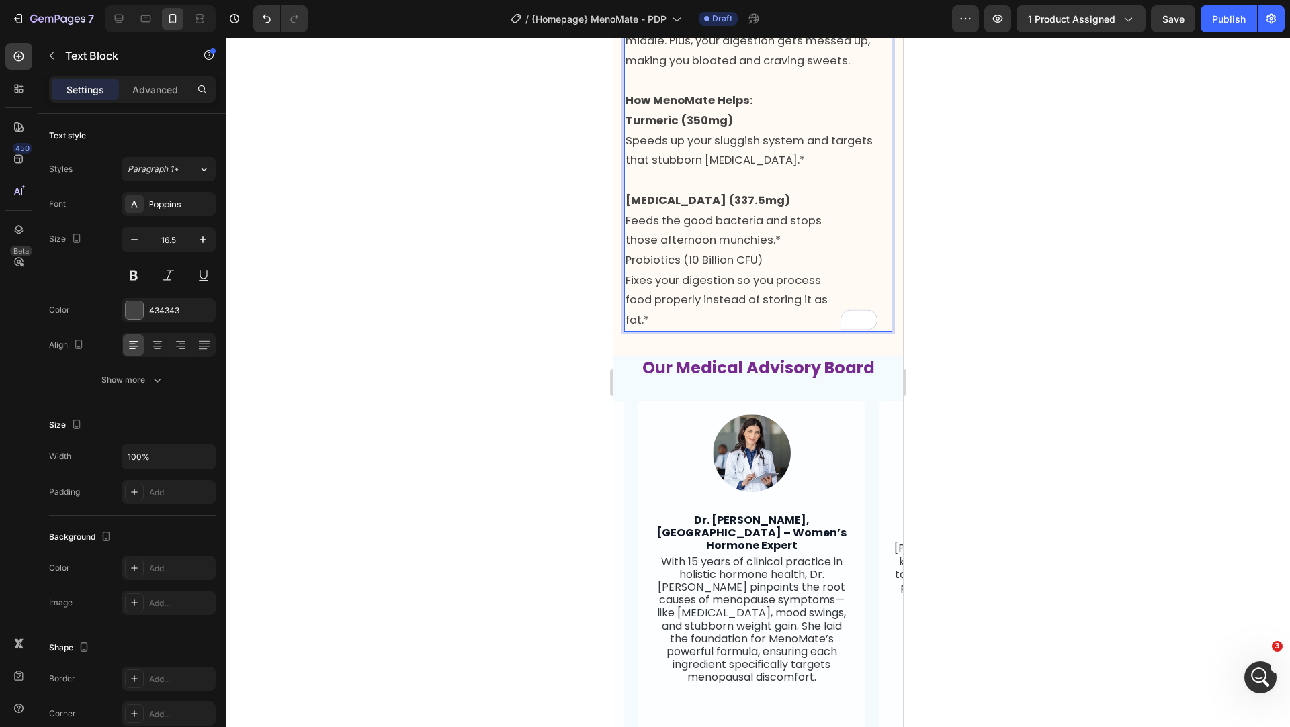
click at [631, 268] on span "Probiotics (10 Billion CFU)" at bounding box center [693, 260] width 137 height 15
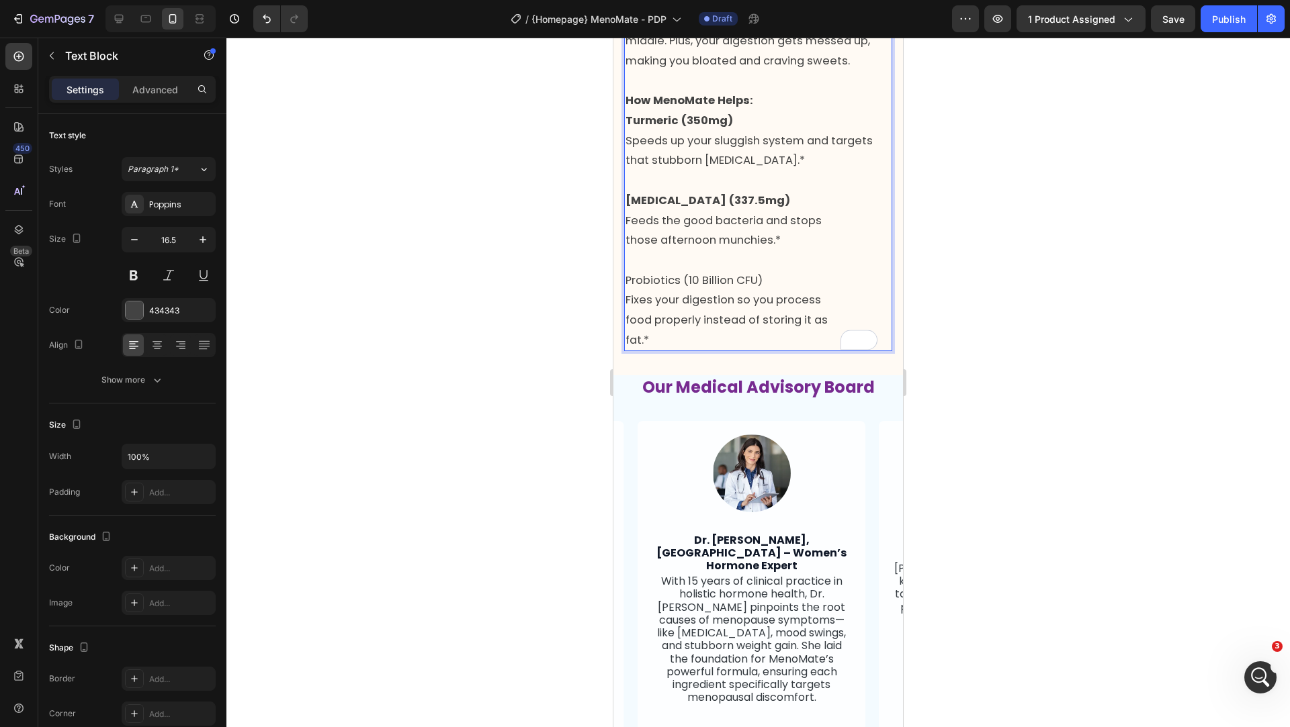
click at [655, 288] on span "Probiotics (10 Billion CFU)" at bounding box center [693, 280] width 137 height 15
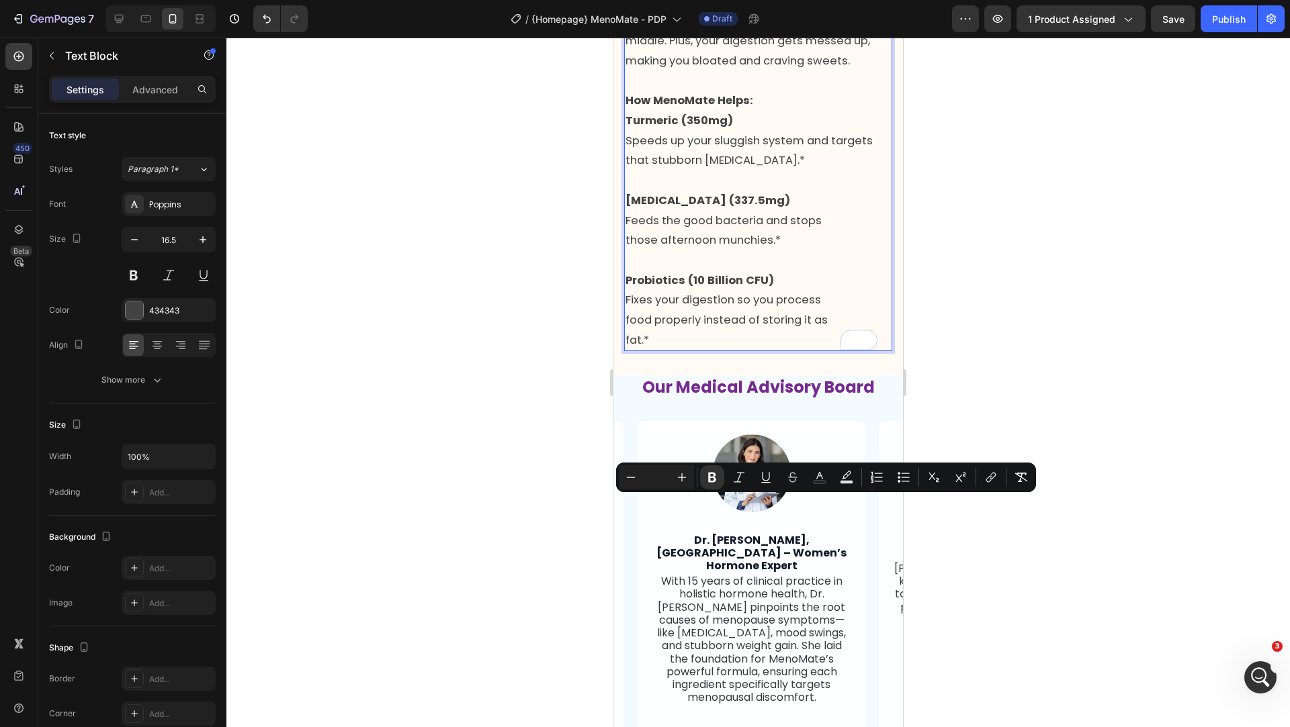
click at [537, 457] on div at bounding box center [757, 383] width 1063 height 690
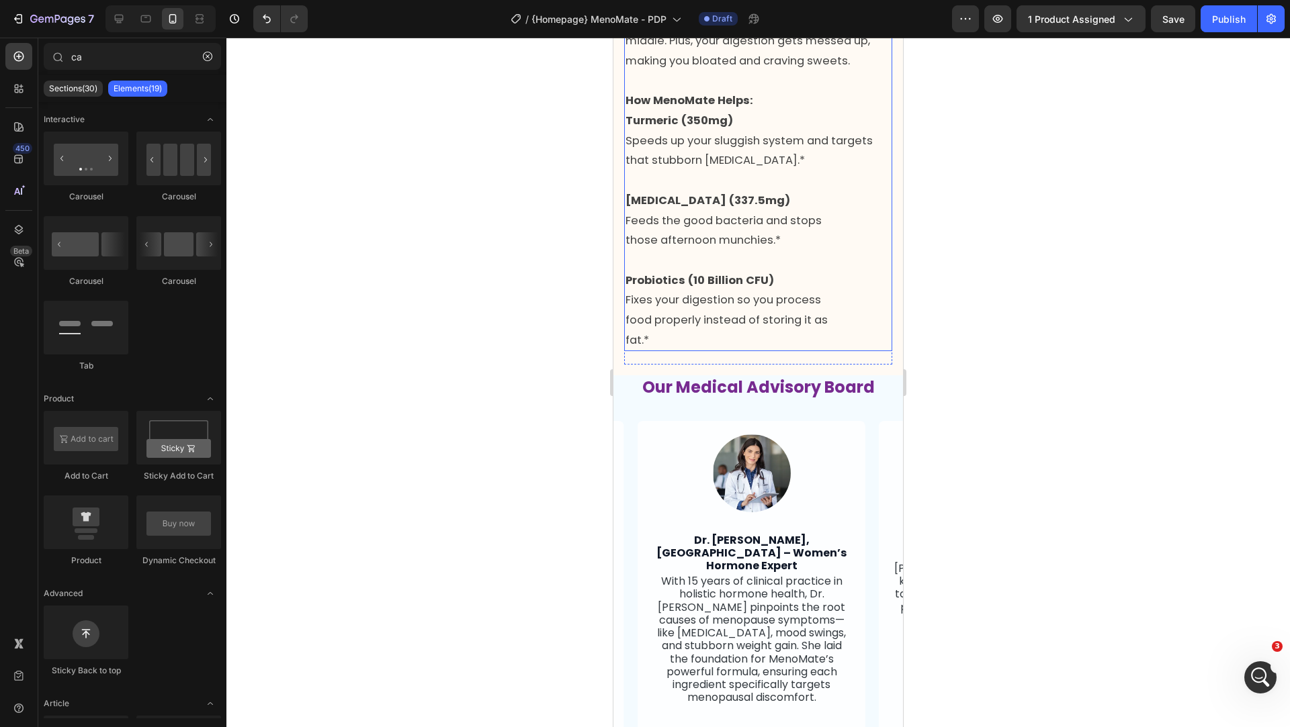
click at [652, 271] on p "[MEDICAL_DATA] (337.5mg) Feeds the good bacteria and stops those afternoon munc…" at bounding box center [757, 231] width 265 height 80
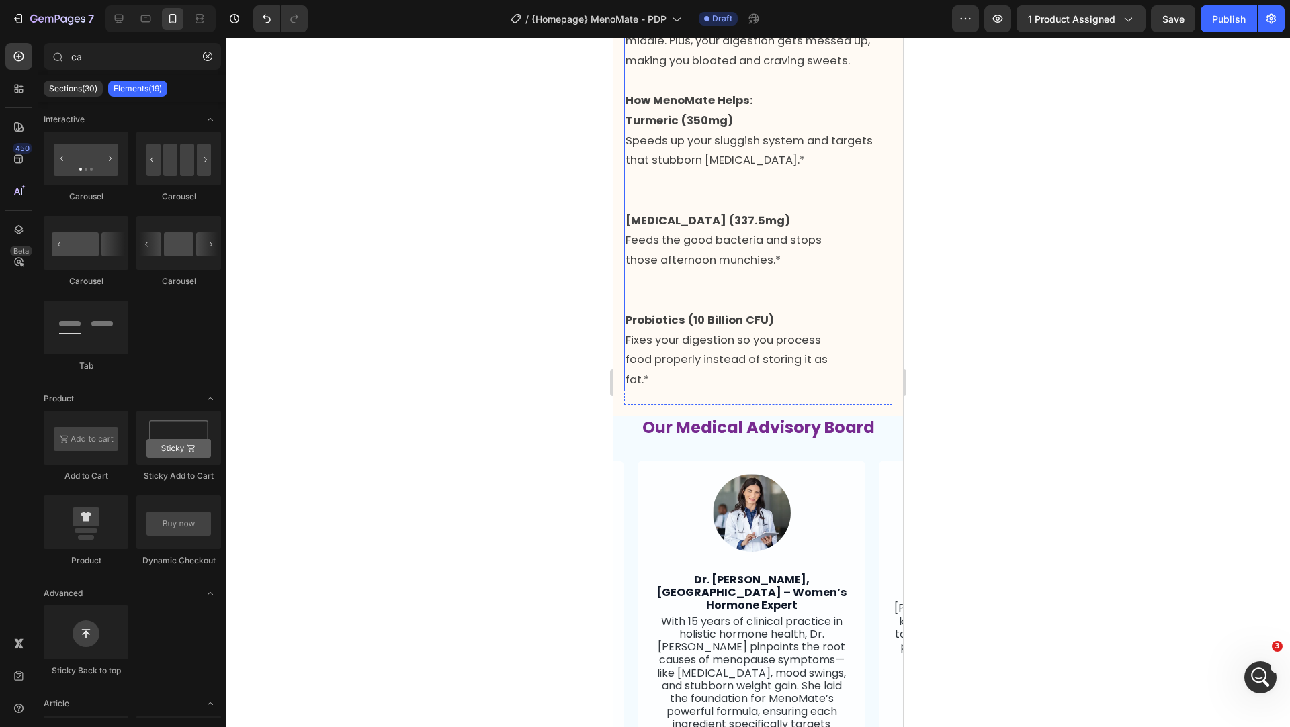
click at [652, 311] on p "[MEDICAL_DATA] (337.5mg) Feeds the good bacteria and stops those afternoon munc…" at bounding box center [757, 261] width 265 height 100
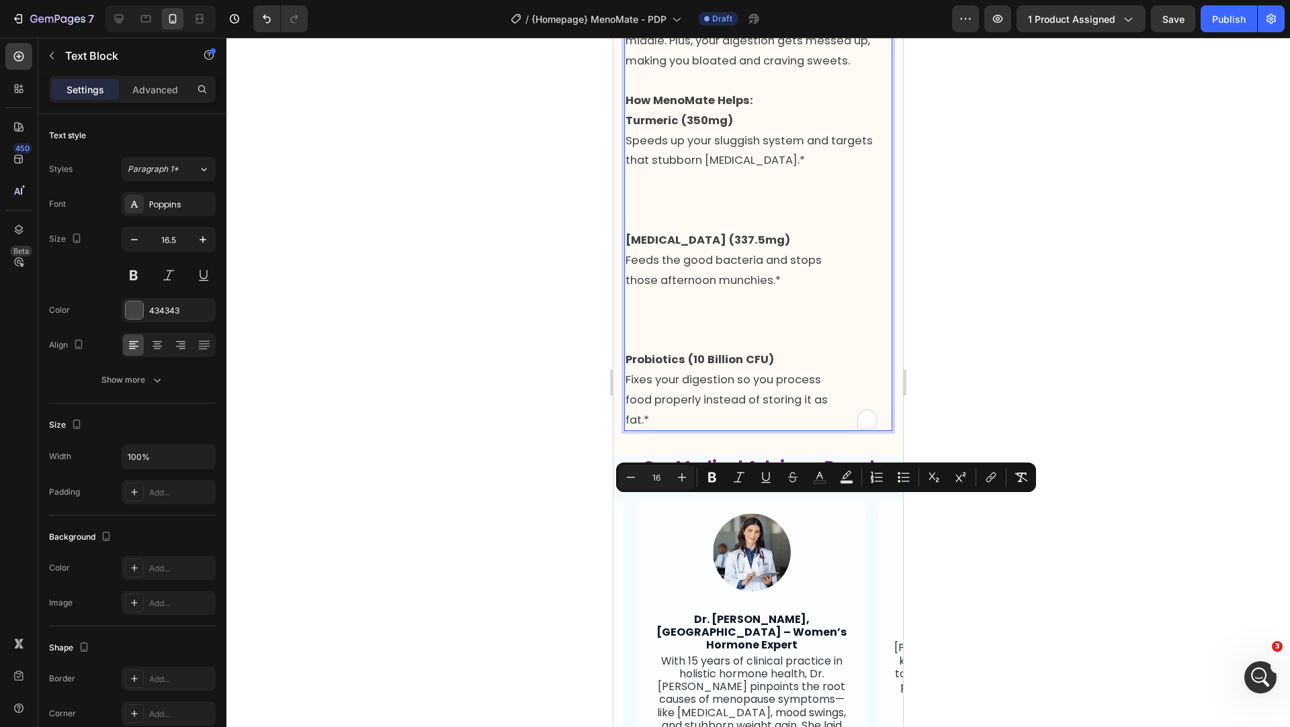
click at [659, 350] on p "[MEDICAL_DATA] (337.5mg) Feeds the good bacteria and stops those afternoon munc…" at bounding box center [757, 290] width 265 height 120
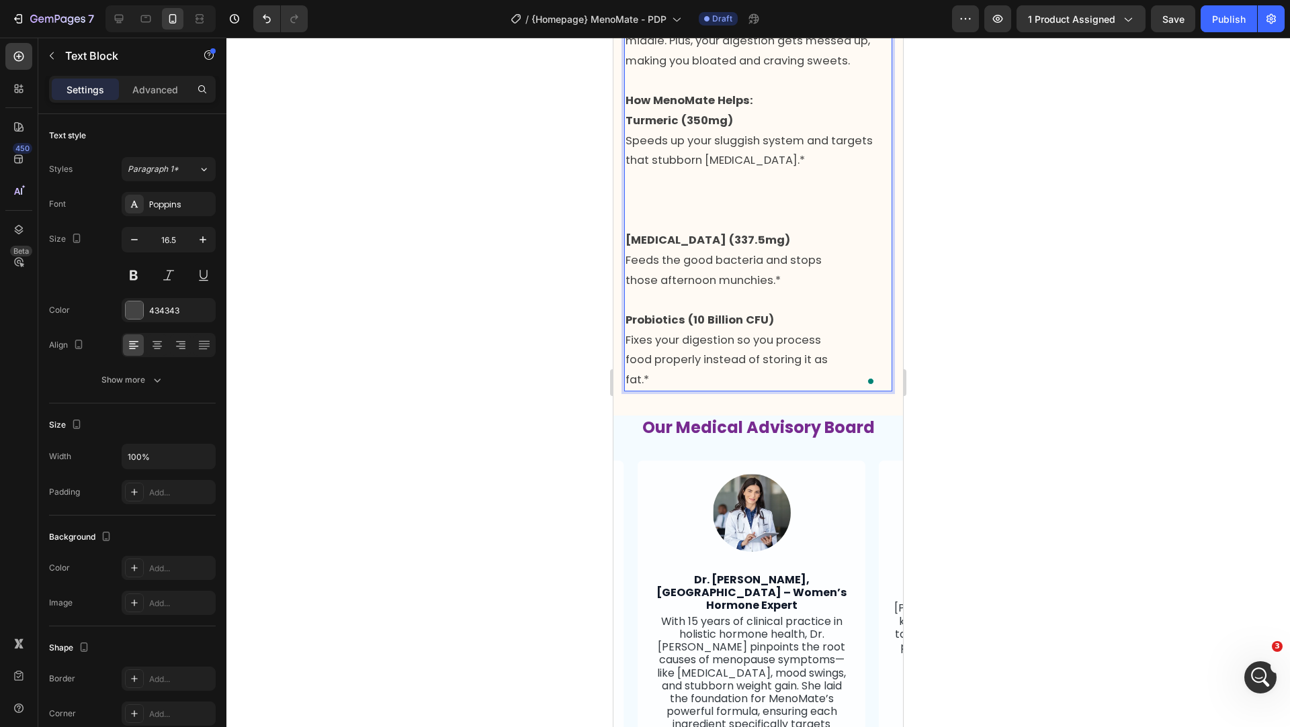
click at [651, 310] on p "[MEDICAL_DATA] (337.5mg) Feeds the good bacteria and stops those afternoon munc…" at bounding box center [757, 270] width 265 height 80
click at [624, 392] on div "What's Really Happening: When your hormones crash, your body slows down and sta…" at bounding box center [758, 181] width 268 height 422
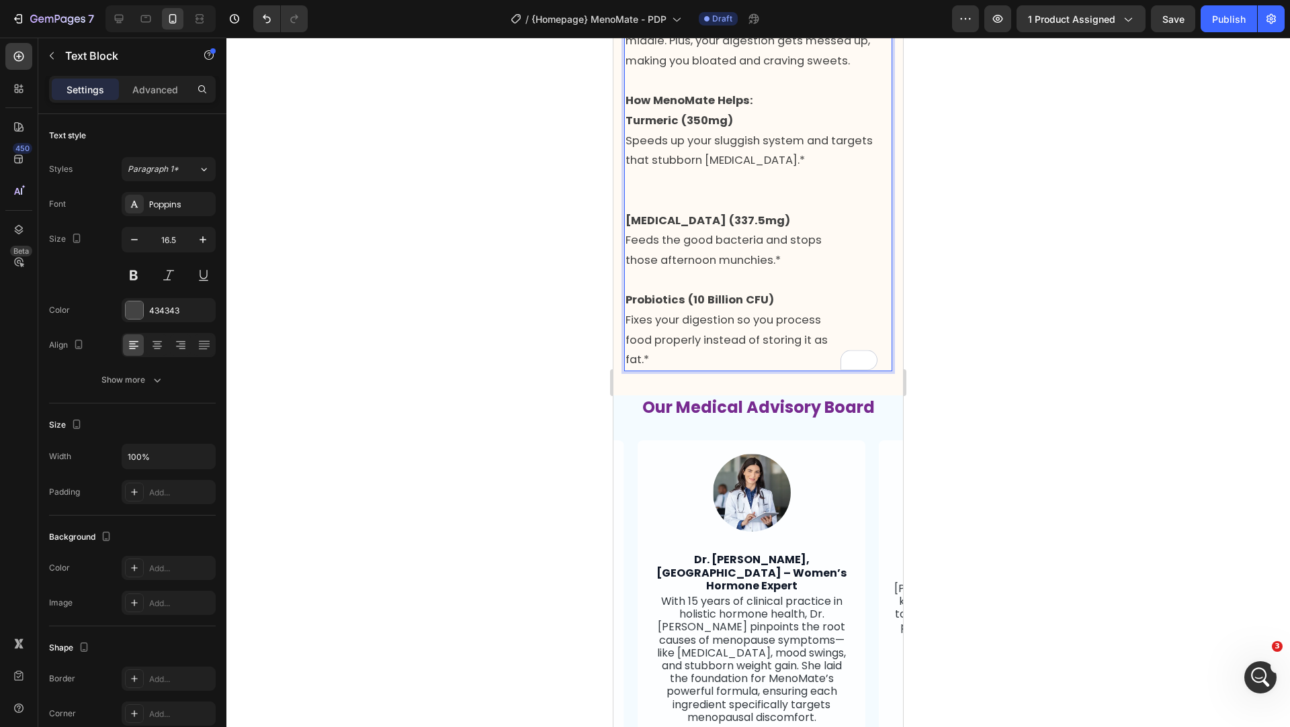
click at [637, 211] on p "Turmeric (350mg) Speeds up your sluggish system and targets that stubborn [MEDI…" at bounding box center [757, 161] width 265 height 100
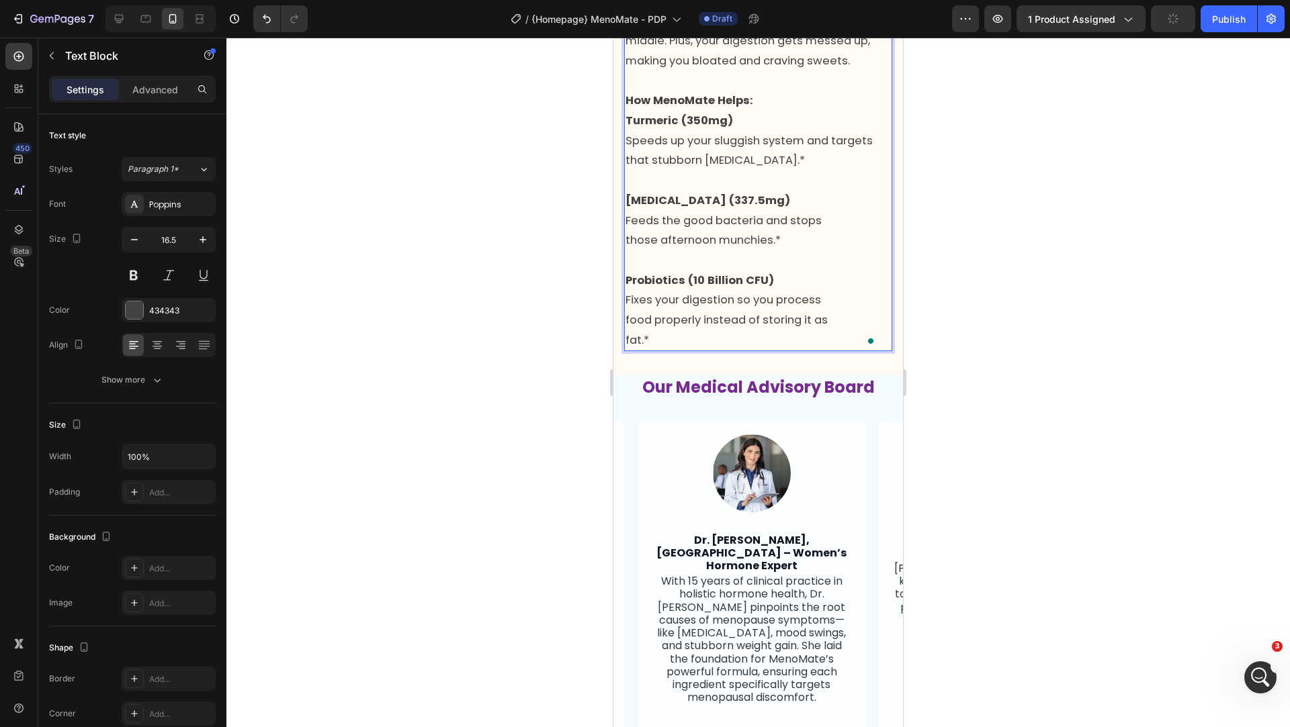
click at [643, 191] on p "Turmeric (350mg) Speeds up your sluggish system and targets that stubborn [MEDI…" at bounding box center [757, 151] width 265 height 80
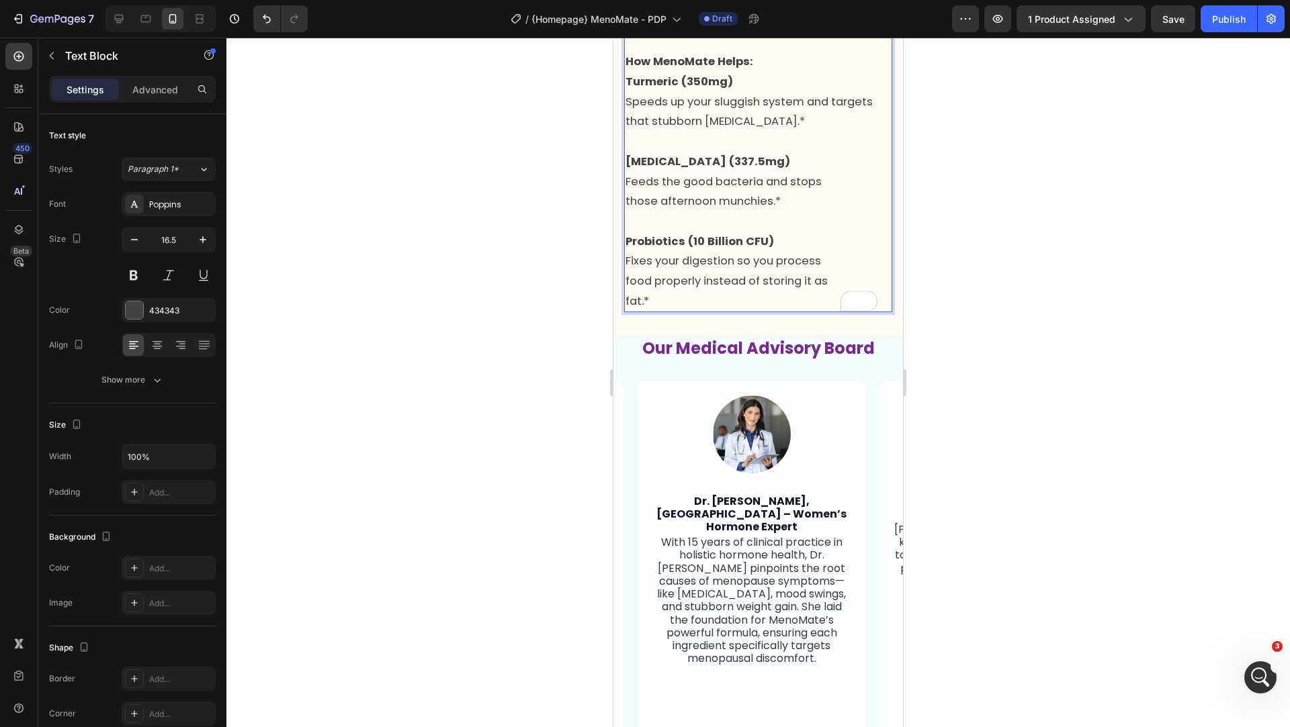
scroll to position [2248, 0]
click at [629, 87] on strong "Turmeric (350mg)" at bounding box center [678, 79] width 107 height 15
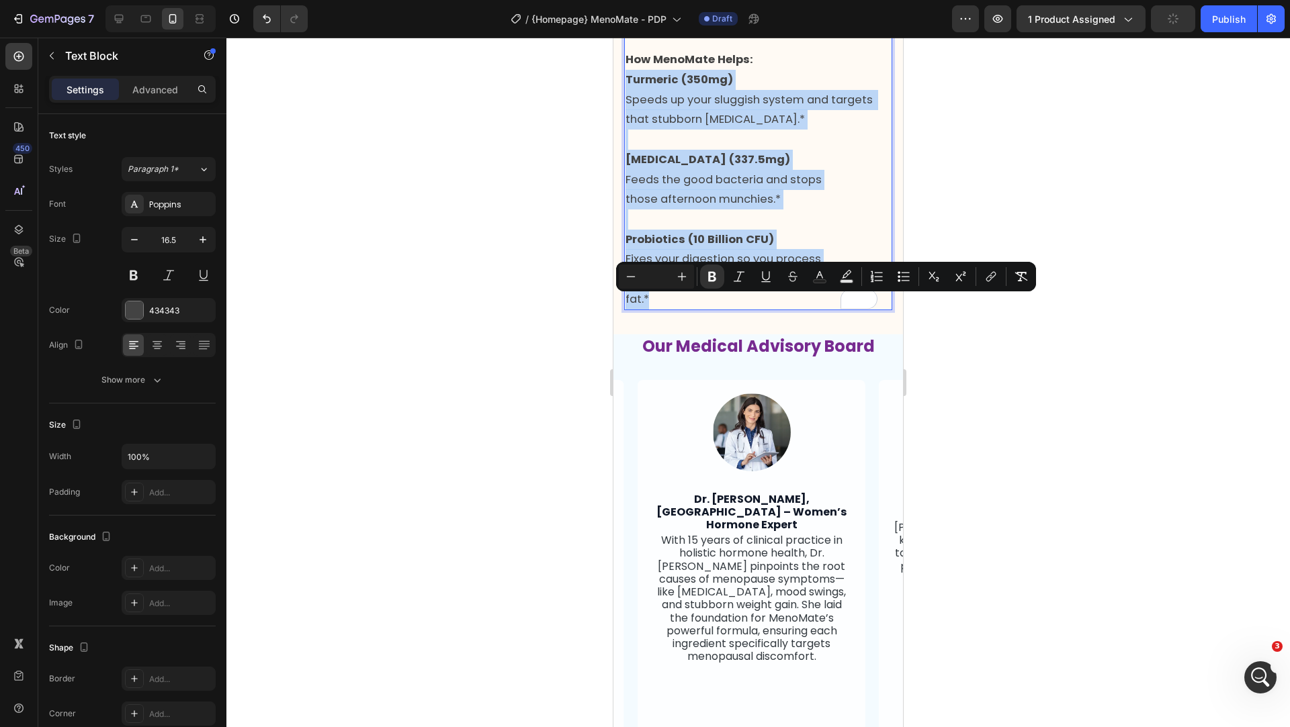
drag, startPoint x: 627, startPoint y: 301, endPoint x: 804, endPoint y: 518, distance: 279.8
click at [804, 310] on div "What's Really Happening: When your hormones crash, your body slows down and sta…" at bounding box center [758, 120] width 268 height 382
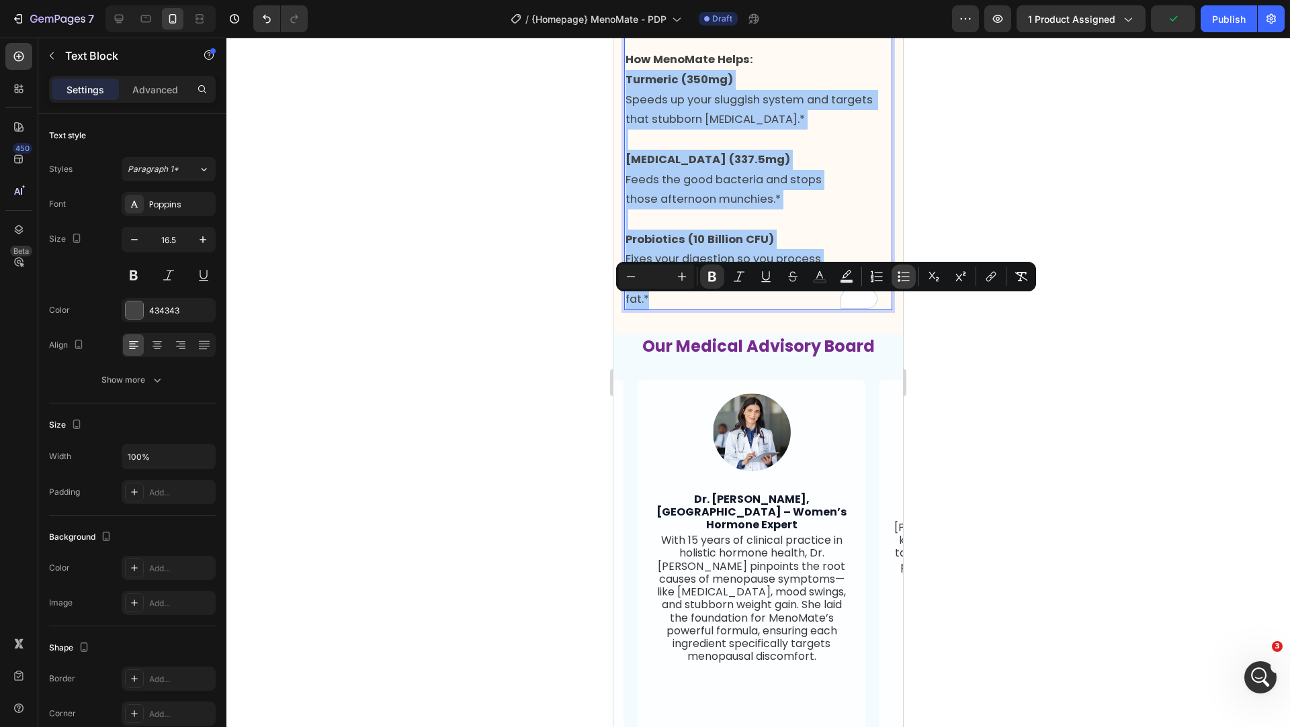
click at [898, 281] on icon "Editor contextual toolbar" at bounding box center [898, 280] width 3 height 3
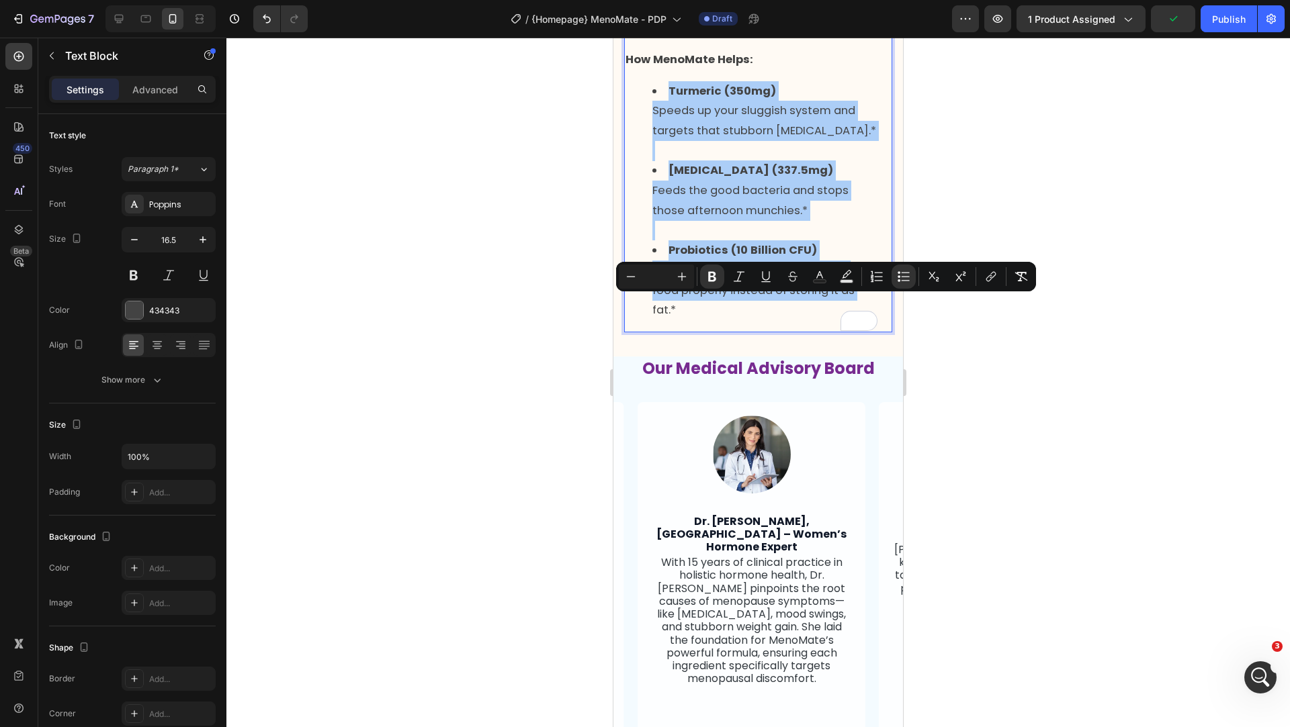
click at [529, 461] on div at bounding box center [757, 383] width 1063 height 690
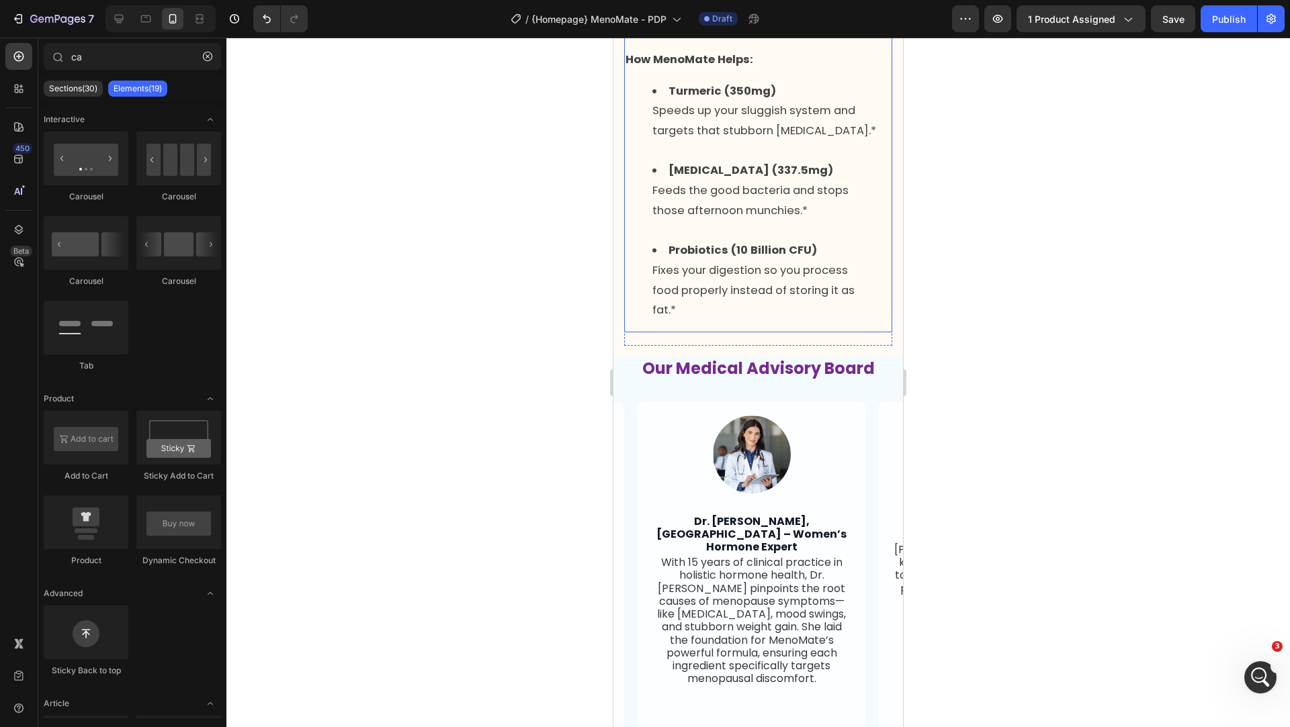
scroll to position [2215, 0]
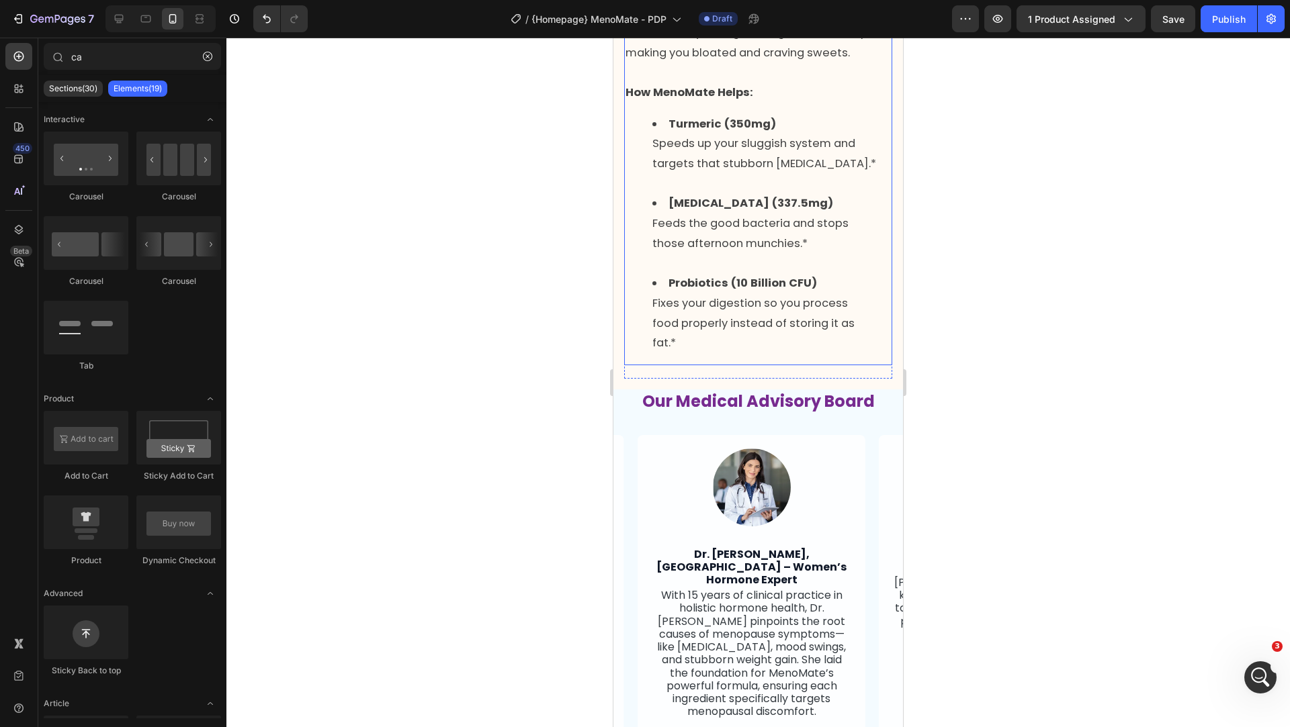
click at [651, 103] on p "How MenoMate Helps:" at bounding box center [757, 93] width 265 height 20
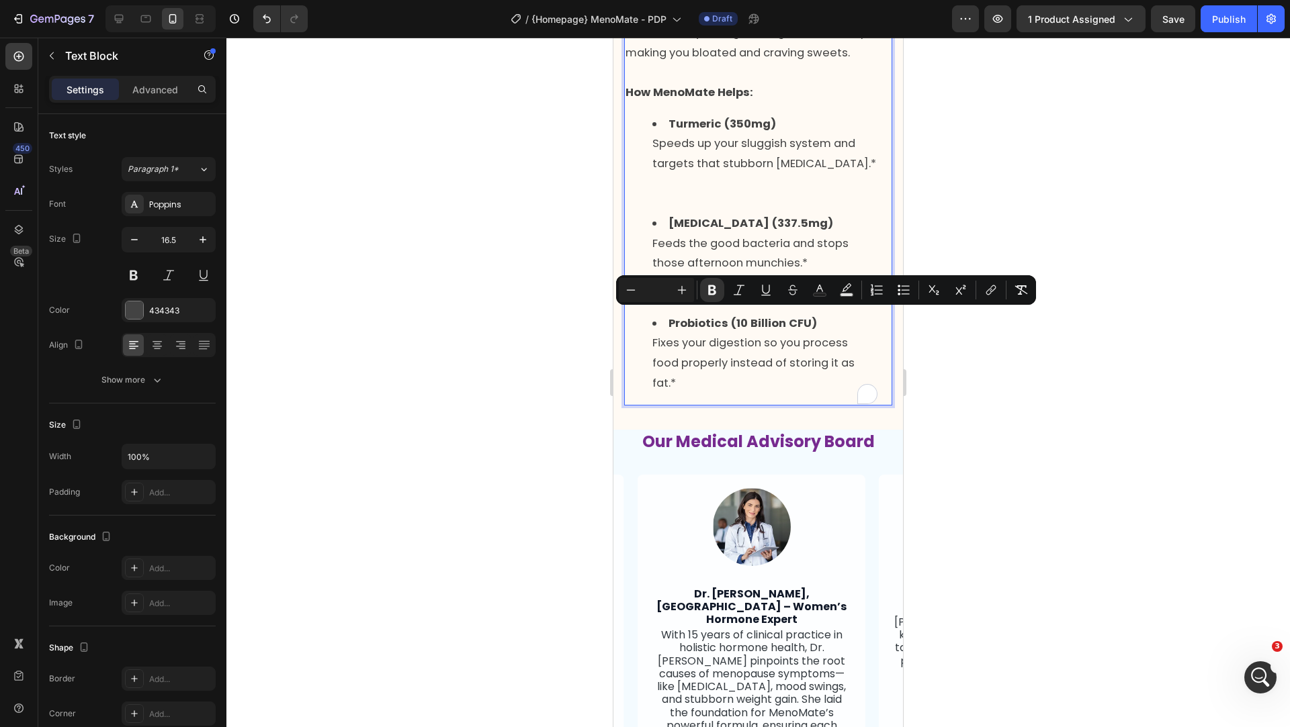
click at [657, 334] on div "What's Really Happening: When your hormones crash, your body slows down and sta…" at bounding box center [758, 184] width 268 height 444
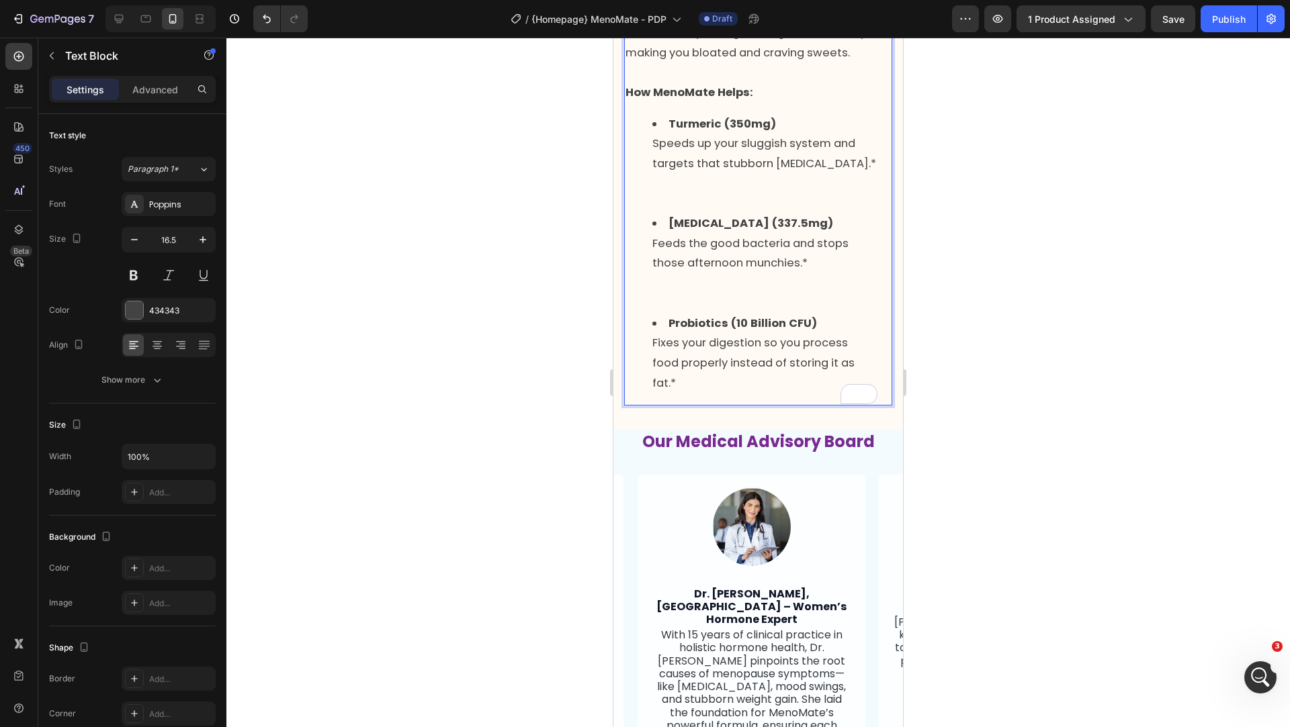
click at [665, 330] on div "What's Really Happening: When your hormones crash, your body slows down and sta…" at bounding box center [758, 184] width 268 height 444
click at [497, 537] on div at bounding box center [757, 383] width 1063 height 690
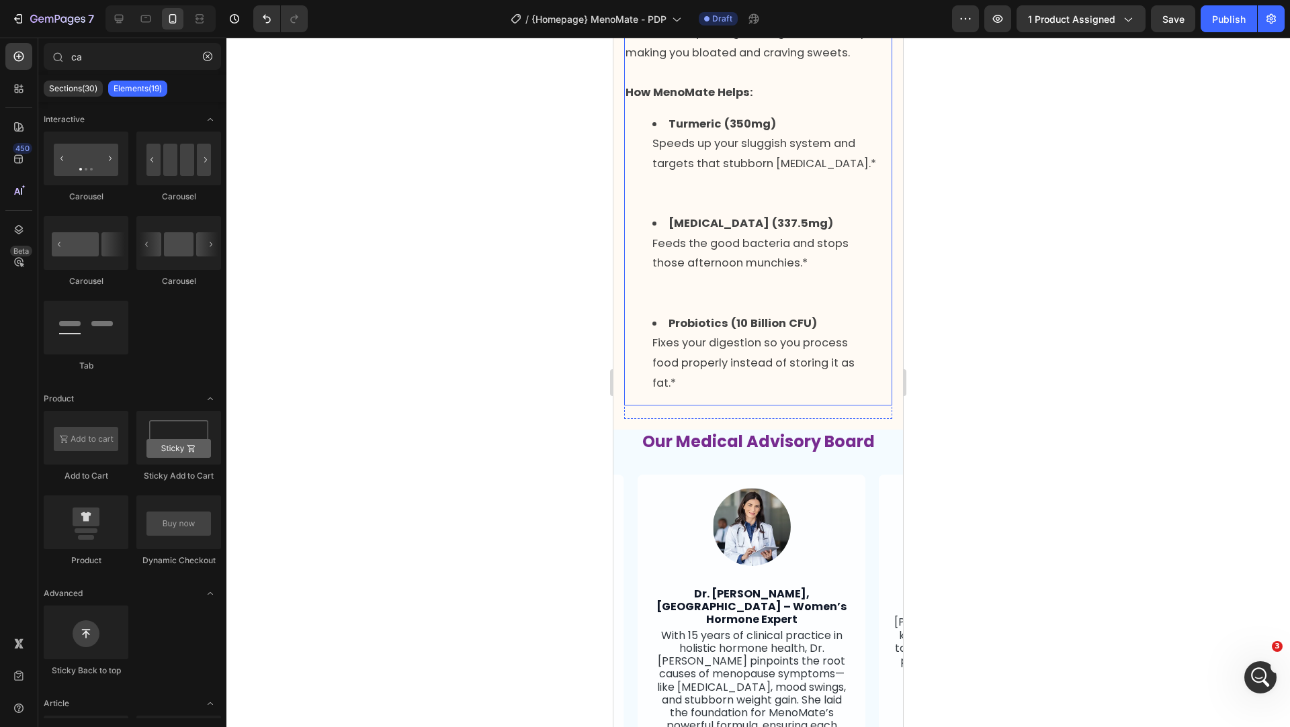
click at [658, 214] on li "Turmeric (350mg) Speeds up your sluggish system and targets that stubborn [MEDI…" at bounding box center [771, 164] width 238 height 100
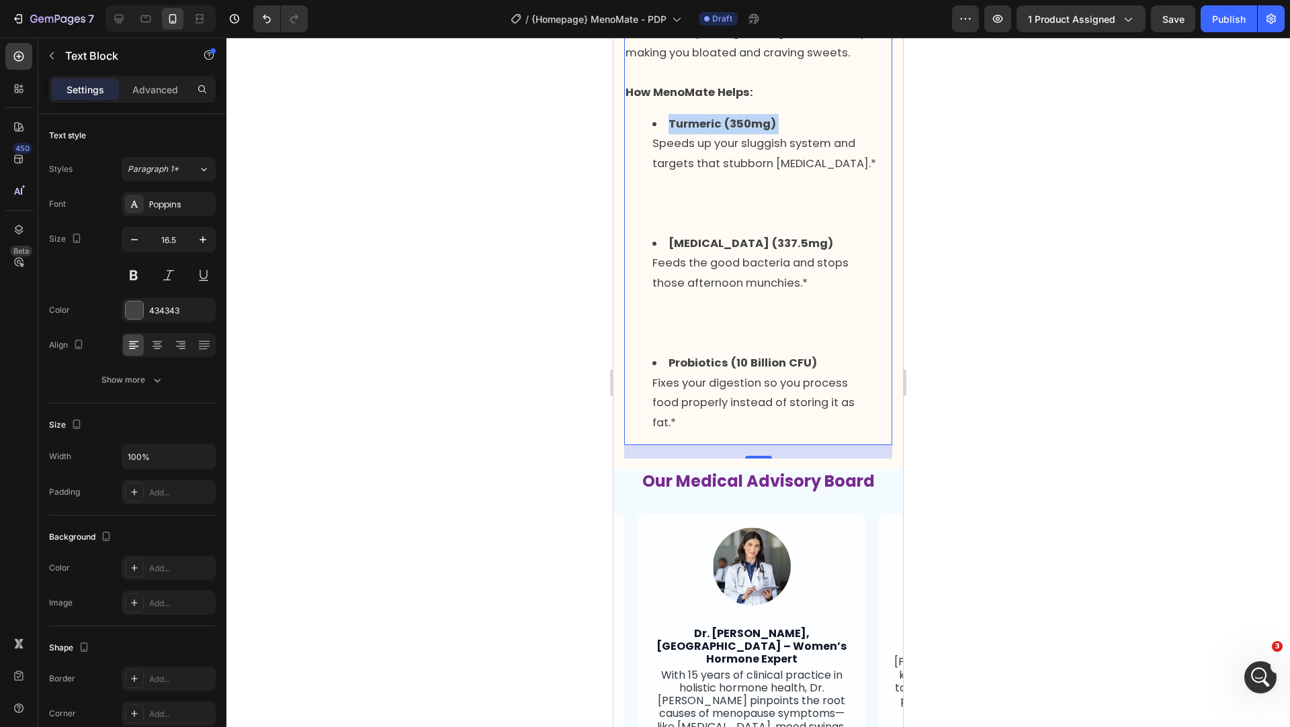
click at [658, 234] on li "Turmeric (350mg) Speeds up your sluggish system and targets that stubborn [MEDI…" at bounding box center [771, 174] width 238 height 120
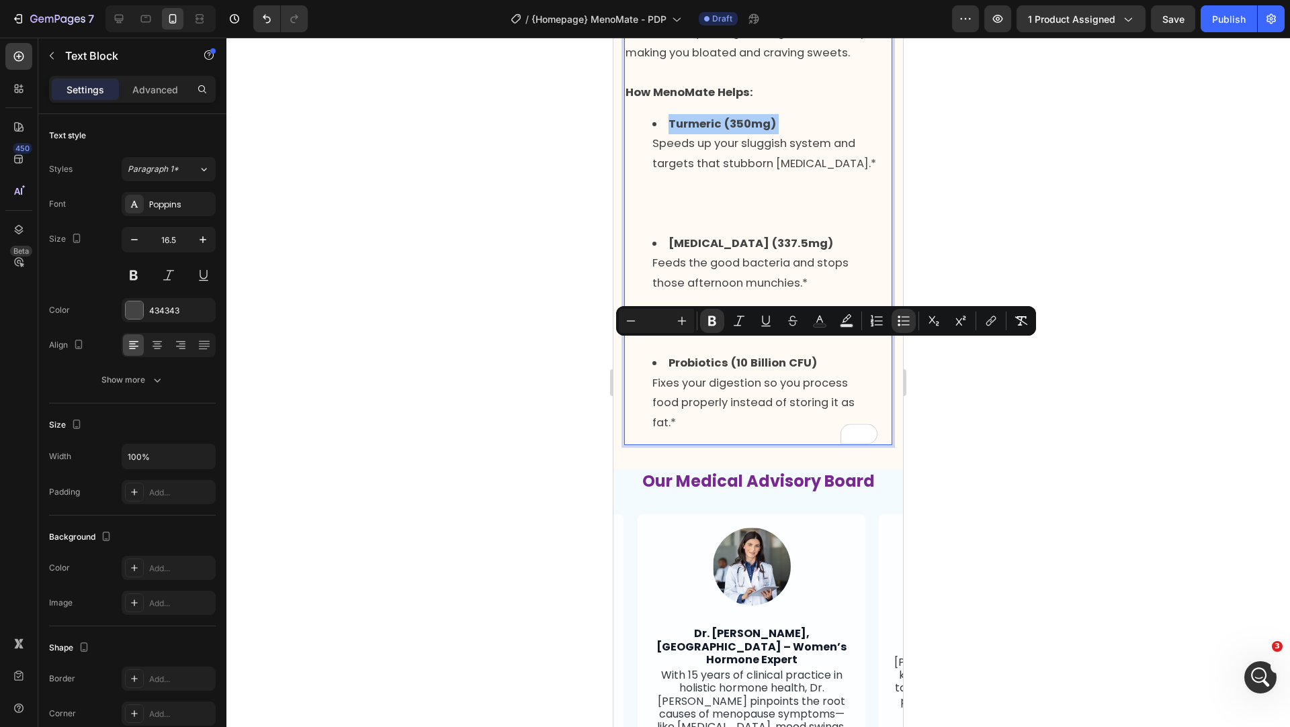
click at [535, 453] on div at bounding box center [757, 383] width 1063 height 690
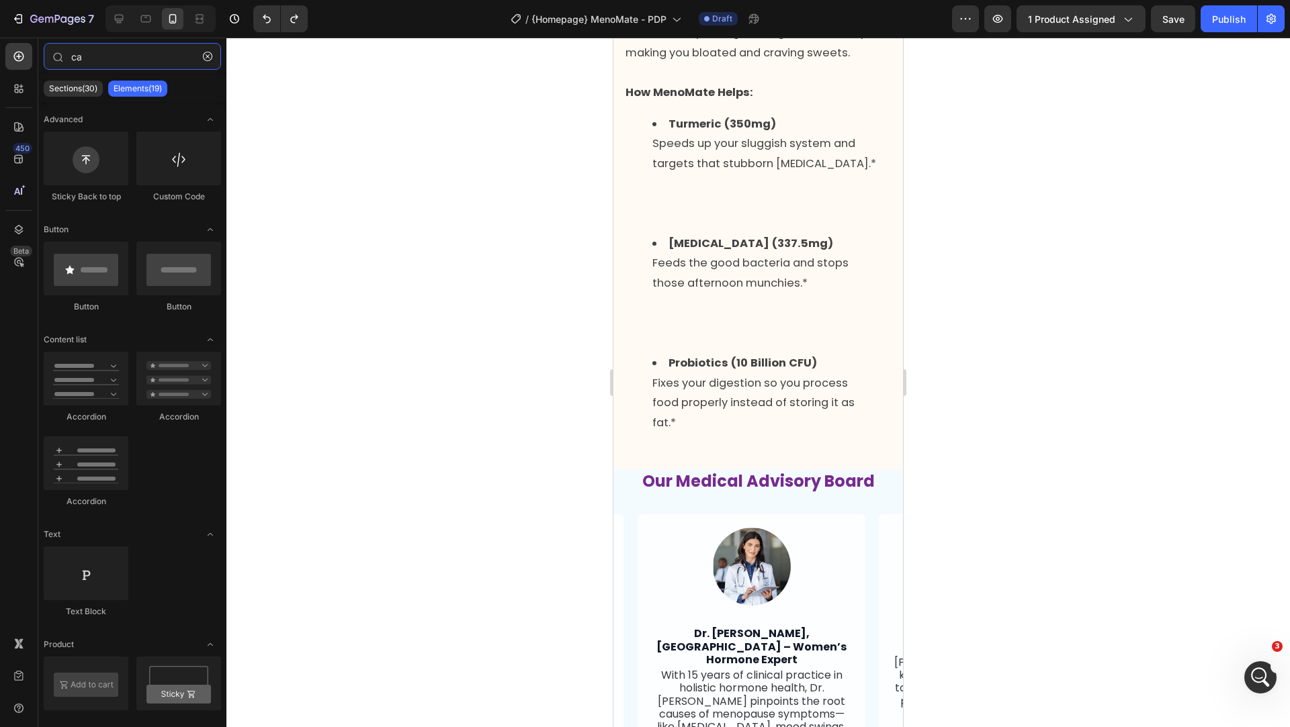
type input "c"
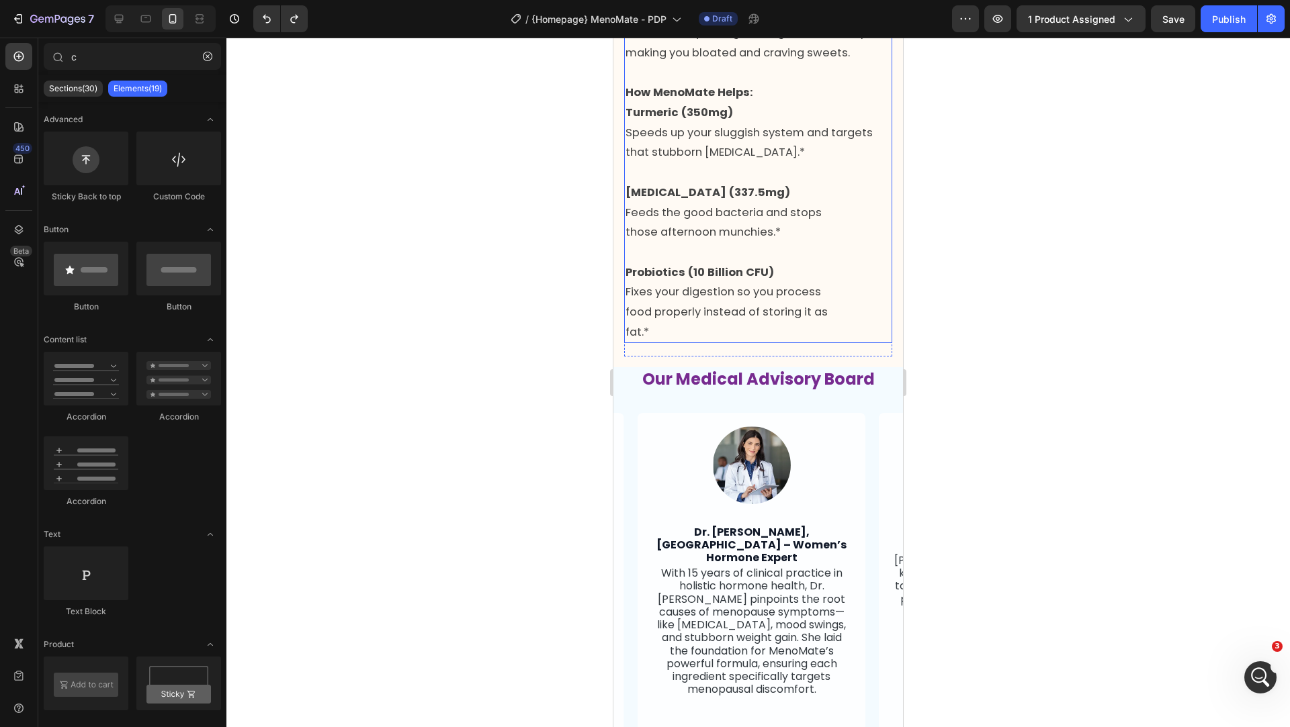
click at [667, 161] on span "Speeds up your sluggish system and targets that stubborn [MEDICAL_DATA].*" at bounding box center [750, 143] width 250 height 36
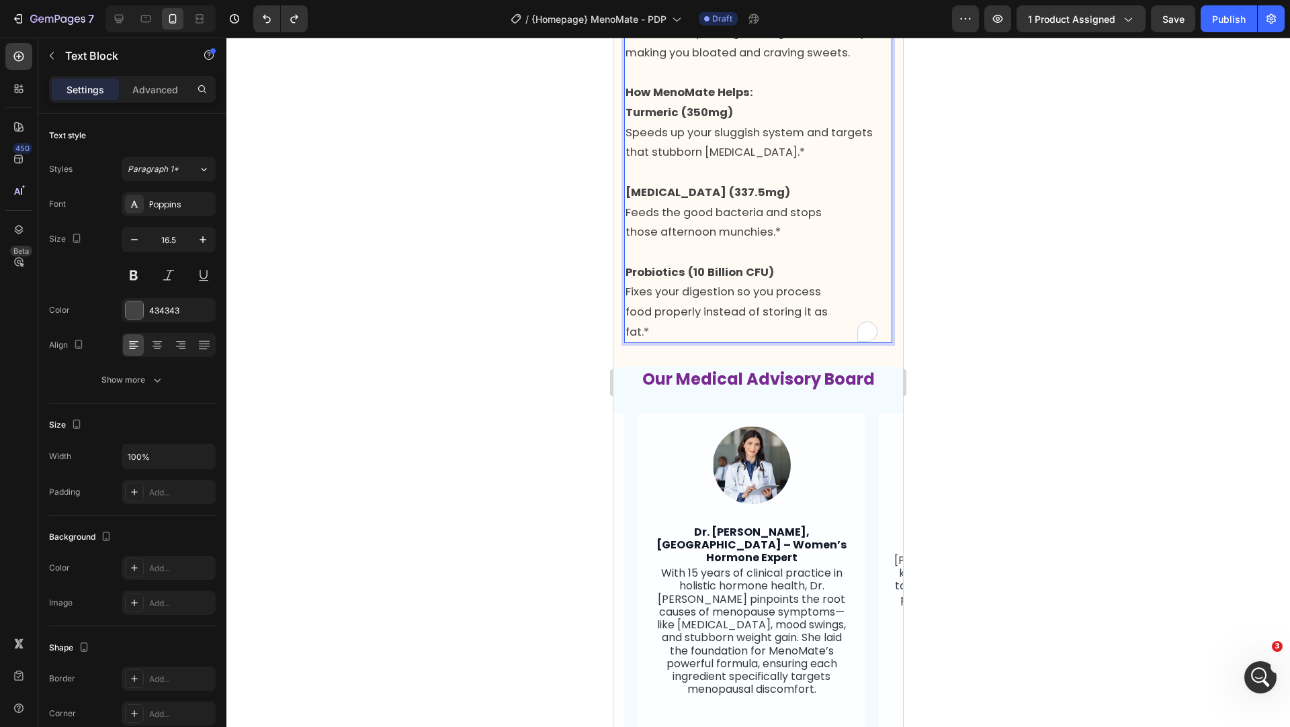
click at [651, 120] on strong "Turmeric (350mg)" at bounding box center [678, 112] width 107 height 15
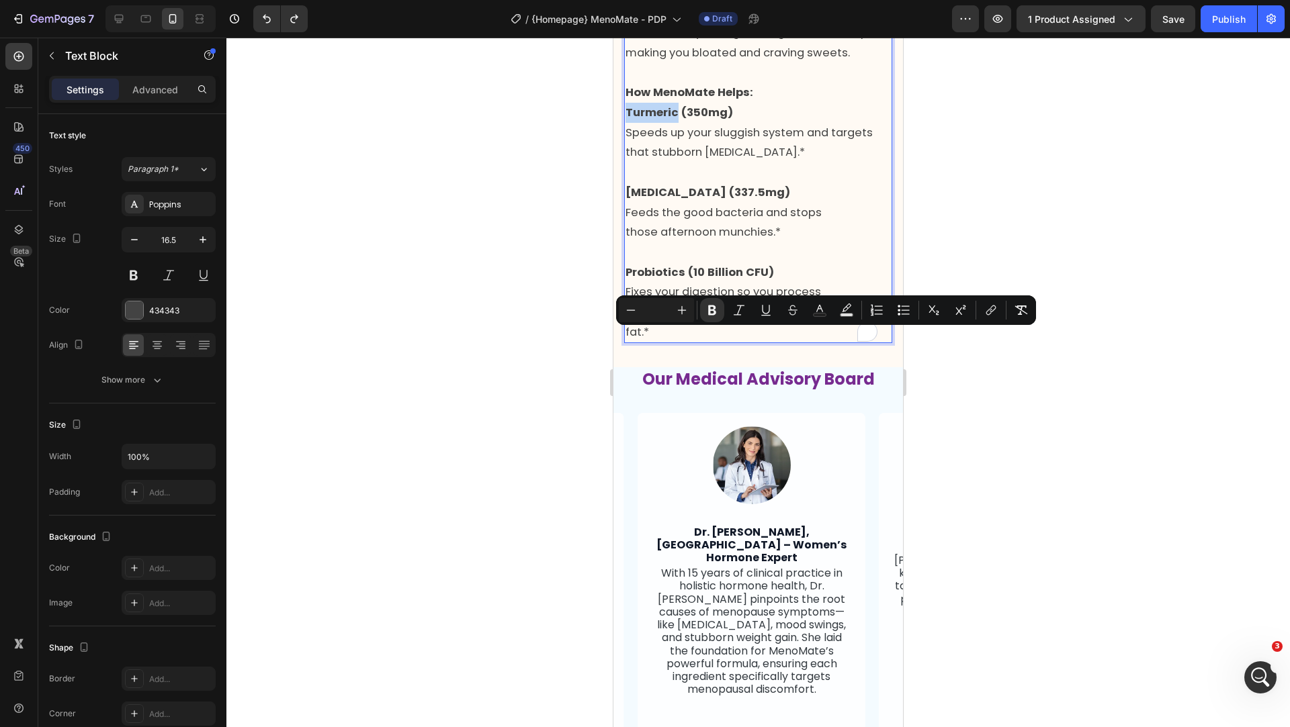
click at [629, 120] on strong "Turmeric (350mg)" at bounding box center [678, 112] width 107 height 15
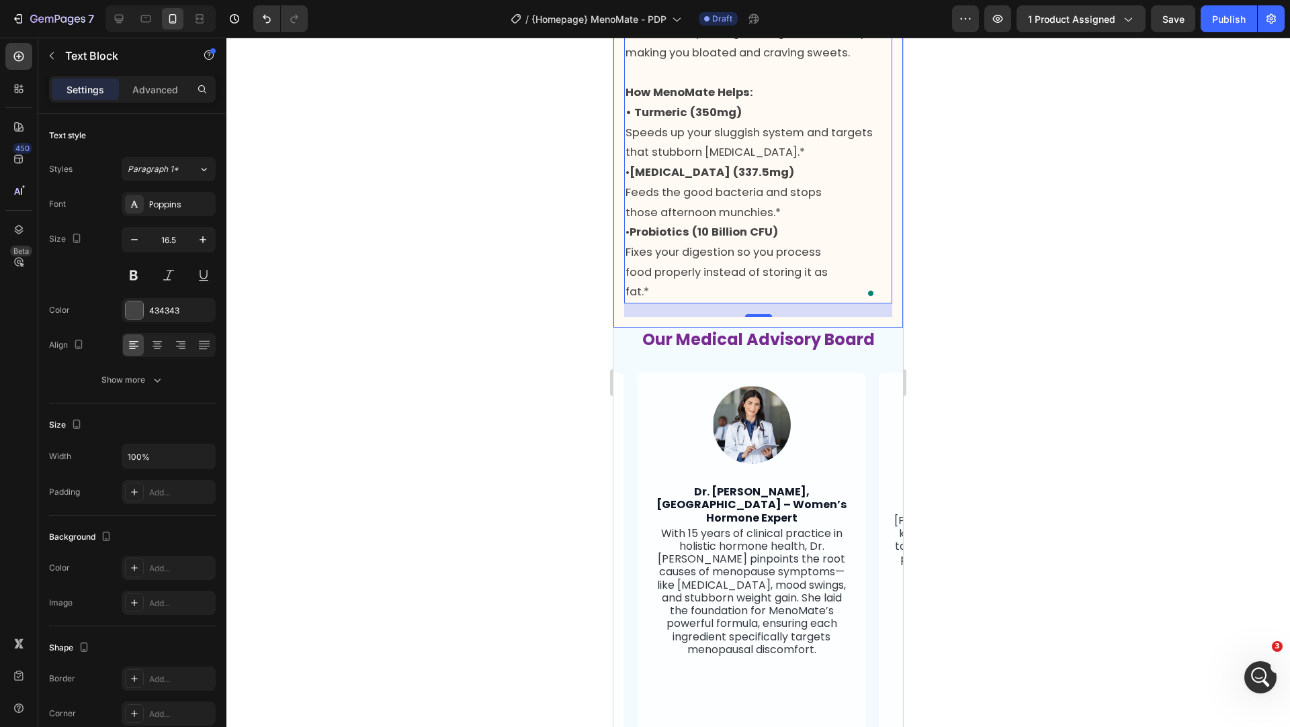
click at [518, 464] on div at bounding box center [757, 383] width 1063 height 690
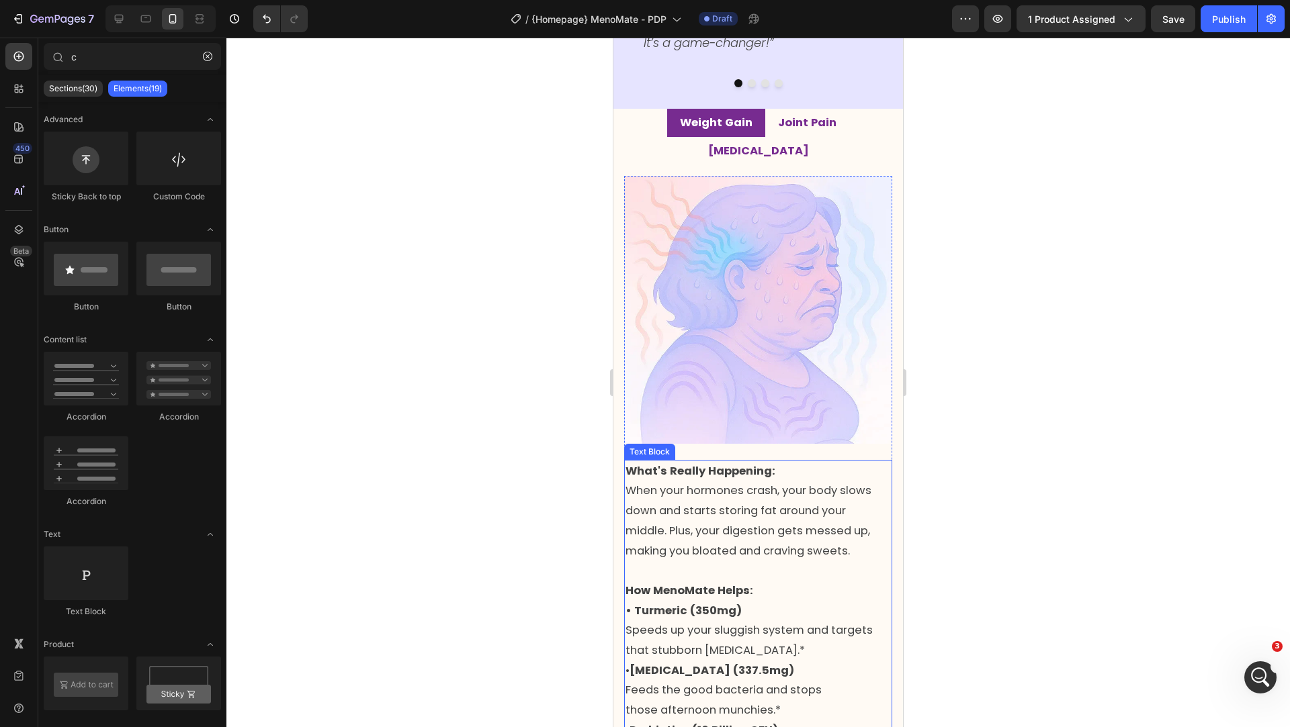
scroll to position [1939, 0]
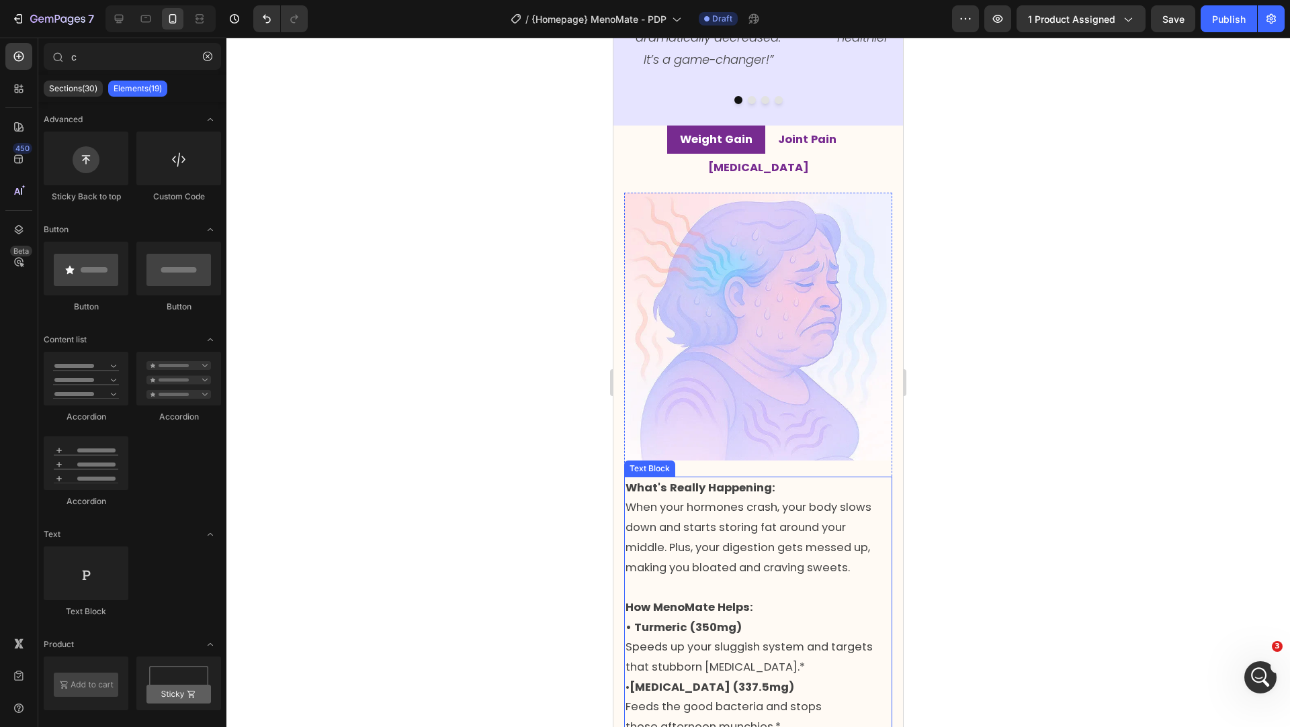
click at [729, 526] on p "When your hormones crash, your body slows down and starts storing fat around yo…" at bounding box center [757, 538] width 265 height 80
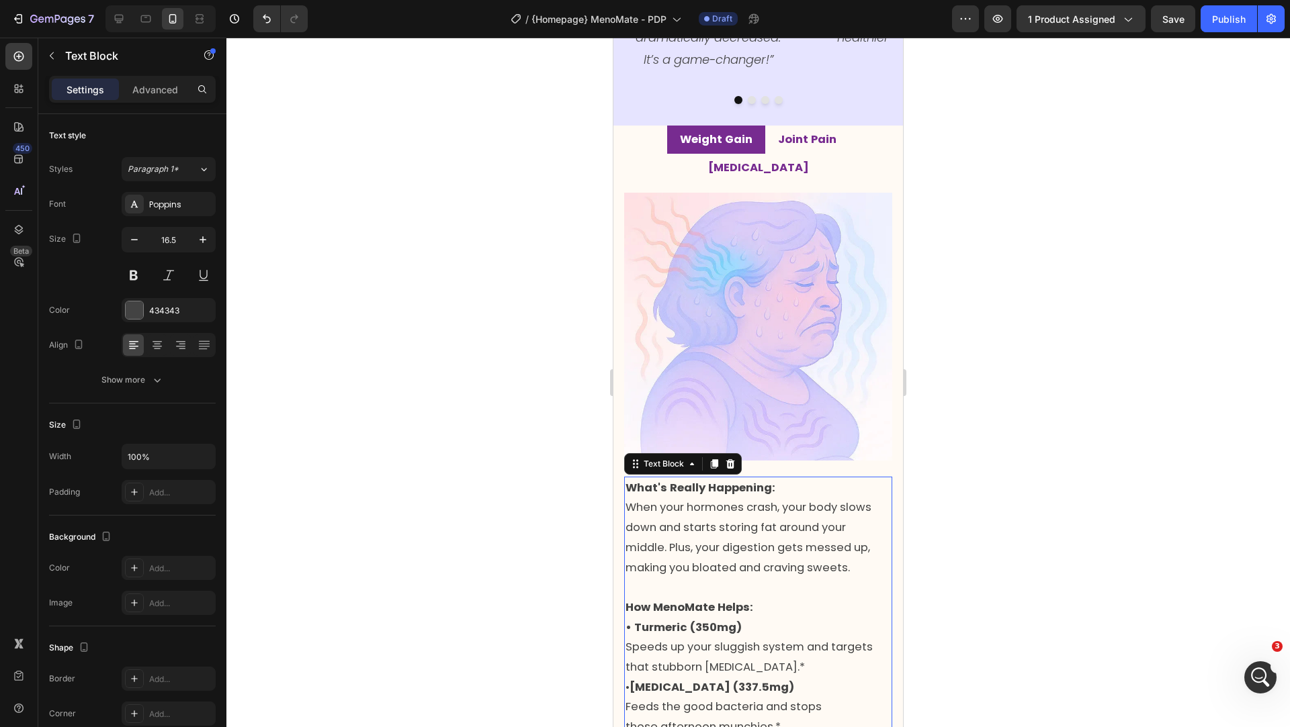
click at [729, 526] on p "When your hormones crash, your body slows down and starts storing fat around yo…" at bounding box center [757, 538] width 265 height 80
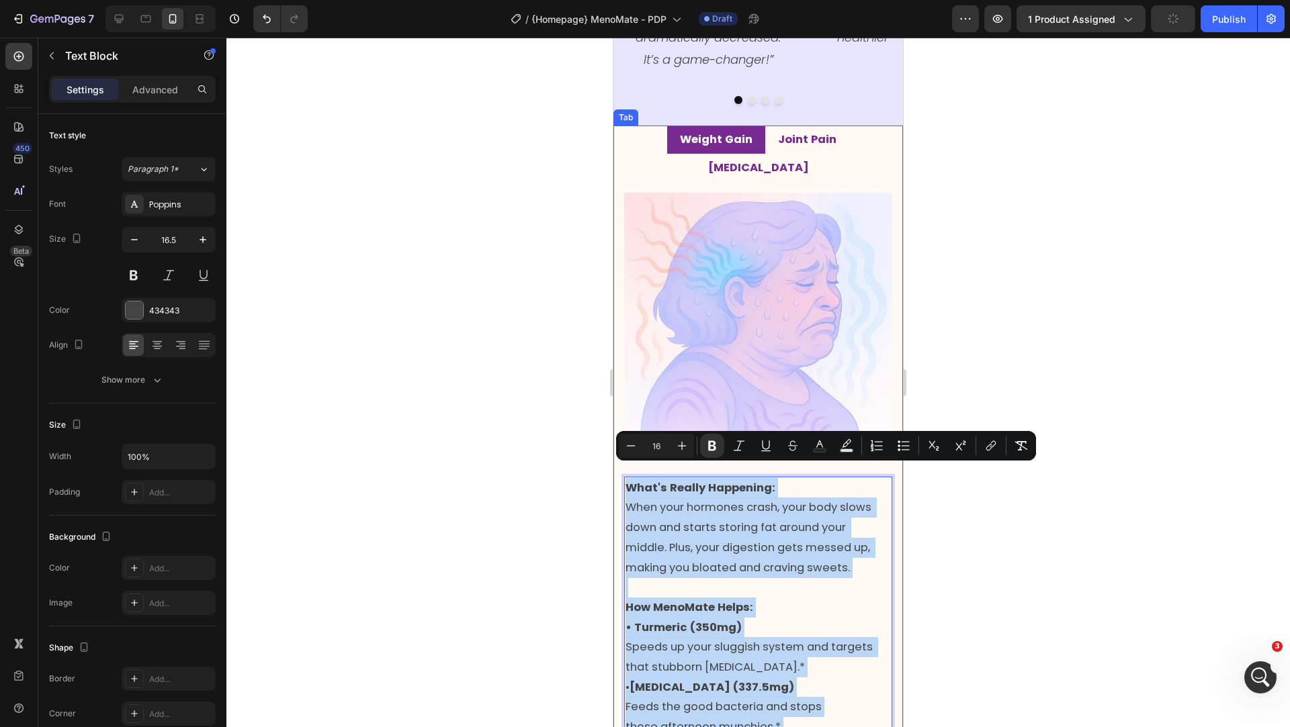
click at [778, 147] on strong "Joint Pain" at bounding box center [807, 139] width 58 height 15
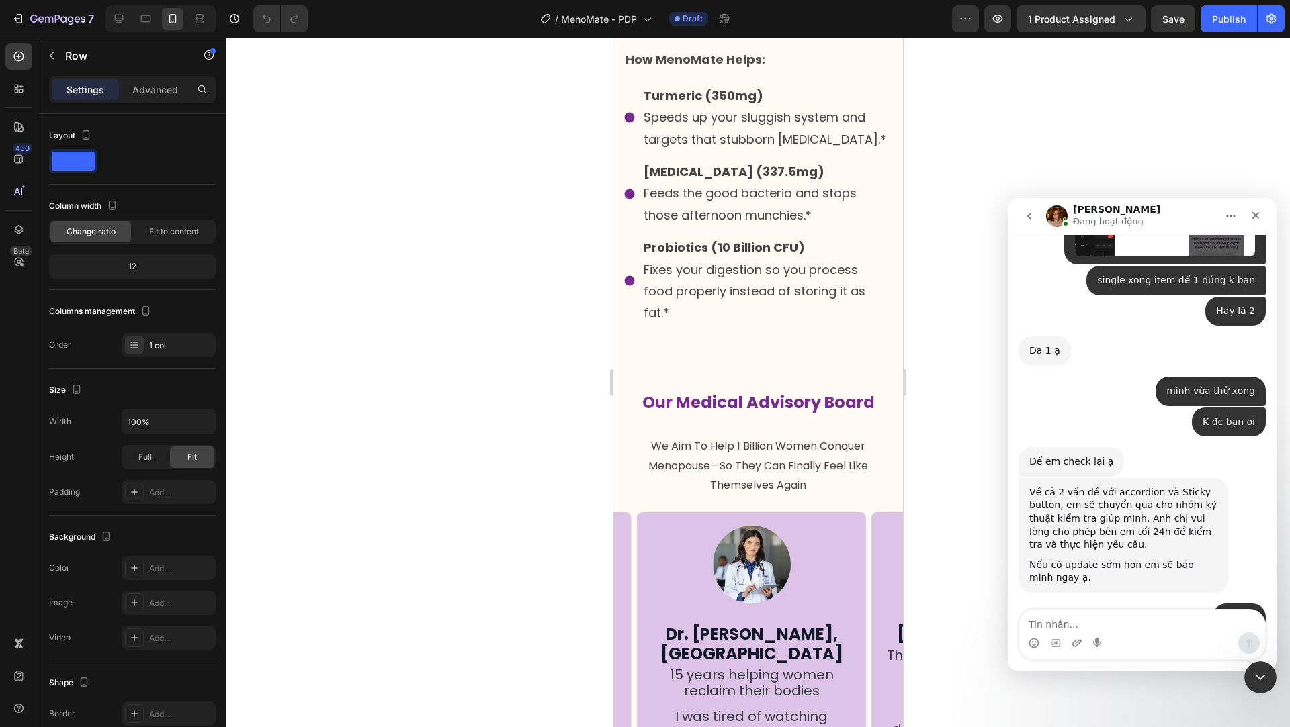
scroll to position [3223, 0]
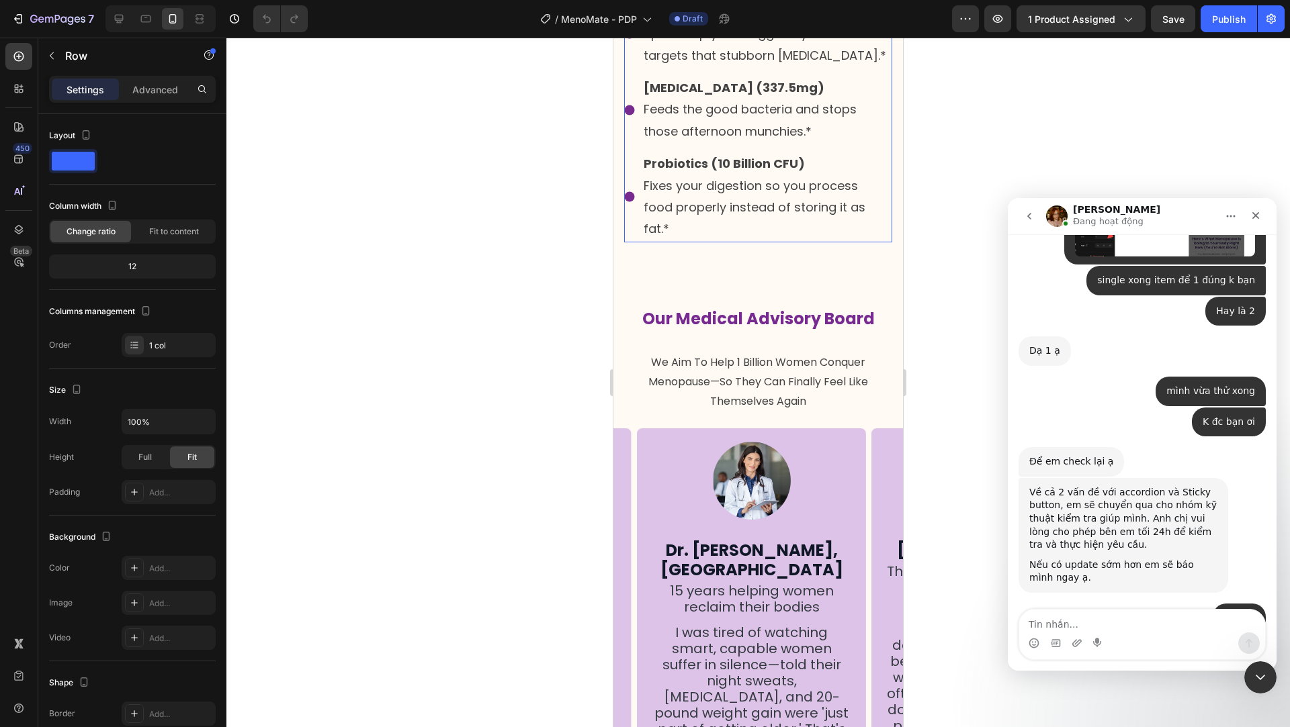
click at [632, 144] on div "[MEDICAL_DATA] (337.5mg) Feeds the good bacteria and stops those afternoon munc…" at bounding box center [758, 109] width 268 height 69
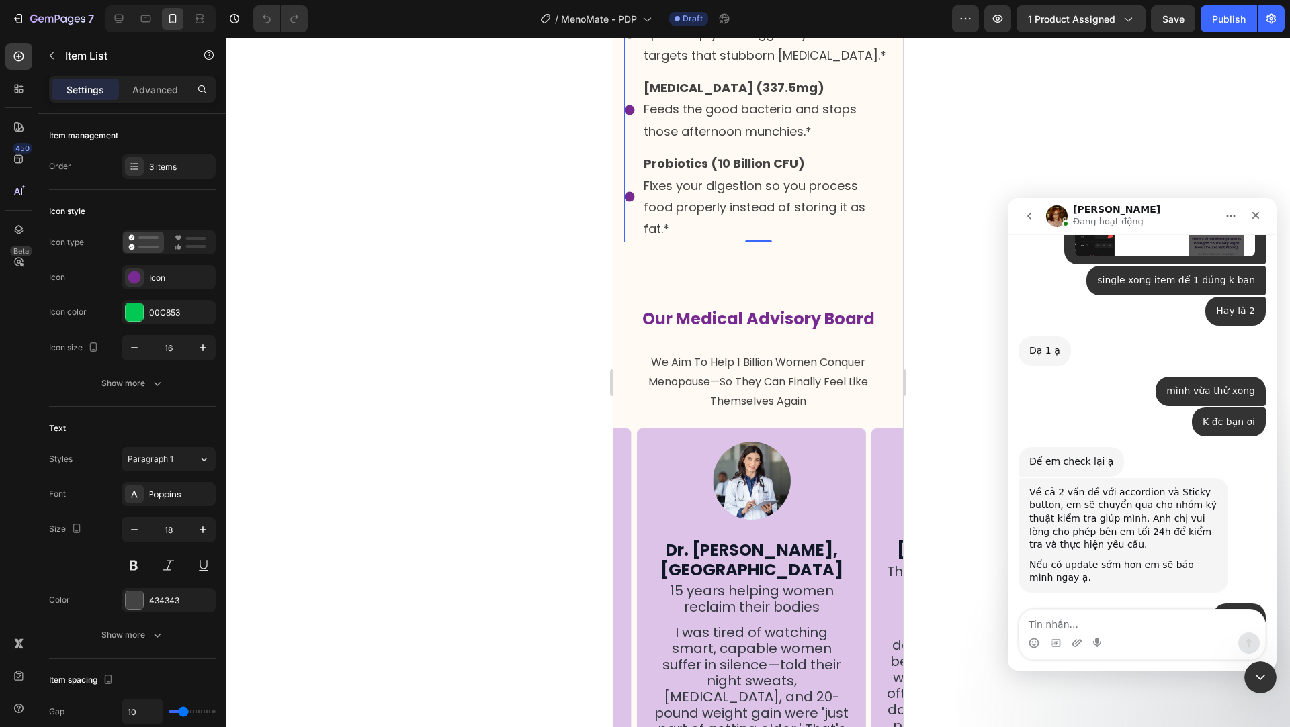
click at [583, 347] on div at bounding box center [757, 383] width 1063 height 690
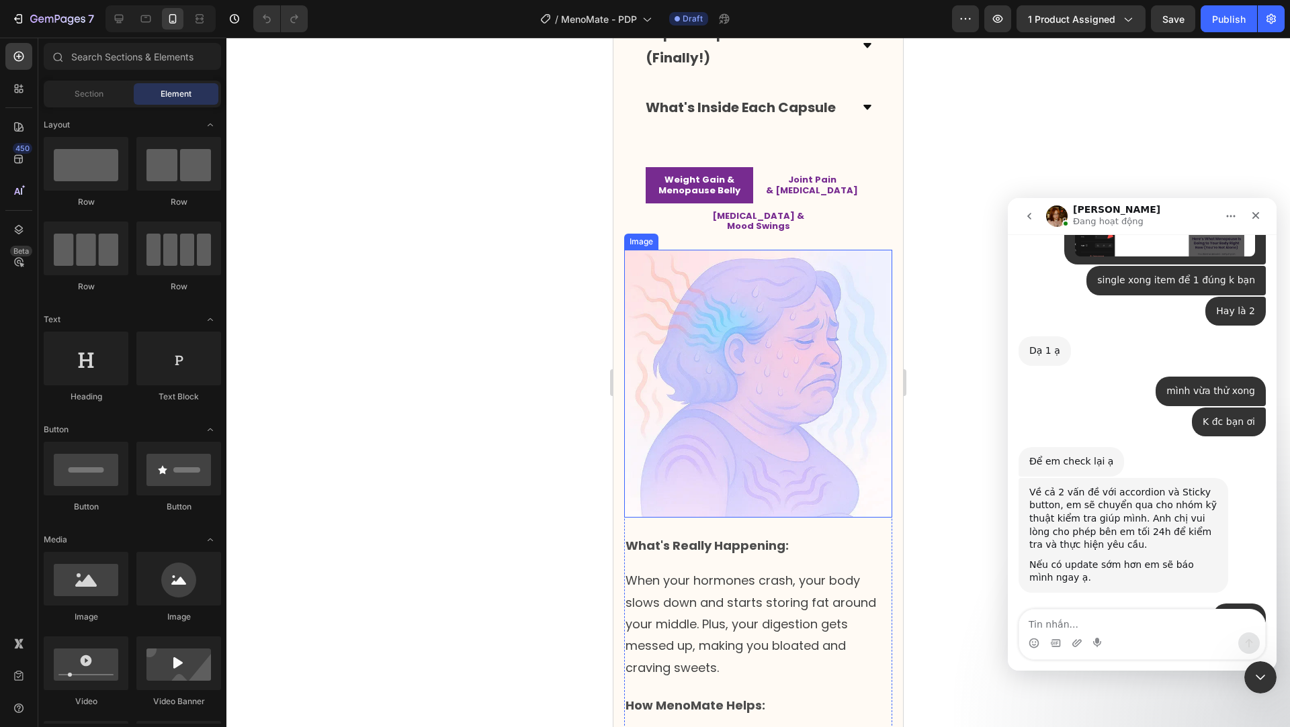
scroll to position [2802, 0]
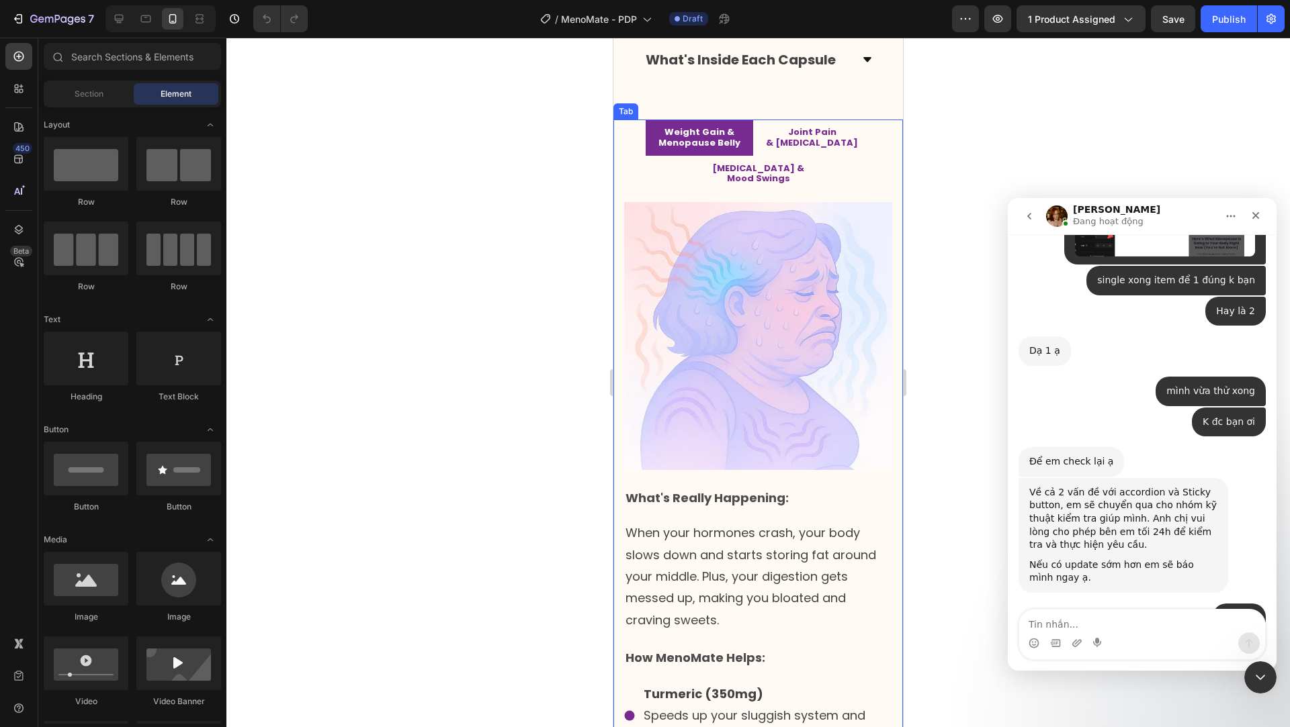
click at [766, 144] on p "& [MEDICAL_DATA]" at bounding box center [812, 143] width 92 height 11
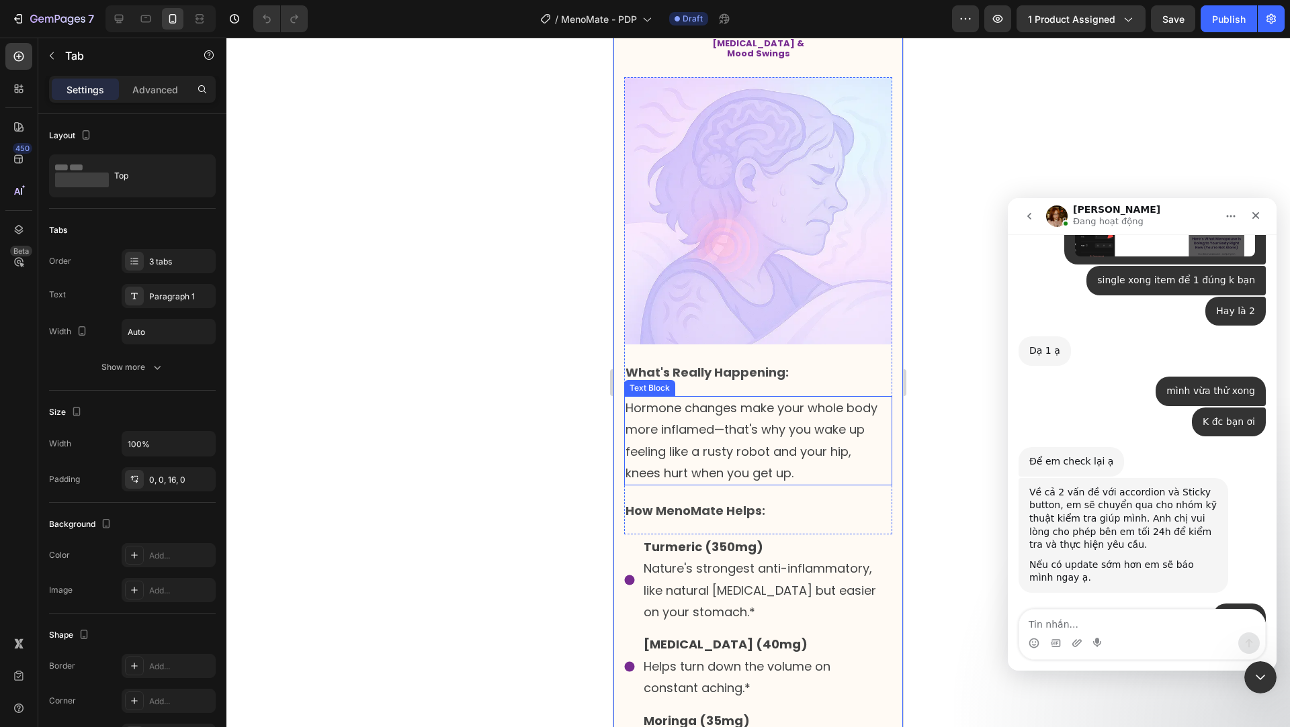
scroll to position [3068, 0]
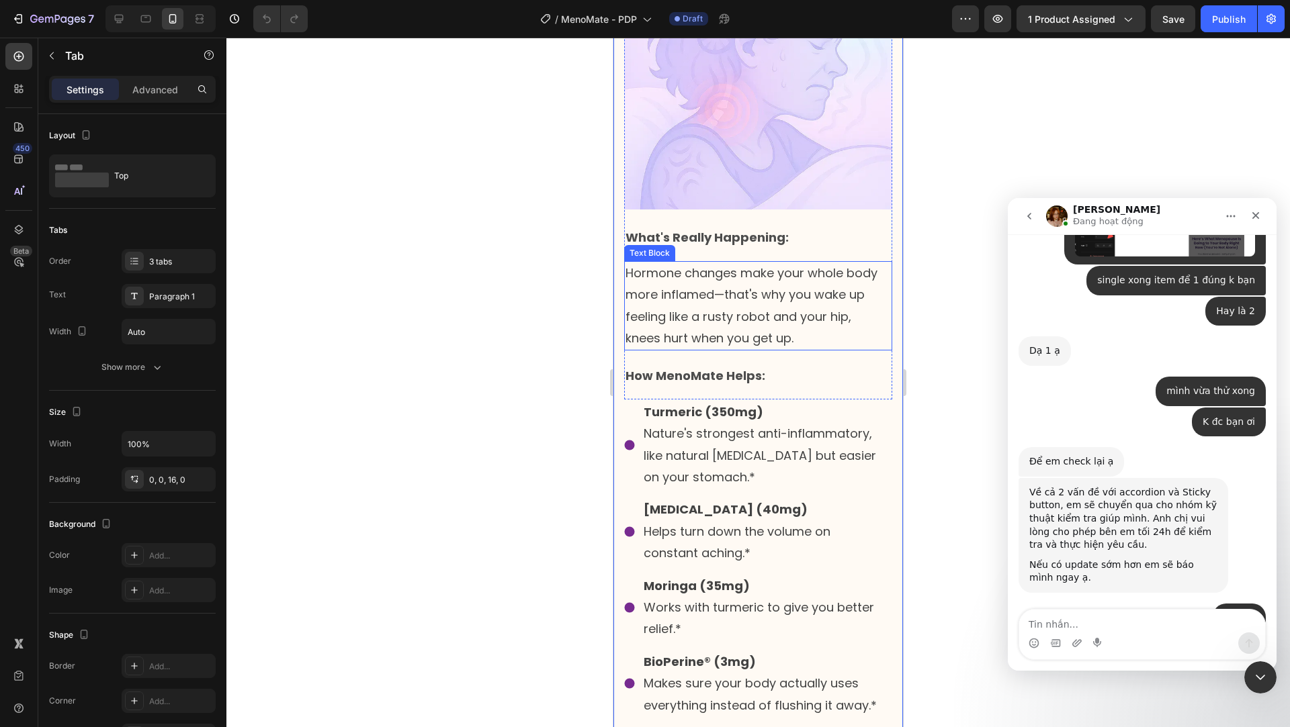
click at [687, 263] on p "Hormone changes make your whole body more inflamed—that's why you wake up feeli…" at bounding box center [757, 306] width 265 height 87
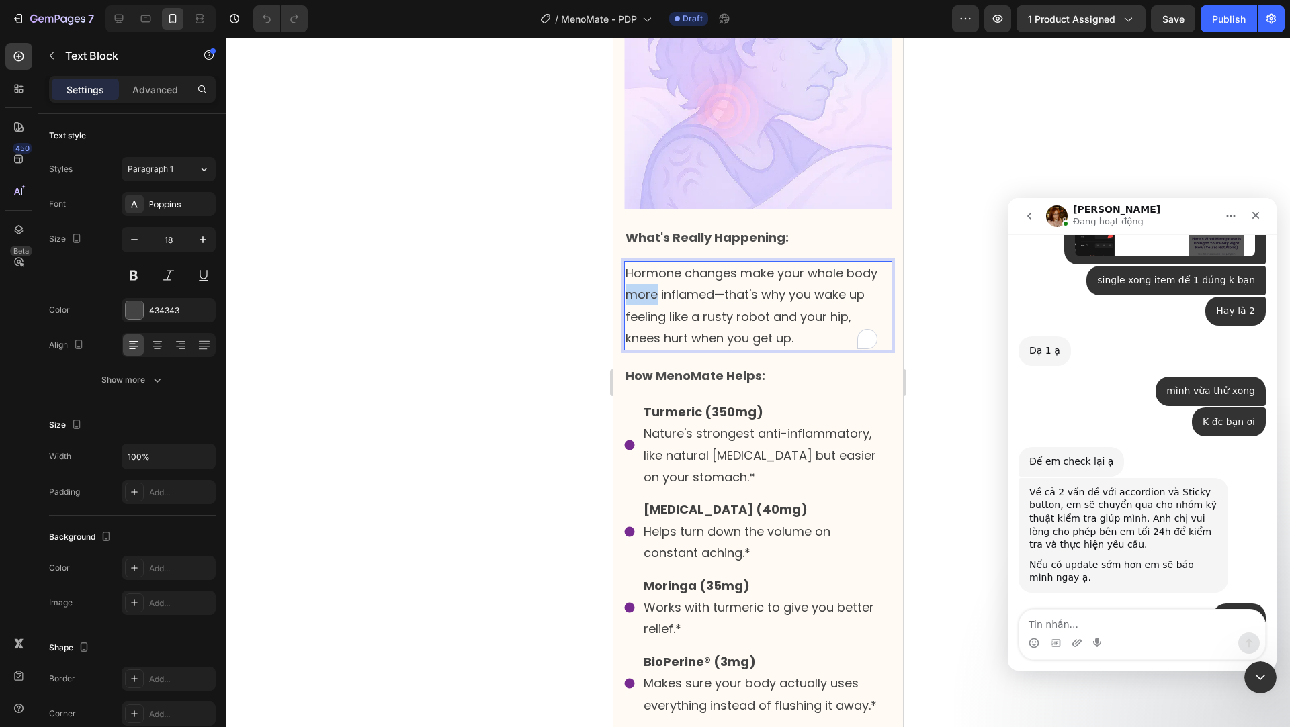
click at [687, 263] on p "Hormone changes make your whole body more inflamed—that's why you wake up feeli…" at bounding box center [757, 306] width 265 height 87
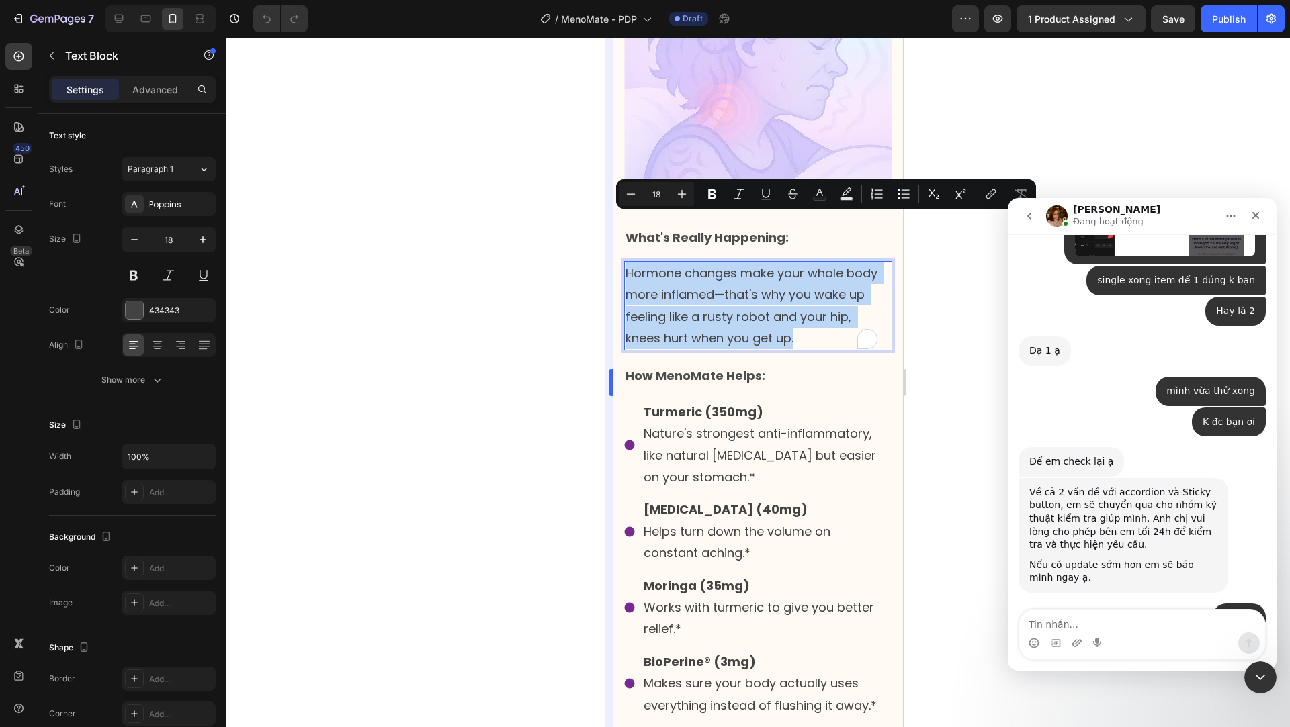
copy p "Hormone changes make your whole body more inflamed—that's why you wake up feeli…"
click at [658, 423] on p "Nature's strongest anti-inflammatory, like natural [MEDICAL_DATA] but easier on…" at bounding box center [766, 455] width 247 height 65
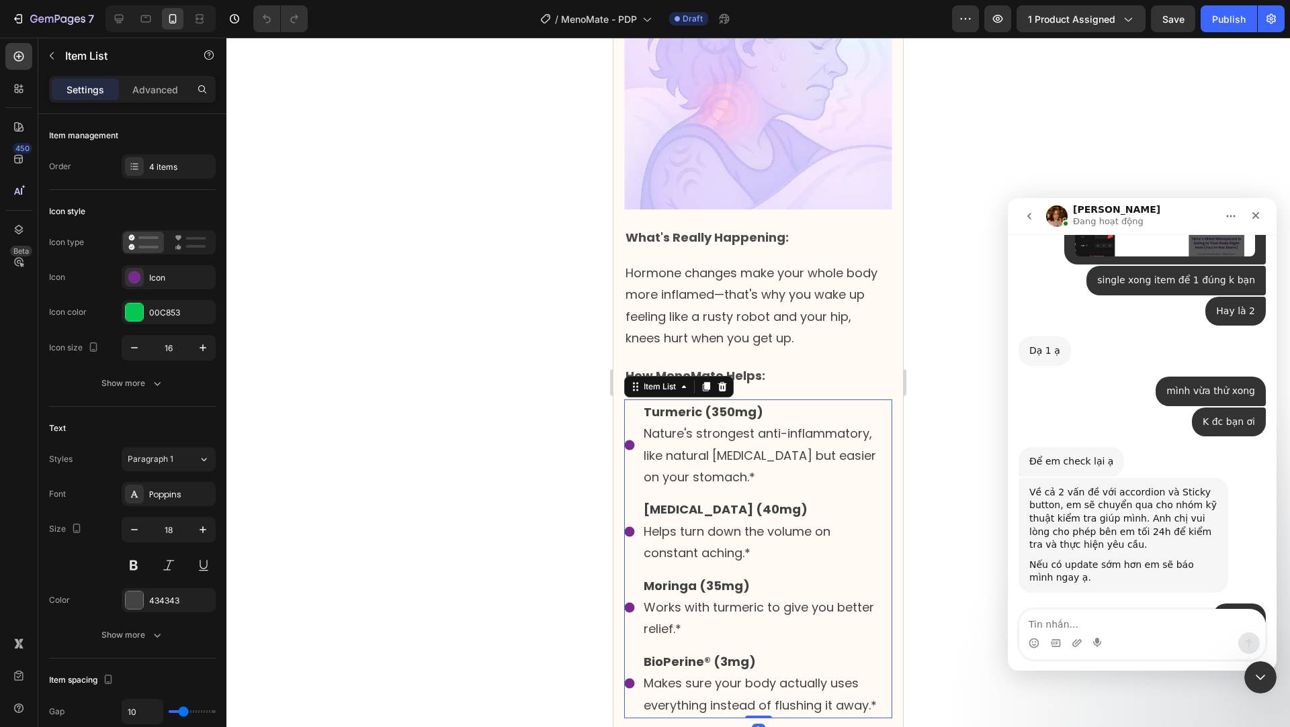
click at [658, 423] on p "Nature's strongest anti-inflammatory, like natural [MEDICAL_DATA] but easier on…" at bounding box center [766, 455] width 247 height 65
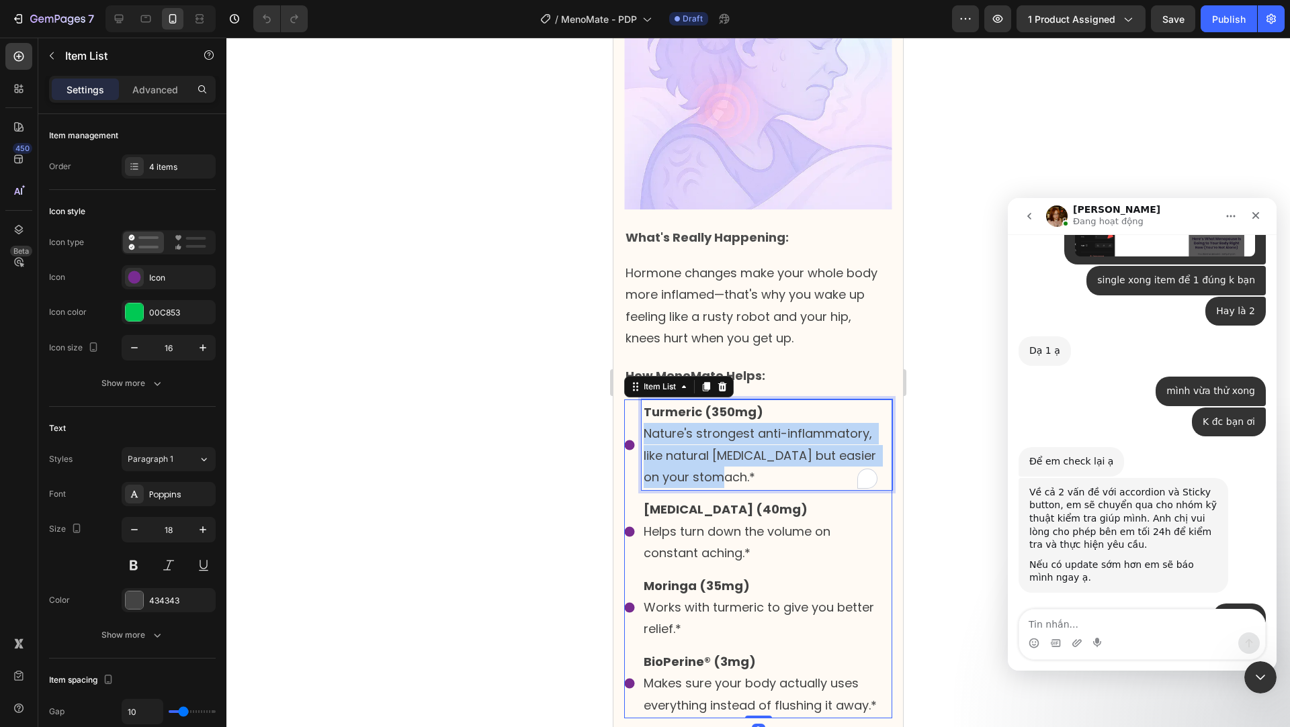
click at [658, 423] on p "Nature's strongest anti-inflammatory, like natural [MEDICAL_DATA] but easier on…" at bounding box center [766, 455] width 247 height 65
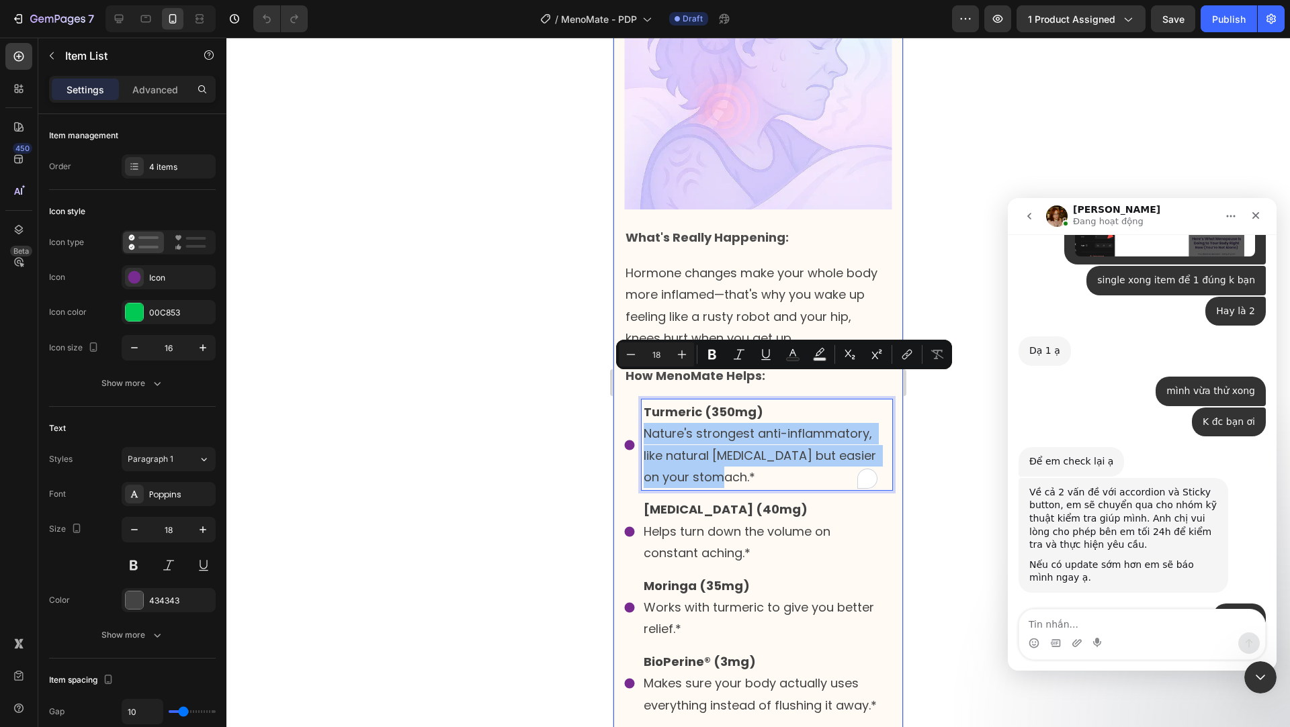
click at [517, 447] on div at bounding box center [757, 383] width 1063 height 690
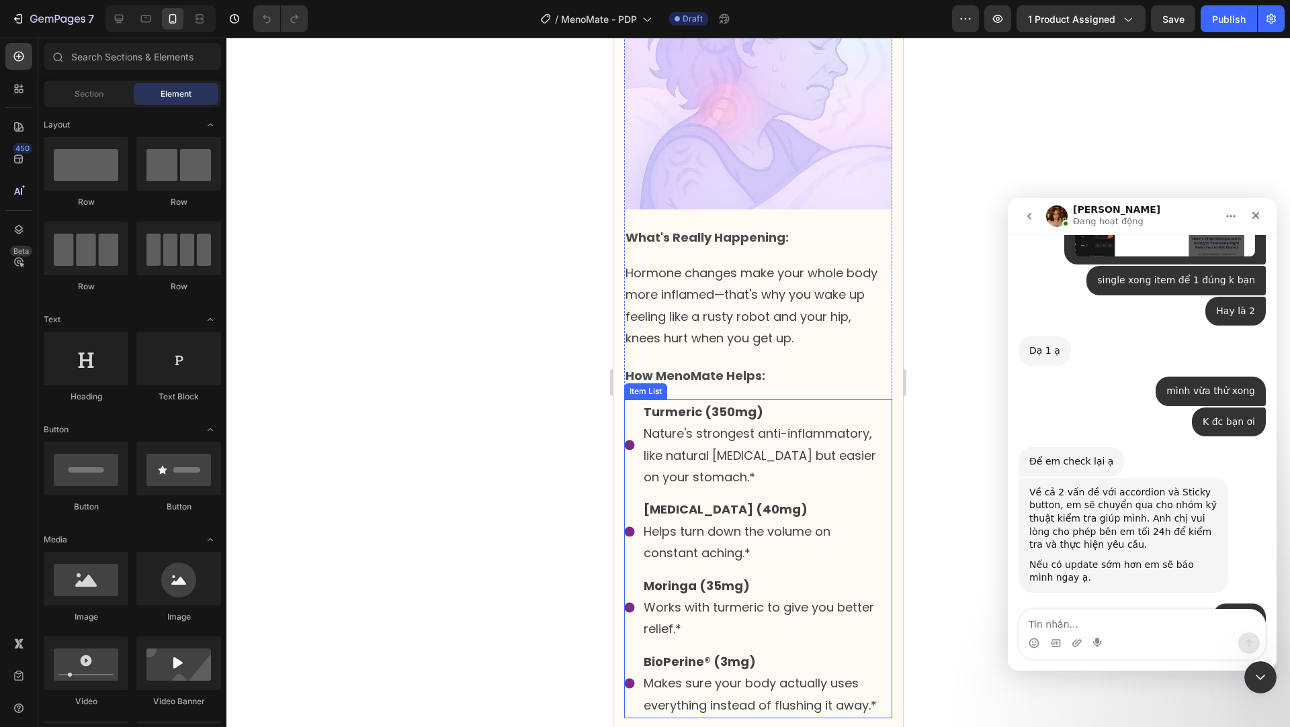
click at [677, 404] on strong "Turmeric (350mg)" at bounding box center [703, 412] width 120 height 17
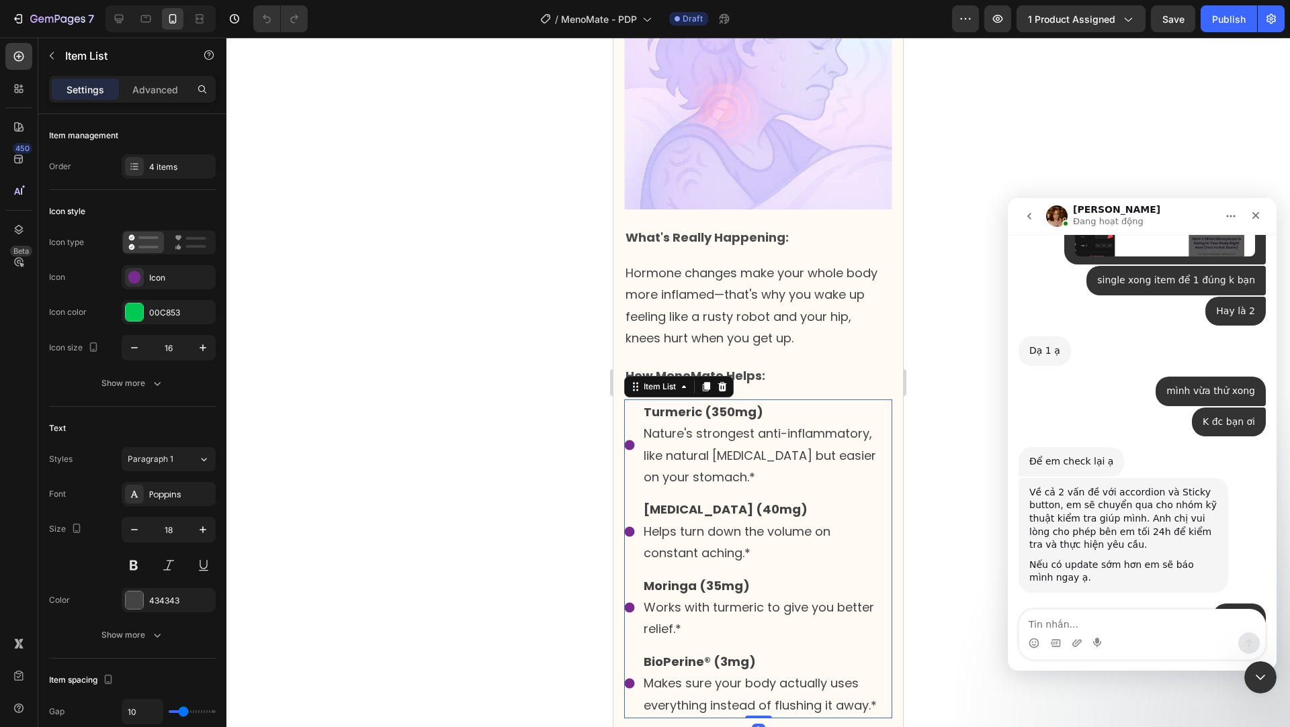
click at [915, 257] on div at bounding box center [757, 383] width 1063 height 690
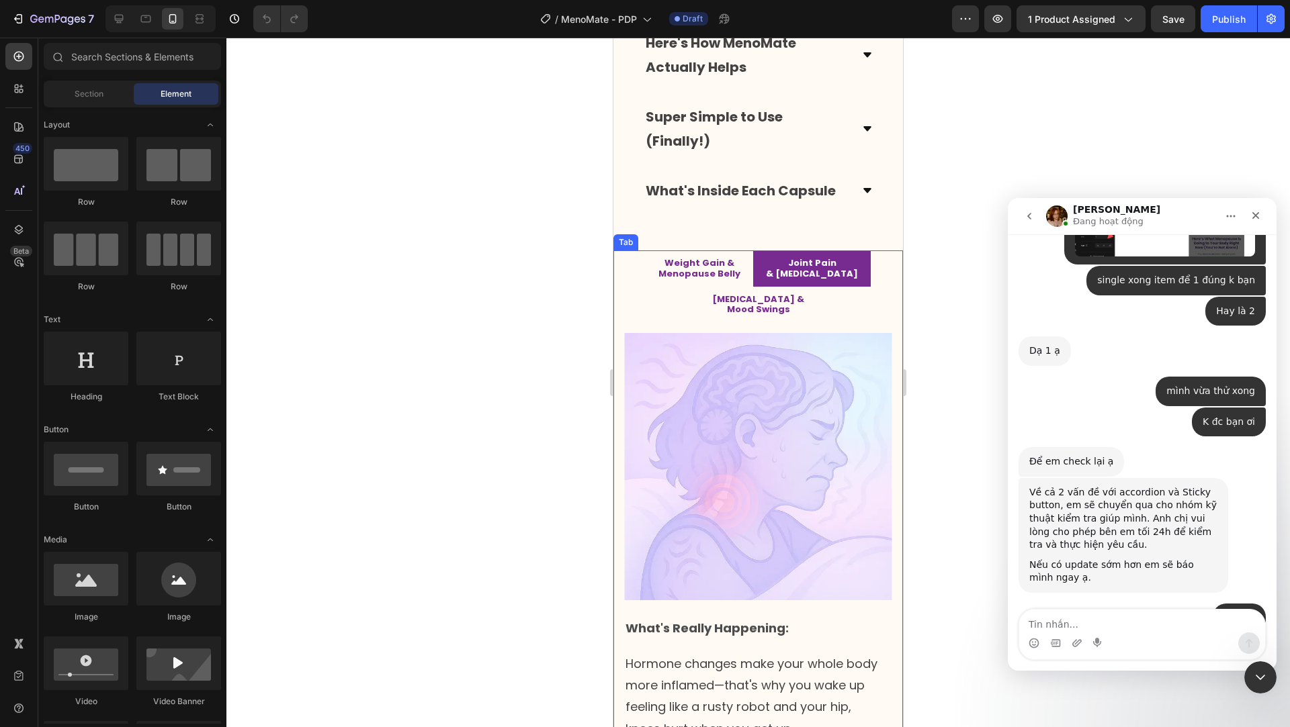
scroll to position [2687, 0]
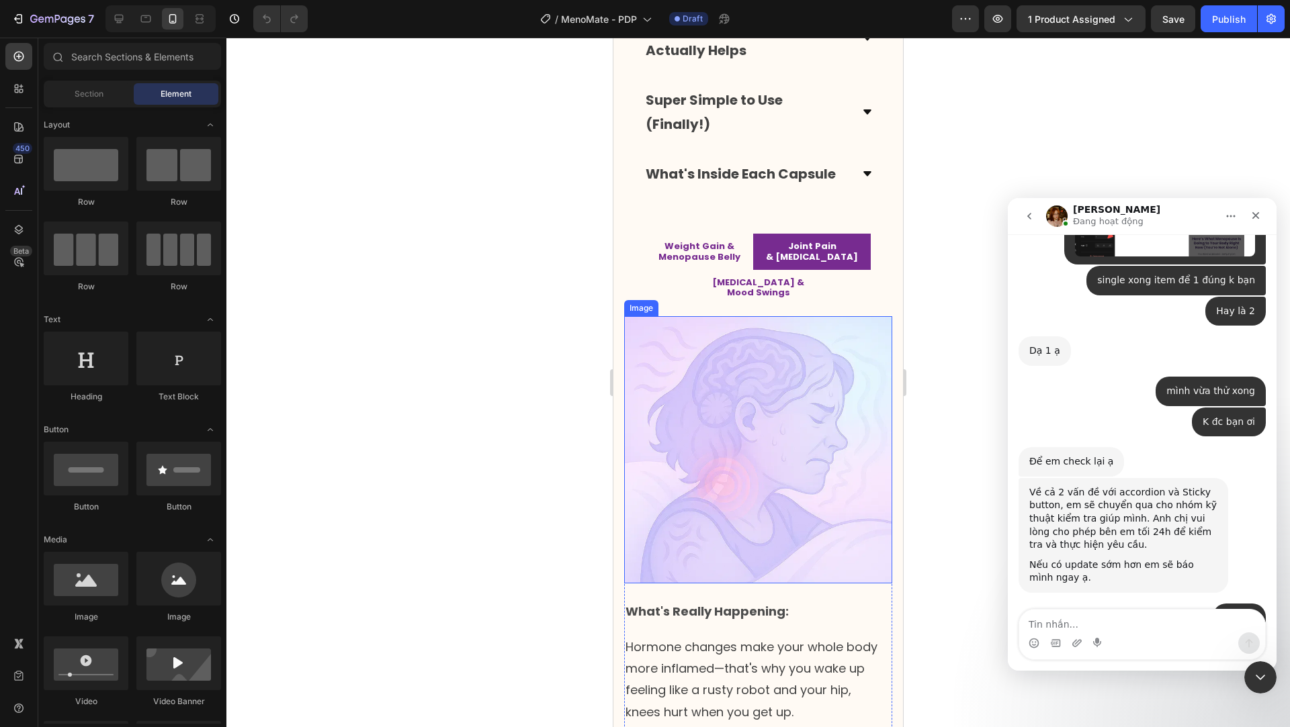
click at [804, 377] on img at bounding box center [758, 449] width 268 height 267
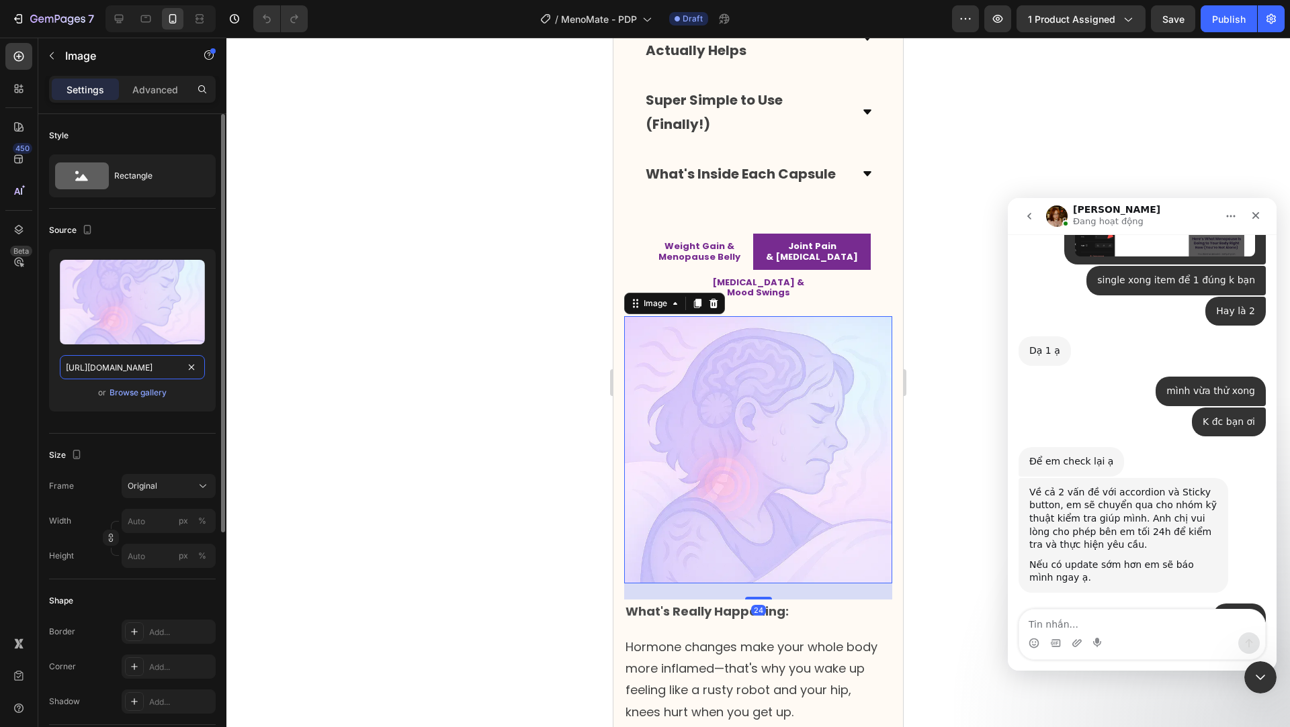
click at [135, 369] on input "[URL][DOMAIN_NAME]" at bounding box center [132, 367] width 145 height 24
click at [804, 277] on p "[MEDICAL_DATA] &" at bounding box center [758, 282] width 92 height 11
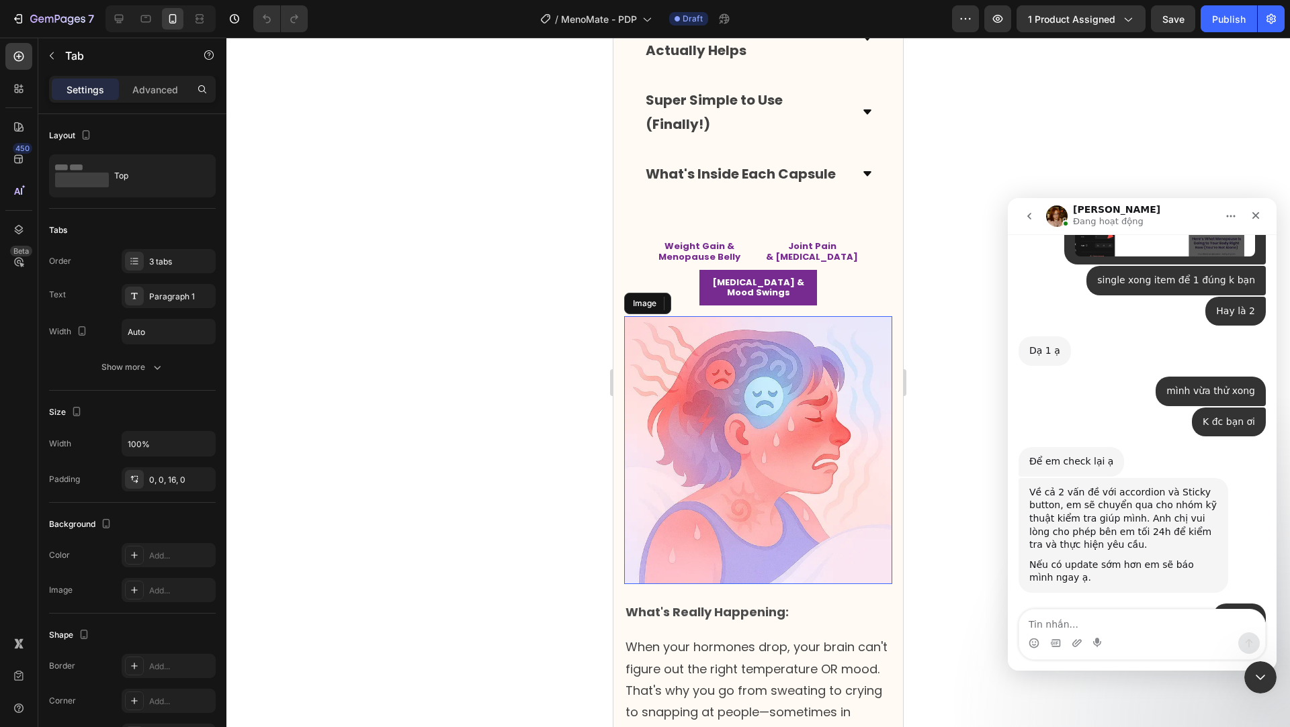
click at [798, 433] on img at bounding box center [758, 450] width 268 height 268
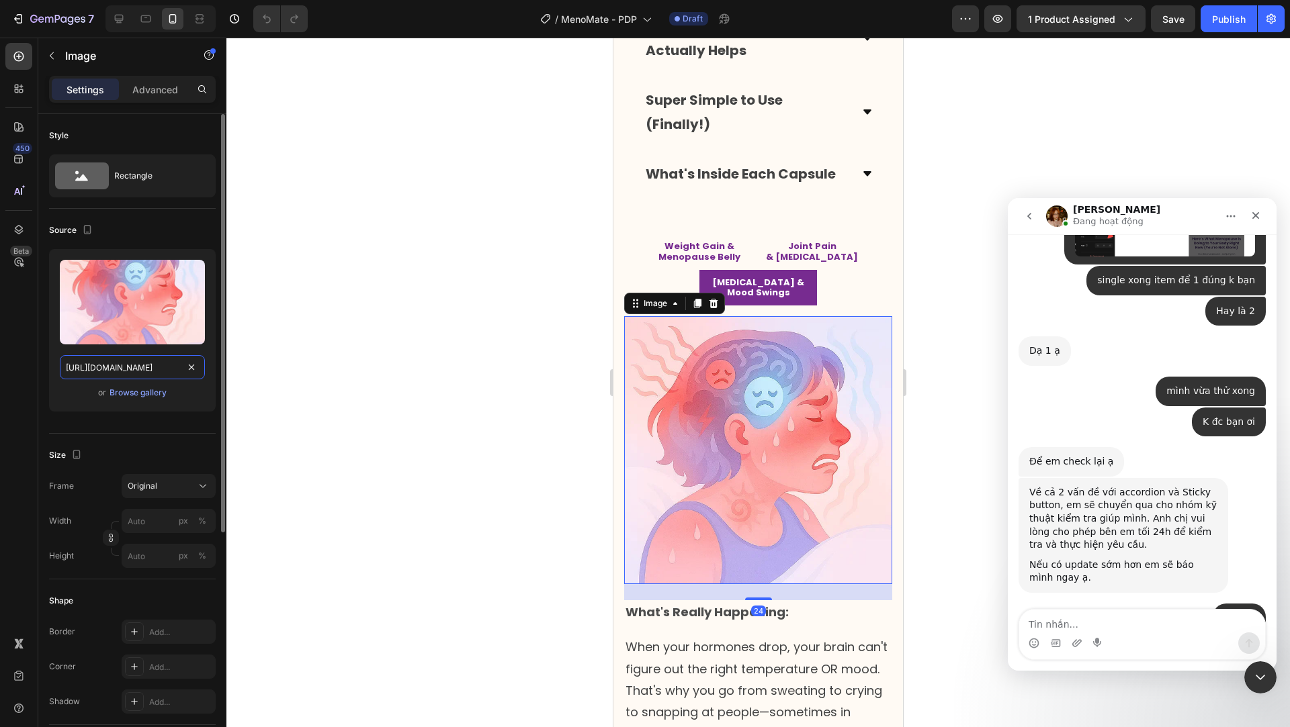
click at [132, 376] on input "[URL][DOMAIN_NAME]" at bounding box center [132, 367] width 145 height 24
click at [664, 259] on p "Menopause Belly" at bounding box center [699, 257] width 82 height 11
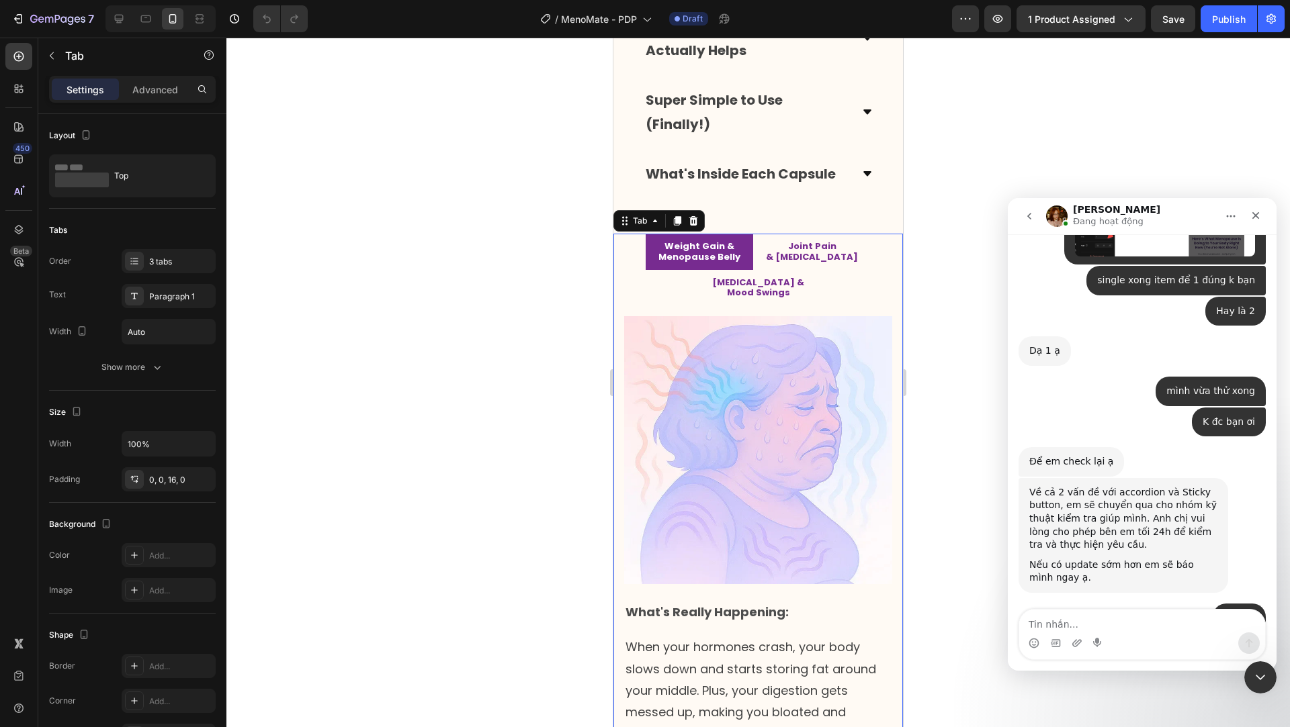
click at [734, 380] on img at bounding box center [758, 450] width 268 height 268
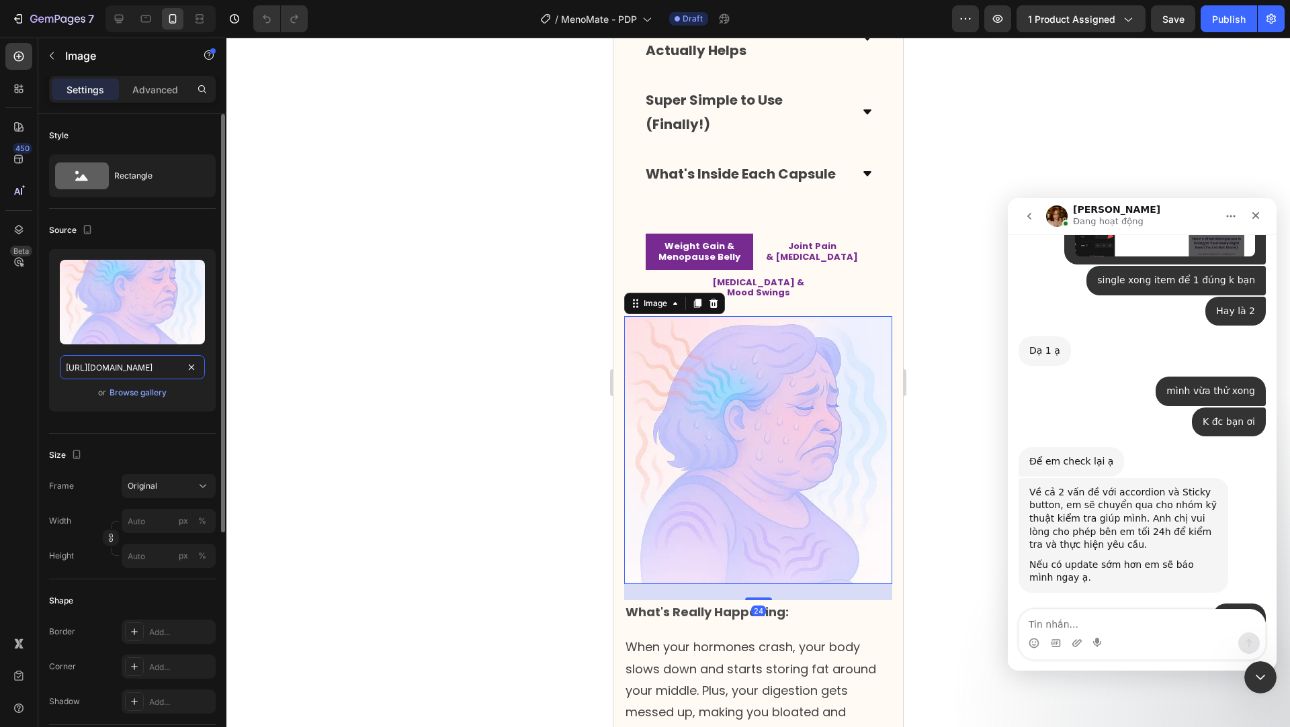
click at [134, 361] on input "[URL][DOMAIN_NAME]" at bounding box center [132, 367] width 145 height 24
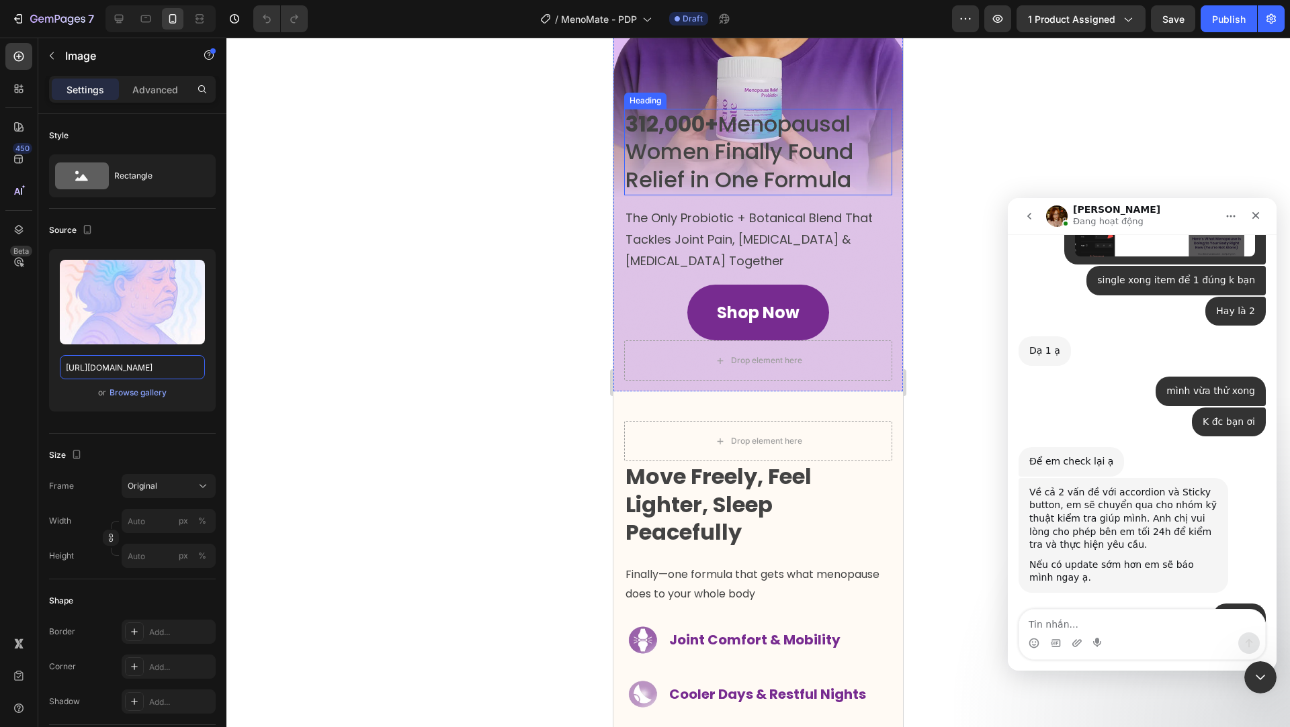
scroll to position [363, 0]
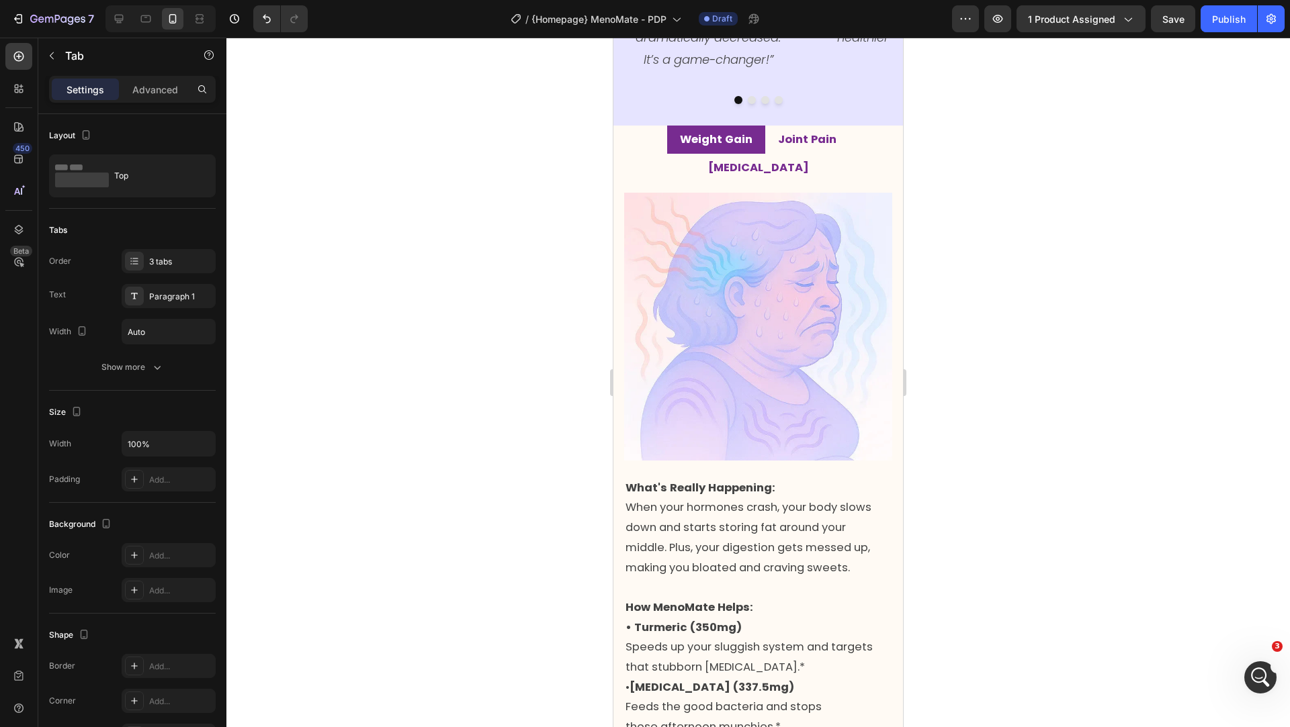
click at [765, 154] on li "Joint Pain" at bounding box center [807, 140] width 84 height 28
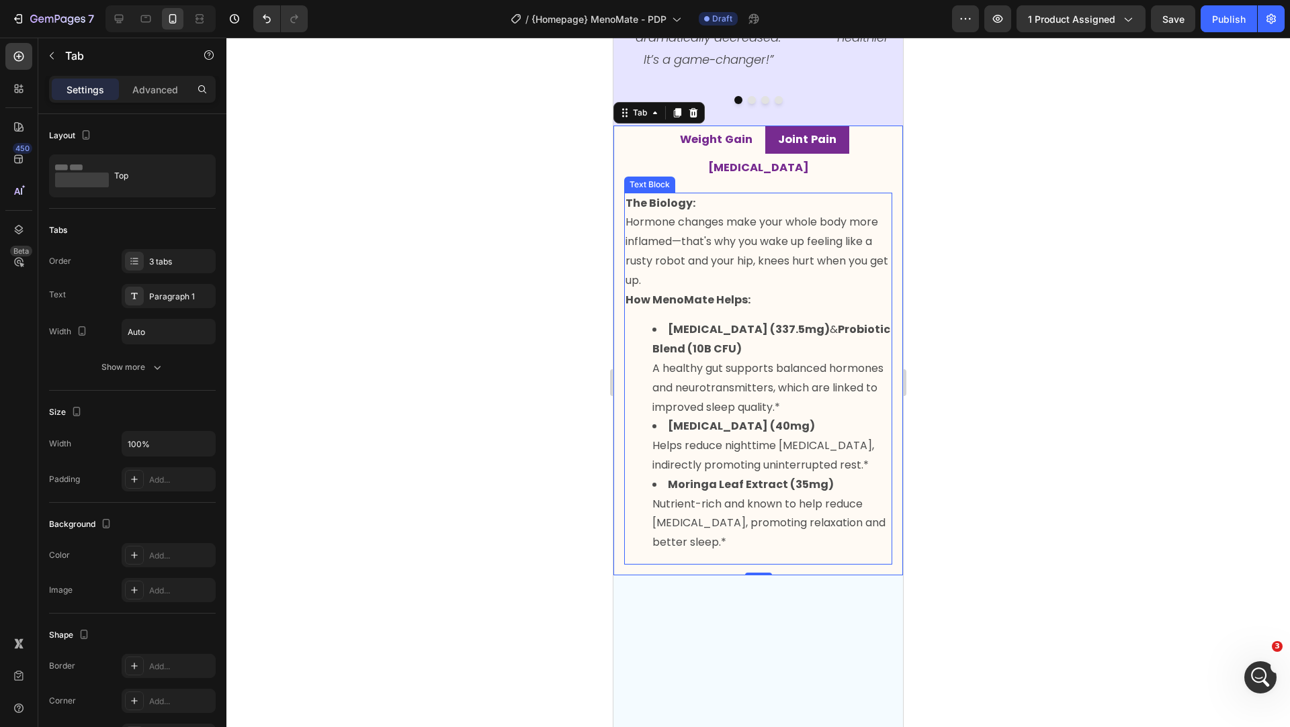
click at [768, 285] on p "The Biology: Hormone changes make your whole body more inflamed—that's why you …" at bounding box center [757, 242] width 265 height 97
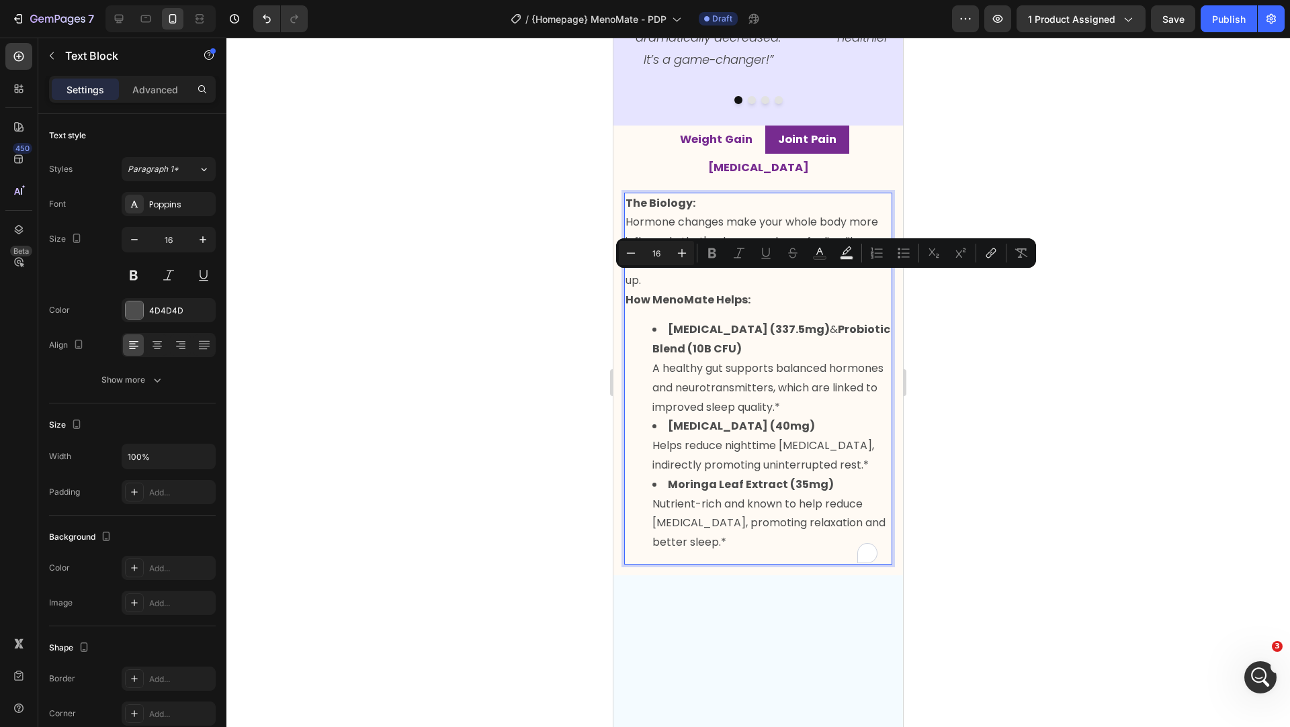
click at [751, 282] on p "The Biology: Hormone changes make your whole body more inflamed—that's why you …" at bounding box center [757, 242] width 265 height 97
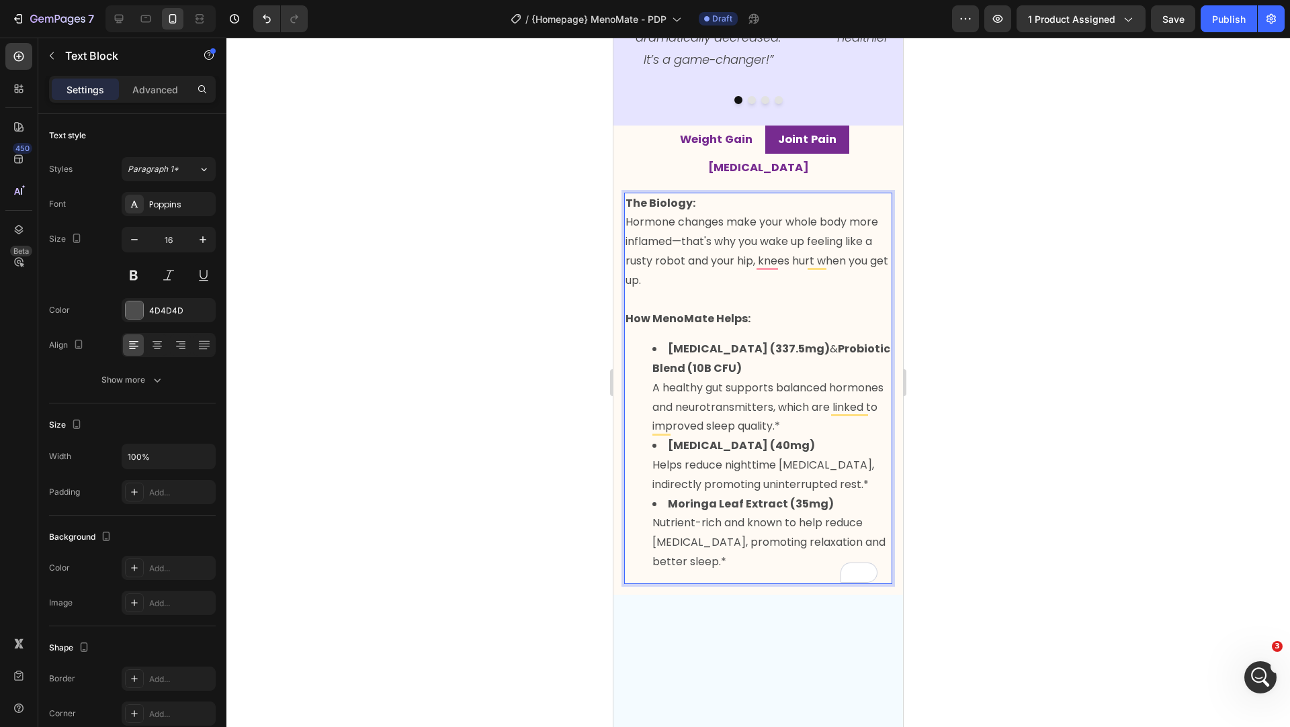
click at [709, 433] on li "[MEDICAL_DATA] (337.5mg) & Probiotic Blend (10B CFU) A healthy gut supports bal…" at bounding box center [771, 388] width 238 height 97
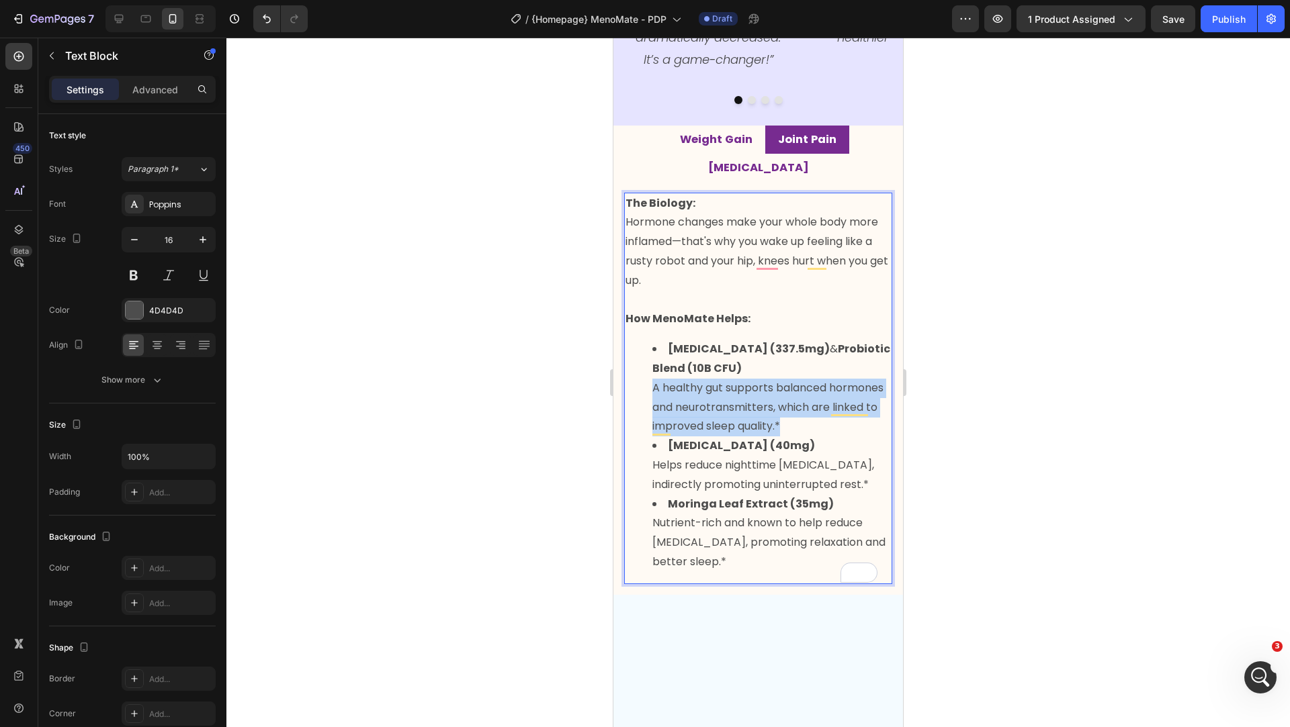
click at [709, 433] on li "[MEDICAL_DATA] (337.5mg) & Probiotic Blend (10B CFU) A healthy gut supports bal…" at bounding box center [771, 388] width 238 height 97
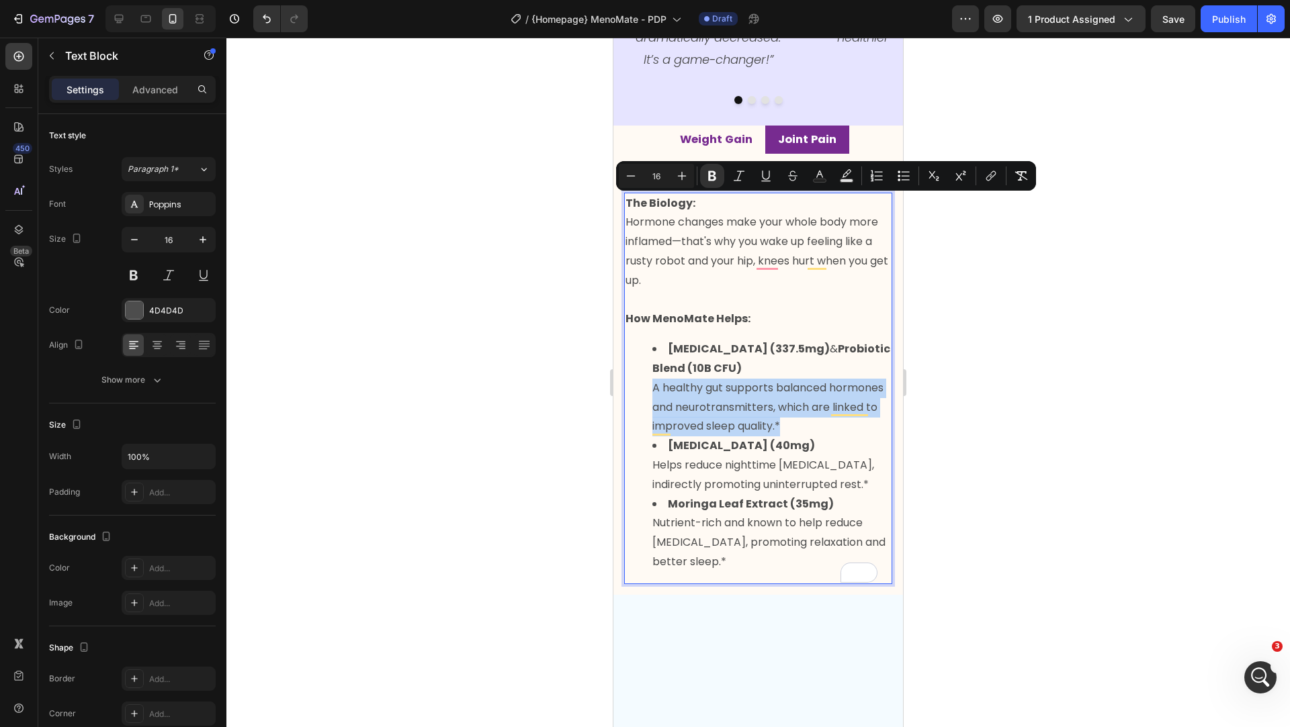
click at [664, 337] on div "The Biology: Hormone changes make your whole body more inflamed—that's why you …" at bounding box center [758, 389] width 268 height 392
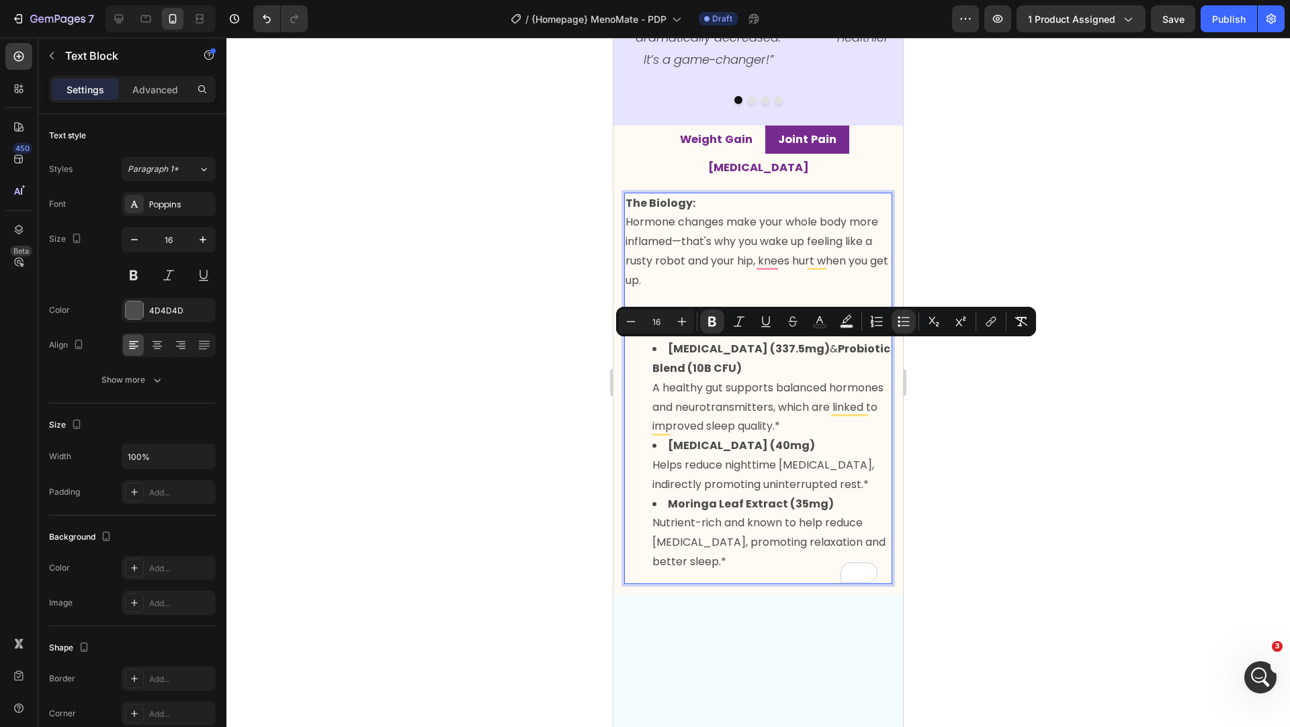
drag, startPoint x: 664, startPoint y: 337, endPoint x: 782, endPoint y: 559, distance: 250.9
click at [782, 559] on div "The Biology: Hormone changes make your whole body more inflamed—that's why you …" at bounding box center [758, 389] width 268 height 392
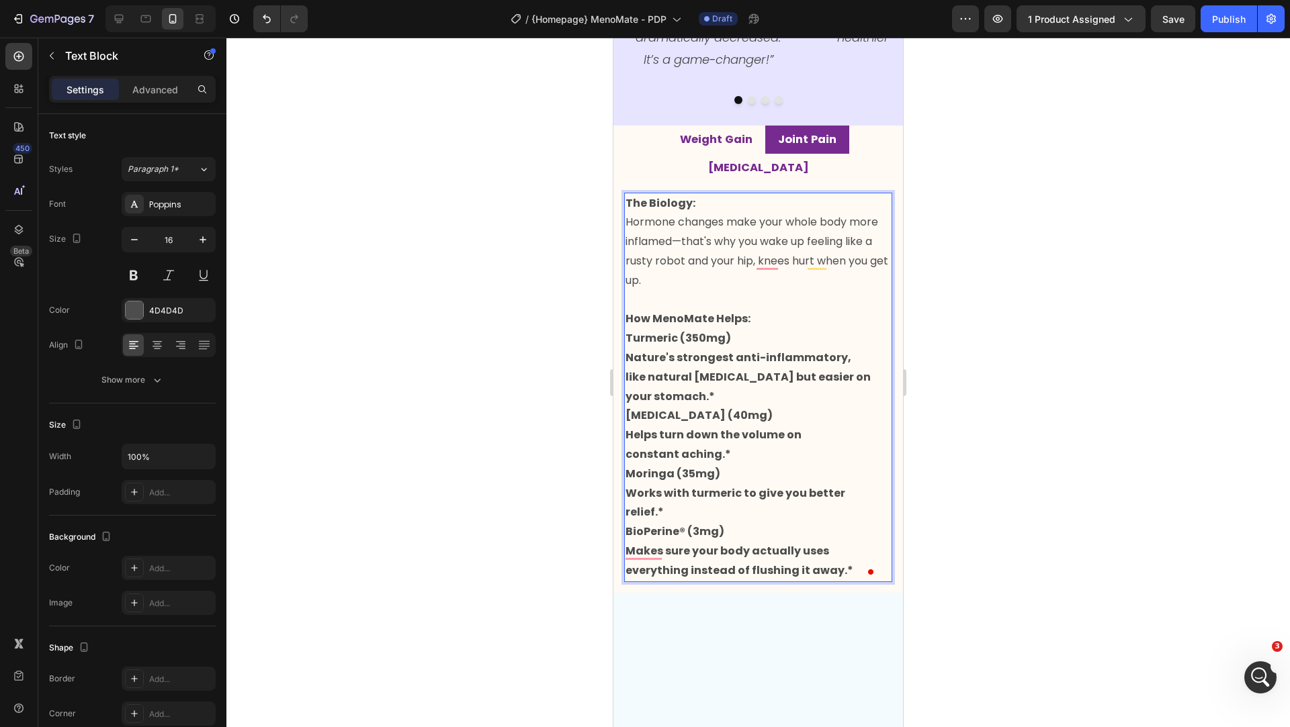
click at [629, 349] on p "Turmeric (350mg) Nature's strongest anti-inflammatory, like natural [MEDICAL_DA…" at bounding box center [757, 454] width 265 height 251
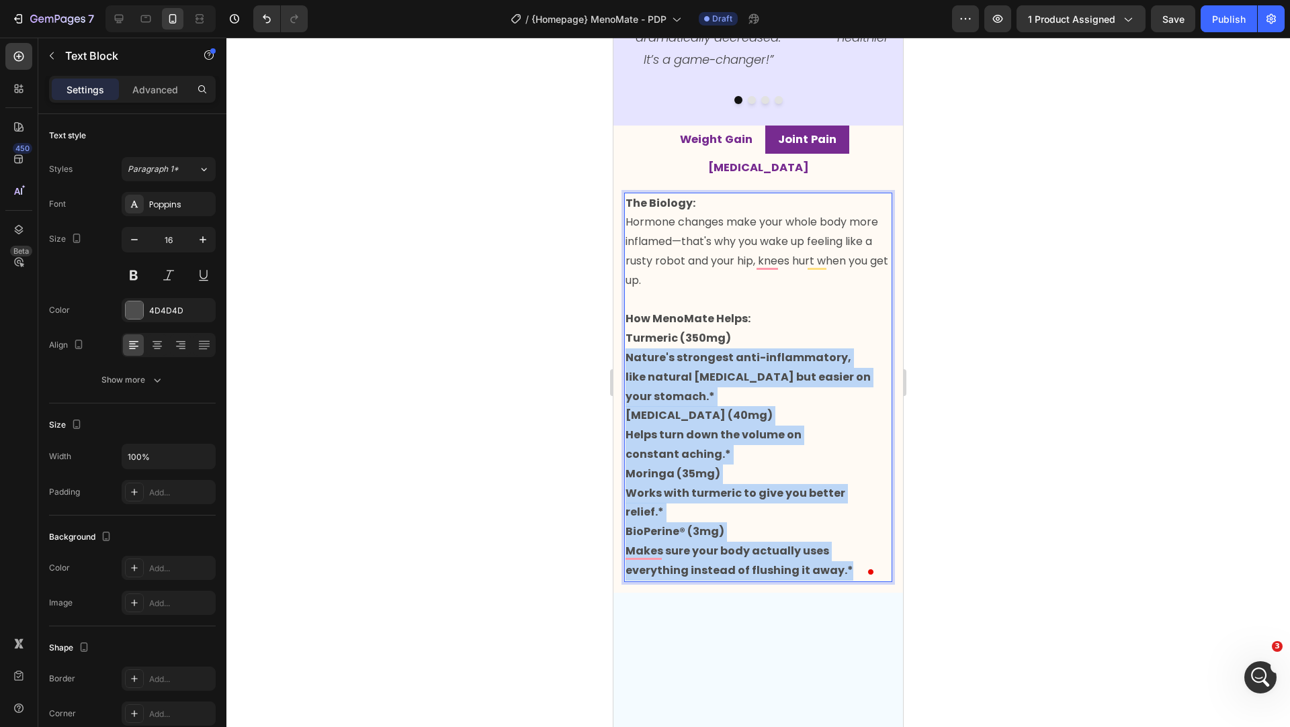
drag, startPoint x: 627, startPoint y: 353, endPoint x: 842, endPoint y: 571, distance: 305.9
click at [842, 571] on p "Turmeric (350mg) Nature's strongest anti-inflammatory, like natural [MEDICAL_DA…" at bounding box center [757, 454] width 265 height 251
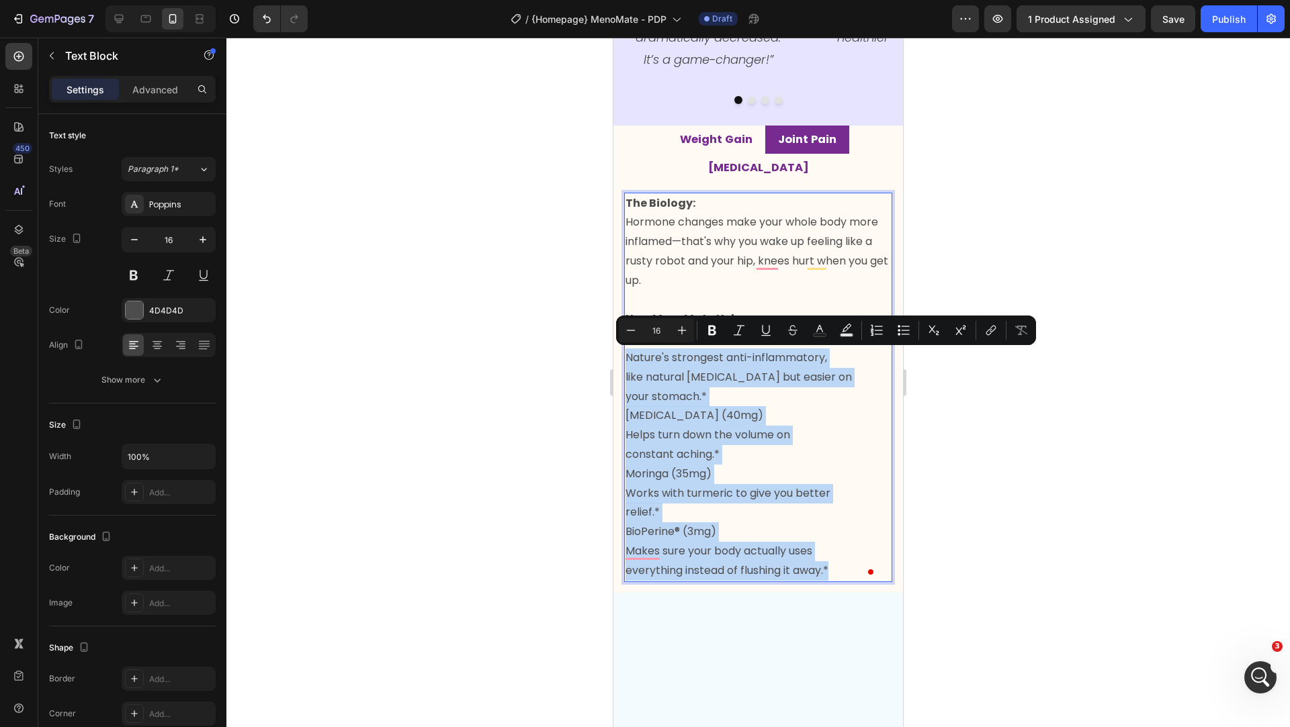
click at [654, 473] on p "Turmeric (350mg) Nature's strongest anti-inflammatory, like natural [MEDICAL_DA…" at bounding box center [757, 454] width 265 height 251
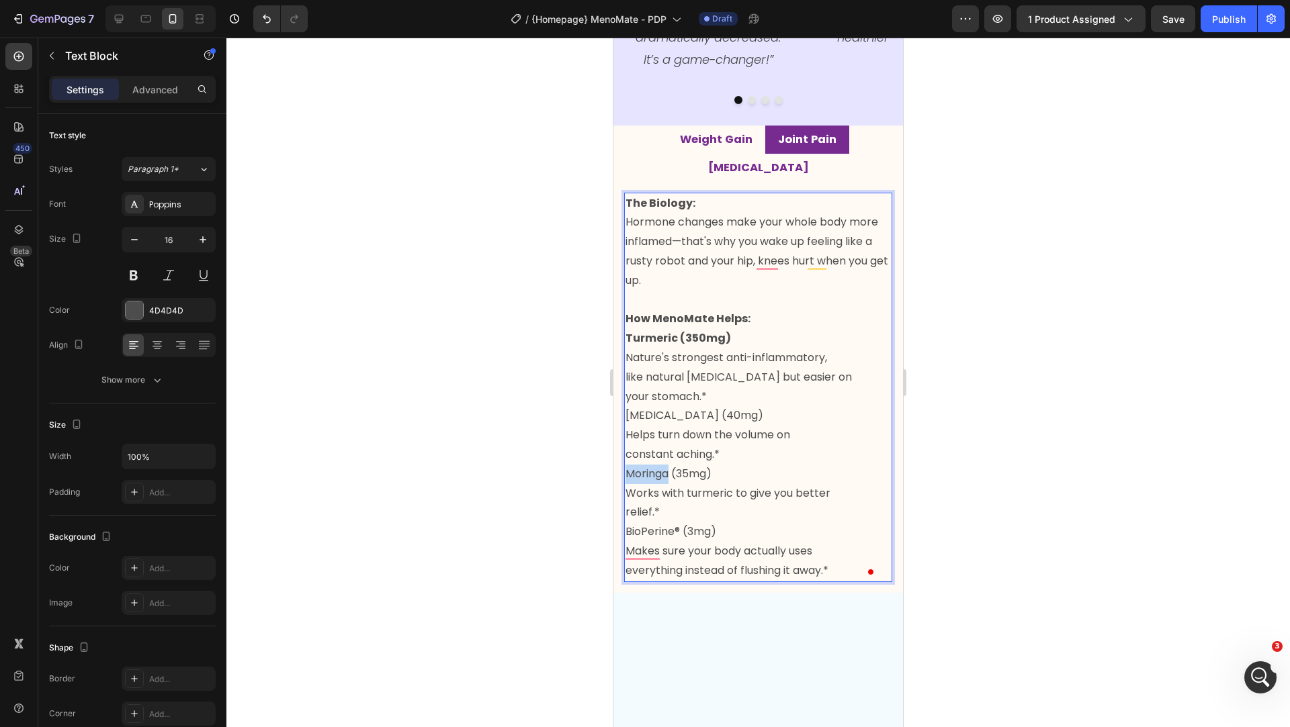
click at [654, 473] on p "Turmeric (350mg) Nature's strongest anti-inflammatory, like natural [MEDICAL_DA…" at bounding box center [757, 454] width 265 height 251
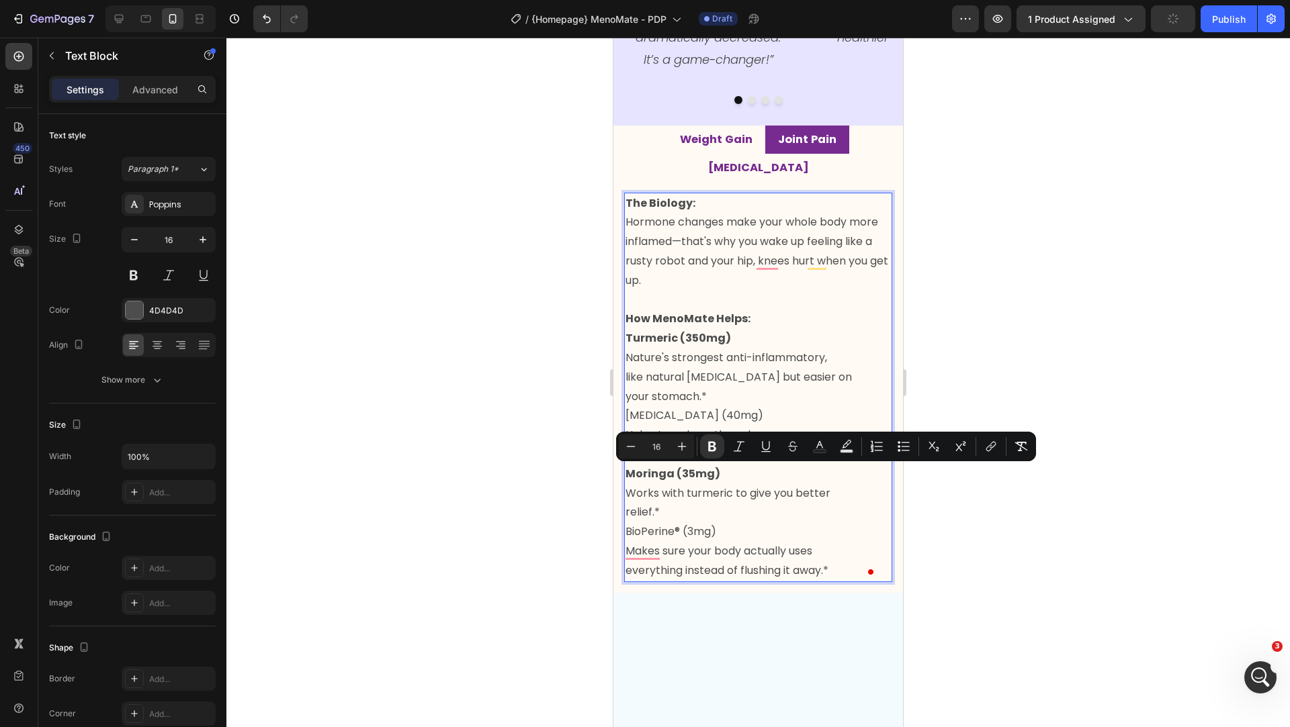
click at [659, 529] on p "Turmeric (350mg) Nature's strongest anti-inflammatory, like natural [MEDICAL_DA…" at bounding box center [757, 454] width 265 height 251
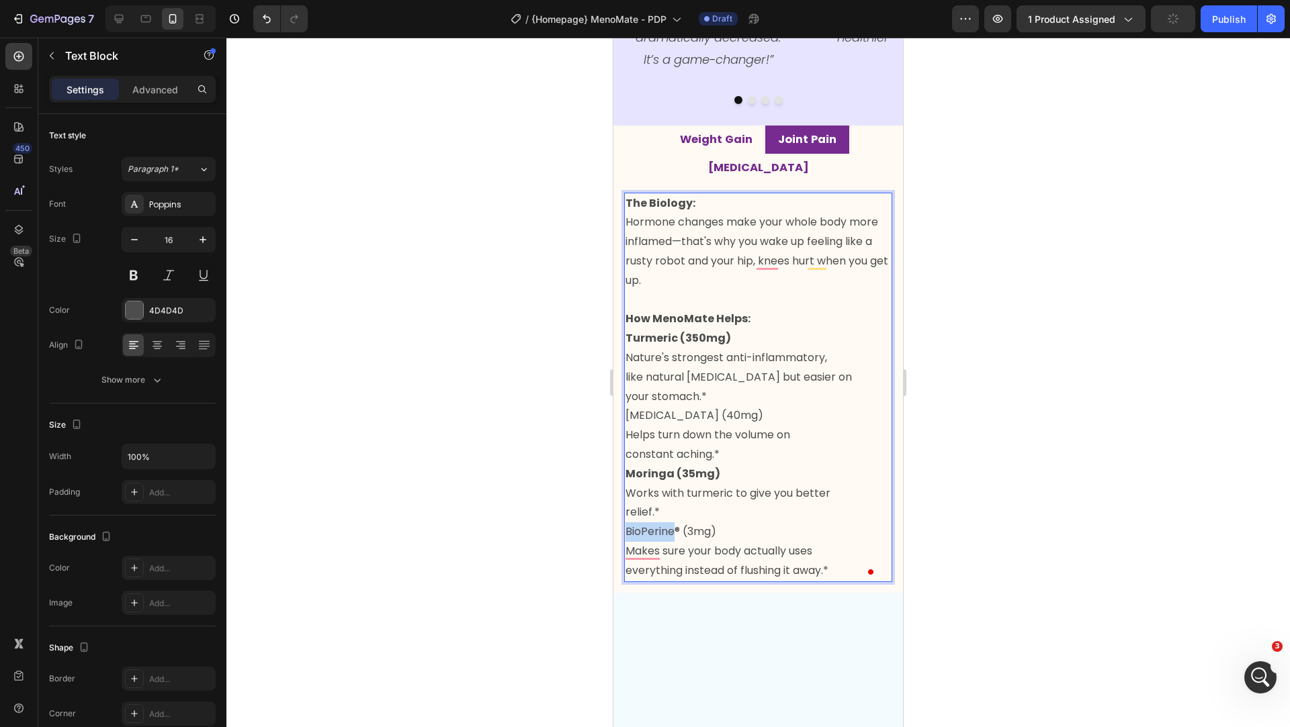
click at [659, 529] on p "Turmeric (350mg) Nature's strongest anti-inflammatory, like natural [MEDICAL_DA…" at bounding box center [757, 454] width 265 height 251
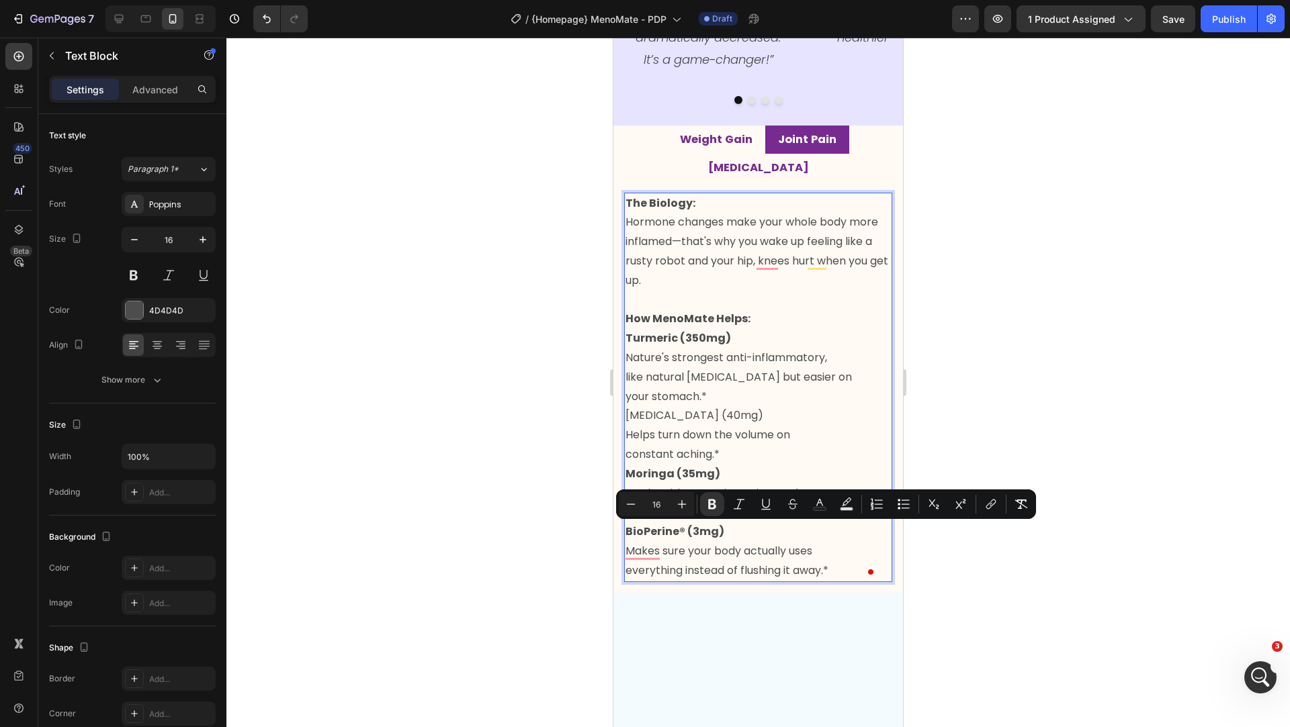
click at [660, 418] on p "Turmeric (350mg) Nature's strongest anti-inflammatory, like natural [MEDICAL_DA…" at bounding box center [757, 454] width 265 height 251
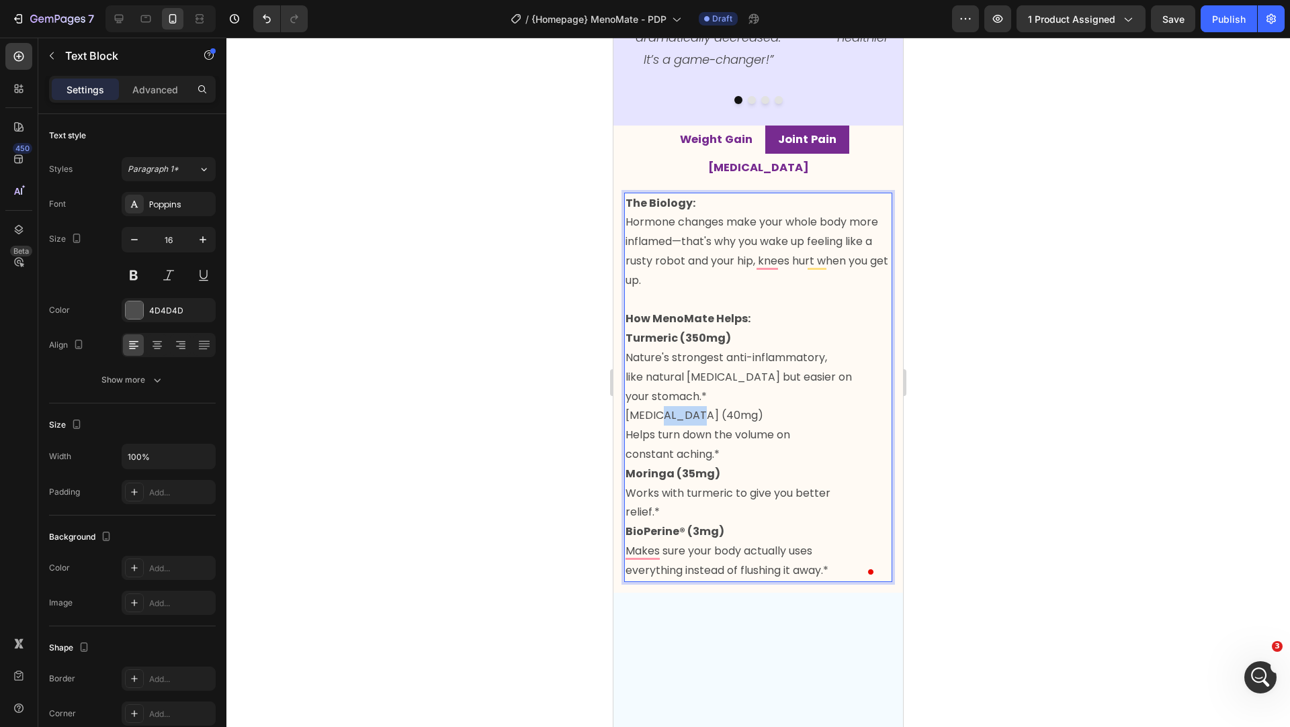
click at [660, 418] on p "Turmeric (350mg) Nature's strongest anti-inflammatory, like natural [MEDICAL_DA…" at bounding box center [757, 454] width 265 height 251
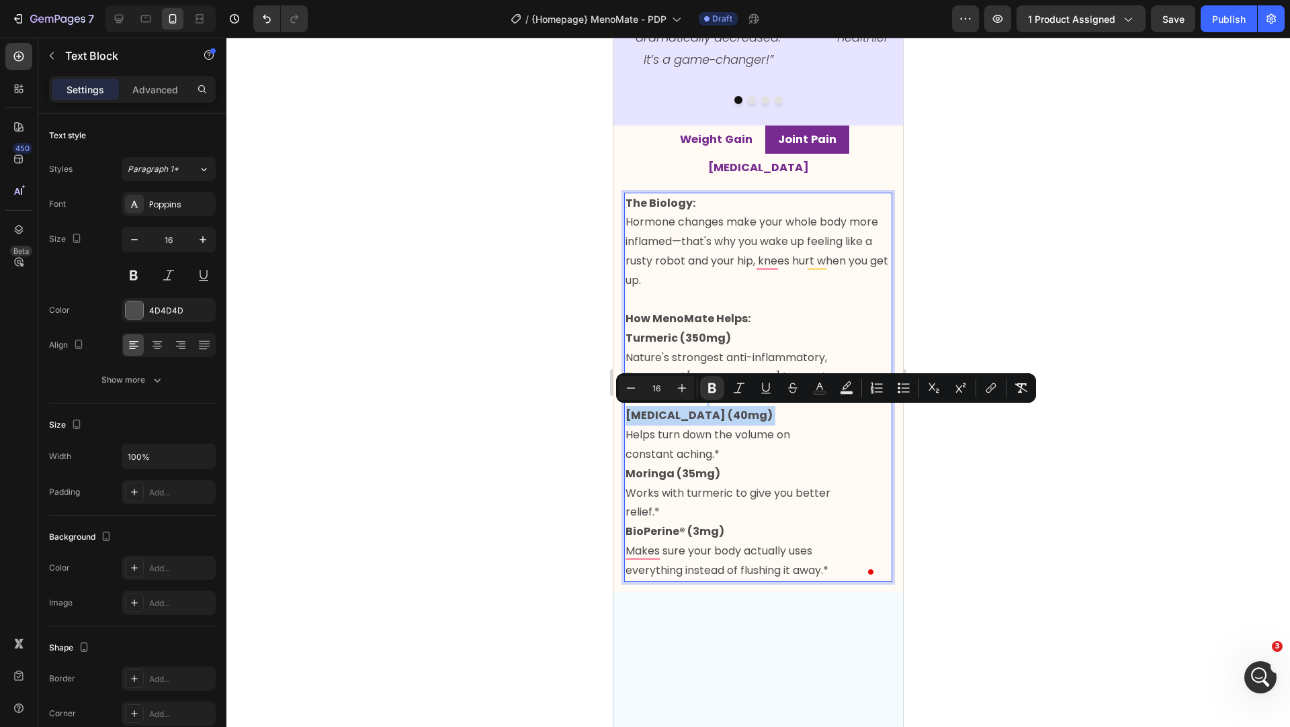
click at [749, 416] on p "Turmeric (350mg) Nature's strongest anti-inflammatory, like natural [MEDICAL_DA…" at bounding box center [757, 454] width 265 height 251
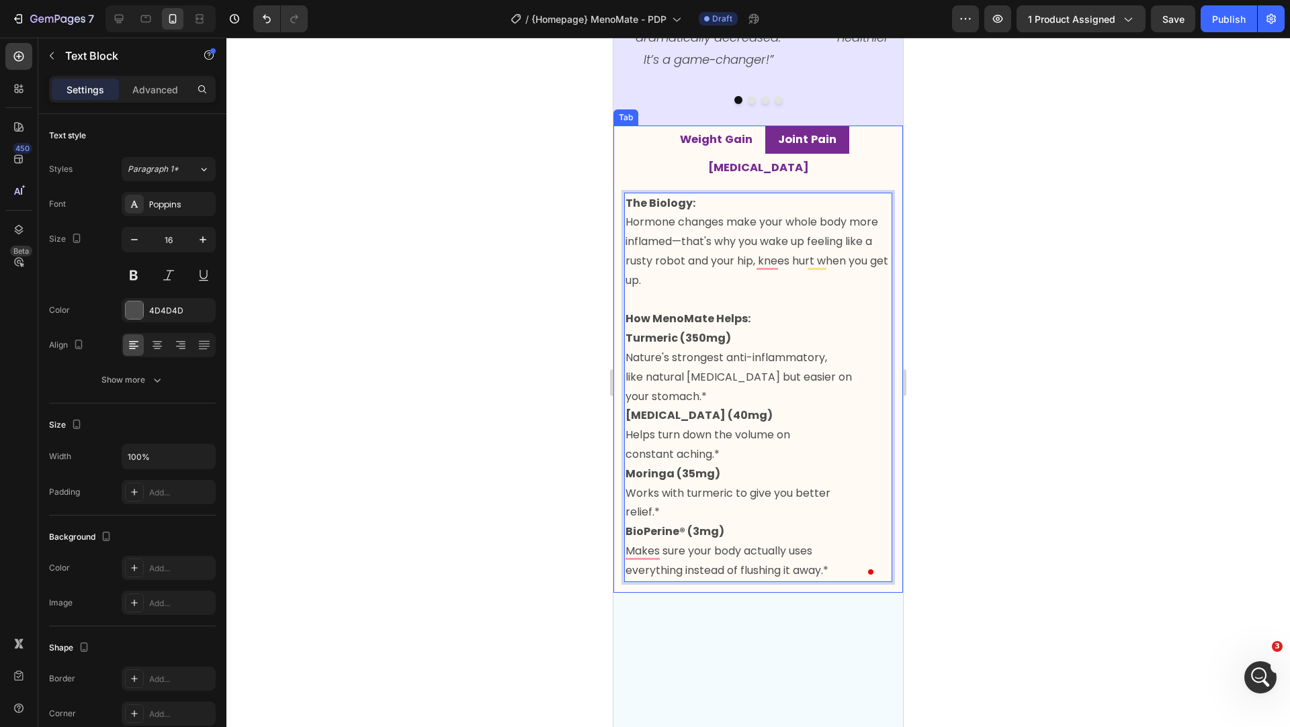
click at [699, 147] on strong "Weight Gain" at bounding box center [716, 139] width 73 height 15
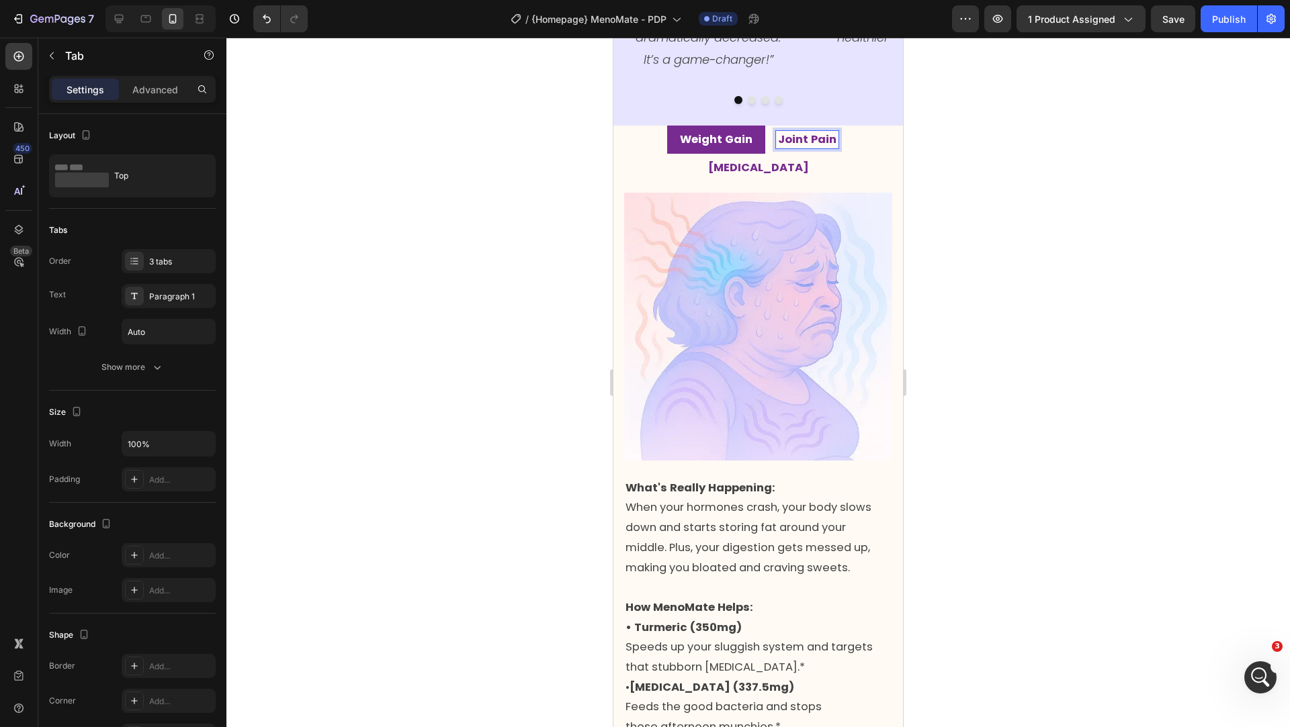
click at [778, 147] on strong "Joint Pain" at bounding box center [807, 139] width 58 height 15
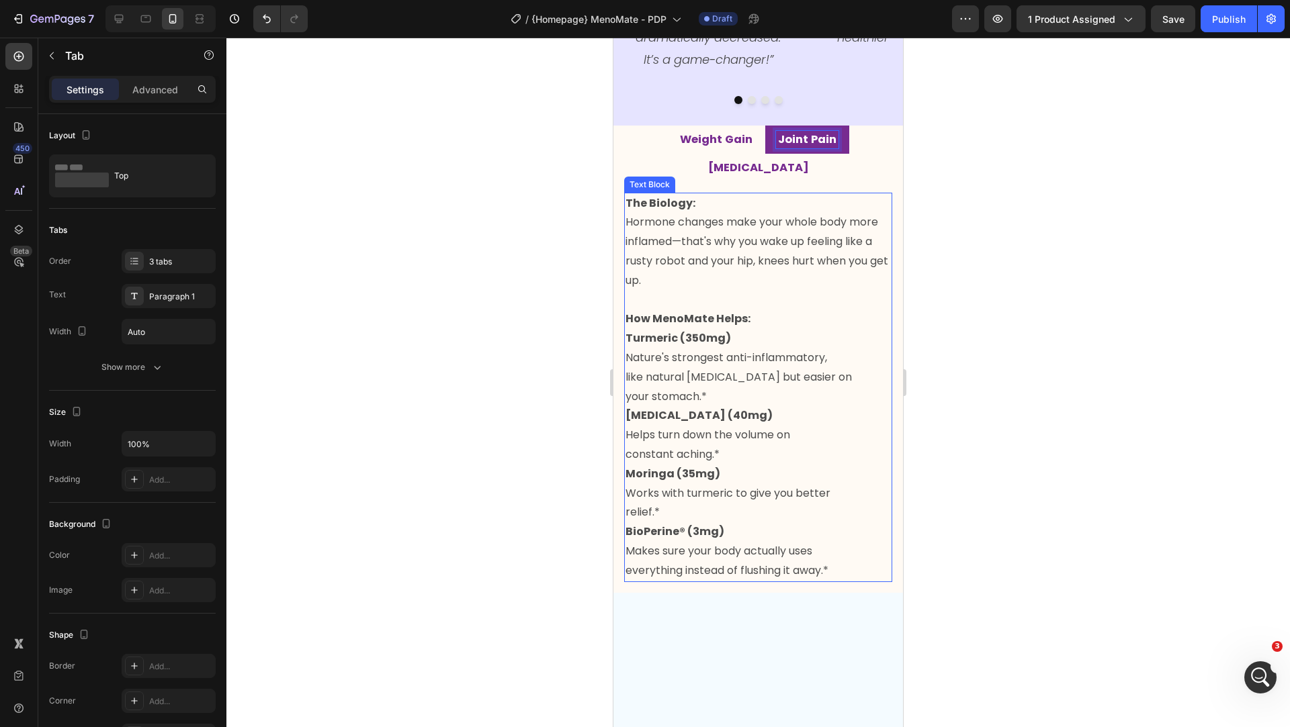
scroll to position [1955, 0]
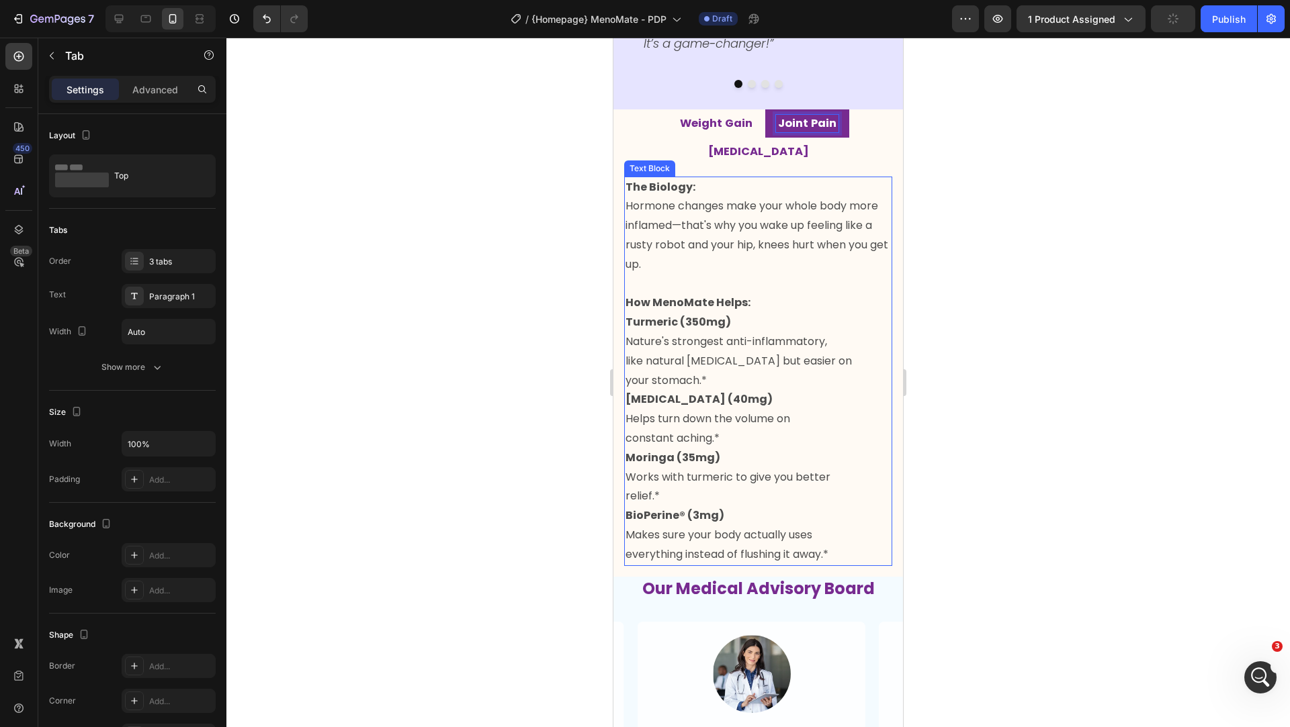
click at [716, 384] on p "Turmeric (350mg) Nature's strongest anti-inflammatory, like natural [MEDICAL_DA…" at bounding box center [757, 438] width 265 height 251
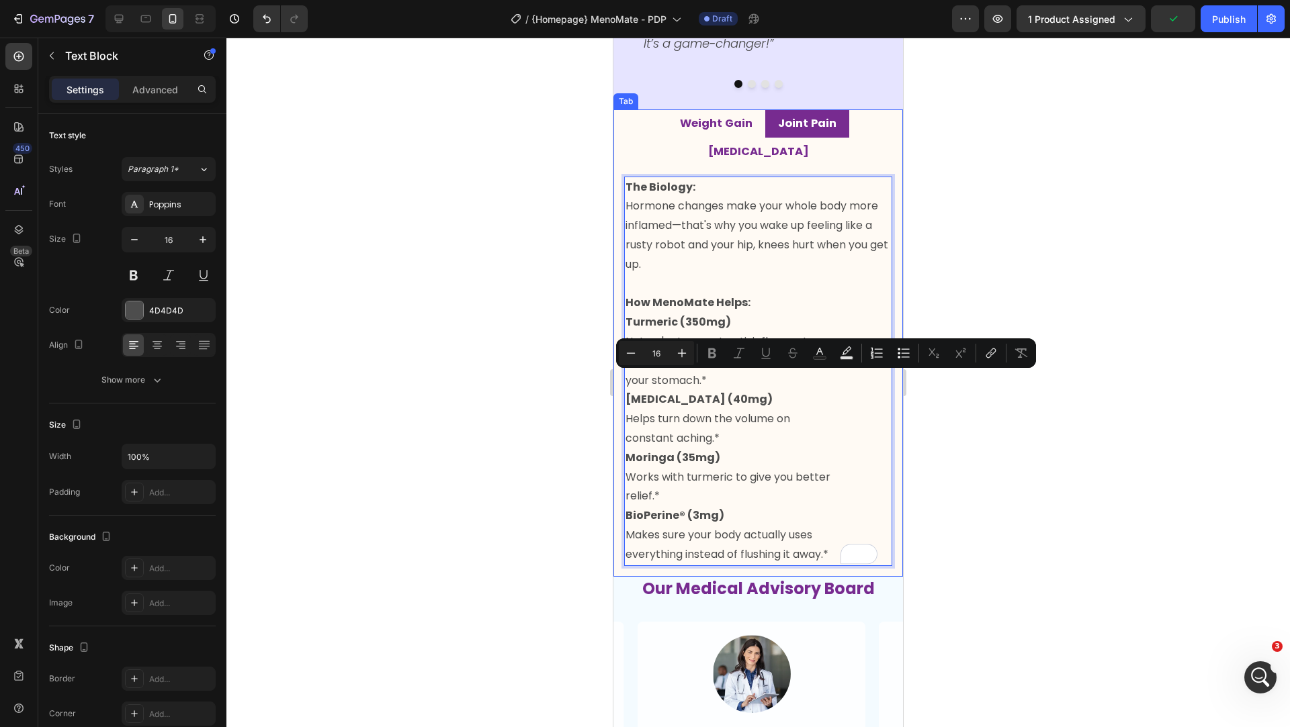
click at [680, 131] on strong "Weight Gain" at bounding box center [716, 123] width 73 height 15
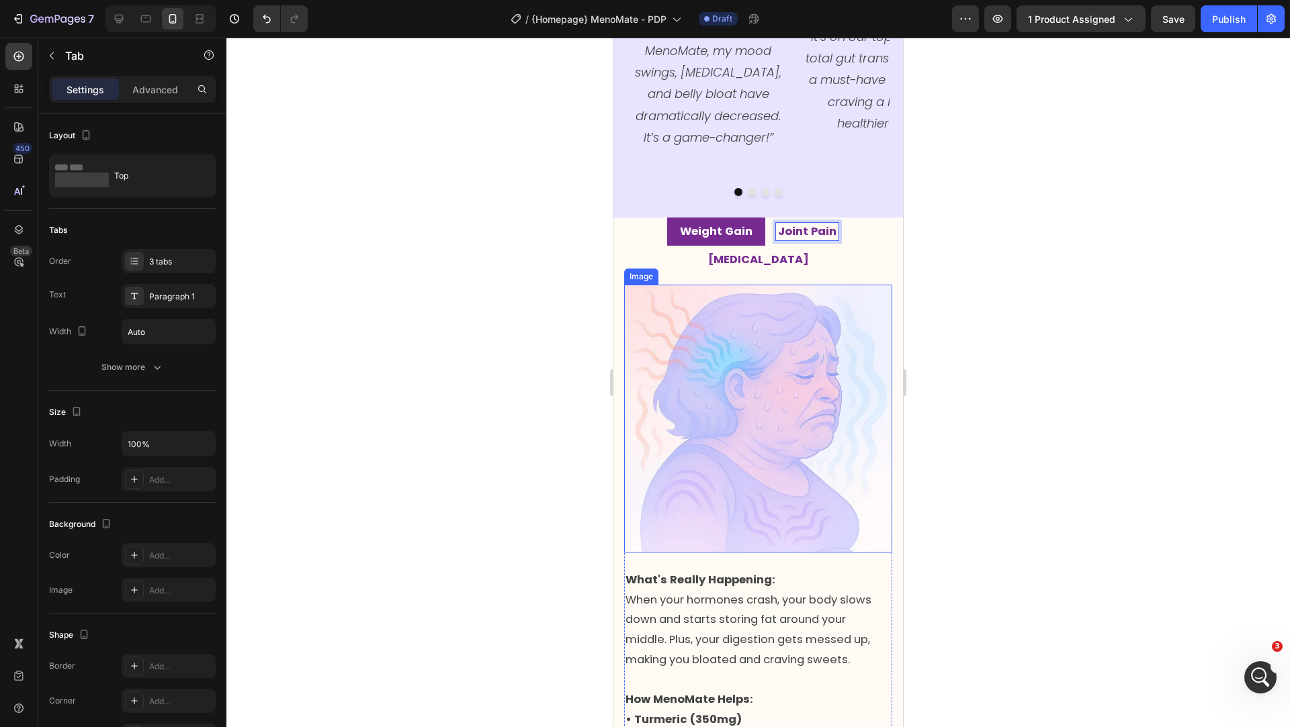
scroll to position [1910, 0]
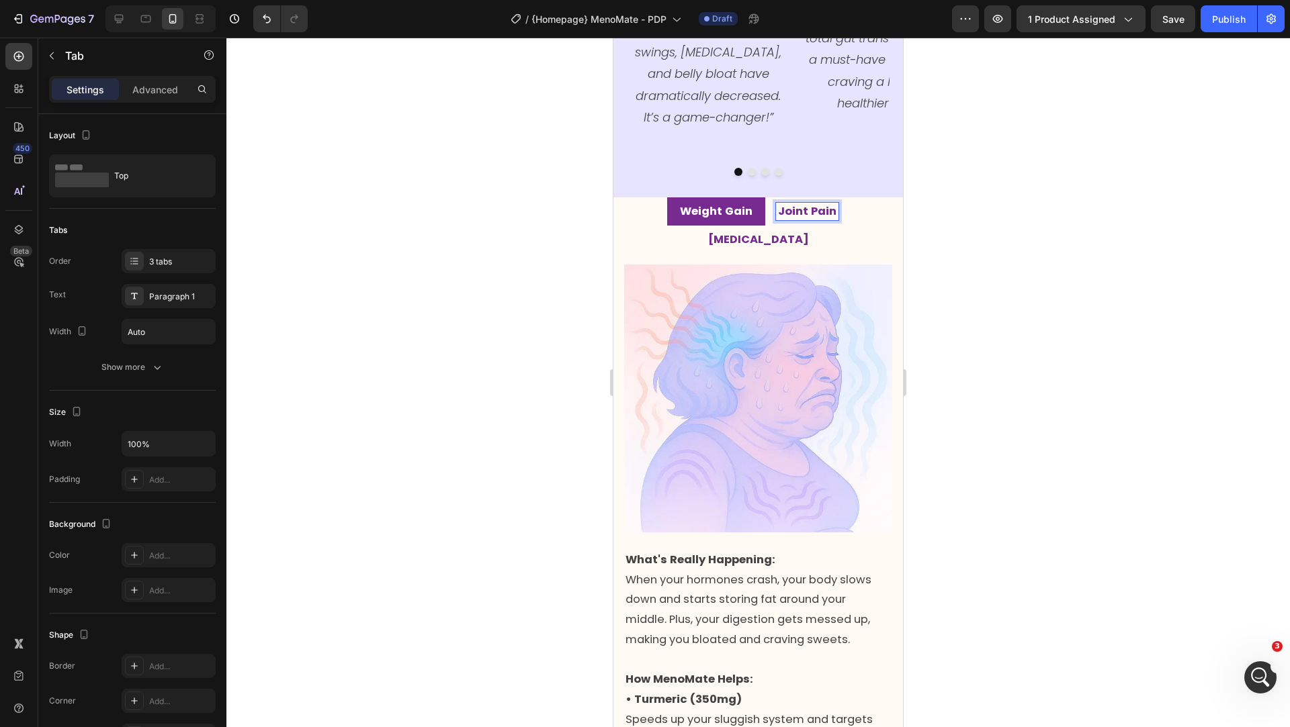
click at [971, 224] on div at bounding box center [757, 383] width 1063 height 690
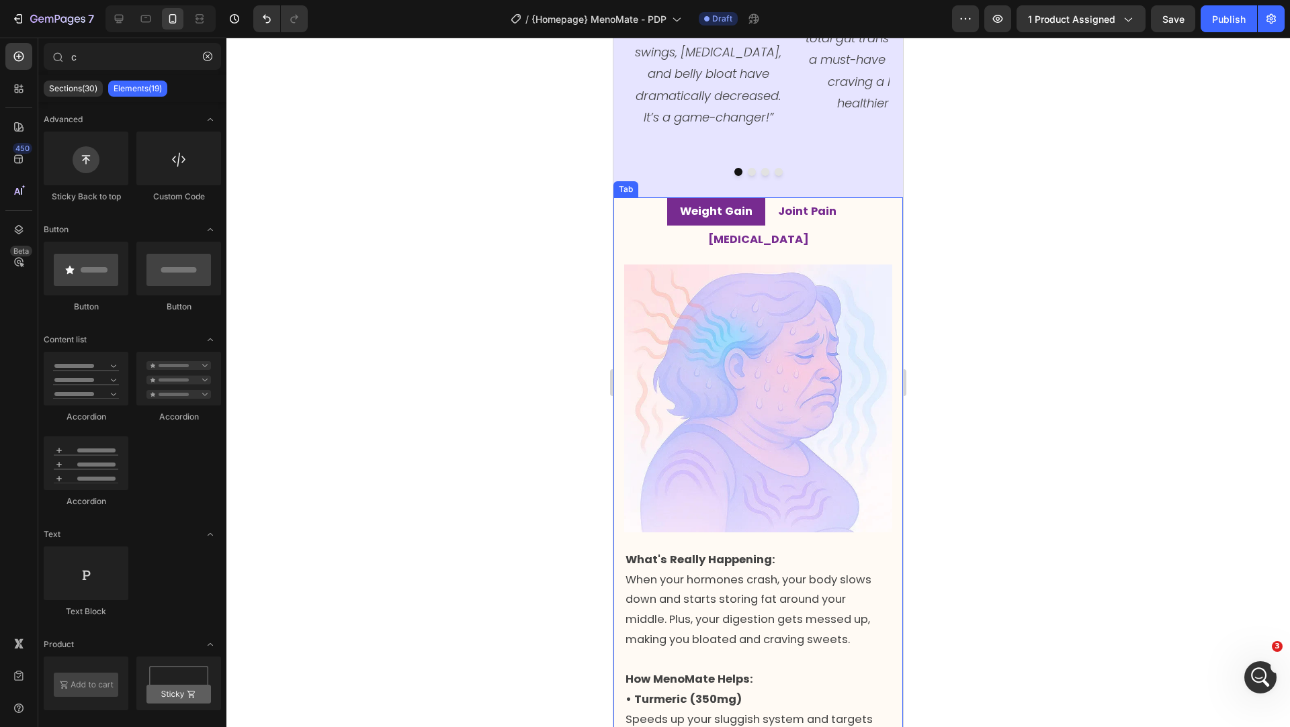
click at [778, 204] on strong "Joint Pain" at bounding box center [807, 211] width 58 height 15
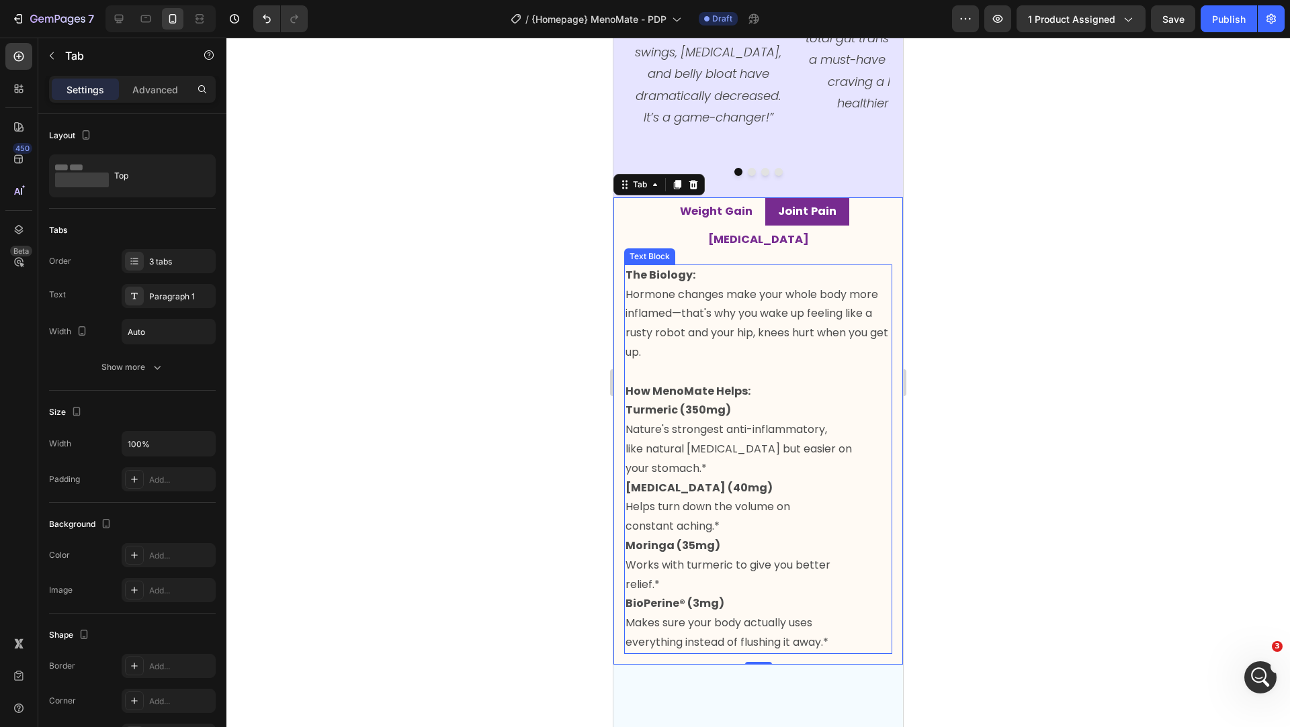
click at [711, 511] on p "Turmeric (350mg) Nature's strongest anti-inflammatory, like natural [MEDICAL_DA…" at bounding box center [757, 526] width 265 height 251
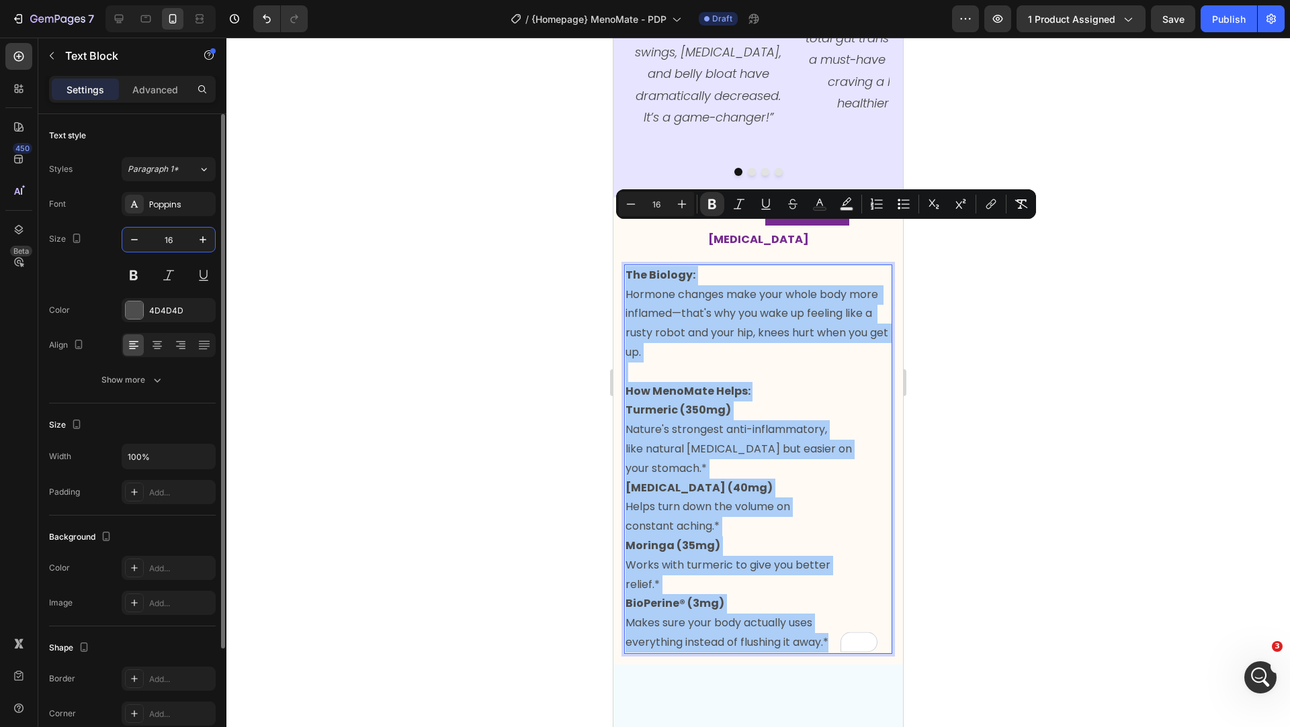
click at [175, 244] on input "16" at bounding box center [168, 240] width 44 height 24
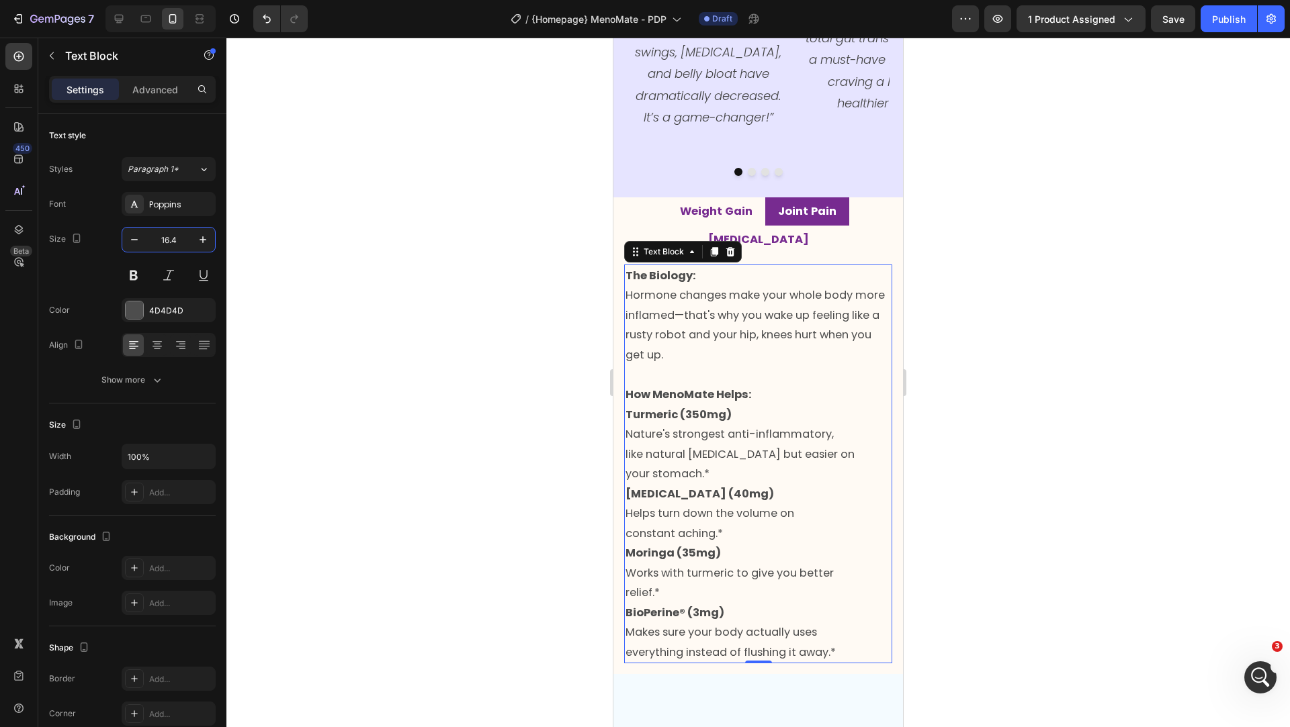
type input "16.4"
click at [686, 405] on p "Turmeric (350mg) Nature's strongest anti-inflammatory, like natural [MEDICAL_DA…" at bounding box center [757, 534] width 265 height 258
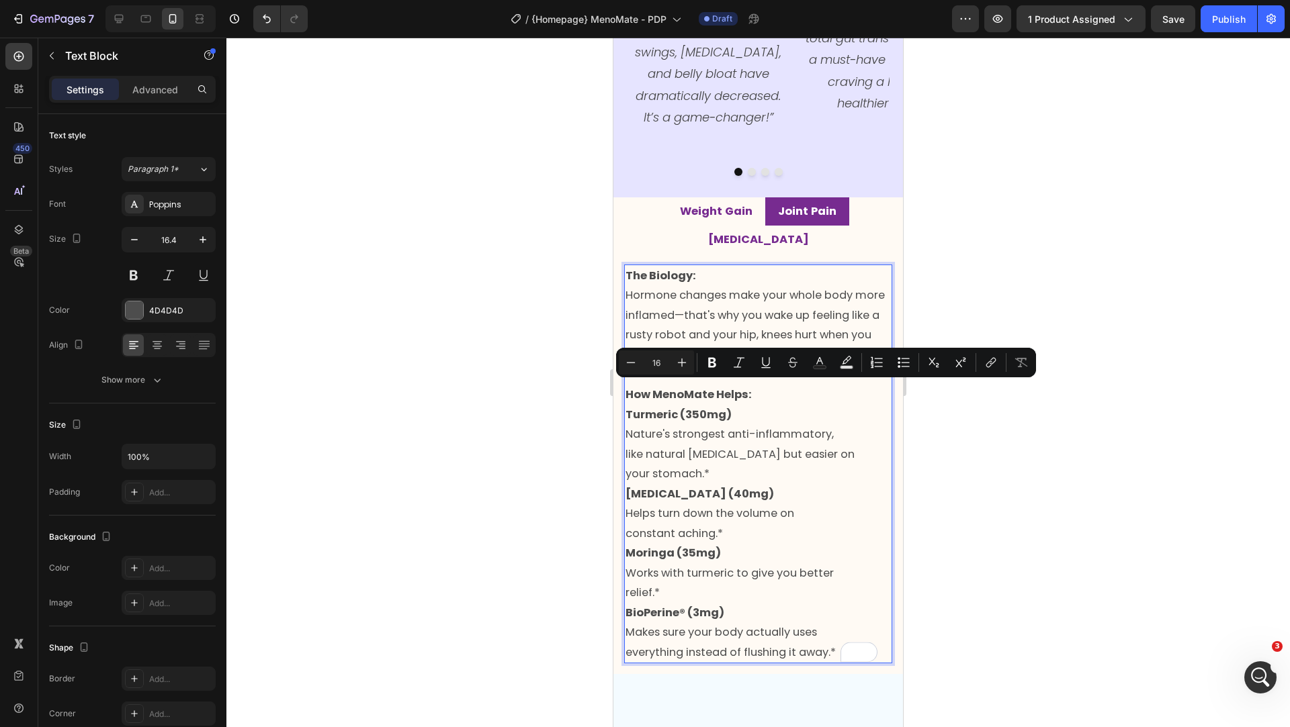
click at [636, 413] on p "Turmeric (350mg) Nature's strongest anti-inflammatory, like natural [MEDICAL_DA…" at bounding box center [757, 534] width 265 height 258
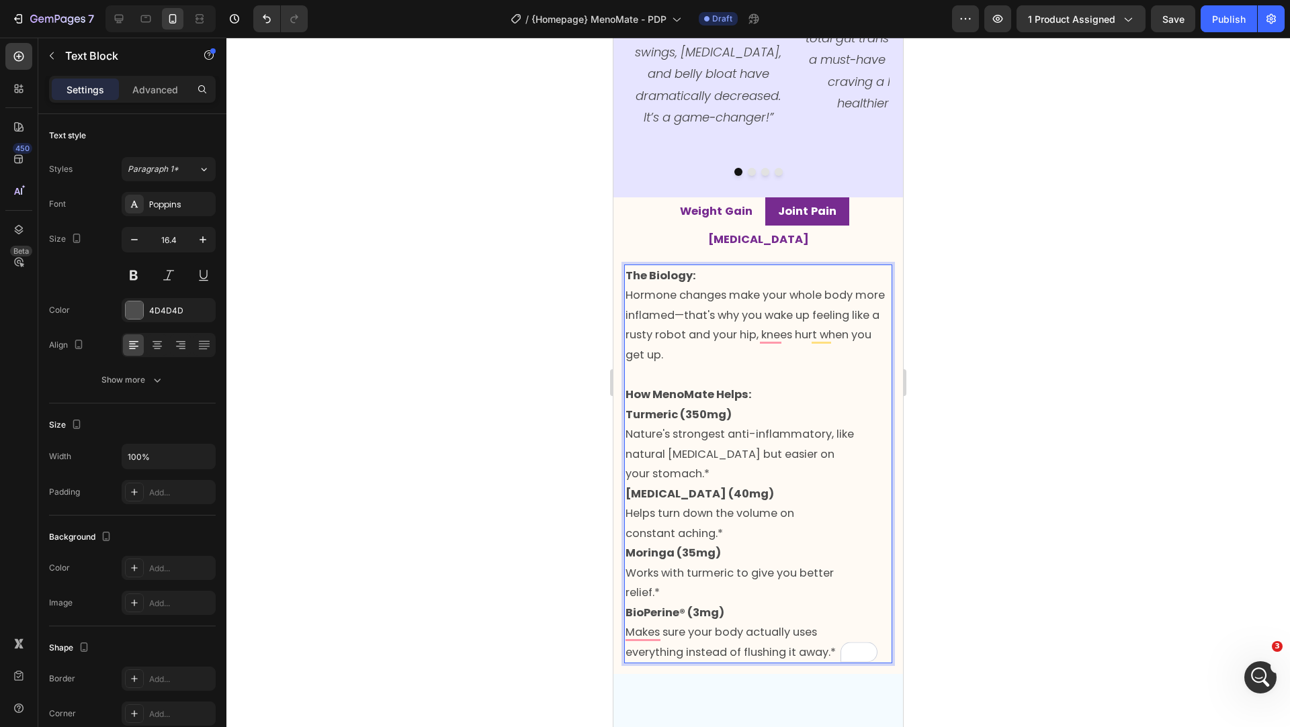
click at [628, 490] on p "Turmeric (350mg) Nature's strongest anti-inflammatory, like natural [MEDICAL_DA…" at bounding box center [757, 534] width 265 height 258
click at [629, 552] on p "Turmeric (350mg) Nature's strongest anti-inflammatory, like natural [MEDICAL_DA…" at bounding box center [757, 534] width 265 height 258
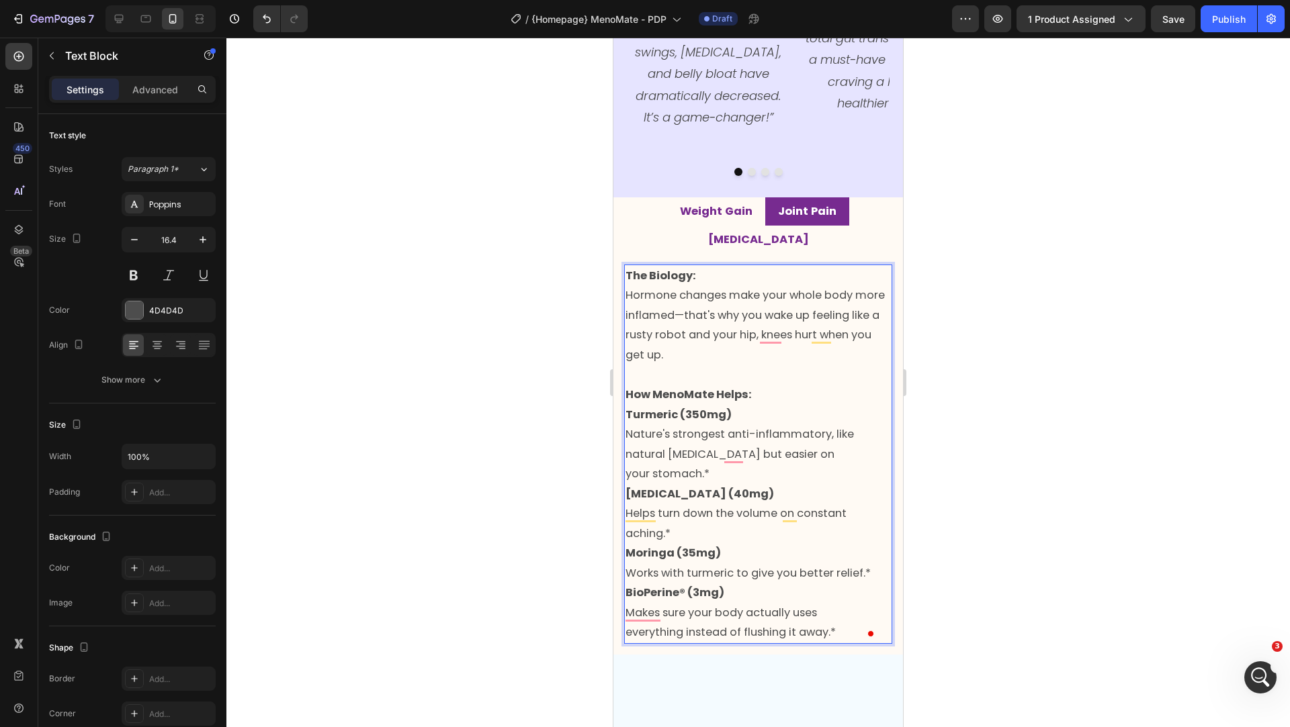
click at [628, 590] on p "Turmeric (350mg) Nature's strongest anti-inflammatory, like natural [MEDICAL_DA…" at bounding box center [757, 524] width 265 height 238
click at [684, 204] on strong "Weight Gain" at bounding box center [716, 211] width 73 height 15
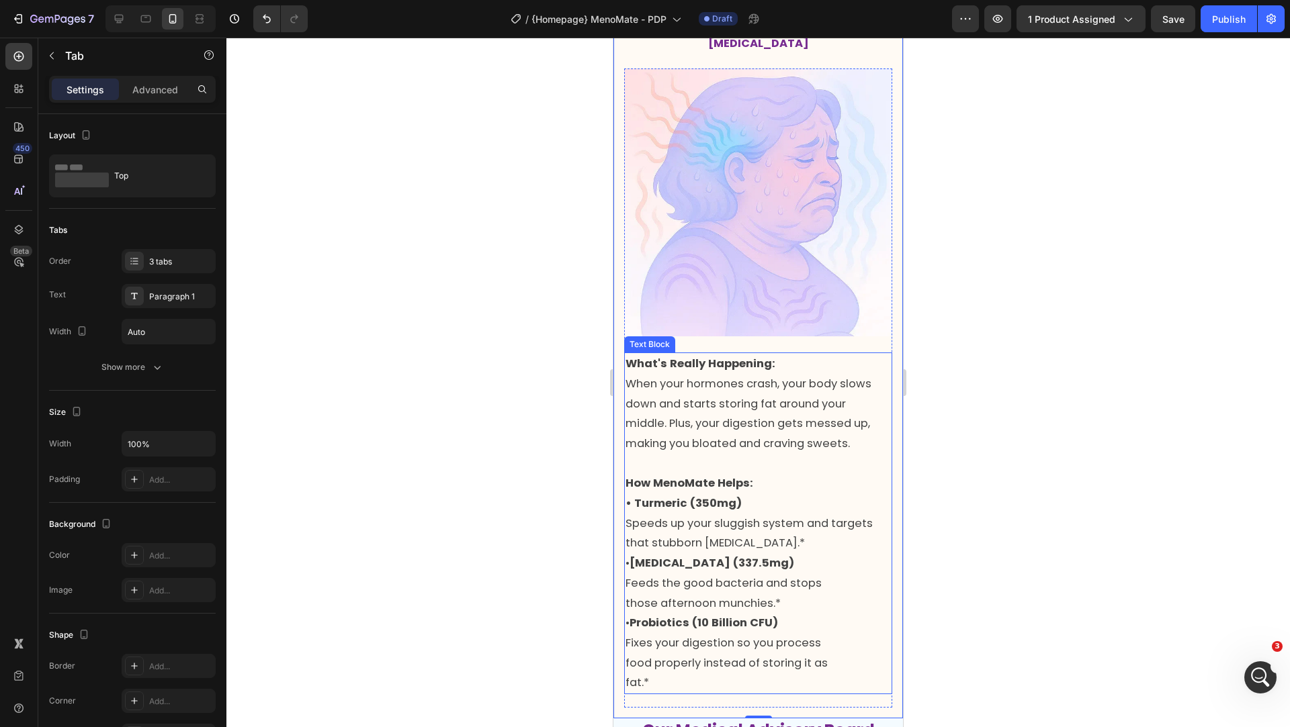
scroll to position [2176, 0]
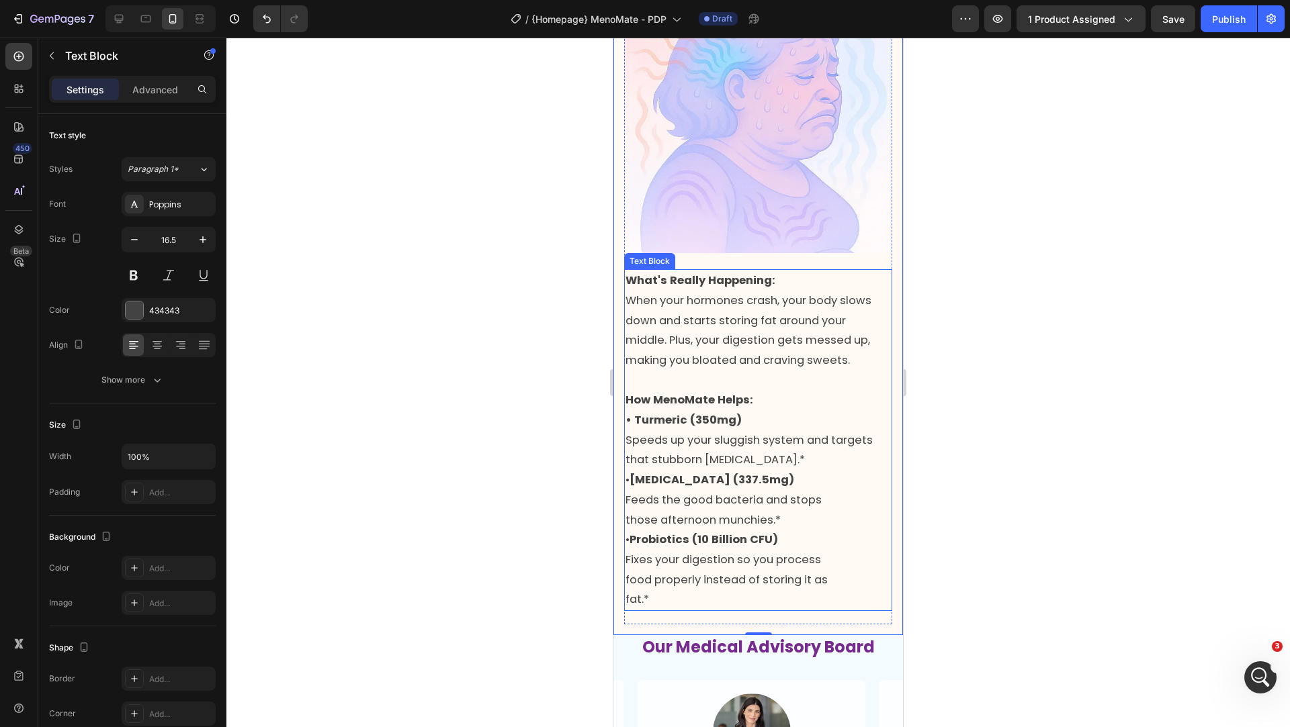
click at [625, 512] on span "those afternoon munchies.*" at bounding box center [702, 519] width 155 height 15
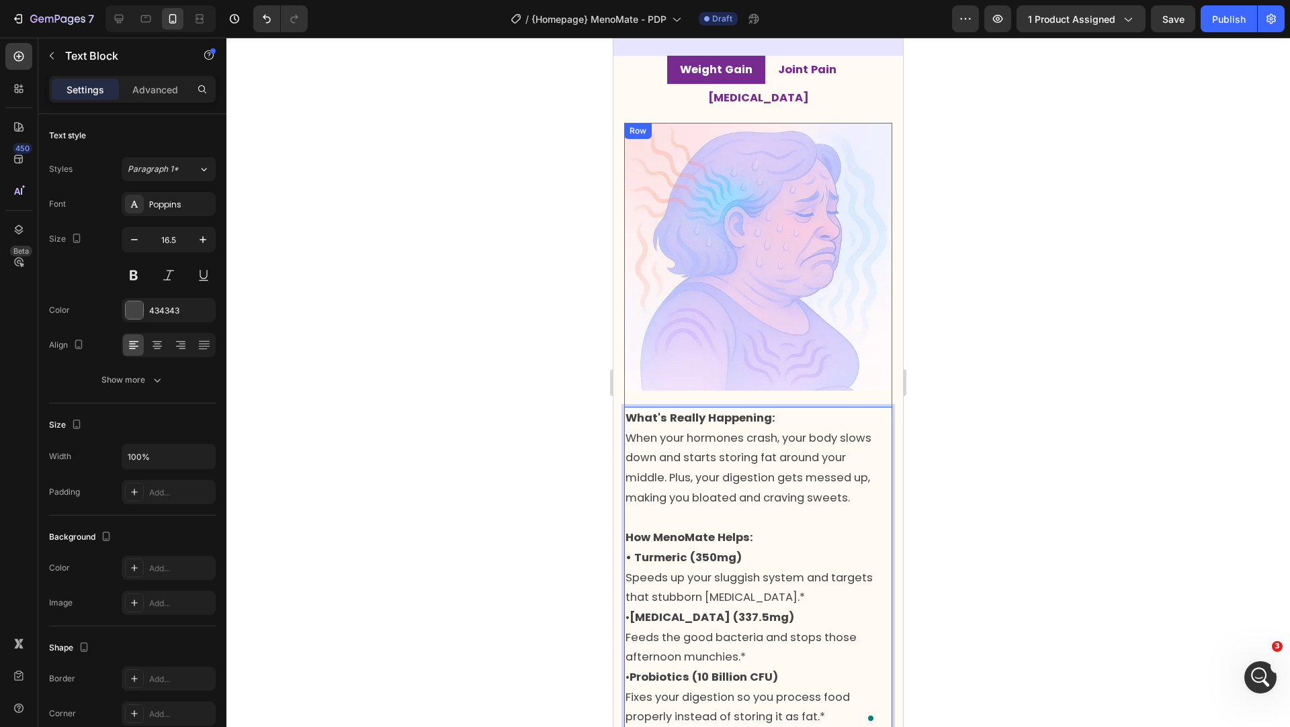
scroll to position [1890, 0]
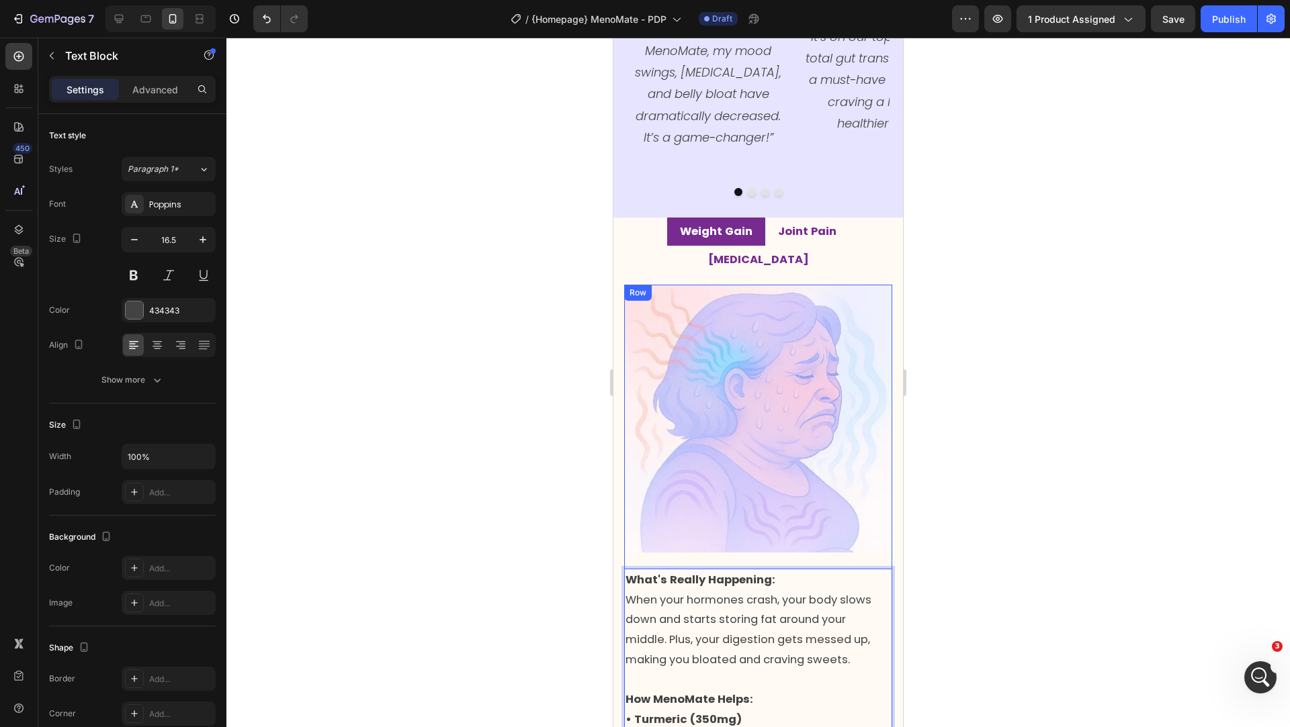
click at [778, 224] on strong "Joint Pain" at bounding box center [807, 231] width 58 height 15
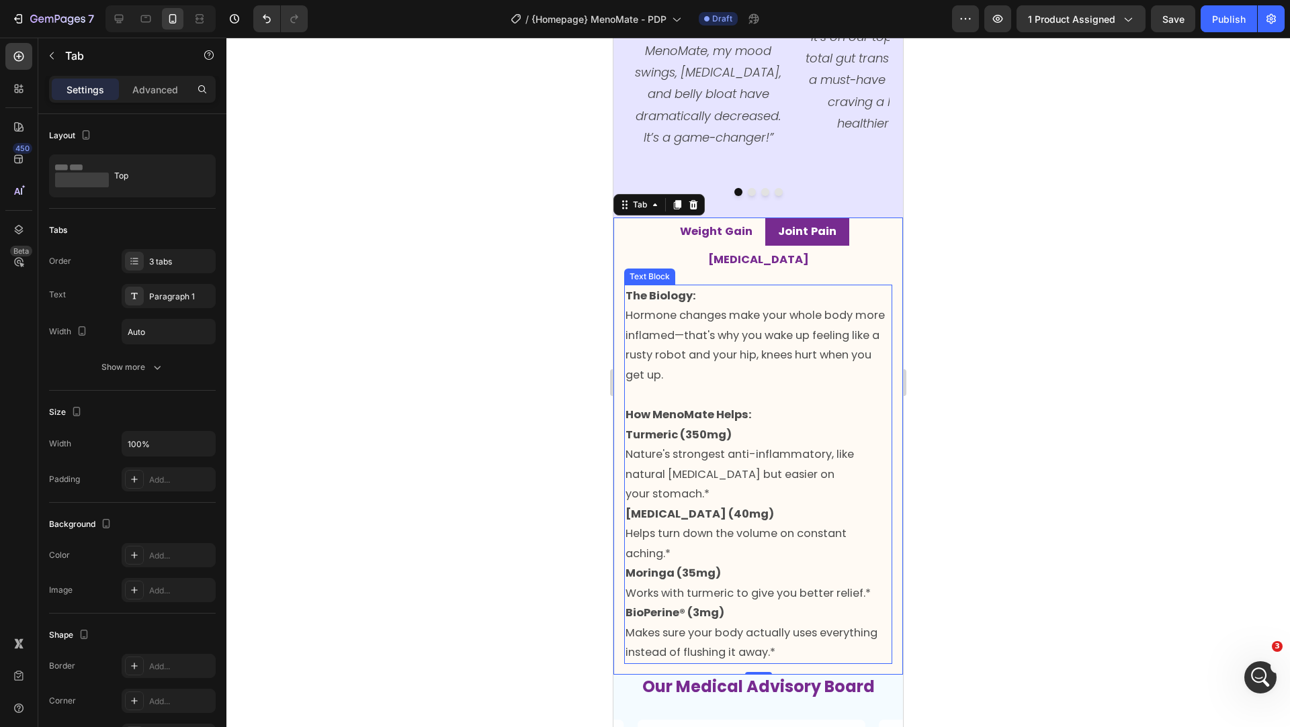
scroll to position [1899, 0]
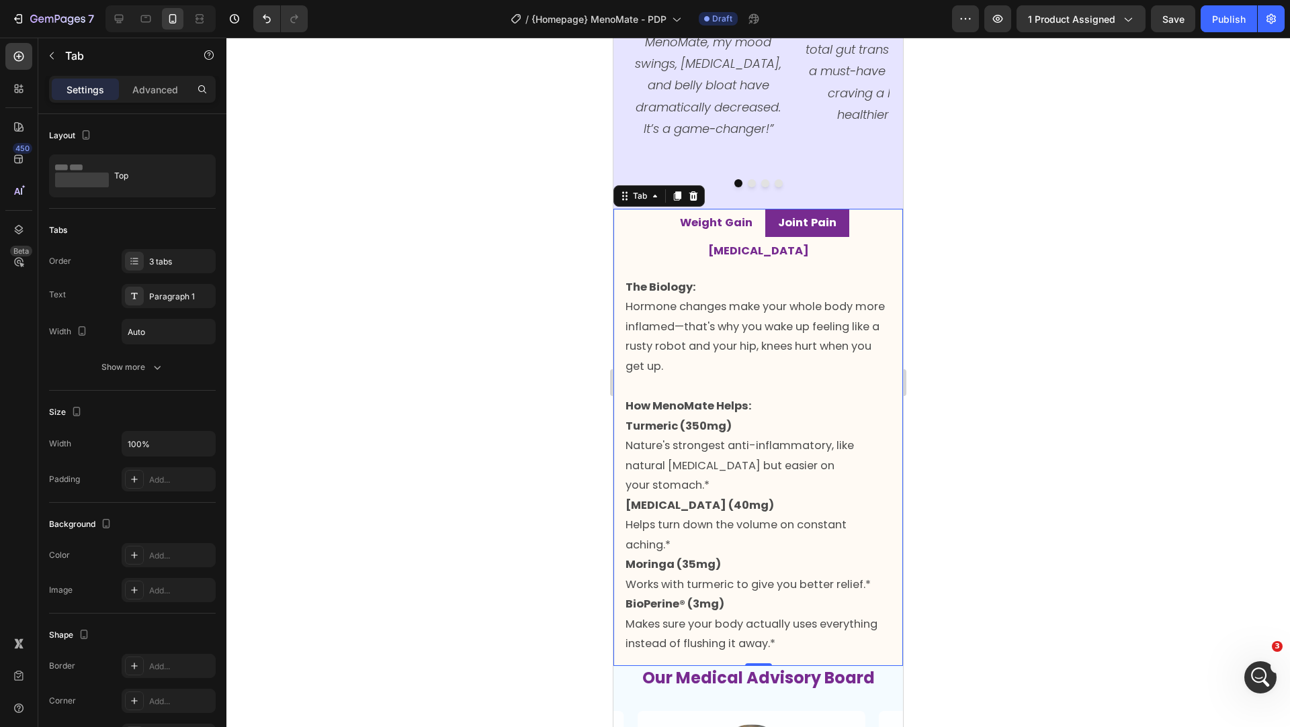
click at [680, 279] on strong "The Biology:" at bounding box center [660, 286] width 71 height 15
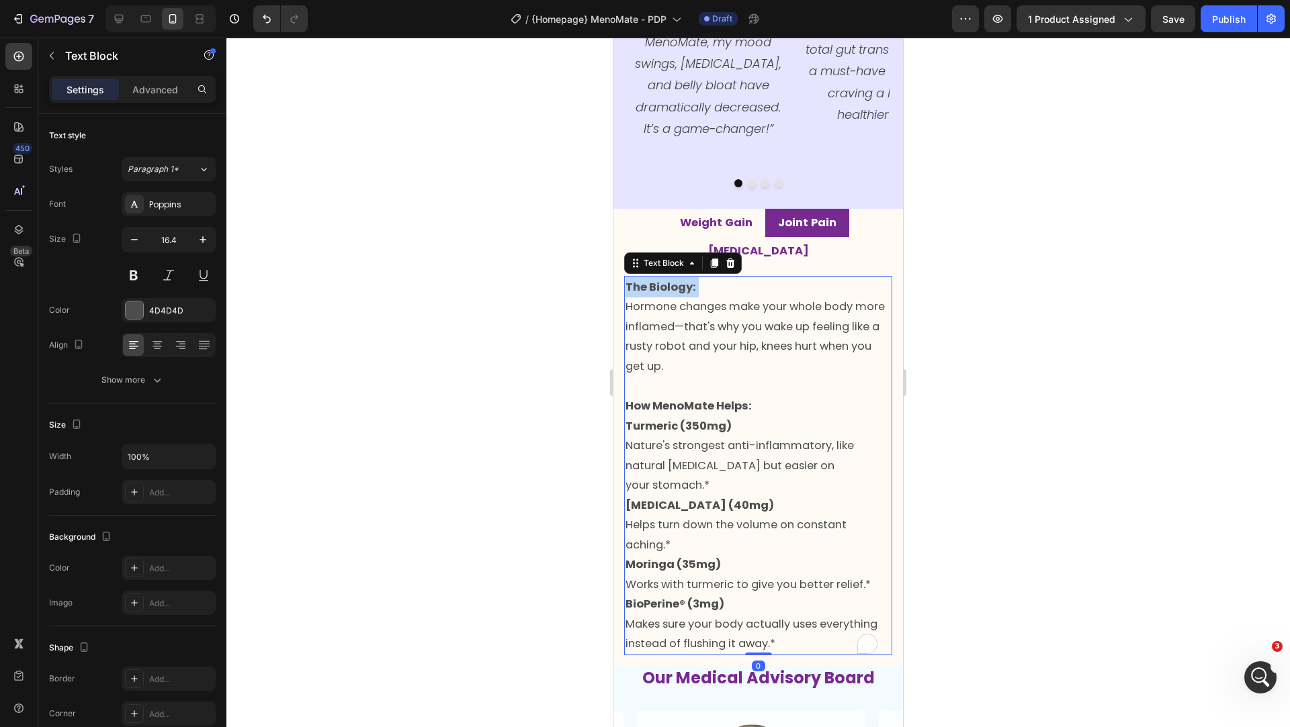
click at [680, 279] on strong "The Biology:" at bounding box center [660, 286] width 71 height 15
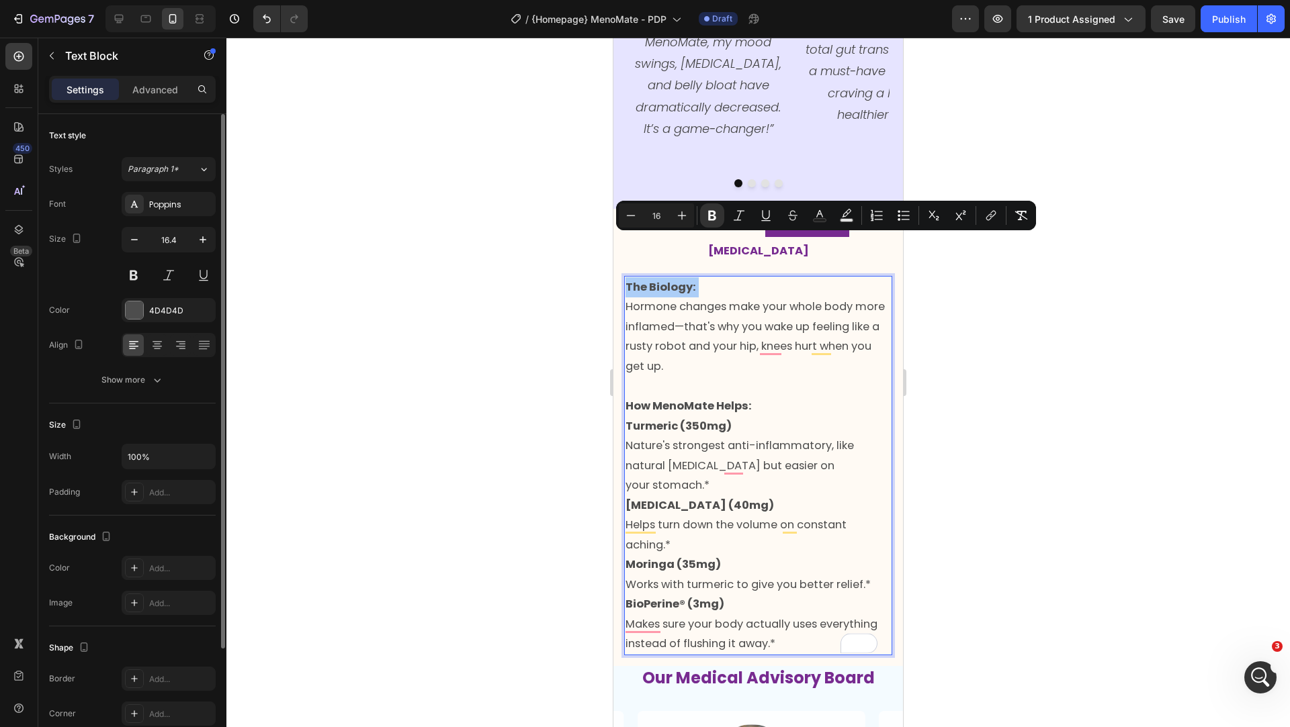
click at [186, 239] on input "16.4" at bounding box center [168, 240] width 44 height 24
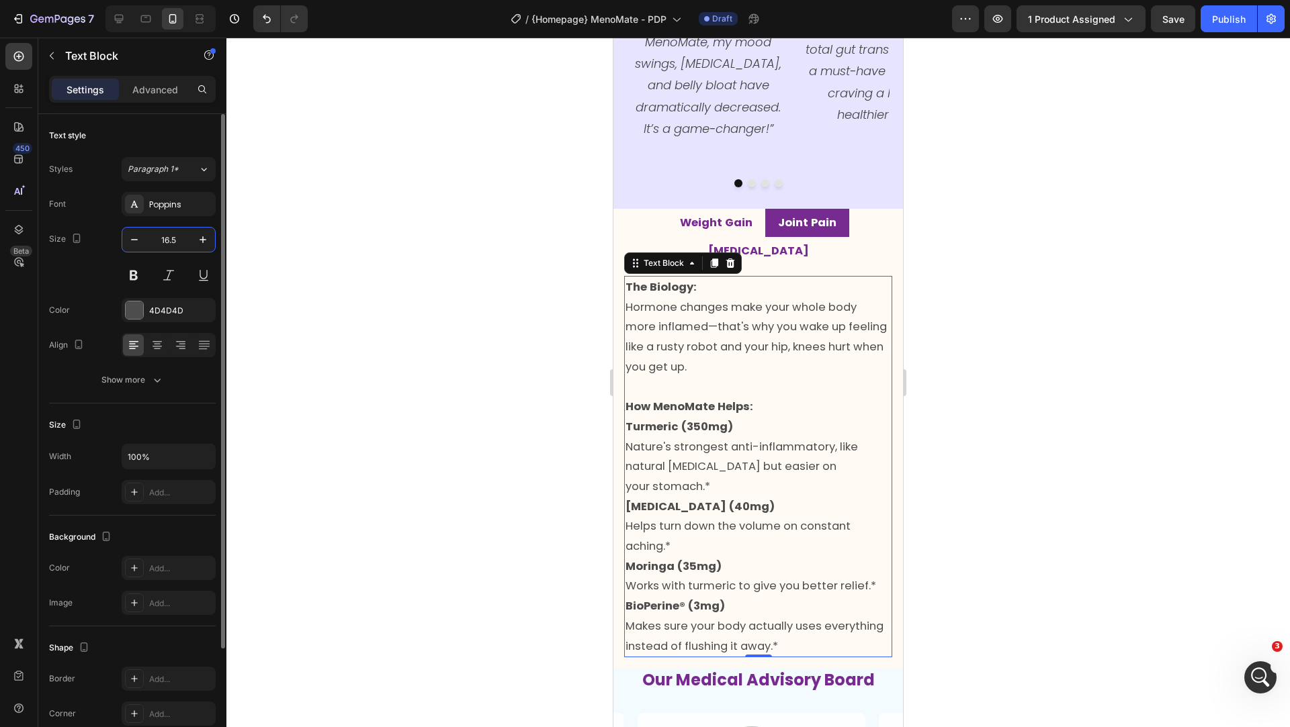
type input "16.5"
click at [809, 244] on p "[MEDICAL_DATA]" at bounding box center [758, 250] width 101 height 13
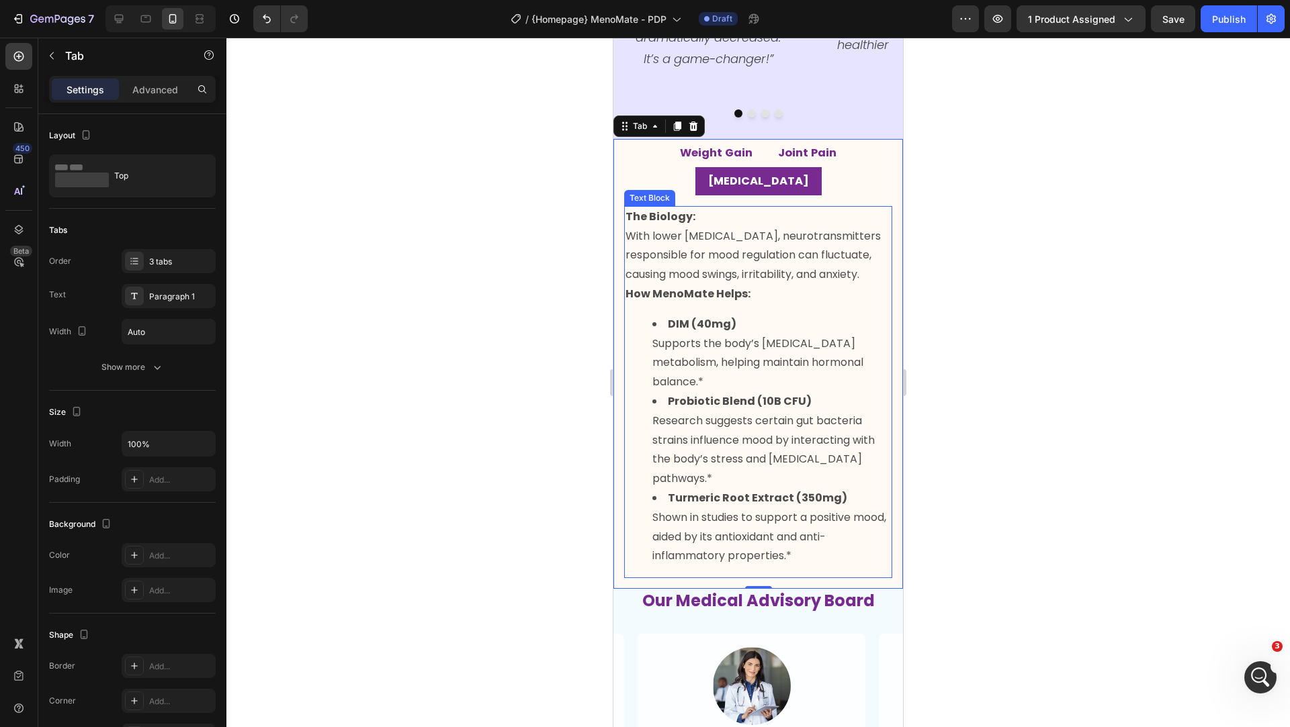
scroll to position [1989, 0]
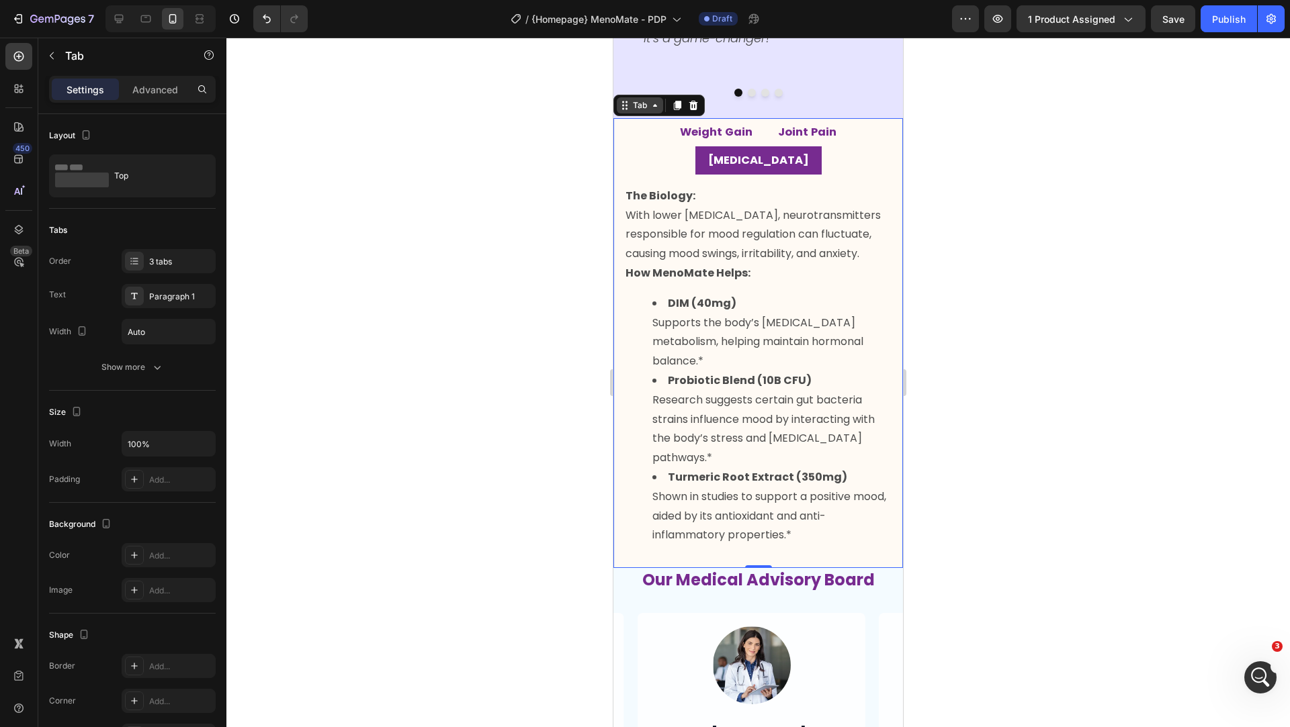
click at [637, 98] on div "Tab" at bounding box center [640, 105] width 46 height 16
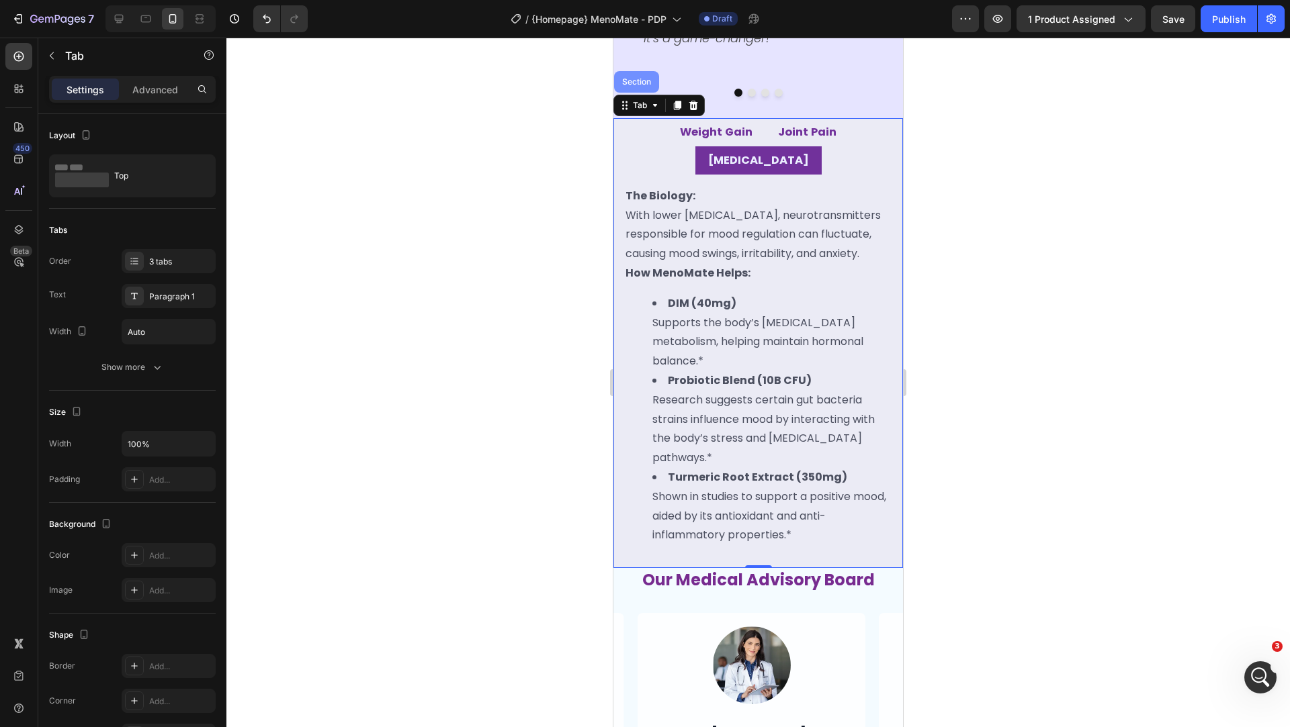
click at [634, 78] on div "Section" at bounding box center [636, 82] width 34 height 8
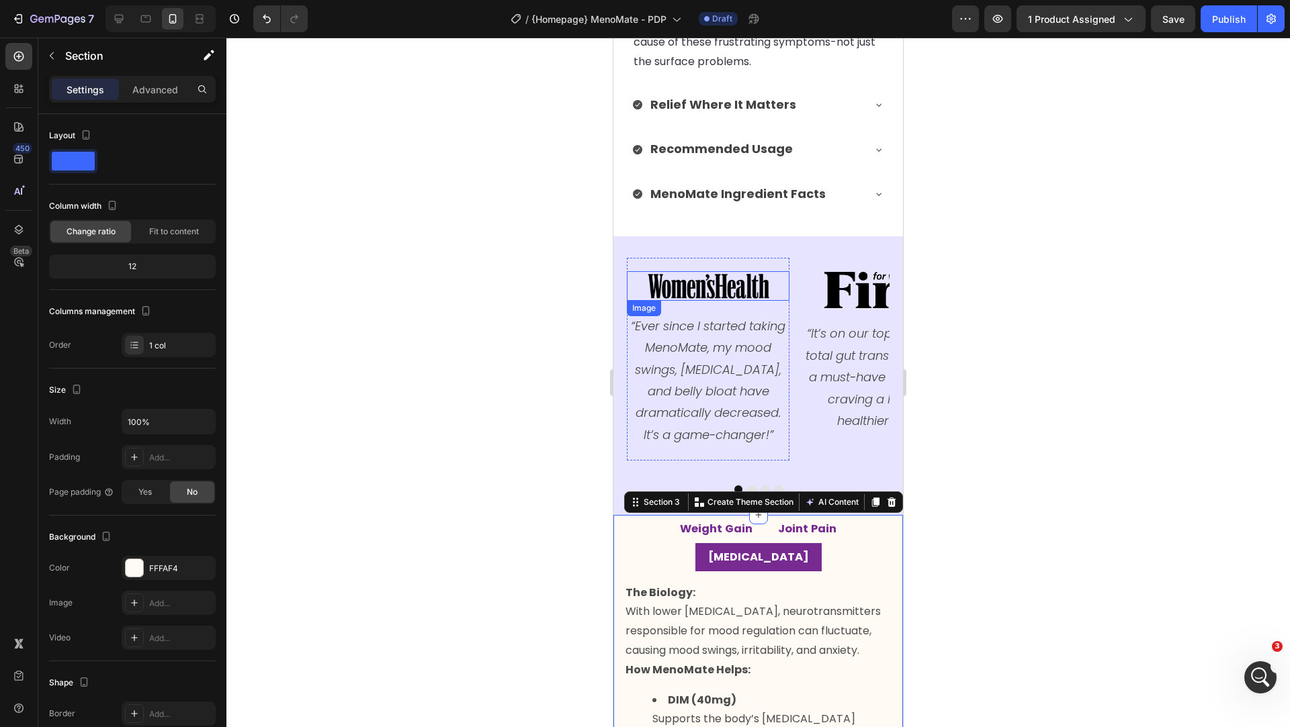
scroll to position [1772, 0]
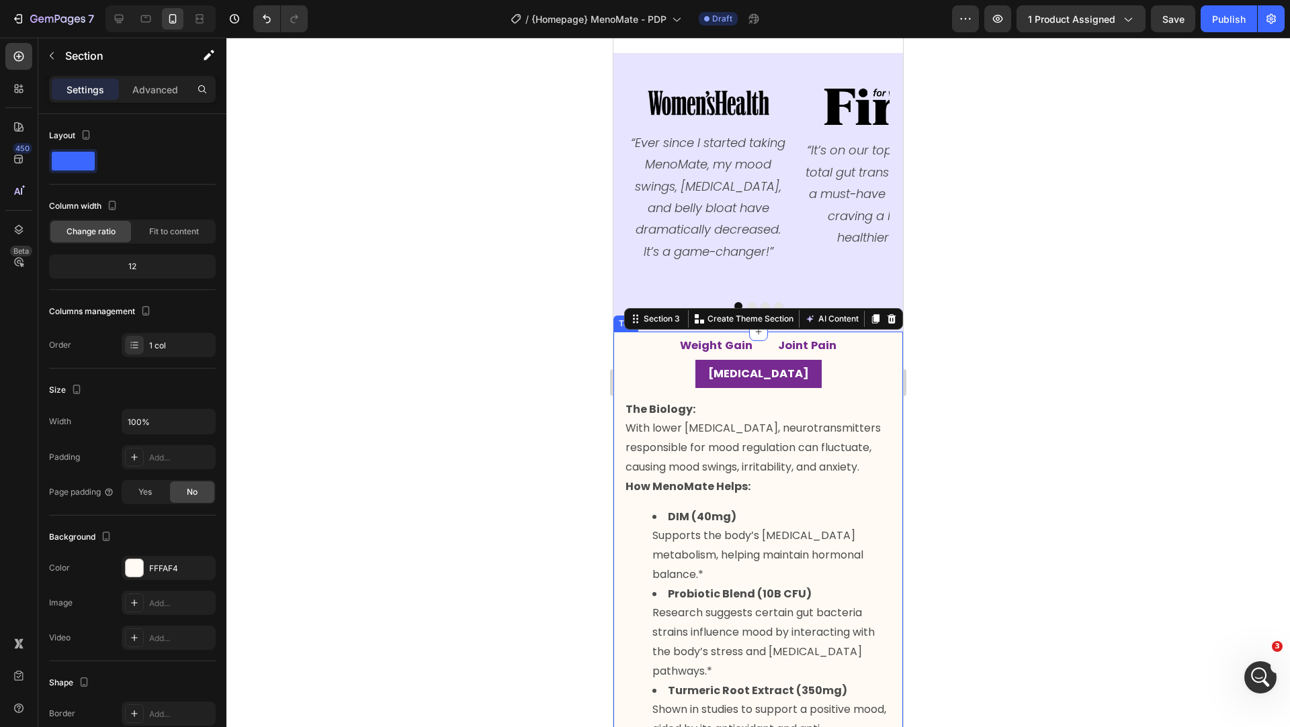
click at [667, 341] on li "Weight Gain" at bounding box center [716, 346] width 98 height 28
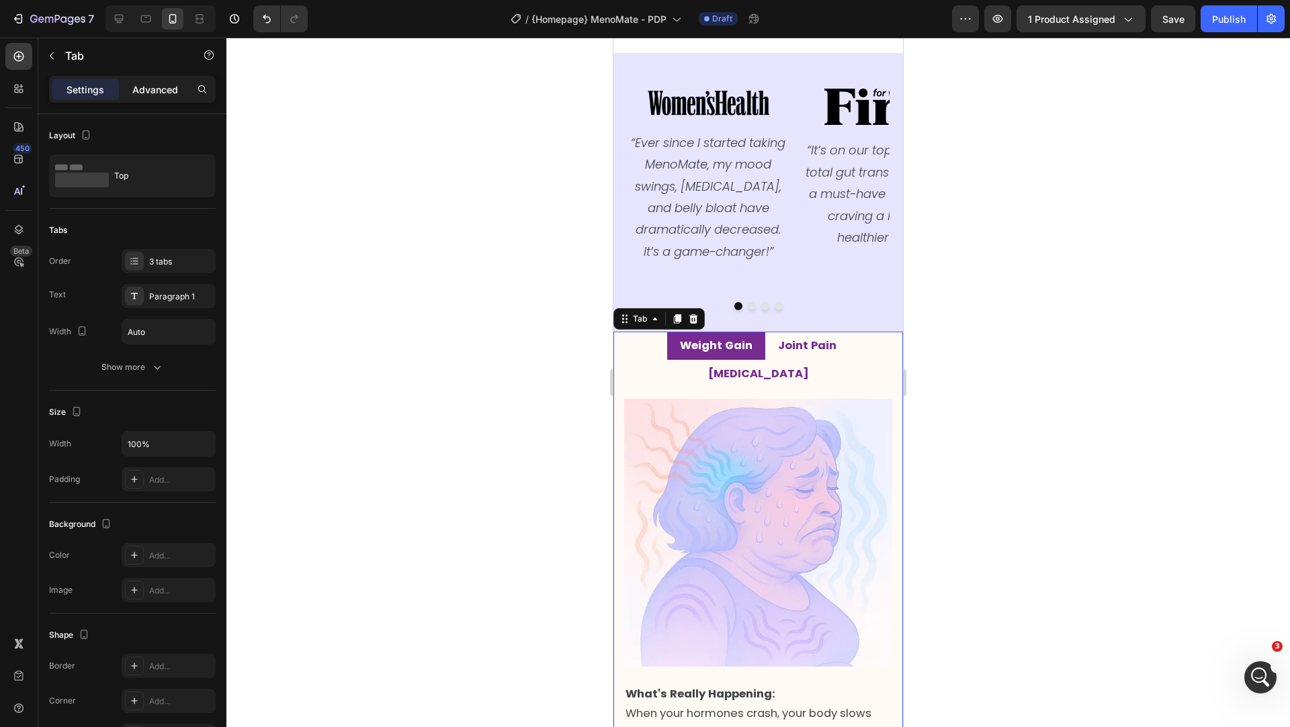
click at [158, 84] on p "Advanced" at bounding box center [155, 90] width 46 height 14
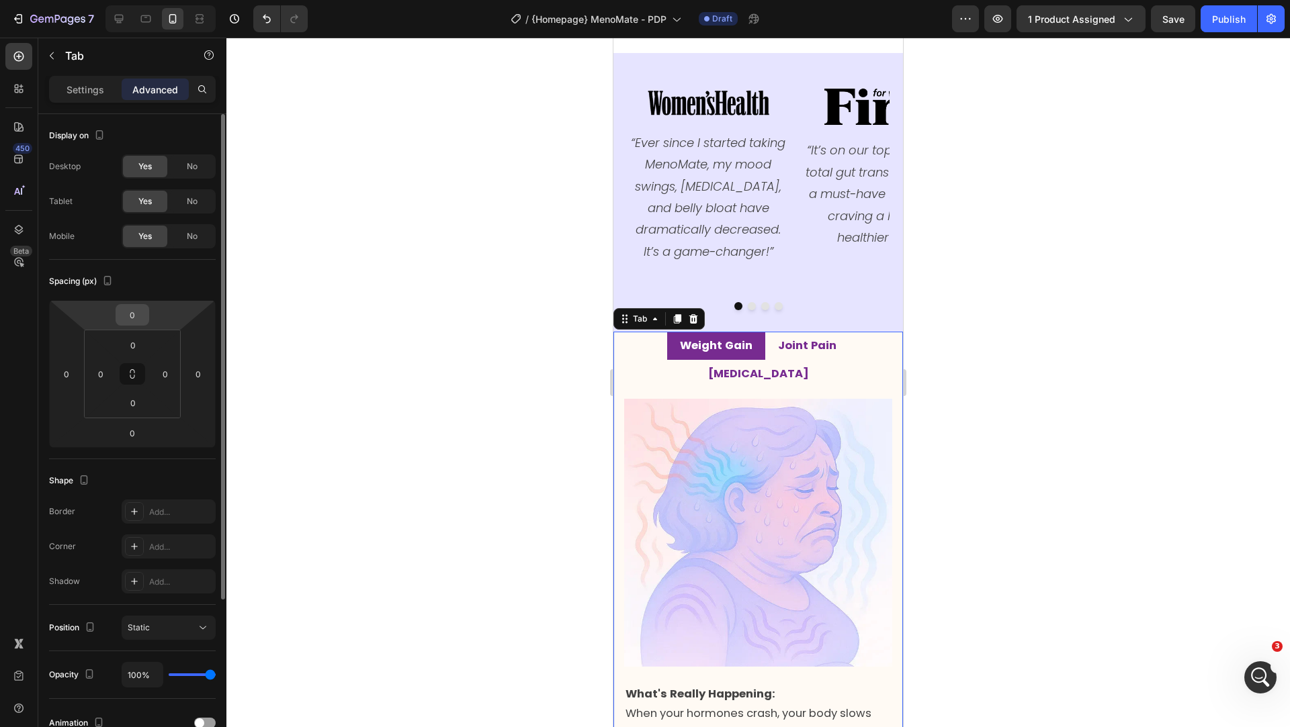
click at [135, 318] on input "0" at bounding box center [132, 315] width 27 height 20
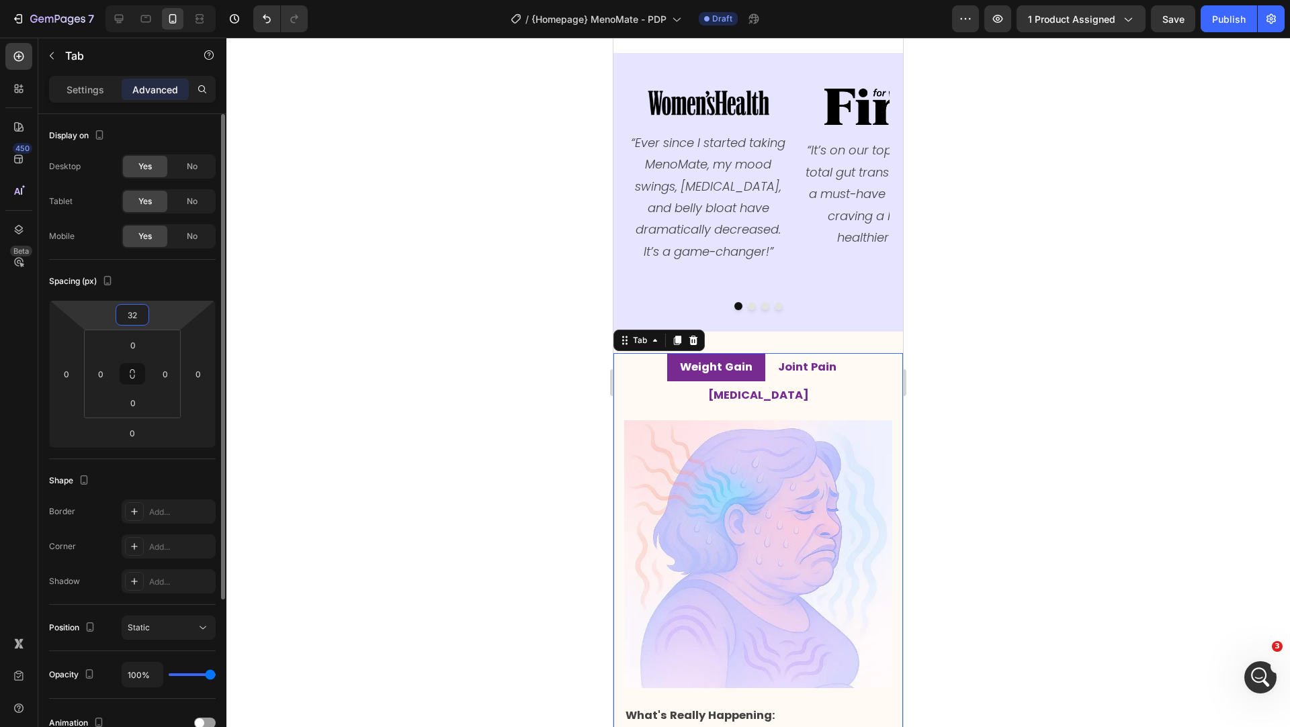
click at [136, 315] on input "32" at bounding box center [132, 315] width 27 height 20
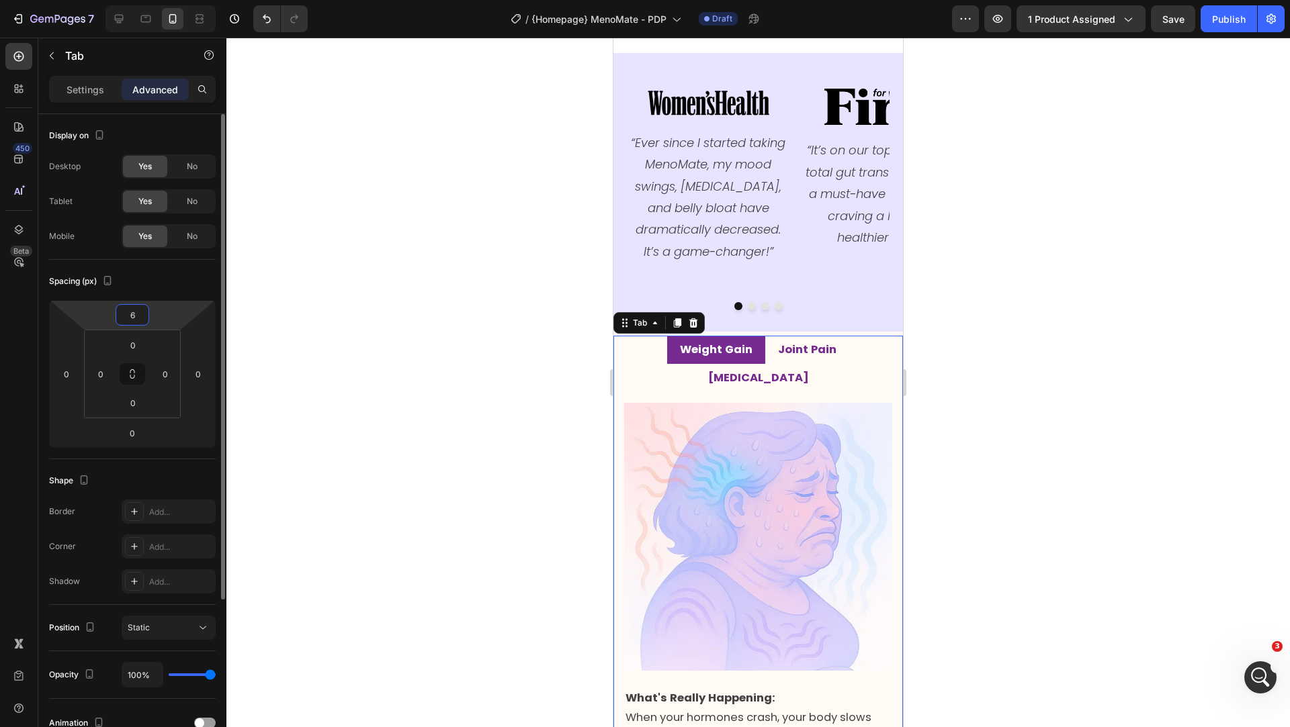
type input "64"
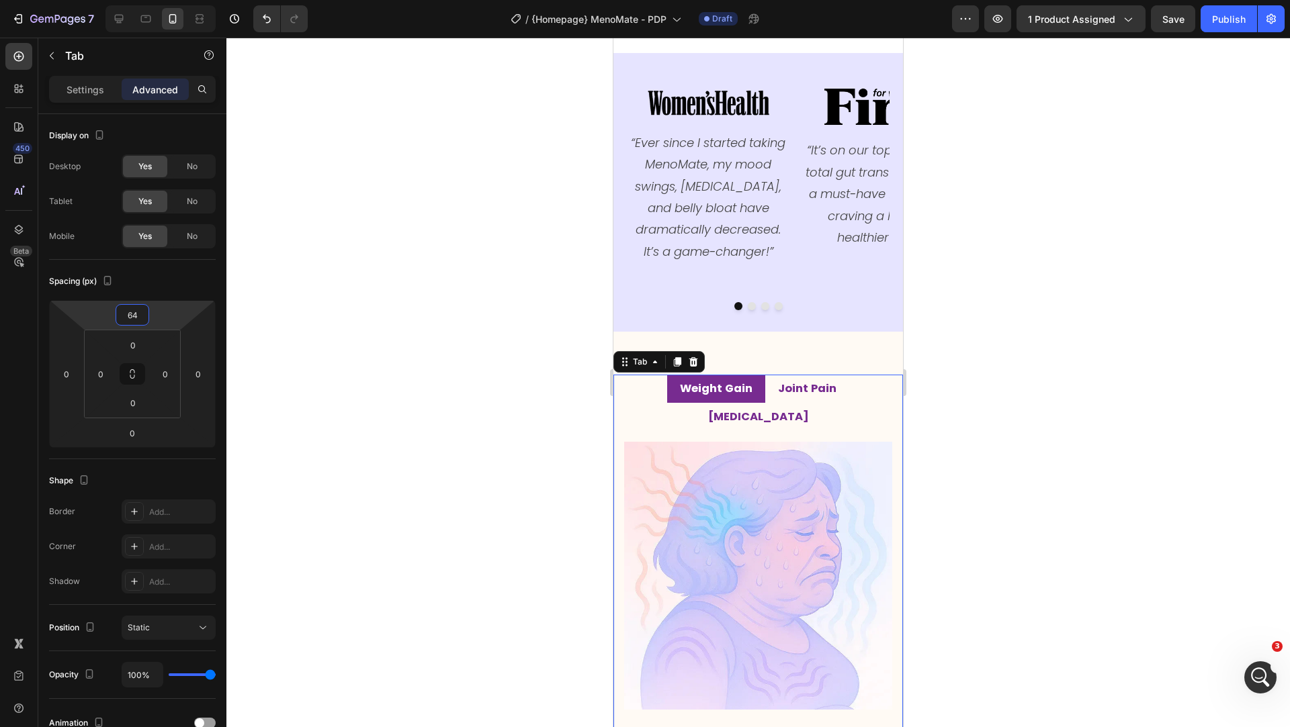
click at [407, 278] on div at bounding box center [757, 383] width 1063 height 690
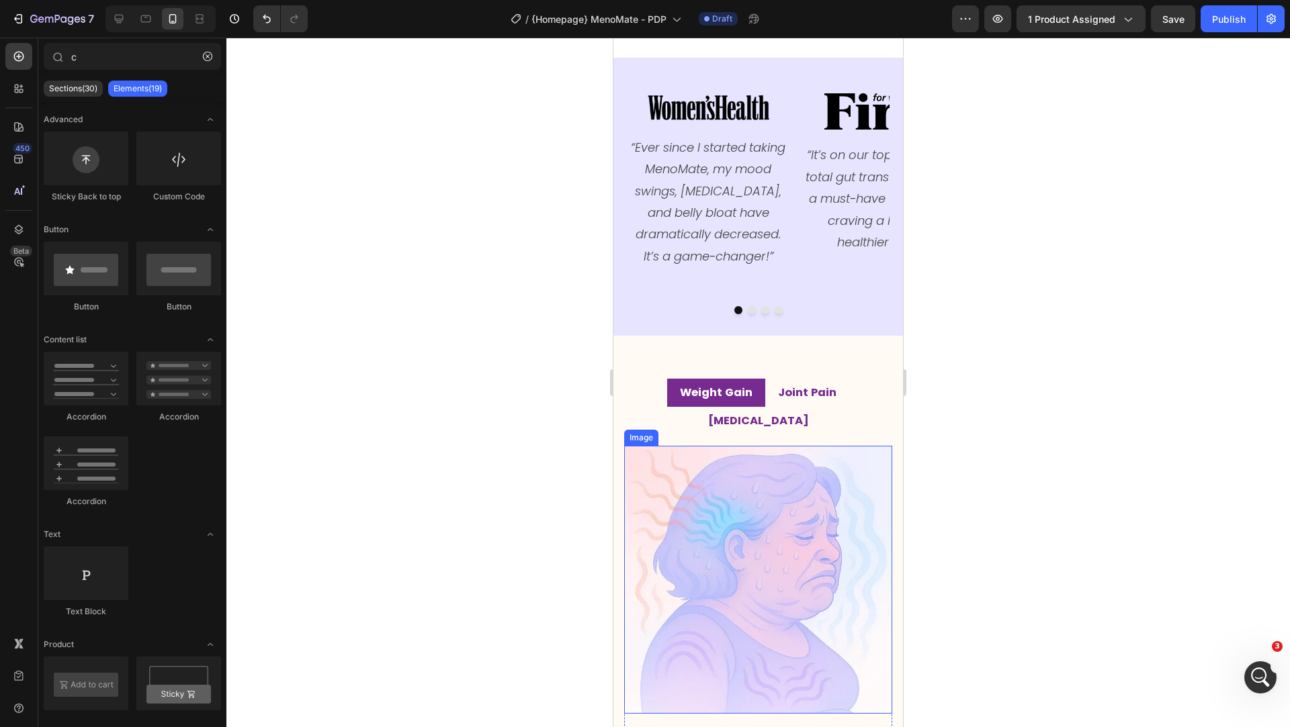
scroll to position [2117, 0]
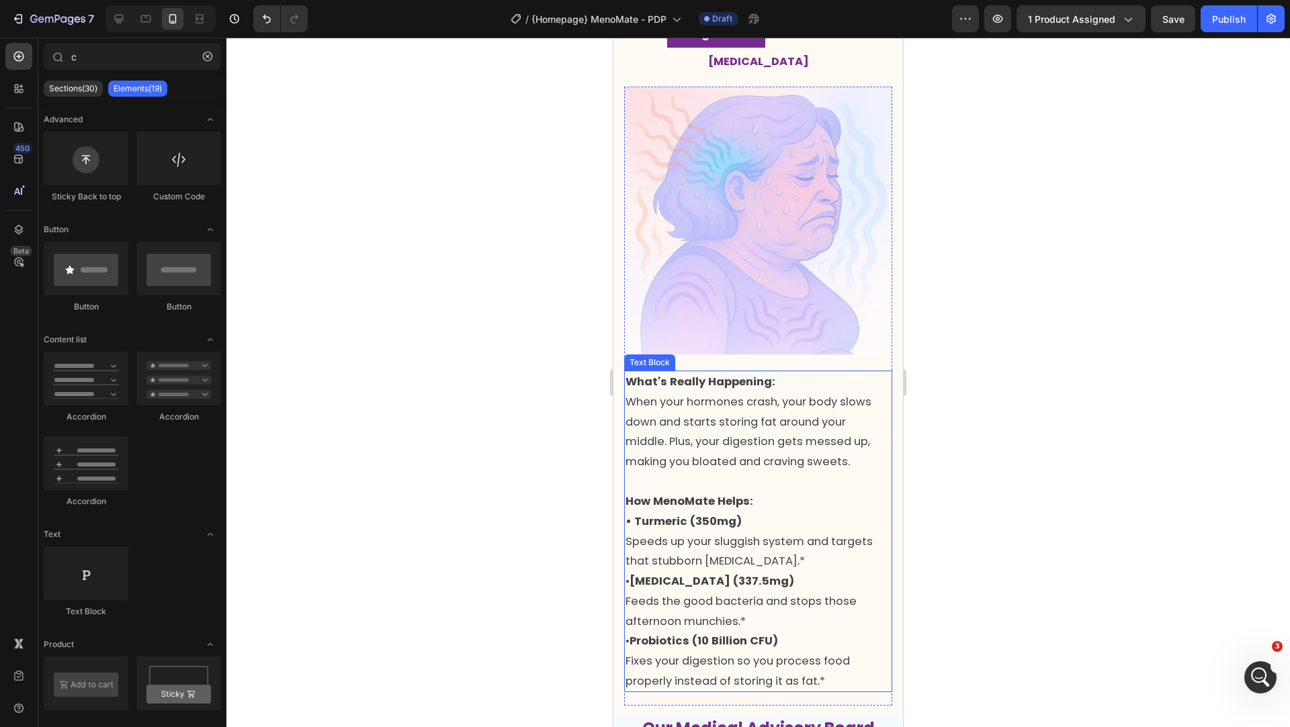
click at [713, 392] on p "When your hormones crash, your body slows down and starts storing fat around yo…" at bounding box center [757, 432] width 265 height 80
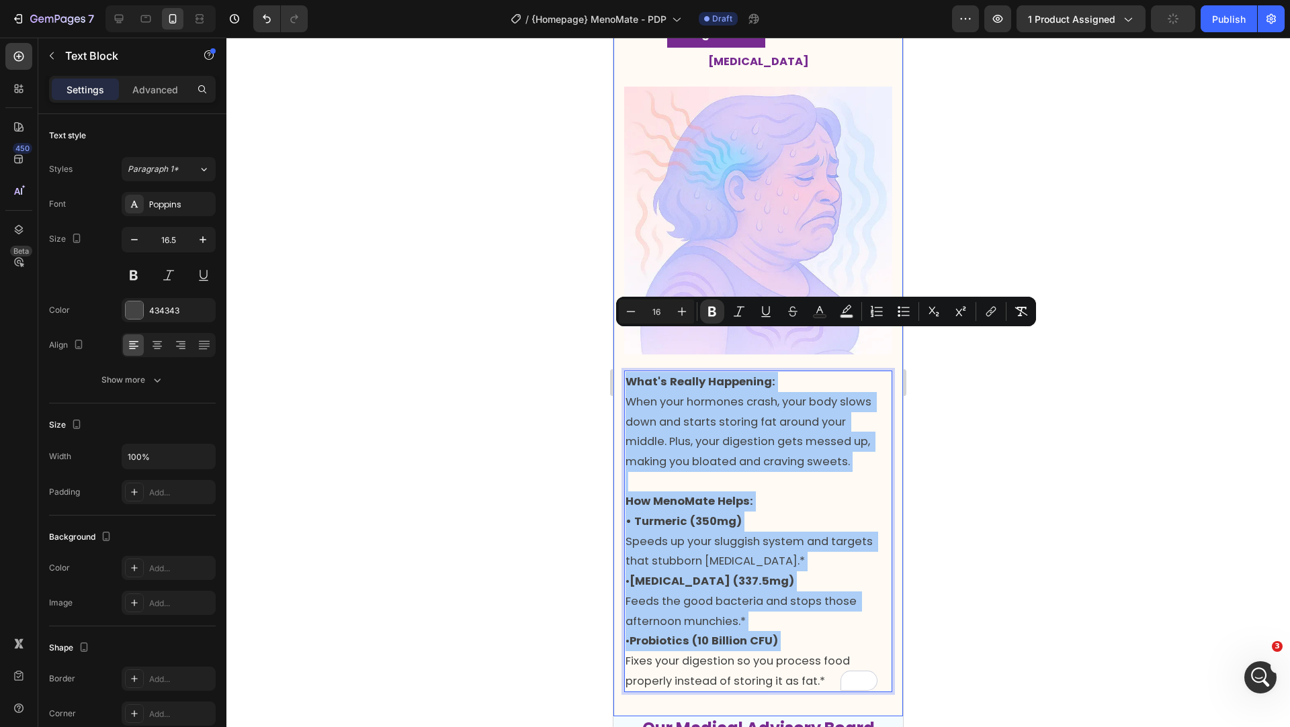
click at [570, 514] on div at bounding box center [757, 383] width 1063 height 690
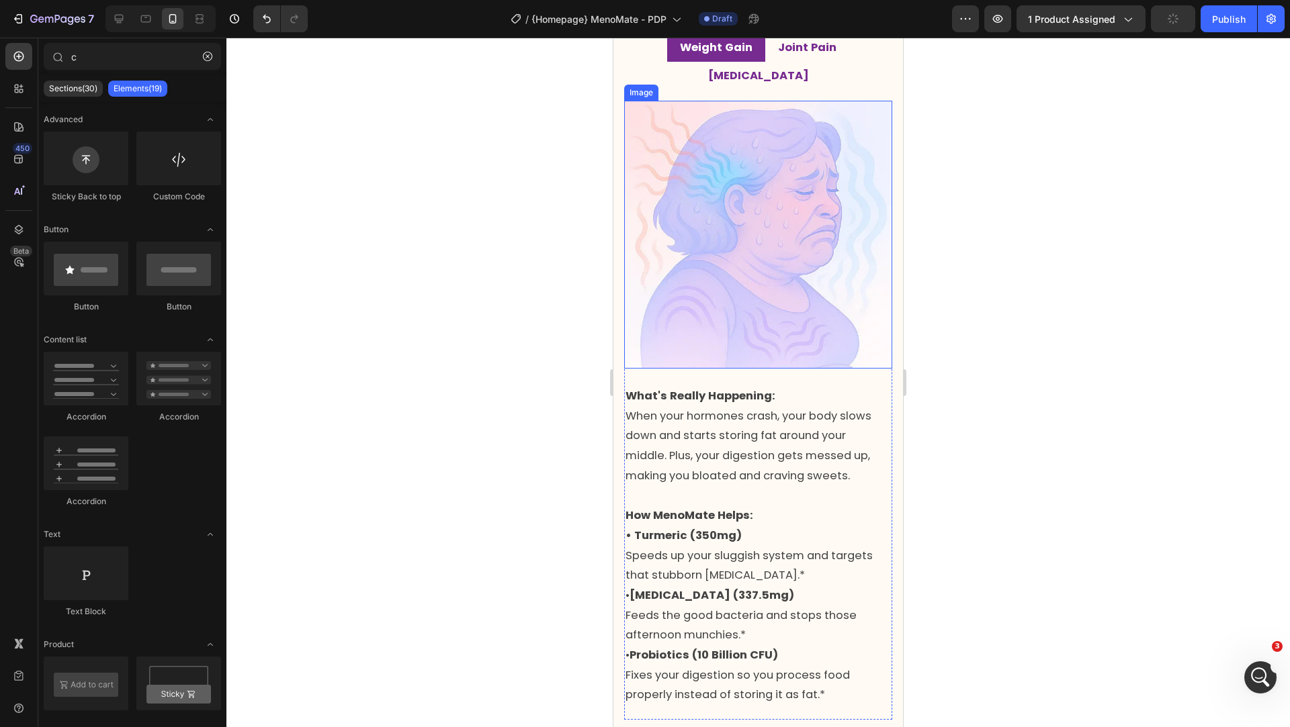
scroll to position [1968, 0]
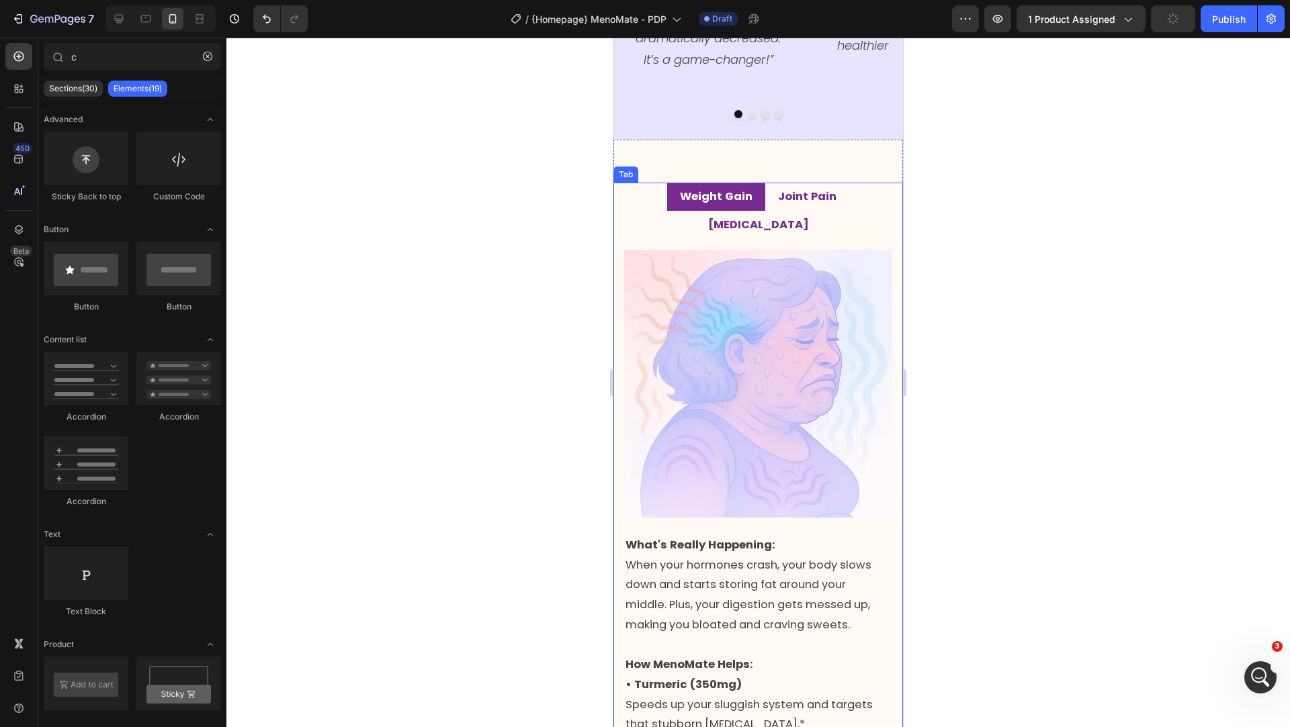
click at [778, 189] on strong "Joint Pain" at bounding box center [807, 196] width 58 height 15
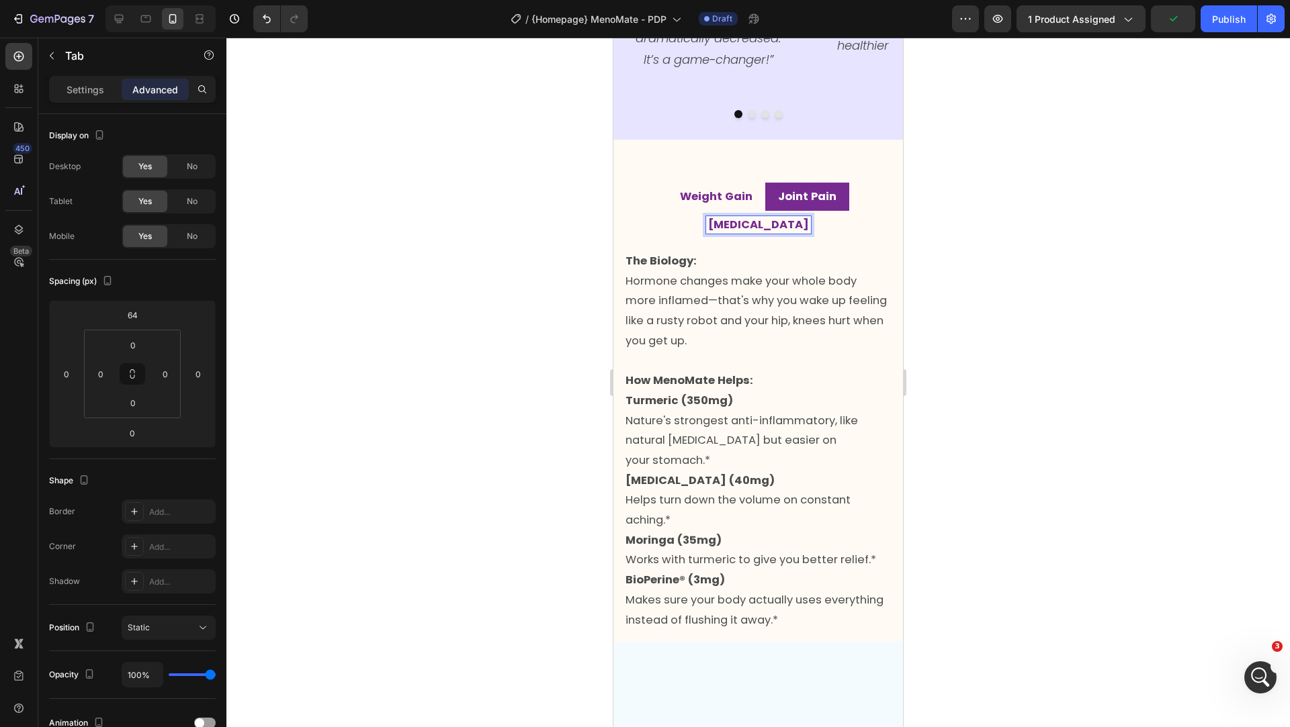
click at [821, 211] on li "[MEDICAL_DATA]" at bounding box center [758, 225] width 126 height 28
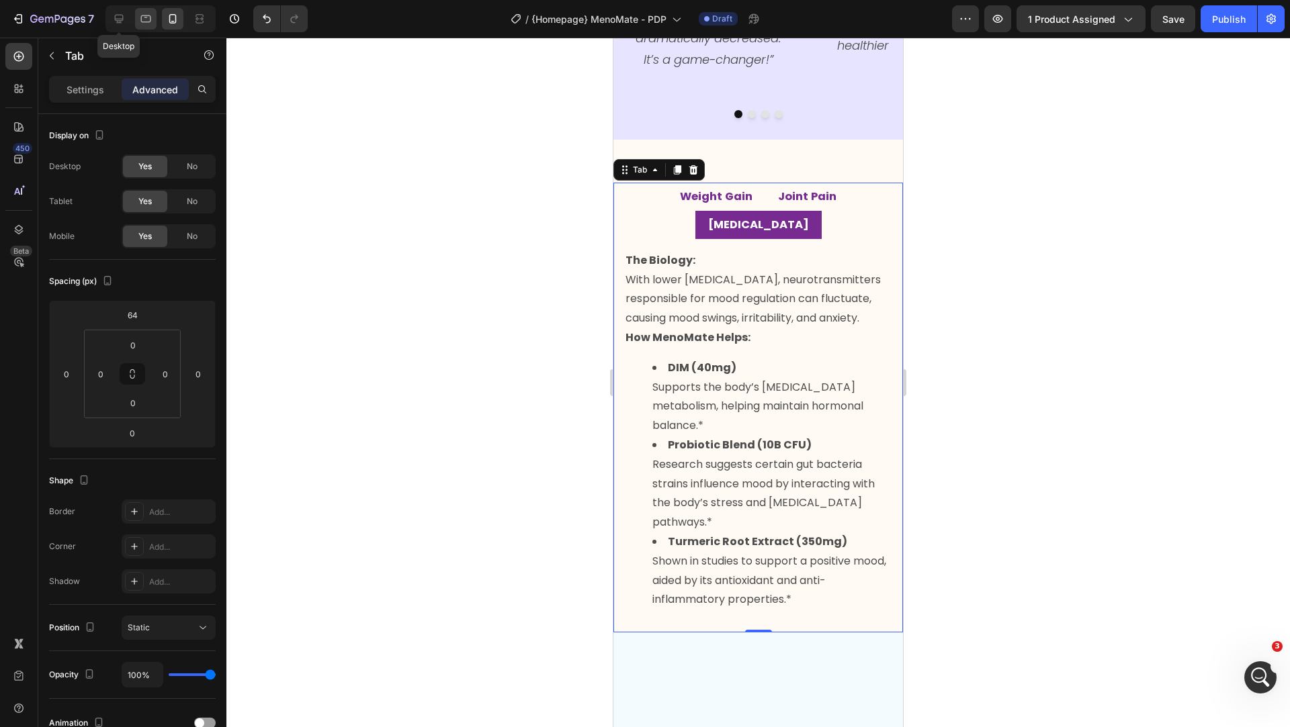
click at [148, 25] on icon at bounding box center [145, 18] width 13 height 13
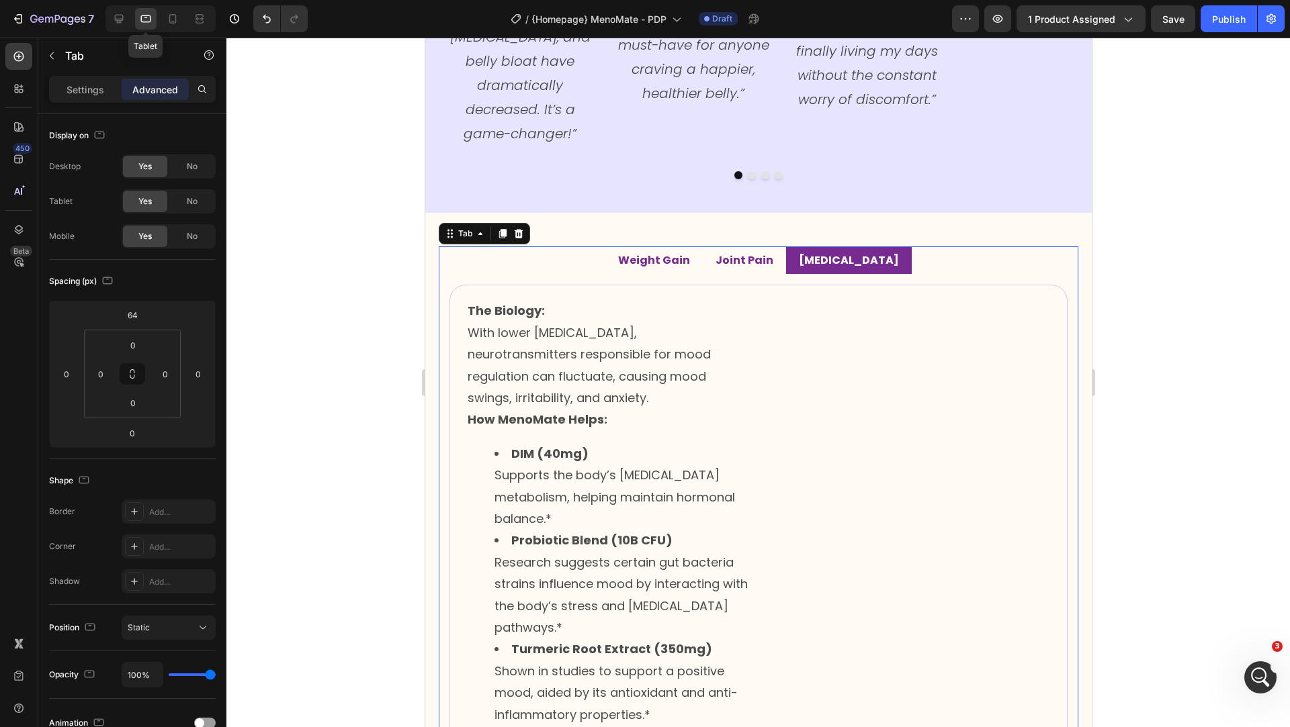
type input "0"
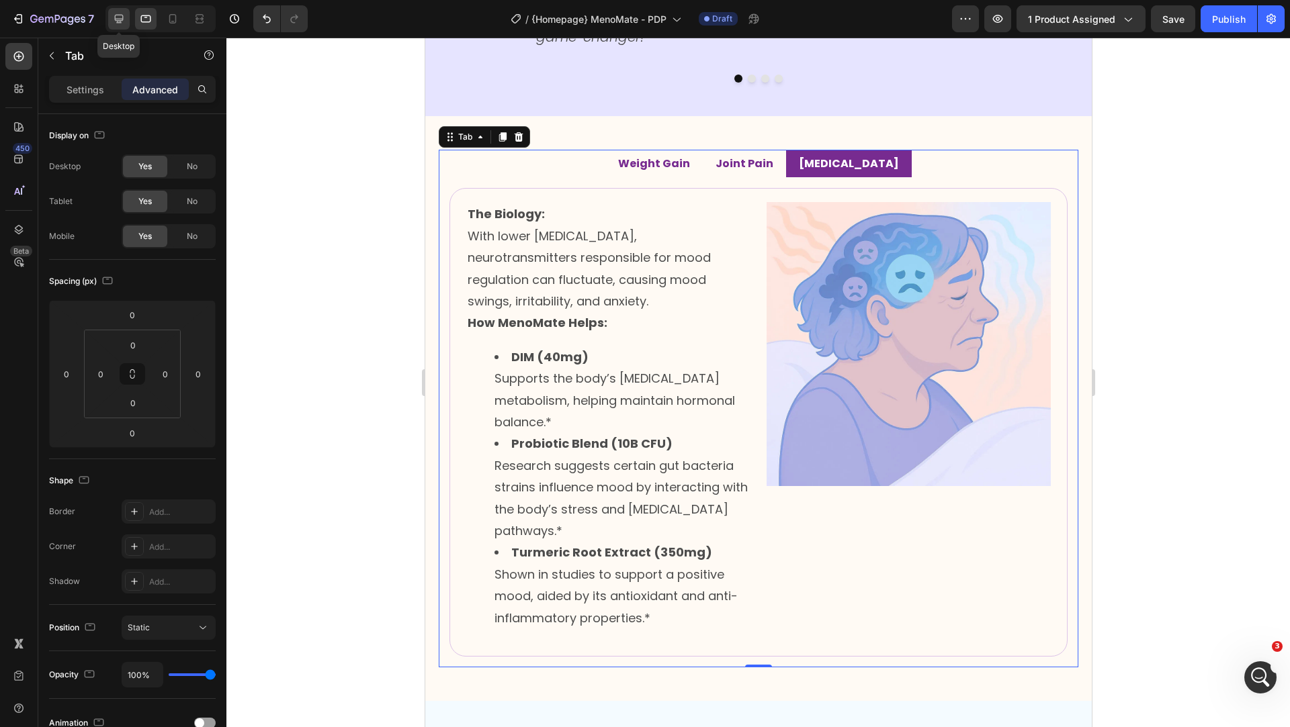
click at [112, 17] on icon at bounding box center [118, 18] width 13 height 13
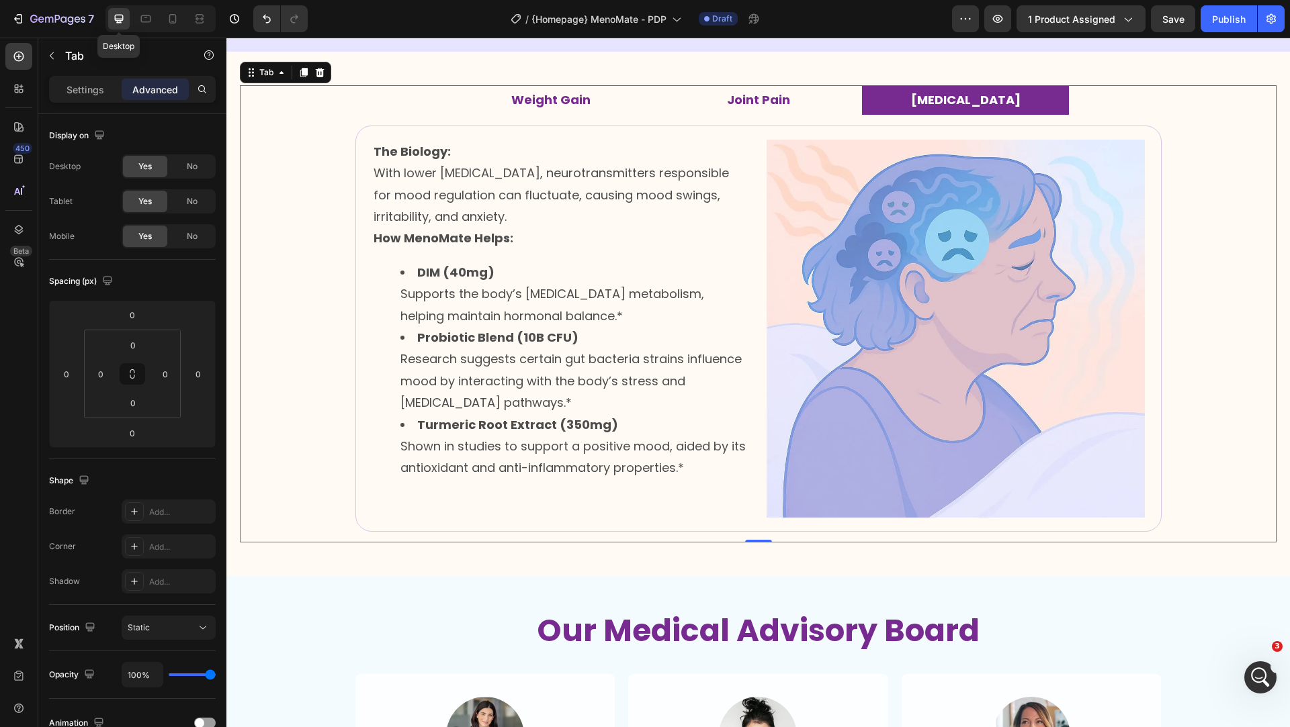
scroll to position [2062, 0]
click at [883, 263] on img at bounding box center [955, 329] width 378 height 378
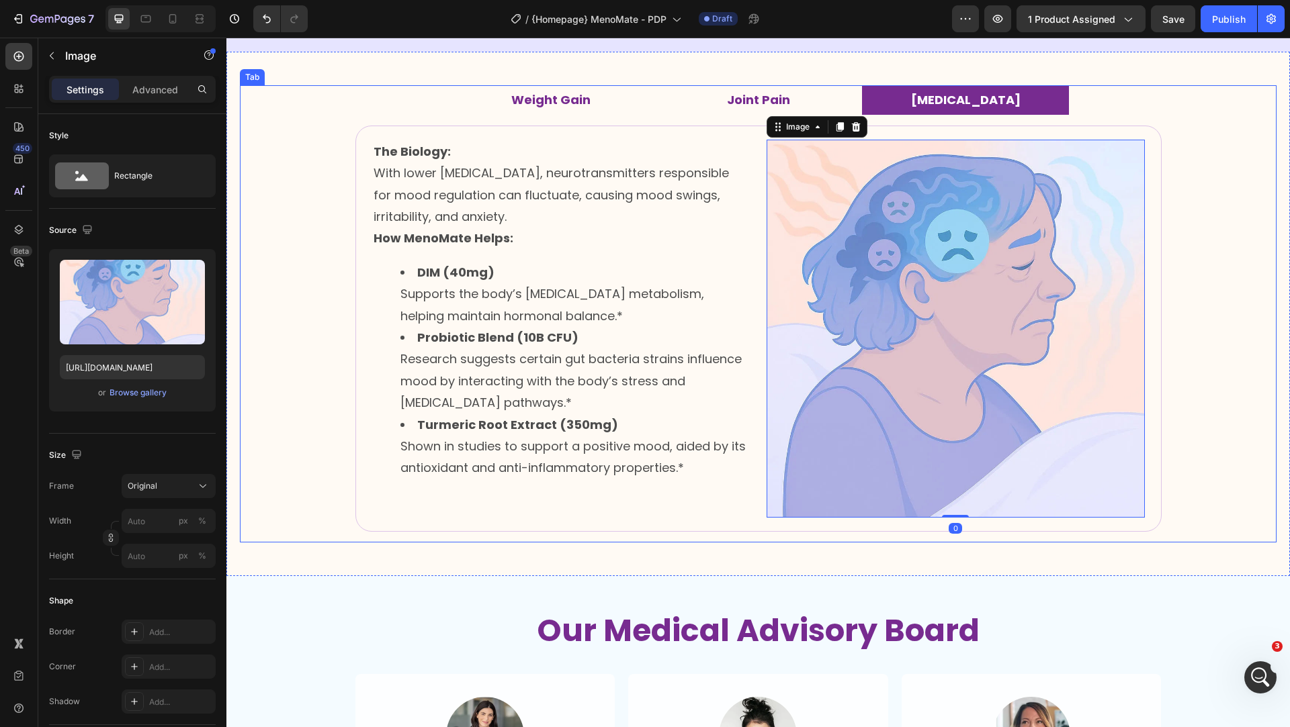
click at [774, 98] on strong "Joint Pain" at bounding box center [758, 99] width 63 height 17
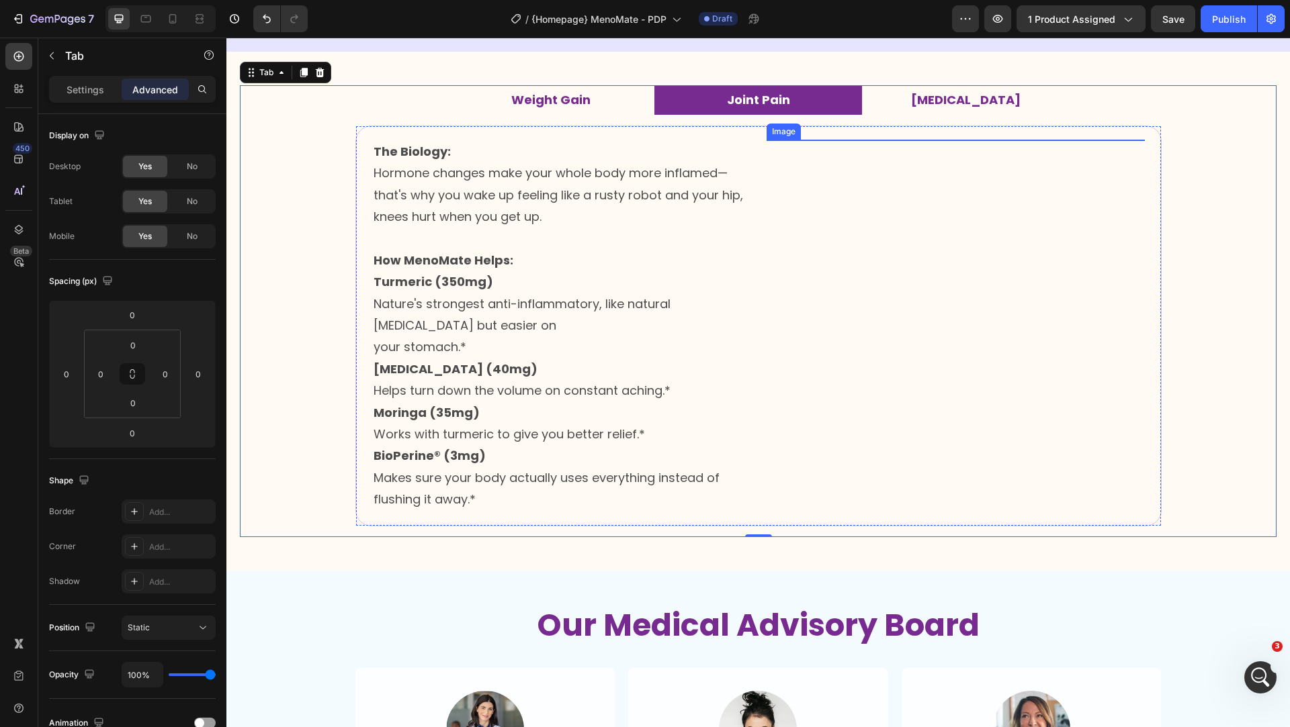
click at [908, 311] on img at bounding box center [955, 329] width 378 height 378
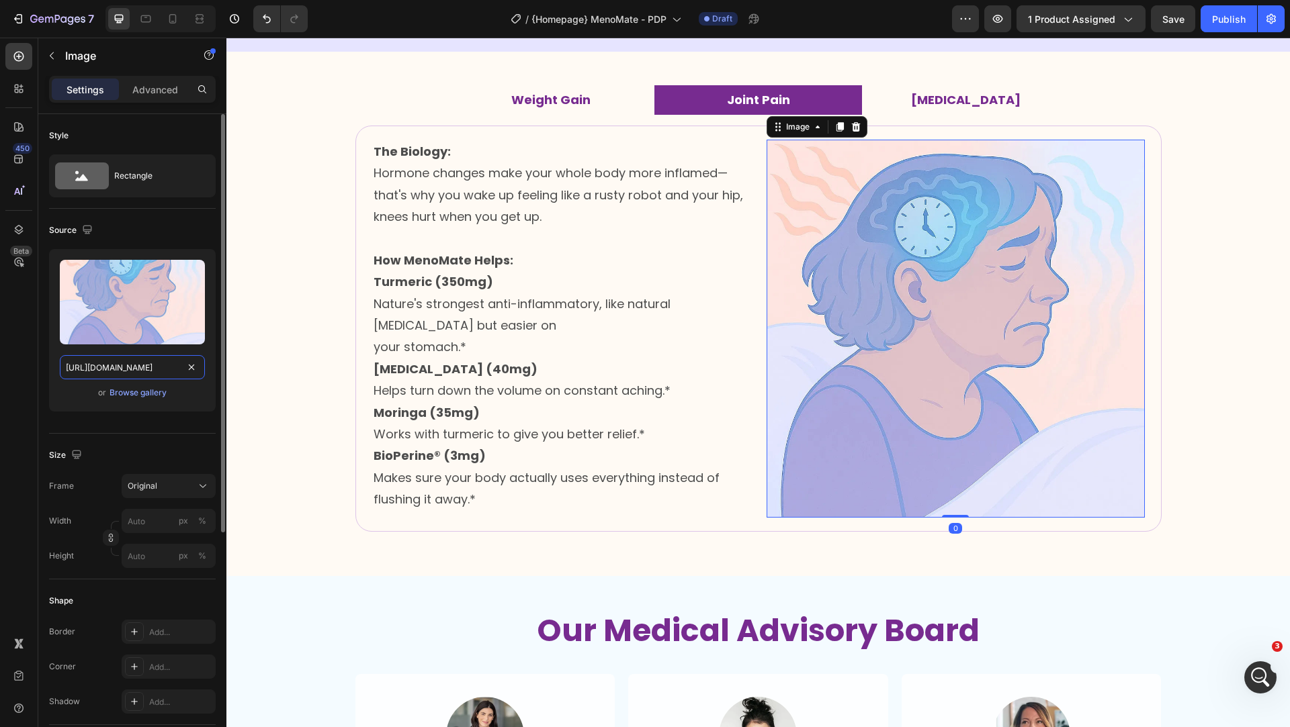
click at [149, 371] on input "[URL][DOMAIN_NAME]" at bounding box center [132, 367] width 145 height 24
paste input "joint_pain.webp?v=1750323168"
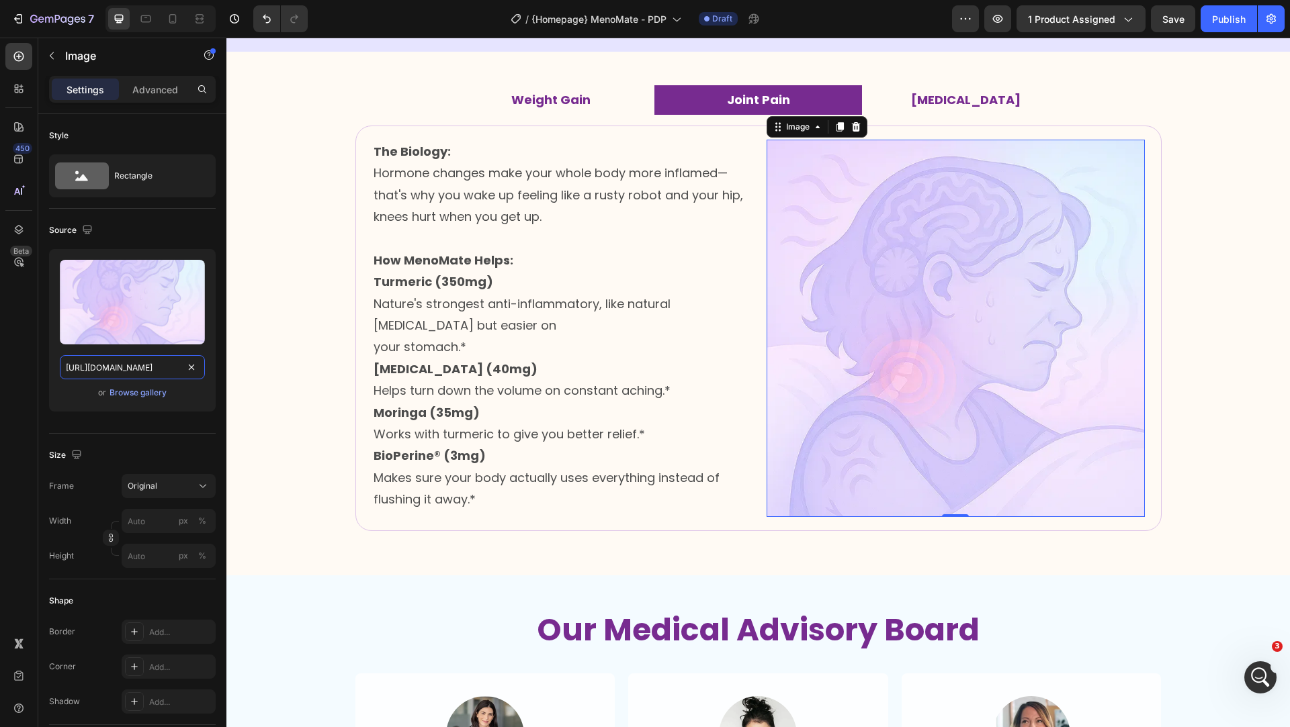
type input "[URL][DOMAIN_NAME]"
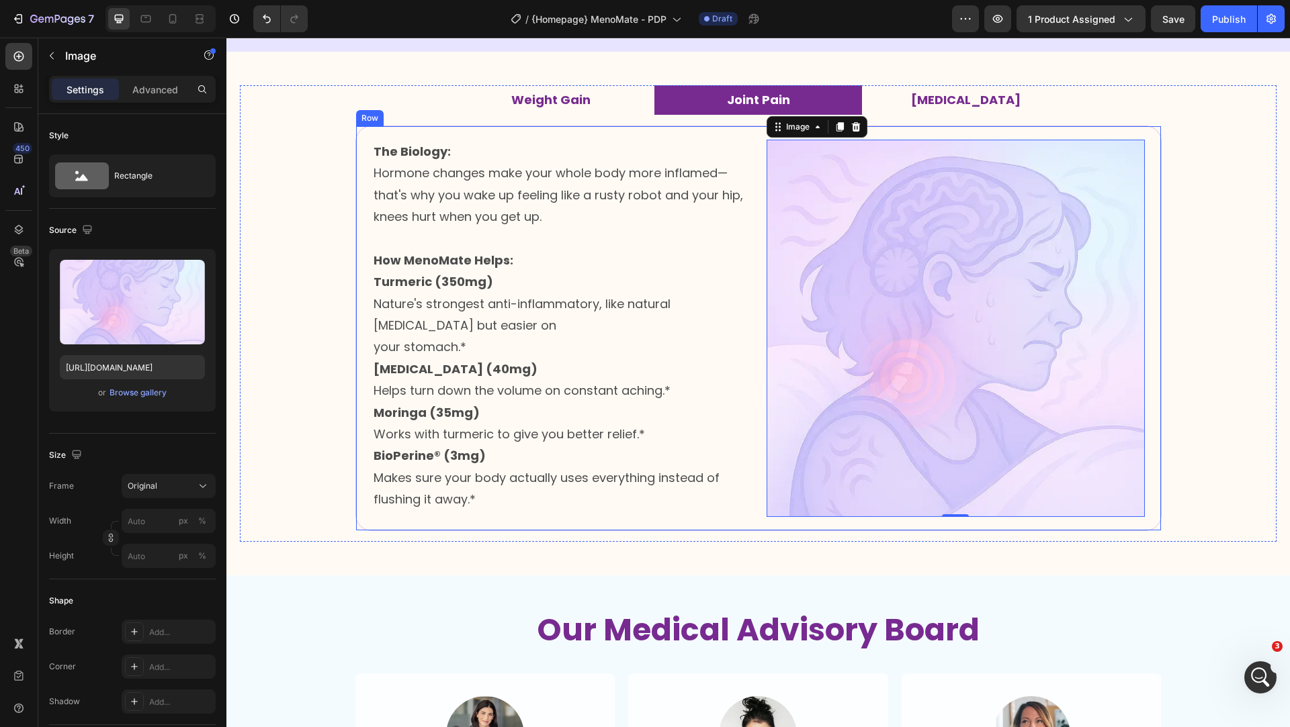
click at [952, 99] on p "[MEDICAL_DATA]" at bounding box center [965, 100] width 109 height 15
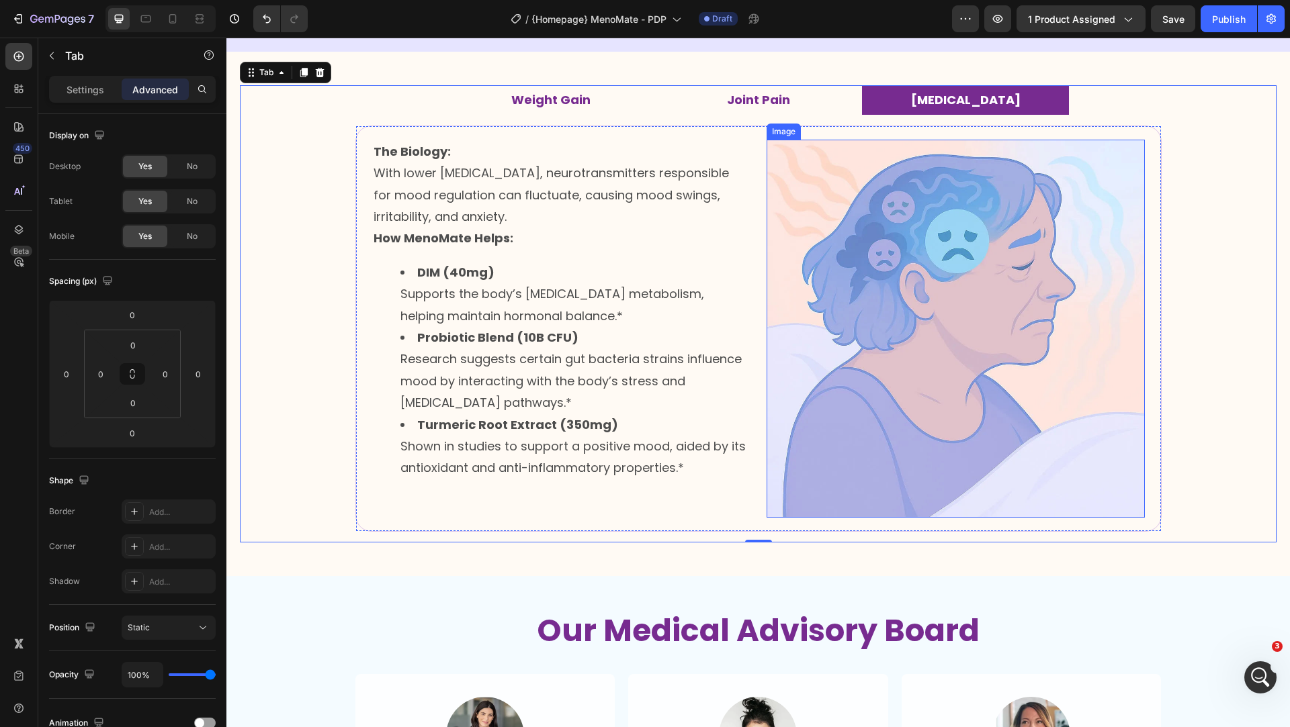
click at [920, 247] on img at bounding box center [955, 329] width 378 height 378
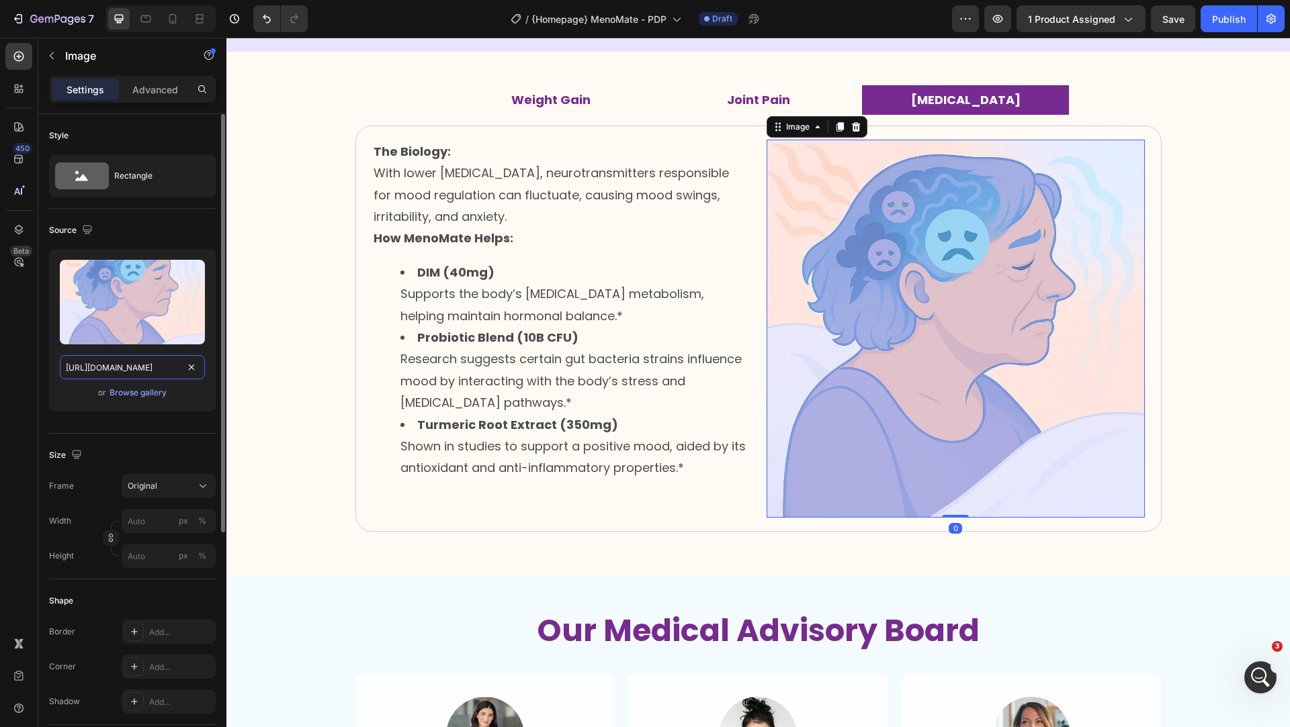
click at [142, 370] on input "[URL][DOMAIN_NAME]" at bounding box center [132, 367] width 145 height 24
paste input "[MEDICAL_DATA].webp?v=1750323168"
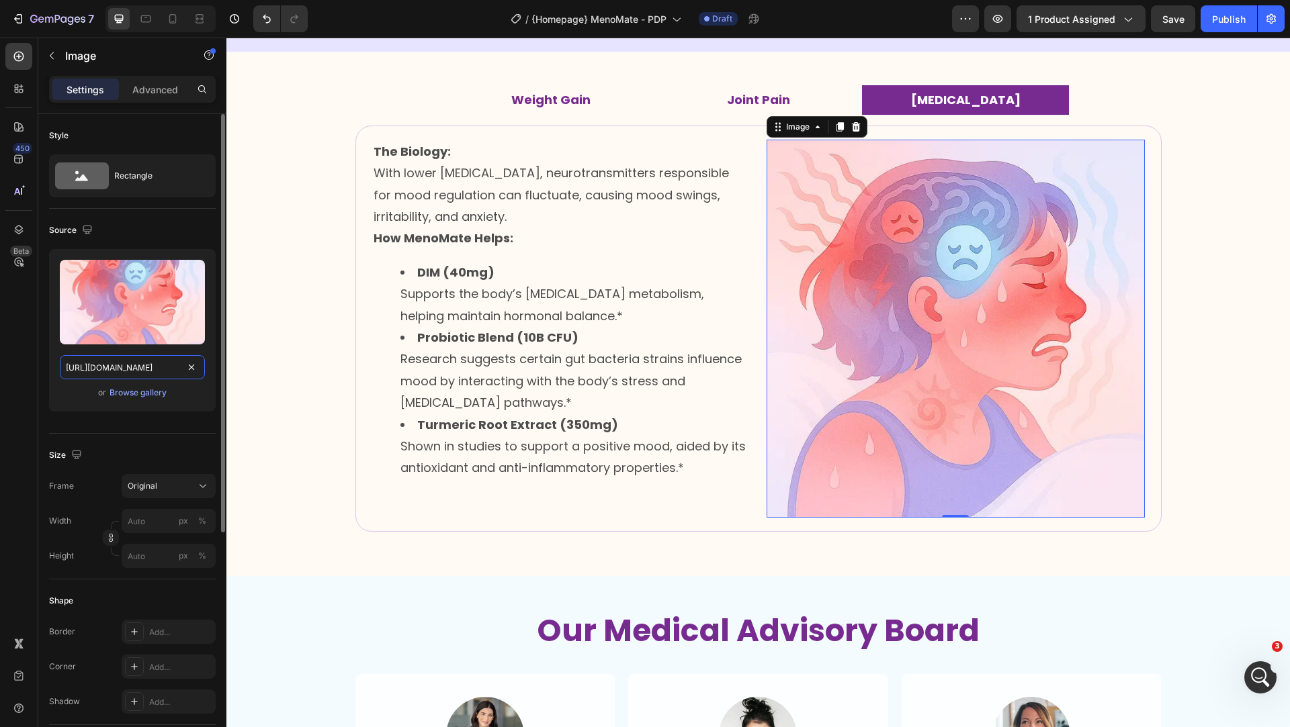
scroll to position [0, 215]
type input "[URL][DOMAIN_NAME]"
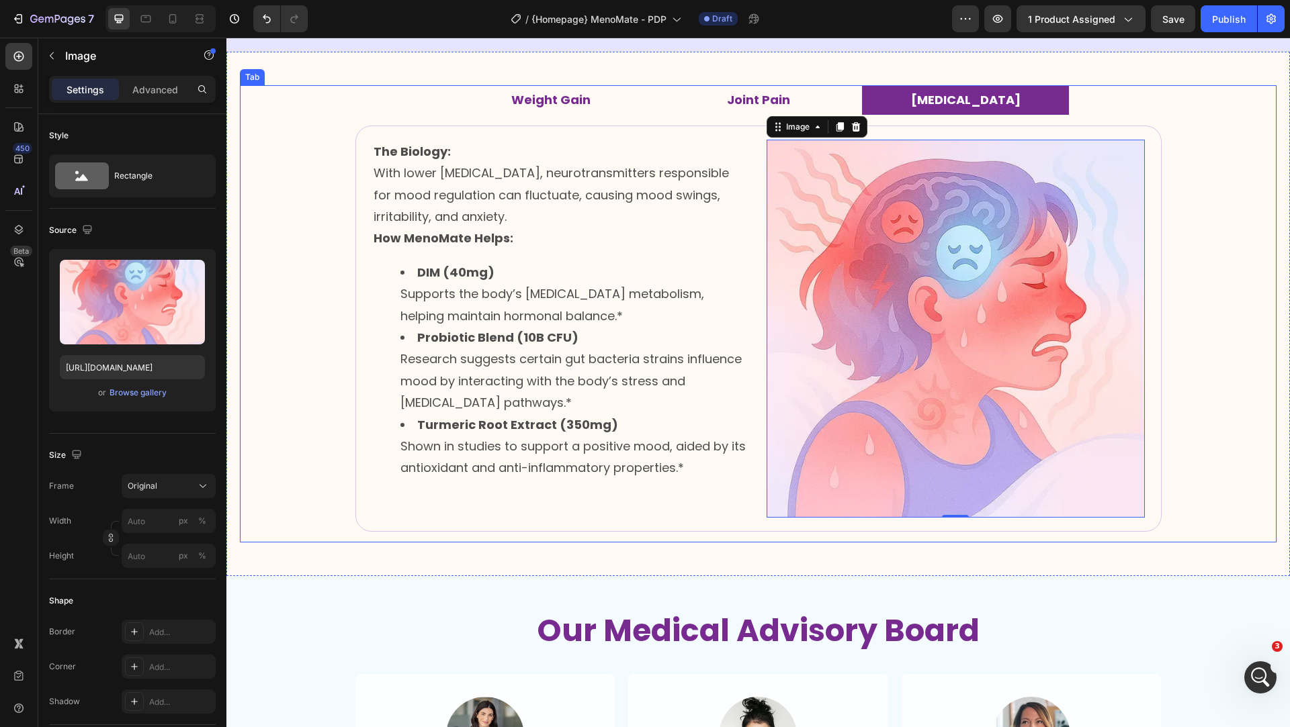
click at [562, 100] on strong "Weight Gain" at bounding box center [550, 99] width 79 height 17
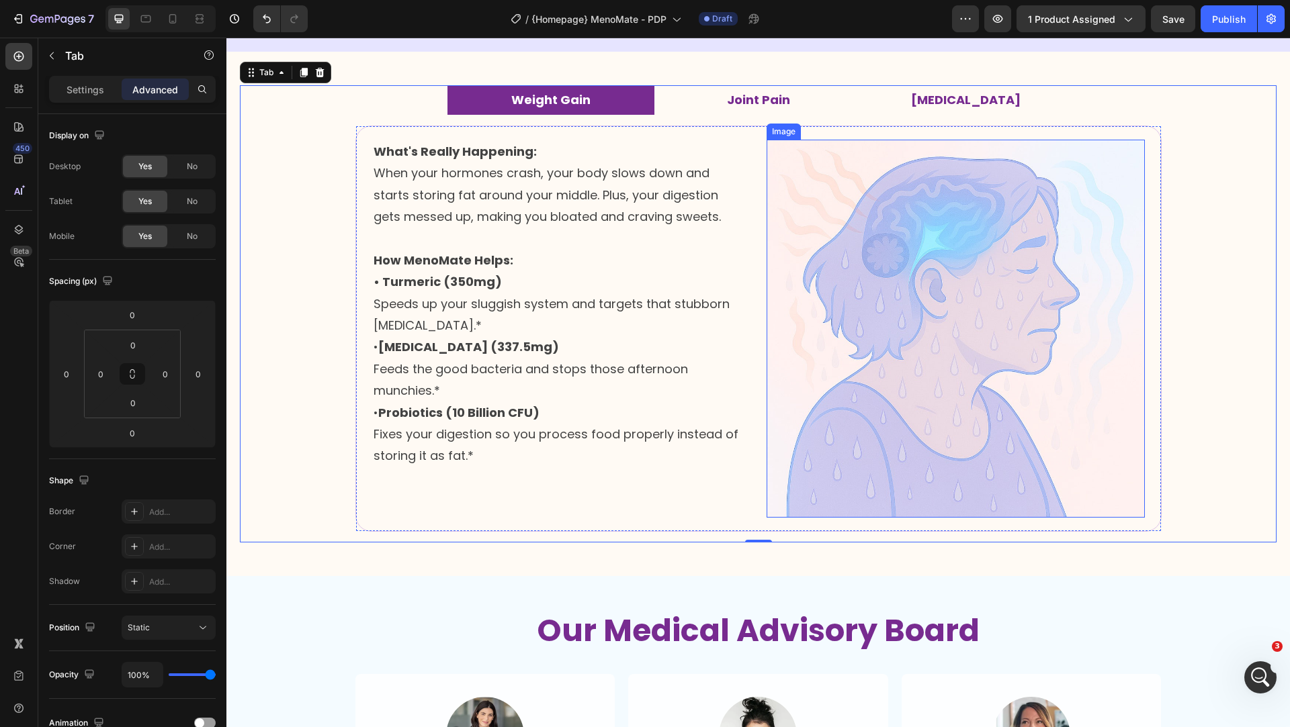
click at [895, 284] on img at bounding box center [955, 329] width 378 height 378
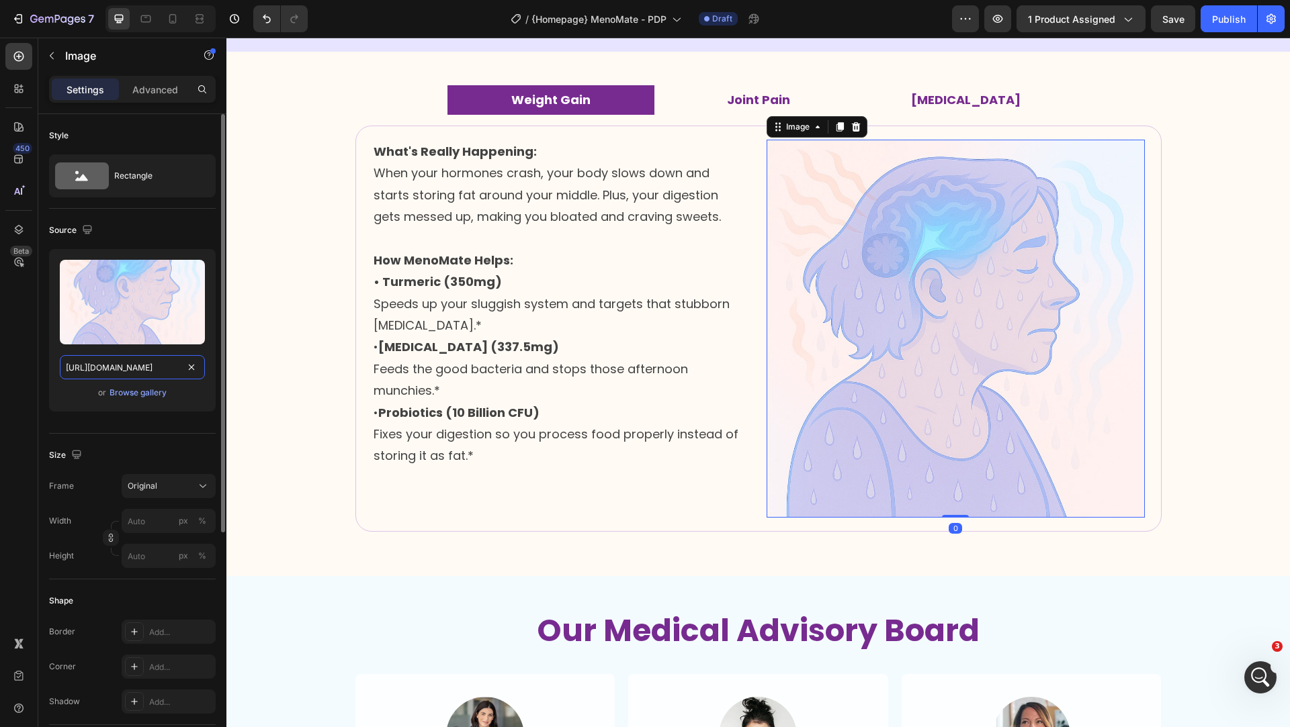
click at [121, 370] on input "[URL][DOMAIN_NAME]" at bounding box center [132, 367] width 145 height 24
paste input "weight.webp?v=1750323168"
type input "[URL][DOMAIN_NAME]"
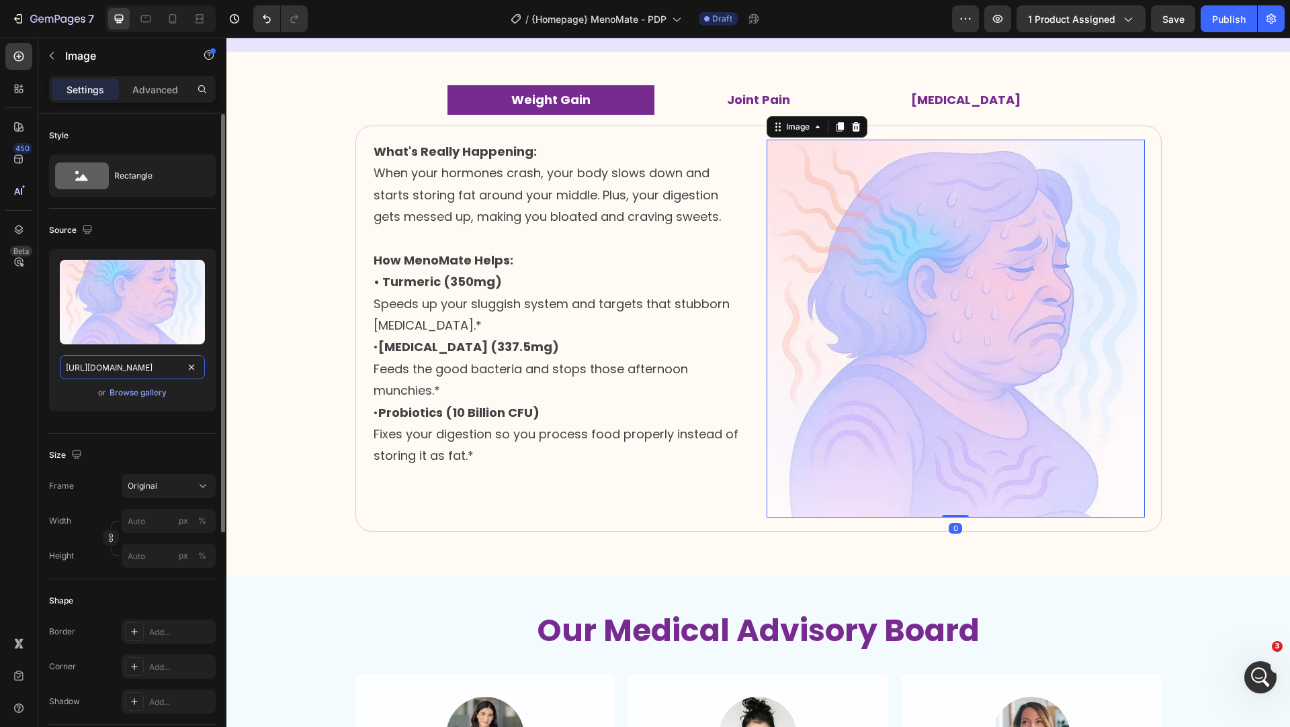
scroll to position [0, 206]
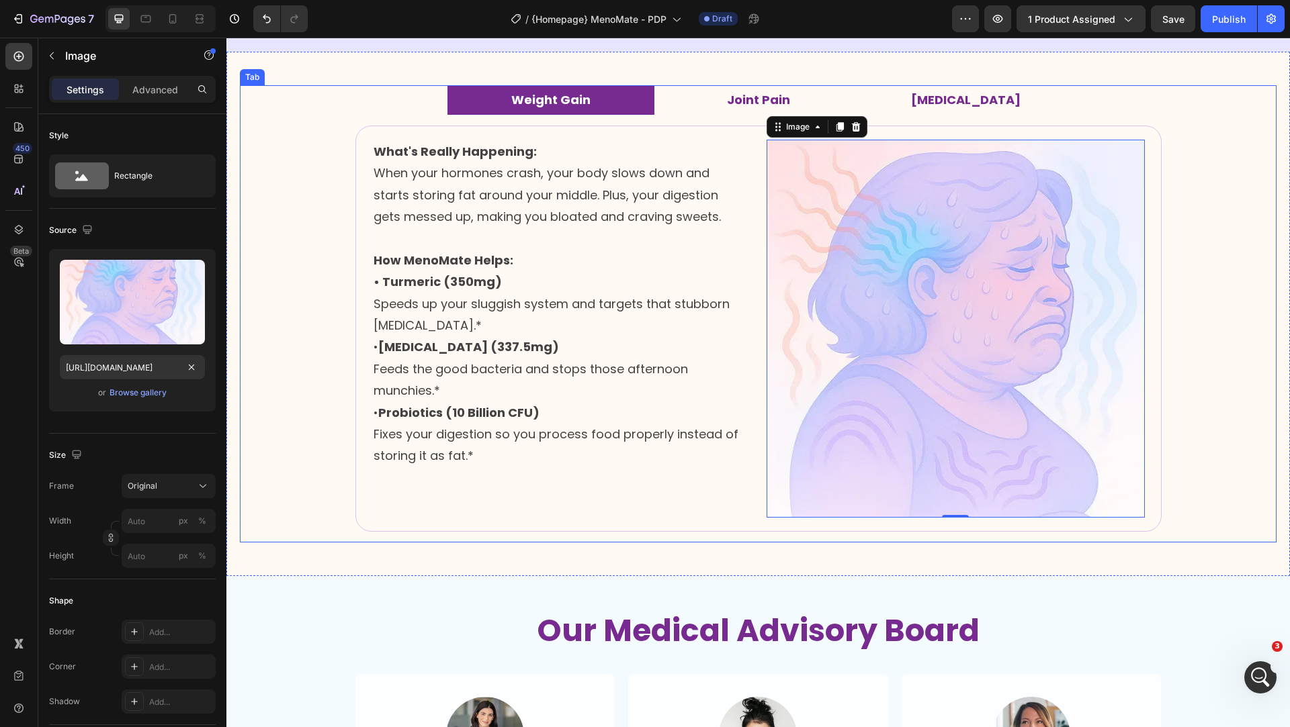
click at [690, 97] on li "Joint Pain" at bounding box center [758, 100] width 208 height 30
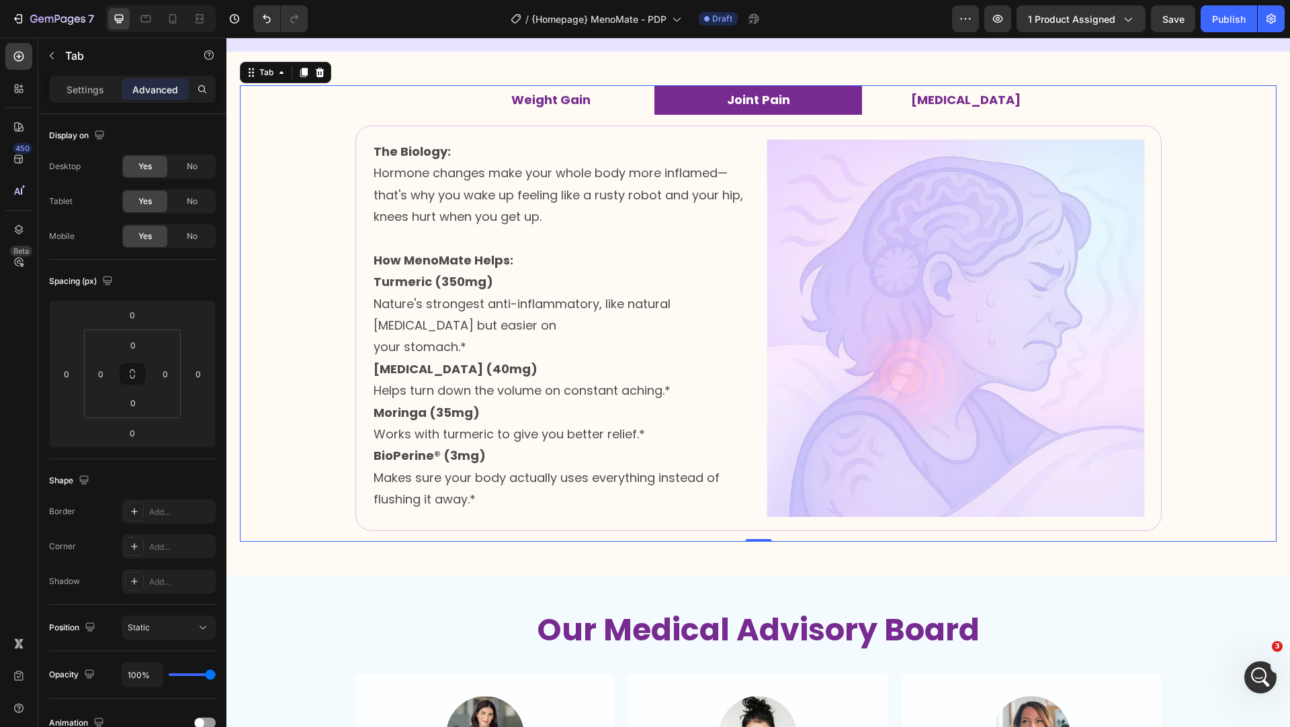
click at [910, 92] on li "[MEDICAL_DATA]" at bounding box center [966, 100] width 208 height 30
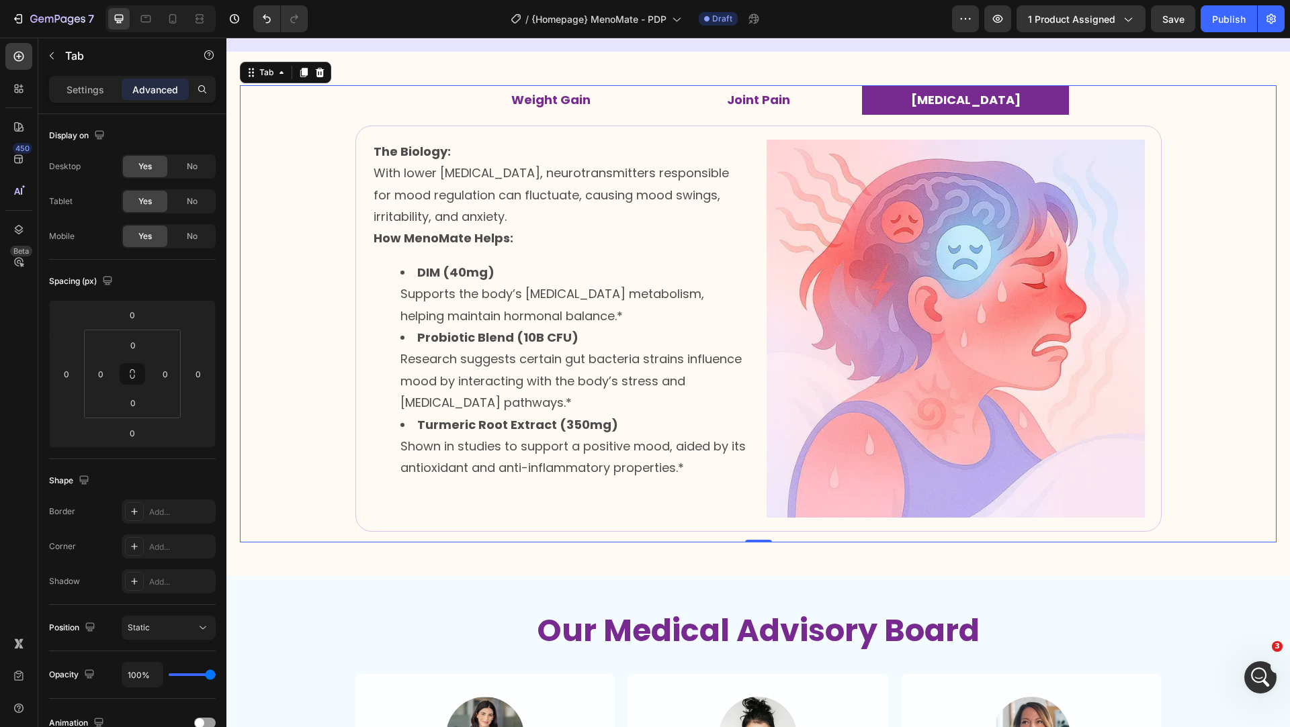
click at [717, 100] on li "Joint Pain" at bounding box center [758, 100] width 208 height 30
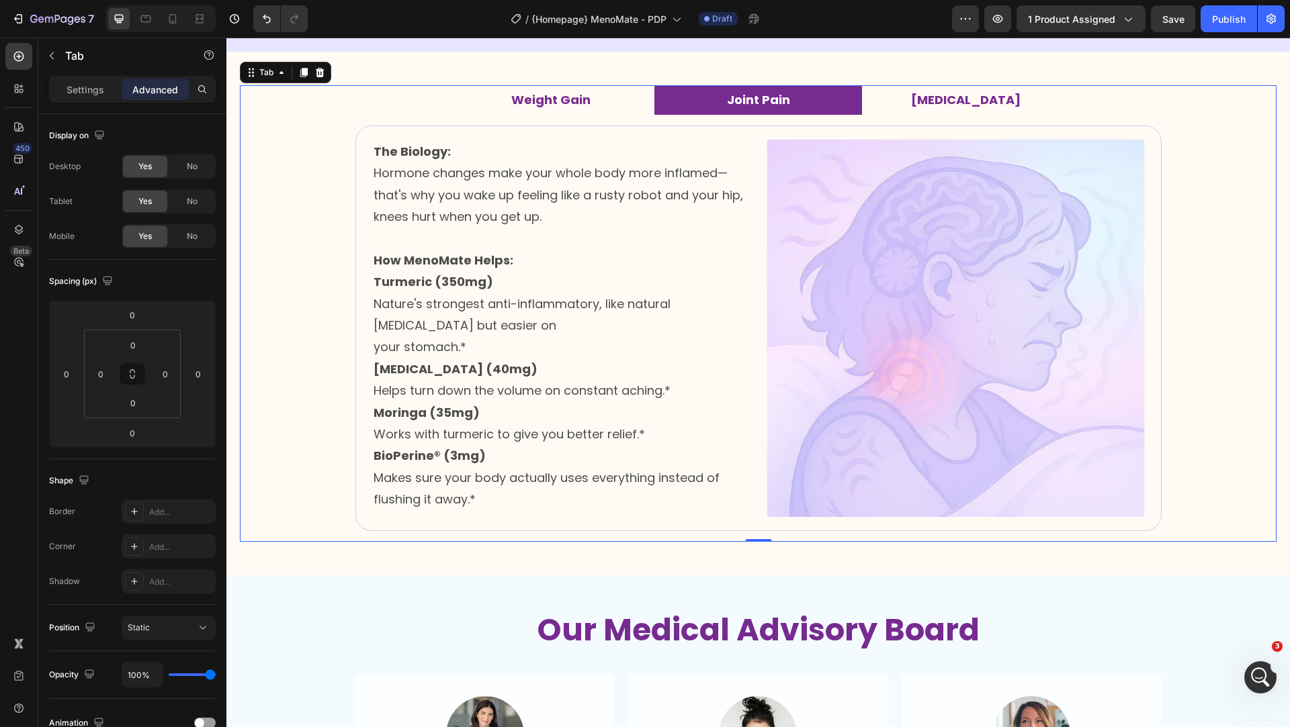
click at [592, 99] on li "Weight Gain" at bounding box center [551, 100] width 208 height 30
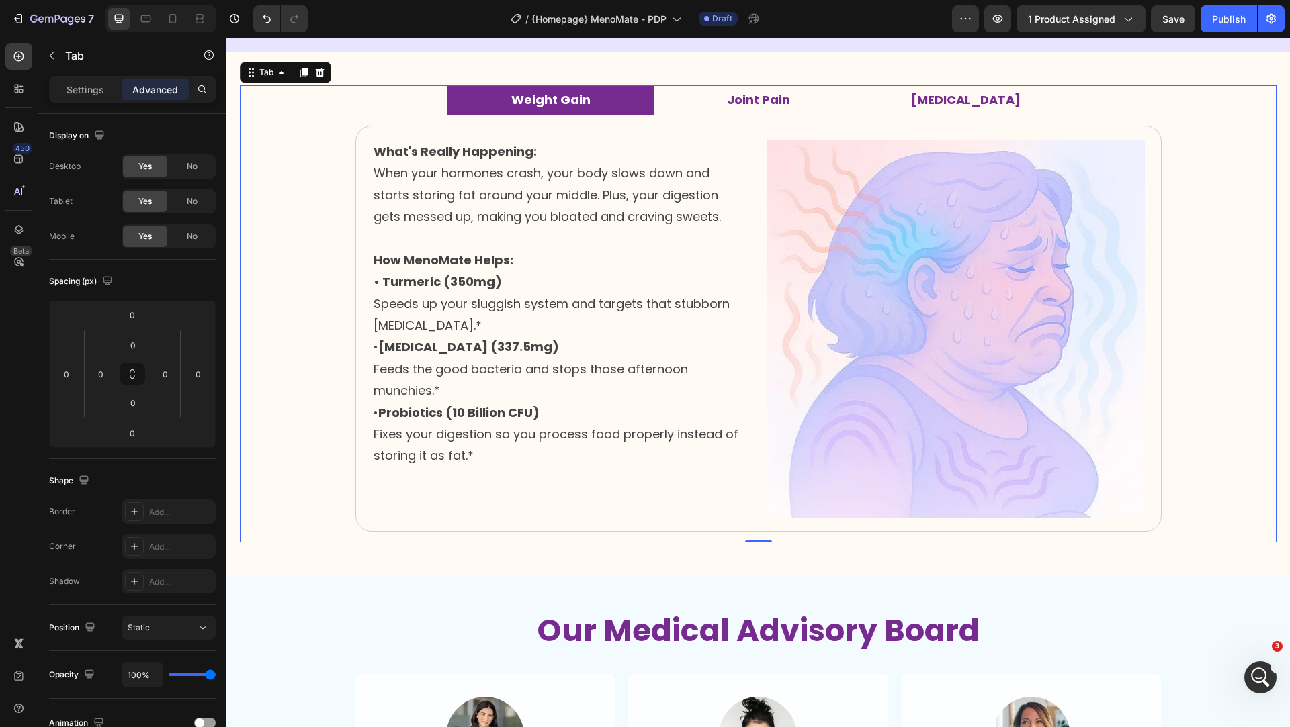
click at [592, 99] on li "Weight Gain" at bounding box center [551, 100] width 208 height 30
click at [378, 347] on strong "[MEDICAL_DATA] (337.5mg)" at bounding box center [468, 347] width 181 height 17
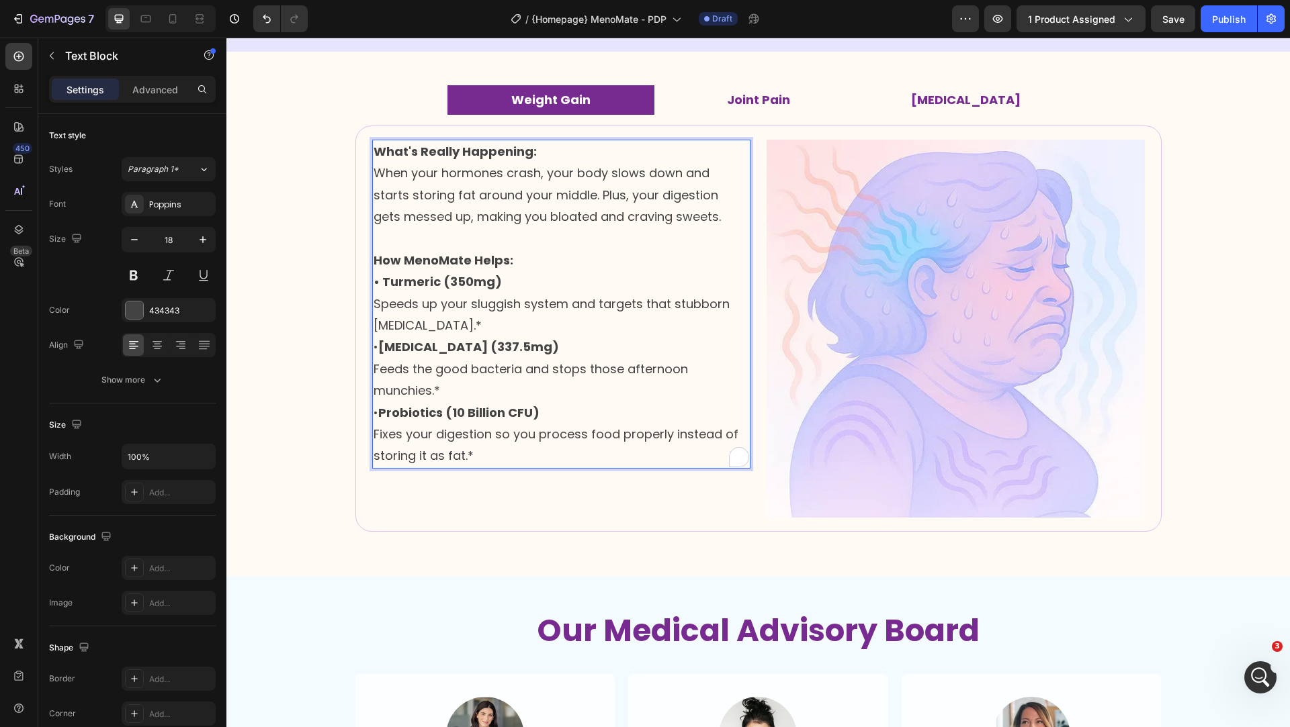
click at [378, 347] on strong "[MEDICAL_DATA] (337.5mg)" at bounding box center [468, 347] width 181 height 17
click at [363, 345] on div "Image What's Really Happening: When your hormones crash, your body slows down a…" at bounding box center [758, 329] width 806 height 406
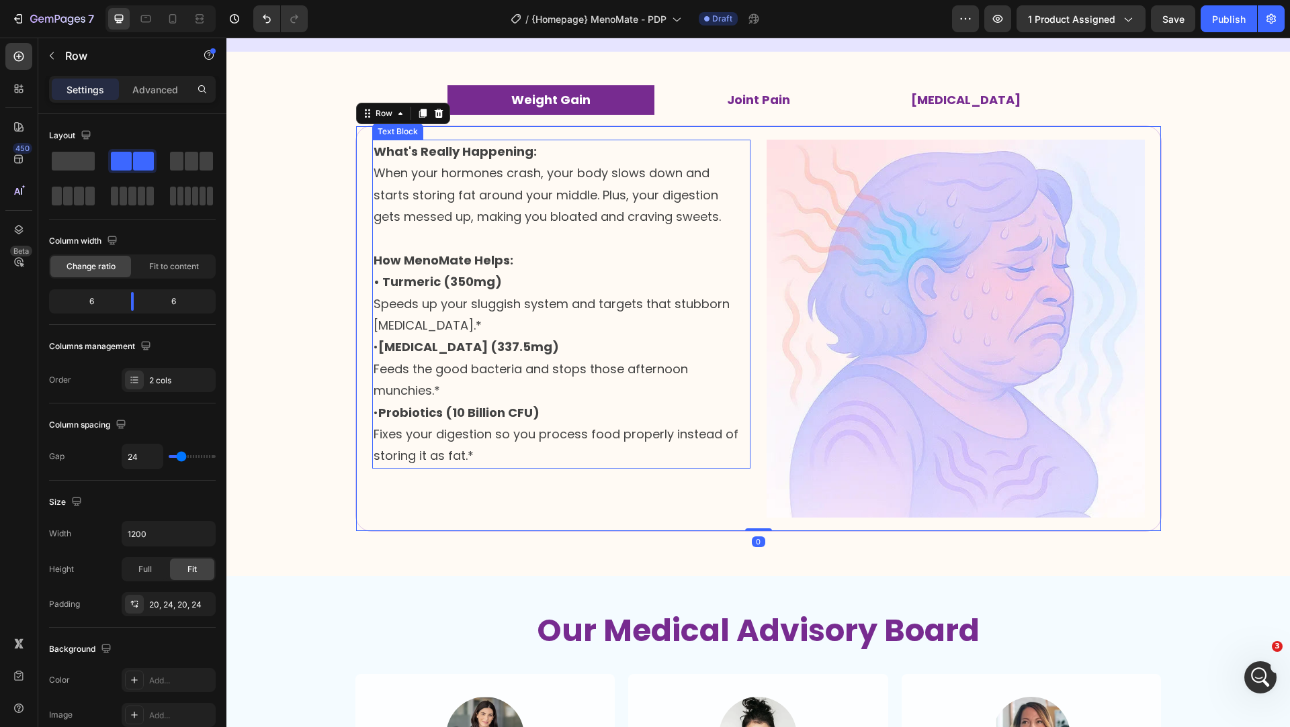
click at [397, 333] on p "• Turmeric (350mg) Speeds up your sluggish system and targets that stubborn [ME…" at bounding box center [560, 369] width 375 height 196
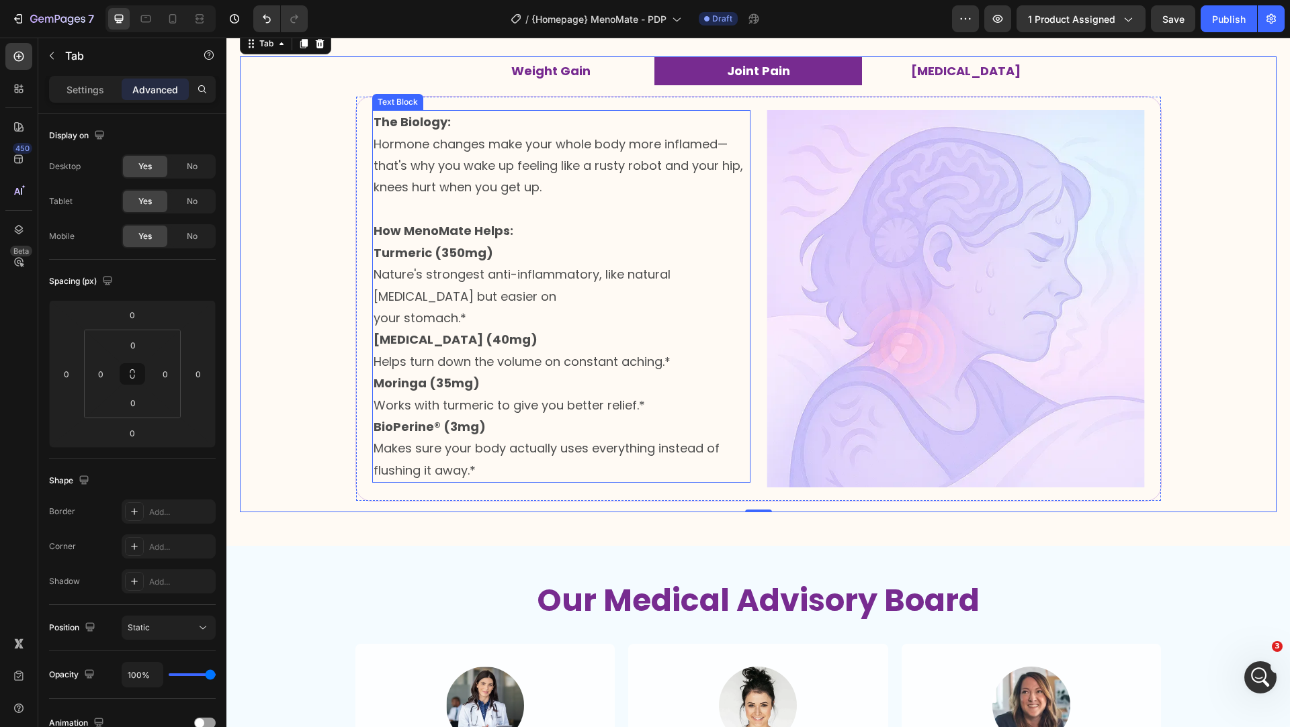
click at [373, 261] on strong "Turmeric (350mg)" at bounding box center [433, 252] width 120 height 17
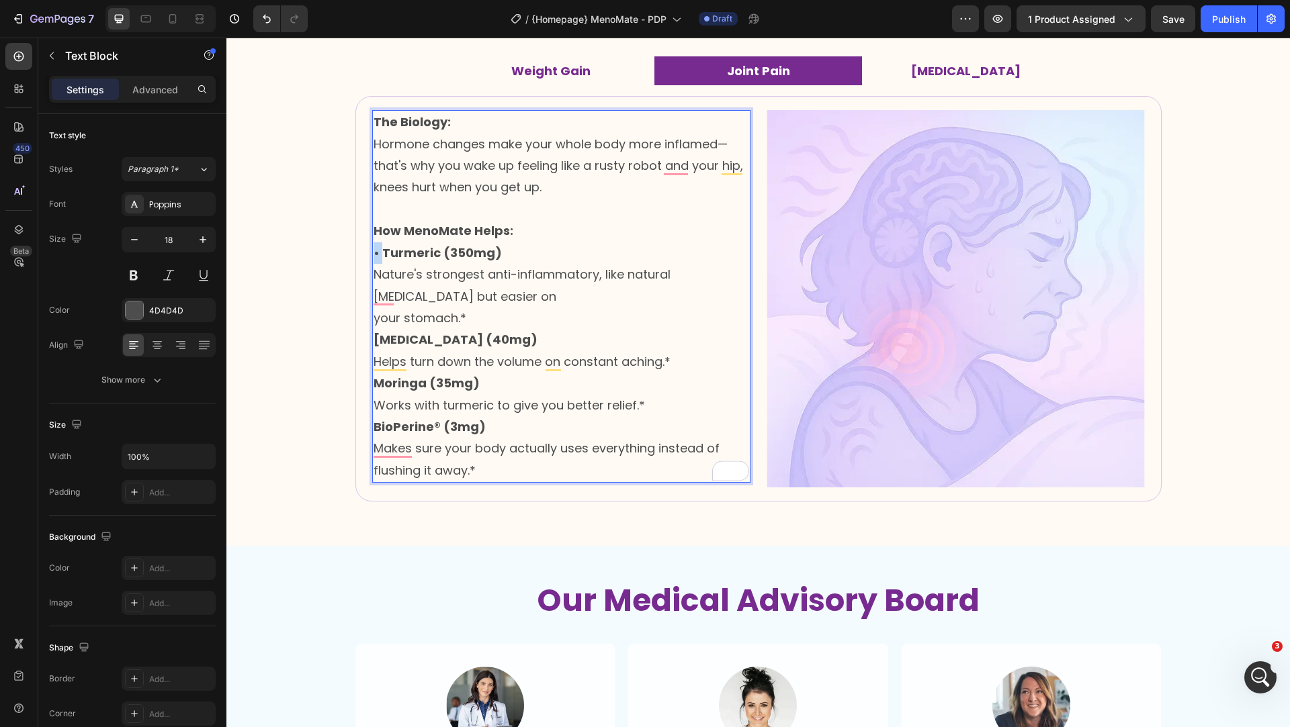
drag, startPoint x: 375, startPoint y: 281, endPoint x: 368, endPoint y: 281, distance: 7.4
click at [373, 261] on strong "• Turmeric (350mg)" at bounding box center [437, 252] width 128 height 17
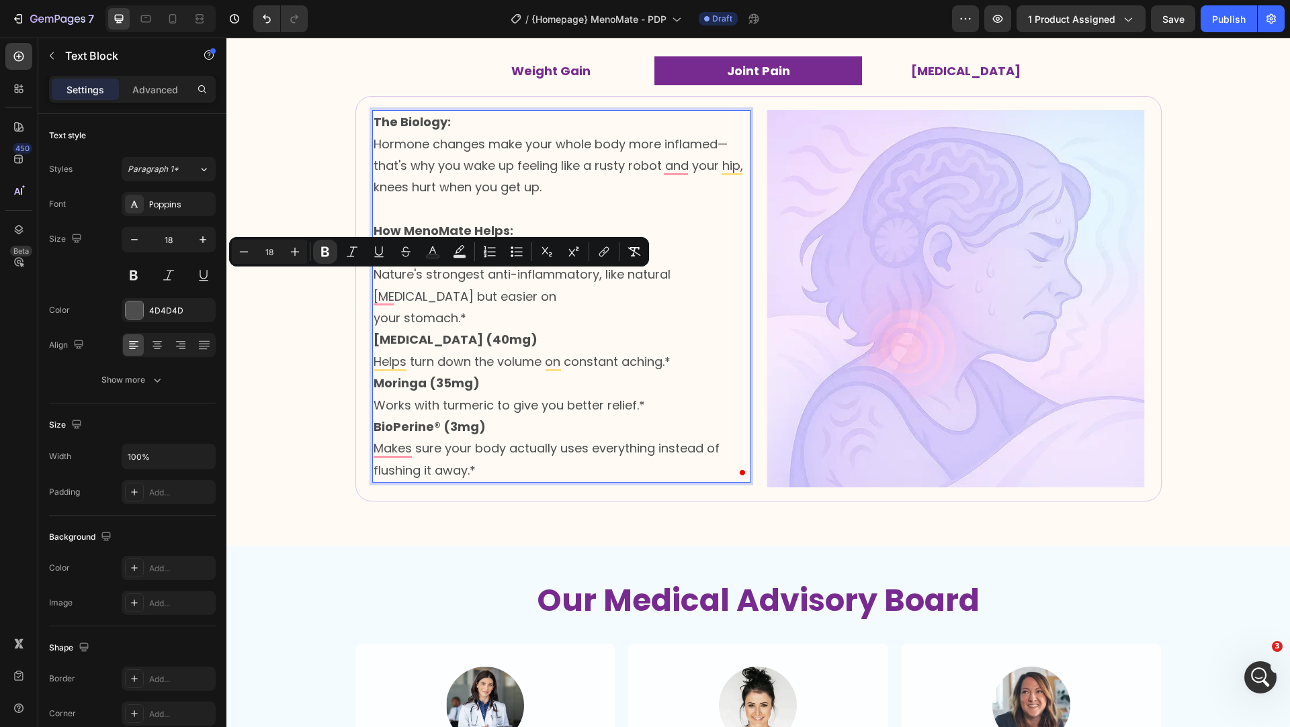
copy strong "•"
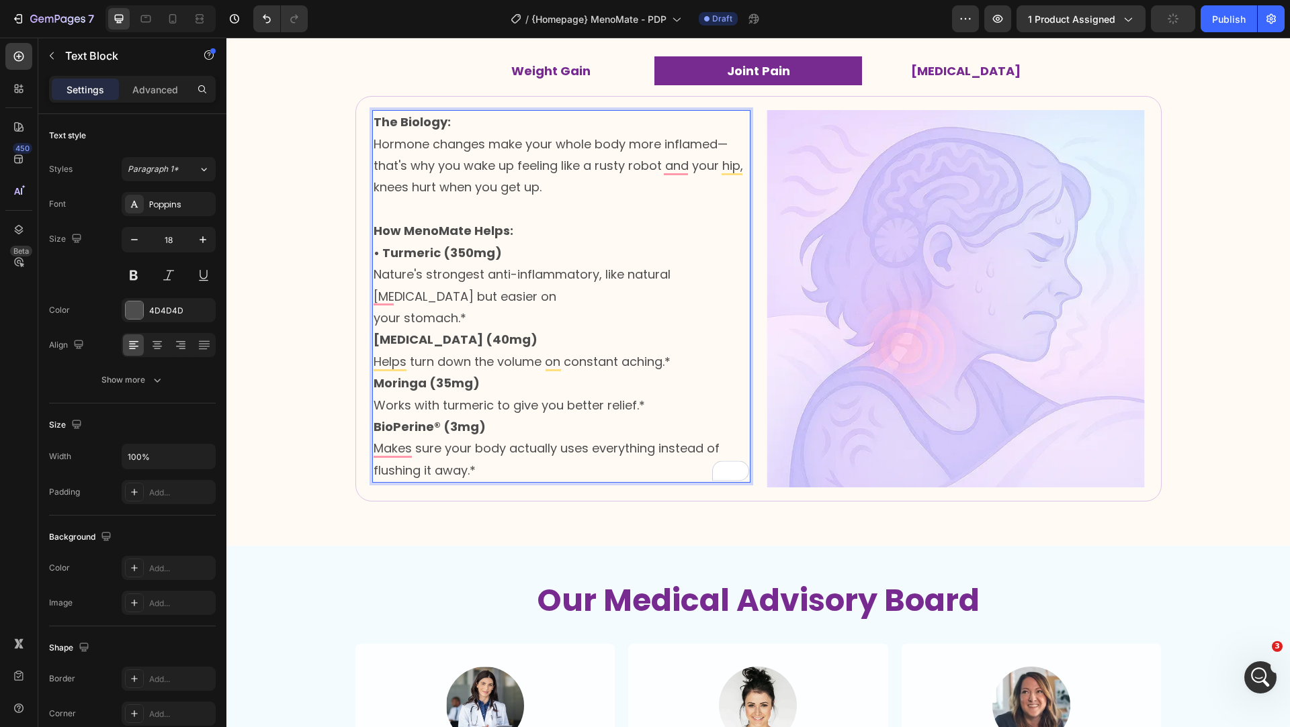
click at [373, 348] on strong "[MEDICAL_DATA] (40mg)" at bounding box center [455, 339] width 164 height 17
click at [909, 86] on li "[MEDICAL_DATA]" at bounding box center [966, 71] width 208 height 30
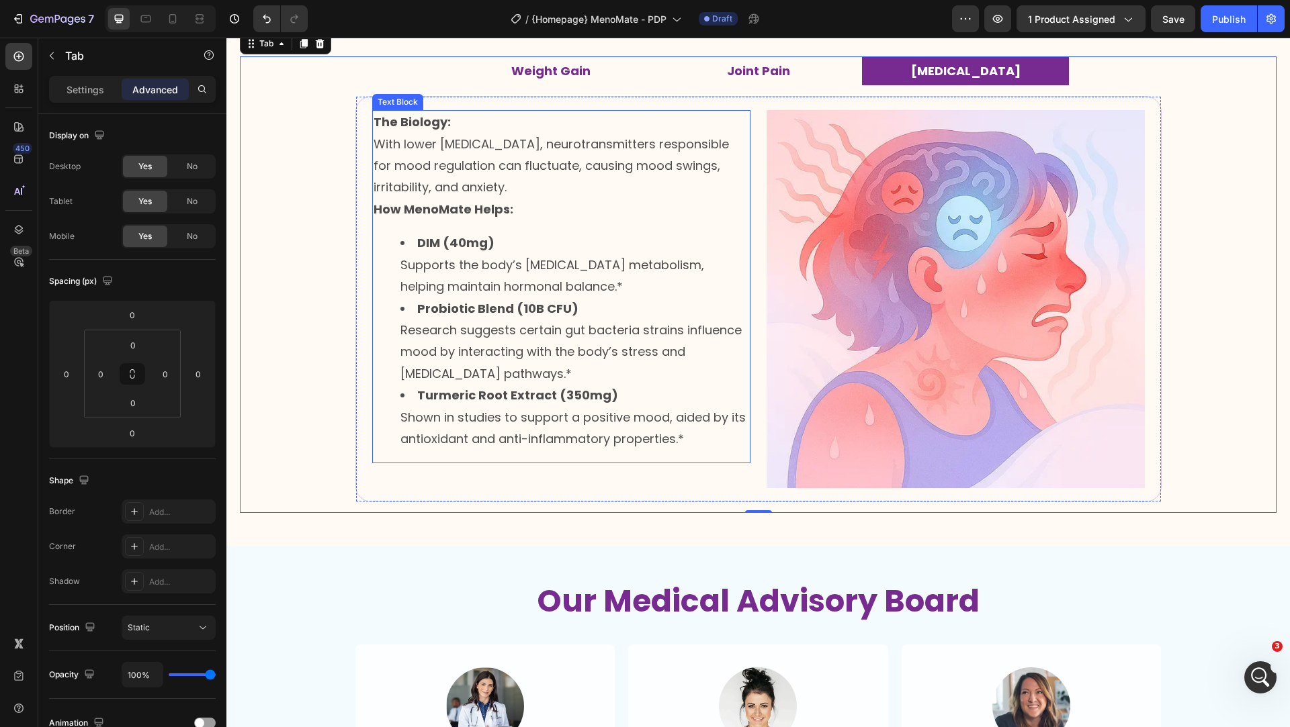
click at [420, 281] on li "DIM (40mg) Supports the body’s [MEDICAL_DATA] metabolism, helping maintain horm…" at bounding box center [574, 264] width 349 height 65
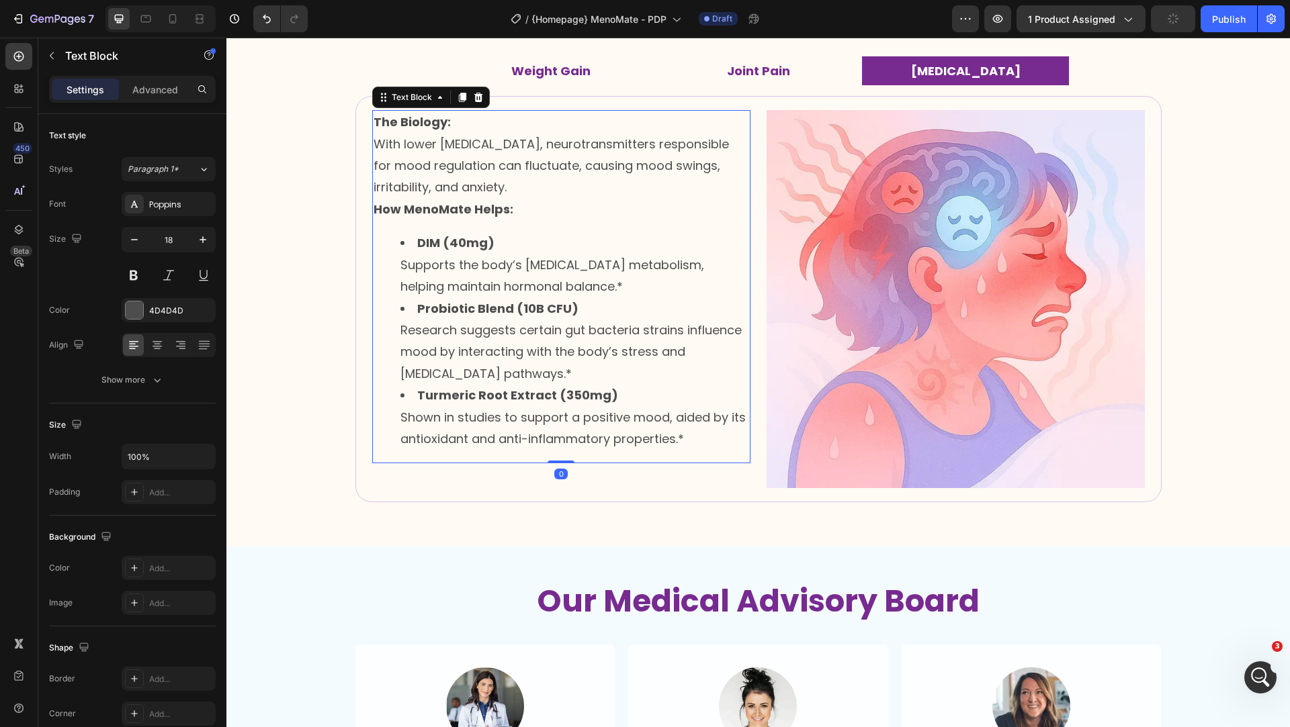
click at [399, 255] on div "The Biology: With lower [MEDICAL_DATA], neurotransmitters responsible for mood …" at bounding box center [561, 286] width 378 height 353
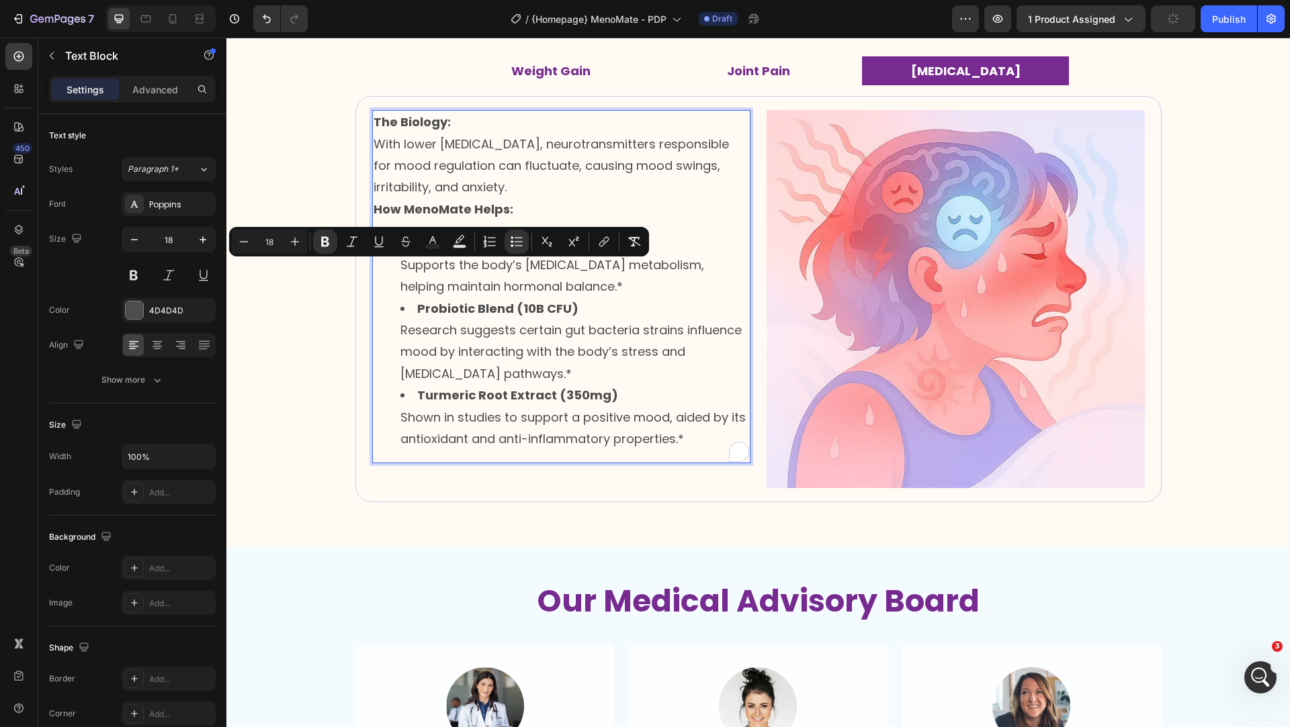
click at [401, 271] on li "DIM (40mg) Supports the body’s [MEDICAL_DATA] metabolism, helping maintain horm…" at bounding box center [574, 264] width 349 height 65
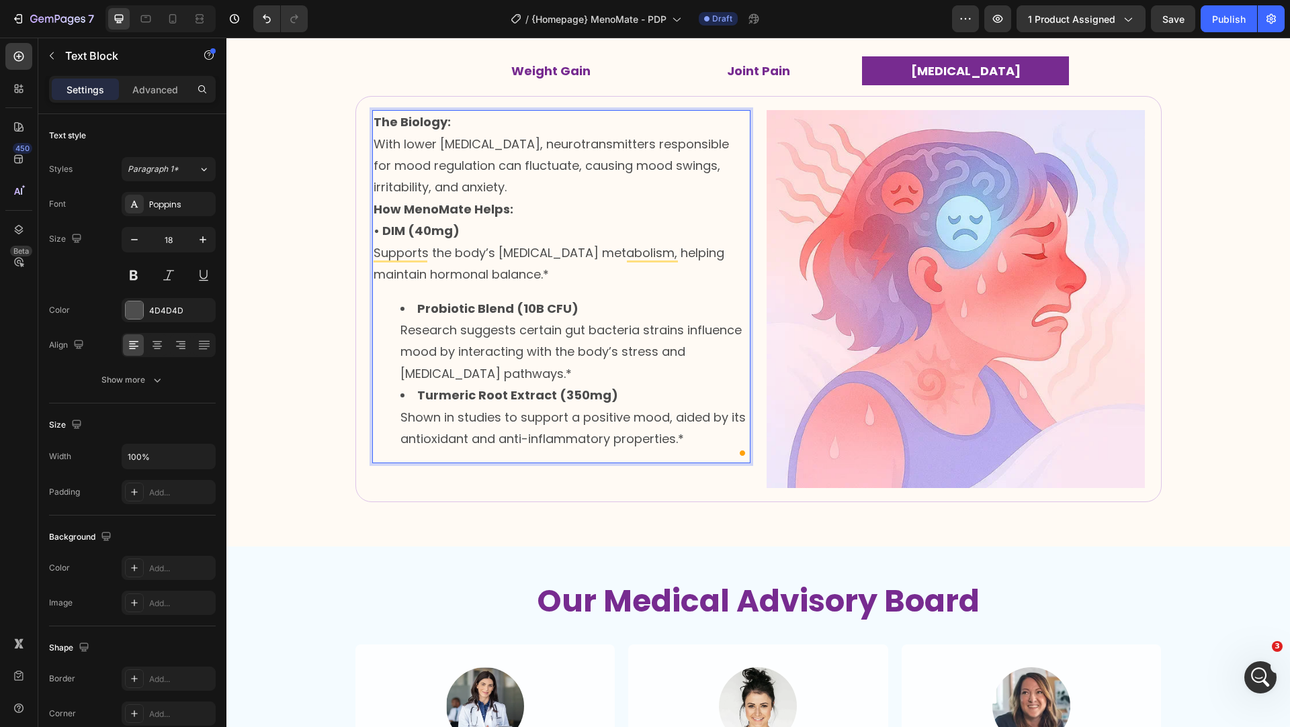
click at [408, 333] on li "Probiotic Blend (10B CFU) Research suggests certain gut bacteria strains influe…" at bounding box center [574, 341] width 349 height 87
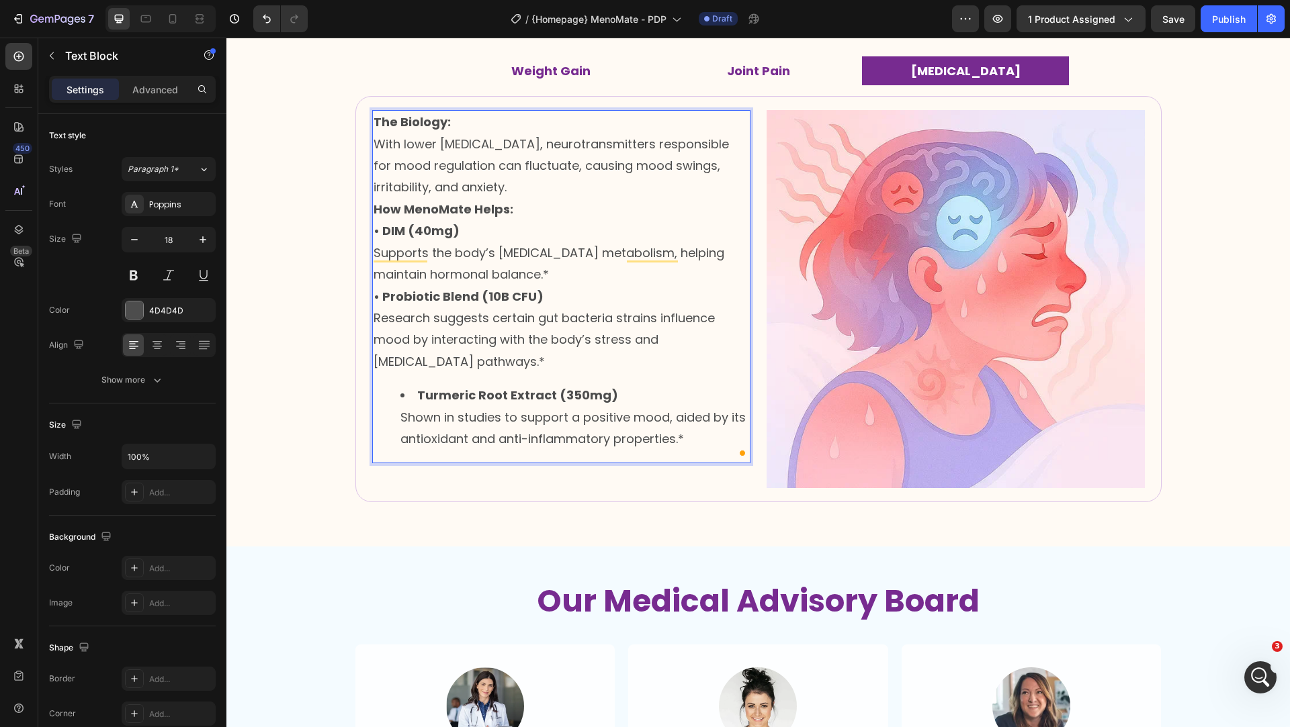
click at [408, 424] on li "Turmeric Root Extract (350mg) Shown in studies to support a positive mood, aide…" at bounding box center [574, 417] width 349 height 65
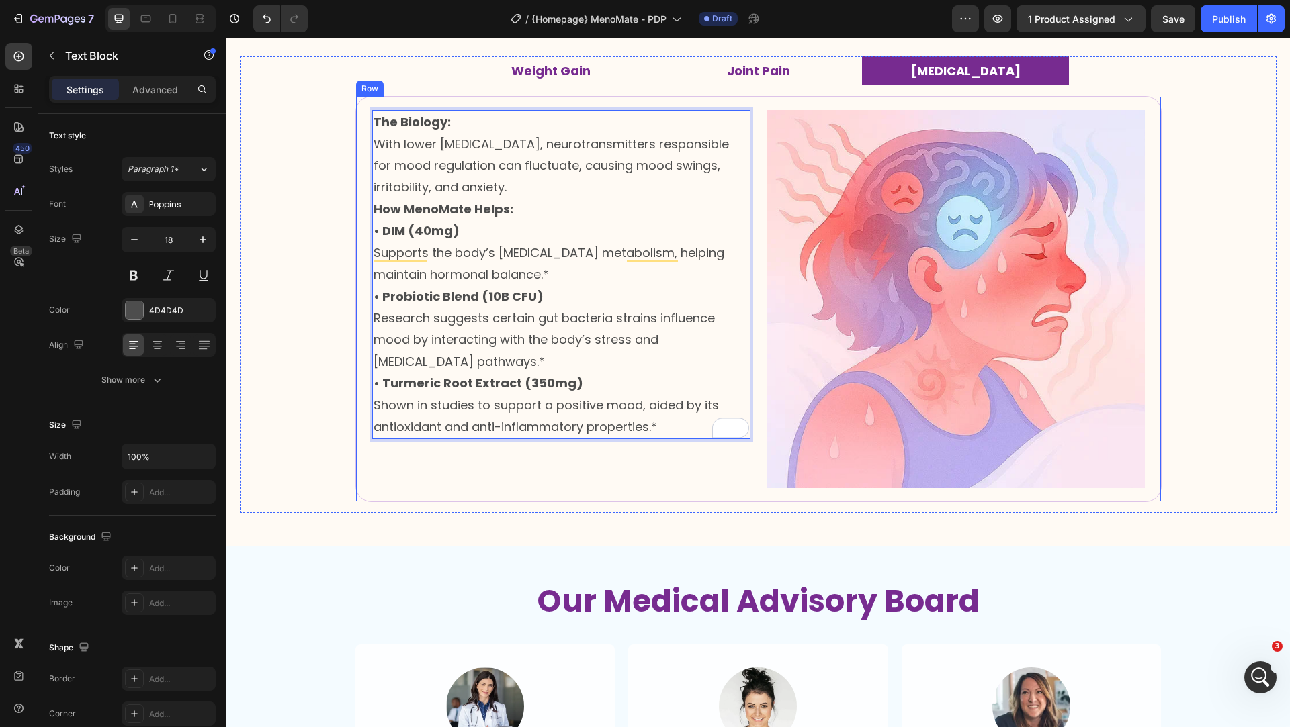
click at [700, 488] on div "The Biology: With lower [MEDICAL_DATA], neurotransmitters responsible for mood …" at bounding box center [561, 299] width 378 height 378
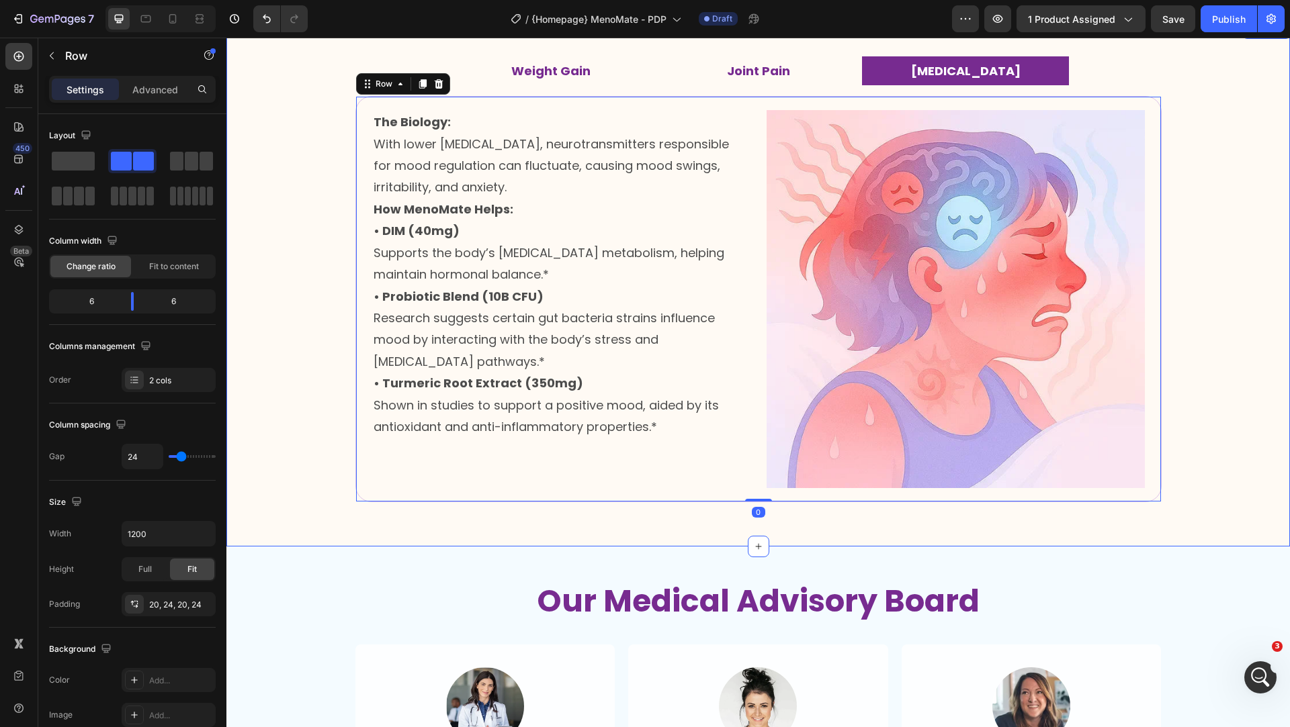
click at [523, 542] on div "Weight Gain Joint Pain [MEDICAL_DATA] Image What's Really Happening: When your …" at bounding box center [757, 285] width 1063 height 525
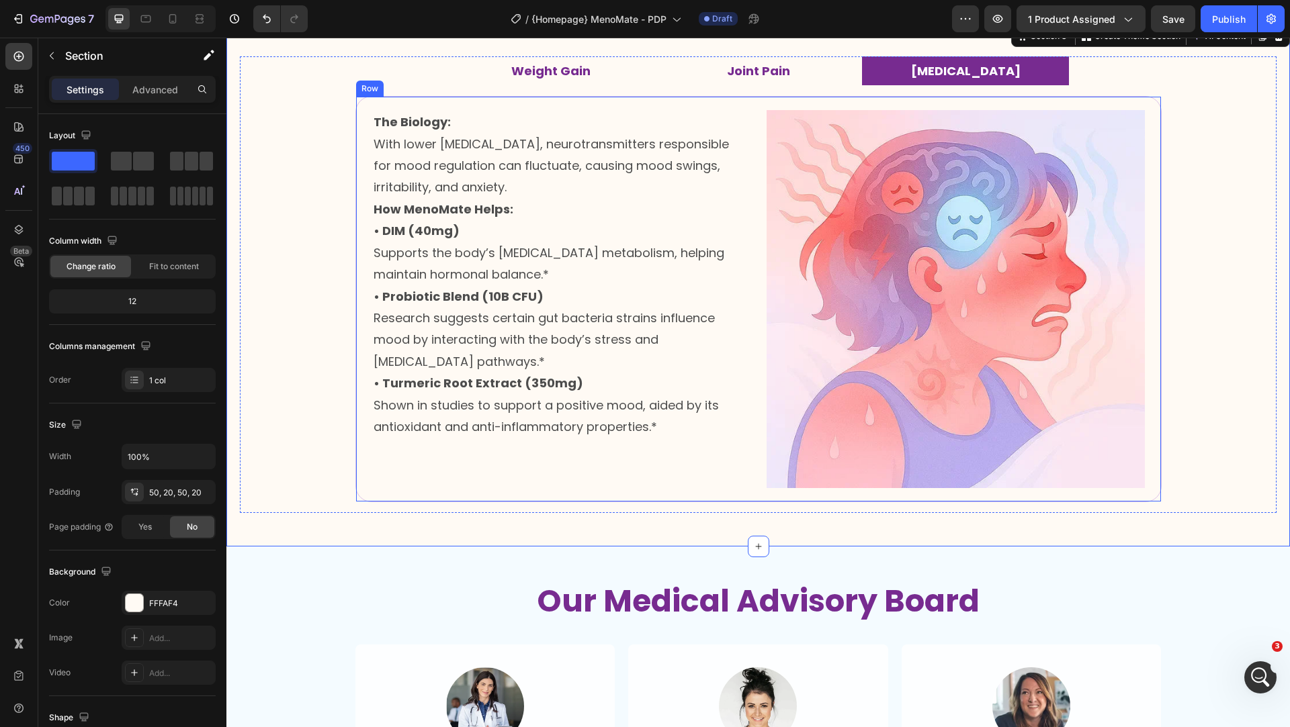
click at [531, 467] on div "The Biology: With lower [MEDICAL_DATA], neurotransmitters responsible for mood …" at bounding box center [561, 299] width 378 height 378
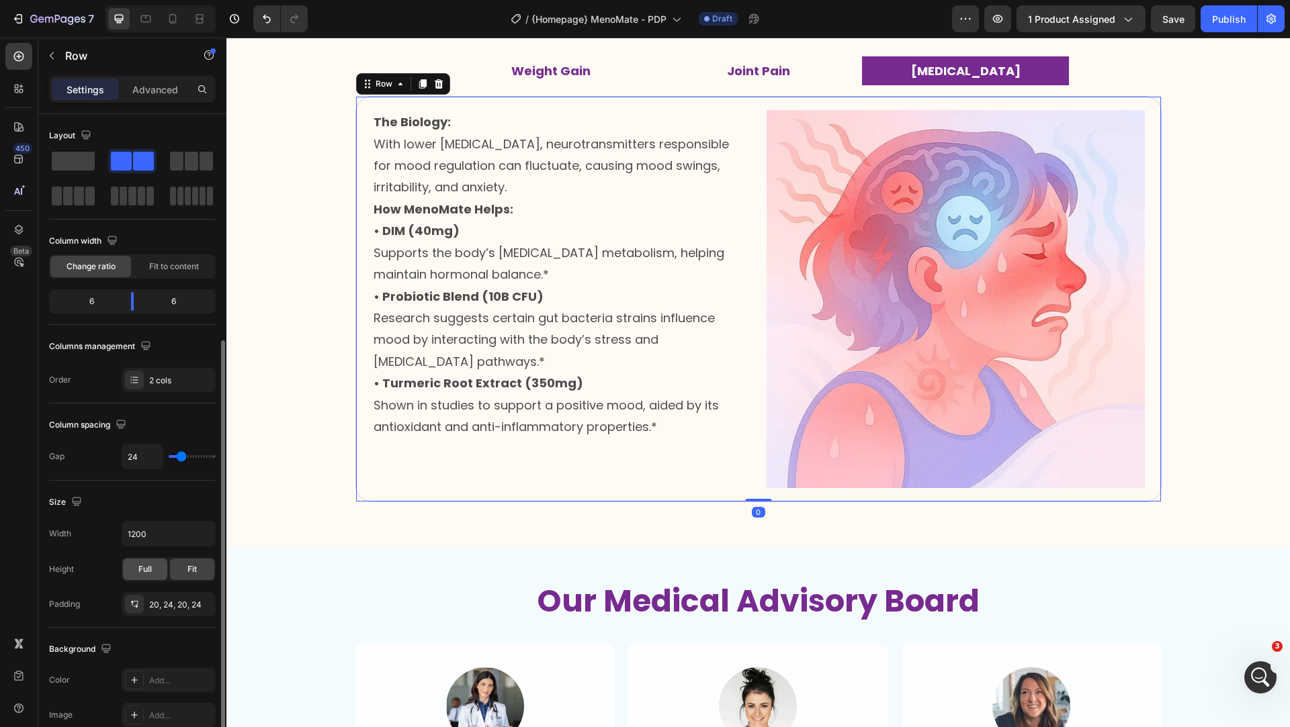
scroll to position [318, 0]
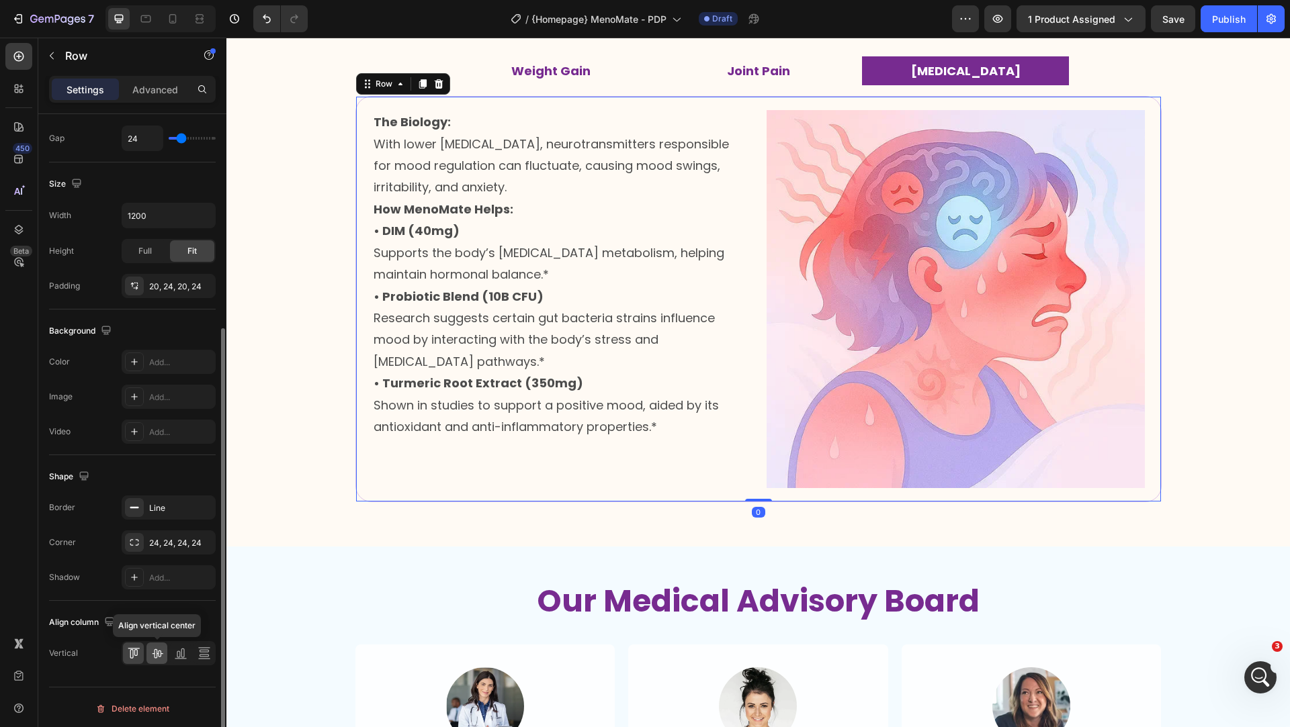
click at [161, 650] on icon at bounding box center [157, 654] width 11 height 9
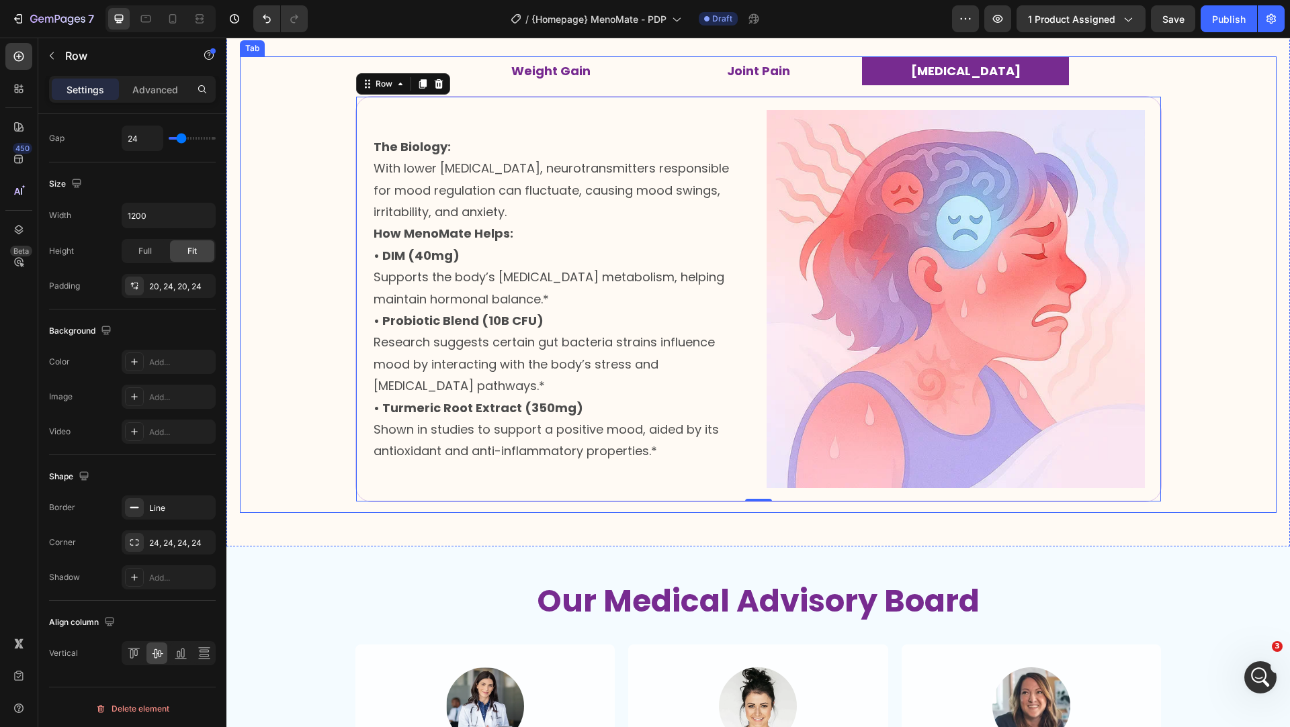
click at [702, 86] on li "Joint Pain" at bounding box center [758, 71] width 208 height 30
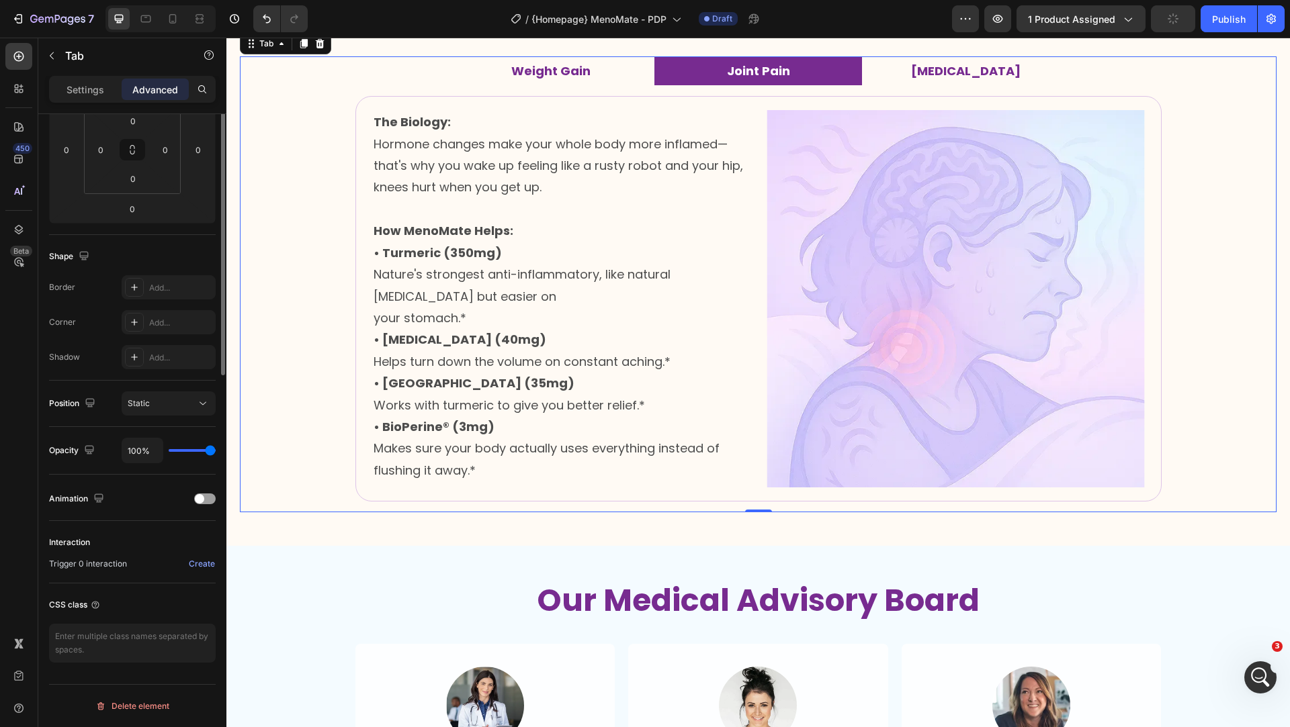
scroll to position [0, 0]
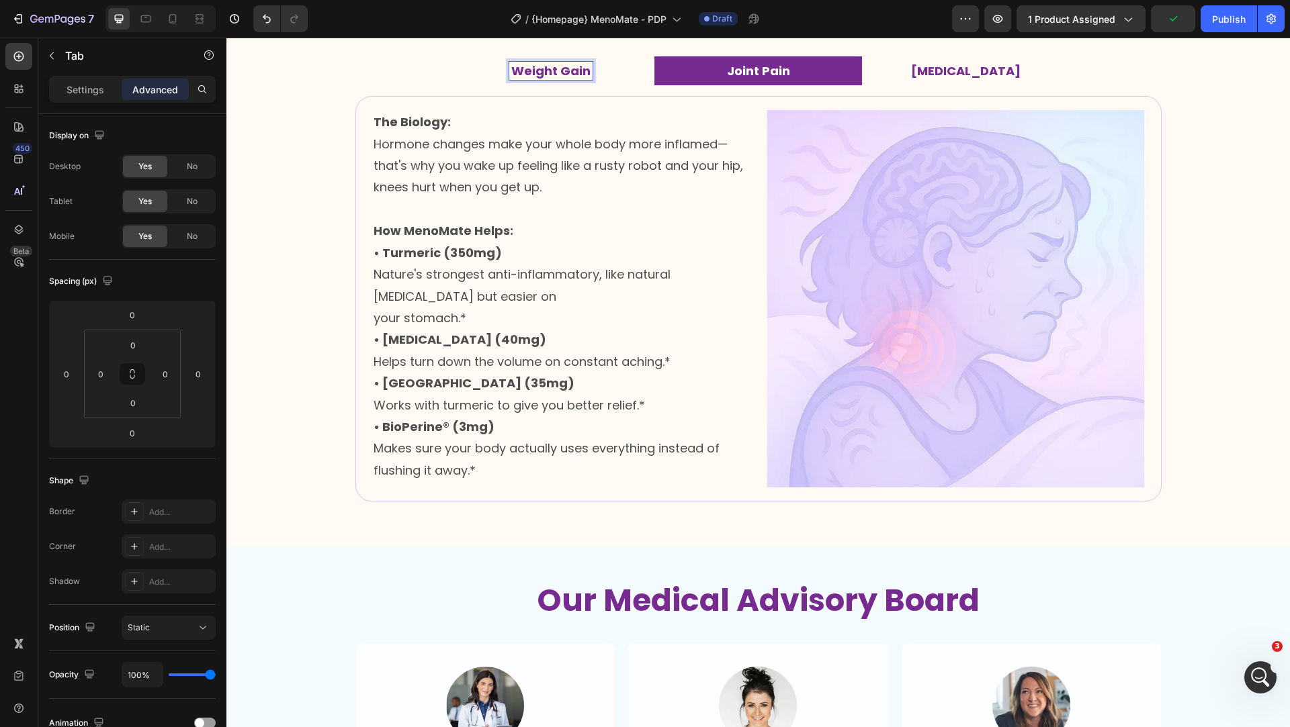
click at [615, 86] on li "Weight Gain" at bounding box center [551, 71] width 208 height 30
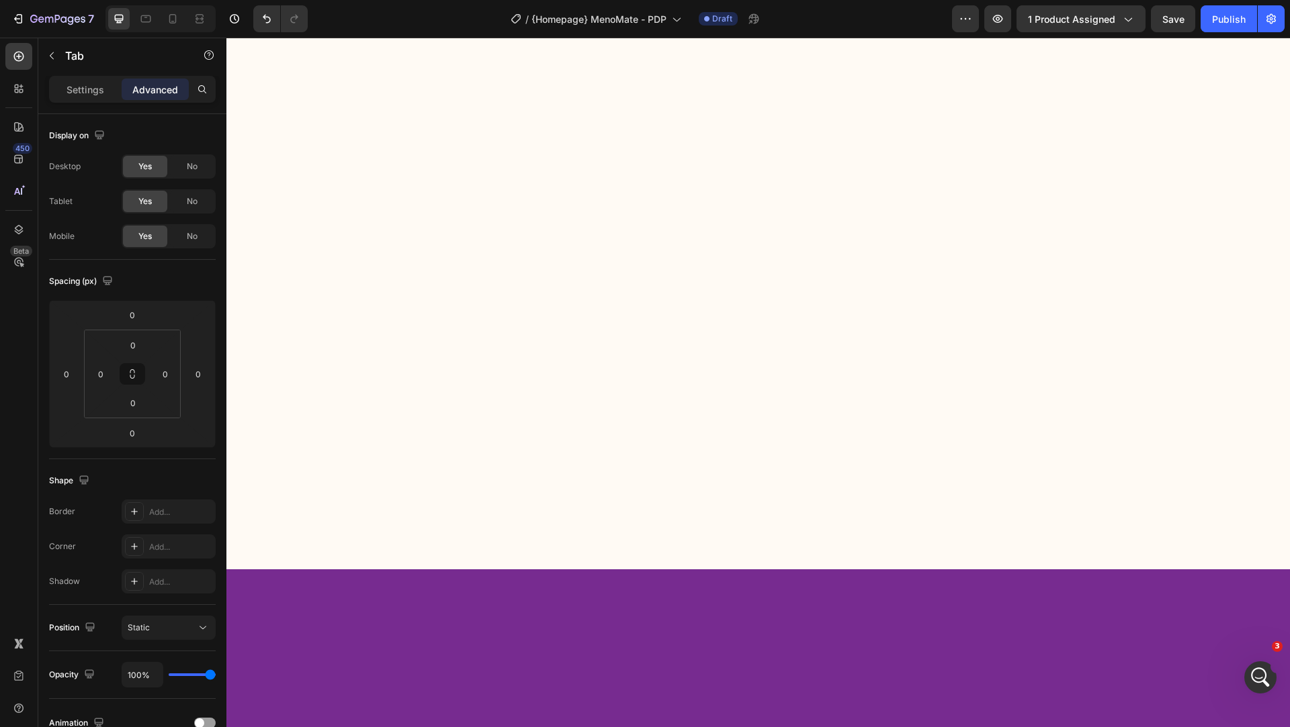
scroll to position [3051, 0]
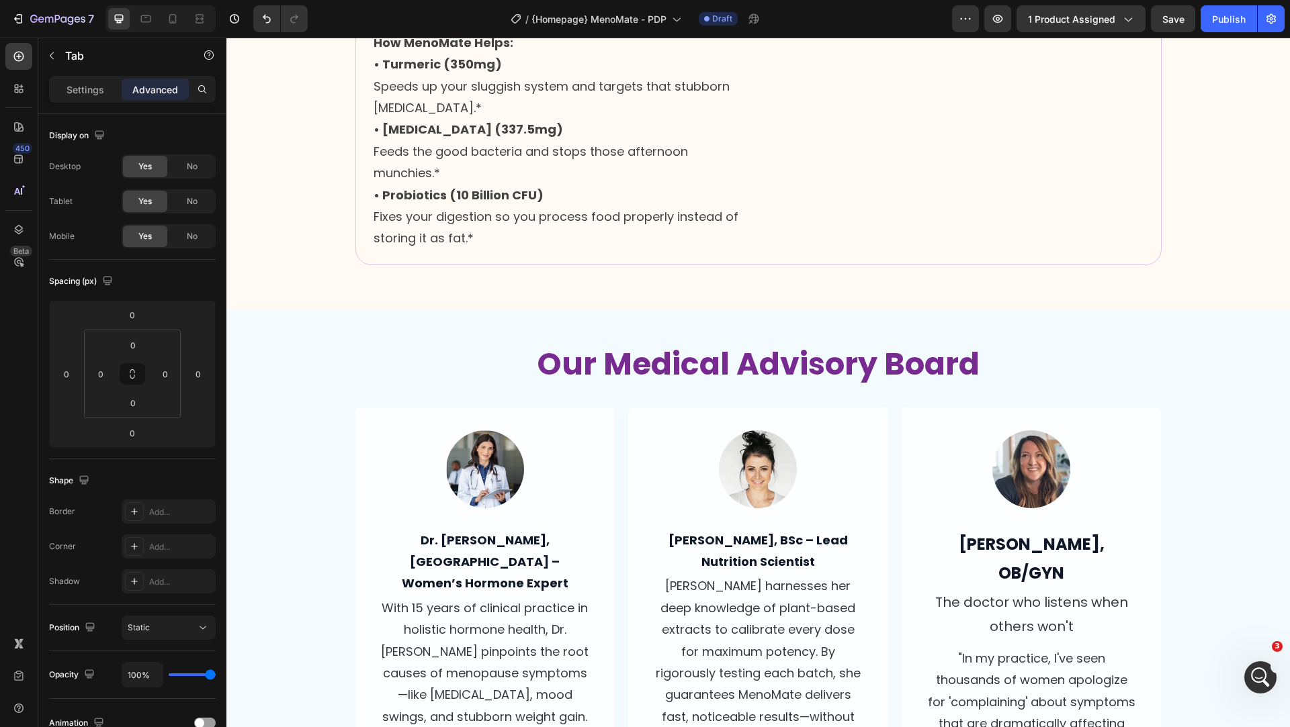
click at [634, 365] on div "Our Medical Advisory Board Heading Image Dr. [PERSON_NAME], ND – Women’s Hormon…" at bounding box center [757, 666] width 1063 height 712
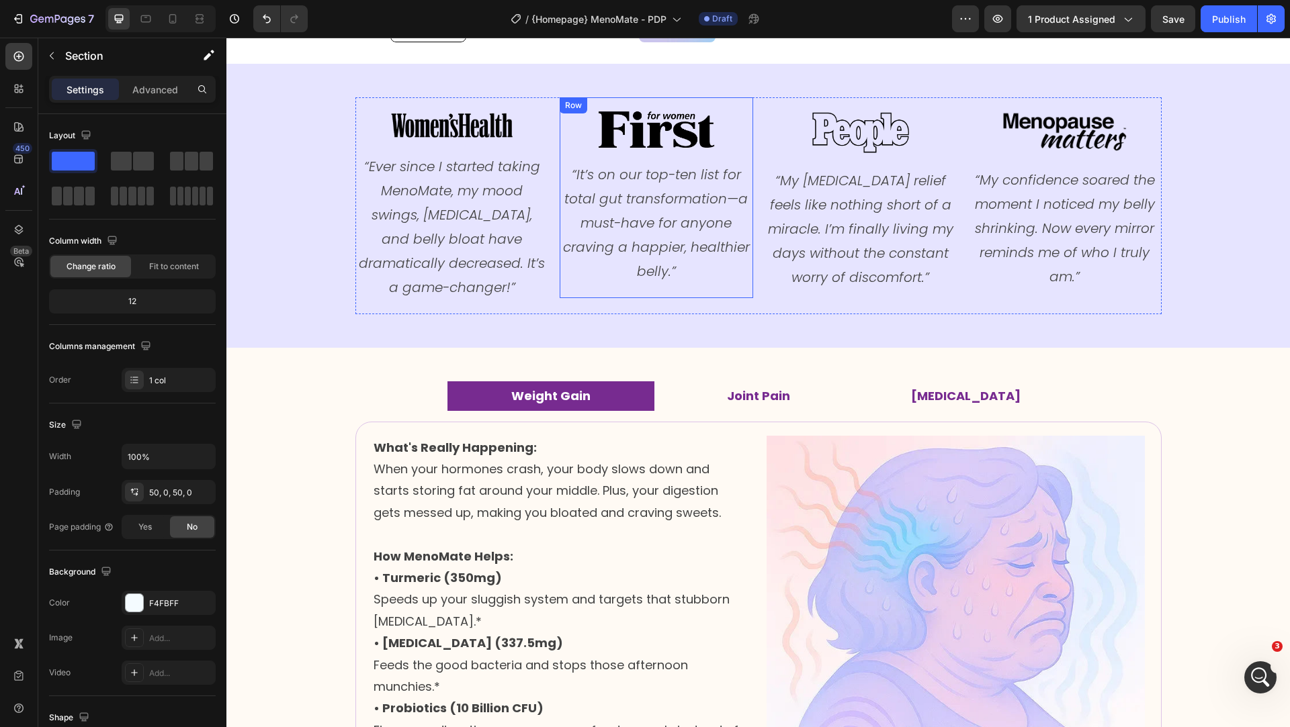
scroll to position [1341, 0]
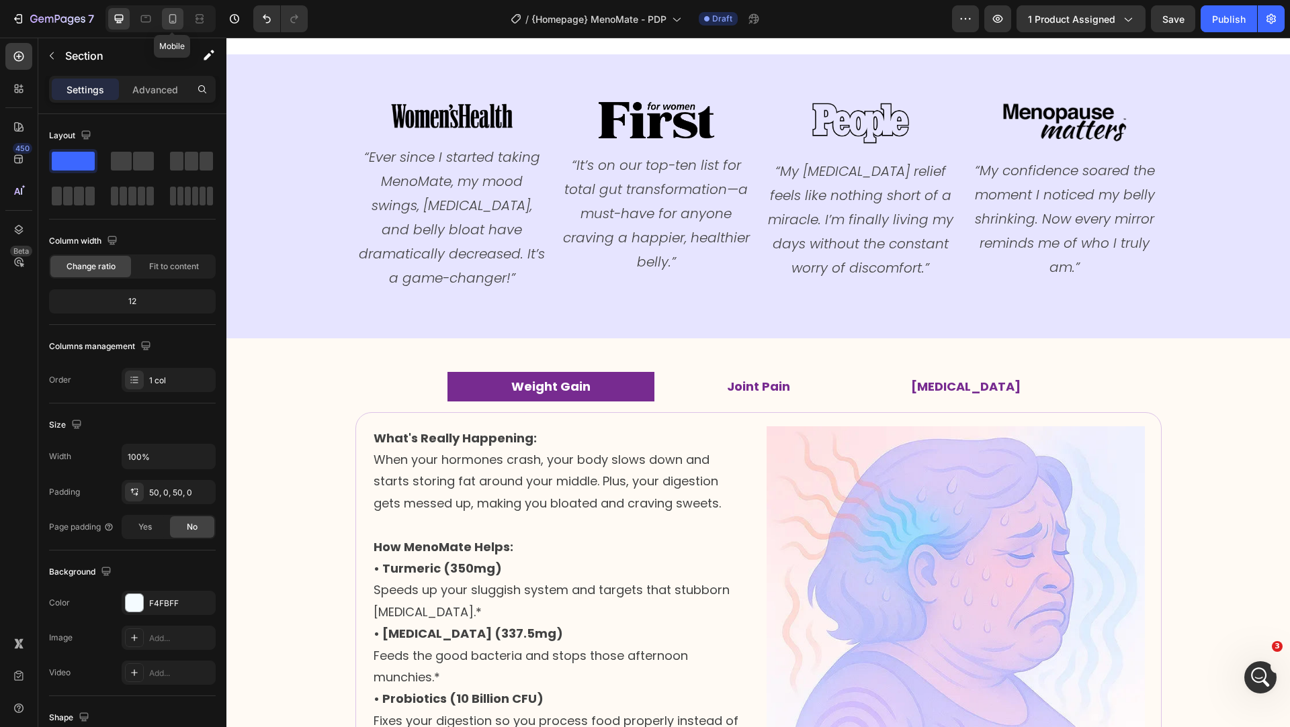
click at [175, 17] on icon at bounding box center [172, 18] width 13 height 13
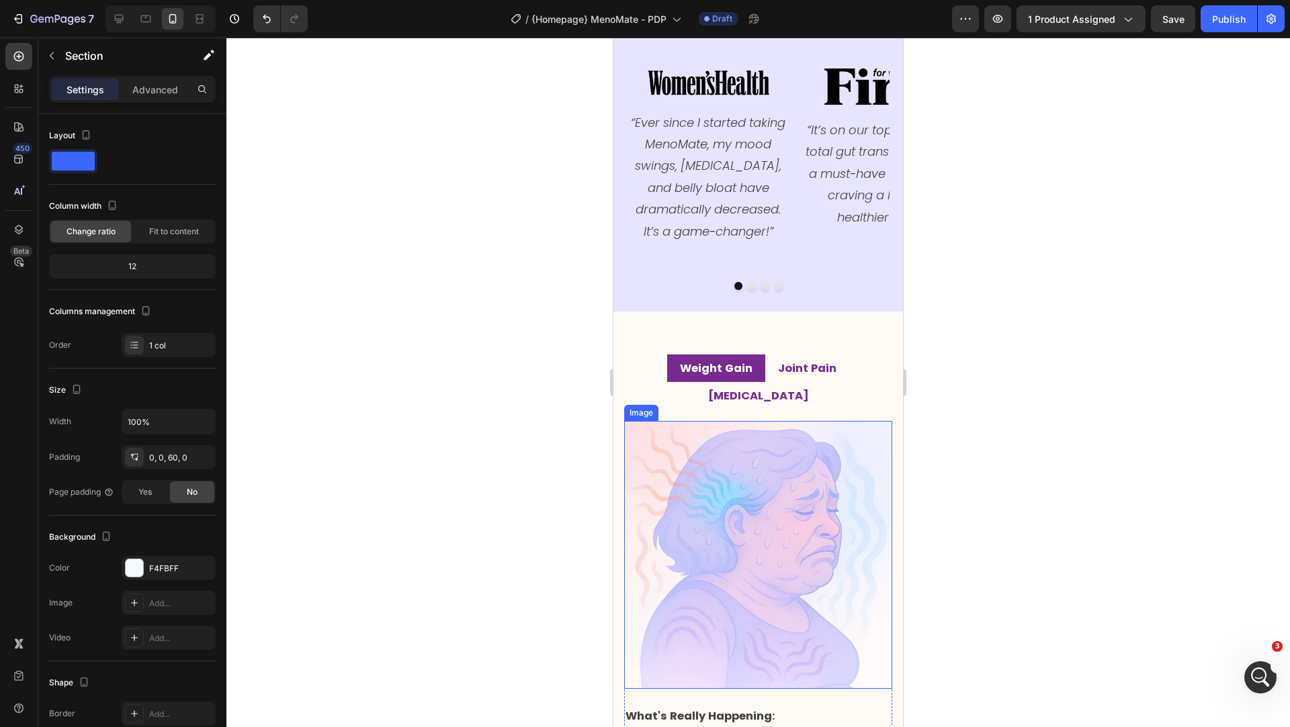
scroll to position [1022, 0]
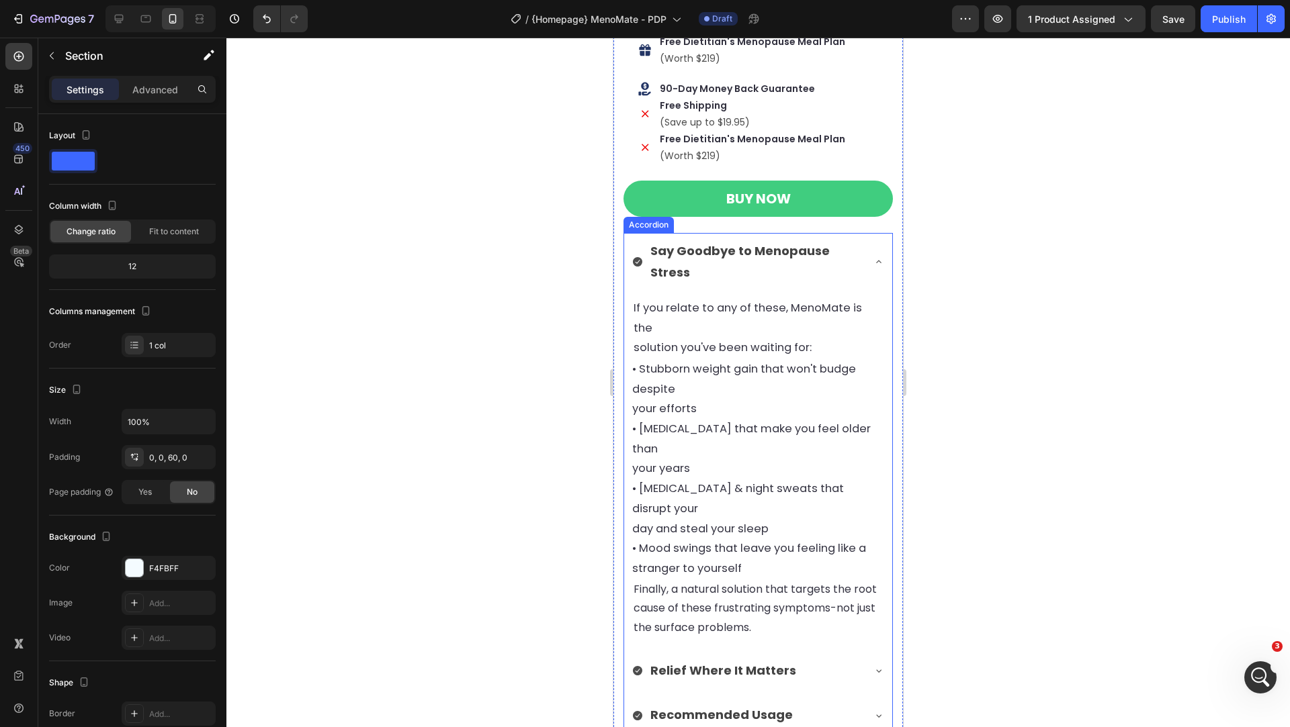
click at [870, 270] on div "Say Goodbye to Menopause Stress" at bounding box center [758, 263] width 268 height 61
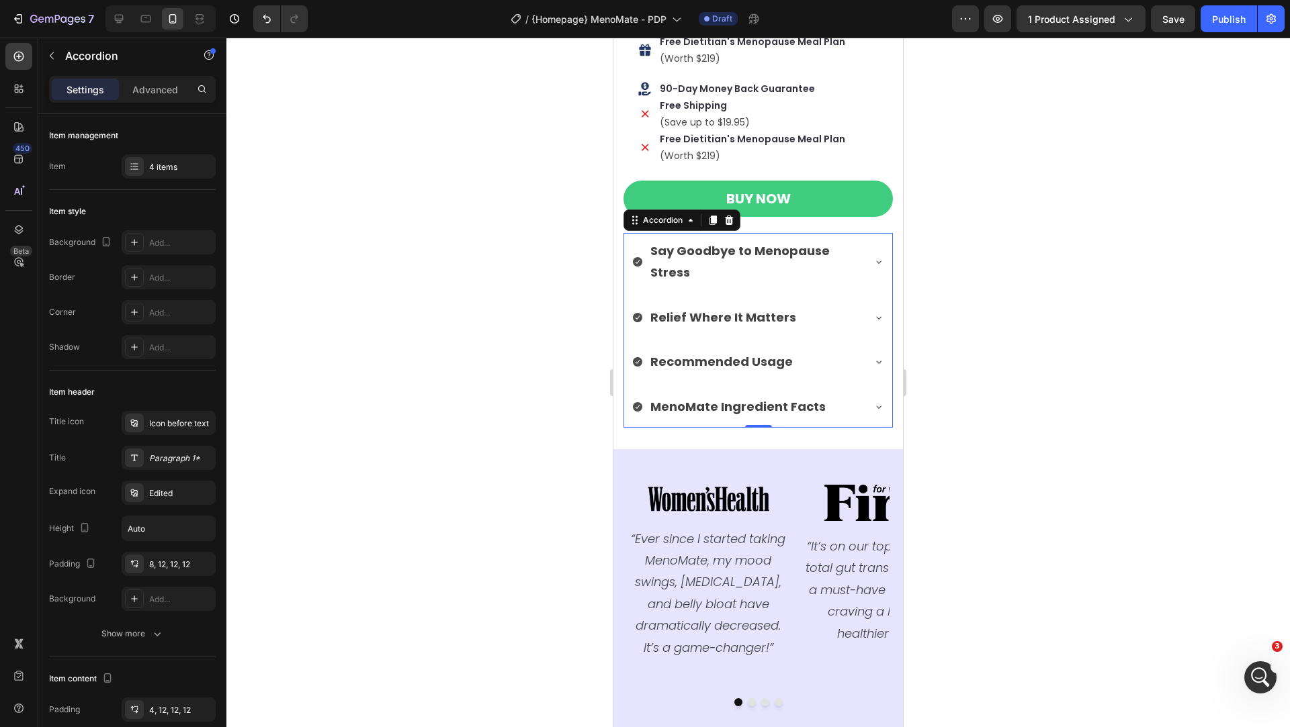
click at [856, 327] on div "Relief Where It Matters" at bounding box center [758, 319] width 268 height 39
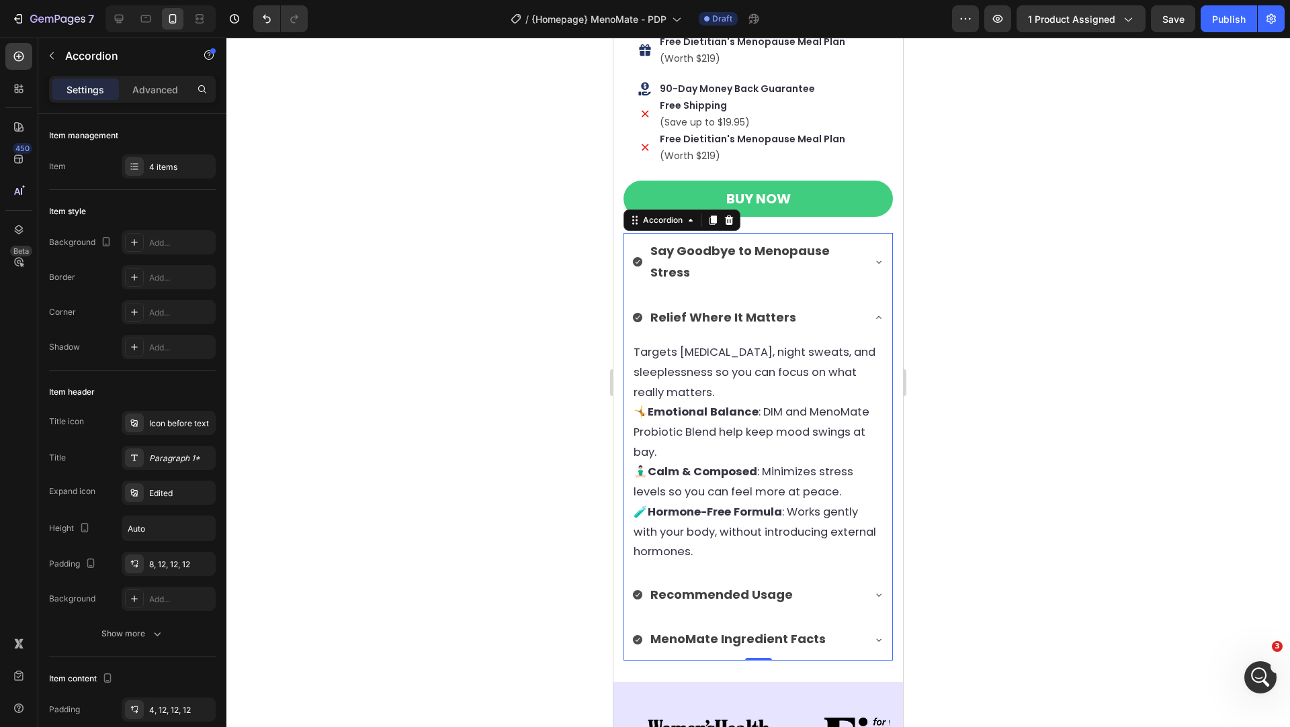
click at [856, 327] on div "Relief Where It Matters" at bounding box center [758, 319] width 268 height 39
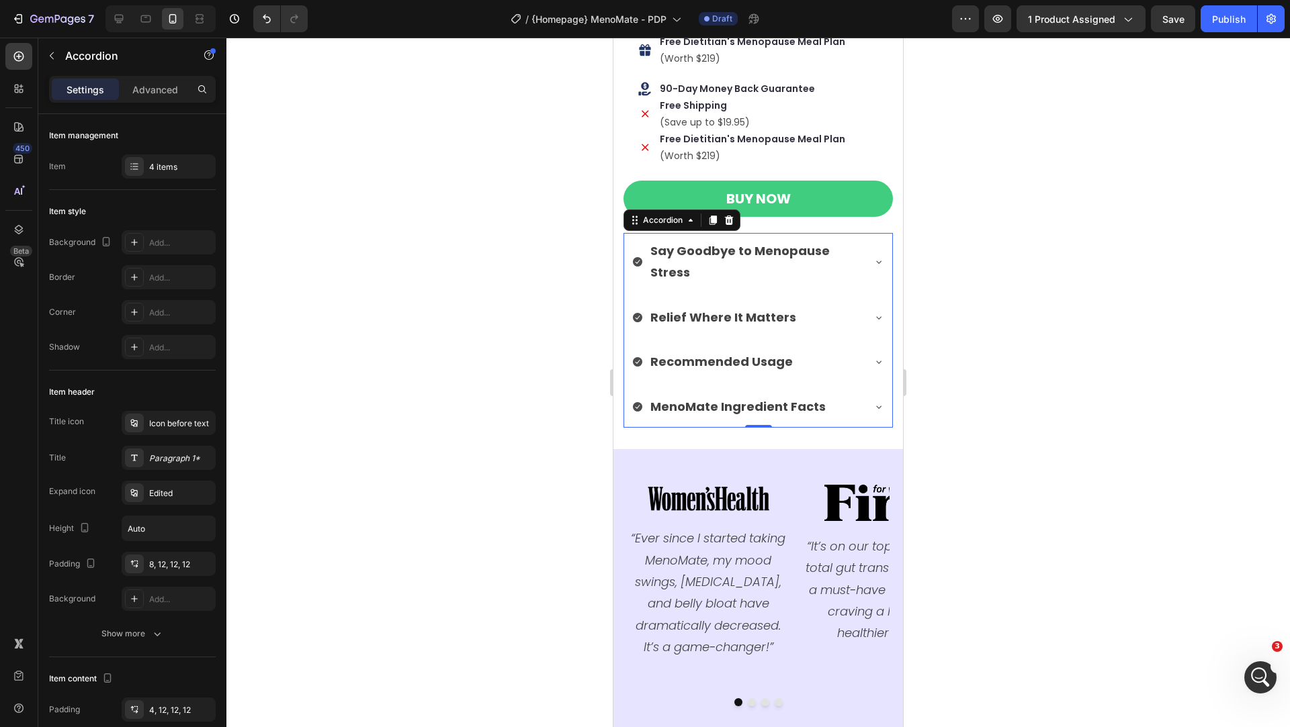
click at [852, 371] on div "Recommended Usage" at bounding box center [758, 363] width 268 height 39
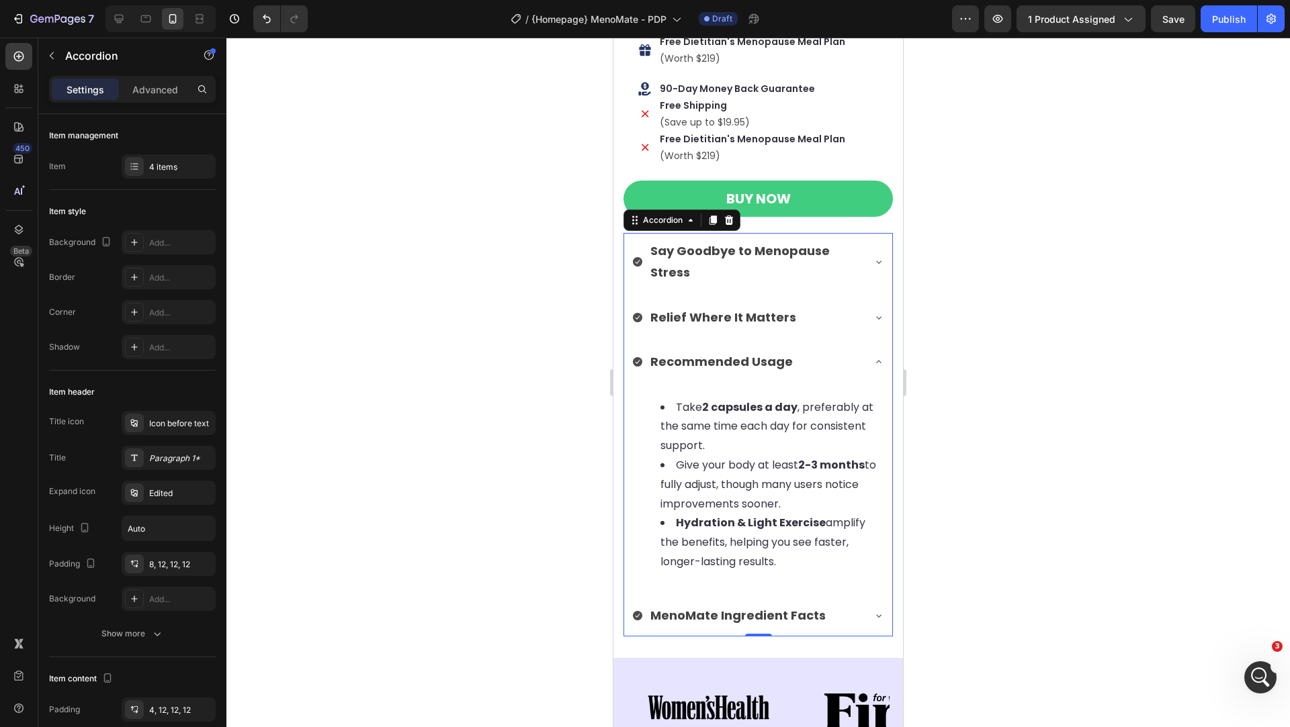
click at [852, 371] on div "Recommended Usage" at bounding box center [758, 363] width 268 height 39
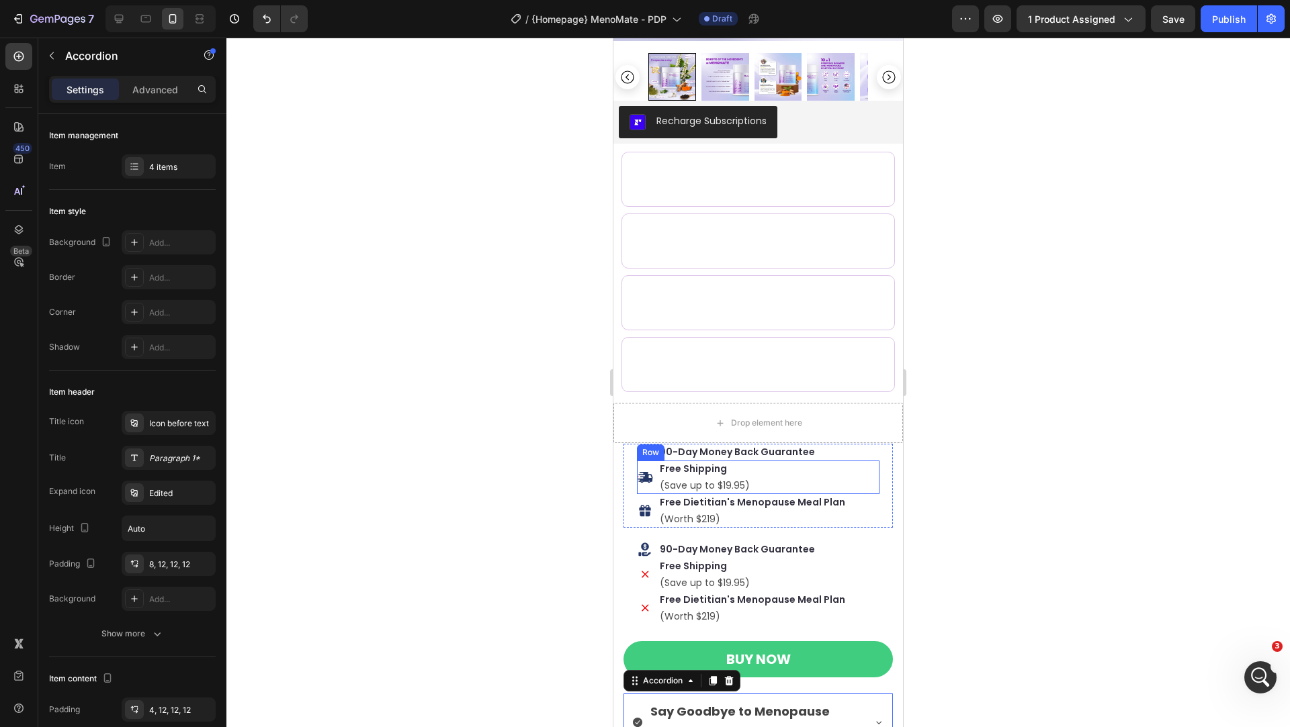
scroll to position [0, 0]
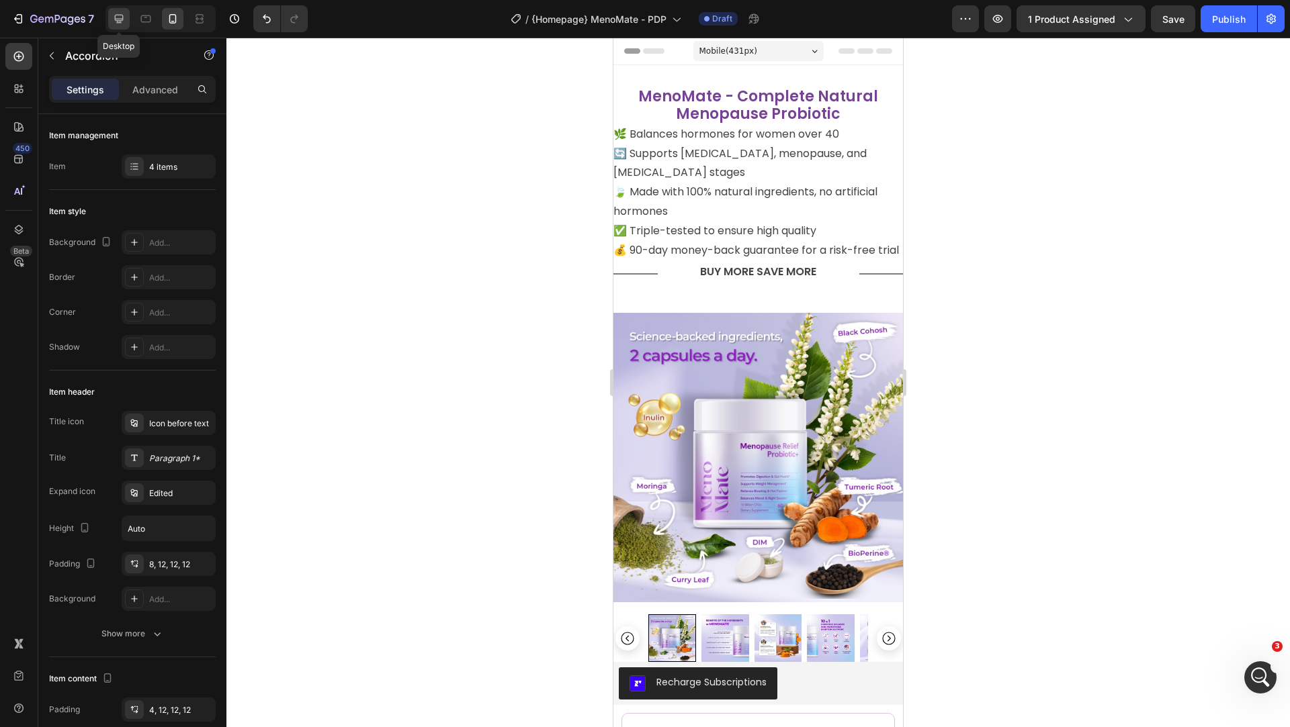
click at [115, 15] on icon at bounding box center [119, 19] width 9 height 9
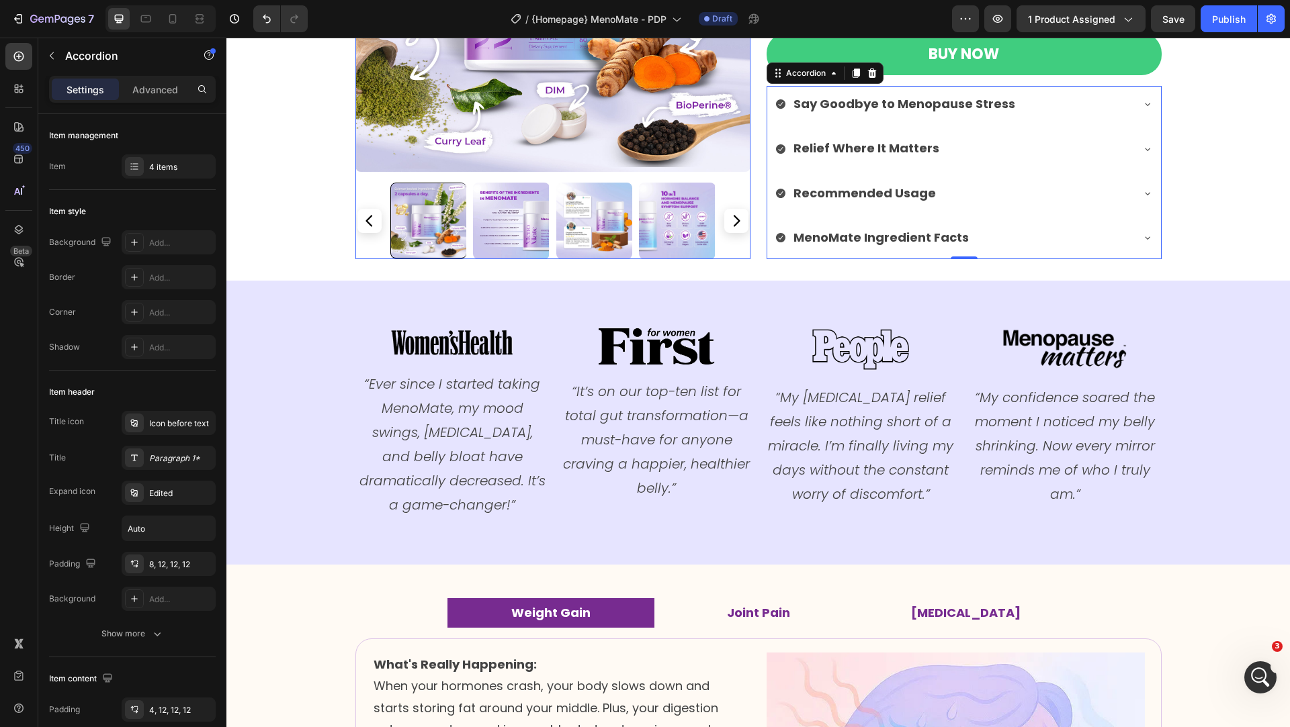
scroll to position [838, 0]
